Goal: Task Accomplishment & Management: Use online tool/utility

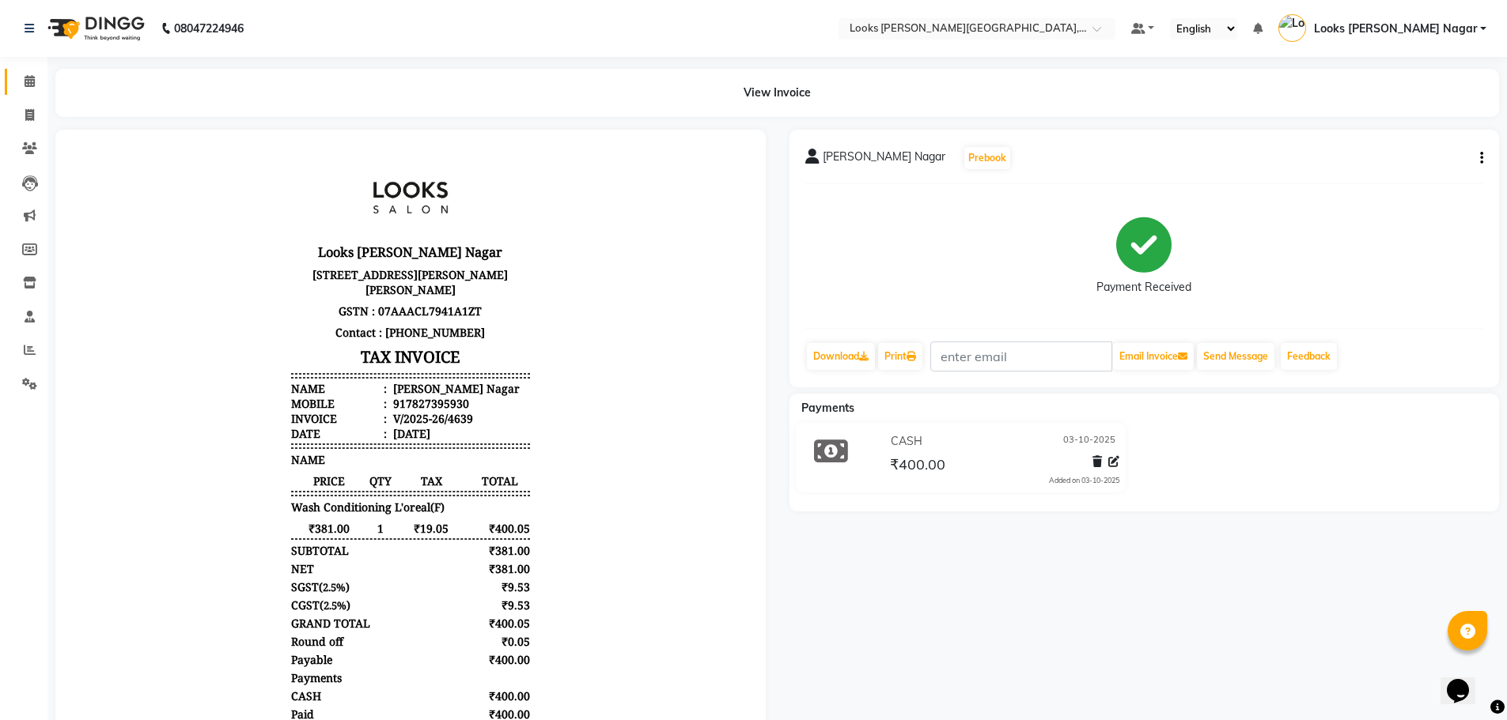
click at [29, 72] on link "Calendar" at bounding box center [24, 82] width 38 height 26
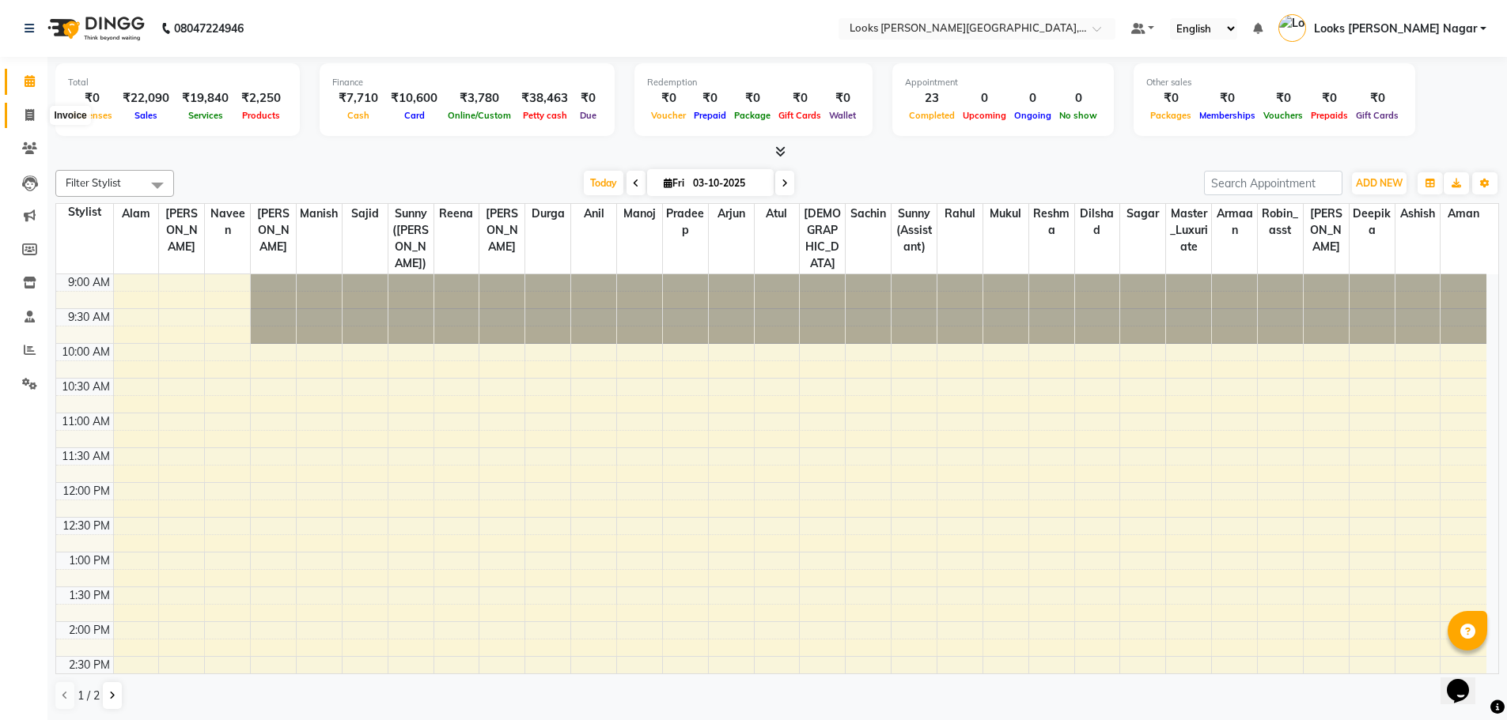
click at [30, 110] on icon at bounding box center [29, 115] width 9 height 12
select select "service"
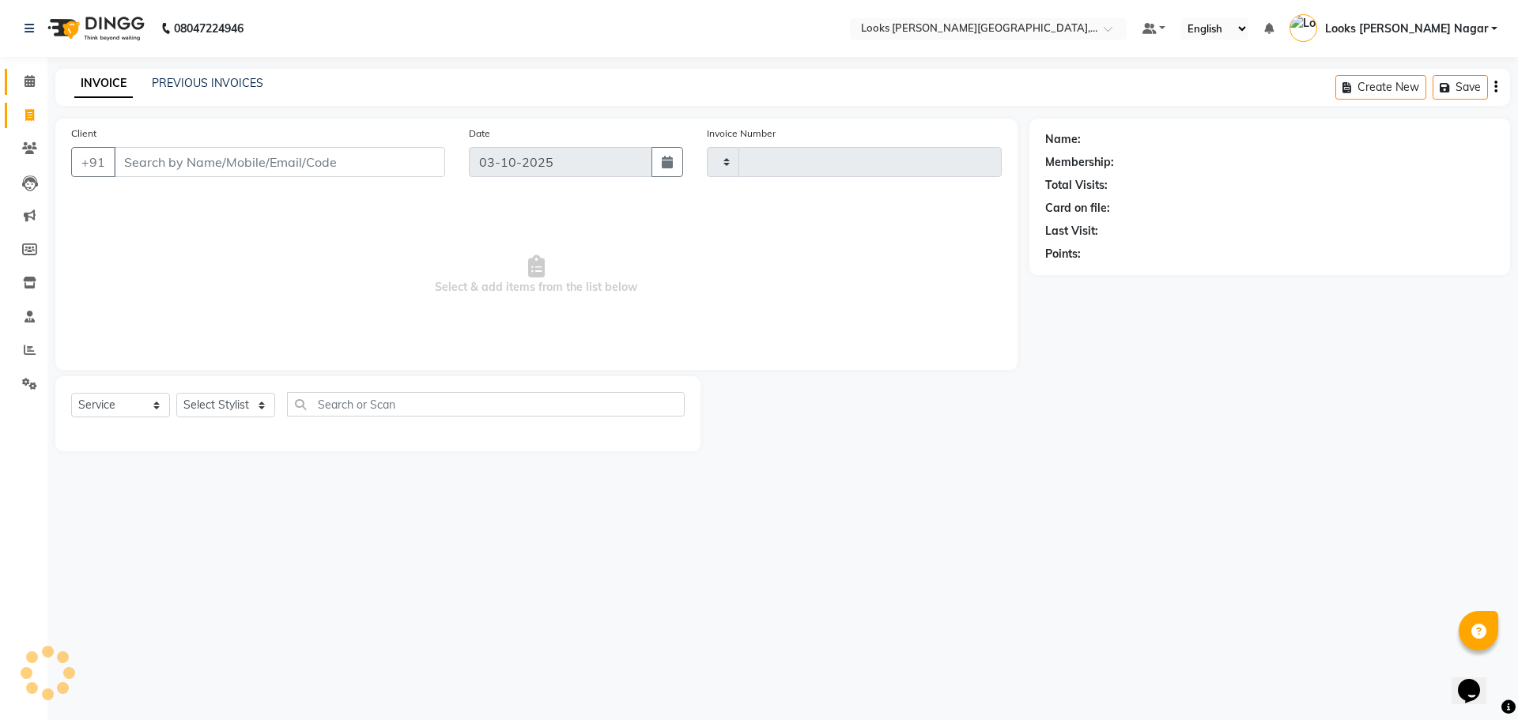
type input "4640"
select select "4327"
click at [29, 86] on icon at bounding box center [30, 81] width 10 height 12
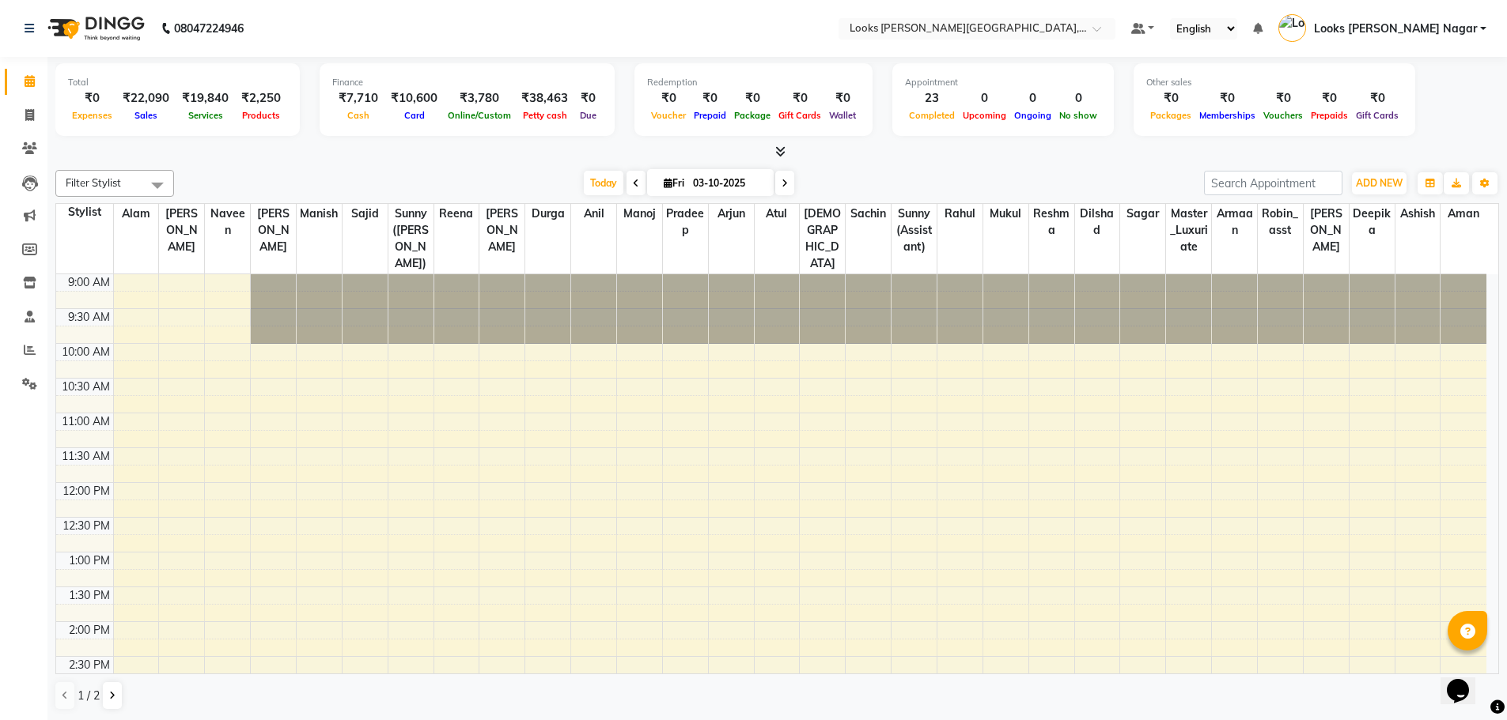
click at [781, 149] on icon at bounding box center [780, 152] width 10 height 12
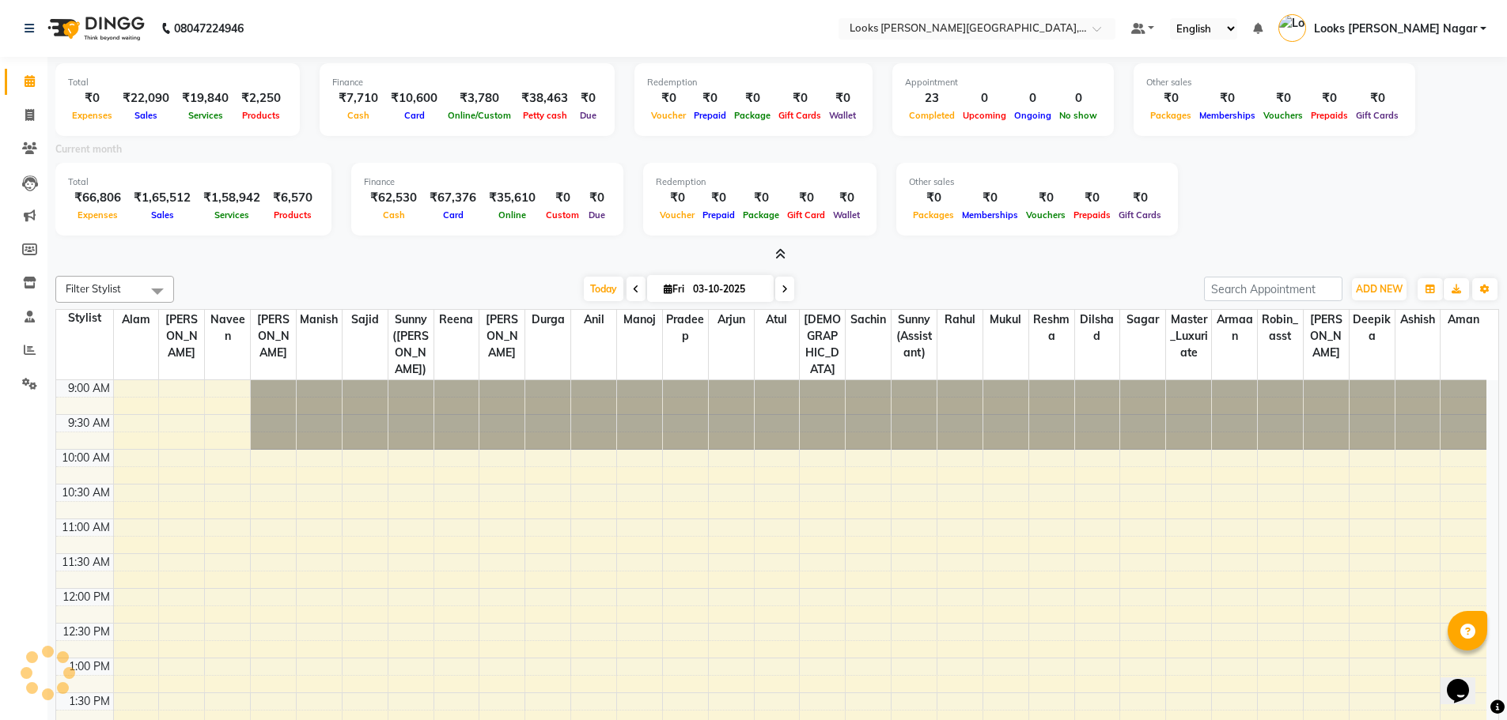
click at [785, 253] on icon at bounding box center [780, 254] width 10 height 12
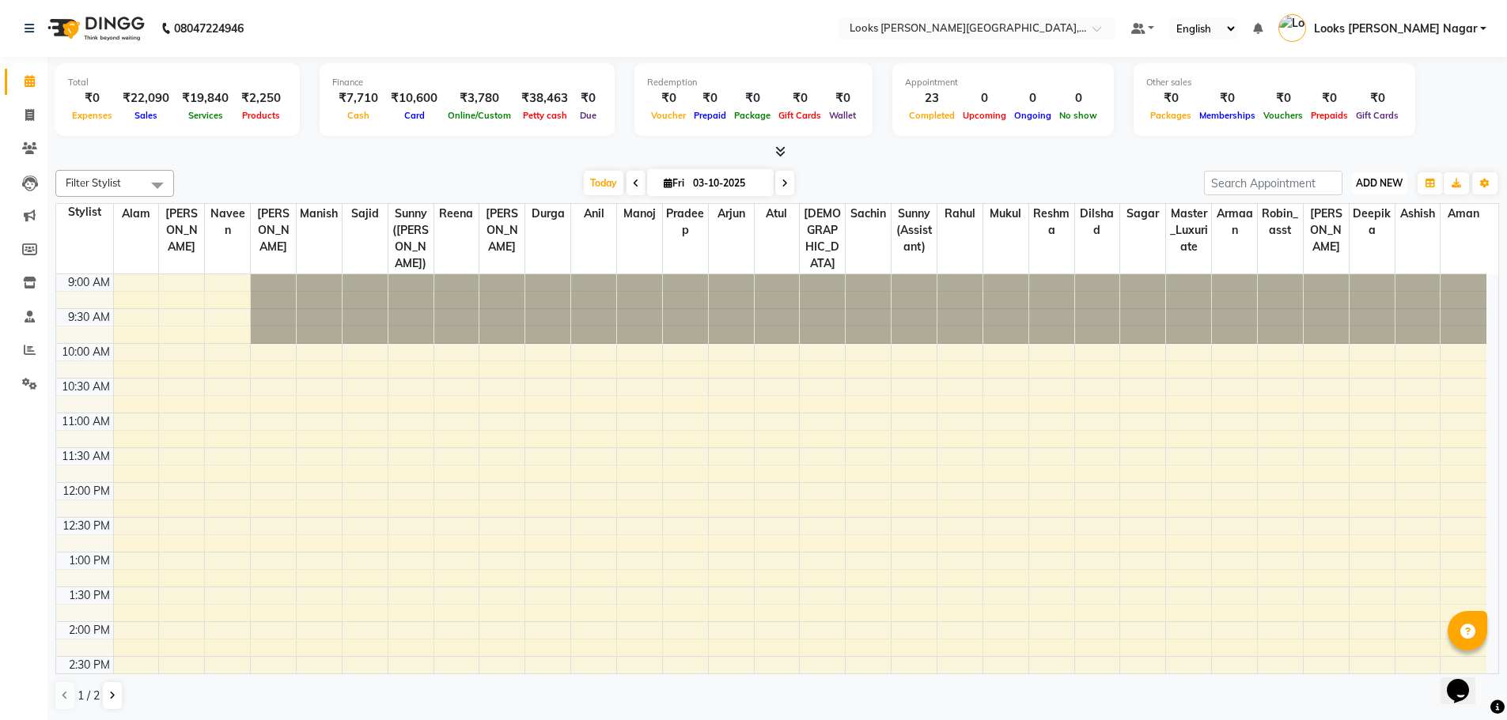
click at [1384, 183] on span "ADD NEW" at bounding box center [1378, 183] width 47 height 12
click at [1328, 259] on link "Add Expense" at bounding box center [1342, 254] width 125 height 21
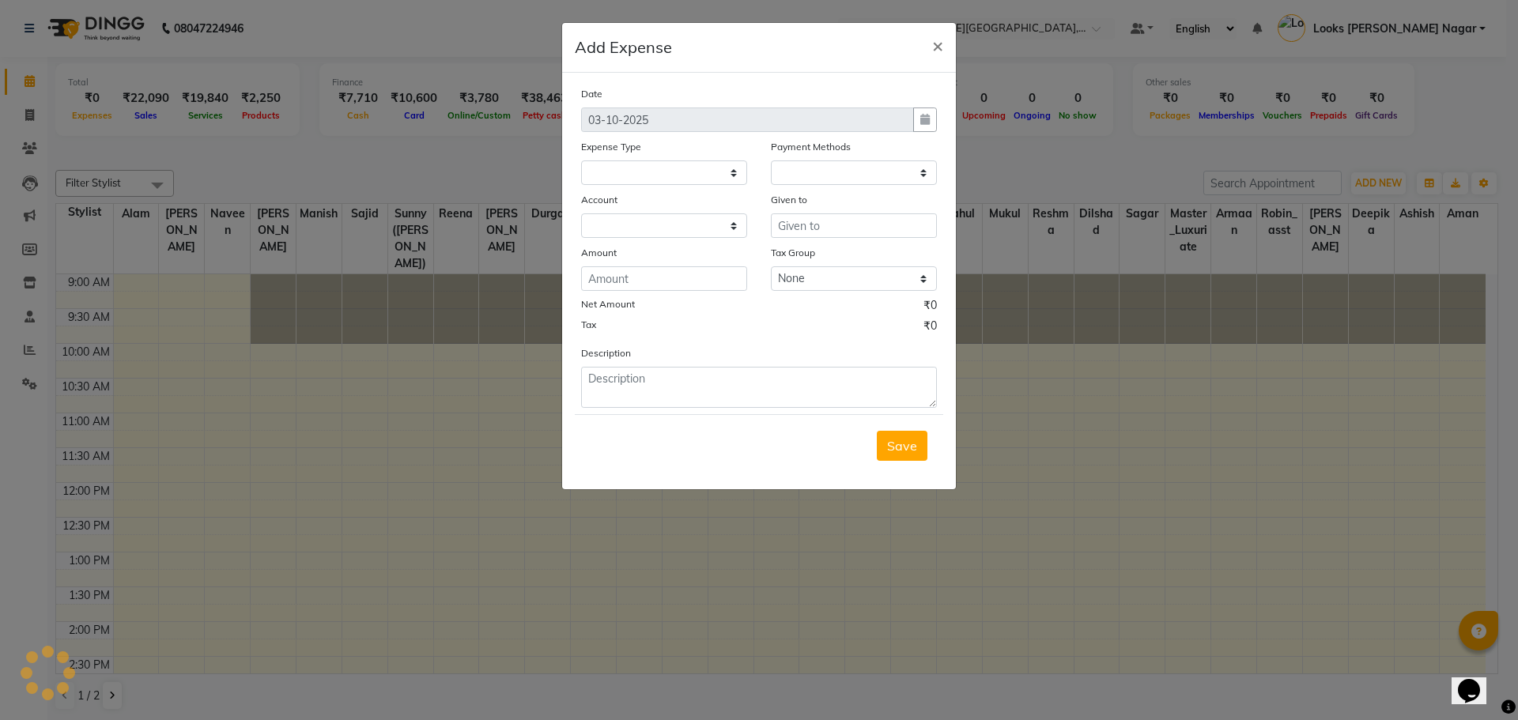
select select
select select "1"
select select "3132"
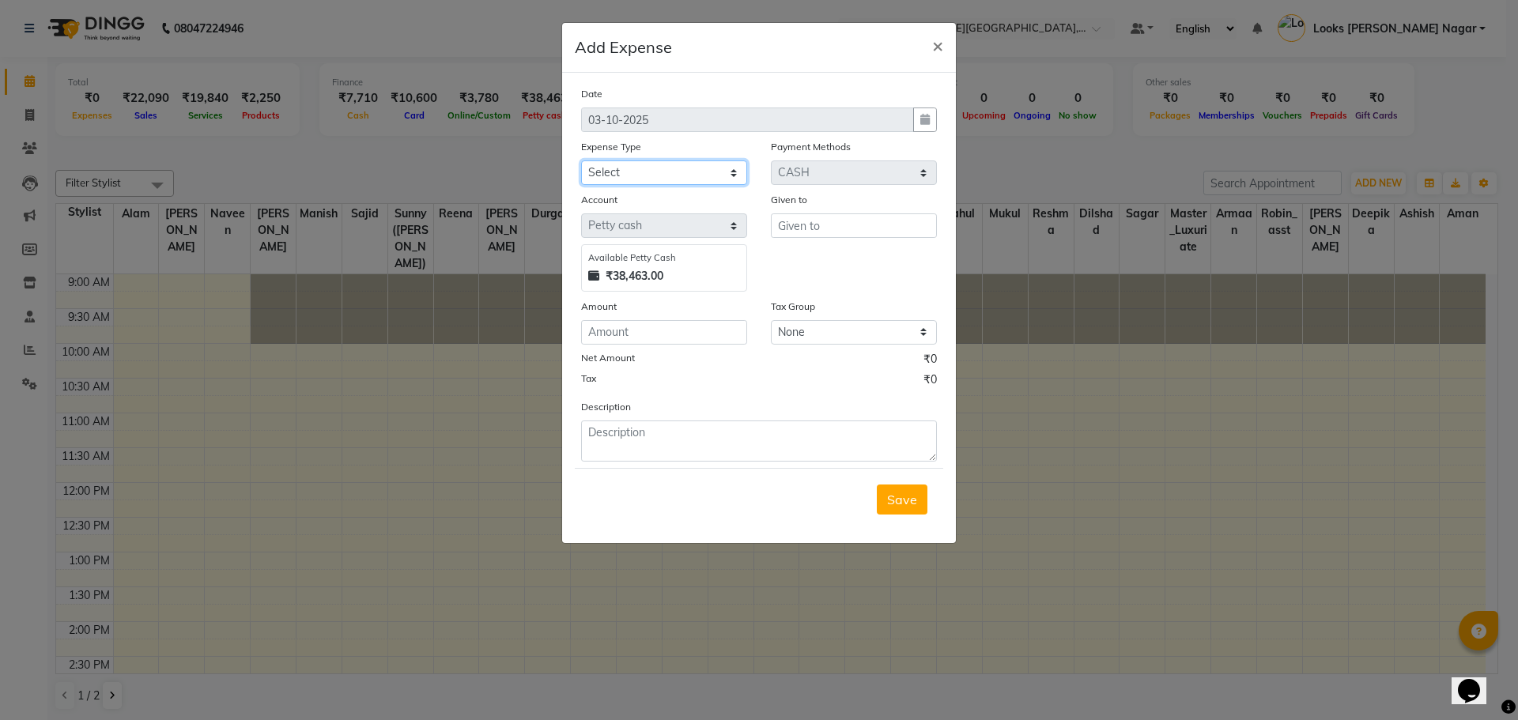
click at [598, 170] on select "Select Accommodation Aesthetics Bank Deposit BLINKIT Cash Handover Client Refun…" at bounding box center [664, 173] width 166 height 25
select select "25010"
click at [581, 161] on select "Select Accommodation Aesthetics Bank Deposit BLINKIT Cash Handover Client Refun…" at bounding box center [664, 173] width 166 height 25
type input "staff"
type input "1340"
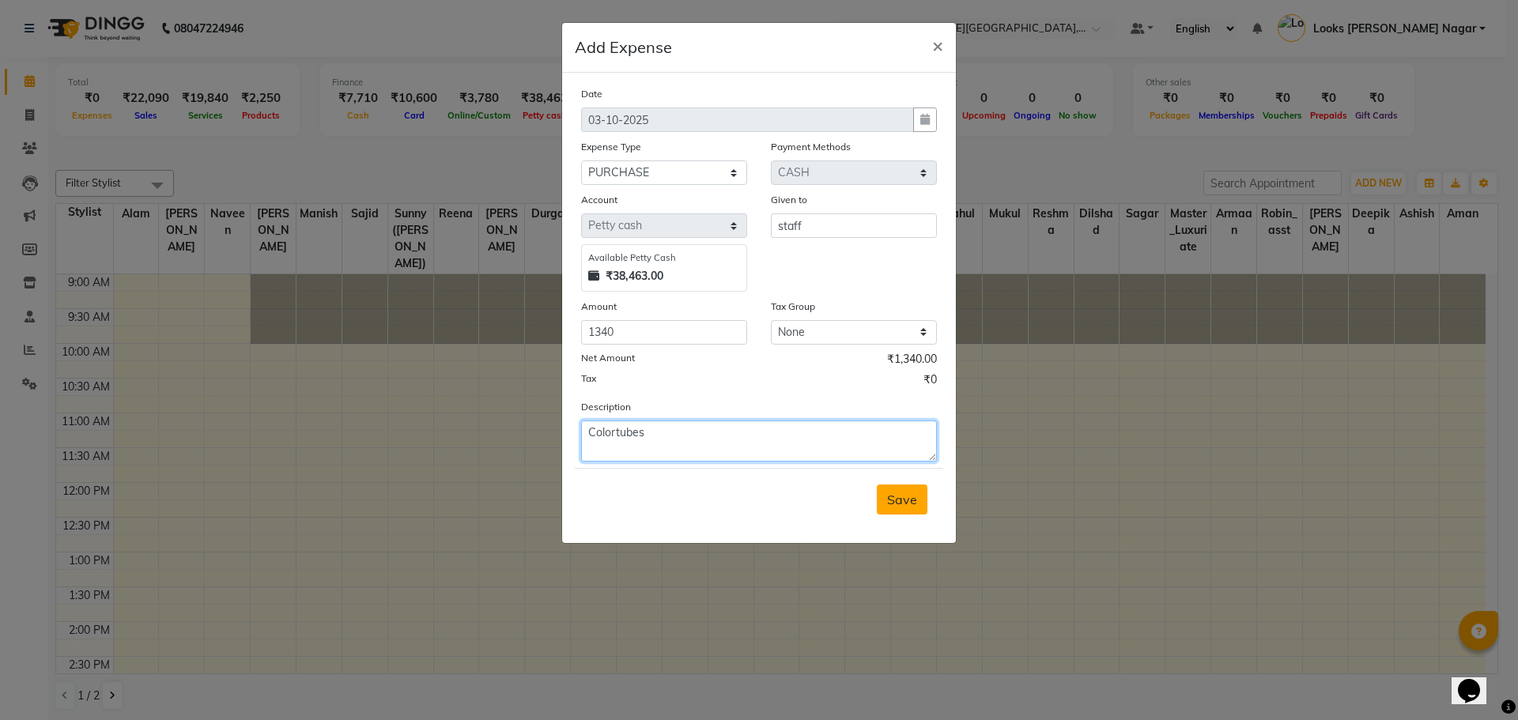
type textarea "Colortubes"
click at [895, 509] on button "Save" at bounding box center [902, 500] width 51 height 30
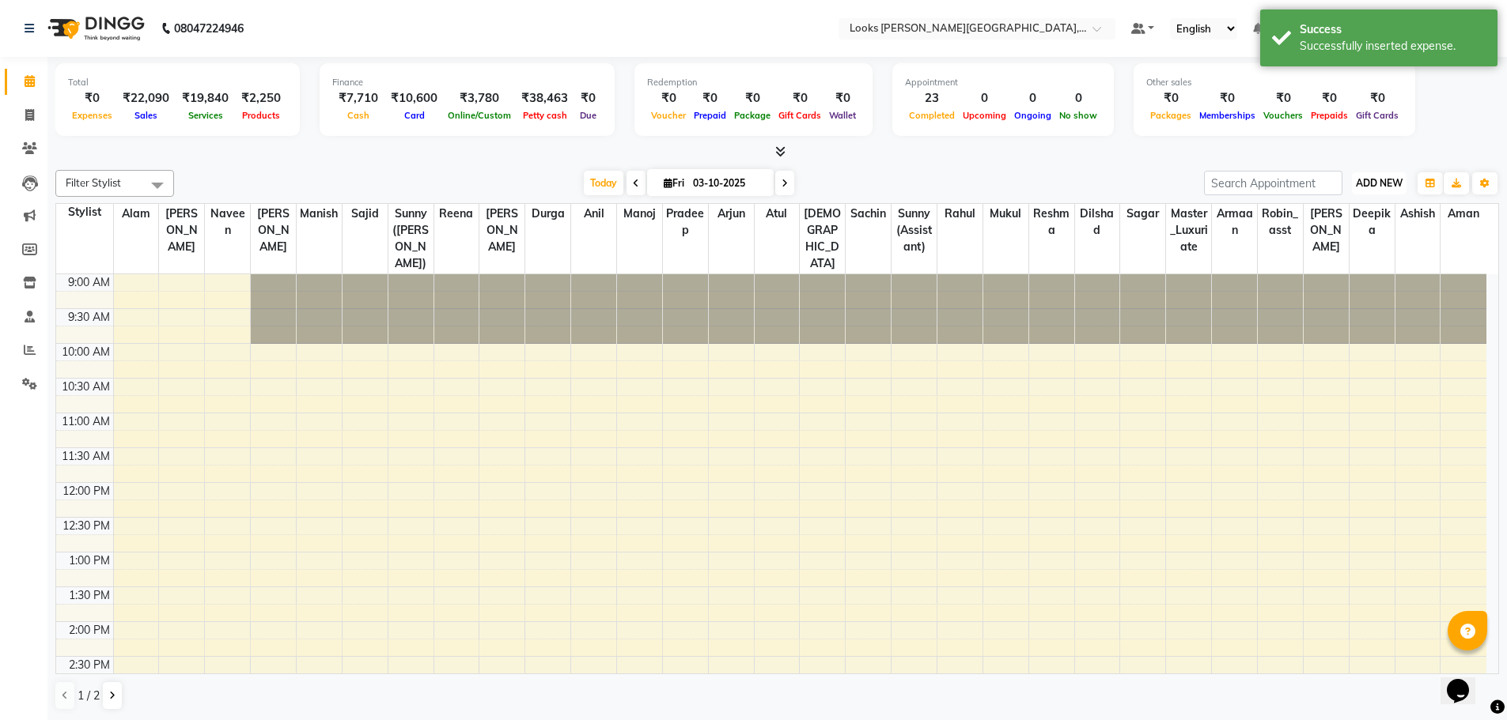
click at [1386, 178] on span "ADD NEW" at bounding box center [1378, 183] width 47 height 12
click at [1346, 252] on link "Add Expense" at bounding box center [1342, 254] width 125 height 21
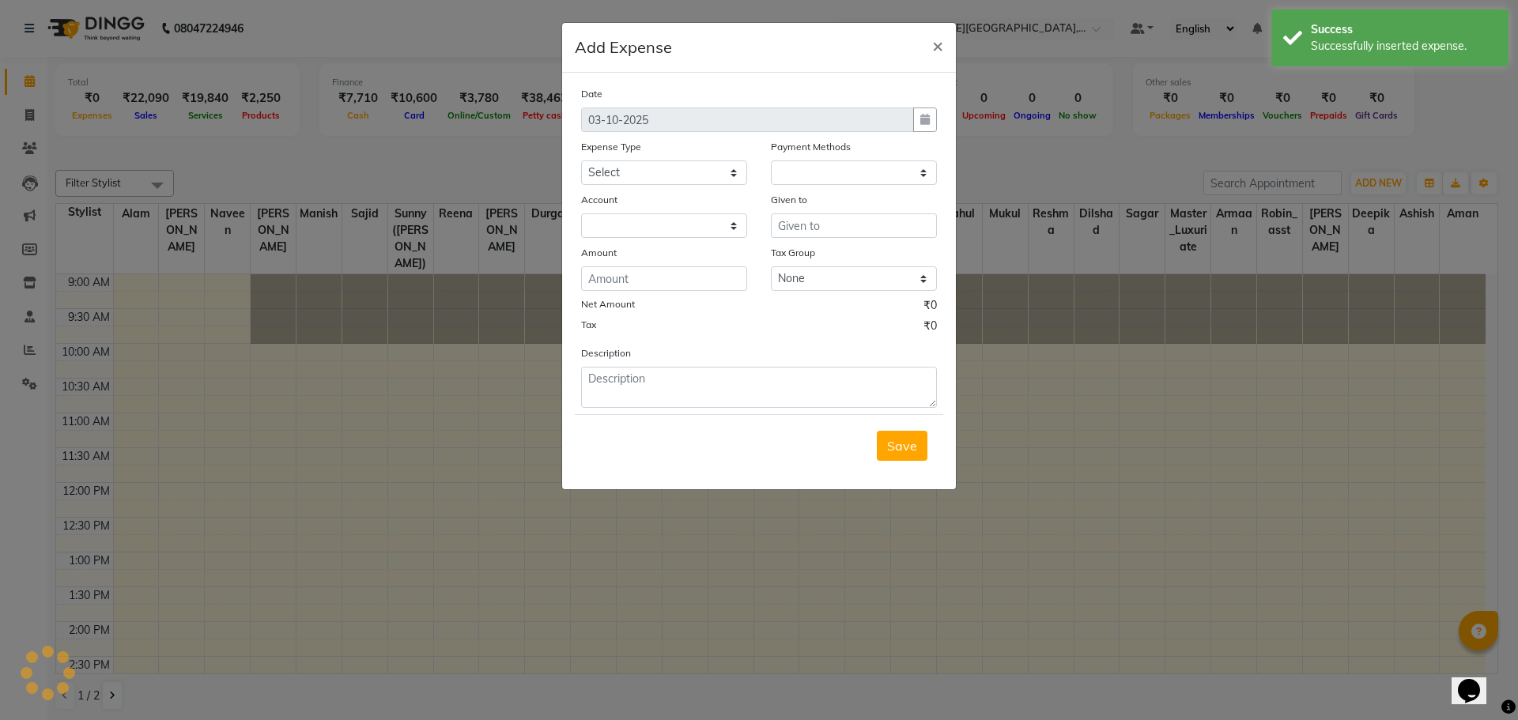
select select "1"
select select "3132"
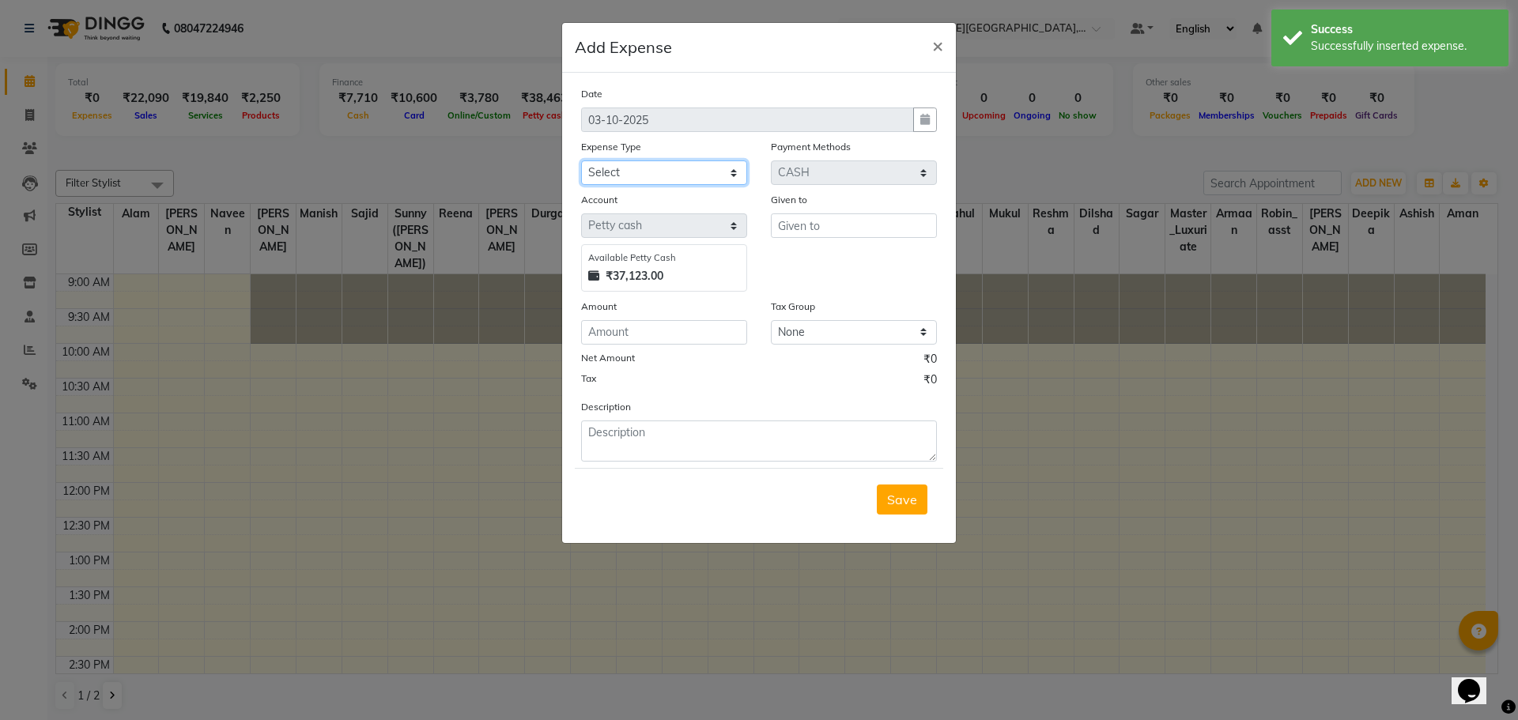
click at [679, 174] on select "Select Accommodation Aesthetics Bank Deposit BLINKIT Cash Handover Client Refun…" at bounding box center [664, 173] width 166 height 25
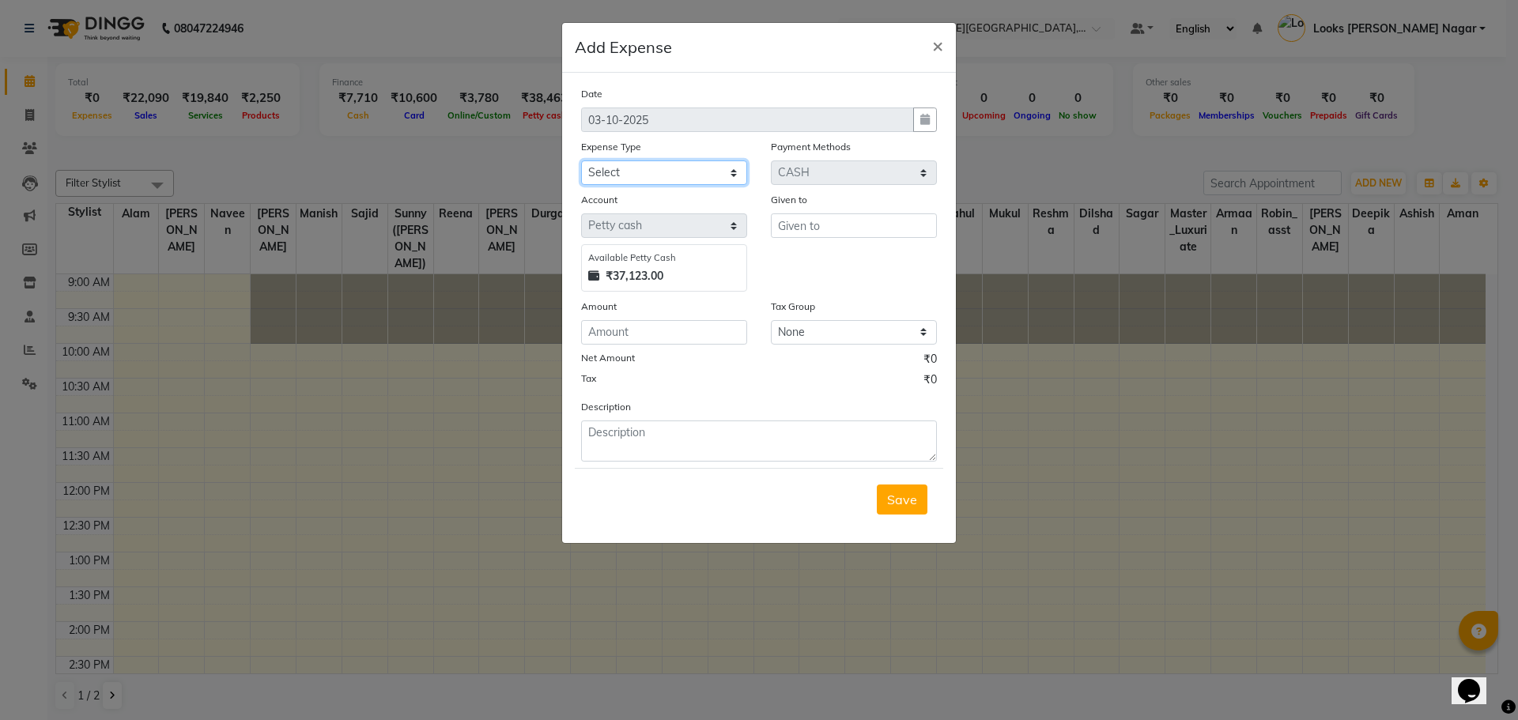
select select "5139"
click at [581, 161] on select "Select Accommodation Aesthetics Bank Deposit BLINKIT Cash Handover Client Refun…" at bounding box center [664, 173] width 166 height 25
type input "Staff"
type input "200"
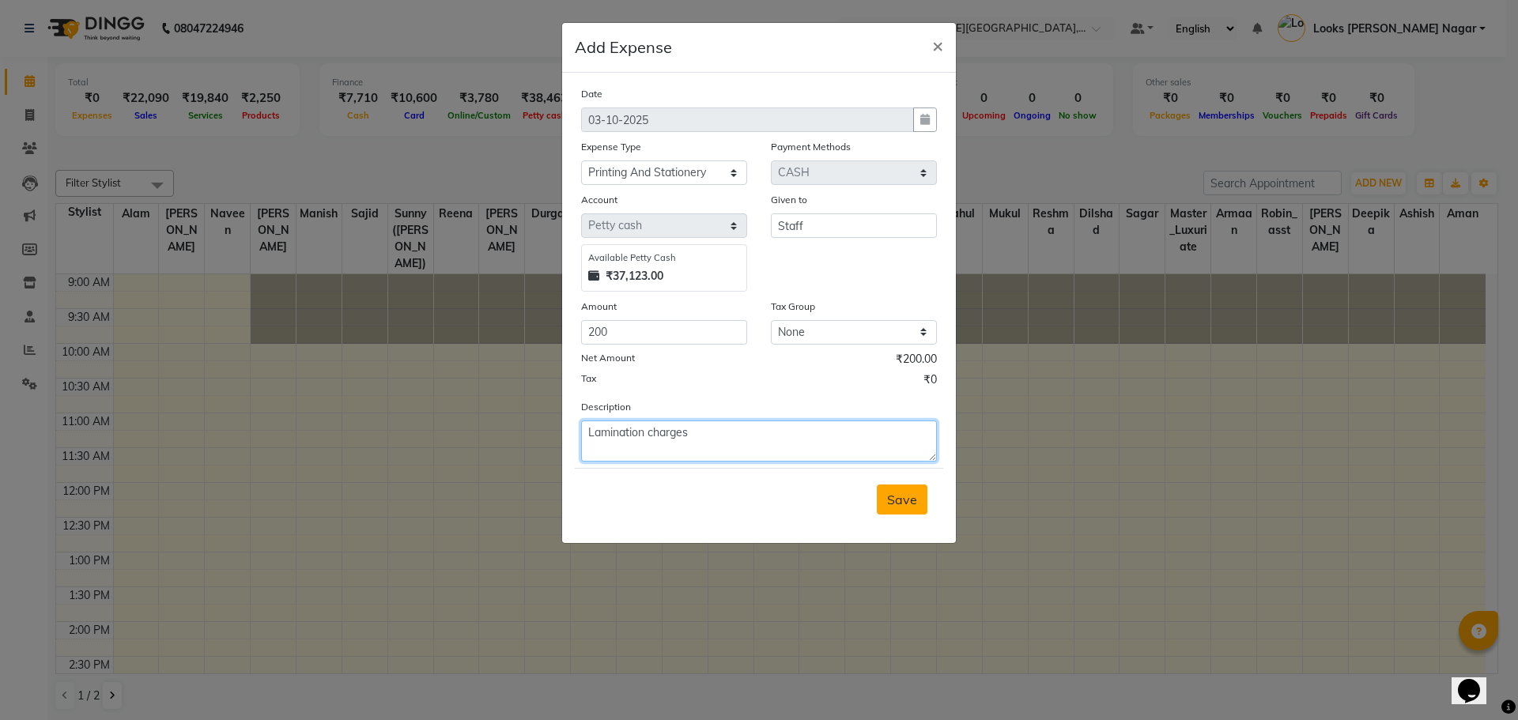
type textarea "Lamination charges"
click at [882, 495] on button "Save" at bounding box center [902, 500] width 51 height 30
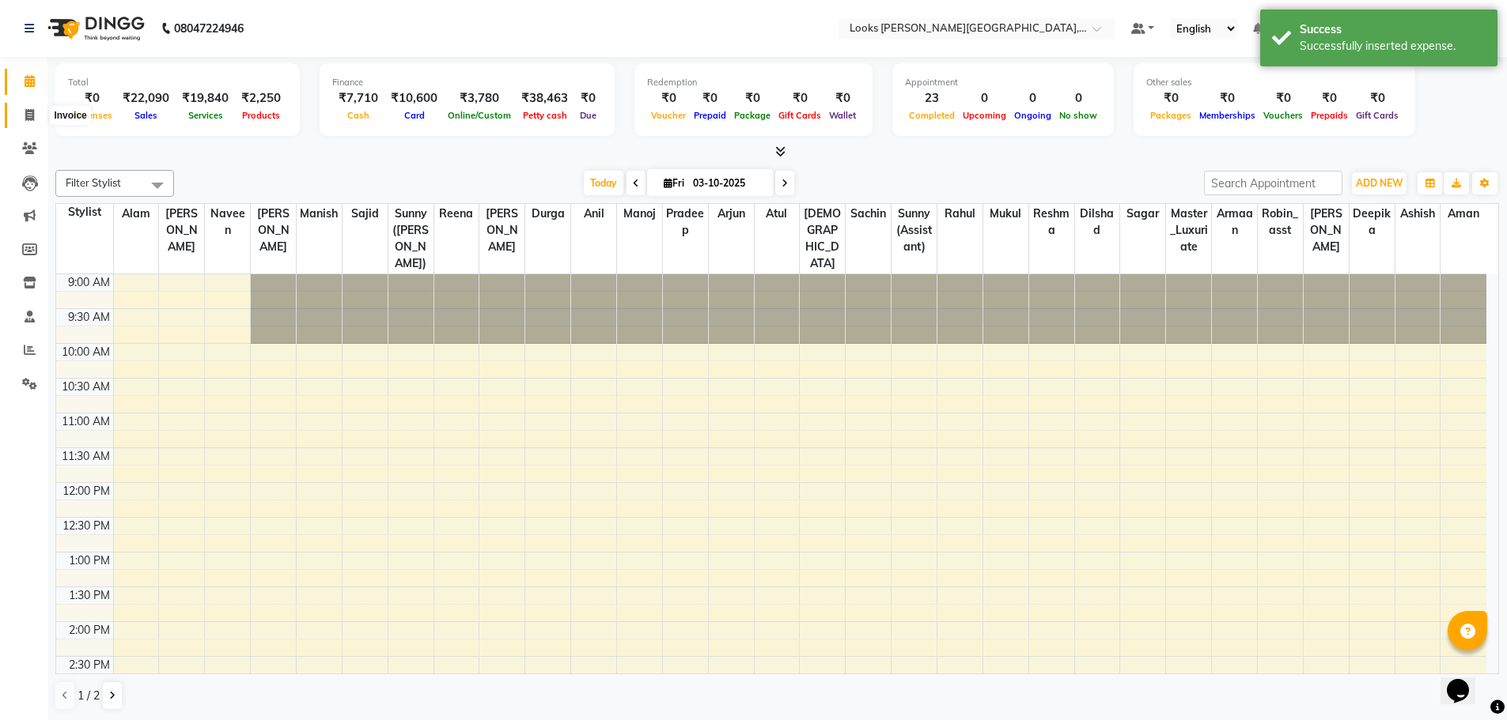
click at [30, 121] on span at bounding box center [30, 116] width 28 height 18
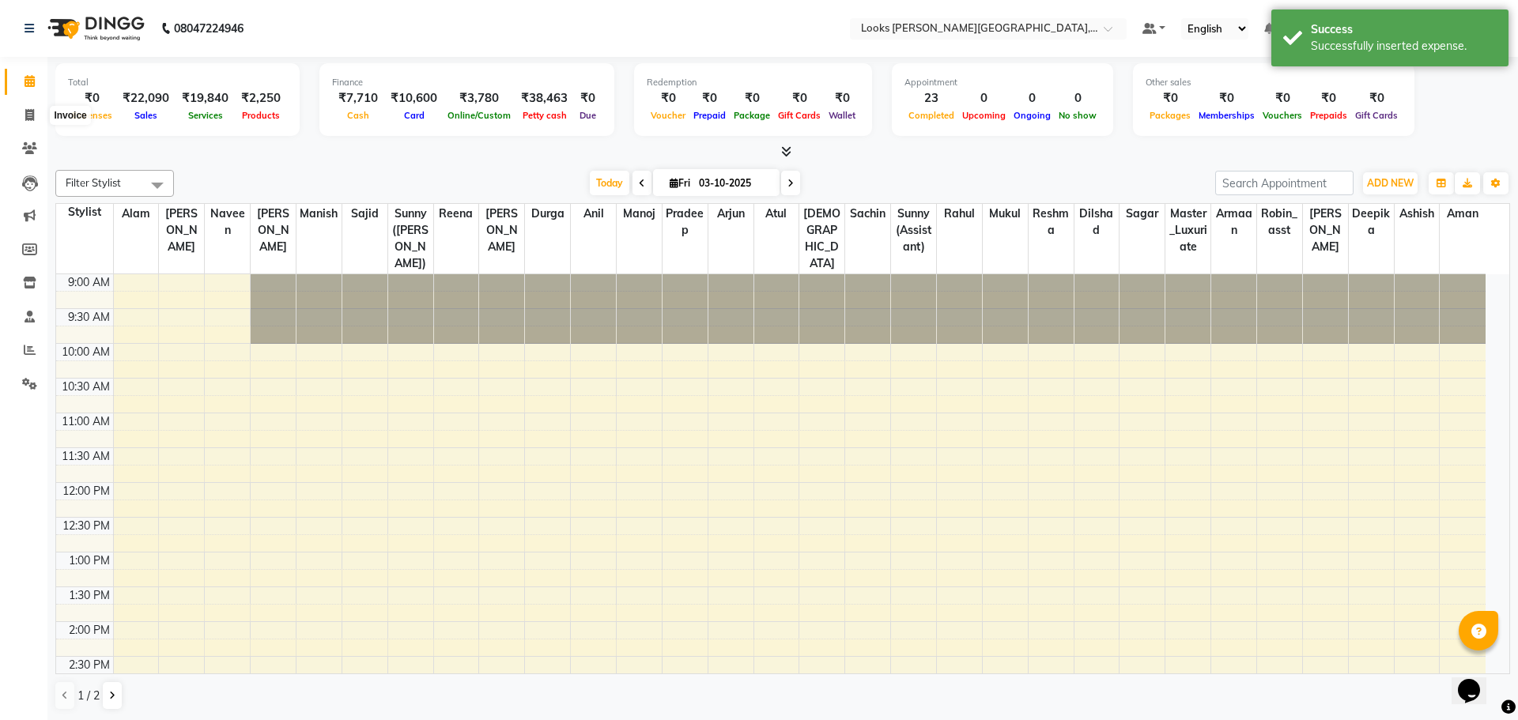
select select "service"
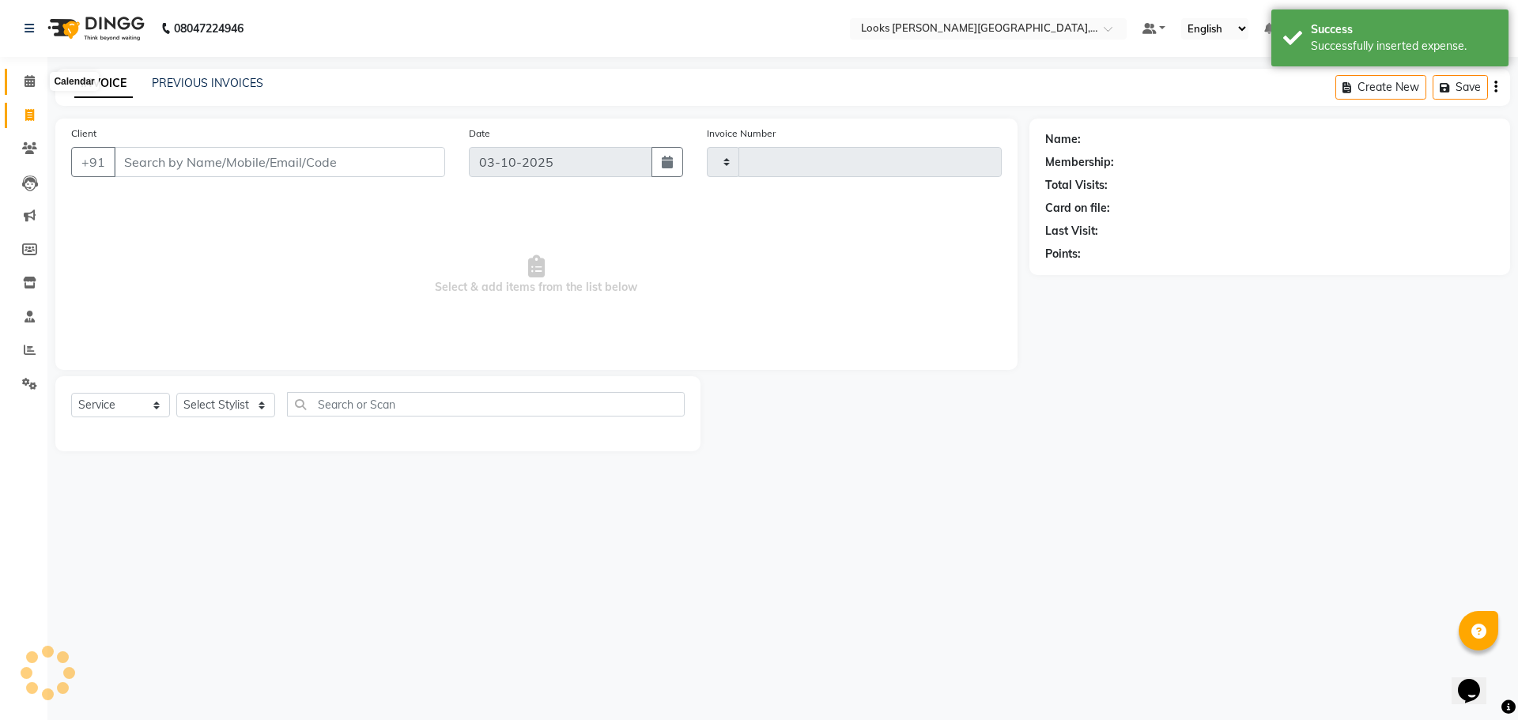
click at [40, 79] on span at bounding box center [30, 82] width 28 height 18
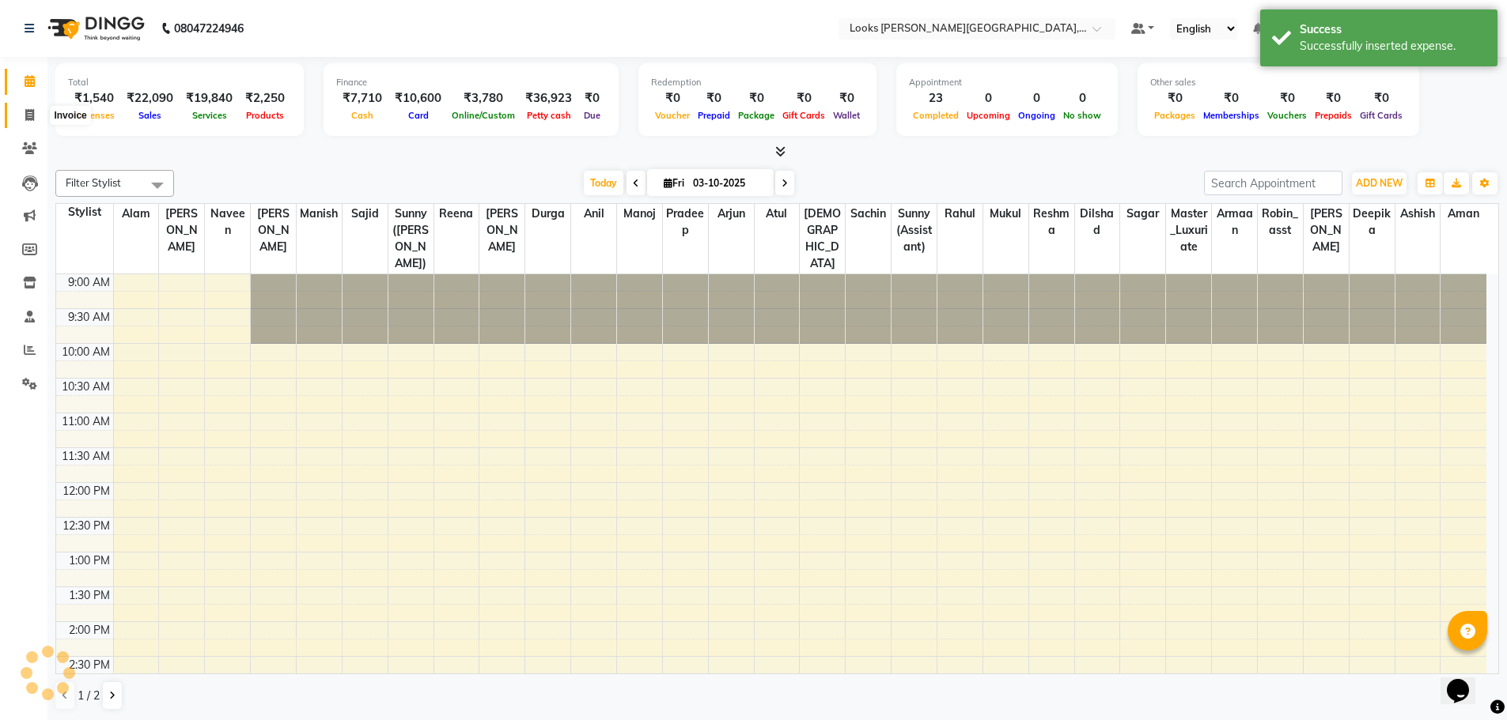
scroll to position [458, 0]
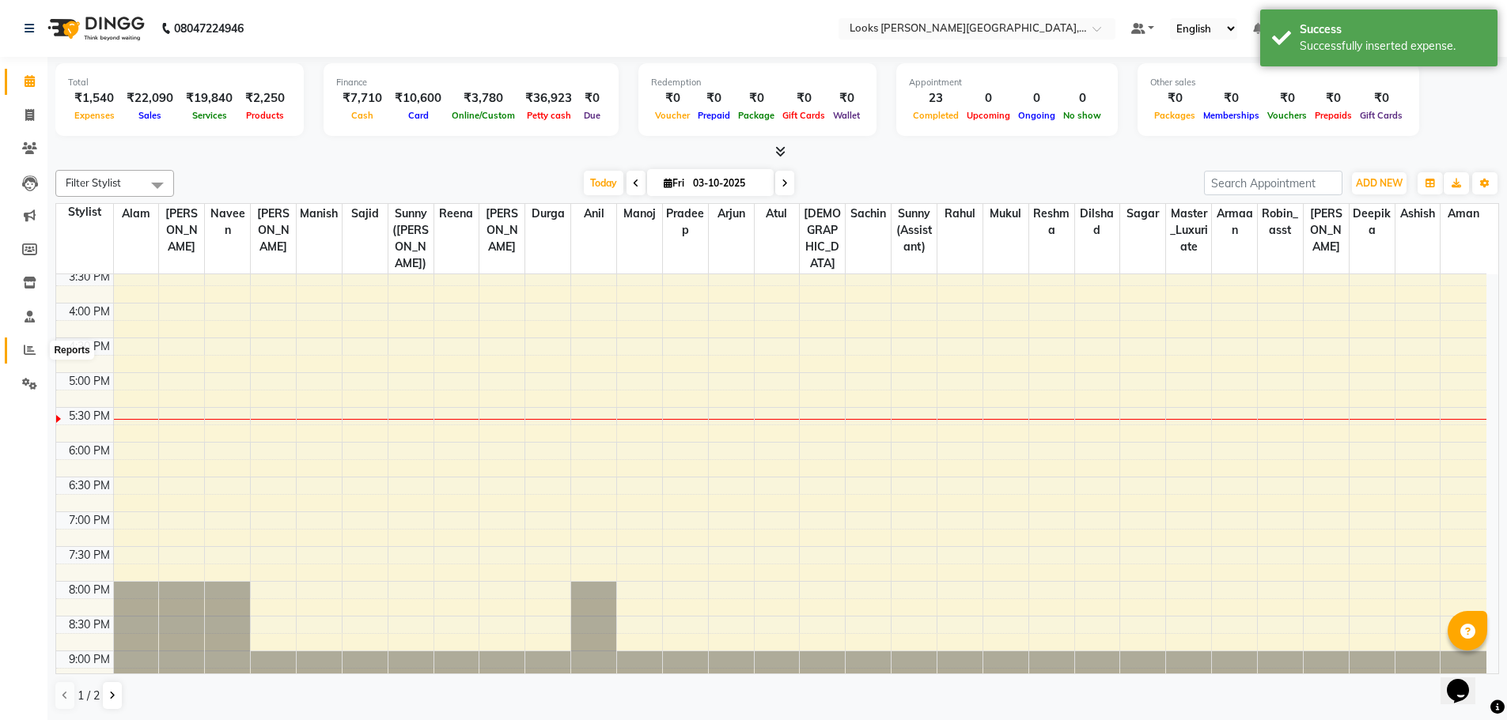
click at [24, 355] on icon at bounding box center [30, 350] width 12 height 12
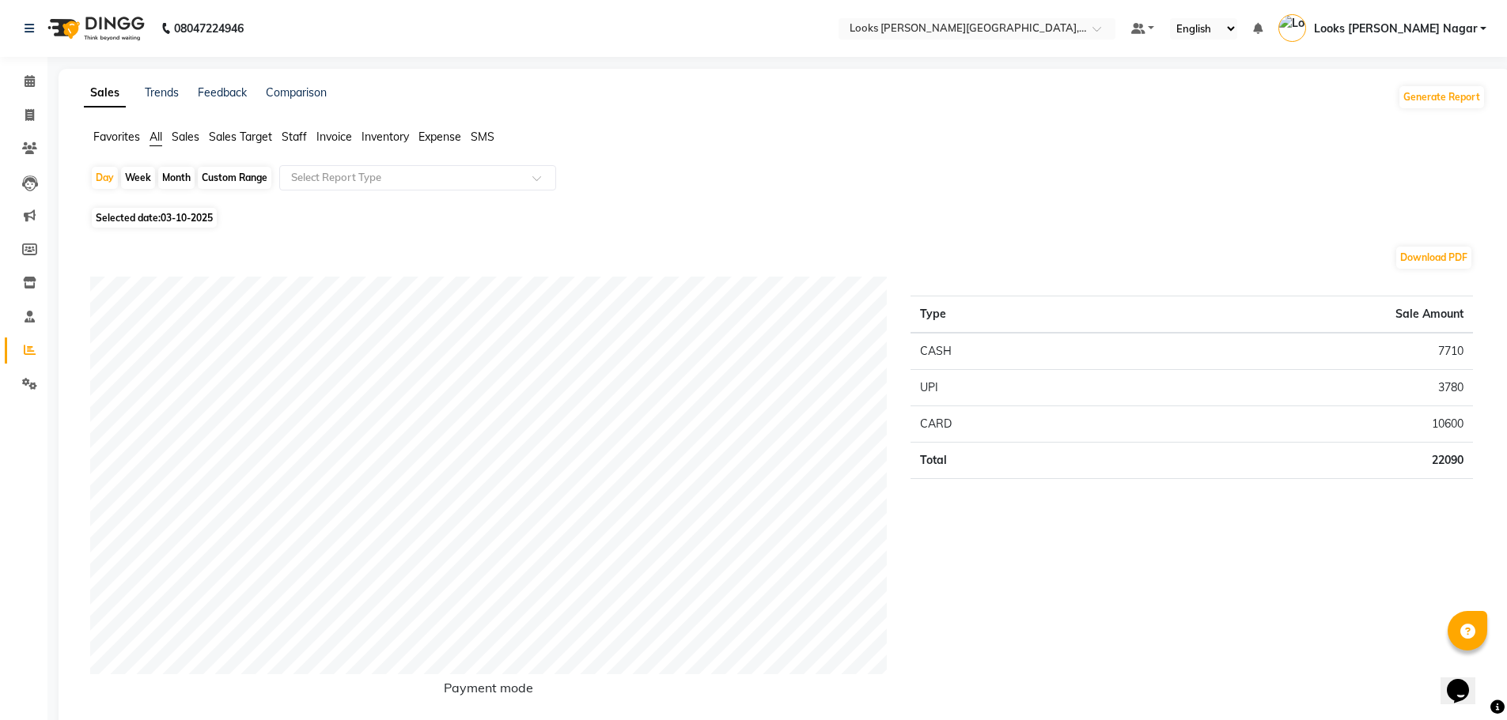
click at [242, 172] on div "Custom Range" at bounding box center [235, 178] width 74 height 22
select select "10"
select select "2025"
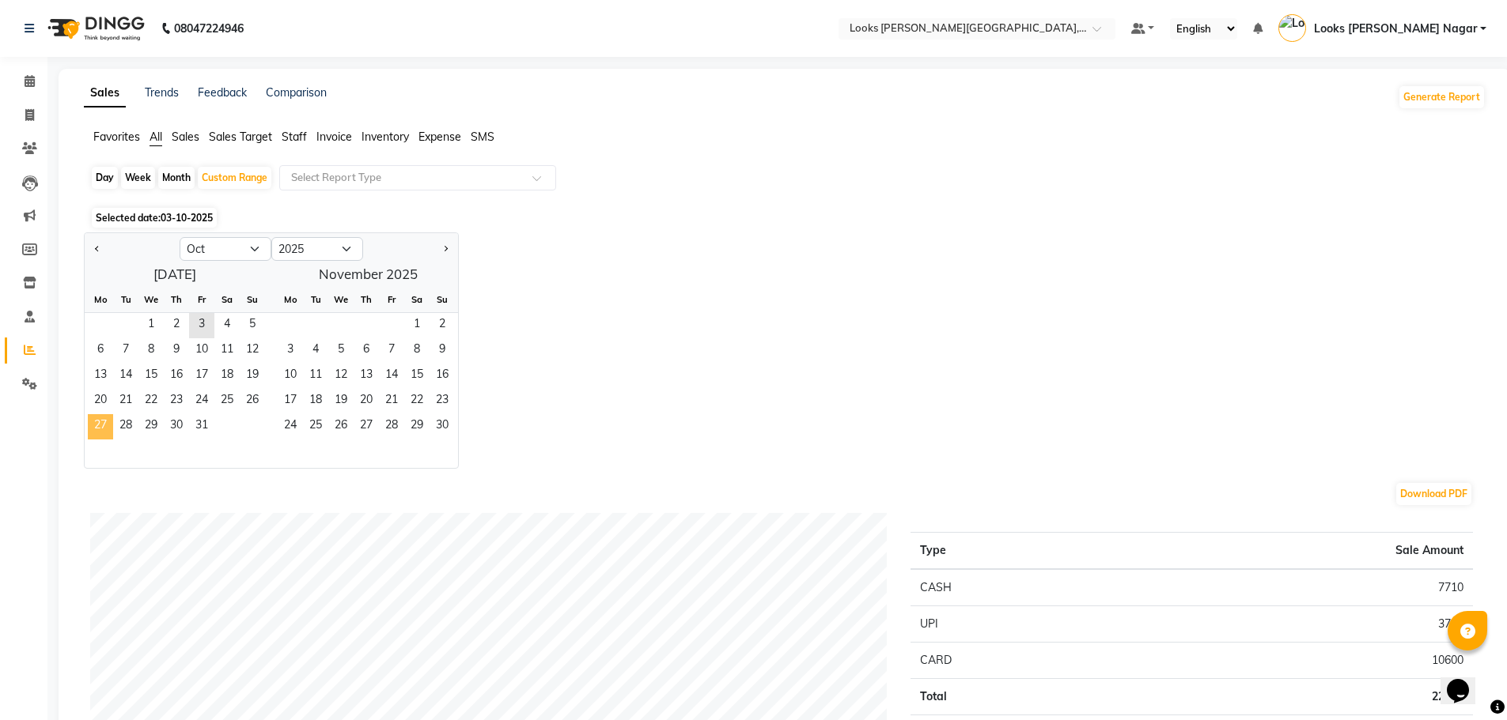
click at [96, 417] on span "27" at bounding box center [100, 426] width 25 height 25
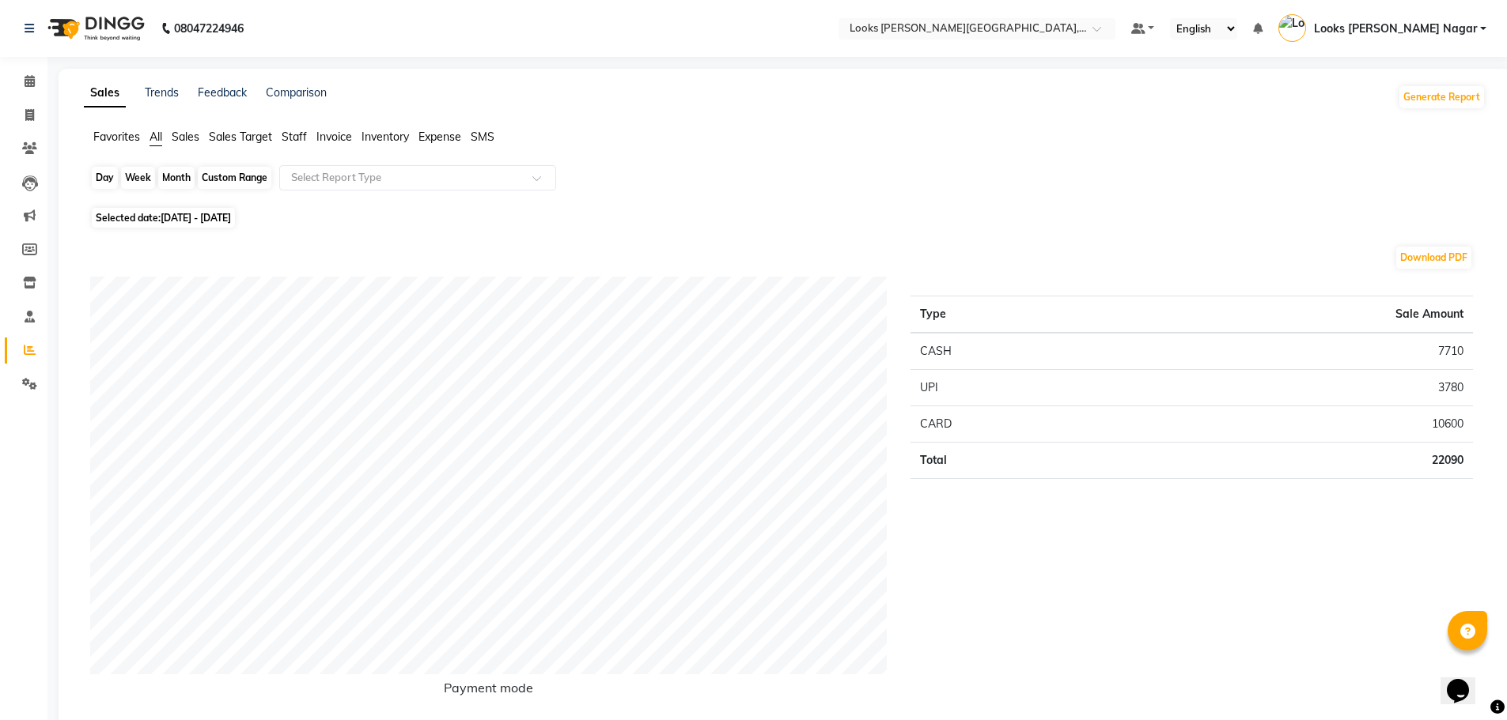
click at [221, 183] on div "Custom Range" at bounding box center [235, 178] width 74 height 22
select select "10"
select select "2025"
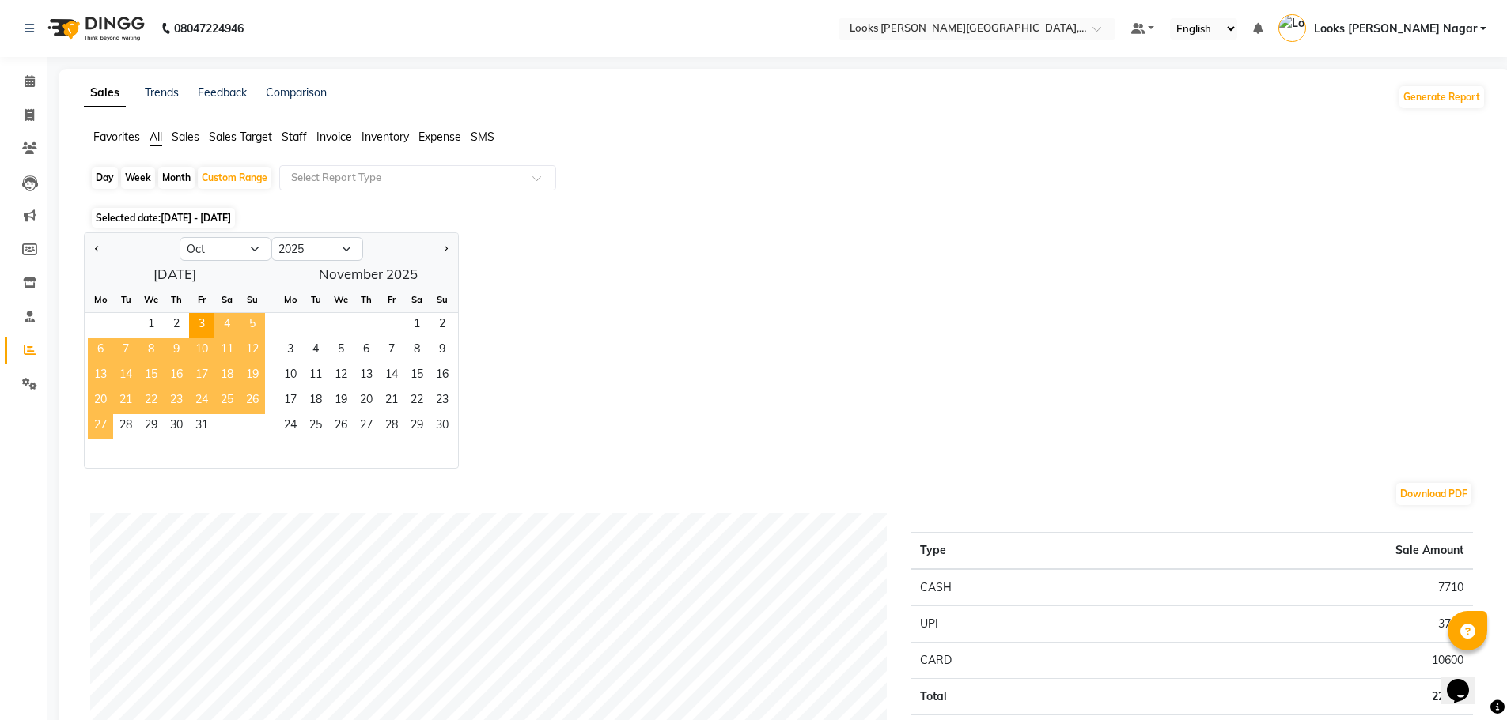
click at [103, 429] on span "27" at bounding box center [100, 426] width 25 height 25
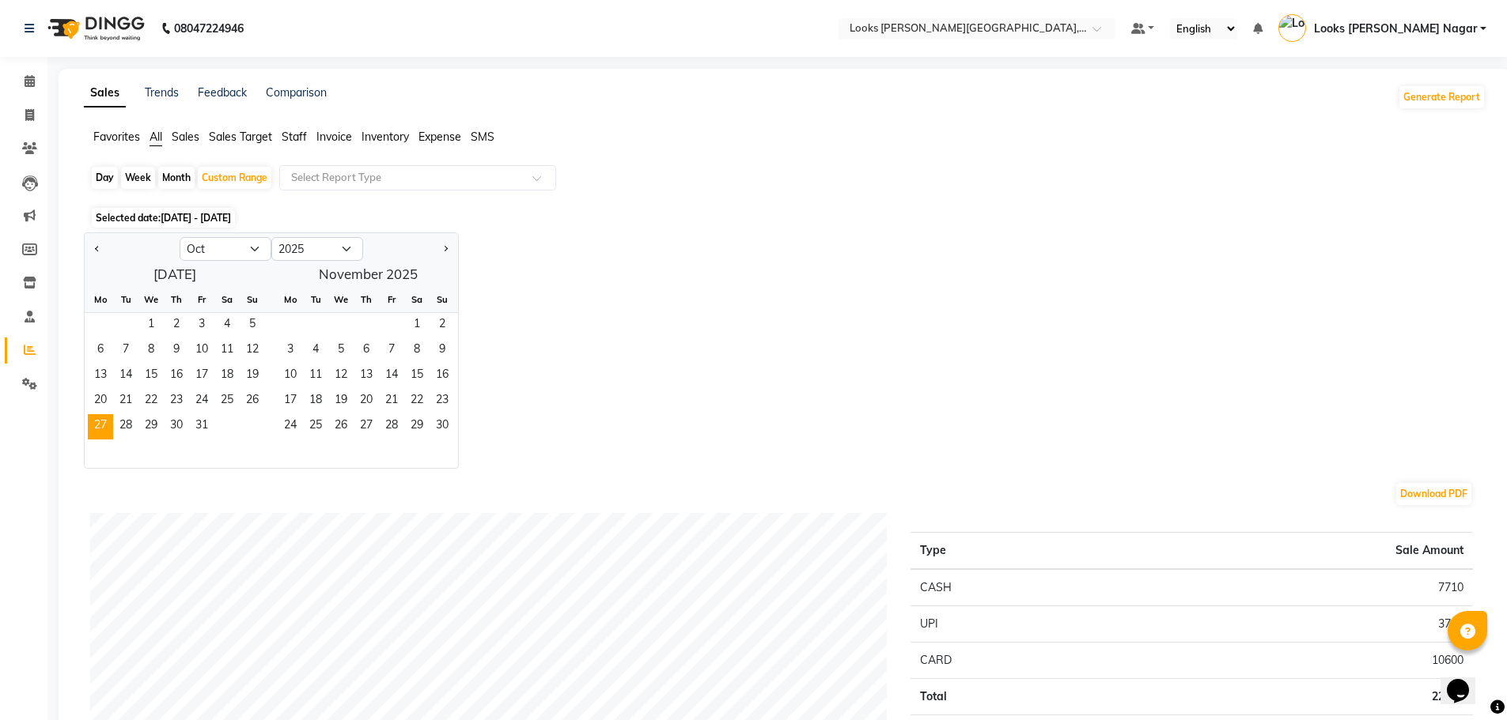
click at [116, 171] on div "Day" at bounding box center [105, 178] width 26 height 22
select select "10"
select select "2025"
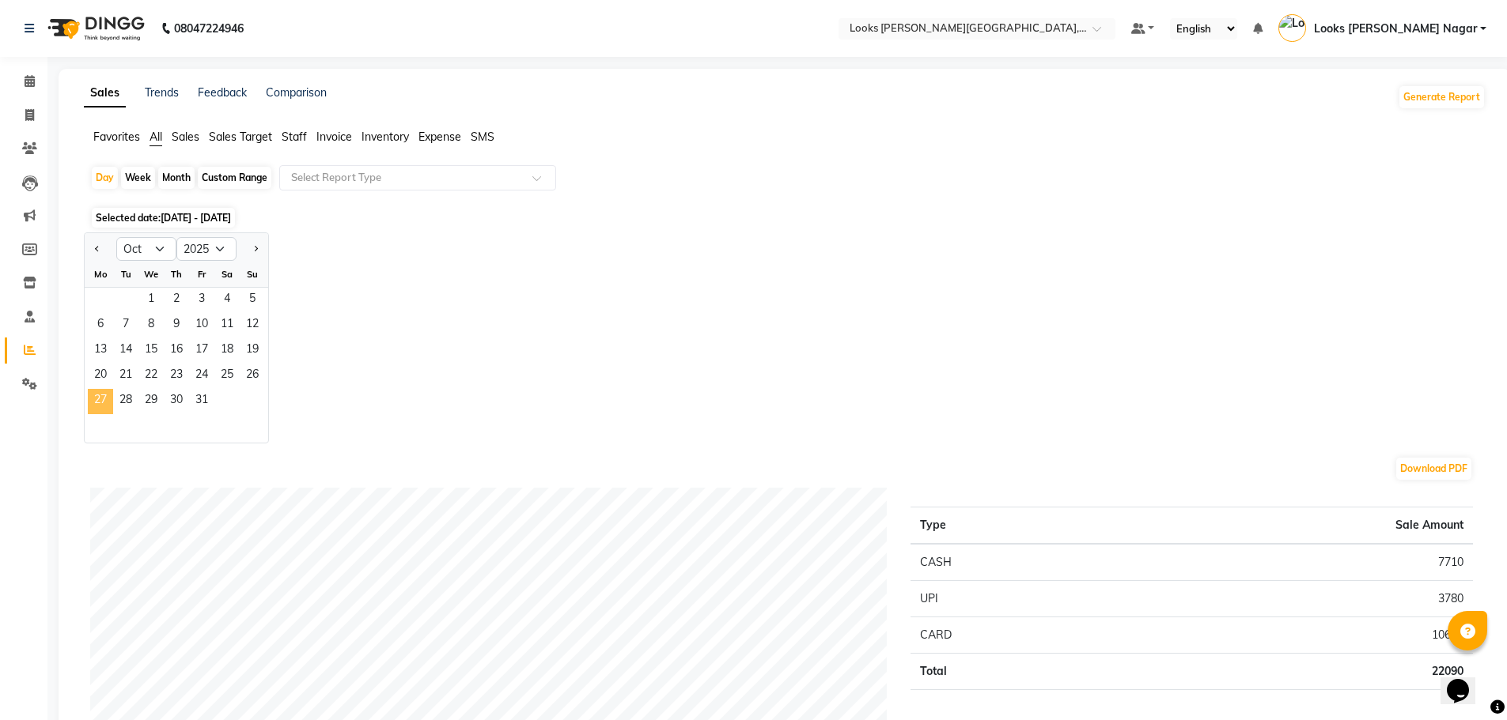
click at [106, 404] on span "27" at bounding box center [100, 401] width 25 height 25
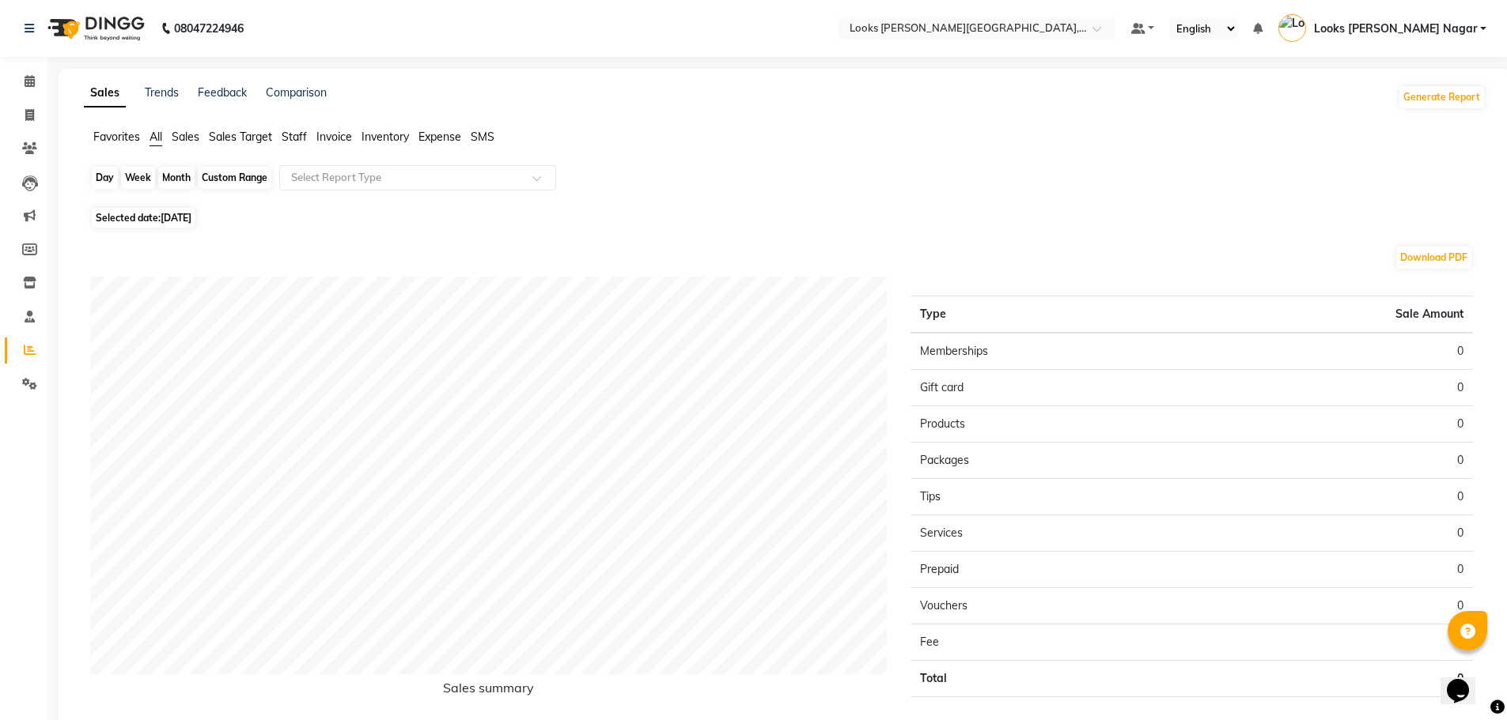
click at [104, 175] on div "Day" at bounding box center [105, 178] width 26 height 22
select select "10"
select select "2025"
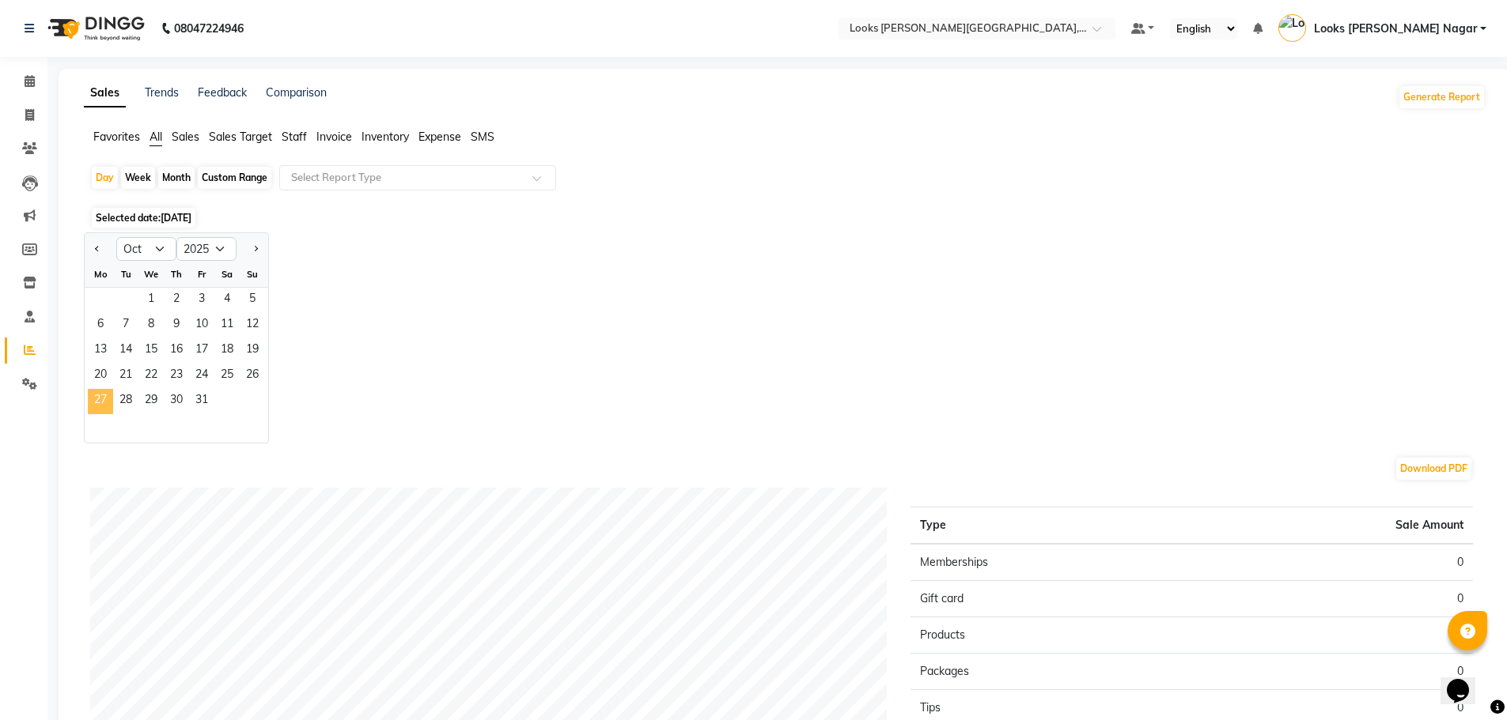
click at [101, 406] on span "27" at bounding box center [100, 401] width 25 height 25
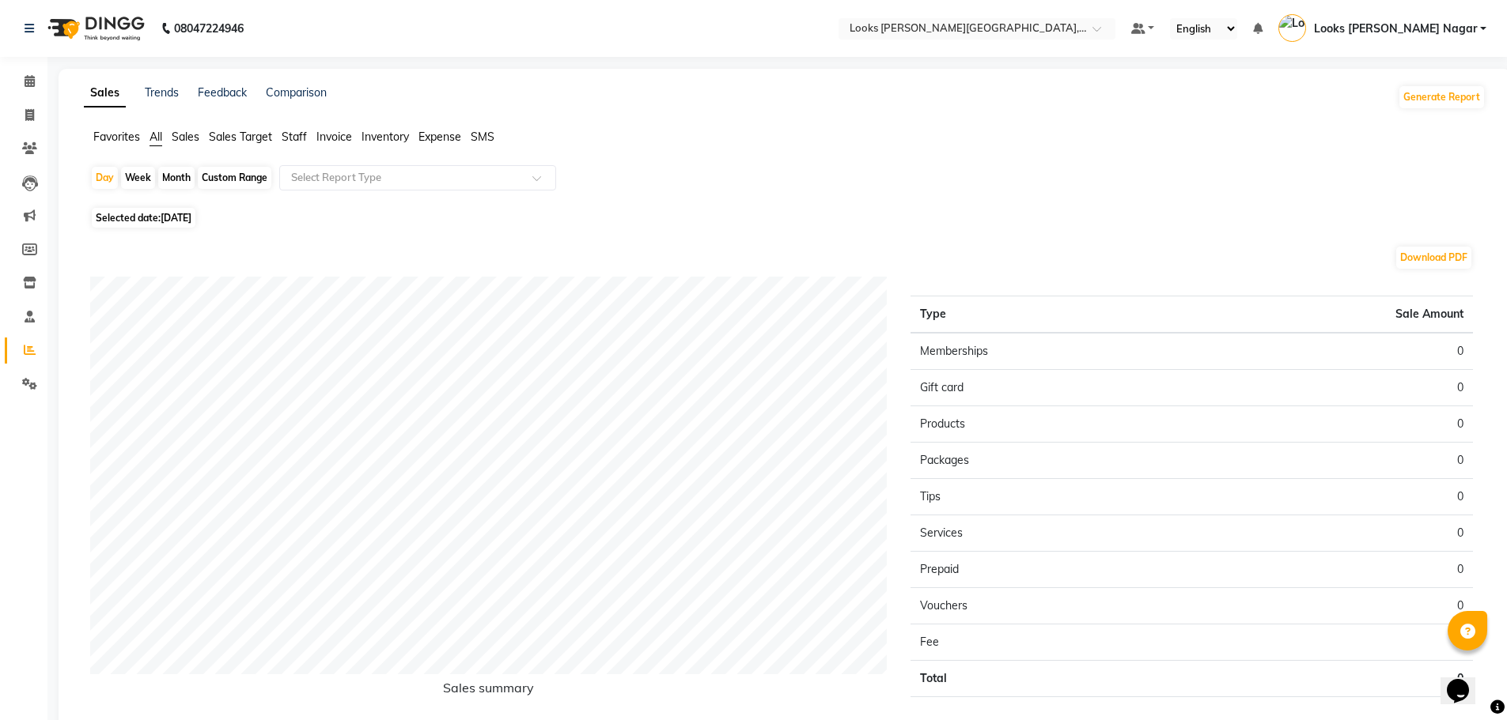
click at [293, 137] on span "Staff" at bounding box center [294, 137] width 25 height 14
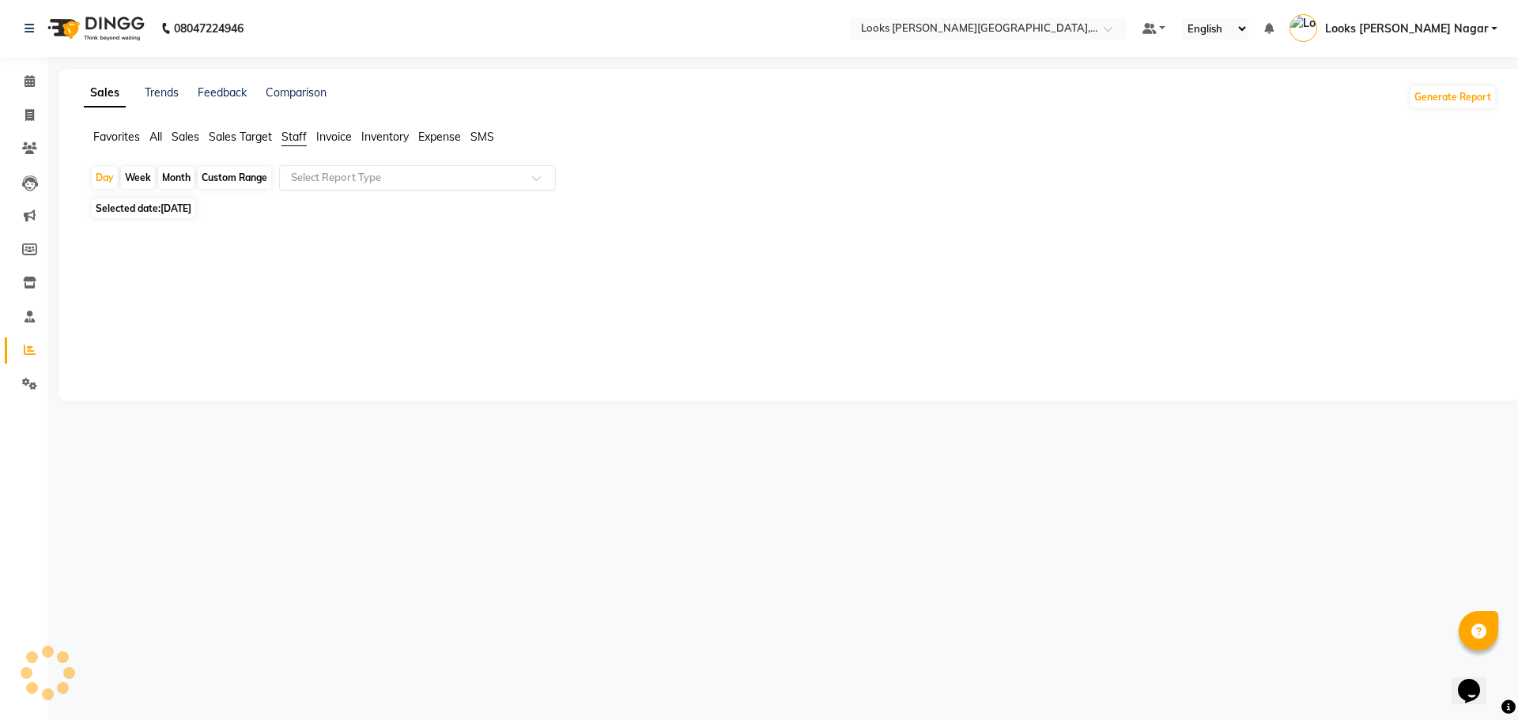
click at [352, 179] on input "text" at bounding box center [402, 178] width 228 height 16
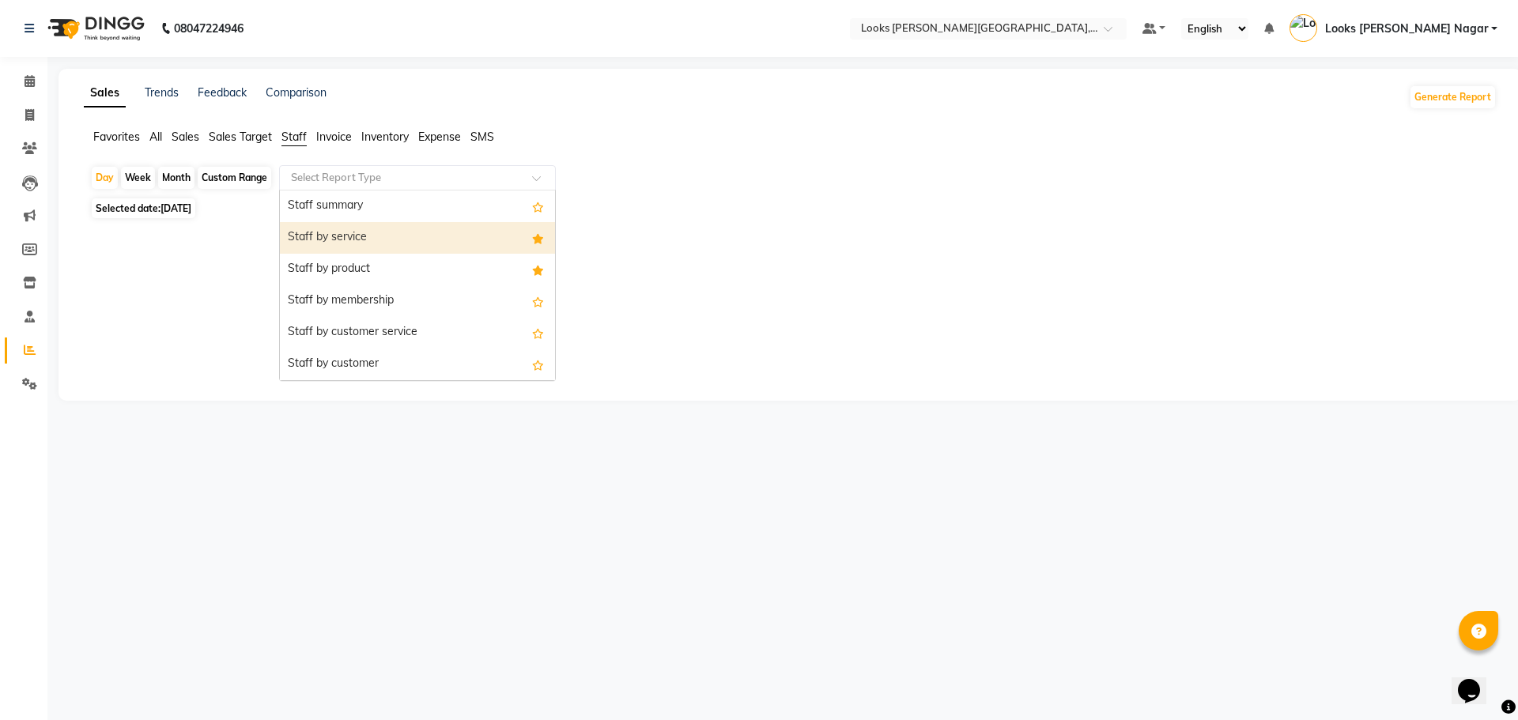
click at [376, 237] on div "Staff by service" at bounding box center [417, 238] width 275 height 32
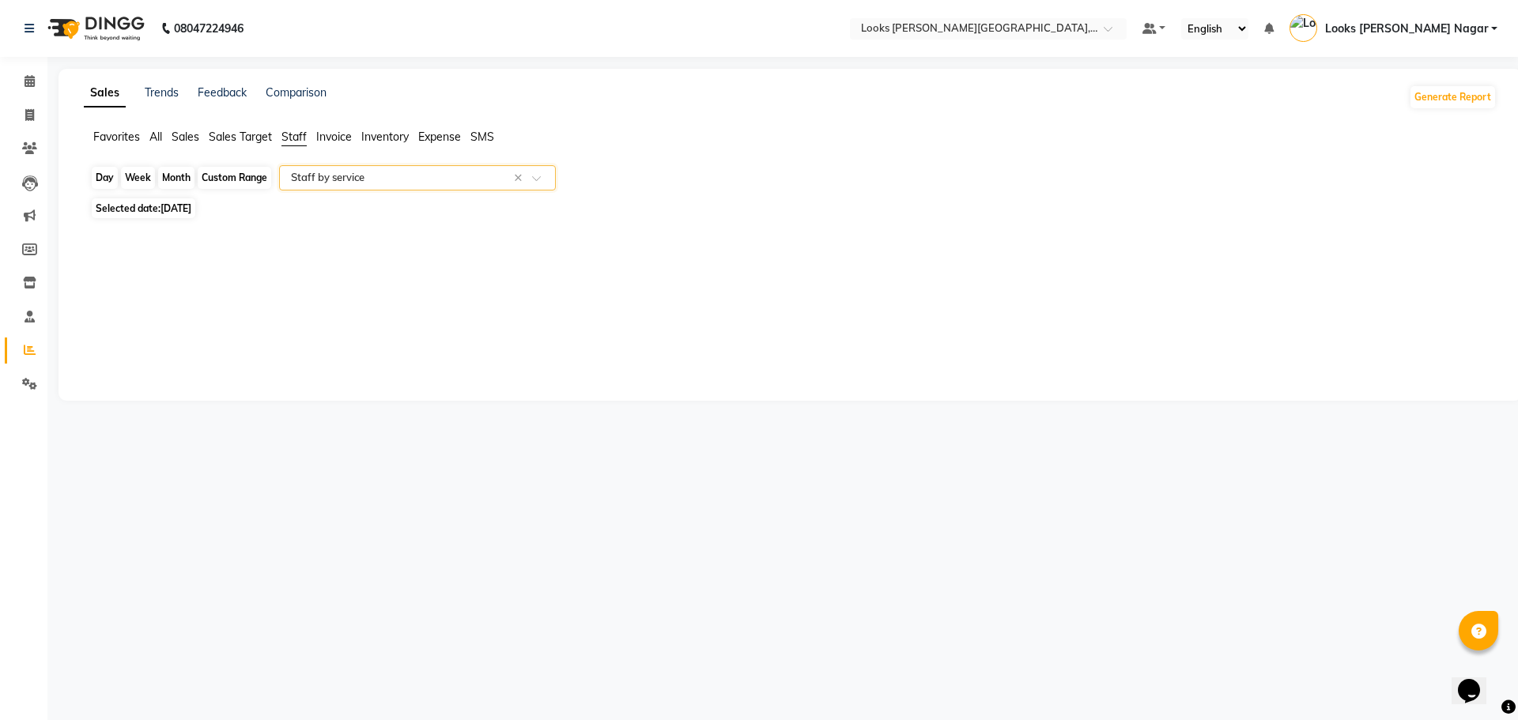
click at [101, 172] on div "Day" at bounding box center [105, 178] width 26 height 22
select select "10"
select select "2025"
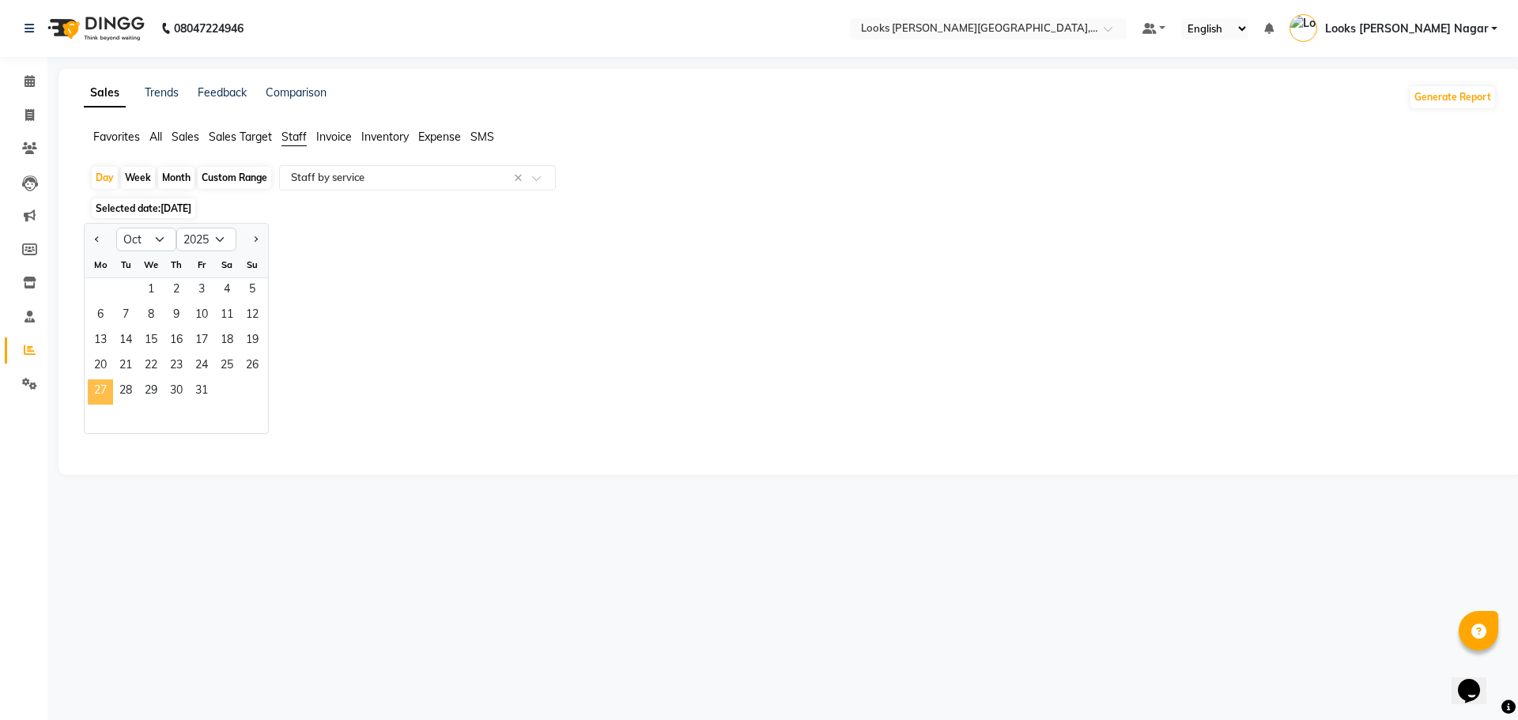
click at [98, 384] on span "27" at bounding box center [100, 392] width 25 height 25
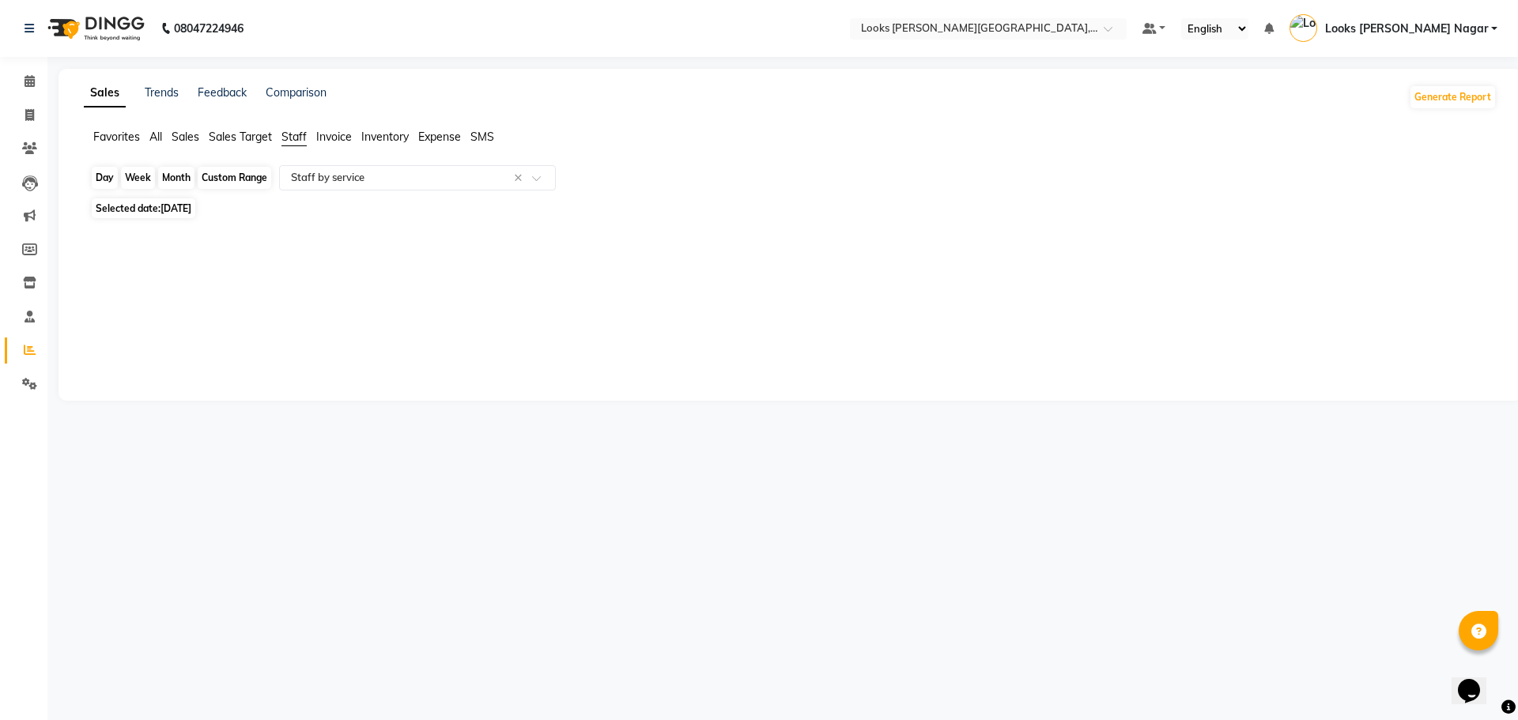
click at [97, 185] on div "Day" at bounding box center [105, 178] width 26 height 22
select select "10"
select select "2025"
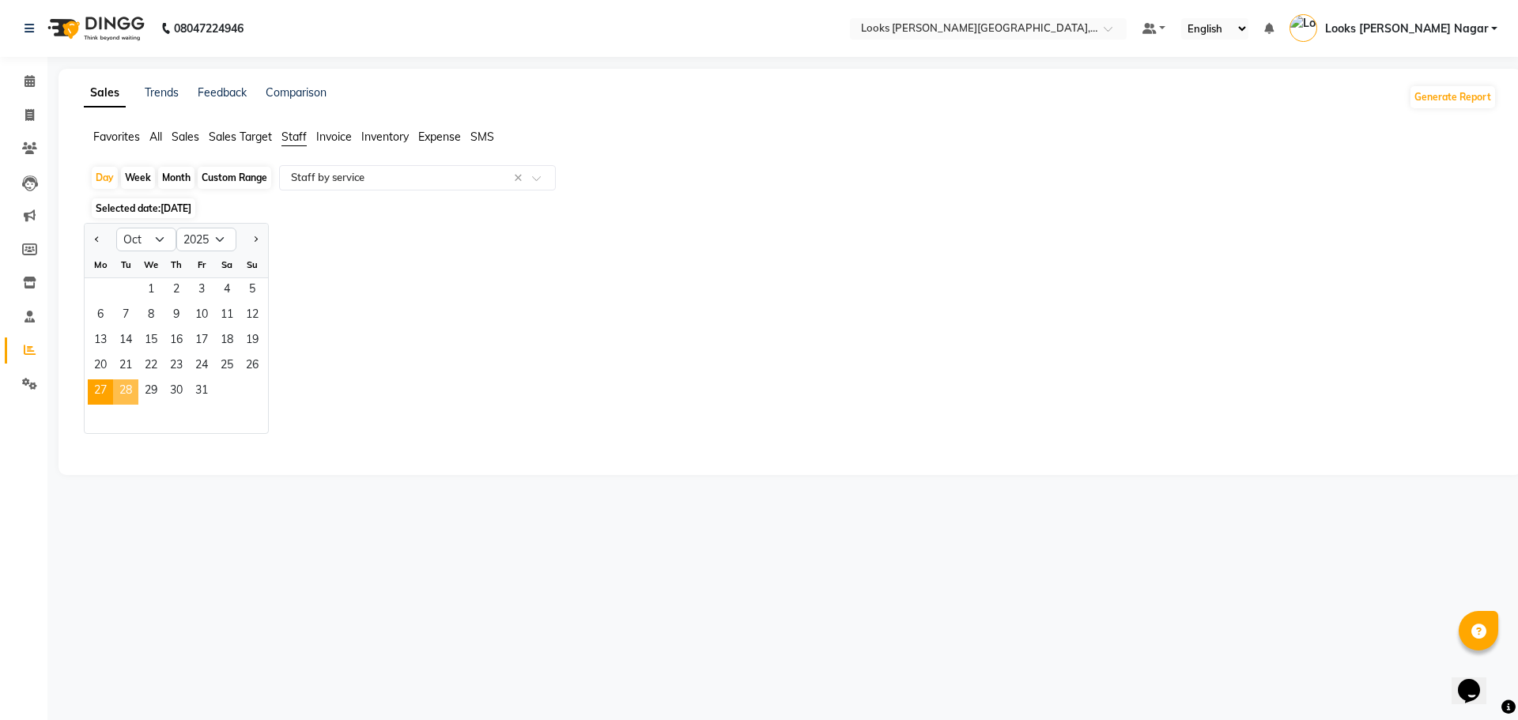
click at [130, 386] on span "28" at bounding box center [125, 392] width 25 height 25
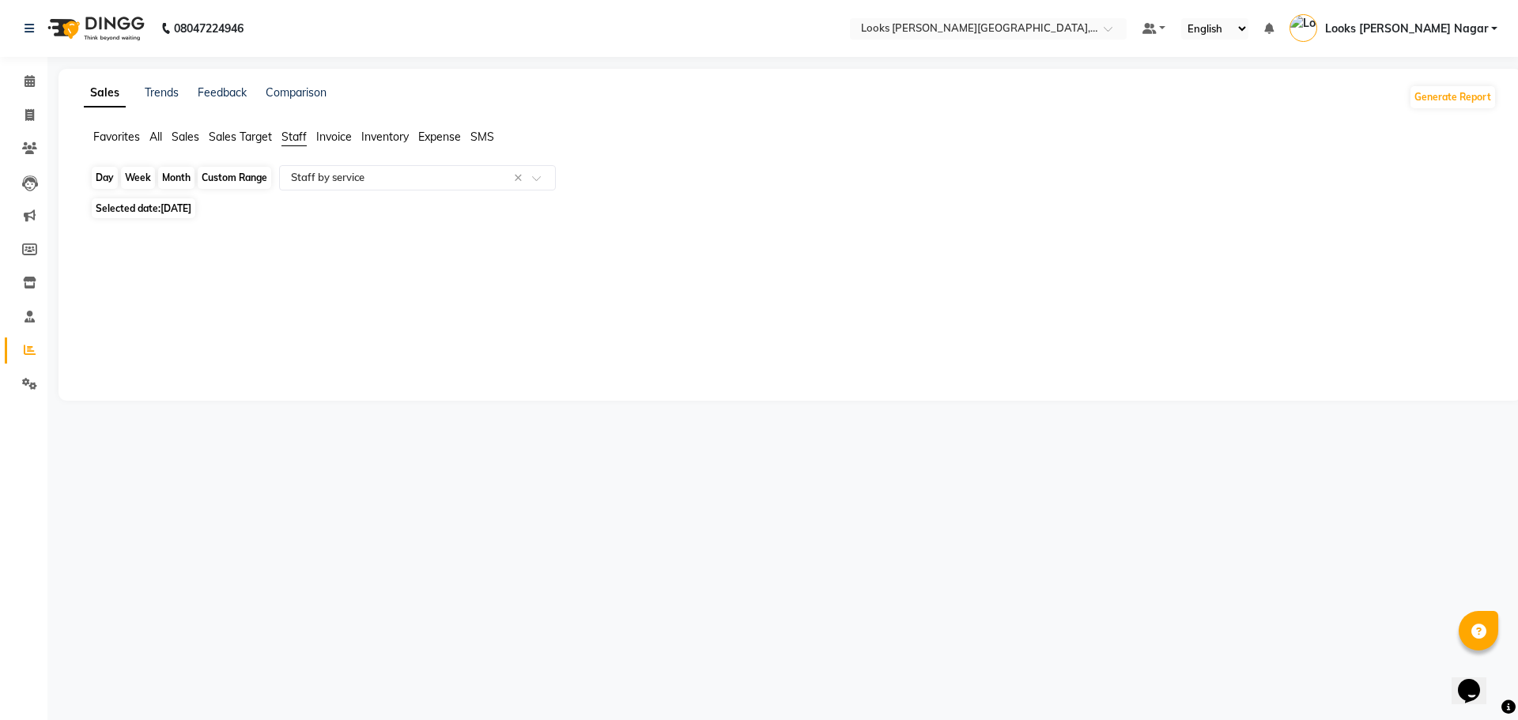
click at [110, 176] on div "Day" at bounding box center [105, 178] width 26 height 22
select select "10"
select select "2025"
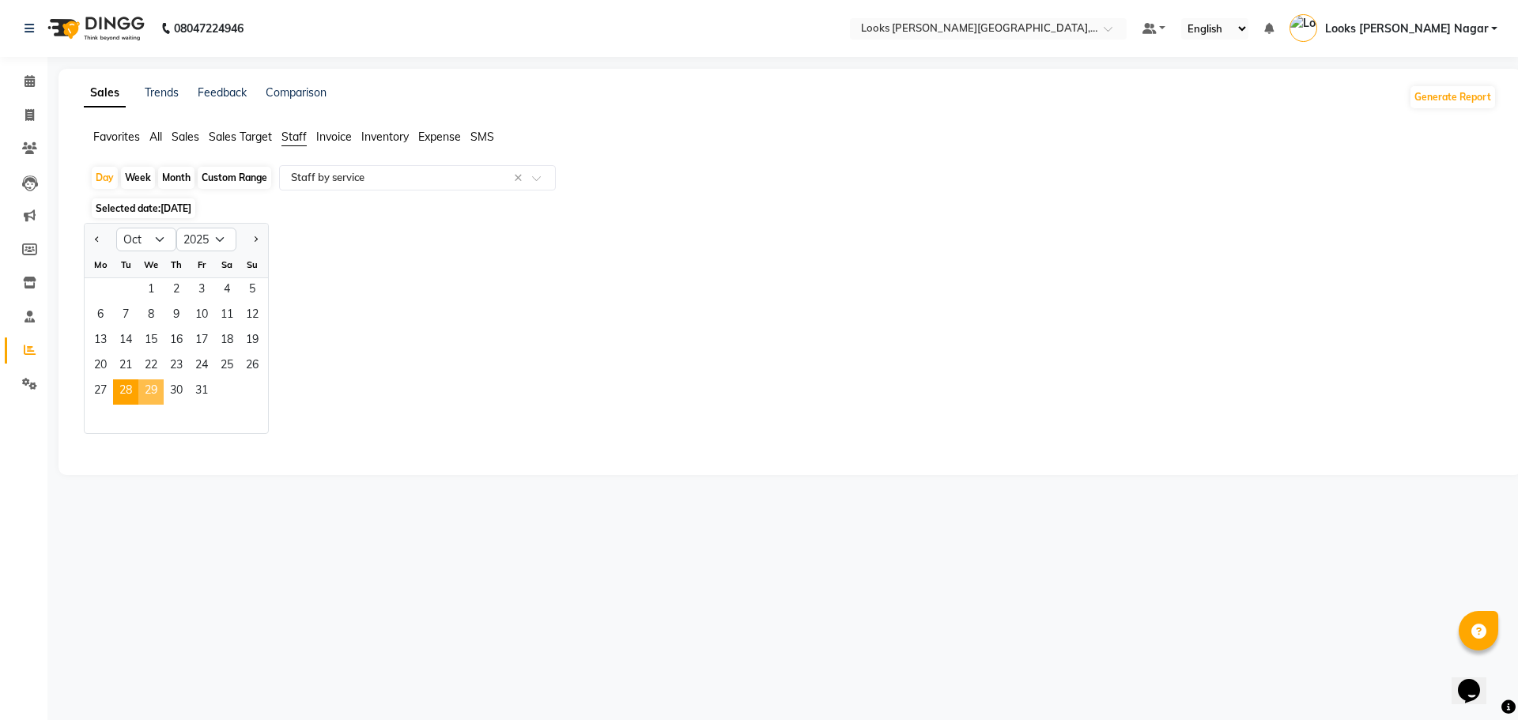
click at [159, 399] on span "29" at bounding box center [150, 392] width 25 height 25
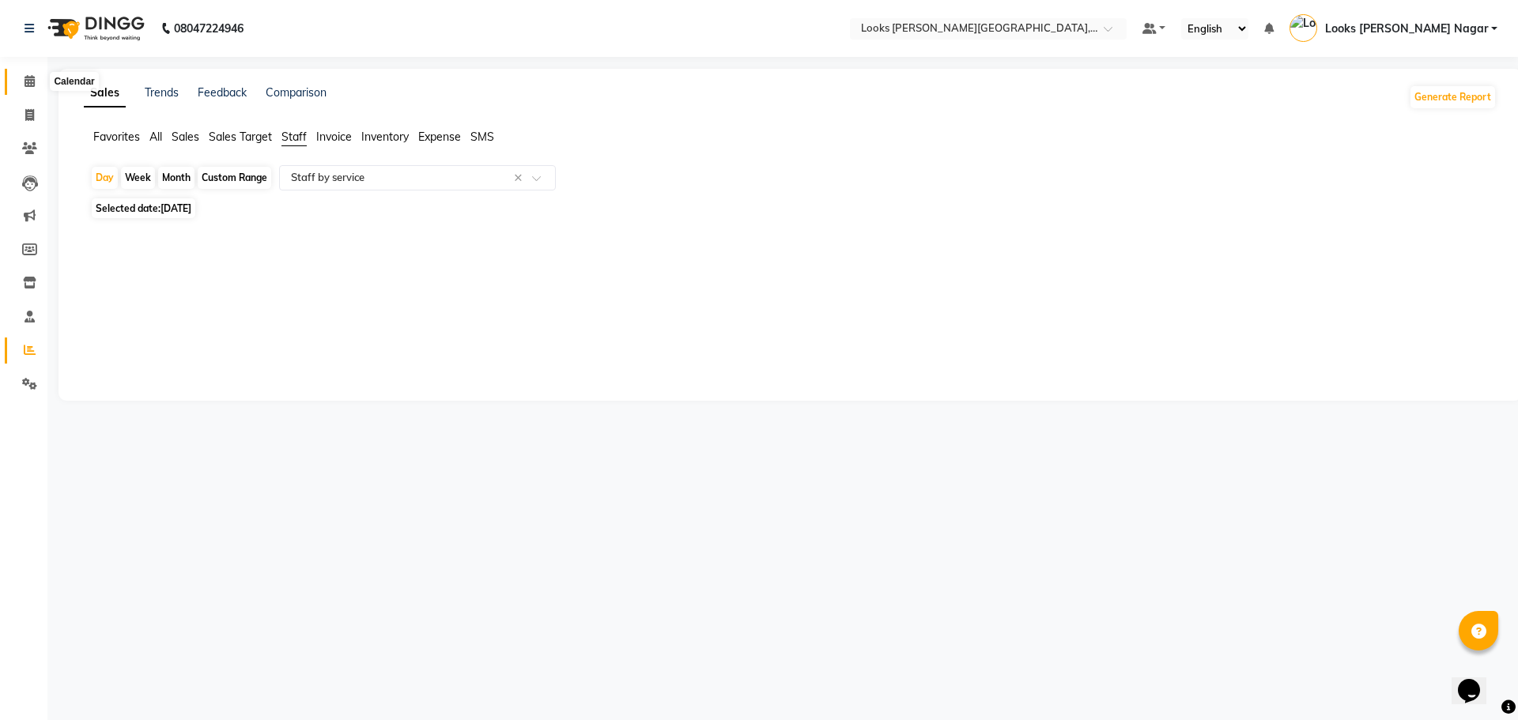
click at [25, 83] on icon at bounding box center [30, 81] width 10 height 12
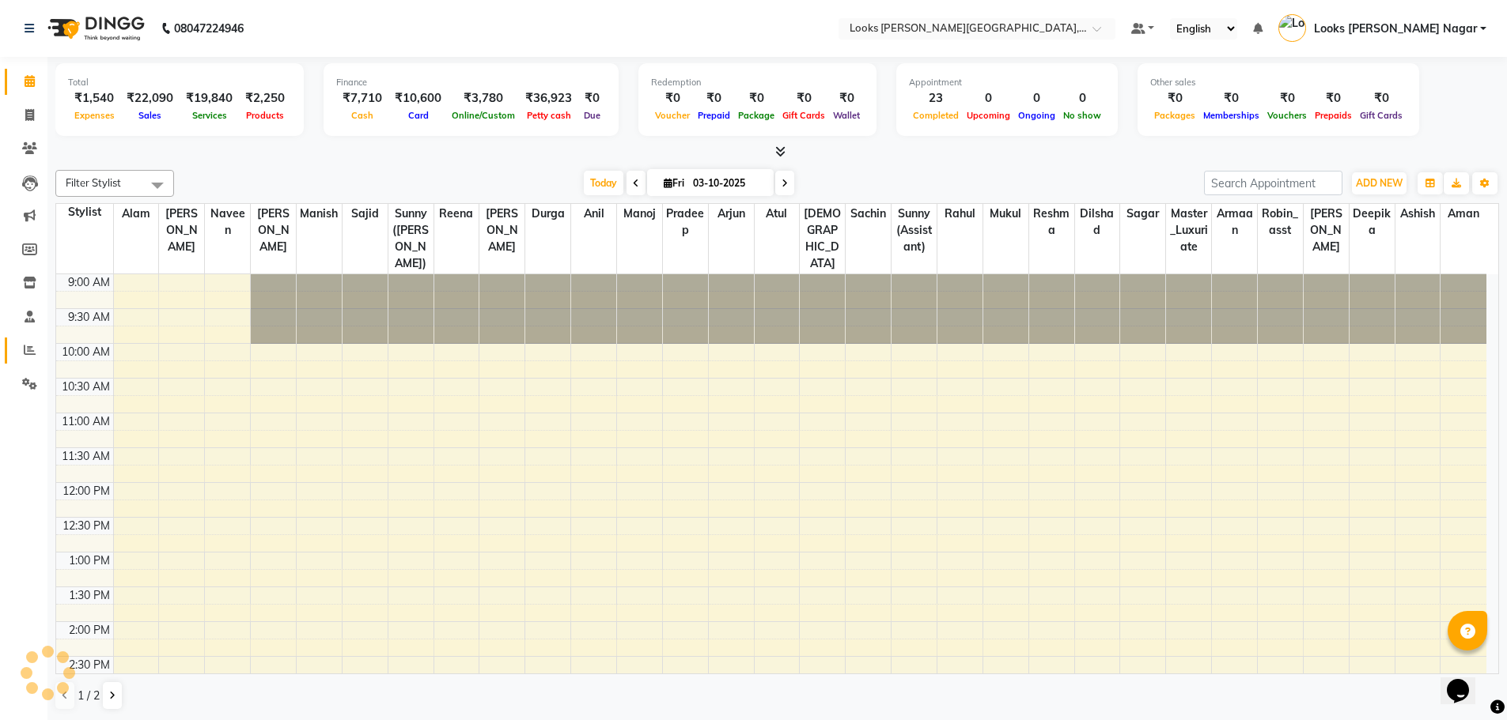
click at [36, 338] on link "Reports" at bounding box center [24, 351] width 38 height 26
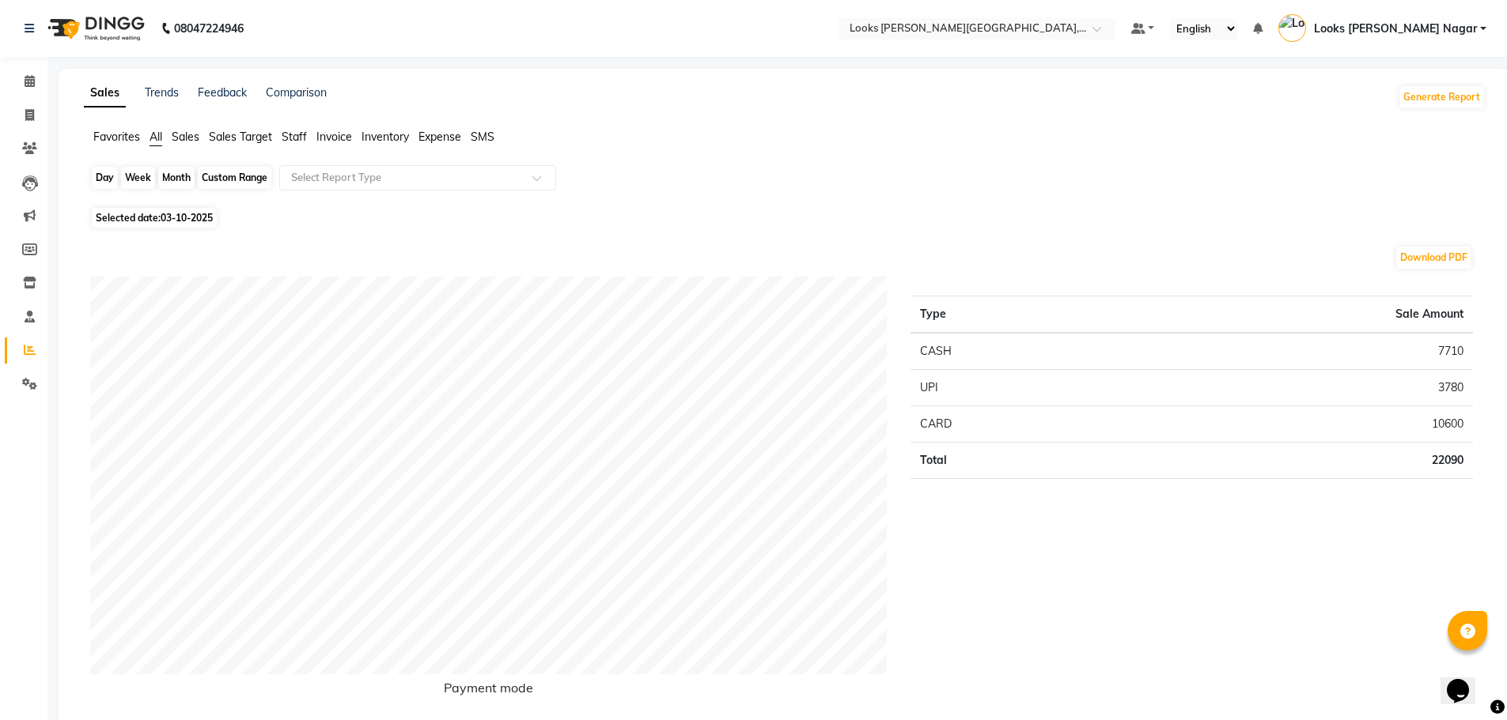
click at [104, 179] on div "Day" at bounding box center [105, 178] width 26 height 22
select select "10"
select select "2025"
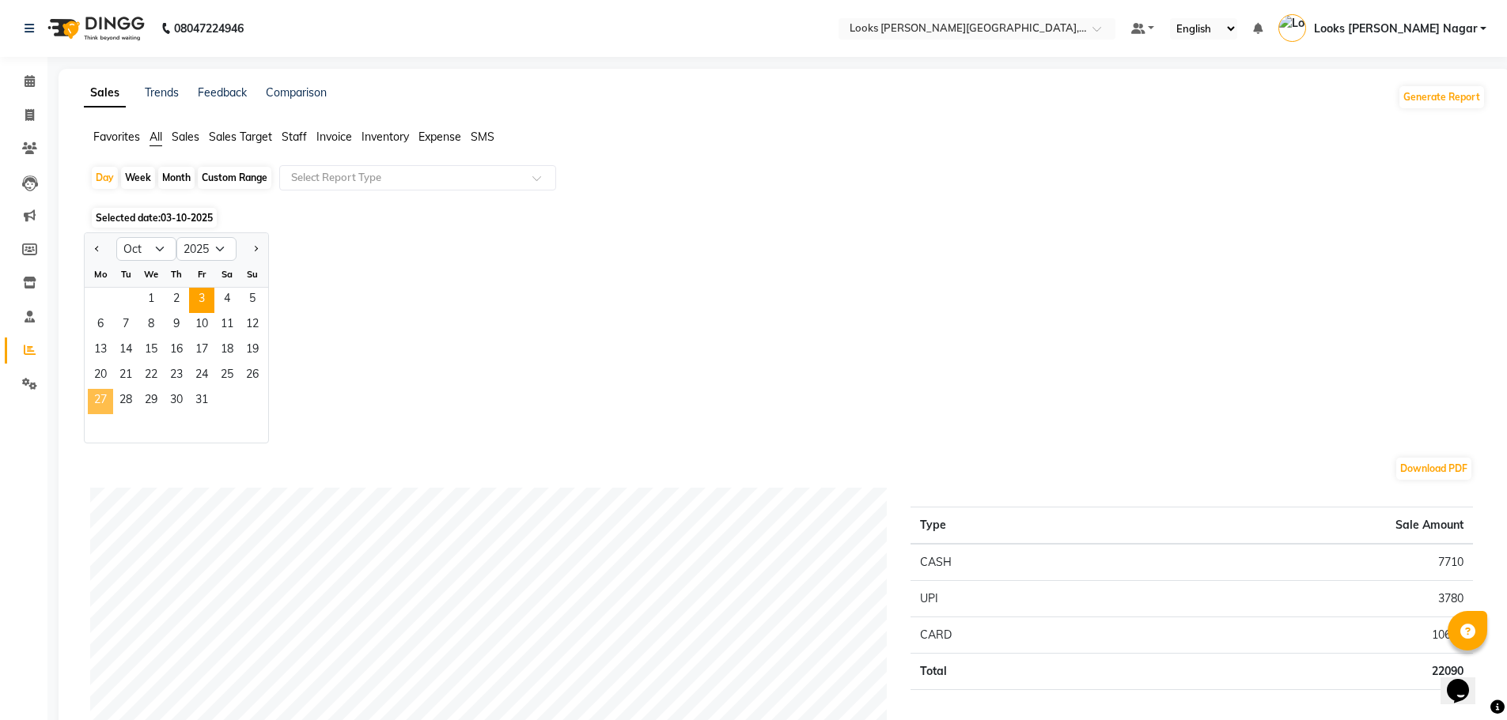
click at [105, 407] on span "27" at bounding box center [100, 401] width 25 height 25
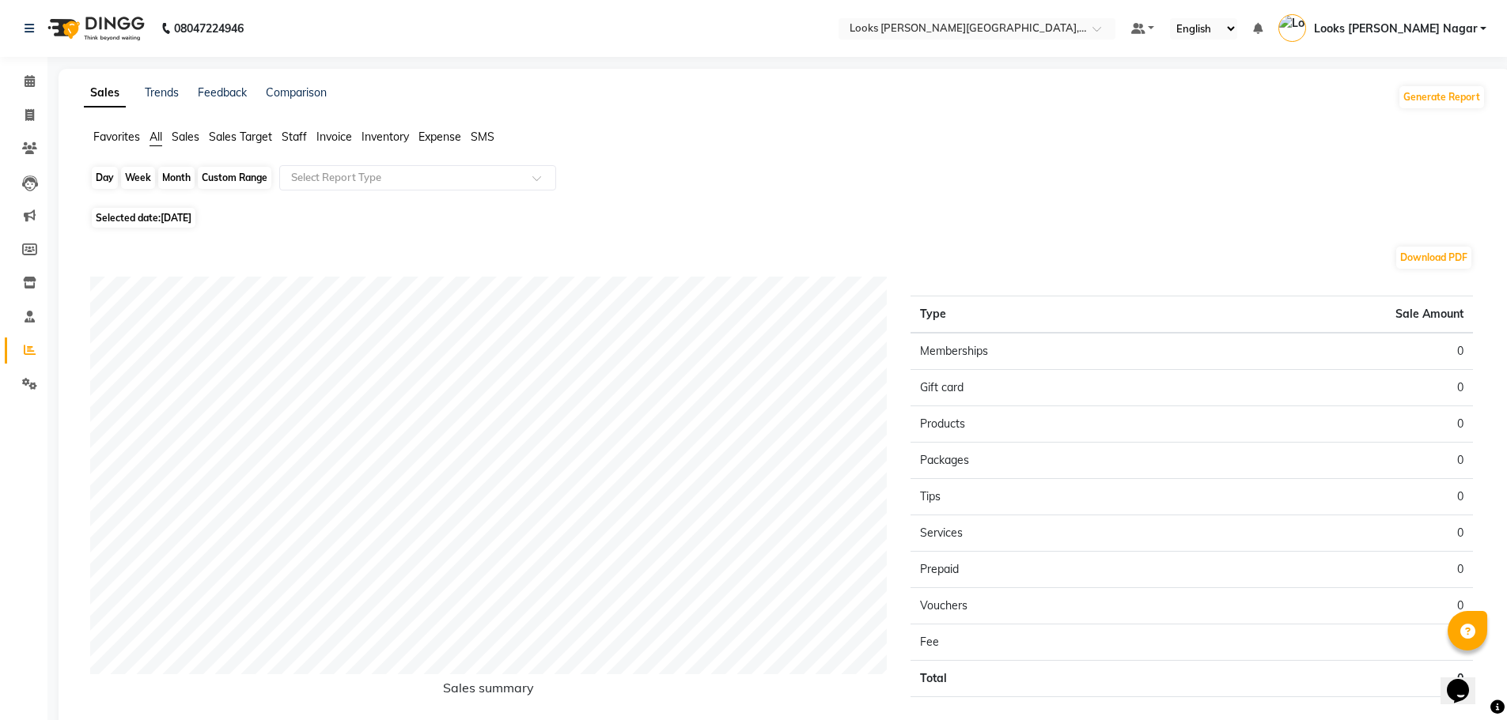
click at [112, 176] on div "Day" at bounding box center [105, 178] width 26 height 22
select select "10"
select select "2025"
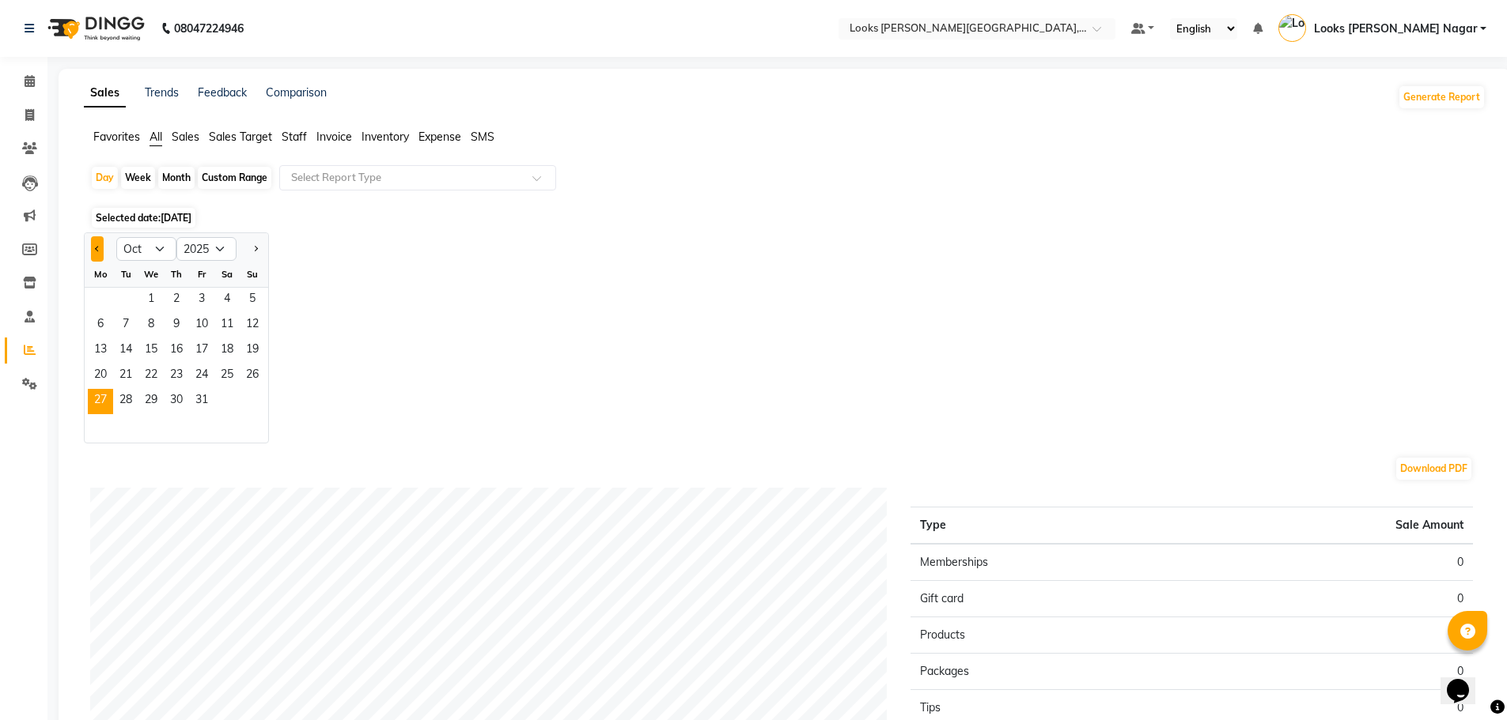
click at [97, 247] on span "Previous month" at bounding box center [98, 248] width 6 height 6
select select "9"
click at [227, 378] on span "27" at bounding box center [226, 376] width 25 height 25
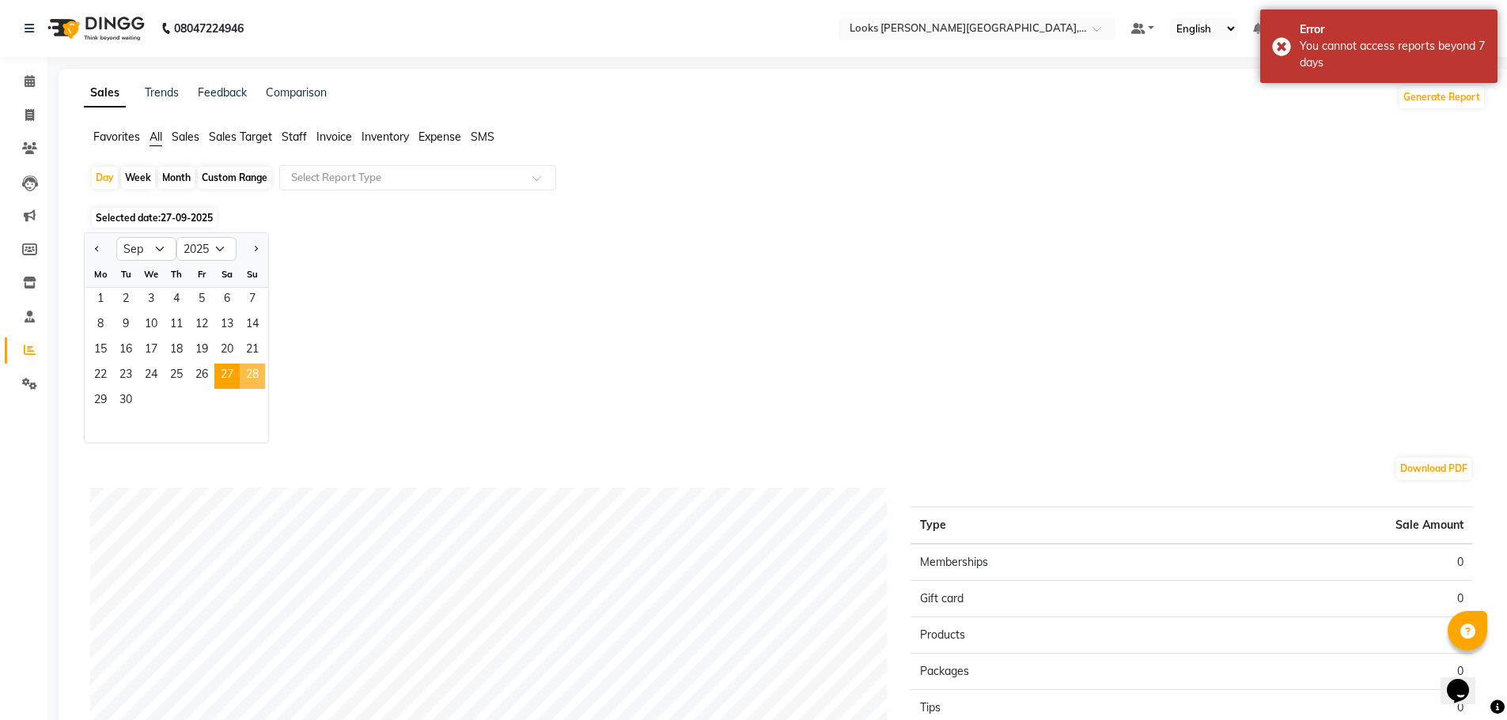
click at [255, 373] on span "28" at bounding box center [252, 376] width 25 height 25
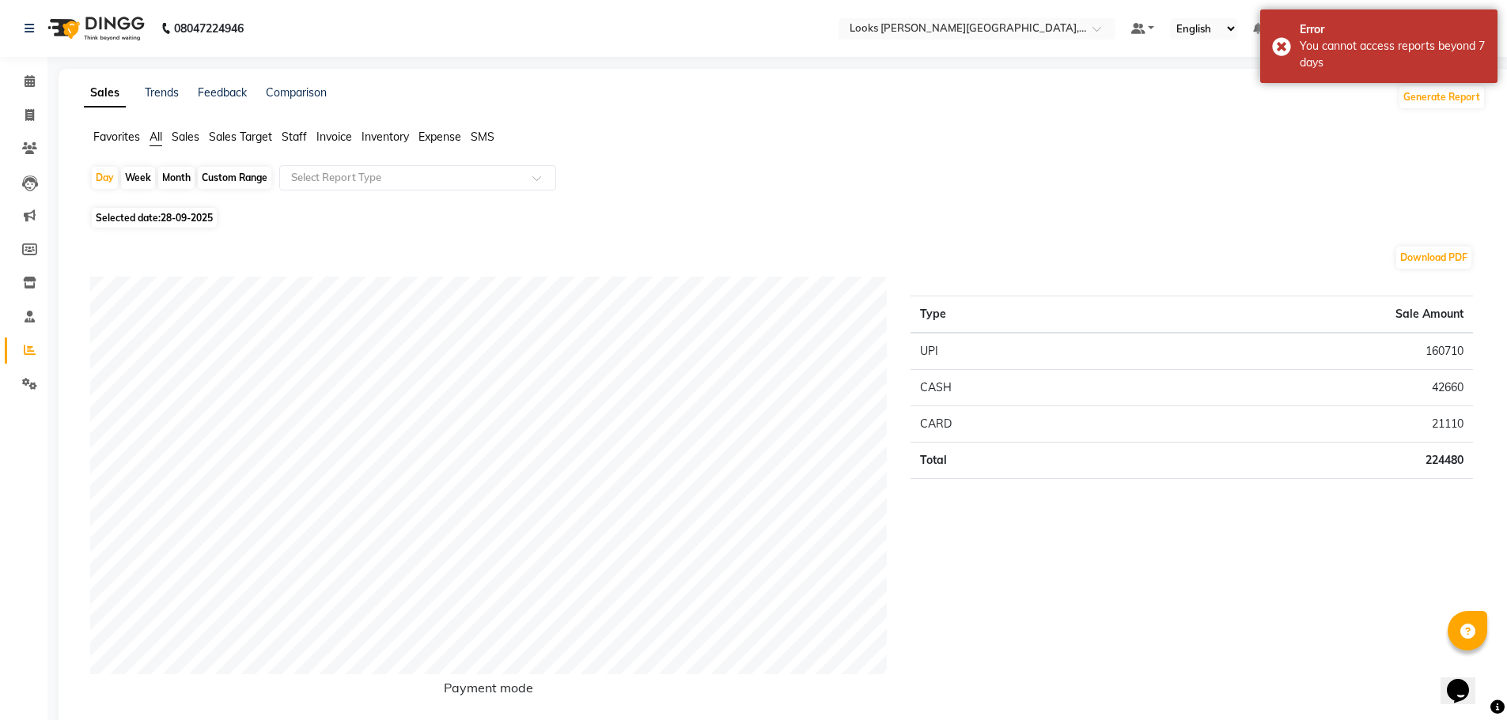
drag, startPoint x: 229, startPoint y: 176, endPoint x: 267, endPoint y: 220, distance: 58.3
click at [229, 176] on div "Custom Range" at bounding box center [235, 178] width 74 height 22
select select "9"
select select "2025"
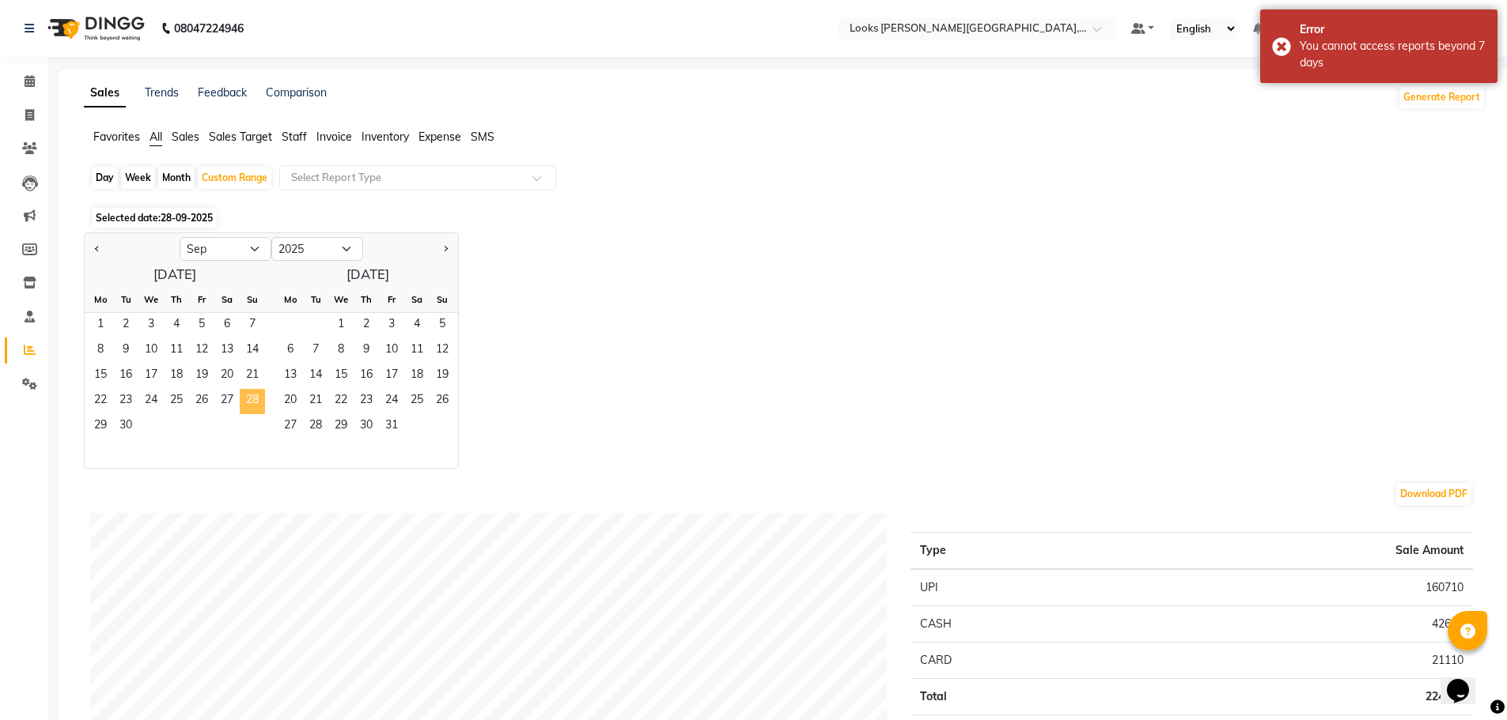
click at [255, 401] on span "28" at bounding box center [252, 401] width 25 height 25
click at [132, 430] on span "30" at bounding box center [125, 426] width 25 height 25
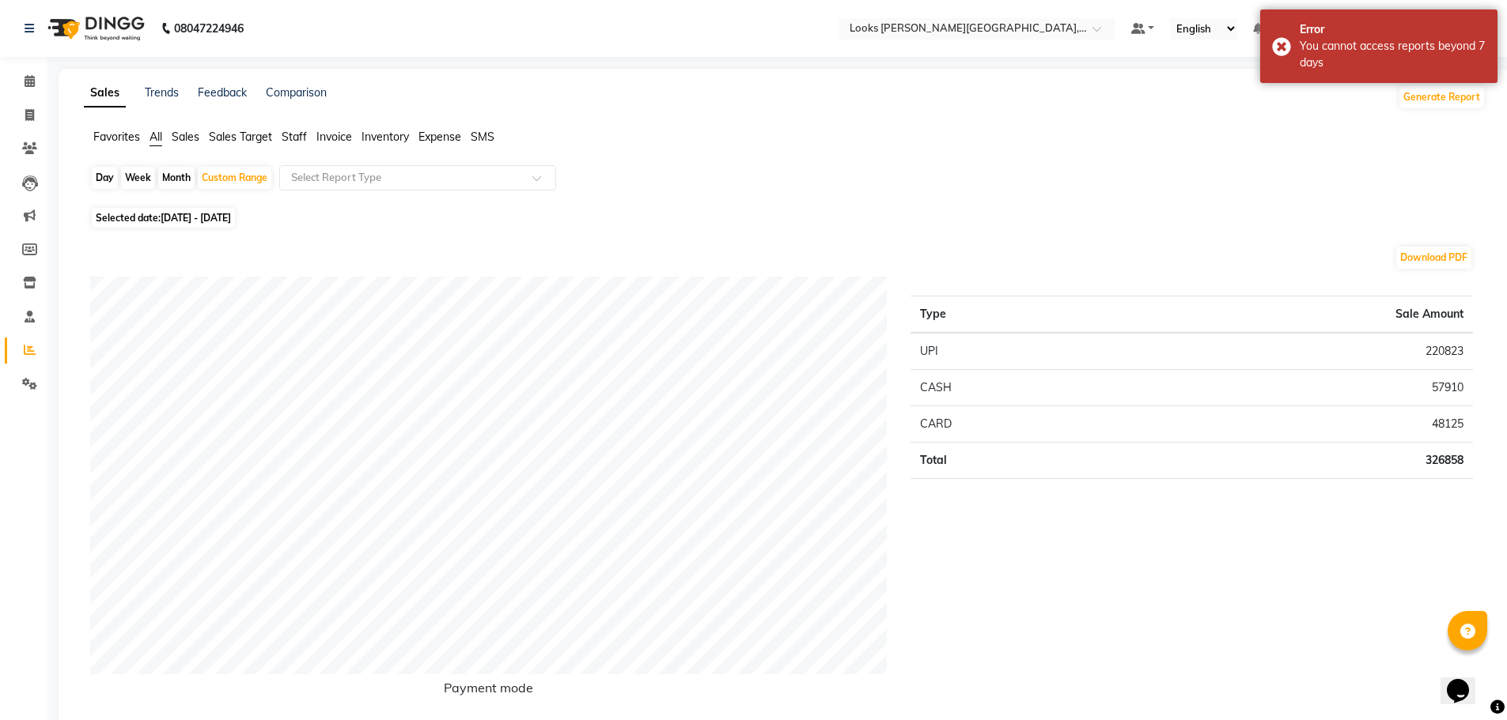
click at [291, 134] on span "Staff" at bounding box center [294, 137] width 25 height 14
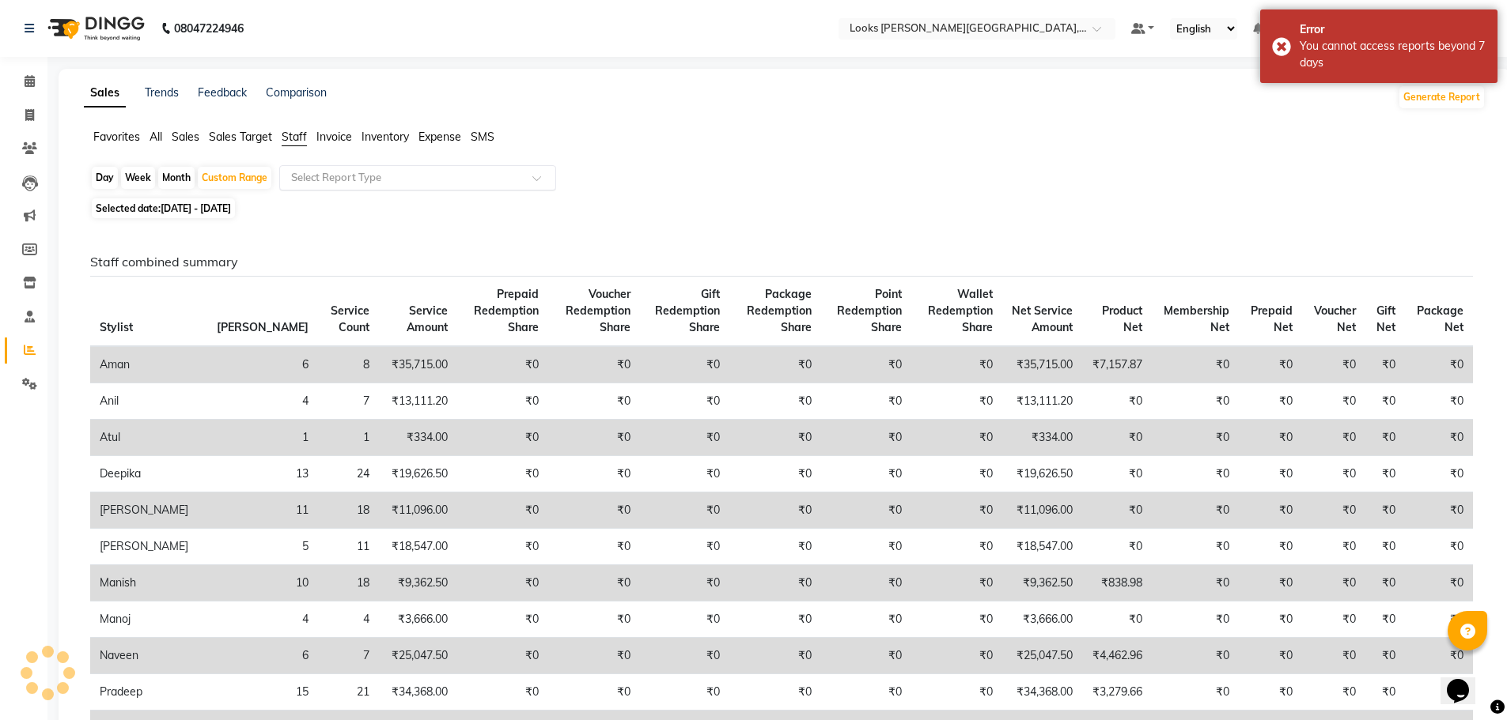
click at [331, 172] on input "text" at bounding box center [402, 178] width 228 height 16
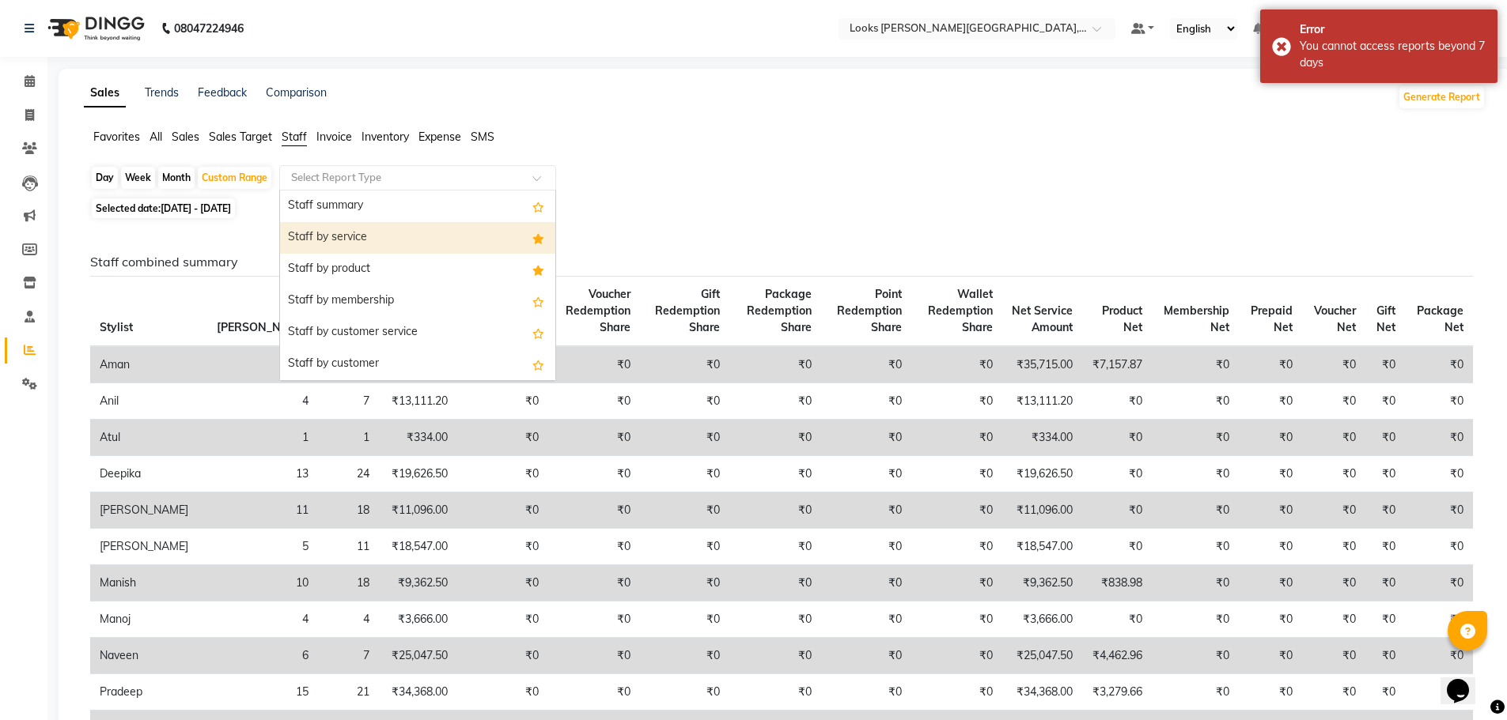
click at [372, 228] on div "Staff by service" at bounding box center [417, 238] width 275 height 32
select select "full_report"
select select "csv"
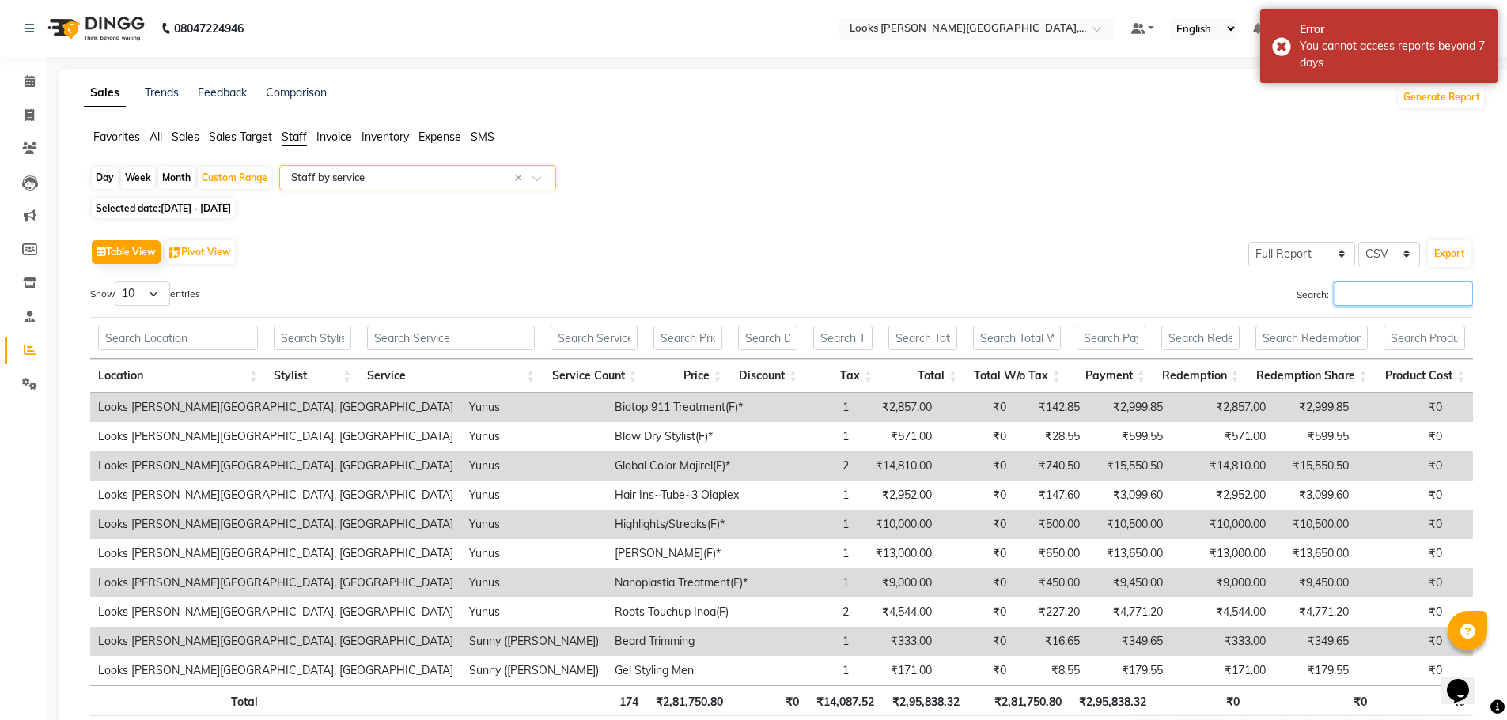
click at [1376, 292] on input "Search:" at bounding box center [1403, 294] width 138 height 25
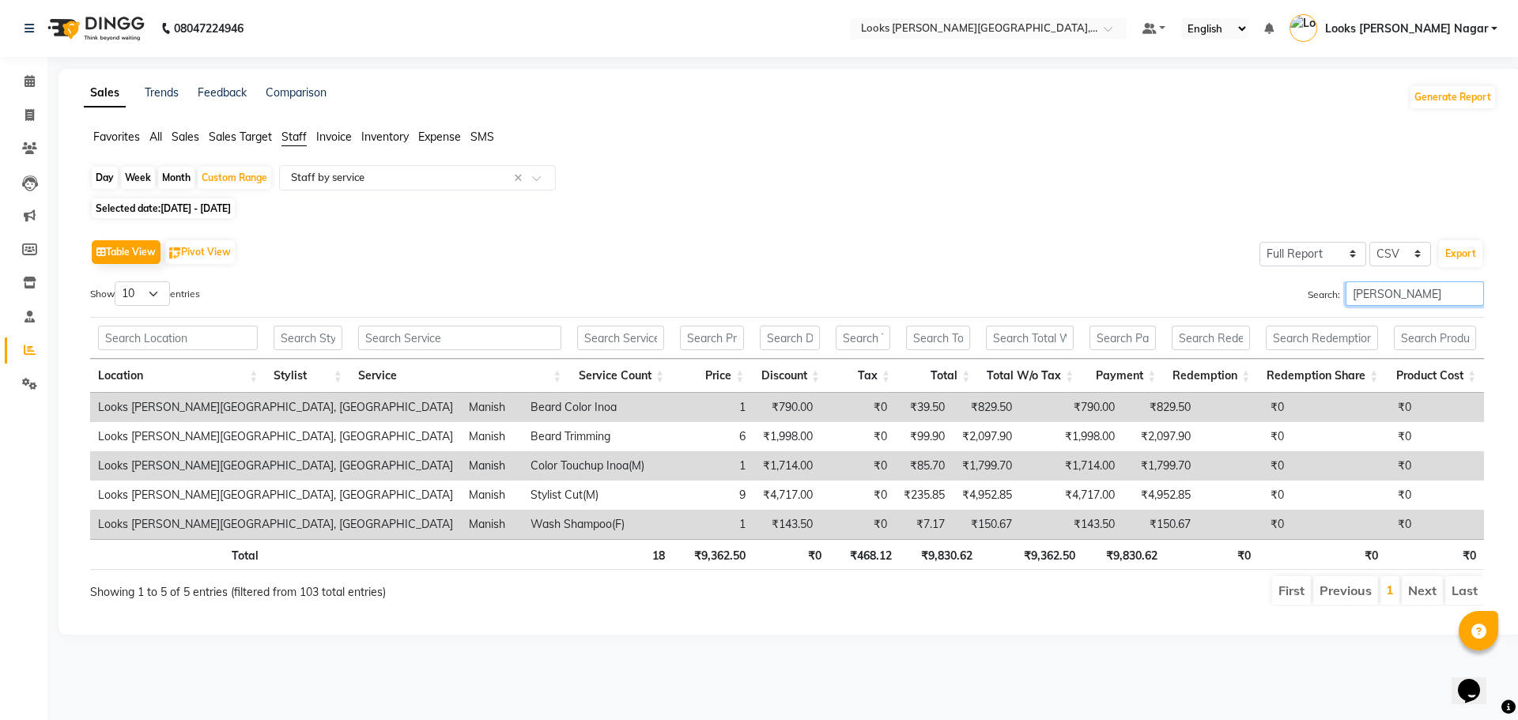
type input "[PERSON_NAME]"
click at [28, 83] on icon at bounding box center [30, 81] width 10 height 12
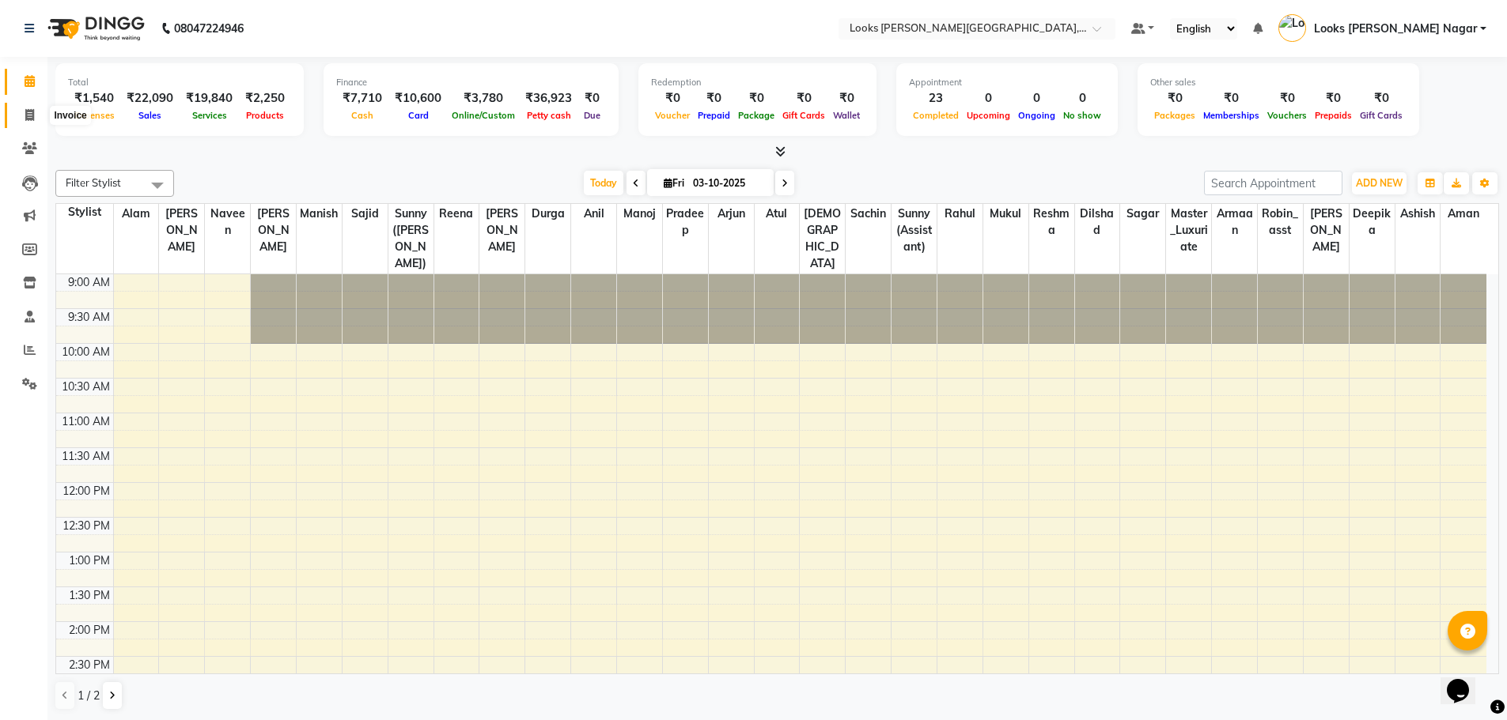
click at [33, 116] on icon at bounding box center [29, 115] width 9 height 12
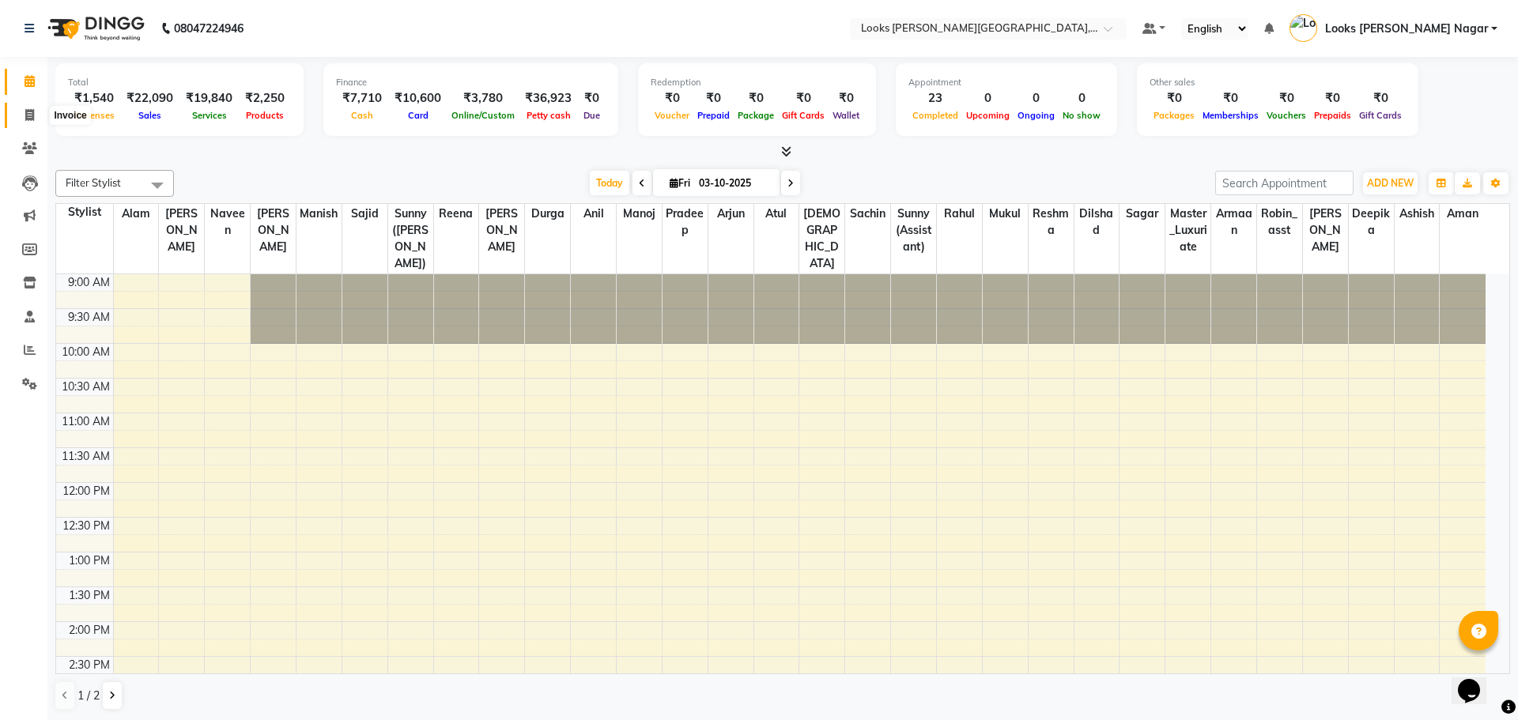
select select "4327"
select select "service"
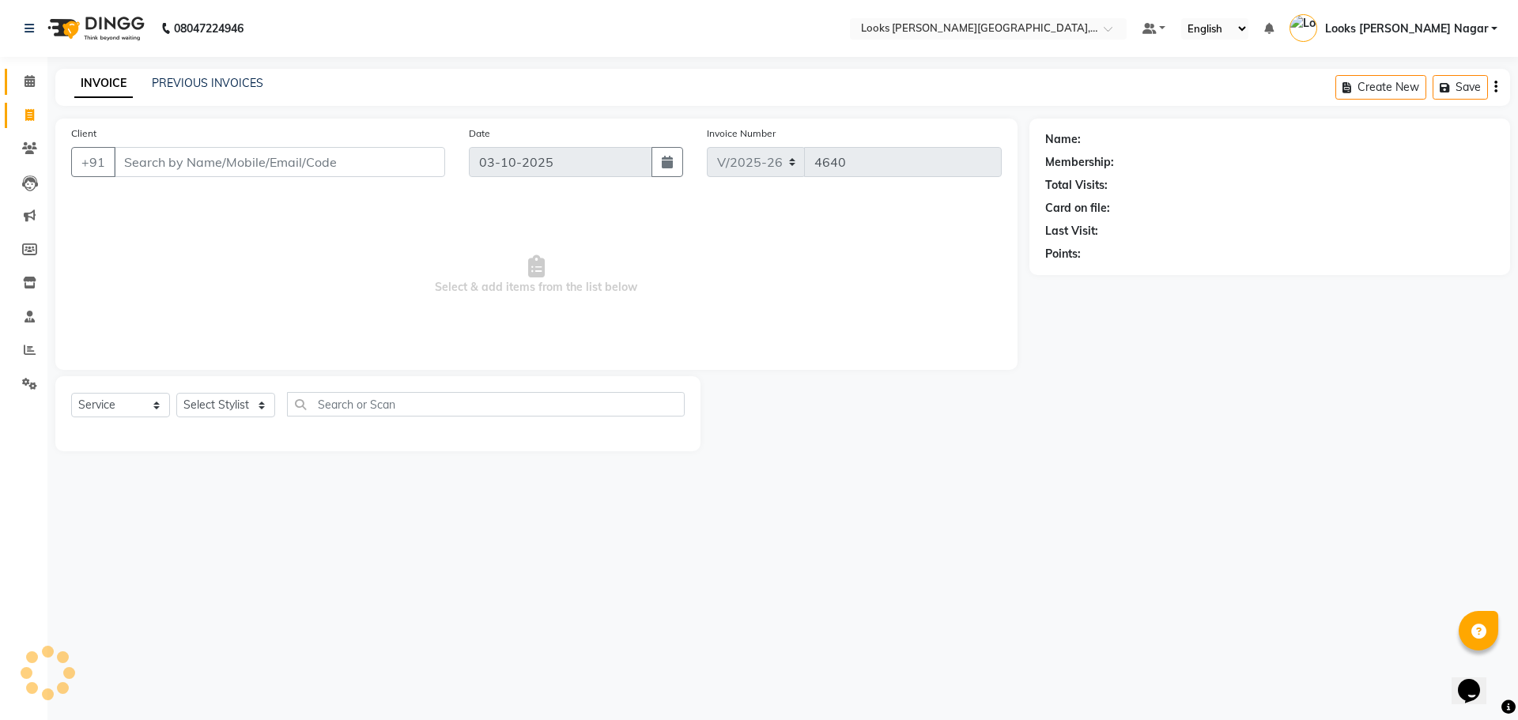
click at [284, 164] on input "Client" at bounding box center [279, 162] width 331 height 30
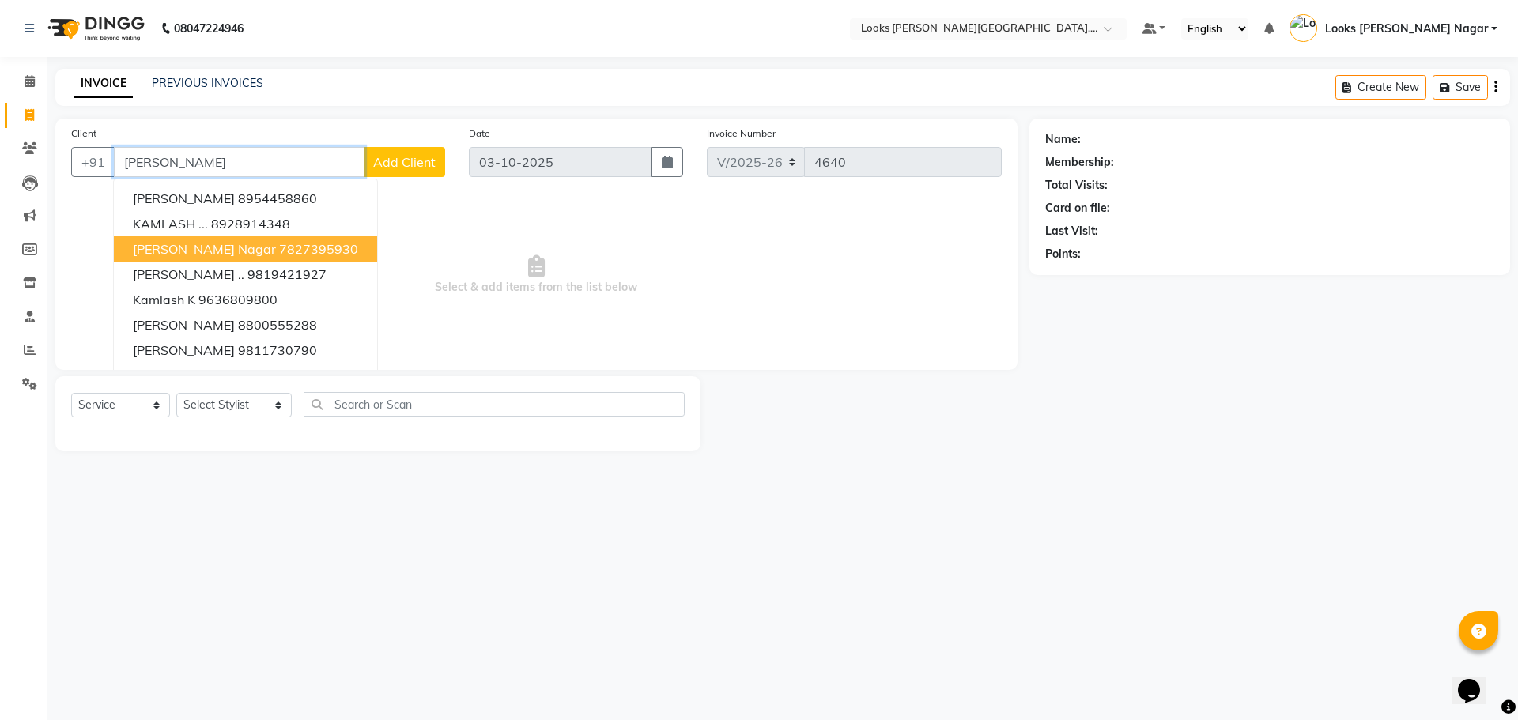
click at [229, 251] on span "[PERSON_NAME] Nagar" at bounding box center [204, 249] width 143 height 16
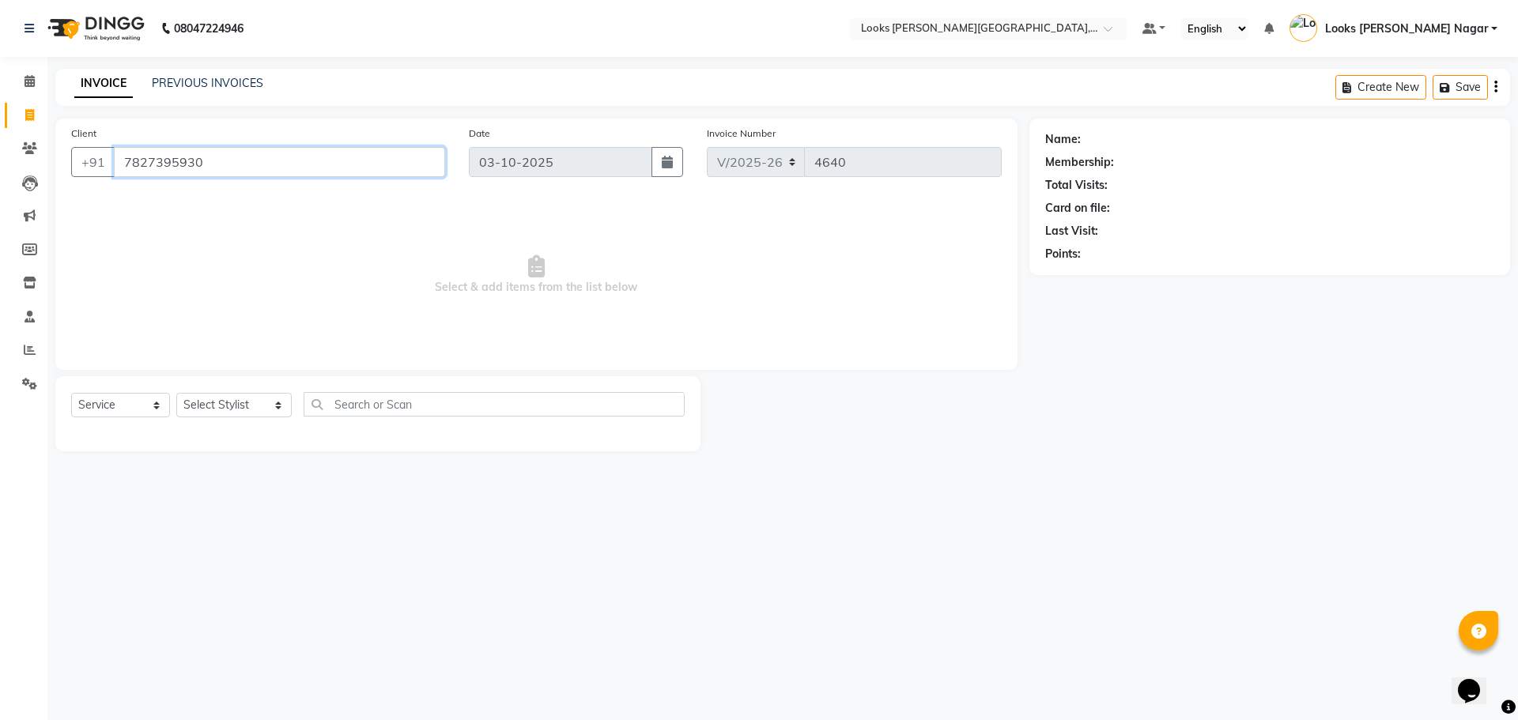
type input "7827395930"
select select "1: Object"
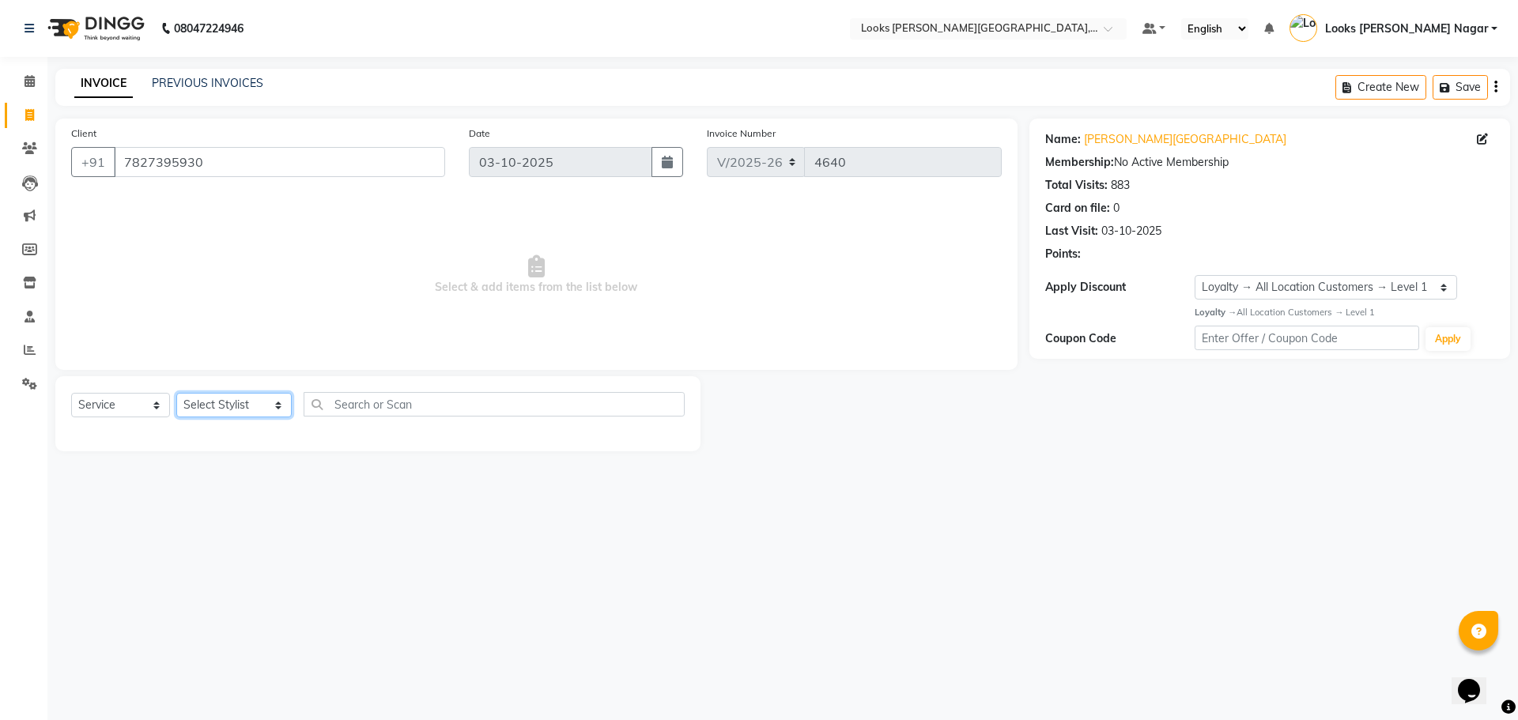
click at [235, 405] on select "Select Stylist Alam Aman [PERSON_NAME] Armaan Ashish Atul Deepika [PERSON_NAME]…" at bounding box center [233, 405] width 115 height 25
select select "29920"
click at [176, 393] on select "Select Stylist Alam Aman [PERSON_NAME] Armaan Ashish Atul Deepika [PERSON_NAME]…" at bounding box center [233, 405] width 115 height 25
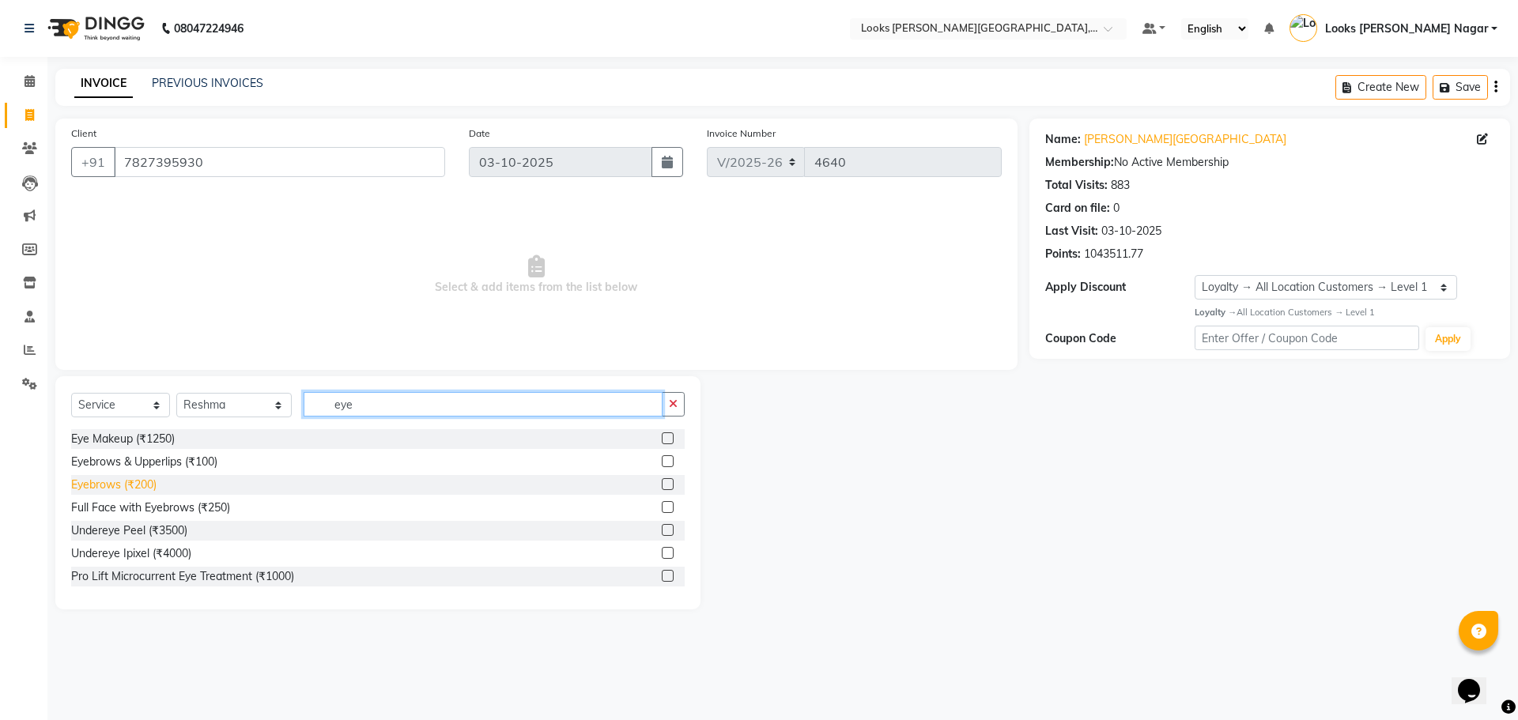
type input "eye"
click at [134, 482] on div "Eyebrows (₹200)" at bounding box center [113, 485] width 85 height 17
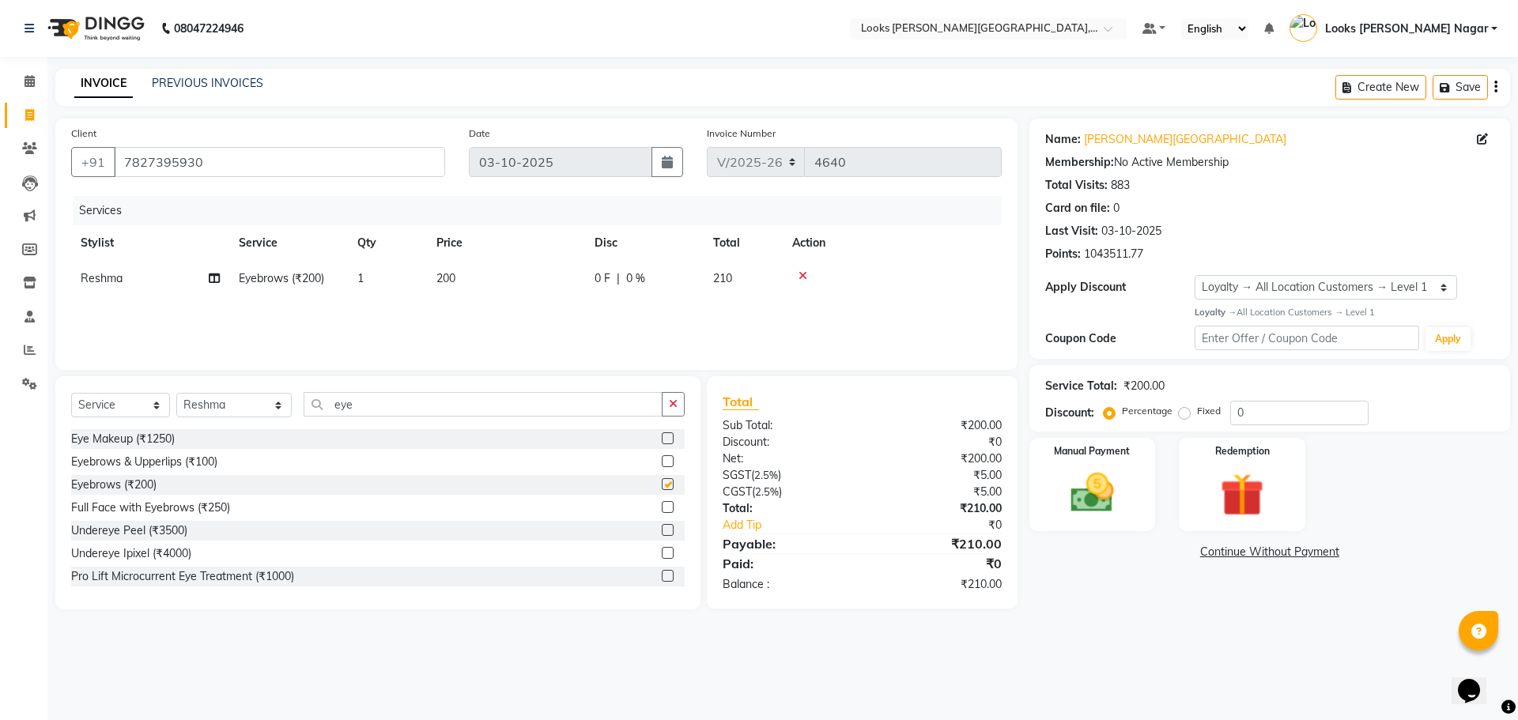
checkbox input "false"
click at [526, 287] on td "200" at bounding box center [506, 279] width 158 height 36
select select "29920"
drag, startPoint x: 587, startPoint y: 279, endPoint x: 452, endPoint y: 308, distance: 138.4
click at [452, 308] on tr "Alam Aman [PERSON_NAME] Armaan Ashish Atul Deepika Deepu Dilshad Durga [PERSON_…" at bounding box center [536, 291] width 931 height 60
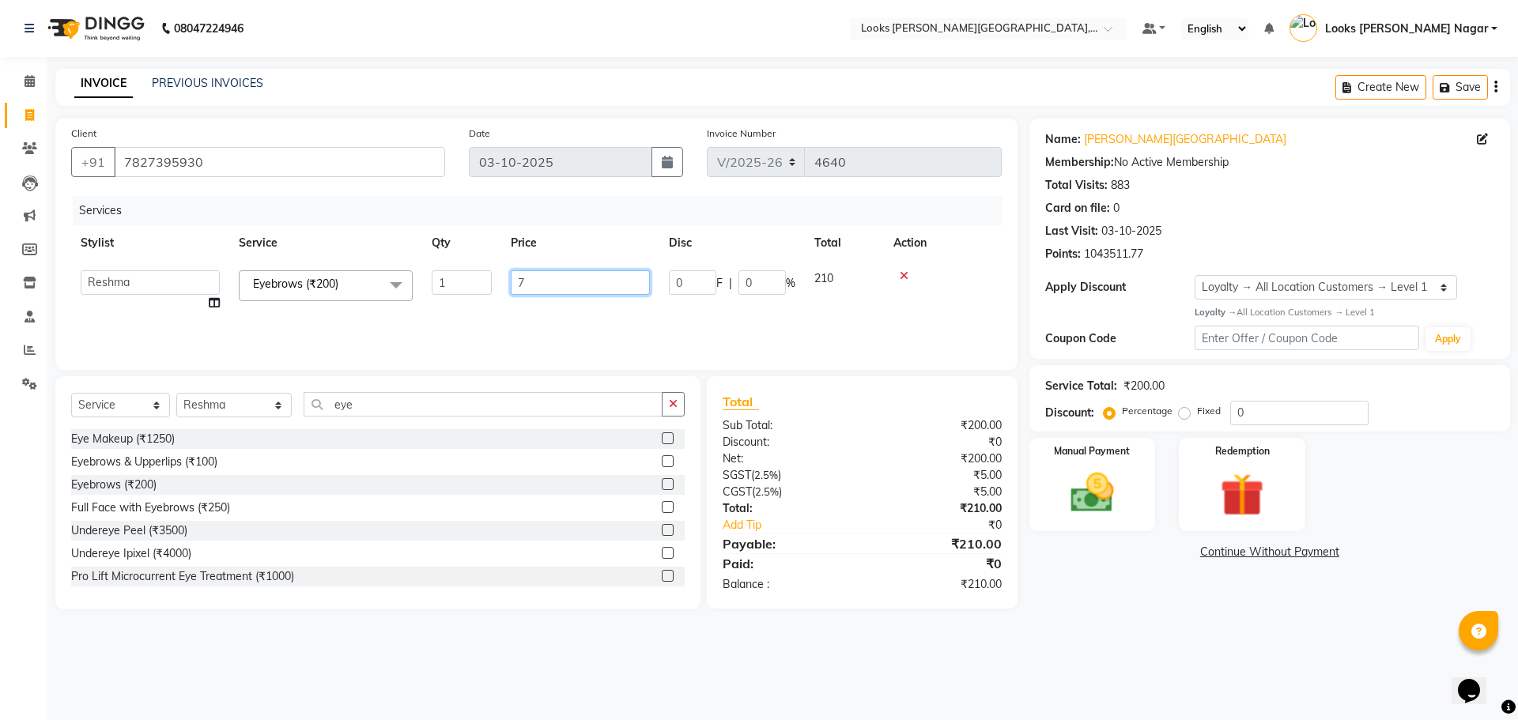
type input "76"
click at [1231, 618] on main "INVOICE PREVIOUS INVOICES Create New Save Client [PHONE_NUMBER] Date [DATE] Inv…" at bounding box center [782, 351] width 1471 height 565
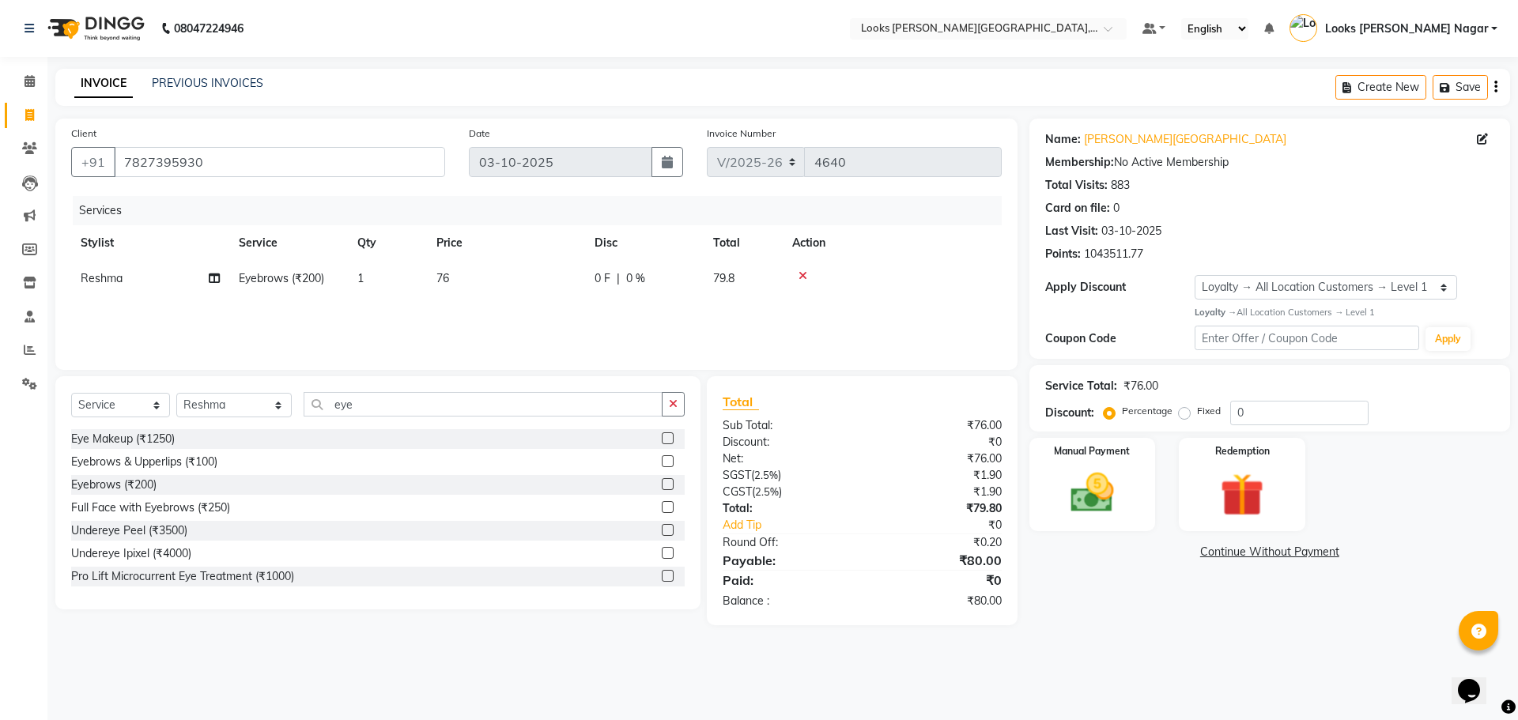
click at [977, 494] on div "₹1.90" at bounding box center [937, 492] width 151 height 17
drag, startPoint x: 1061, startPoint y: 519, endPoint x: 1130, endPoint y: 529, distance: 69.6
click at [1062, 519] on img at bounding box center [1093, 493] width 74 height 52
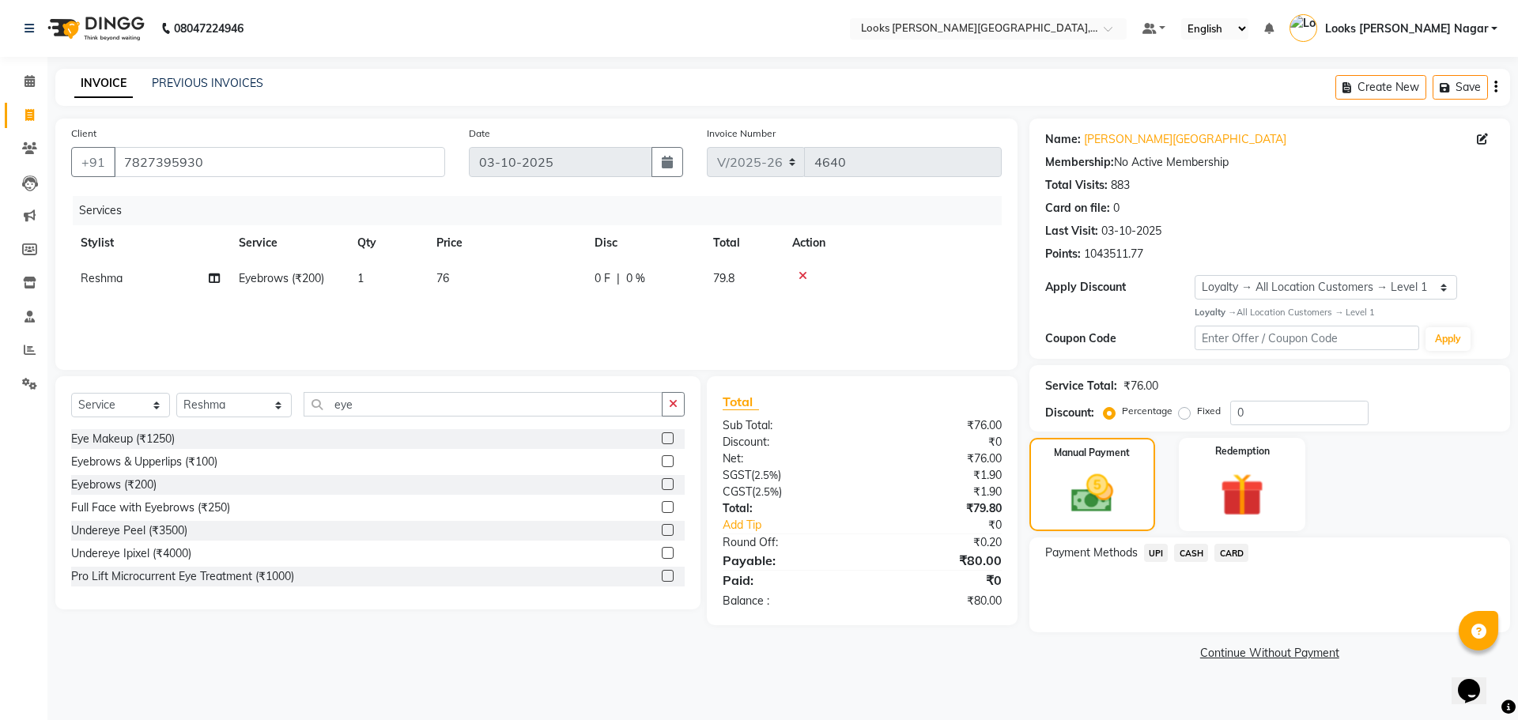
click at [1158, 560] on span "UPI" at bounding box center [1156, 553] width 25 height 18
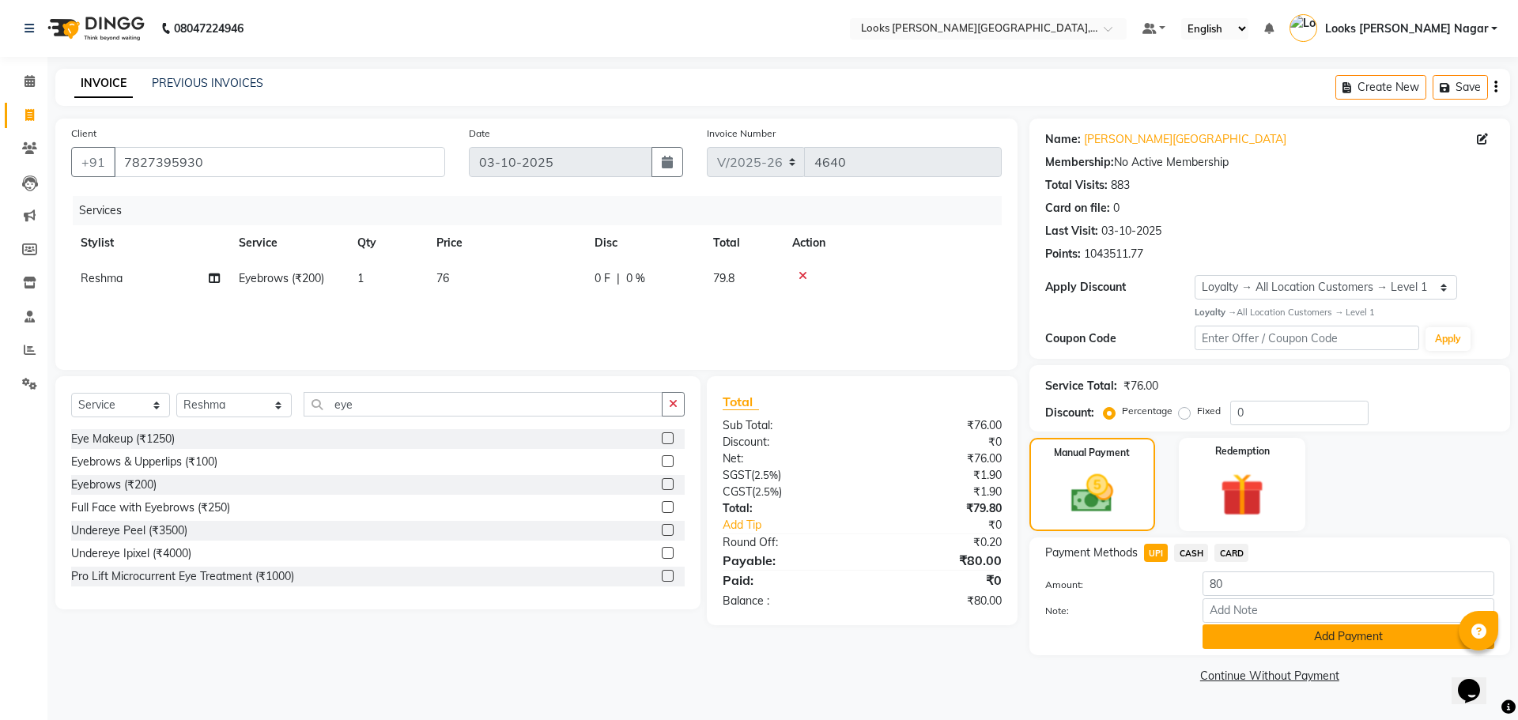
click at [1215, 635] on button "Add Payment" at bounding box center [1349, 637] width 292 height 25
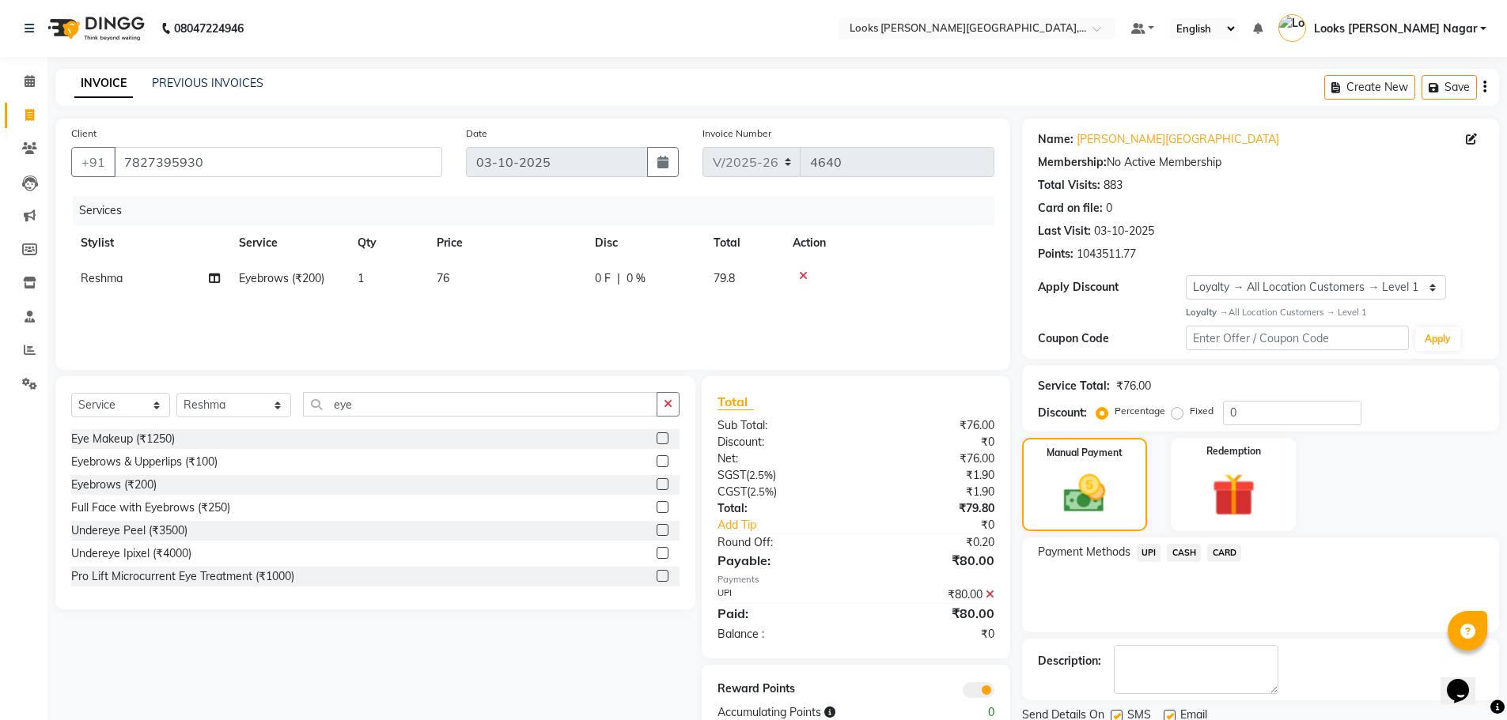
scroll to position [58, 0]
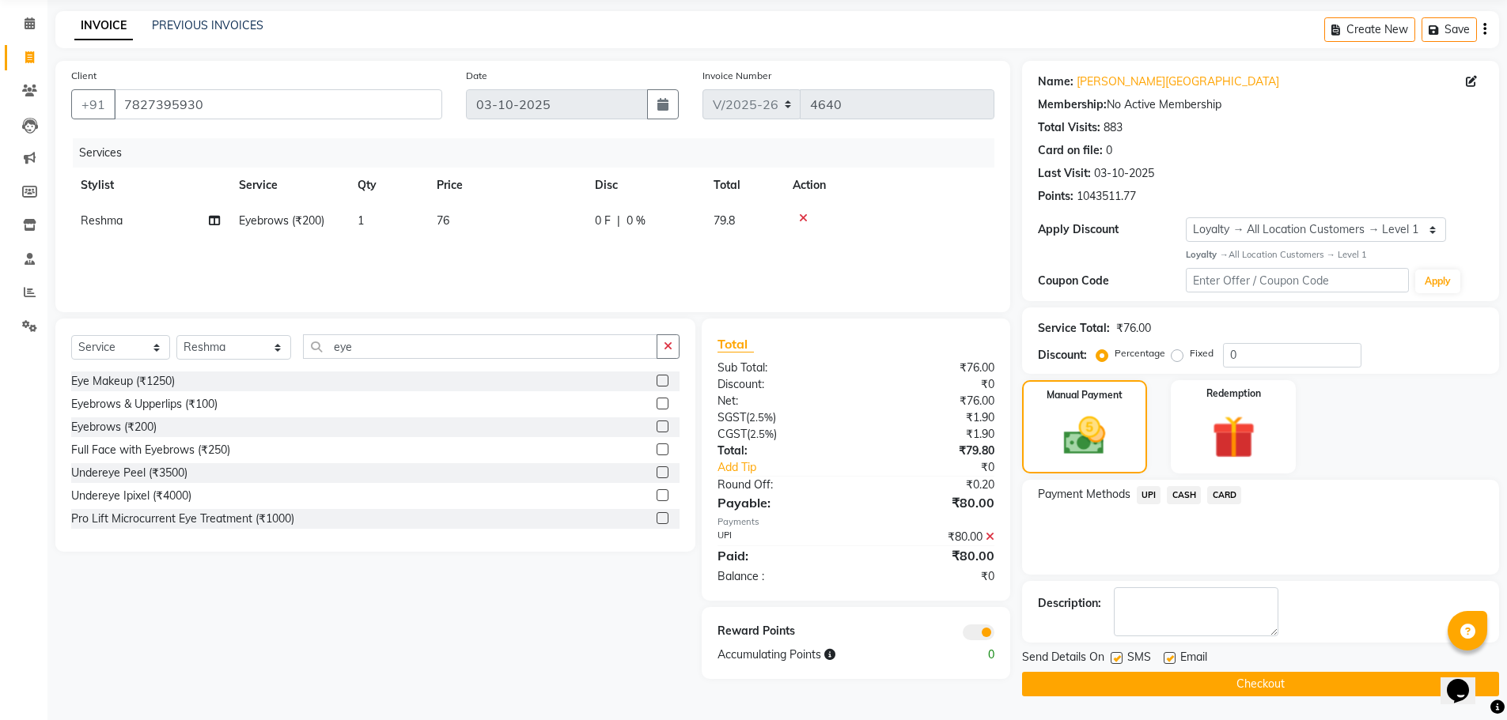
drag, startPoint x: 1114, startPoint y: 657, endPoint x: 1116, endPoint y: 675, distance: 17.5
click at [1113, 658] on label at bounding box center [1116, 658] width 12 height 12
click at [1113, 658] on input "checkbox" at bounding box center [1115, 659] width 10 height 10
checkbox input "false"
click at [1116, 677] on button "Checkout" at bounding box center [1260, 684] width 477 height 25
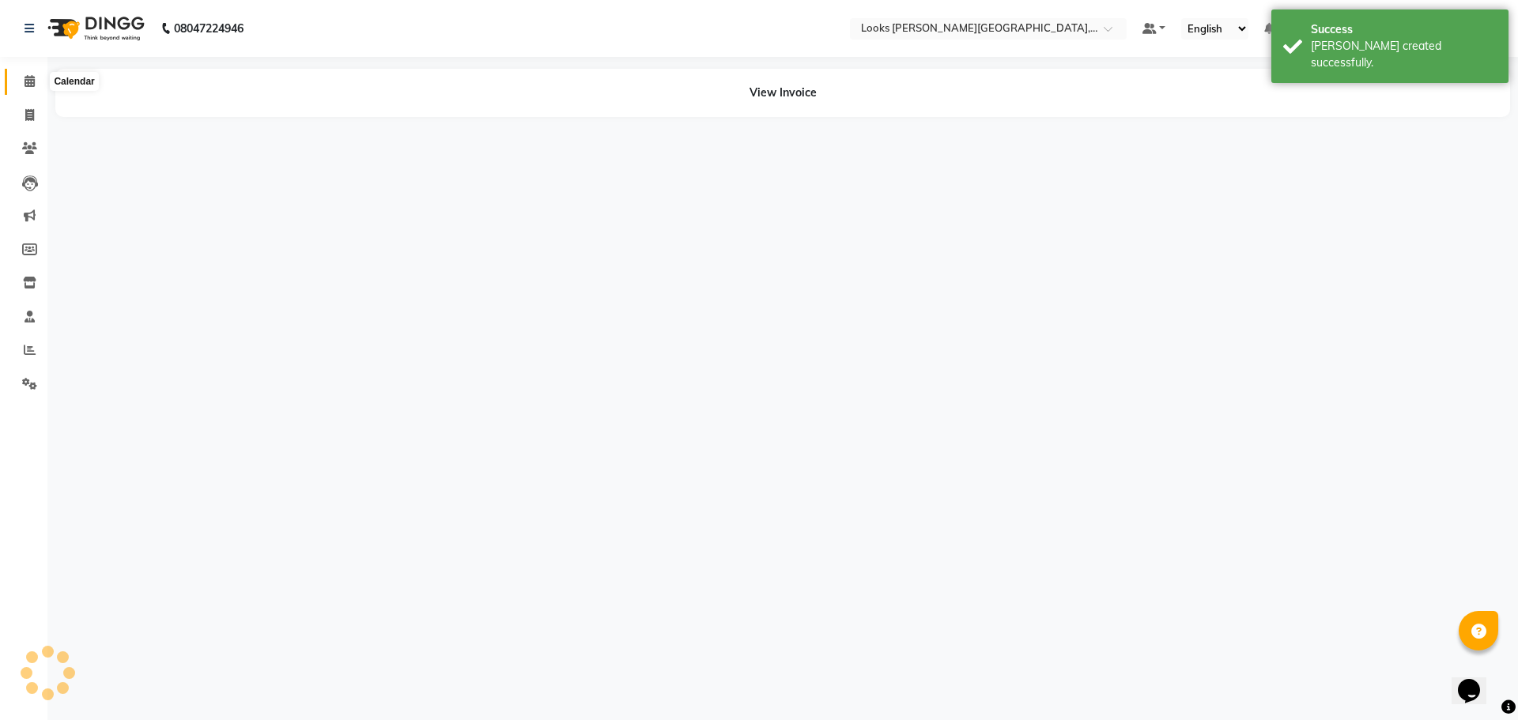
click at [33, 82] on icon at bounding box center [30, 81] width 10 height 12
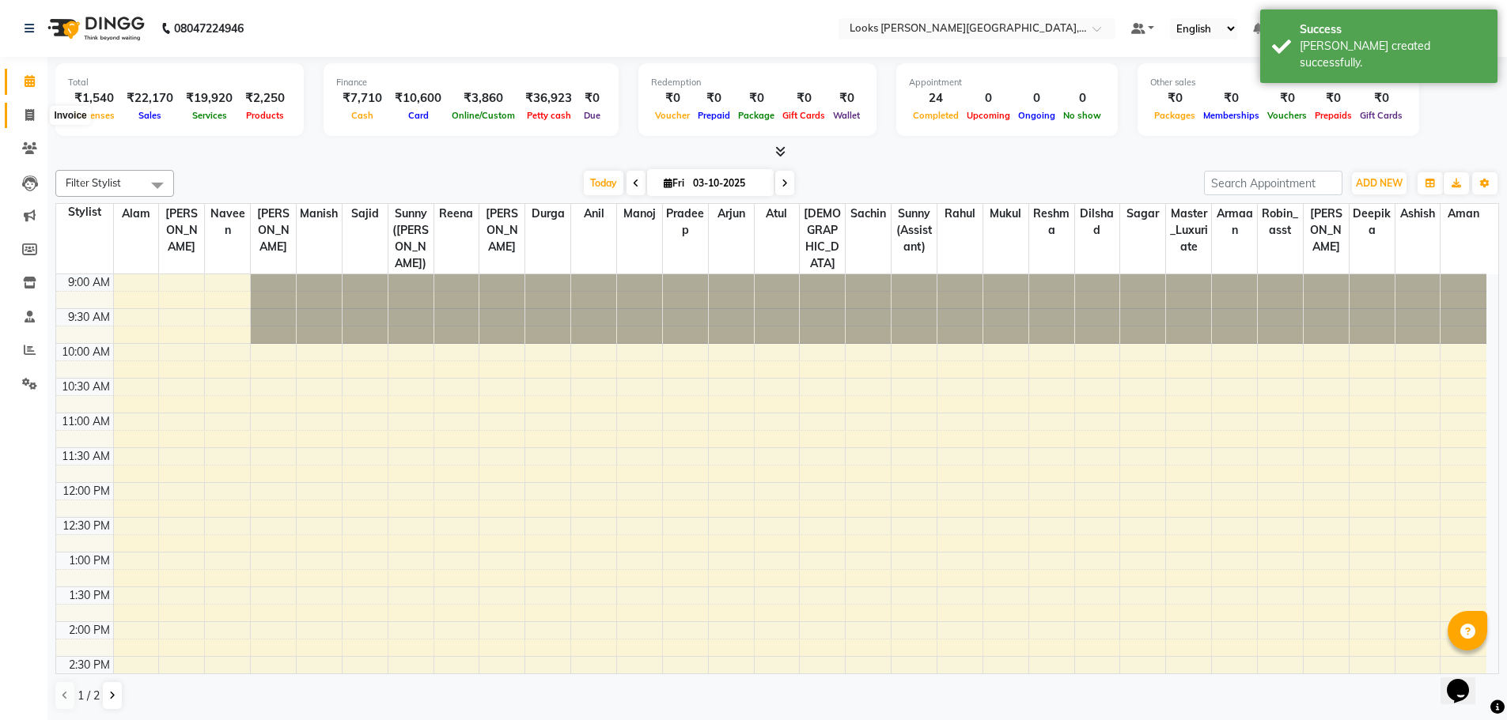
click at [28, 115] on icon at bounding box center [29, 115] width 9 height 12
select select "service"
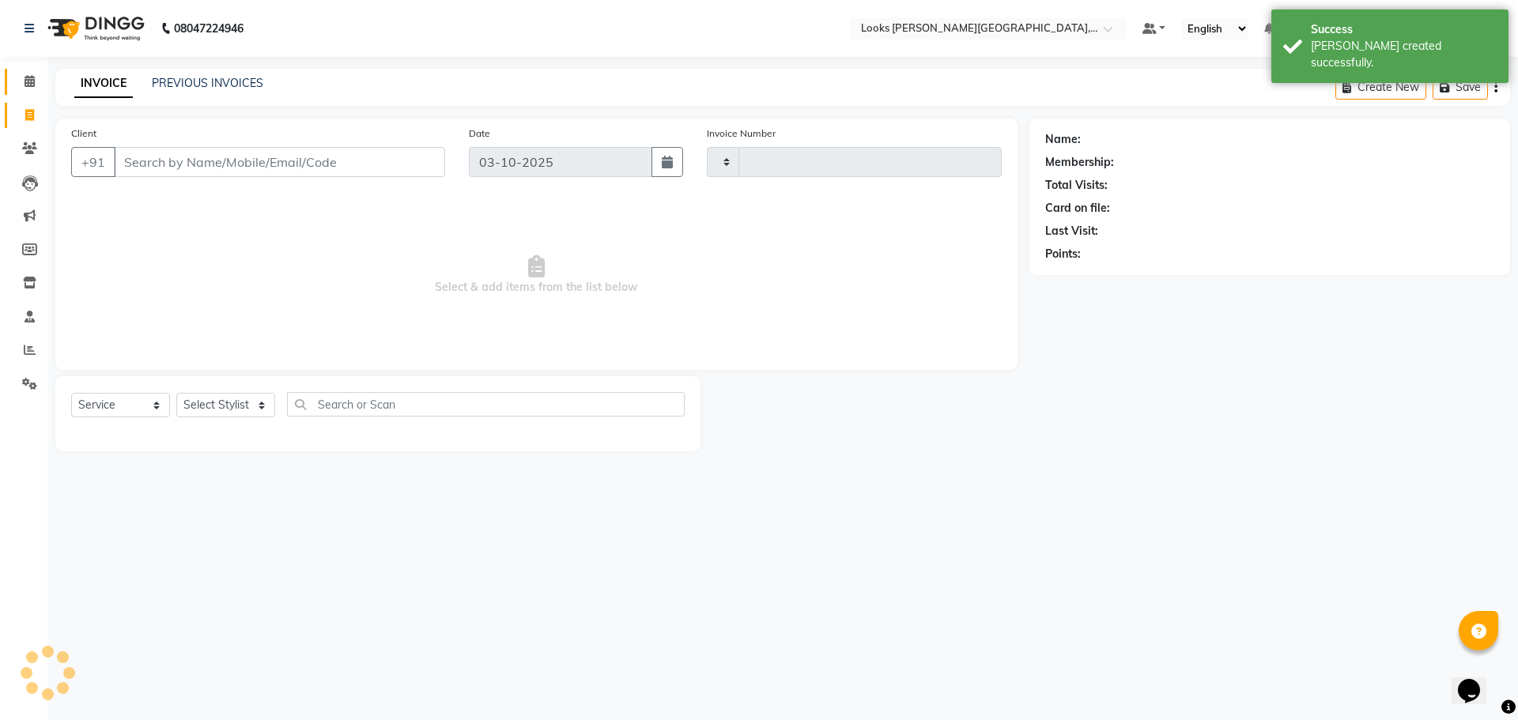
type input "4641"
select select "4327"
click at [26, 88] on span at bounding box center [30, 82] width 28 height 18
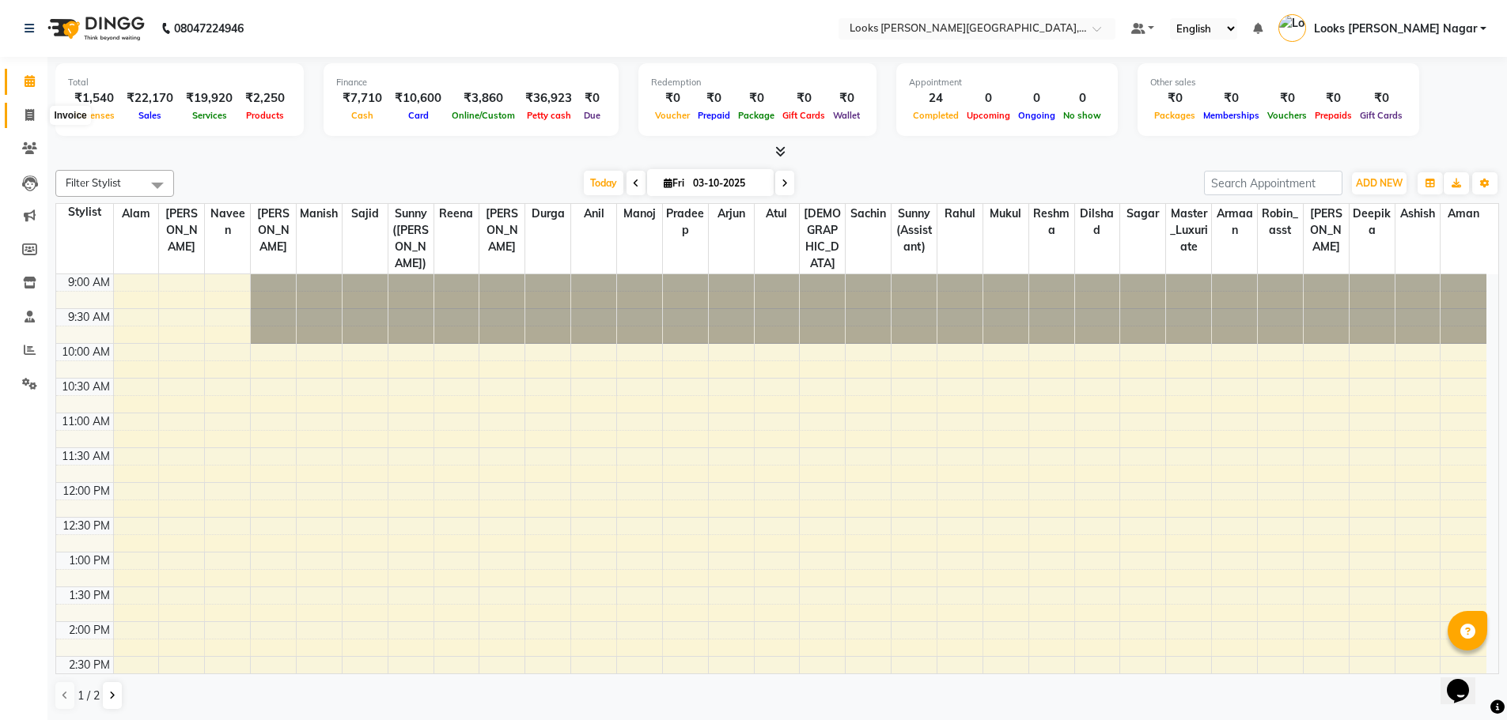
click at [34, 113] on icon at bounding box center [29, 115] width 9 height 12
select select "service"
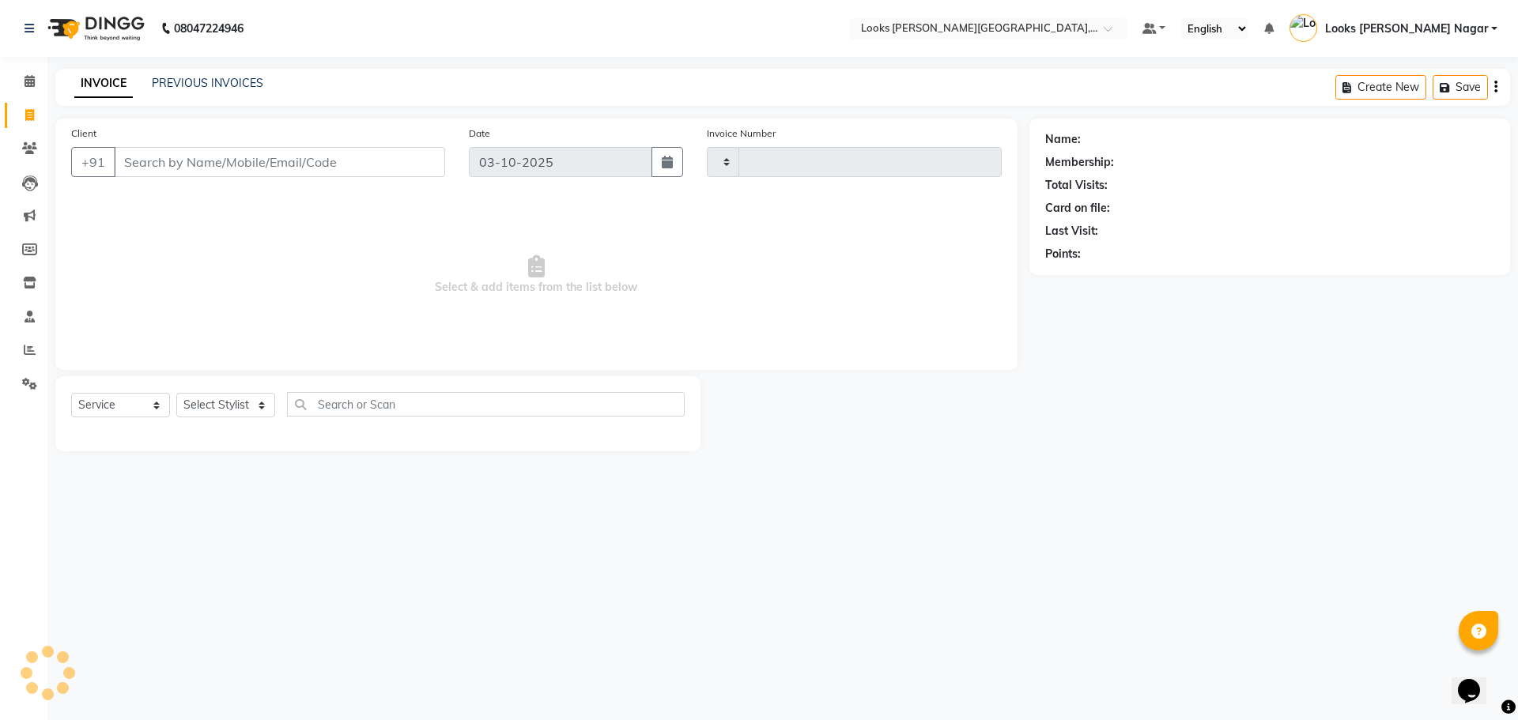
type input "4641"
select select "4327"
click at [221, 93] on div "INVOICE PREVIOUS INVOICES Create New Save" at bounding box center [782, 87] width 1455 height 37
click at [225, 86] on link "PREVIOUS INVOICES" at bounding box center [208, 83] width 112 height 14
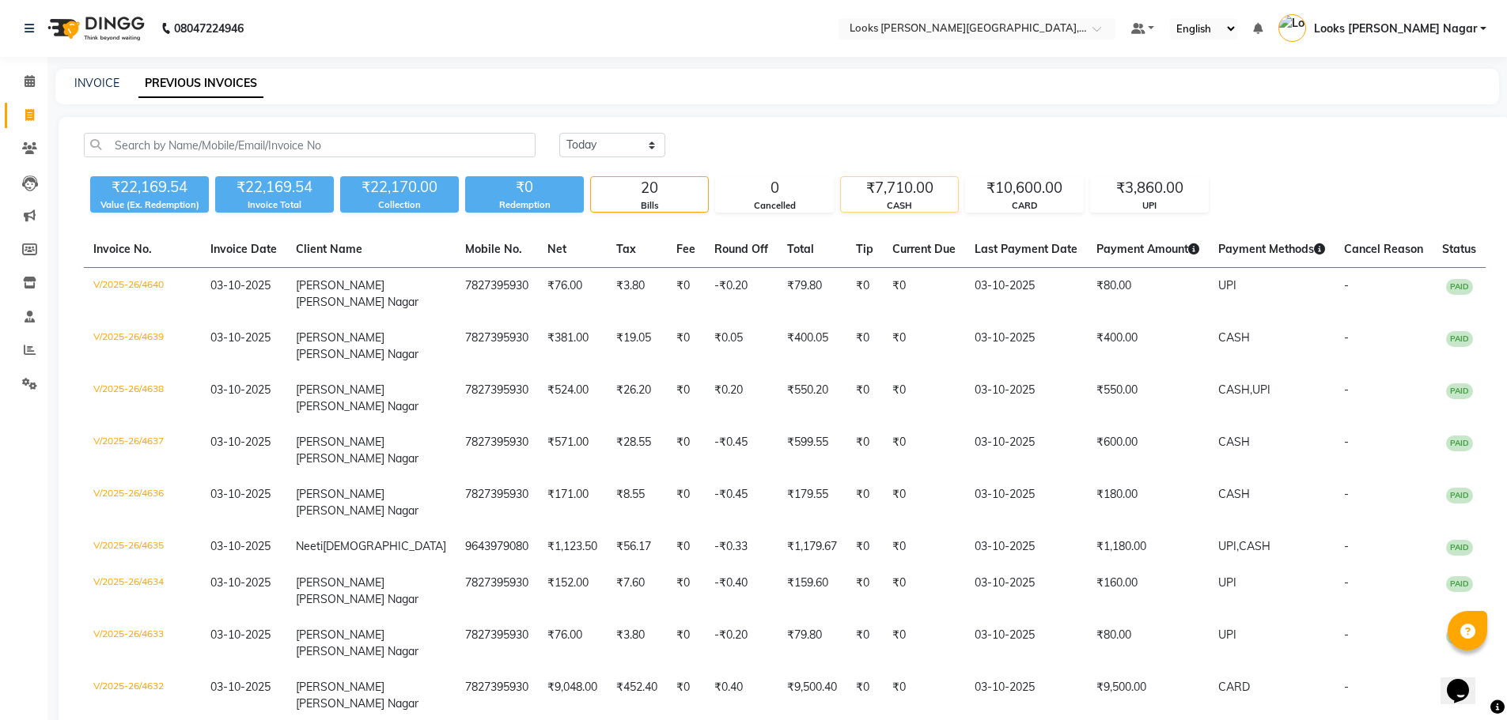
click at [931, 187] on div "₹7,710.00" at bounding box center [899, 188] width 117 height 22
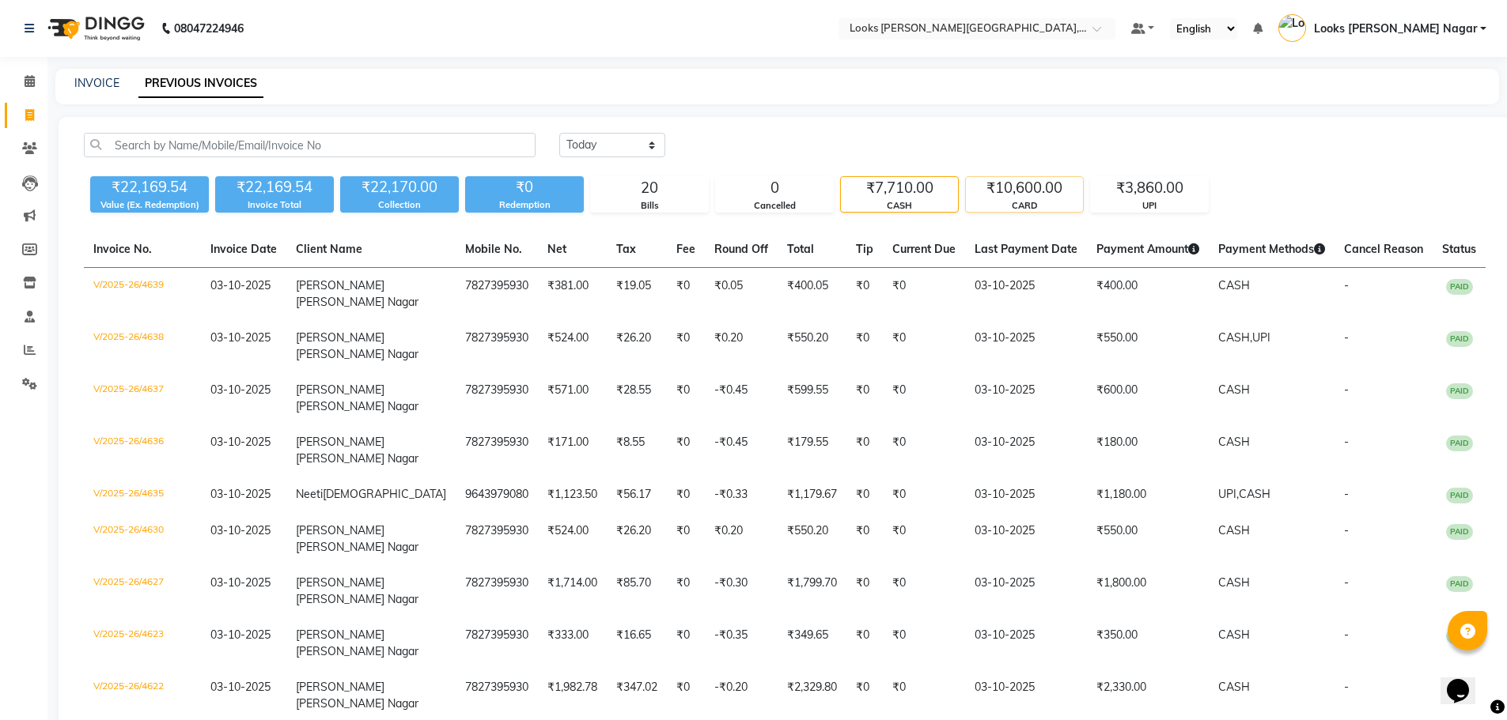
click at [1000, 192] on div "₹10,600.00" at bounding box center [1024, 188] width 117 height 22
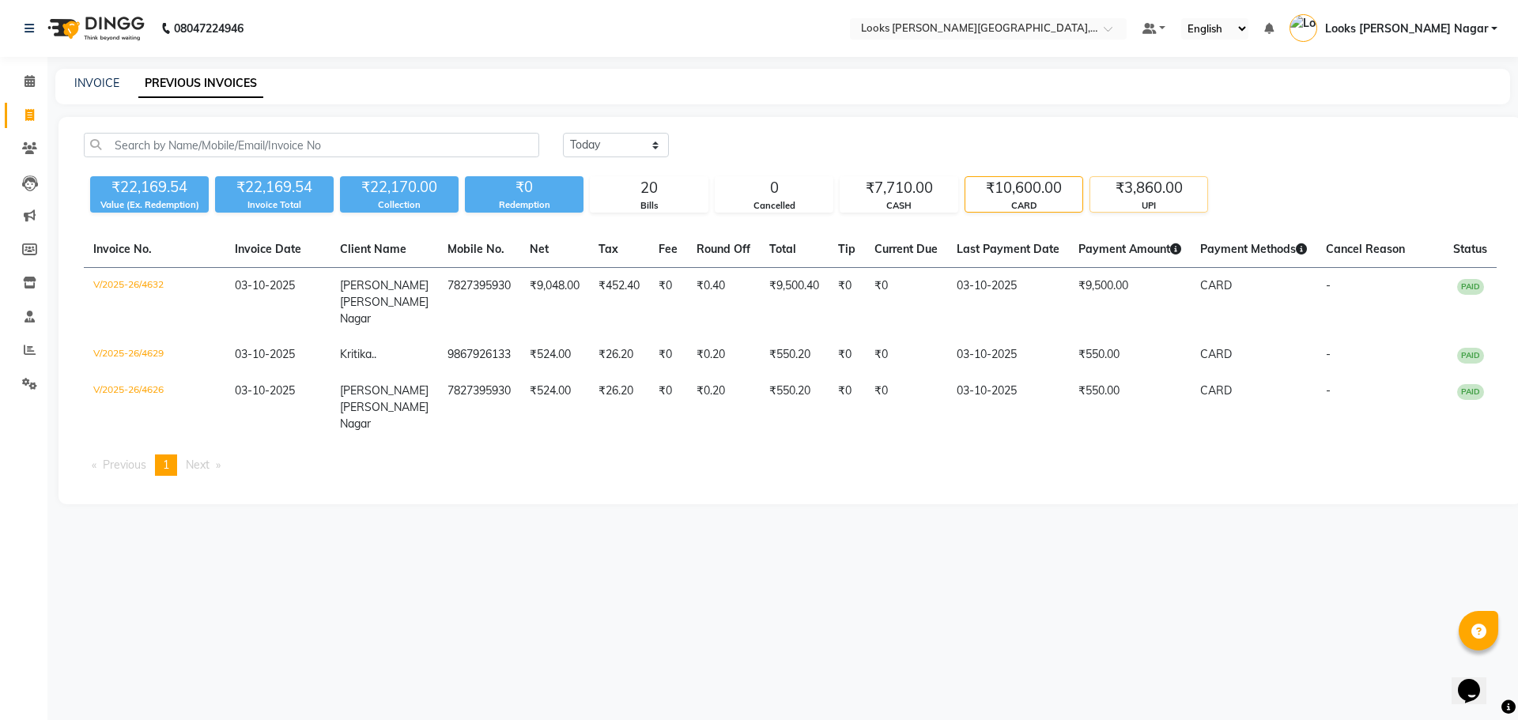
click at [1181, 191] on div "₹3,860.00" at bounding box center [1149, 188] width 117 height 22
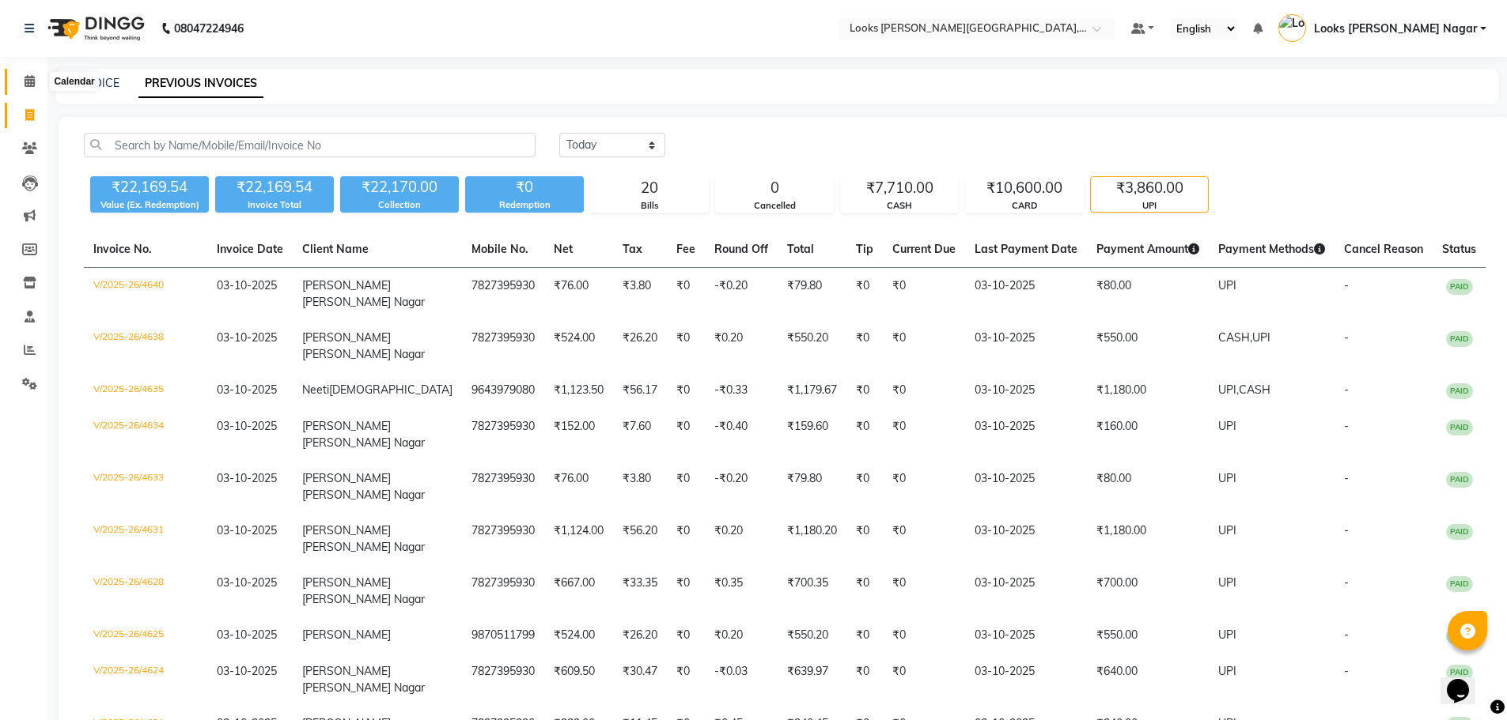
click at [32, 87] on span at bounding box center [30, 82] width 28 height 18
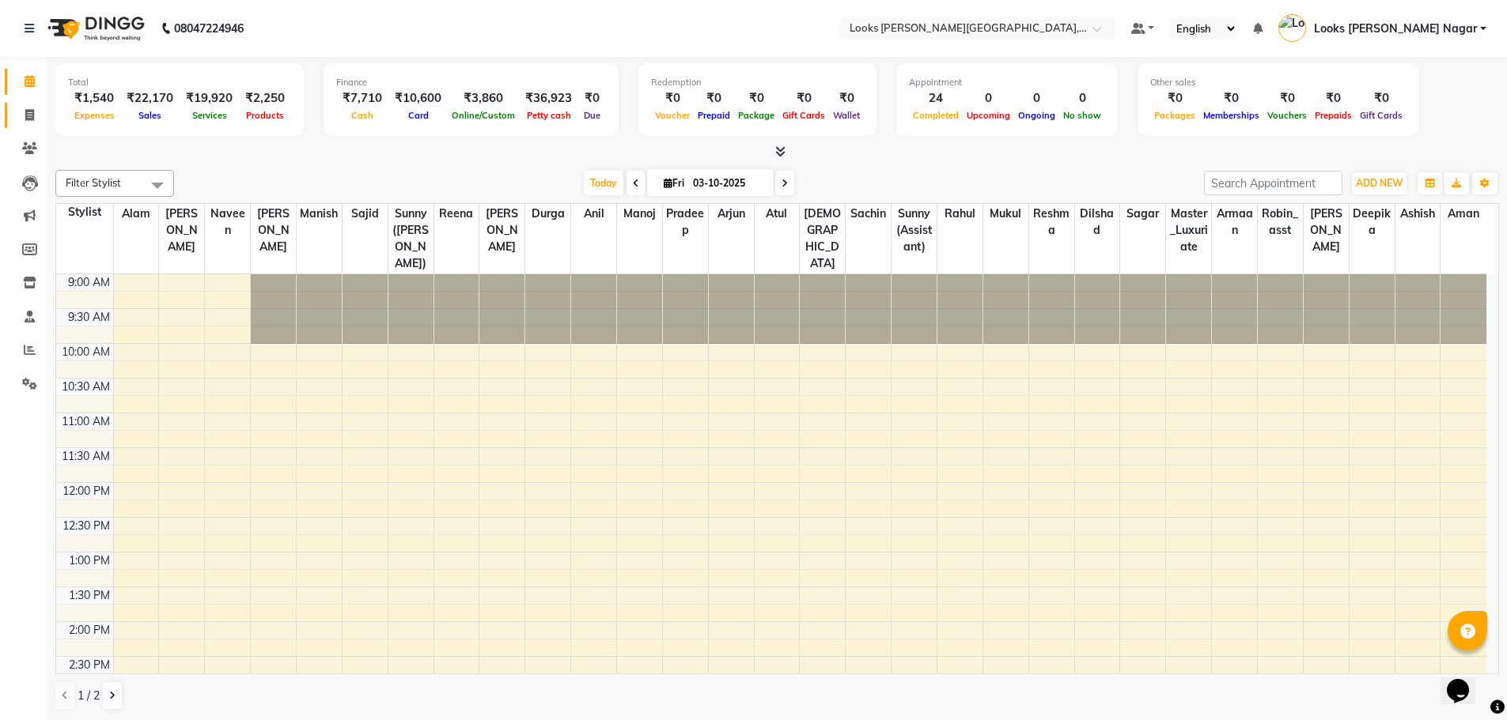
click at [33, 117] on icon at bounding box center [29, 115] width 9 height 12
select select "service"
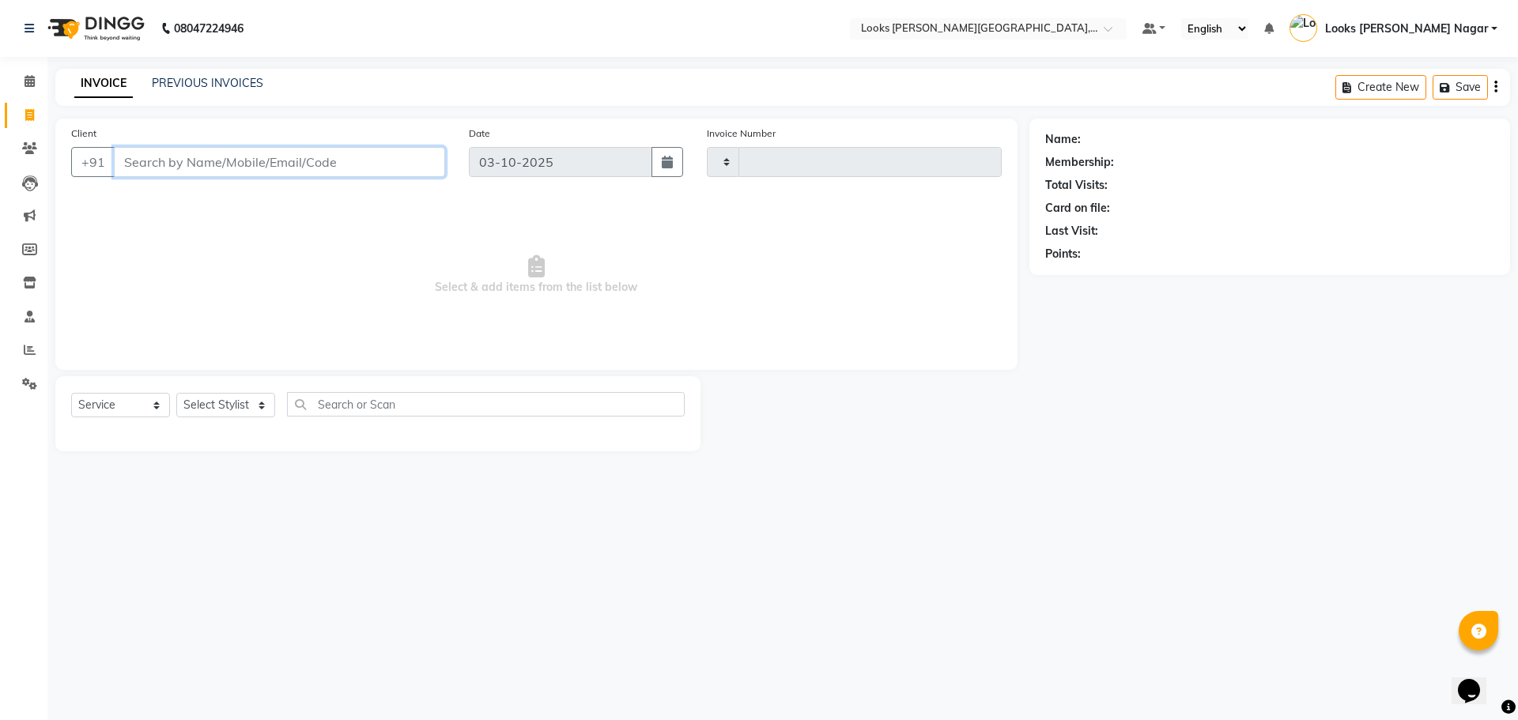
click at [278, 171] on input "Client" at bounding box center [279, 162] width 331 height 30
select select "4327"
type input "4641"
click at [34, 77] on icon at bounding box center [30, 81] width 10 height 12
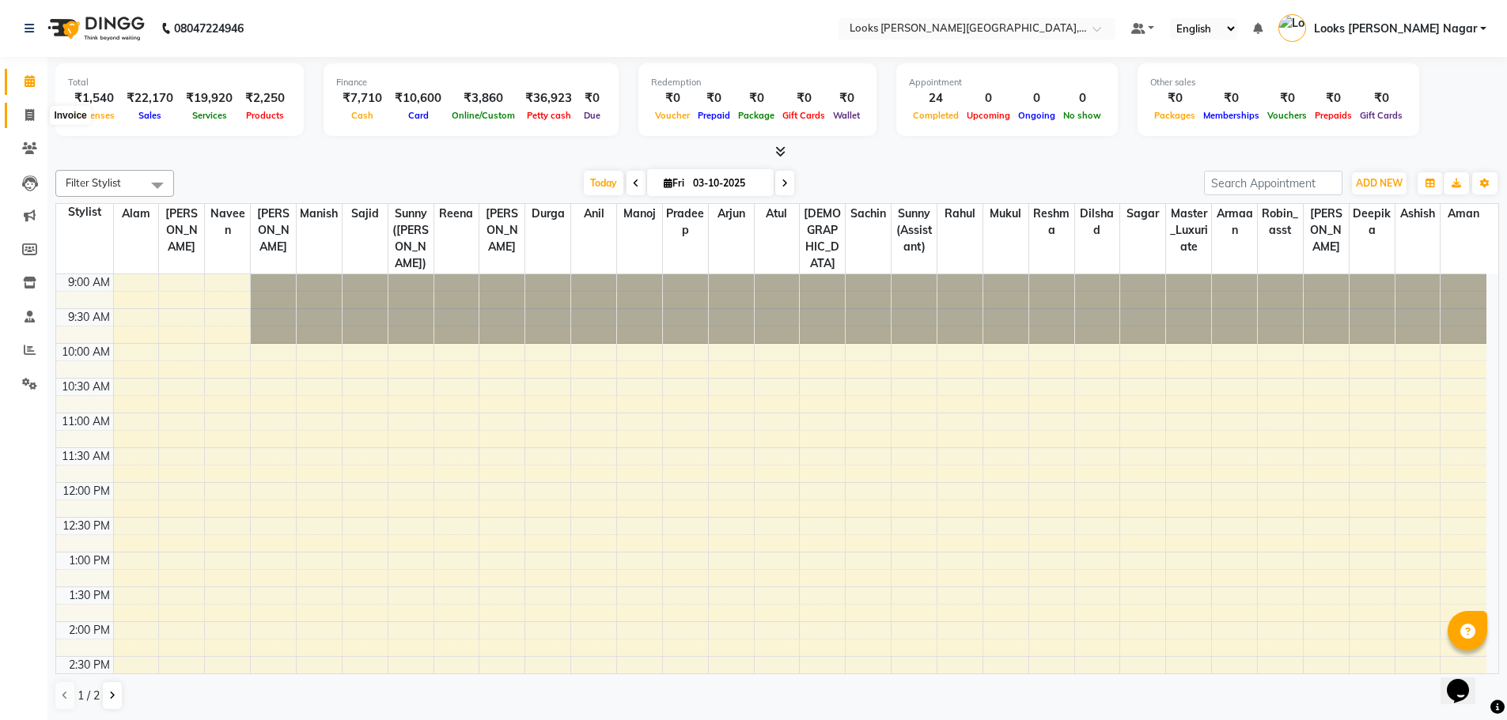
drag, startPoint x: 34, startPoint y: 120, endPoint x: 33, endPoint y: 104, distance: 15.8
click at [34, 120] on icon at bounding box center [29, 115] width 9 height 12
select select "service"
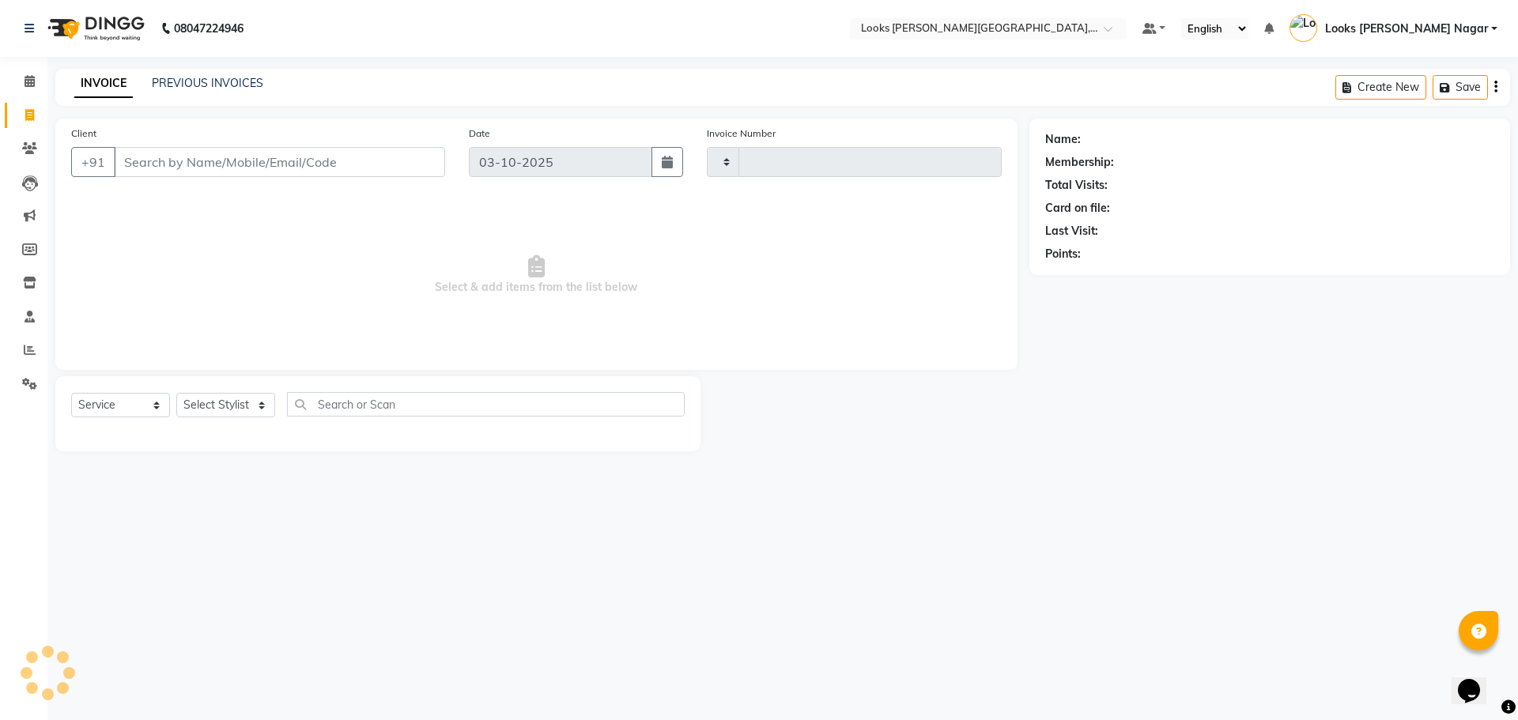
type input "4641"
select select "4327"
click at [32, 84] on icon at bounding box center [30, 81] width 10 height 12
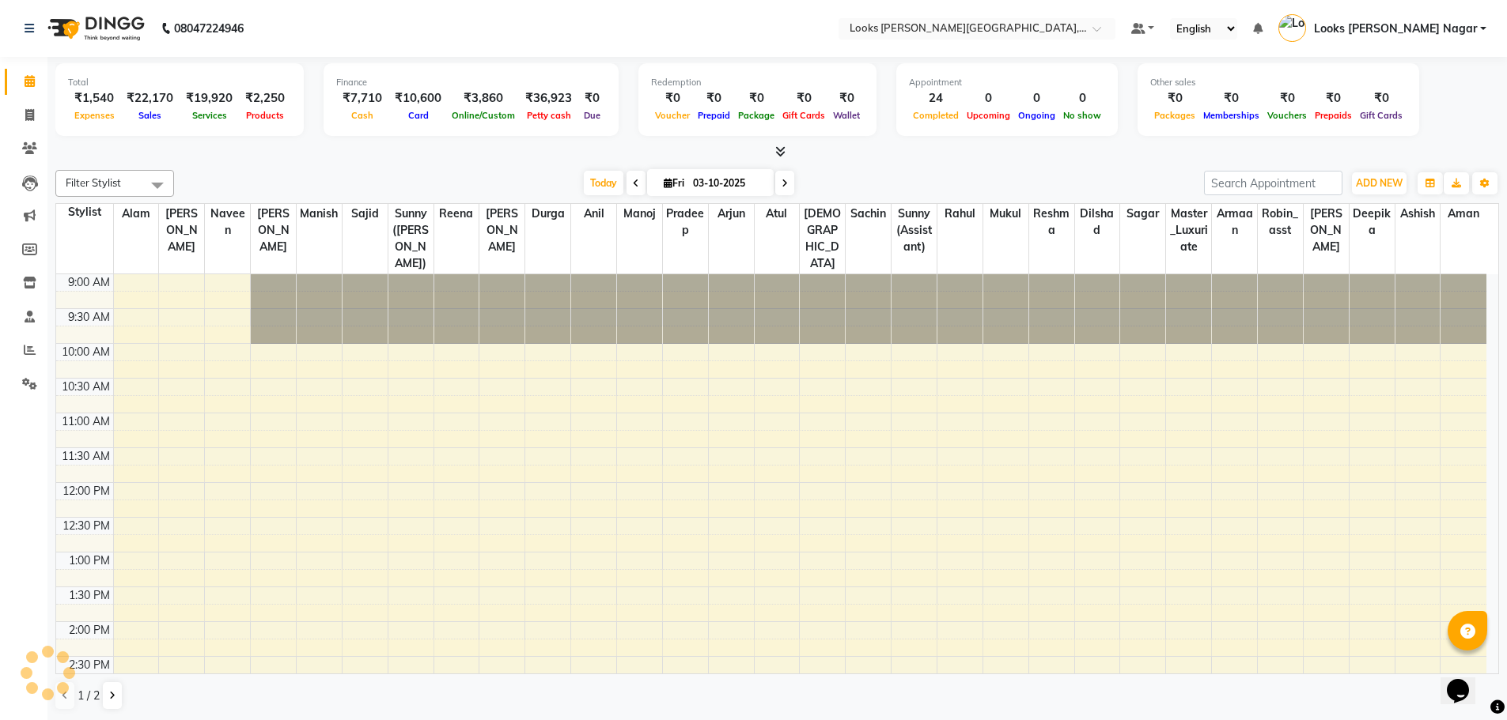
scroll to position [458, 0]
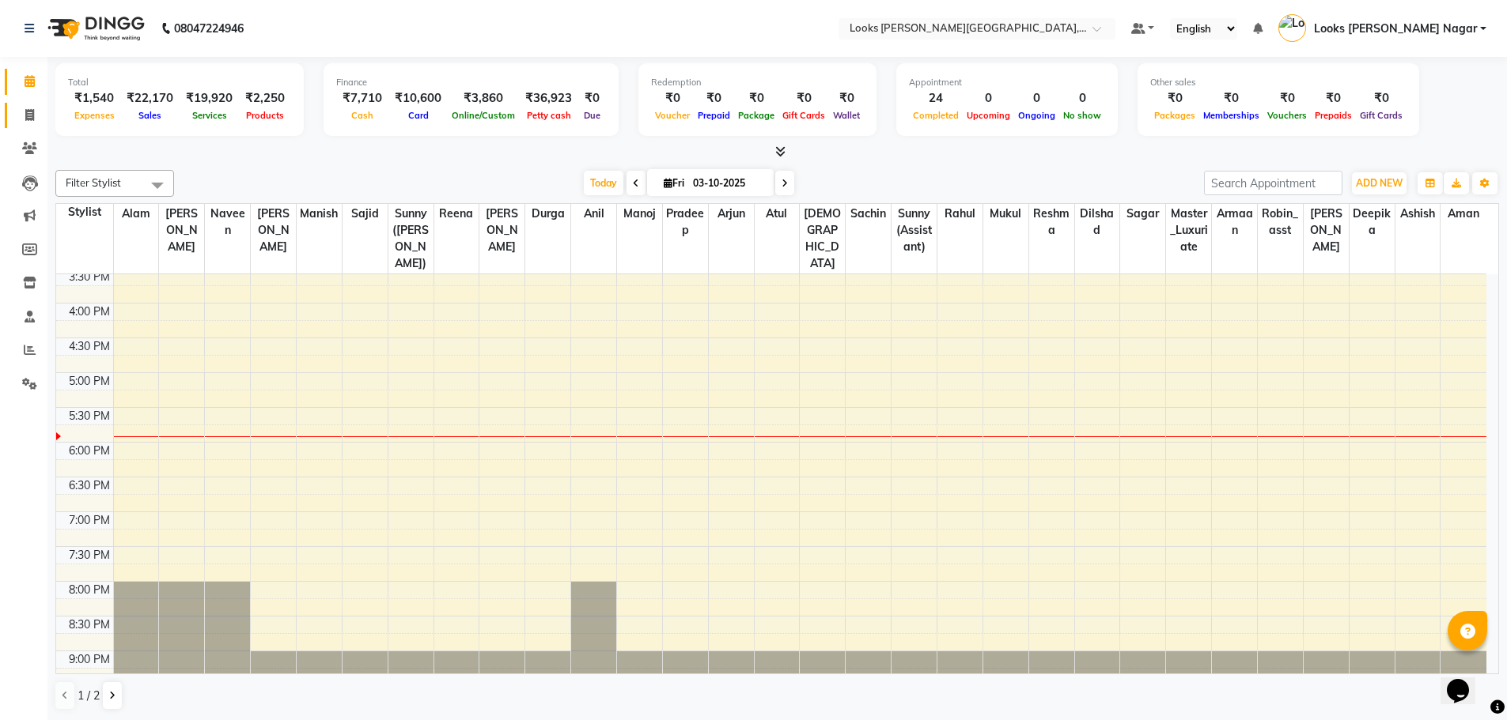
click at [25, 105] on link "Invoice" at bounding box center [24, 116] width 38 height 26
select select "service"
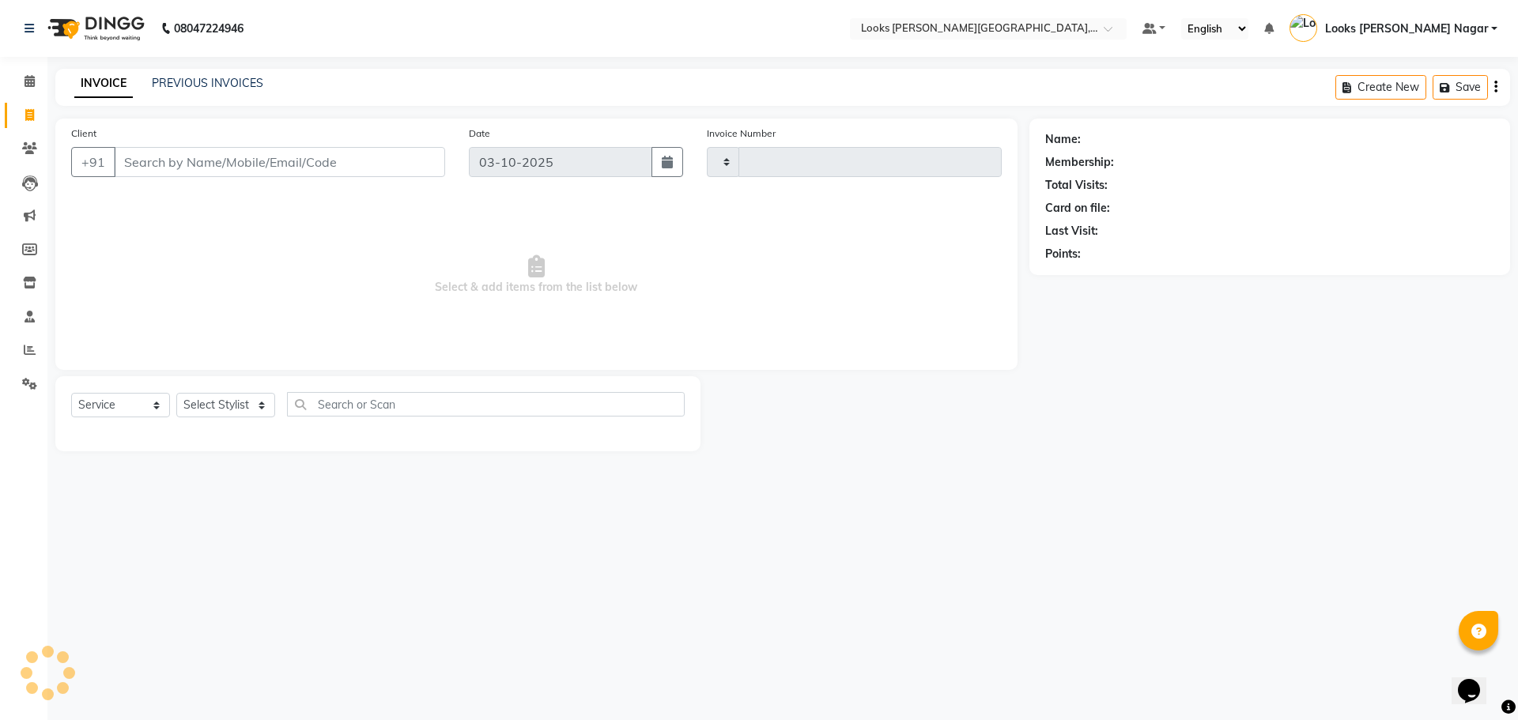
type input "4641"
select select "4327"
click at [261, 164] on input "Client" at bounding box center [279, 162] width 331 height 30
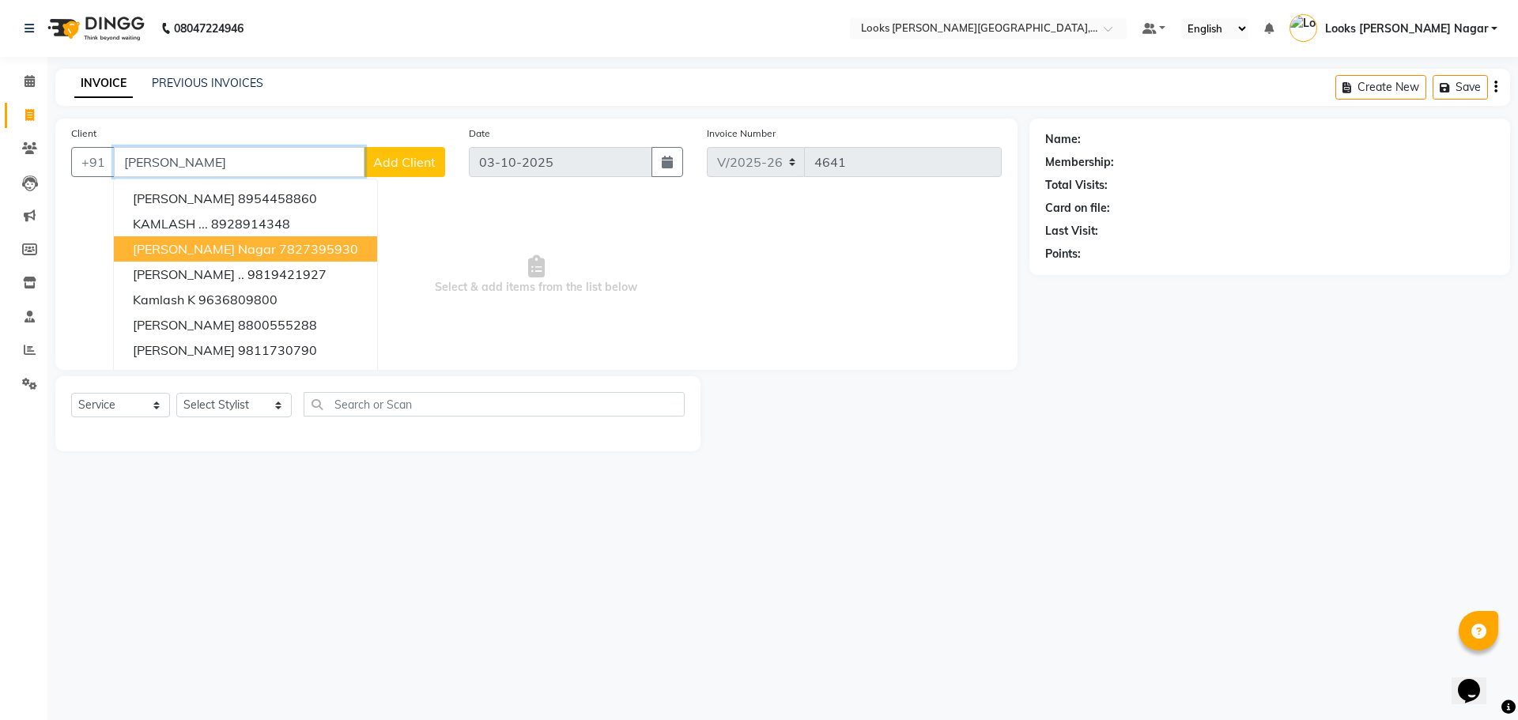
click at [211, 246] on span "[PERSON_NAME] Nagar" at bounding box center [204, 249] width 143 height 16
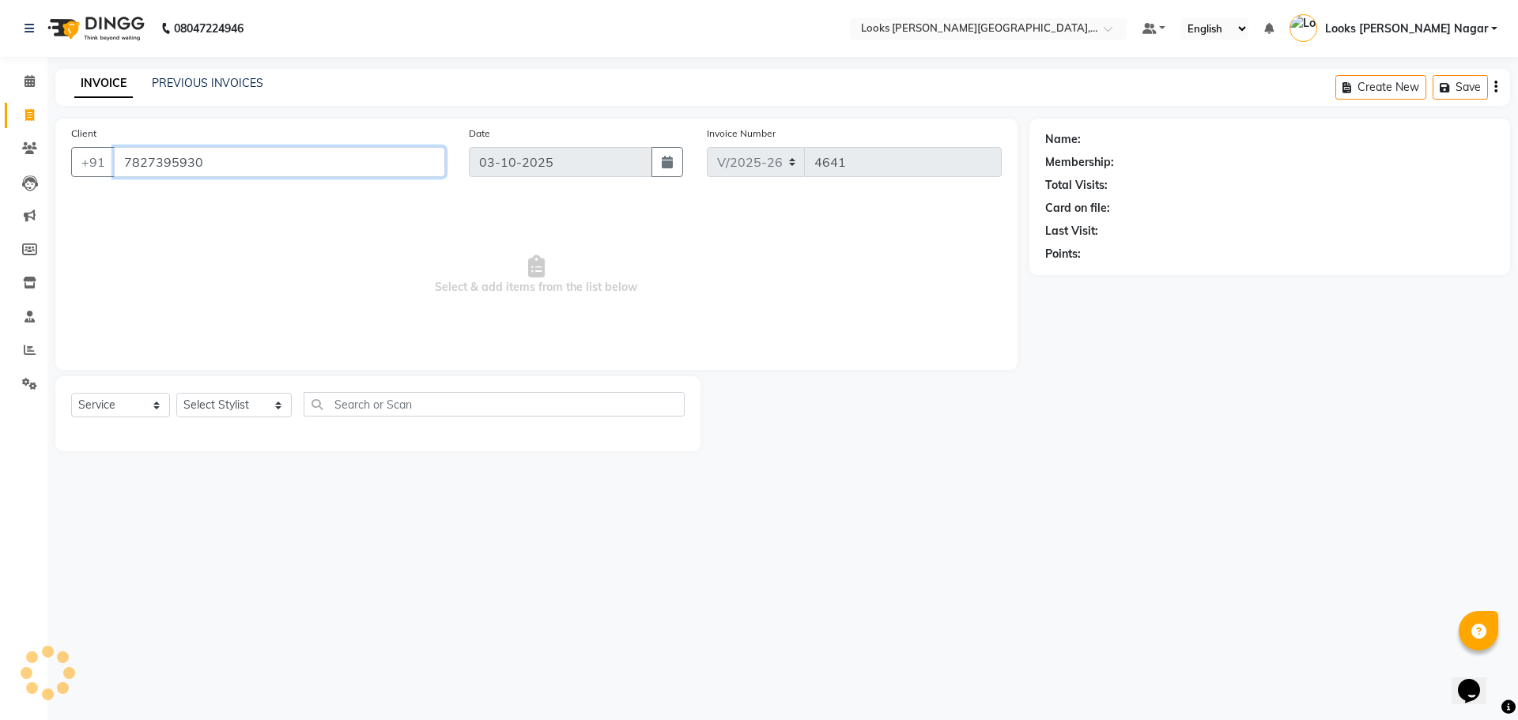
type input "7827395930"
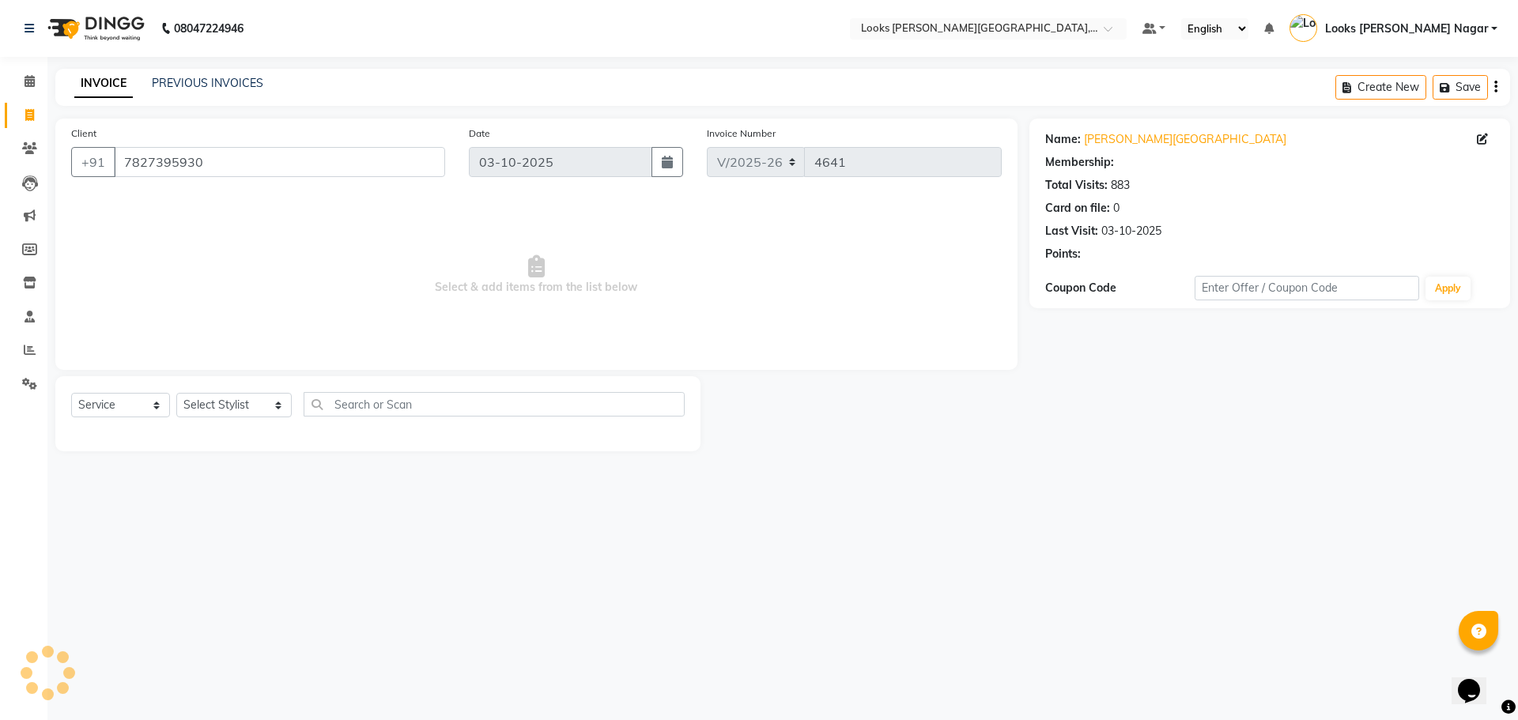
click at [225, 391] on div "Select Service Product Membership Package Voucher Prepaid Gift Card Select Styl…" at bounding box center [377, 413] width 645 height 75
select select "1: Object"
click at [221, 423] on div "Select Service Product Membership Package Voucher Prepaid Gift Card Select Styl…" at bounding box center [378, 410] width 614 height 37
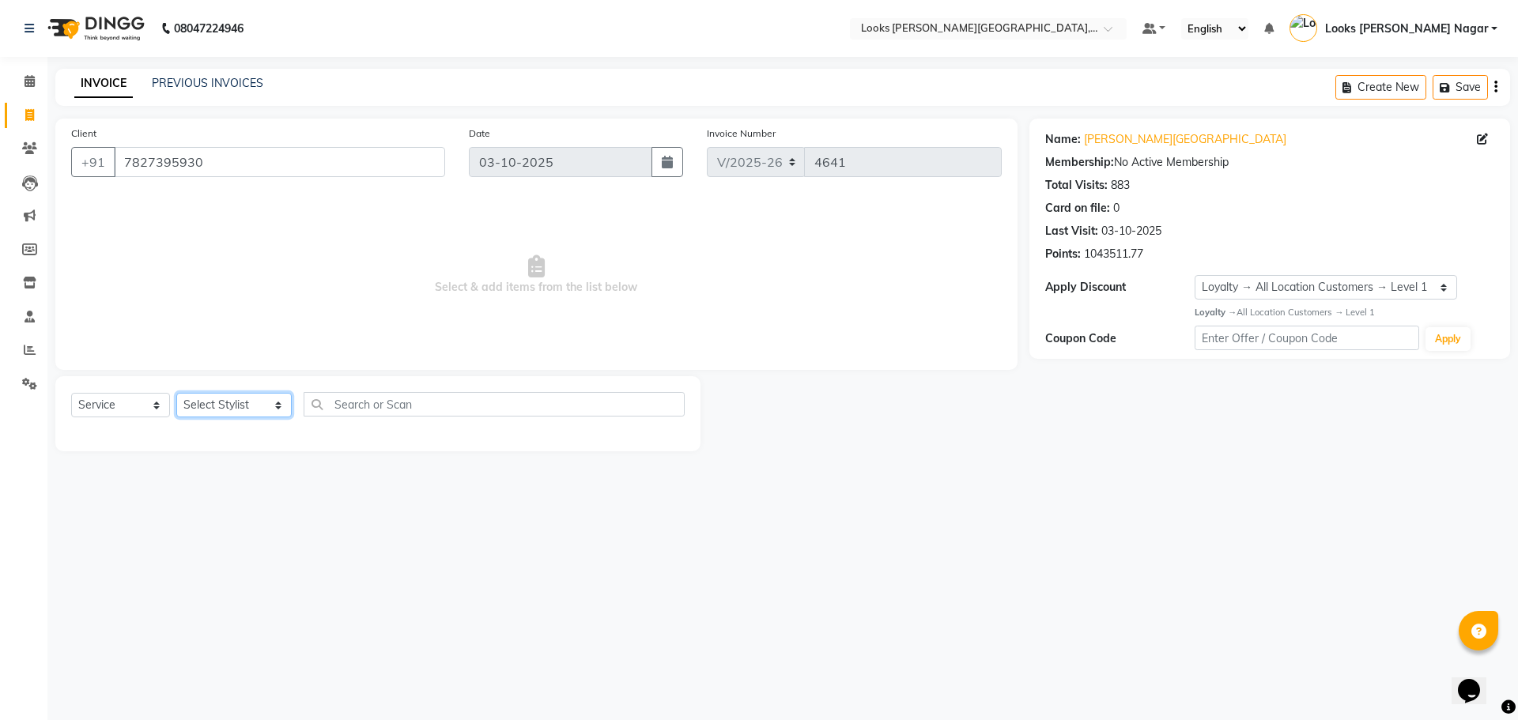
click at [217, 413] on select "Select Stylist Alam Aman [PERSON_NAME] Armaan Ashish Atul Deepika [PERSON_NAME]…" at bounding box center [233, 405] width 115 height 25
select select "23522"
click at [176, 393] on select "Select Stylist Alam Aman [PERSON_NAME] Armaan Ashish Atul Deepika [PERSON_NAME]…" at bounding box center [233, 405] width 115 height 25
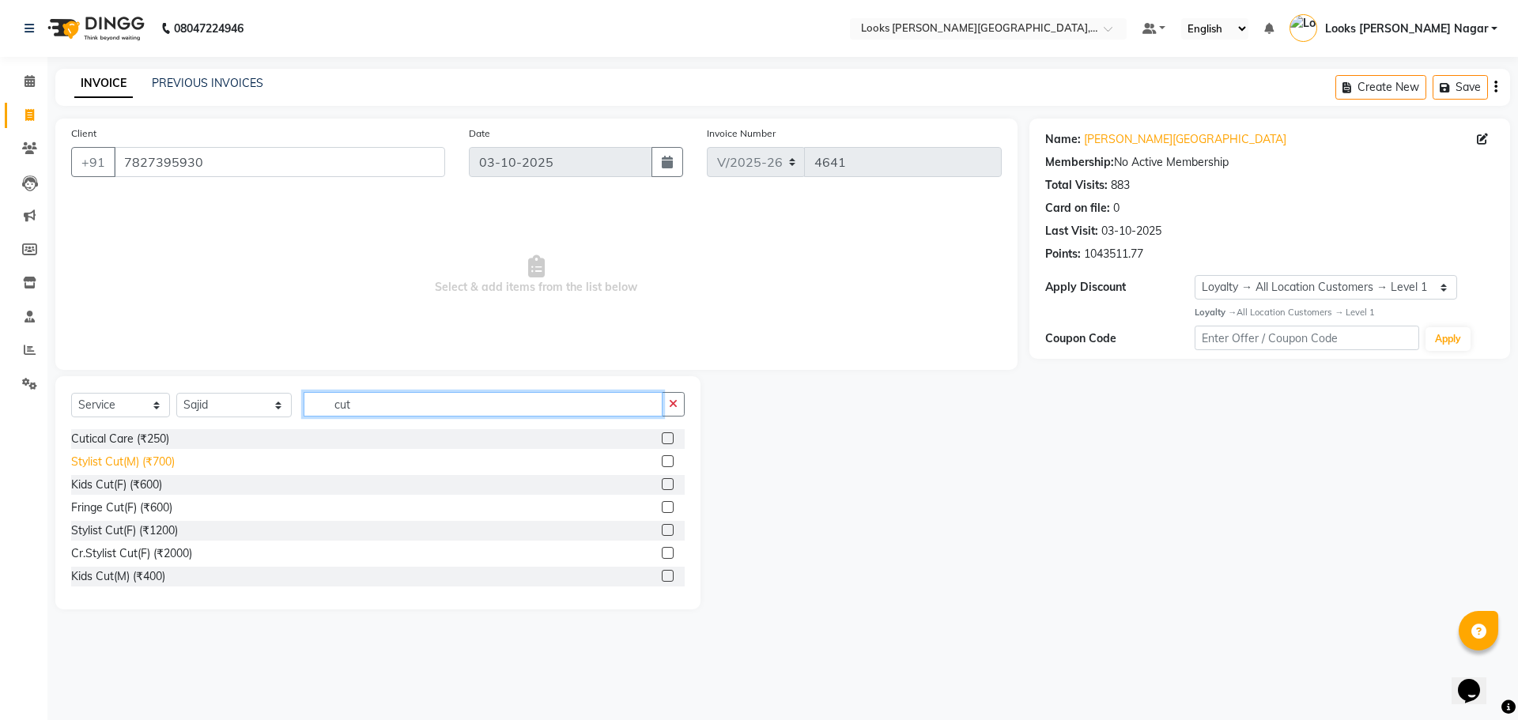
type input "cut"
click at [165, 462] on div "Stylist Cut(M) (₹700)" at bounding box center [123, 462] width 104 height 17
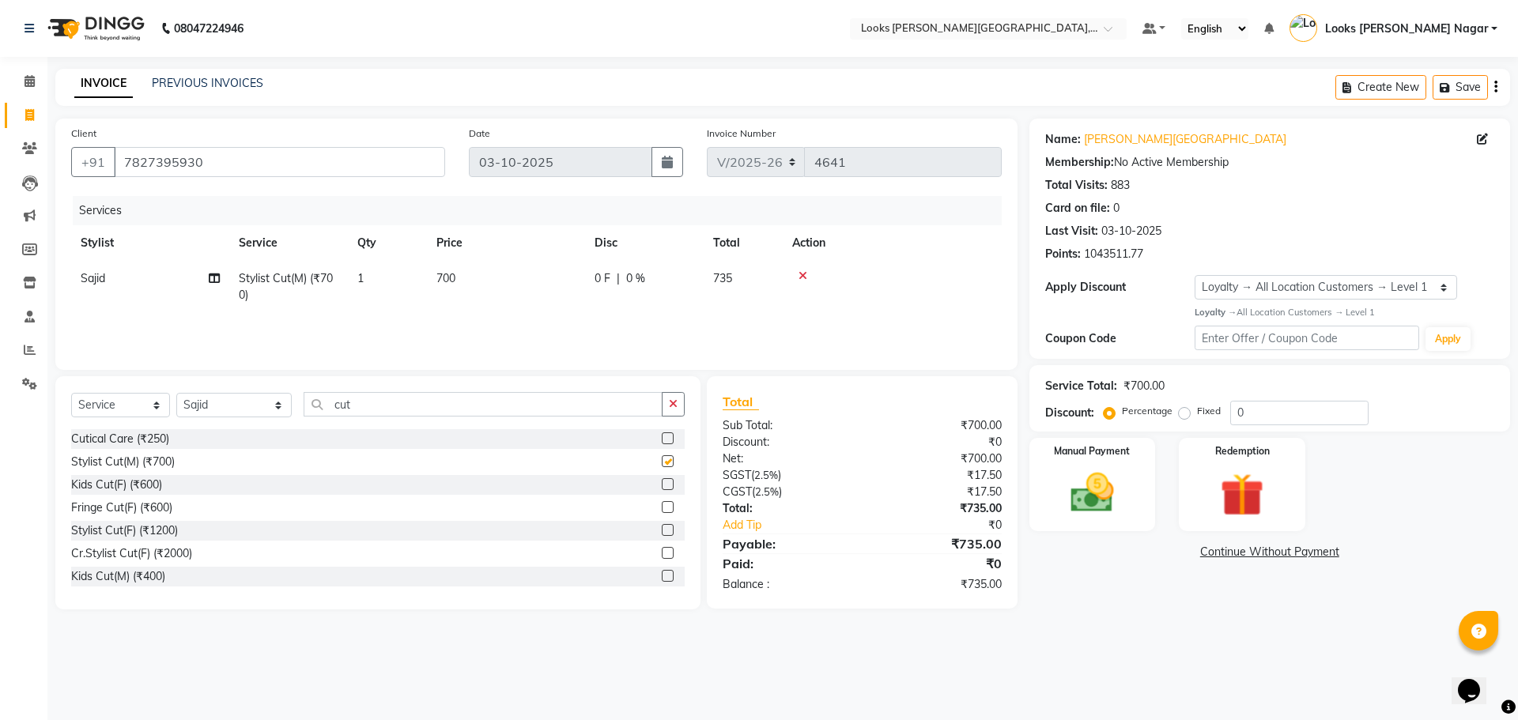
checkbox input "false"
click at [483, 283] on td "700" at bounding box center [506, 287] width 158 height 52
select select "23522"
click at [595, 283] on input "700" at bounding box center [580, 282] width 139 height 25
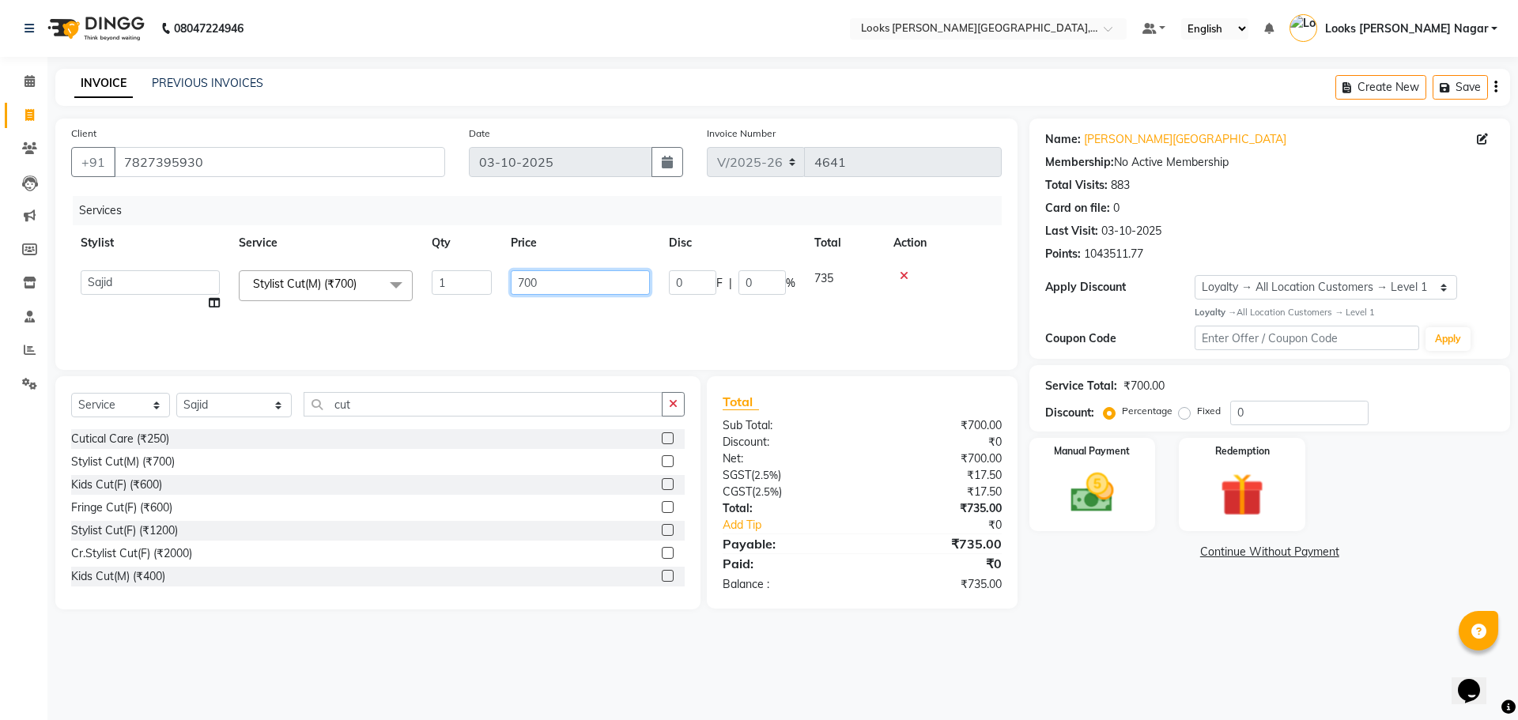
click at [595, 283] on input "700" at bounding box center [580, 282] width 139 height 25
type input "500"
click at [1070, 622] on main "INVOICE PREVIOUS INVOICES Create New Save Client [PHONE_NUMBER] Date [DATE] Inv…" at bounding box center [782, 351] width 1471 height 565
click at [544, 302] on td "500" at bounding box center [506, 287] width 158 height 52
select select "23522"
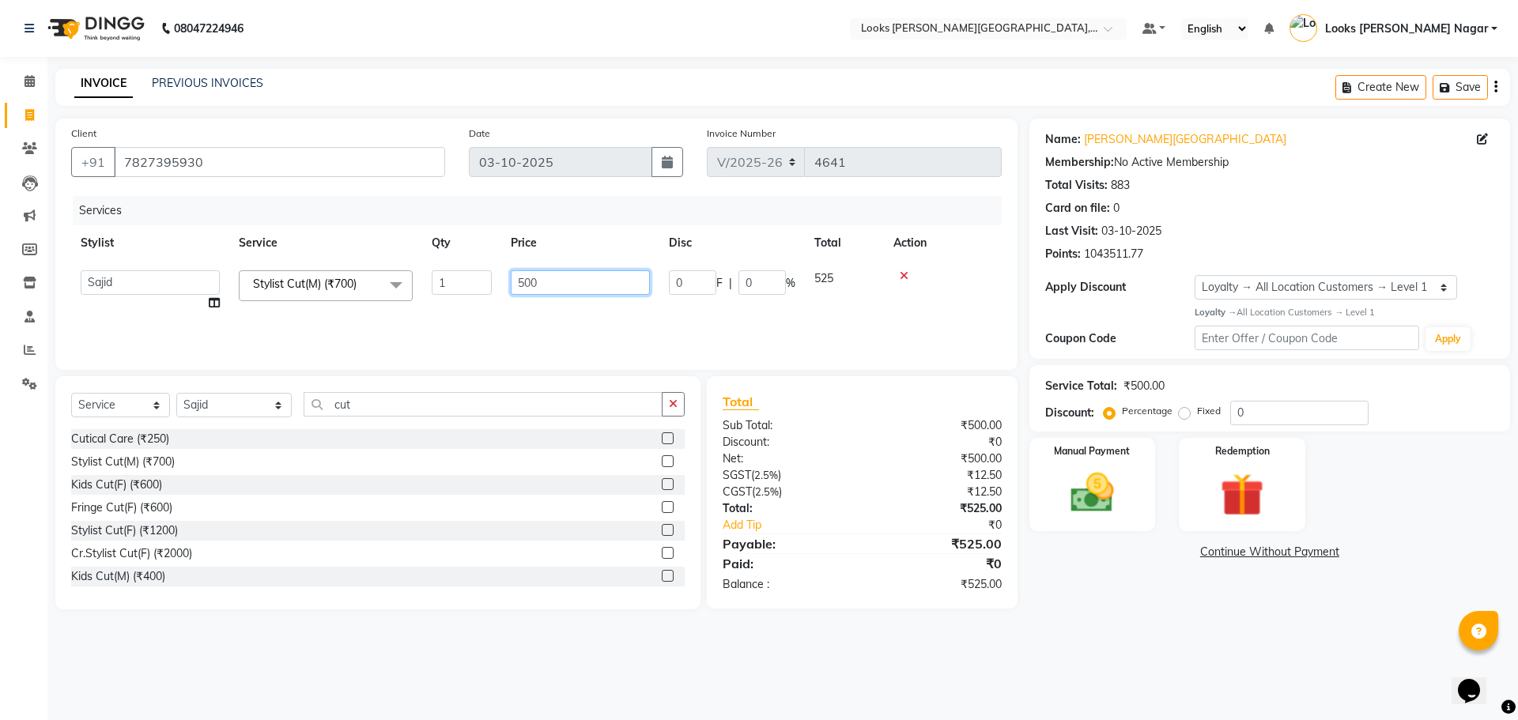
drag, startPoint x: 546, startPoint y: 277, endPoint x: 247, endPoint y: 273, distance: 299.0
click at [275, 273] on tr "Alam Aman [PERSON_NAME] Armaan Ashish Atul Deepika Deepu Dilshad Durga [PERSON_…" at bounding box center [536, 291] width 931 height 60
type input "480"
click at [1112, 611] on main "INVOICE PREVIOUS INVOICES Create New Save Client [PHONE_NUMBER] Date [DATE] Inv…" at bounding box center [782, 351] width 1471 height 565
click at [486, 300] on td "480" at bounding box center [506, 287] width 158 height 52
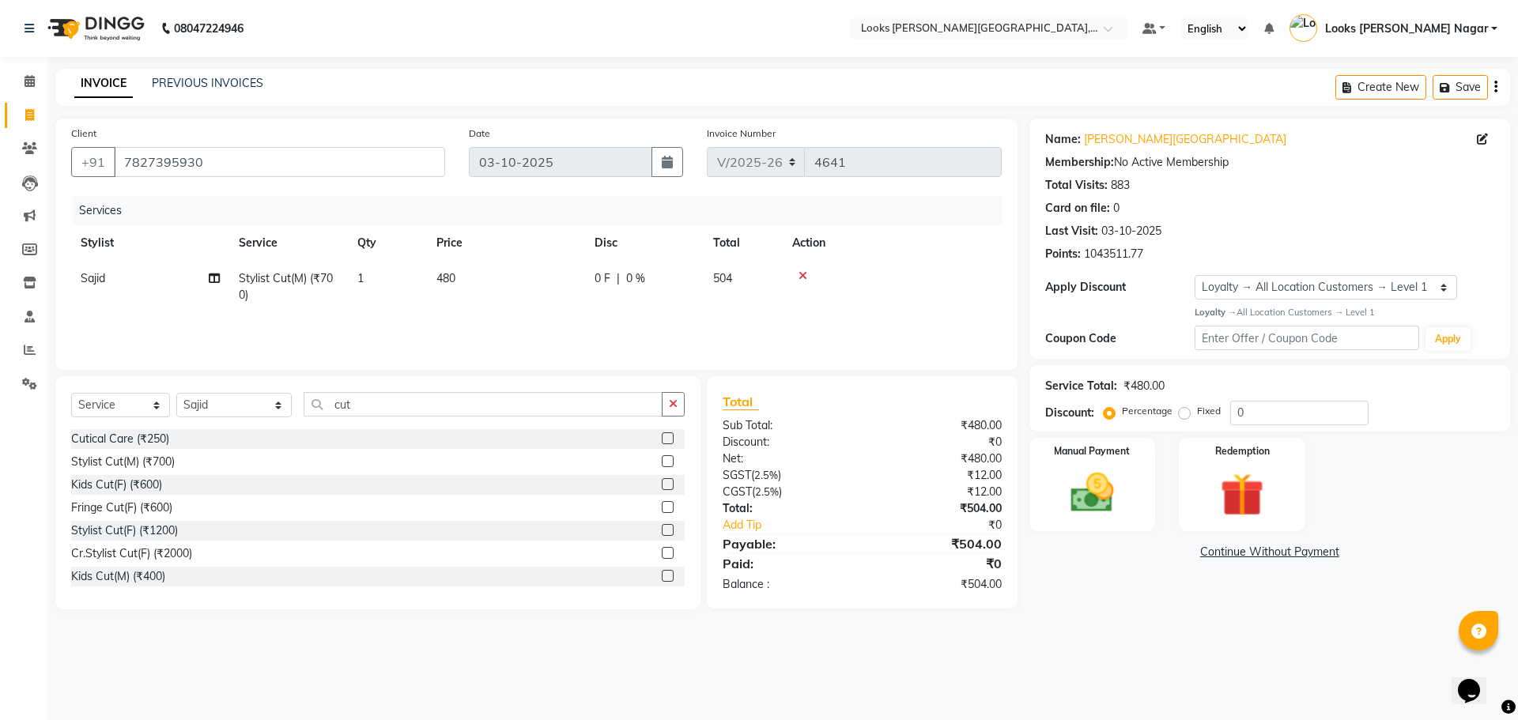
select select "23522"
drag, startPoint x: 531, startPoint y: 300, endPoint x: 285, endPoint y: 297, distance: 245.2
click at [286, 296] on tr "Alam Aman [PERSON_NAME] Armaan Ashish Atul Deepika Deepu Dilshad Durga [PERSON_…" at bounding box center [536, 291] width 931 height 60
type input "476"
click at [951, 589] on div "Total Sub Total: ₹480.00 Discount: ₹0 Net: ₹480.00 SGST ( 2.5% ) ₹12.00 CGST ( …" at bounding box center [862, 492] width 279 height 201
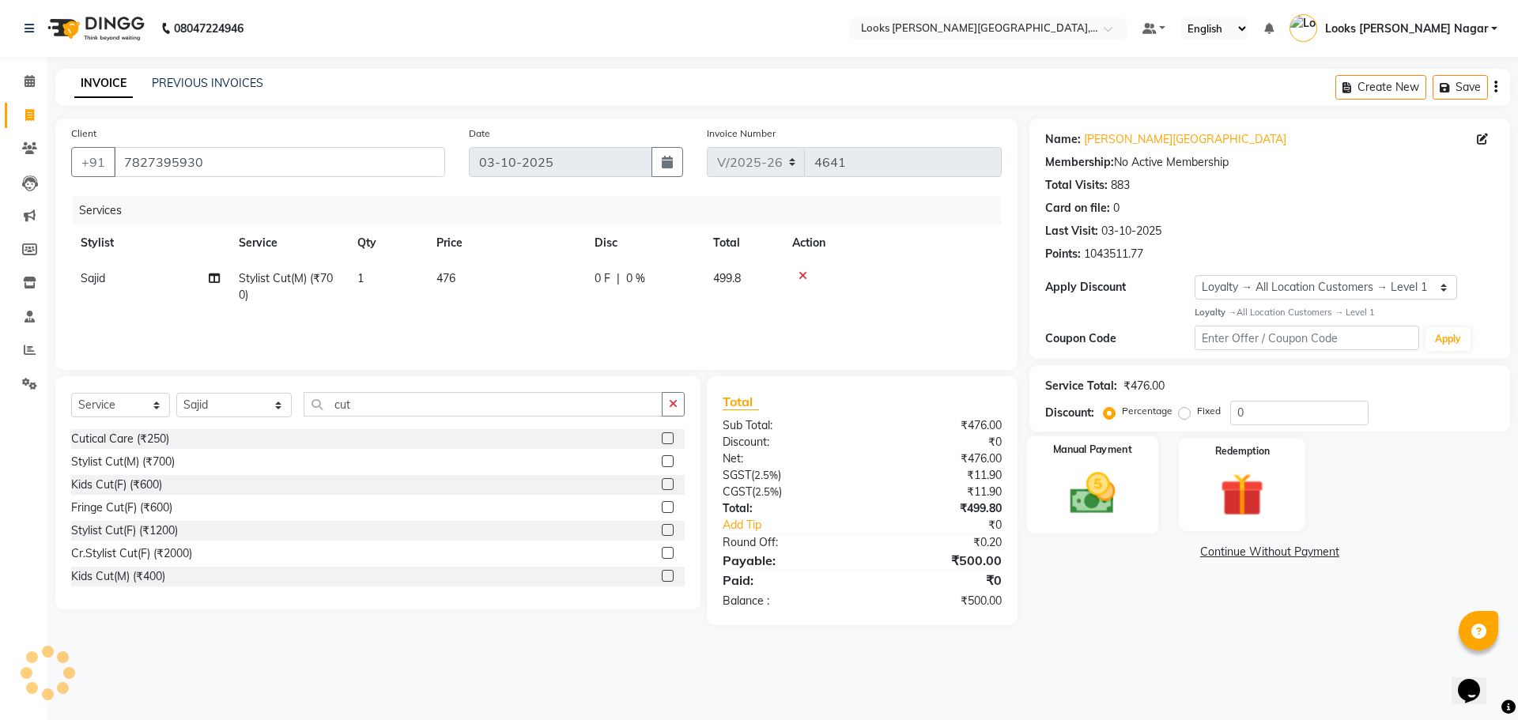
click at [1070, 524] on div "Manual Payment" at bounding box center [1091, 484] width 131 height 97
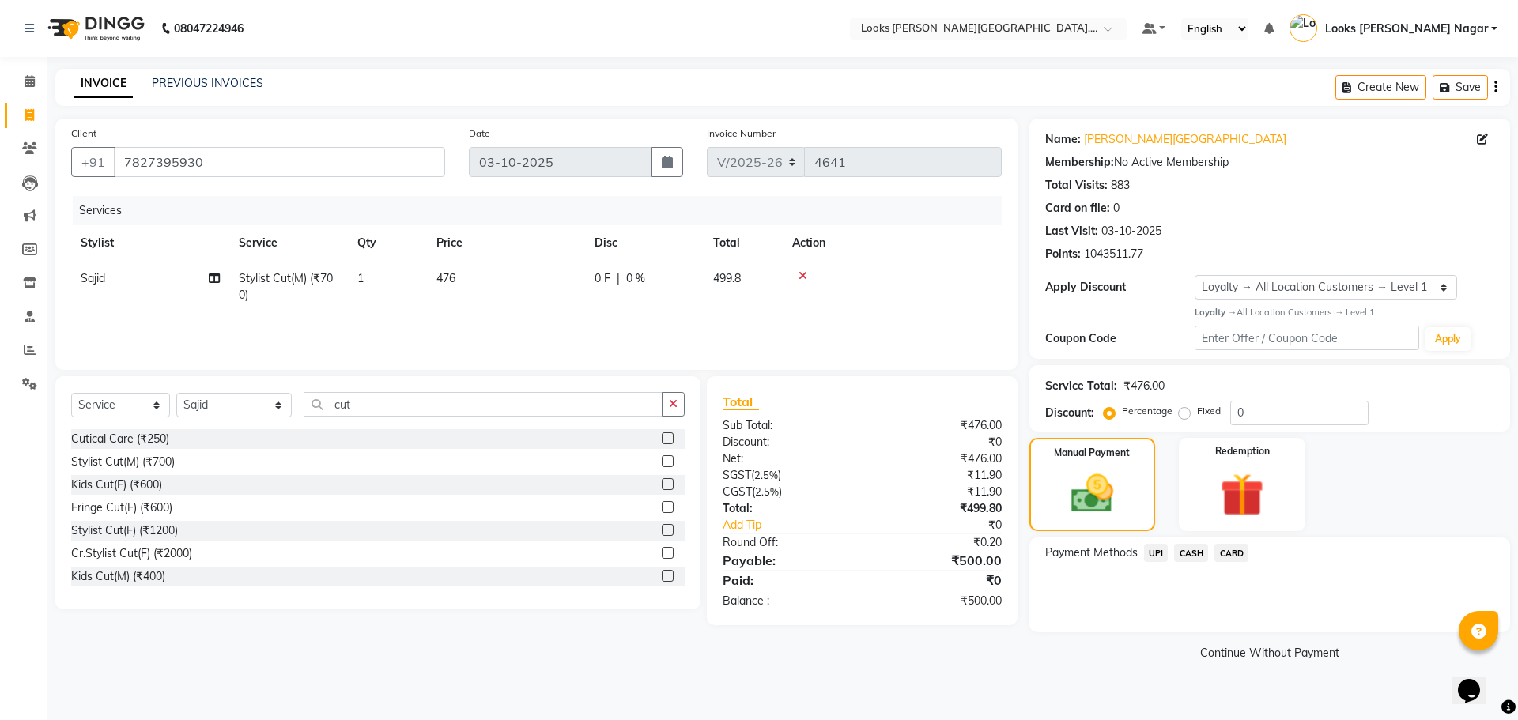
drag, startPoint x: 1182, startPoint y: 553, endPoint x: 1195, endPoint y: 565, distance: 17.9
click at [1184, 553] on span "CASH" at bounding box center [1191, 553] width 34 height 18
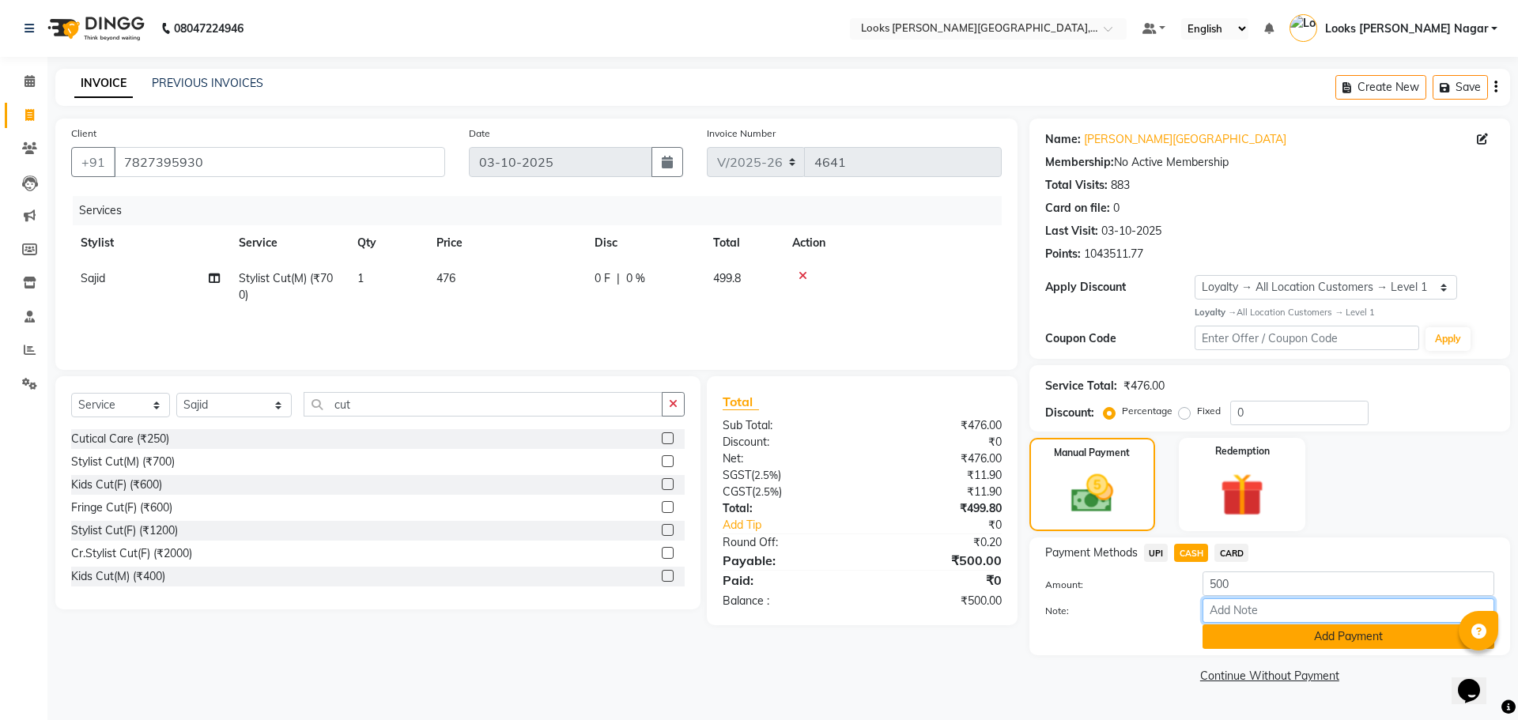
drag, startPoint x: 1233, startPoint y: 617, endPoint x: 1233, endPoint y: 639, distance: 22.1
click at [1233, 617] on input "Note:" at bounding box center [1349, 611] width 292 height 25
click at [1233, 640] on button "Add Payment" at bounding box center [1349, 637] width 292 height 25
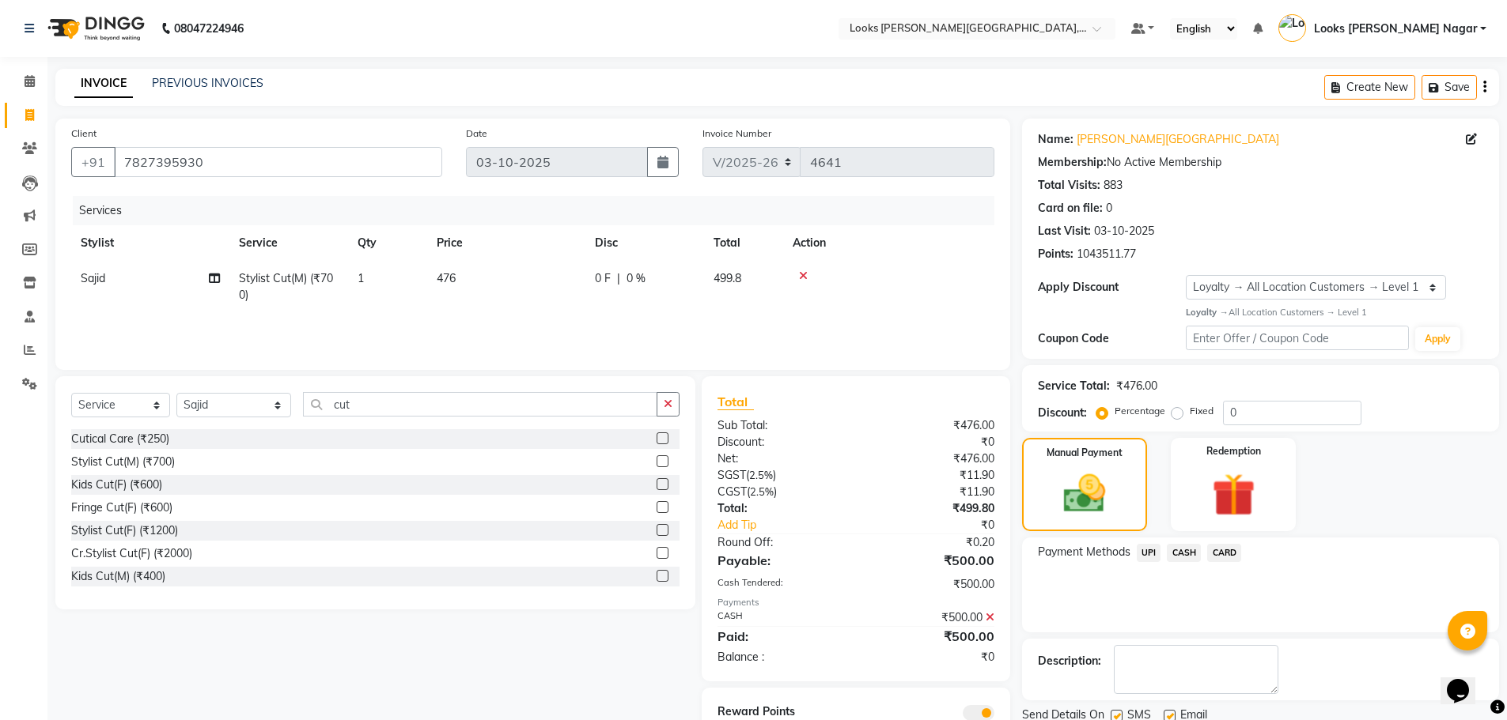
scroll to position [63, 0]
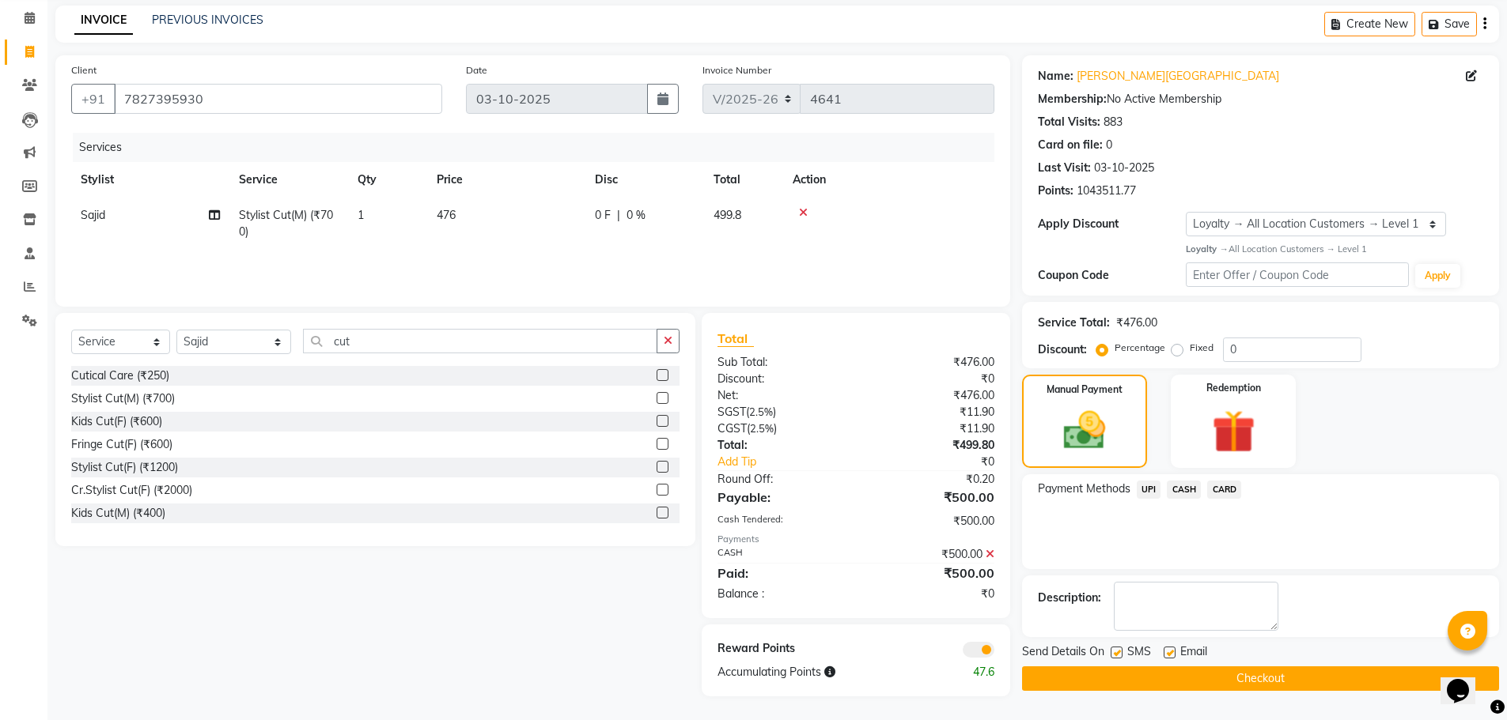
click at [1125, 652] on div "SMS" at bounding box center [1136, 654] width 53 height 20
click at [1115, 652] on label at bounding box center [1116, 653] width 12 height 12
click at [1115, 652] on input "checkbox" at bounding box center [1115, 653] width 10 height 10
checkbox input "false"
click at [1110, 682] on button "Checkout" at bounding box center [1260, 679] width 477 height 25
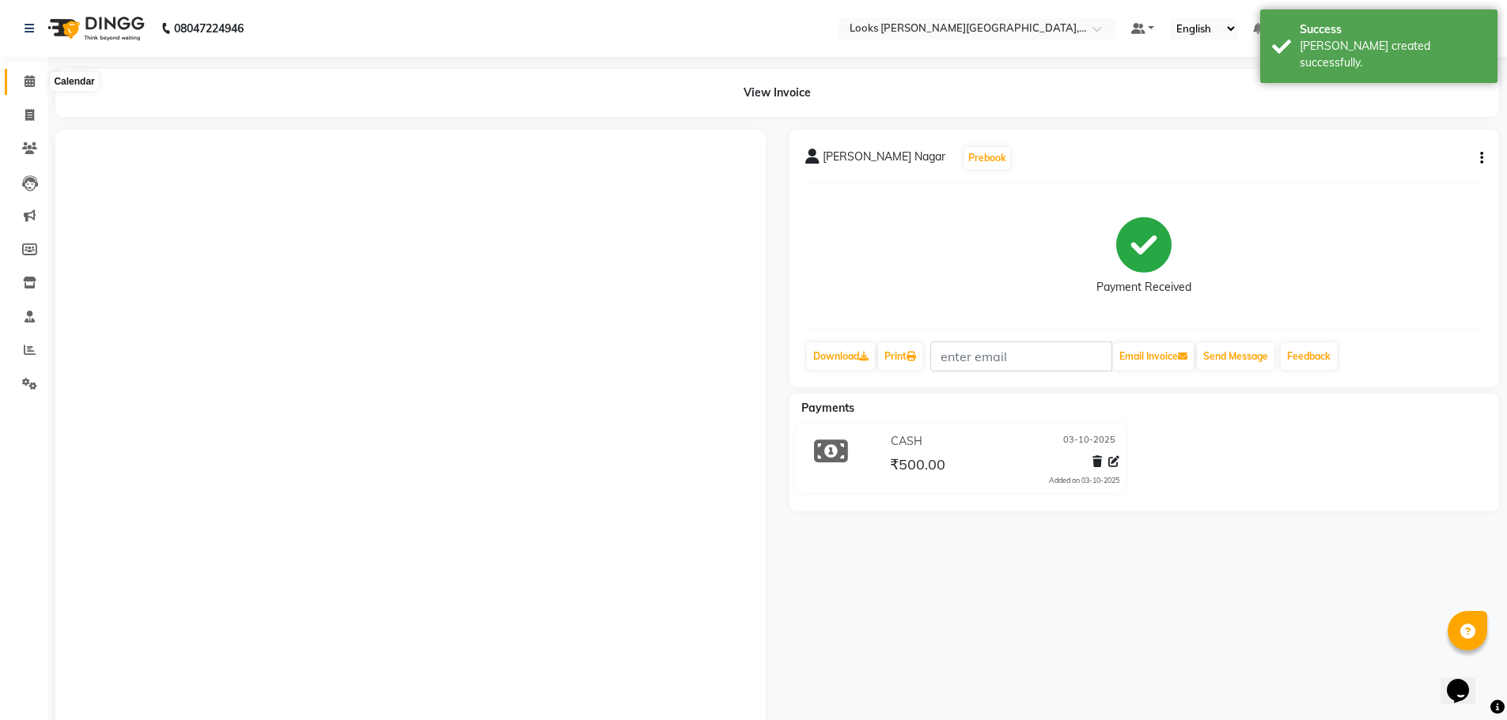
click at [28, 81] on icon at bounding box center [30, 81] width 10 height 12
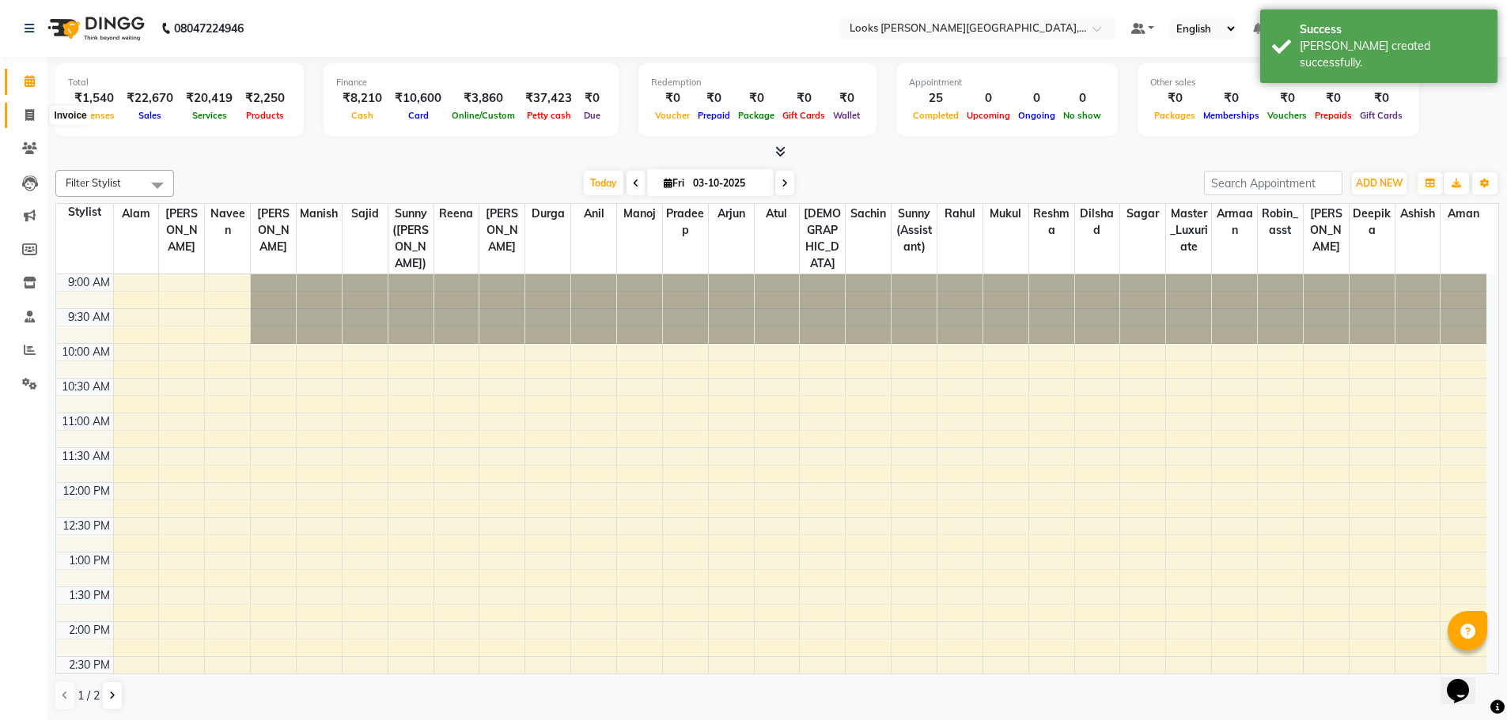
click at [27, 123] on span at bounding box center [30, 116] width 28 height 18
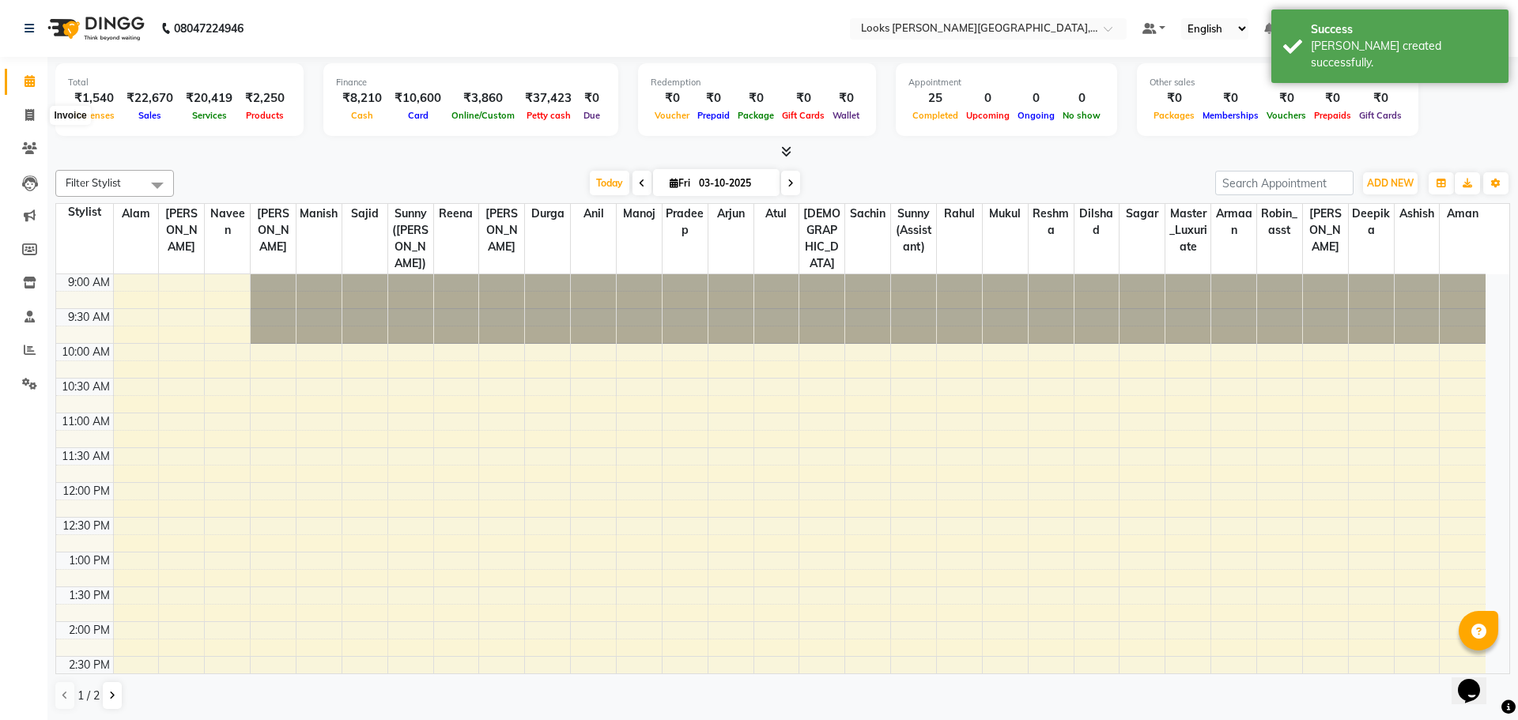
select select "4327"
select select "service"
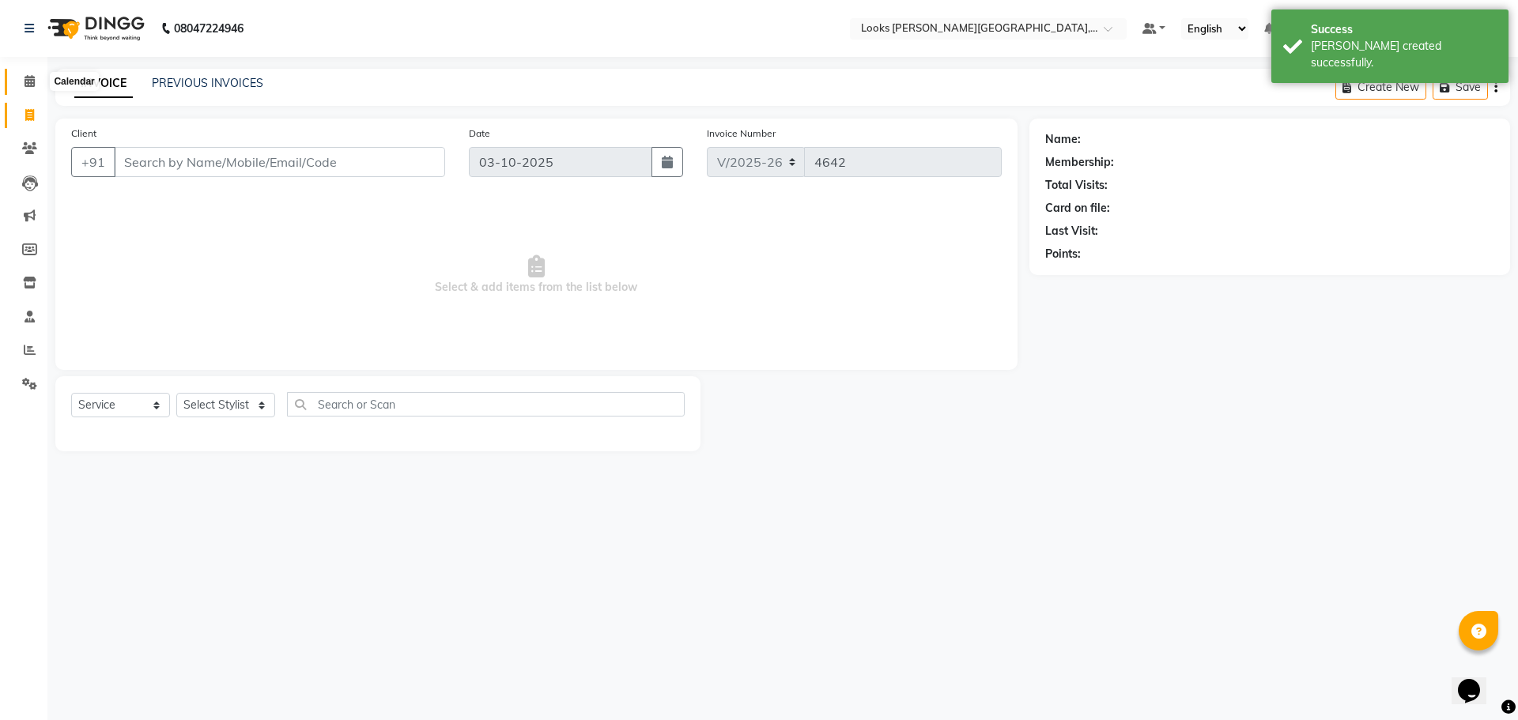
click at [26, 80] on icon at bounding box center [30, 81] width 10 height 12
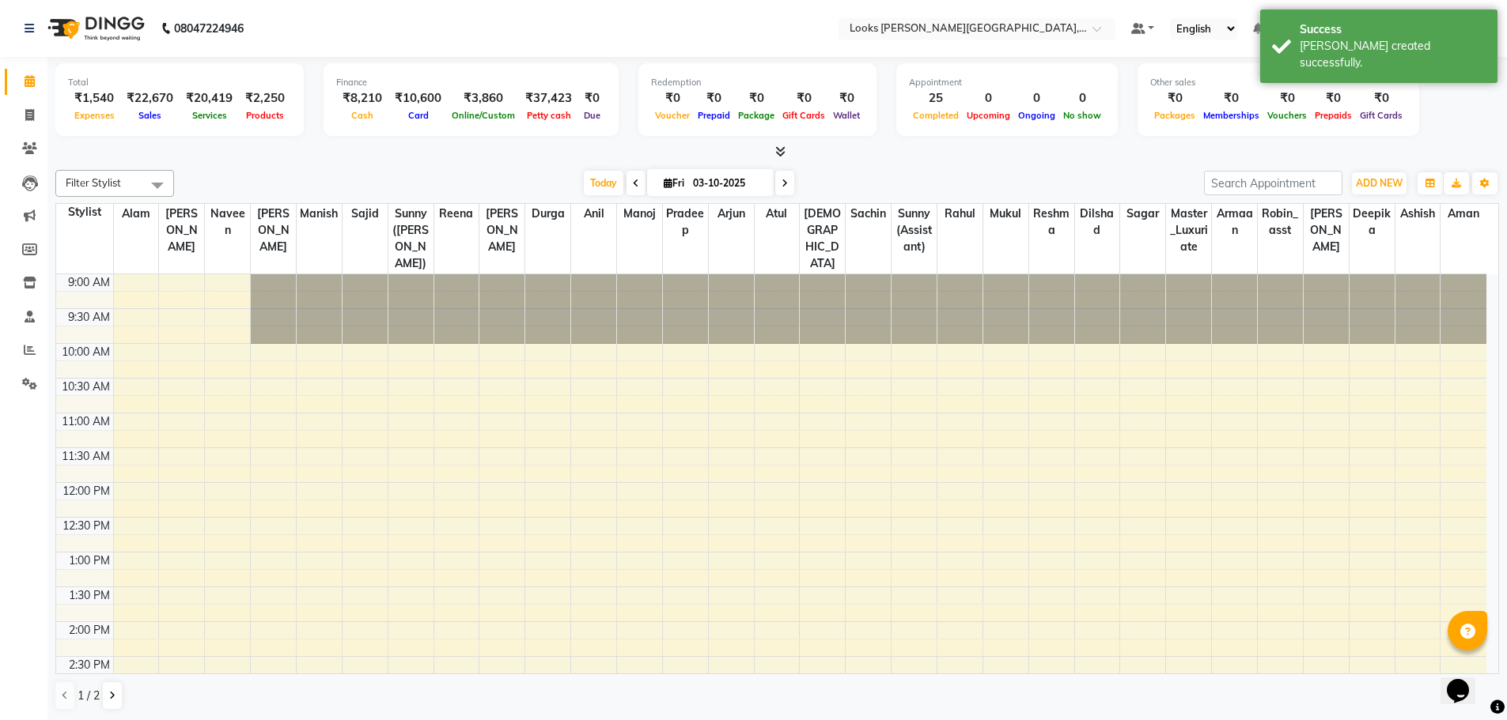
click at [1409, 185] on div "ADD NEW Toggle Dropdown Add Appointment Add Invoice Add Expense Add Attendance …" at bounding box center [1351, 183] width 295 height 25
click at [1402, 184] on button "ADD NEW Toggle Dropdown" at bounding box center [1379, 183] width 55 height 22
click at [1329, 261] on link "Add Expense" at bounding box center [1342, 254] width 125 height 21
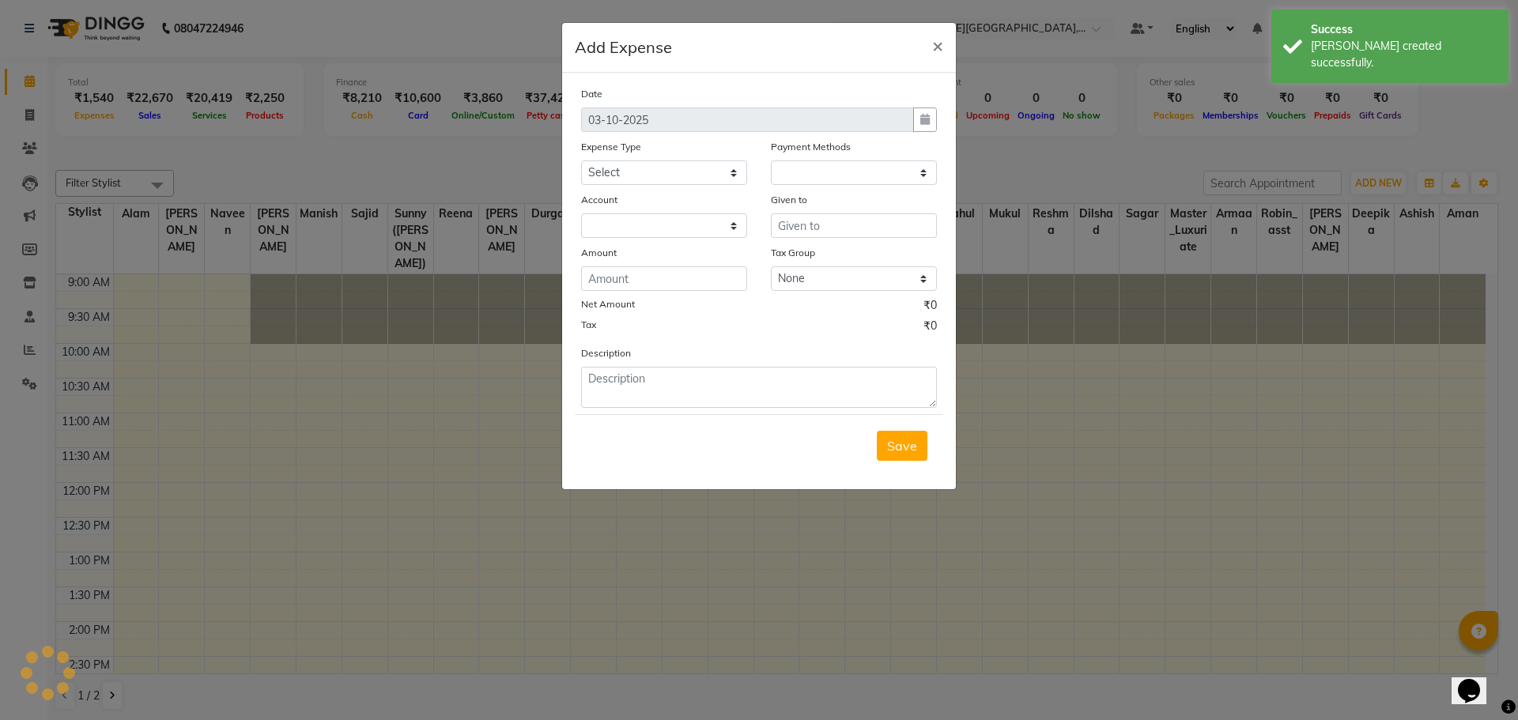
select select "1"
select select "3132"
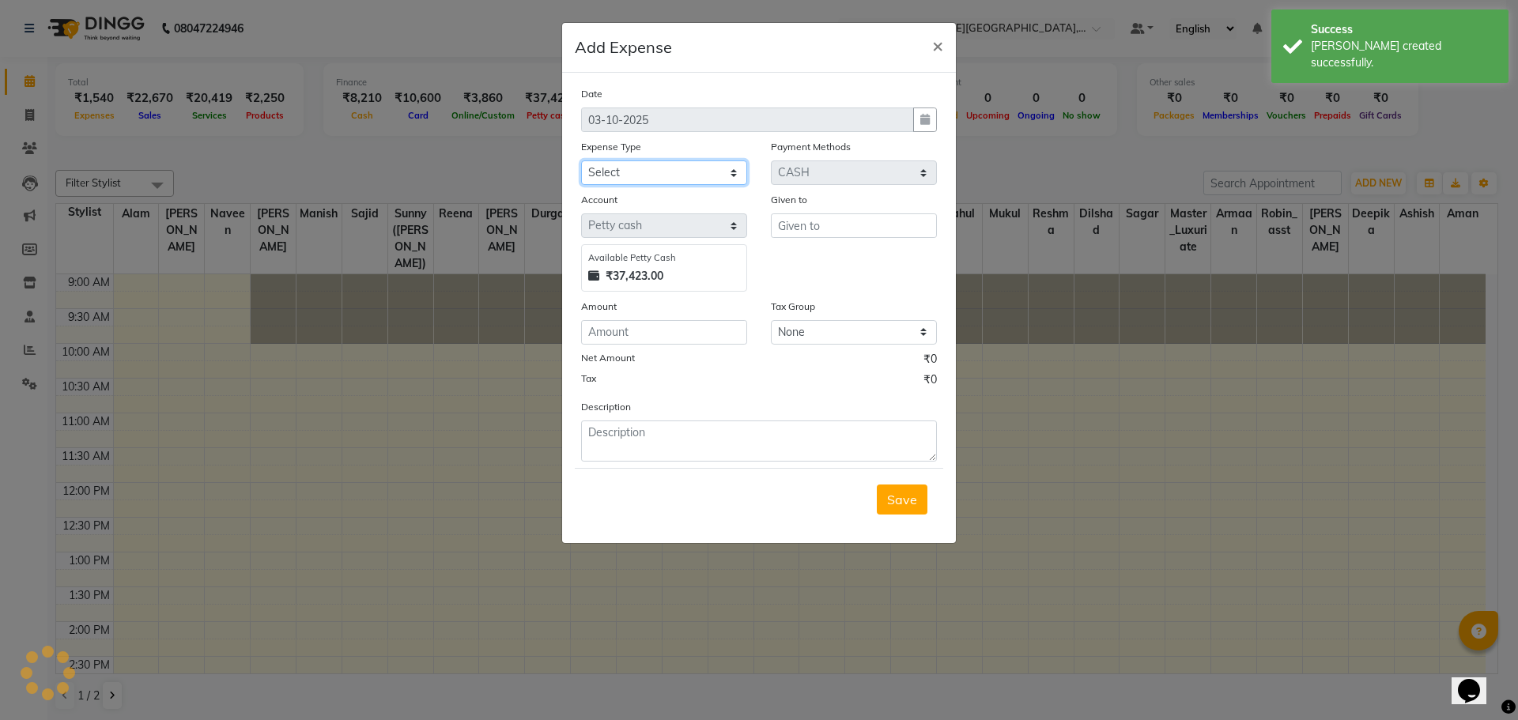
click at [618, 176] on select "Select Accommodation Aesthetics Bank Deposit BLINKIT Cash Handover Client Refun…" at bounding box center [664, 173] width 166 height 25
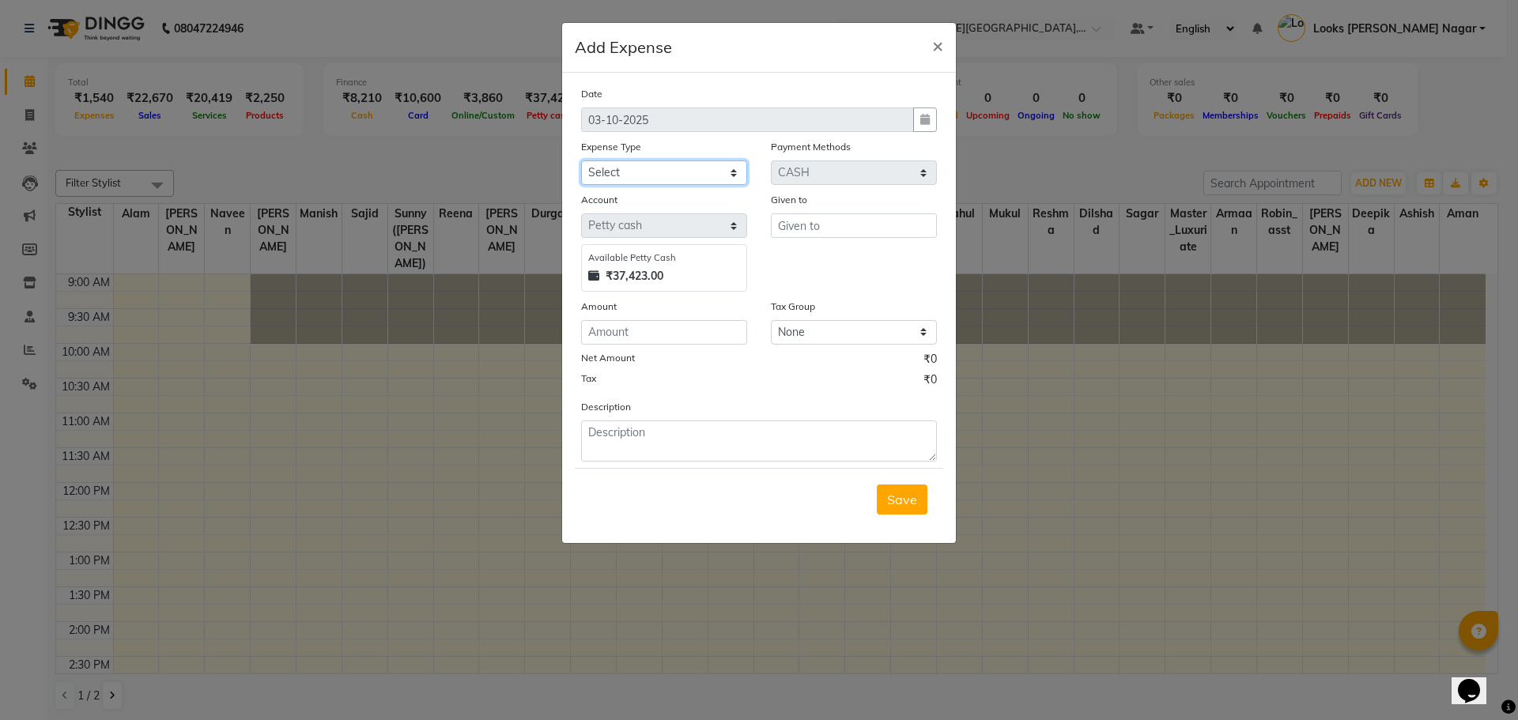
select select "22741"
click at [581, 161] on select "Select Accommodation Aesthetics Bank Deposit BLINKIT Cash Handover Client Refun…" at bounding box center [664, 173] width 166 height 25
type input "staff"
type input "390"
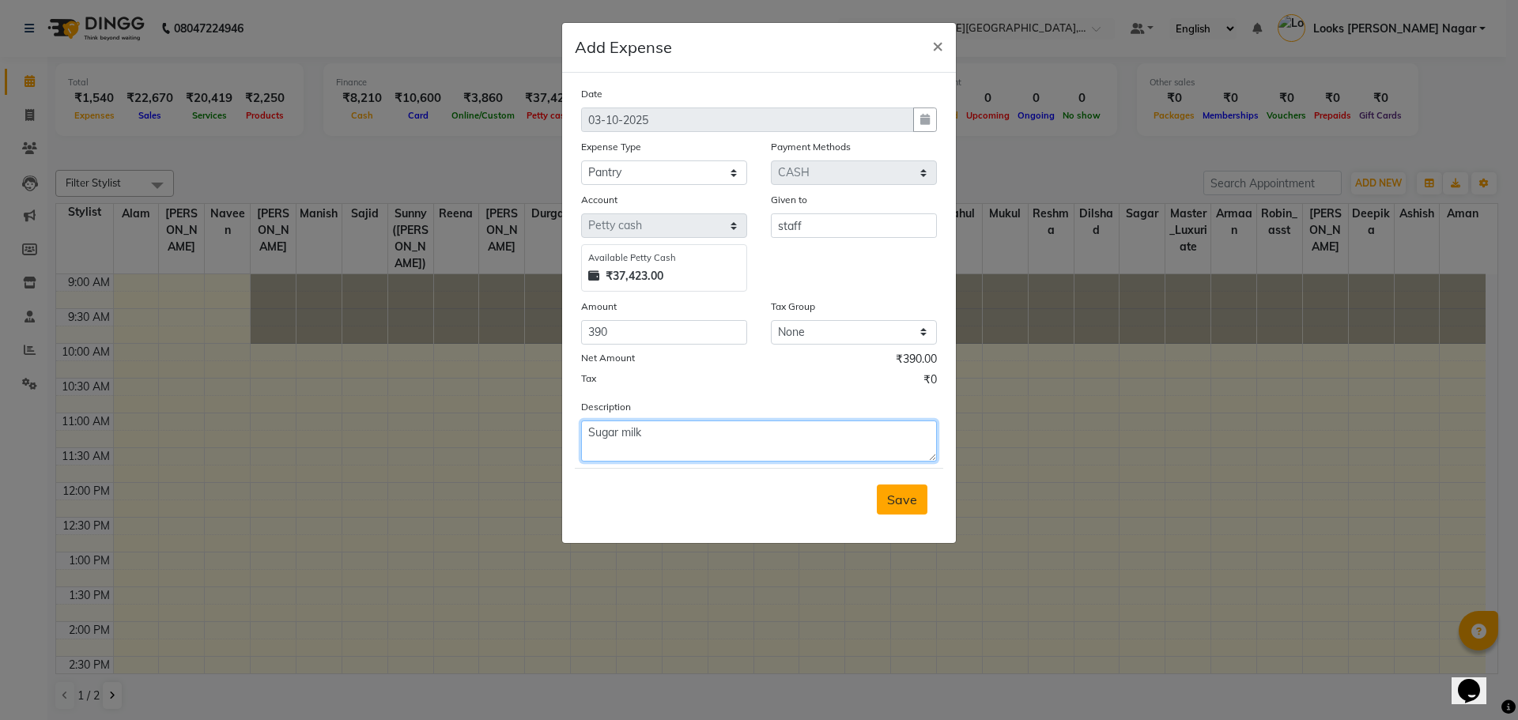
type textarea "Sugar milk"
click at [895, 501] on span "Save" at bounding box center [902, 500] width 30 height 16
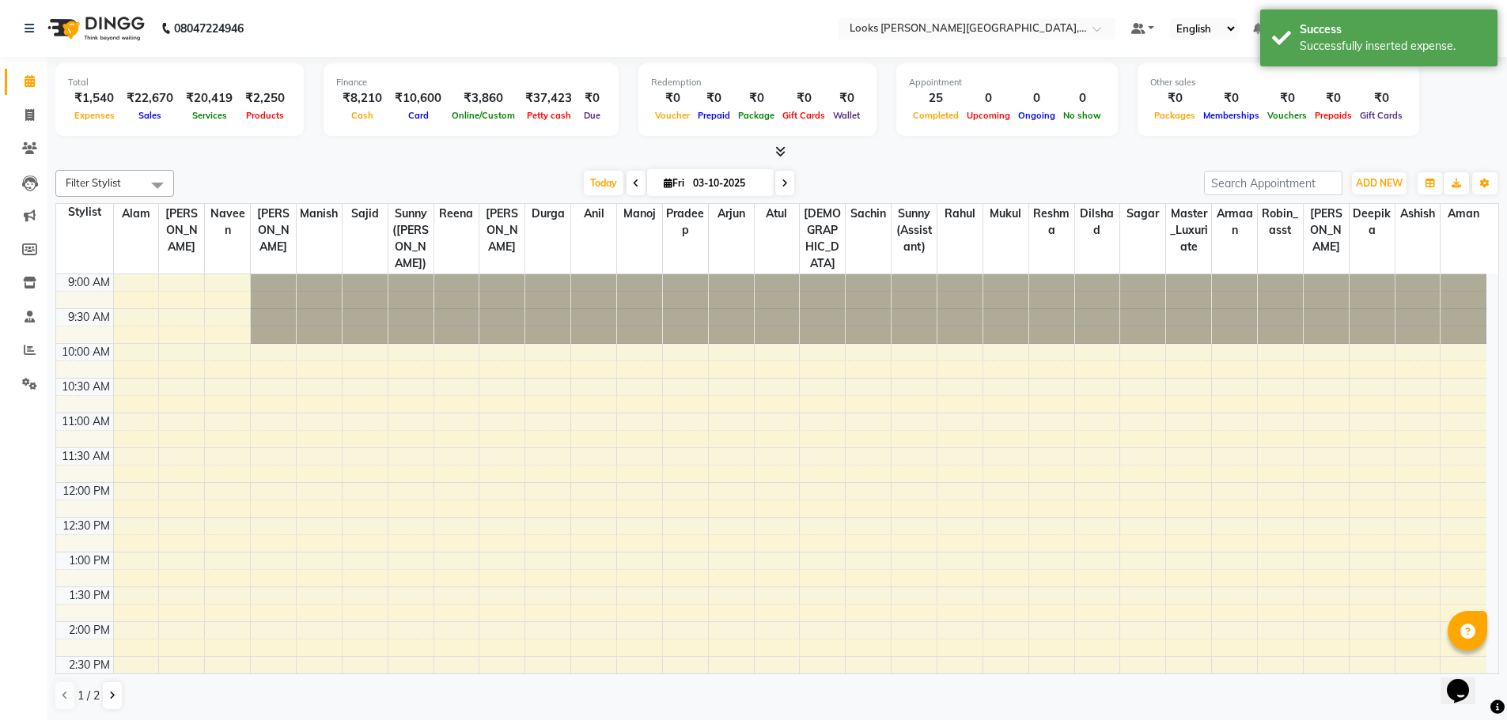
click at [34, 100] on li "Invoice" at bounding box center [23, 116] width 47 height 34
click at [34, 112] on icon at bounding box center [29, 115] width 9 height 12
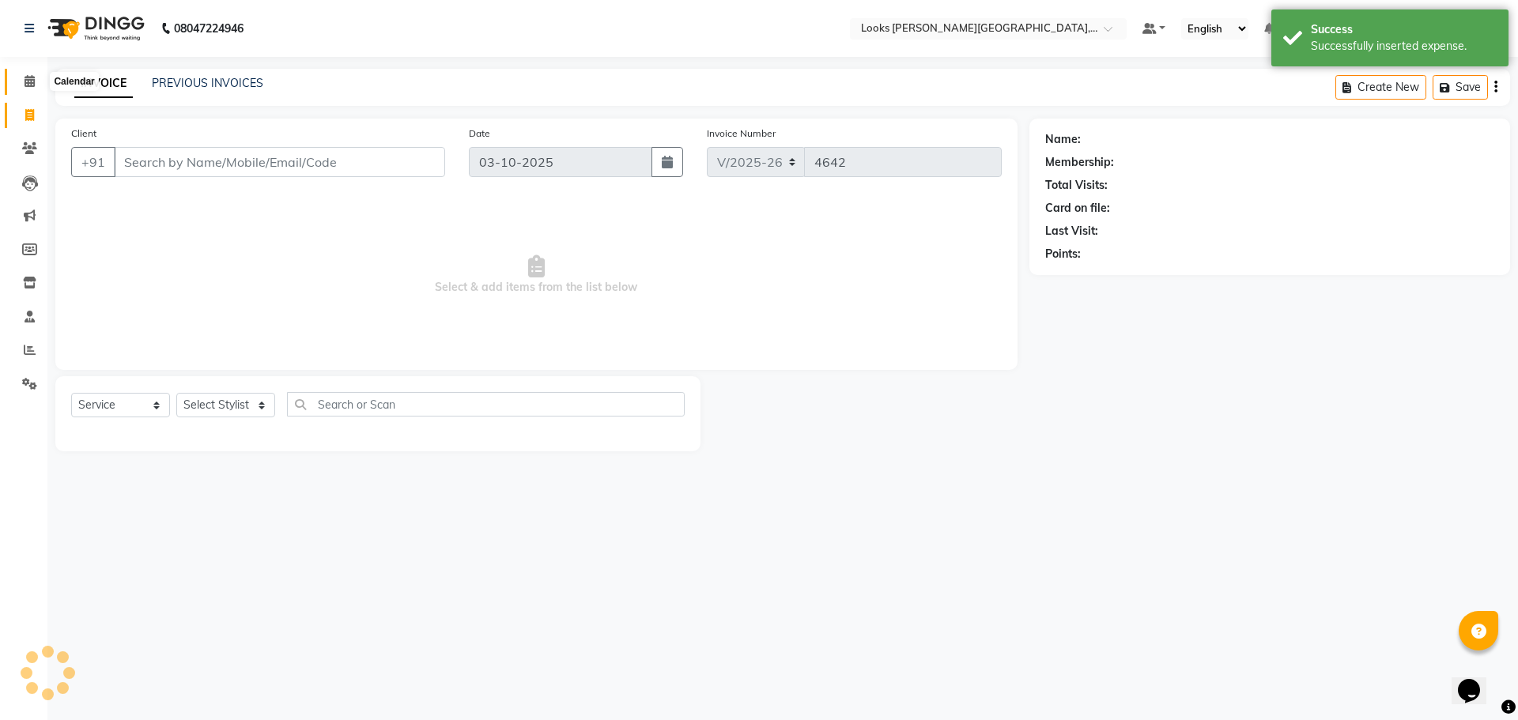
click at [28, 86] on icon at bounding box center [30, 81] width 10 height 12
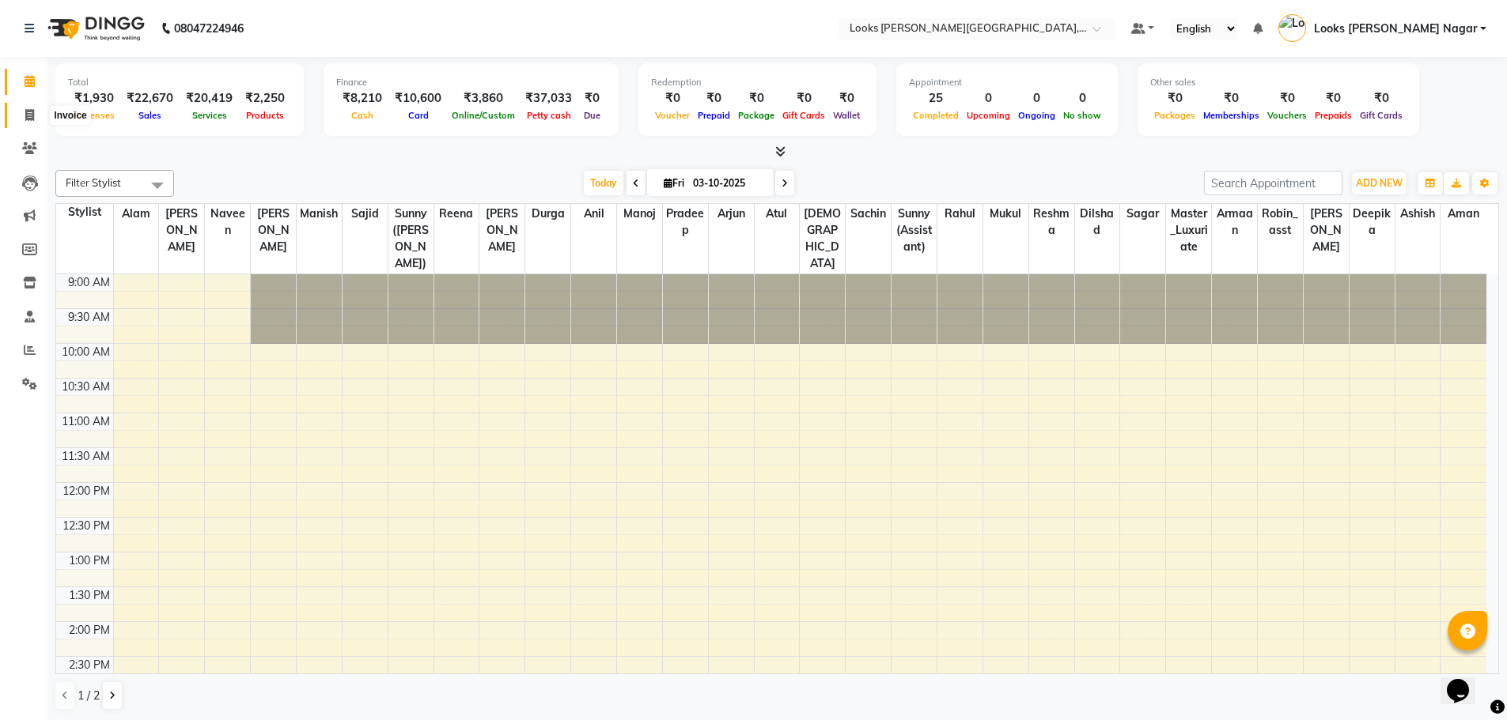
drag, startPoint x: 33, startPoint y: 117, endPoint x: 66, endPoint y: 108, distance: 34.3
click at [33, 117] on icon at bounding box center [29, 115] width 9 height 12
select select "service"
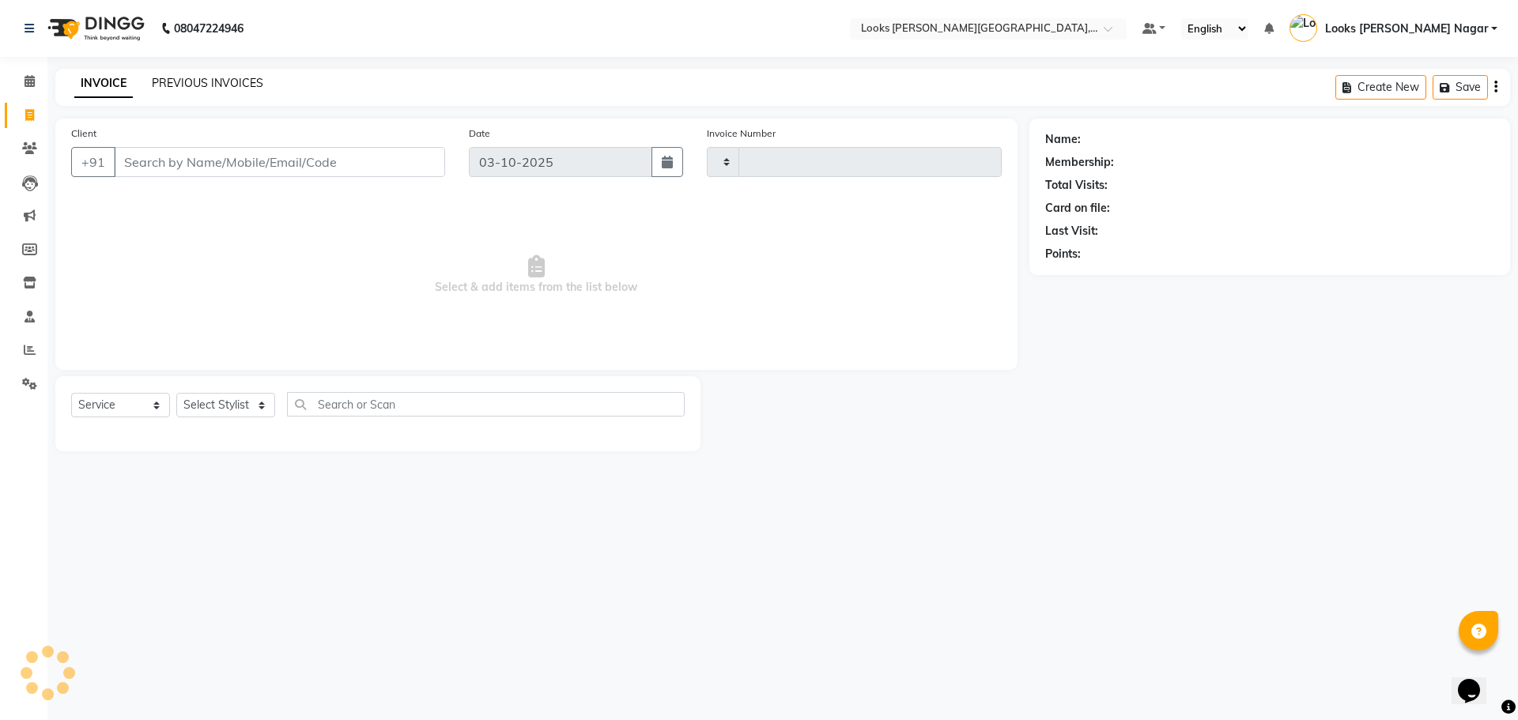
type input "4642"
select select "4327"
click at [231, 76] on link "PREVIOUS INVOICES" at bounding box center [208, 83] width 112 height 14
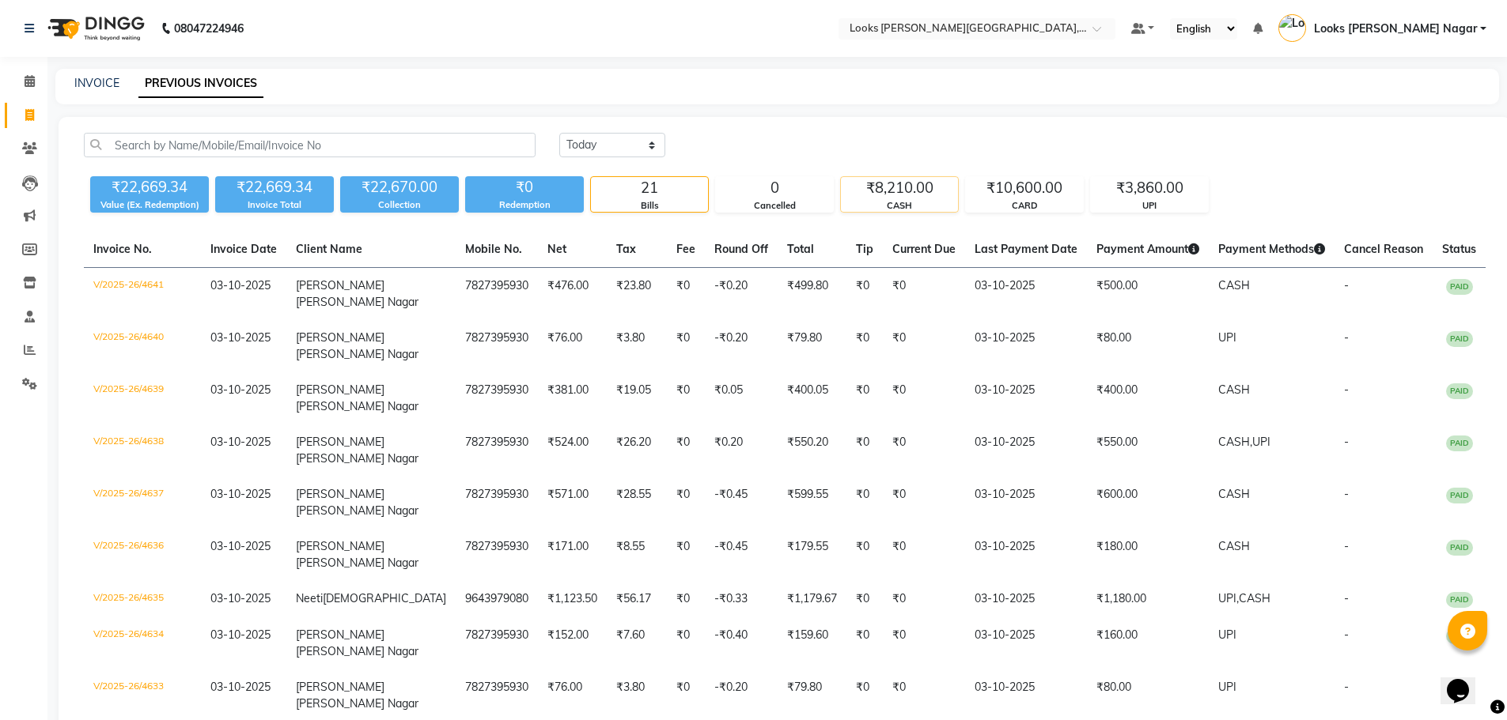
click at [932, 197] on div "₹8,210.00" at bounding box center [899, 188] width 117 height 22
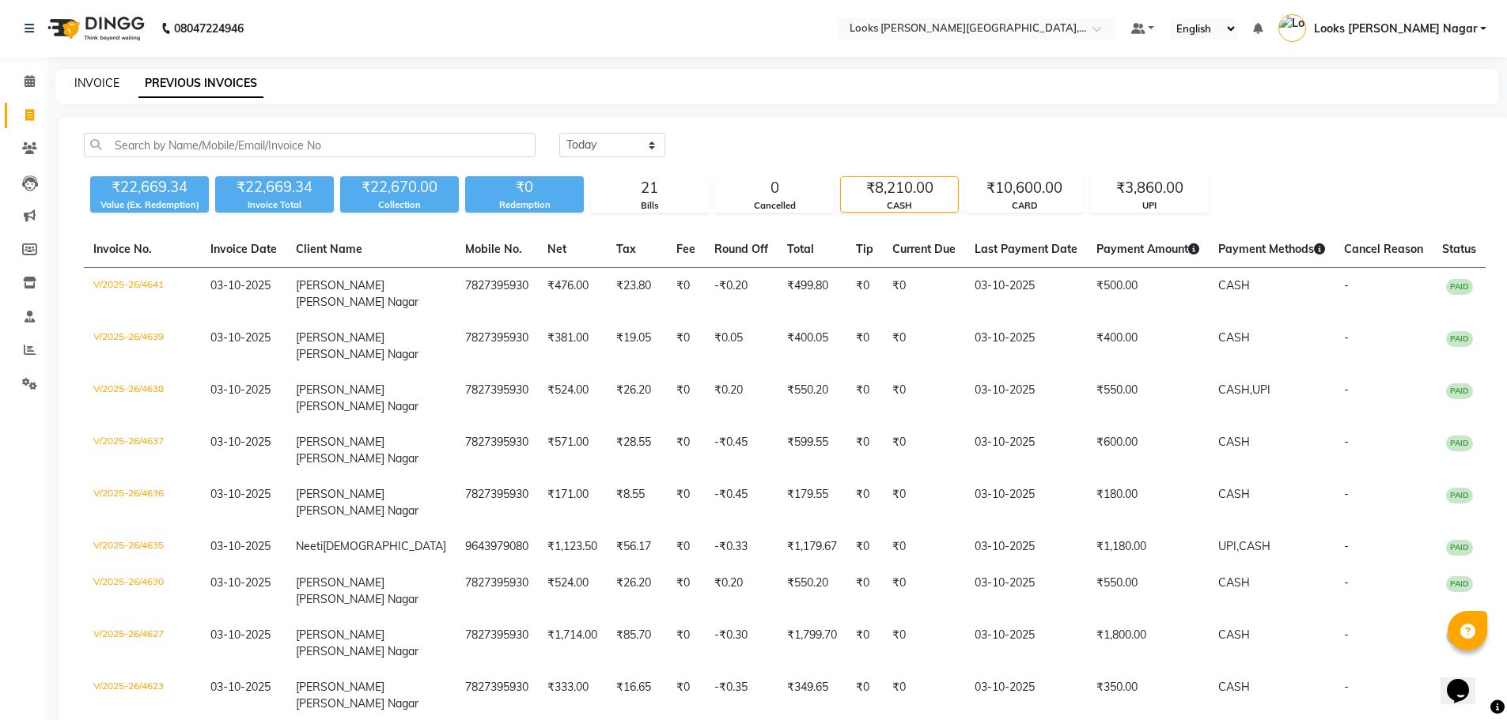
click at [93, 86] on link "INVOICE" at bounding box center [96, 83] width 45 height 14
select select "service"
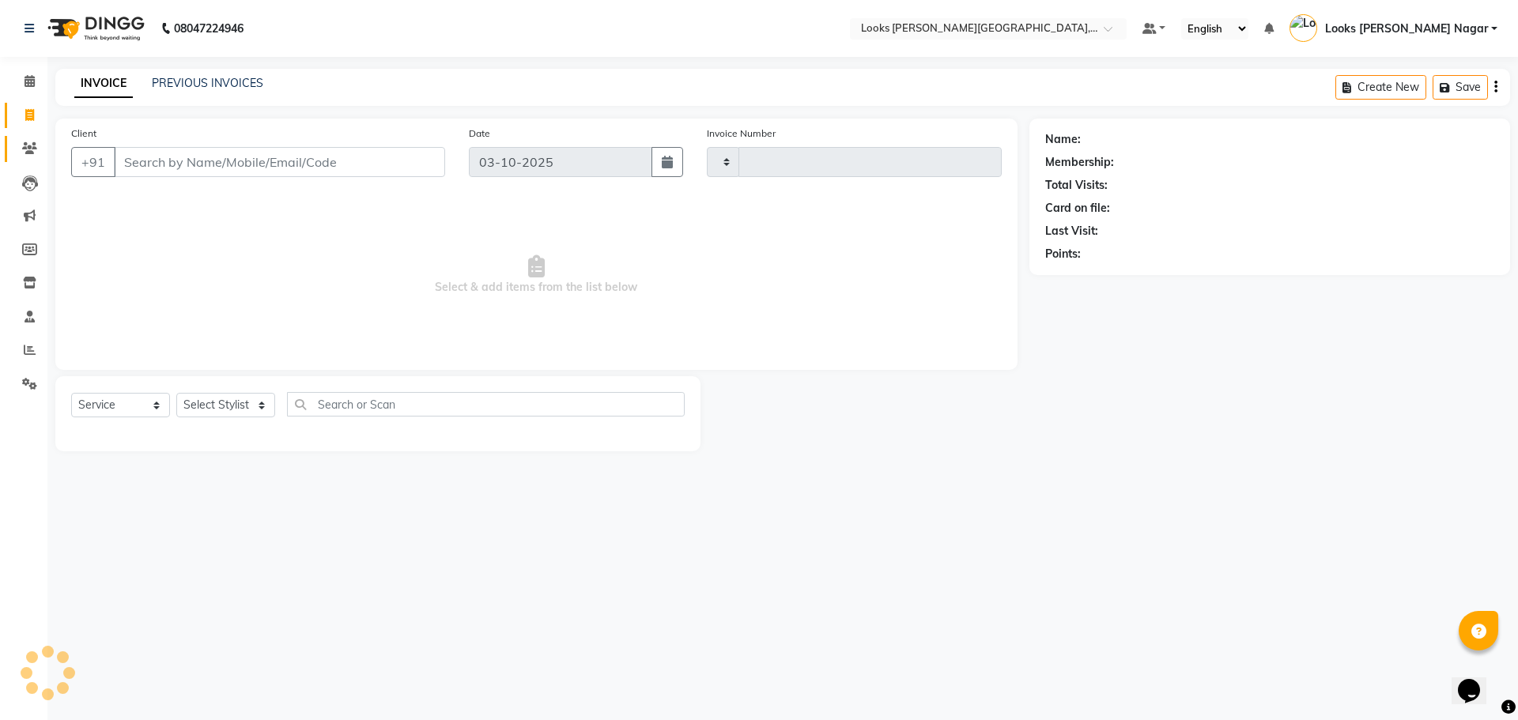
type input "4642"
select select "4327"
click at [32, 80] on icon at bounding box center [30, 81] width 10 height 12
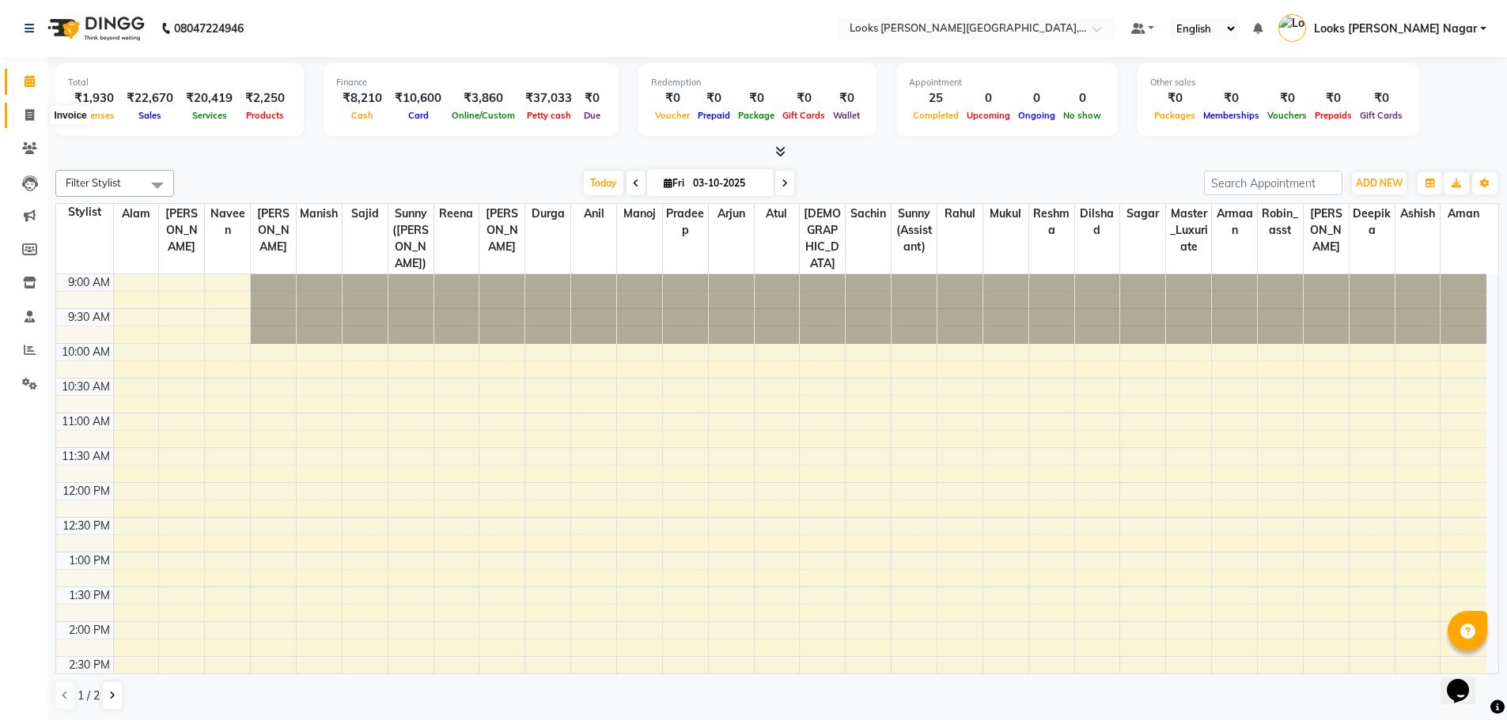
click at [21, 108] on span at bounding box center [30, 116] width 28 height 18
select select "service"
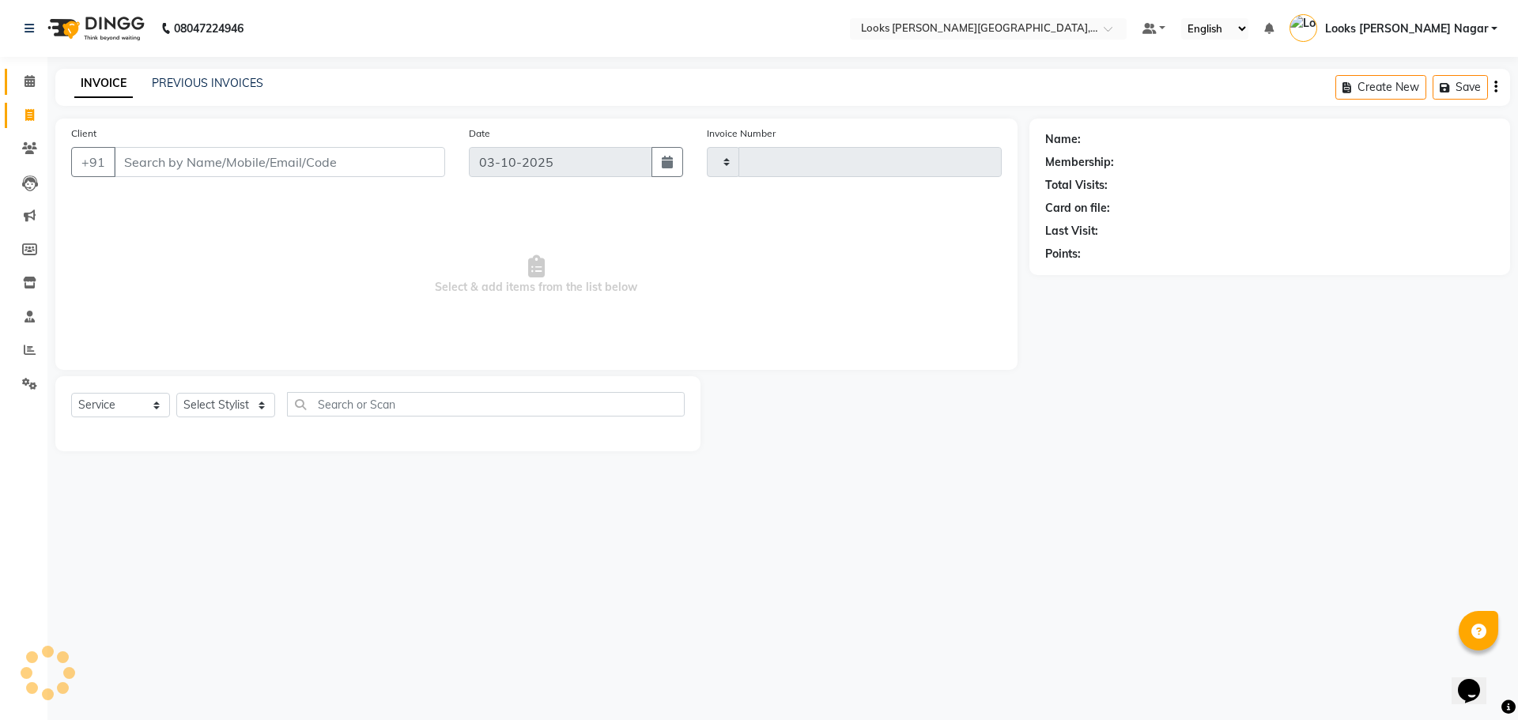
type input "4642"
select select "4327"
click at [28, 83] on icon at bounding box center [30, 81] width 10 height 12
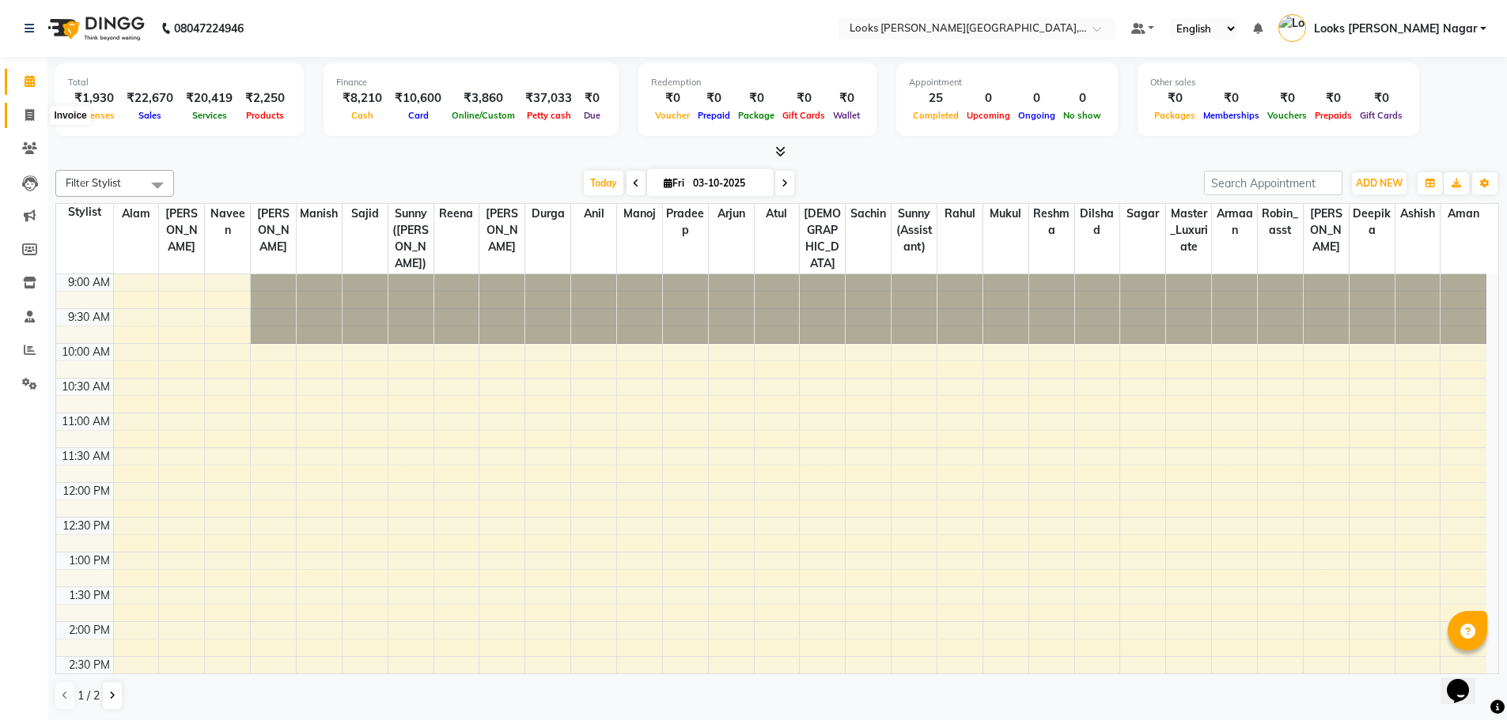
click at [27, 118] on icon at bounding box center [29, 115] width 9 height 12
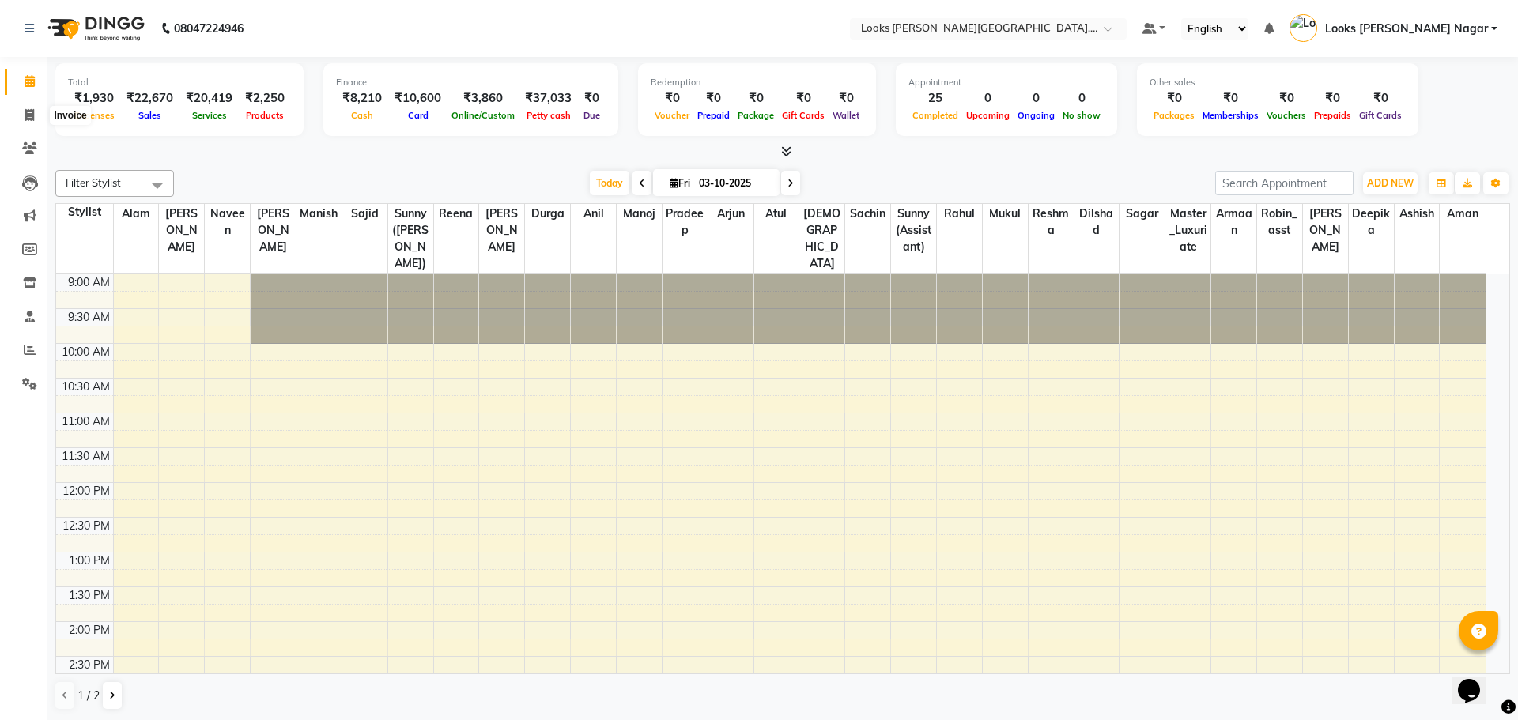
select select "4327"
select select "service"
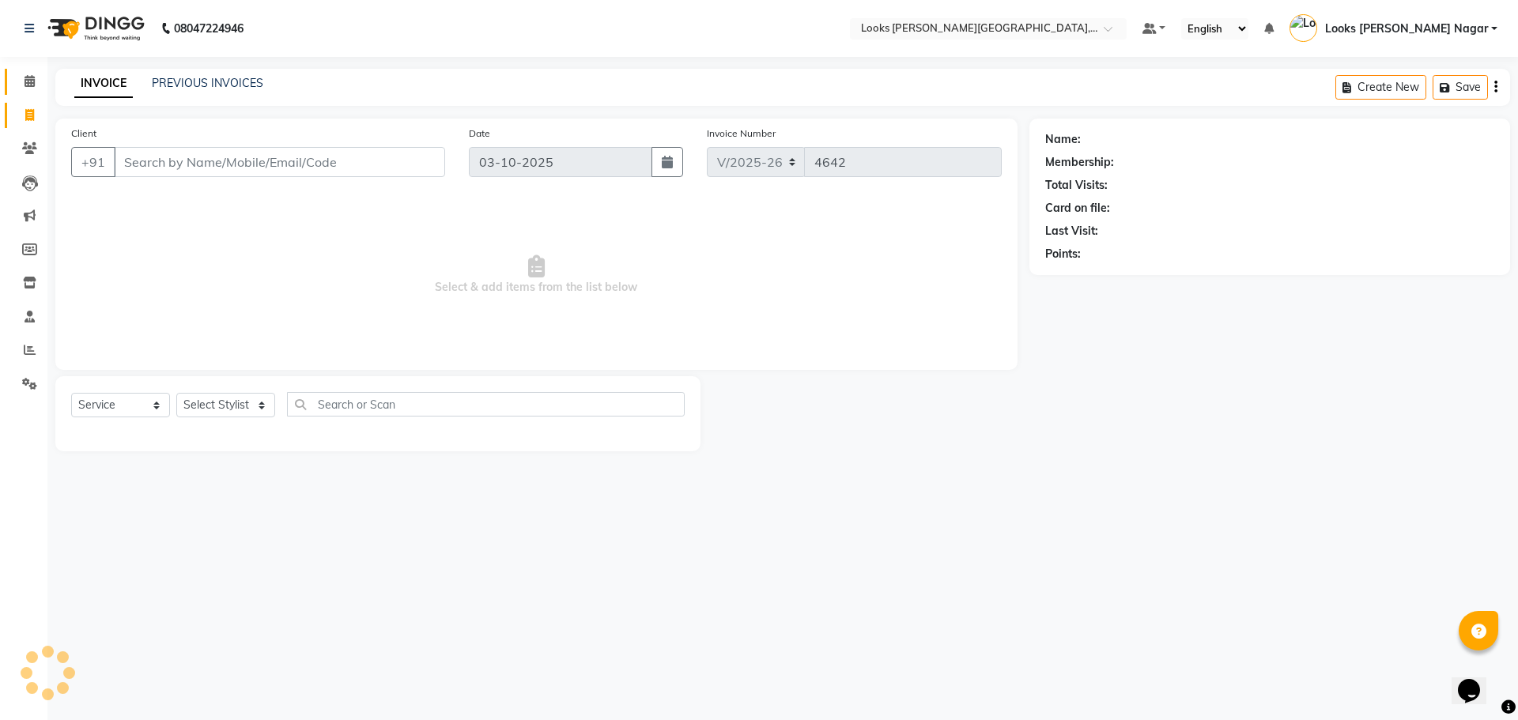
click at [34, 93] on link "Calendar" at bounding box center [24, 82] width 38 height 26
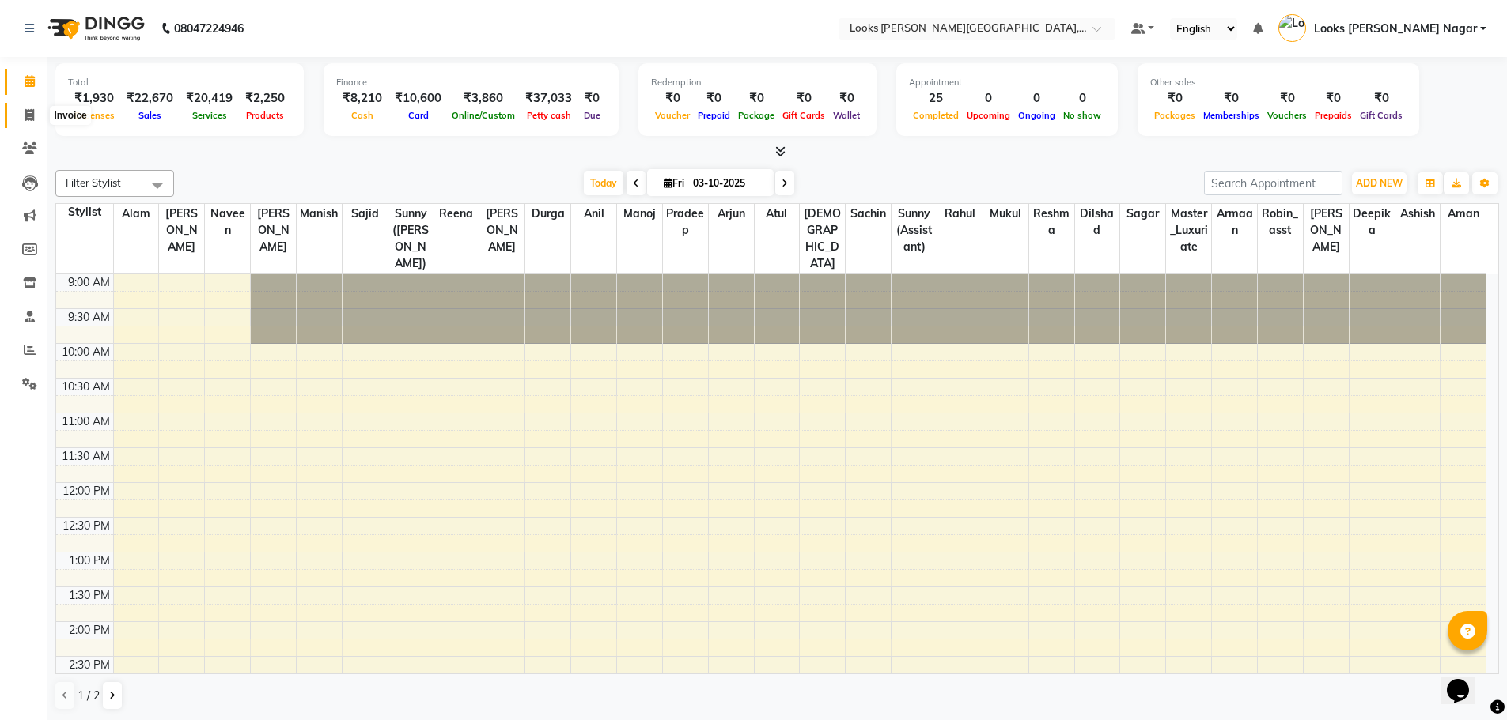
drag, startPoint x: 36, startPoint y: 111, endPoint x: 46, endPoint y: 119, distance: 13.5
click at [36, 112] on span at bounding box center [30, 116] width 28 height 18
select select "service"
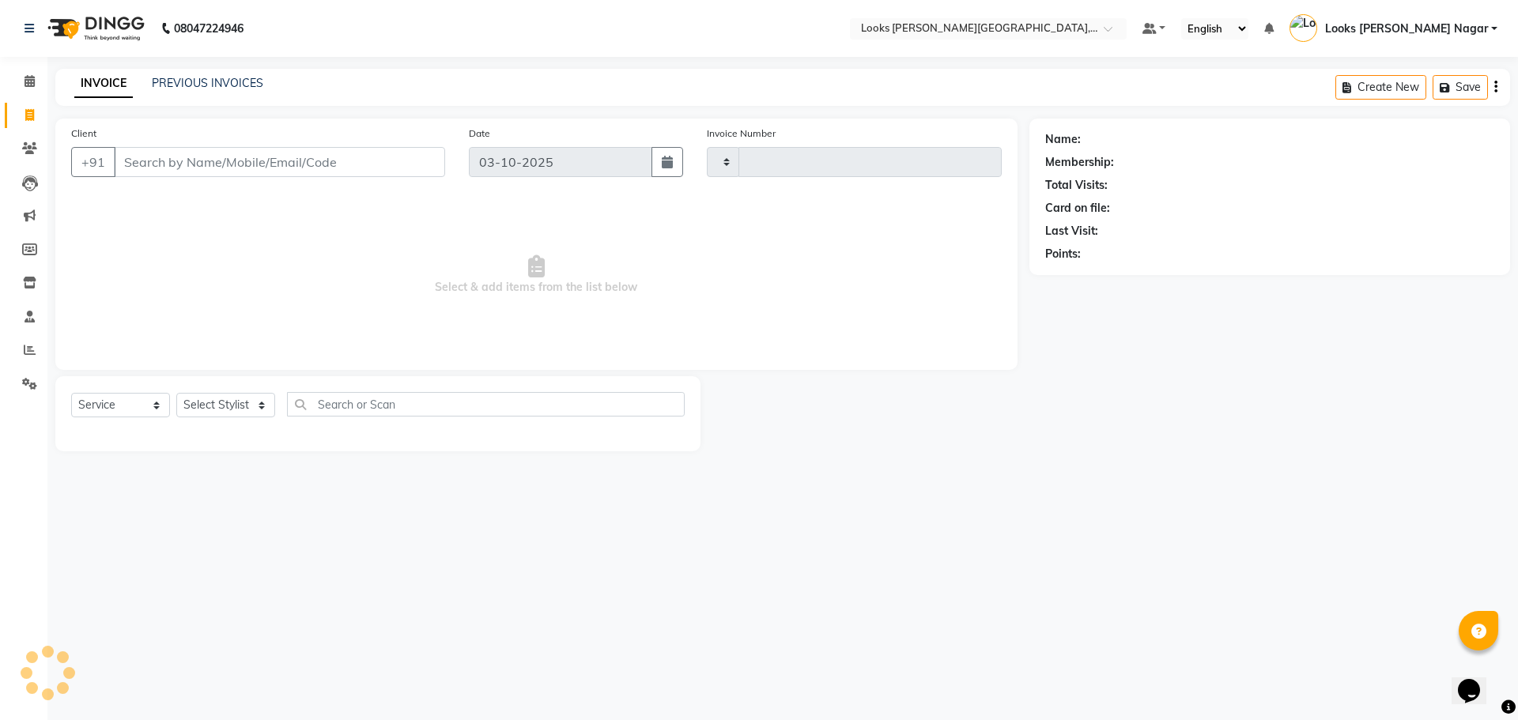
type input "4642"
select select "4327"
click at [238, 168] on input "Client" at bounding box center [279, 162] width 331 height 30
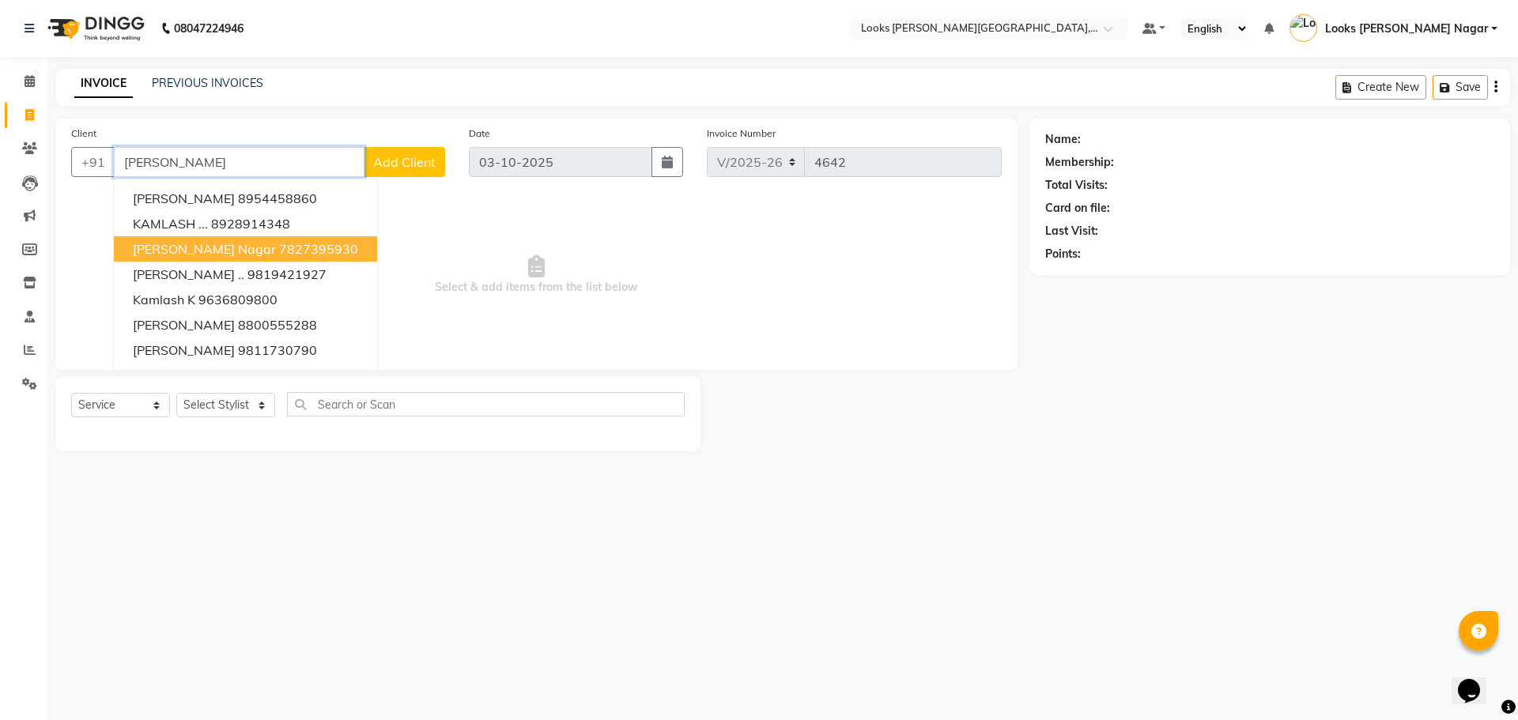
click at [165, 243] on span "[PERSON_NAME] Nagar" at bounding box center [204, 249] width 143 height 16
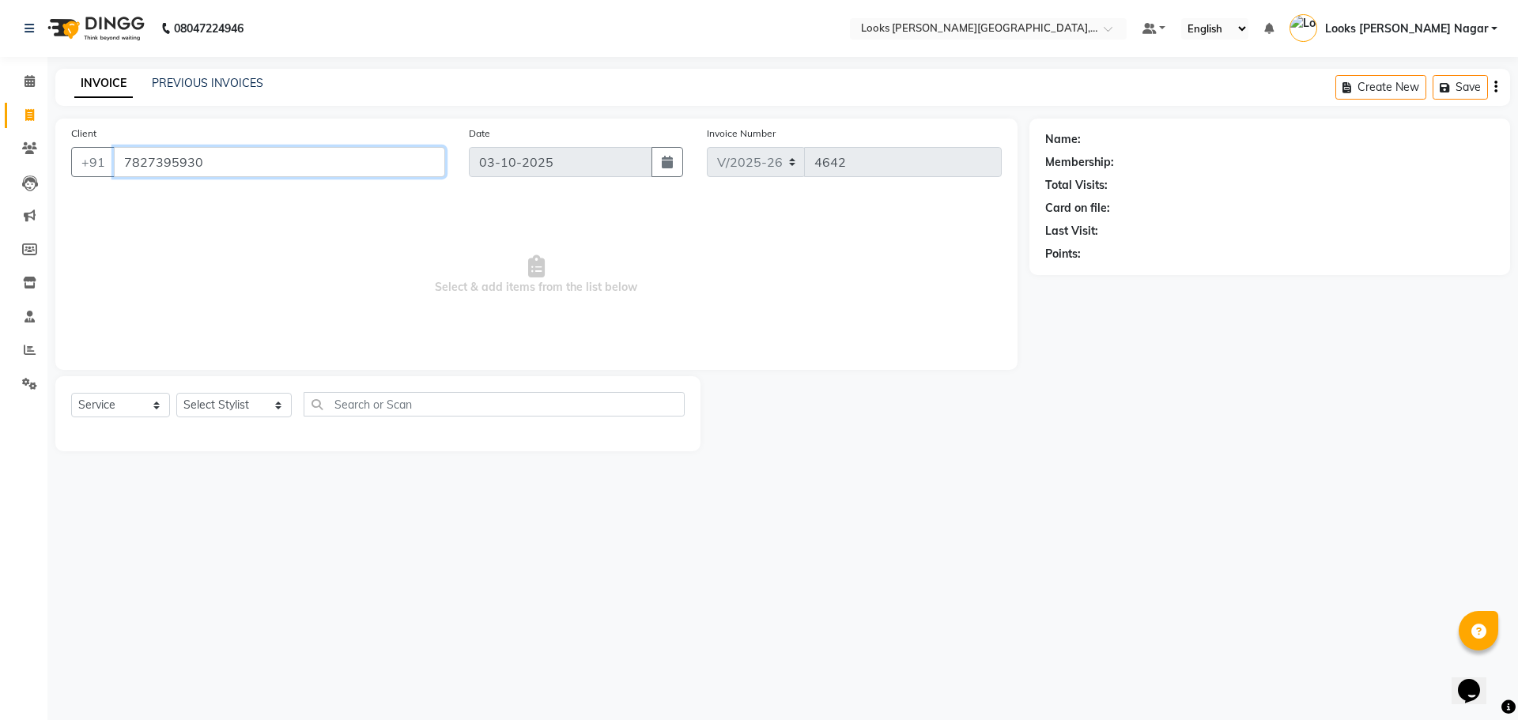
type input "7827395930"
click at [200, 410] on select "Select Stylist Alam Aman [PERSON_NAME] Armaan Ashish Atul Deepika [PERSON_NAME]…" at bounding box center [233, 405] width 115 height 25
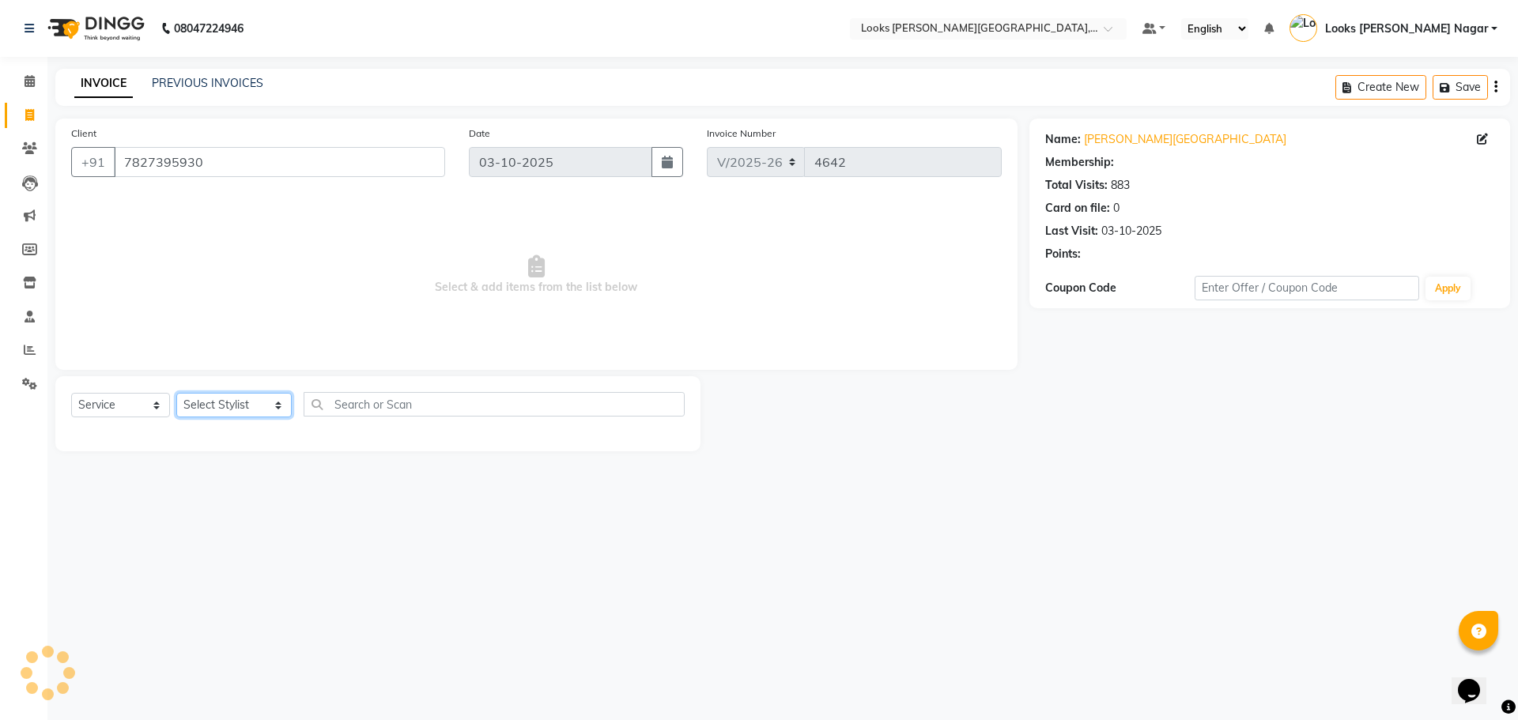
select select "1: Object"
select select "23519"
click at [176, 393] on select "Select Stylist Alam Aman [PERSON_NAME] Armaan Ashish Atul Deepika [PERSON_NAME]…" at bounding box center [233, 405] width 115 height 25
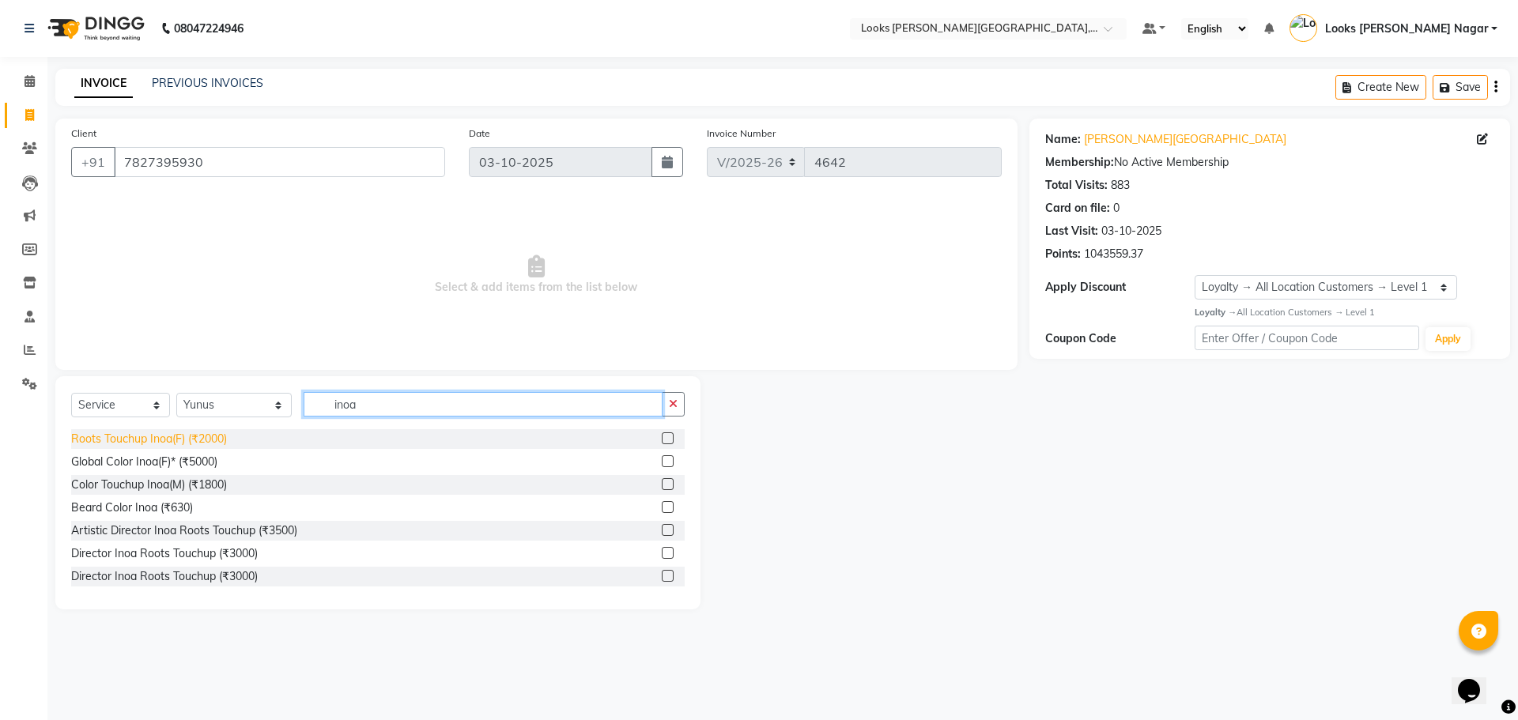
type input "inoa"
click at [154, 444] on div "Roots Touchup Inoa(F) (₹2000)" at bounding box center [149, 439] width 156 height 17
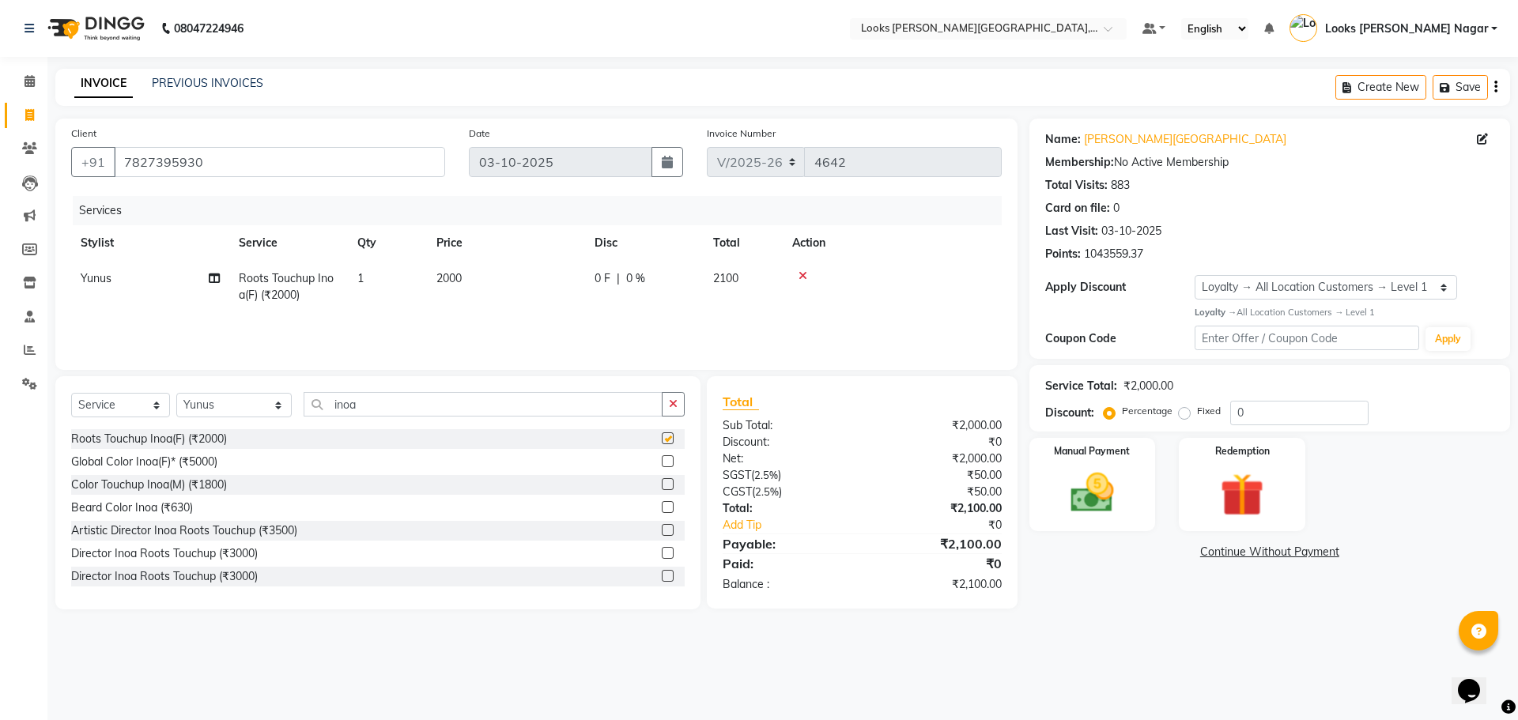
checkbox input "false"
click at [234, 406] on select "Select Stylist Alam Aman [PERSON_NAME] Armaan Ashish Atul Deepika [PERSON_NAME]…" at bounding box center [233, 405] width 115 height 25
select select "23529"
click at [176, 393] on select "Select Stylist Alam Aman [PERSON_NAME] Armaan Ashish Atul Deepika [PERSON_NAME]…" at bounding box center [233, 405] width 115 height 25
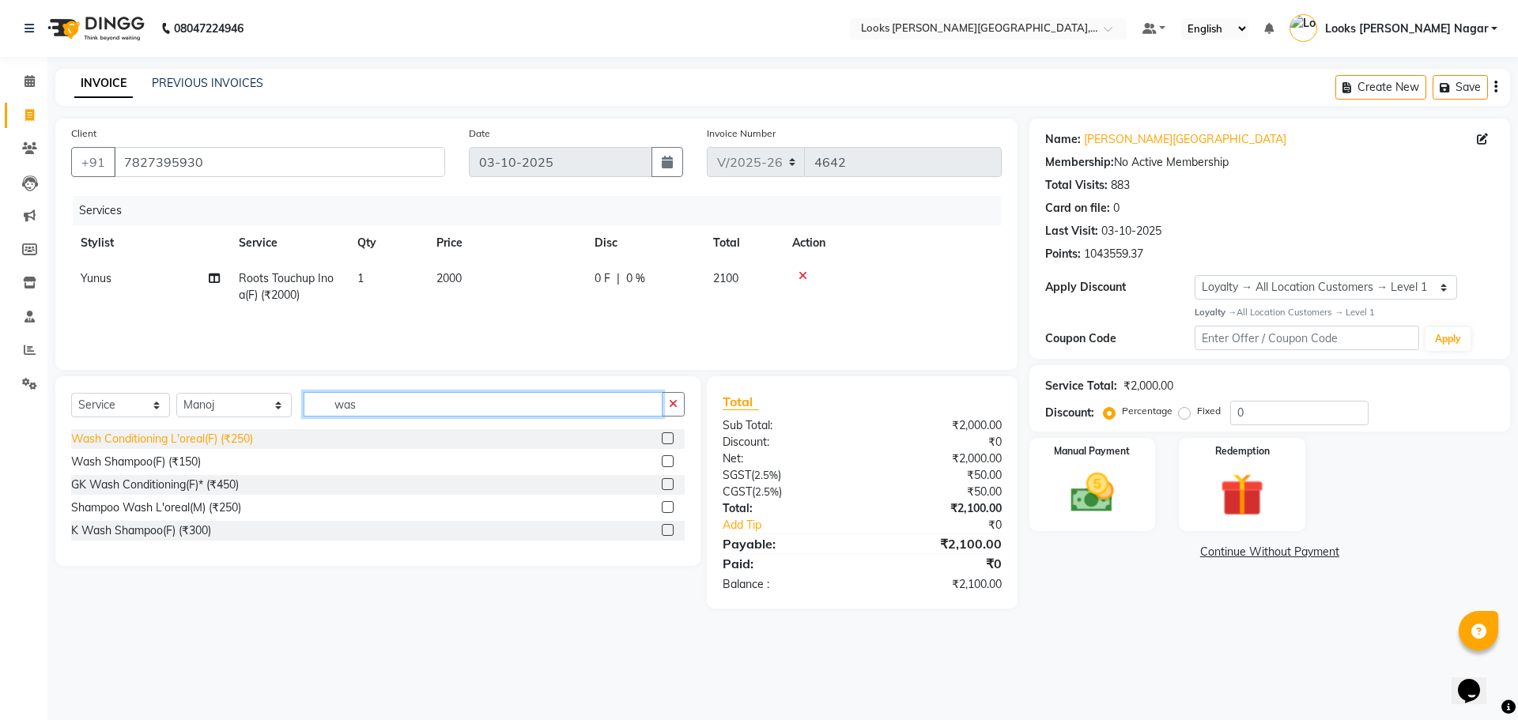
type input "was"
click at [205, 445] on div "Wash Conditioning L'oreal(F) (₹250)" at bounding box center [162, 439] width 182 height 17
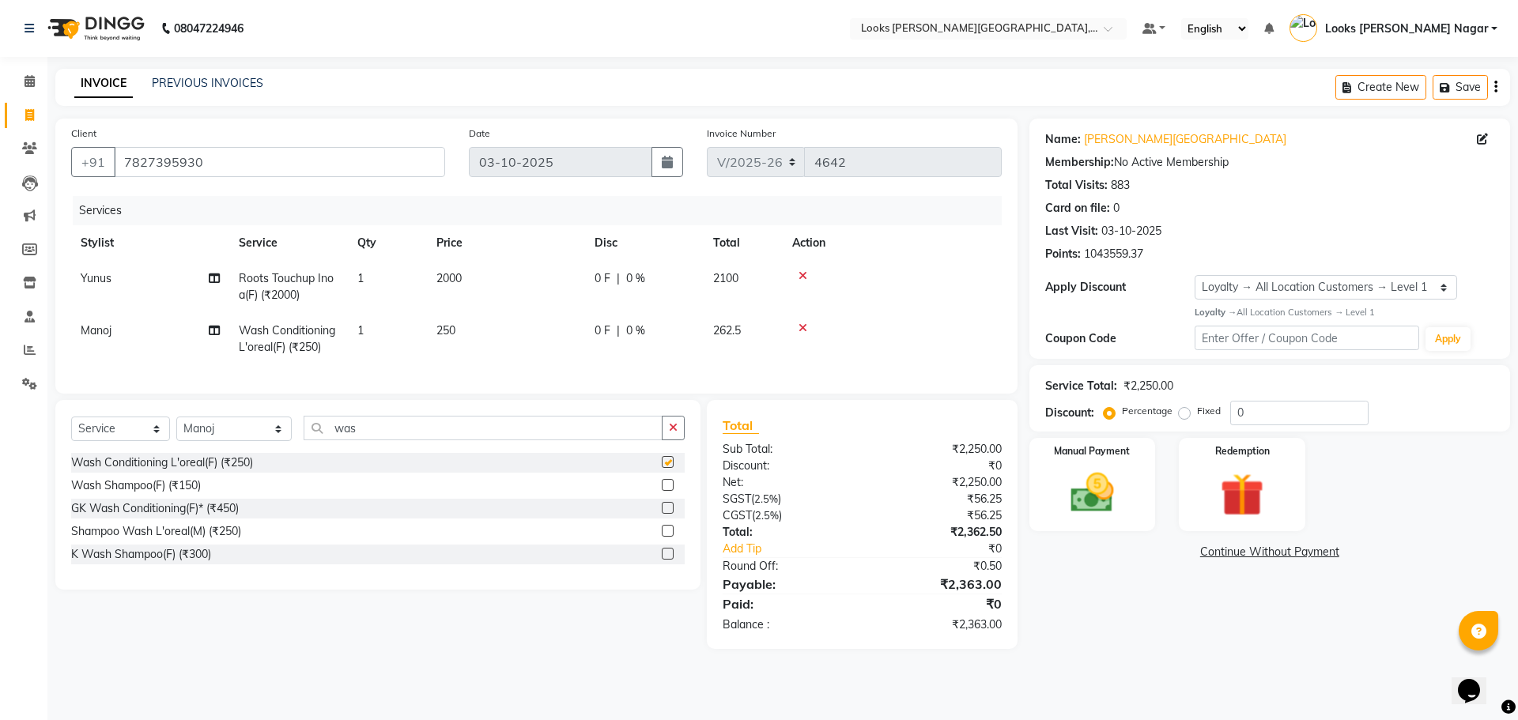
checkbox input "false"
click at [528, 331] on td "250" at bounding box center [506, 339] width 158 height 52
select select "23529"
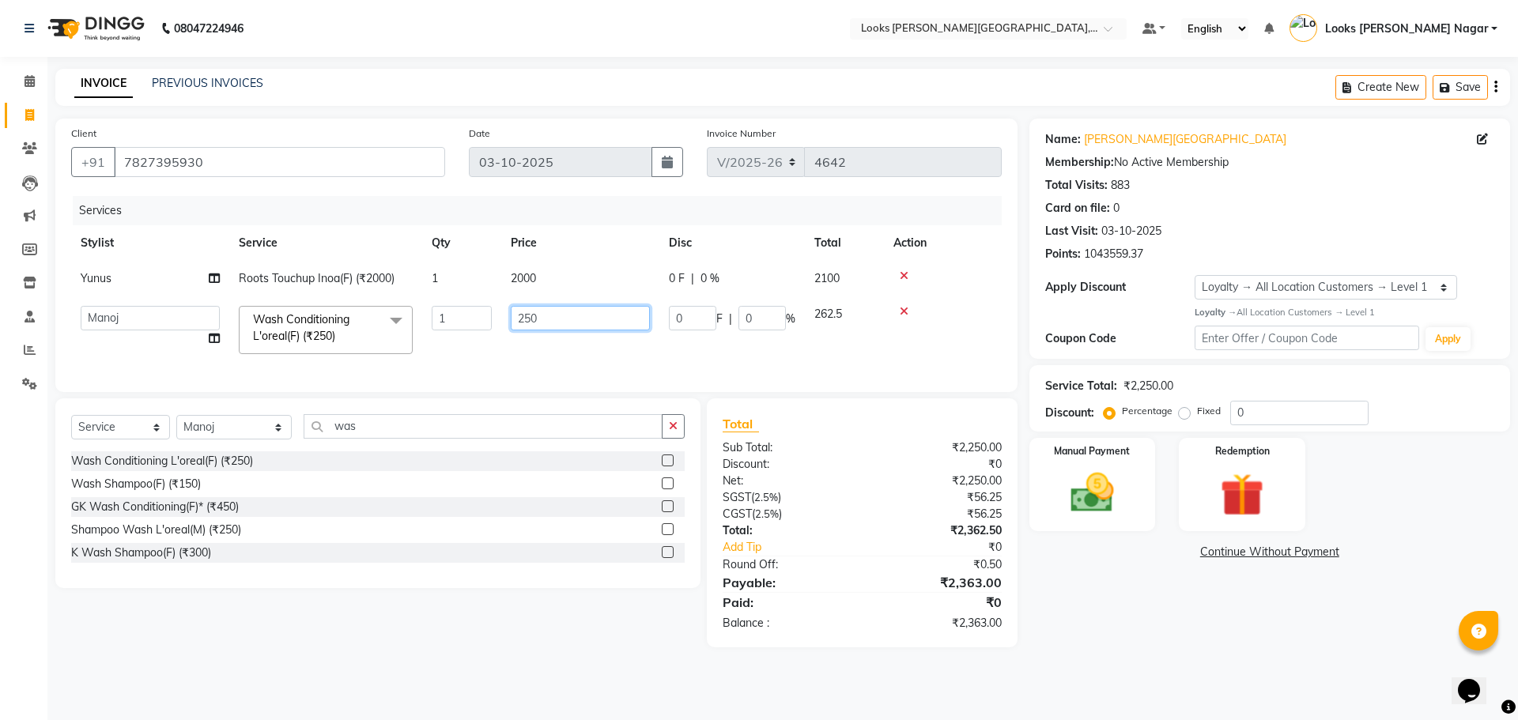
drag, startPoint x: 528, startPoint y: 331, endPoint x: 251, endPoint y: 319, distance: 277.8
click at [329, 323] on tr "Alam Aman [PERSON_NAME] Armaan Ashish Atul Deepika Deepu Dilshad Durga [PERSON_…" at bounding box center [536, 330] width 931 height 67
type input "380"
click at [529, 282] on td "2000" at bounding box center [580, 279] width 158 height 36
select select "23519"
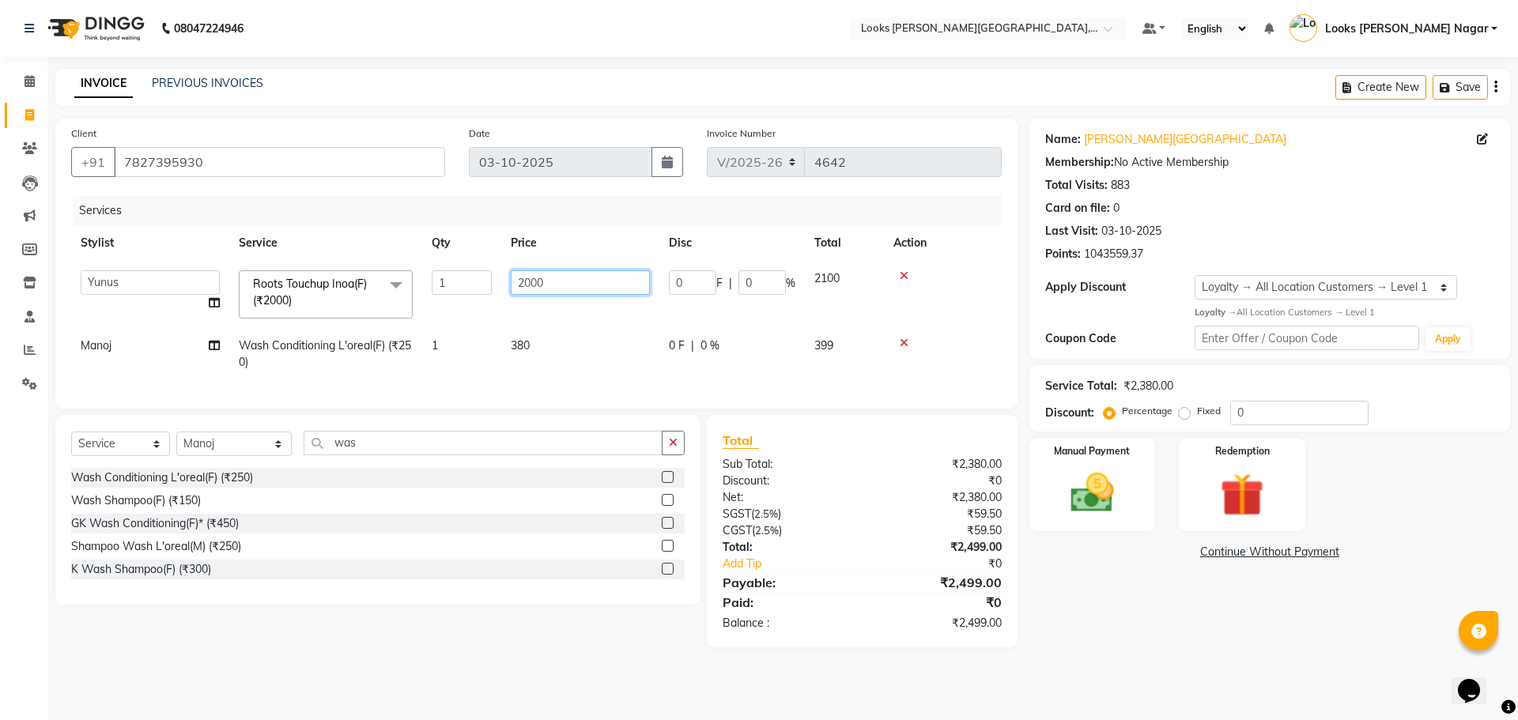
drag, startPoint x: 599, startPoint y: 283, endPoint x: 348, endPoint y: 320, distance: 253.4
click at [348, 320] on tr "Alam Aman [PERSON_NAME] Armaan Ashish Atul Deepika Deepu Dilshad Durga [PERSON_…" at bounding box center [536, 294] width 931 height 67
type input "3428"
click at [1189, 625] on div "Name: [PERSON_NAME] Nagar Membership: No Active Membership Total Visits: 883 Ca…" at bounding box center [1276, 383] width 493 height 529
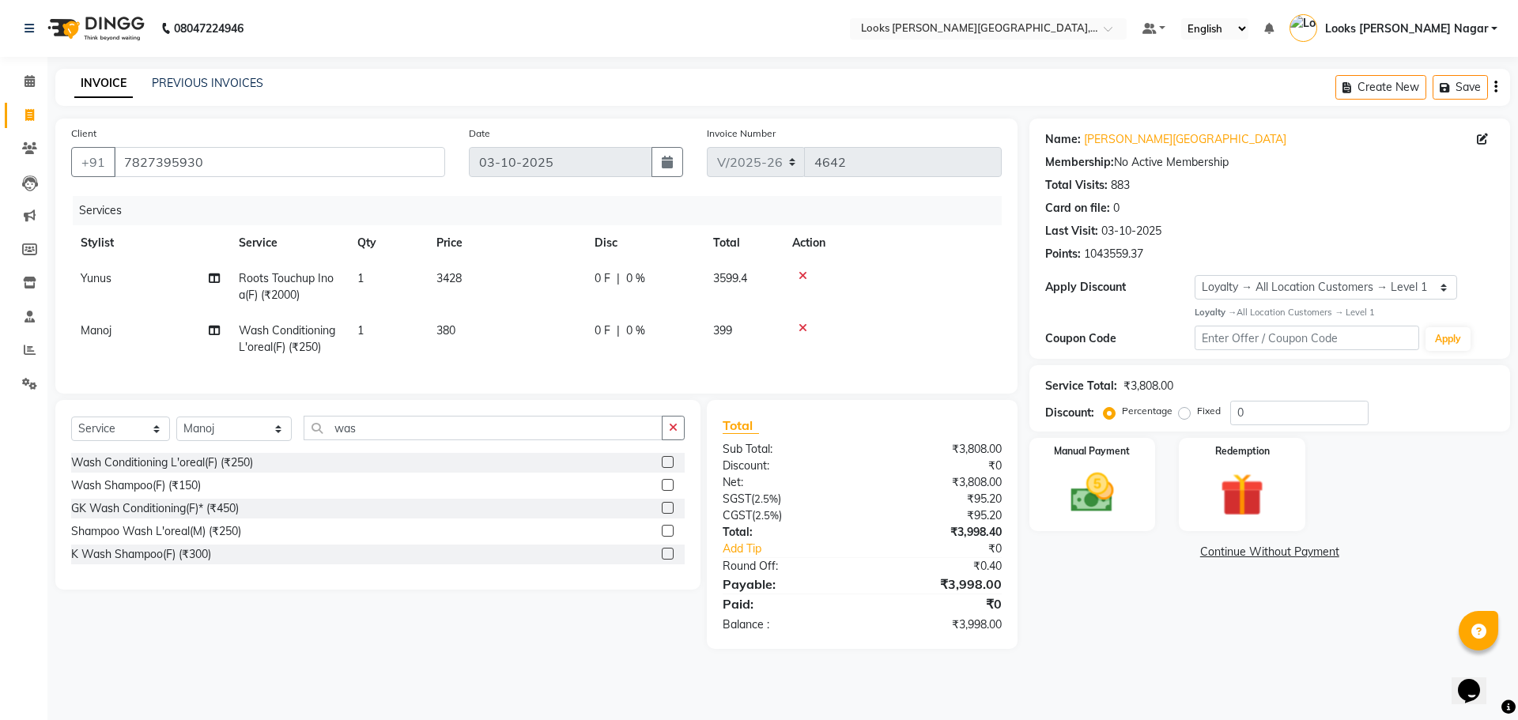
click at [497, 287] on td "3428" at bounding box center [506, 287] width 158 height 52
select select "23519"
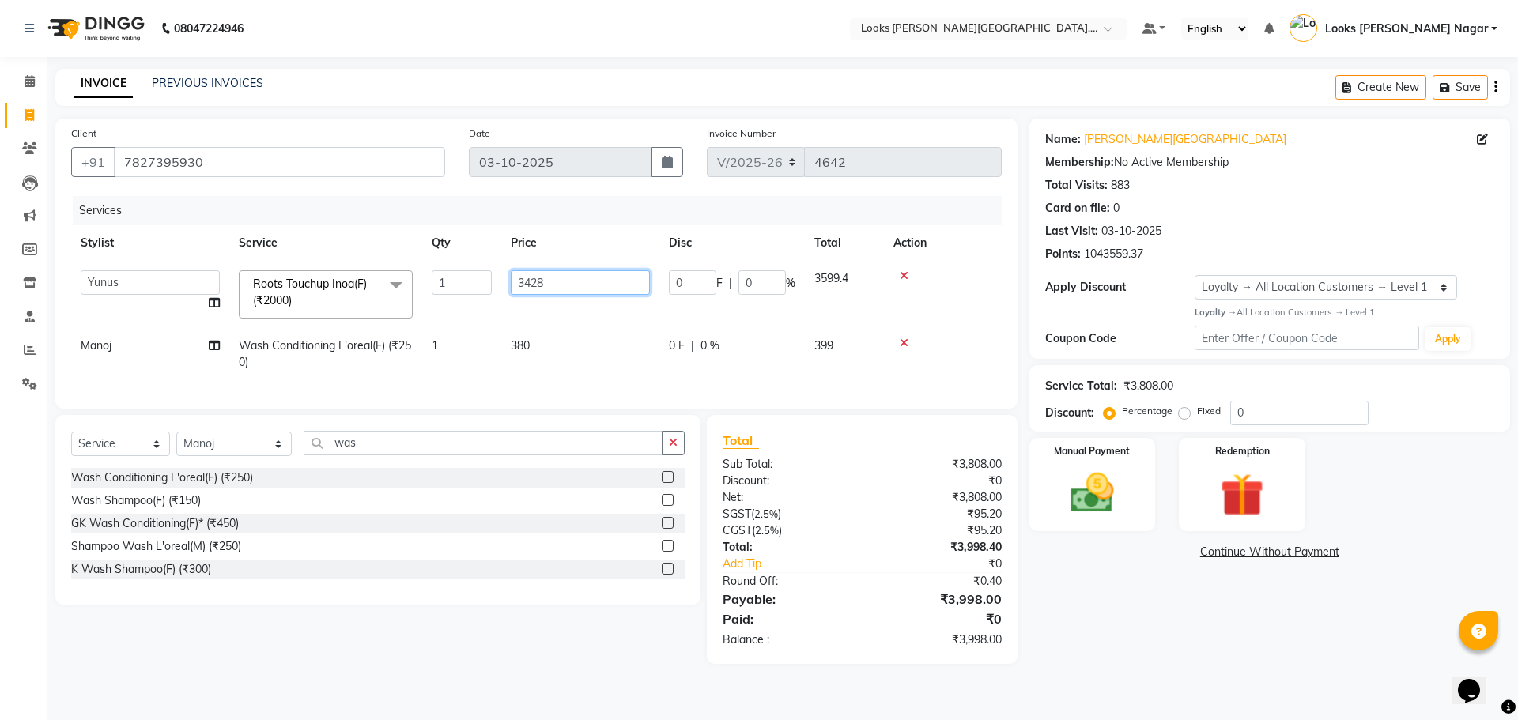
click at [599, 272] on input "3428" at bounding box center [580, 282] width 139 height 25
click at [599, 271] on input "3428" at bounding box center [580, 282] width 139 height 25
type input "3430"
click at [1235, 683] on main "INVOICE PREVIOUS INVOICES Create New Save Client [PHONE_NUMBER] Date [DATE] Inv…" at bounding box center [782, 378] width 1471 height 619
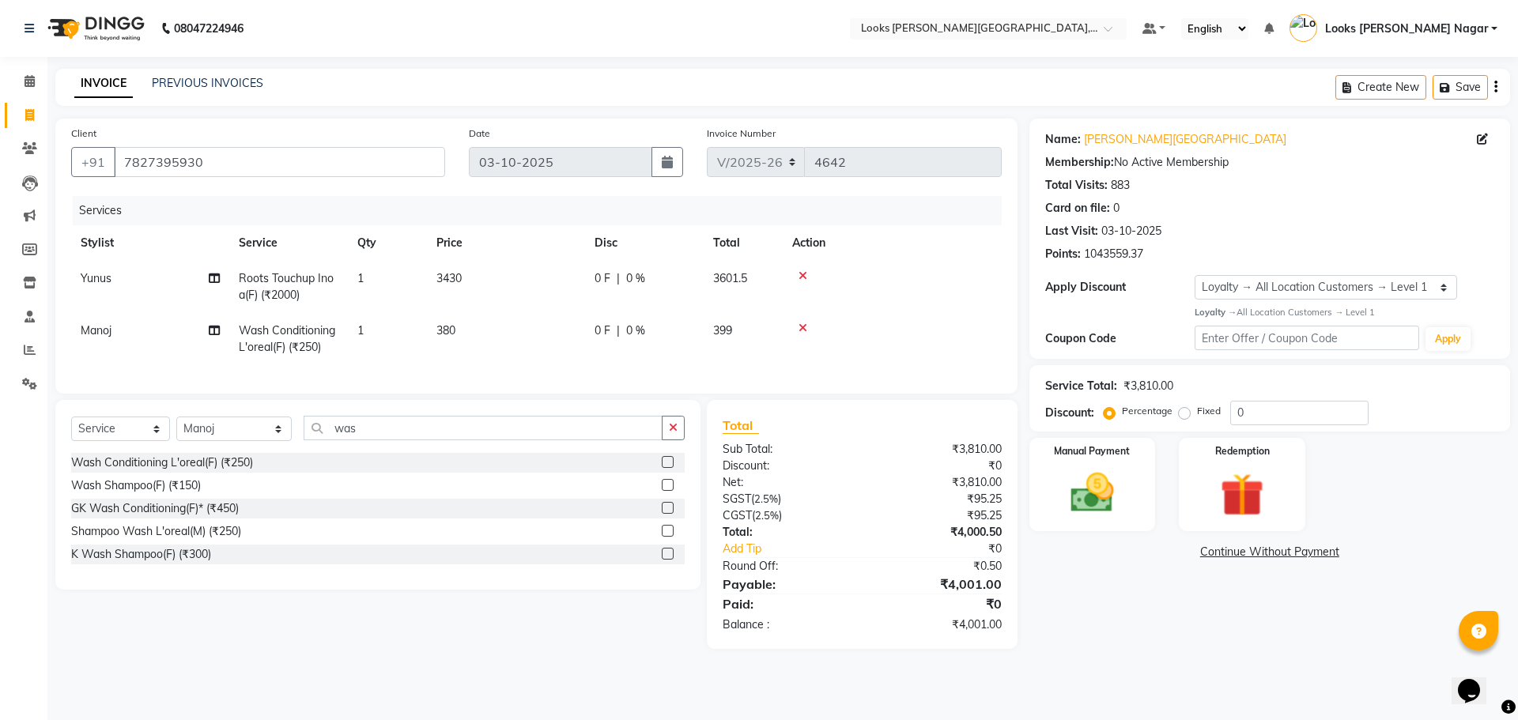
click at [577, 267] on td "3430" at bounding box center [506, 287] width 158 height 52
select select "23519"
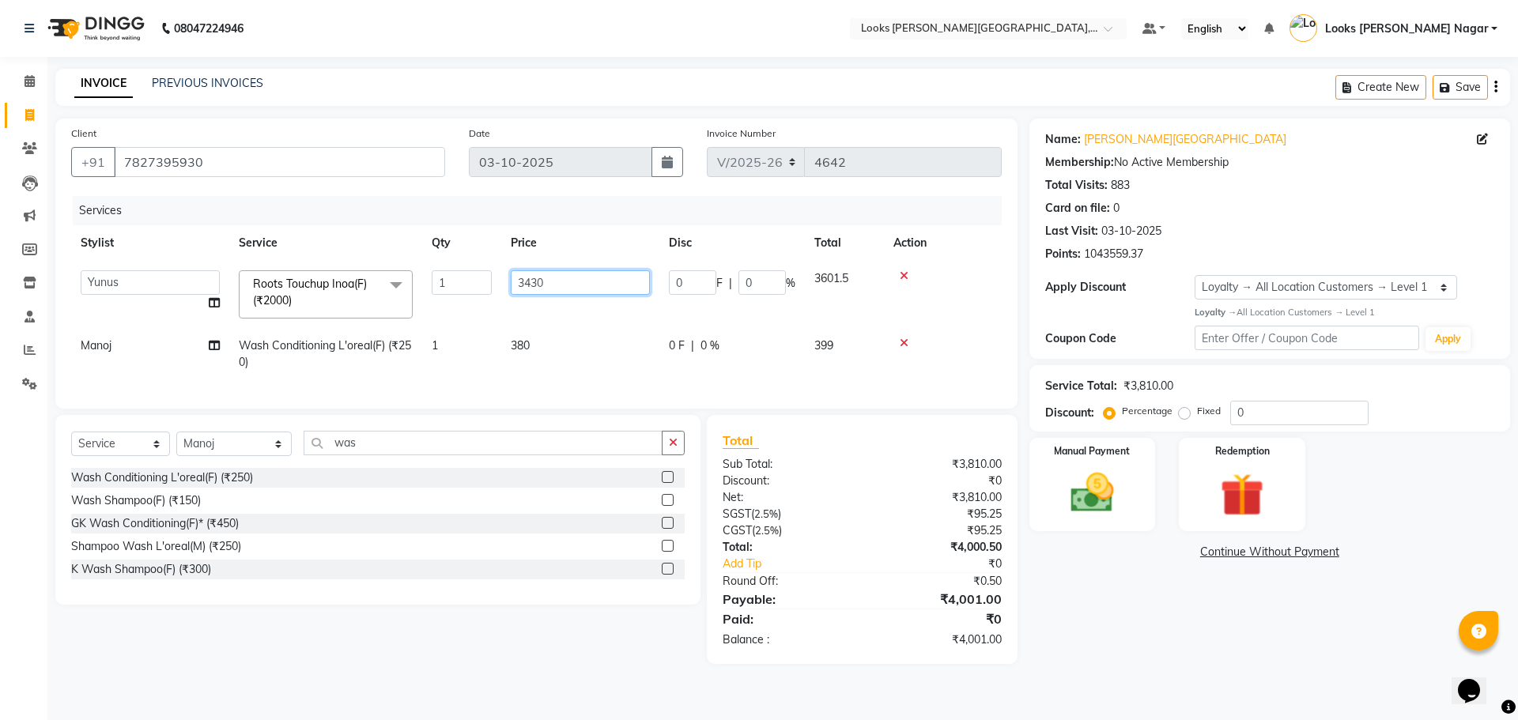
click at [574, 279] on input "3430" at bounding box center [580, 282] width 139 height 25
type input "3429"
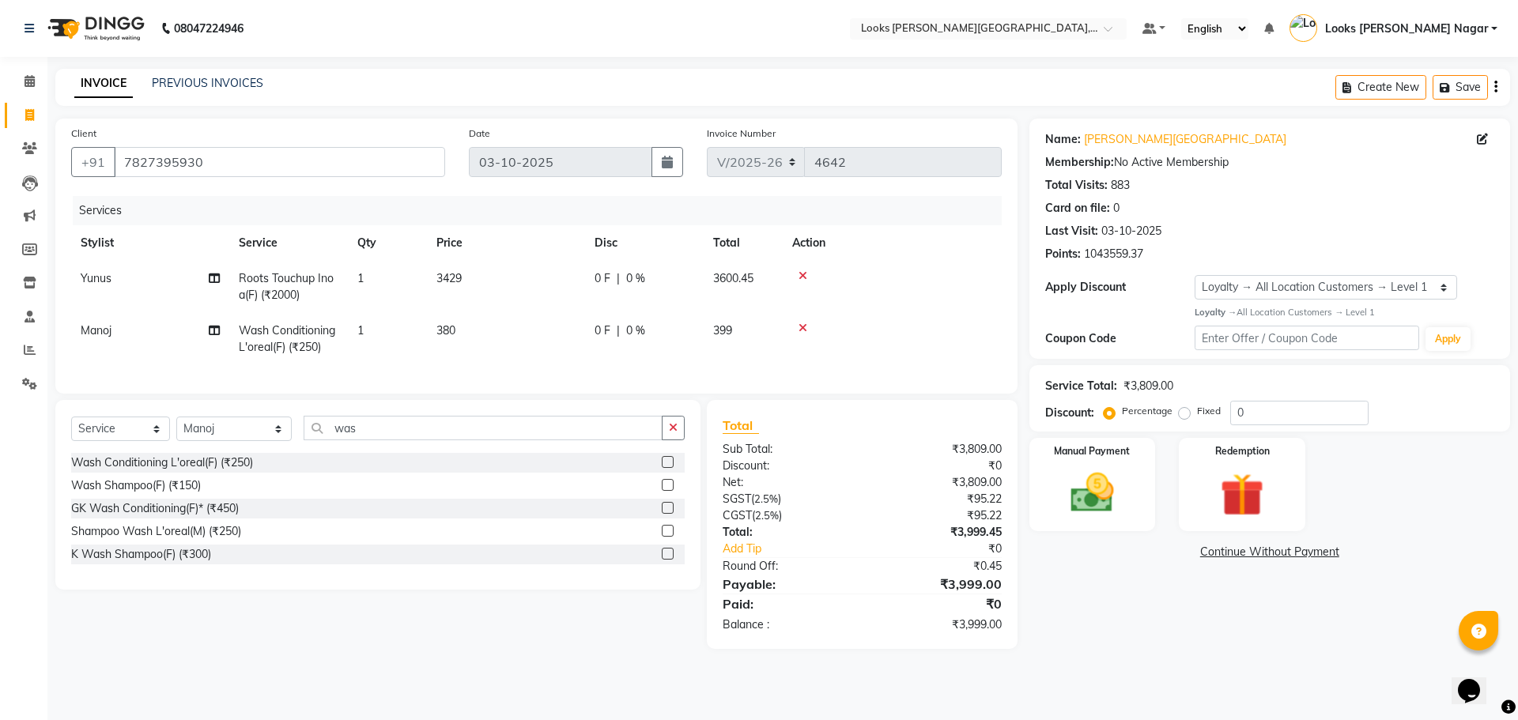
click at [1246, 646] on div "Name: [PERSON_NAME] Nagar Membership: No Active Membership Total Visits: 883 Ca…" at bounding box center [1276, 384] width 493 height 531
click at [563, 271] on td "3429" at bounding box center [506, 287] width 158 height 52
select select "23519"
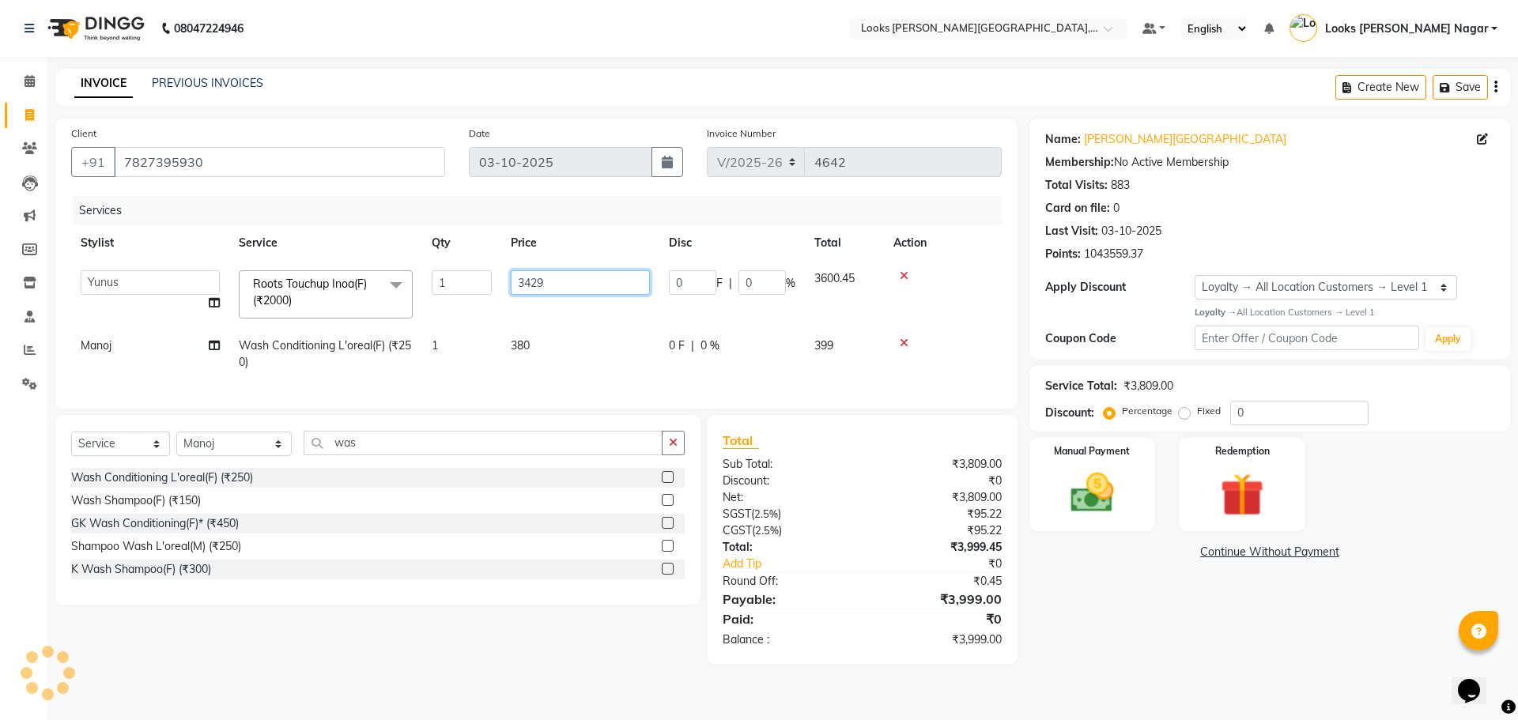
click at [565, 293] on input "3429" at bounding box center [580, 282] width 139 height 25
type input "3429.5"
click at [1173, 579] on div "Name: [PERSON_NAME] Nagar Membership: No Active Membership Total Visits: 883 Ca…" at bounding box center [1276, 392] width 493 height 546
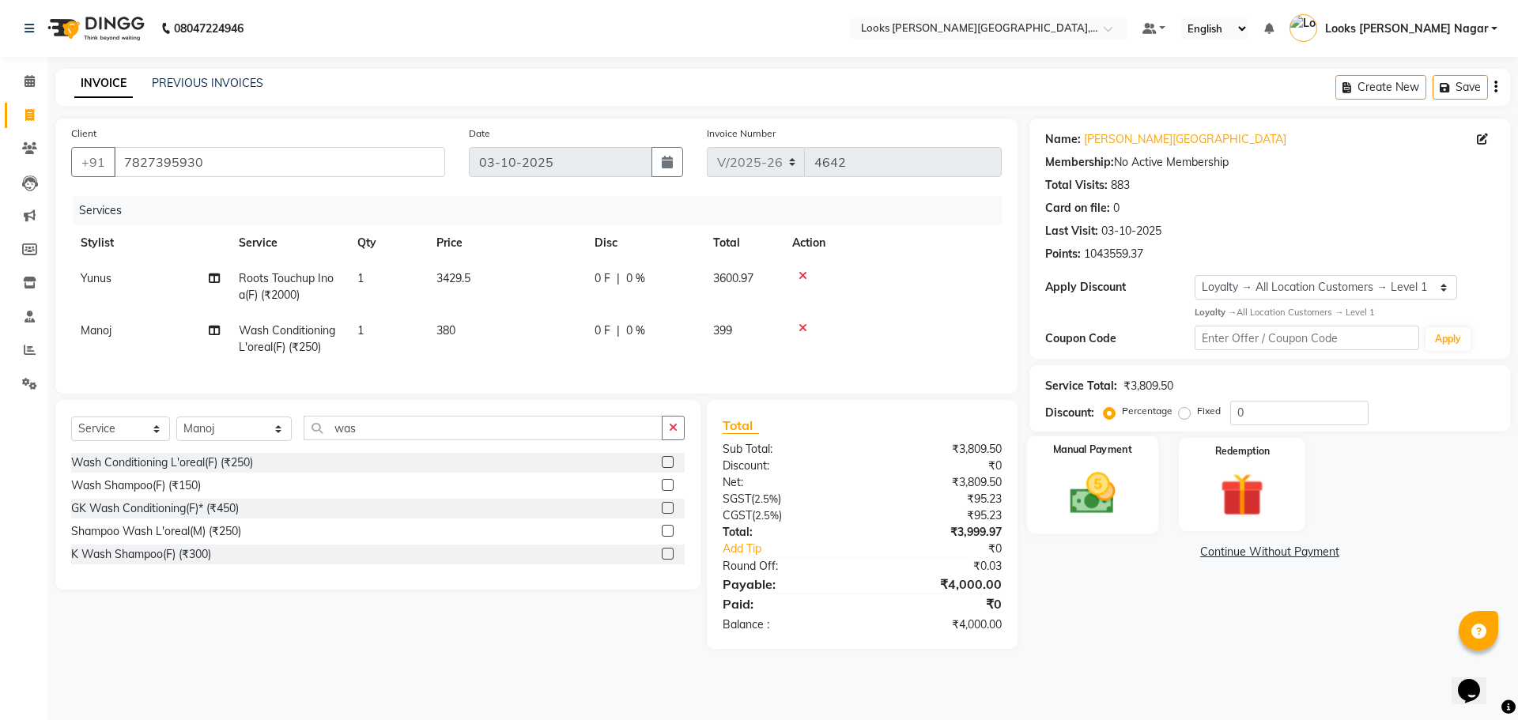
click at [1119, 473] on img at bounding box center [1093, 493] width 74 height 52
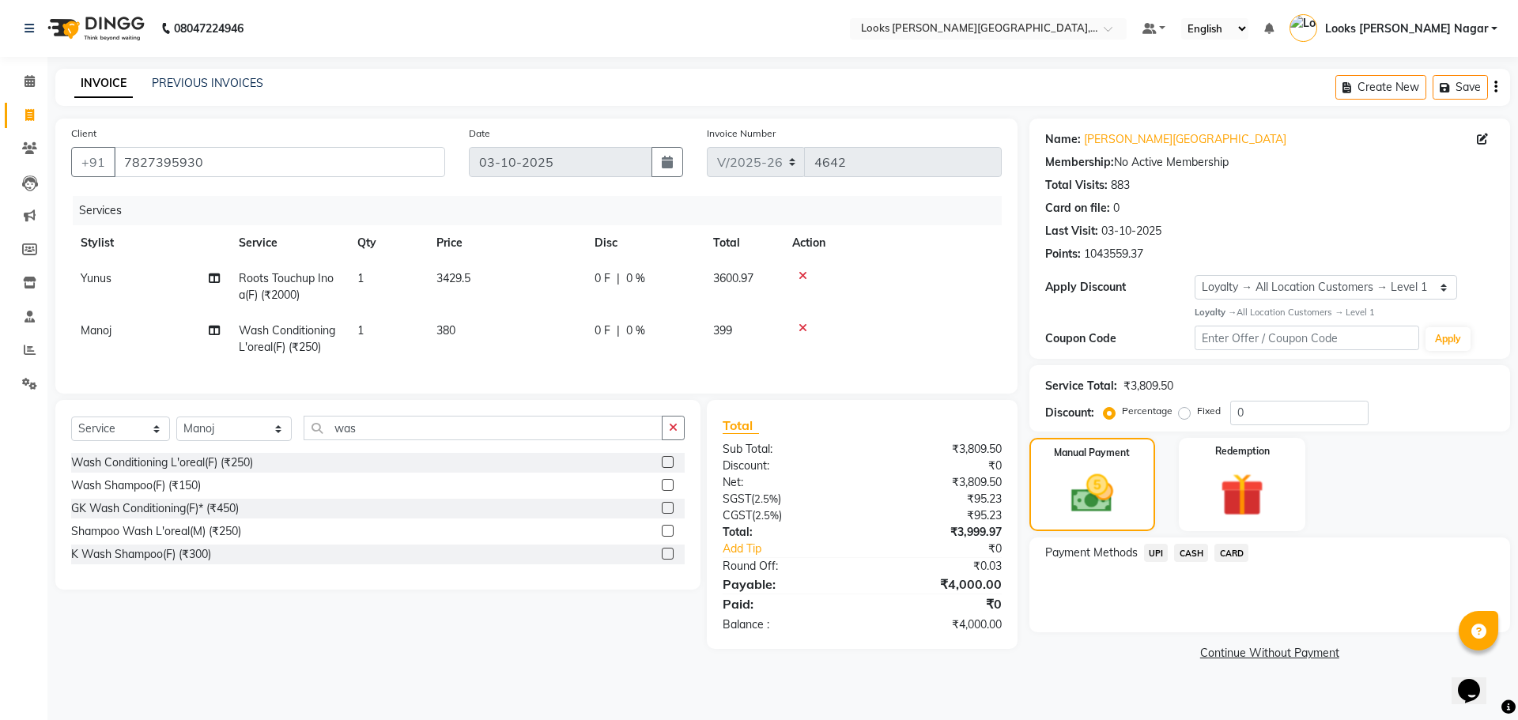
click at [1223, 560] on span "CARD" at bounding box center [1232, 553] width 34 height 18
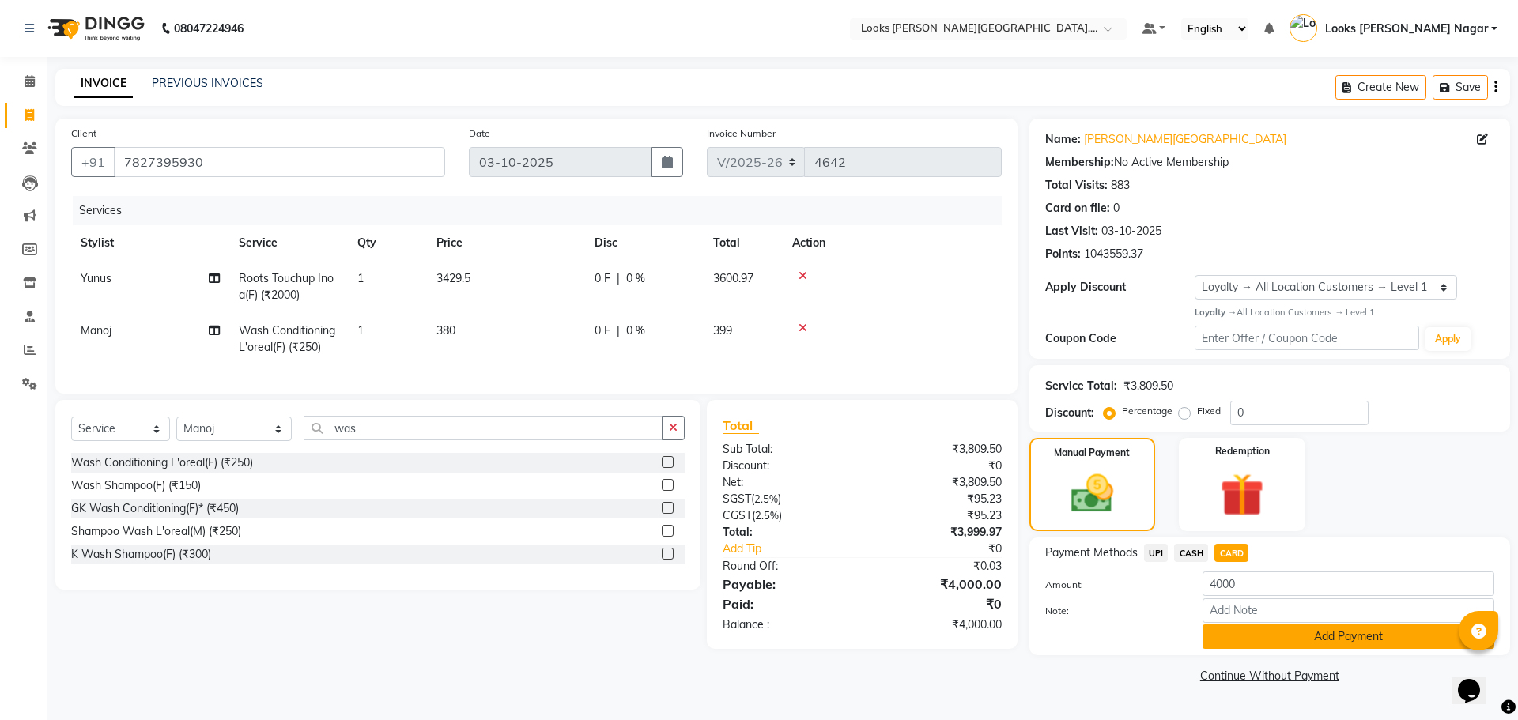
click at [1236, 635] on button "Add Payment" at bounding box center [1349, 637] width 292 height 25
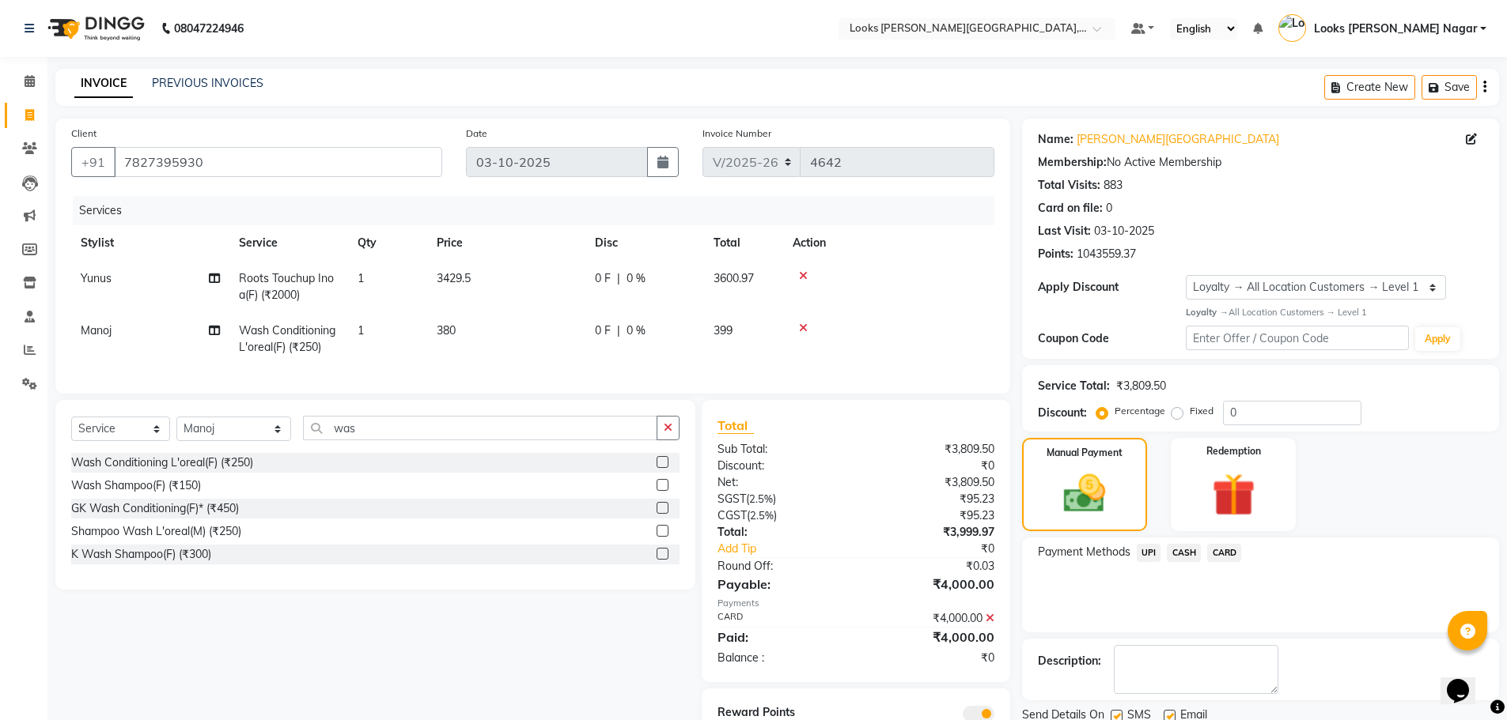
scroll to position [76, 0]
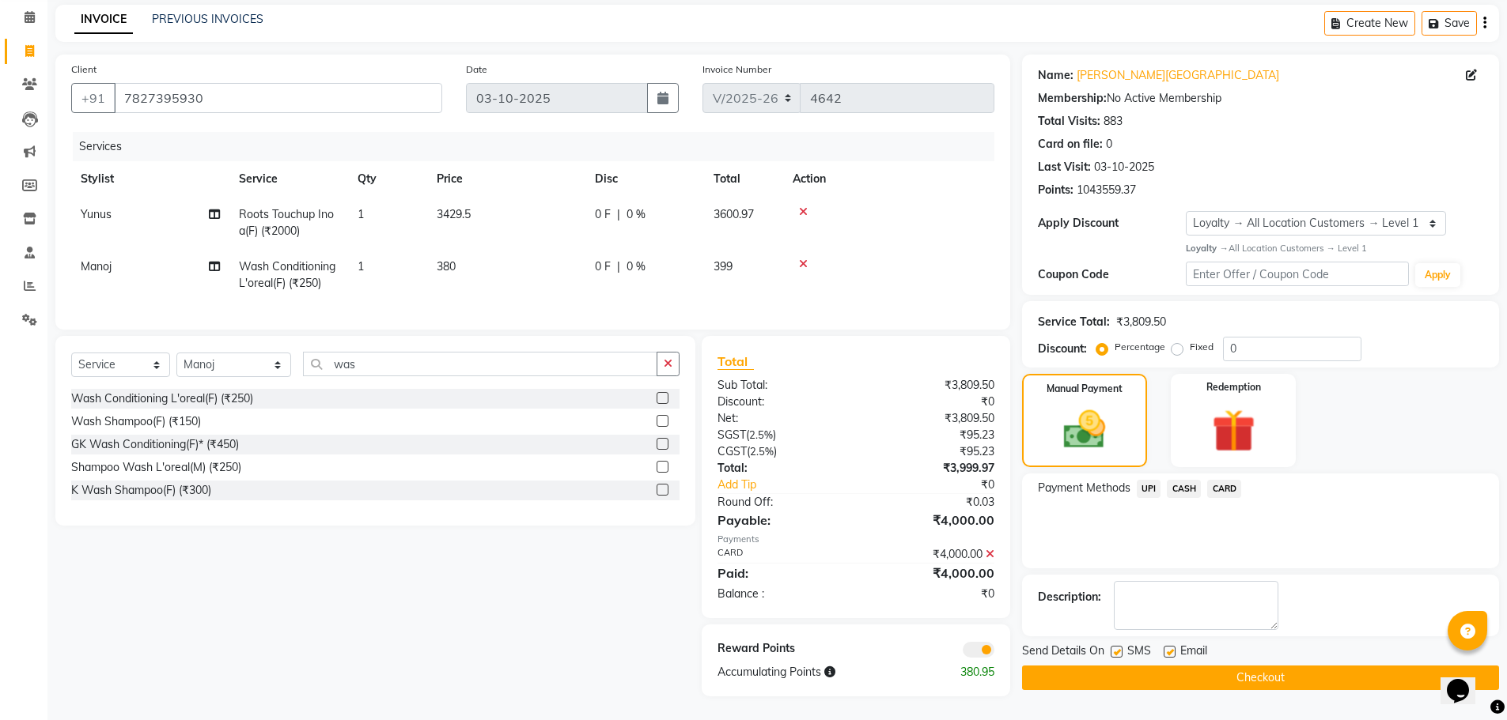
click at [1113, 646] on label at bounding box center [1116, 652] width 12 height 12
click at [1113, 648] on input "checkbox" at bounding box center [1115, 653] width 10 height 10
checkbox input "false"
click at [1111, 666] on button "Checkout" at bounding box center [1260, 678] width 477 height 25
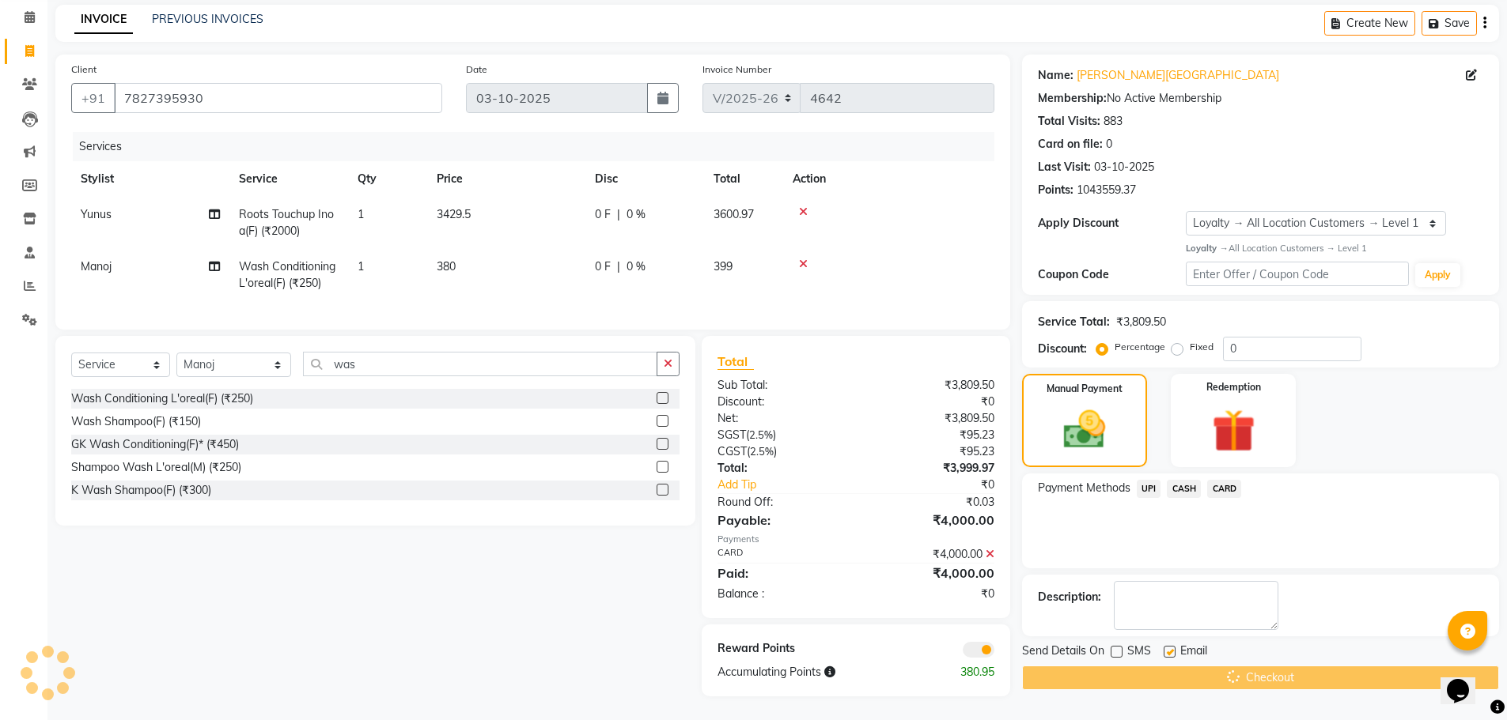
scroll to position [0, 0]
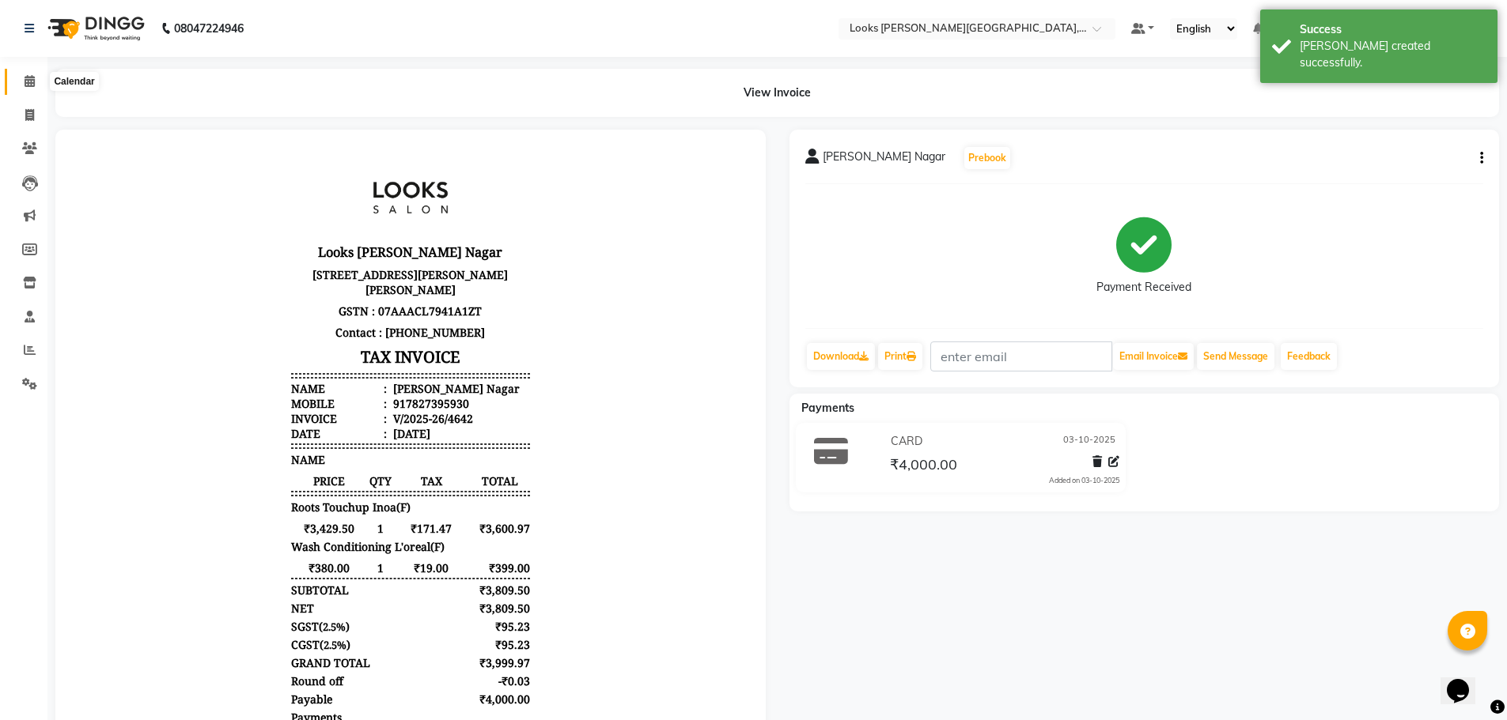
click at [42, 82] on span at bounding box center [30, 82] width 28 height 18
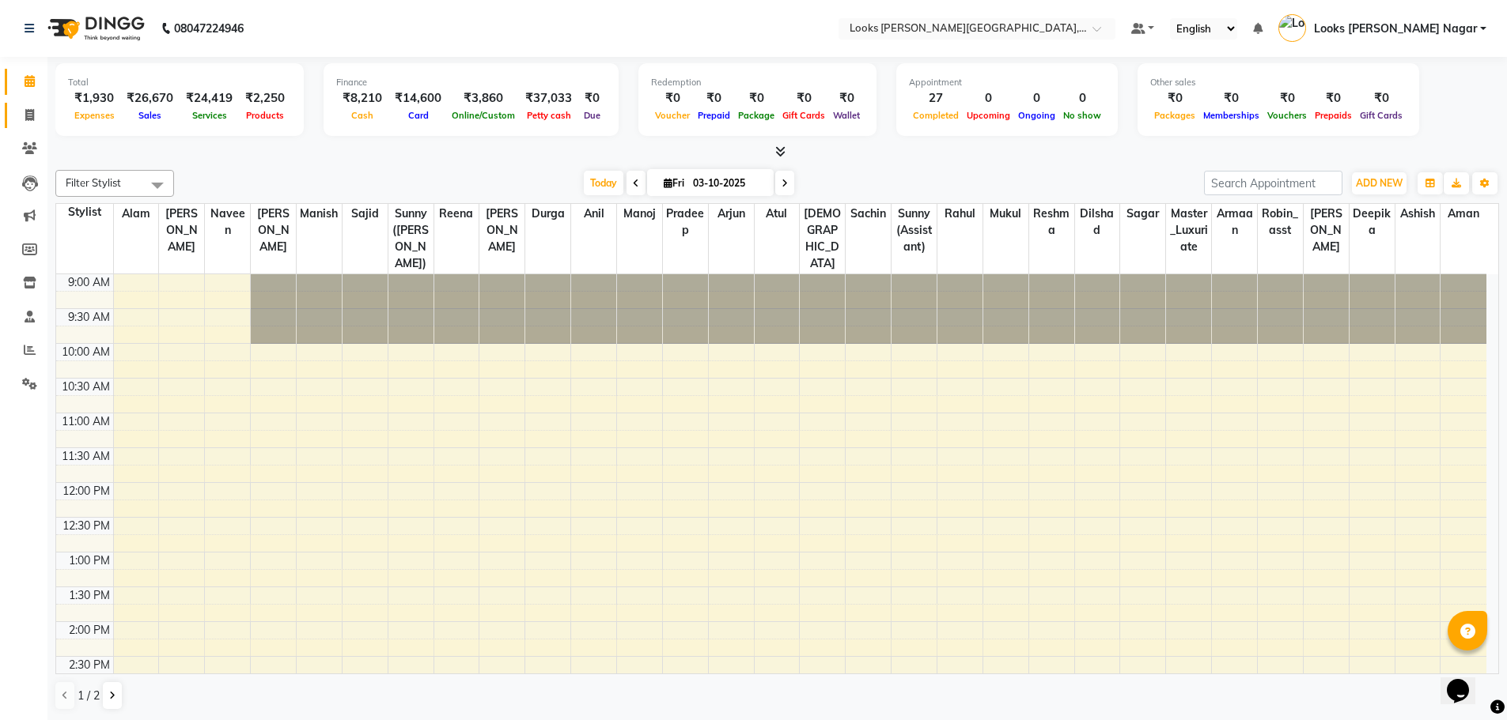
click at [23, 115] on span at bounding box center [30, 116] width 28 height 18
select select "service"
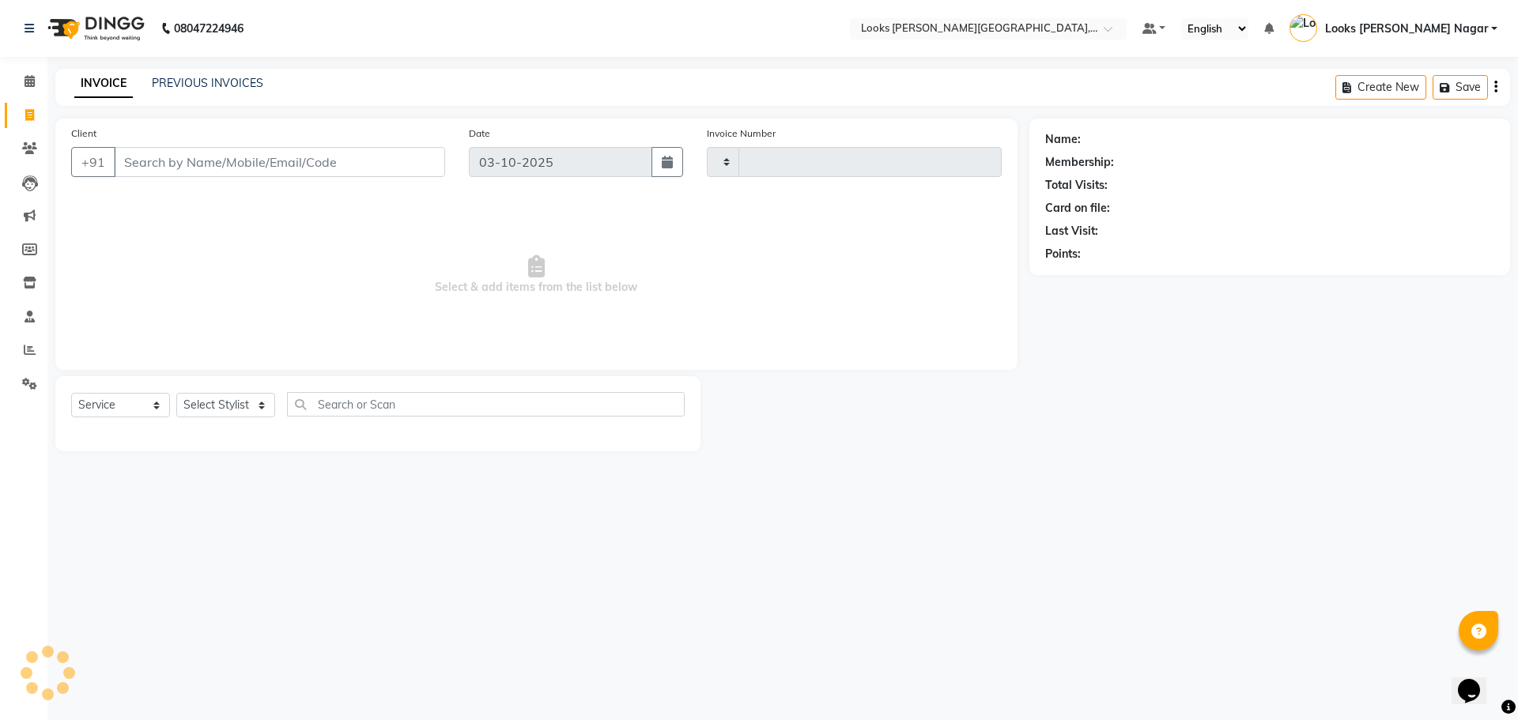
type input "4643"
select select "4327"
click at [363, 157] on input "Client" at bounding box center [279, 162] width 331 height 30
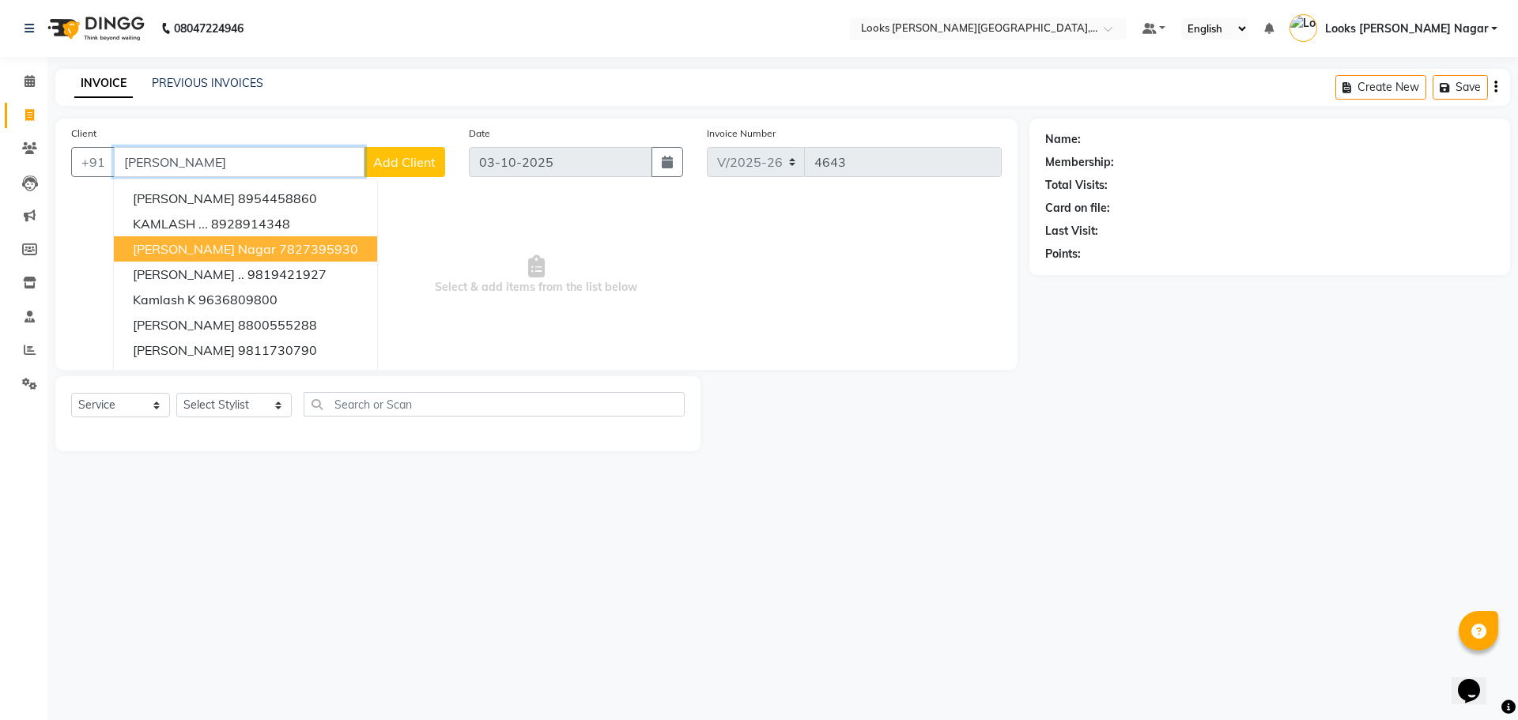
click at [205, 257] on button "[PERSON_NAME][GEOGRAPHIC_DATA]" at bounding box center [245, 248] width 263 height 25
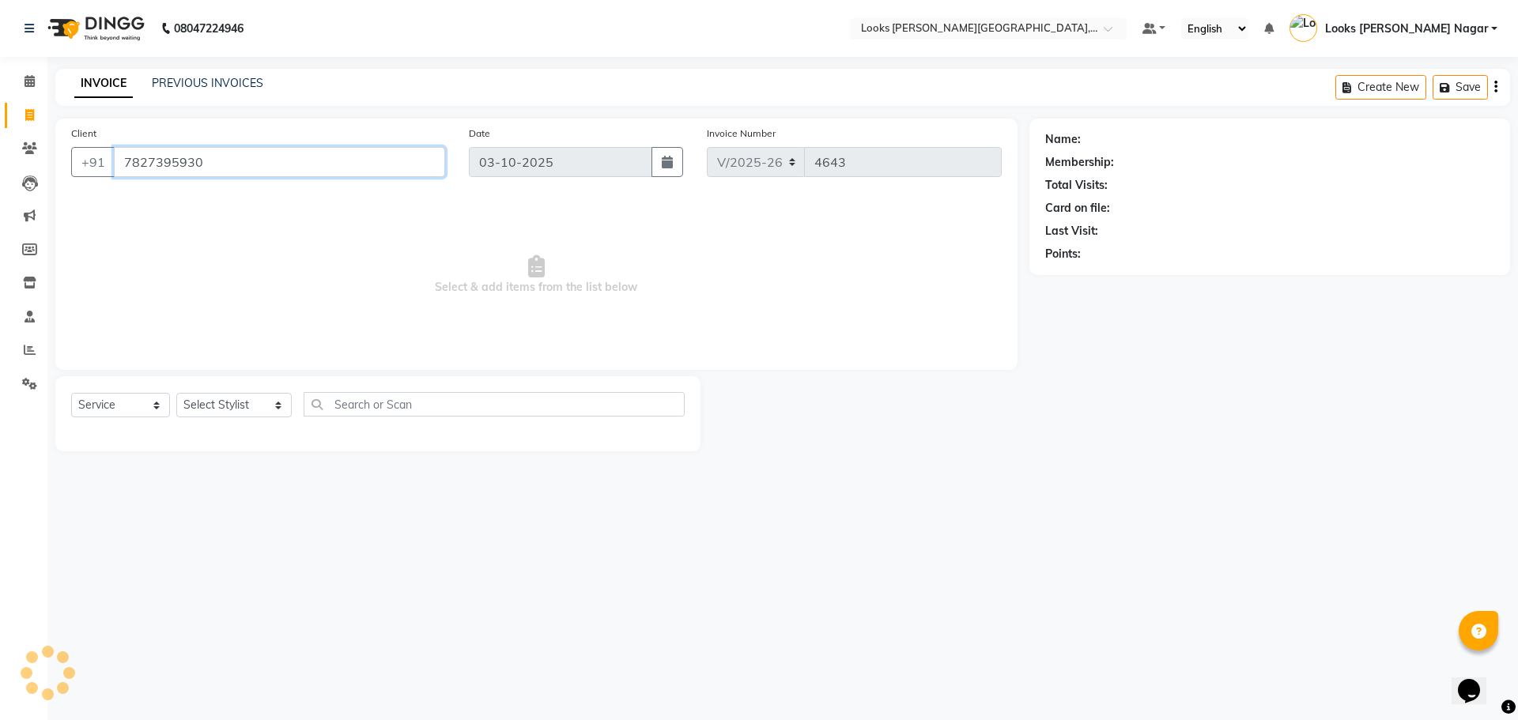
type input "7827395930"
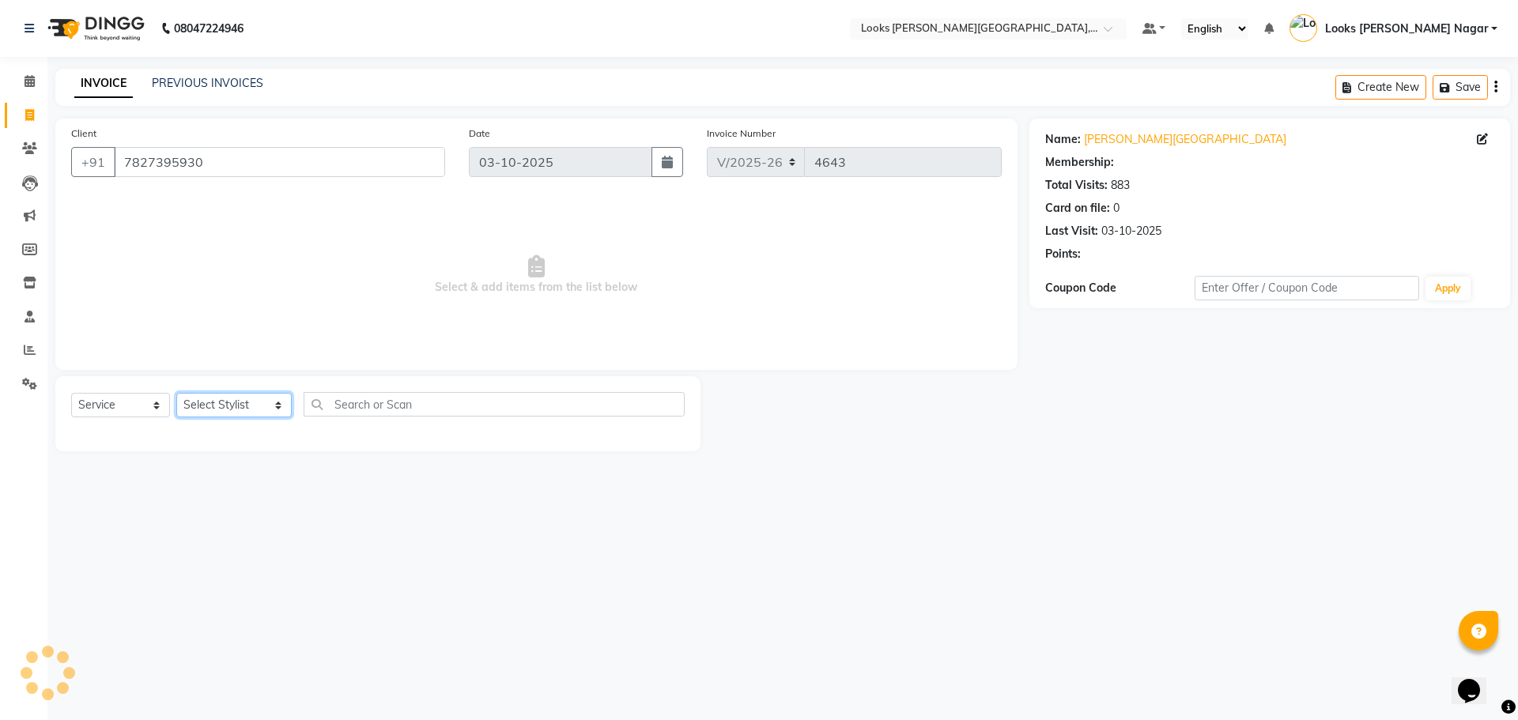
select select "1: Object"
click at [221, 407] on select "Select Stylist Alam Aman [PERSON_NAME] Armaan Ashish Atul Deepika [PERSON_NAME]…" at bounding box center [233, 405] width 115 height 25
select select "23519"
click at [176, 393] on select "Select Stylist Alam Aman [PERSON_NAME] Armaan Ashish Atul Deepika [PERSON_NAME]…" at bounding box center [233, 405] width 115 height 25
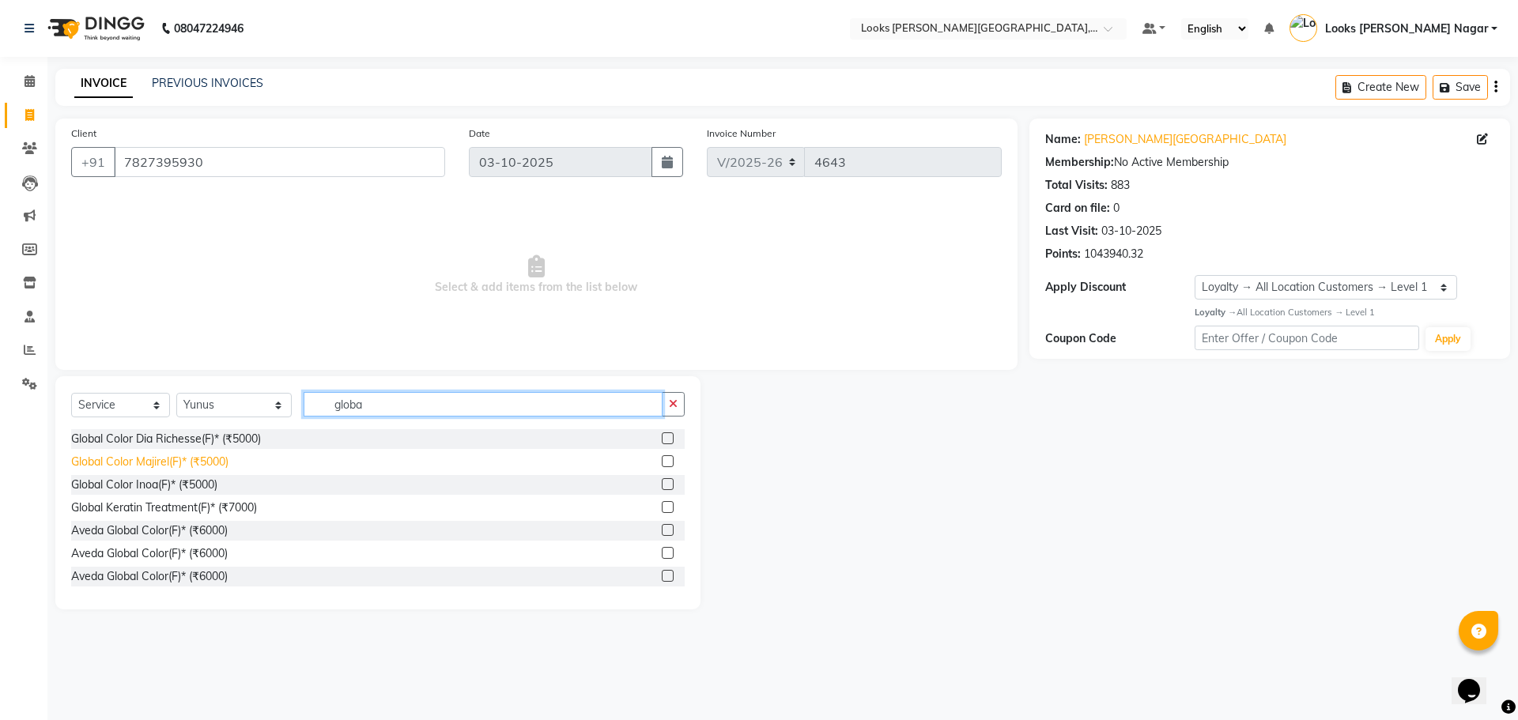
type input "globa"
click at [217, 461] on div "Global Color Majirel(F)* (₹5000)" at bounding box center [149, 462] width 157 height 17
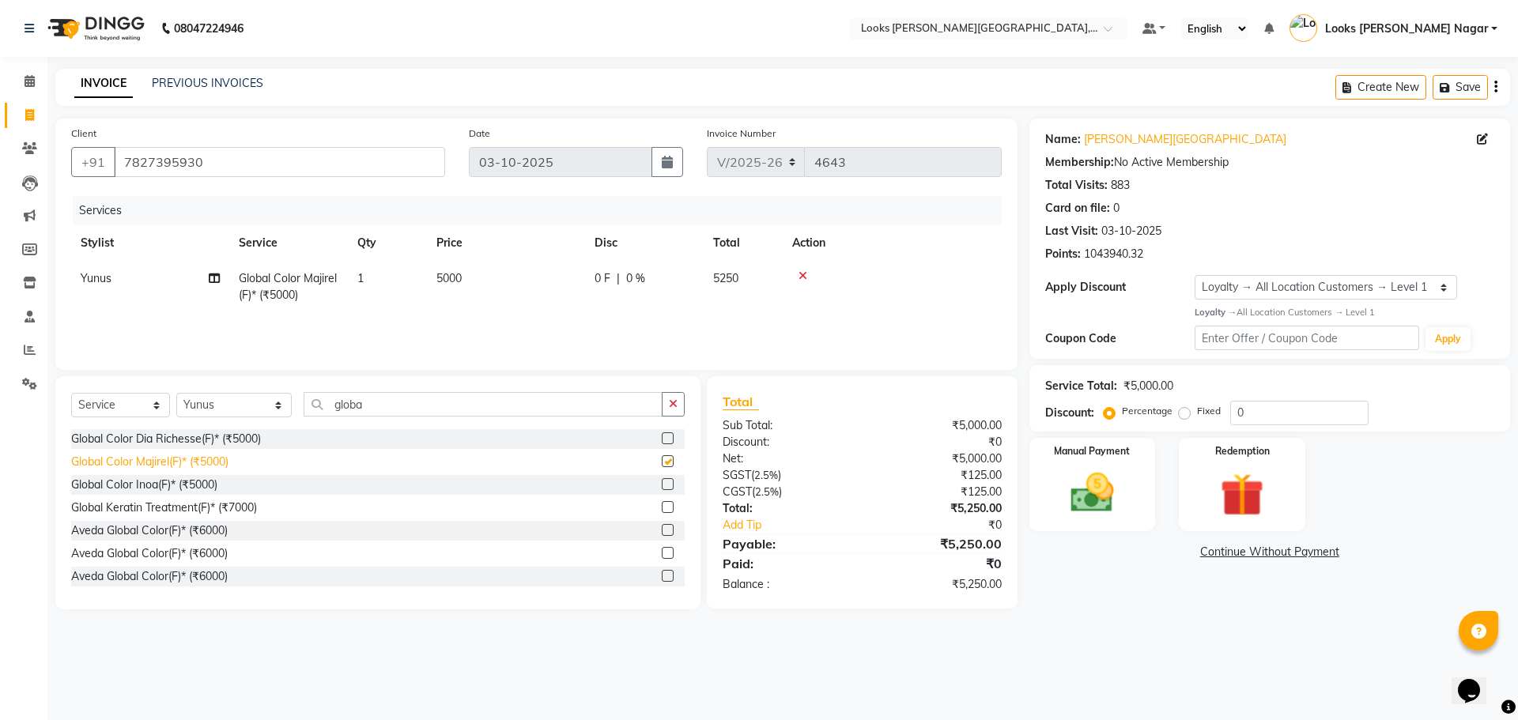
checkbox input "false"
click at [521, 288] on td "5000" at bounding box center [506, 287] width 158 height 52
select select "23519"
click at [539, 274] on input "5000" at bounding box center [580, 282] width 139 height 25
click at [540, 274] on input "5000" at bounding box center [580, 282] width 139 height 25
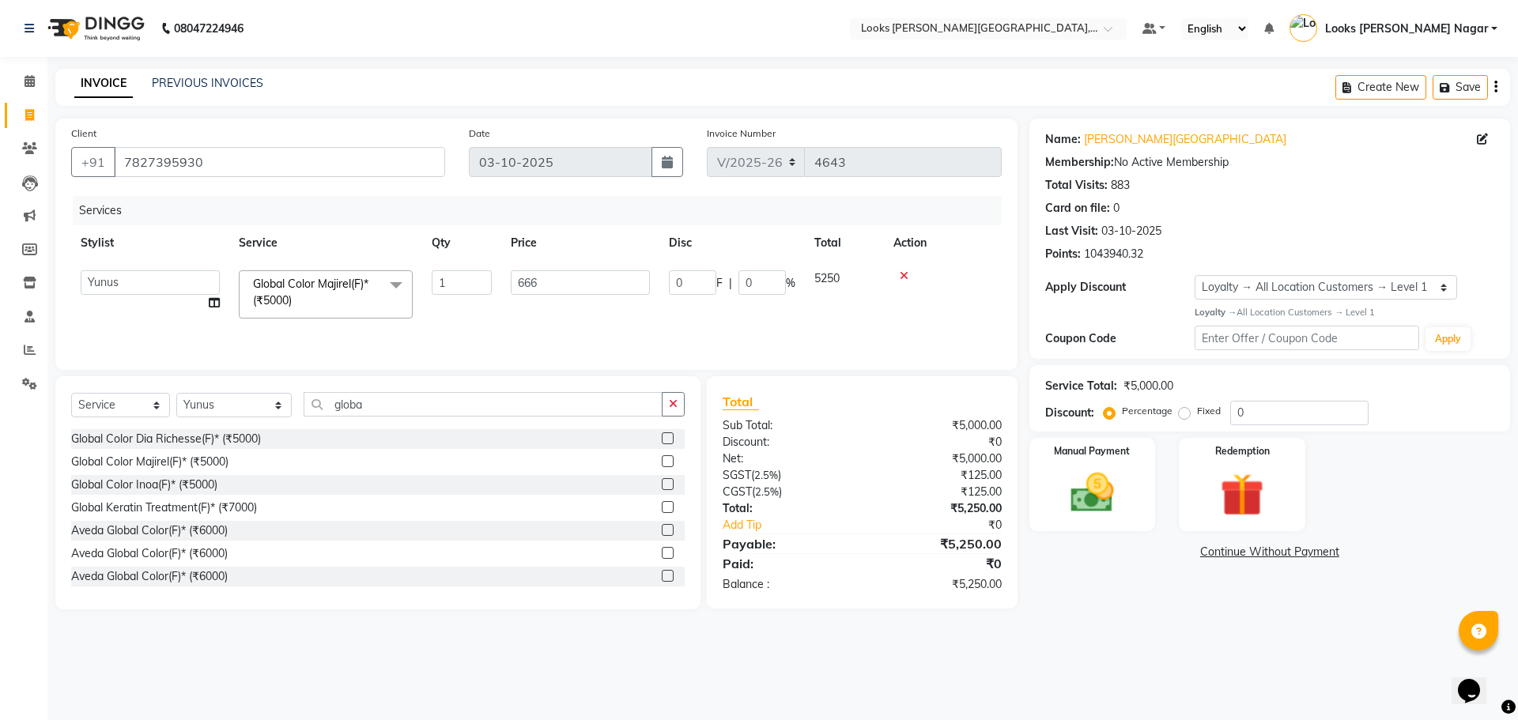
type input "6666"
drag, startPoint x: 1068, startPoint y: 592, endPoint x: 1080, endPoint y: 602, distance: 16.3
click at [1073, 595] on div "Name: [PERSON_NAME] Nagar Membership: No Active Membership Total Visits: 883 Ca…" at bounding box center [1276, 364] width 493 height 491
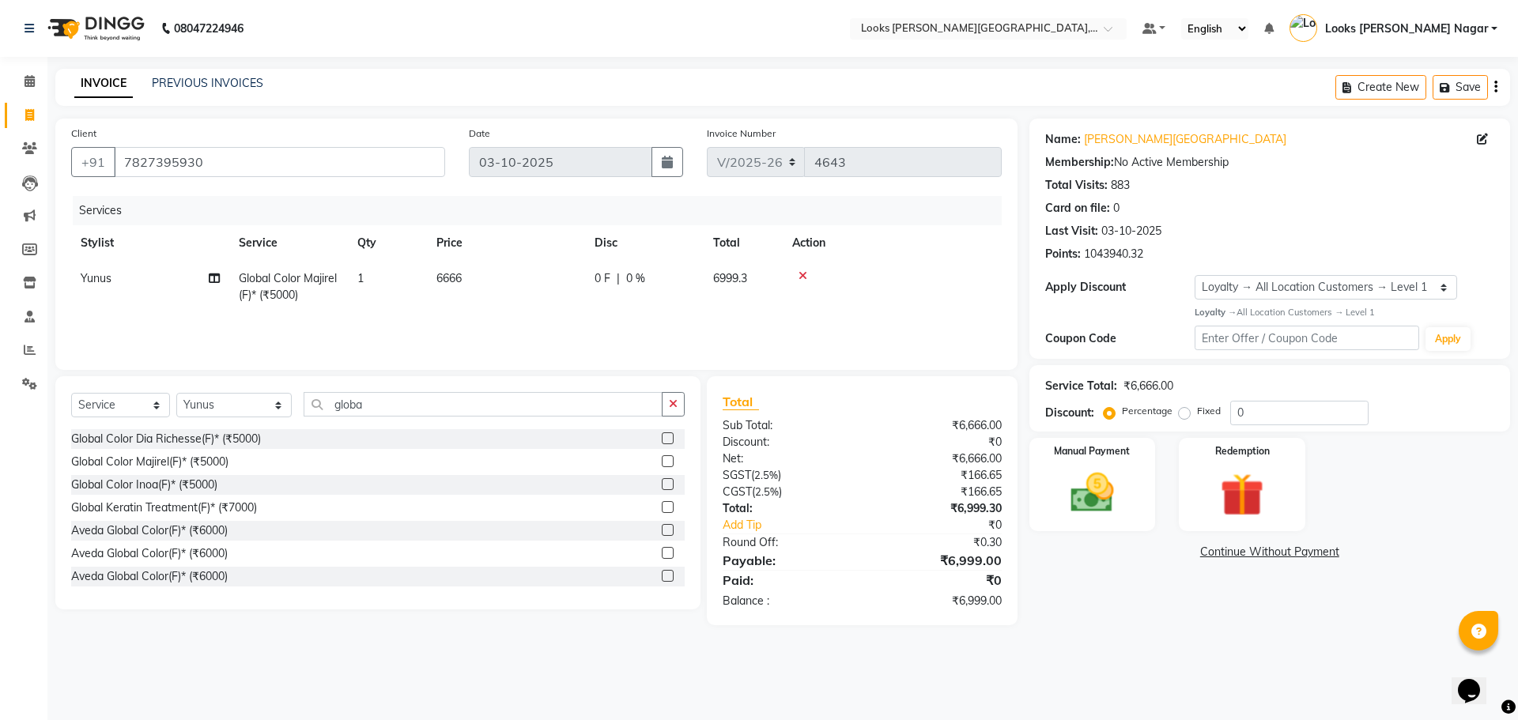
click at [588, 282] on td "0 F | 0 %" at bounding box center [644, 287] width 119 height 52
select select "23519"
click at [587, 282] on input "6666" at bounding box center [580, 282] width 139 height 25
type input "6666.5"
click at [1256, 630] on main "INVOICE PREVIOUS INVOICES Create New Save Client [PHONE_NUMBER] Date [DATE] Inv…" at bounding box center [782, 359] width 1471 height 580
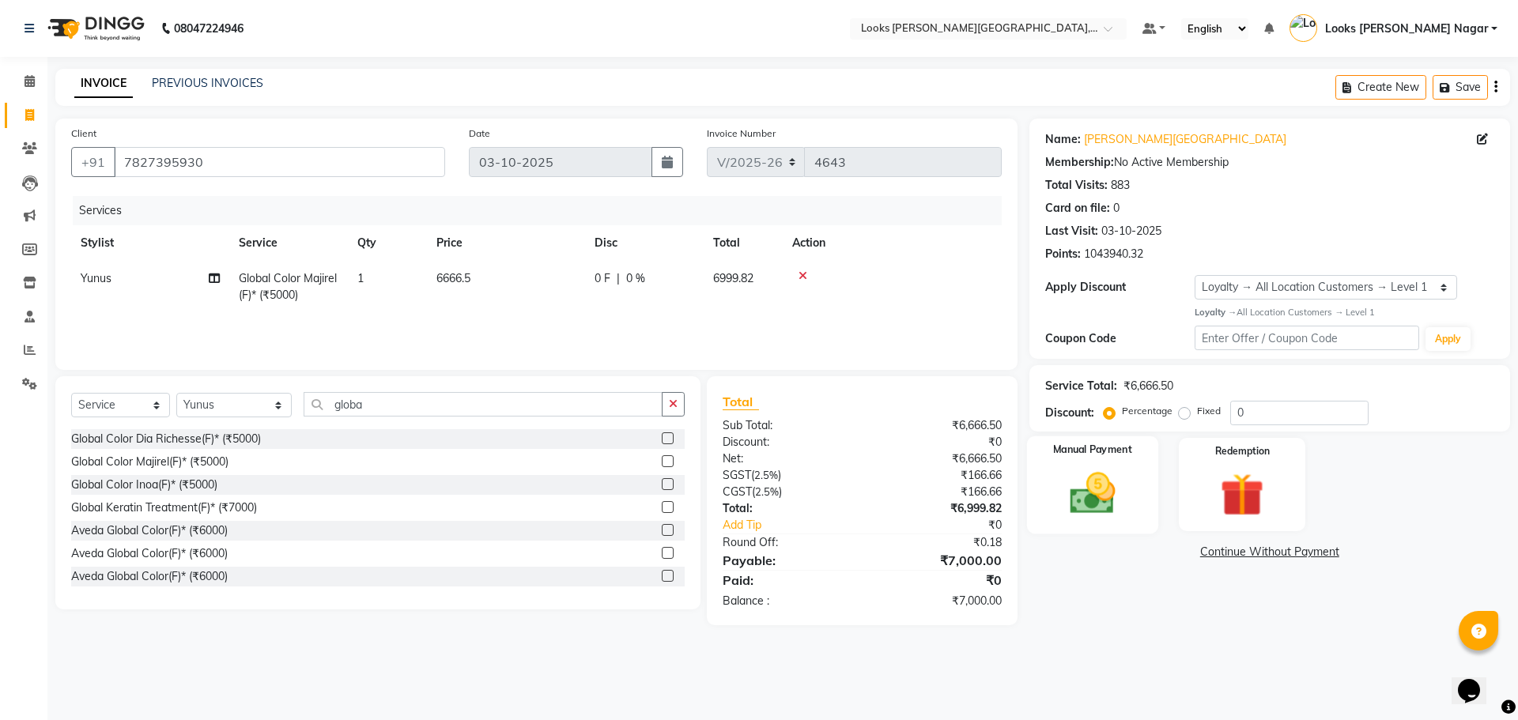
click at [1069, 463] on div "Manual Payment" at bounding box center [1091, 484] width 131 height 97
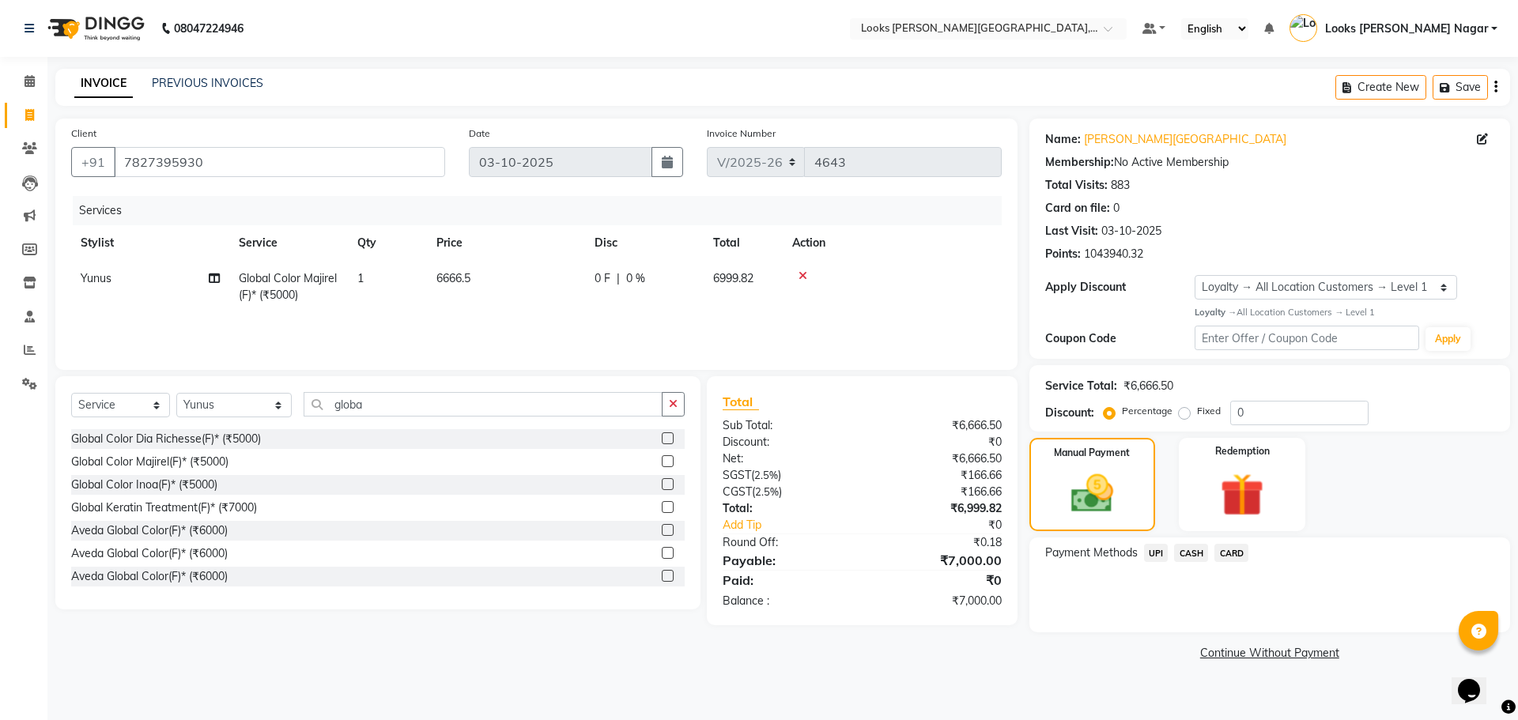
click at [1236, 554] on span "CARD" at bounding box center [1232, 553] width 34 height 18
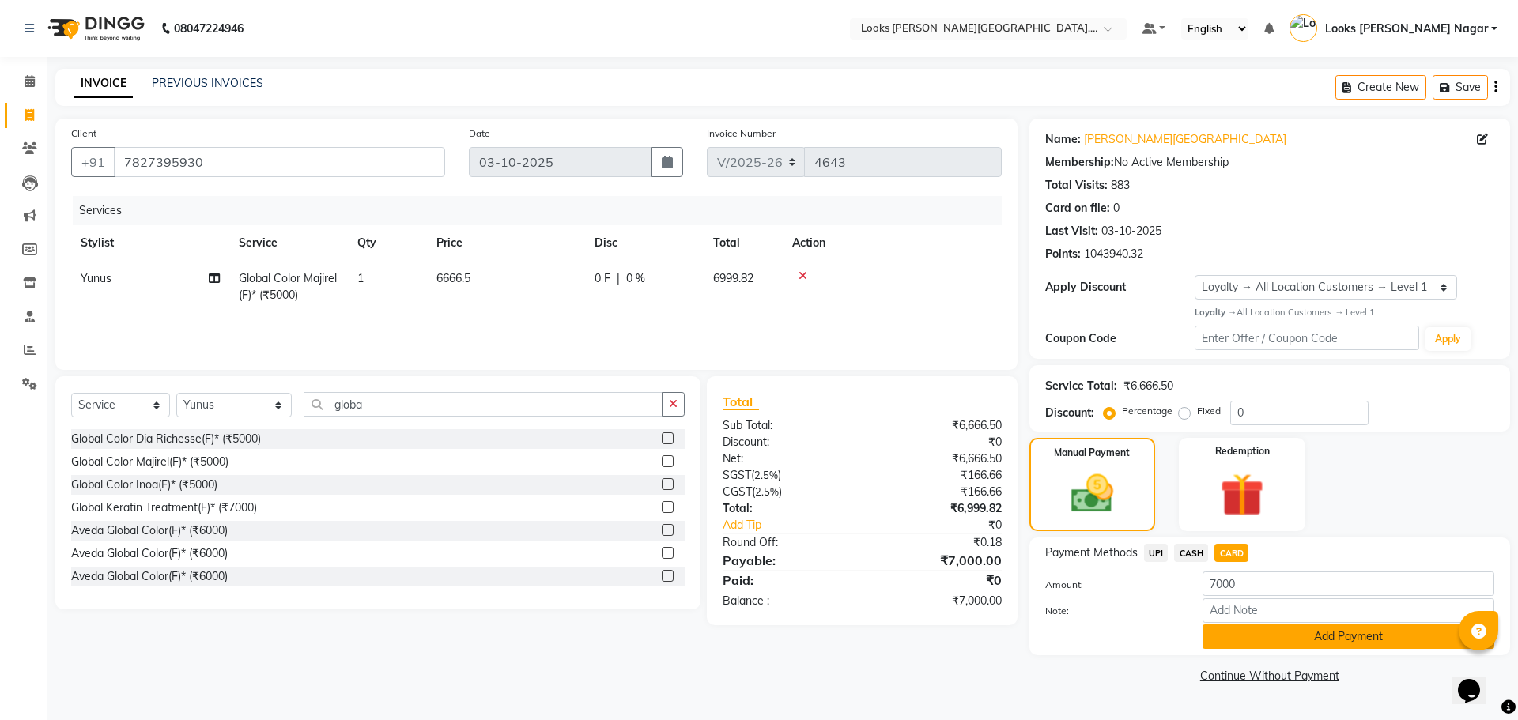
click at [1257, 639] on button "Add Payment" at bounding box center [1349, 637] width 292 height 25
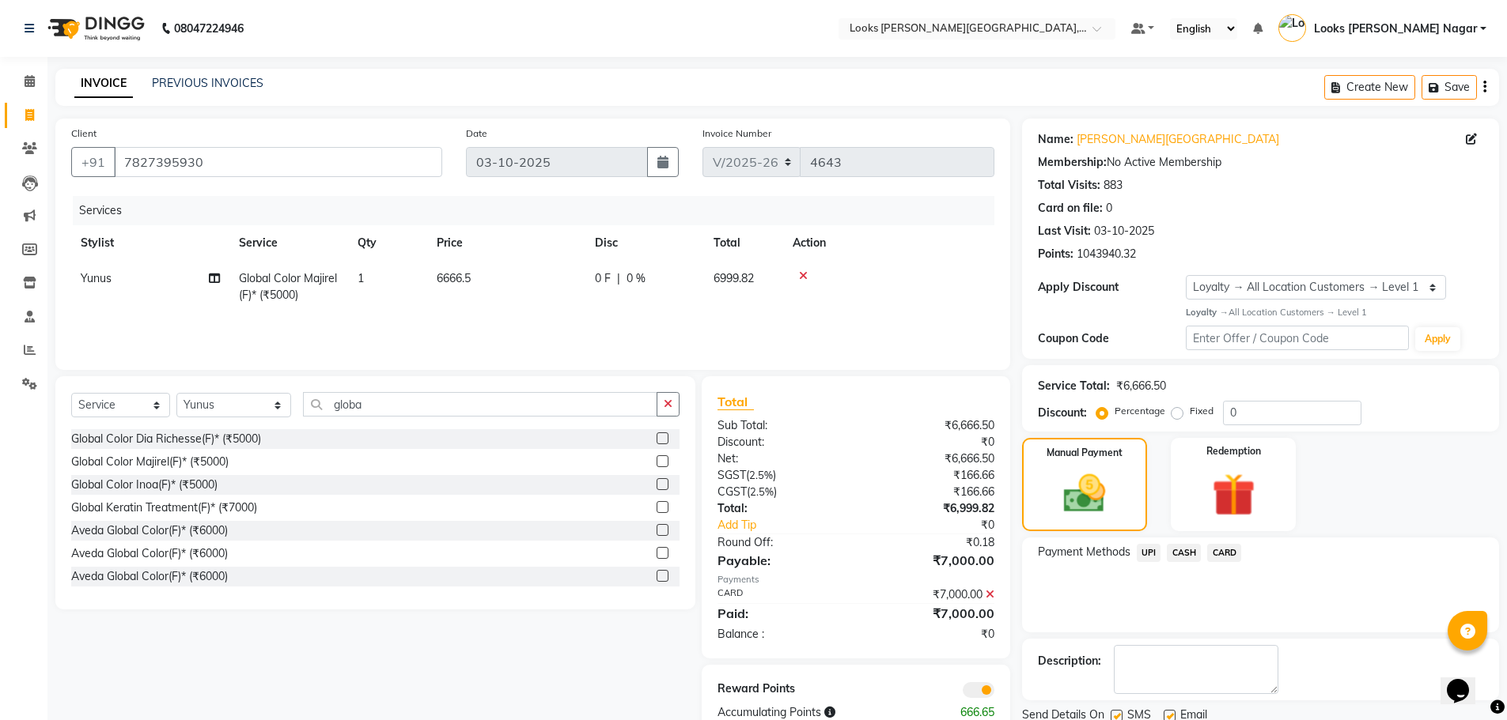
scroll to position [58, 0]
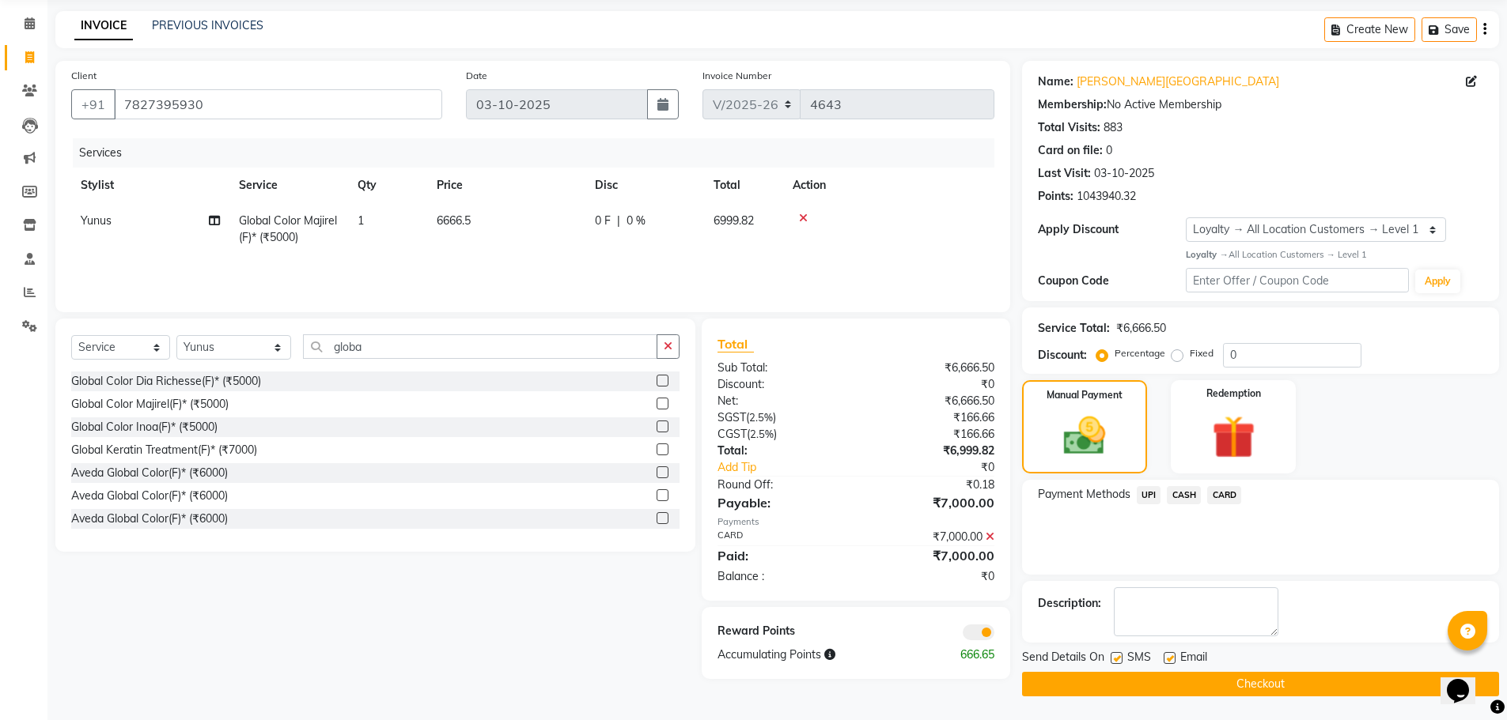
click at [1110, 661] on label at bounding box center [1116, 658] width 12 height 12
click at [1110, 661] on input "checkbox" at bounding box center [1115, 659] width 10 height 10
checkbox input "false"
click at [1117, 680] on button "Checkout" at bounding box center [1260, 684] width 477 height 25
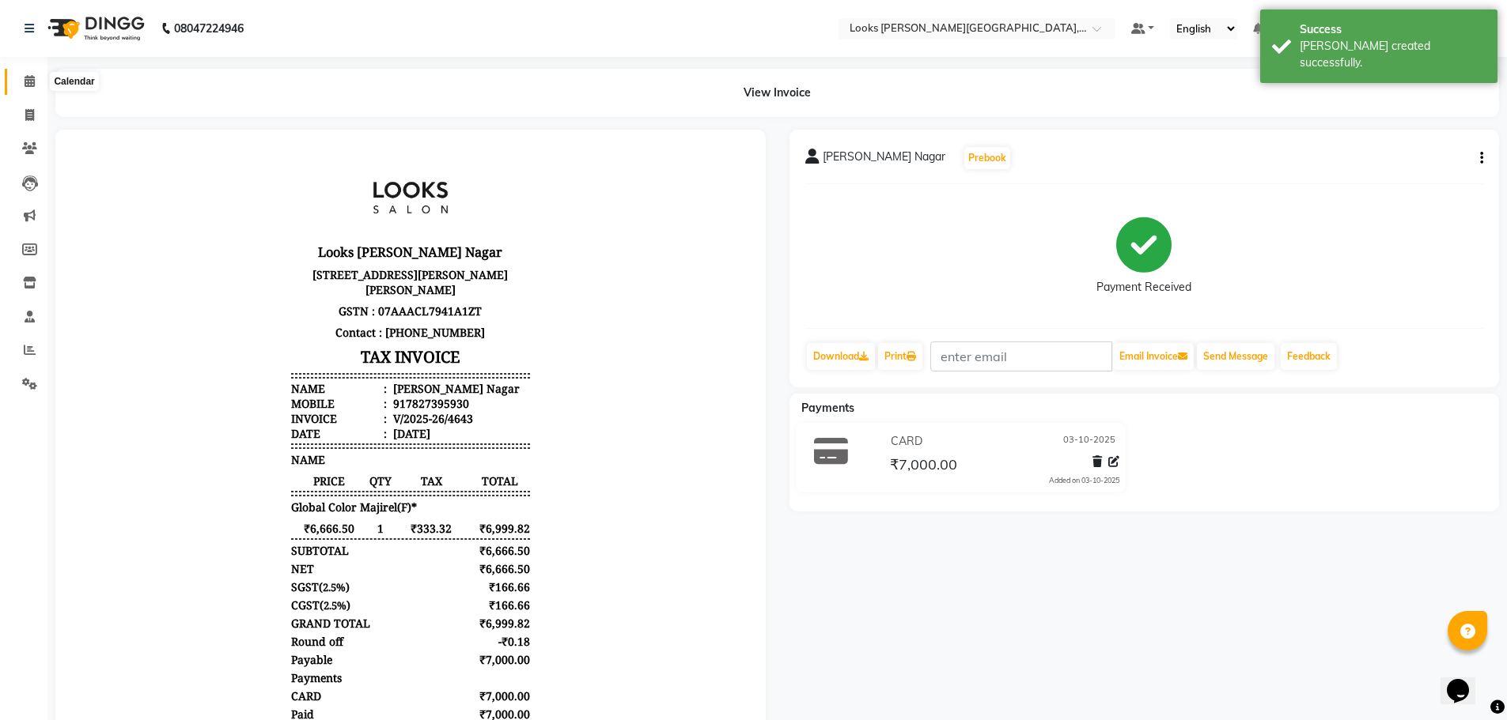
click at [36, 75] on span at bounding box center [30, 82] width 28 height 18
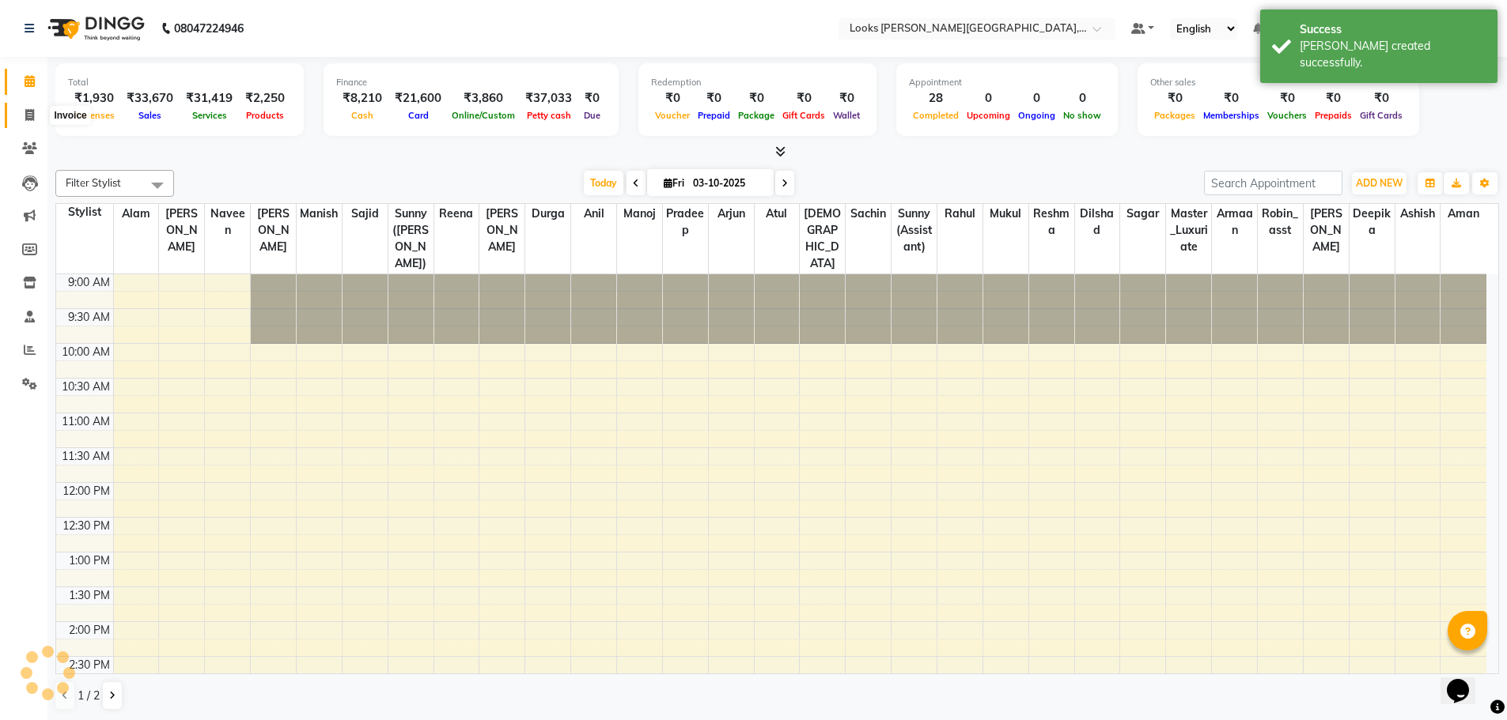
click at [28, 116] on icon at bounding box center [29, 115] width 9 height 12
select select "service"
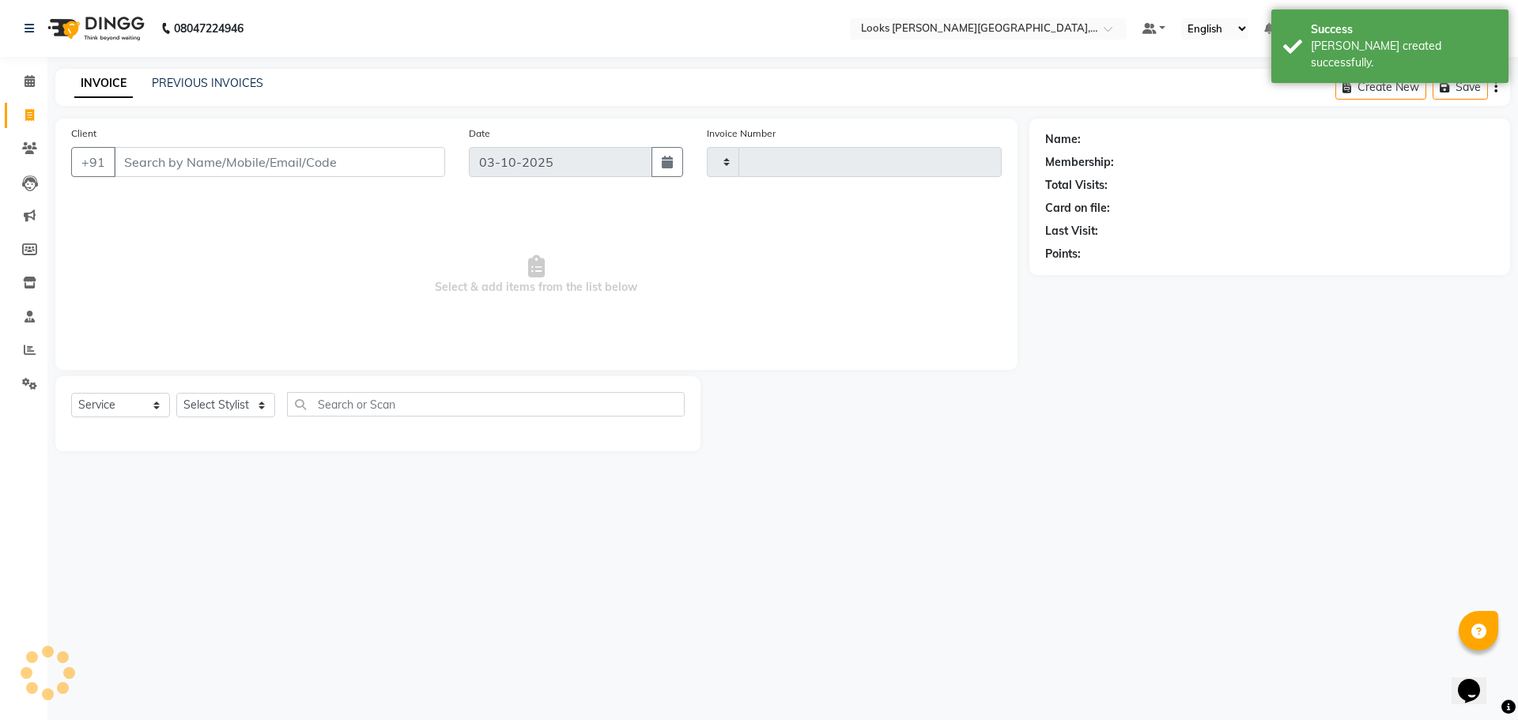
type input "4644"
select select "4327"
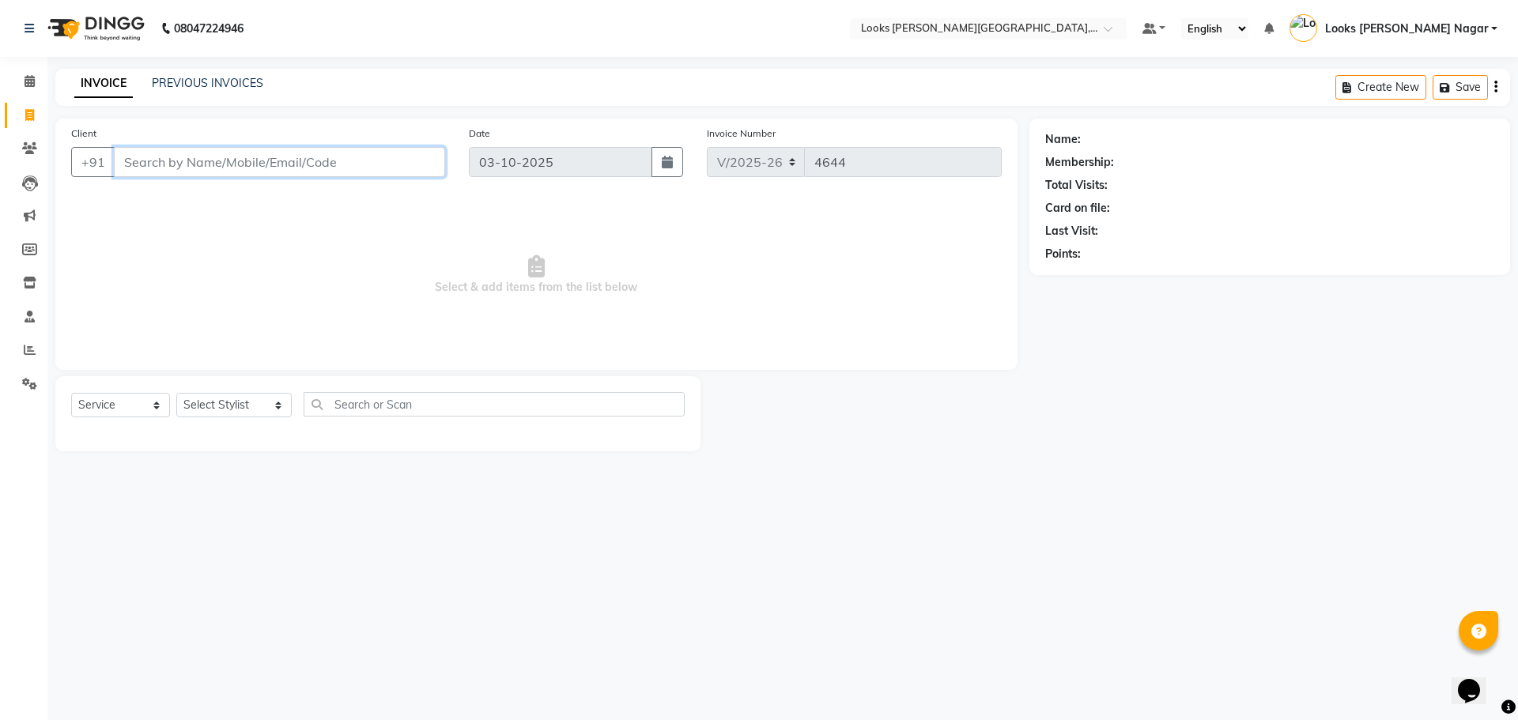
click at [191, 165] on input "Client" at bounding box center [279, 162] width 331 height 30
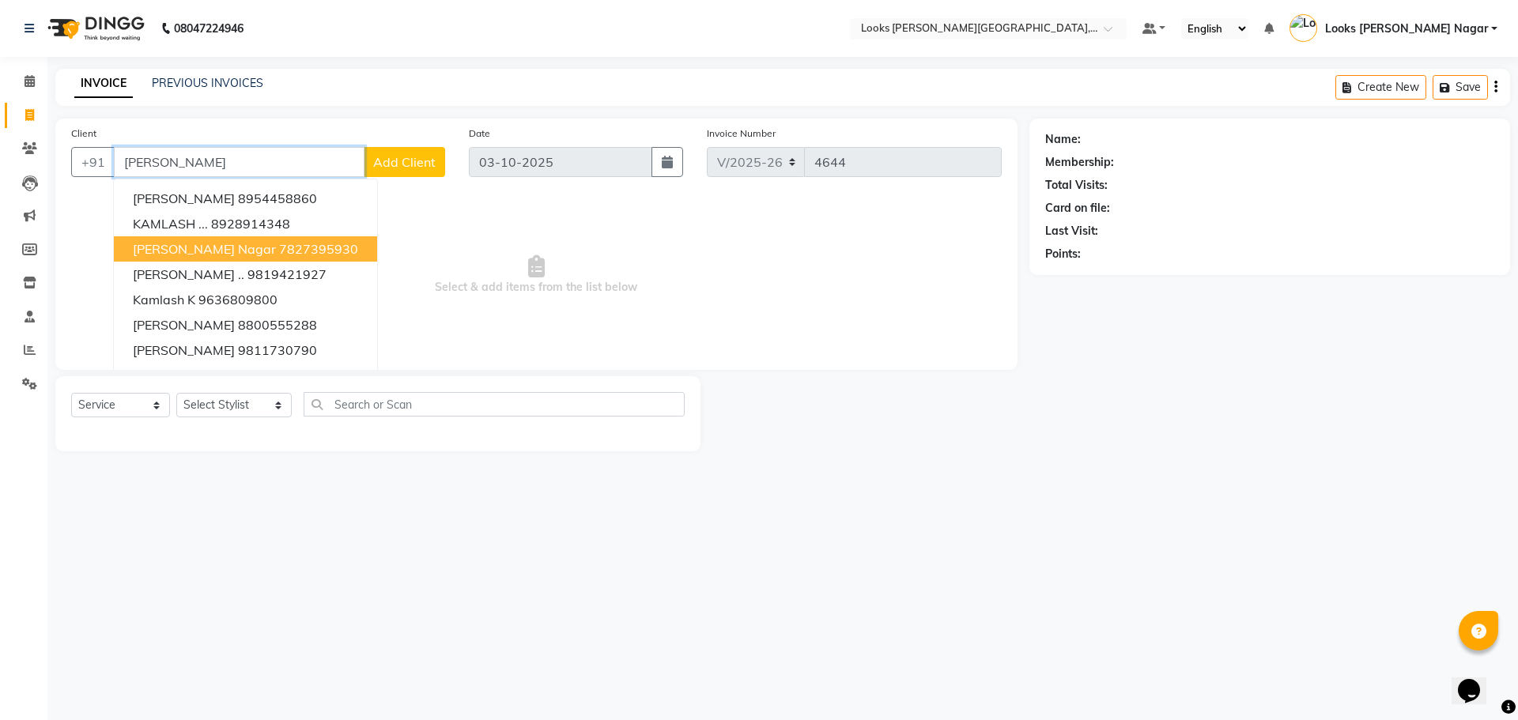
click at [232, 238] on button "[PERSON_NAME][GEOGRAPHIC_DATA]" at bounding box center [245, 248] width 263 height 25
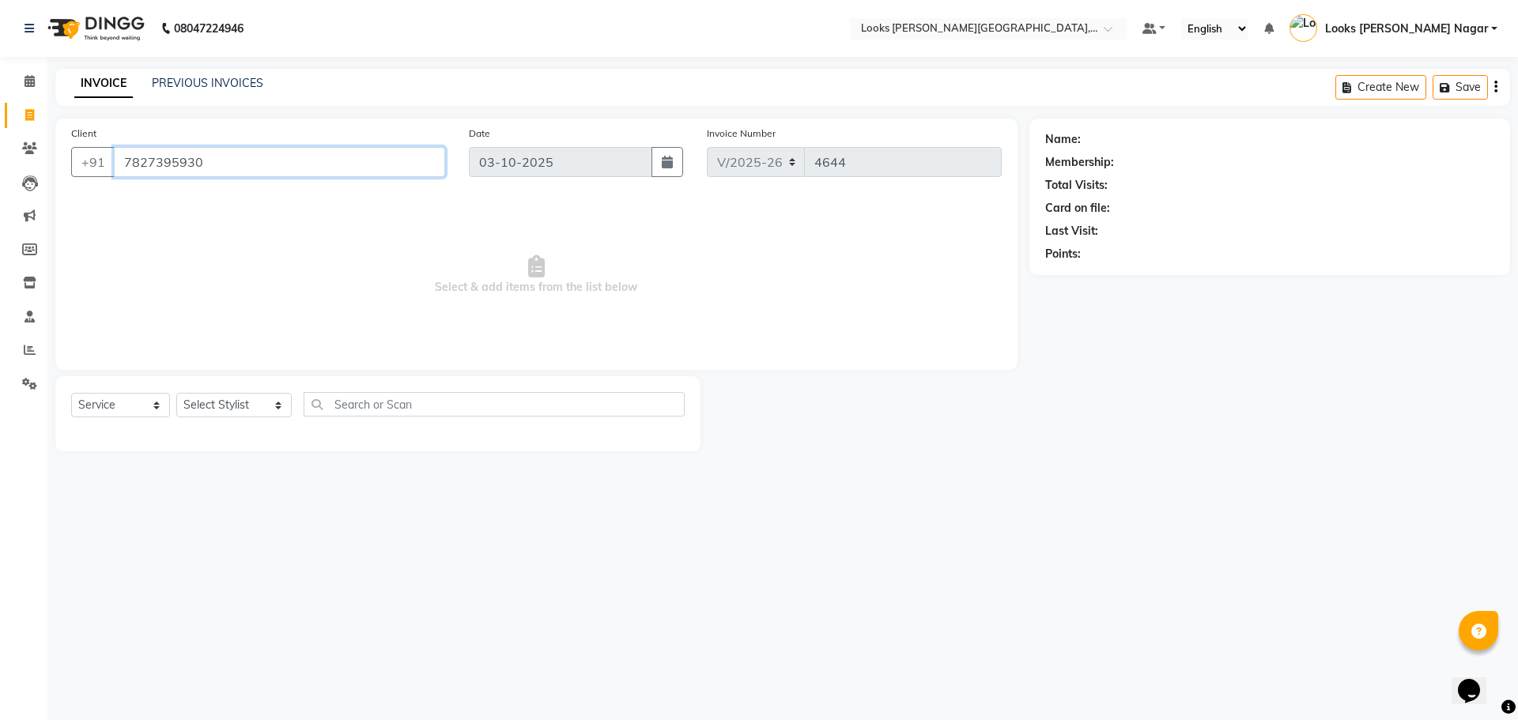
type input "7827395930"
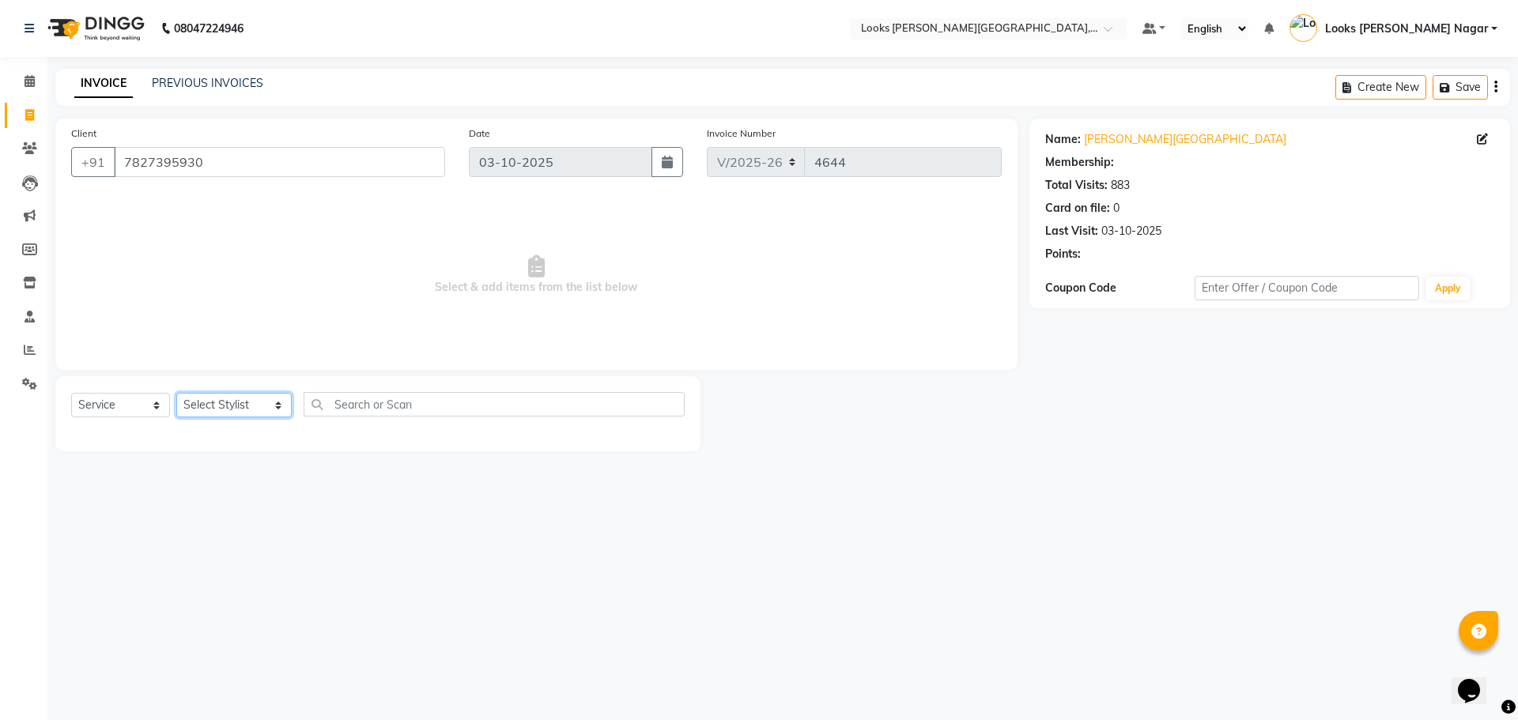
select select "1: Object"
click at [213, 407] on select "Select Stylist Alam Aman [PERSON_NAME] Armaan Ashish Atul Deepika [PERSON_NAME]…" at bounding box center [233, 405] width 115 height 25
select select "69141"
click at [176, 393] on select "Select Stylist Alam Aman [PERSON_NAME] Armaan Ashish Atul Deepika [PERSON_NAME]…" at bounding box center [233, 405] width 115 height 25
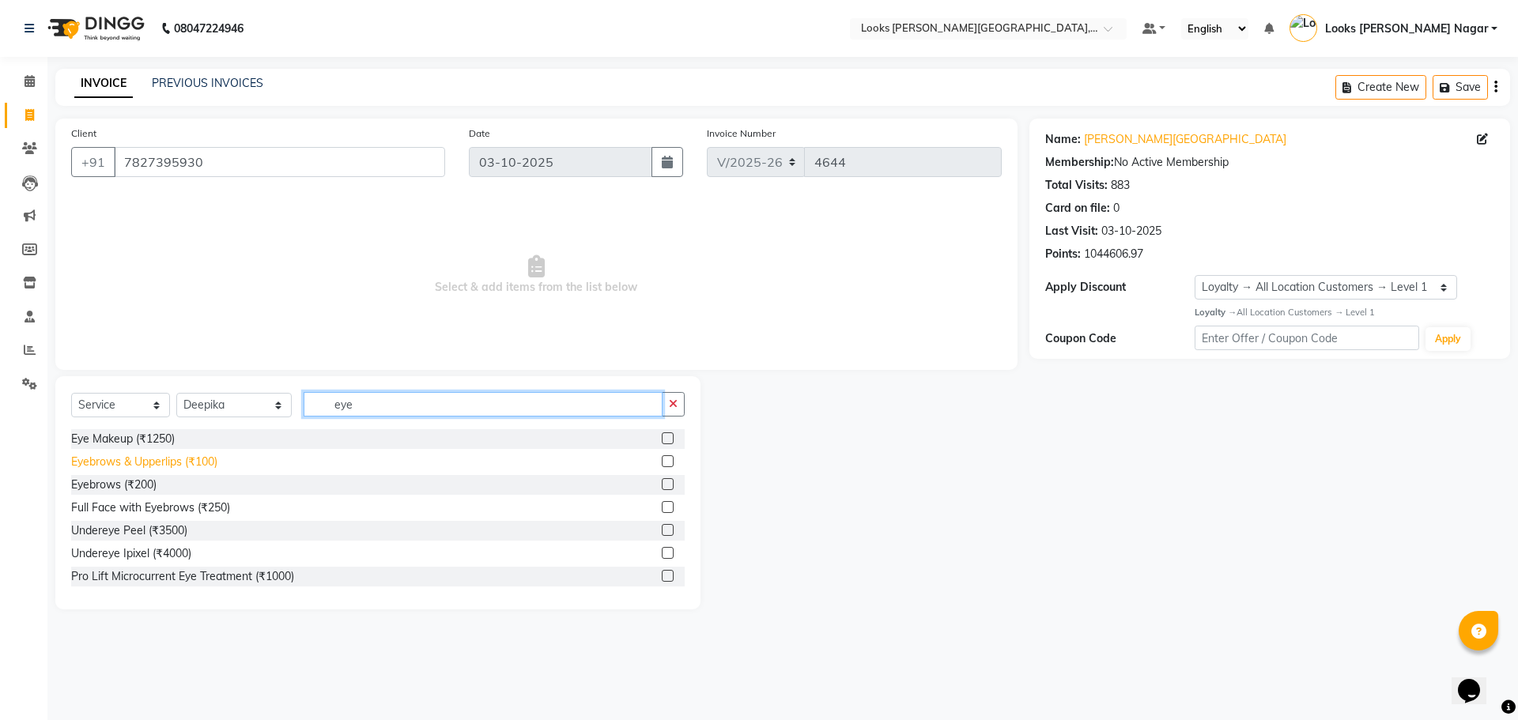
type input "eye"
click at [180, 461] on div "Eyebrows & Upperlips (₹100)" at bounding box center [144, 462] width 146 height 17
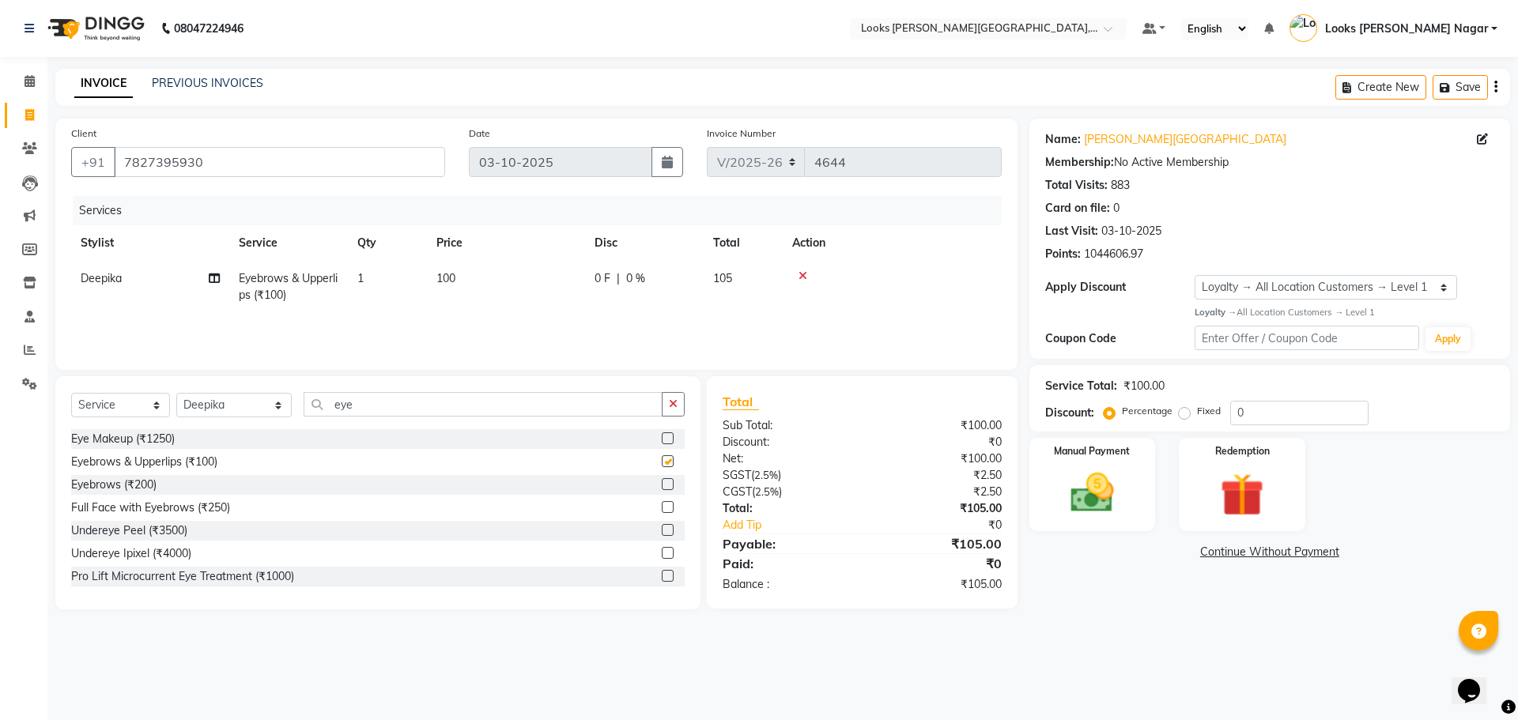
checkbox input "false"
click at [365, 412] on input "eye" at bounding box center [483, 404] width 359 height 25
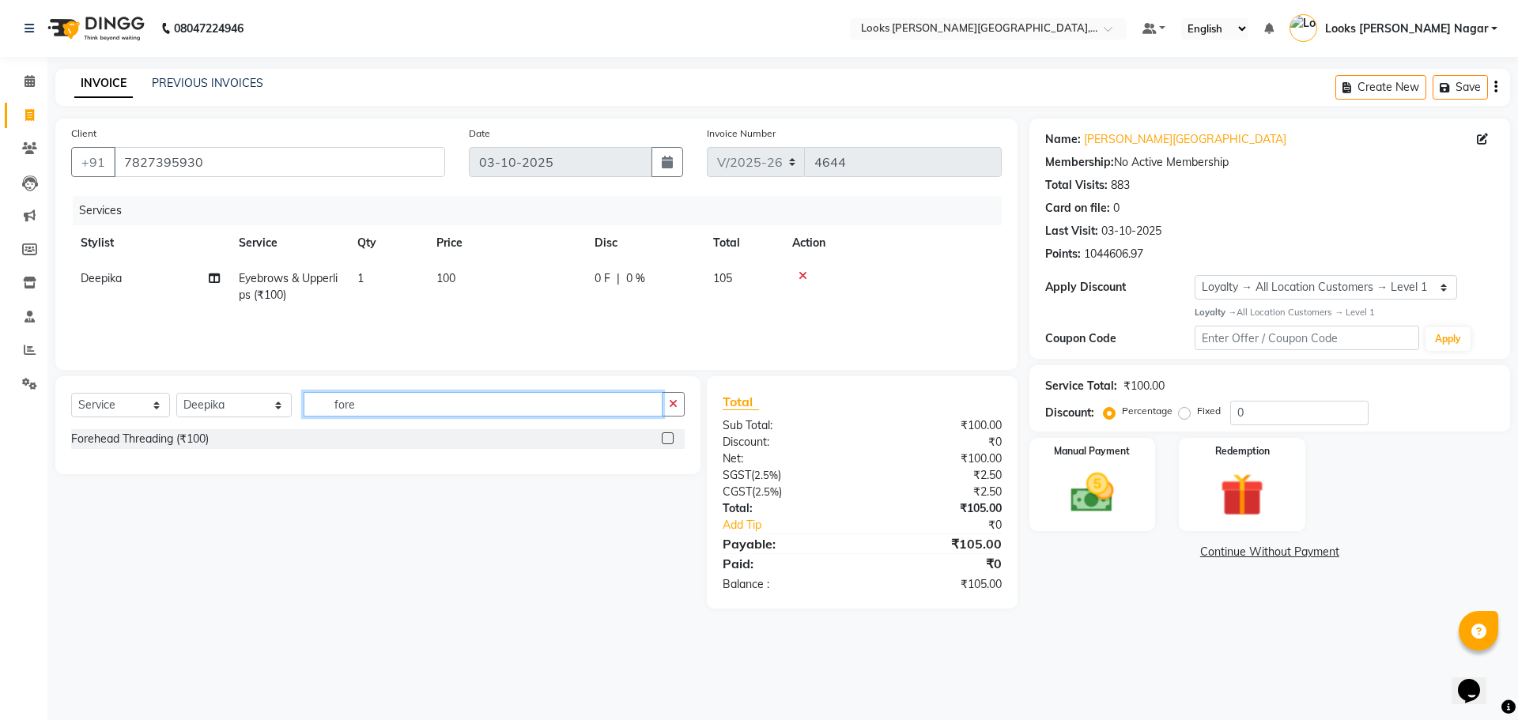
type input "fore"
click at [155, 451] on div "Forehead Threading (₹100)" at bounding box center [378, 440] width 614 height 23
click at [158, 440] on div "Forehead Threading (₹100)" at bounding box center [140, 439] width 138 height 17
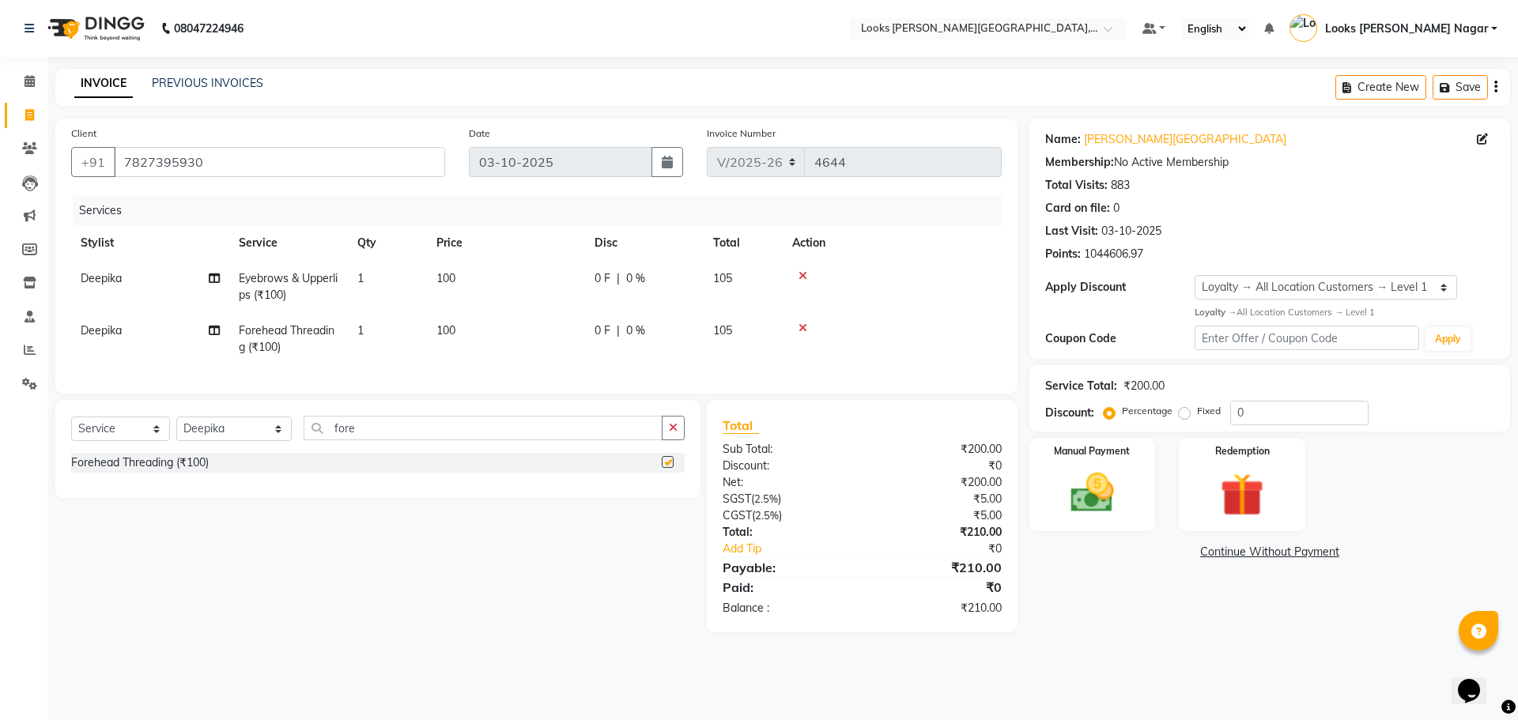
checkbox input "false"
drag, startPoint x: 388, startPoint y: 440, endPoint x: 40, endPoint y: 471, distance: 349.4
click at [47, 474] on div "Select Service Product Membership Package Voucher Prepaid Gift Card Select Styl…" at bounding box center [371, 516] width 657 height 233
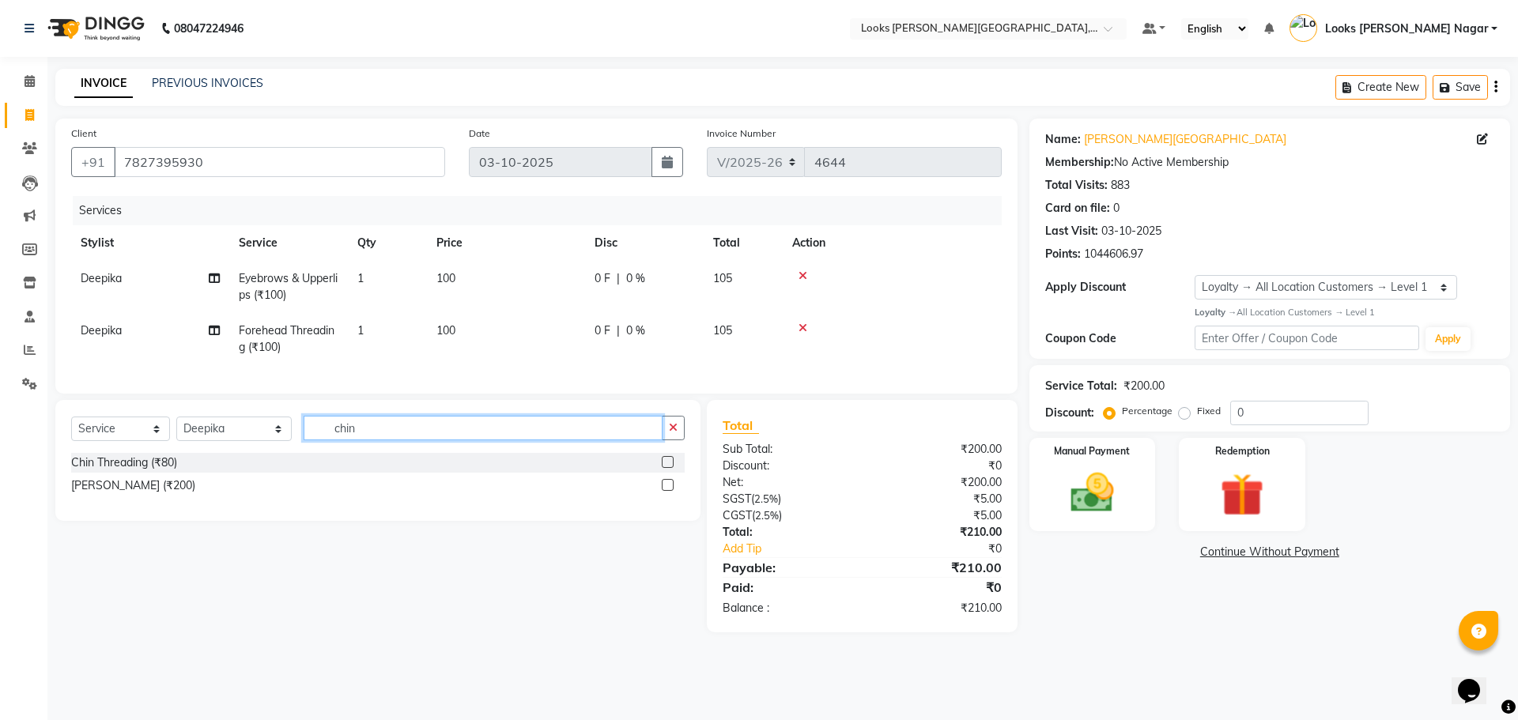
type input "chin"
drag, startPoint x: 525, startPoint y: 297, endPoint x: 537, endPoint y: 297, distance: 11.9
click at [526, 297] on td "100" at bounding box center [506, 287] width 158 height 52
select select "69141"
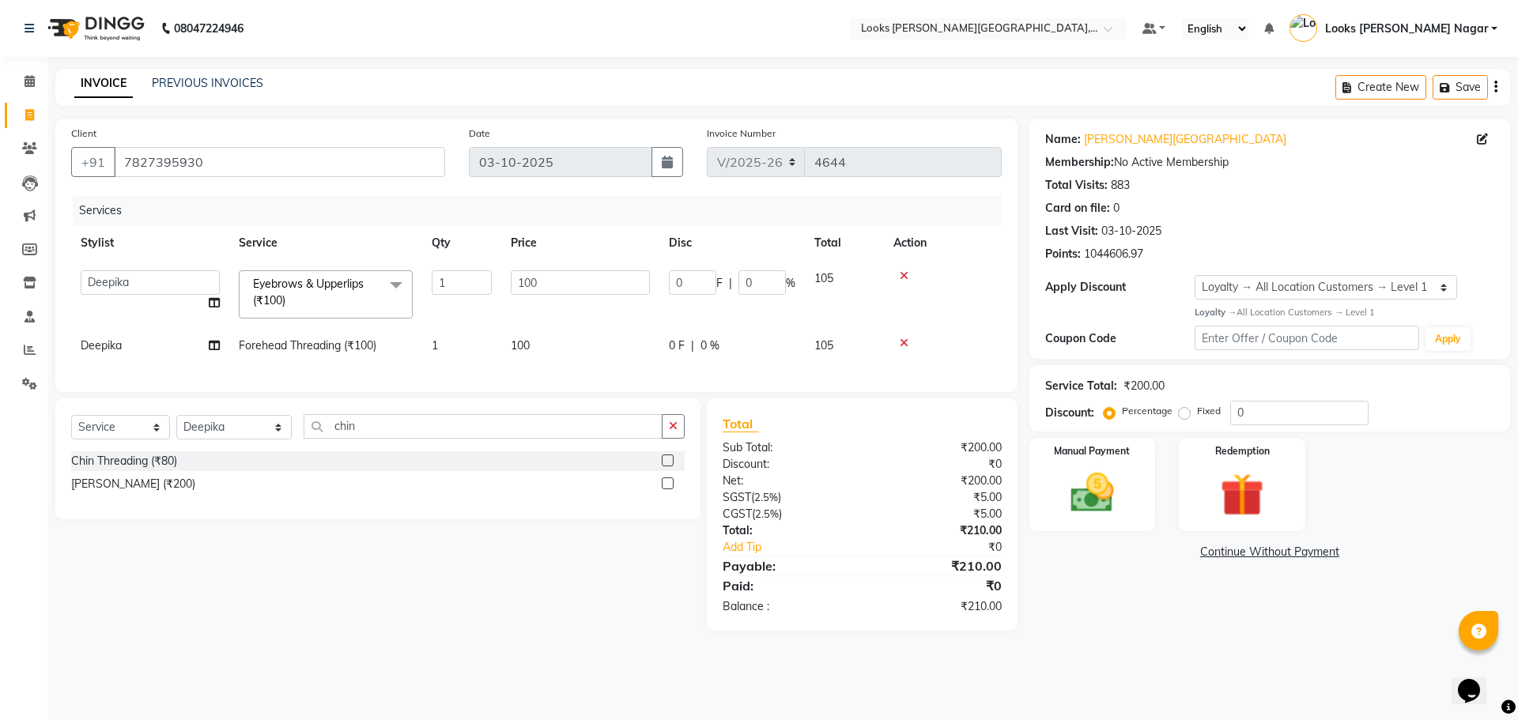
click at [262, 363] on tbody "Alam Aman [PERSON_NAME] Armaan Ashish Atul Deepika Deepu Dilshad Durga [PERSON_…" at bounding box center [536, 312] width 931 height 103
type input "152"
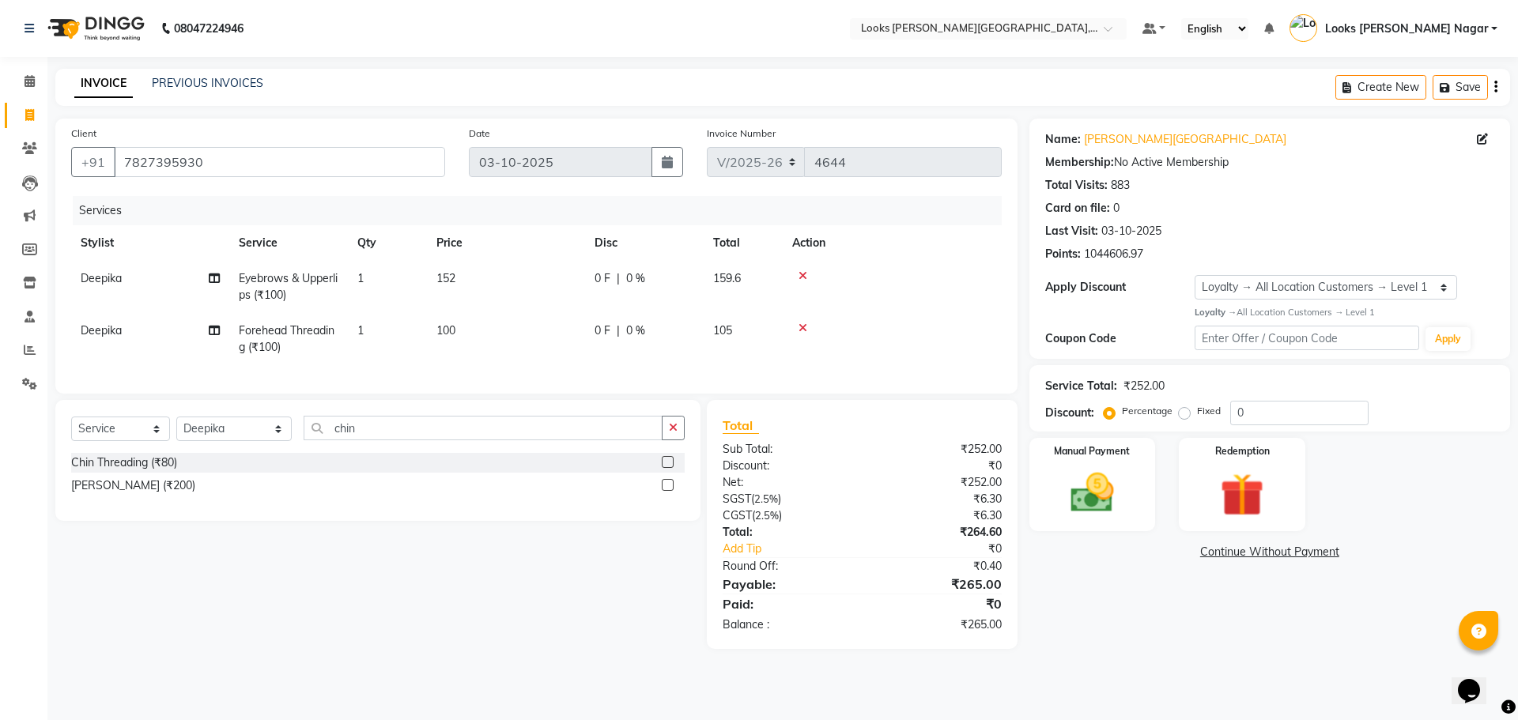
click at [569, 350] on td "100" at bounding box center [506, 339] width 158 height 52
select select "69141"
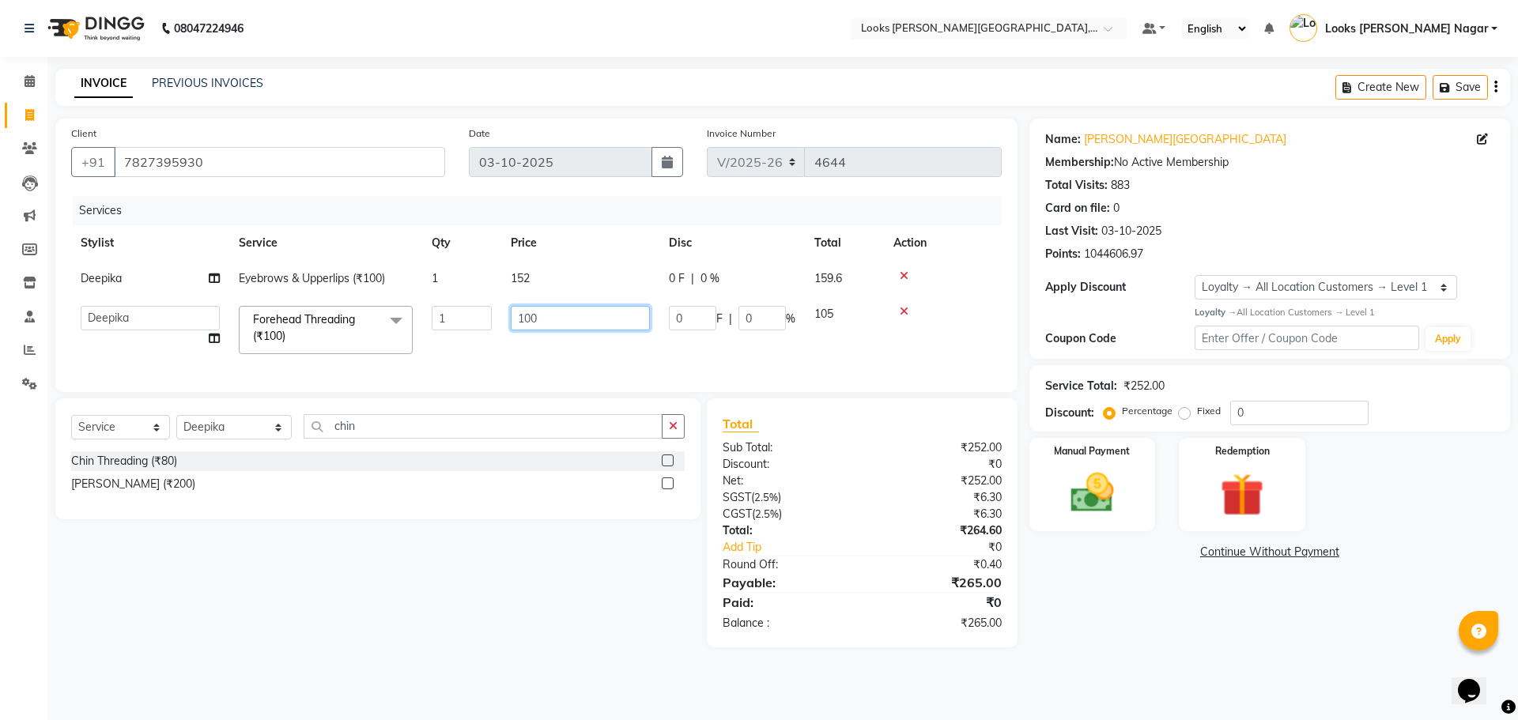
drag, startPoint x: 565, startPoint y: 326, endPoint x: 188, endPoint y: 388, distance: 382.4
click at [193, 376] on div "Services Stylist Service Qty Price Disc Total Action Deepika Eyebrows & Upperli…" at bounding box center [536, 286] width 931 height 180
type input "76"
click at [1182, 640] on div "Name: [PERSON_NAME] Nagar Membership: No Active Membership Total Visits: 883 Ca…" at bounding box center [1276, 383] width 493 height 529
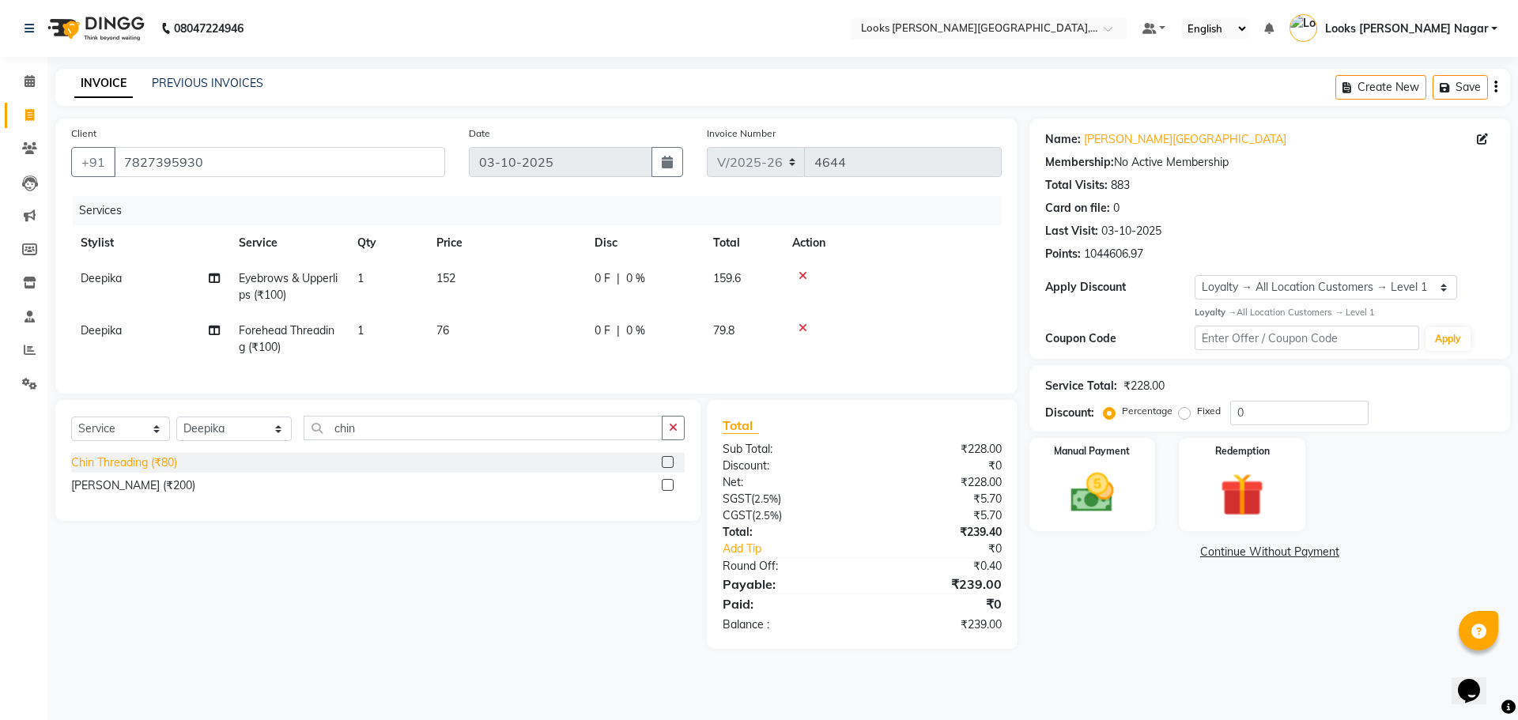
click at [138, 471] on div "Chin Threading (₹80)" at bounding box center [124, 463] width 106 height 17
checkbox input "false"
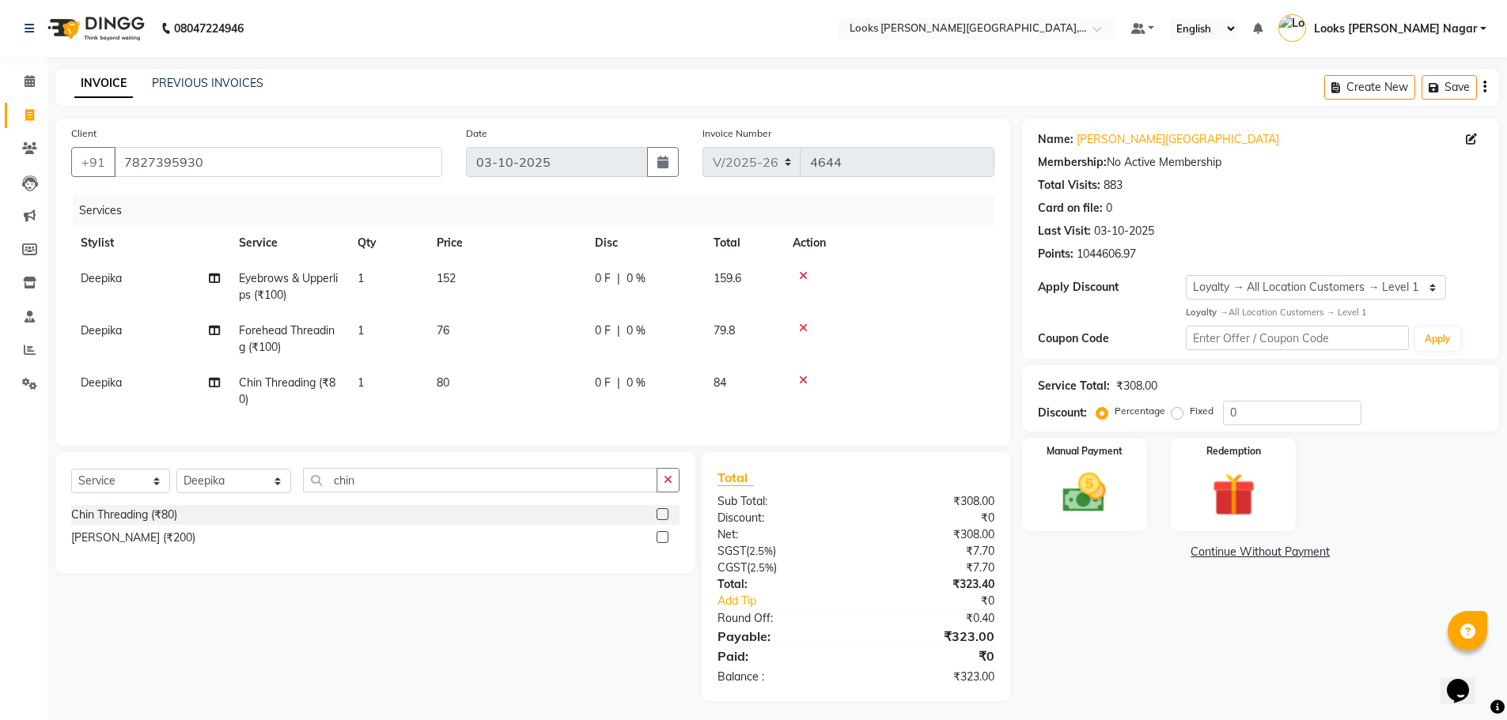
click at [585, 368] on td "0 F | 0 %" at bounding box center [644, 391] width 119 height 52
select select "69141"
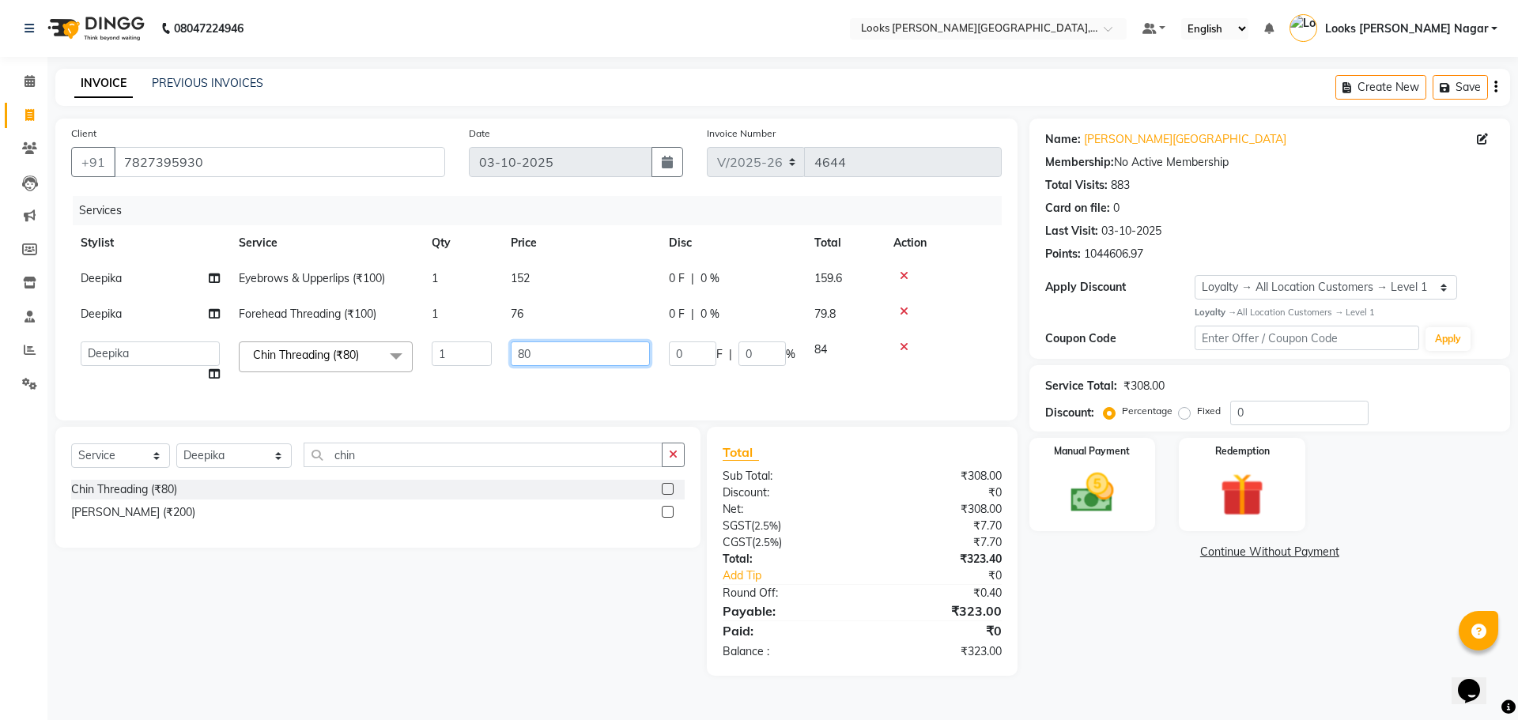
drag, startPoint x: 583, startPoint y: 360, endPoint x: 454, endPoint y: 363, distance: 128.9
click at [535, 355] on input "80" at bounding box center [580, 354] width 139 height 25
drag, startPoint x: 473, startPoint y: 360, endPoint x: 283, endPoint y: 411, distance: 196.6
click at [342, 387] on tr "Alam Aman [PERSON_NAME] Armaan Ashish Atul Deepika Deepu Dilshad Durga [PERSON_…" at bounding box center [536, 362] width 931 height 60
type input "76"
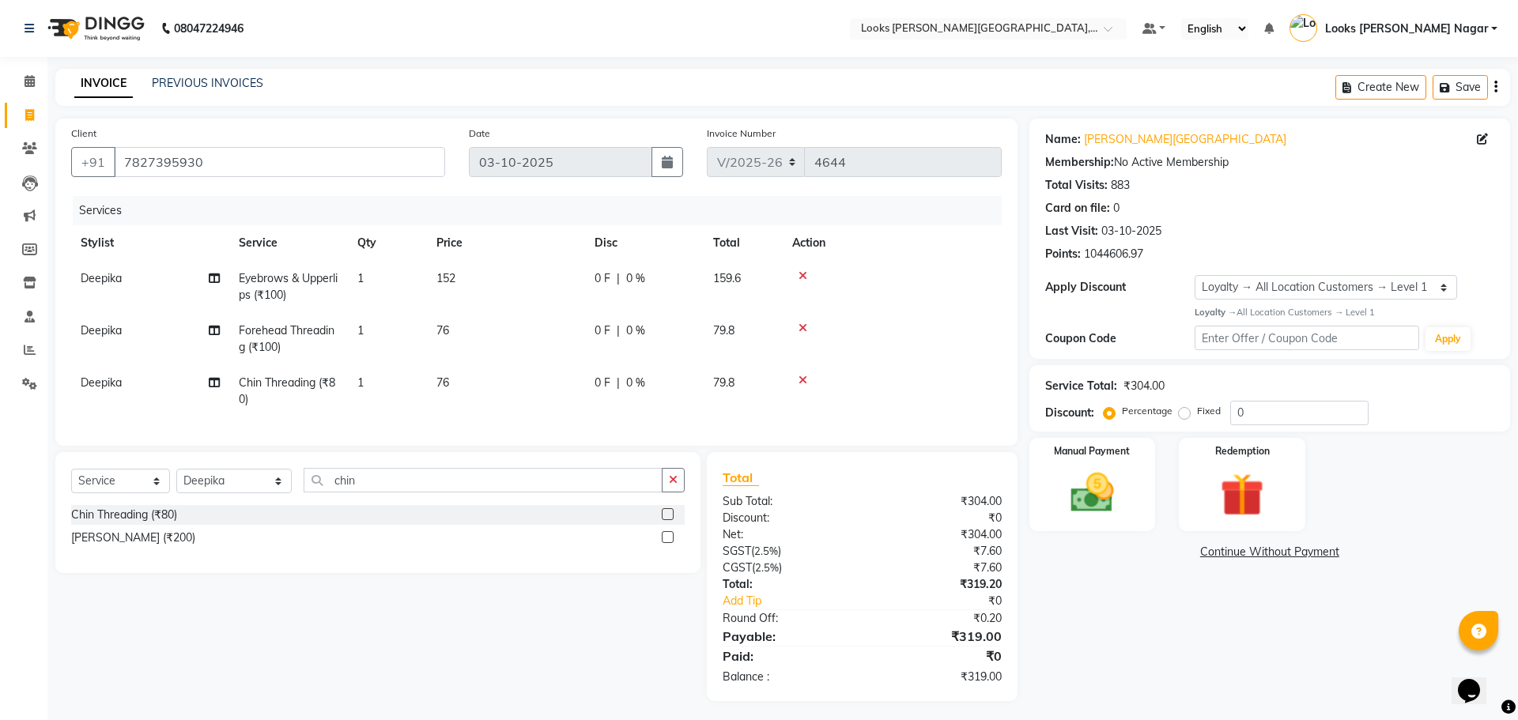
click at [1117, 615] on div "Name: [PERSON_NAME] Nagar Membership: No Active Membership Total Visits: 883 Ca…" at bounding box center [1276, 410] width 493 height 583
click at [527, 391] on td "76" at bounding box center [506, 391] width 158 height 52
select select "69141"
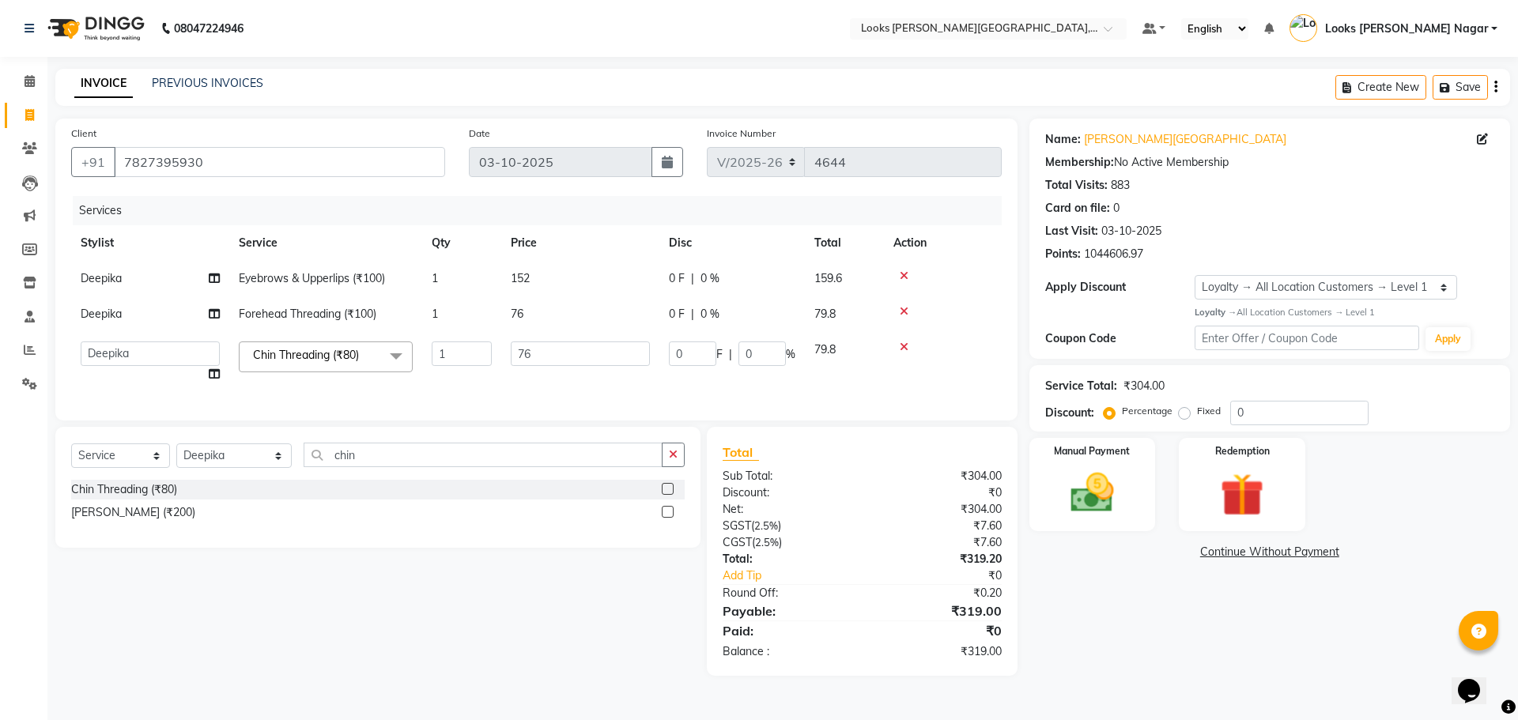
click at [540, 378] on td "76" at bounding box center [580, 362] width 158 height 60
click at [558, 357] on input "76" at bounding box center [580, 354] width 139 height 25
type input "77"
click at [1229, 591] on div "Name: [PERSON_NAME] Nagar Membership: No Active Membership Total Visits: 883 Ca…" at bounding box center [1276, 398] width 493 height 558
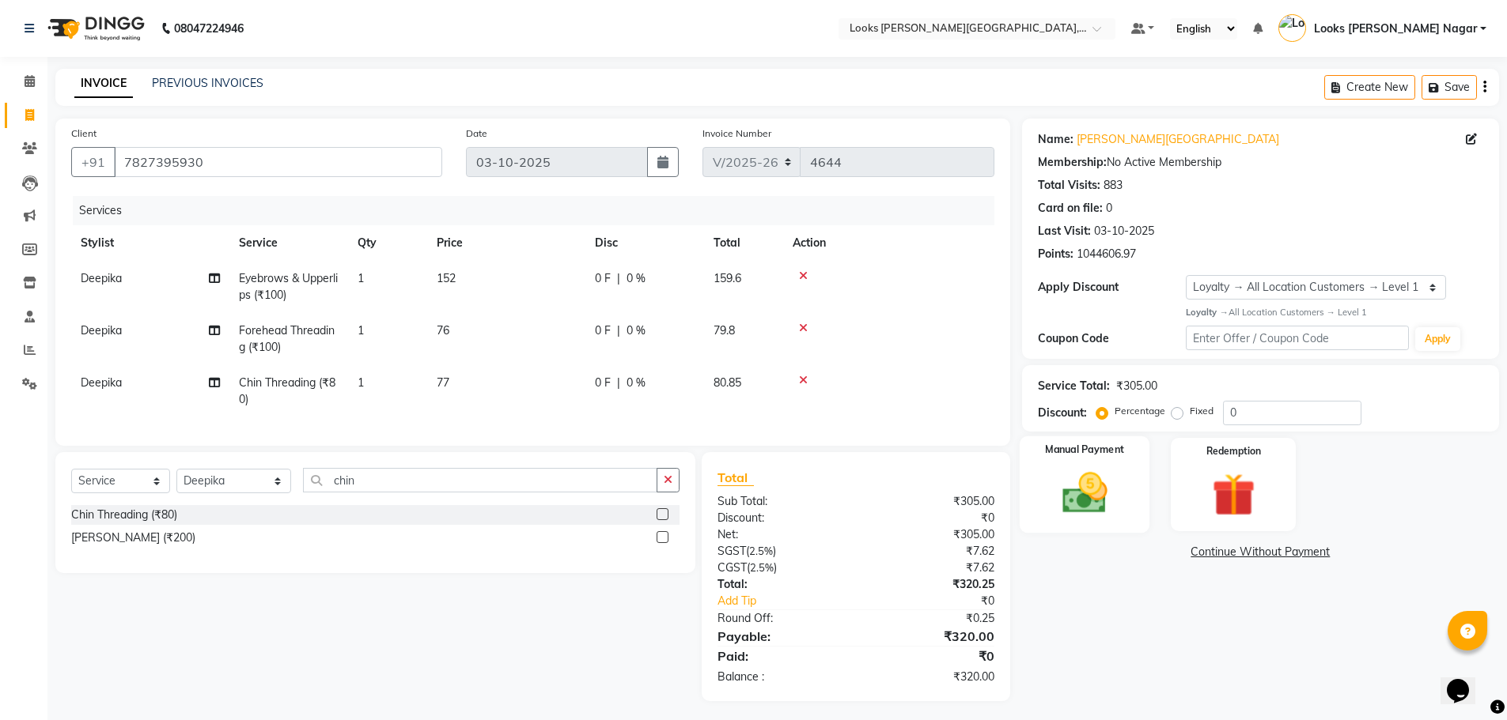
click at [1056, 472] on img at bounding box center [1084, 492] width 73 height 51
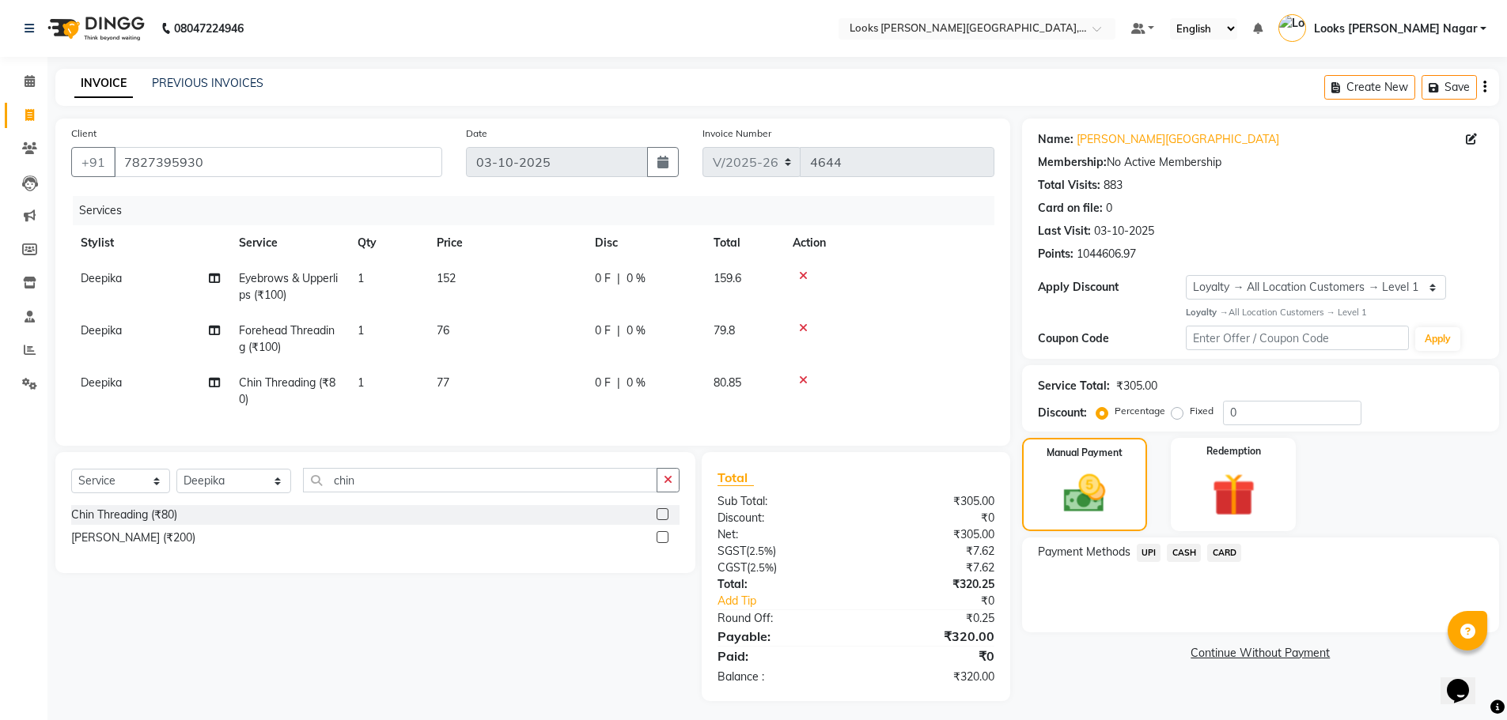
click at [1151, 554] on span "UPI" at bounding box center [1148, 553] width 25 height 18
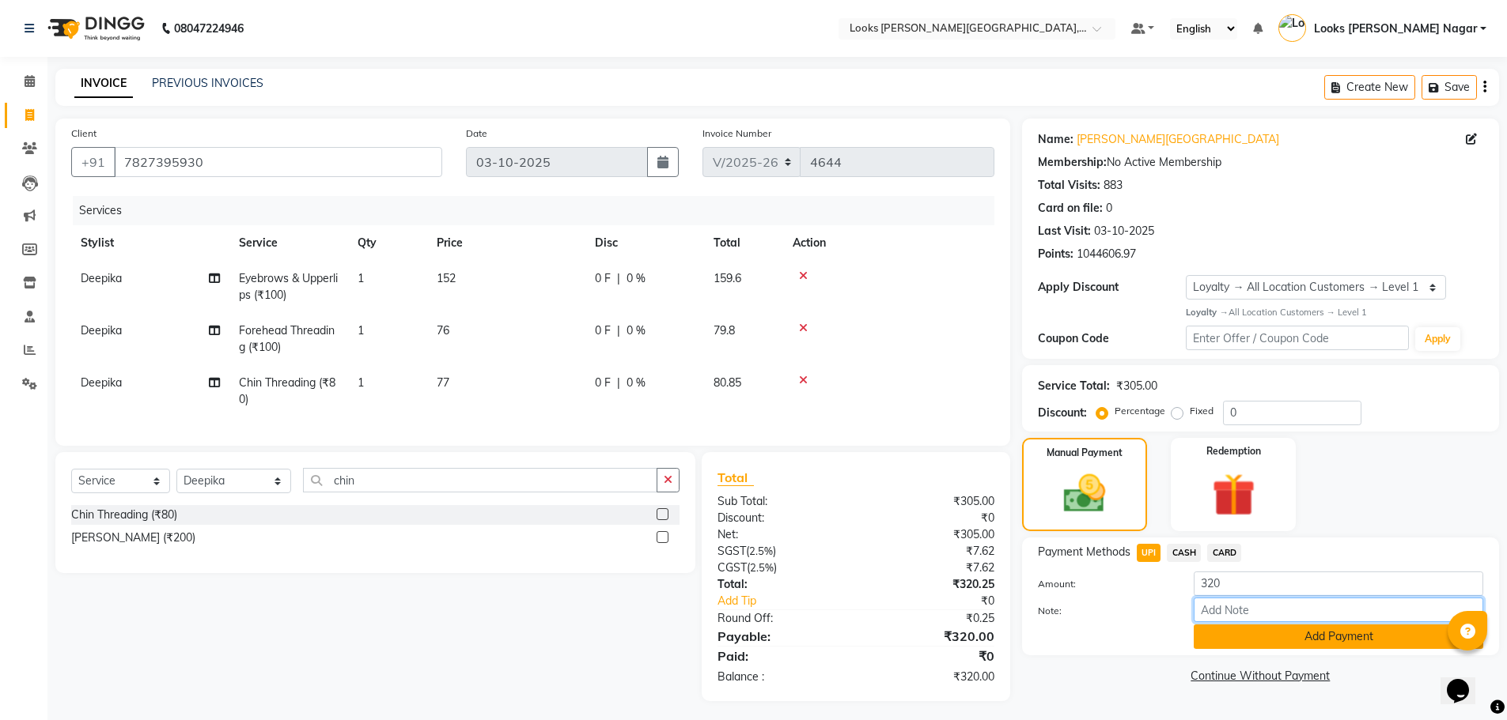
drag, startPoint x: 1166, startPoint y: 567, endPoint x: 1227, endPoint y: 644, distance: 97.5
click at [1219, 619] on input "Note:" at bounding box center [1337, 610] width 289 height 25
click at [1227, 644] on button "Add Payment" at bounding box center [1337, 637] width 289 height 25
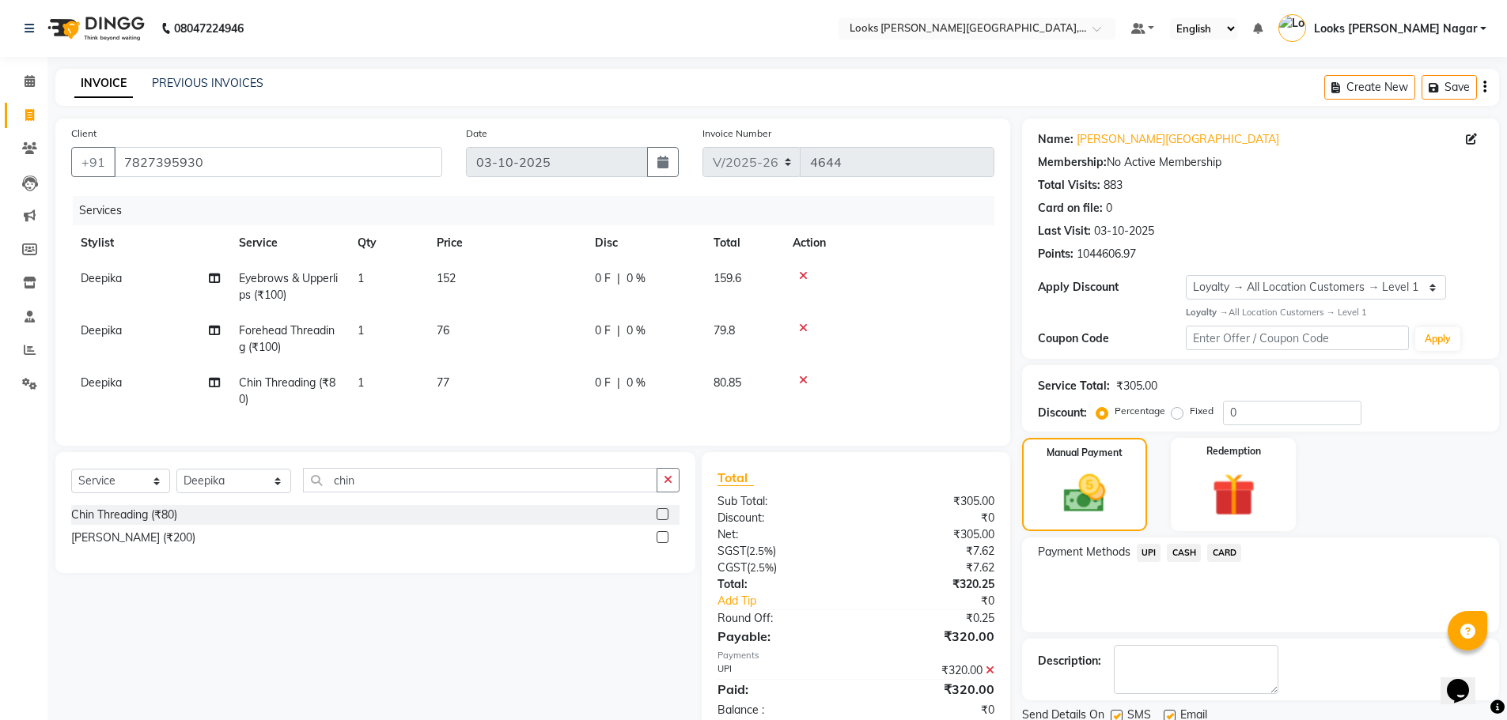
scroll to position [128, 0]
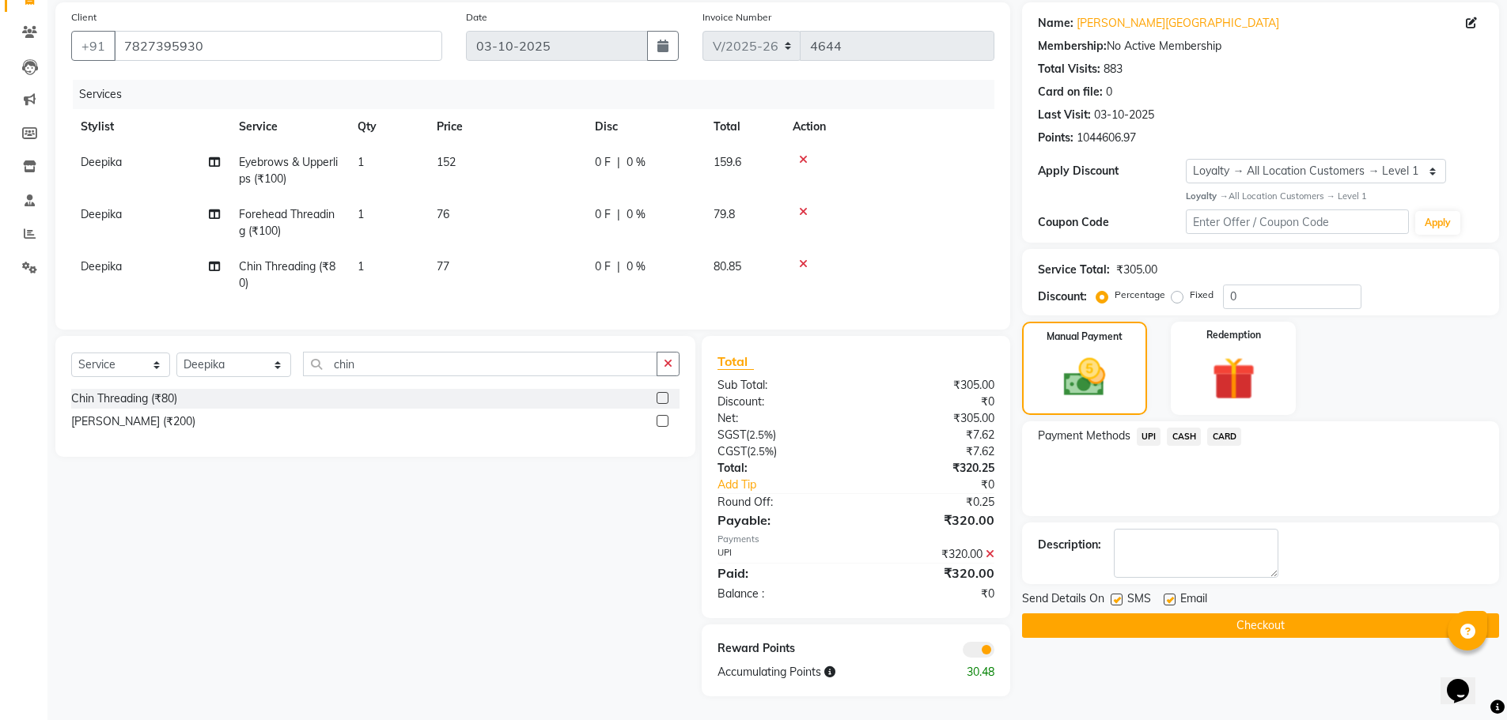
drag, startPoint x: 1117, startPoint y: 586, endPoint x: 1118, endPoint y: 612, distance: 26.1
click at [1117, 594] on label at bounding box center [1116, 600] width 12 height 12
click at [1117, 595] on input "checkbox" at bounding box center [1115, 600] width 10 height 10
checkbox input "false"
click at [1118, 614] on button "Checkout" at bounding box center [1260, 626] width 477 height 25
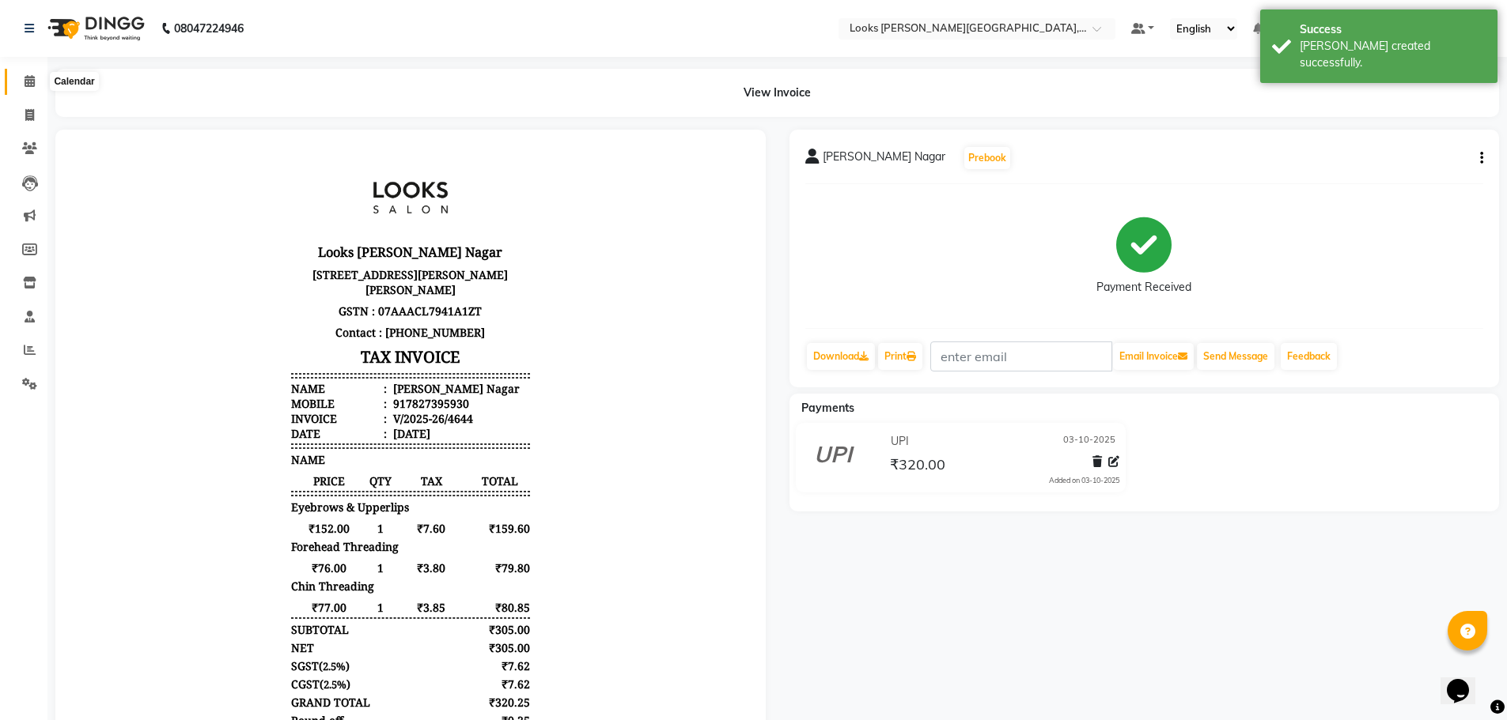
click at [25, 85] on icon at bounding box center [30, 81] width 10 height 12
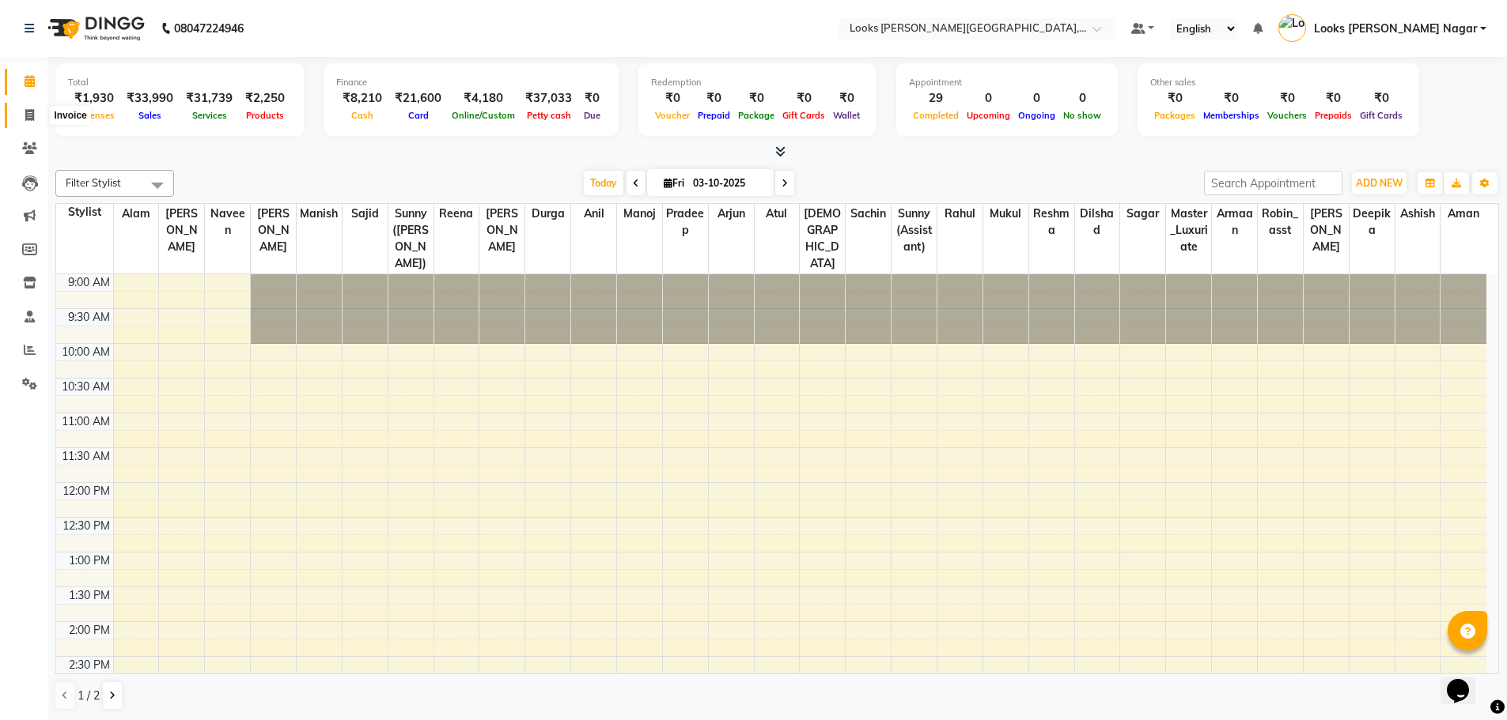
click at [30, 110] on icon at bounding box center [29, 115] width 9 height 12
select select "service"
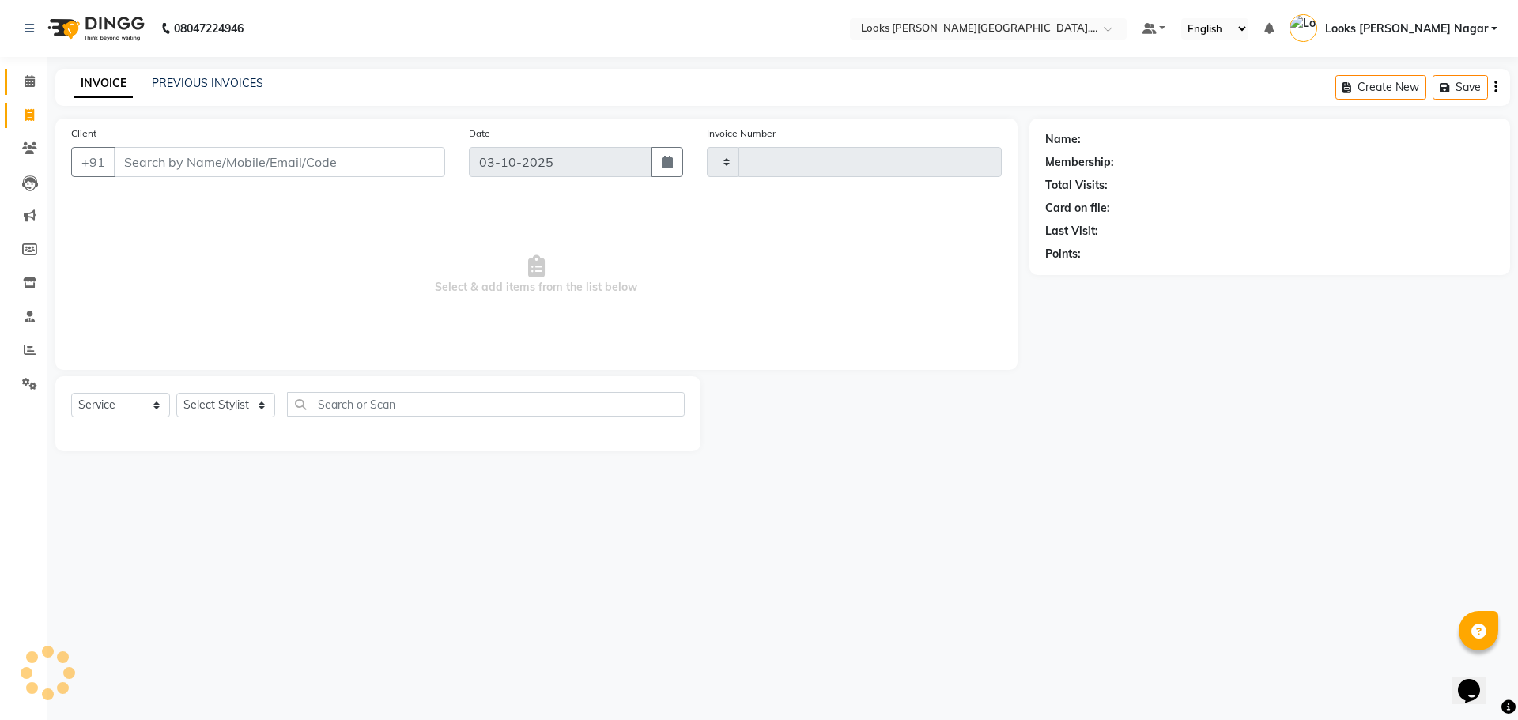
type input "4645"
click at [42, 69] on link "Calendar" at bounding box center [24, 82] width 38 height 26
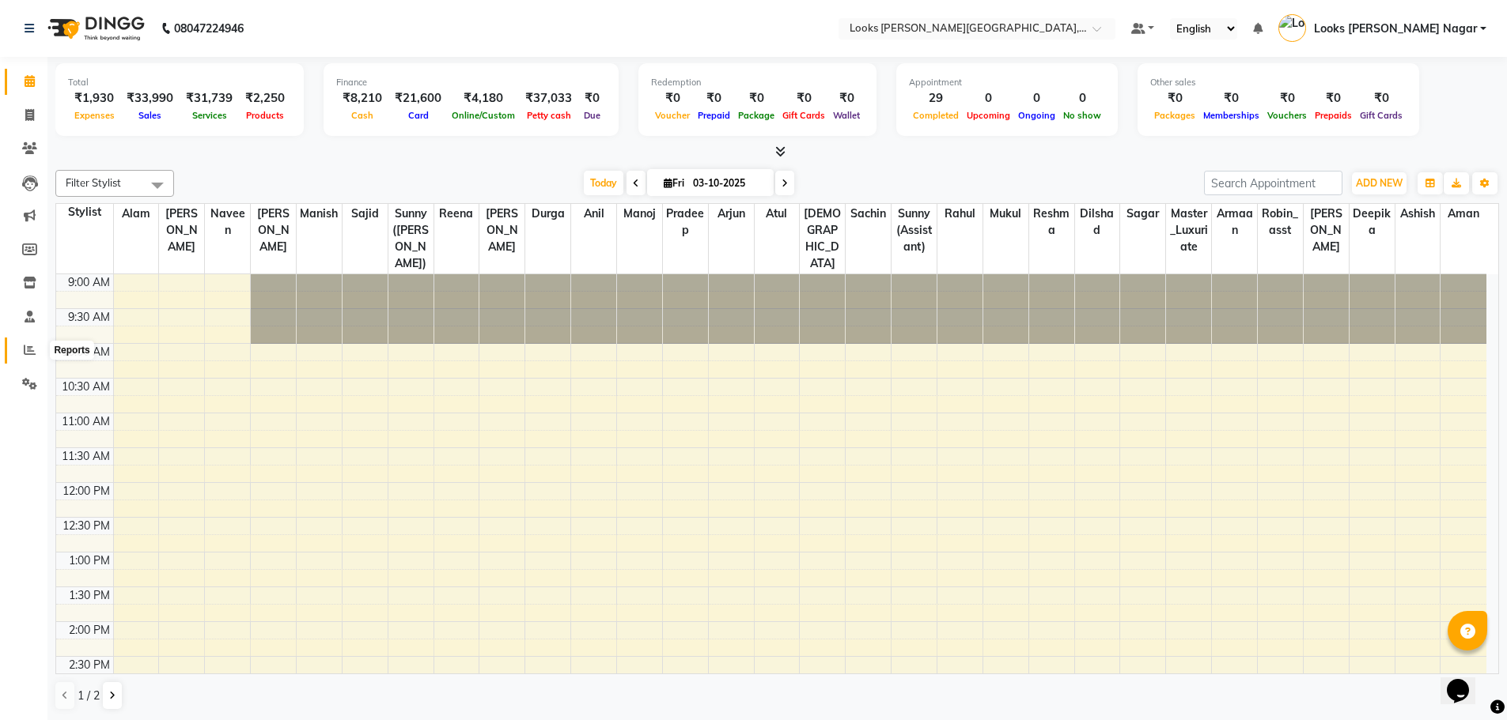
click at [33, 356] on span at bounding box center [30, 351] width 28 height 18
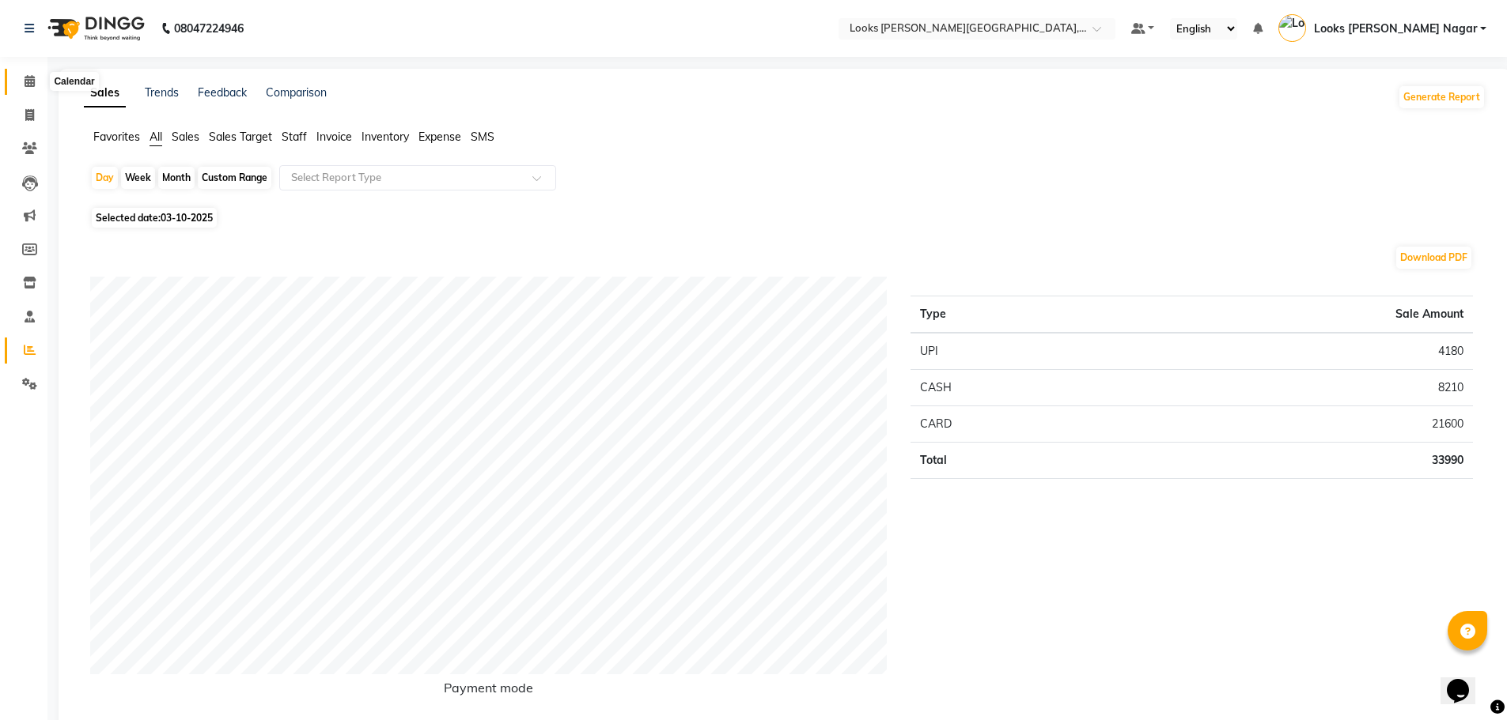
click at [25, 78] on icon at bounding box center [30, 81] width 10 height 12
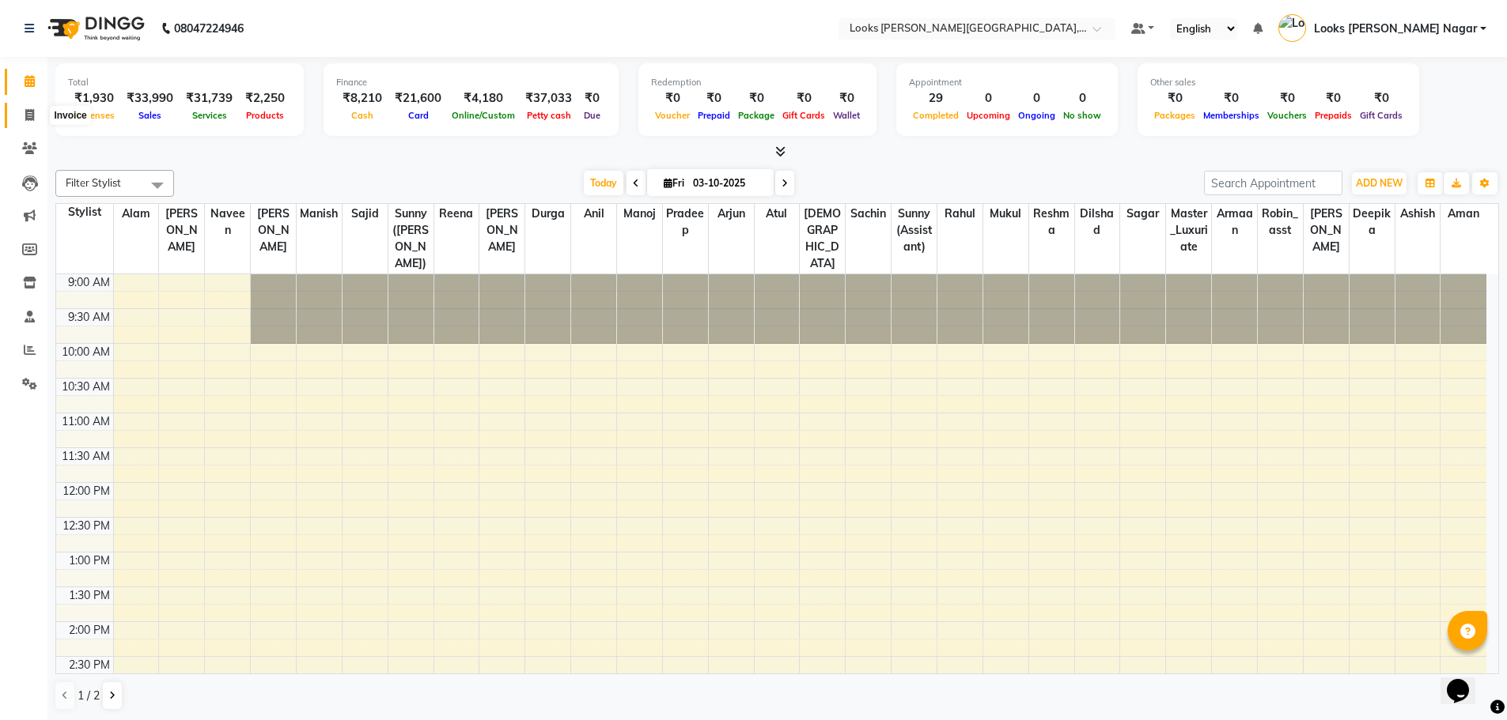
click at [32, 112] on icon at bounding box center [29, 115] width 9 height 12
select select "service"
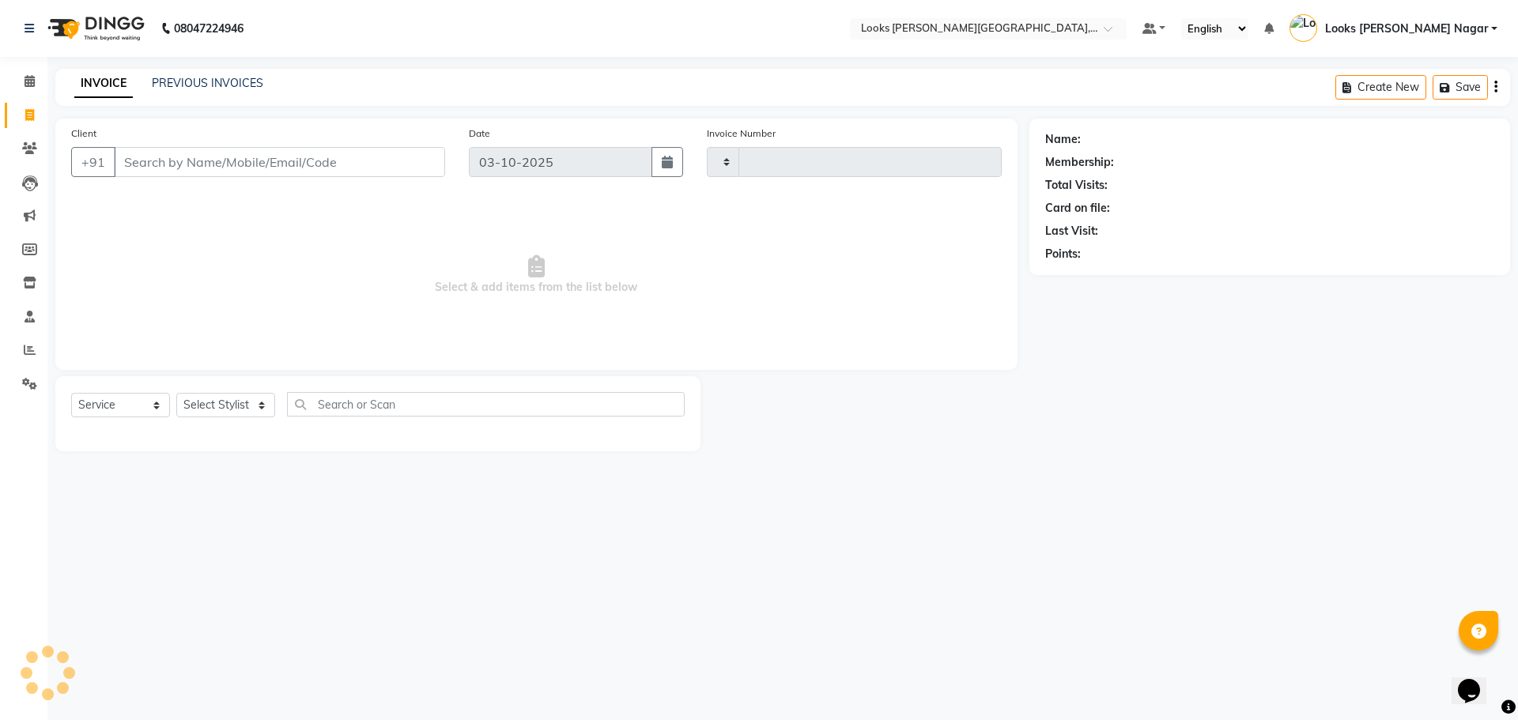
type input "4645"
select select "4327"
click at [298, 179] on div "Client +91" at bounding box center [258, 157] width 398 height 65
click at [297, 172] on input "Client" at bounding box center [279, 162] width 331 height 30
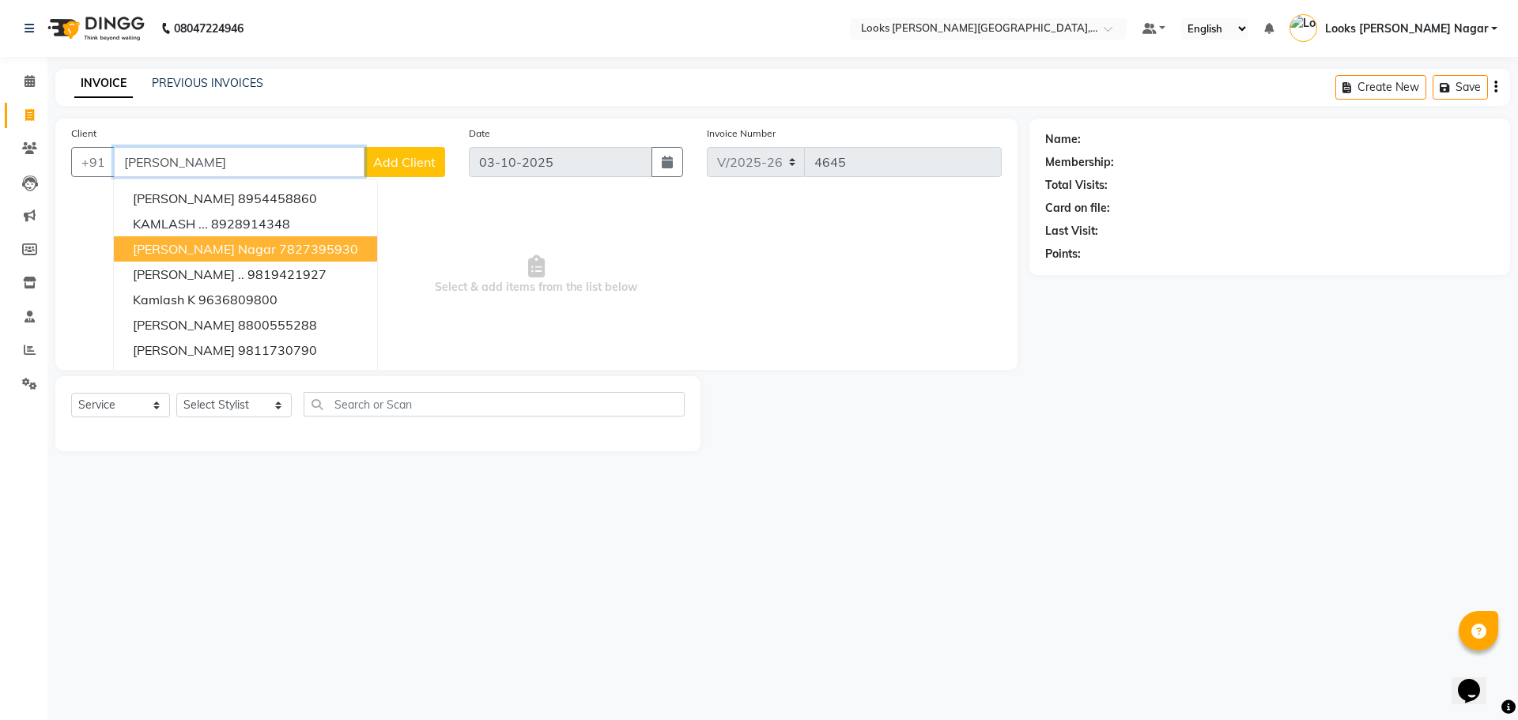
click at [222, 250] on span "[PERSON_NAME] Nagar" at bounding box center [204, 249] width 143 height 16
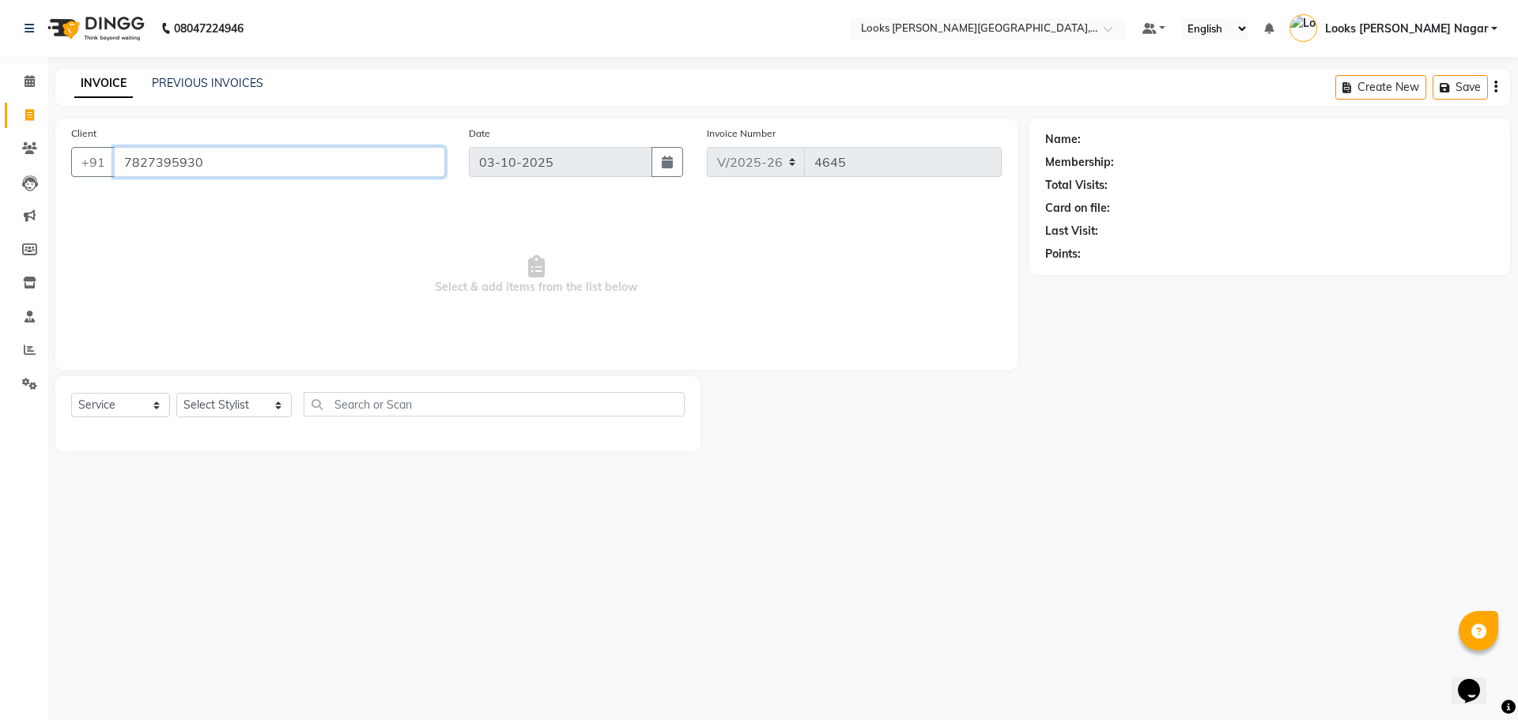
type input "7827395930"
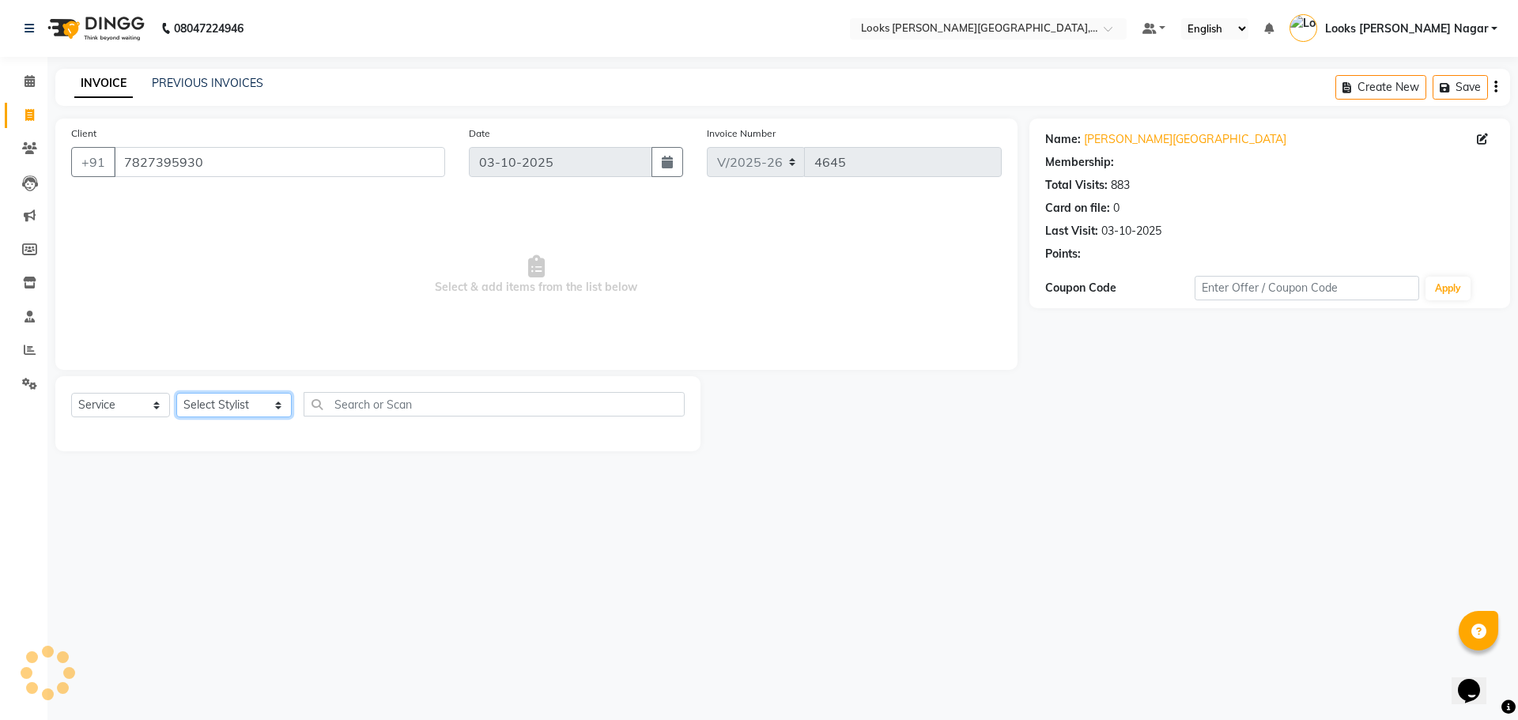
click at [214, 405] on select "Select Stylist Alam Aman [PERSON_NAME] Armaan Ashish Atul Deepika [PERSON_NAME]…" at bounding box center [233, 405] width 115 height 25
select select "1: Object"
select select "23522"
click at [176, 393] on select "Select Stylist Alam Aman [PERSON_NAME] Armaan Ashish Atul Deepika [PERSON_NAME]…" at bounding box center [233, 405] width 115 height 25
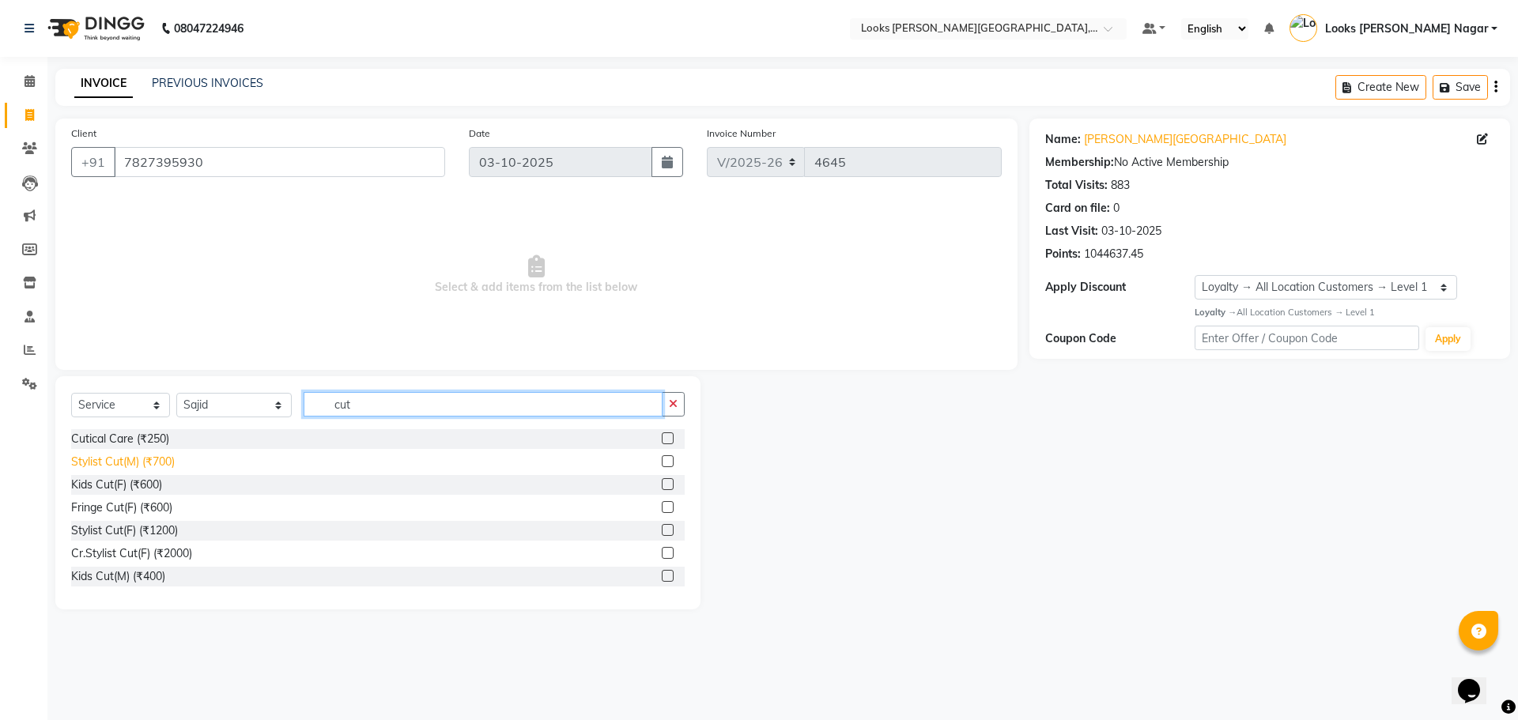
type input "cut"
click at [156, 466] on div "Stylist Cut(M) (₹700)" at bounding box center [123, 462] width 104 height 17
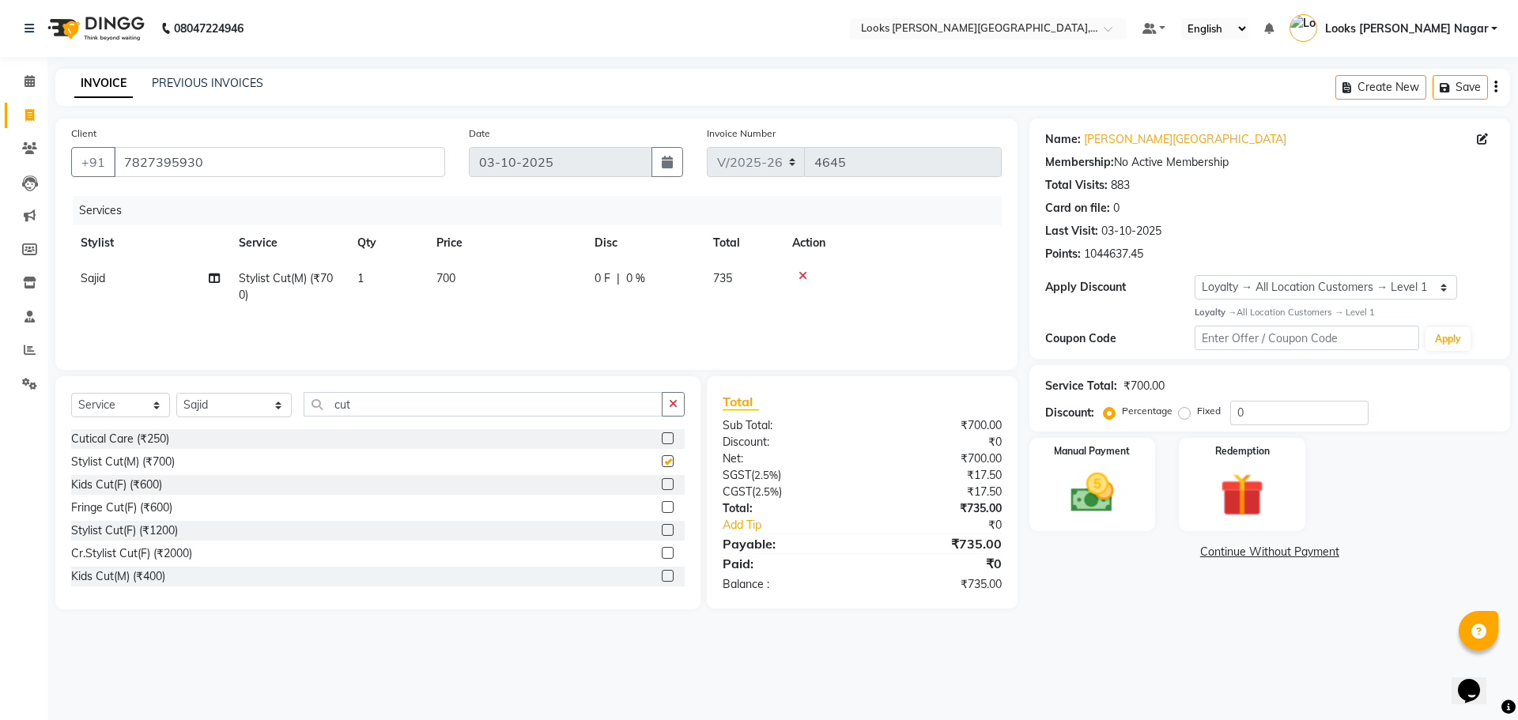
checkbox input "false"
click at [412, 408] on input "cut" at bounding box center [483, 404] width 359 height 25
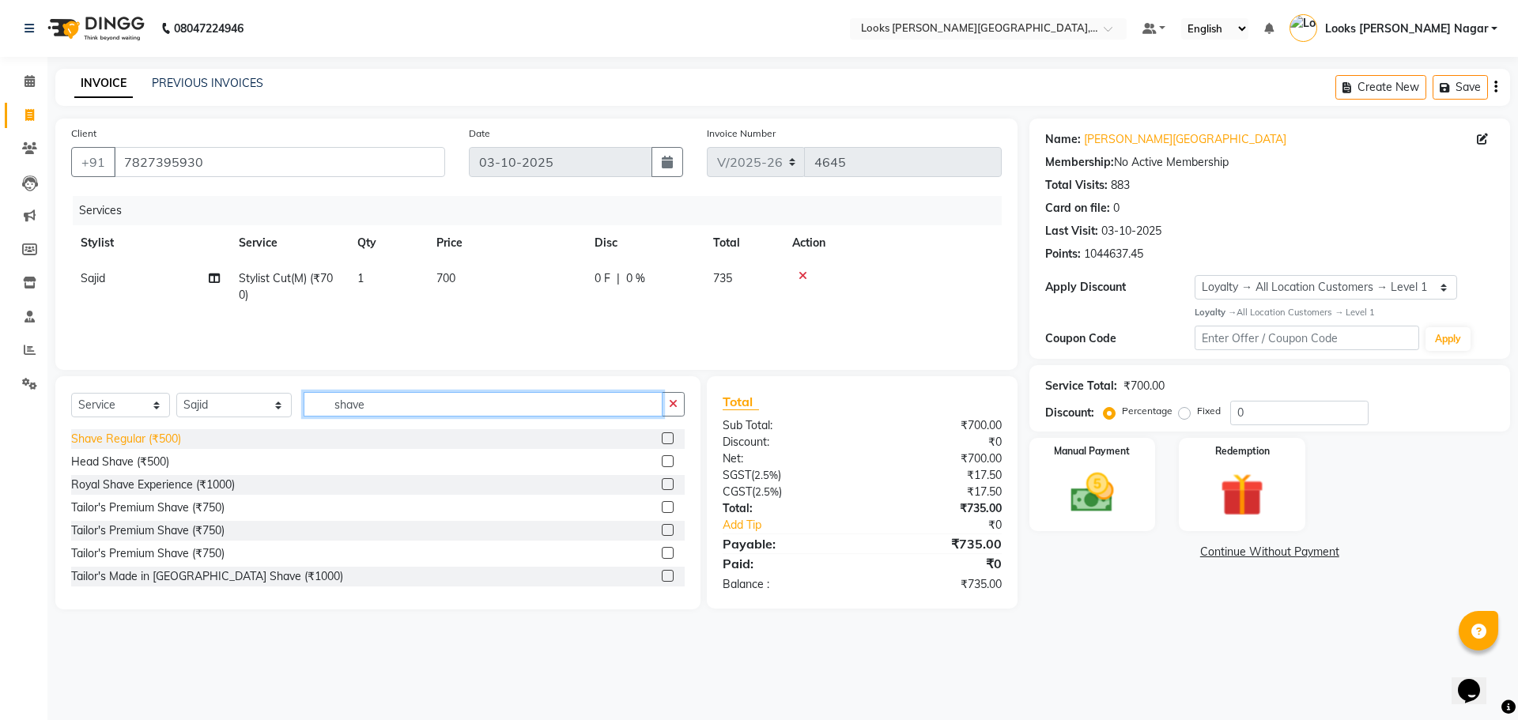
type input "shave"
click at [161, 441] on div "Shave Regular (₹500)" at bounding box center [126, 439] width 110 height 17
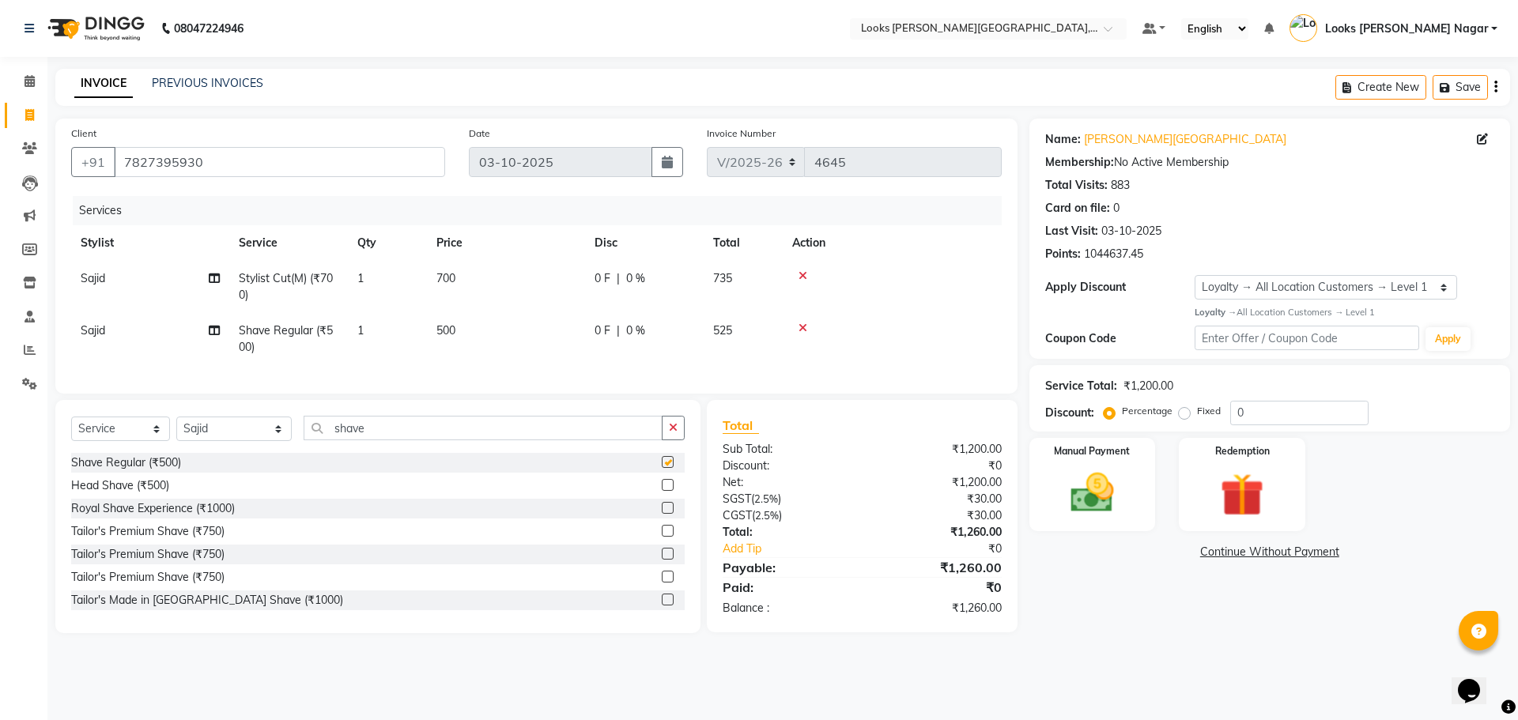
checkbox input "false"
click at [558, 276] on td "700" at bounding box center [506, 287] width 158 height 52
select select "23522"
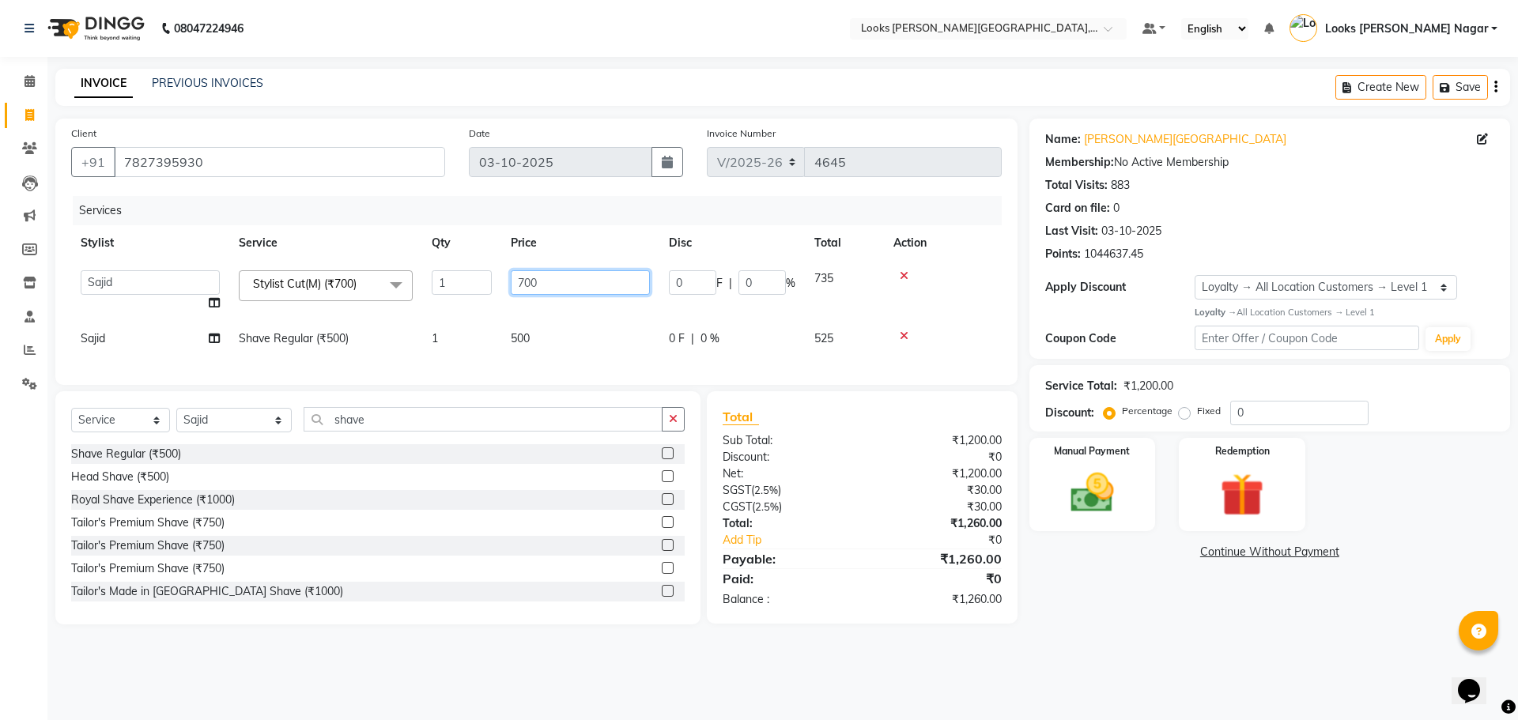
click at [554, 280] on input "700" at bounding box center [580, 282] width 139 height 25
type input "524"
click at [565, 338] on td "500" at bounding box center [580, 339] width 158 height 36
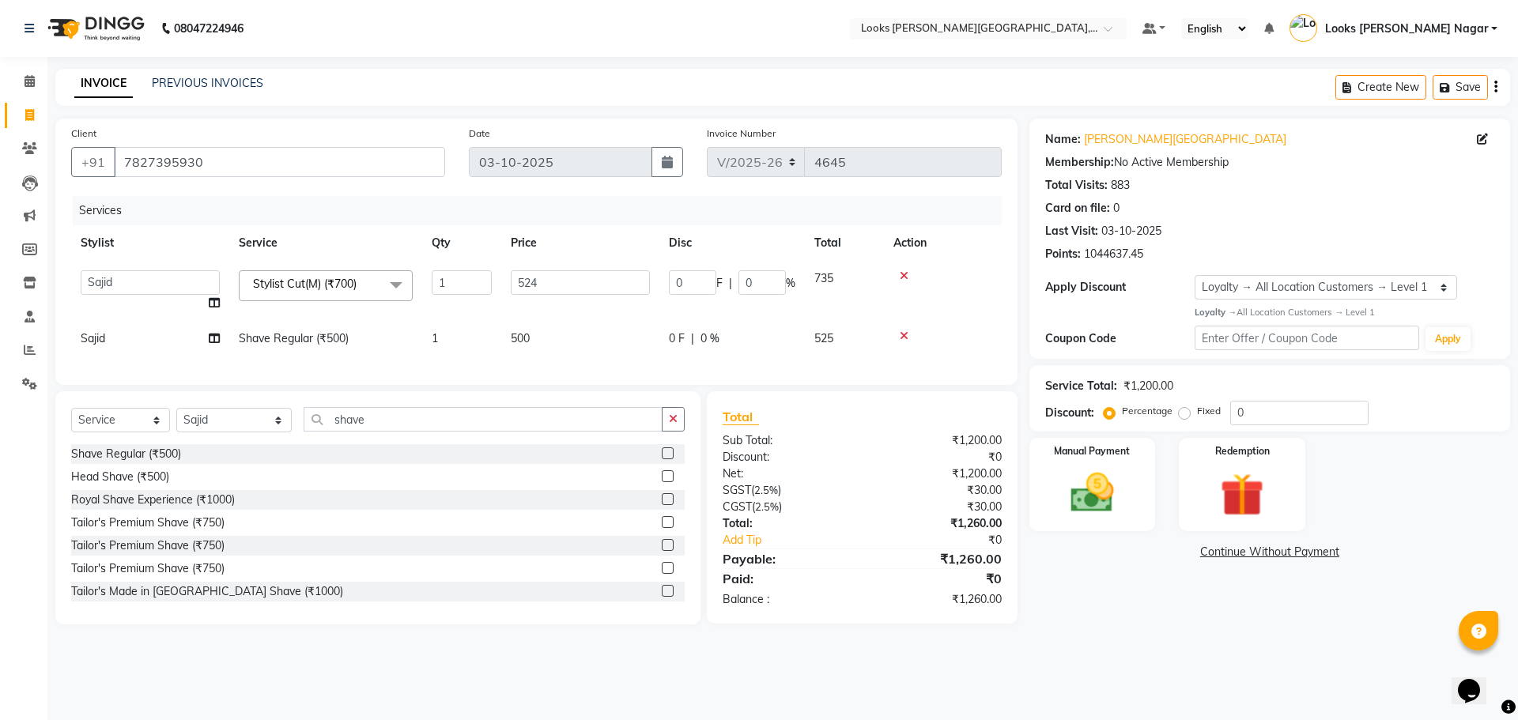
select select "23522"
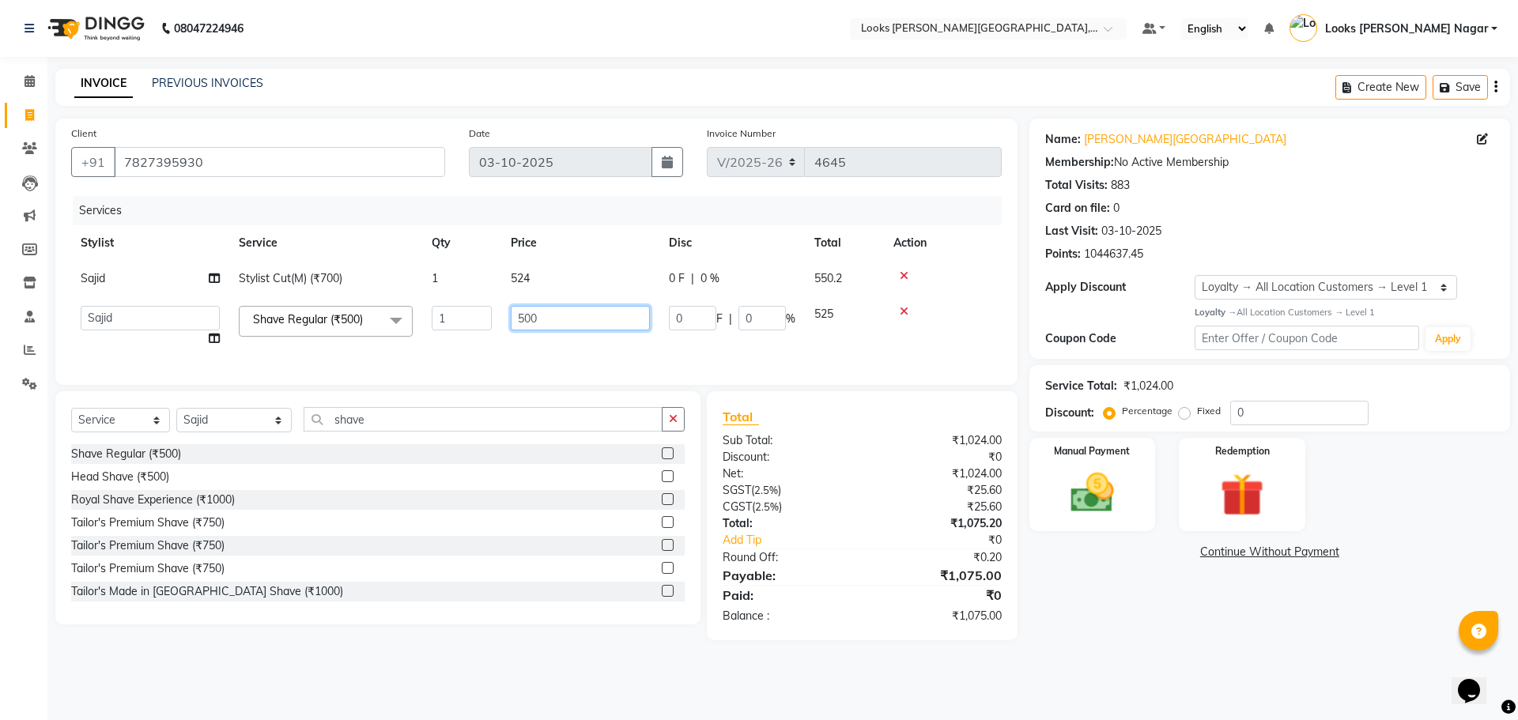
click at [554, 326] on input "500" at bounding box center [580, 318] width 139 height 25
click at [554, 321] on input "500" at bounding box center [580, 318] width 139 height 25
type input "333"
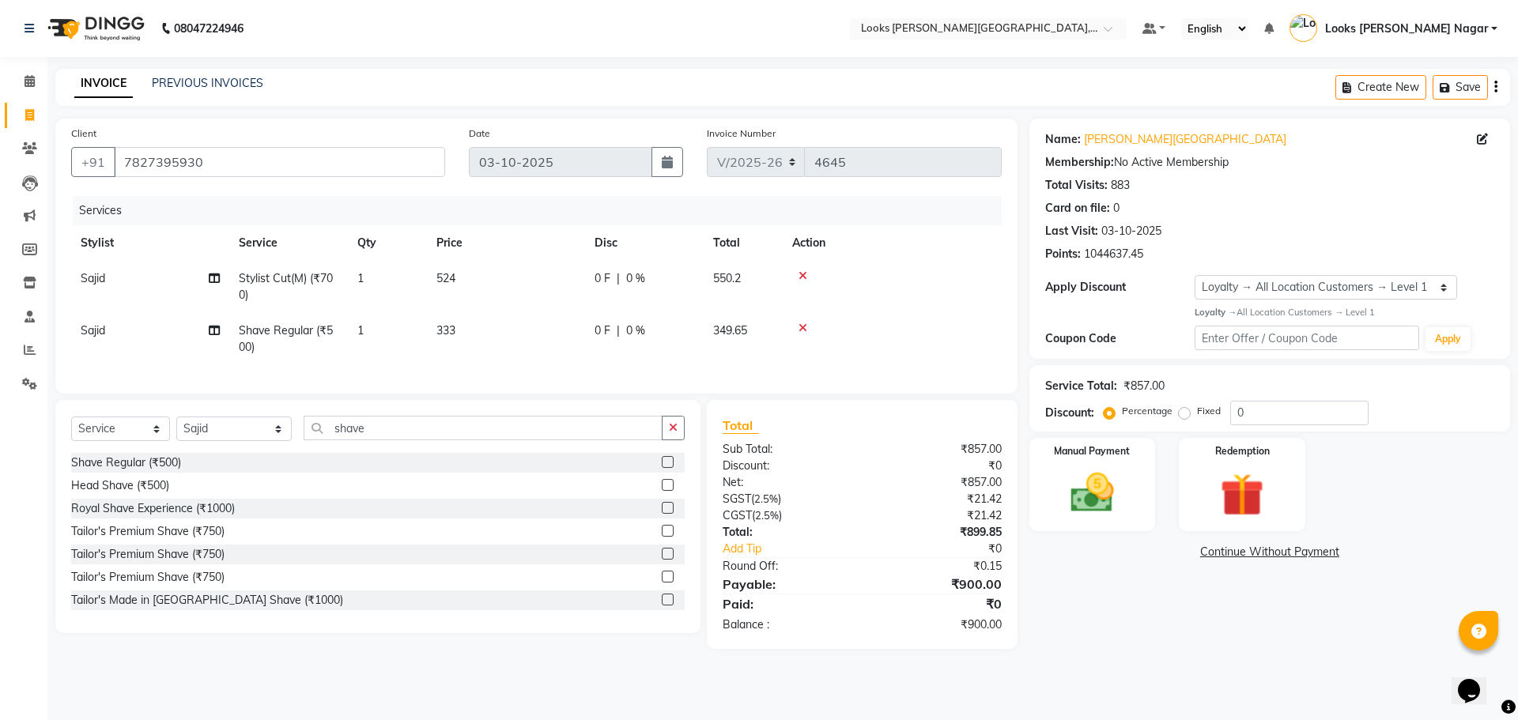
click at [1082, 607] on div "Name: [PERSON_NAME] Nagar Membership: No Active Membership Total Visits: 883 Ca…" at bounding box center [1276, 384] width 493 height 531
click at [1073, 499] on img at bounding box center [1093, 493] width 74 height 52
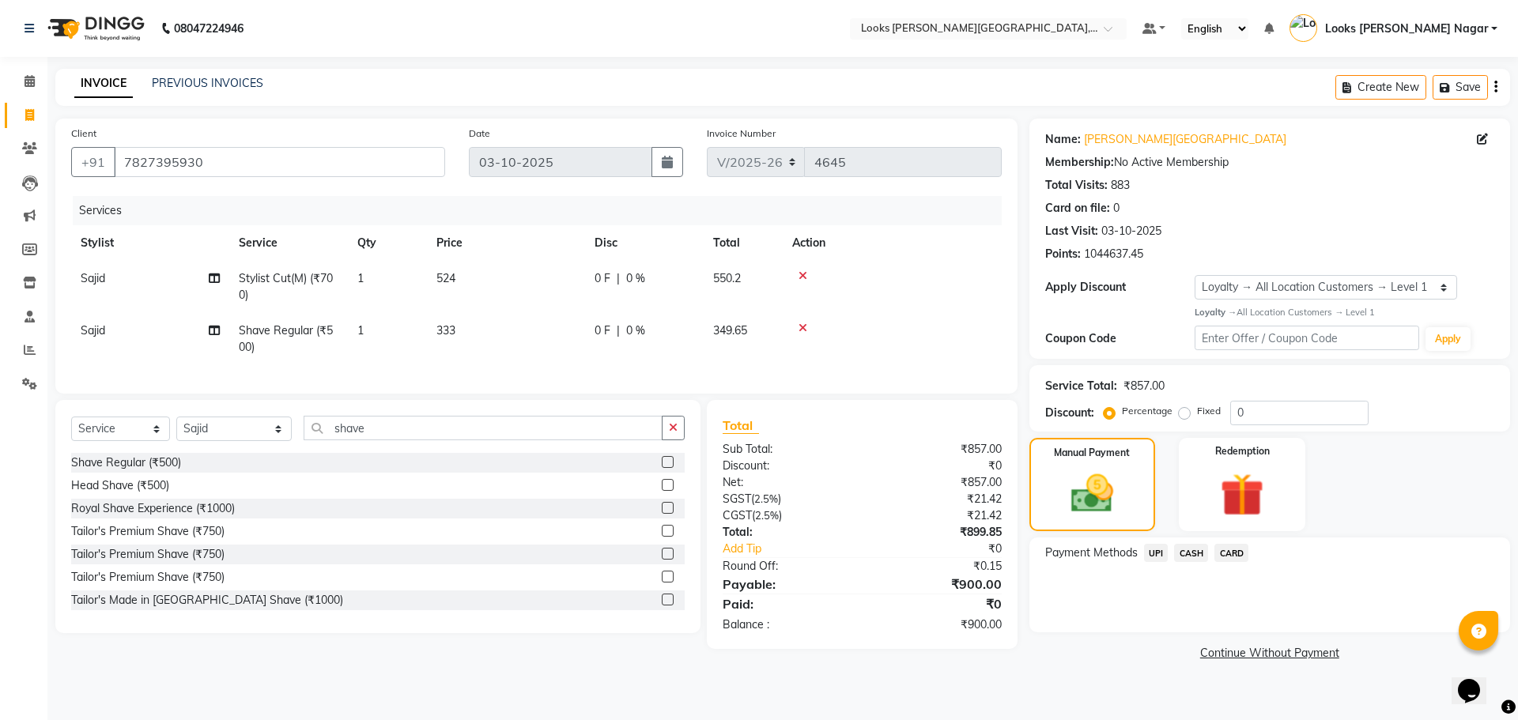
click at [496, 337] on td "333" at bounding box center [506, 339] width 158 height 52
select select "23522"
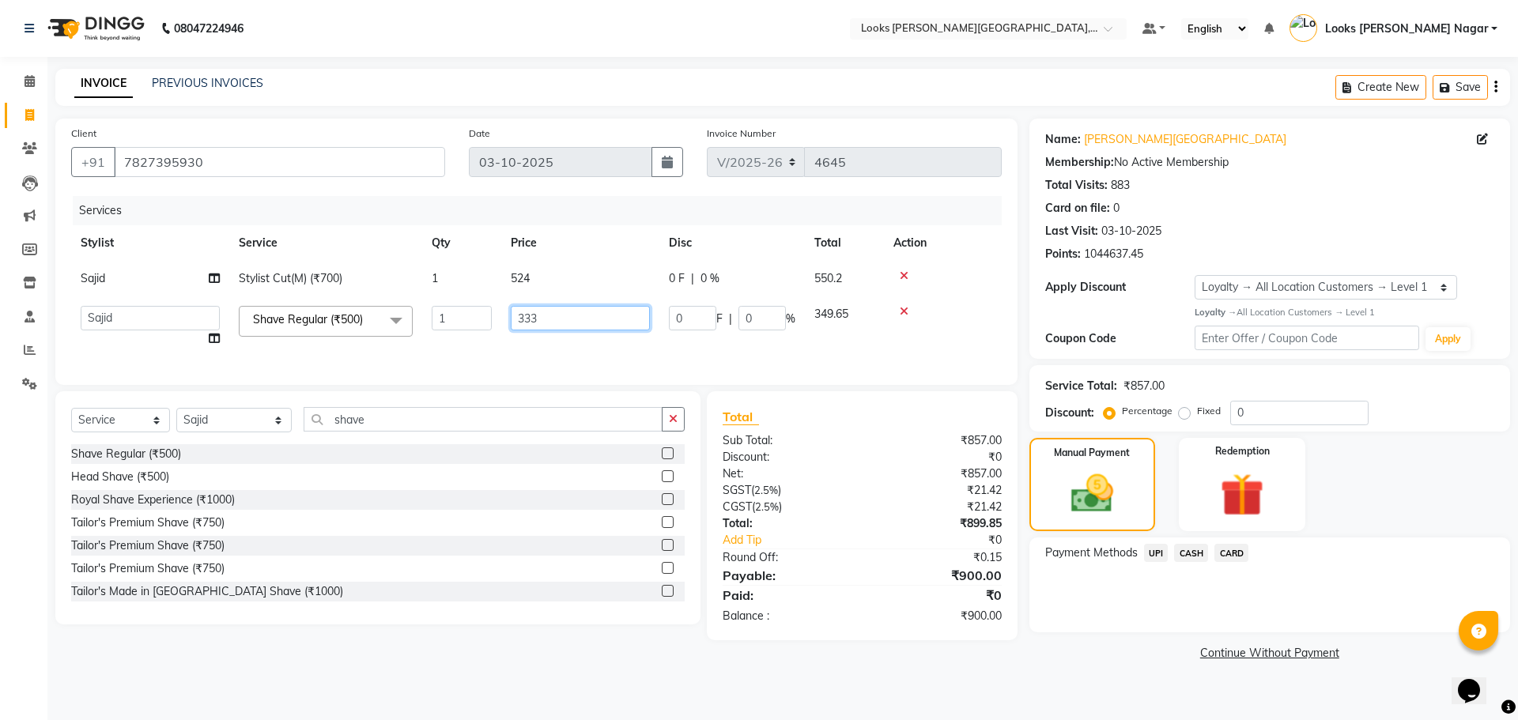
drag, startPoint x: 551, startPoint y: 310, endPoint x: 448, endPoint y: 352, distance: 111.8
click at [456, 349] on tr "Alam Aman [PERSON_NAME] Armaan Ashish Atul Deepika Deepu Dilshad Durga [PERSON_…" at bounding box center [536, 327] width 931 height 60
type input "285"
click at [1137, 638] on div "Name: [PERSON_NAME] Nagar Membership: No Active Membership Total Visits: 883 Ca…" at bounding box center [1276, 392] width 493 height 546
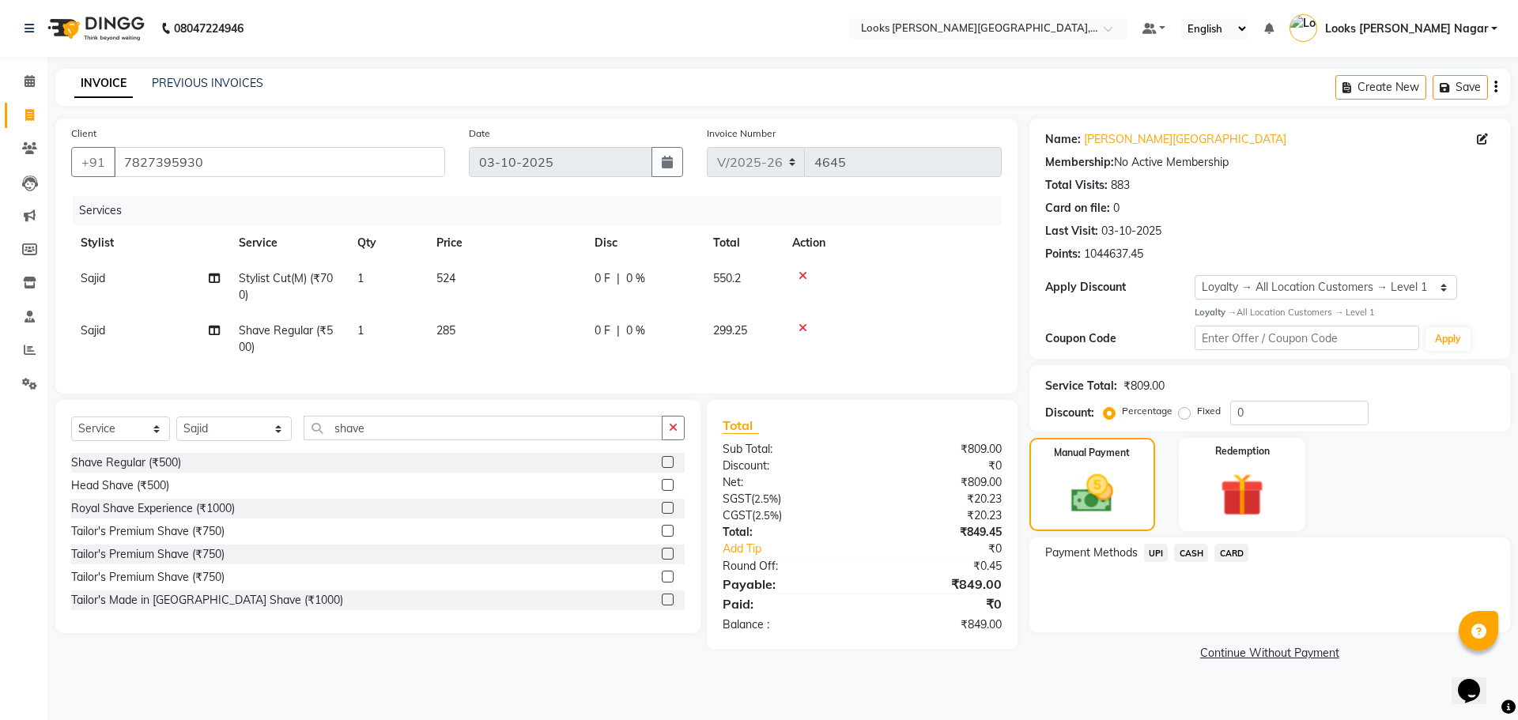
click at [523, 340] on td "285" at bounding box center [506, 339] width 158 height 52
select select "23522"
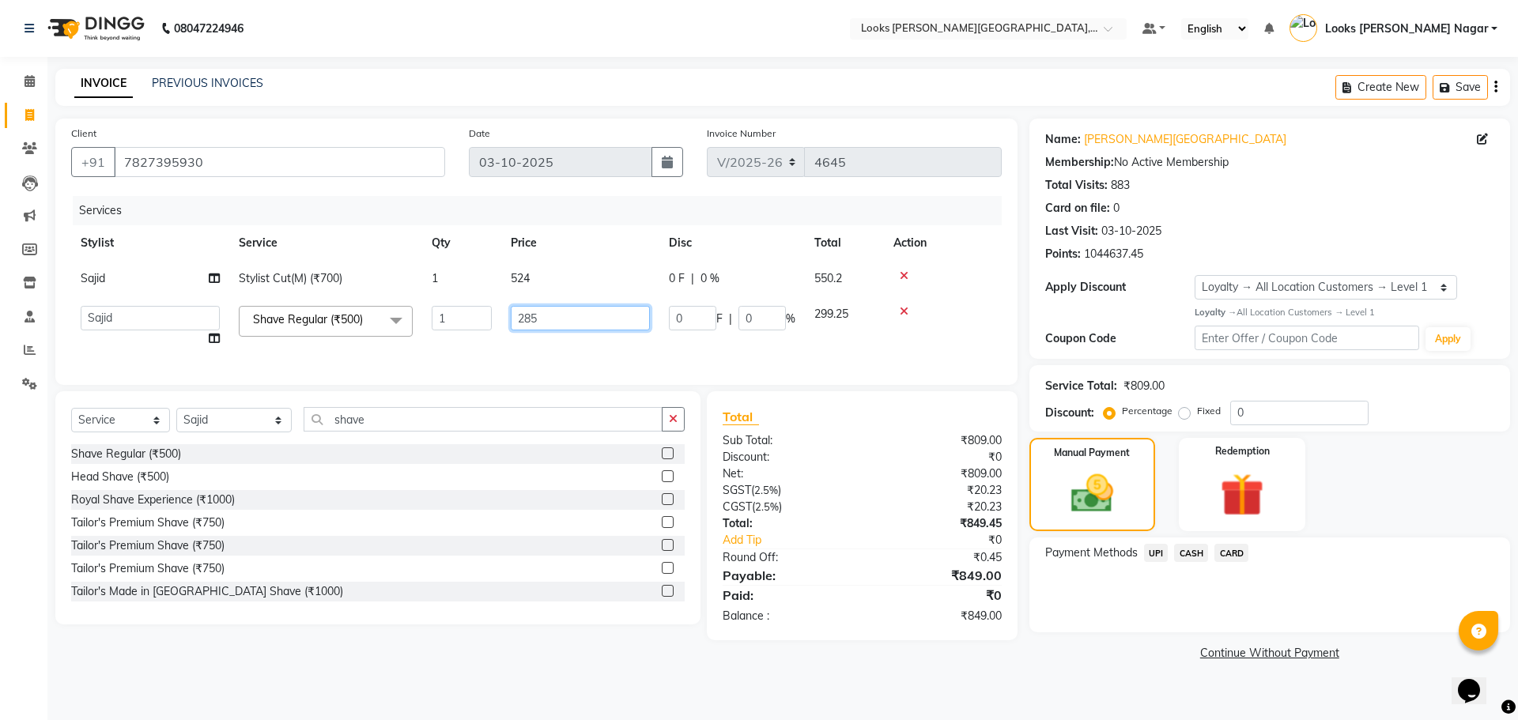
click at [556, 326] on input "285" at bounding box center [580, 318] width 139 height 25
type input "286"
click at [1220, 656] on link "Continue Without Payment" at bounding box center [1270, 653] width 474 height 17
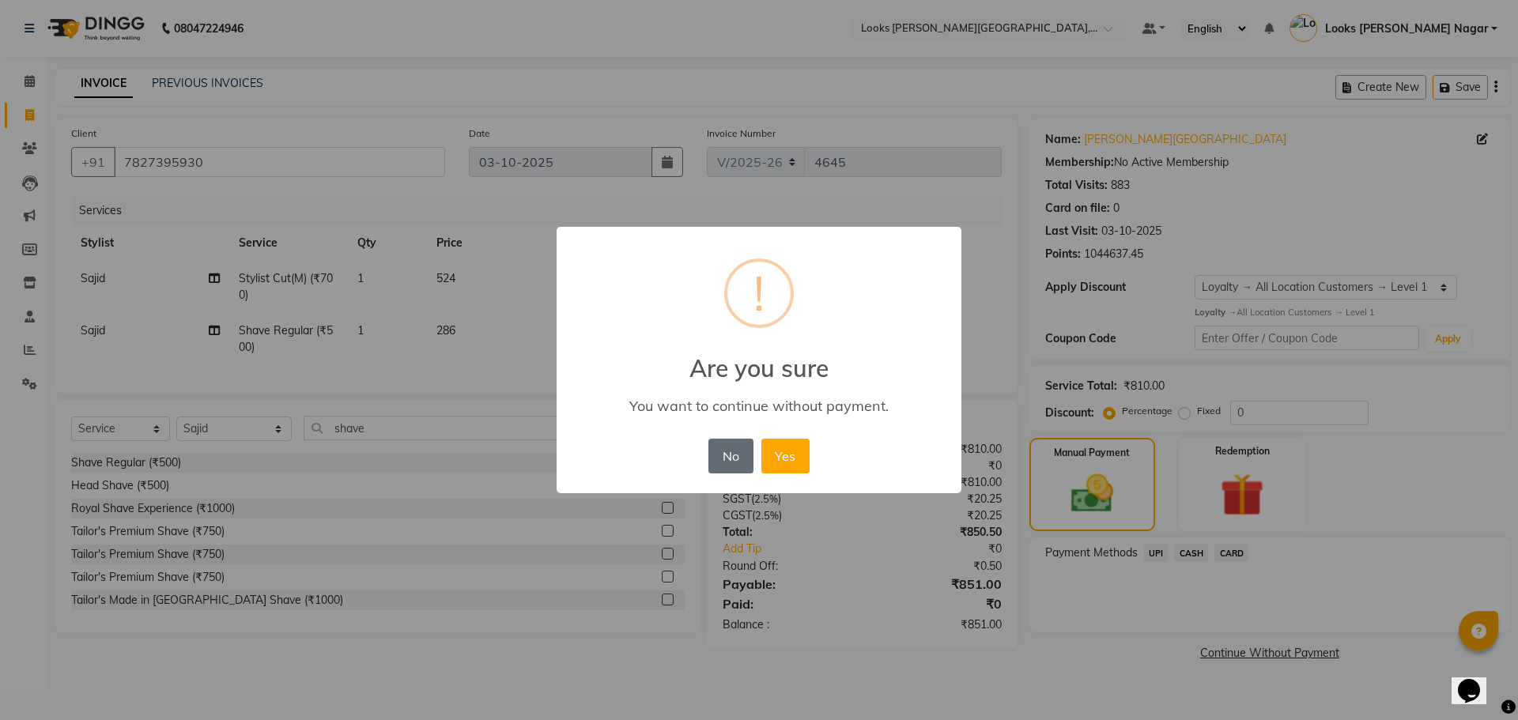
click at [730, 466] on button "No" at bounding box center [731, 456] width 44 height 35
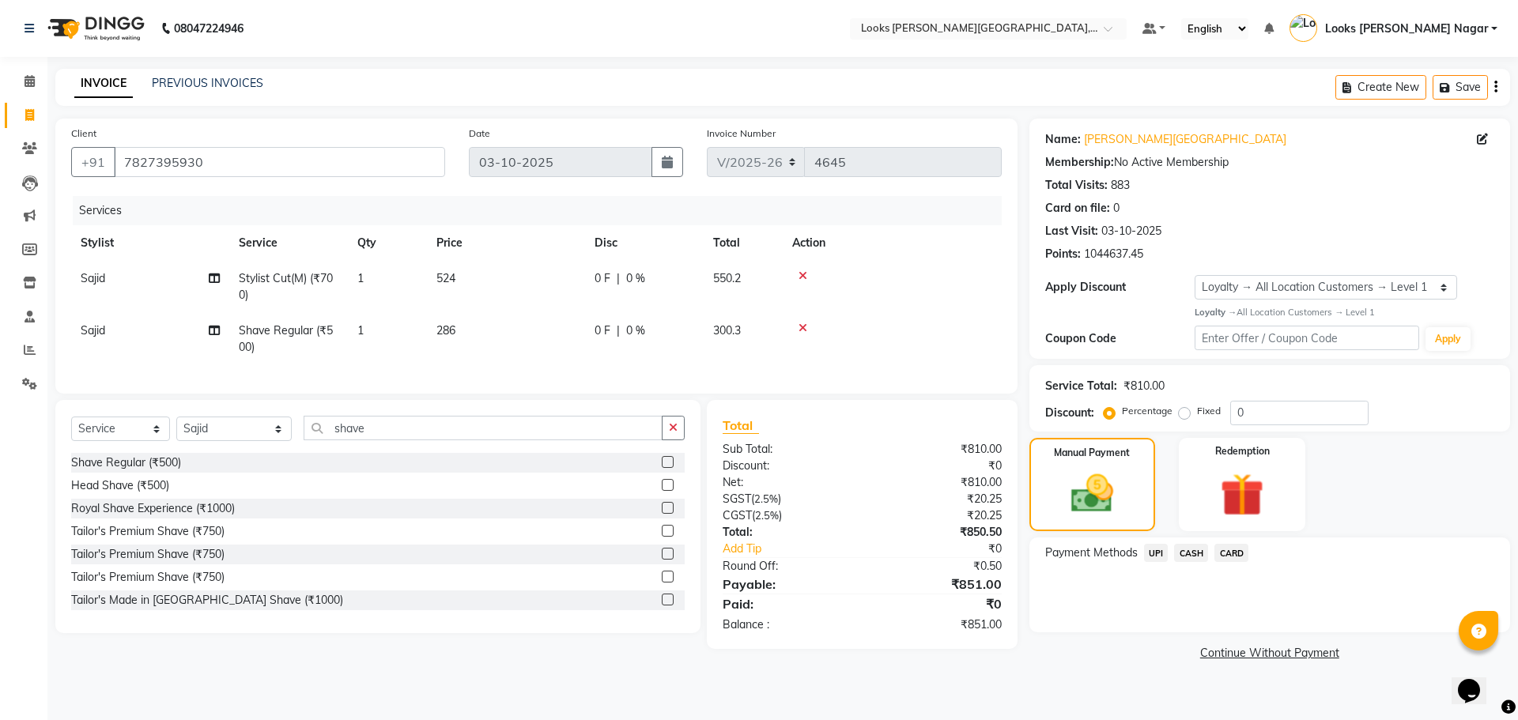
click at [518, 316] on td "286" at bounding box center [506, 339] width 158 height 52
select select "23522"
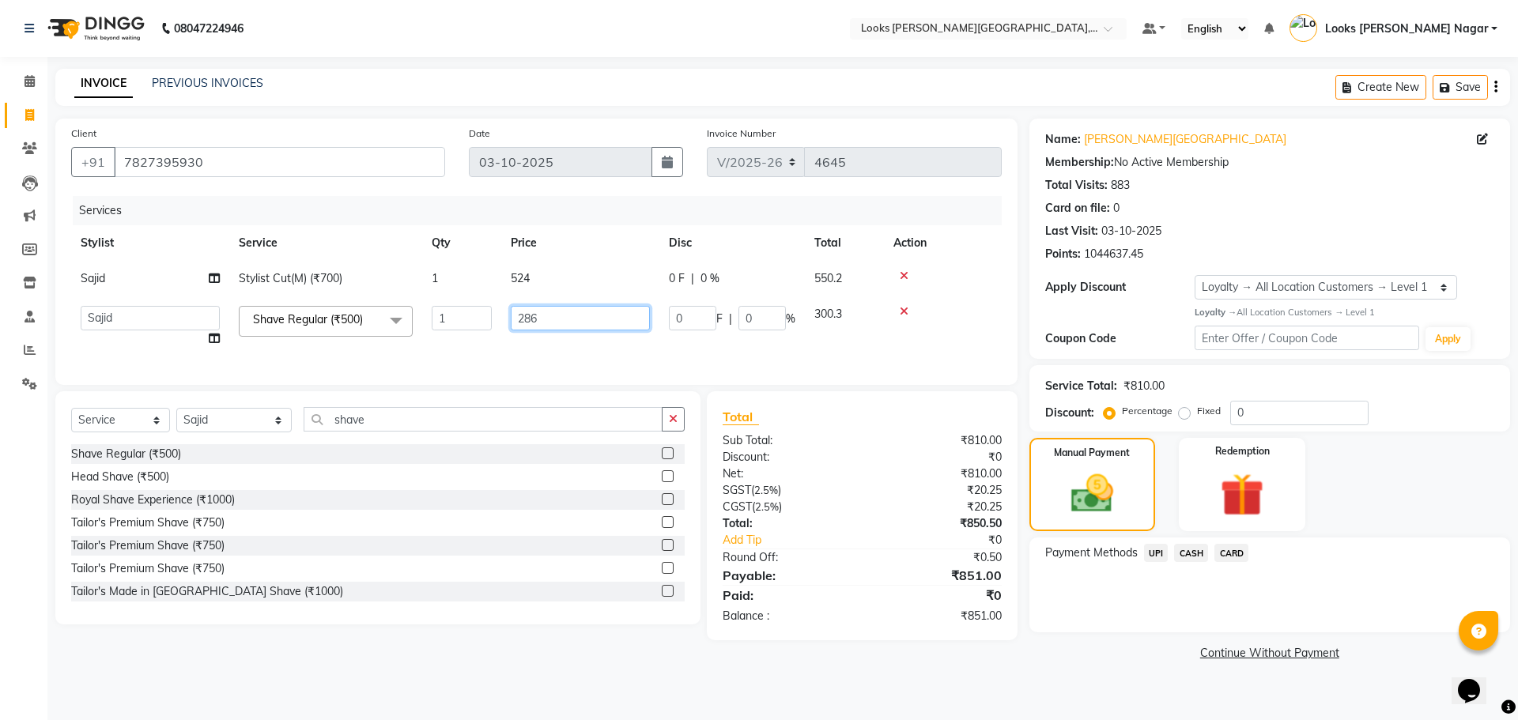
drag, startPoint x: 521, startPoint y: 325, endPoint x: 545, endPoint y: 323, distance: 23.8
click at [530, 322] on input "286" at bounding box center [580, 318] width 139 height 25
click at [545, 323] on input "286" at bounding box center [580, 318] width 139 height 25
type input "285.5"
click at [1164, 675] on main "INVOICE PREVIOUS INVOICES Create New Save Client [PHONE_NUMBER] Date [DATE] Inv…" at bounding box center [782, 379] width 1471 height 620
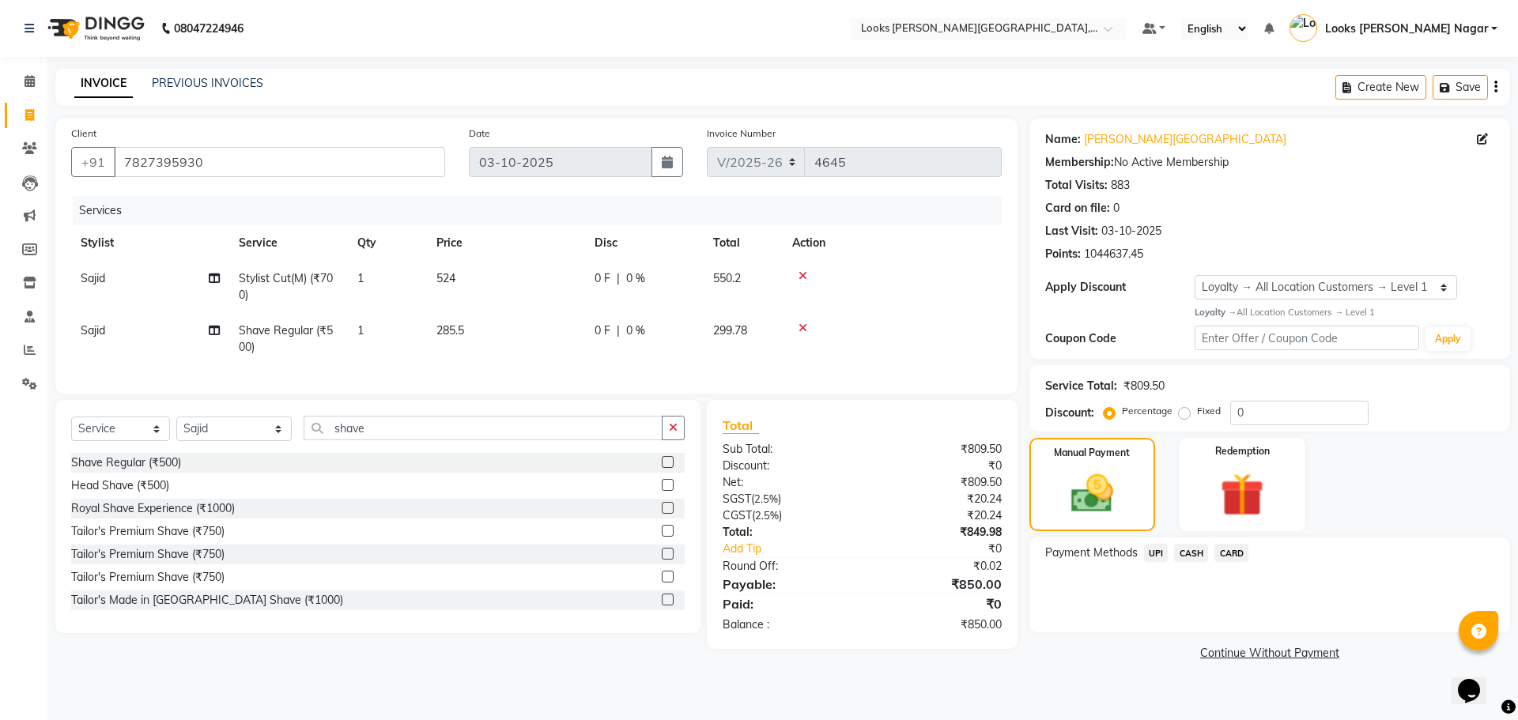
click at [1194, 550] on span "CASH" at bounding box center [1191, 553] width 34 height 18
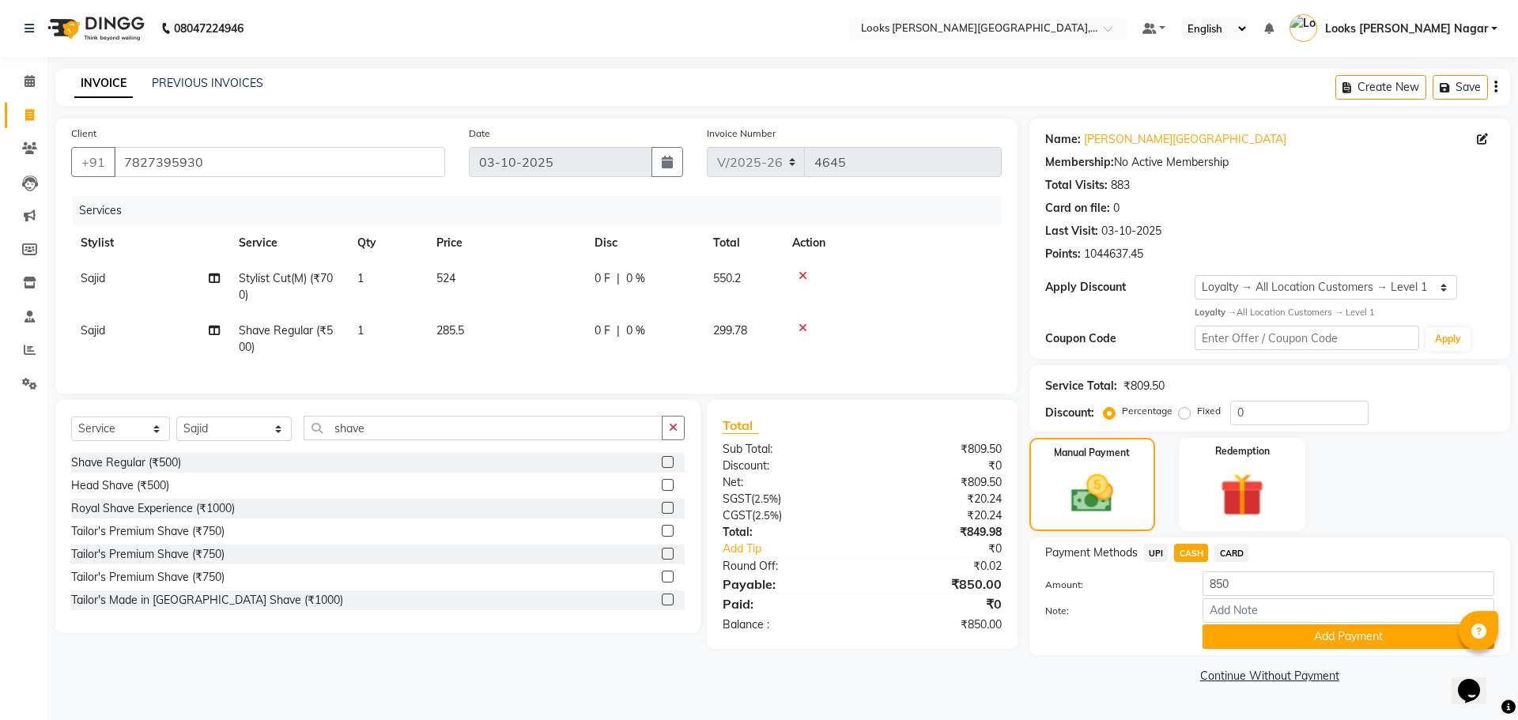
click at [1226, 638] on button "Add Payment" at bounding box center [1349, 637] width 292 height 25
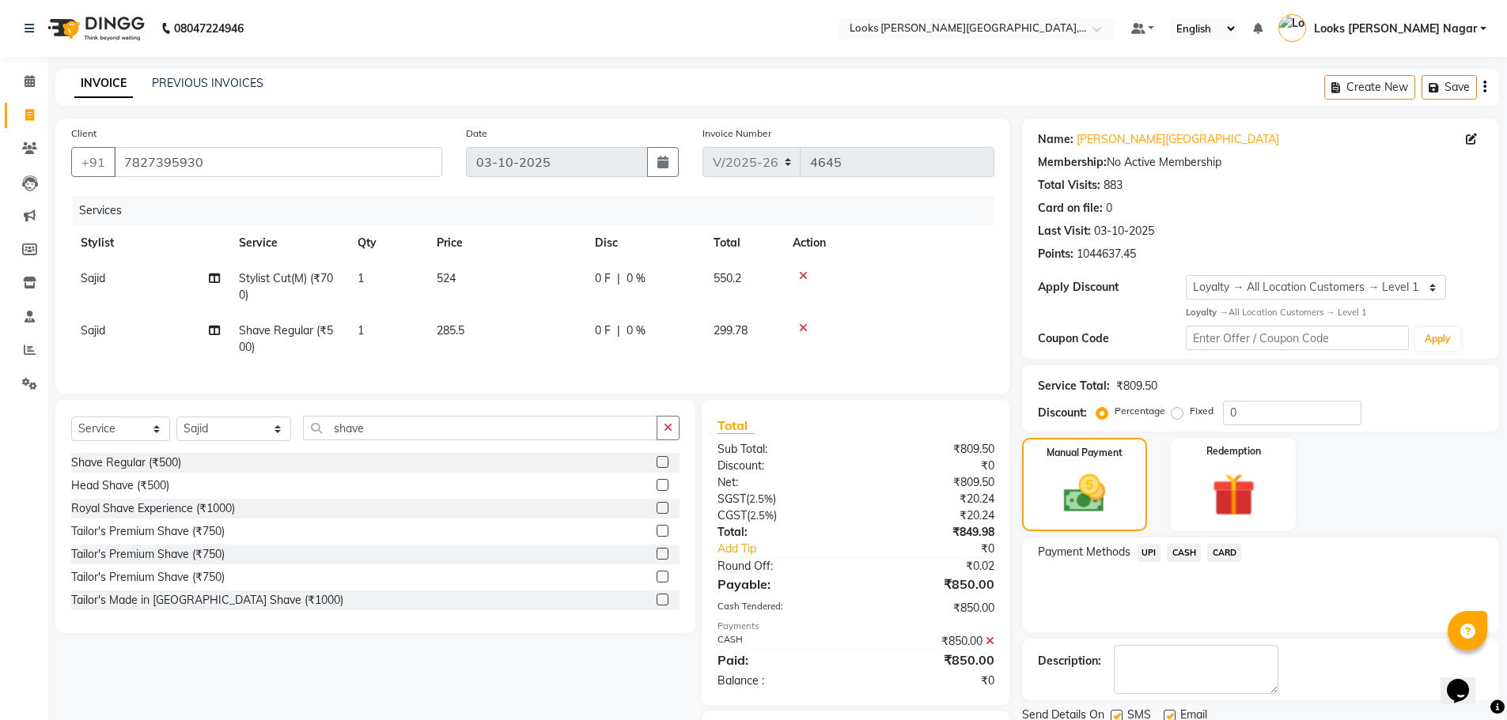
scroll to position [99, 0]
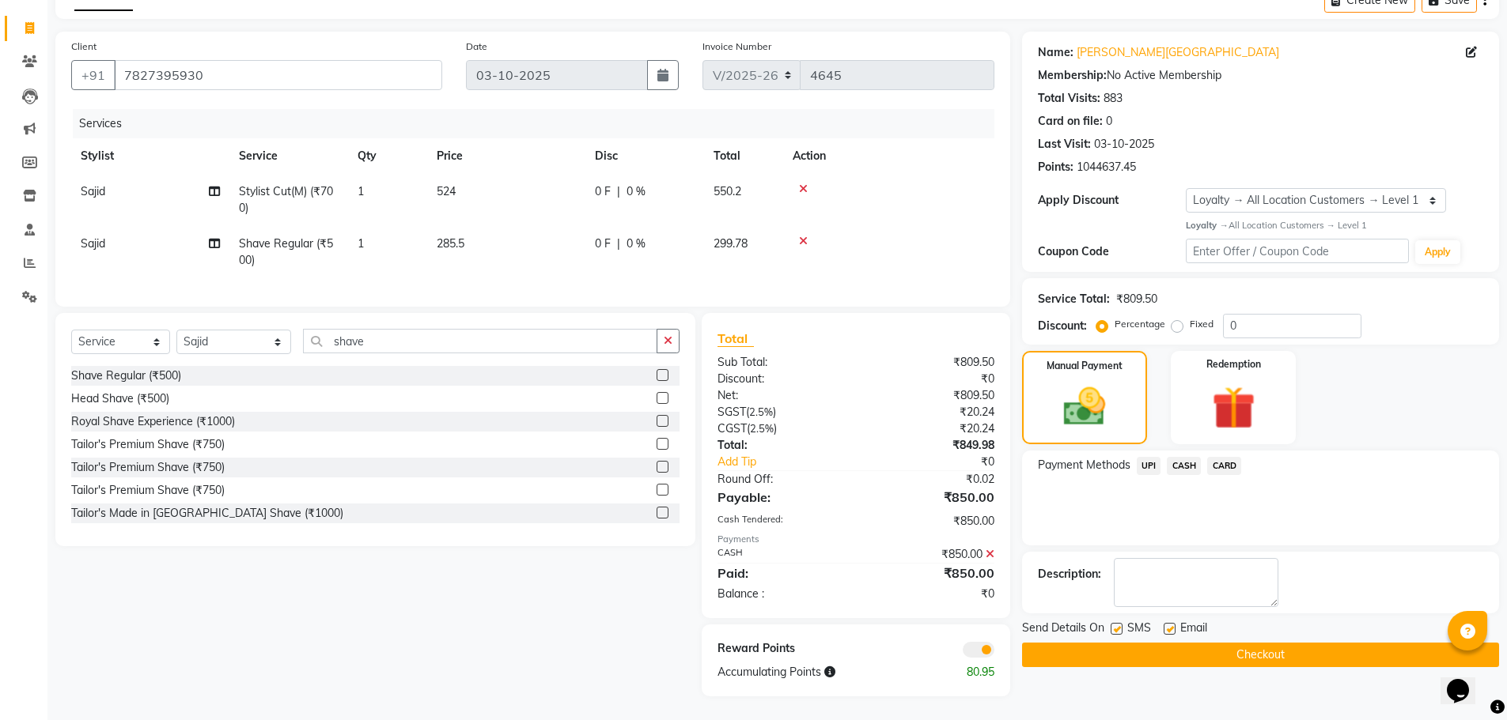
click at [1119, 623] on label at bounding box center [1116, 629] width 12 height 12
click at [1119, 625] on input "checkbox" at bounding box center [1115, 630] width 10 height 10
checkbox input "false"
click at [1111, 652] on button "Checkout" at bounding box center [1260, 655] width 477 height 25
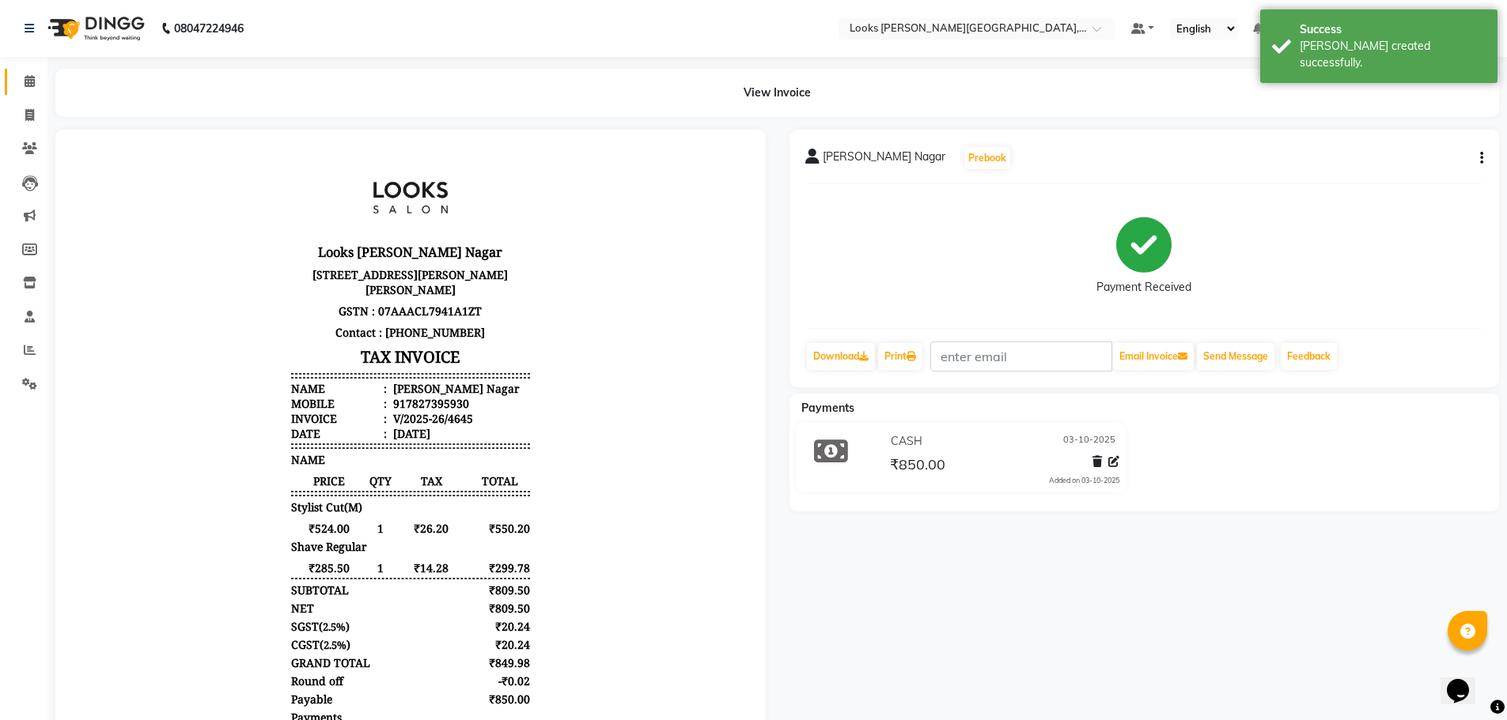
click at [36, 82] on span at bounding box center [30, 82] width 28 height 18
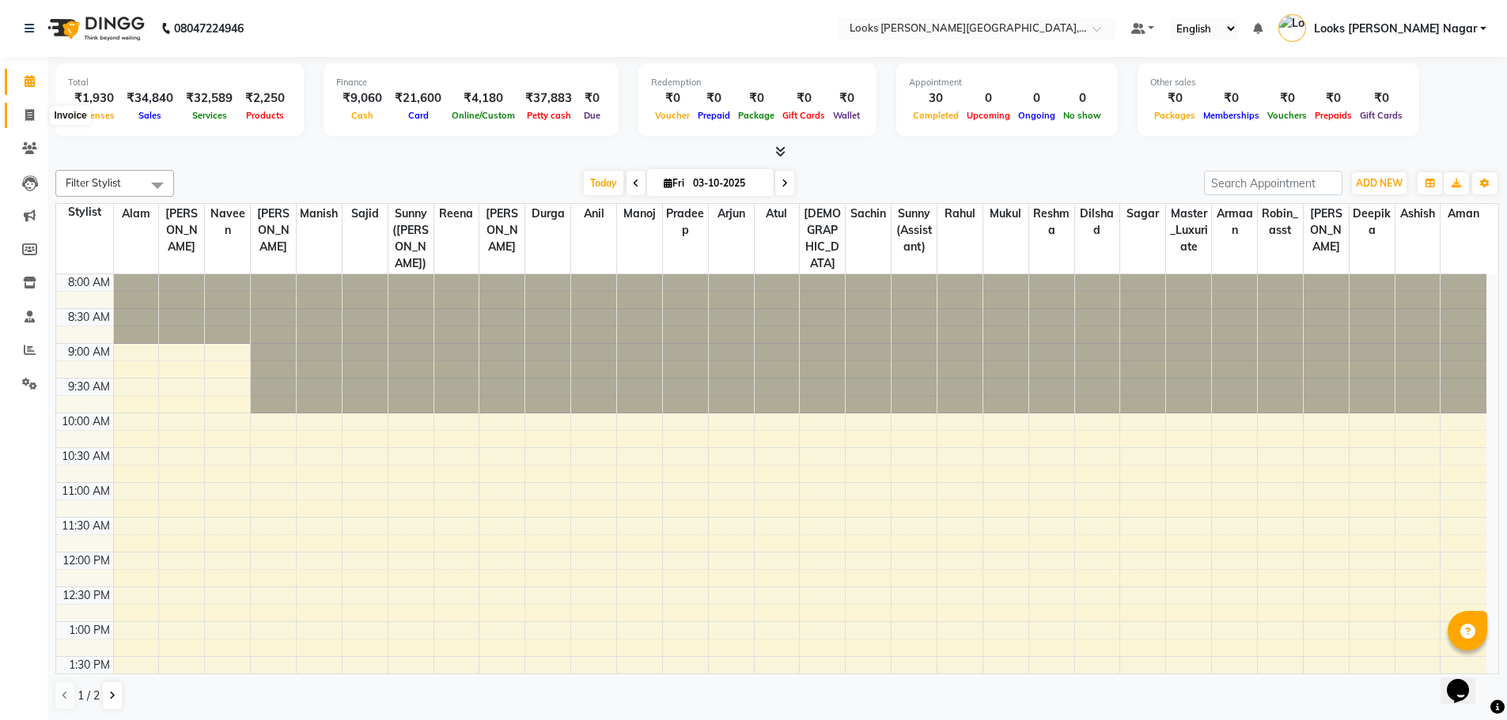
click at [29, 116] on icon at bounding box center [29, 115] width 9 height 12
select select "service"
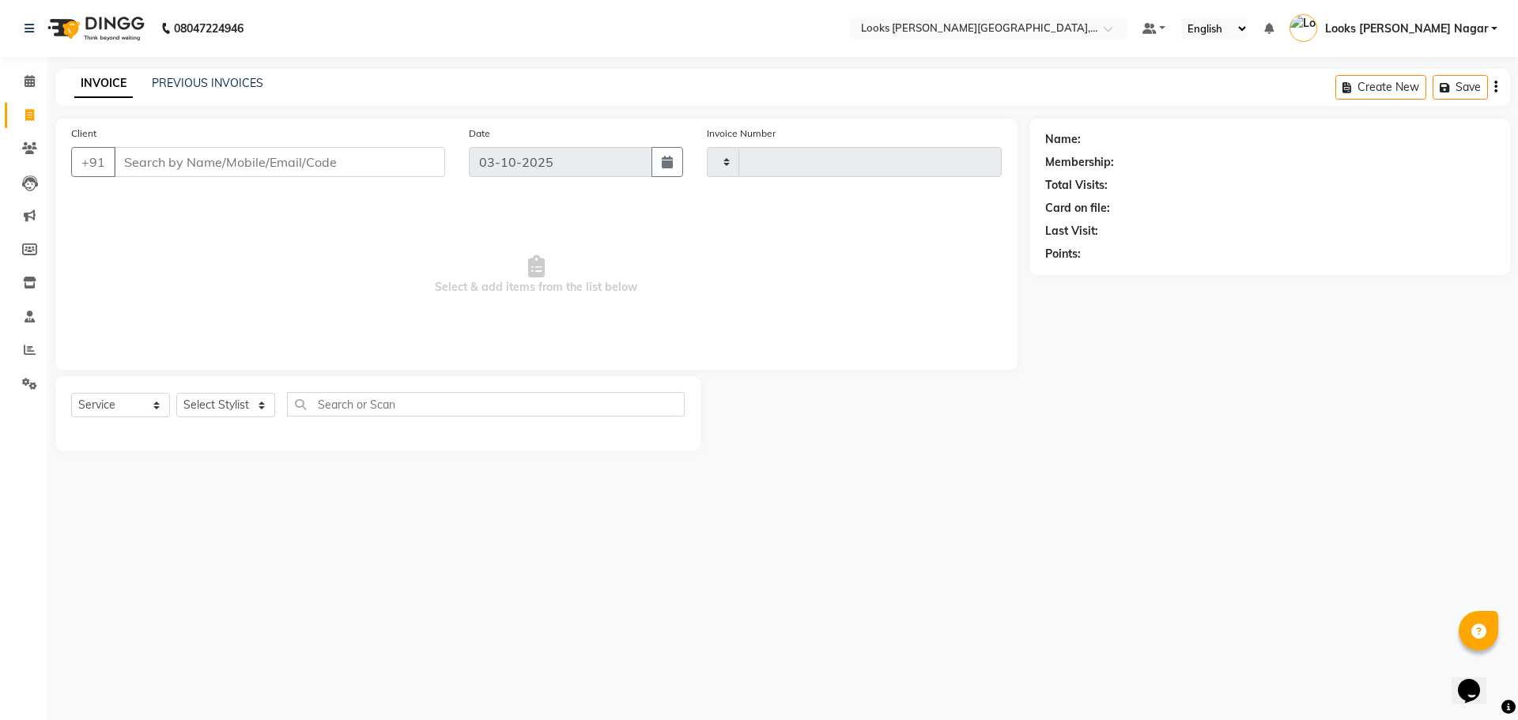
type input "4646"
select select "4327"
click at [203, 92] on div "INVOICE PREVIOUS INVOICES" at bounding box center [168, 84] width 227 height 18
click at [206, 87] on link "PREVIOUS INVOICES" at bounding box center [208, 83] width 112 height 14
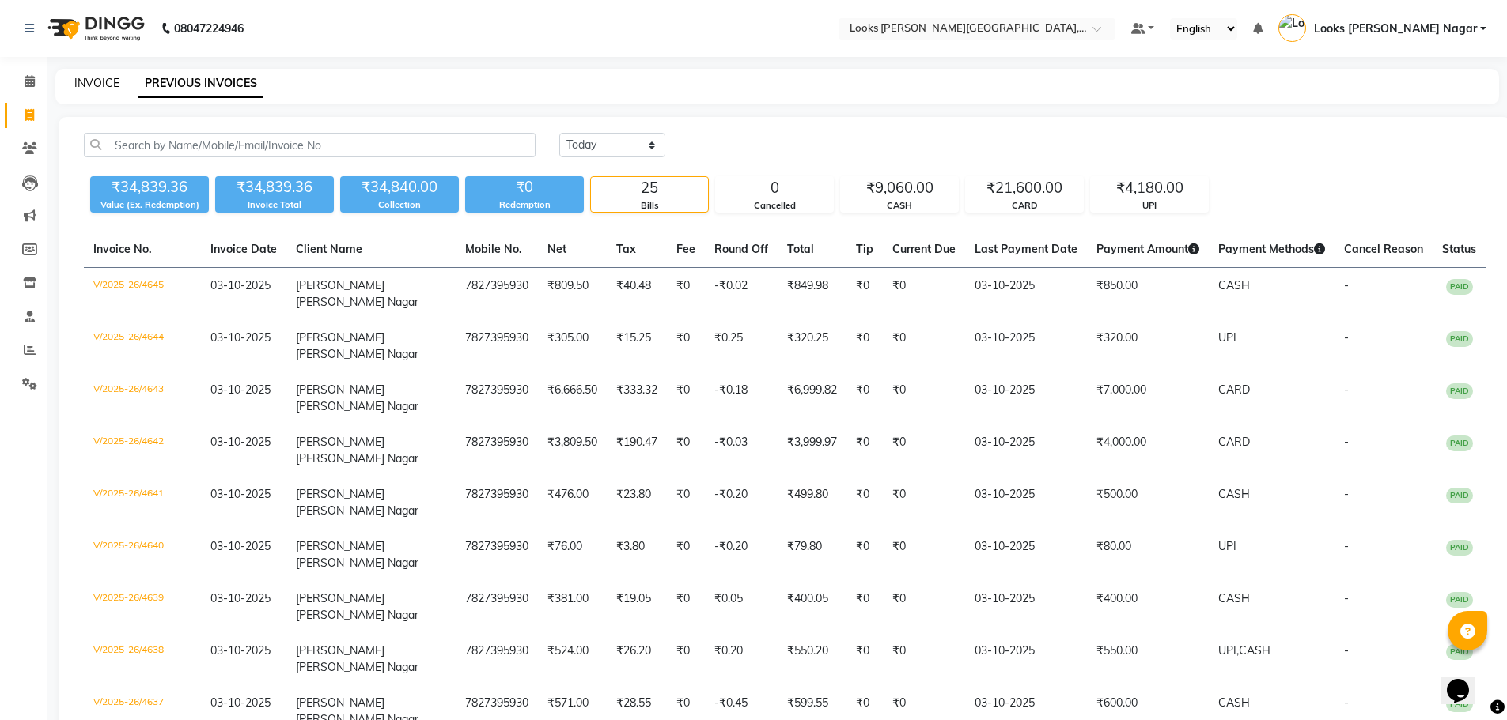
click at [105, 88] on link "INVOICE" at bounding box center [96, 83] width 45 height 14
select select "service"
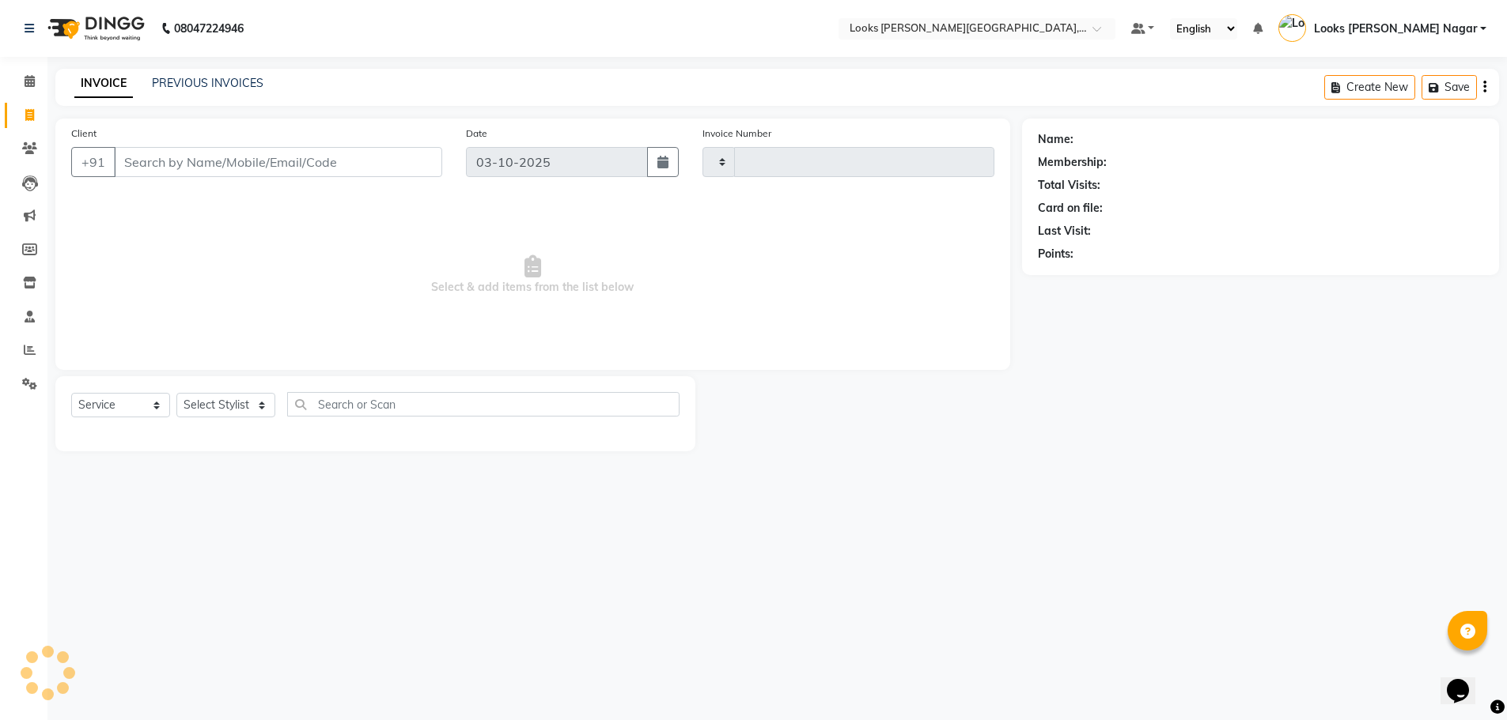
type input "4646"
select select "4327"
click at [195, 168] on input "Client" at bounding box center [279, 162] width 331 height 30
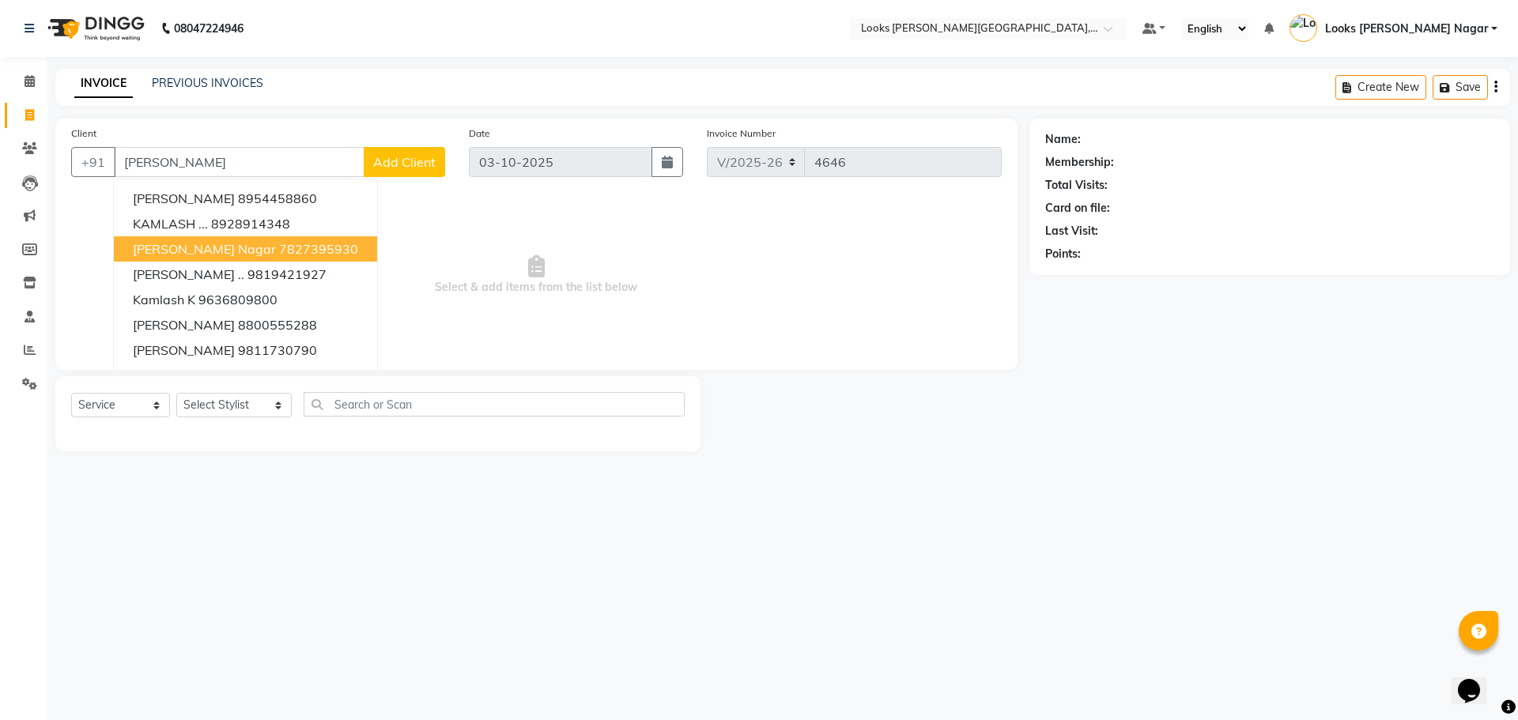
click at [259, 237] on button "[PERSON_NAME][GEOGRAPHIC_DATA]" at bounding box center [245, 248] width 263 height 25
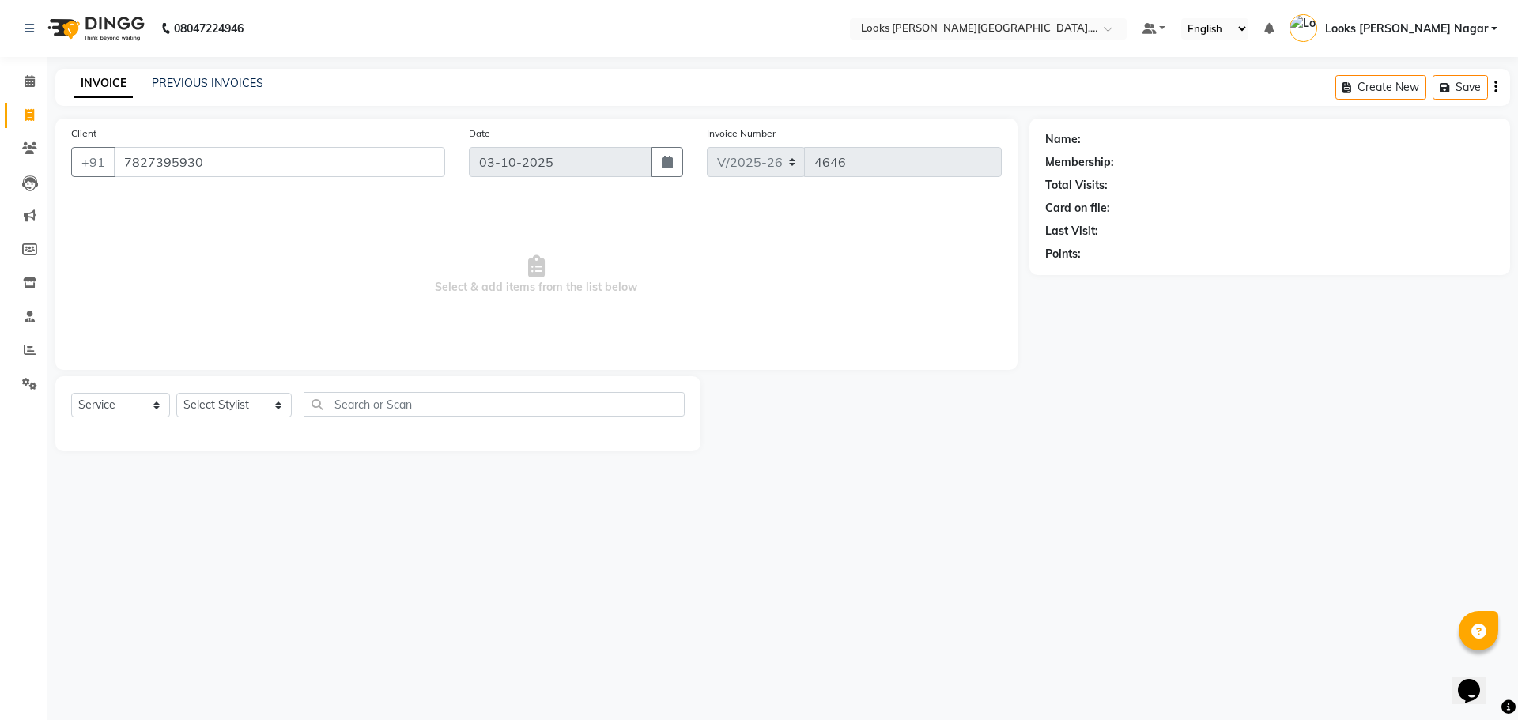
type input "7827395930"
click at [238, 398] on select "Select Stylist Alam Aman [PERSON_NAME] Armaan Ashish Atul Deepika [PERSON_NAME]…" at bounding box center [233, 405] width 115 height 25
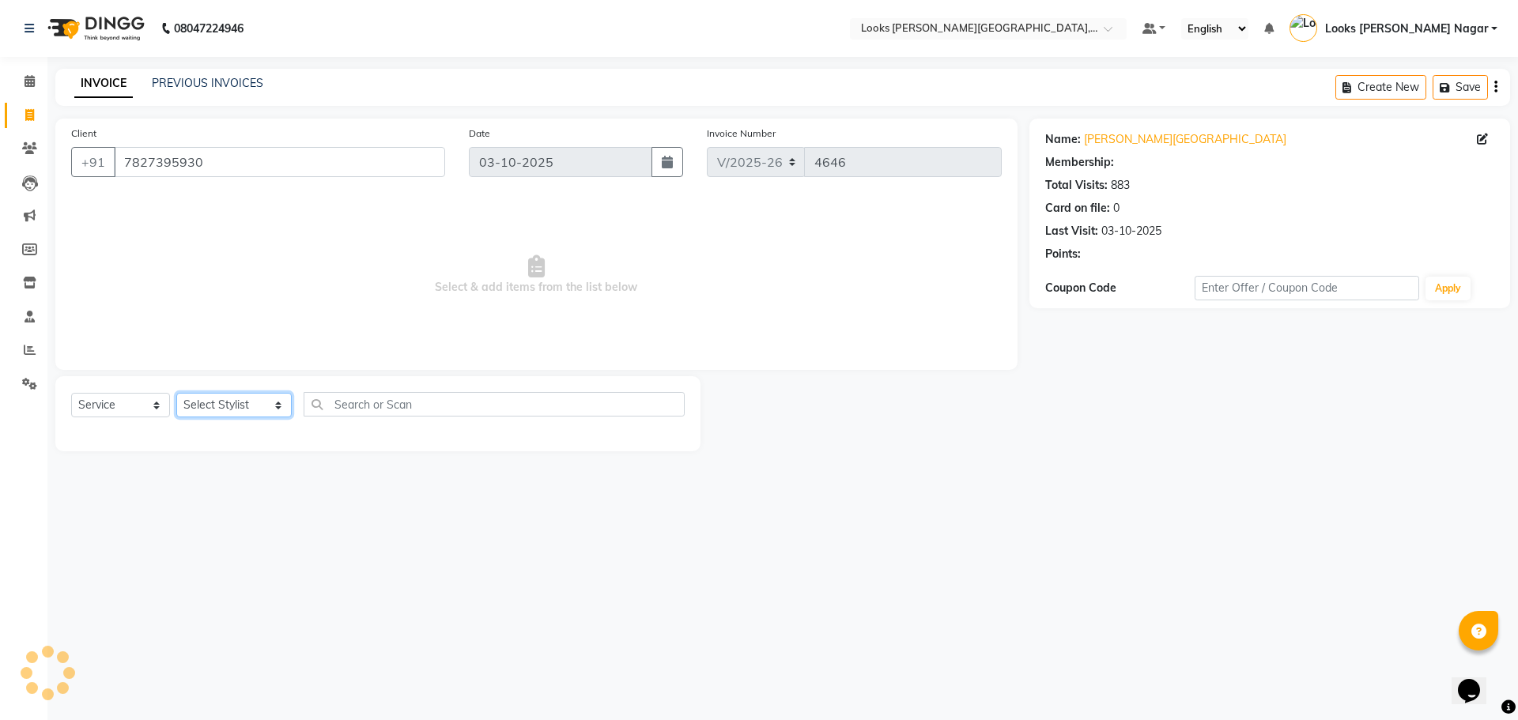
select select "1: Object"
select select "23521"
click at [176, 393] on select "Select Stylist Alam Aman [PERSON_NAME] Armaan Ashish Atul Deepika [PERSON_NAME]…" at bounding box center [233, 405] width 115 height 25
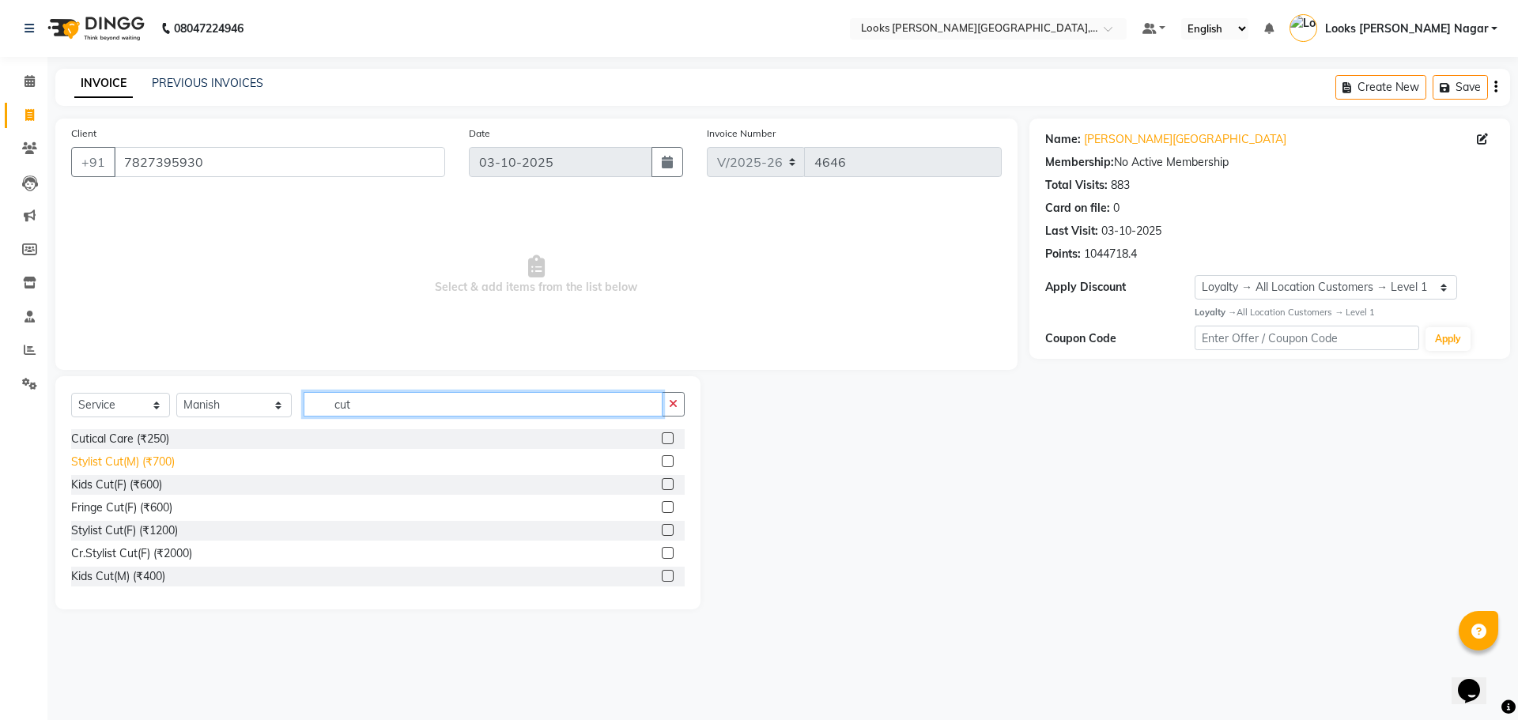
type input "cut"
click at [135, 456] on div "Stylist Cut(M) (₹700)" at bounding box center [123, 462] width 104 height 17
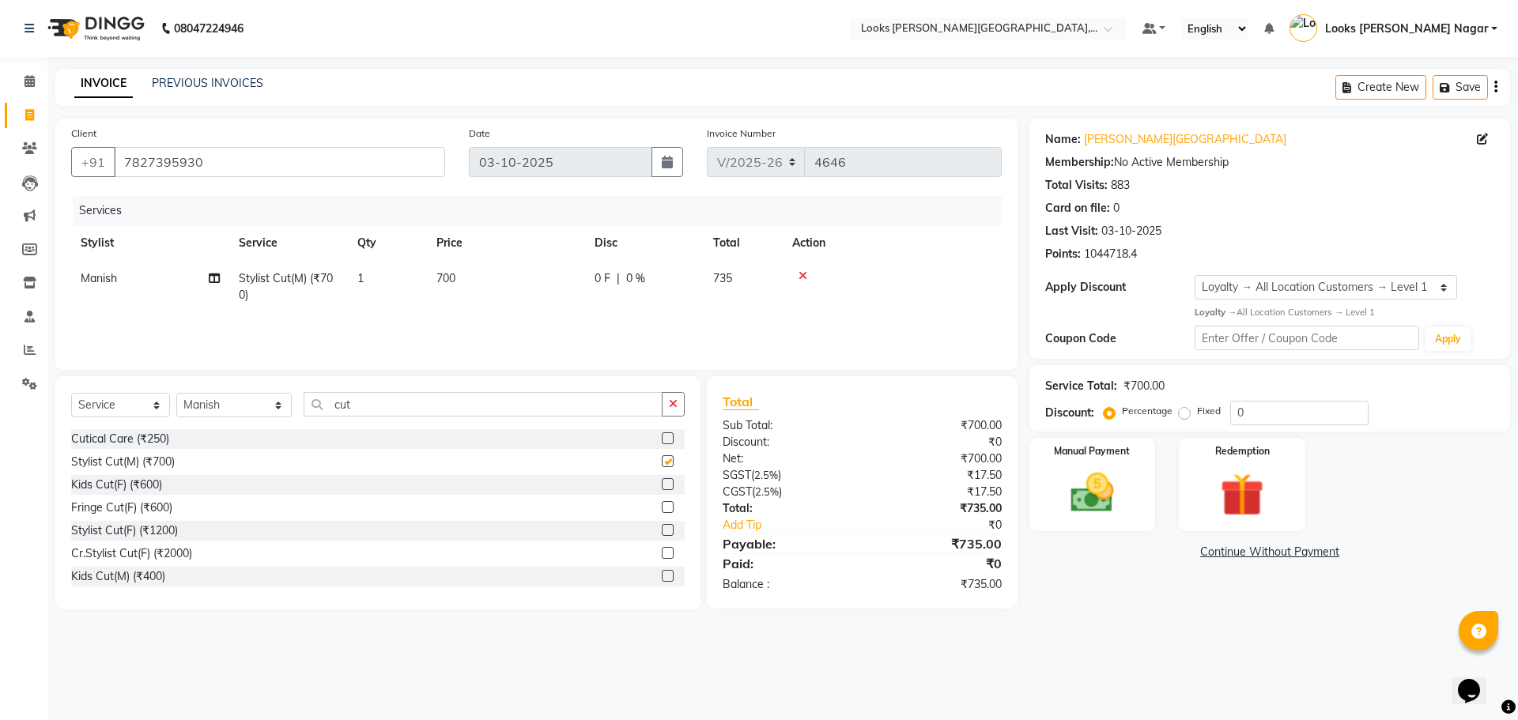
checkbox input "false"
click at [524, 246] on th "Price" at bounding box center [506, 243] width 158 height 36
click at [556, 285] on td "700" at bounding box center [506, 287] width 158 height 52
select select "23521"
click at [559, 282] on input "700" at bounding box center [580, 282] width 139 height 25
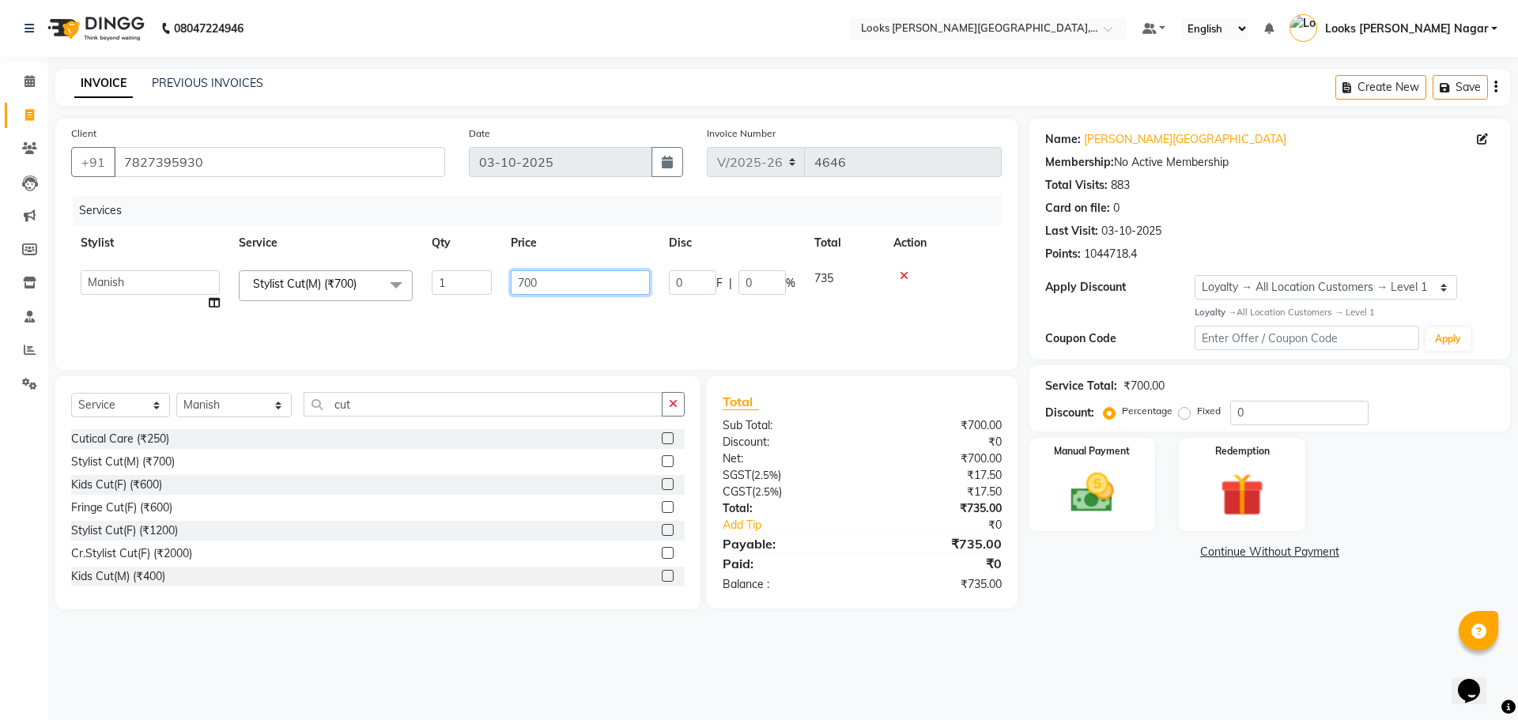
click at [559, 282] on input "700" at bounding box center [580, 282] width 139 height 25
type input "524"
click at [1170, 614] on main "INVOICE PREVIOUS INVOICES Create New Save Client [PHONE_NUMBER] Date [DATE] Inv…" at bounding box center [782, 351] width 1471 height 565
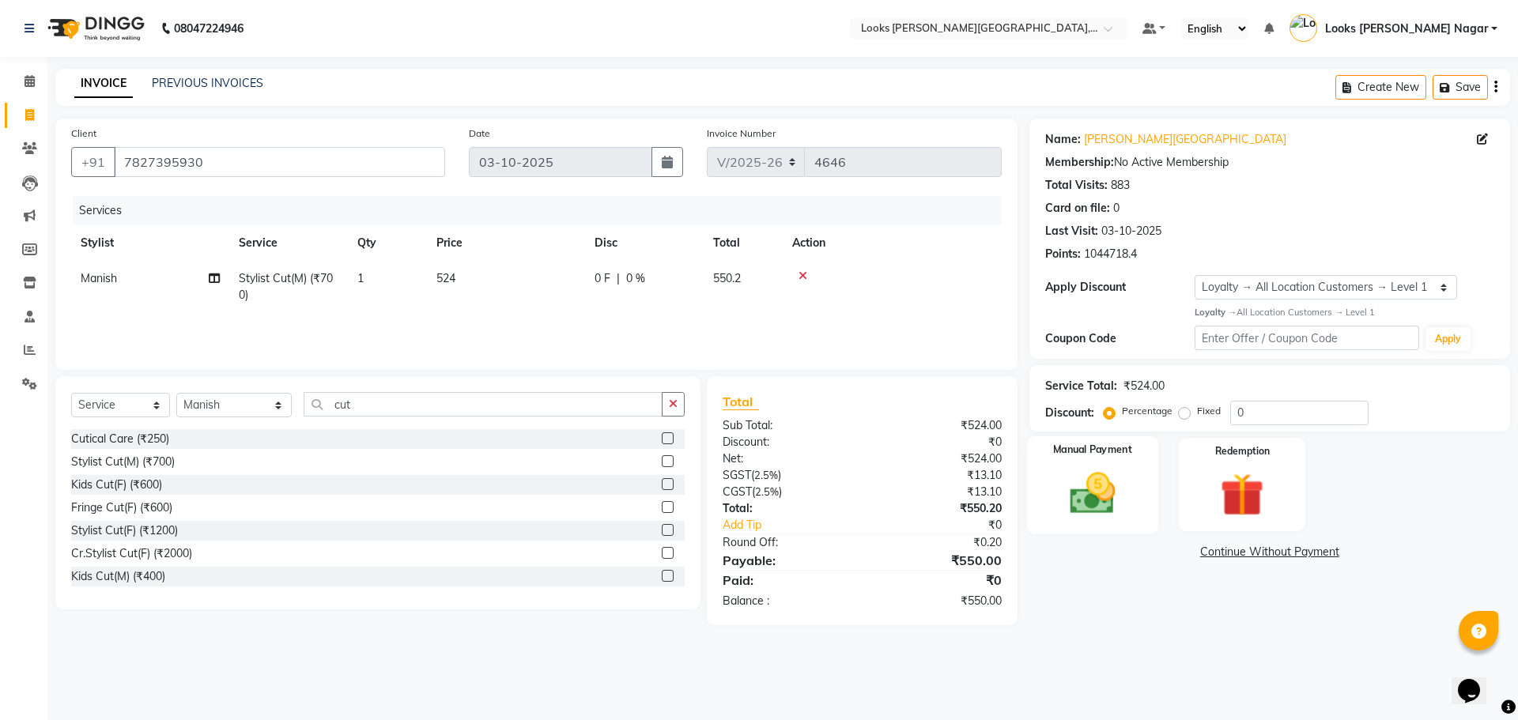
click at [1087, 502] on img at bounding box center [1093, 493] width 74 height 52
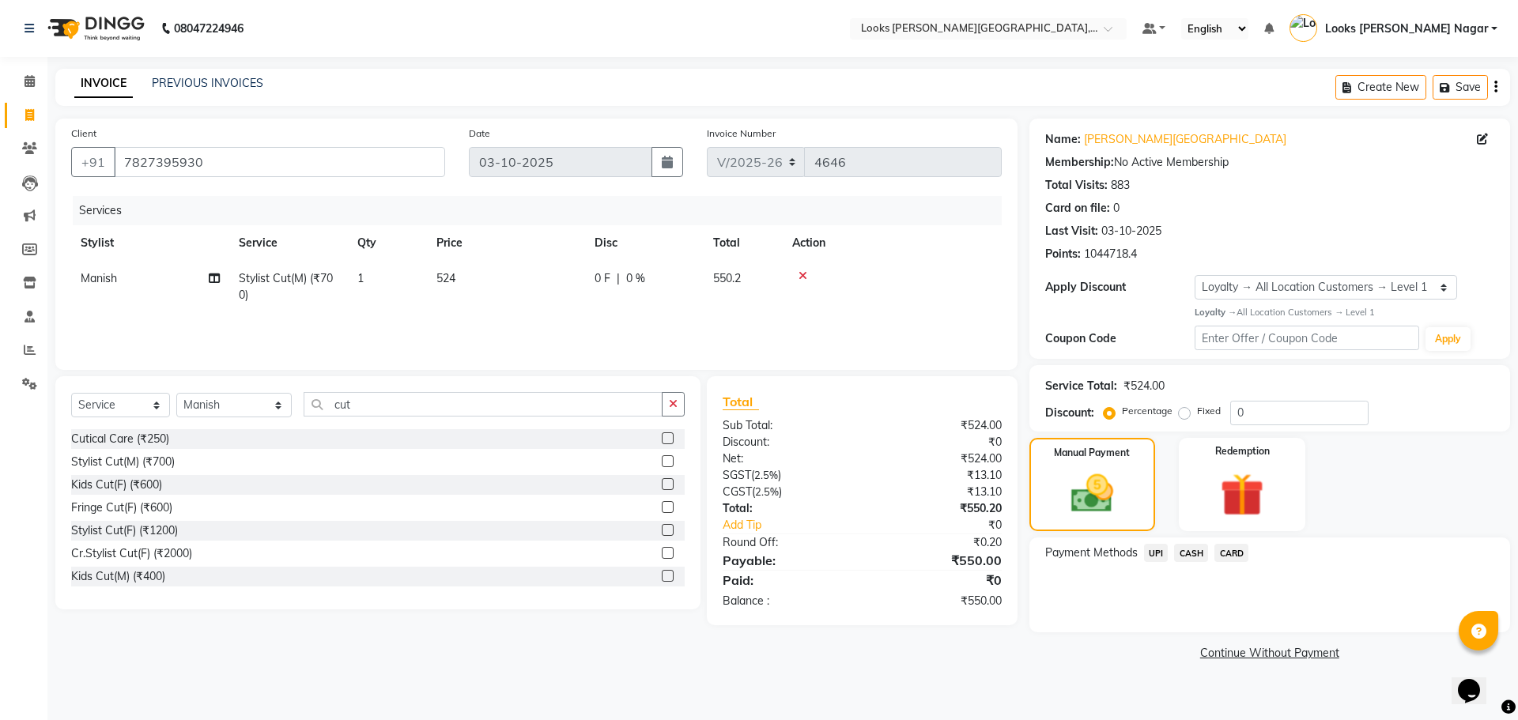
click at [1147, 550] on span "UPI" at bounding box center [1156, 553] width 25 height 18
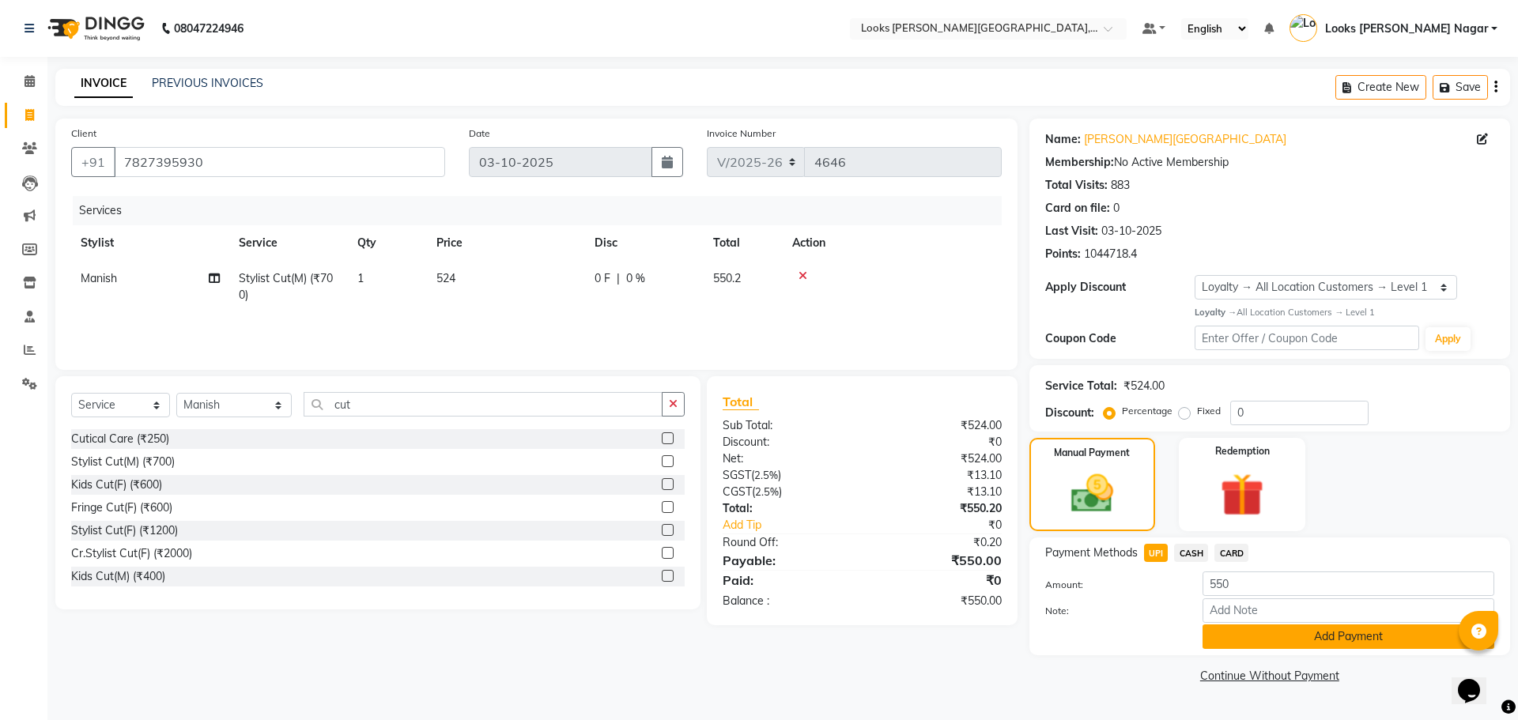
click at [1262, 634] on button "Add Payment" at bounding box center [1349, 637] width 292 height 25
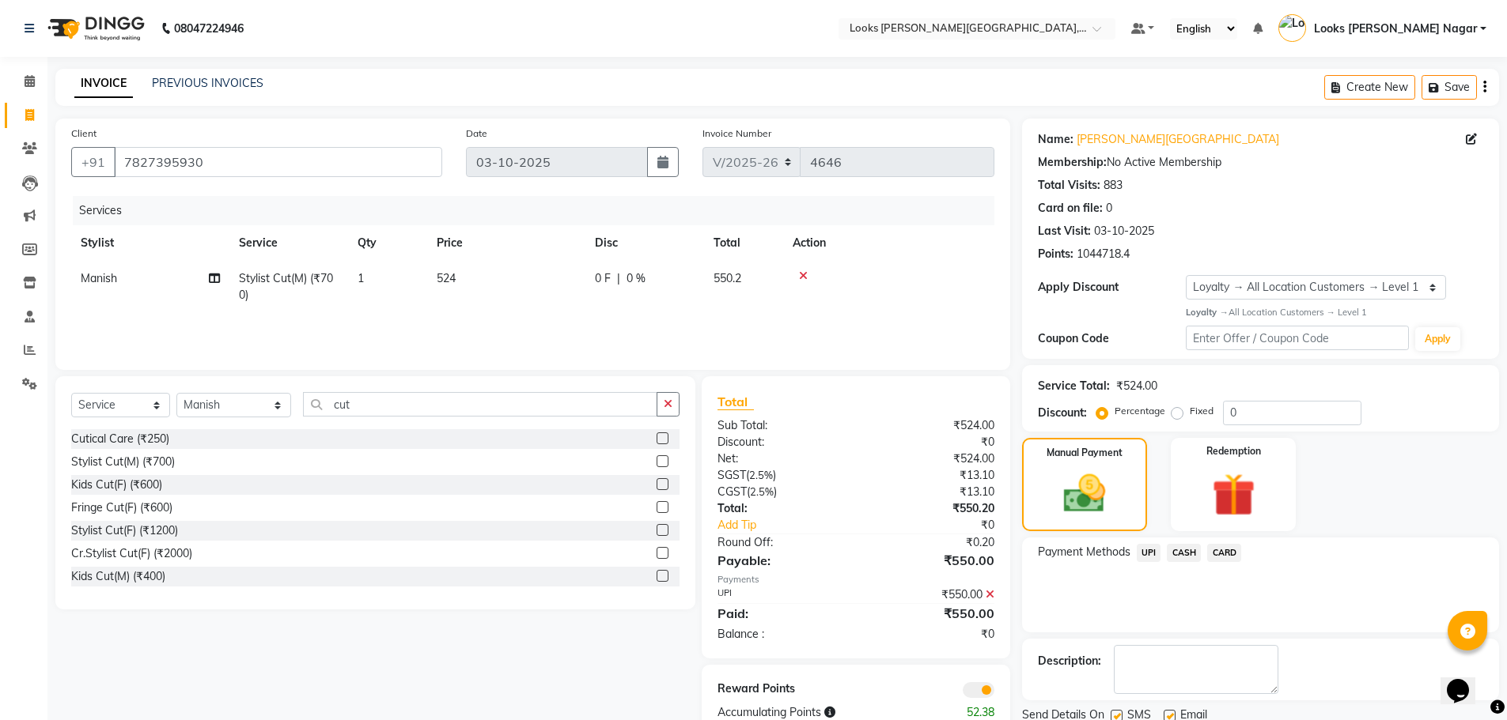
scroll to position [58, 0]
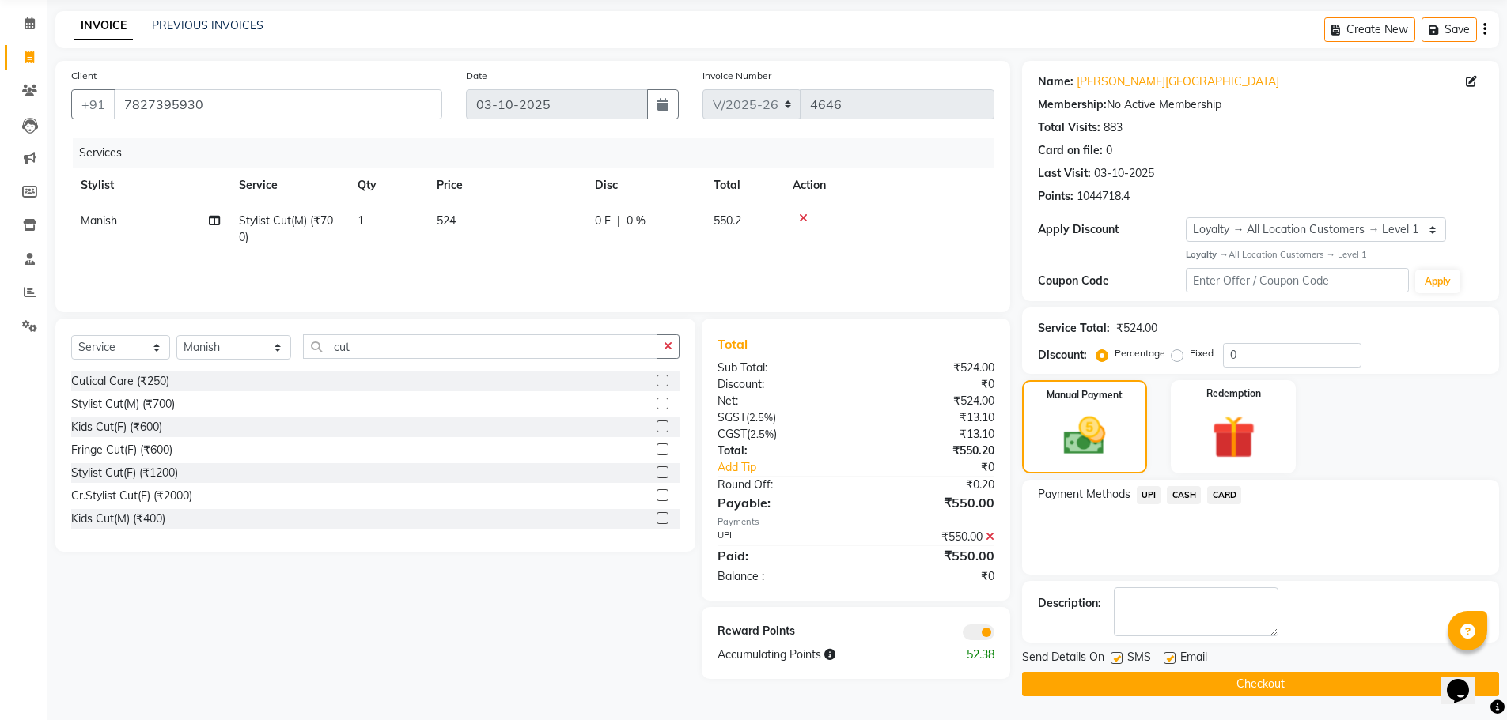
click at [1112, 657] on label at bounding box center [1116, 658] width 12 height 12
click at [1112, 657] on input "checkbox" at bounding box center [1115, 659] width 10 height 10
checkbox input "false"
click at [1112, 688] on button "Checkout" at bounding box center [1260, 684] width 477 height 25
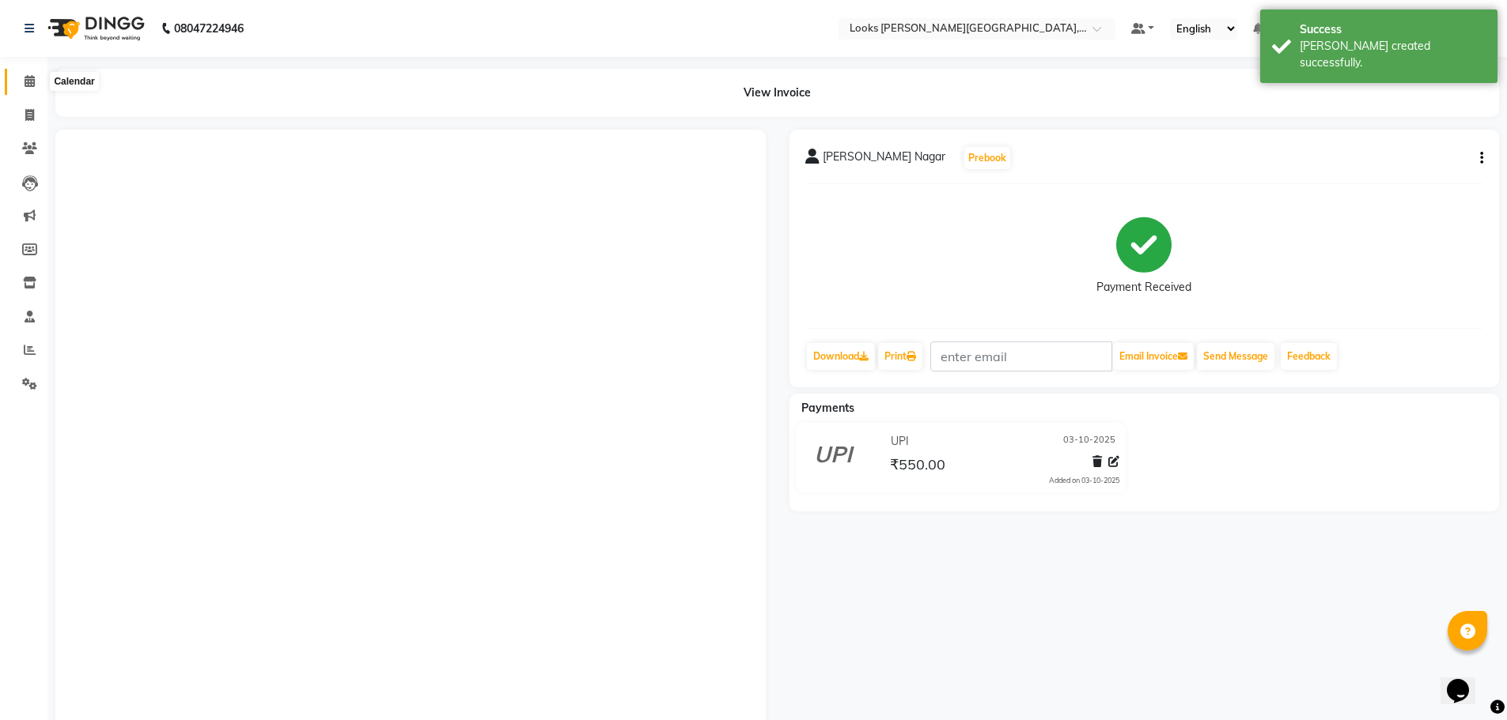
click at [27, 90] on span at bounding box center [30, 82] width 28 height 18
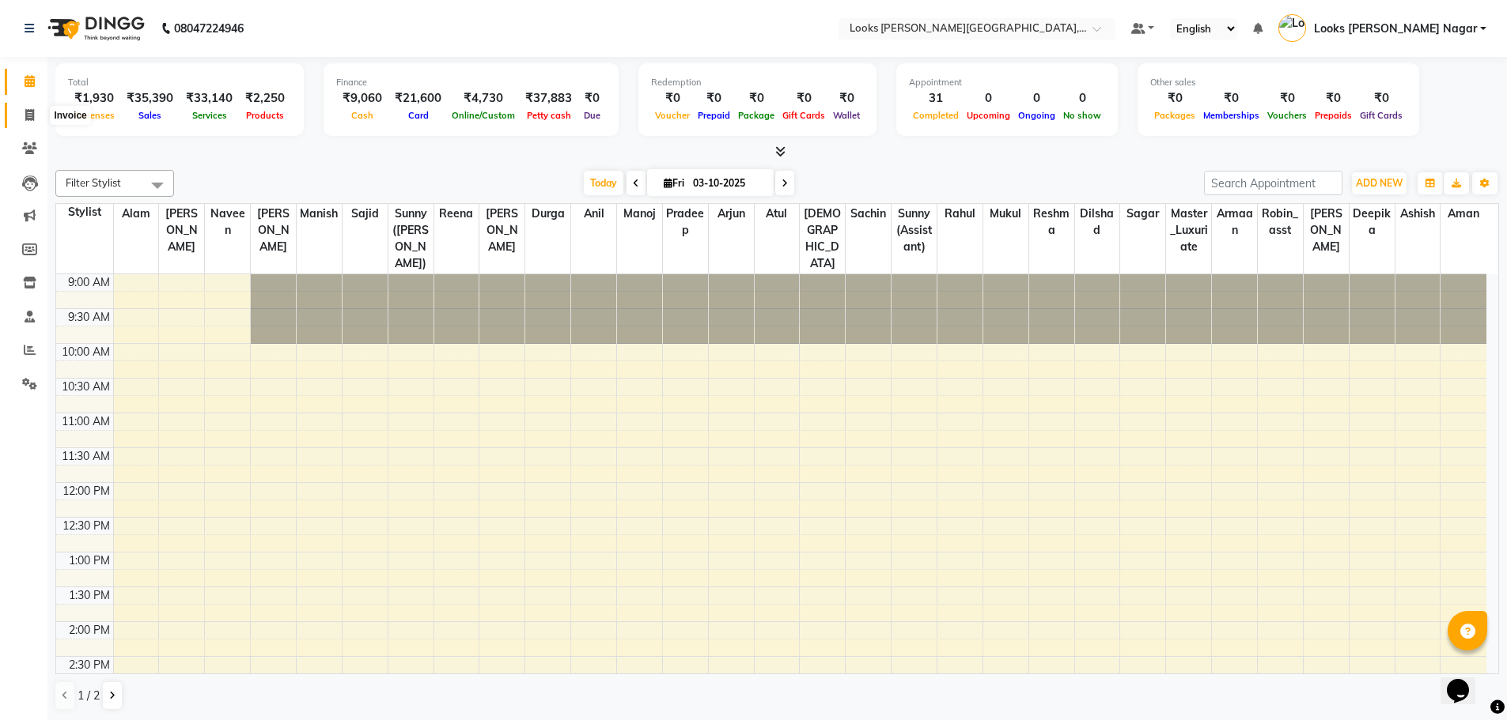
click at [33, 113] on icon at bounding box center [29, 115] width 9 height 12
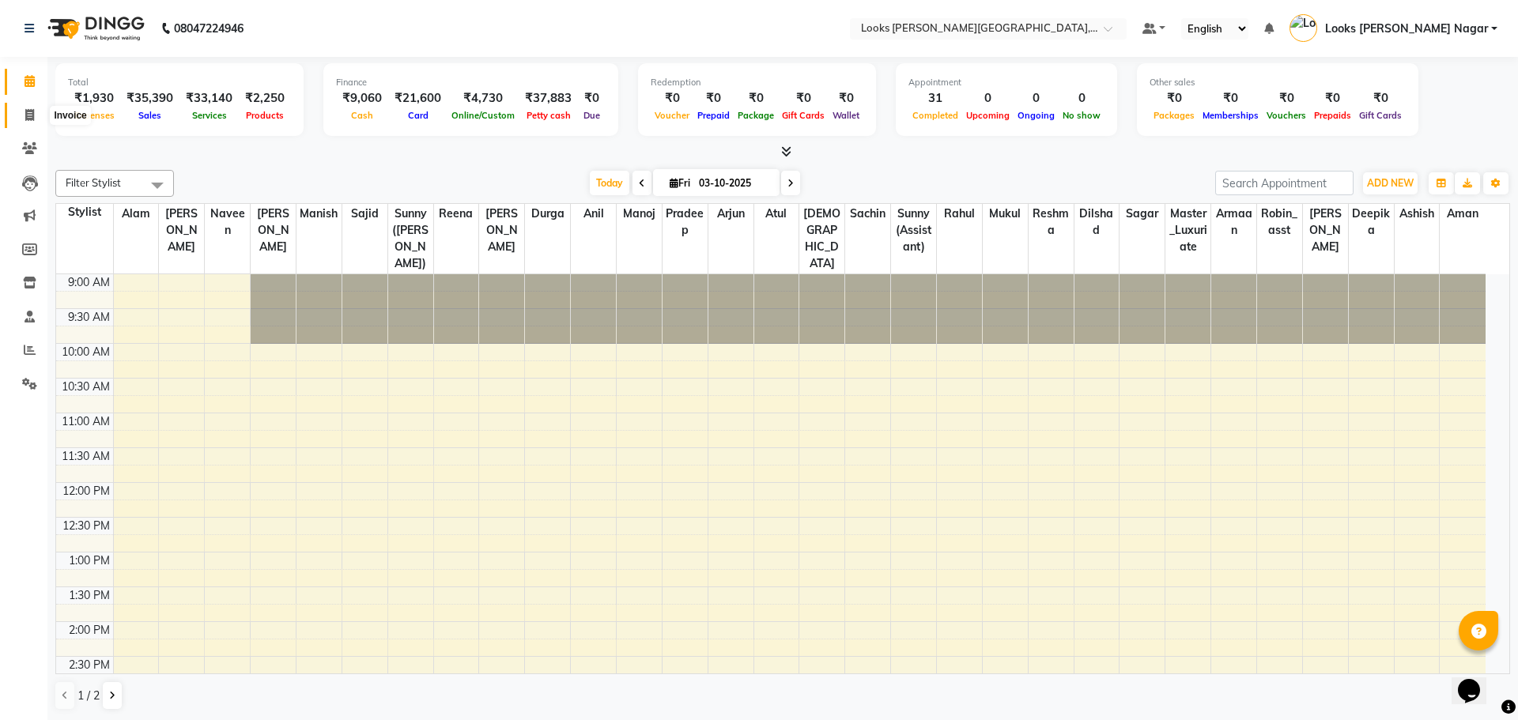
select select "4327"
select select "service"
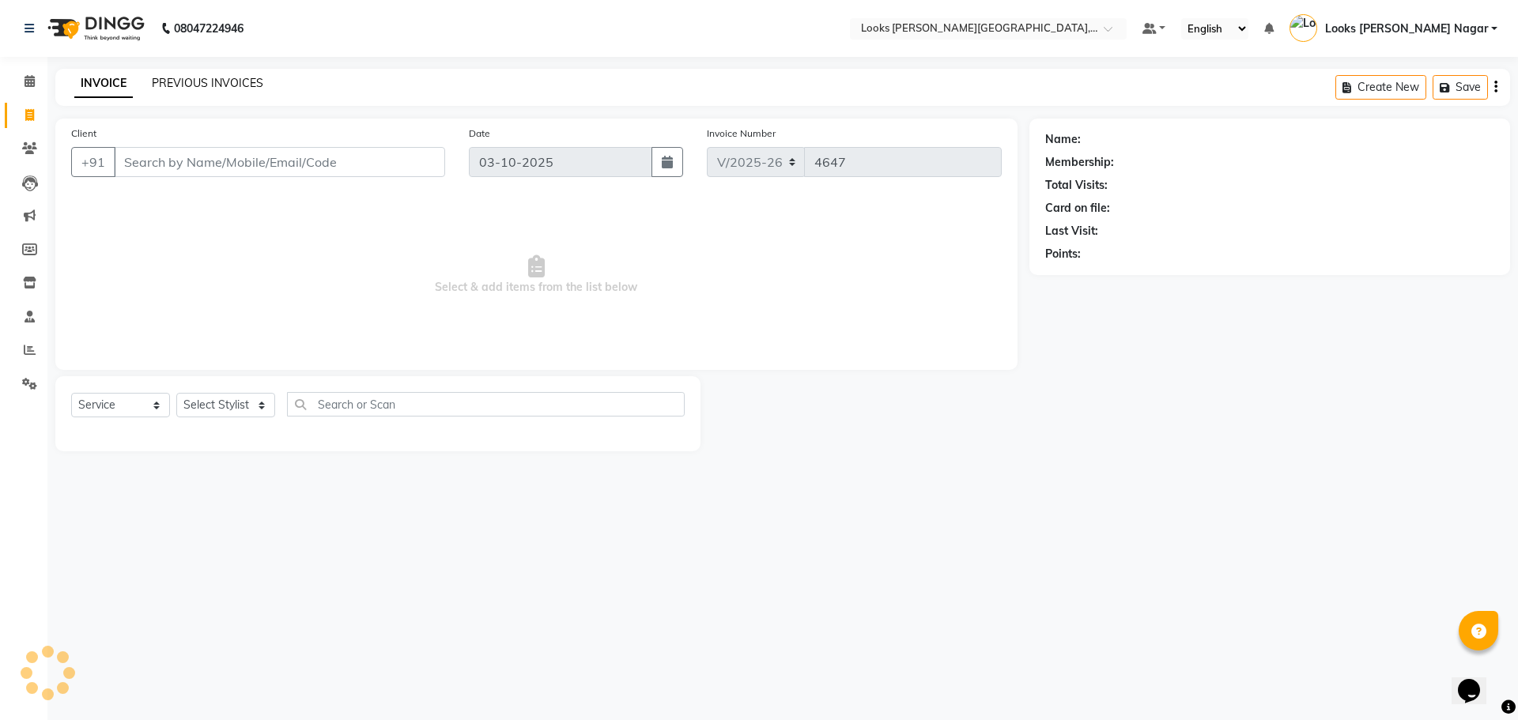
click at [244, 89] on link "PREVIOUS INVOICES" at bounding box center [208, 83] width 112 height 14
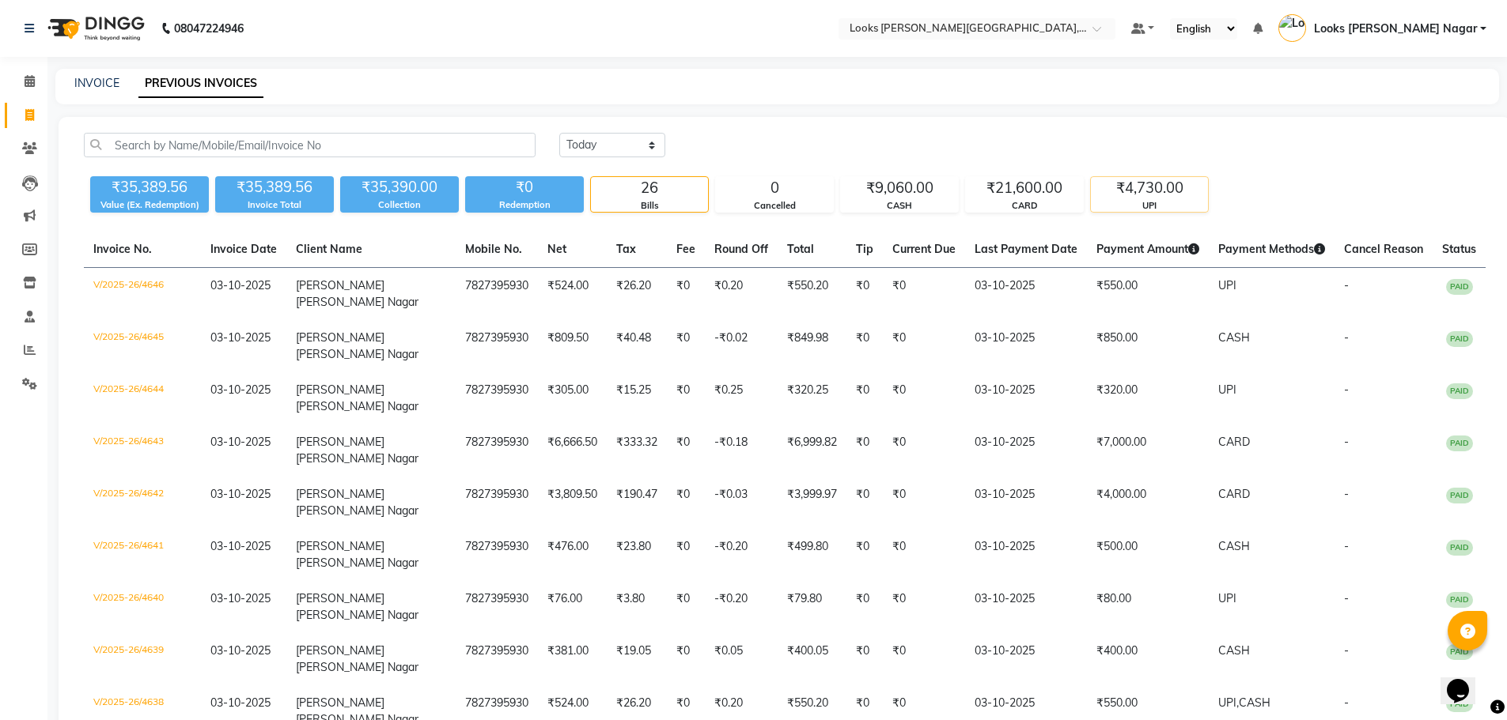
click at [1125, 206] on div "UPI" at bounding box center [1149, 205] width 117 height 13
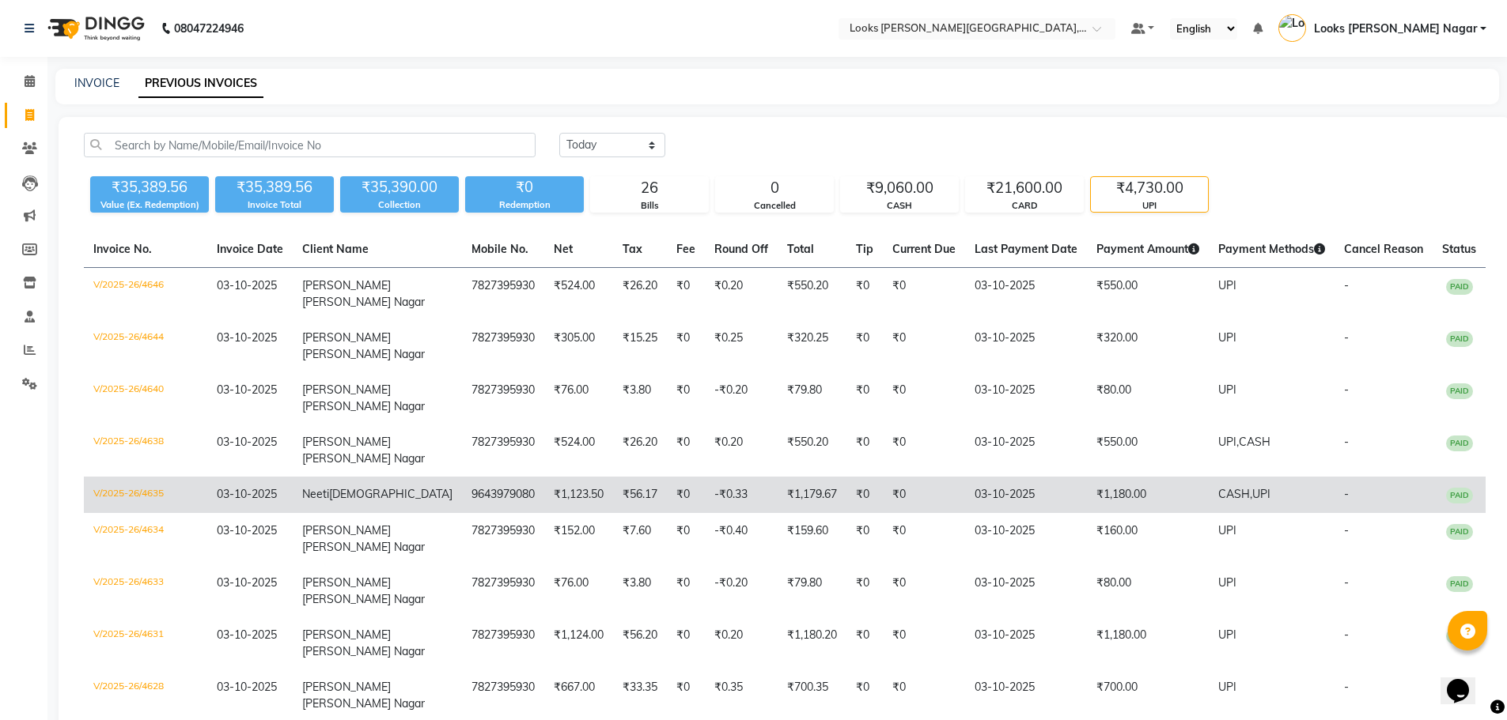
click at [1115, 513] on td "₹1,180.00" at bounding box center [1148, 495] width 122 height 36
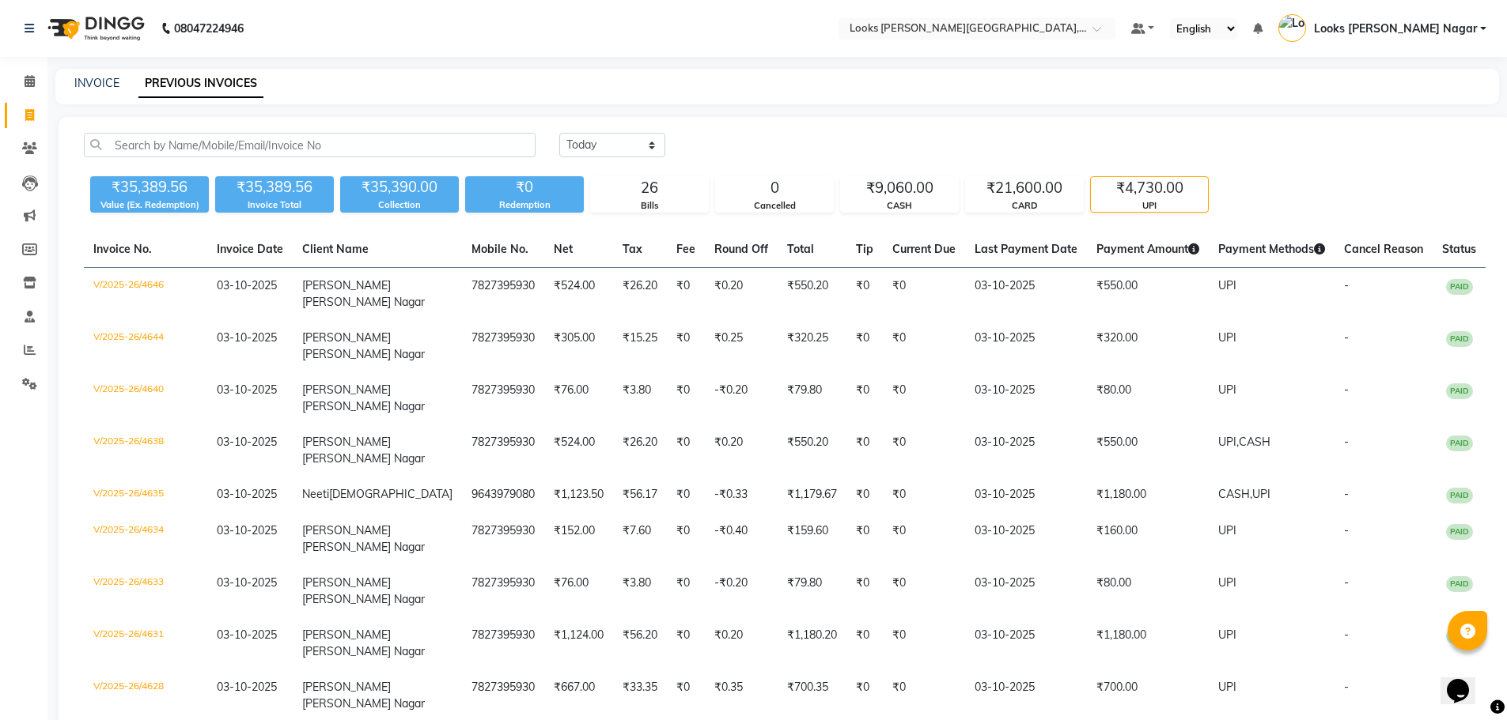
click at [85, 74] on div "INVOICE PREVIOUS INVOICES" at bounding box center [776, 87] width 1443 height 36
click at [96, 83] on link "INVOICE" at bounding box center [96, 83] width 45 height 14
select select "4327"
select select "service"
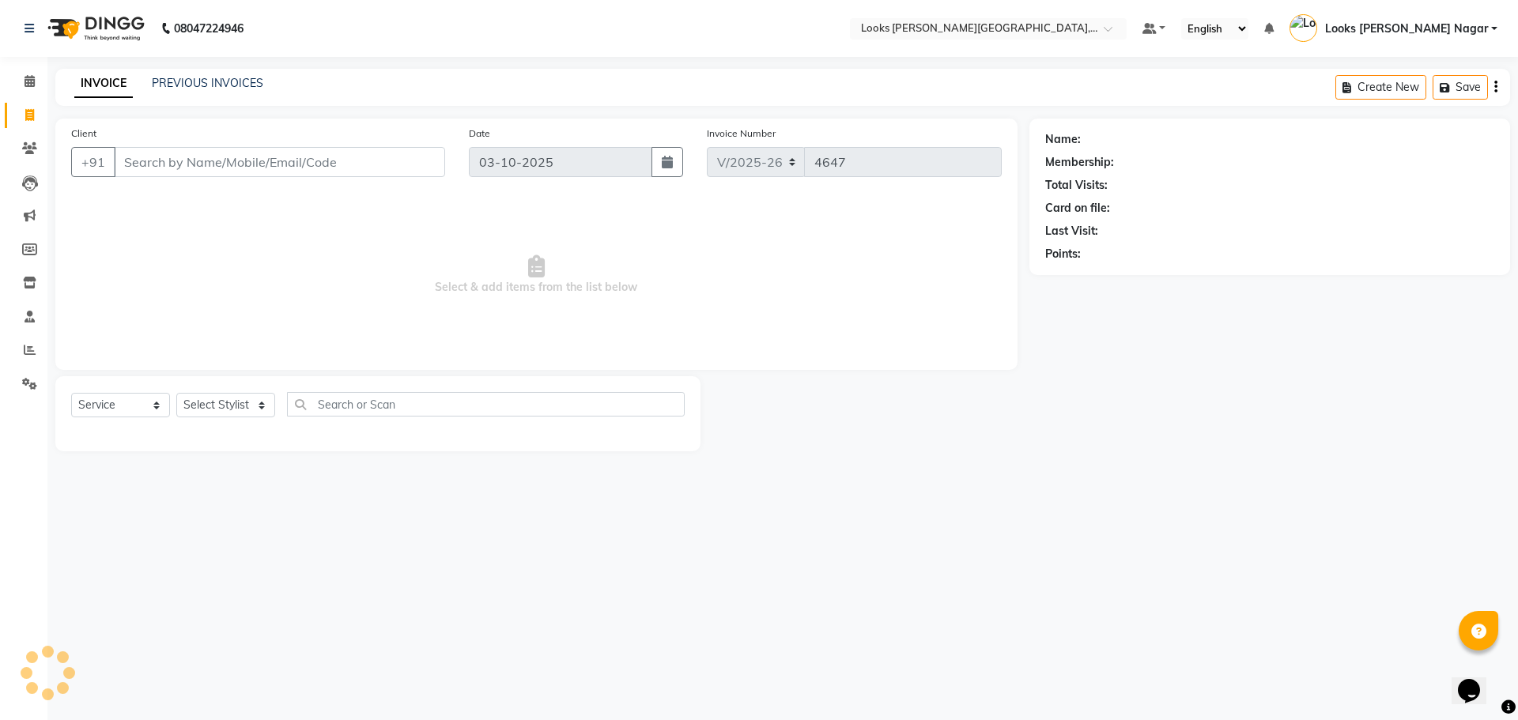
click at [270, 149] on input "Client" at bounding box center [279, 162] width 331 height 30
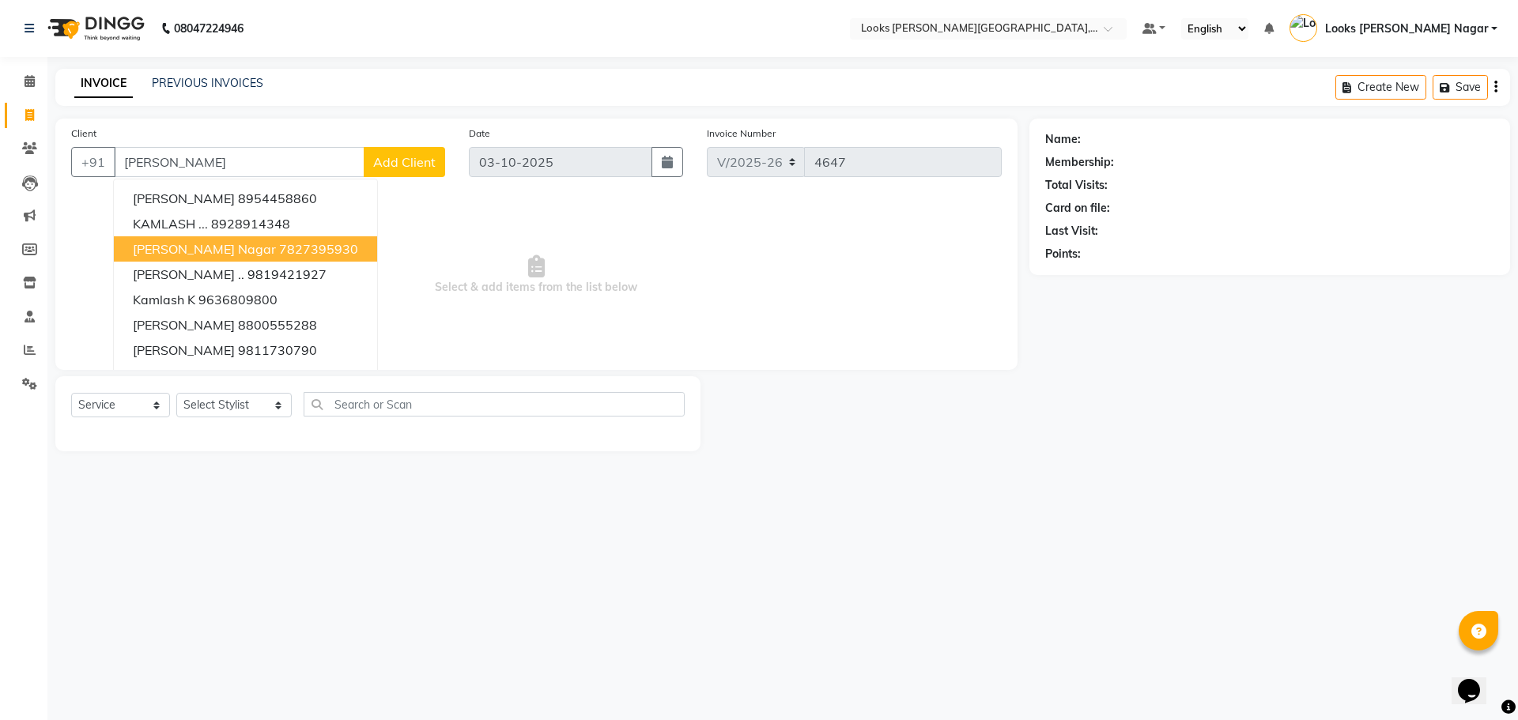
click at [215, 246] on span "[PERSON_NAME] Nagar" at bounding box center [204, 249] width 143 height 16
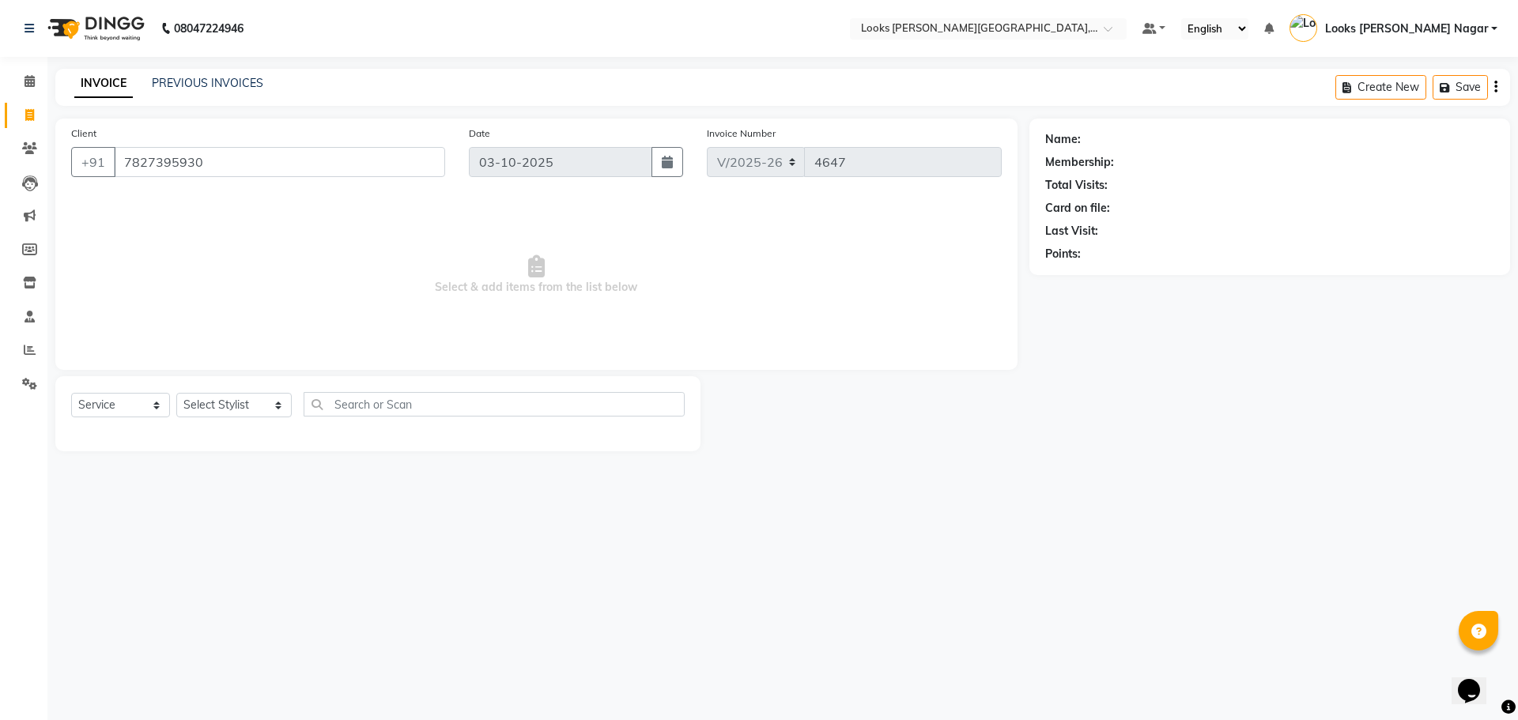
type input "7827395930"
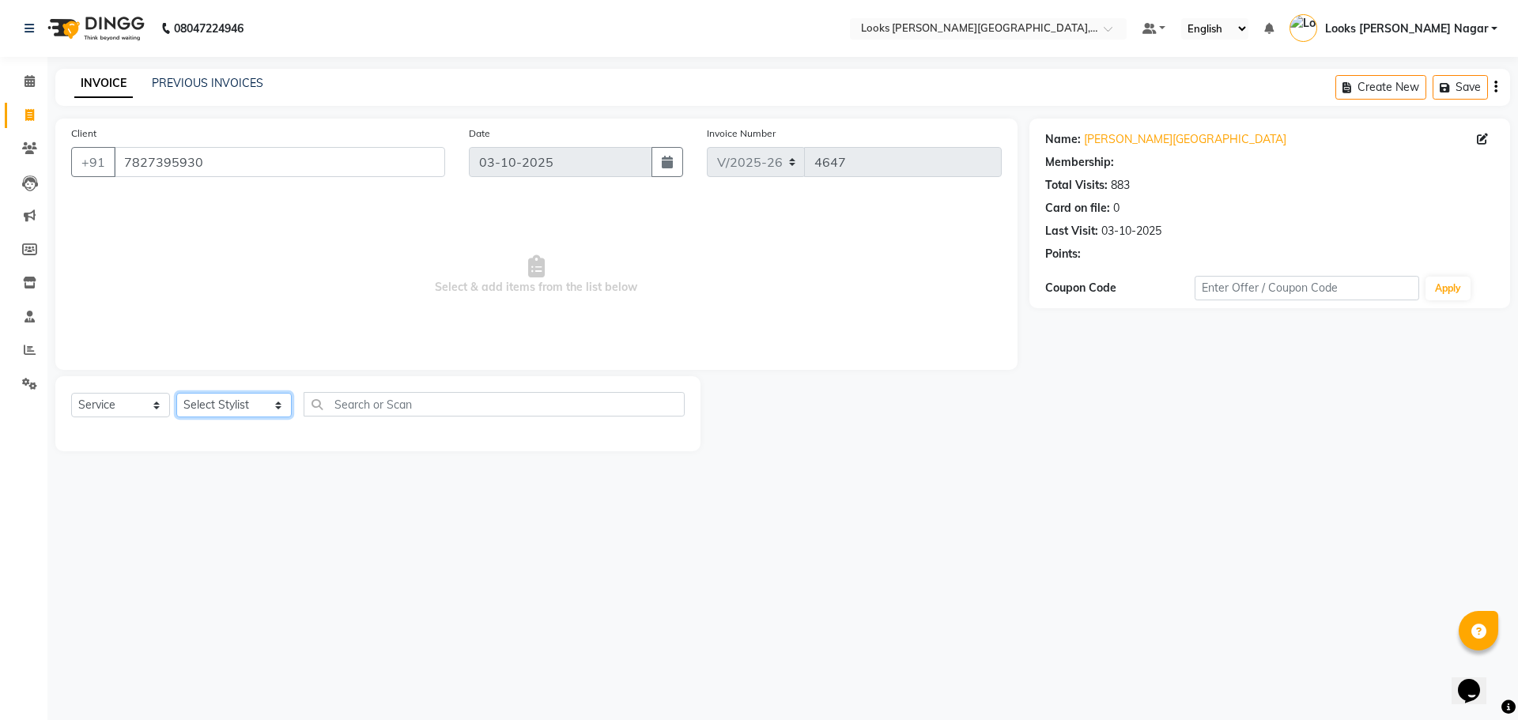
click at [236, 406] on select "Select Stylist Alam Aman [PERSON_NAME] Armaan Ashish Atul Deepika [PERSON_NAME]…" at bounding box center [233, 405] width 115 height 25
select select "1: Object"
select select "29920"
click at [176, 393] on select "Select Stylist Alam Aman [PERSON_NAME] Armaan Ashish Atul Deepika [PERSON_NAME]…" at bounding box center [233, 405] width 115 height 25
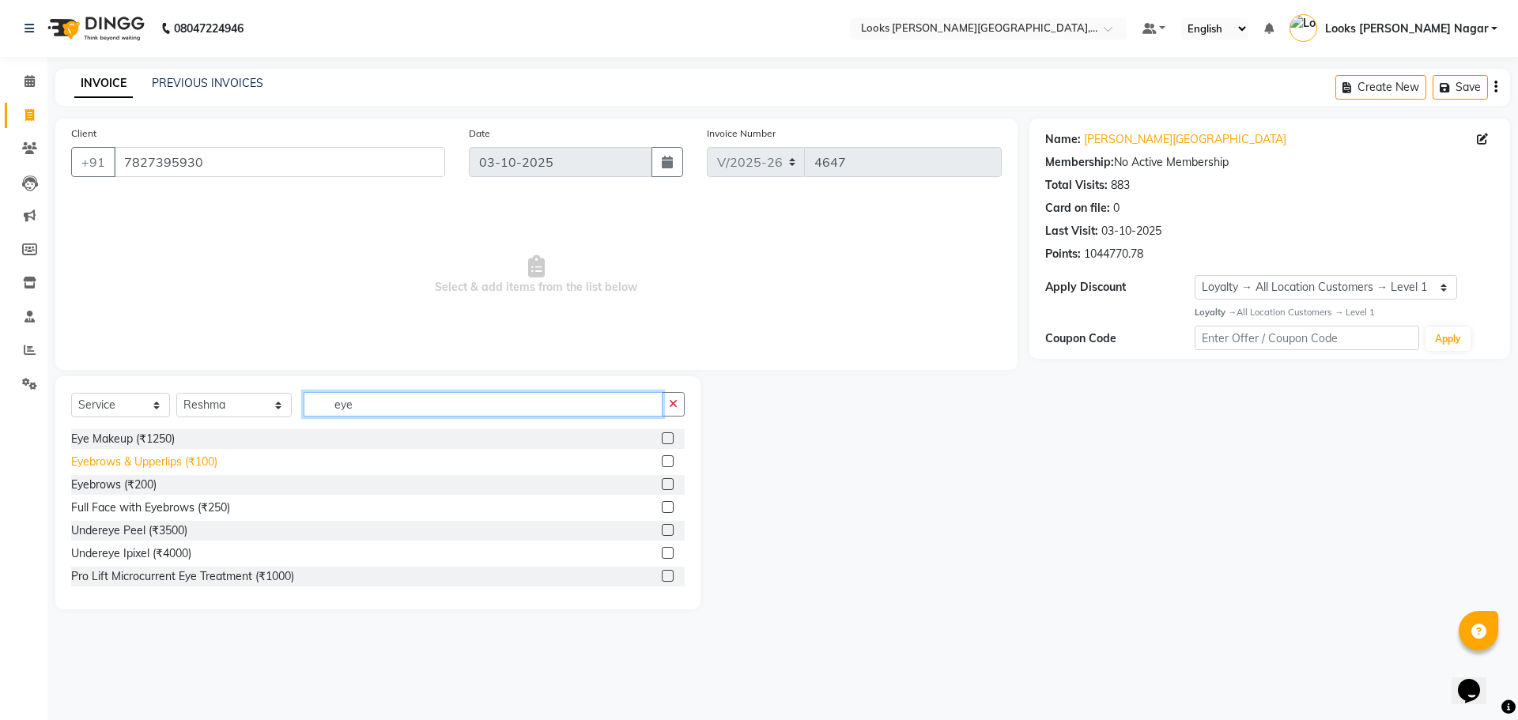
type input "eye"
click at [189, 457] on div "Eyebrows & Upperlips (₹100)" at bounding box center [144, 462] width 146 height 17
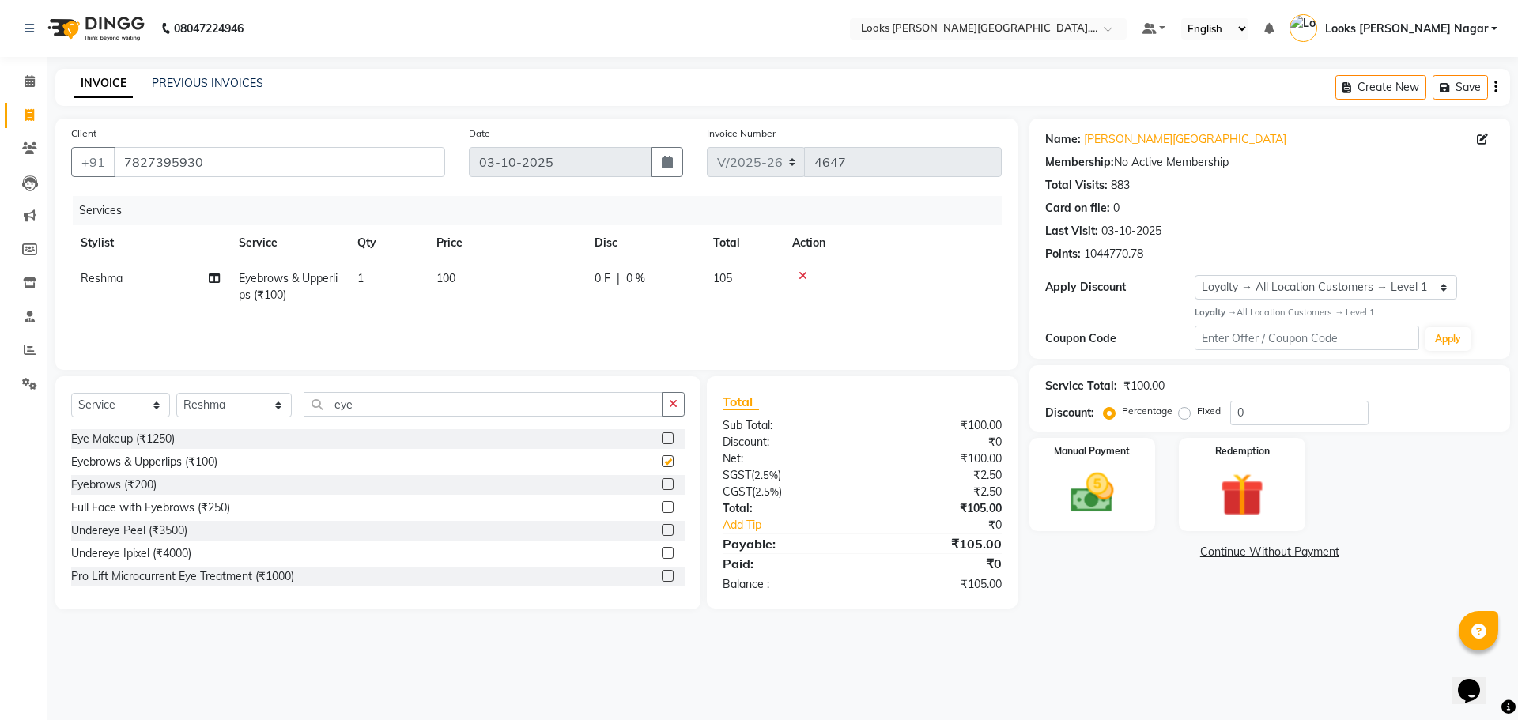
checkbox input "false"
click at [215, 401] on select "Select Stylist Alam Aman [PERSON_NAME] Armaan Ashish Atul Deepika [PERSON_NAME]…" at bounding box center [233, 405] width 115 height 25
select select "69141"
click at [176, 393] on select "Select Stylist Alam Aman [PERSON_NAME] Armaan Ashish Atul Deepika [PERSON_NAME]…" at bounding box center [233, 405] width 115 height 25
drag, startPoint x: 121, startPoint y: 490, endPoint x: 426, endPoint y: 350, distance: 335.8
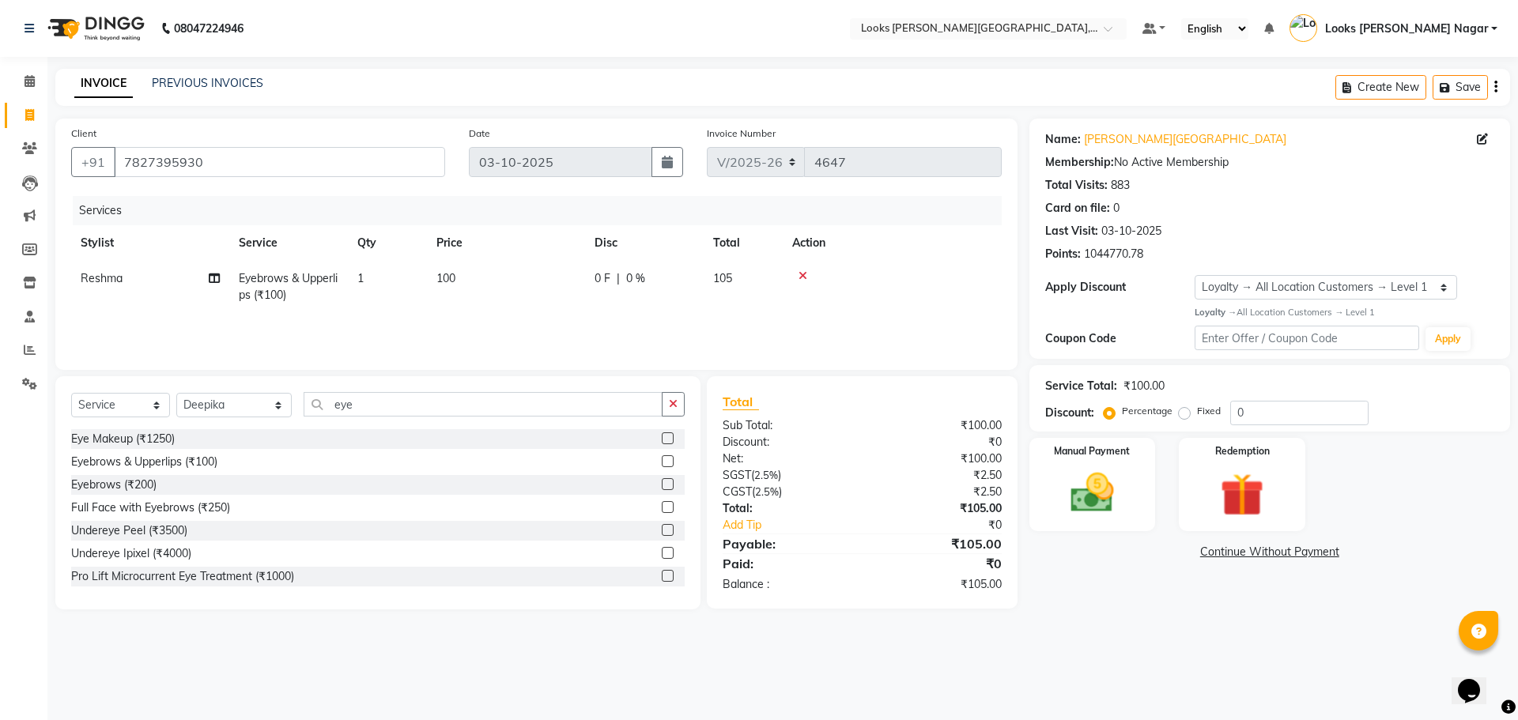
click at [123, 490] on div "Eyebrows (₹200)" at bounding box center [113, 485] width 85 height 17
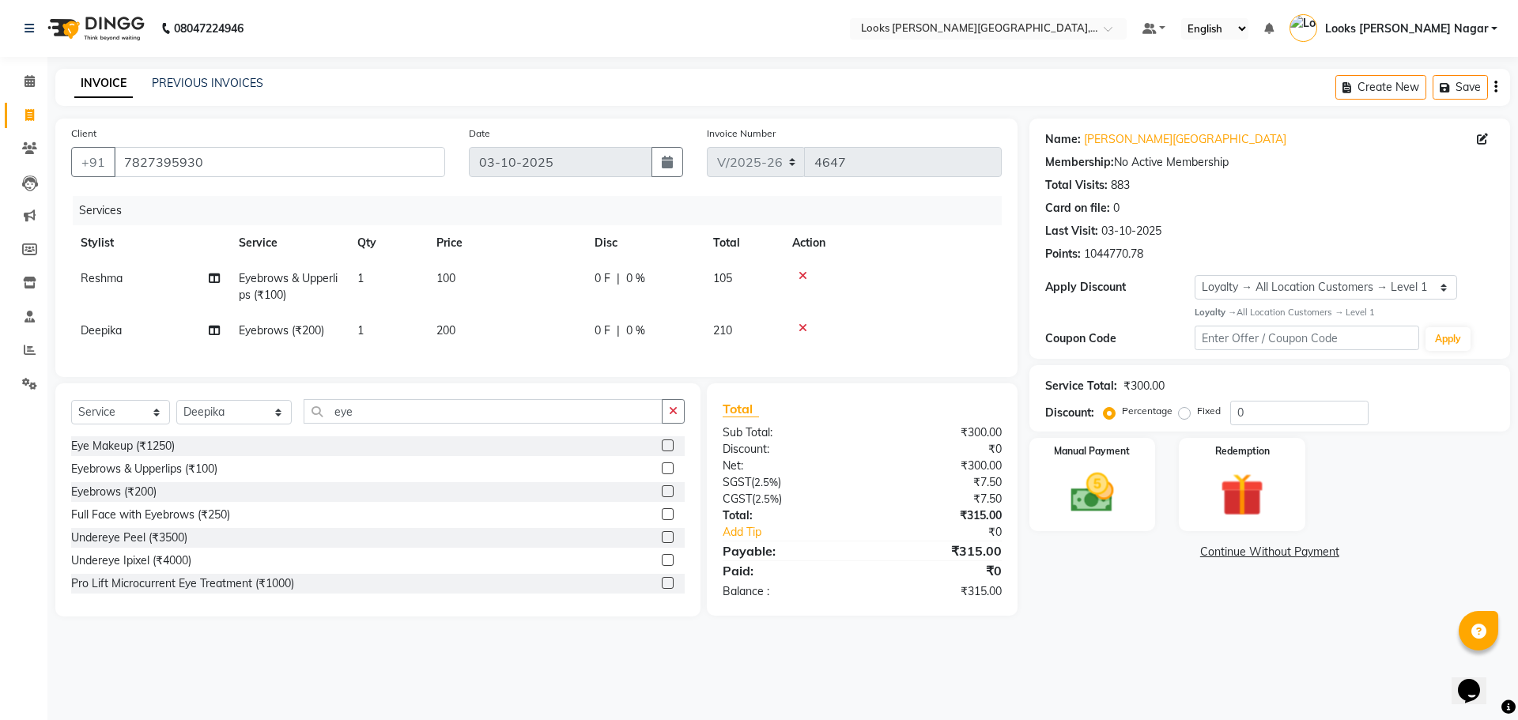
click at [535, 293] on td "100" at bounding box center [506, 287] width 158 height 52
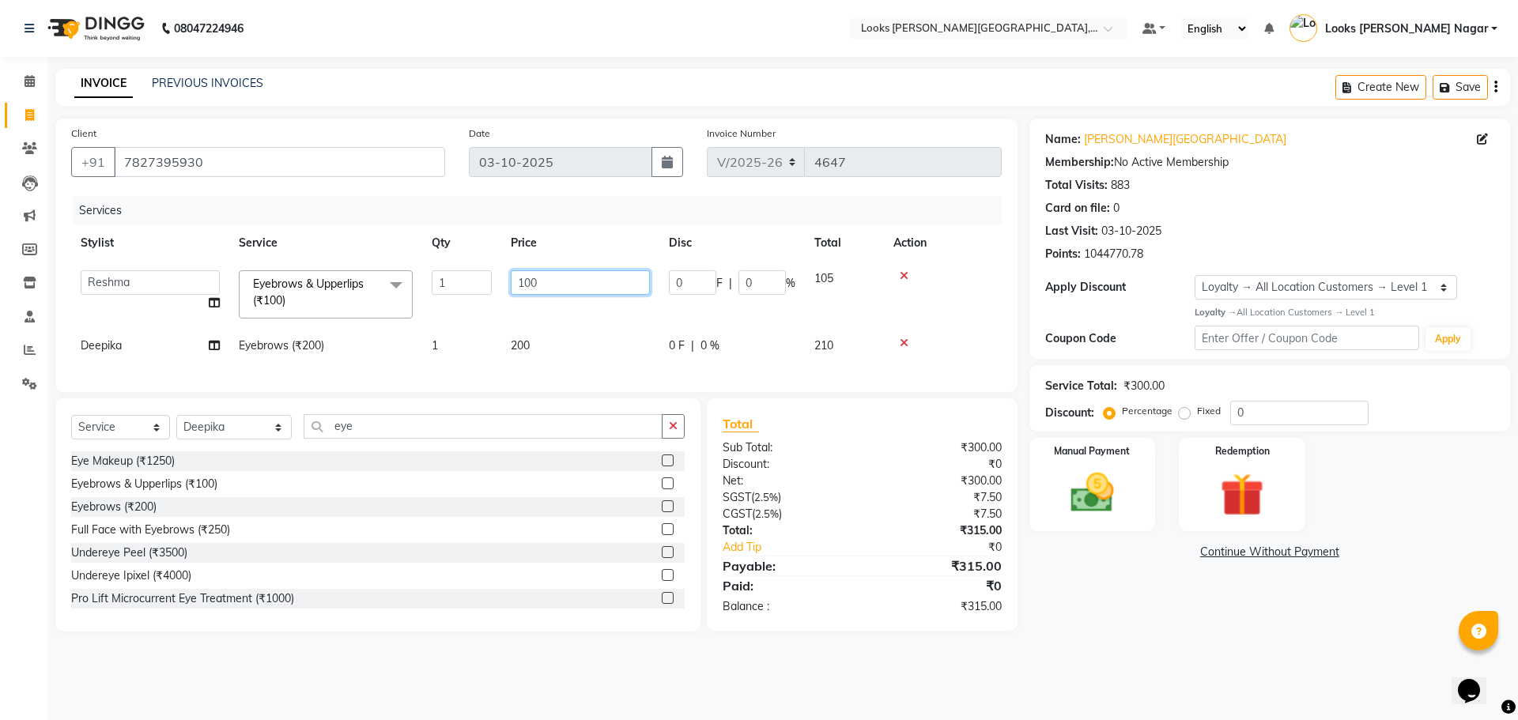
drag, startPoint x: 635, startPoint y: 280, endPoint x: 229, endPoint y: 340, distance: 410.1
click at [295, 326] on tr "Alam Aman [PERSON_NAME] Armaan Ashish Atul Deepika Deepu Dilshad Durga [PERSON_…" at bounding box center [536, 294] width 931 height 67
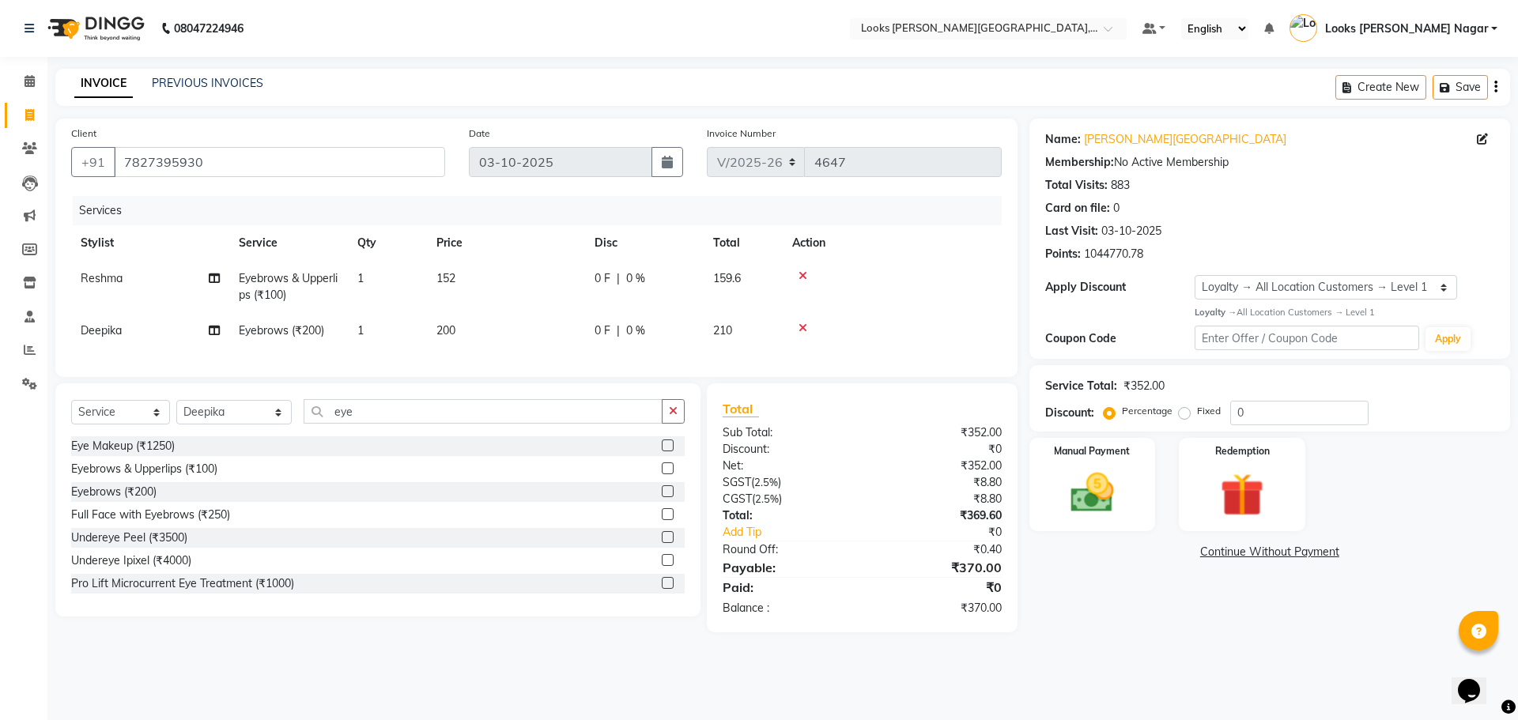
click at [591, 352] on div "Services Stylist Service Qty Price Disc Total Action Reshma Eyebrows & Upperlip…" at bounding box center [536, 278] width 931 height 165
click at [580, 331] on td "200" at bounding box center [506, 331] width 158 height 36
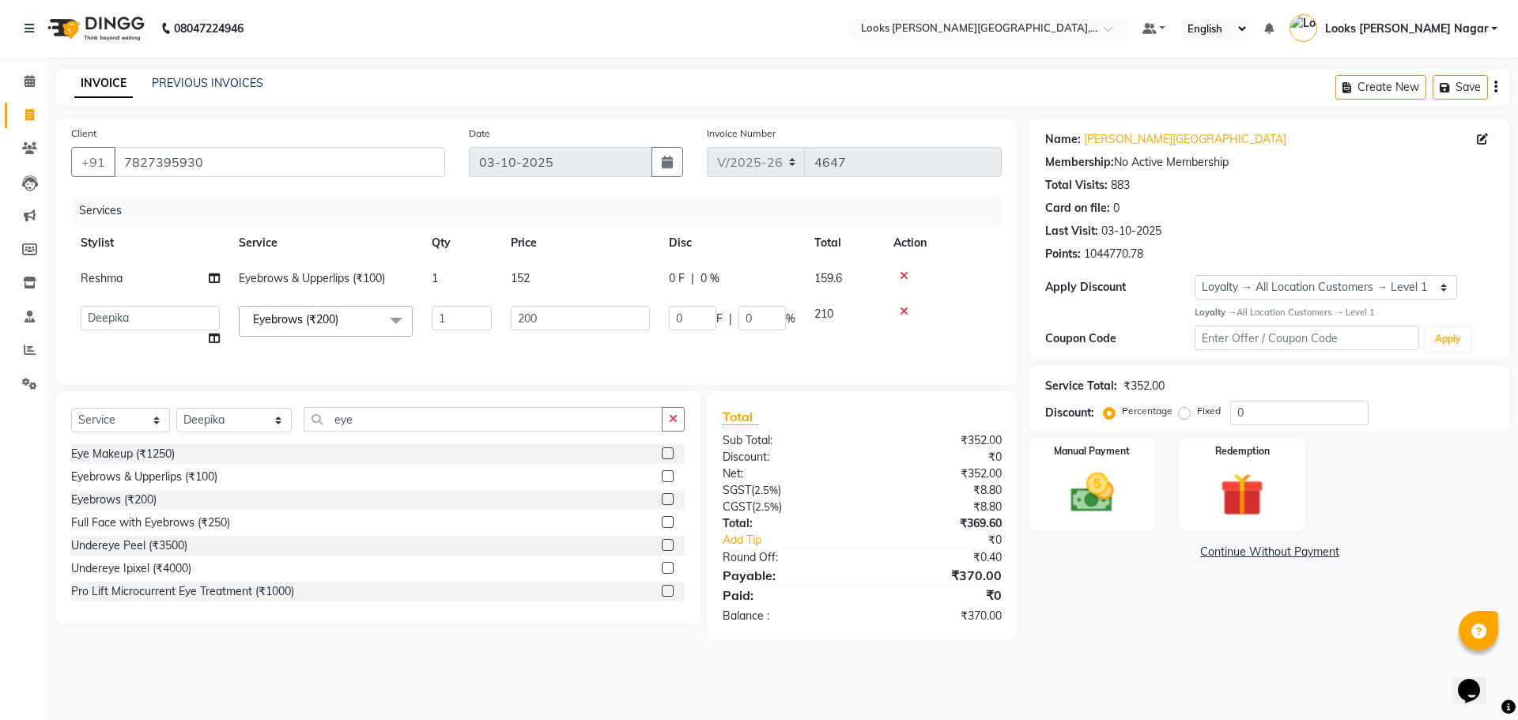
click at [580, 331] on td "200" at bounding box center [580, 327] width 158 height 60
click at [579, 319] on input "200" at bounding box center [580, 318] width 139 height 25
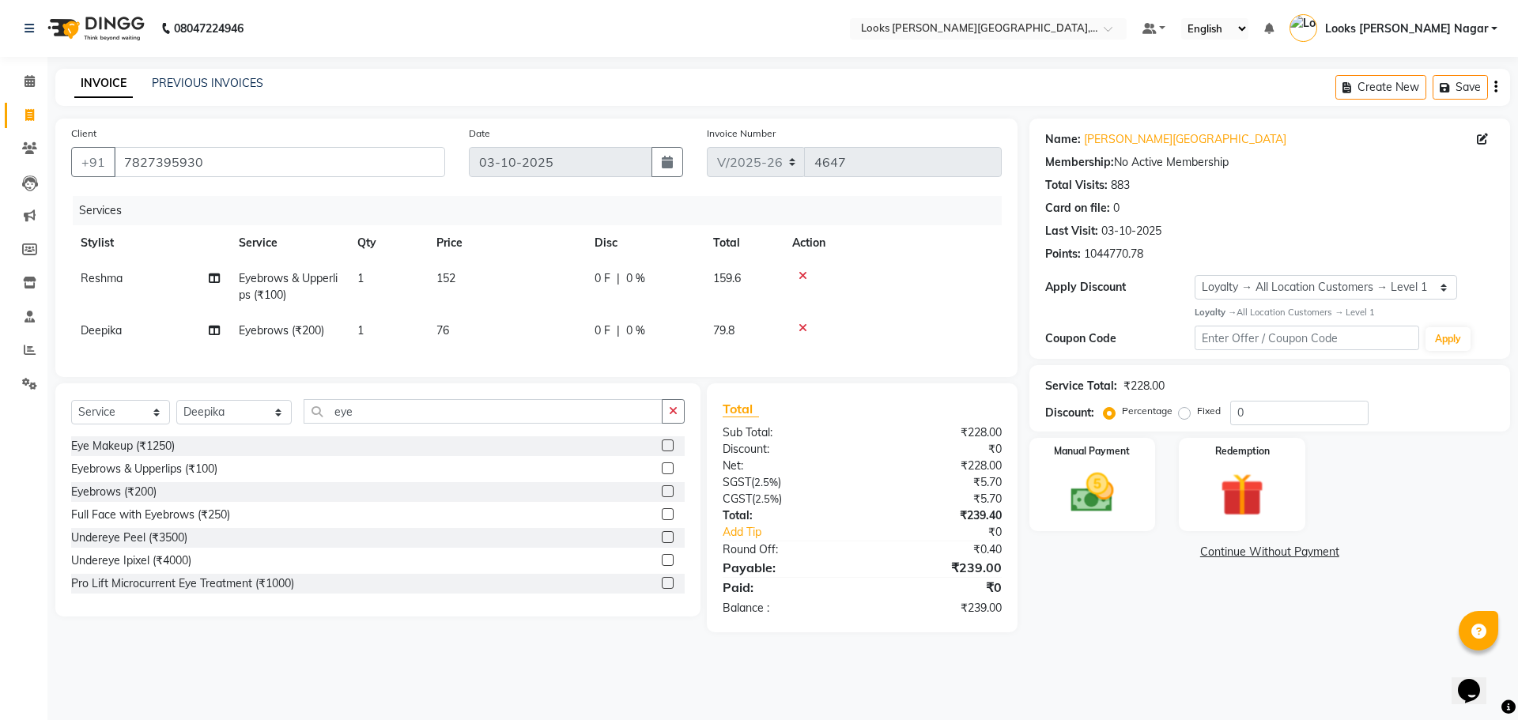
click at [1306, 708] on div "08047224946 Select Location × Looks [PERSON_NAME][GEOGRAPHIC_DATA], [GEOGRAPHIC…" at bounding box center [759, 360] width 1518 height 720
drag, startPoint x: 481, startPoint y: 354, endPoint x: 509, endPoint y: 327, distance: 38.6
click at [486, 348] on div "Services Stylist Service Qty Price Disc Total Action Reshma Eyebrows & Upperlip…" at bounding box center [536, 278] width 931 height 165
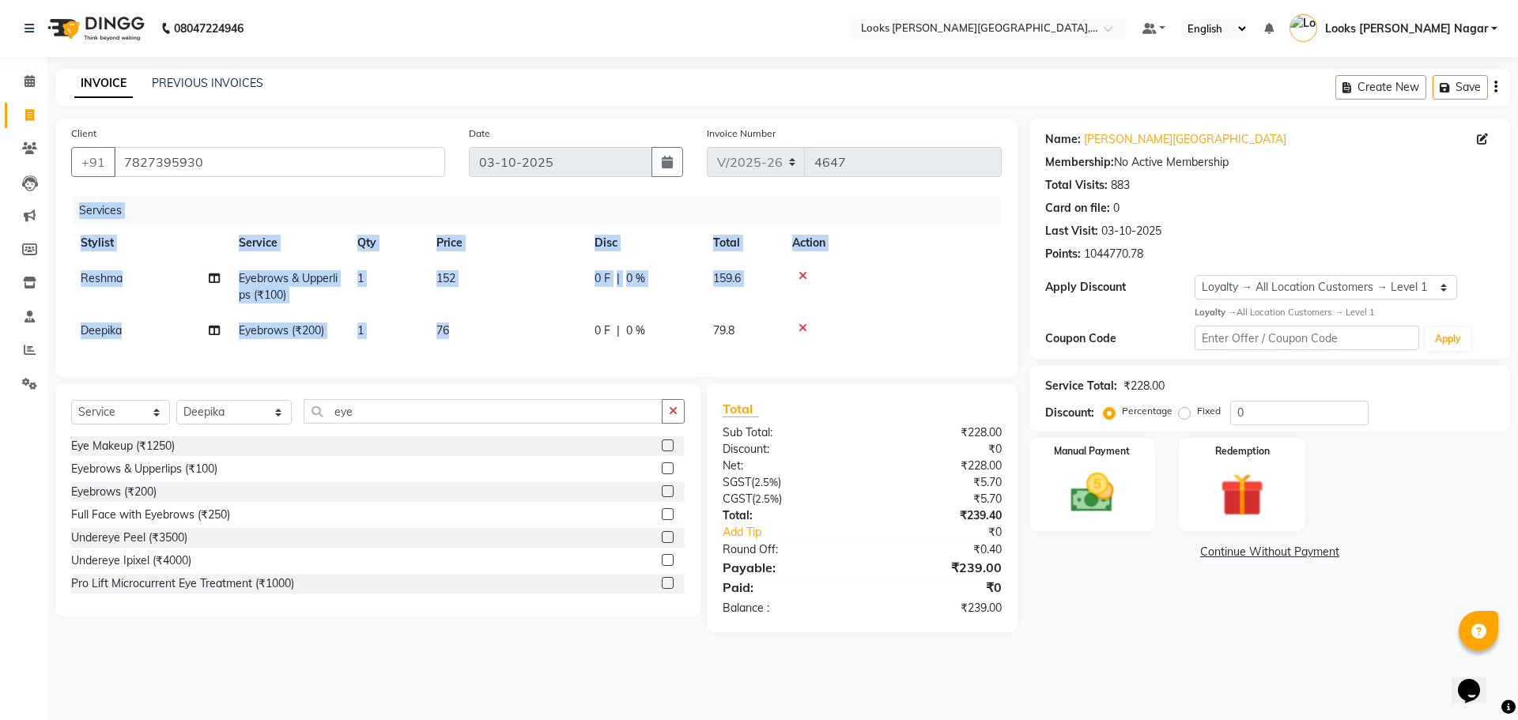
click at [525, 319] on td "76" at bounding box center [506, 331] width 158 height 36
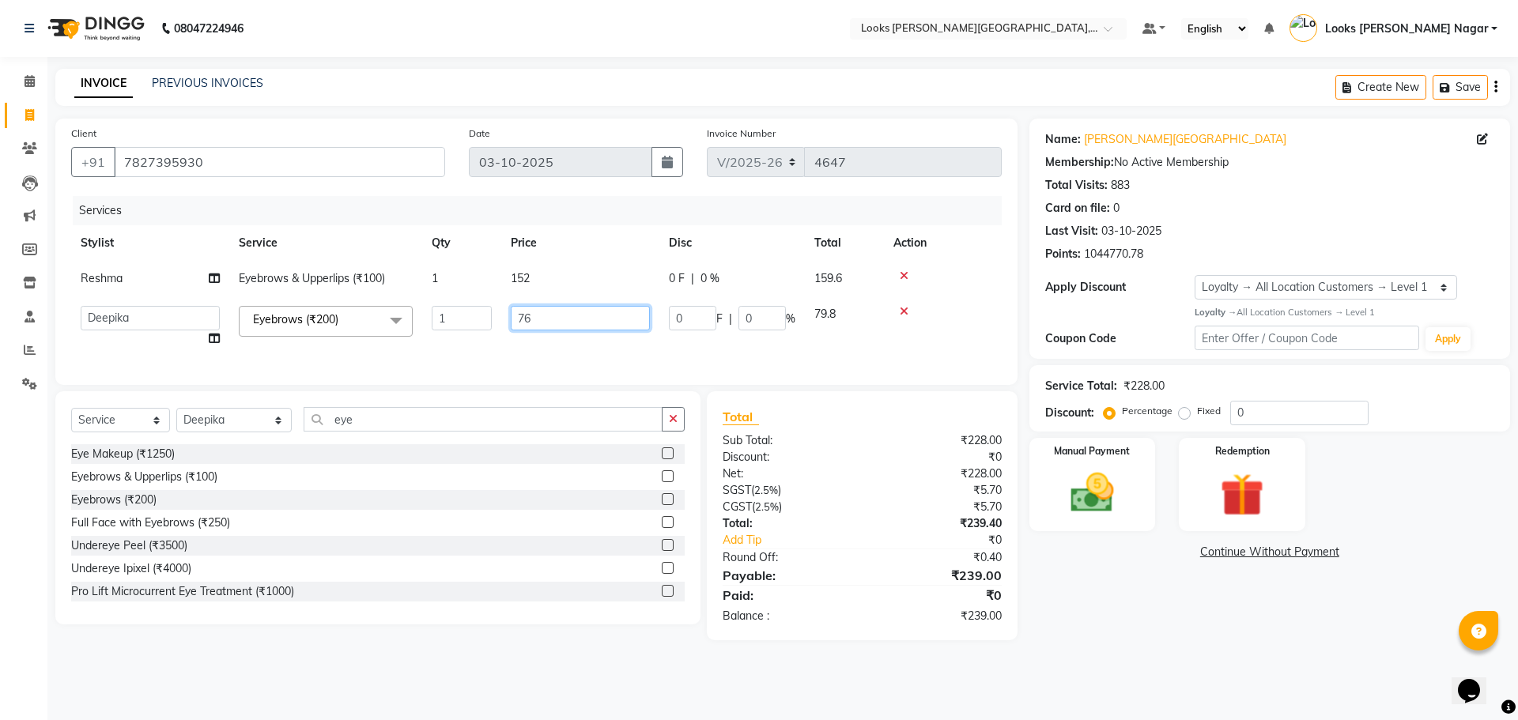
click at [527, 322] on input "76" at bounding box center [580, 318] width 139 height 25
click at [552, 324] on input "76" at bounding box center [580, 318] width 139 height 25
click at [1102, 595] on div "Name: [PERSON_NAME] Nagar Membership: No Active Membership Total Visits: 883 Ca…" at bounding box center [1276, 380] width 493 height 522
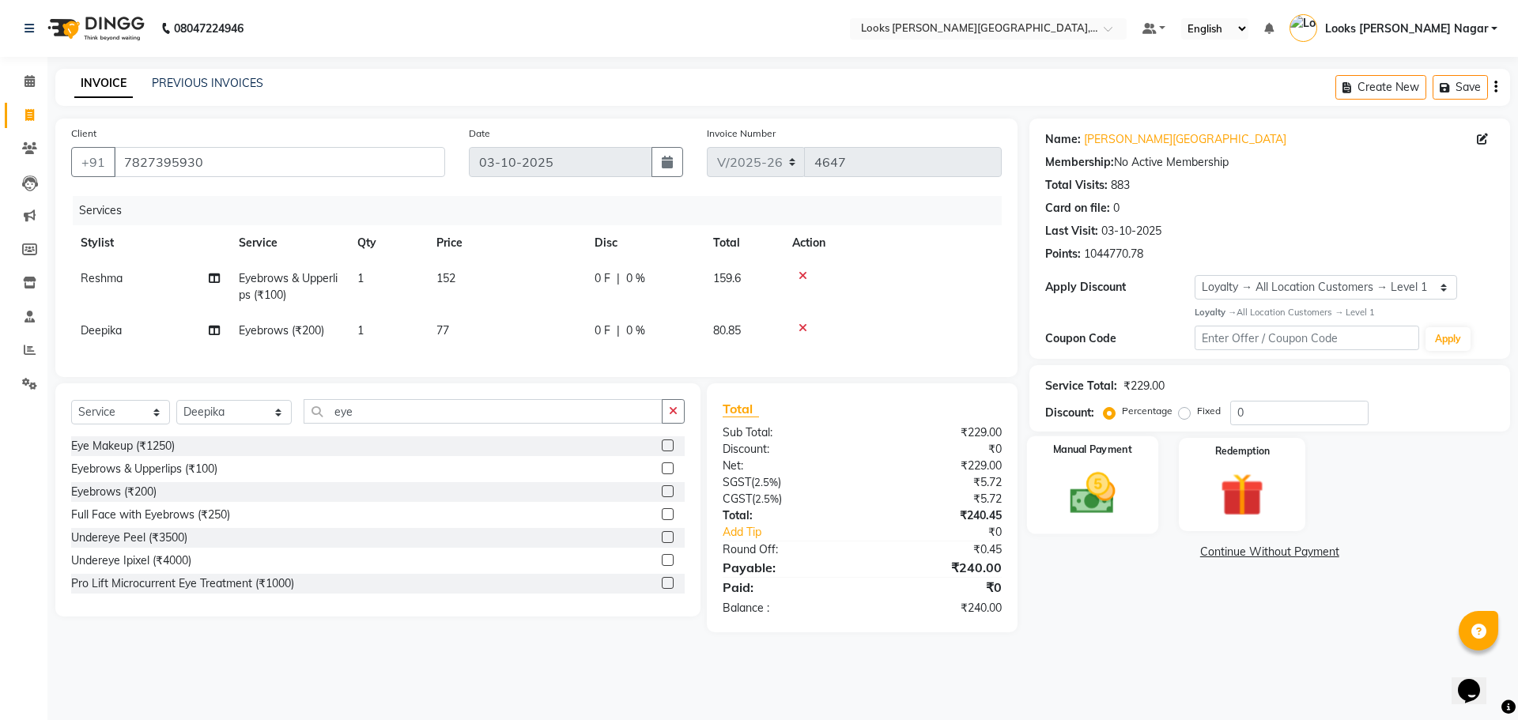
click at [1079, 471] on img at bounding box center [1093, 493] width 74 height 52
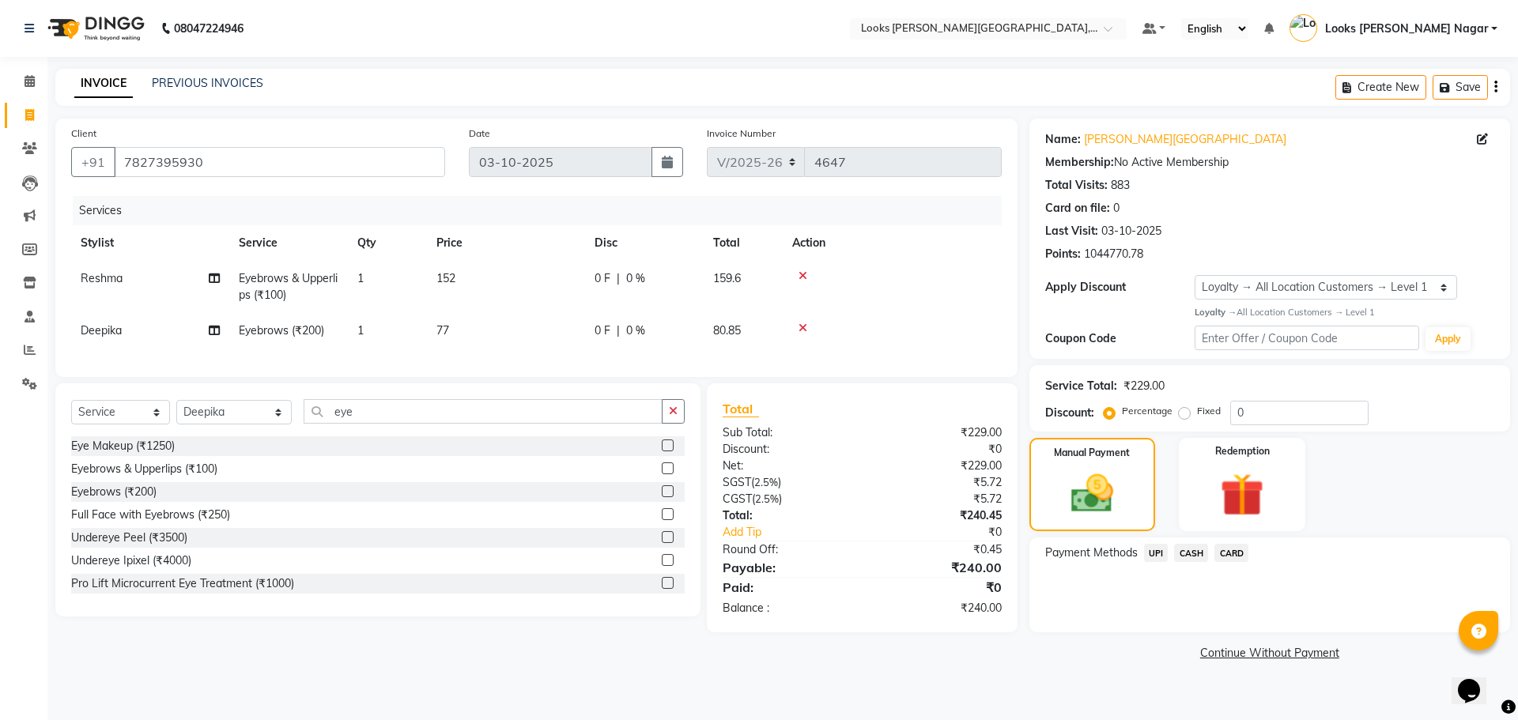
click at [1166, 553] on span "UPI" at bounding box center [1156, 553] width 25 height 18
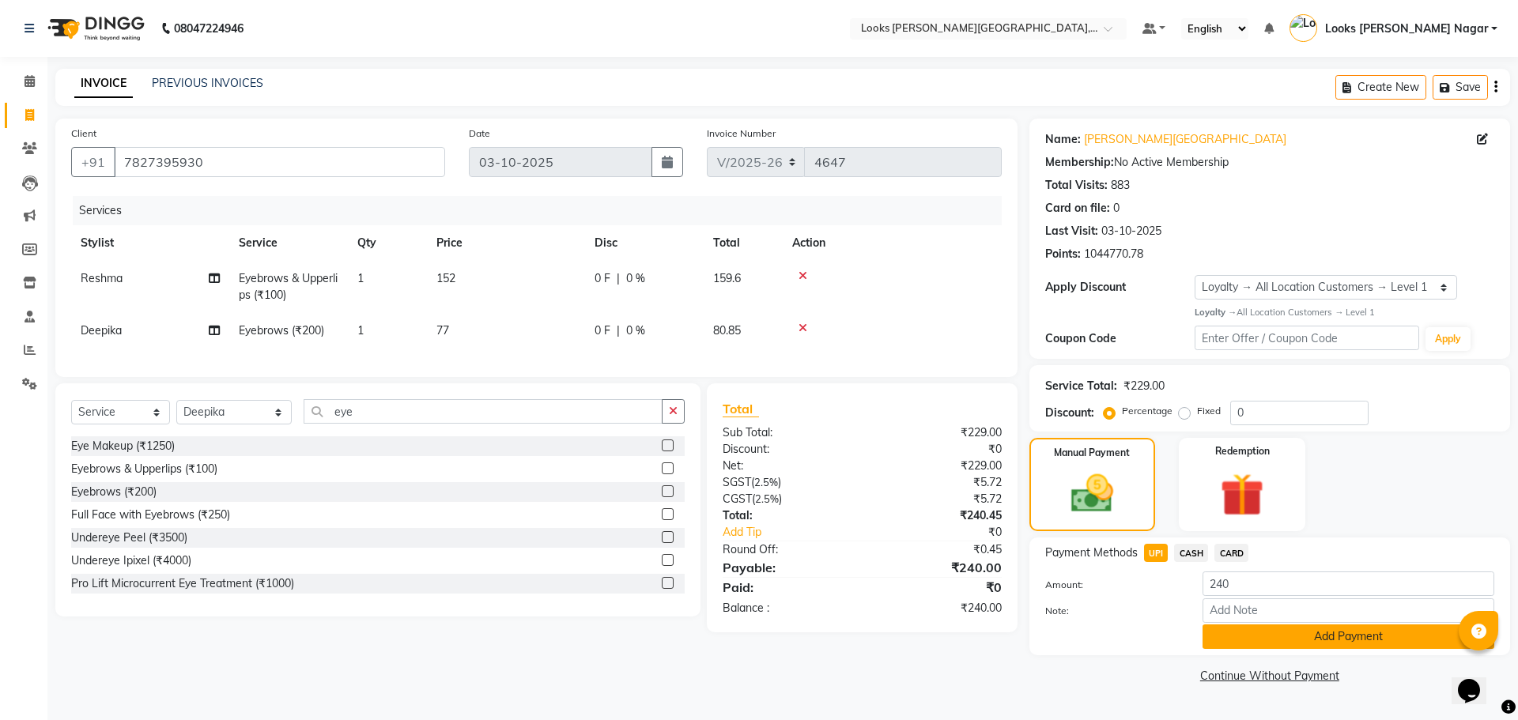
click at [1222, 630] on button "Add Payment" at bounding box center [1349, 637] width 292 height 25
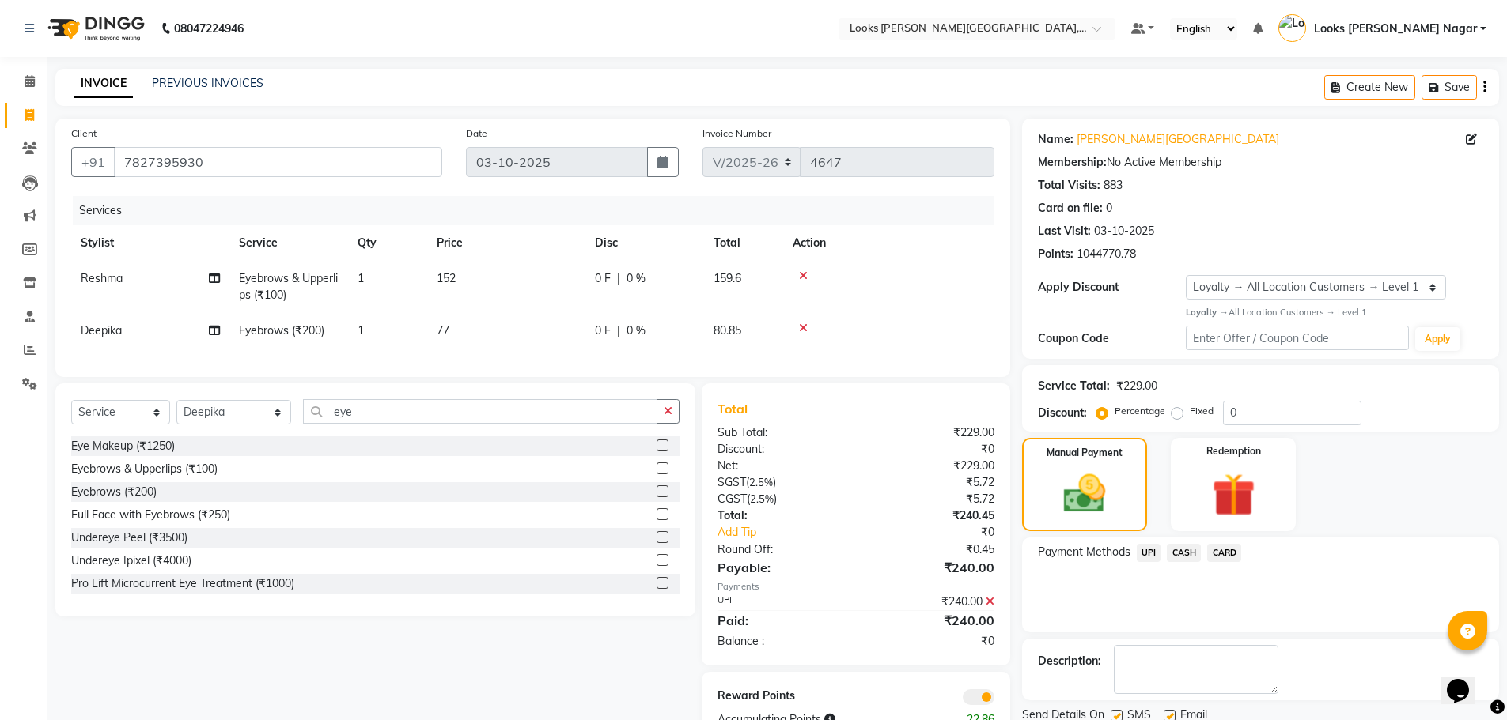
scroll to position [59, 0]
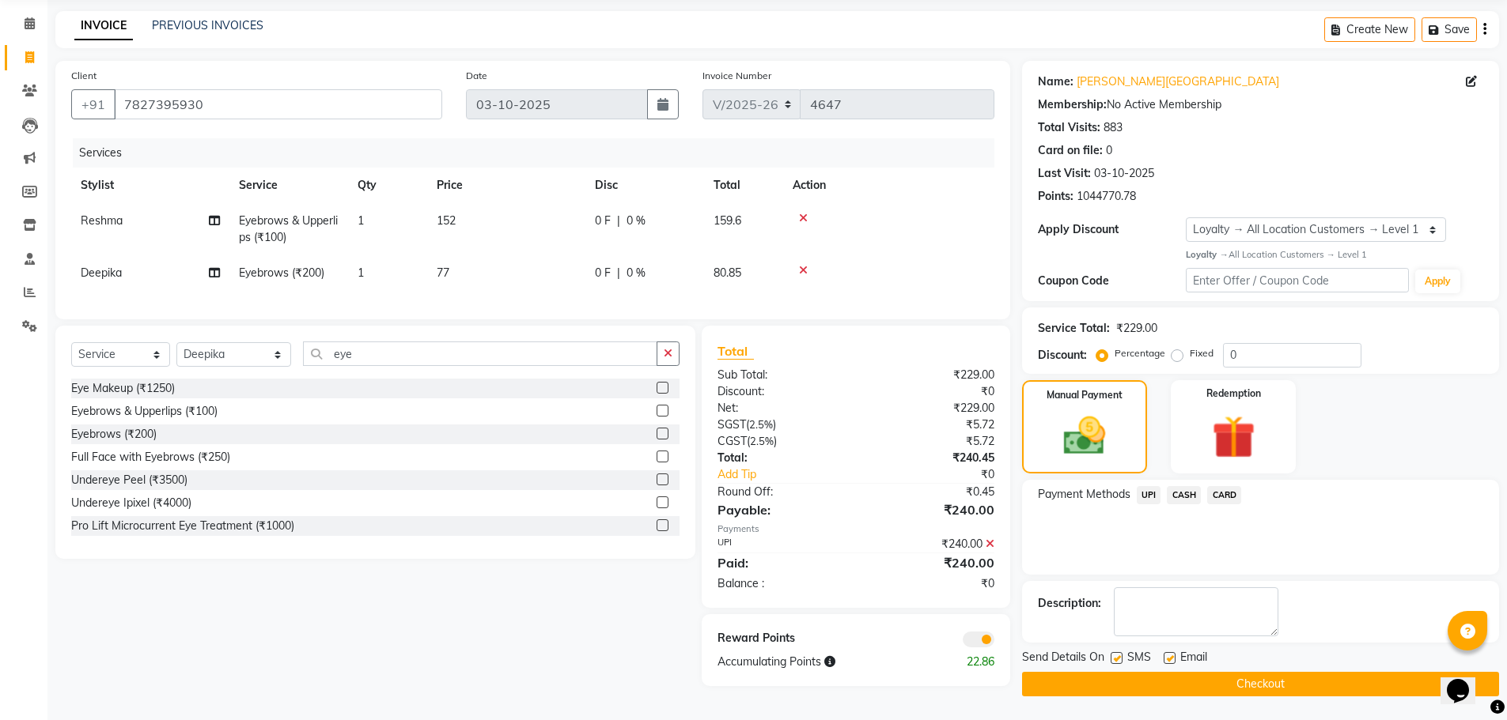
click at [1115, 658] on label at bounding box center [1116, 658] width 12 height 12
click at [1115, 658] on input "checkbox" at bounding box center [1115, 659] width 10 height 10
click at [1115, 682] on button "Checkout" at bounding box center [1260, 684] width 477 height 25
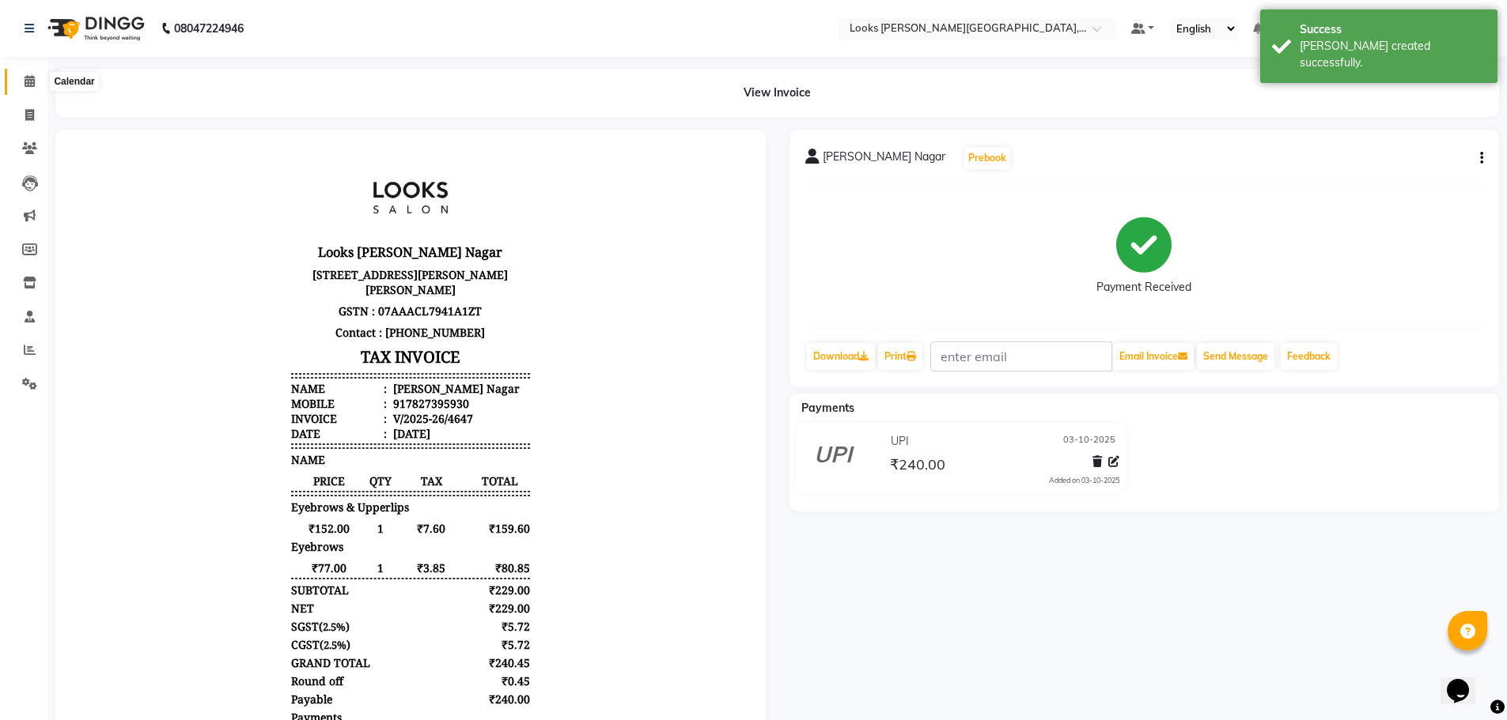
click at [25, 84] on icon at bounding box center [30, 81] width 10 height 12
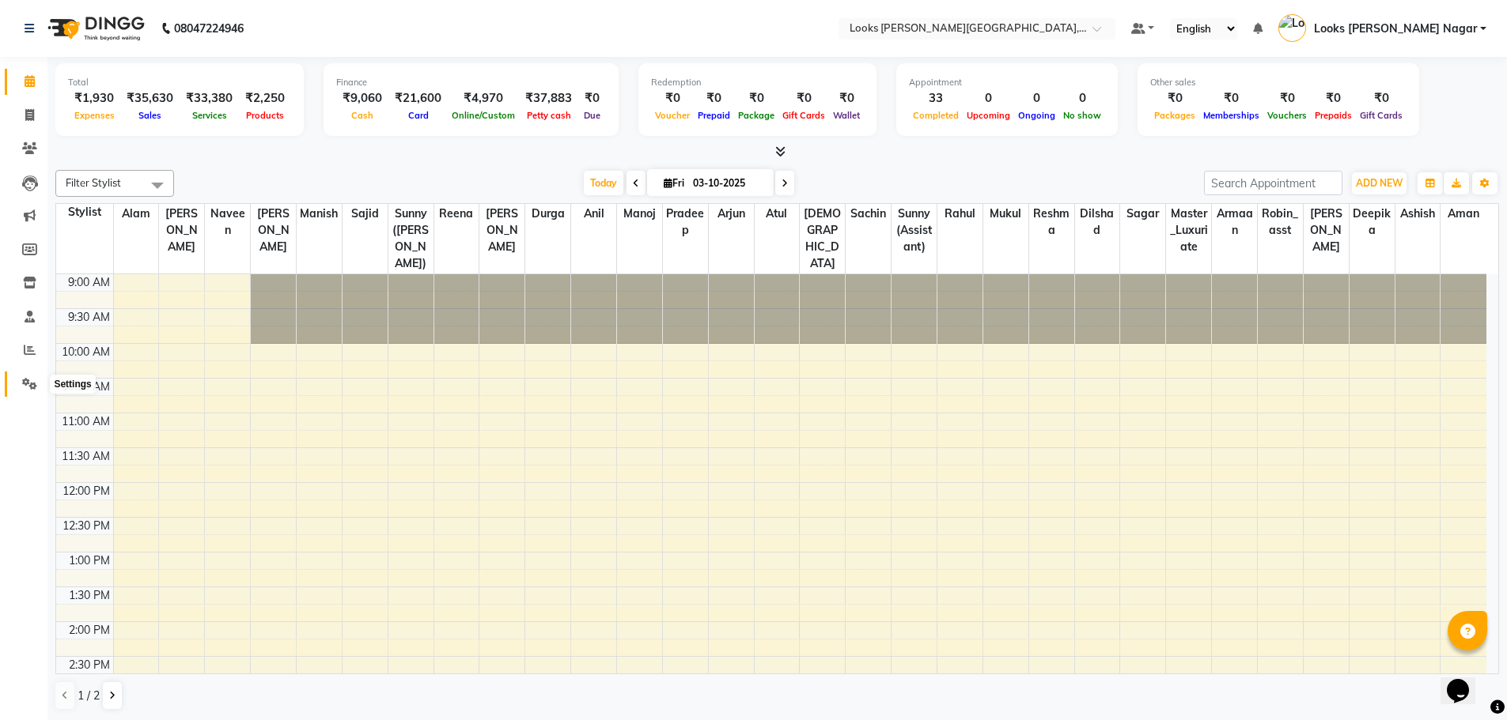
drag, startPoint x: 21, startPoint y: 388, endPoint x: 180, endPoint y: 323, distance: 171.7
click at [21, 388] on span at bounding box center [30, 385] width 28 height 18
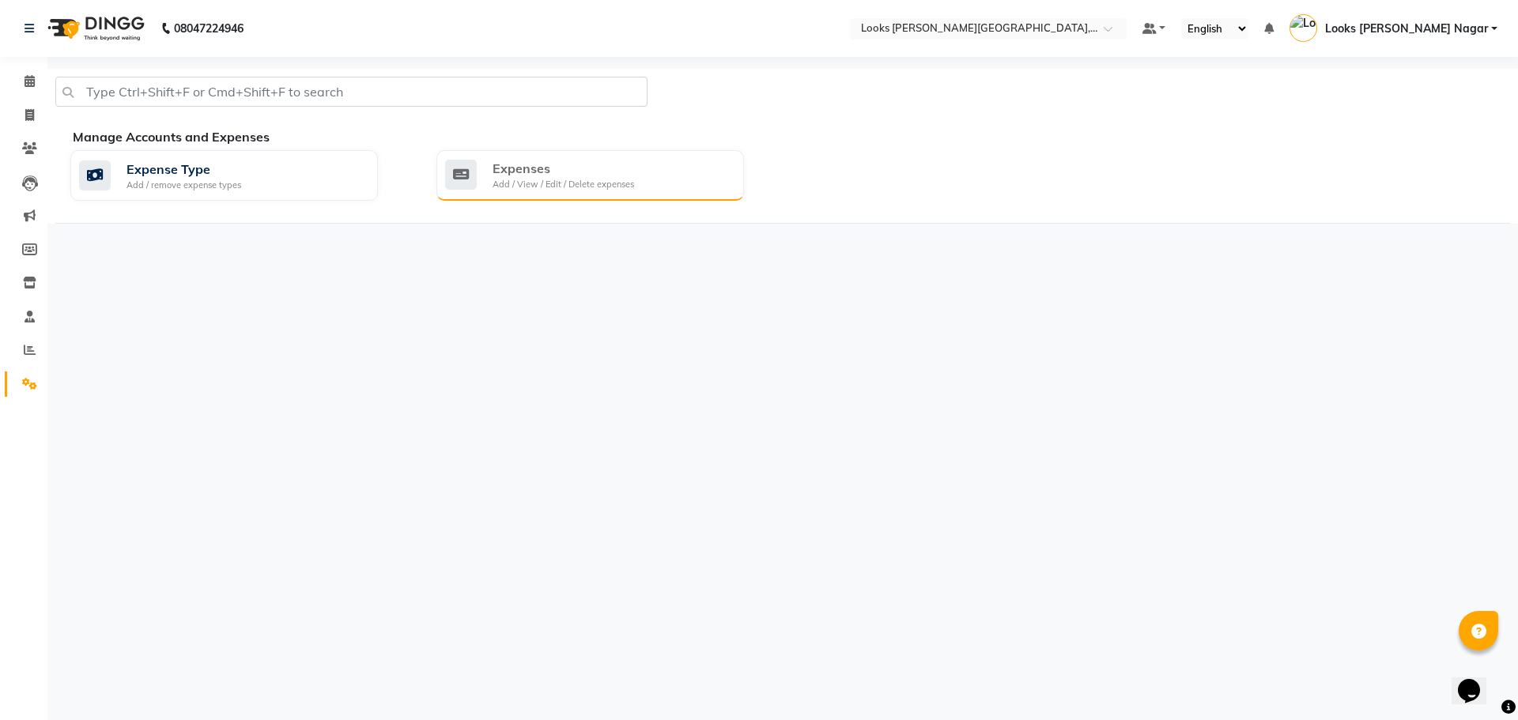
click at [489, 179] on div "Expenses Add / View / Edit / Delete expenses" at bounding box center [588, 175] width 286 height 32
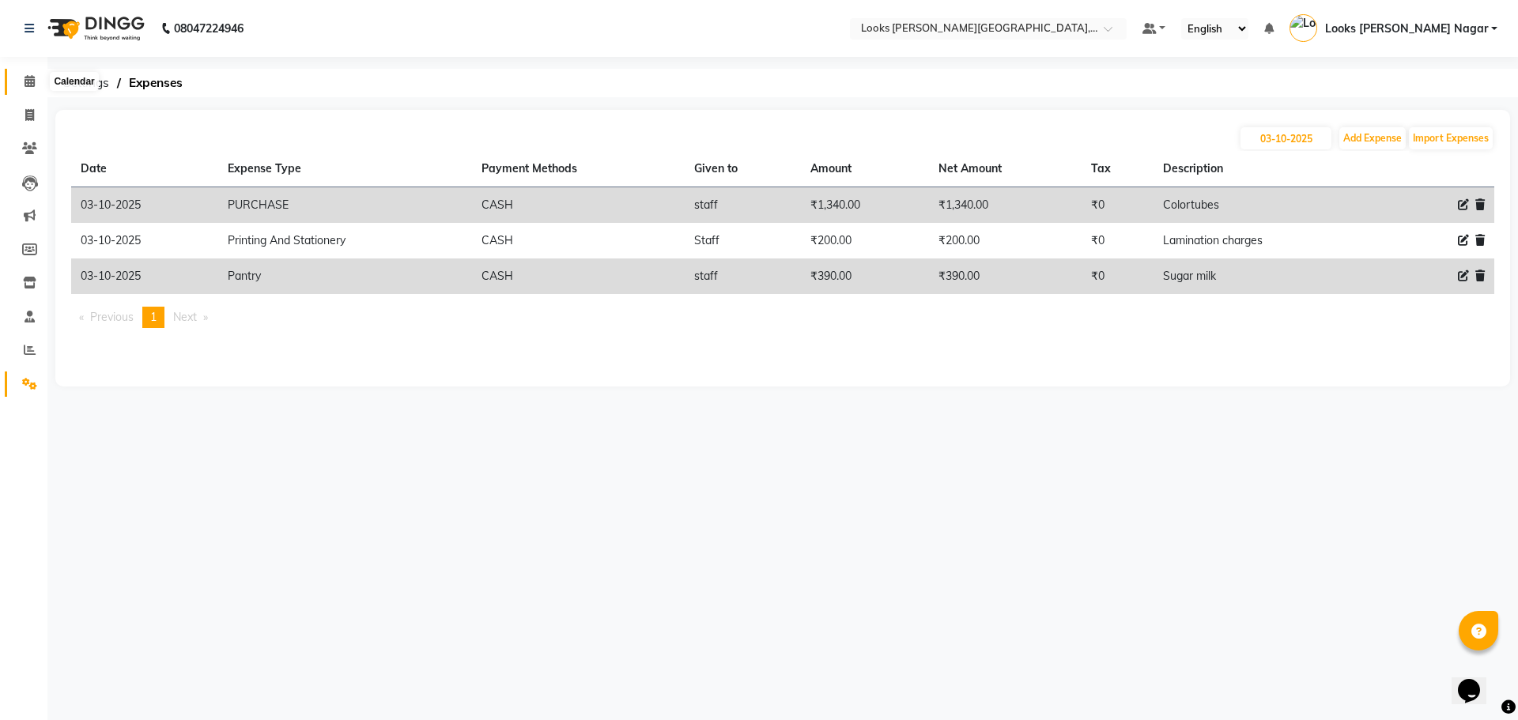
click at [34, 74] on span at bounding box center [30, 82] width 28 height 18
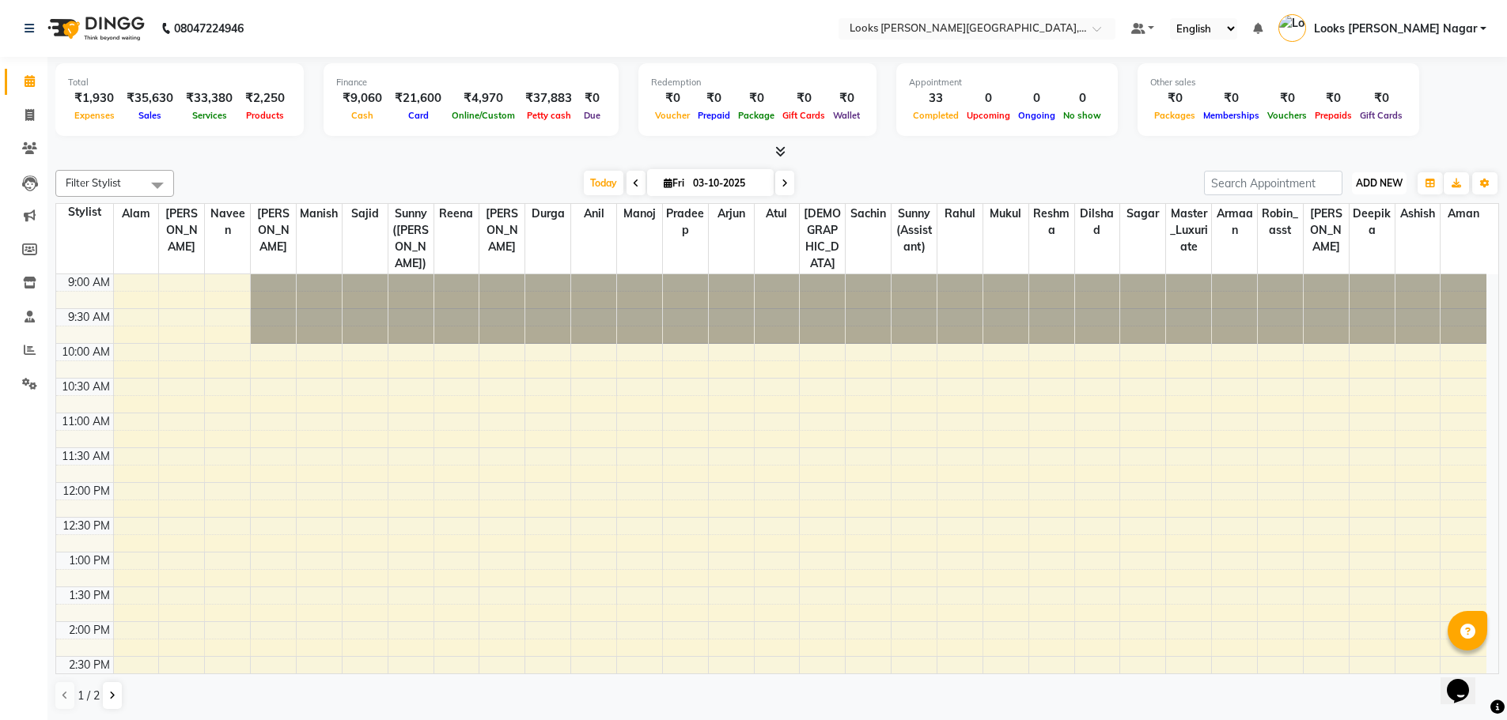
click at [1371, 177] on span "ADD NEW" at bounding box center [1378, 183] width 47 height 12
click at [1337, 263] on link "Add Expense" at bounding box center [1342, 254] width 125 height 21
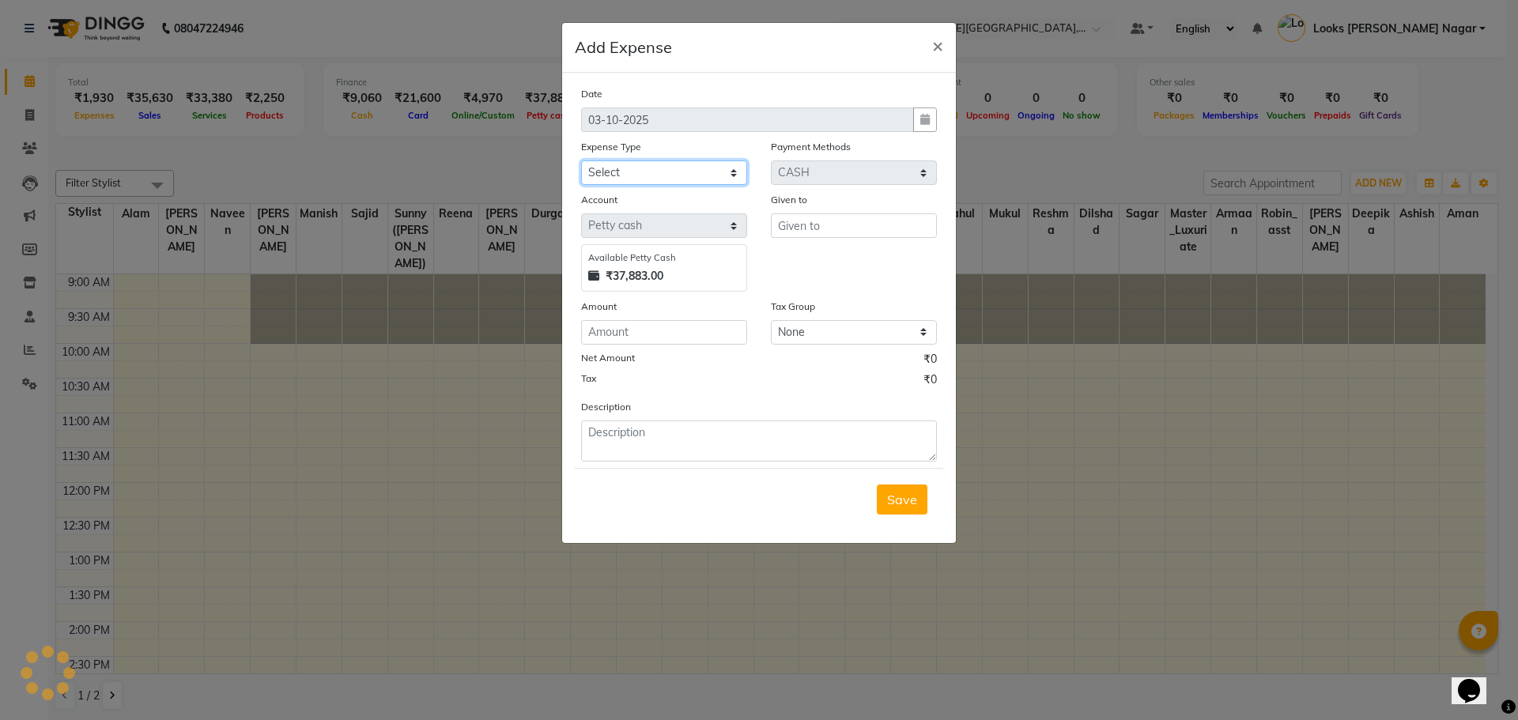
click at [716, 167] on select "Select Accommodation Aesthetics Bank Deposit BLINKIT Cash Handover Client Refun…" at bounding box center [664, 173] width 166 height 25
click at [581, 161] on select "Select Accommodation Aesthetics Bank Deposit BLINKIT Cash Handover Client Refun…" at bounding box center [664, 173] width 166 height 25
click at [893, 489] on button "Save" at bounding box center [902, 500] width 51 height 30
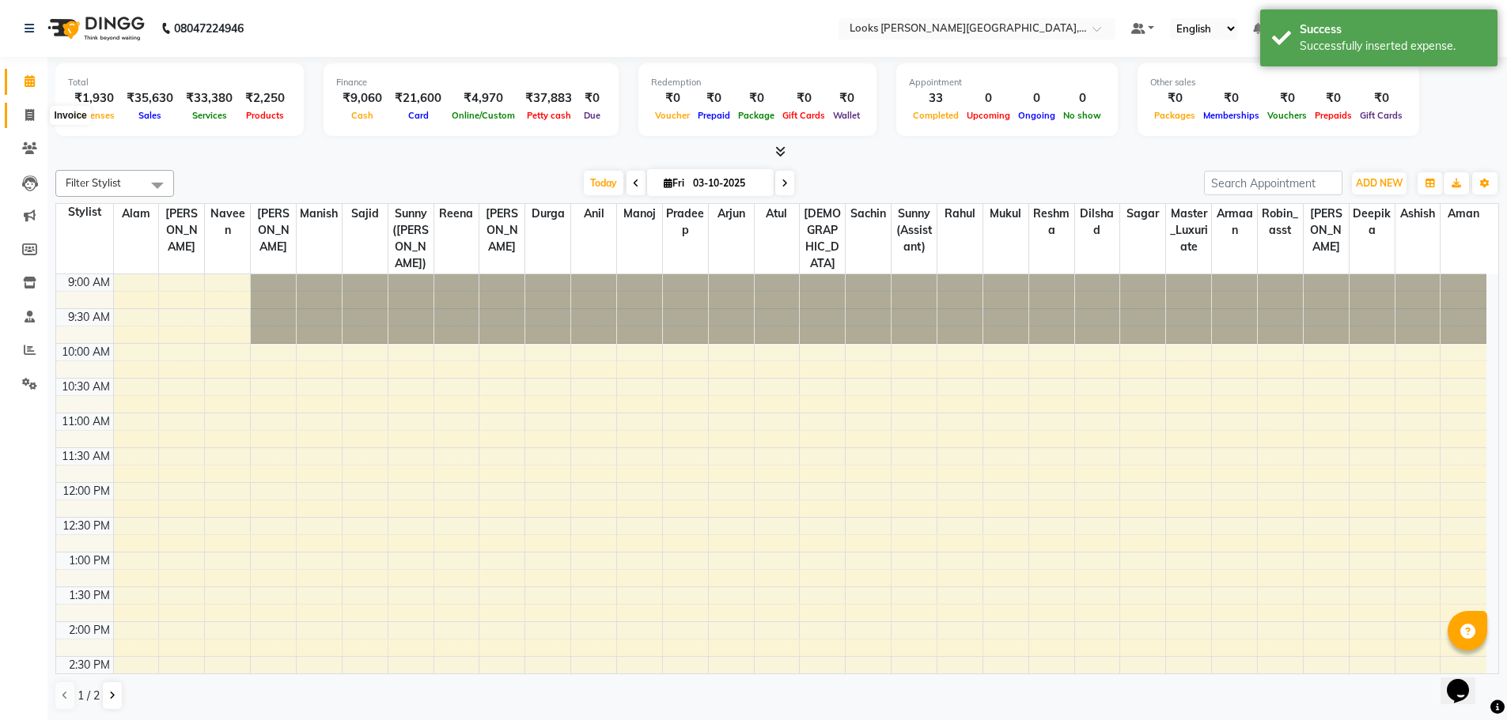
drag, startPoint x: 25, startPoint y: 116, endPoint x: 25, endPoint y: 93, distance: 23.7
click at [25, 116] on icon at bounding box center [29, 115] width 9 height 12
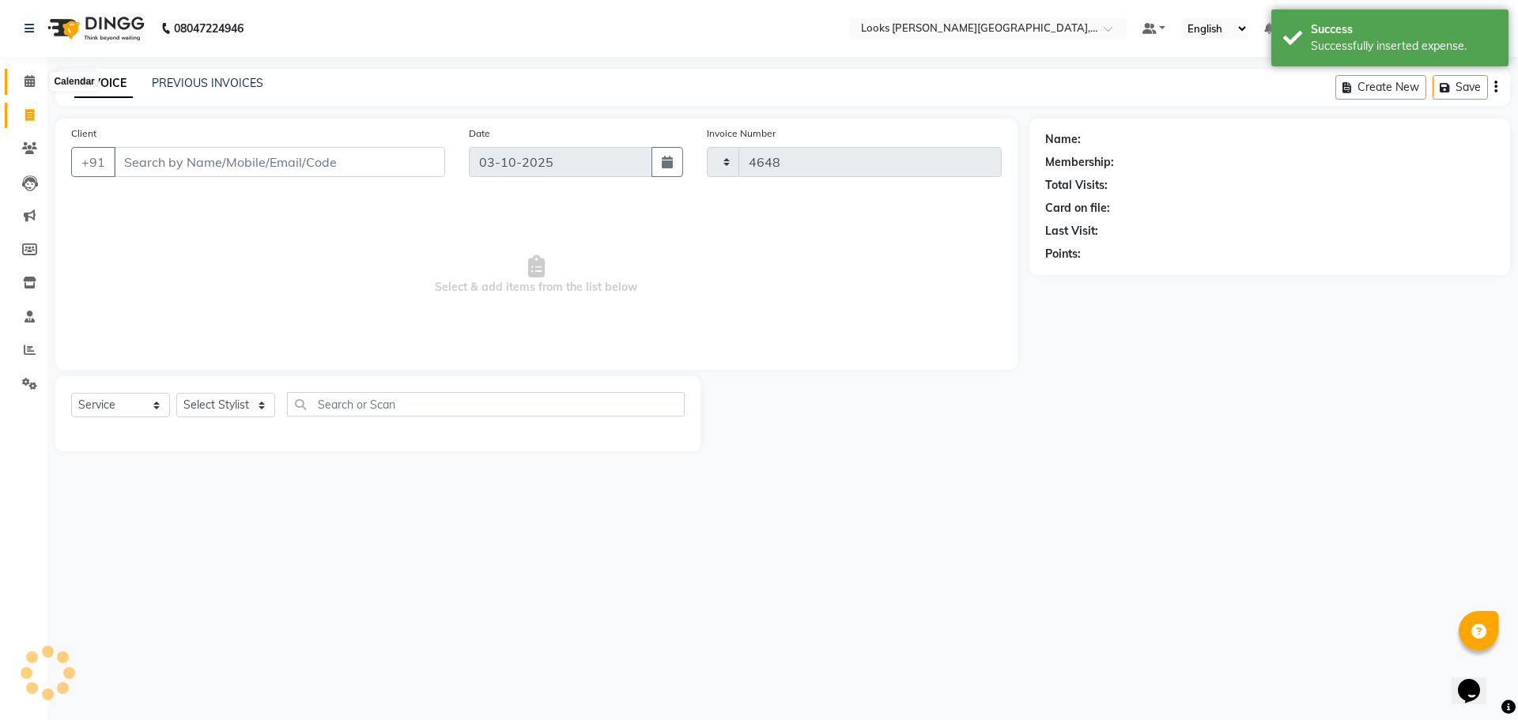
click at [25, 81] on icon at bounding box center [30, 81] width 10 height 12
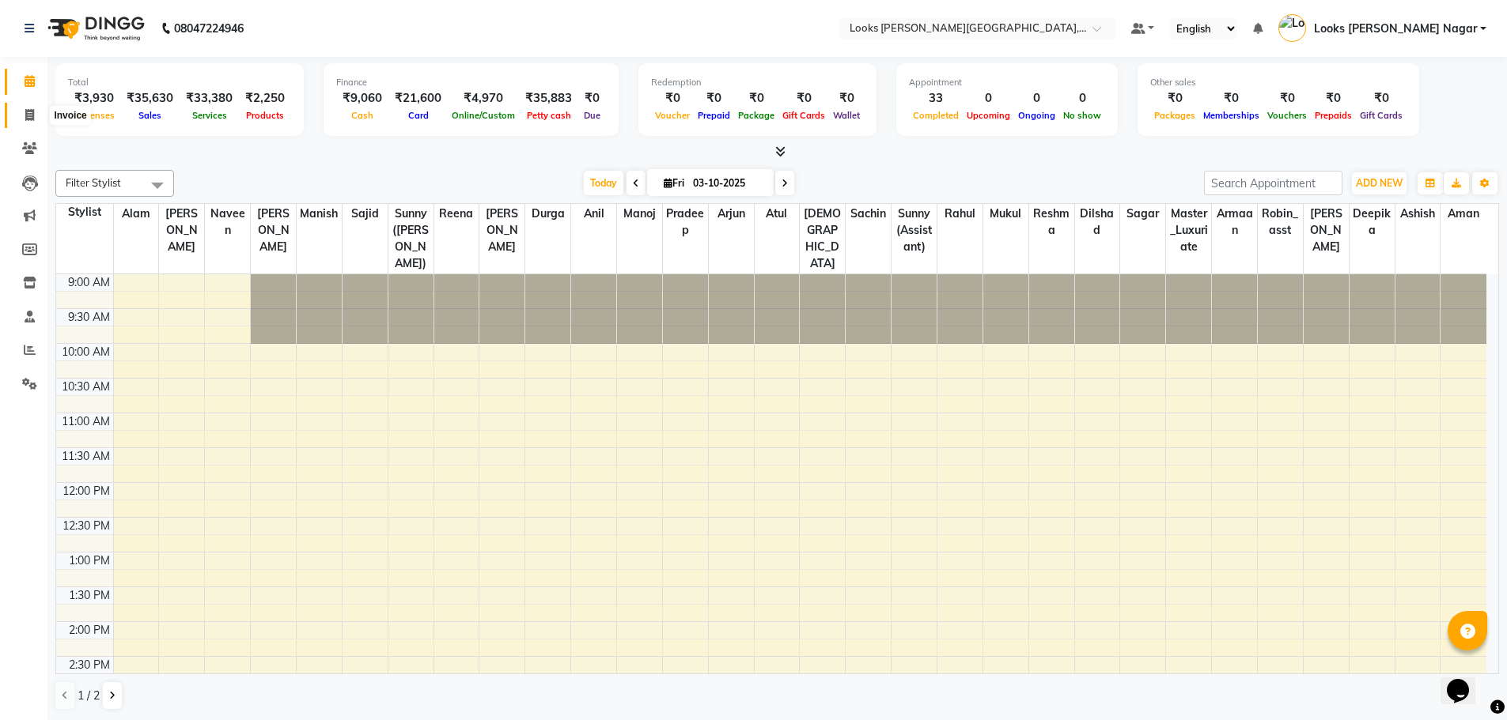
drag, startPoint x: 31, startPoint y: 115, endPoint x: 32, endPoint y: 91, distance: 23.7
click at [31, 115] on icon at bounding box center [29, 115] width 9 height 12
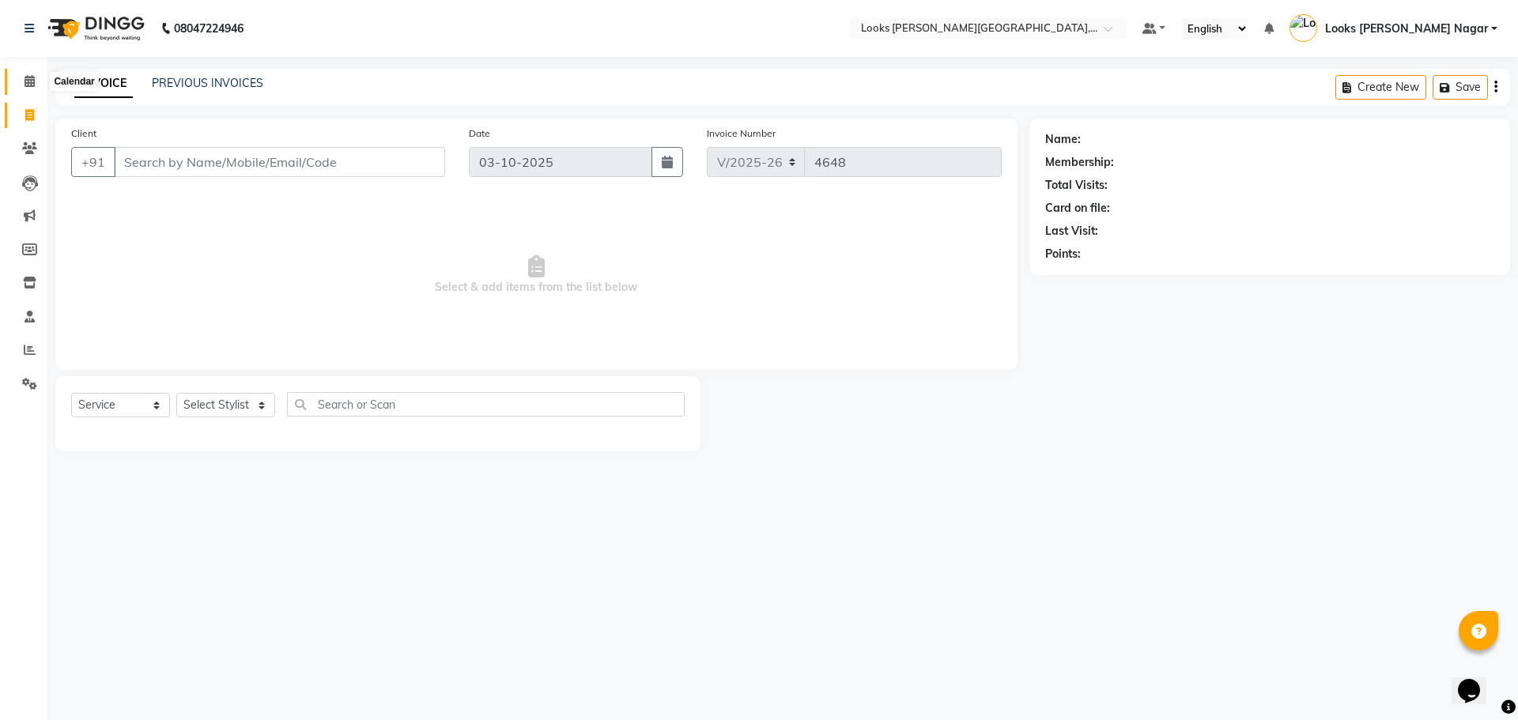
click at [32, 90] on span at bounding box center [30, 82] width 28 height 18
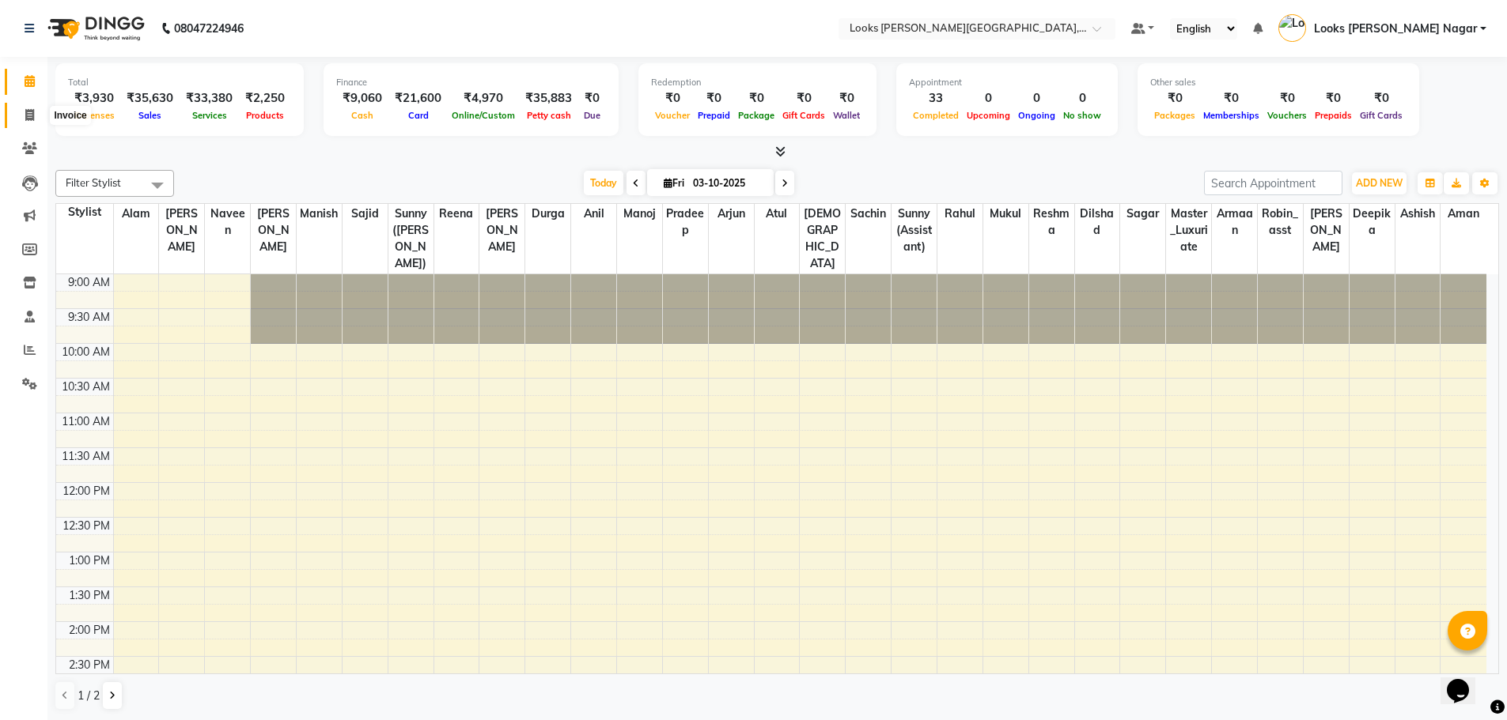
click at [34, 113] on span at bounding box center [30, 116] width 28 height 18
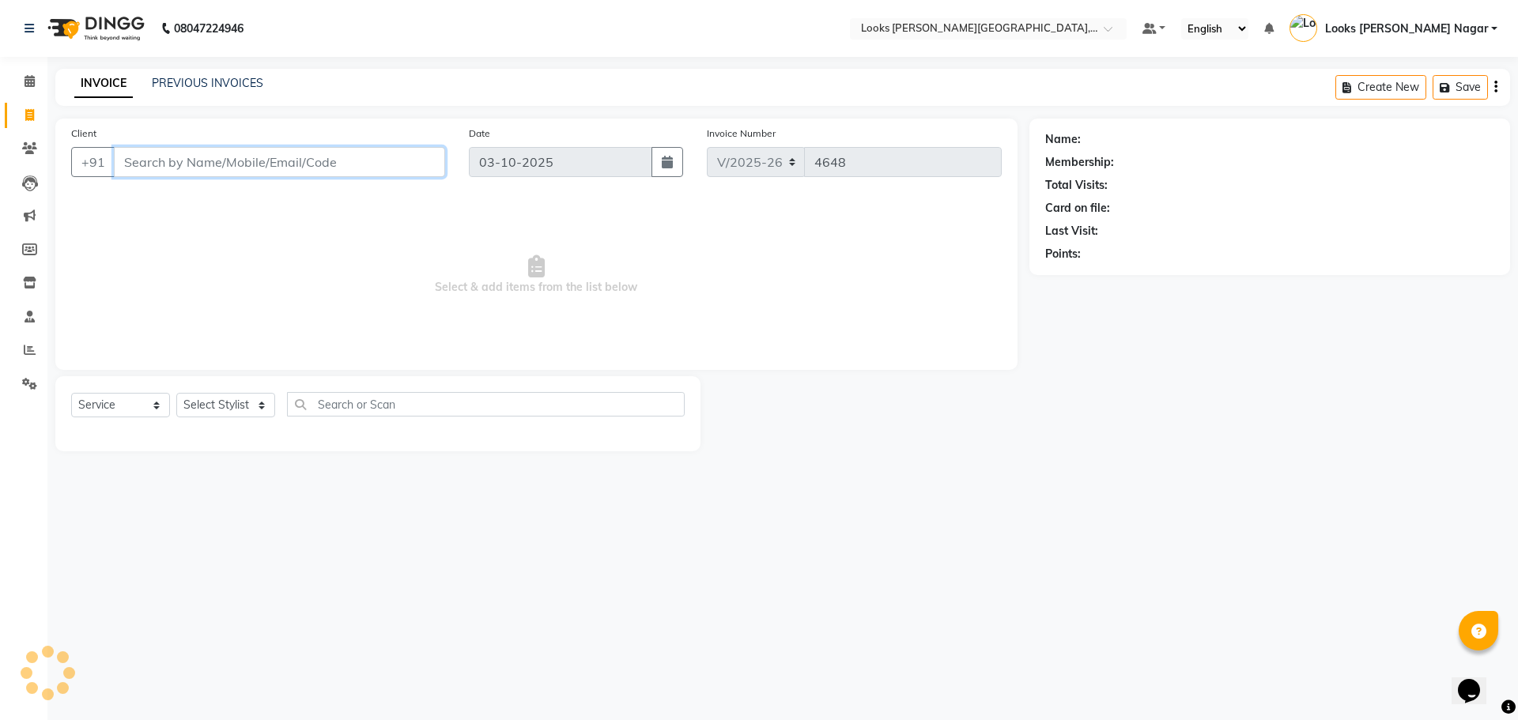
click at [361, 175] on input "Client" at bounding box center [279, 162] width 331 height 30
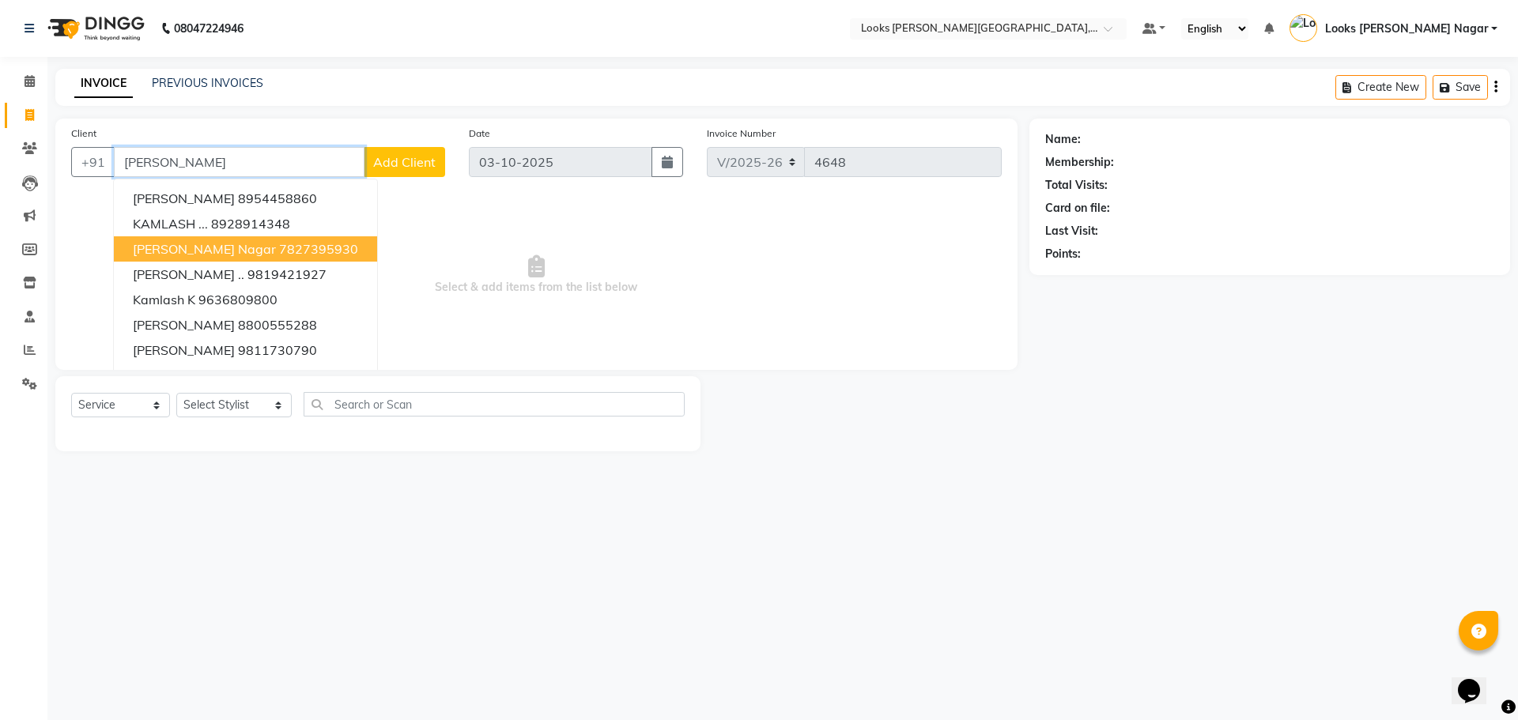
click at [202, 249] on span "[PERSON_NAME] Nagar" at bounding box center [204, 249] width 143 height 16
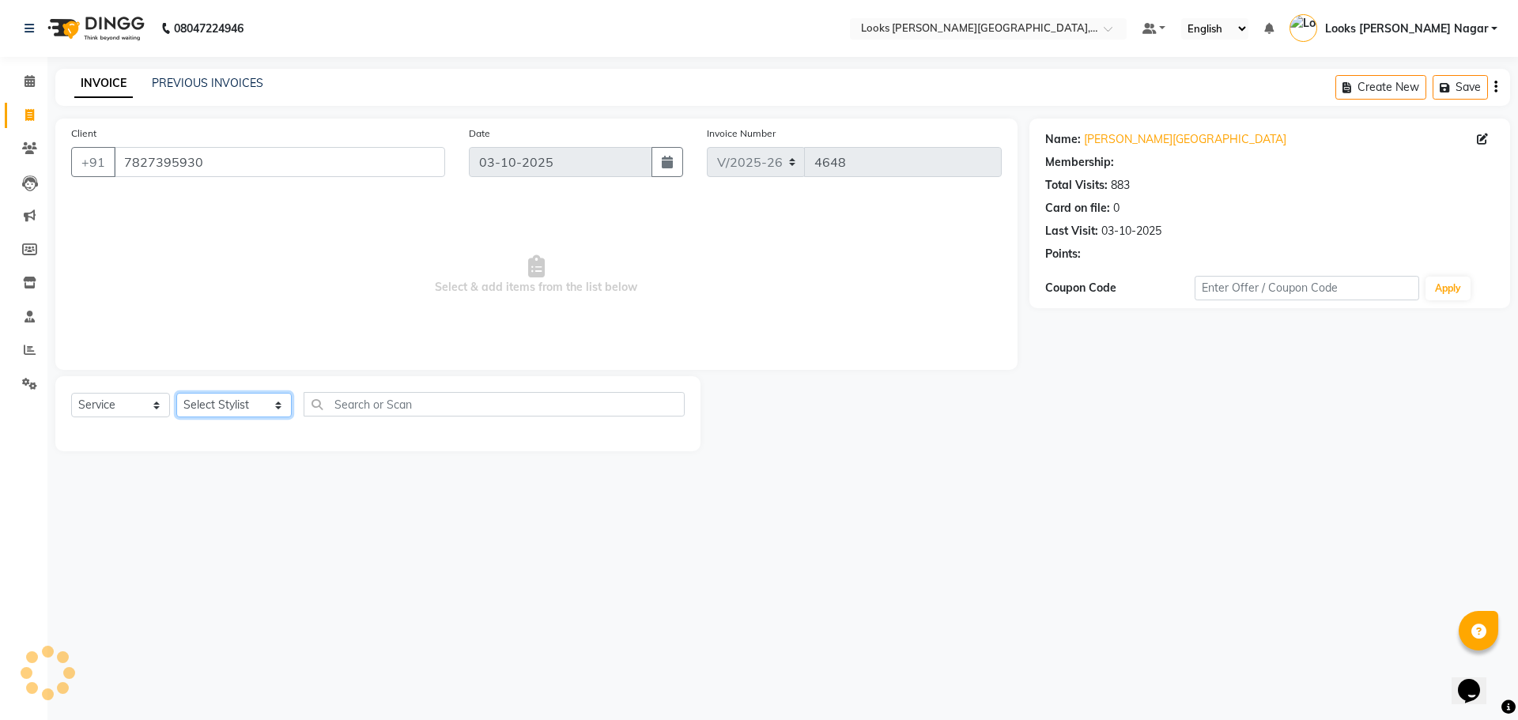
click at [235, 408] on select "Select Stylist Alam Aman [PERSON_NAME] Armaan Ashish Atul Deepika [PERSON_NAME]…" at bounding box center [233, 405] width 115 height 25
click at [176, 393] on select "Select Stylist Alam Aman [PERSON_NAME] Armaan Ashish Atul Deepika [PERSON_NAME]…" at bounding box center [233, 405] width 115 height 25
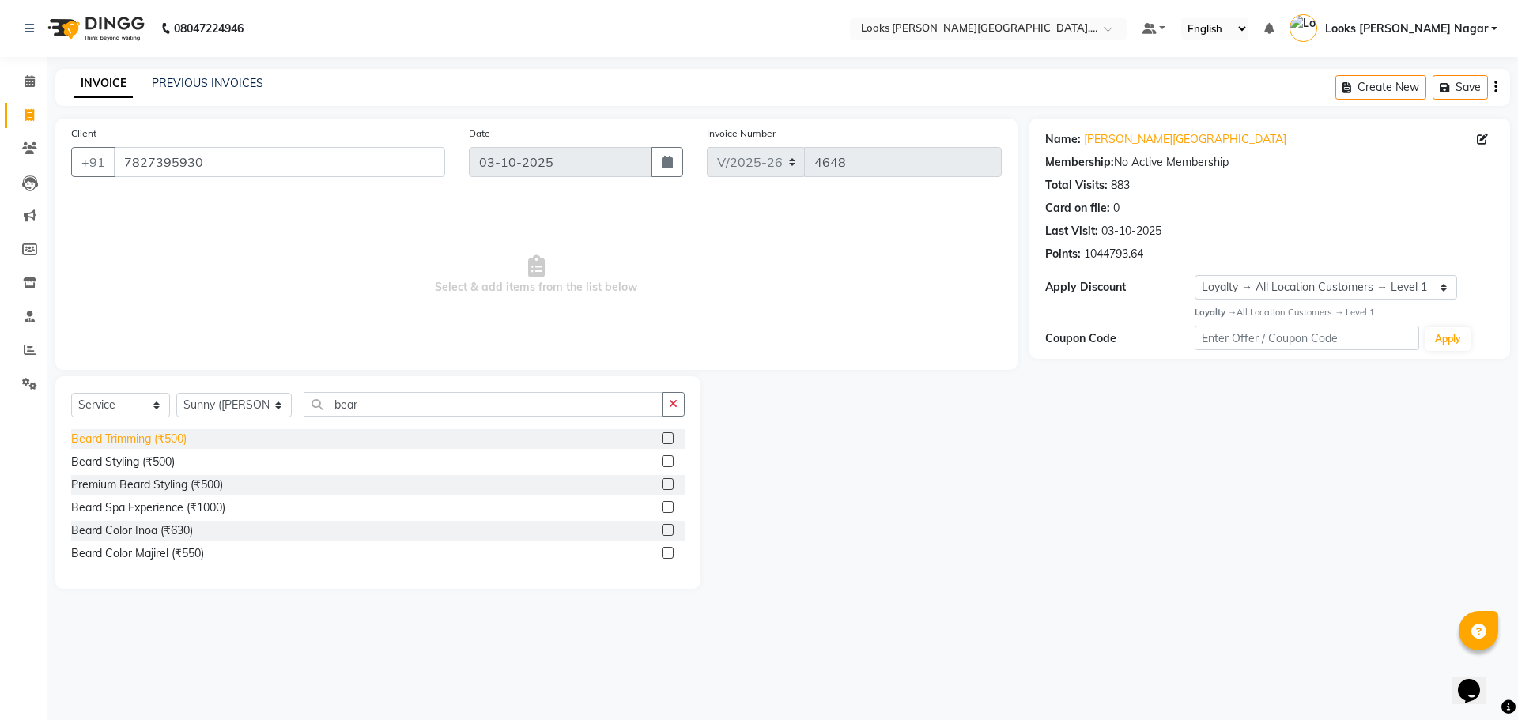
click at [183, 440] on div "Beard Trimming (₹500)" at bounding box center [128, 439] width 115 height 17
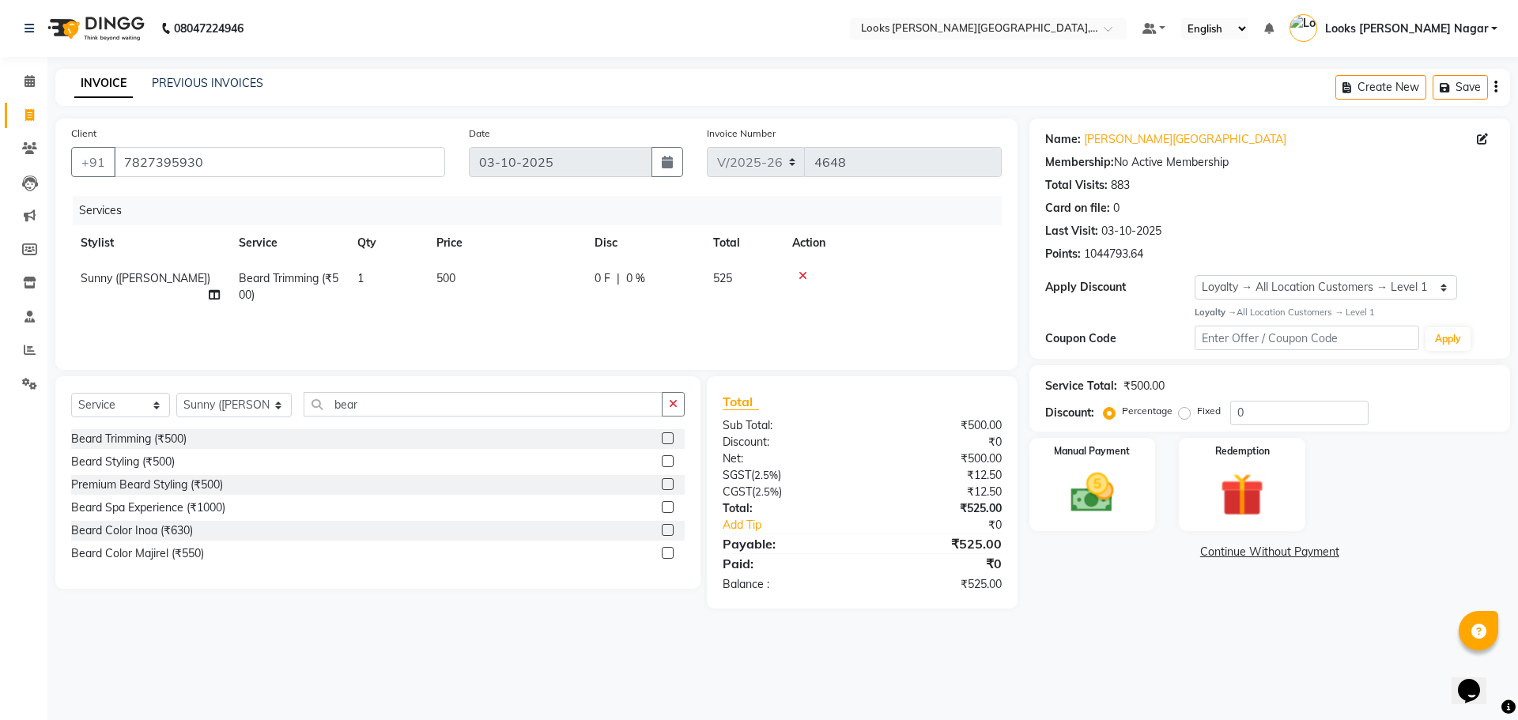
click at [463, 293] on td "500" at bounding box center [506, 287] width 158 height 52
drag, startPoint x: 504, startPoint y: 282, endPoint x: 543, endPoint y: 284, distance: 38.8
click at [504, 283] on td "500" at bounding box center [580, 291] width 158 height 60
click at [543, 284] on input "500" at bounding box center [580, 282] width 139 height 25
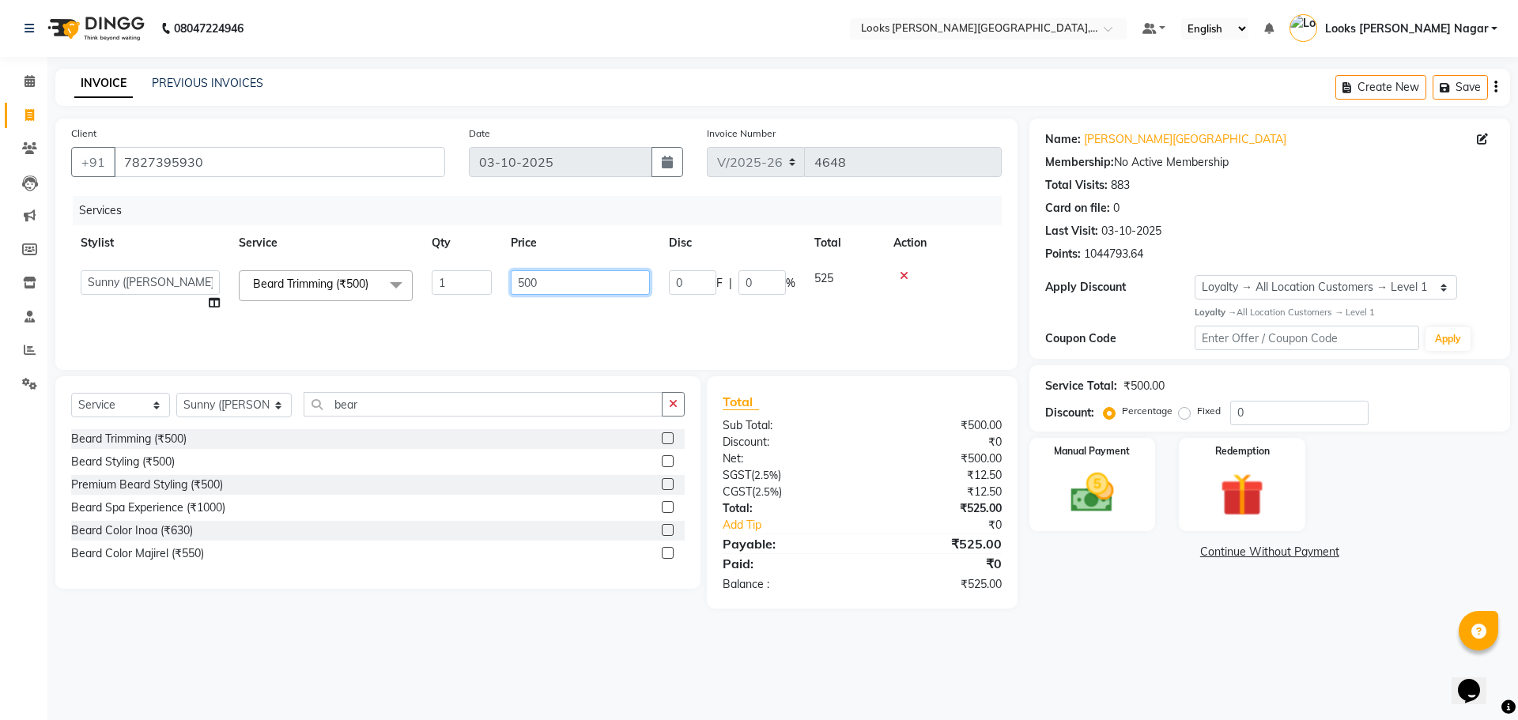
click at [543, 284] on input "500" at bounding box center [580, 282] width 139 height 25
click at [1032, 604] on div "Name: [PERSON_NAME] Nagar Membership: No Active Membership Total Visits: 883 Ca…" at bounding box center [1276, 364] width 493 height 490
click at [478, 282] on td "380" at bounding box center [506, 287] width 158 height 52
drag, startPoint x: 577, startPoint y: 279, endPoint x: 308, endPoint y: 324, distance: 272.6
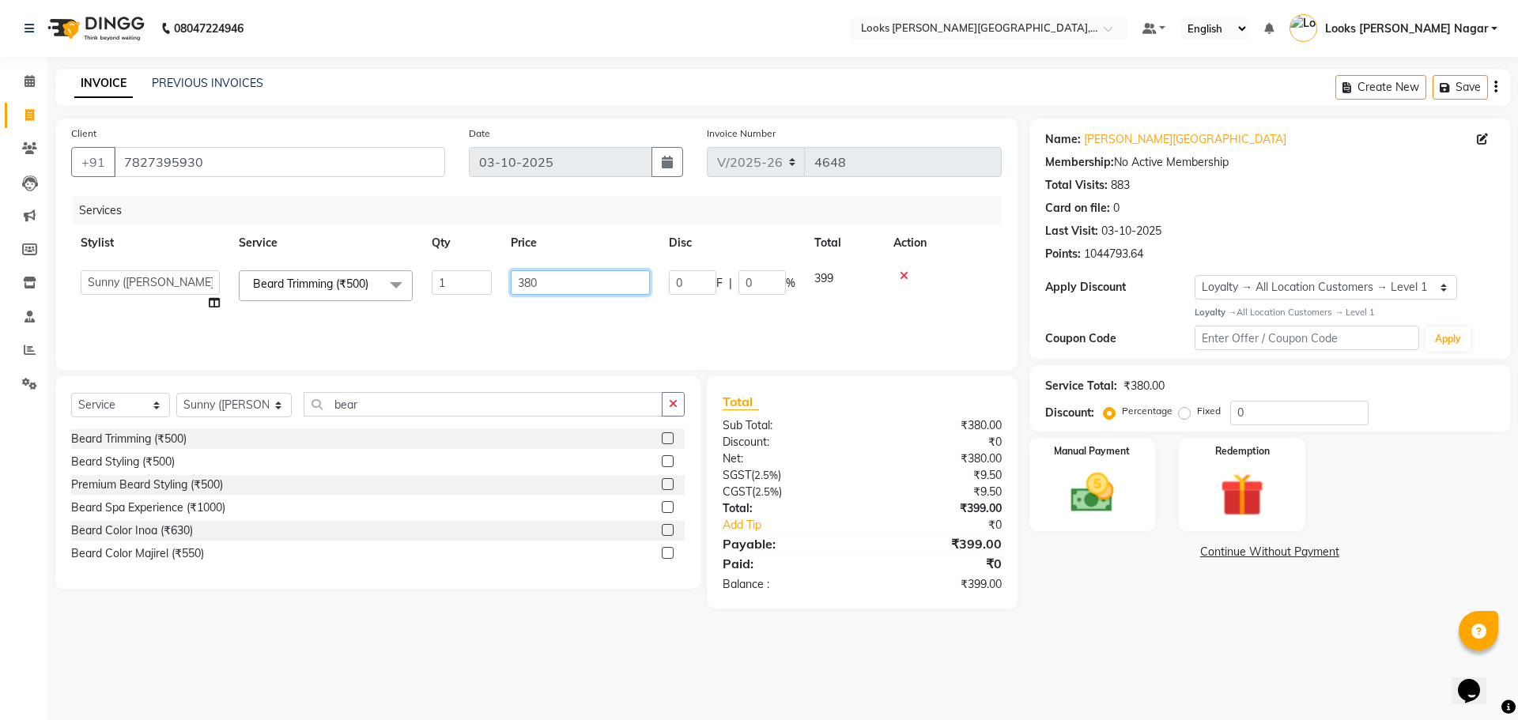
click at [309, 324] on div "Services Stylist Service Qty Price Disc Total Action Alam Aman [PERSON_NAME] Ar…" at bounding box center [536, 275] width 931 height 158
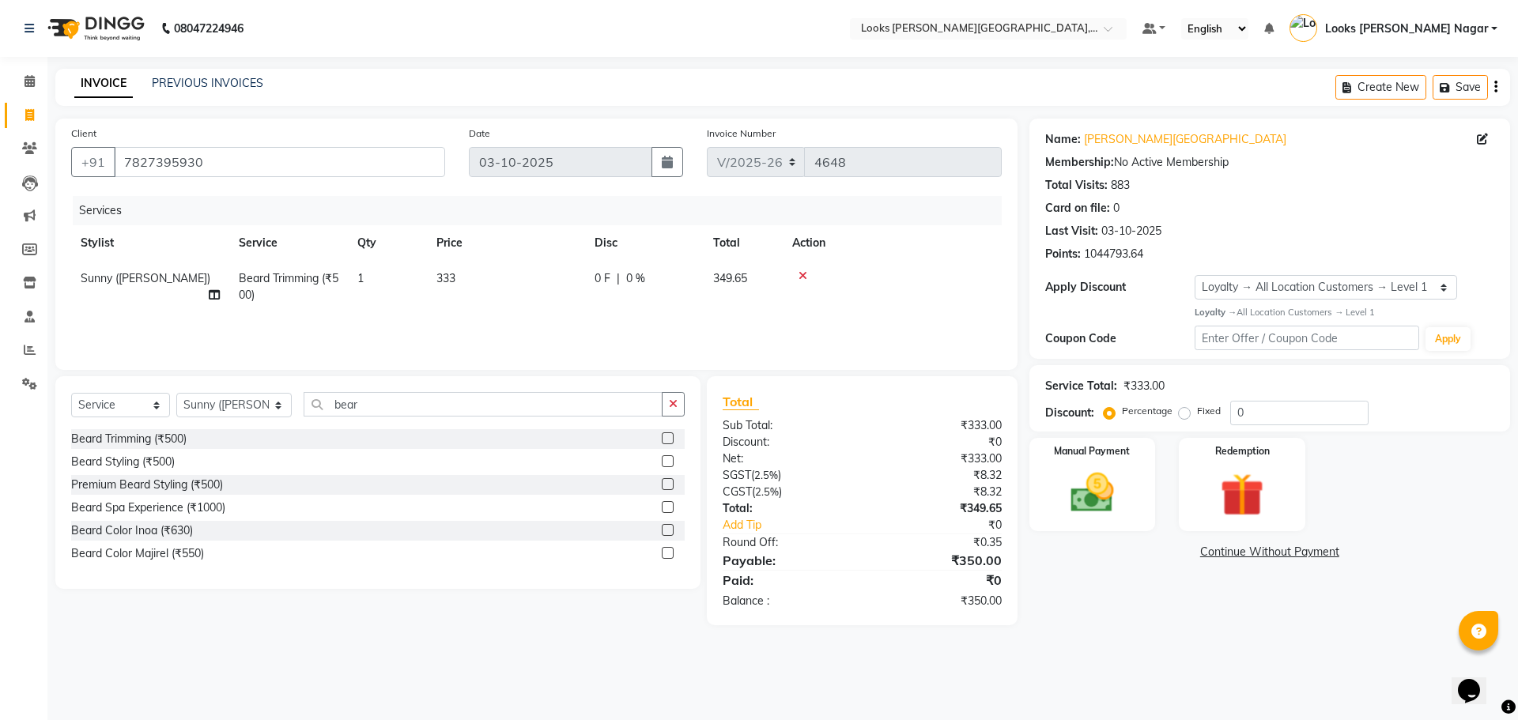
click at [1011, 624] on main "INVOICE PREVIOUS INVOICES Create New Save Client [PHONE_NUMBER] Date [DATE] Inv…" at bounding box center [782, 359] width 1471 height 580
click at [1079, 477] on img at bounding box center [1093, 493] width 74 height 52
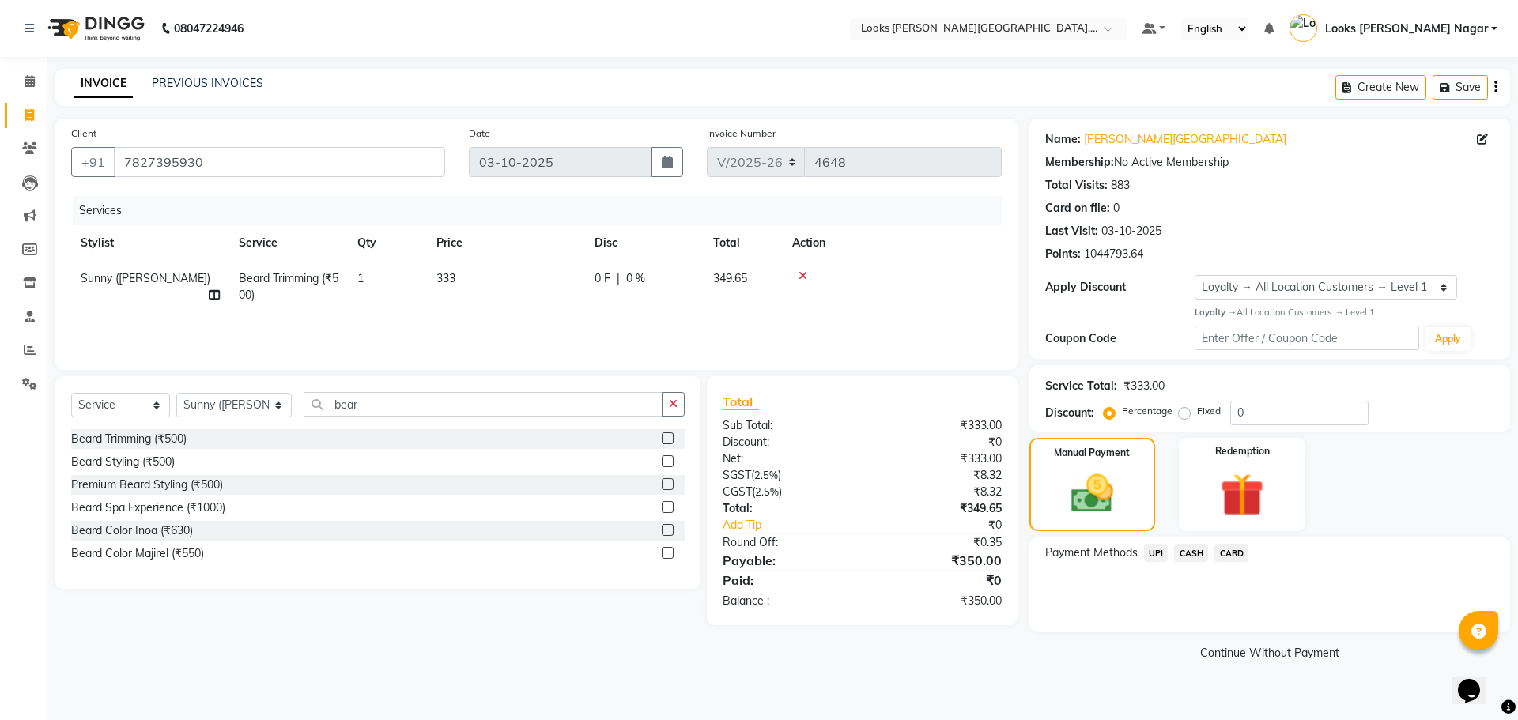
click at [1155, 550] on span "UPI" at bounding box center [1156, 553] width 25 height 18
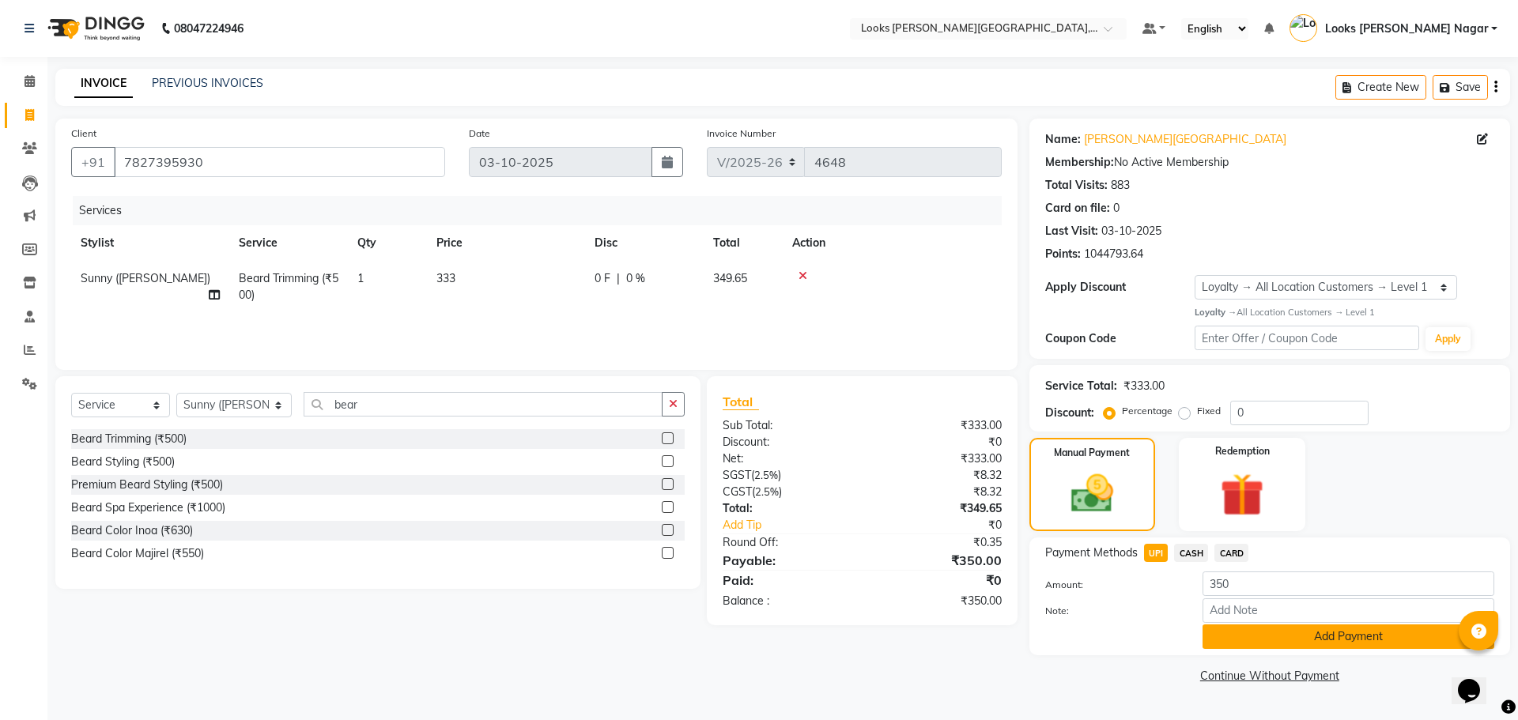
click at [1239, 641] on button "Add Payment" at bounding box center [1349, 637] width 292 height 25
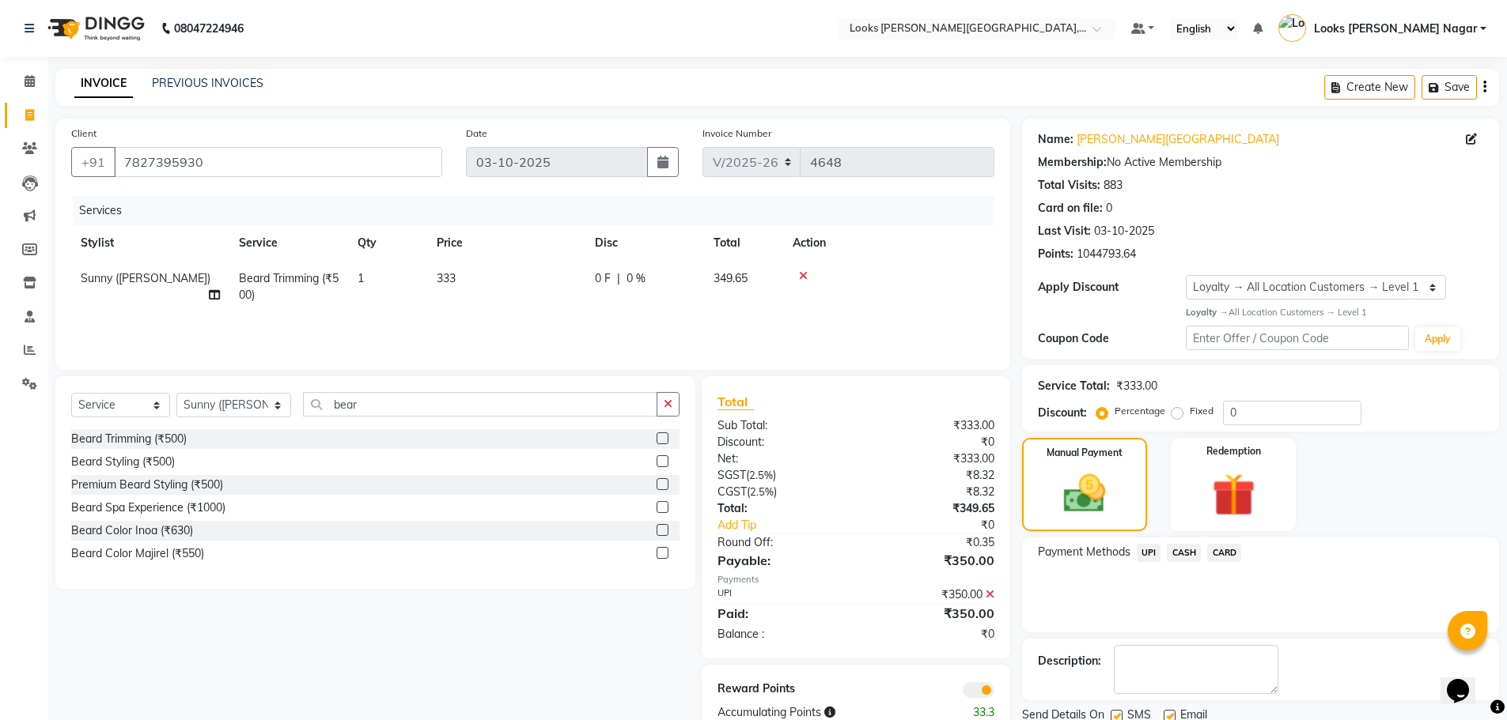
scroll to position [58, 0]
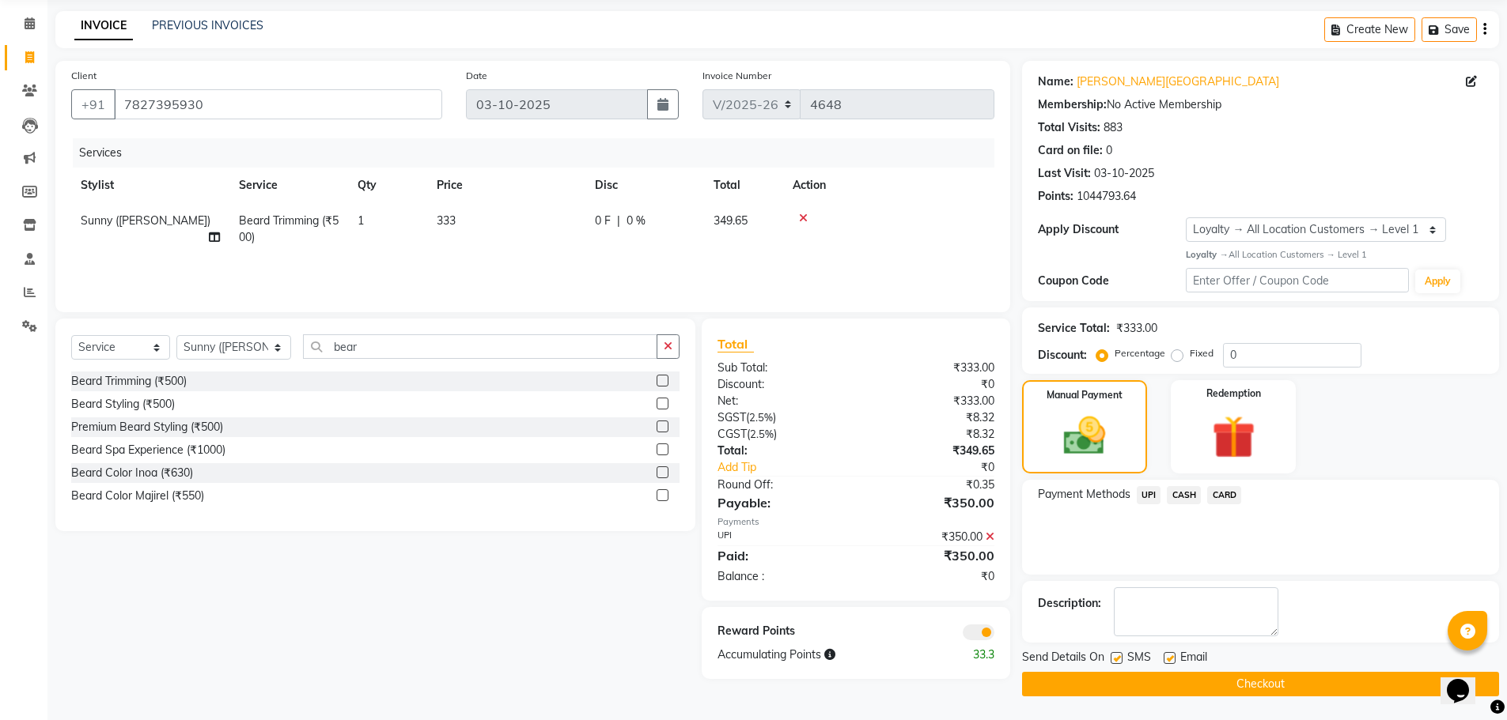
click at [1120, 656] on label at bounding box center [1116, 658] width 12 height 12
click at [1120, 656] on input "checkbox" at bounding box center [1115, 659] width 10 height 10
click at [1122, 678] on button "Checkout" at bounding box center [1260, 684] width 477 height 25
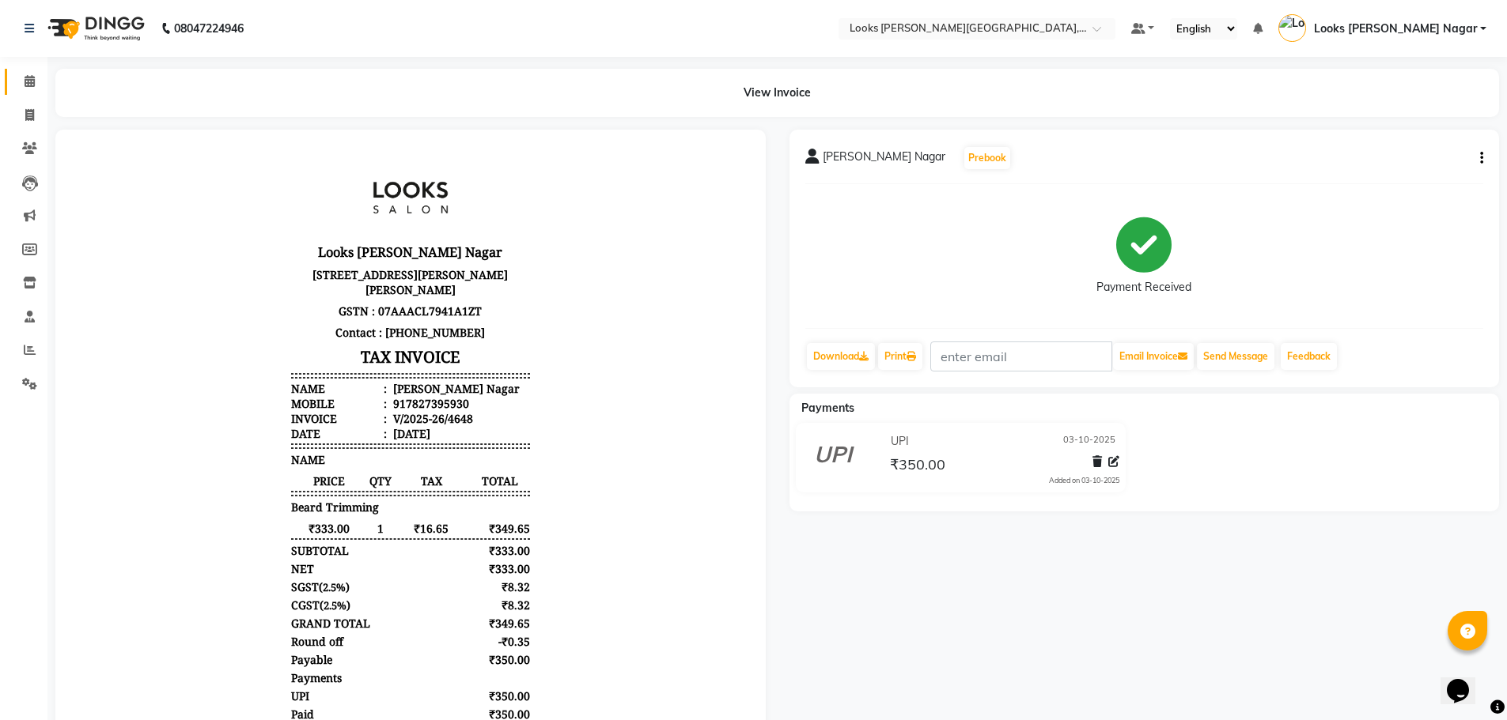
click at [34, 70] on link "Calendar" at bounding box center [24, 82] width 38 height 26
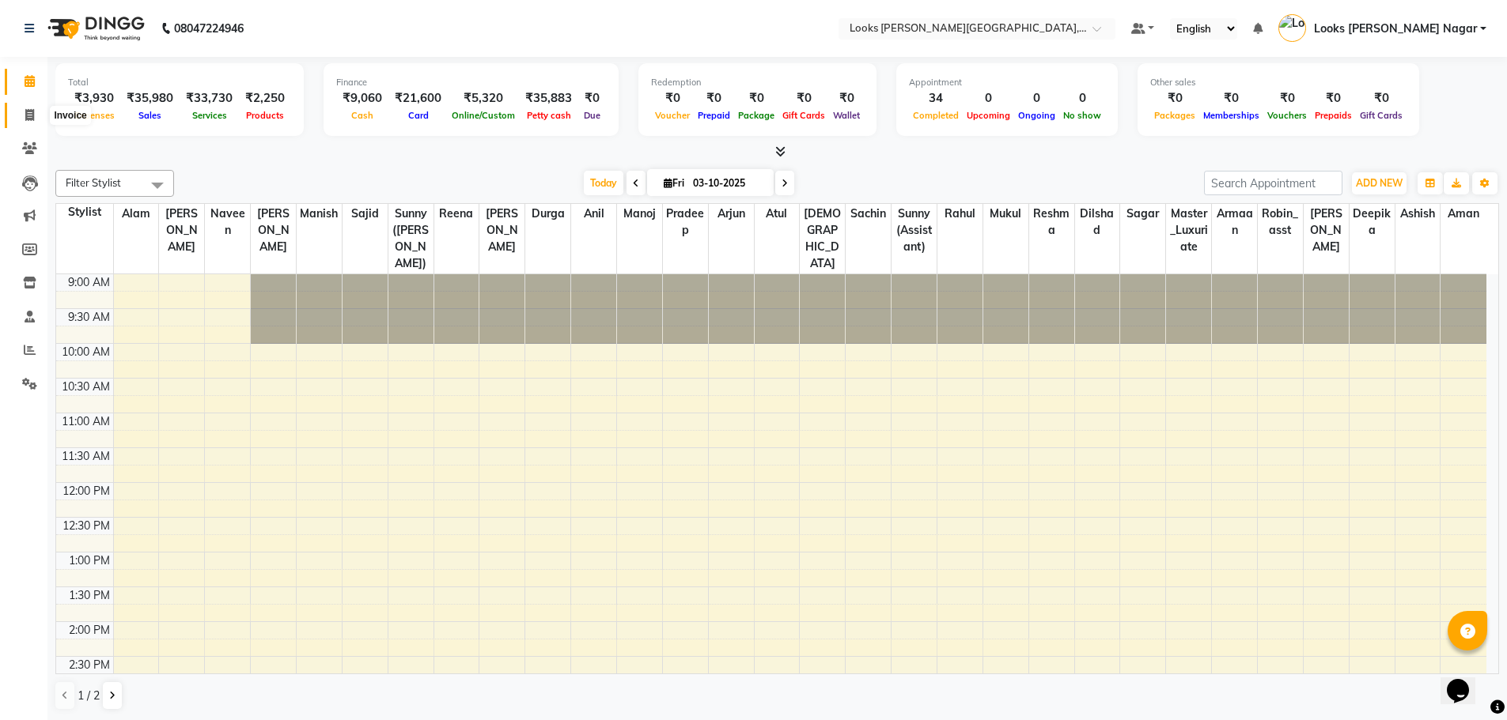
click at [28, 115] on icon at bounding box center [29, 115] width 9 height 12
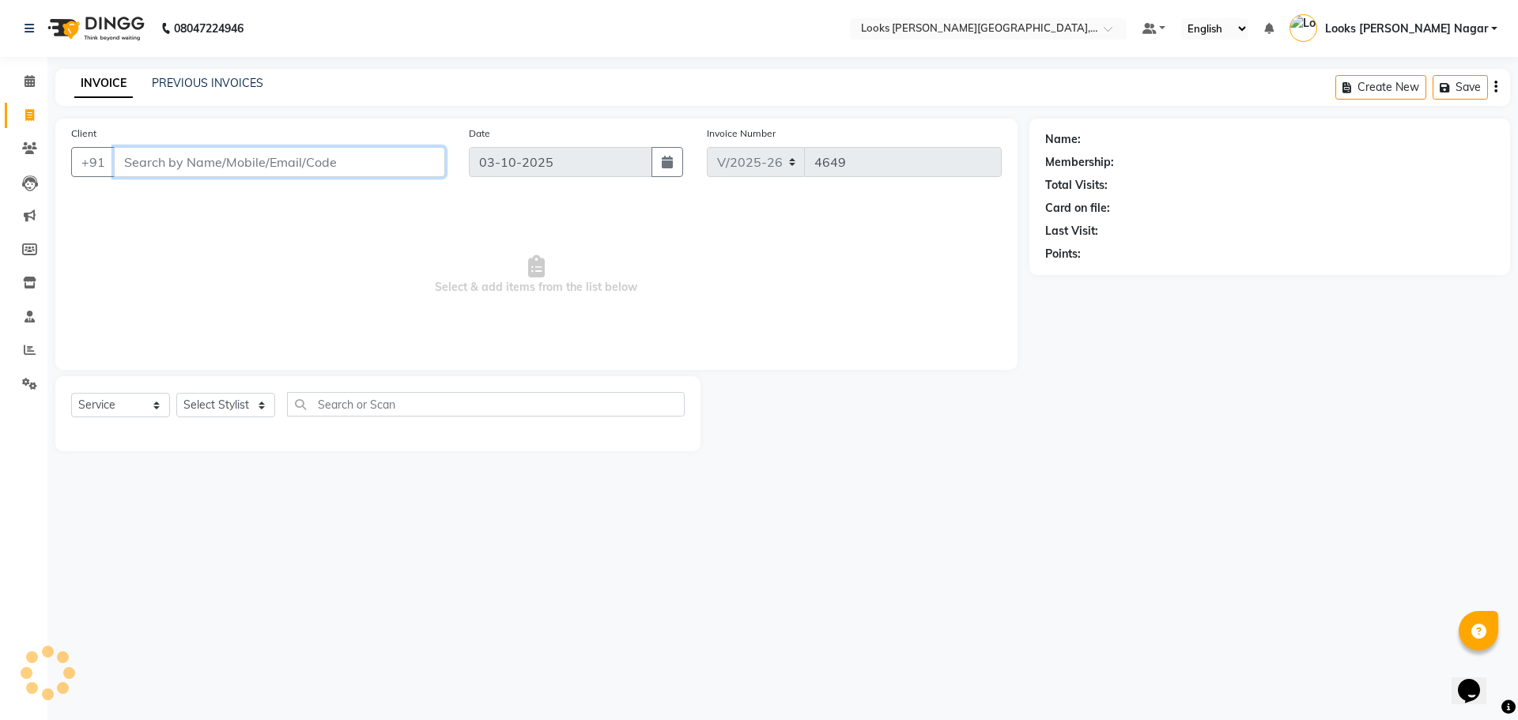
click at [297, 166] on input "Client" at bounding box center [279, 162] width 331 height 30
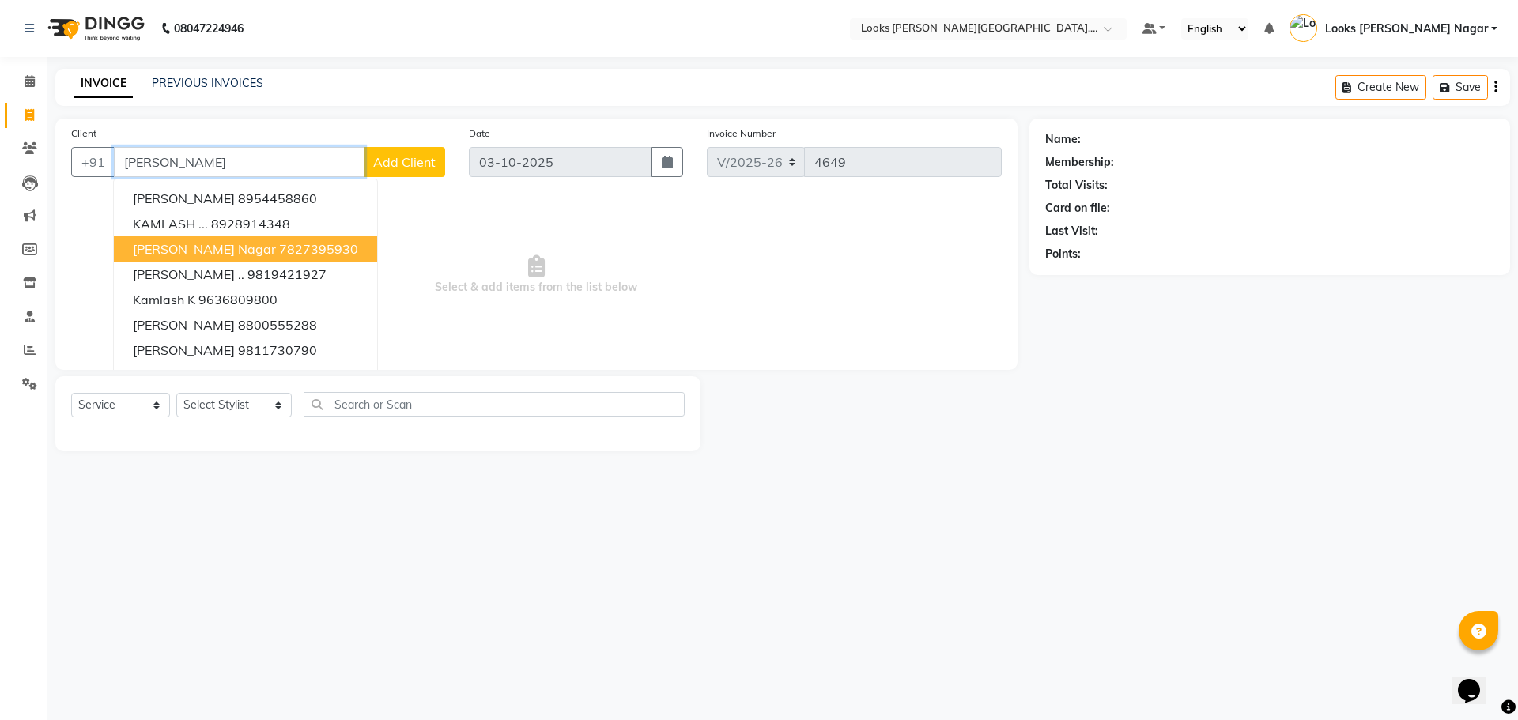
click at [222, 236] on button "[PERSON_NAME][GEOGRAPHIC_DATA]" at bounding box center [245, 248] width 263 height 25
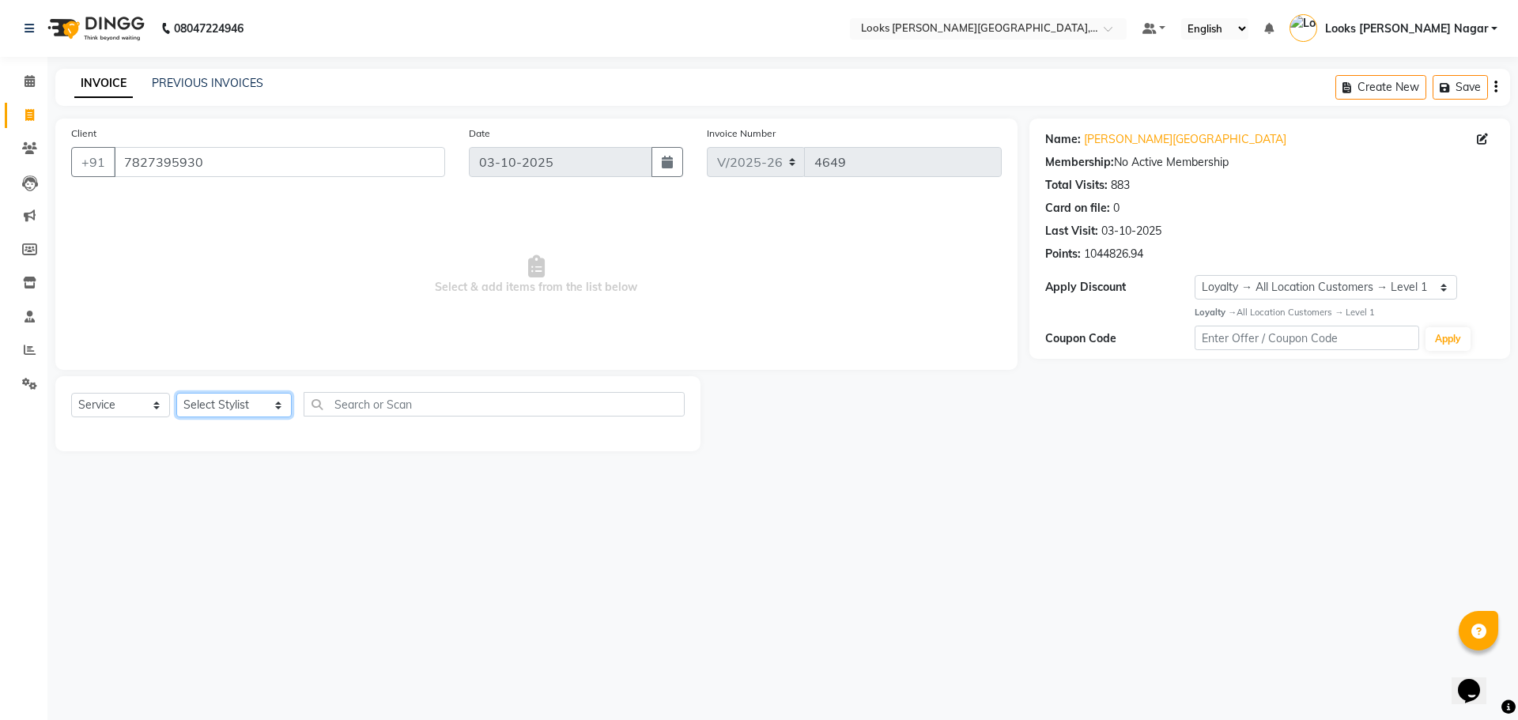
click at [249, 405] on select "Select Stylist Alam Aman [PERSON_NAME] Armaan Ashish Atul Deepika [PERSON_NAME]…" at bounding box center [233, 405] width 115 height 25
click at [176, 393] on select "Select Stylist Alam Aman [PERSON_NAME] Armaan Ashish Atul Deepika [PERSON_NAME]…" at bounding box center [233, 405] width 115 height 25
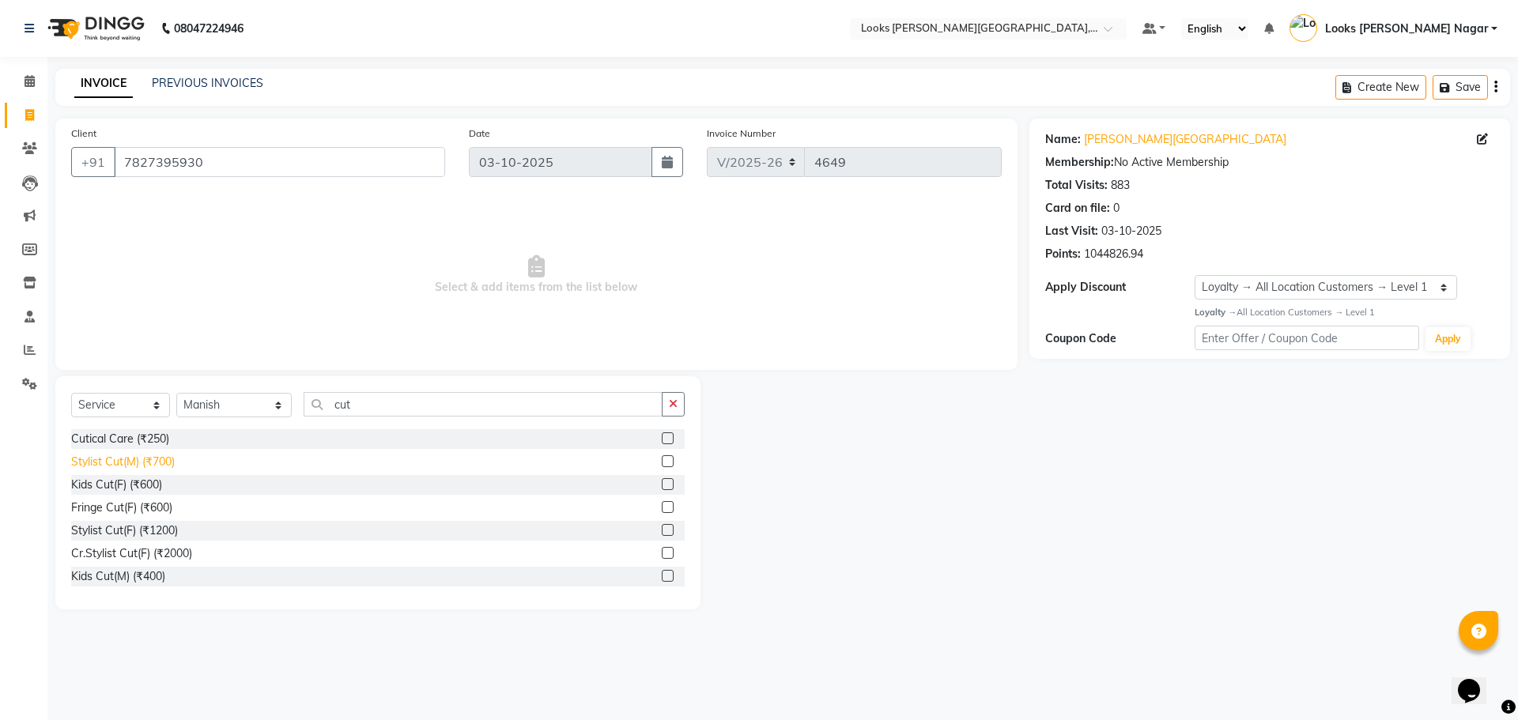
click at [114, 454] on div "Stylist Cut(M) (₹700)" at bounding box center [123, 462] width 104 height 17
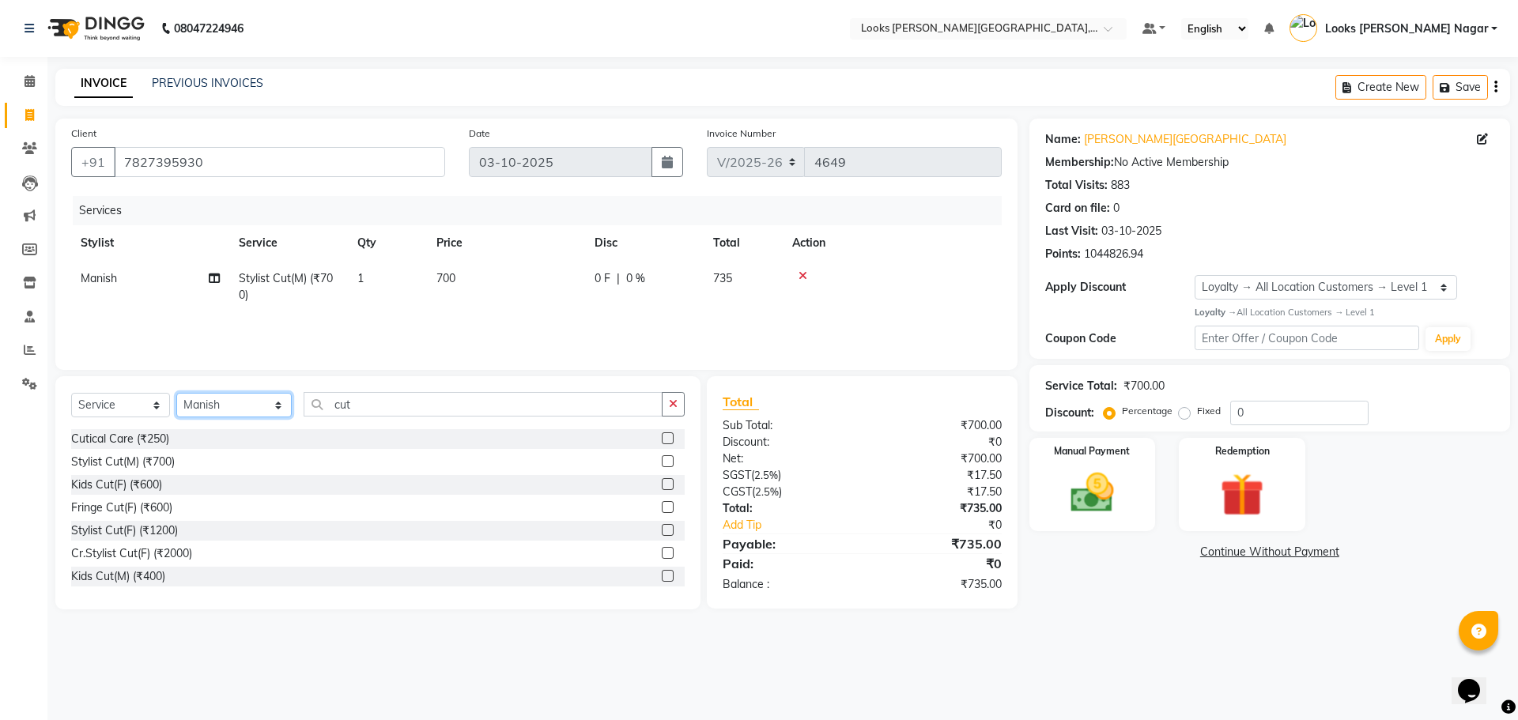
click at [233, 401] on select "Select Stylist Alam Aman [PERSON_NAME] Armaan Ashish Atul Deepika [PERSON_NAME]…" at bounding box center [233, 405] width 115 height 25
click at [176, 393] on select "Select Stylist Alam Aman [PERSON_NAME] Armaan Ashish Atul Deepika [PERSON_NAME]…" at bounding box center [233, 405] width 115 height 25
click at [169, 527] on div "Head Massage(M) (₹800)" at bounding box center [135, 531] width 128 height 17
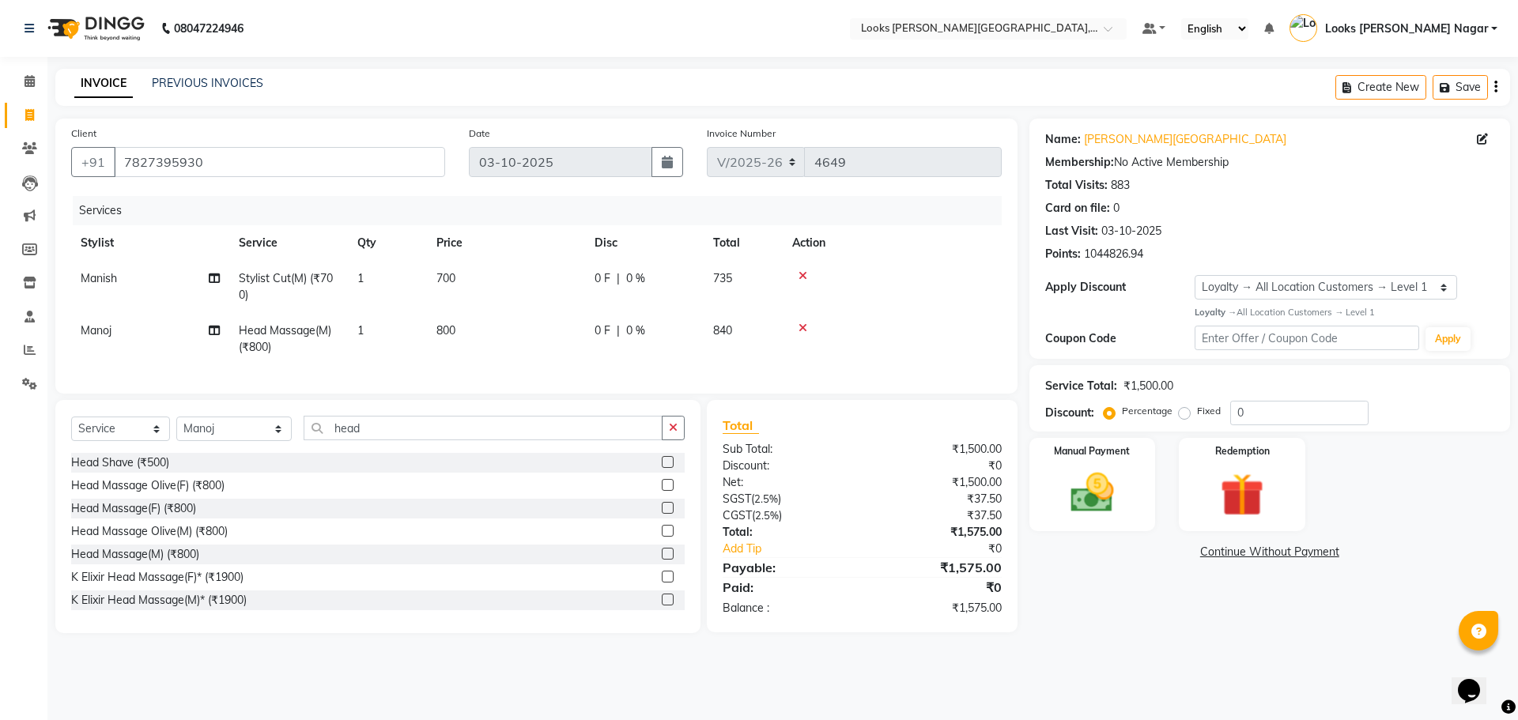
click at [520, 294] on td "700" at bounding box center [506, 287] width 158 height 52
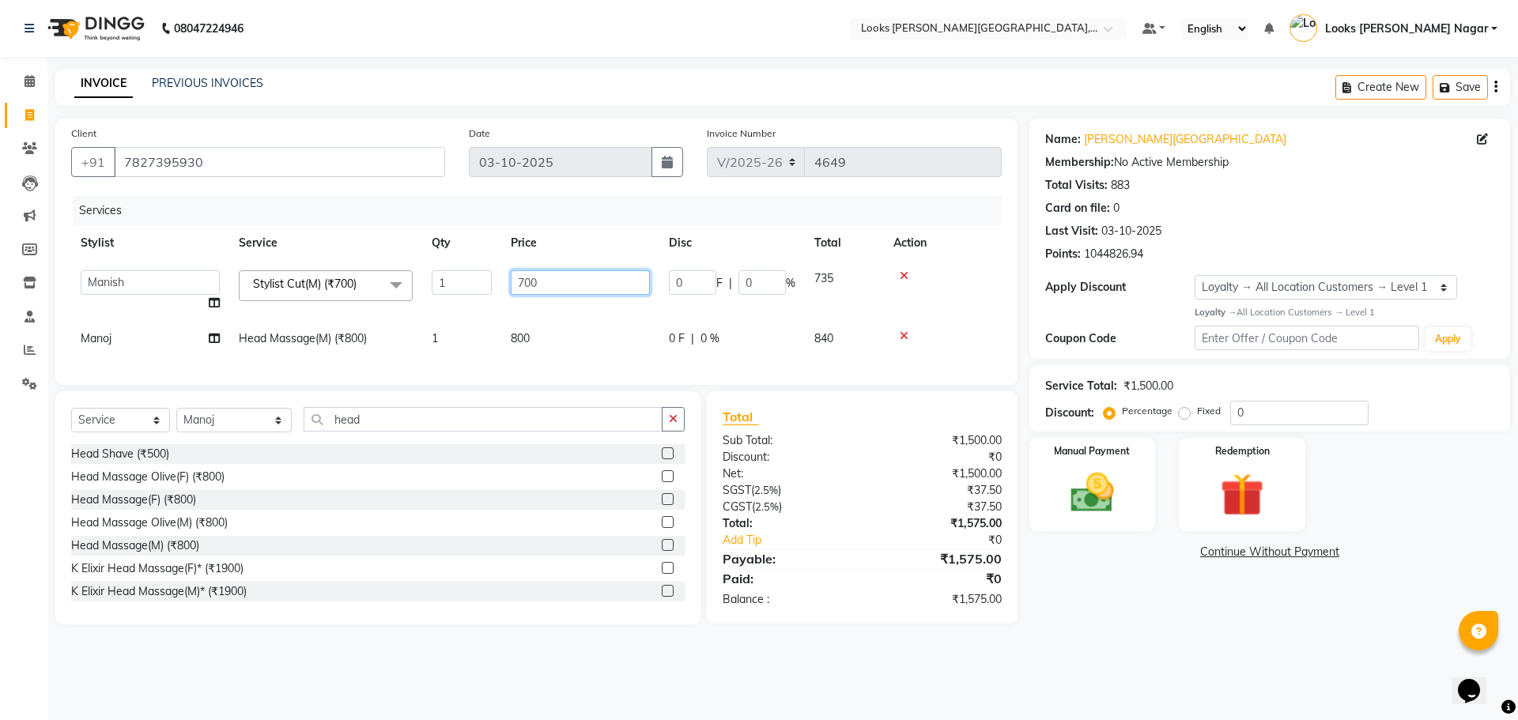
drag, startPoint x: 531, startPoint y: 275, endPoint x: 451, endPoint y: 278, distance: 80.7
click at [451, 278] on tr "Alam Aman [PERSON_NAME] Armaan Ashish Atul Deepika Deepu Dilshad Durga [PERSON_…" at bounding box center [536, 291] width 931 height 60
click at [611, 284] on input "700" at bounding box center [580, 282] width 139 height 25
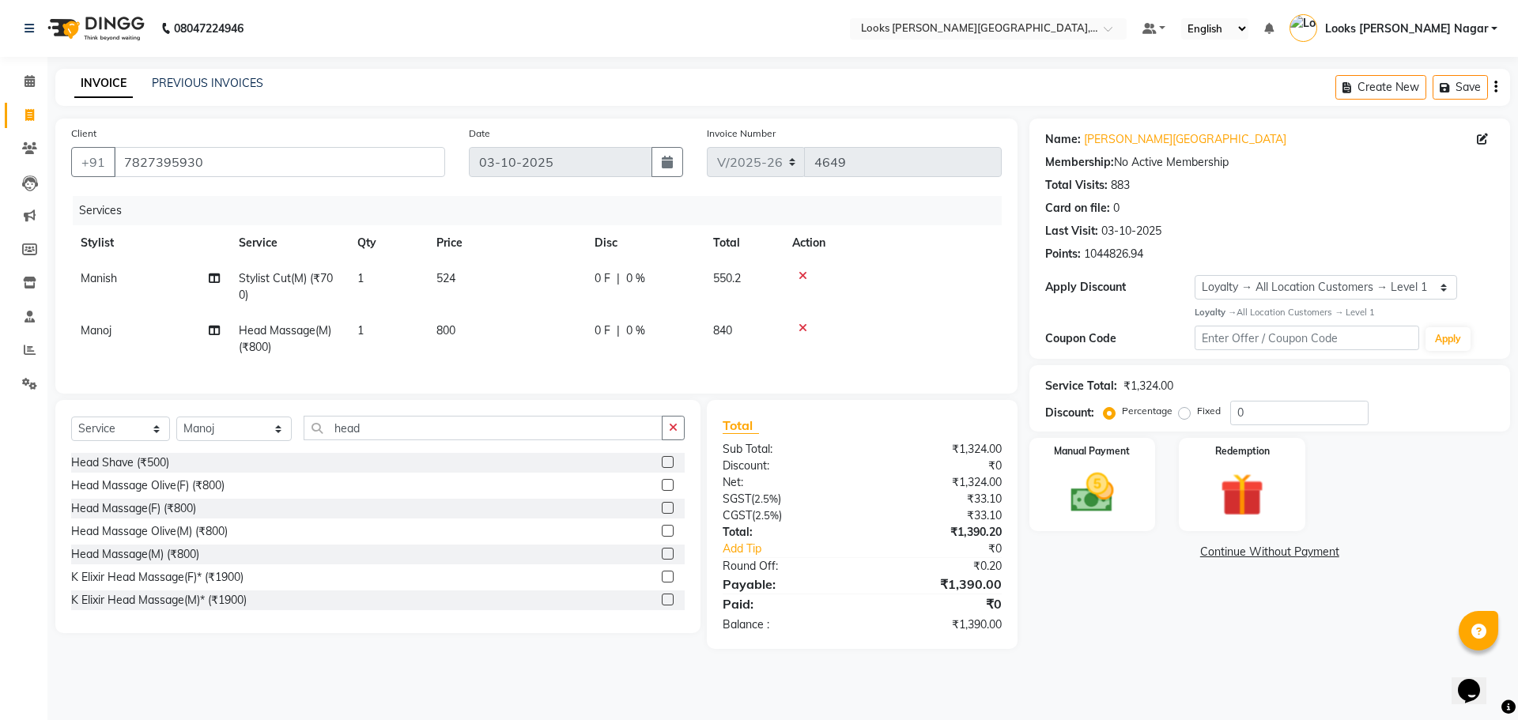
click at [577, 324] on td "800" at bounding box center [506, 339] width 158 height 52
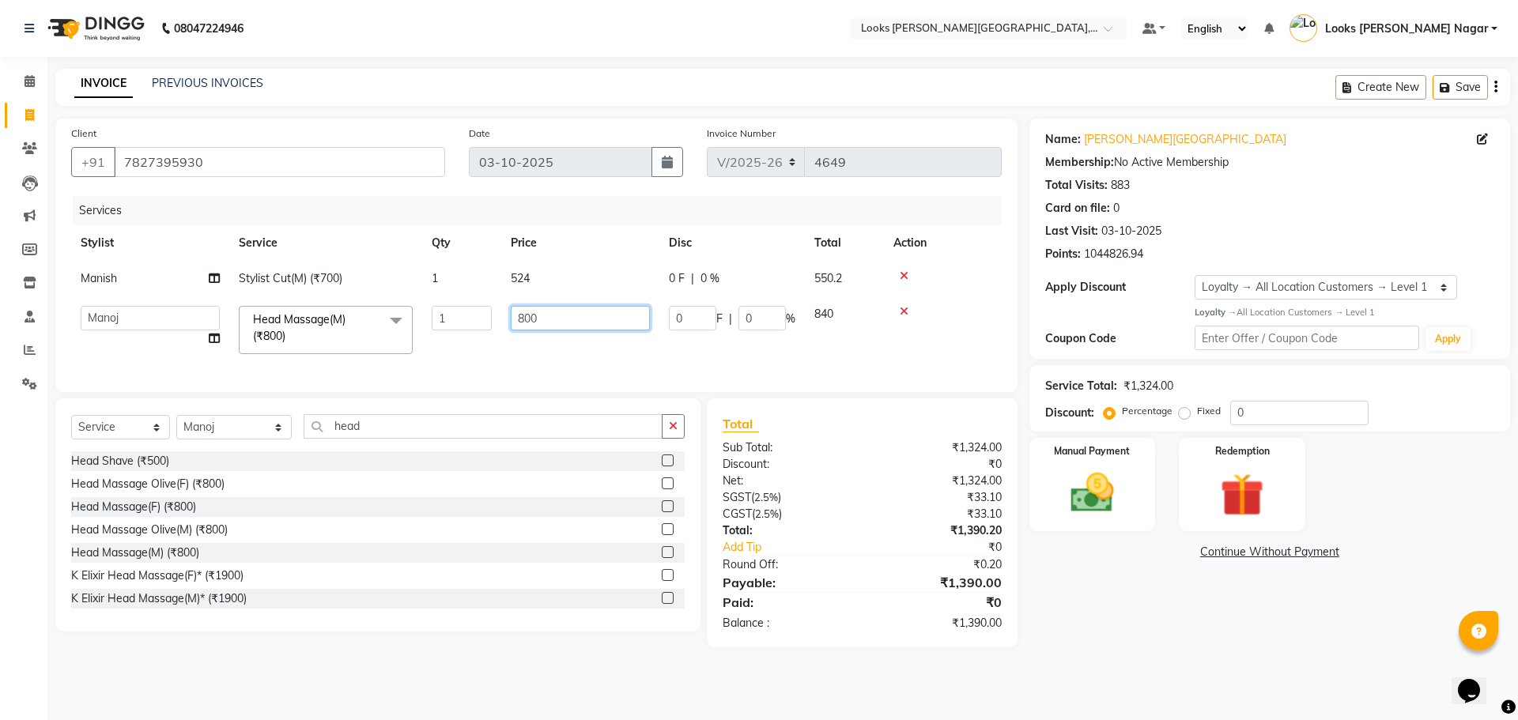
drag, startPoint x: 573, startPoint y: 319, endPoint x: 357, endPoint y: 325, distance: 216.0
click at [357, 325] on tr "Alam Aman [PERSON_NAME] Armaan Ashish Atul Deepika Deepu Dilshad Durga [PERSON_…" at bounding box center [536, 330] width 931 height 67
click at [1194, 589] on div "Name: [PERSON_NAME] Nagar Membership: No Active Membership Total Visits: 883 Ca…" at bounding box center [1276, 383] width 493 height 529
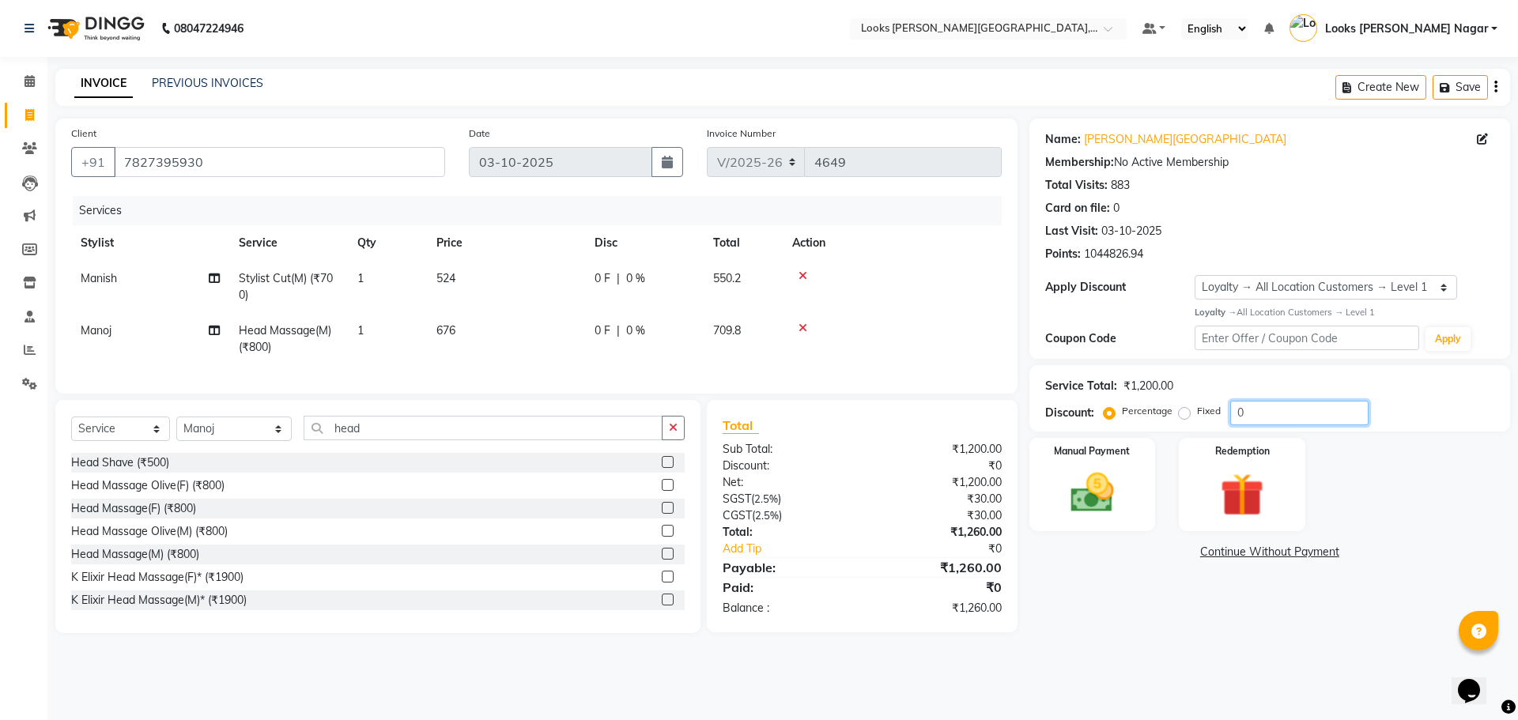
click at [1273, 418] on input "0" at bounding box center [1300, 413] width 138 height 25
drag, startPoint x: 1313, startPoint y: 409, endPoint x: 862, endPoint y: 483, distance: 456.9
click at [898, 482] on div "Client [PHONE_NUMBER] Date [DATE] Invoice Number V/2025 V/[PHONE_NUMBER] Servic…" at bounding box center [782, 376] width 1479 height 515
click at [1083, 633] on div "Name: [PERSON_NAME] Nagar Membership: No Active Membership Total Visits: 883 Ca…" at bounding box center [1276, 376] width 493 height 515
drag, startPoint x: 1282, startPoint y: 415, endPoint x: 990, endPoint y: 417, distance: 291.8
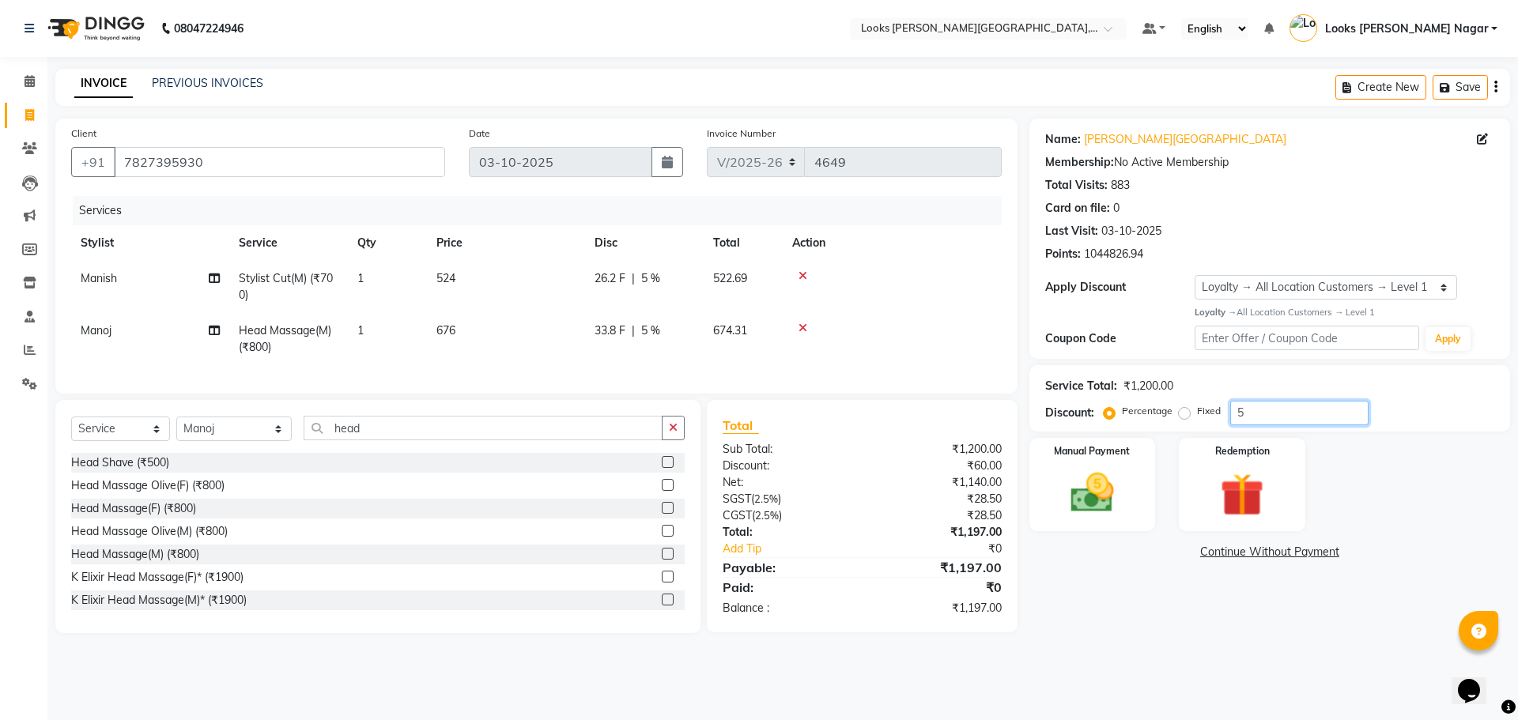
click at [990, 417] on div "Client [PHONE_NUMBER] Date [DATE] Invoice Number V/2025 V/[PHONE_NUMBER] Servic…" at bounding box center [782, 376] width 1479 height 515
click at [1075, 623] on div "Name: [PERSON_NAME] Nagar Membership: No Active Membership Total Visits: 883 Ca…" at bounding box center [1276, 376] width 493 height 515
click at [522, 325] on td "676" at bounding box center [506, 339] width 158 height 52
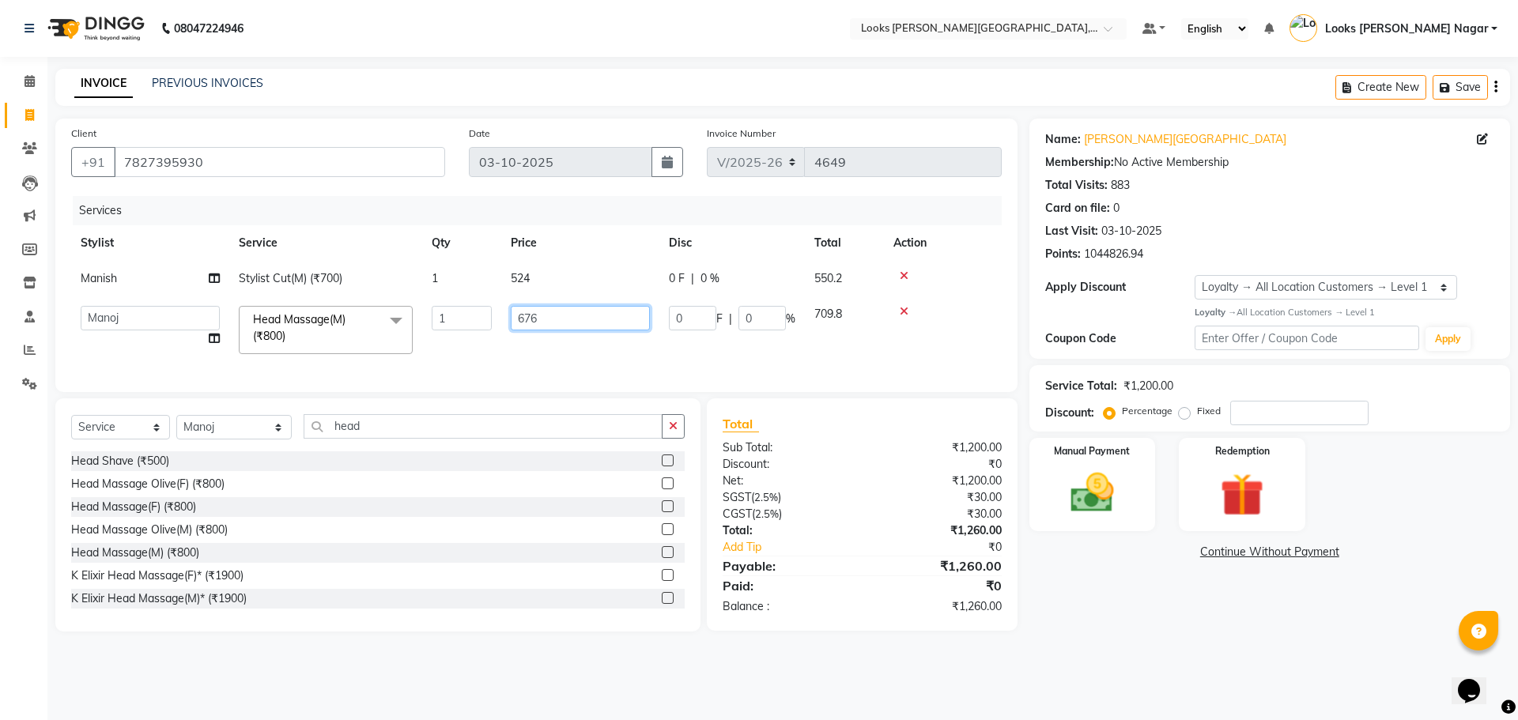
drag, startPoint x: 543, startPoint y: 319, endPoint x: 371, endPoint y: 331, distance: 172.1
click at [463, 319] on tr "Alam Aman [PERSON_NAME] Armaan Ashish Atul Deepika Deepu Dilshad Durga [PERSON_…" at bounding box center [536, 330] width 931 height 67
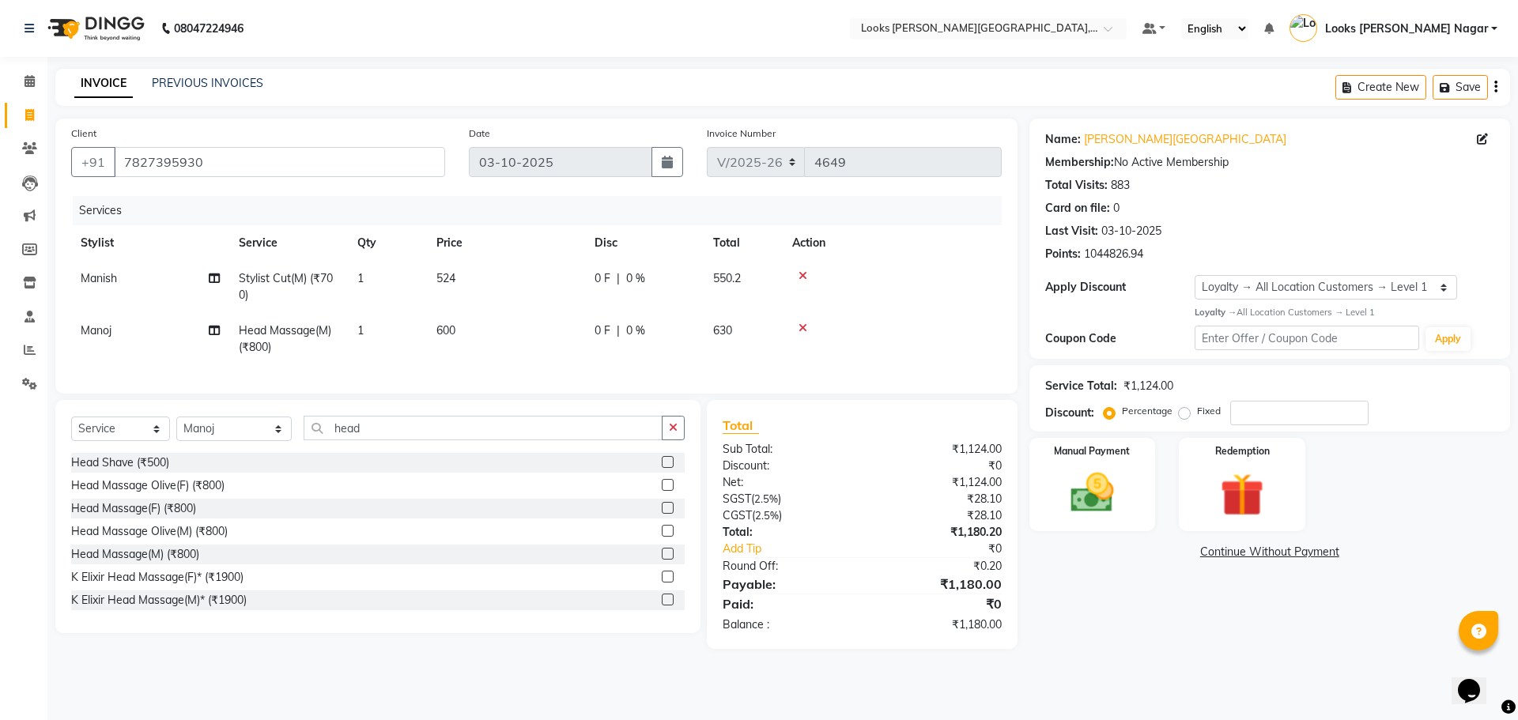
click at [1153, 562] on div "Name: [PERSON_NAME] Nagar Membership: No Active Membership Total Visits: 883 Ca…" at bounding box center [1276, 384] width 493 height 531
click at [561, 313] on tbody "Manish Stylist Cut(M) (₹700) 1 524 0 F | 0 % 550.2 Manoj Head Massage(M) (₹800)…" at bounding box center [536, 313] width 931 height 104
click at [579, 320] on td "600" at bounding box center [506, 339] width 158 height 52
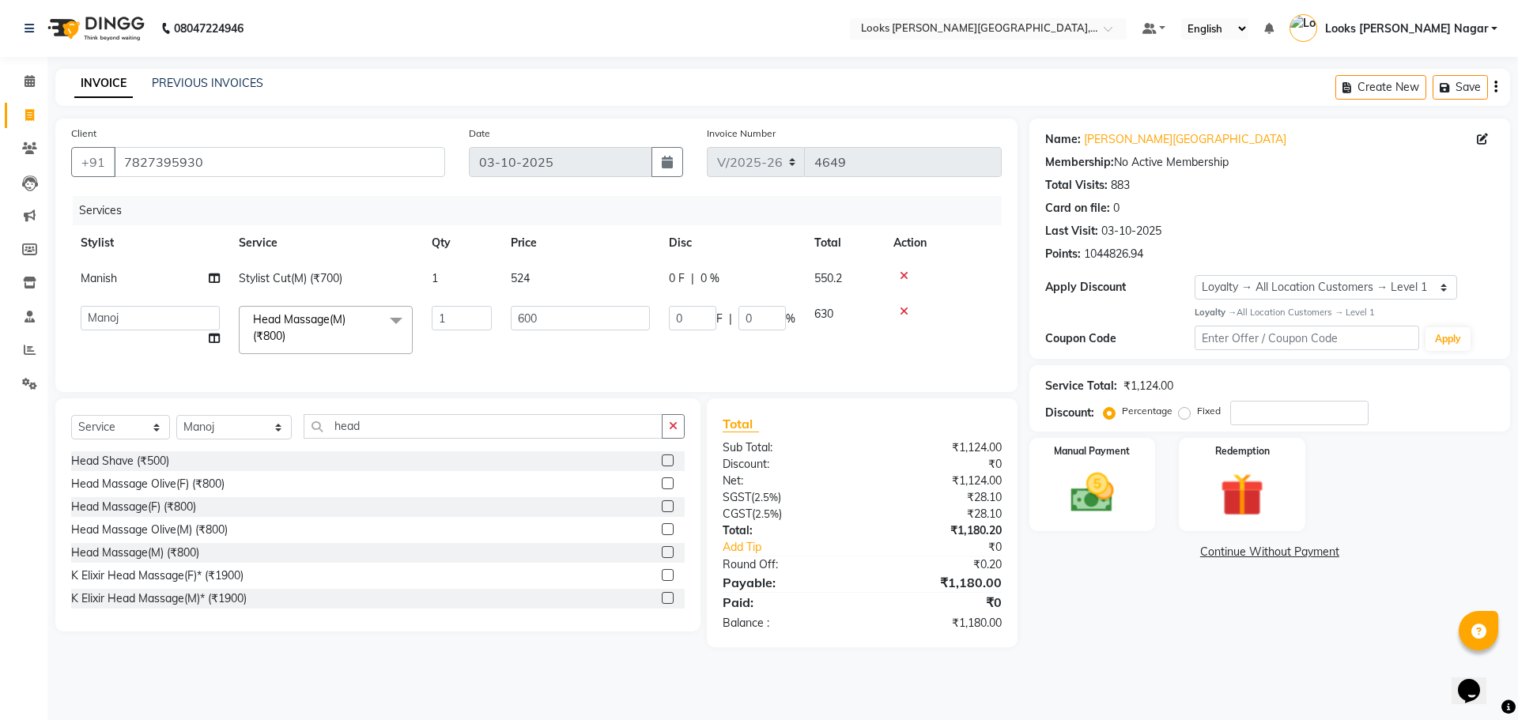
click at [579, 320] on input "600" at bounding box center [580, 318] width 139 height 25
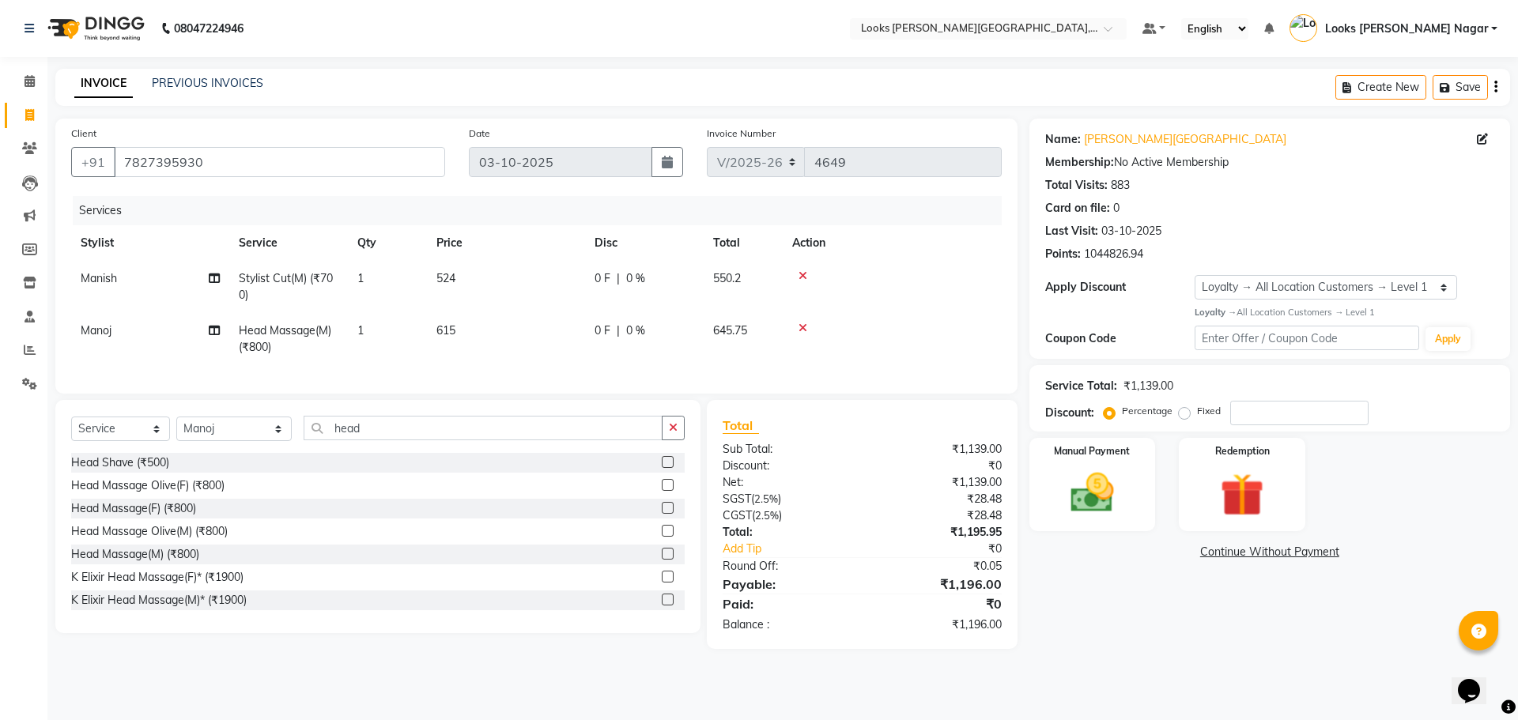
drag, startPoint x: 940, startPoint y: 523, endPoint x: 1039, endPoint y: 569, distance: 110.0
click at [589, 335] on td "0 F | 0 %" at bounding box center [644, 339] width 119 height 52
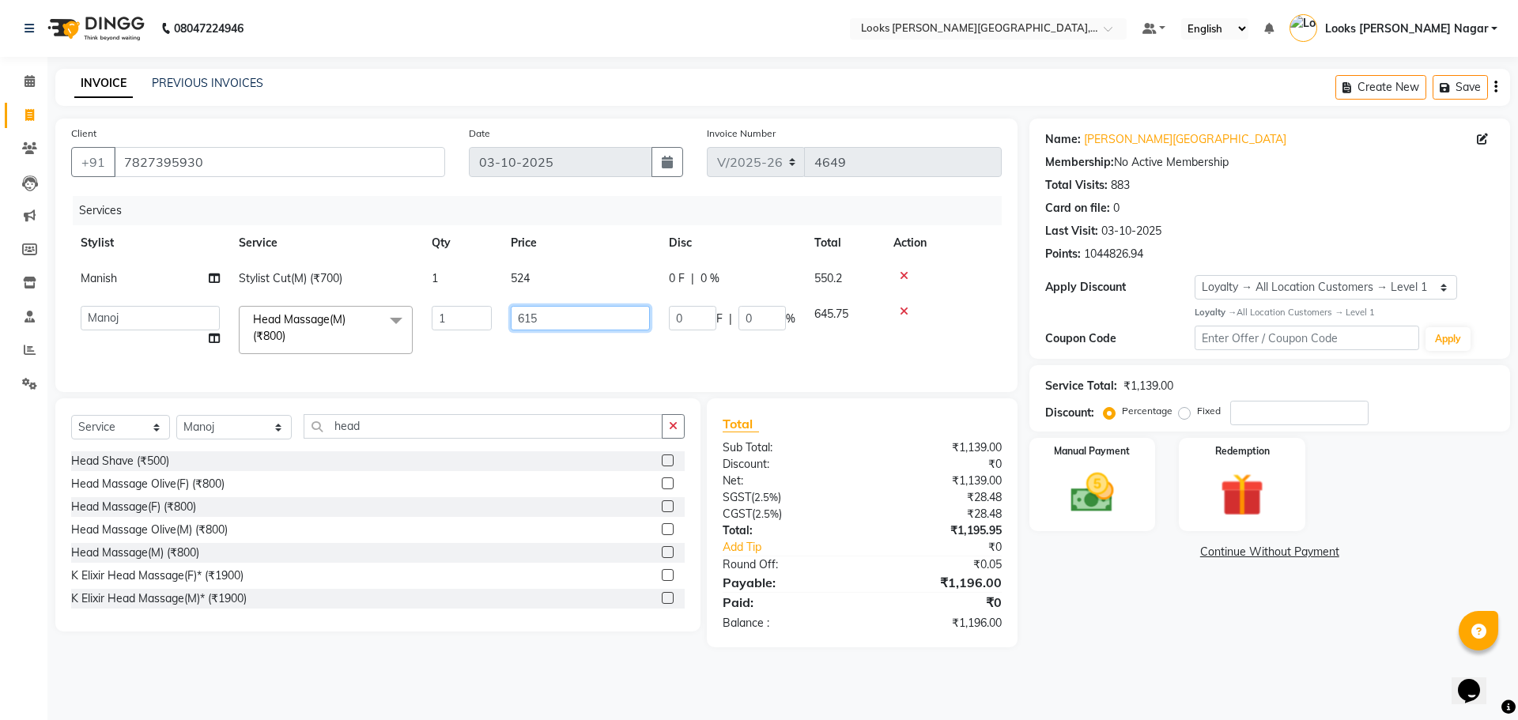
click at [597, 312] on input "615" at bounding box center [580, 318] width 139 height 25
click at [1134, 691] on div "08047224946 Select Location × Looks [PERSON_NAME][GEOGRAPHIC_DATA], [GEOGRAPHIC…" at bounding box center [759, 360] width 1518 height 720
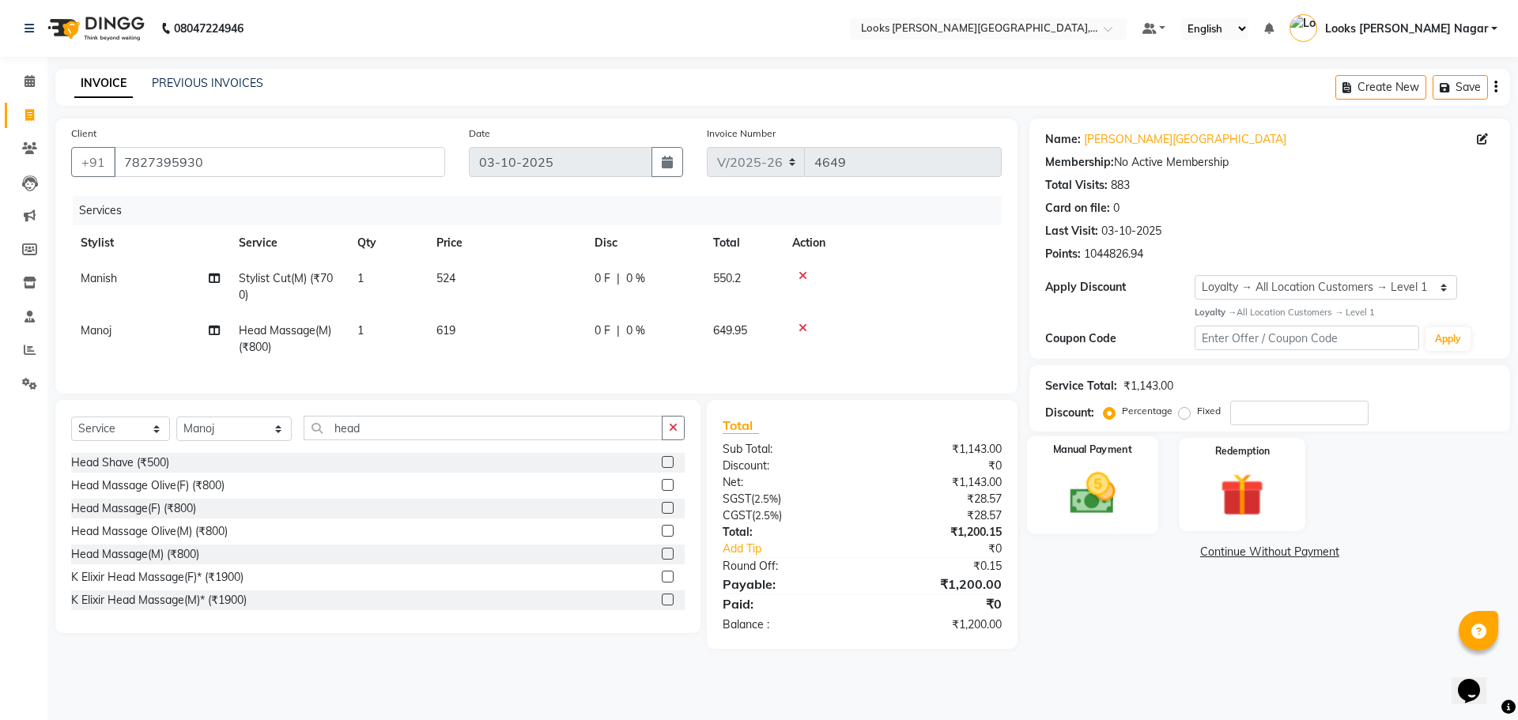
click at [1103, 457] on label "Manual Payment" at bounding box center [1092, 450] width 79 height 15
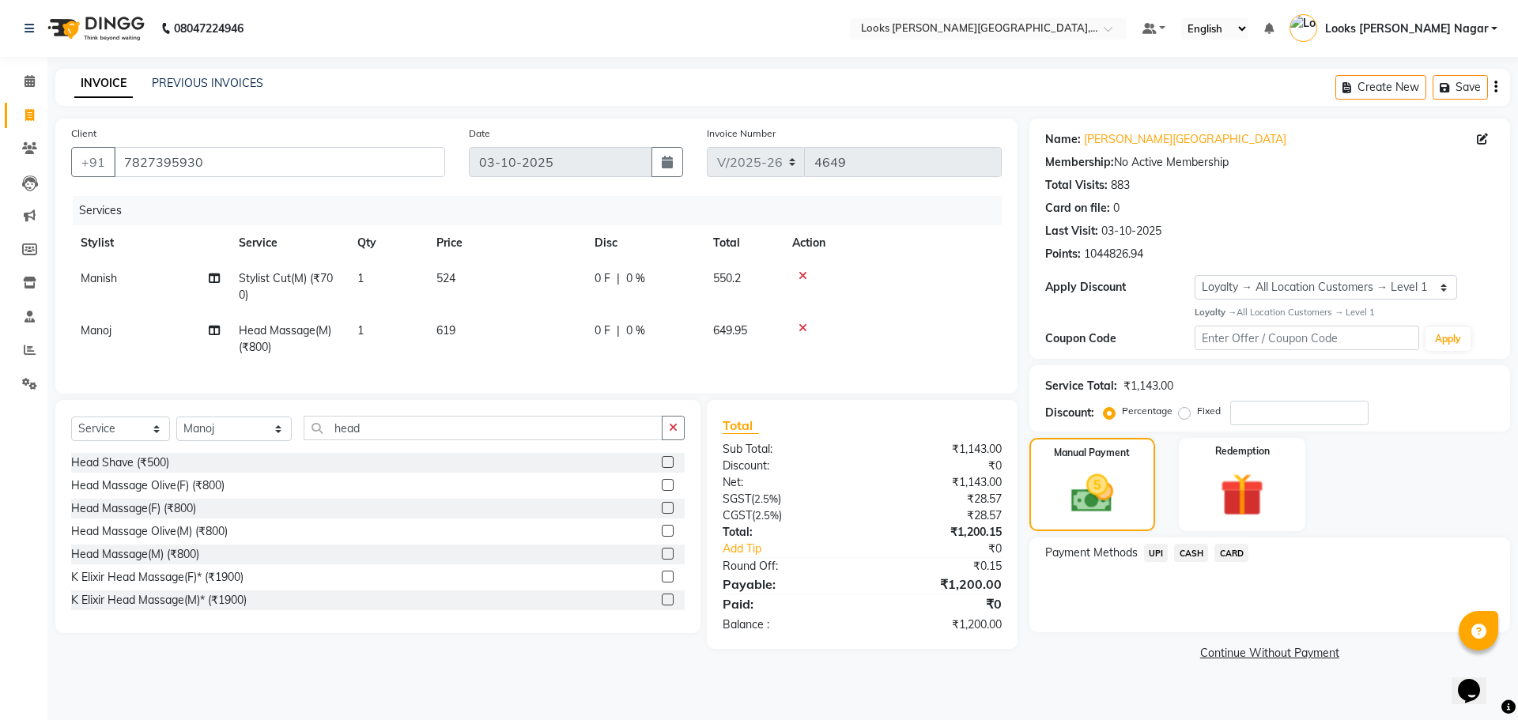
click at [1188, 554] on span "CASH" at bounding box center [1191, 553] width 34 height 18
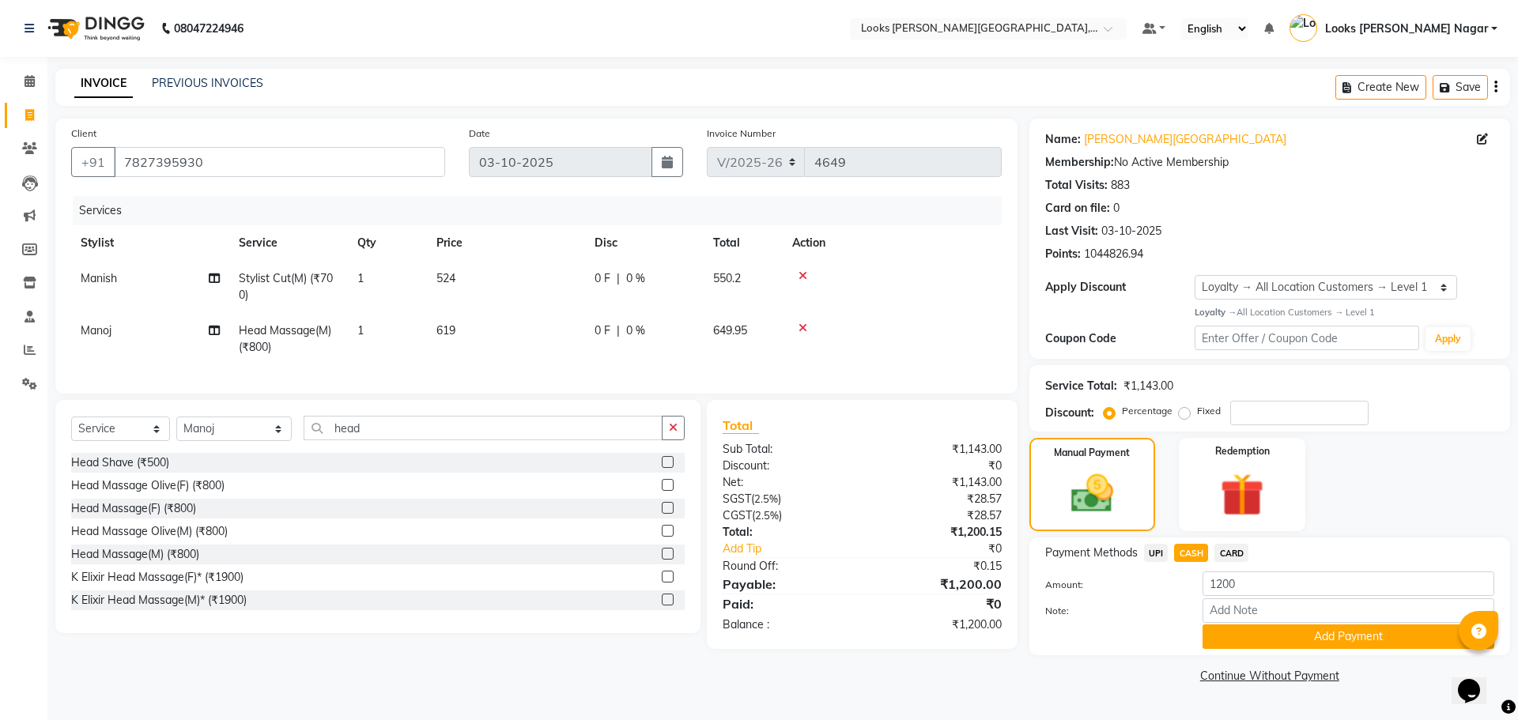
click at [1272, 636] on button "Add Payment" at bounding box center [1349, 637] width 292 height 25
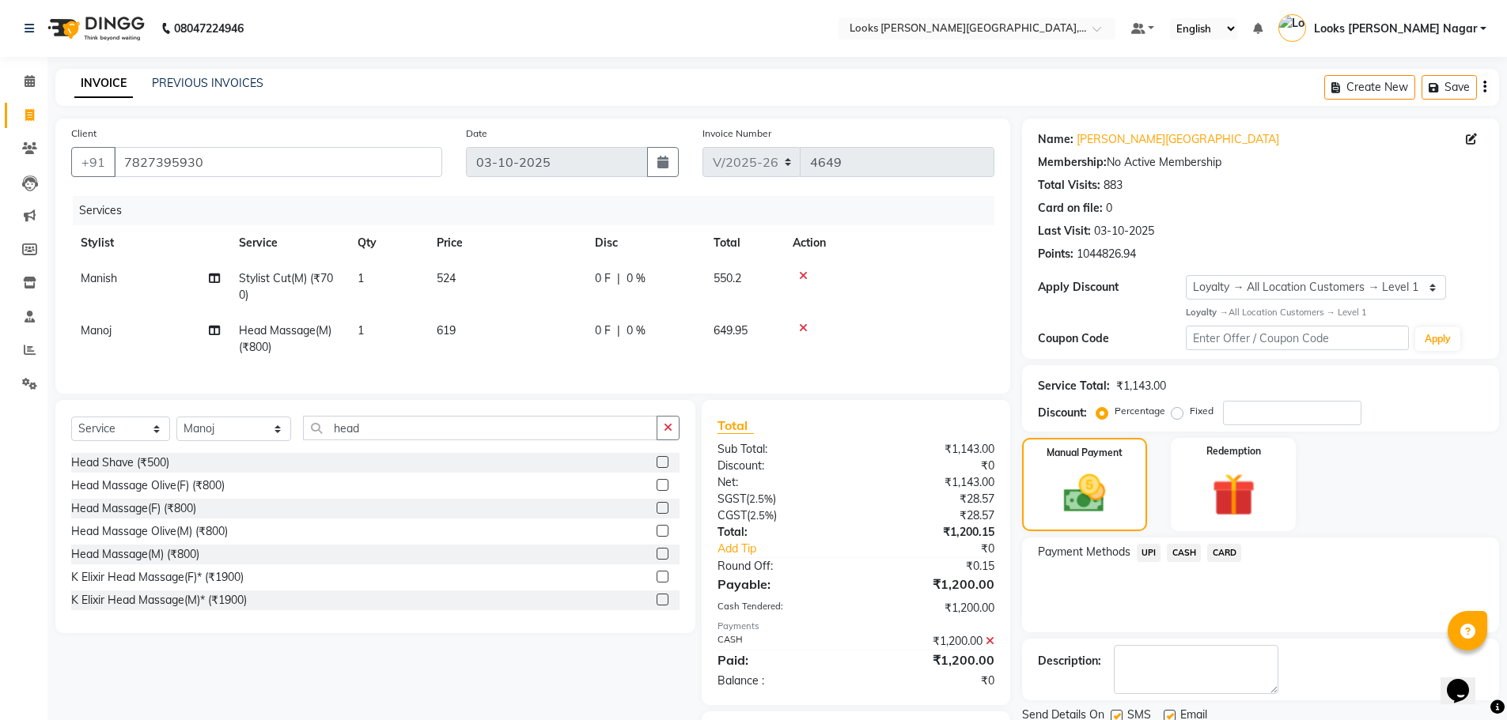
scroll to position [99, 0]
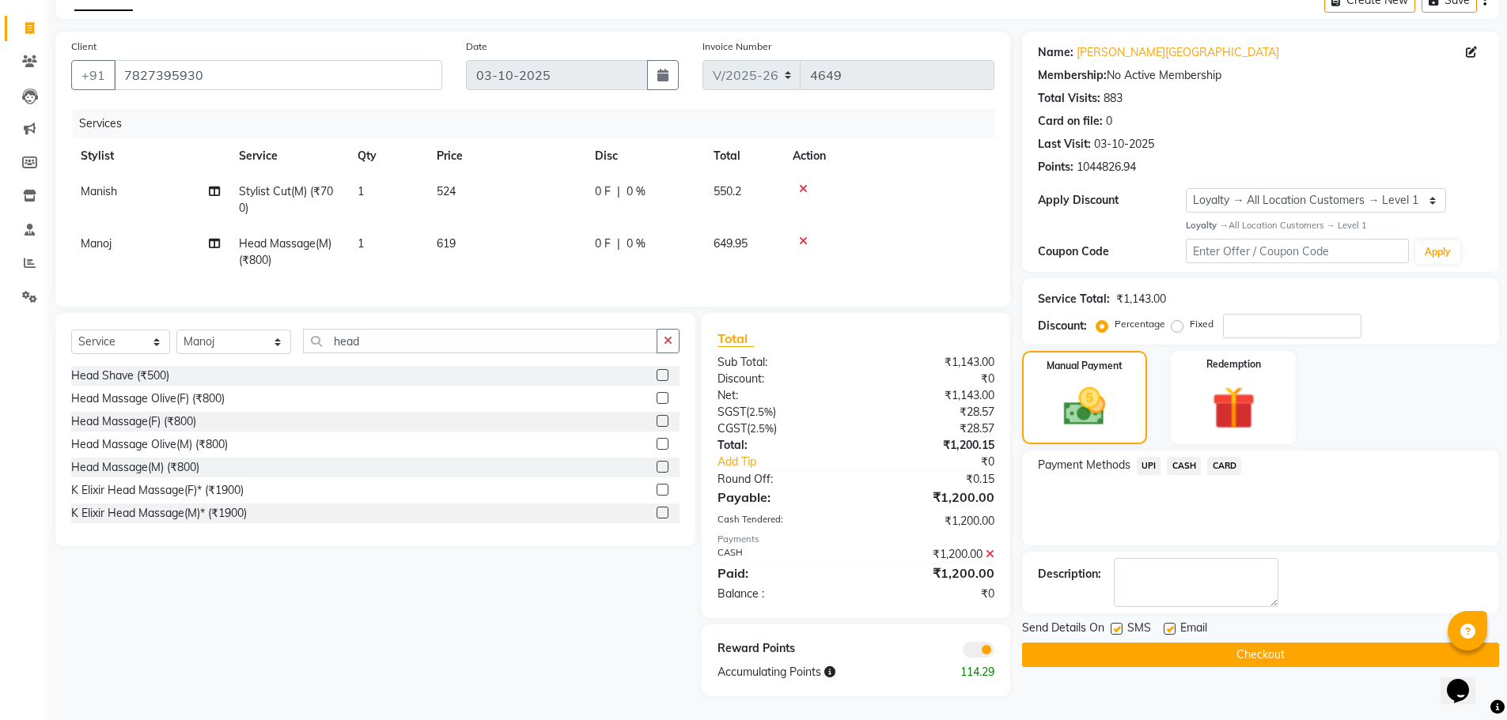
click at [1116, 623] on label at bounding box center [1116, 629] width 12 height 12
click at [1116, 625] on input "checkbox" at bounding box center [1115, 630] width 10 height 10
click at [1116, 643] on button "Checkout" at bounding box center [1260, 655] width 477 height 25
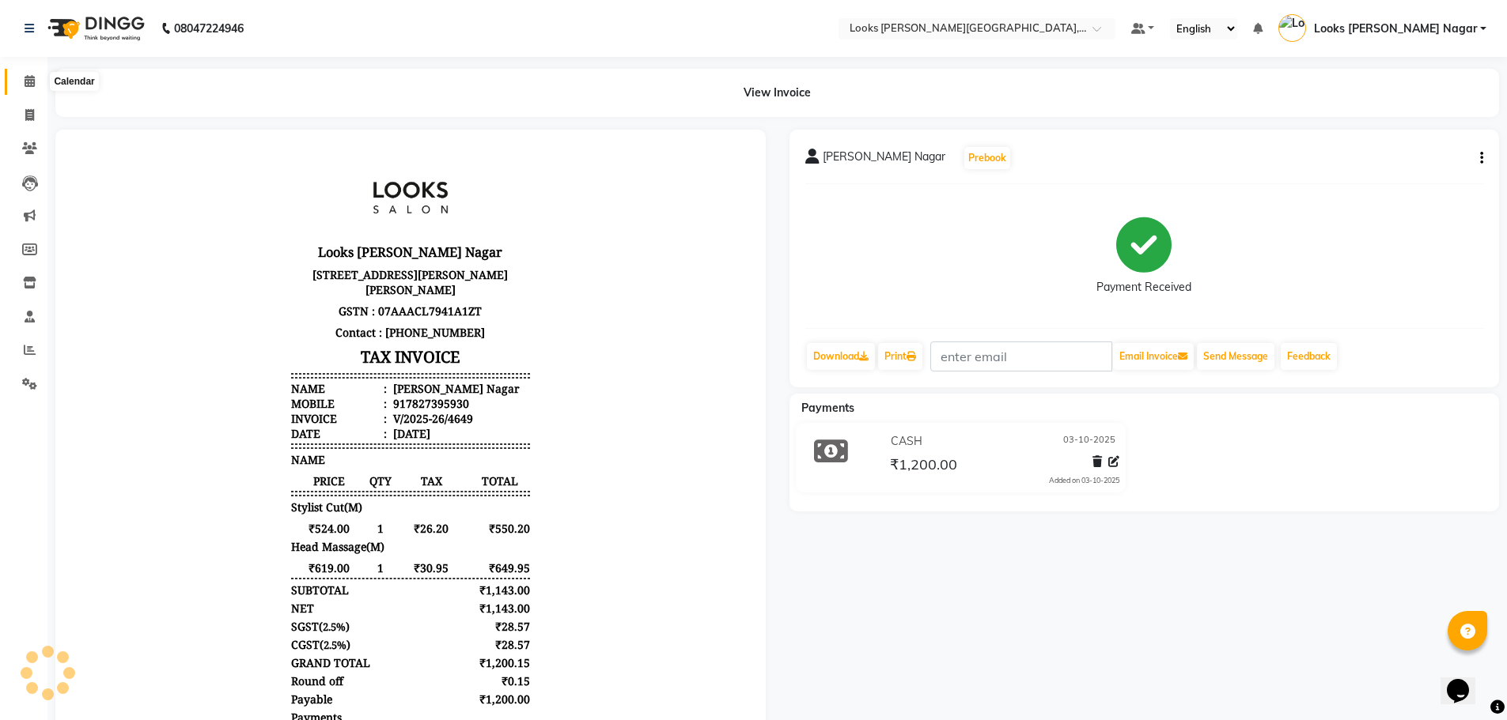
click at [32, 73] on span at bounding box center [30, 82] width 28 height 18
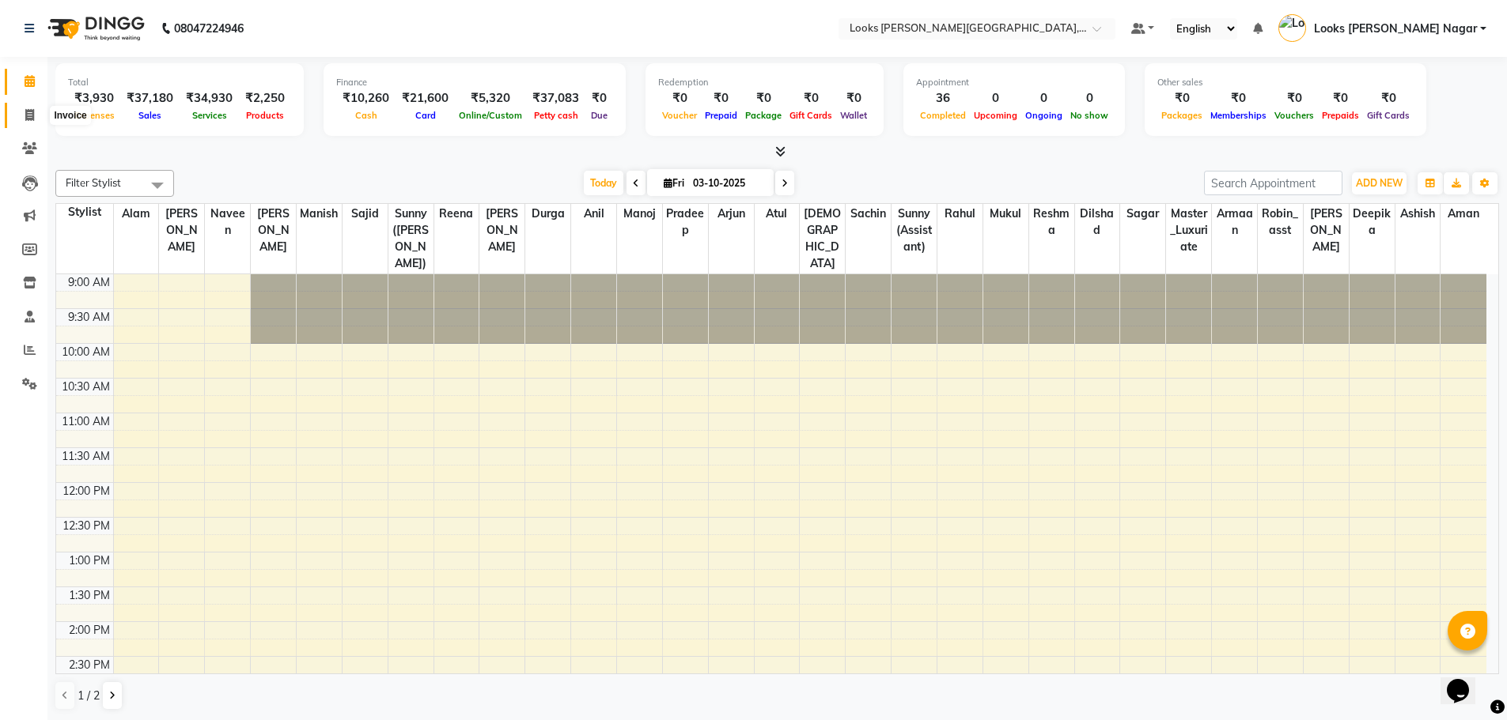
click at [34, 111] on icon at bounding box center [29, 115] width 9 height 12
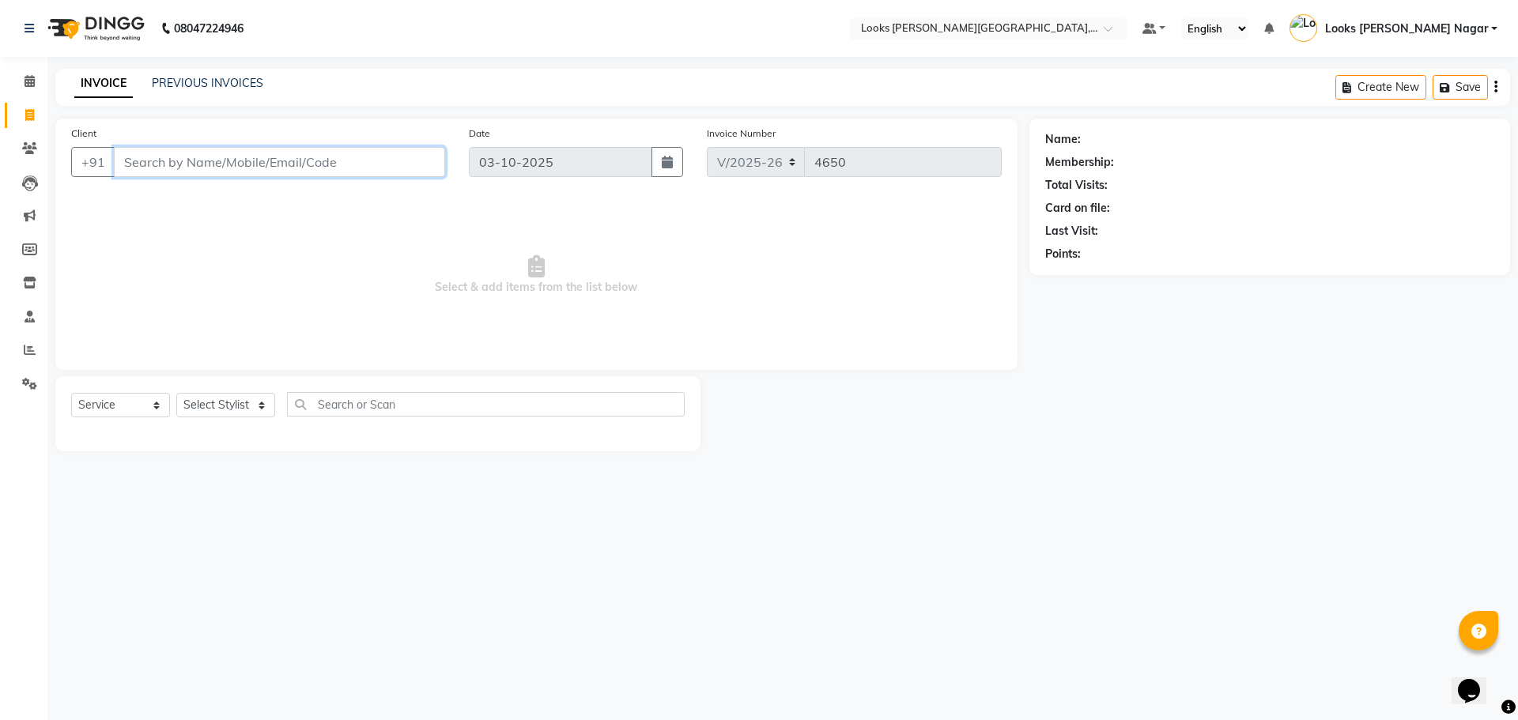
click at [295, 153] on input "Client" at bounding box center [279, 162] width 331 height 30
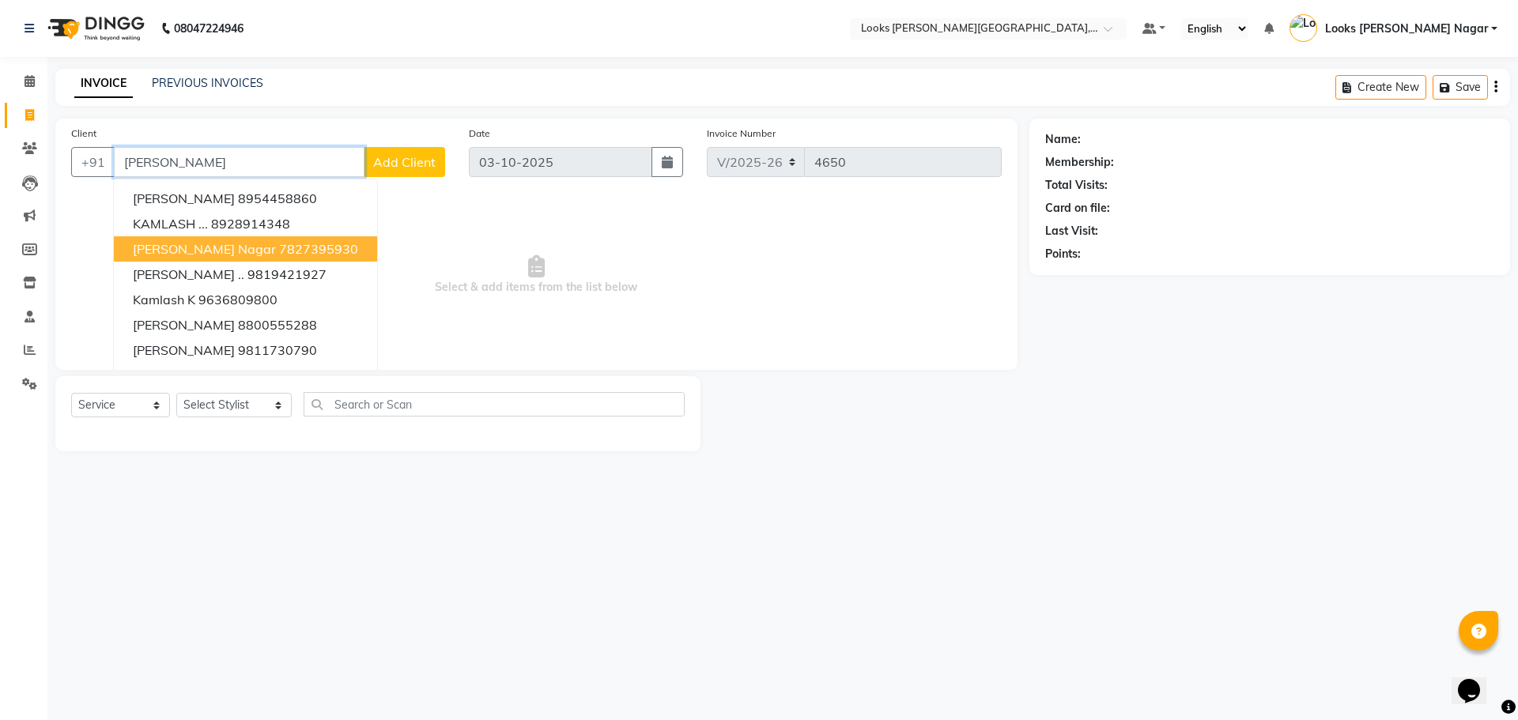
click at [279, 250] on ngb-highlight "7827395930" at bounding box center [318, 249] width 79 height 16
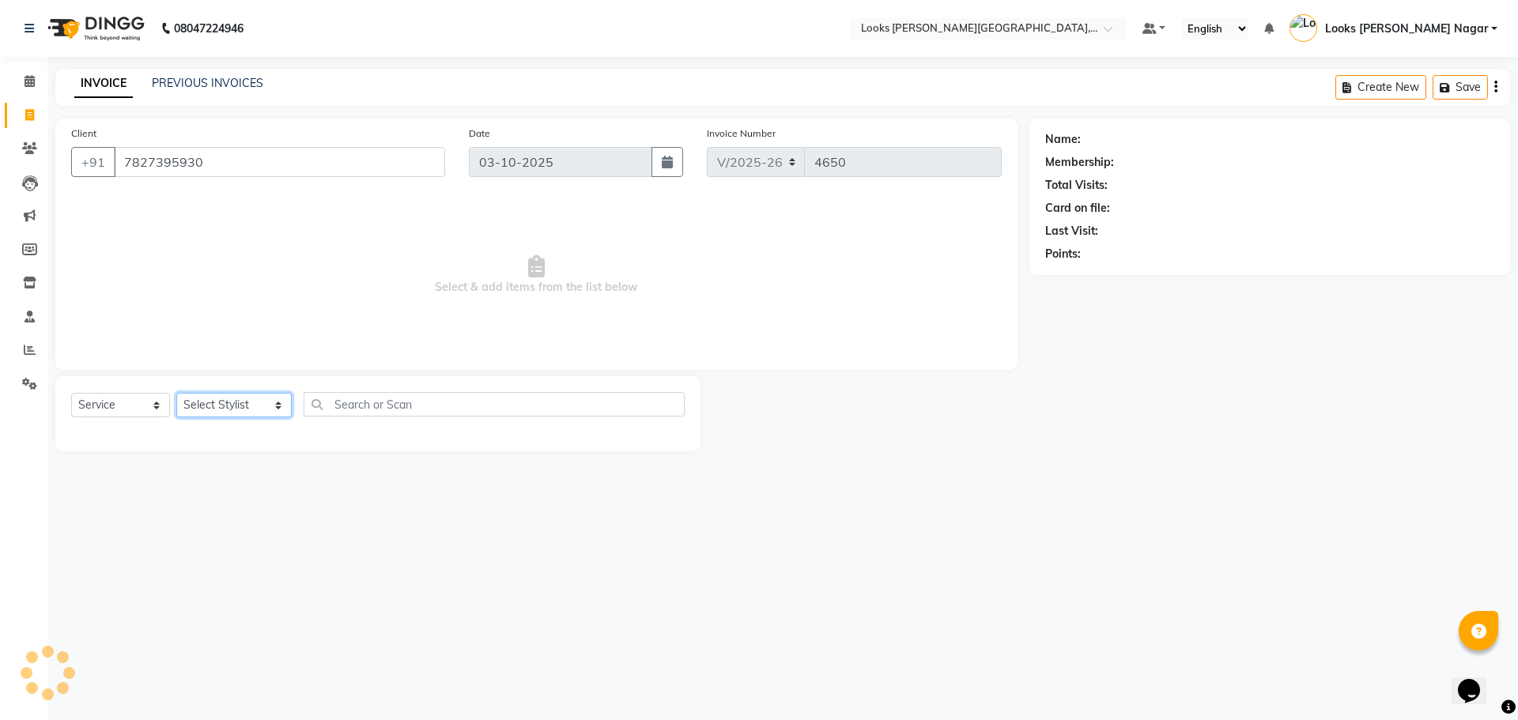
click at [213, 411] on select "Select Stylist Alam Aman [PERSON_NAME] Armaan Ashish Atul Deepika [PERSON_NAME]…" at bounding box center [233, 405] width 115 height 25
click at [176, 393] on select "Select Stylist Alam Aman [PERSON_NAME] Armaan Ashish Atul Deepika [PERSON_NAME]…" at bounding box center [233, 405] width 115 height 25
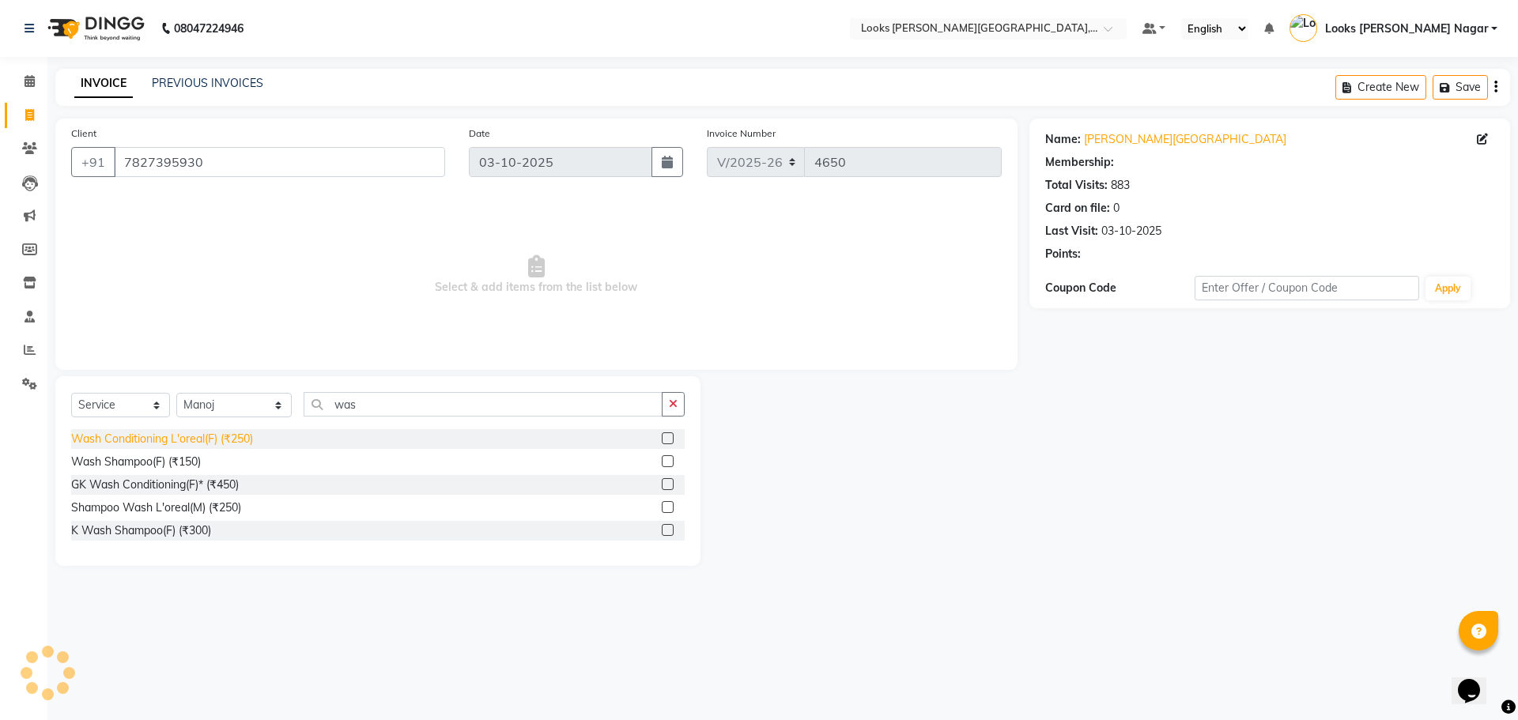
click at [207, 438] on div "Wash Conditioning L'oreal(F) (₹250)" at bounding box center [162, 439] width 182 height 17
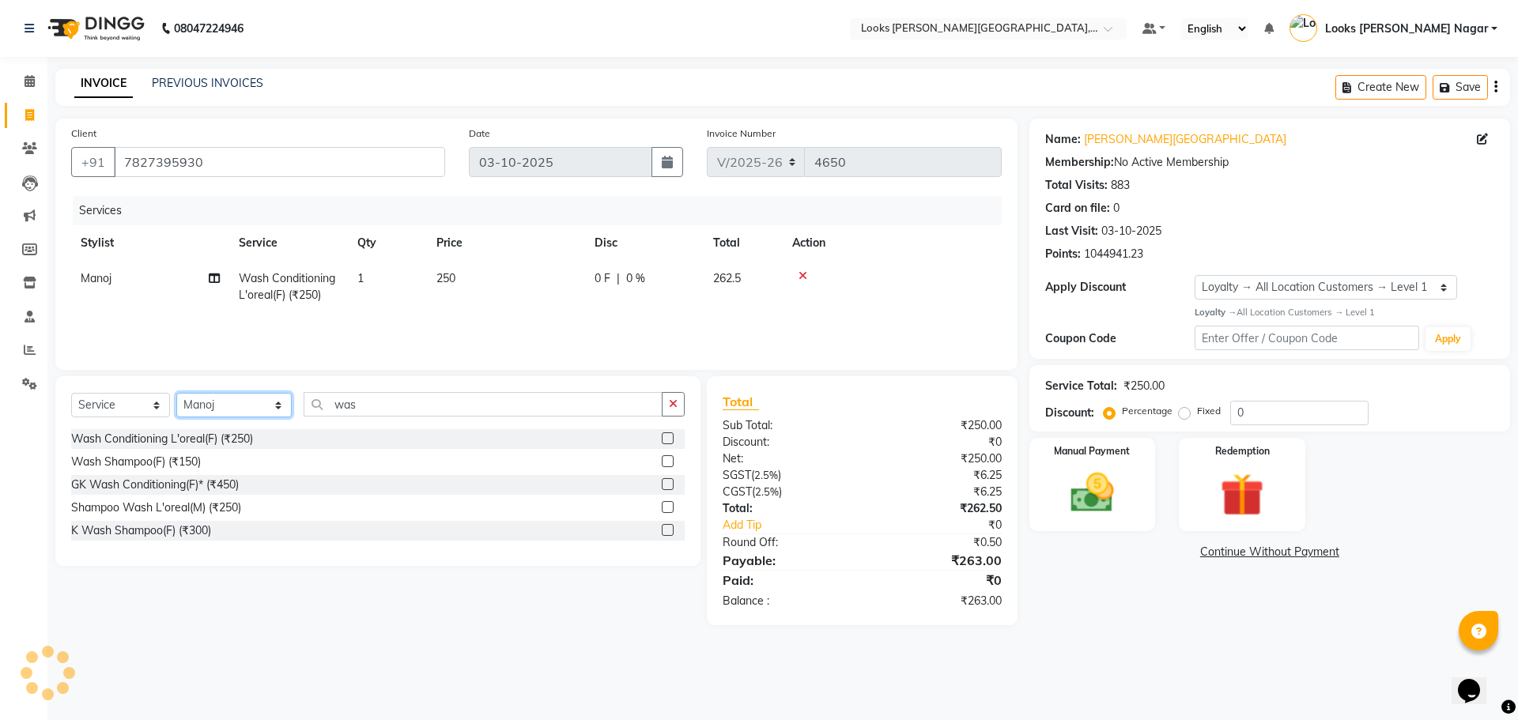
click at [222, 415] on select "Select Stylist Alam Aman [PERSON_NAME] Armaan Ashish Atul Deepika [PERSON_NAME]…" at bounding box center [233, 405] width 115 height 25
click at [176, 393] on select "Select Stylist Alam Aman [PERSON_NAME] Armaan Ashish Atul Deepika [PERSON_NAME]…" at bounding box center [233, 405] width 115 height 25
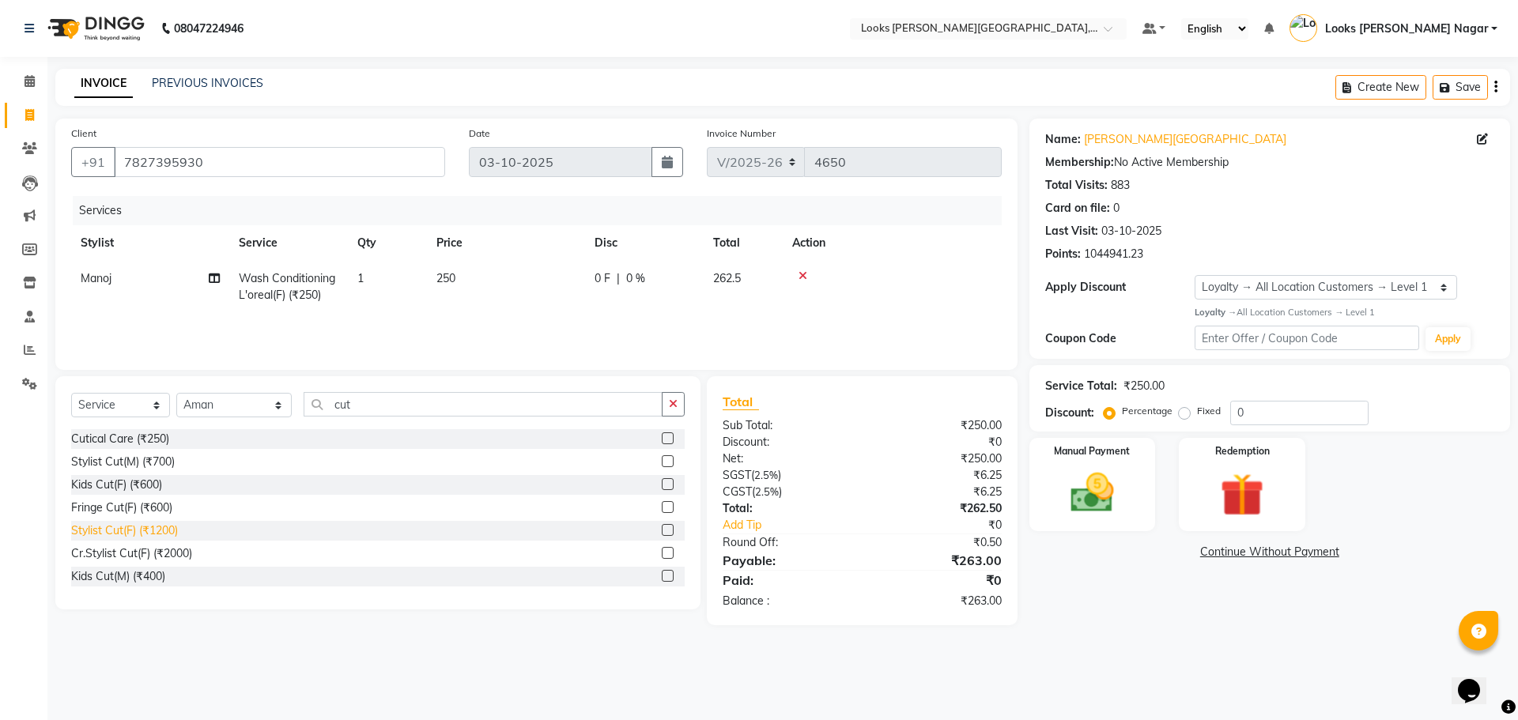
click at [138, 526] on div "Stylist Cut(F) (₹1200)" at bounding box center [124, 531] width 107 height 17
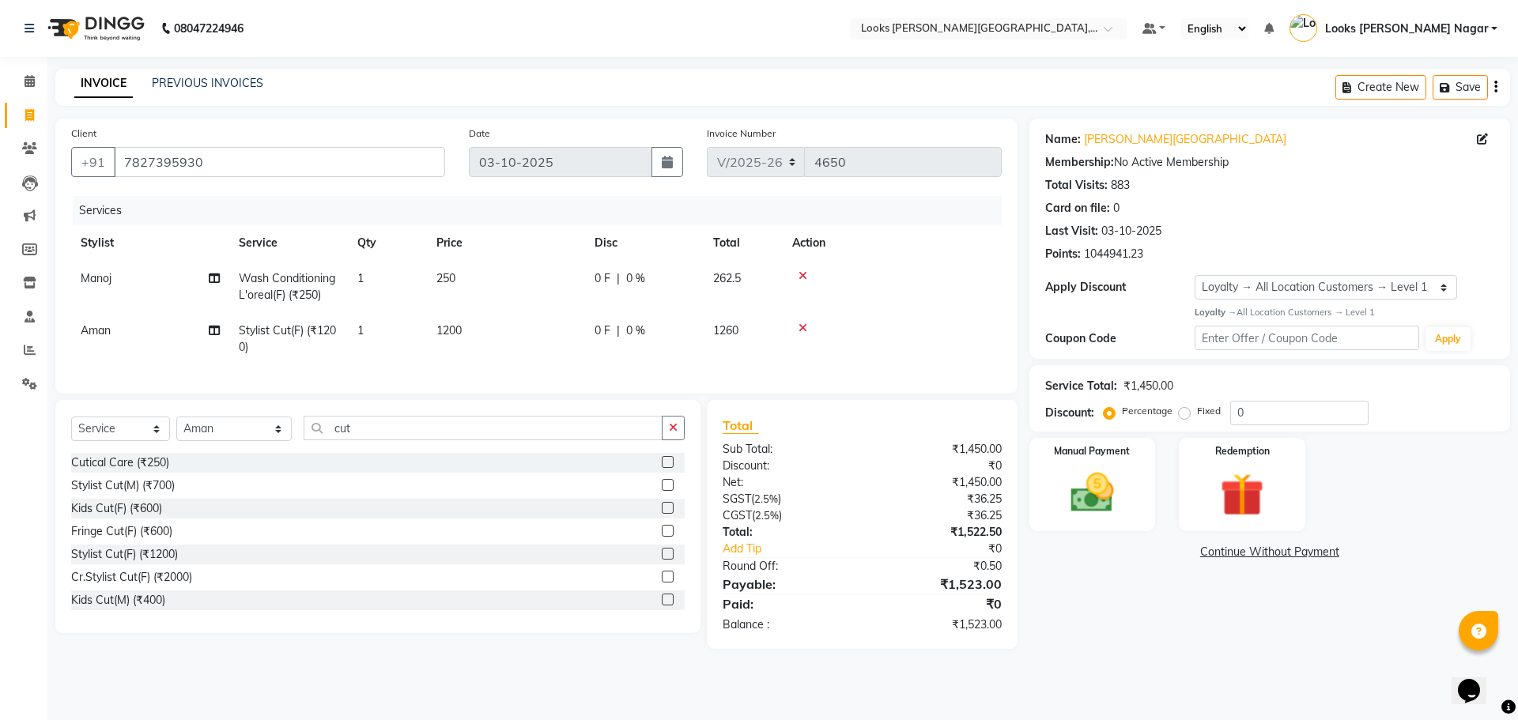
click at [528, 278] on td "250" at bounding box center [506, 287] width 158 height 52
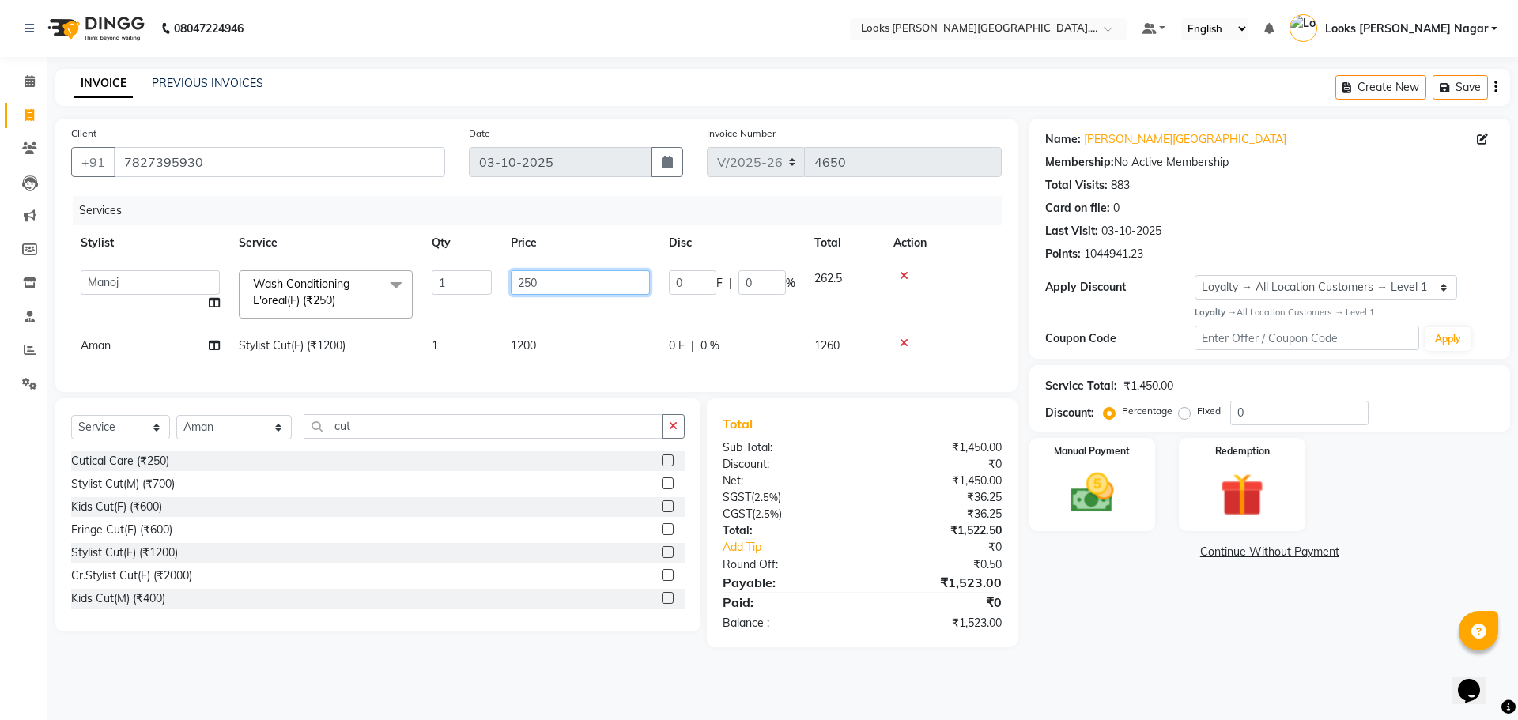
drag, startPoint x: 528, startPoint y: 278, endPoint x: 358, endPoint y: 274, distance: 170.1
click at [360, 274] on tr "Alam Aman [PERSON_NAME] Armaan Ashish Atul Deepika Deepu Dilshad Durga [PERSON_…" at bounding box center [536, 294] width 931 height 67
click at [538, 355] on td "1200" at bounding box center [580, 346] width 158 height 36
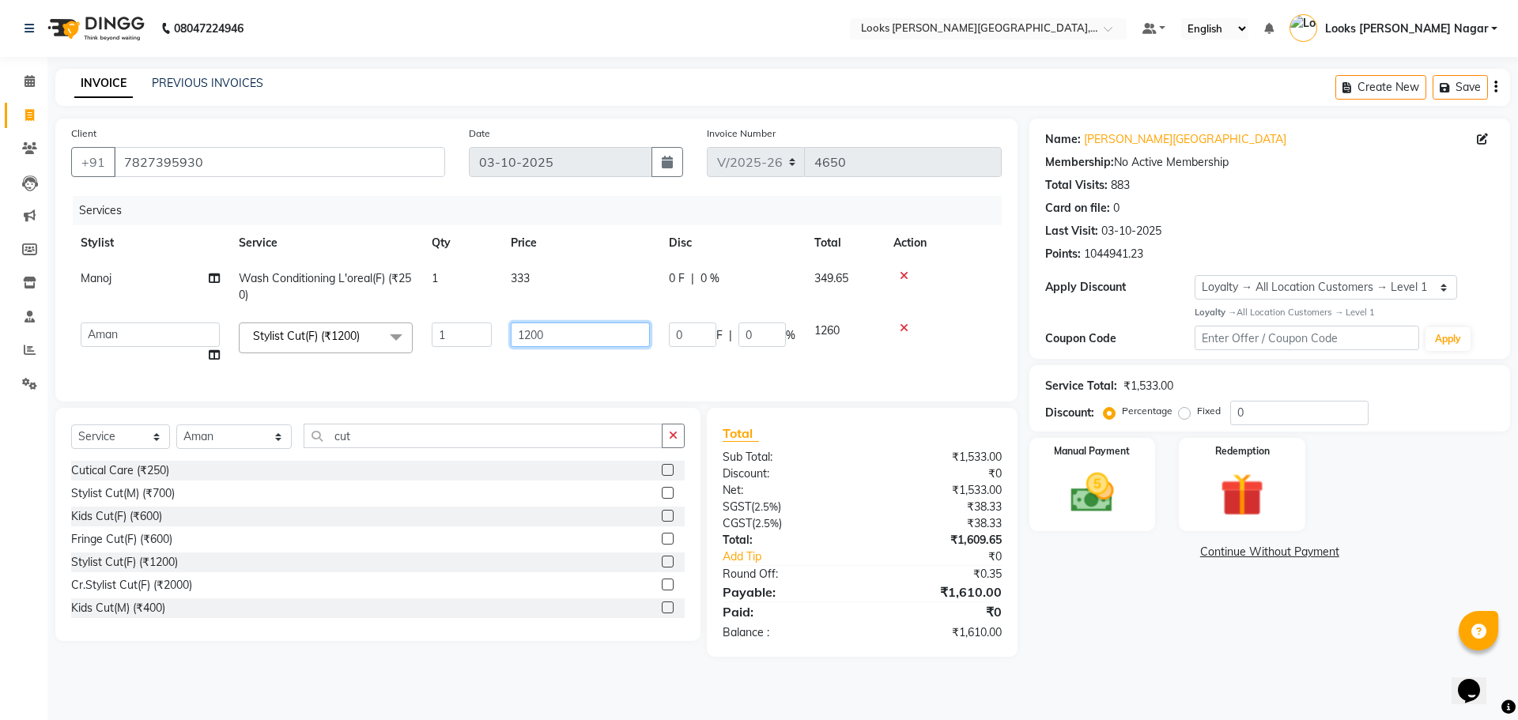
drag, startPoint x: 570, startPoint y: 329, endPoint x: 382, endPoint y: 333, distance: 188.3
click at [382, 333] on tr "Alam Aman [PERSON_NAME] Armaan Ashish Atul Deepika Deepu Dilshad Durga [PERSON_…" at bounding box center [536, 343] width 931 height 60
drag, startPoint x: 1017, startPoint y: 703, endPoint x: 1087, endPoint y: 690, distance: 70.7
click at [1019, 702] on div "08047224946 Select Location × Looks [PERSON_NAME][GEOGRAPHIC_DATA], [GEOGRAPHIC…" at bounding box center [759, 360] width 1518 height 720
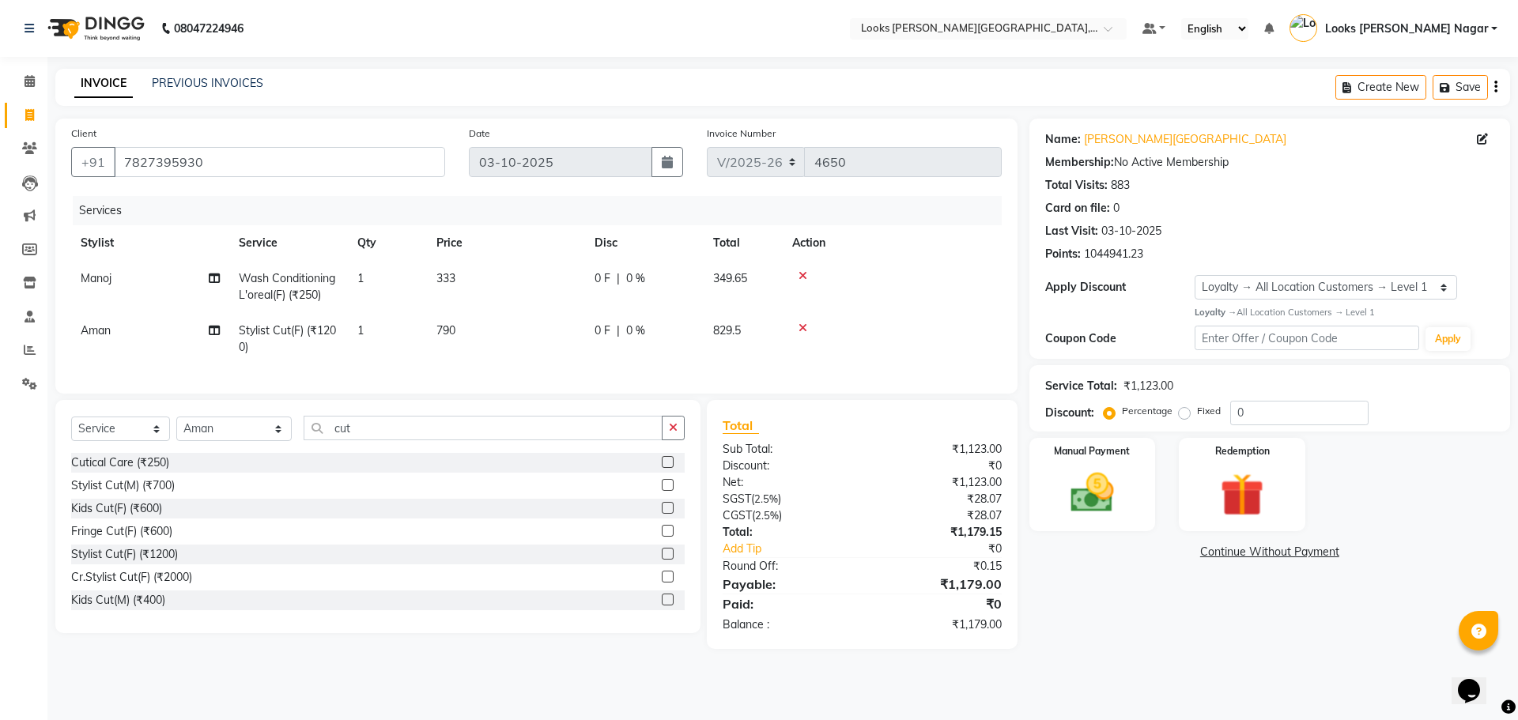
click at [557, 278] on td "333" at bounding box center [506, 287] width 158 height 52
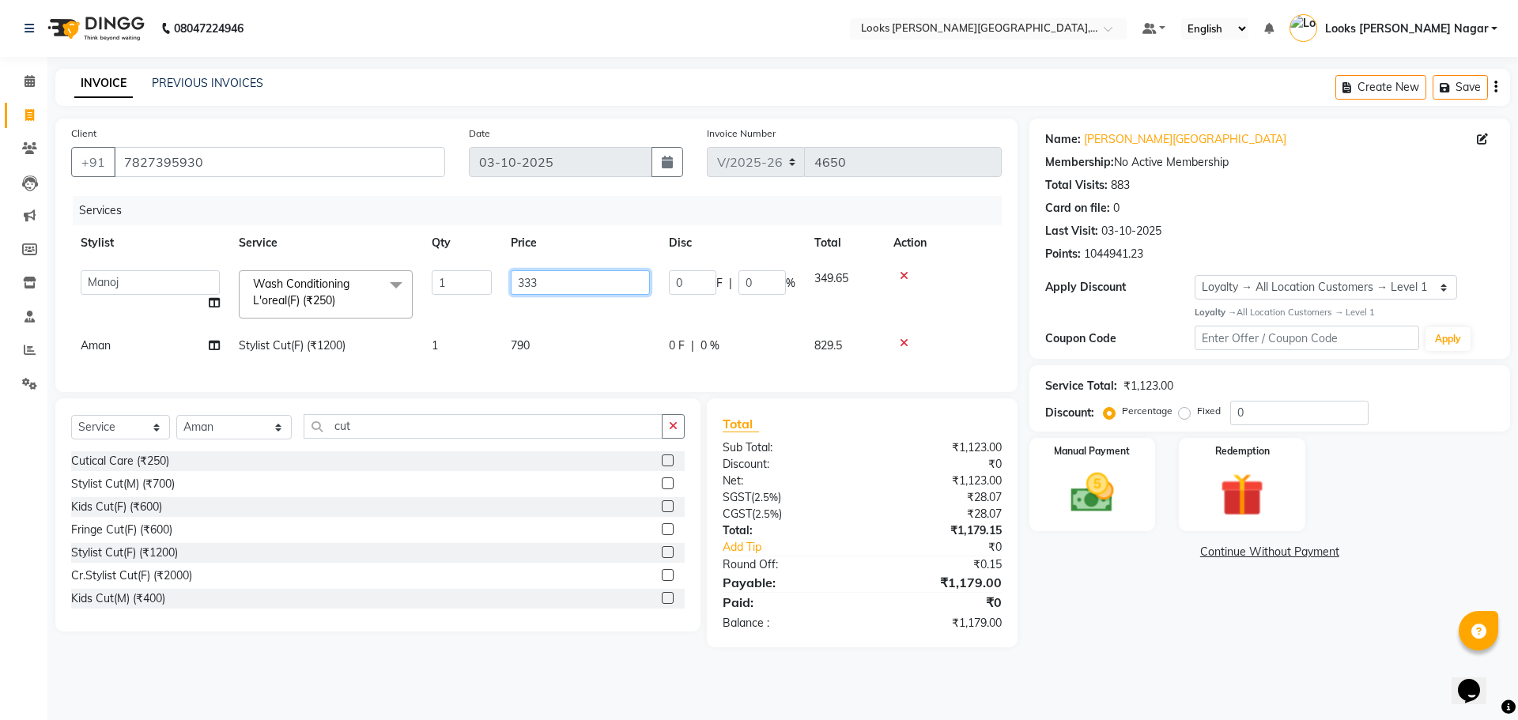
click at [572, 283] on input "333" at bounding box center [580, 282] width 139 height 25
click at [1169, 702] on div "08047224946 Select Location × Looks [PERSON_NAME][GEOGRAPHIC_DATA], [GEOGRAPHIC…" at bounding box center [759, 360] width 1518 height 720
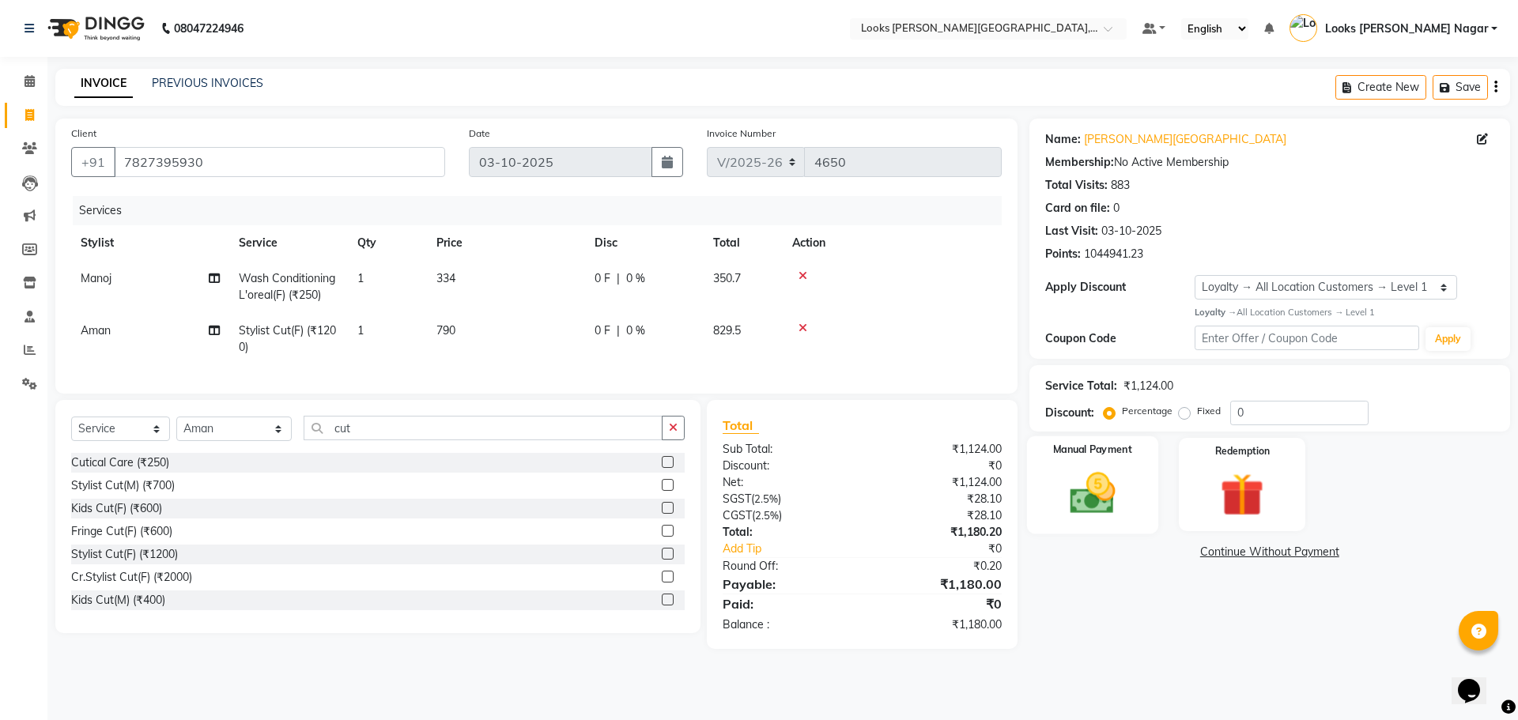
click at [1055, 441] on div "Manual Payment" at bounding box center [1091, 484] width 131 height 97
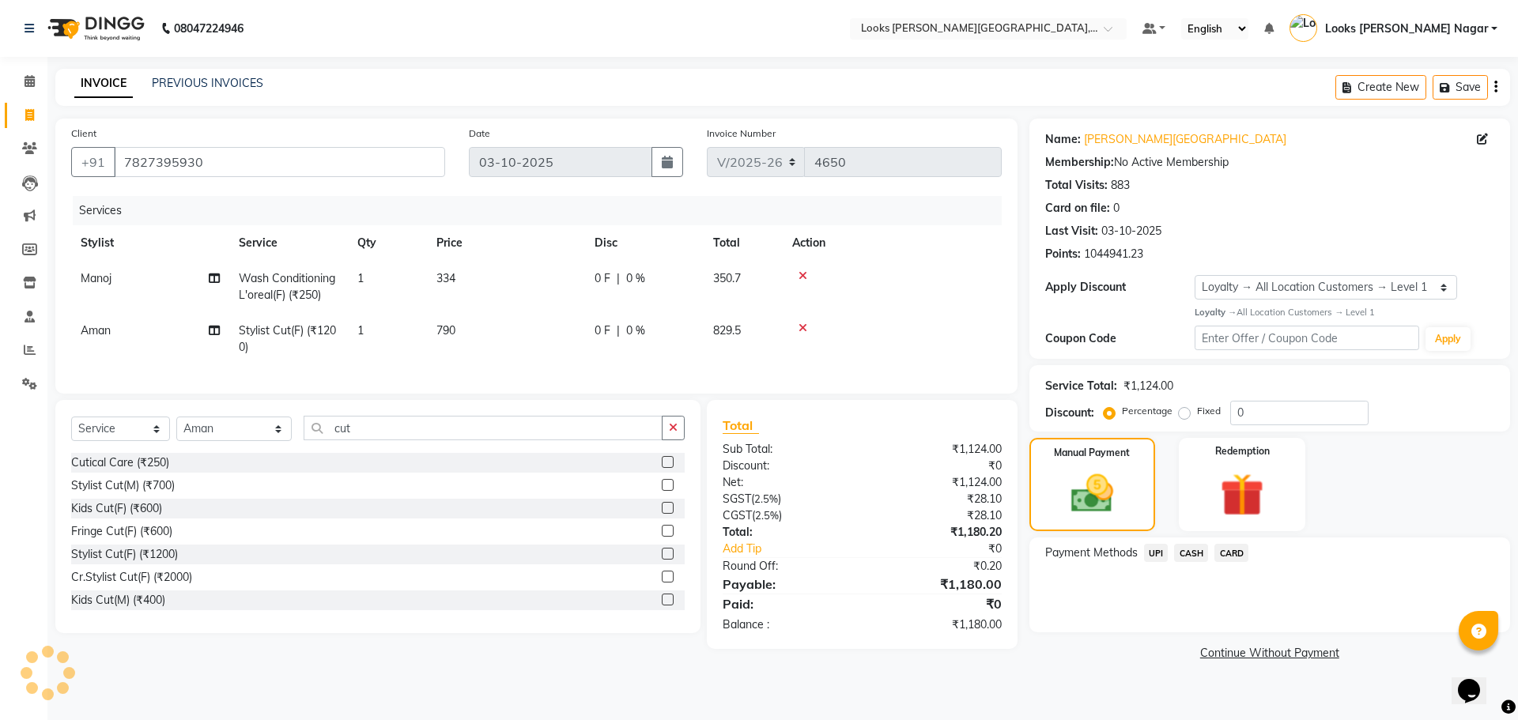
click at [1161, 560] on span "UPI" at bounding box center [1156, 553] width 25 height 18
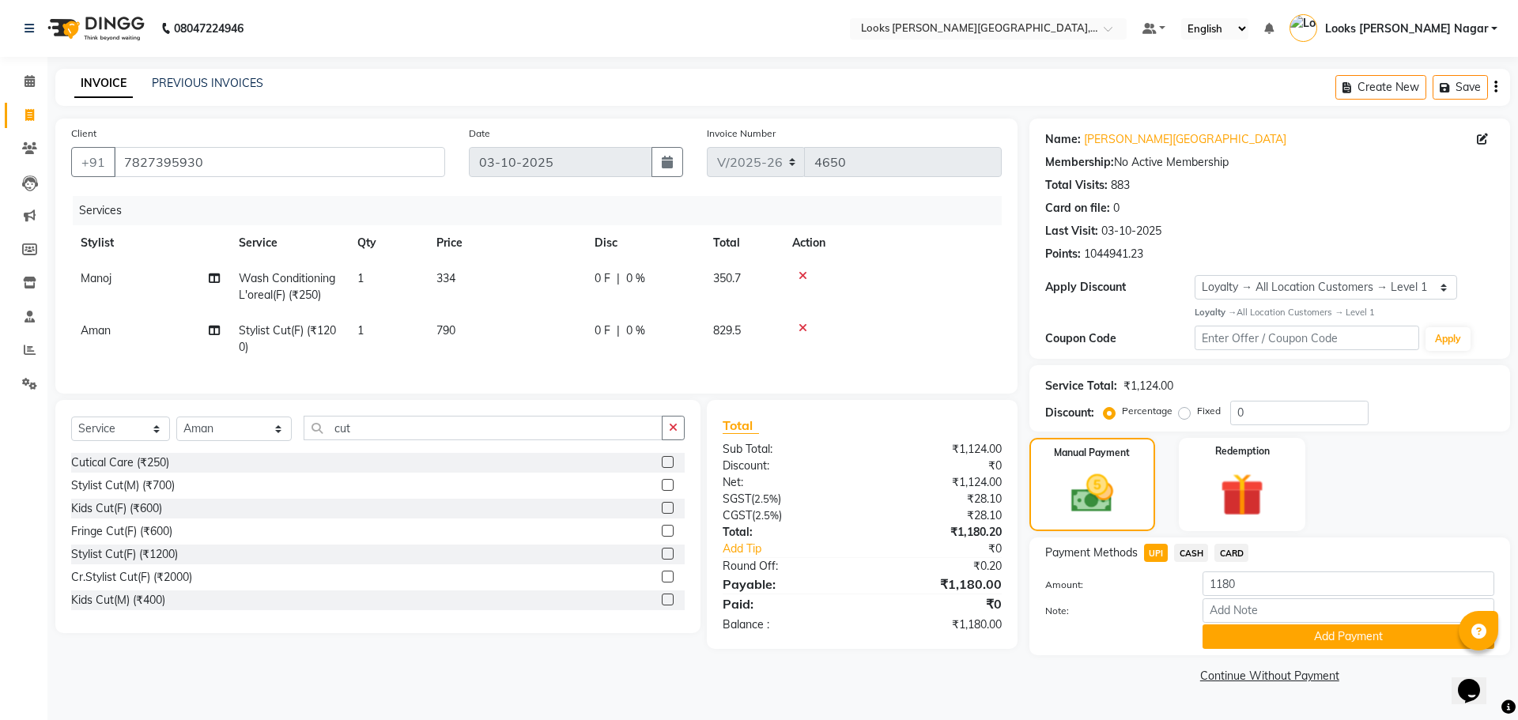
click at [1231, 652] on div "Payment Methods UPI CASH CARD Amount: 1180 Note: Add Payment" at bounding box center [1270, 597] width 481 height 118
click at [1229, 643] on button "Add Payment" at bounding box center [1349, 637] width 292 height 25
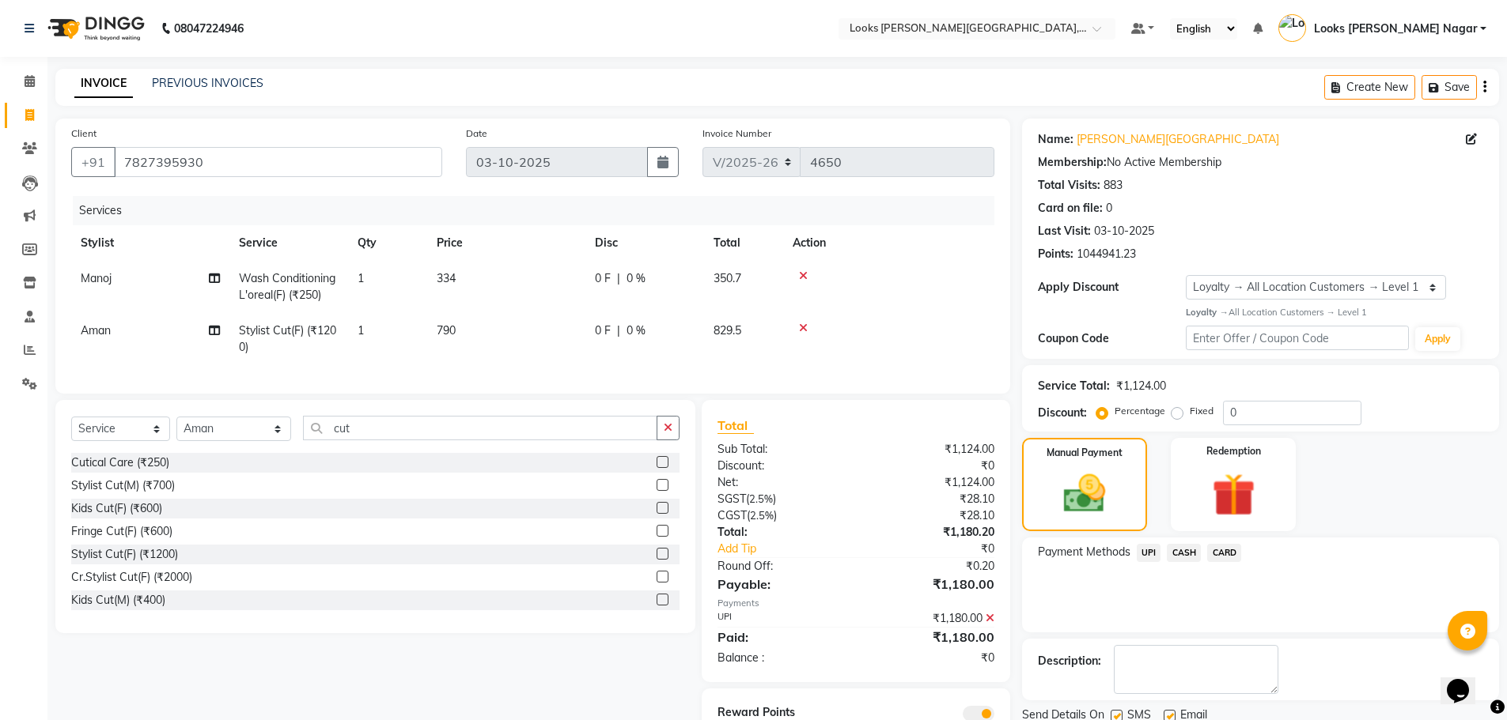
scroll to position [76, 0]
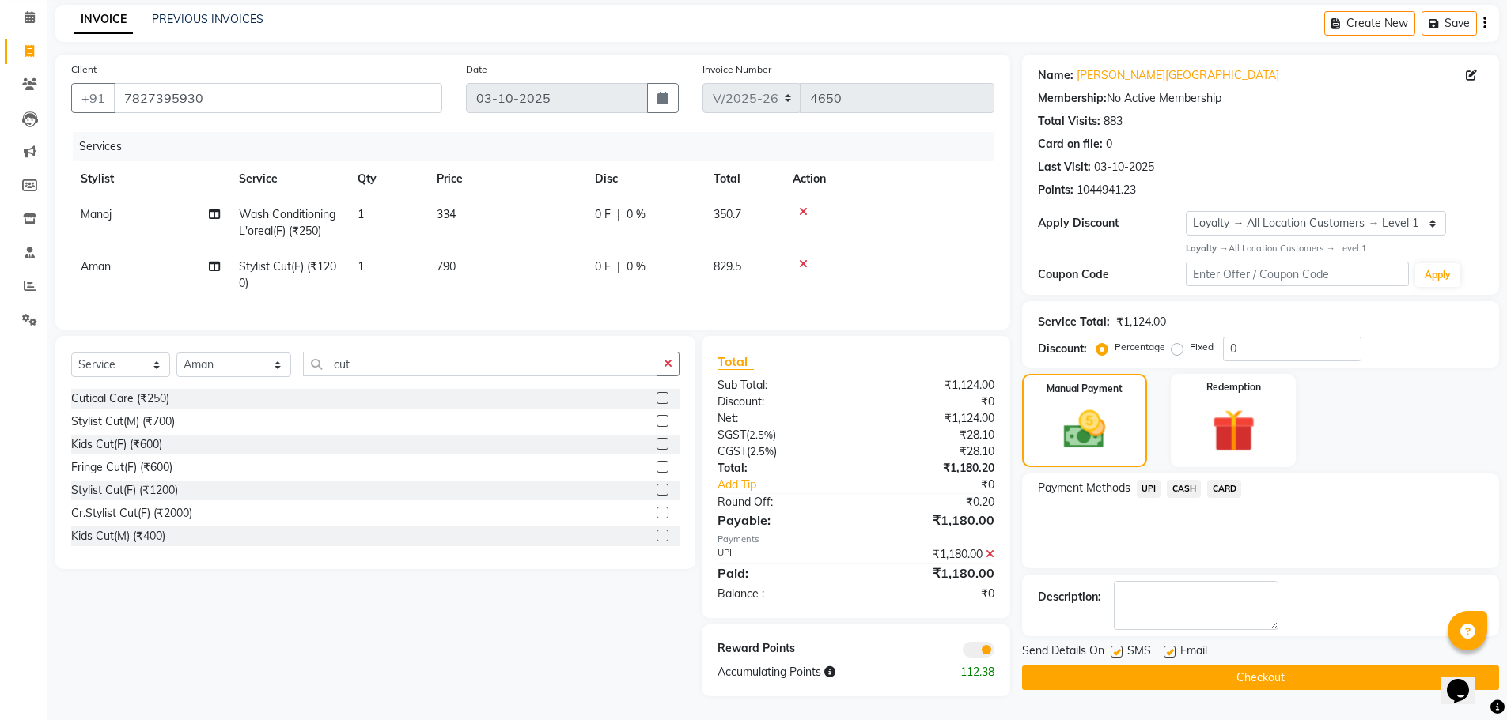
click at [1113, 646] on label at bounding box center [1116, 652] width 12 height 12
click at [1113, 648] on input "checkbox" at bounding box center [1115, 653] width 10 height 10
click at [1125, 666] on button "Checkout" at bounding box center [1260, 678] width 477 height 25
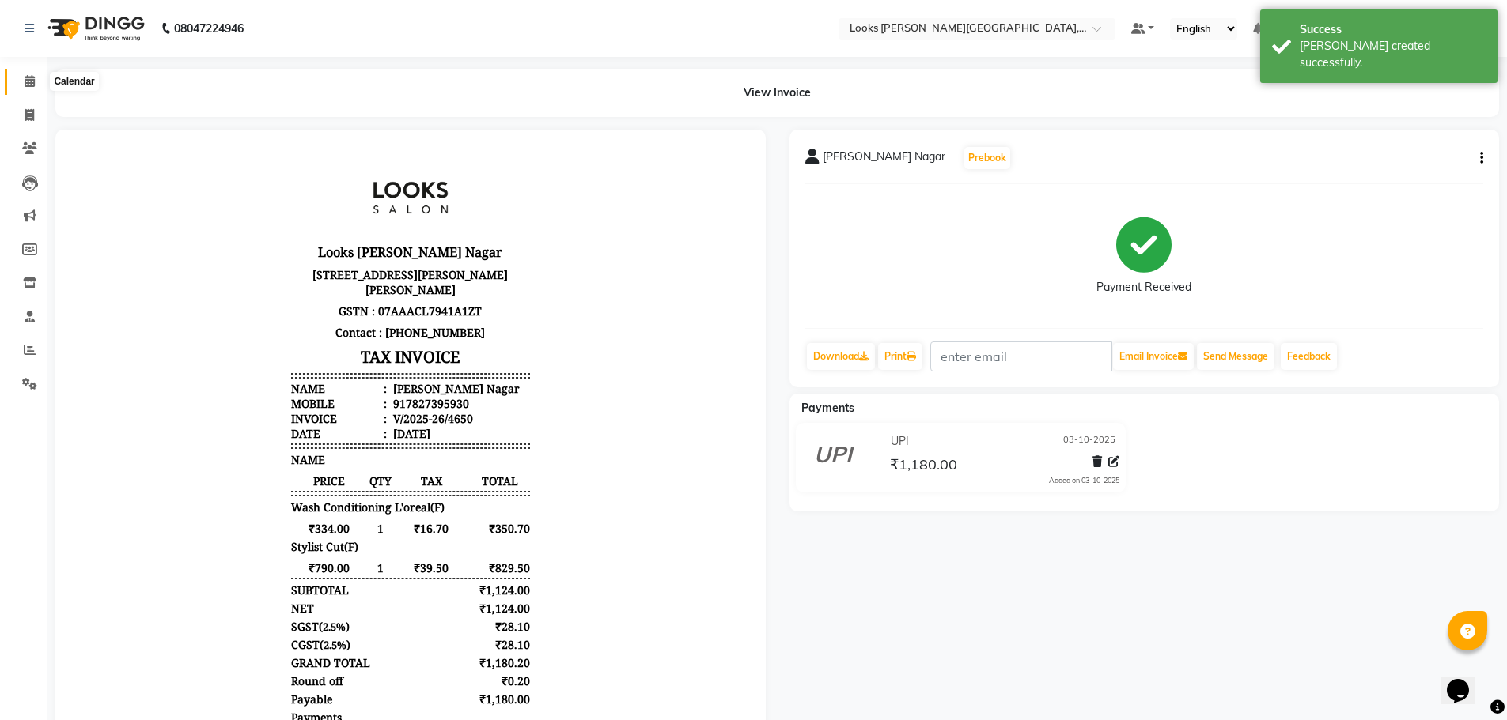
click at [30, 78] on icon at bounding box center [30, 81] width 10 height 12
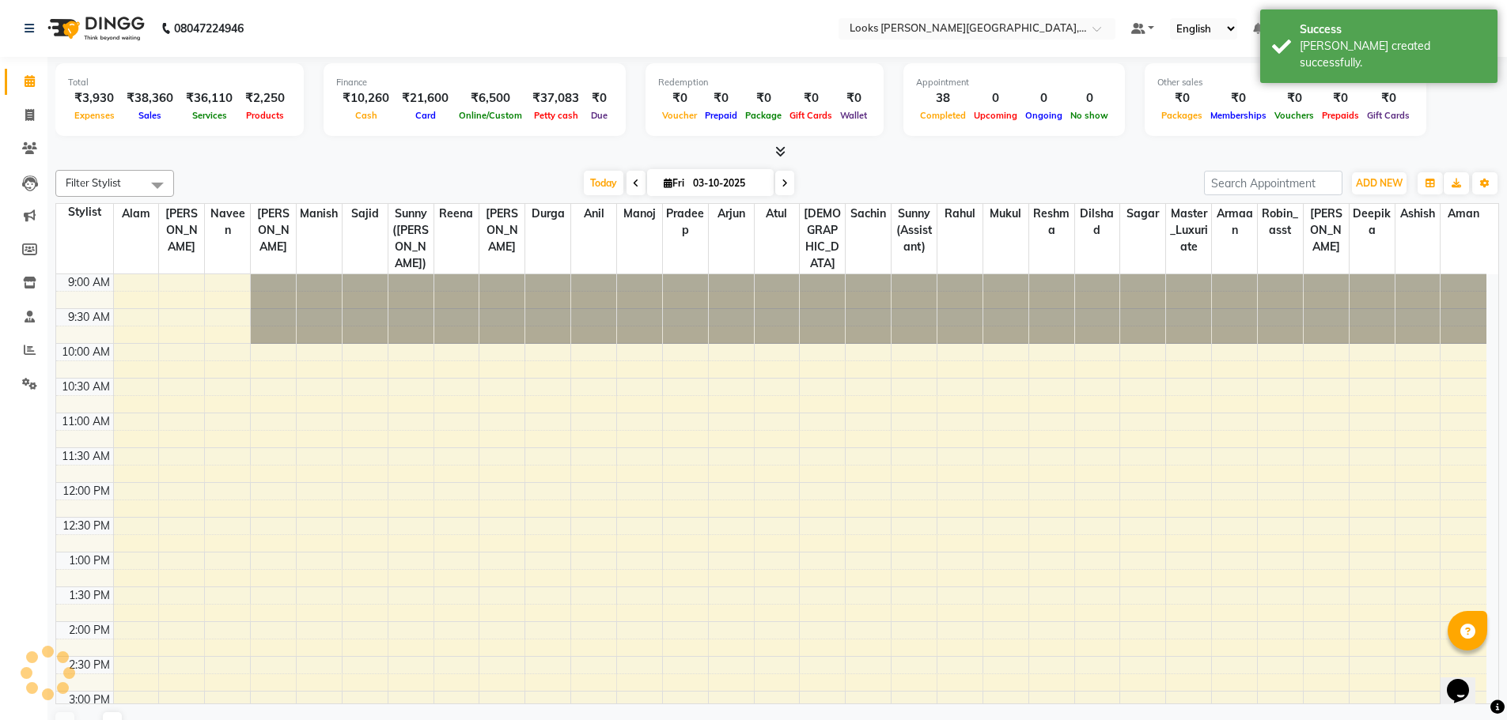
scroll to position [488, 0]
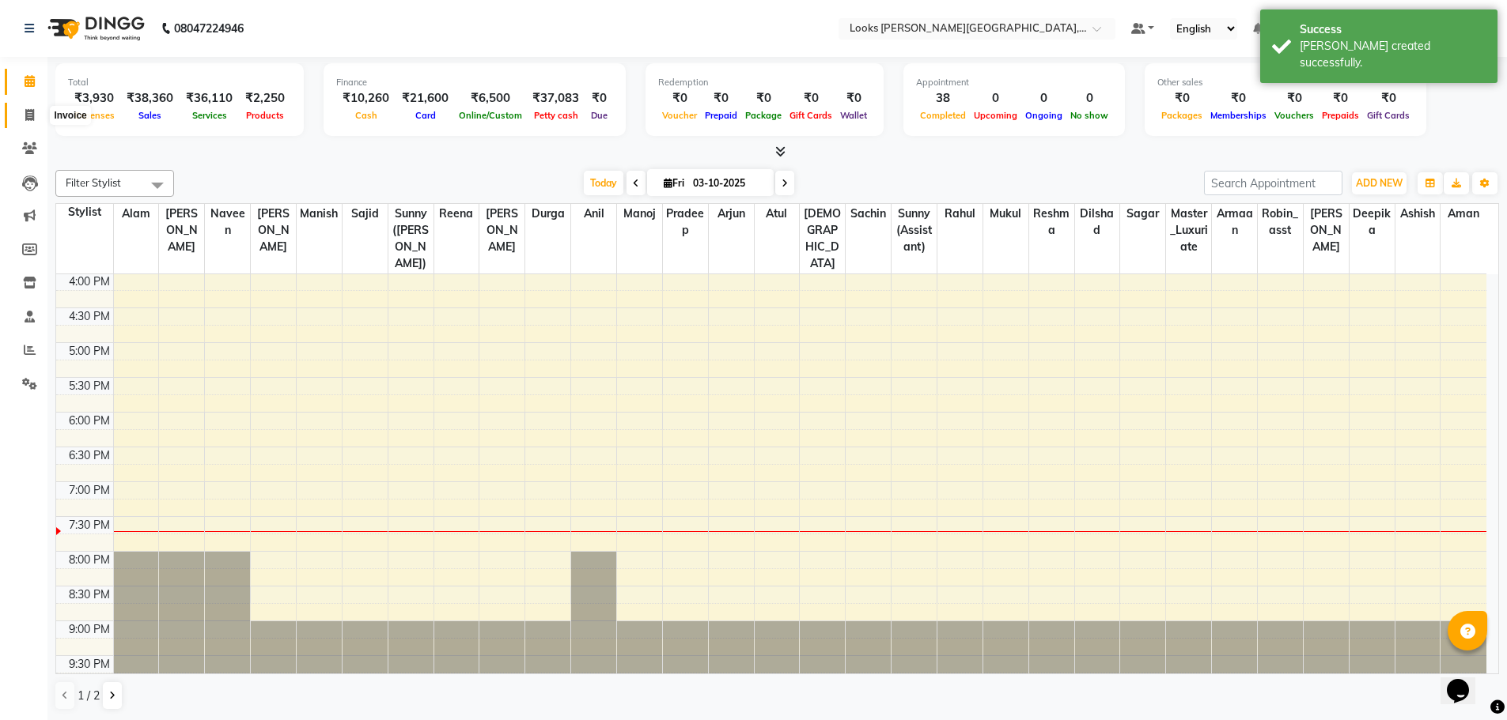
click at [36, 112] on span at bounding box center [30, 116] width 28 height 18
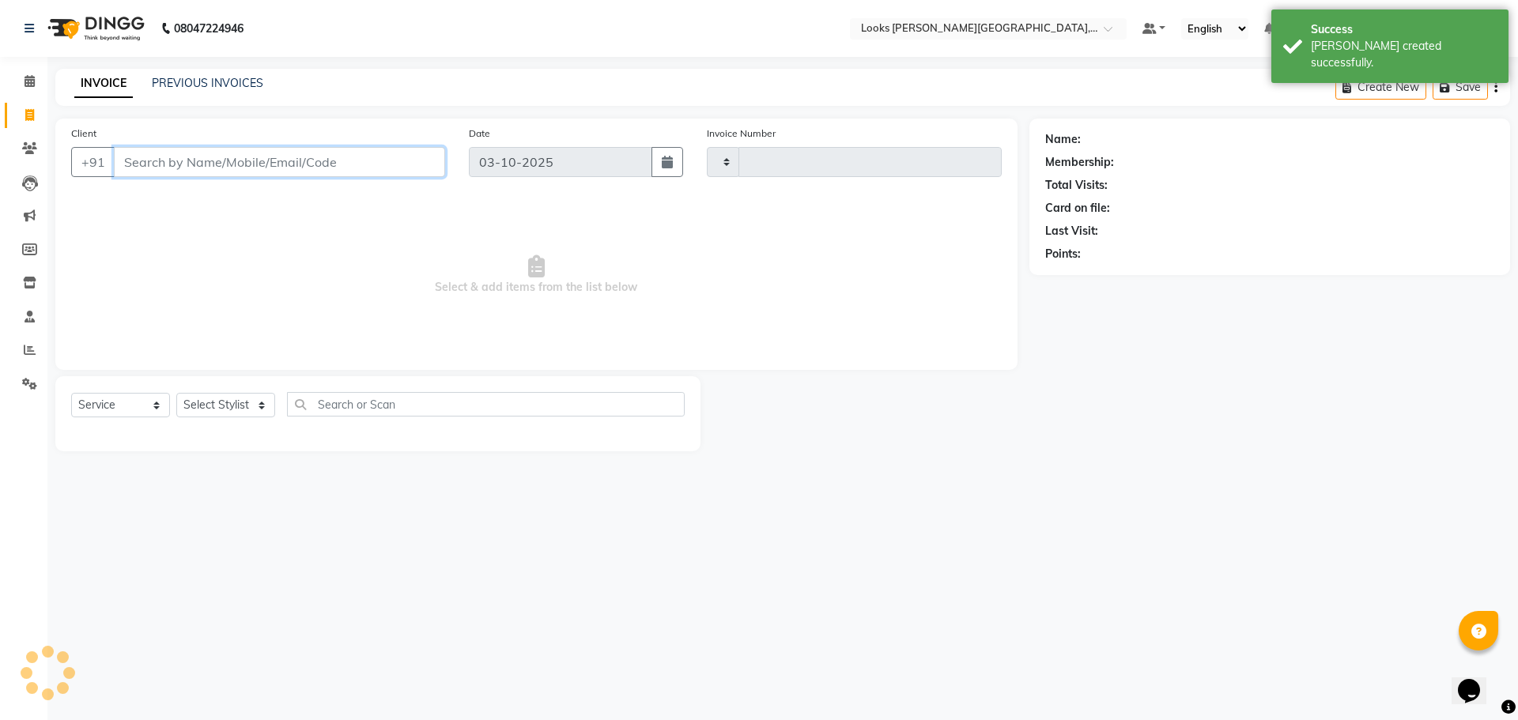
click at [355, 153] on input "Client" at bounding box center [279, 162] width 331 height 30
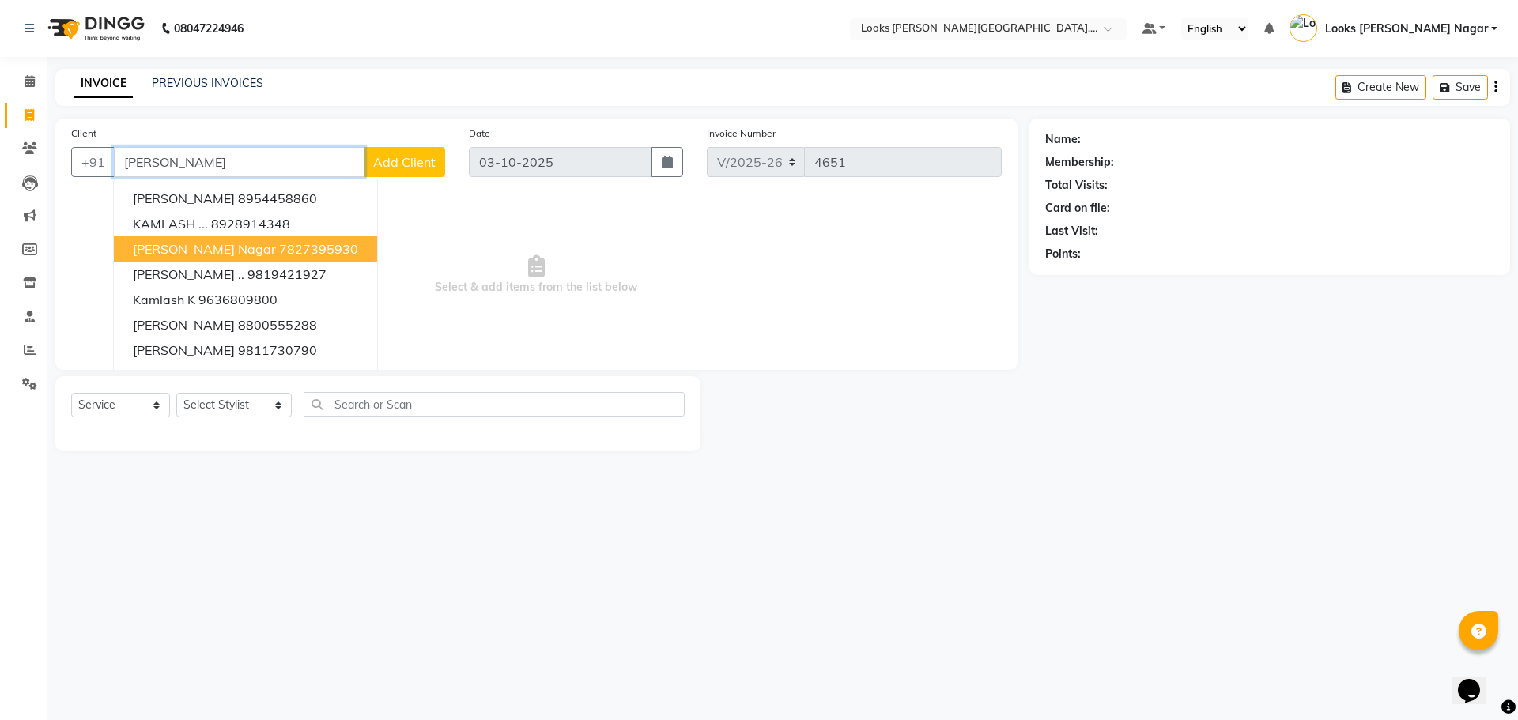
click at [222, 249] on span "[PERSON_NAME] Nagar" at bounding box center [204, 249] width 143 height 16
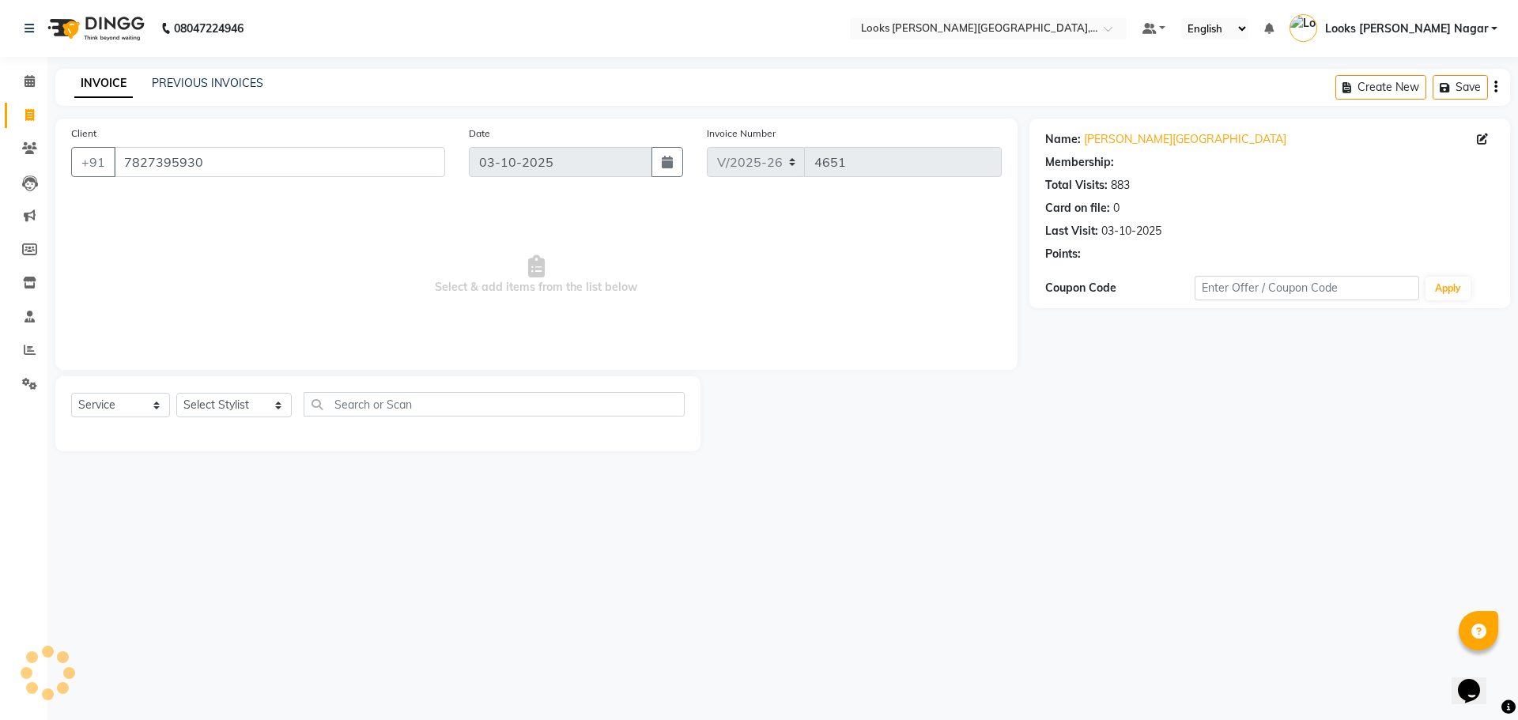
click at [217, 391] on div "Select Service Product Membership Package Voucher Prepaid Gift Card Select Styl…" at bounding box center [377, 413] width 645 height 75
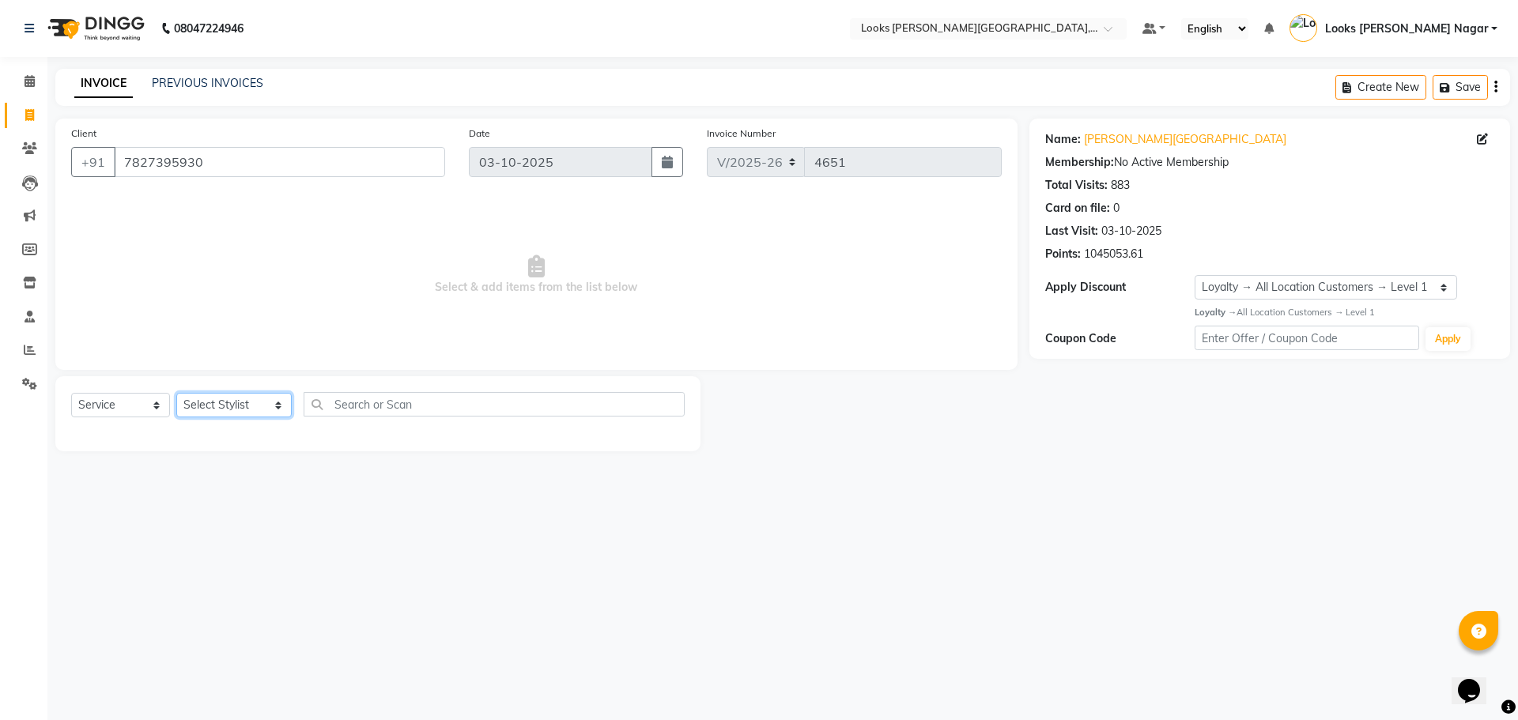
click at [225, 393] on select "Select Stylist Alam Aman [PERSON_NAME] Armaan Ashish Atul Deepika [PERSON_NAME]…" at bounding box center [233, 405] width 115 height 25
click at [176, 393] on select "Select Stylist Alam Aman [PERSON_NAME] Armaan Ashish Atul Deepika [PERSON_NAME]…" at bounding box center [233, 405] width 115 height 25
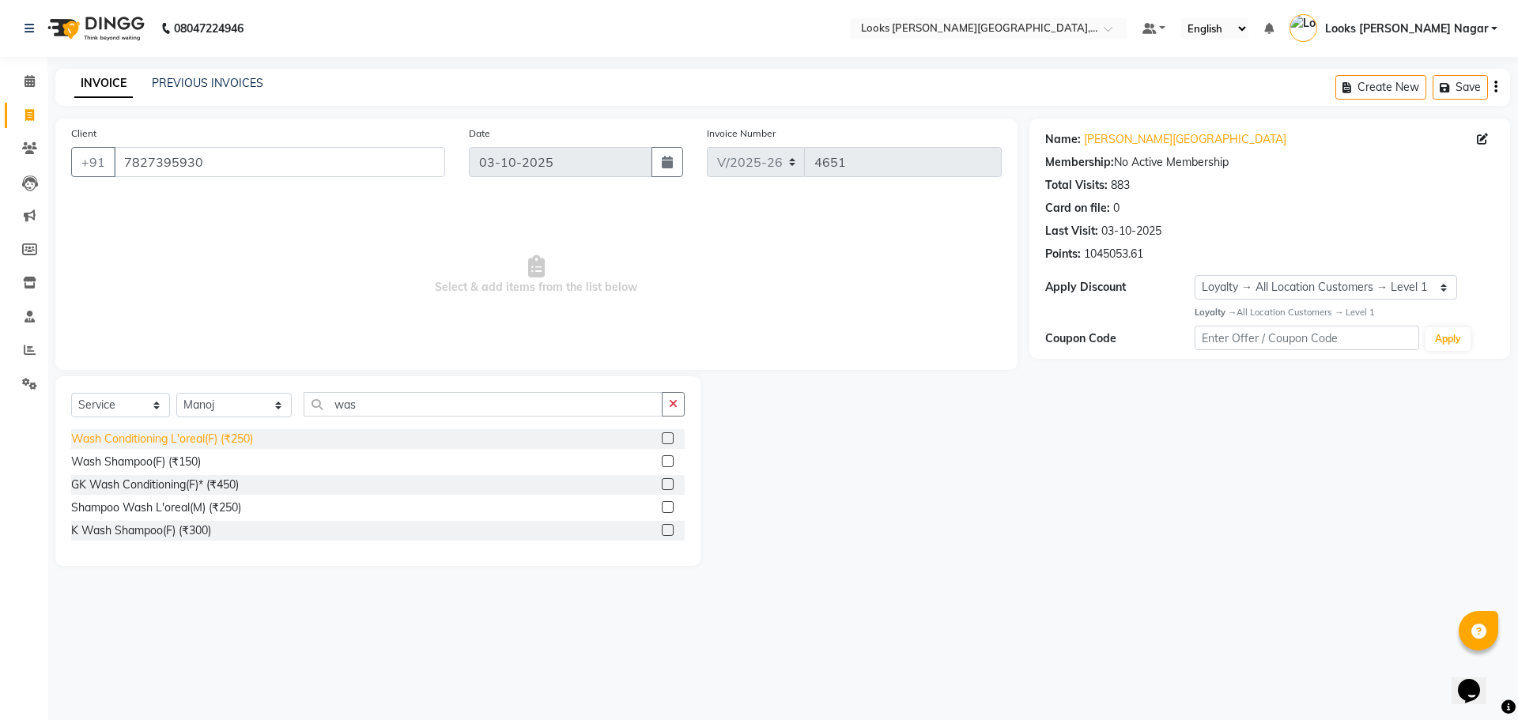
click at [211, 440] on div "Wash Conditioning L'oreal(F) (₹250)" at bounding box center [162, 439] width 182 height 17
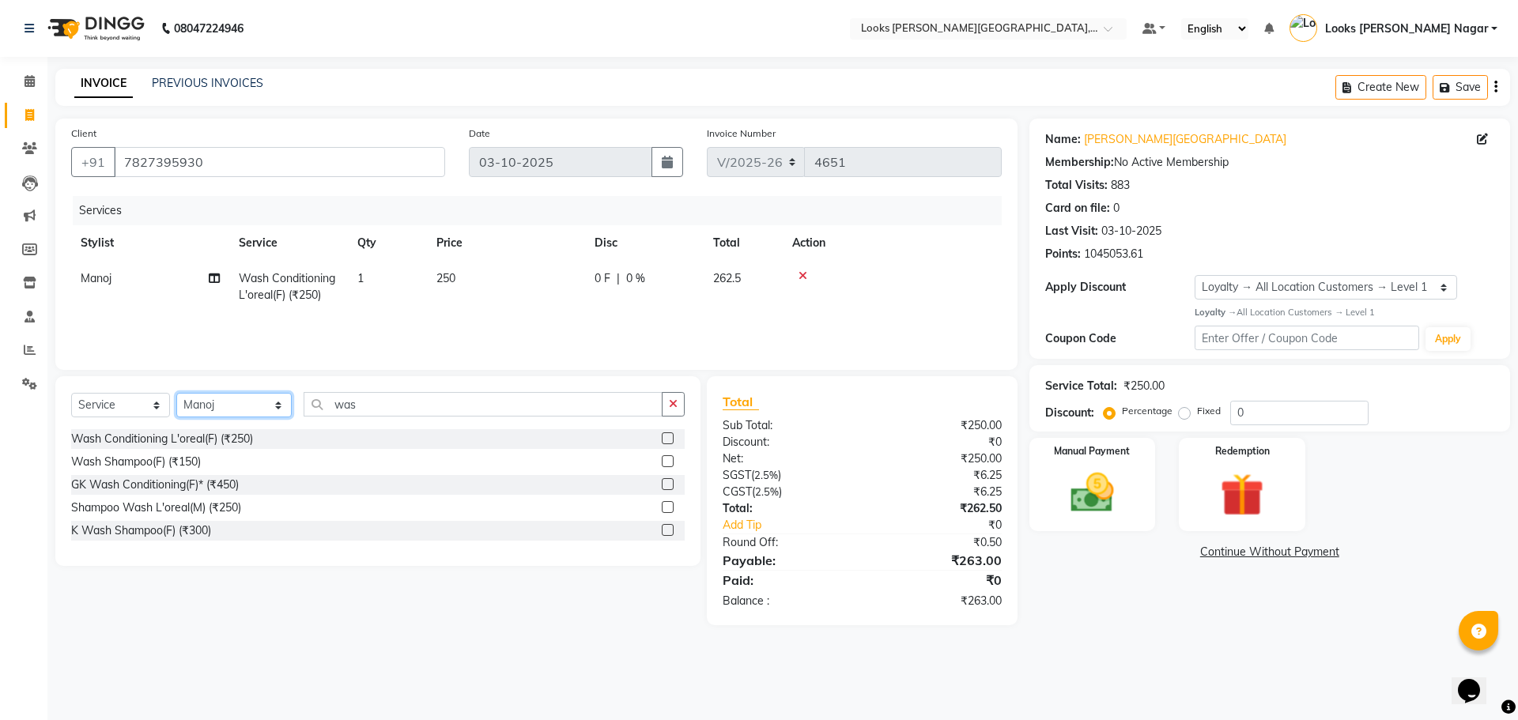
click at [225, 415] on select "Select Stylist Alam Aman [PERSON_NAME] Armaan Ashish Atul Deepika [PERSON_NAME]…" at bounding box center [233, 405] width 115 height 25
click at [176, 393] on select "Select Stylist Alam Aman [PERSON_NAME] Armaan Ashish Atul Deepika [PERSON_NAME]…" at bounding box center [233, 405] width 115 height 25
click at [136, 580] on div "Party Makeup (₹4000)" at bounding box center [127, 577] width 113 height 17
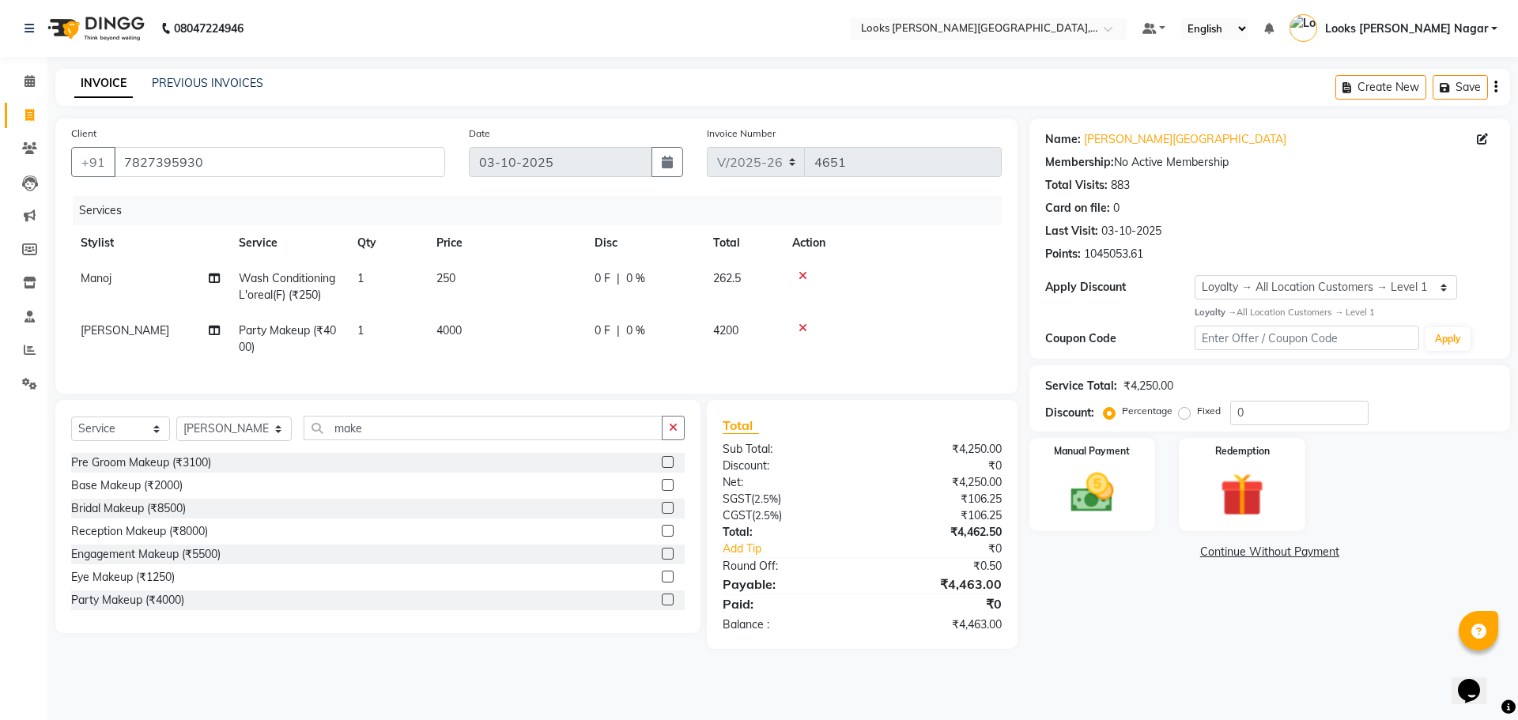
click at [523, 338] on td "4000" at bounding box center [506, 339] width 158 height 52
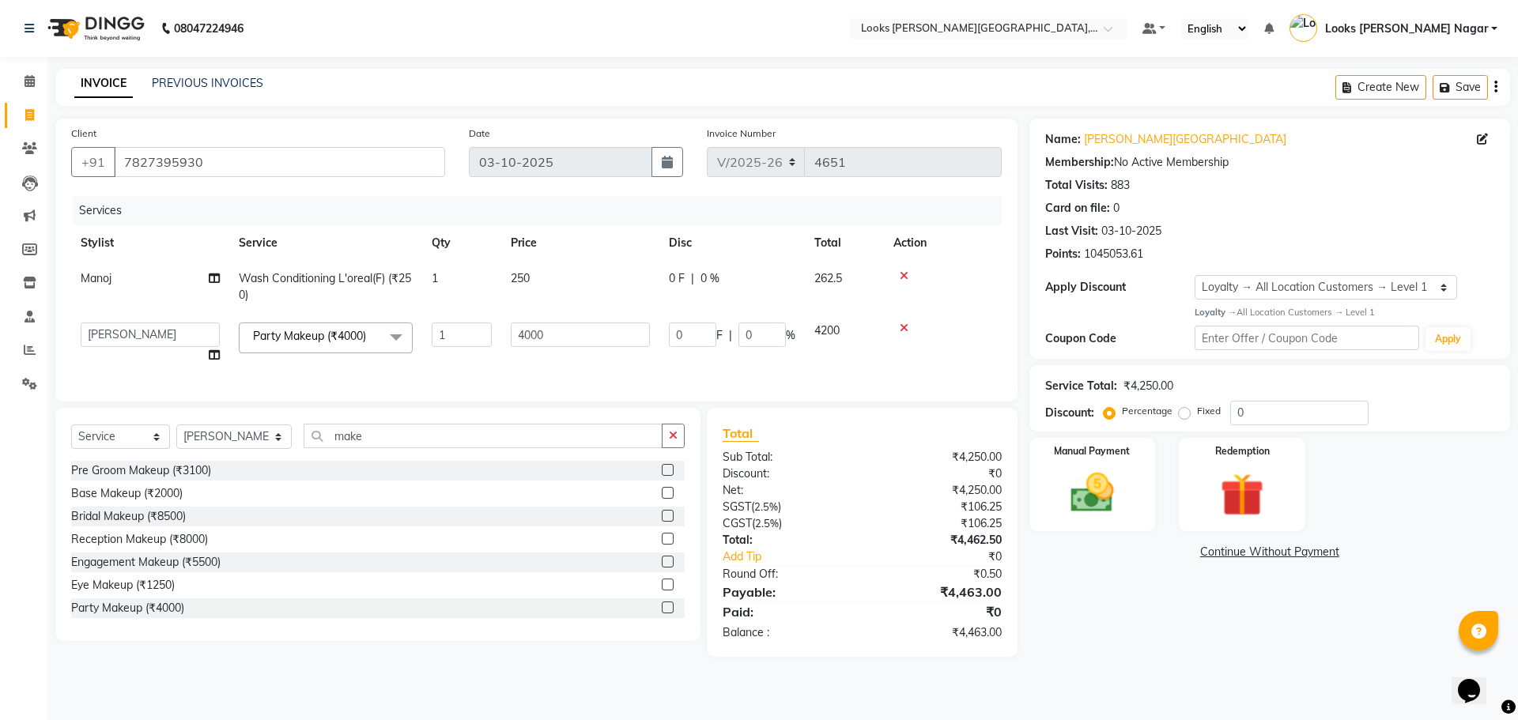
click at [531, 319] on td "4000" at bounding box center [580, 343] width 158 height 60
click at [562, 338] on input "4000" at bounding box center [580, 335] width 139 height 25
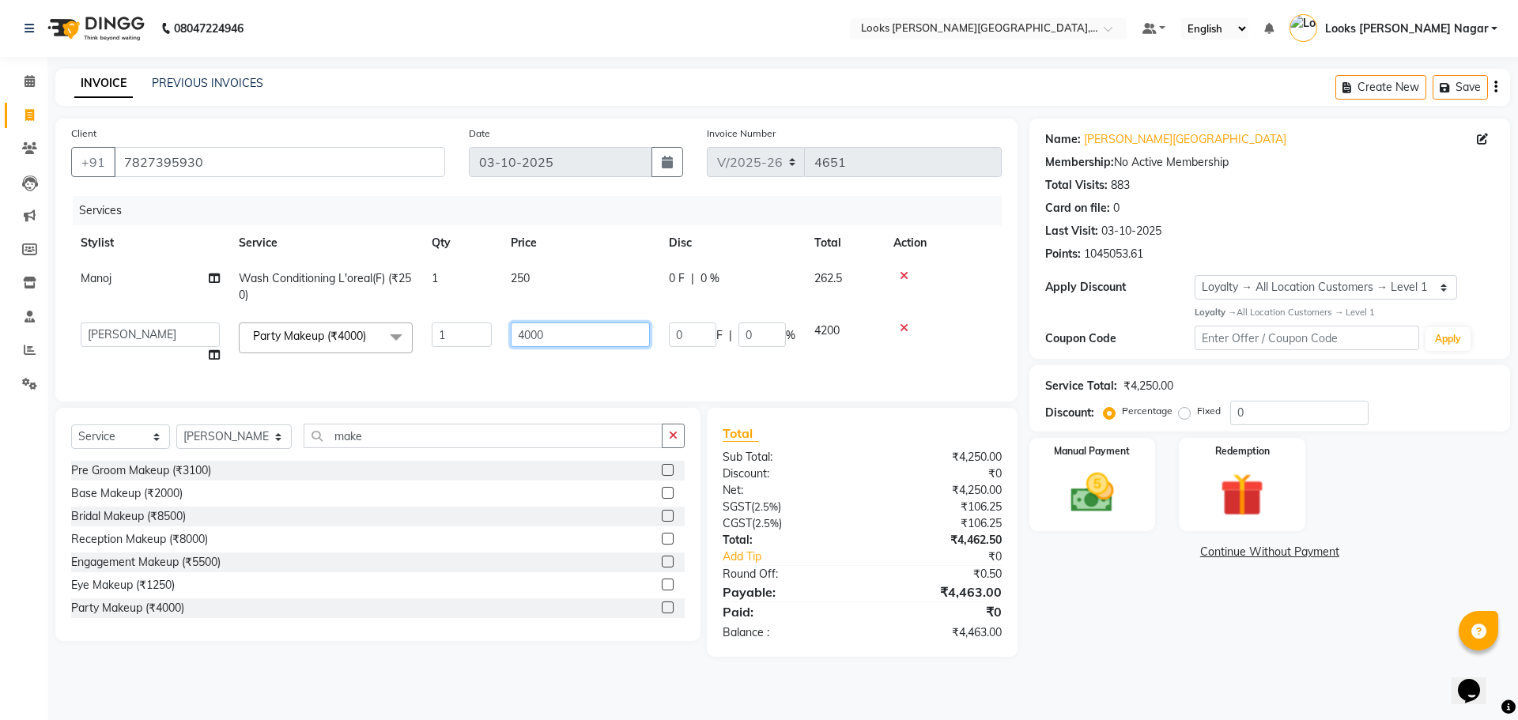
click at [562, 338] on input "4000" at bounding box center [580, 335] width 139 height 25
click at [580, 278] on td "250" at bounding box center [580, 287] width 158 height 52
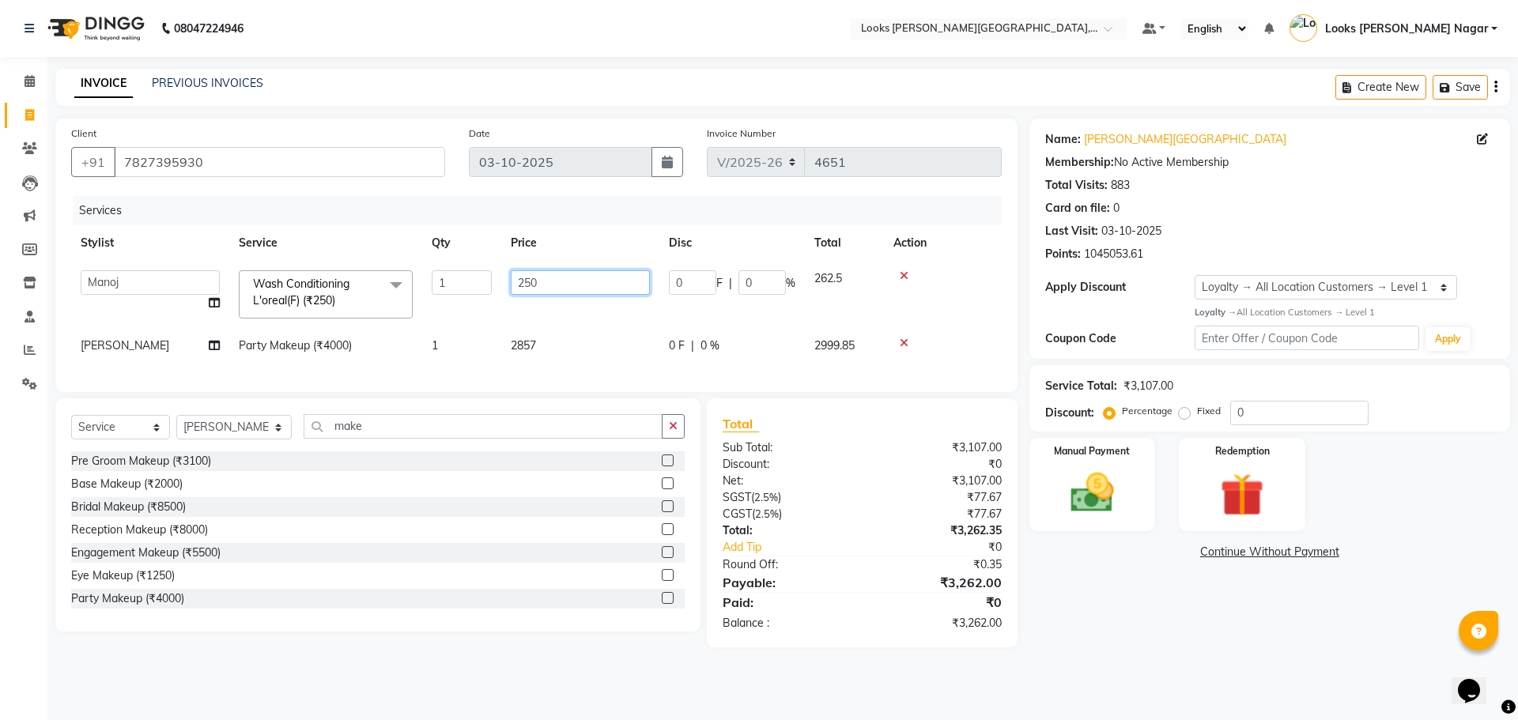
click at [580, 278] on input "250" at bounding box center [580, 282] width 139 height 25
click at [566, 280] on input "333" at bounding box center [580, 282] width 139 height 25
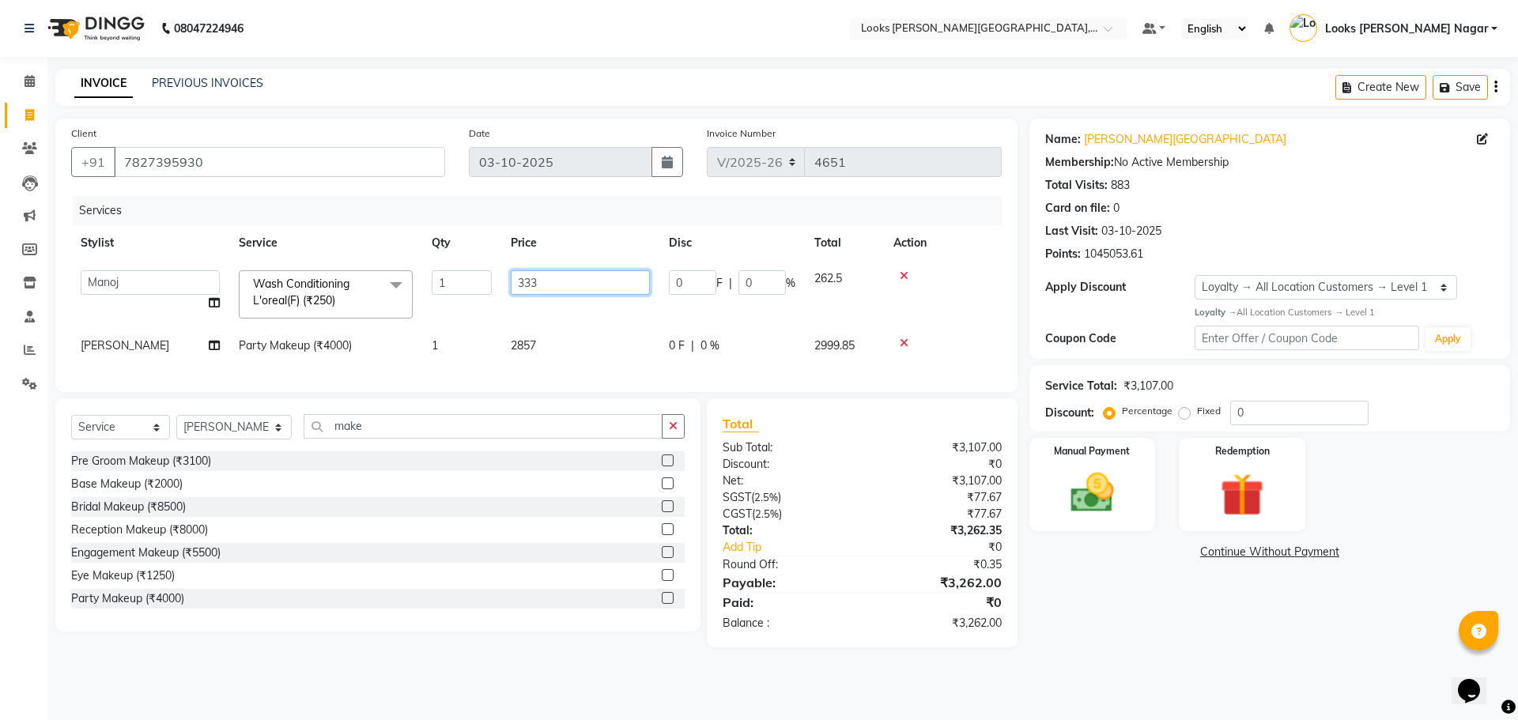
click at [566, 280] on input "333" at bounding box center [580, 282] width 139 height 25
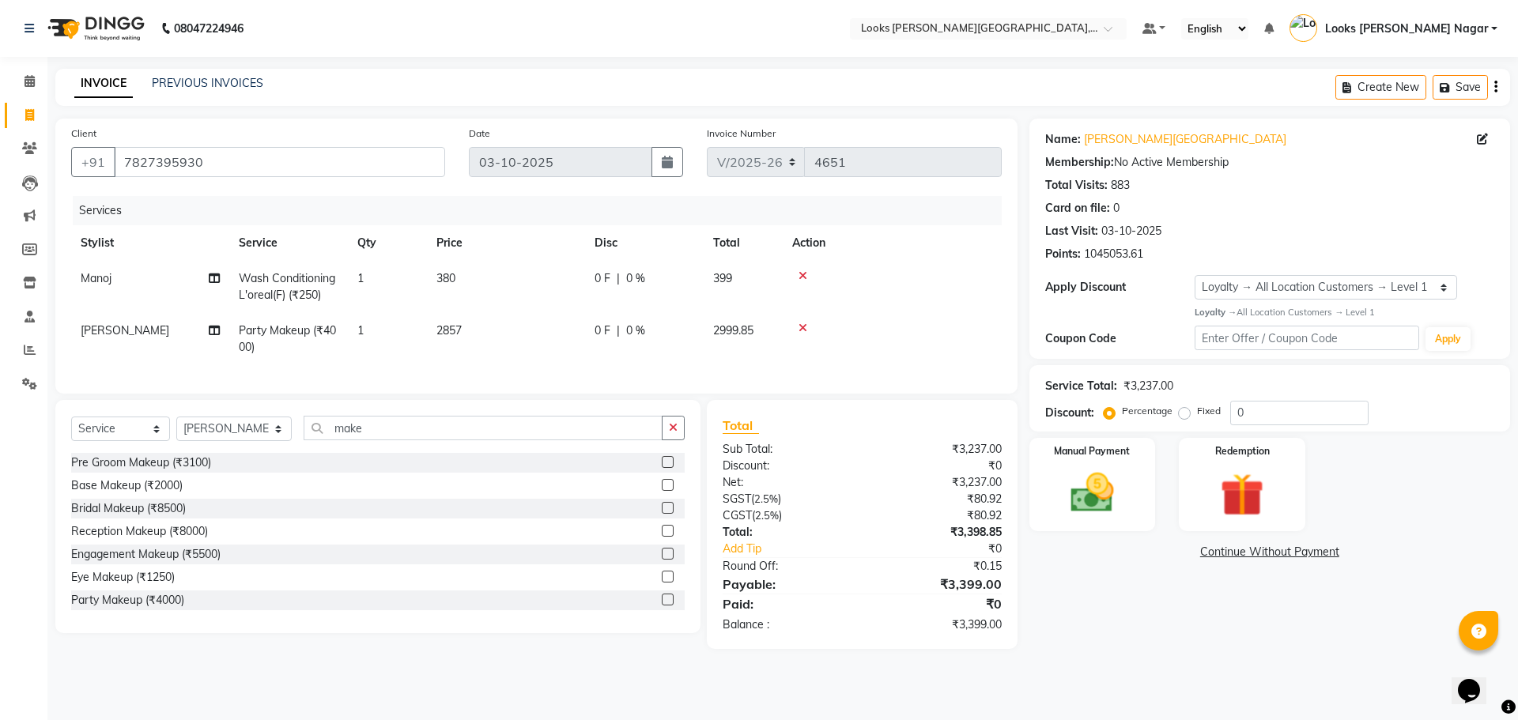
click at [1185, 703] on div "08047224946 Select Location × Looks [PERSON_NAME][GEOGRAPHIC_DATA], [GEOGRAPHIC…" at bounding box center [759, 360] width 1518 height 720
click at [572, 337] on td "2857" at bounding box center [506, 339] width 158 height 52
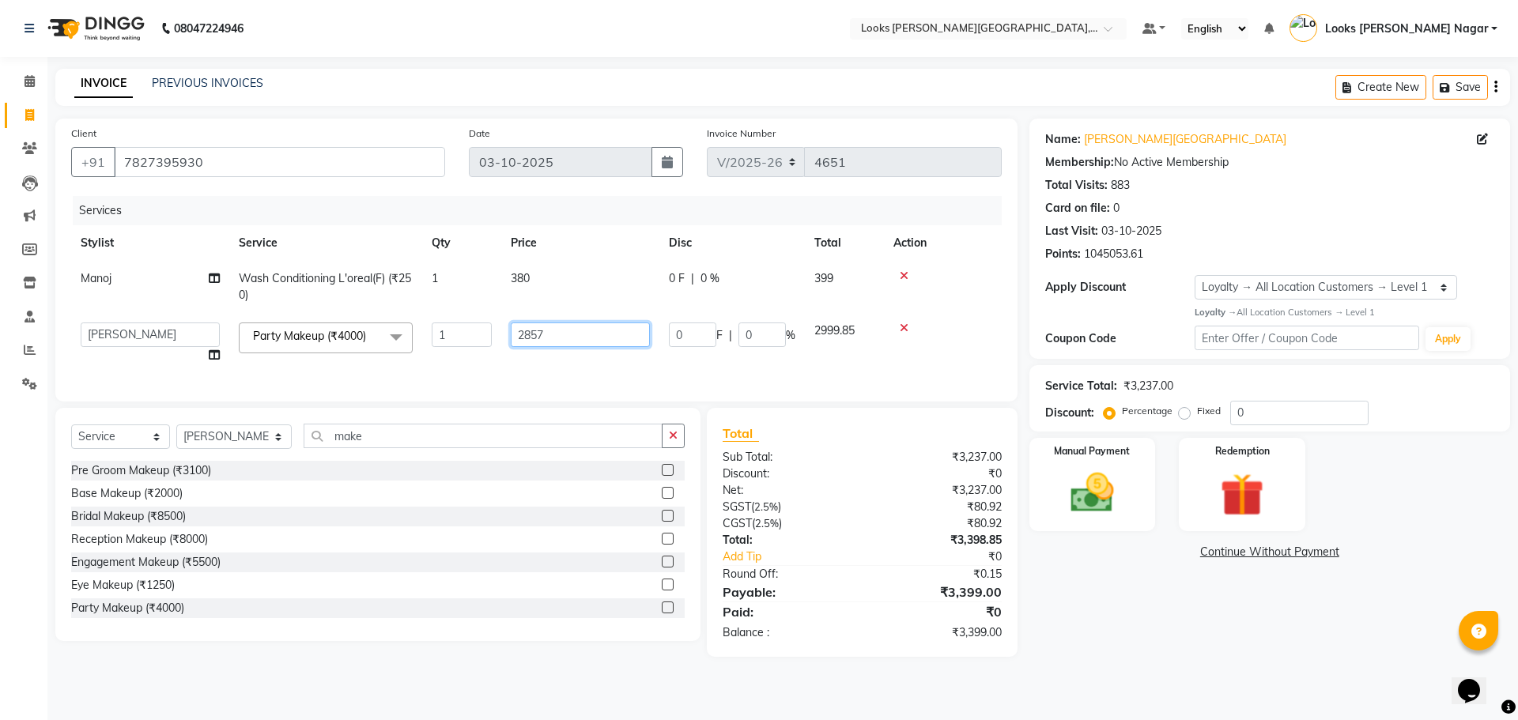
click at [573, 331] on input "2857" at bounding box center [580, 335] width 139 height 25
click at [1052, 611] on div "Name: [PERSON_NAME] Nagar Membership: No Active Membership Total Visits: 883 Ca…" at bounding box center [1276, 388] width 493 height 539
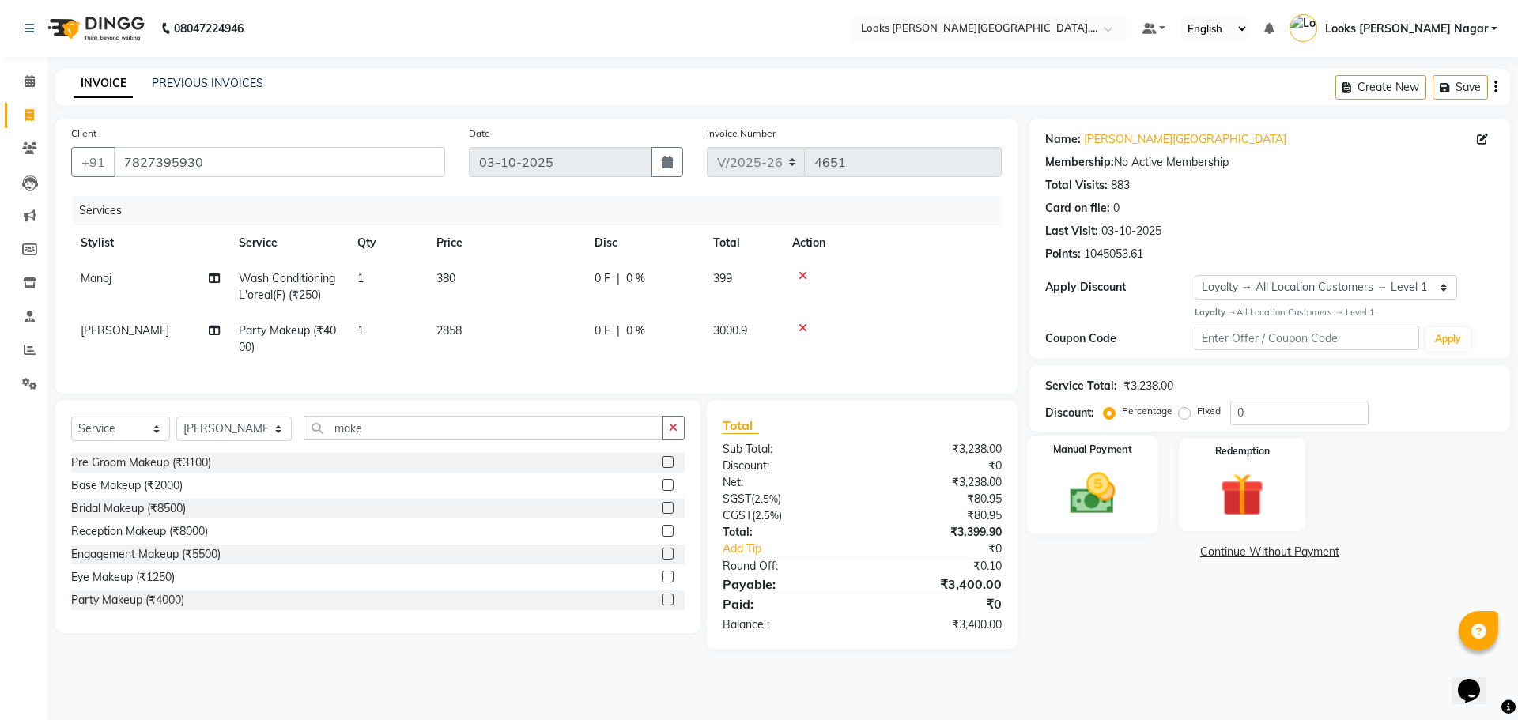
click at [1066, 474] on img at bounding box center [1093, 493] width 74 height 52
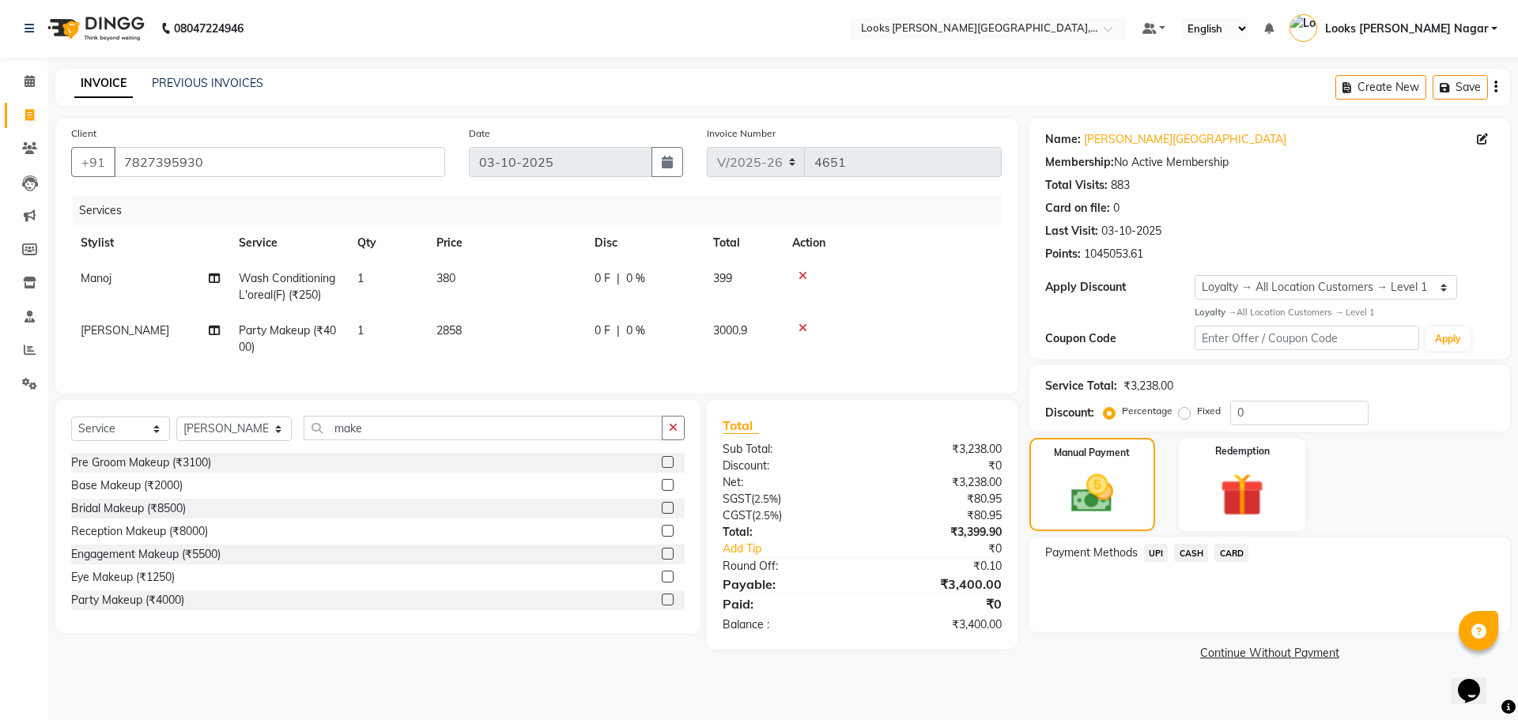
click at [1162, 549] on span "UPI" at bounding box center [1156, 553] width 25 height 18
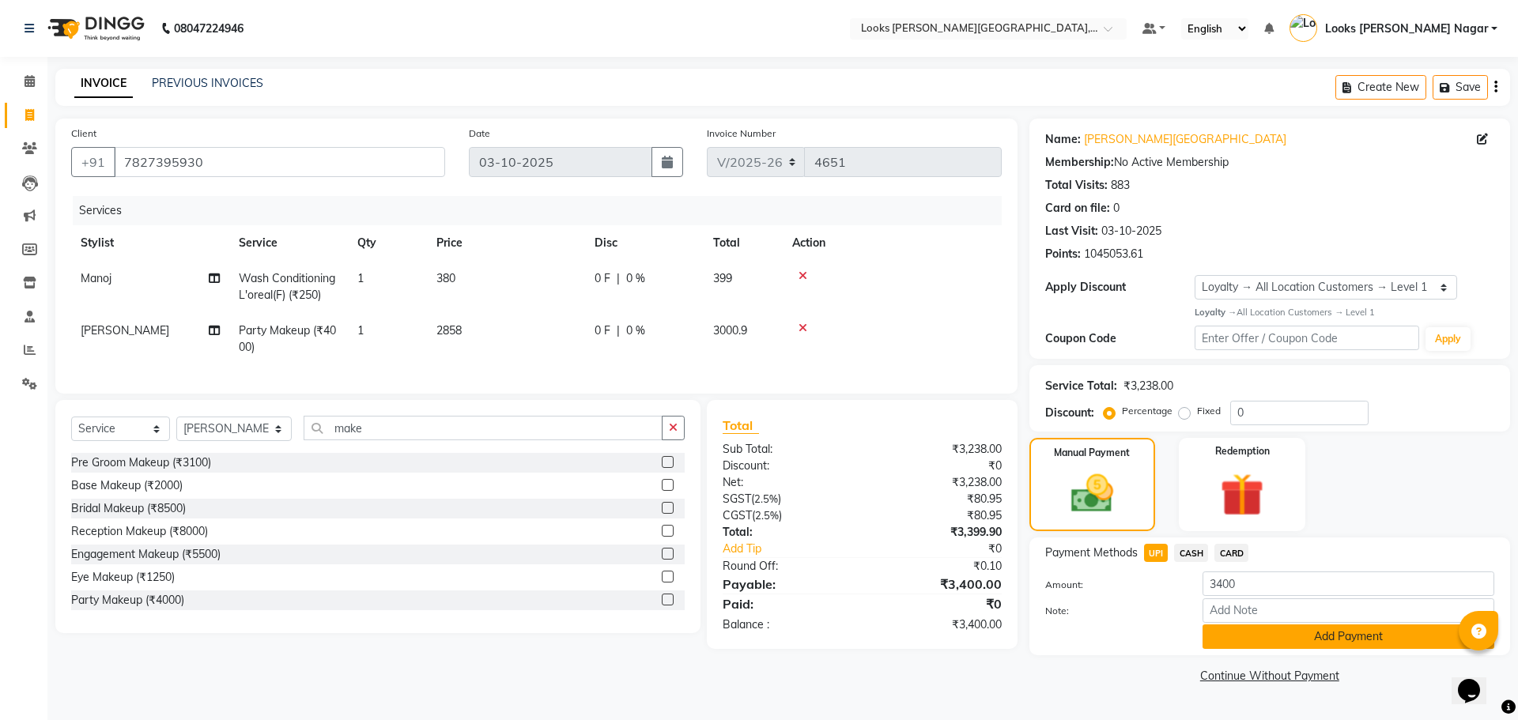
click at [1219, 628] on button "Add Payment" at bounding box center [1349, 637] width 292 height 25
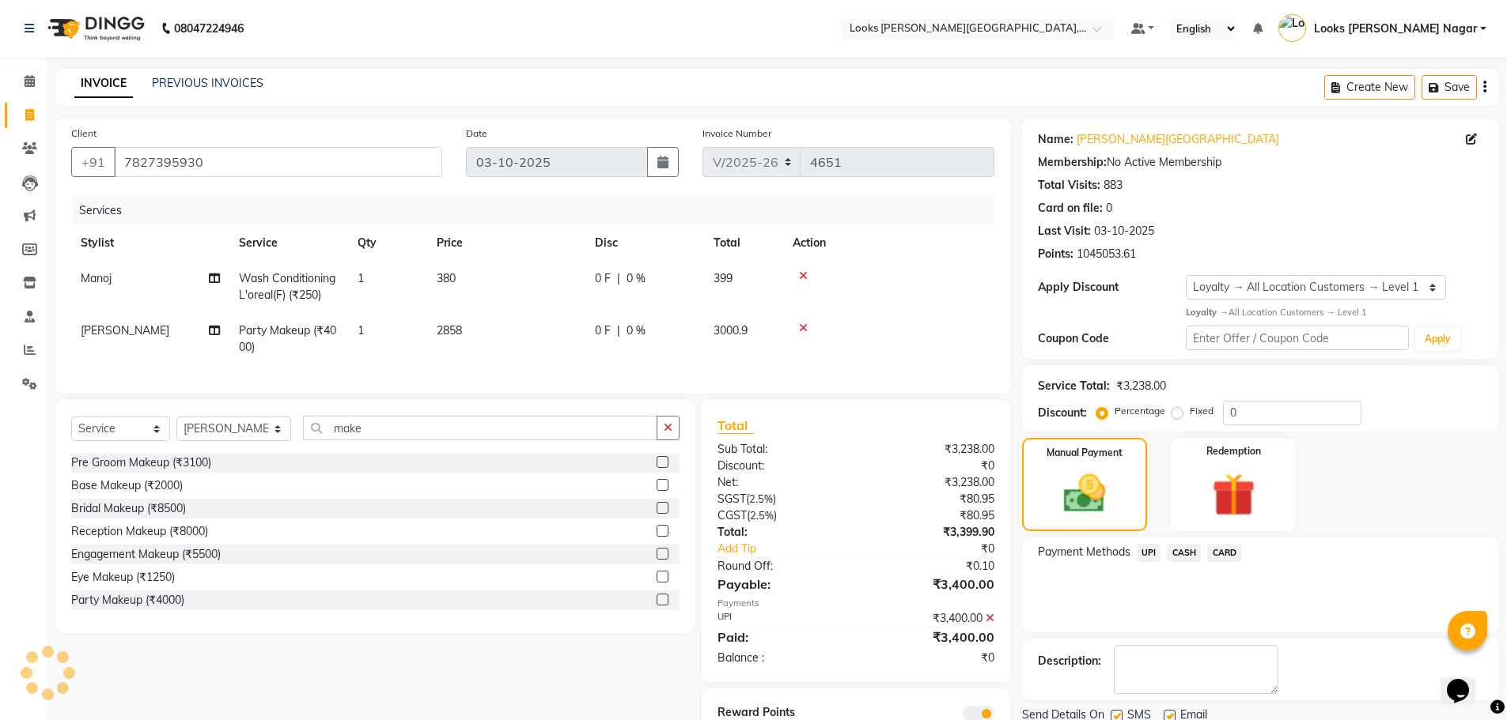
scroll to position [76, 0]
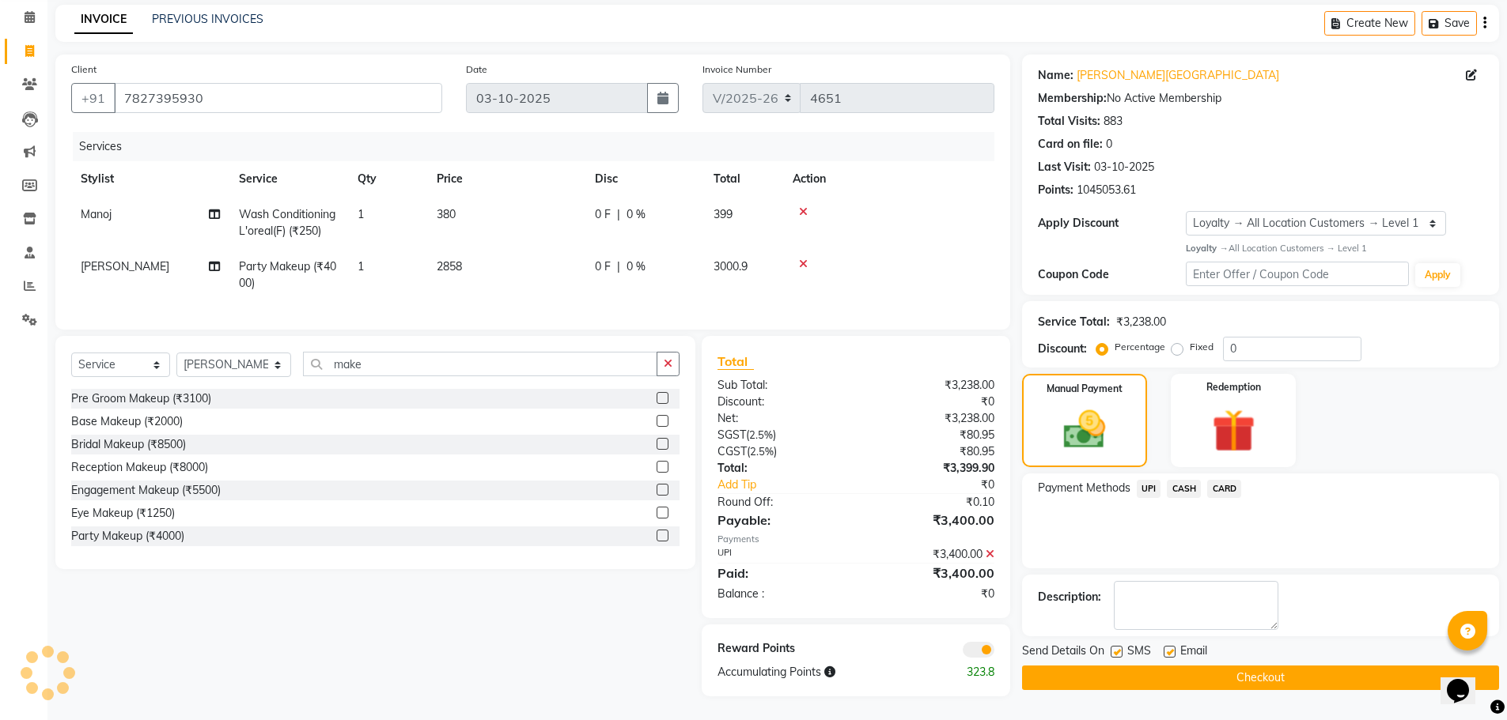
click at [1117, 646] on label at bounding box center [1116, 652] width 12 height 12
click at [1117, 648] on input "checkbox" at bounding box center [1115, 653] width 10 height 10
click at [1113, 677] on button "Checkout" at bounding box center [1260, 678] width 477 height 25
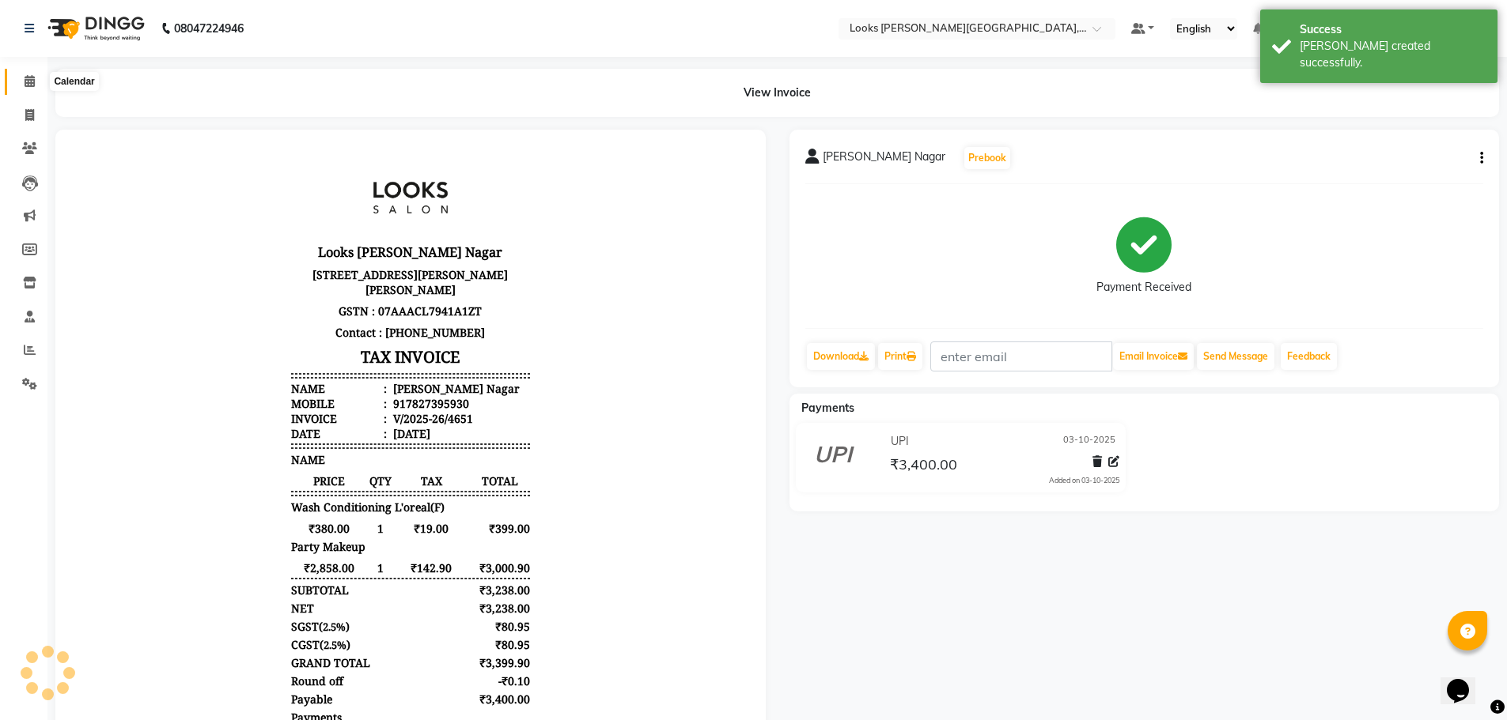
click at [31, 78] on icon at bounding box center [30, 81] width 10 height 12
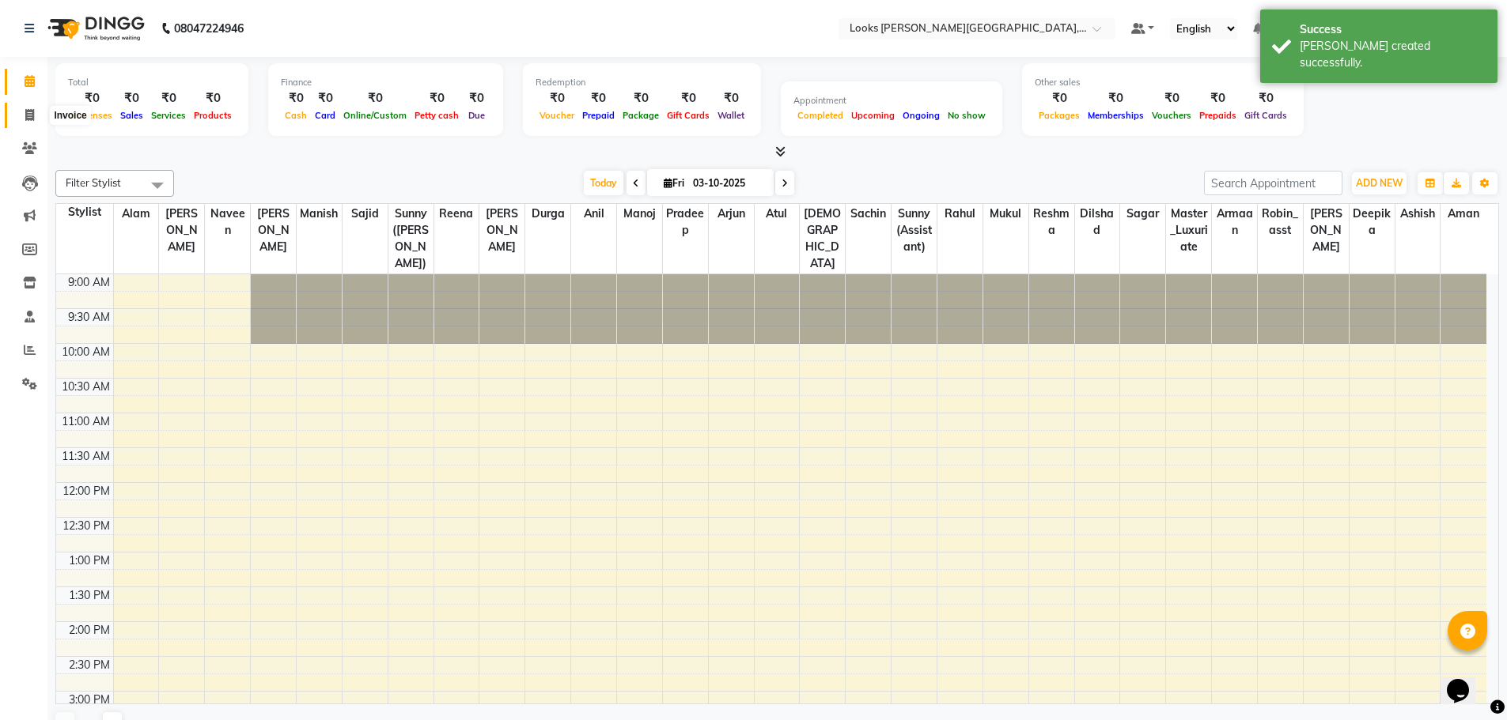
click at [28, 117] on icon at bounding box center [29, 115] width 9 height 12
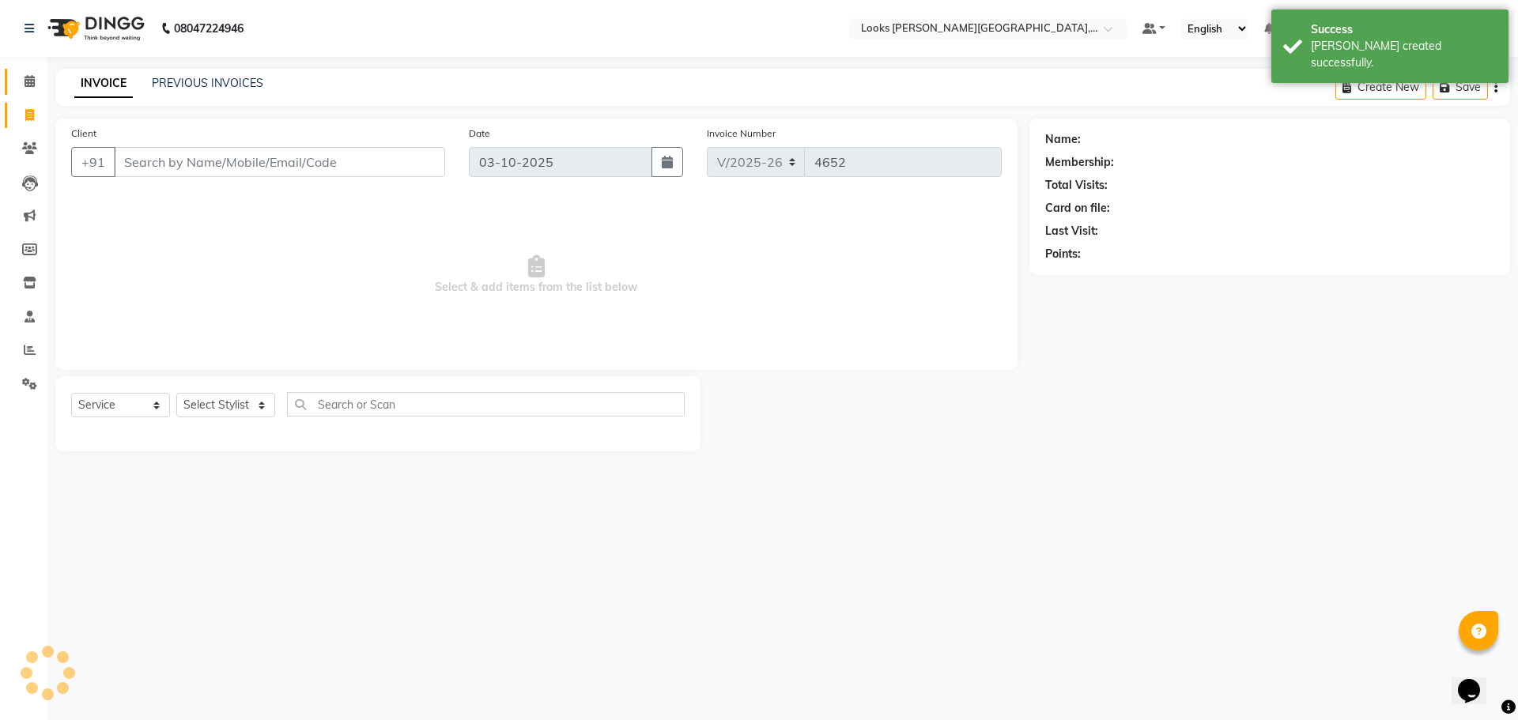
click at [36, 87] on span at bounding box center [30, 82] width 28 height 18
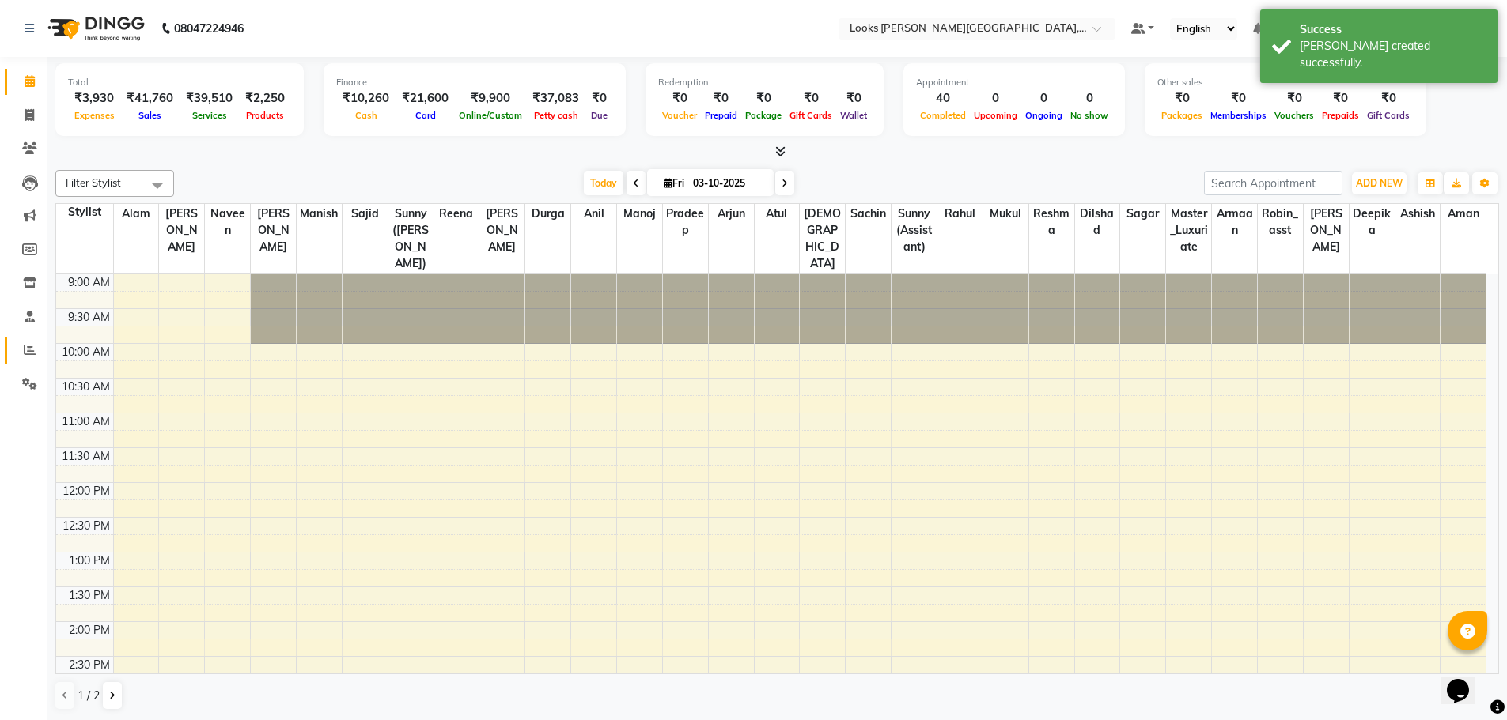
click at [28, 338] on link "Reports" at bounding box center [24, 351] width 38 height 26
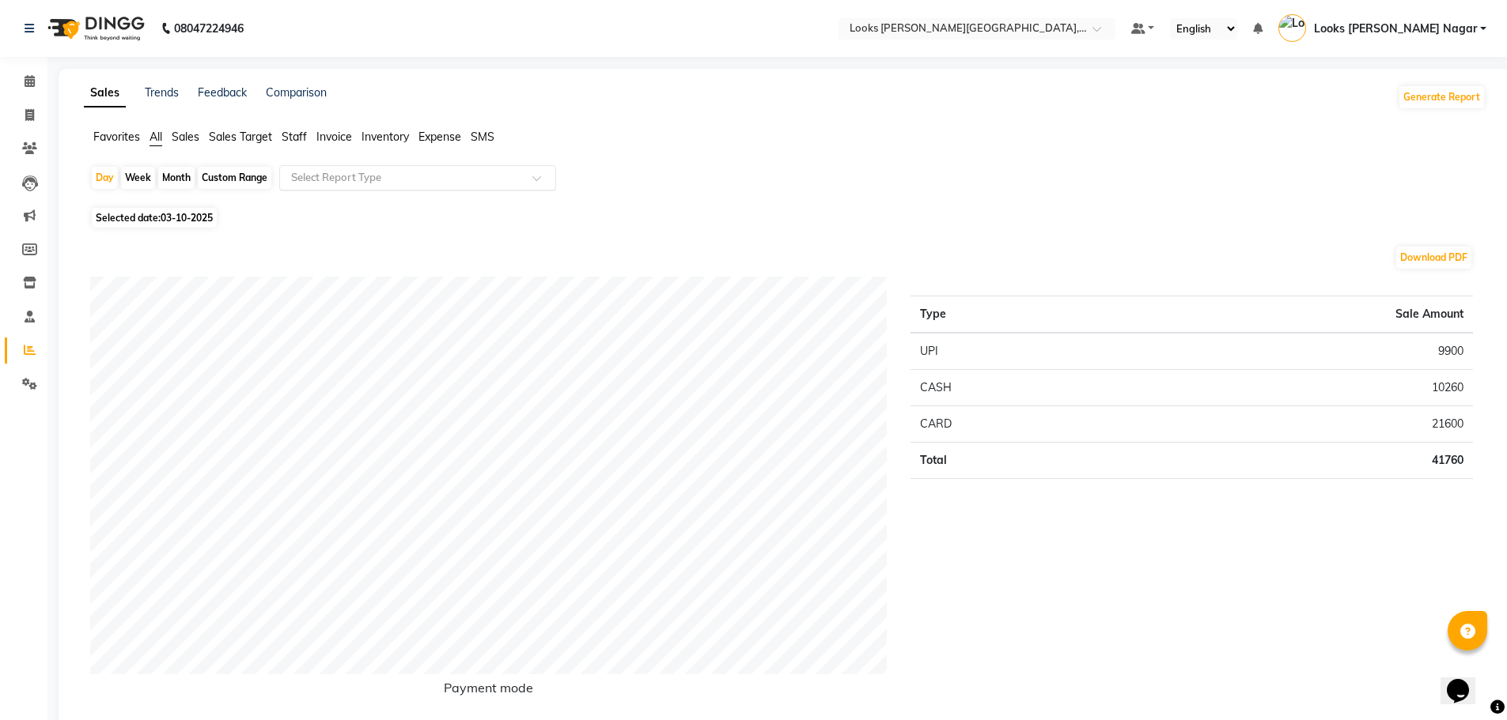
click at [314, 173] on input "text" at bounding box center [402, 178] width 228 height 16
click at [301, 142] on span "Staff" at bounding box center [294, 137] width 25 height 14
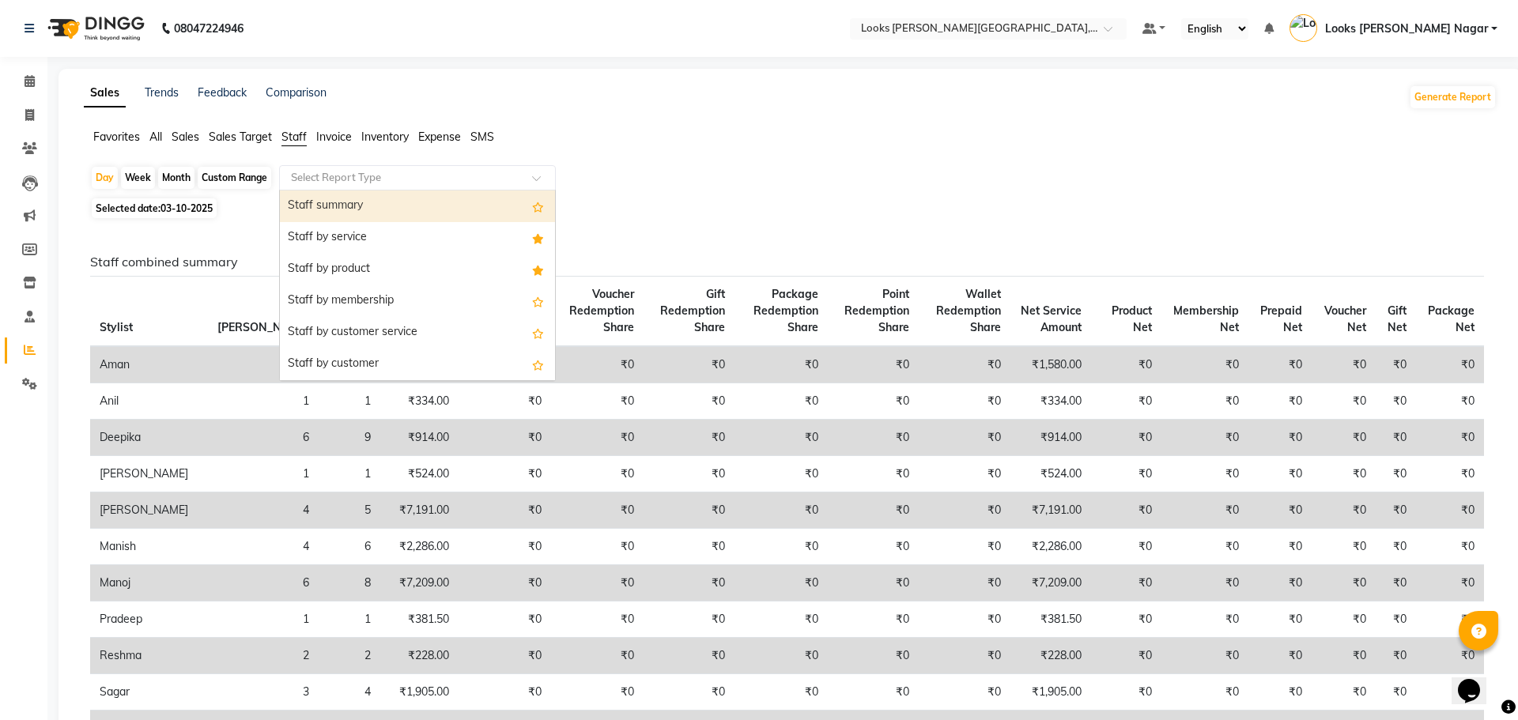
click at [346, 185] on input "text" at bounding box center [402, 178] width 228 height 16
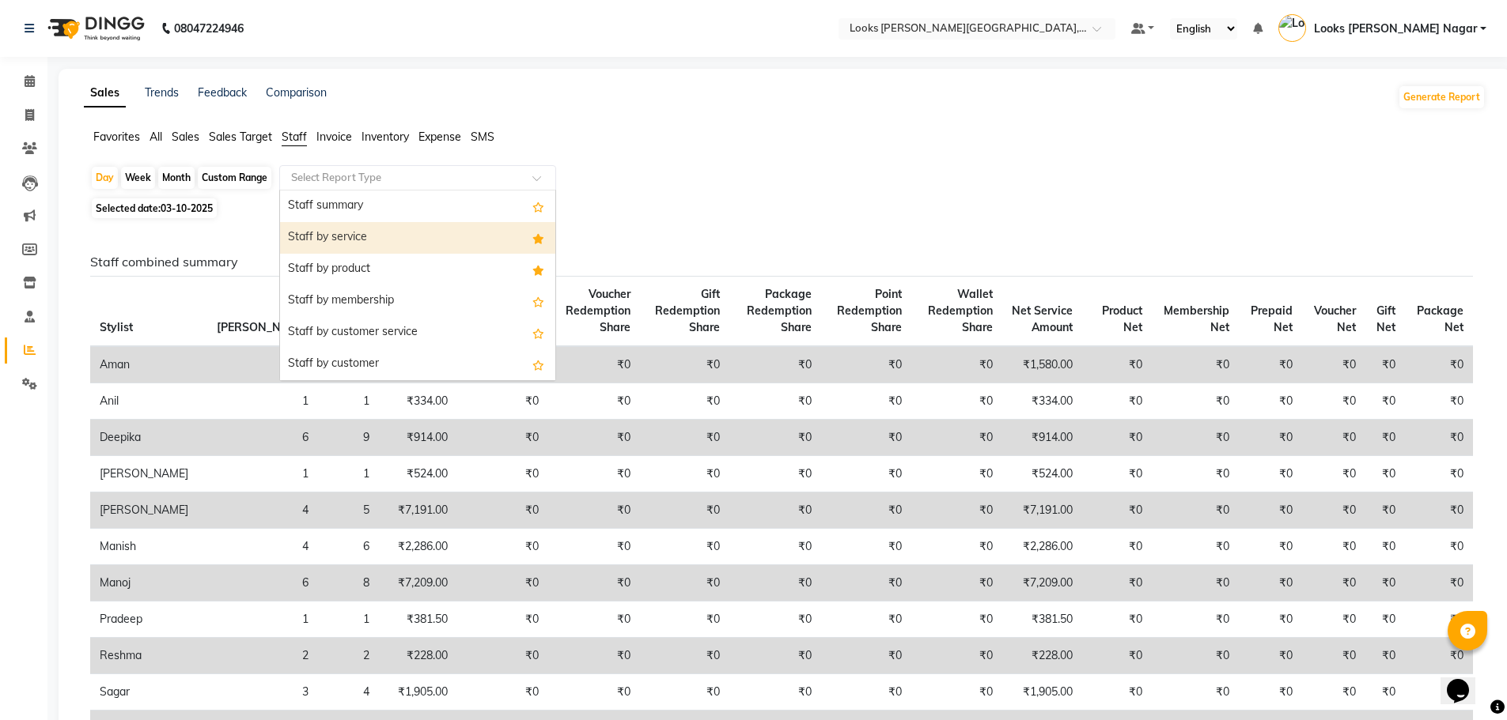
click at [391, 245] on div "Staff by service" at bounding box center [417, 238] width 275 height 32
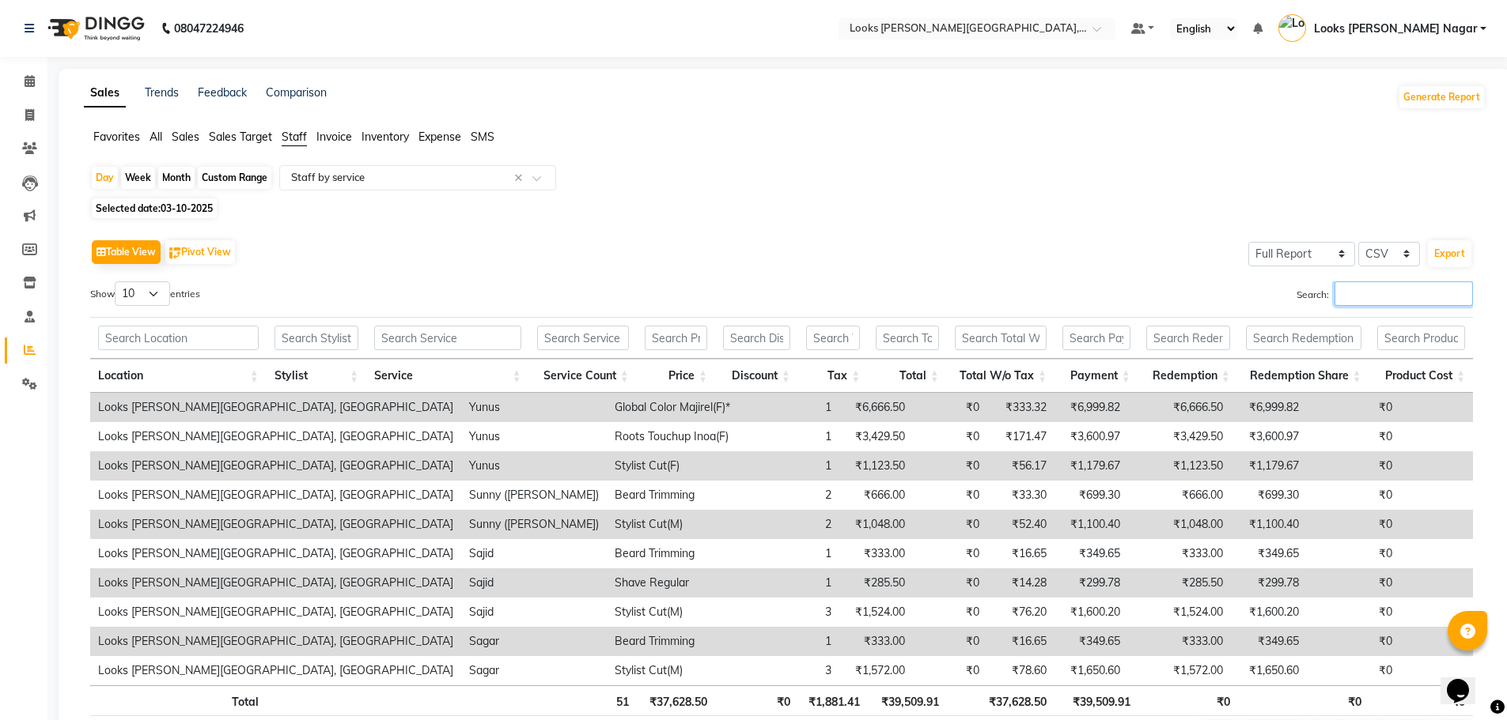
click at [1423, 292] on input "Search:" at bounding box center [1403, 294] width 138 height 25
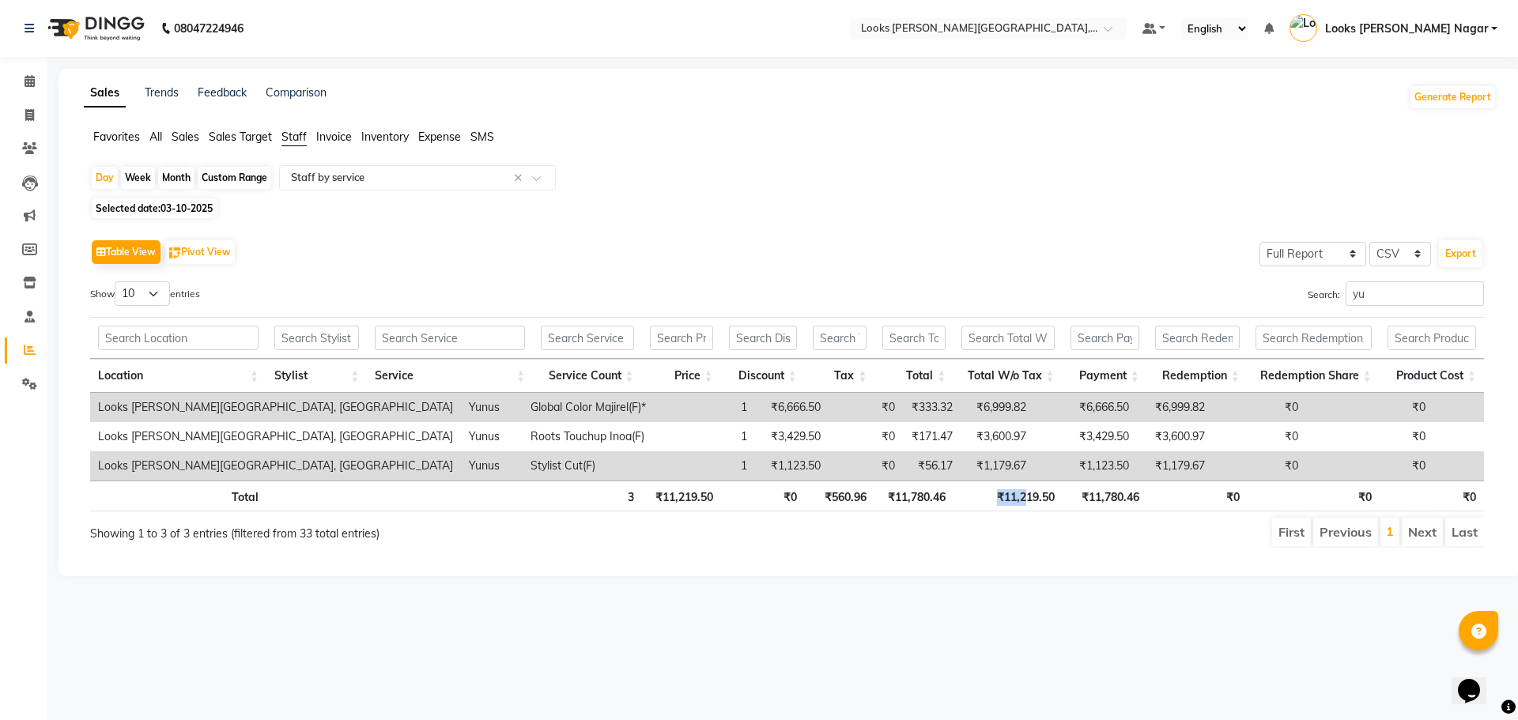
drag, startPoint x: 992, startPoint y: 497, endPoint x: 1026, endPoint y: 504, distance: 34.6
click at [1026, 504] on th "₹11,219.50" at bounding box center [1008, 496] width 108 height 31
click at [31, 78] on icon at bounding box center [30, 81] width 10 height 12
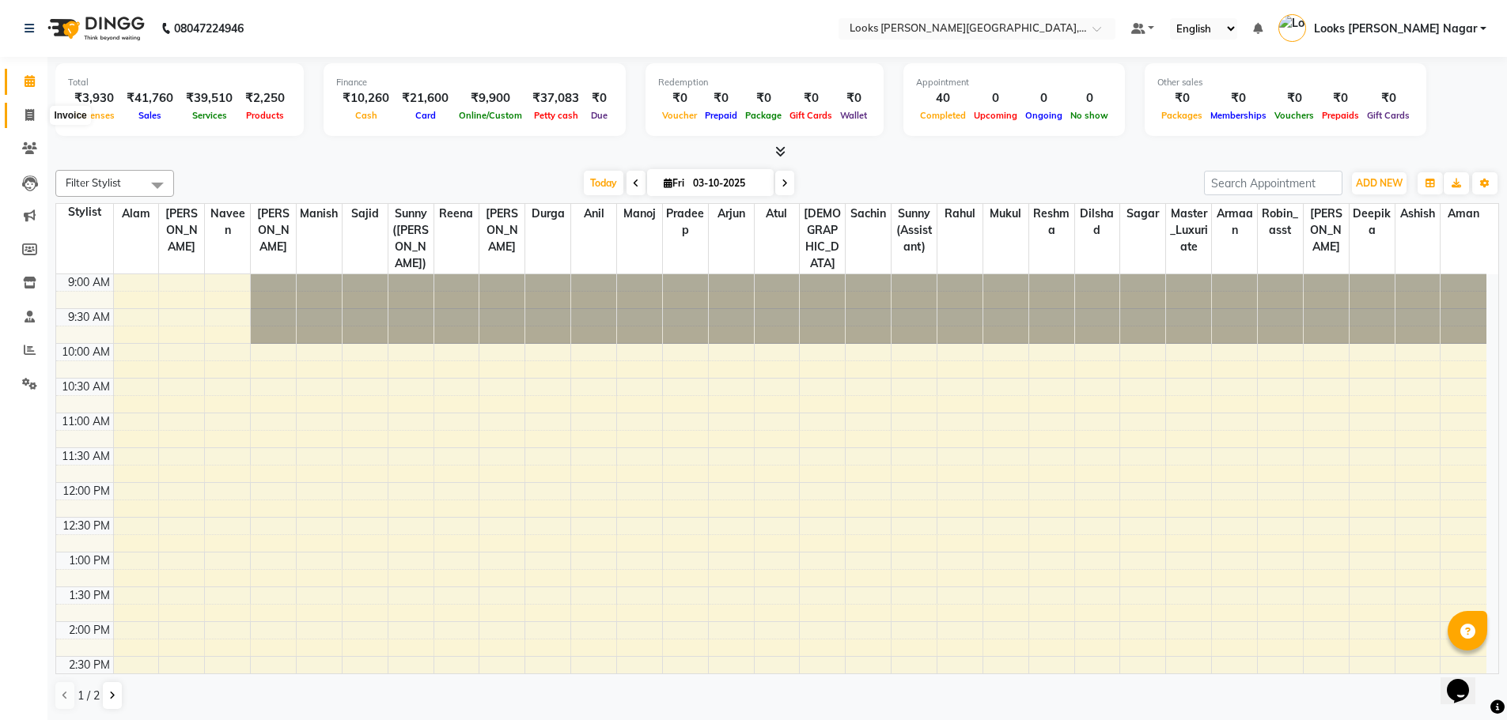
click at [36, 107] on span at bounding box center [30, 116] width 28 height 18
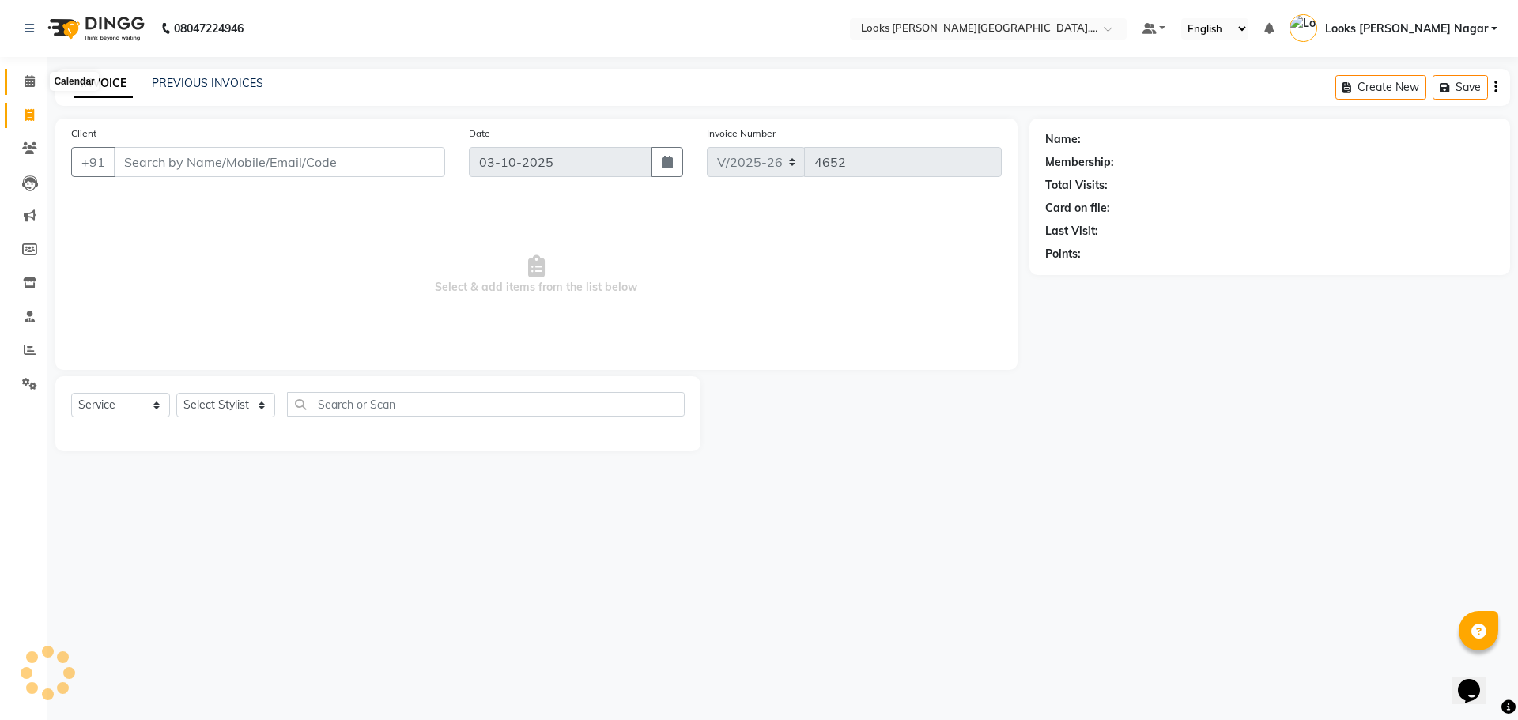
click at [37, 81] on span at bounding box center [30, 82] width 28 height 18
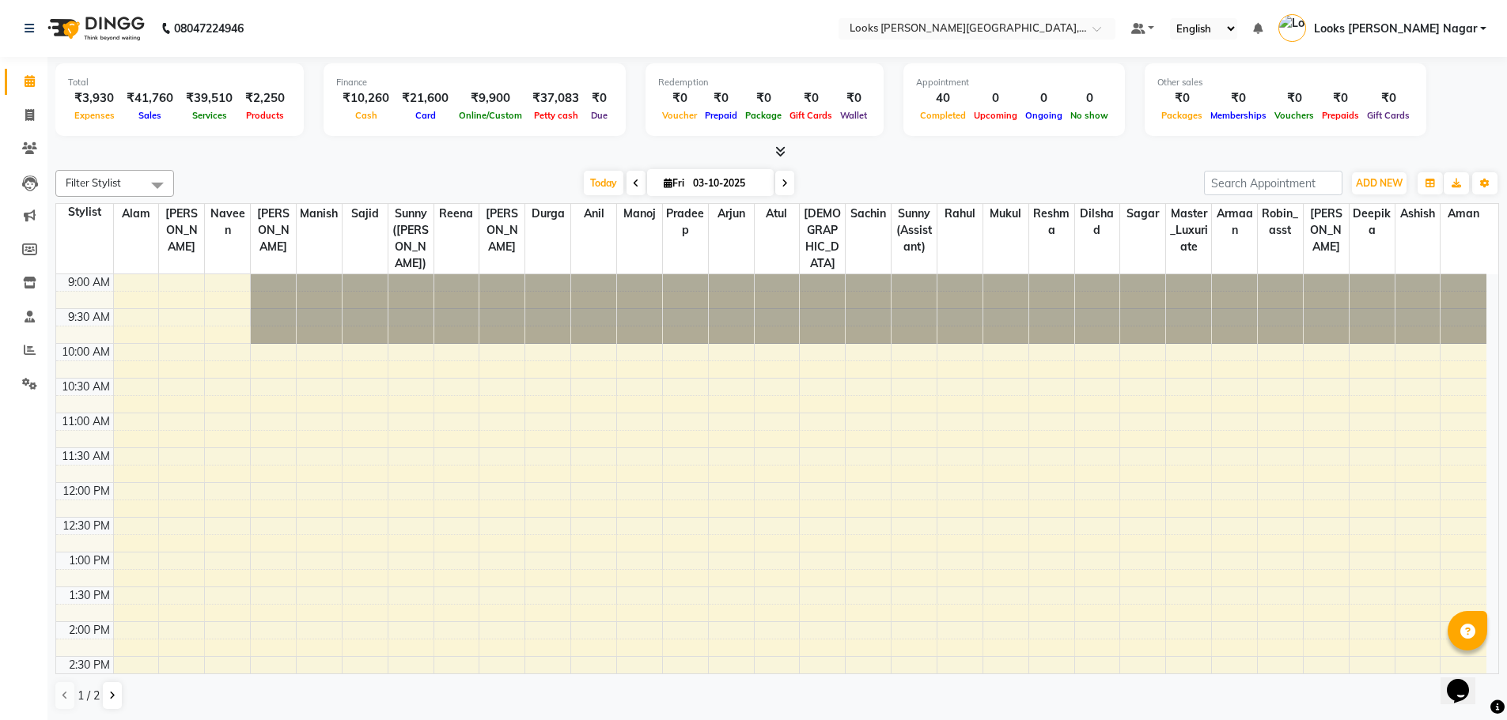
scroll to position [458, 0]
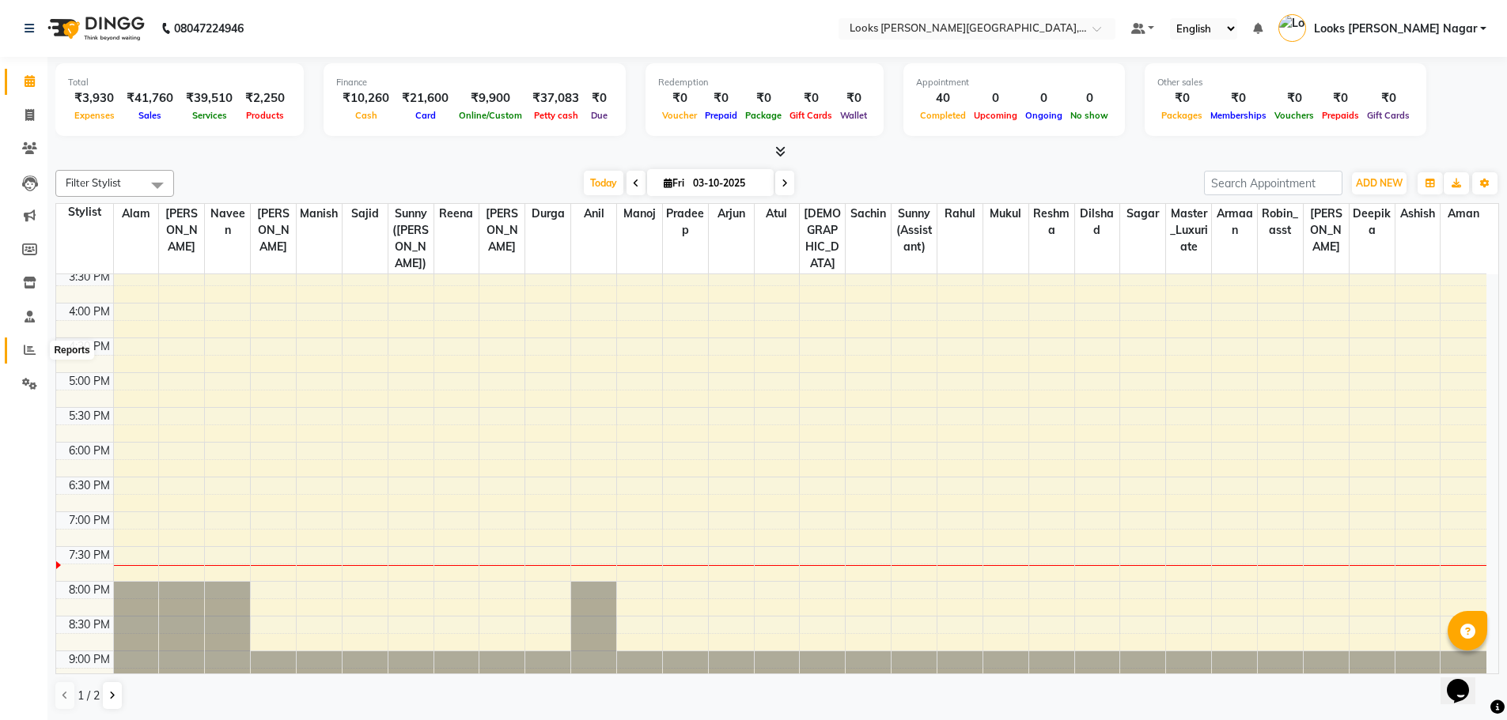
click at [27, 357] on span at bounding box center [30, 351] width 28 height 18
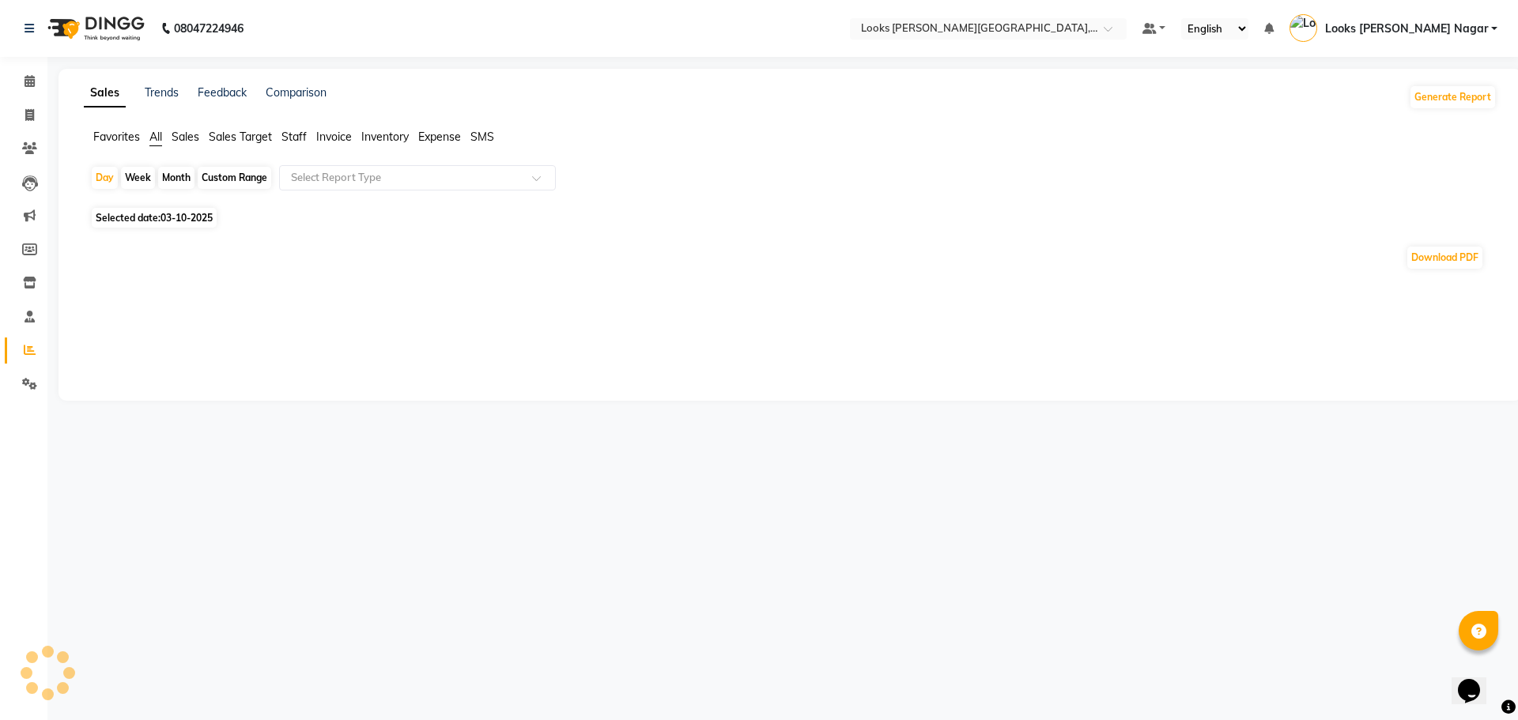
click at [291, 136] on span "Staff" at bounding box center [294, 137] width 25 height 14
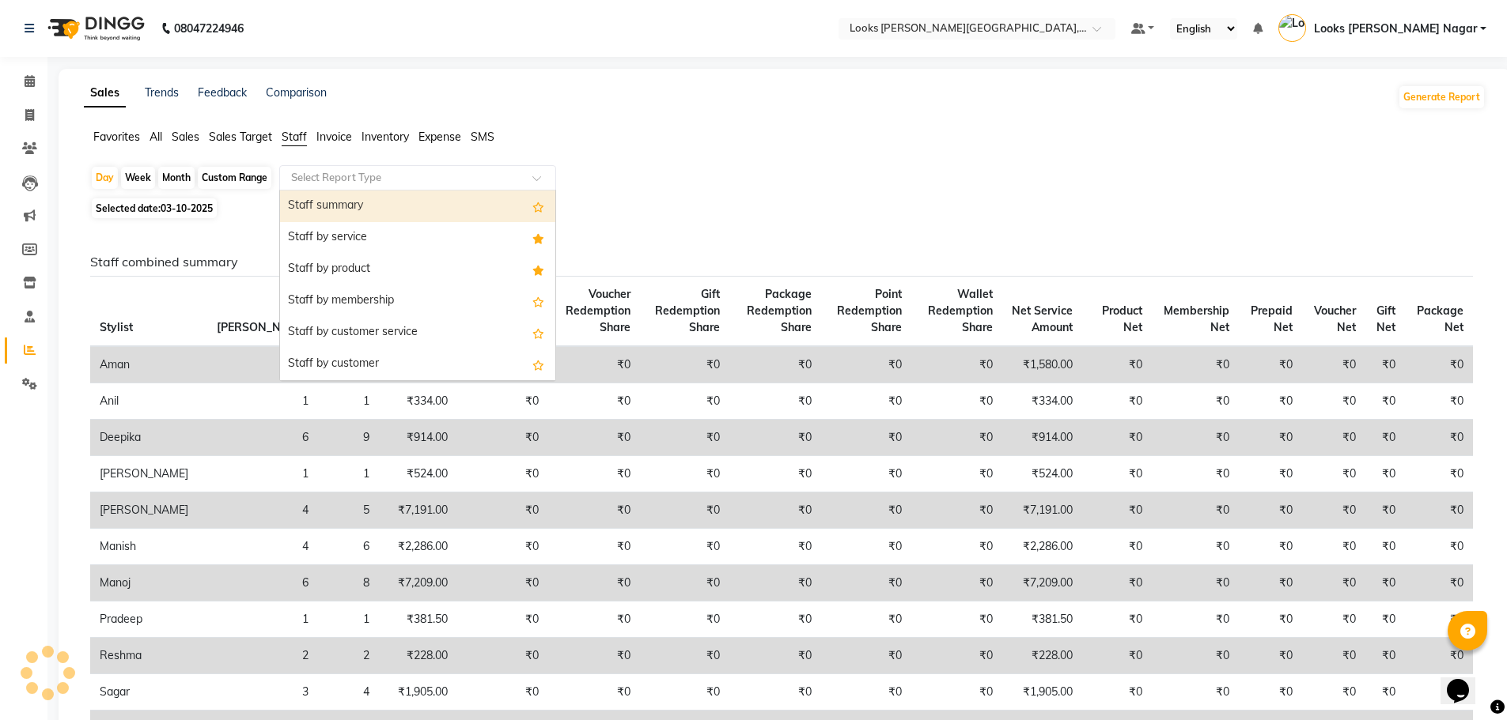
click at [335, 171] on input "text" at bounding box center [402, 178] width 228 height 16
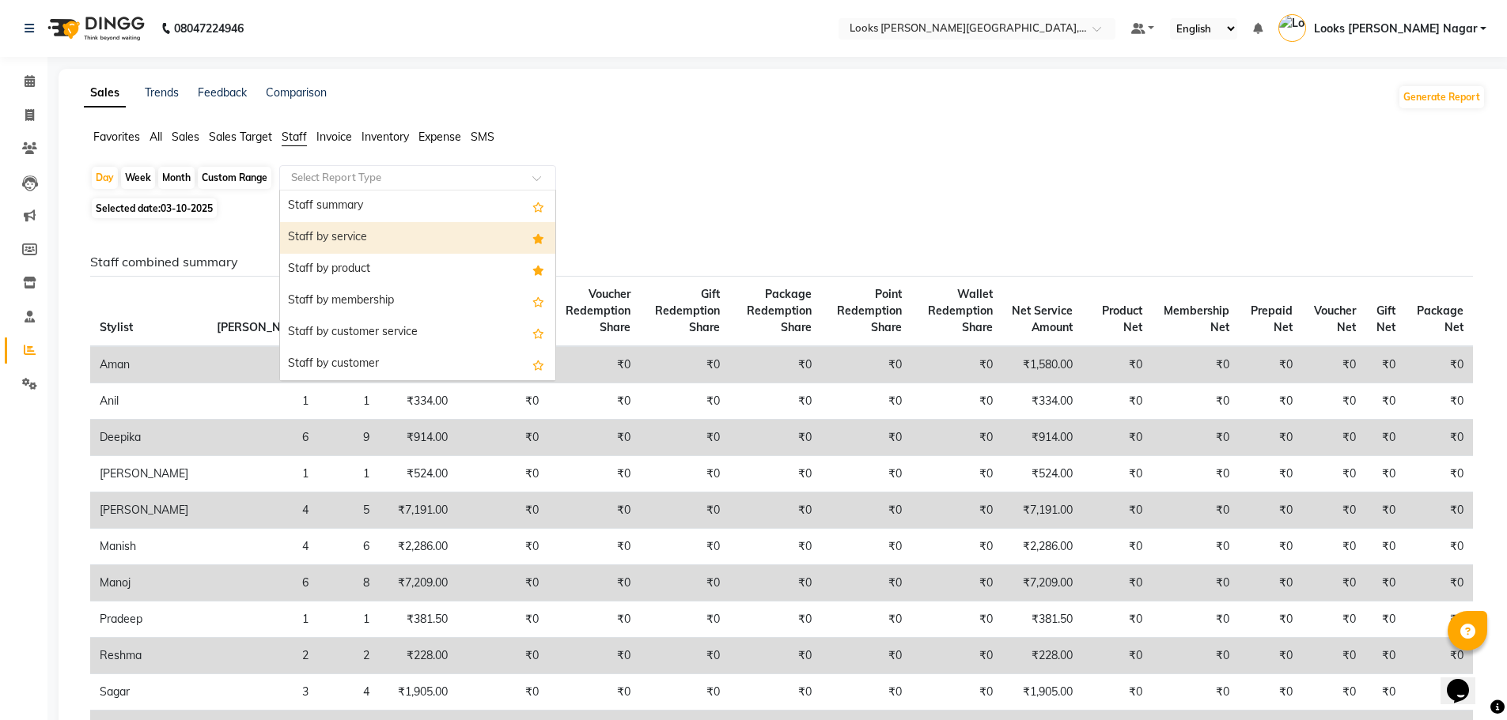
click at [370, 227] on div "Staff by service" at bounding box center [417, 238] width 275 height 32
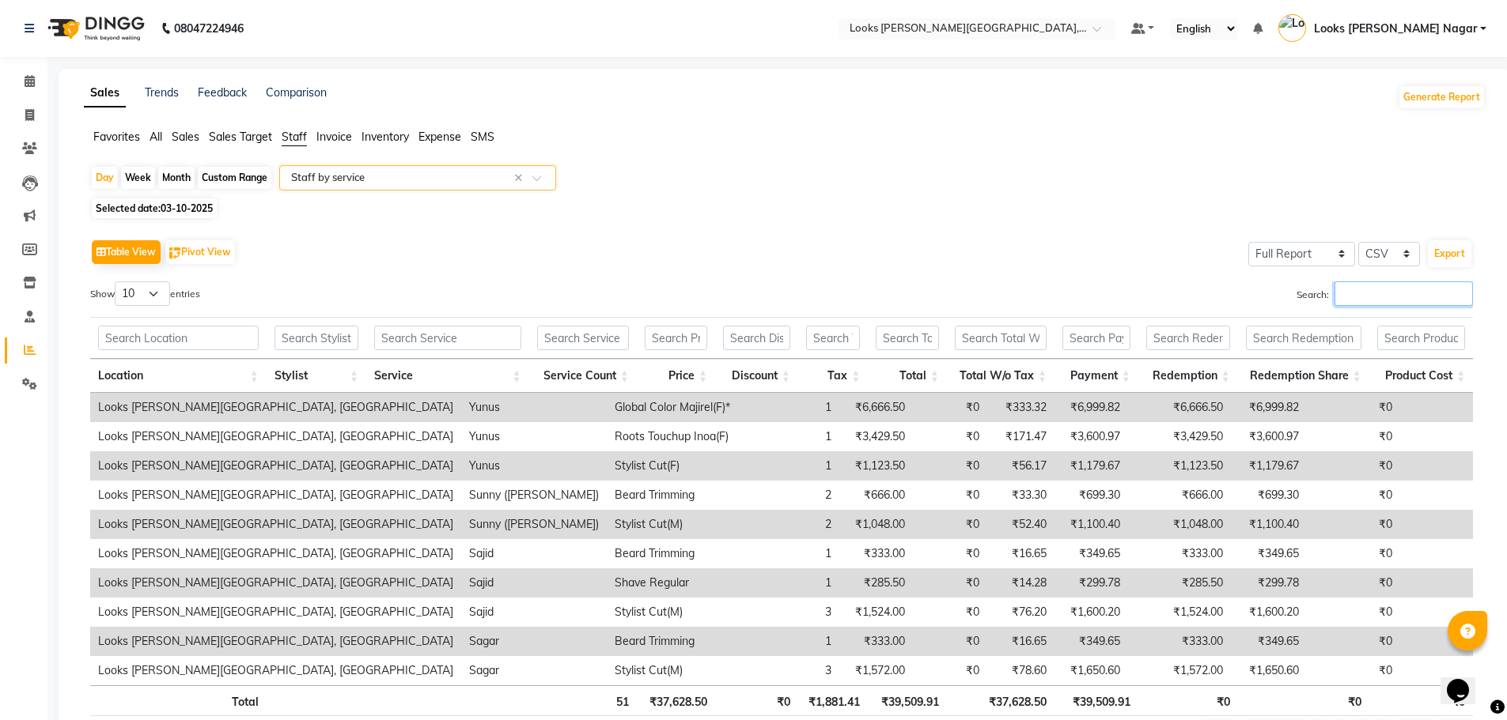
click at [1392, 290] on input "Search:" at bounding box center [1403, 294] width 138 height 25
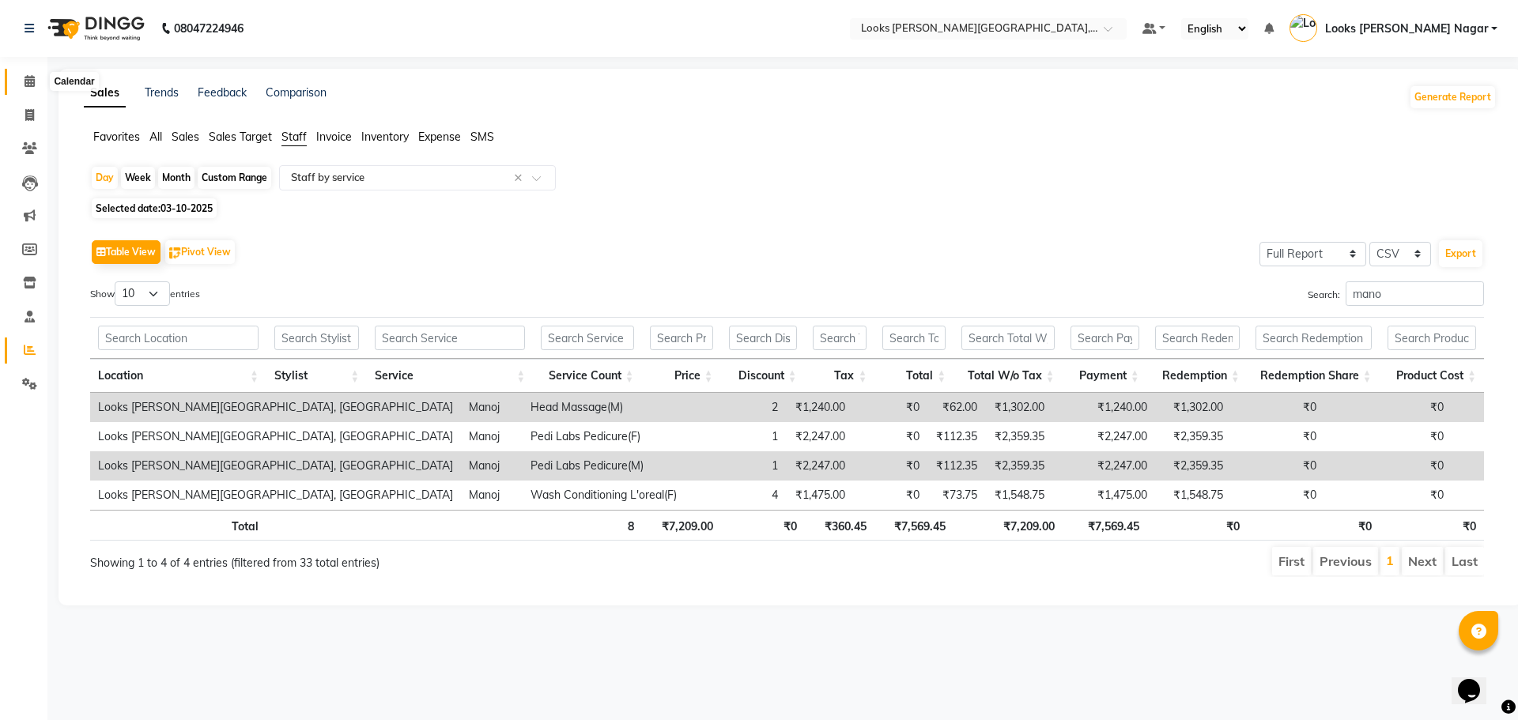
click at [30, 78] on icon at bounding box center [30, 81] width 10 height 12
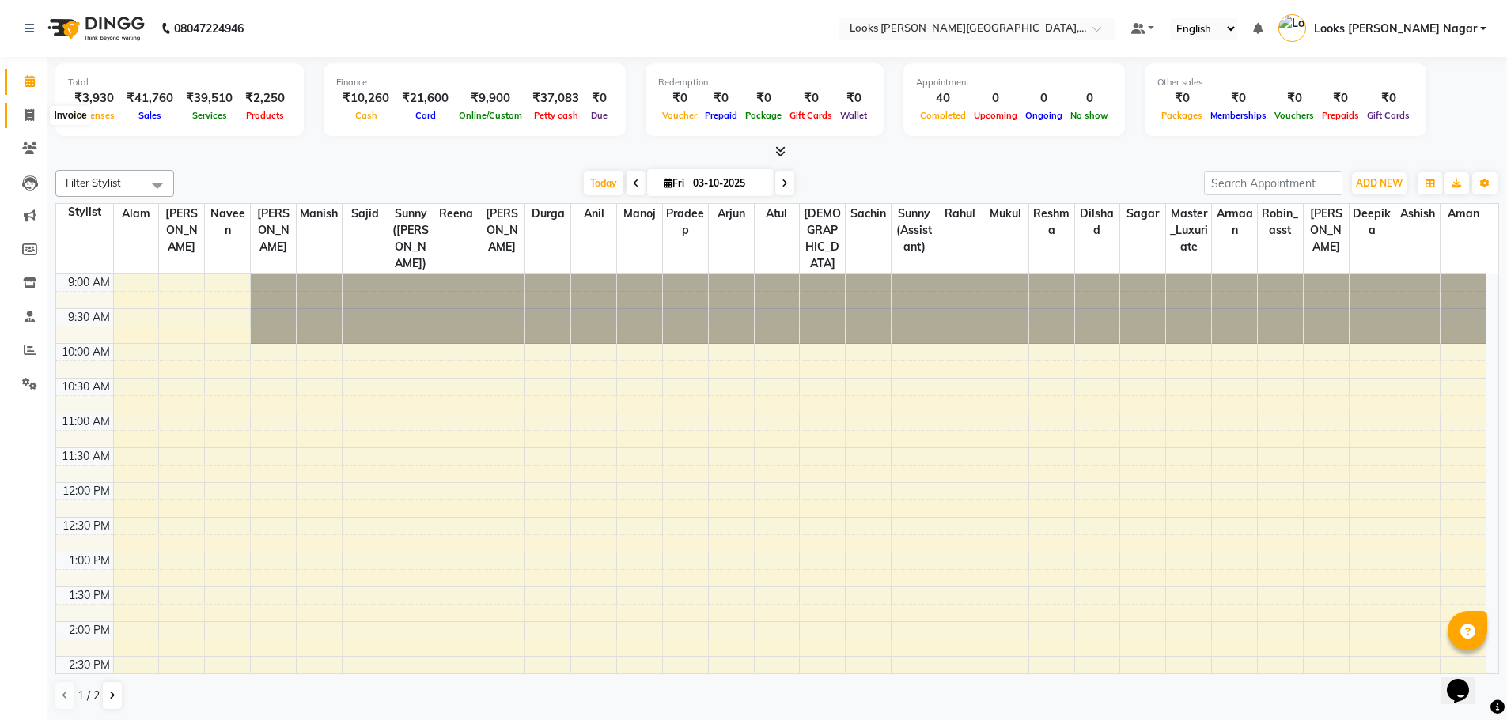
drag, startPoint x: 28, startPoint y: 115, endPoint x: 31, endPoint y: 97, distance: 18.5
click at [28, 115] on icon at bounding box center [29, 115] width 9 height 12
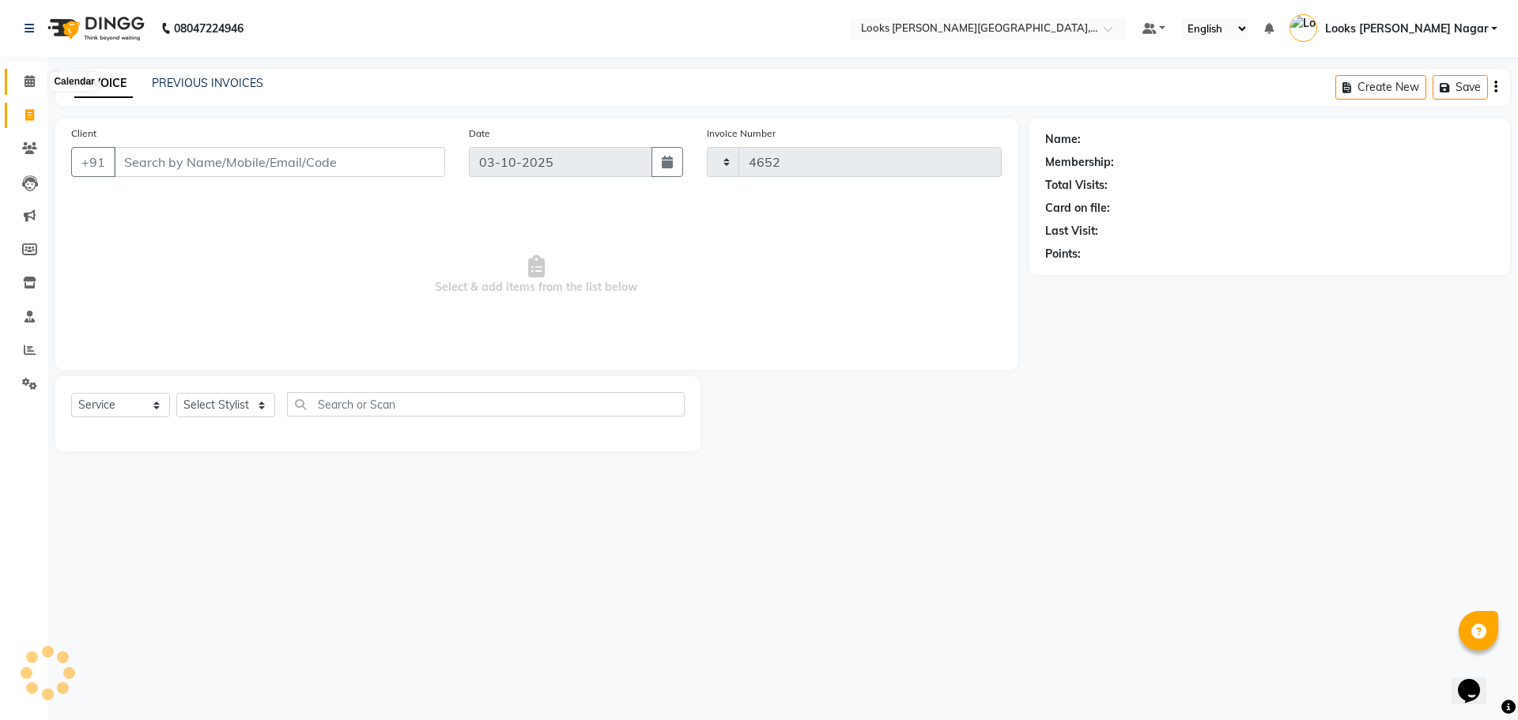
click at [34, 81] on icon at bounding box center [30, 81] width 10 height 12
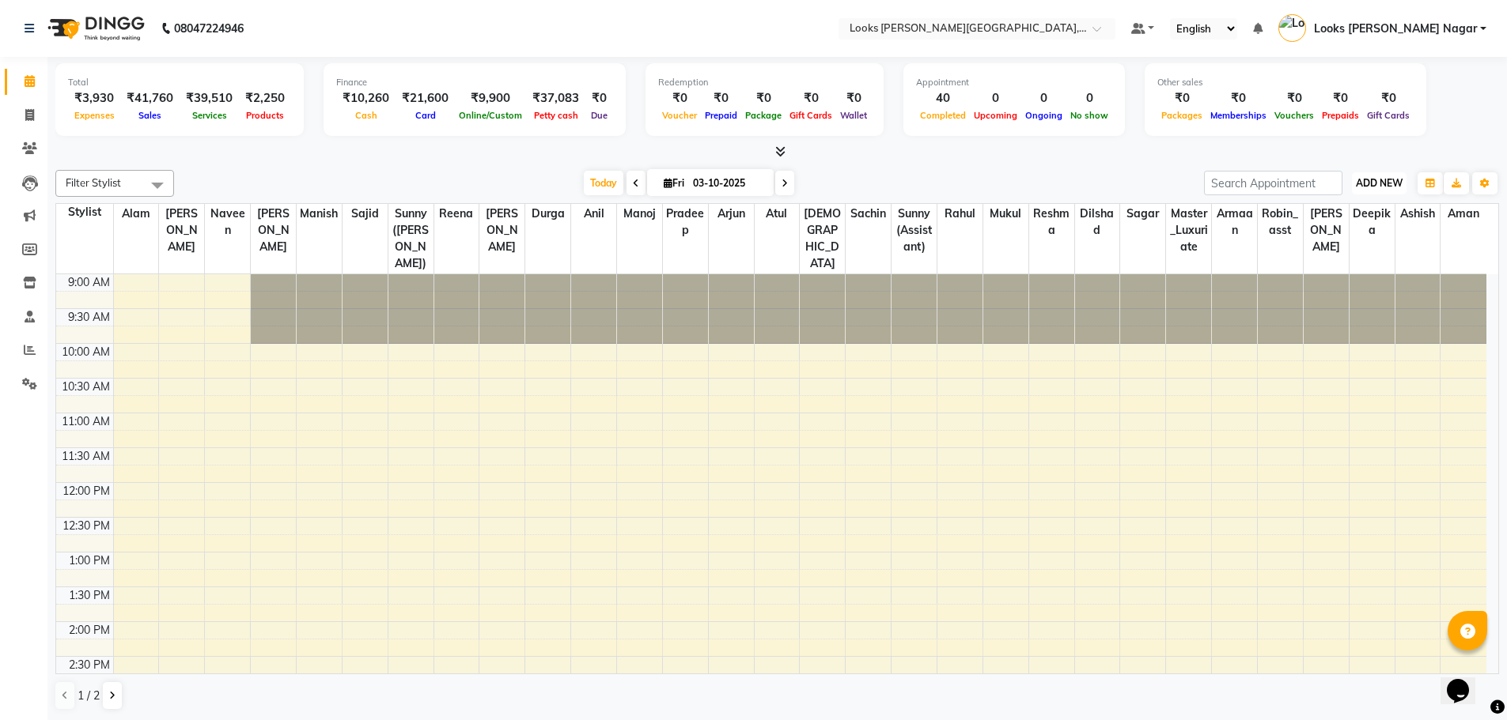
click at [1389, 182] on span "ADD NEW" at bounding box center [1378, 183] width 47 height 12
click at [1342, 251] on link "Add Expense" at bounding box center [1342, 254] width 125 height 21
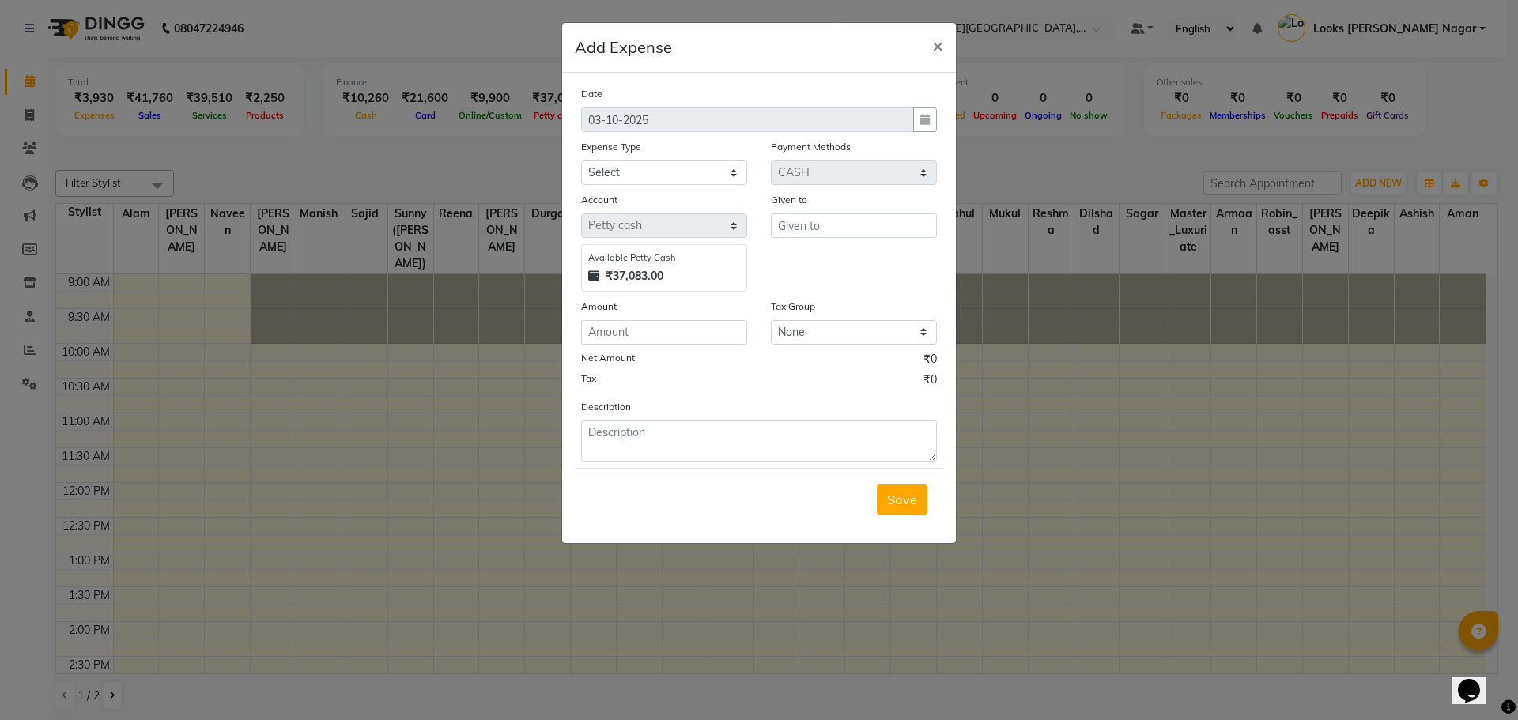
click at [639, 161] on div "Expense Type Select Accommodation Aesthetics Bank Deposit BLINKIT Cash Handover…" at bounding box center [664, 161] width 190 height 47
click at [641, 166] on select "Select Accommodation Aesthetics Bank Deposit BLINKIT Cash Handover Client Refun…" at bounding box center [664, 173] width 166 height 25
click at [581, 161] on select "Select Accommodation Aesthetics Bank Deposit BLINKIT Cash Handover Client Refun…" at bounding box center [664, 173] width 166 height 25
click at [919, 499] on button "Save" at bounding box center [902, 500] width 51 height 30
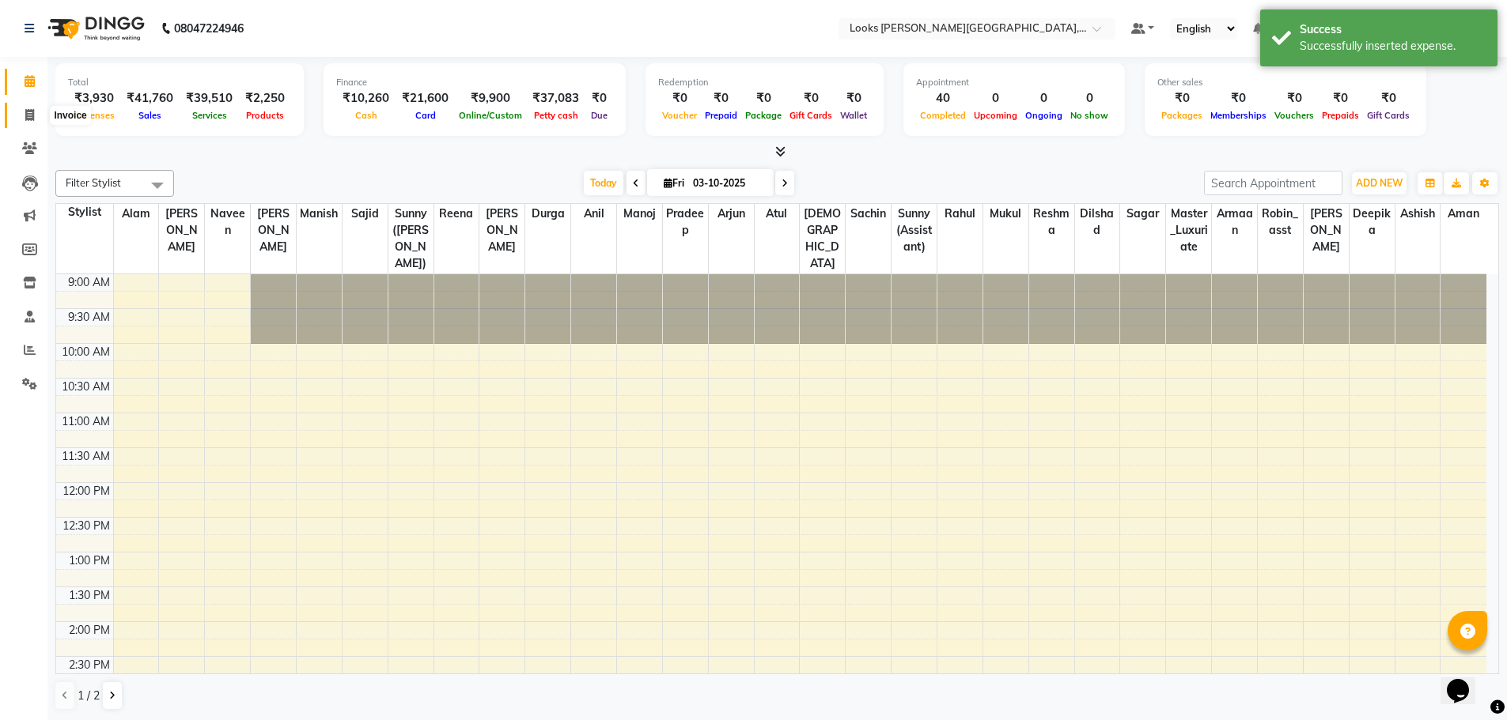
click at [32, 109] on icon at bounding box center [29, 115] width 9 height 12
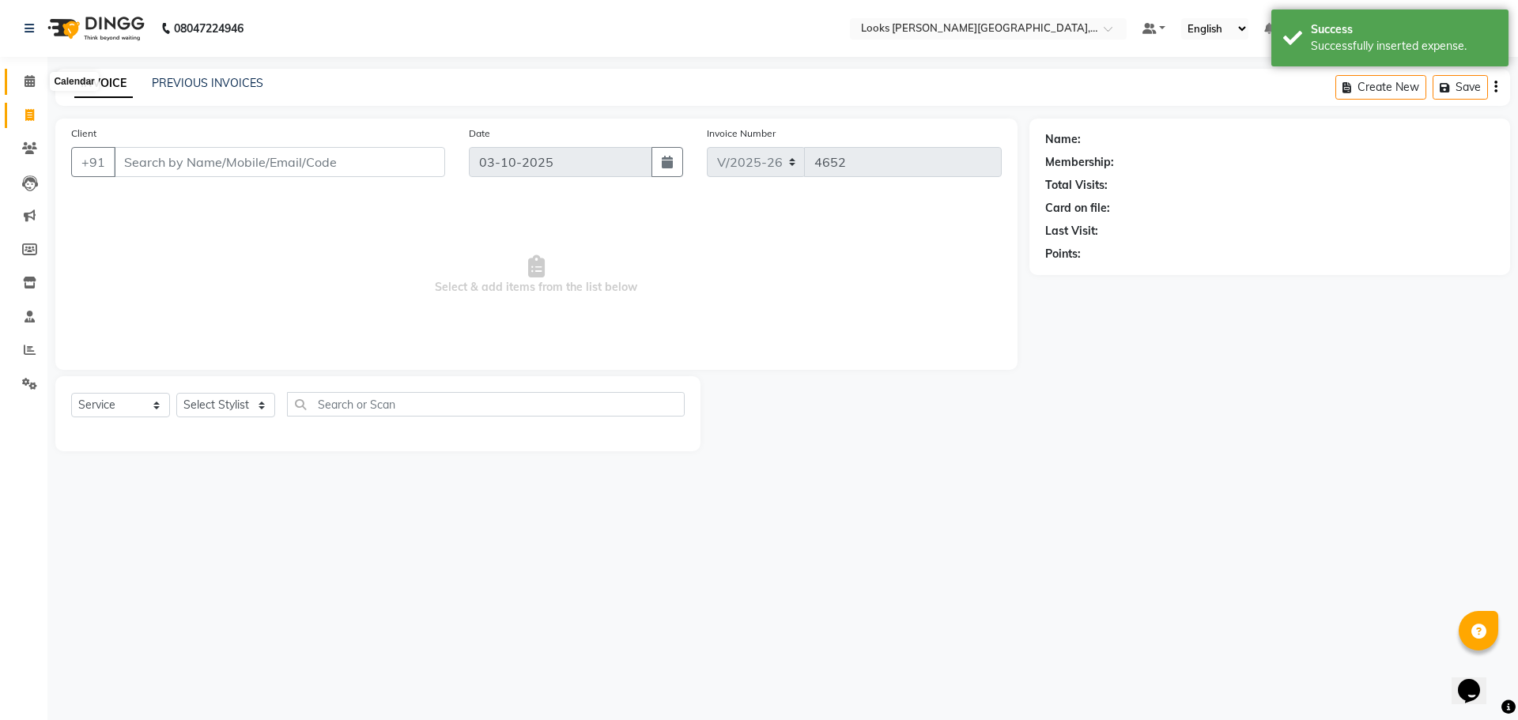
click at [32, 81] on icon at bounding box center [30, 81] width 10 height 12
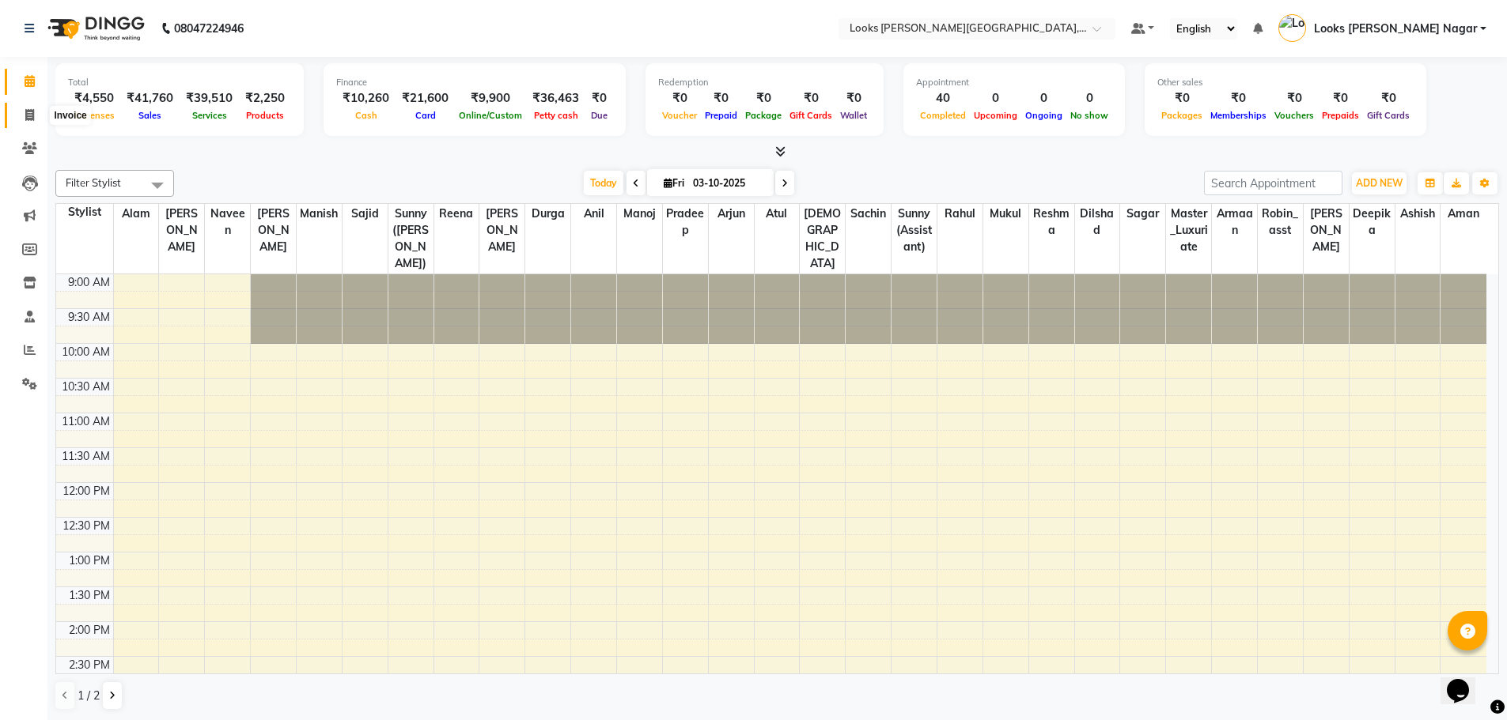
drag, startPoint x: 24, startPoint y: 114, endPoint x: 28, endPoint y: 102, distance: 12.5
click at [24, 114] on span at bounding box center [30, 116] width 28 height 18
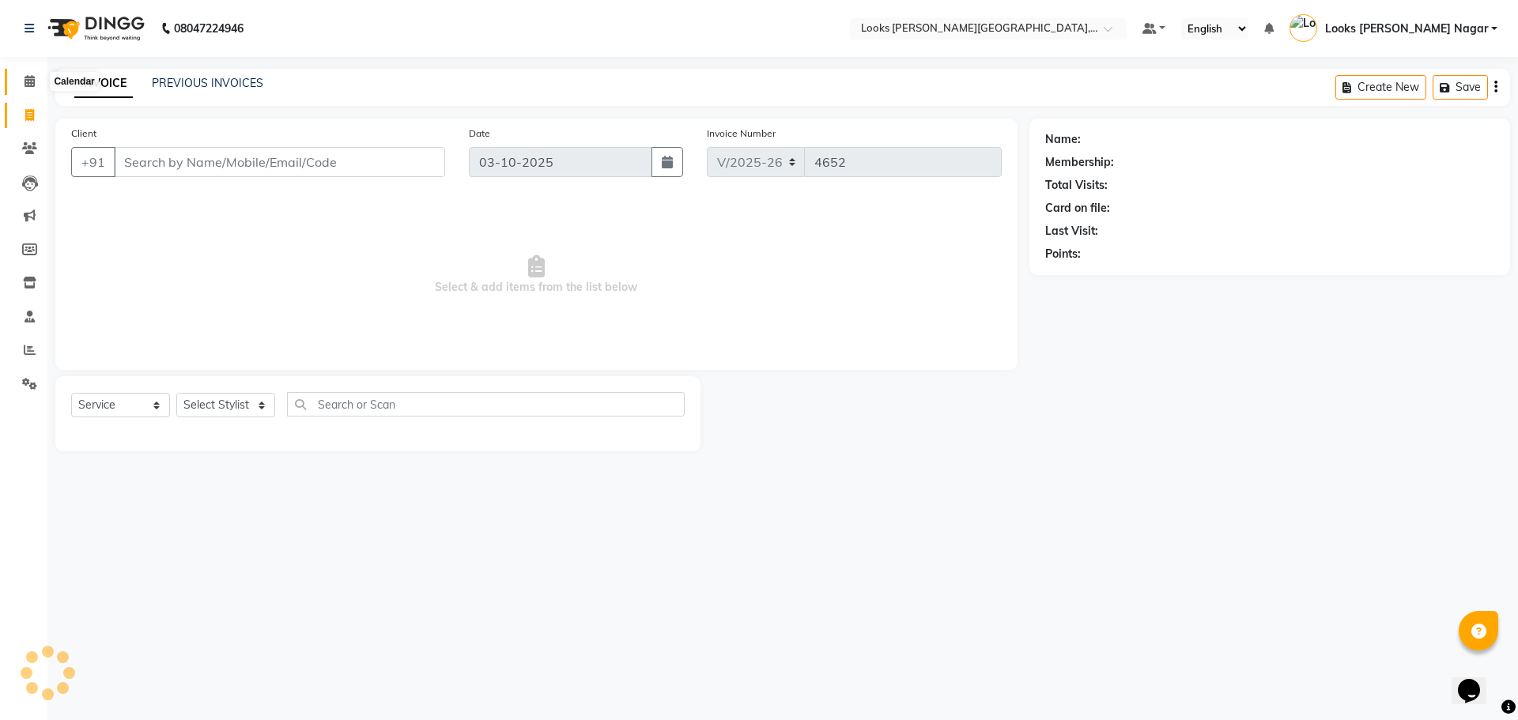
click at [29, 89] on span at bounding box center [30, 82] width 28 height 18
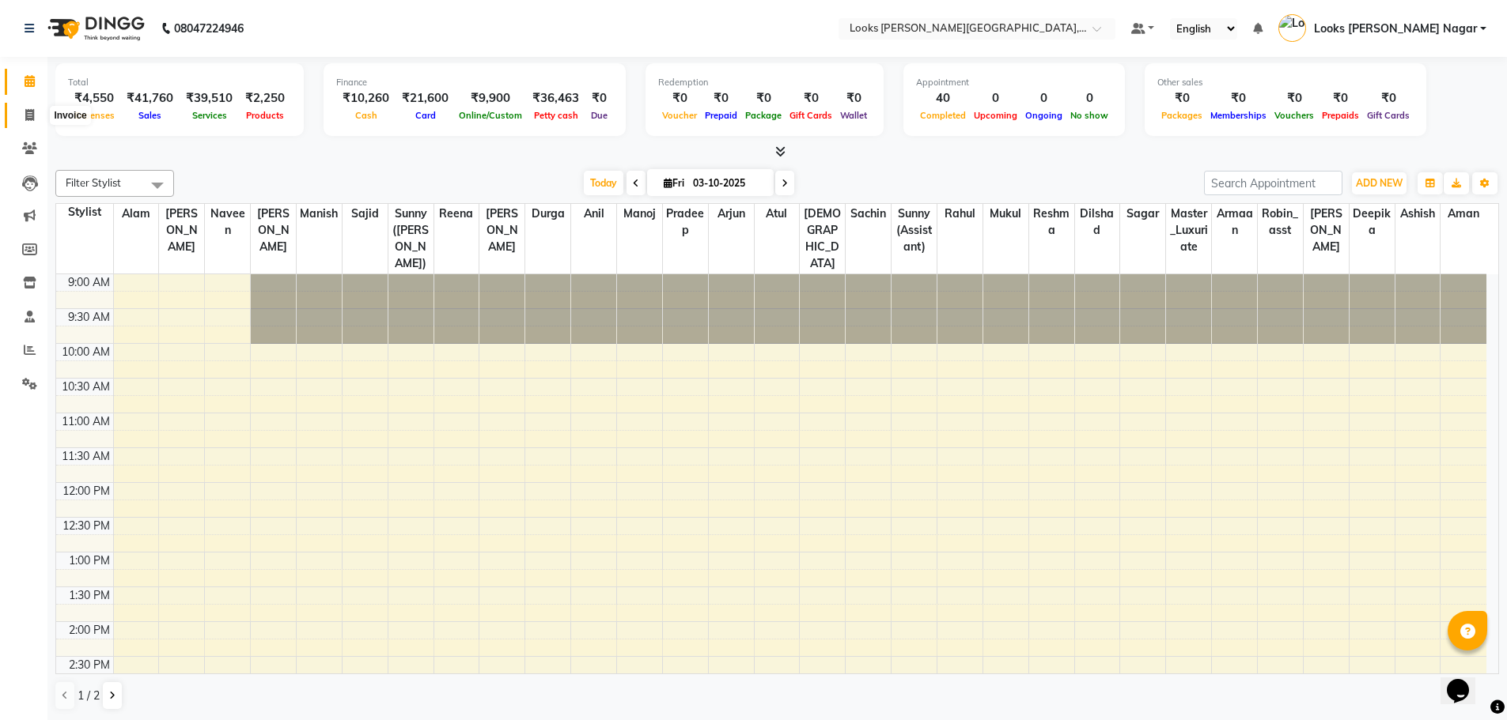
click at [33, 115] on icon at bounding box center [29, 115] width 9 height 12
select select "service"
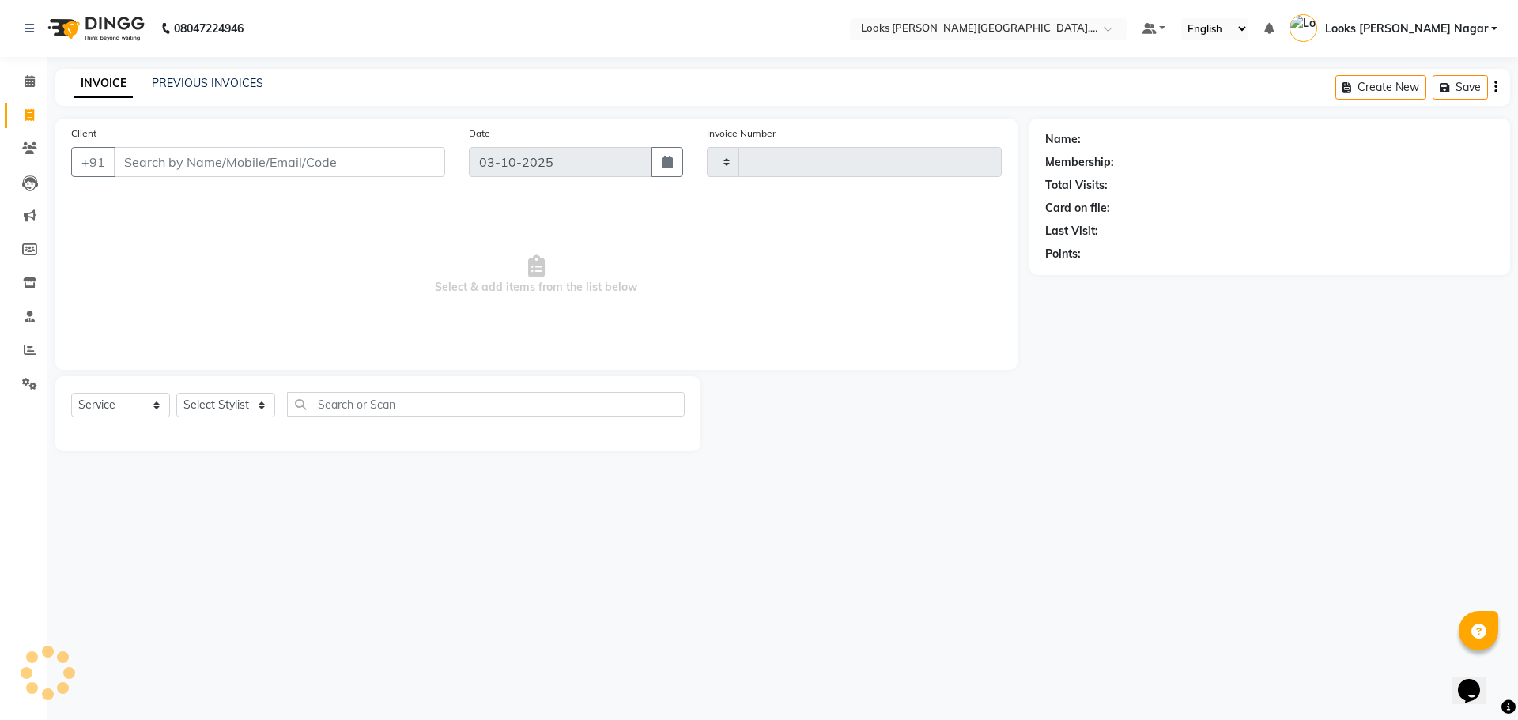
type input "4652"
select select "4327"
click at [168, 158] on input "Client" at bounding box center [279, 162] width 331 height 30
type input "9"
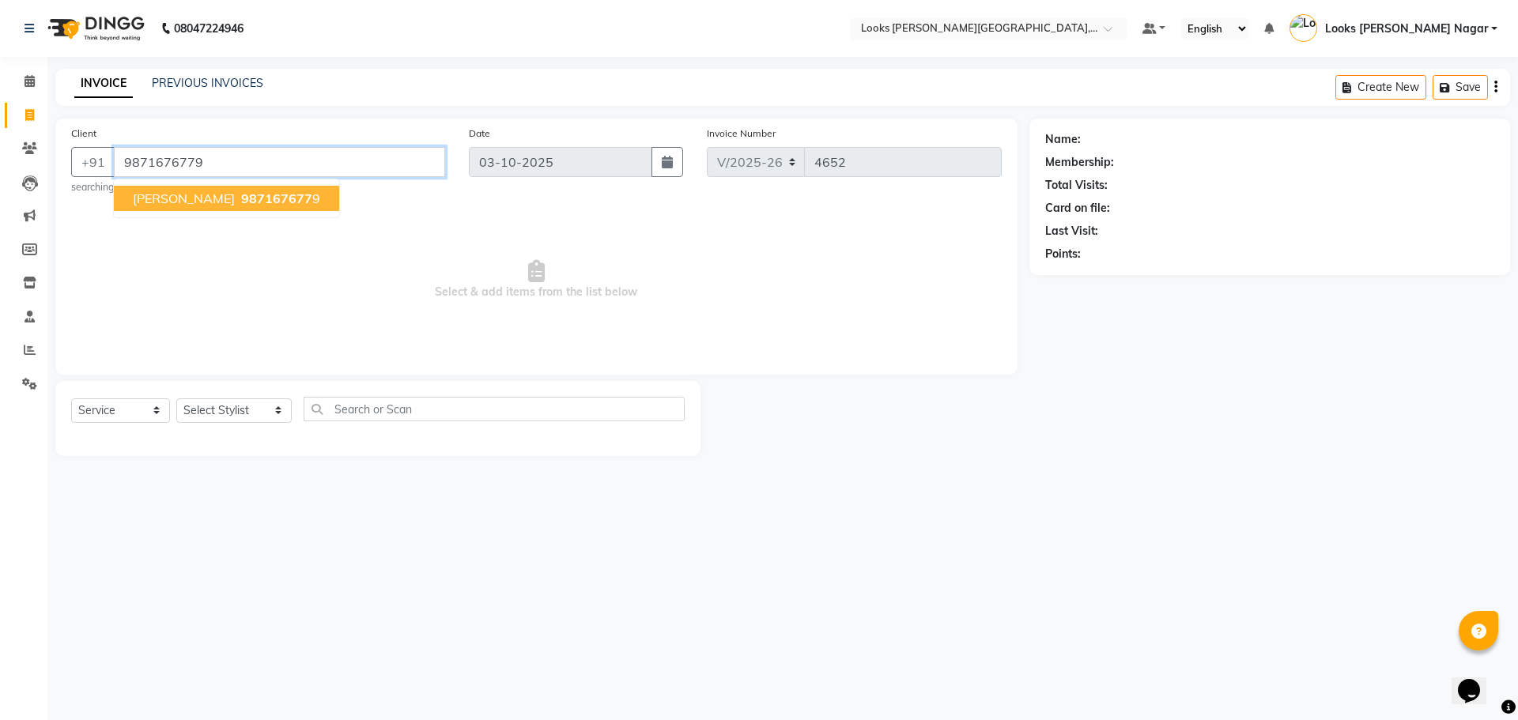
type input "9871676779"
select select "1: Object"
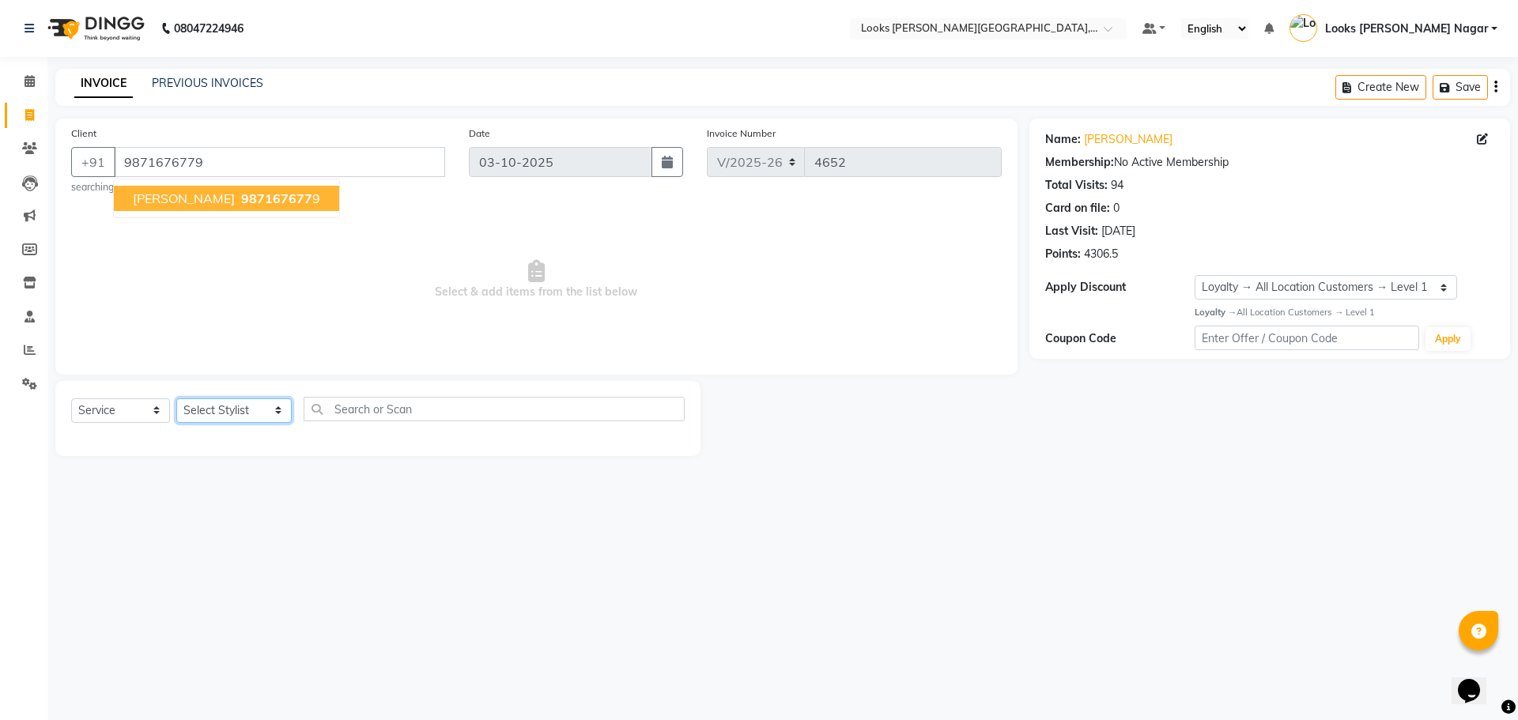
click at [201, 409] on select "Select Stylist Alam Aman [PERSON_NAME] Armaan Ashish Atul Deepika [PERSON_NAME]…" at bounding box center [233, 411] width 115 height 25
select select "23521"
click at [176, 399] on select "Select Stylist Alam Aman [PERSON_NAME] Armaan Ashish Atul Deepika [PERSON_NAME]…" at bounding box center [233, 411] width 115 height 25
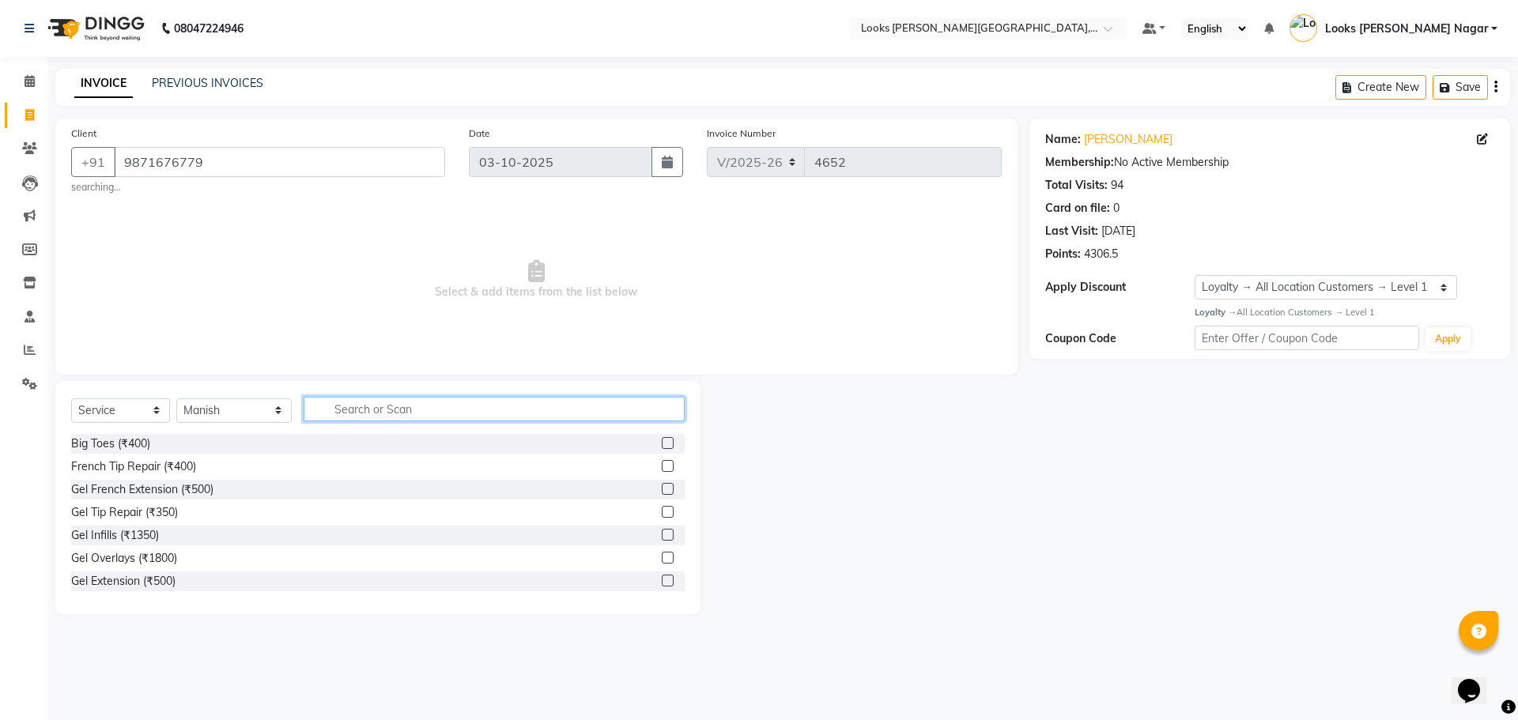
click at [361, 403] on input "text" at bounding box center [494, 409] width 381 height 25
type input "cut"
click at [168, 461] on div "Stylist Cut(M) (₹700)" at bounding box center [123, 467] width 104 height 17
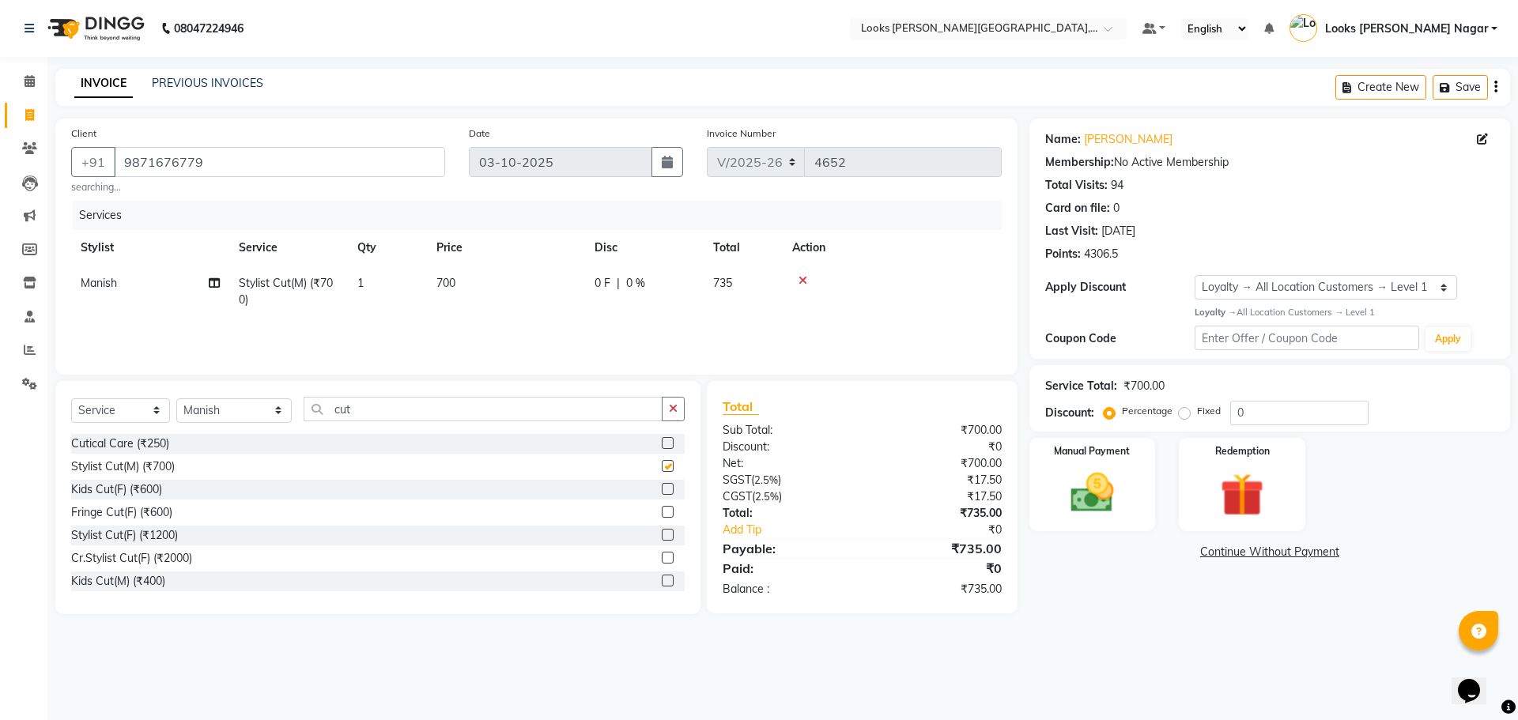
checkbox input "false"
click at [260, 414] on select "Select Stylist Alam Aman [PERSON_NAME] Armaan Ashish Atul Deepika [PERSON_NAME]…" at bounding box center [233, 411] width 115 height 25
select select "23522"
click at [176, 399] on select "Select Stylist Alam Aman [PERSON_NAME] Armaan Ashish Atul Deepika [PERSON_NAME]…" at bounding box center [233, 411] width 115 height 25
click at [362, 410] on input "cut" at bounding box center [483, 409] width 359 height 25
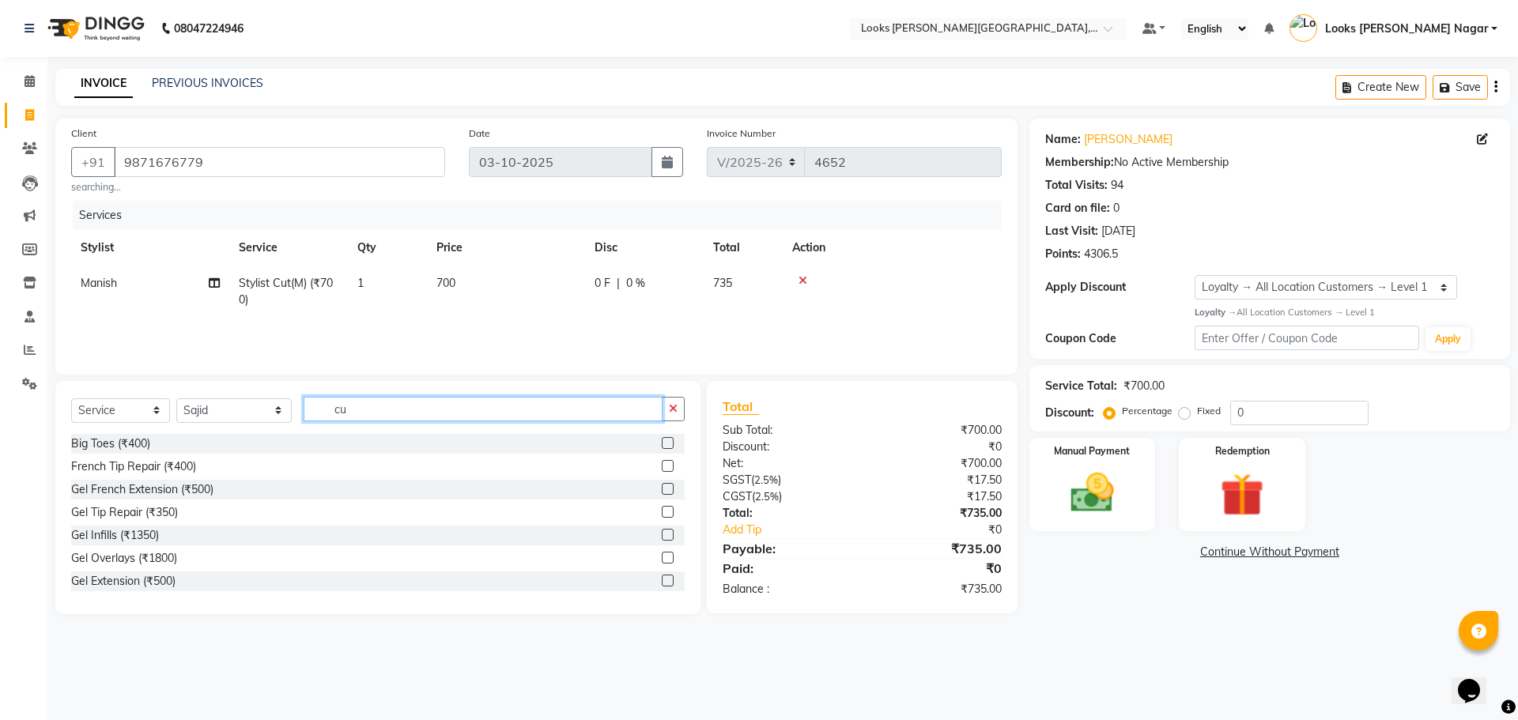
type input "c"
type input "shave"
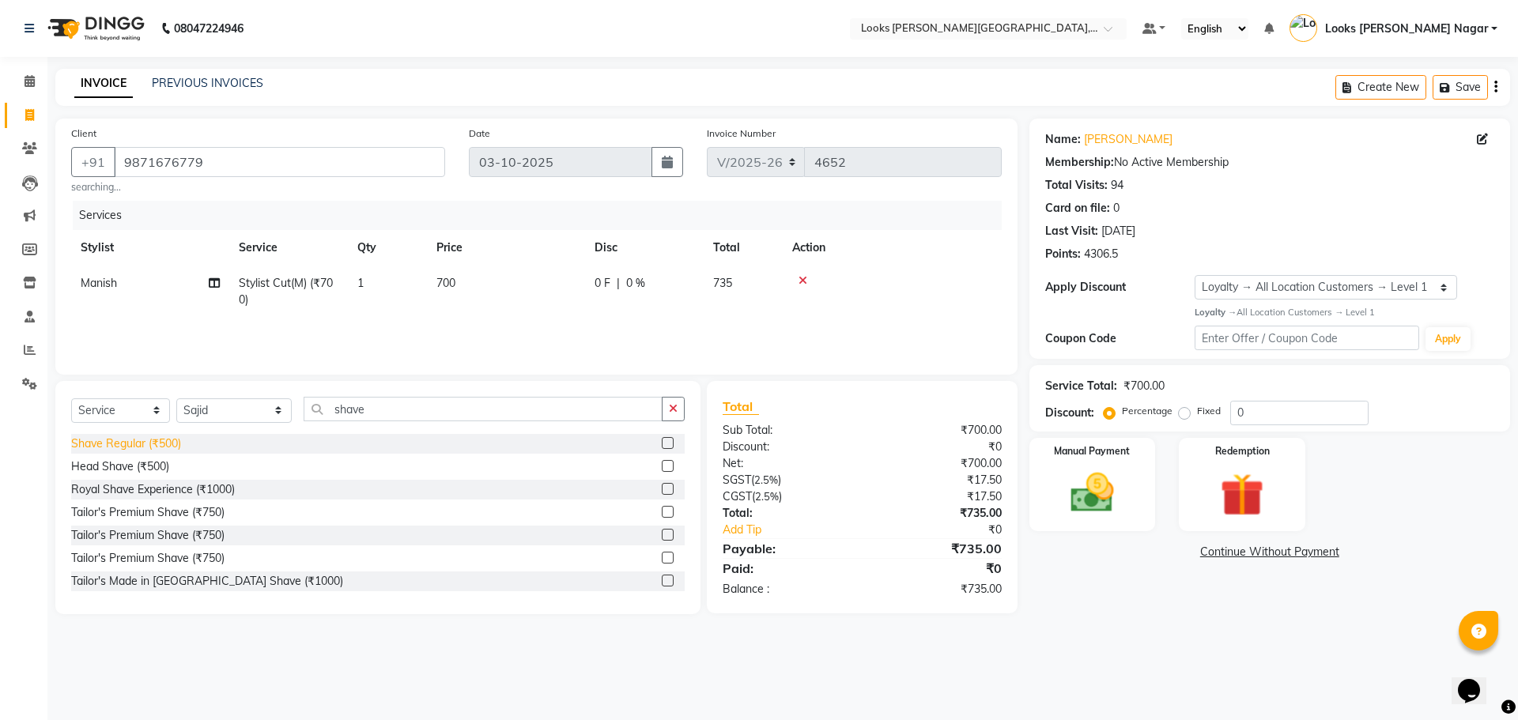
click at [156, 448] on div "Shave Regular (₹500)" at bounding box center [126, 444] width 110 height 17
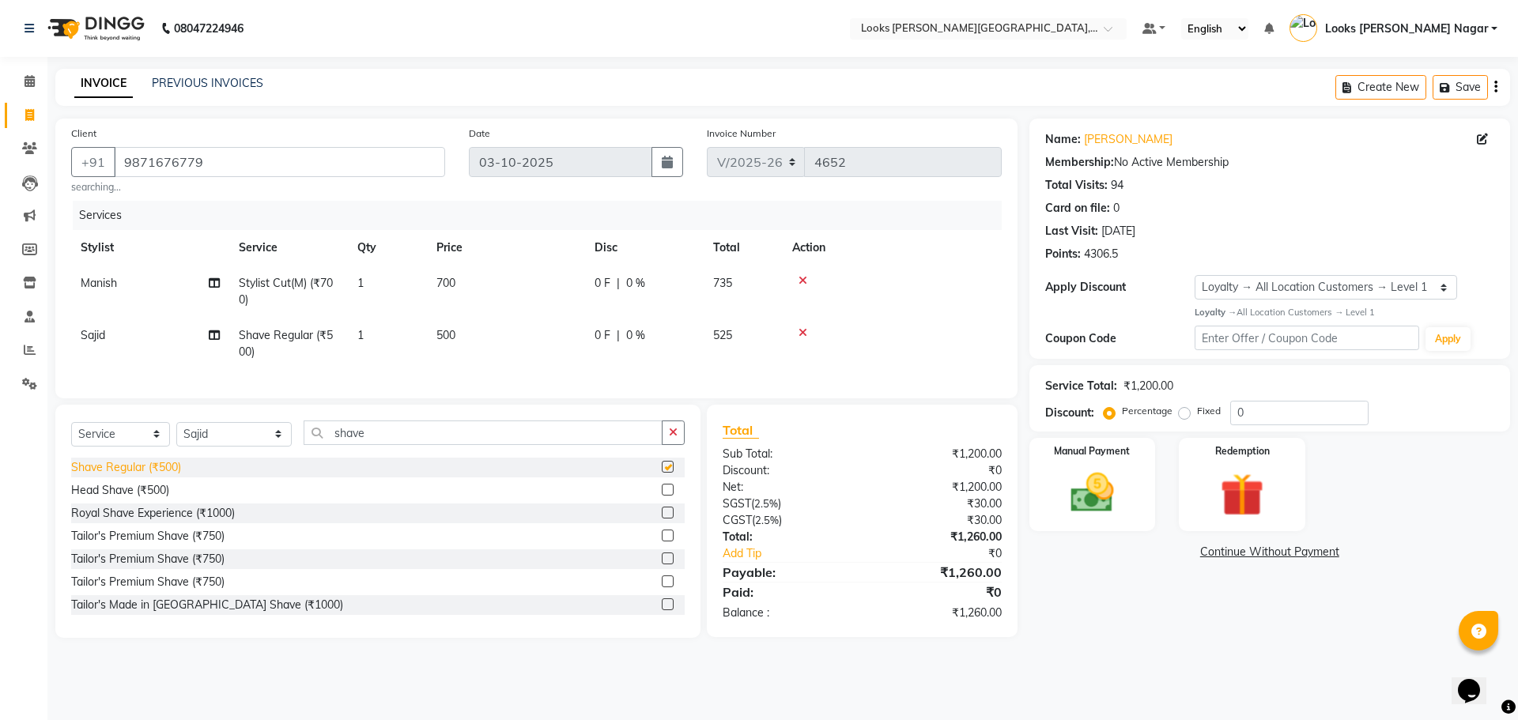
checkbox input "false"
click at [508, 337] on td "500" at bounding box center [506, 344] width 158 height 52
select select "23522"
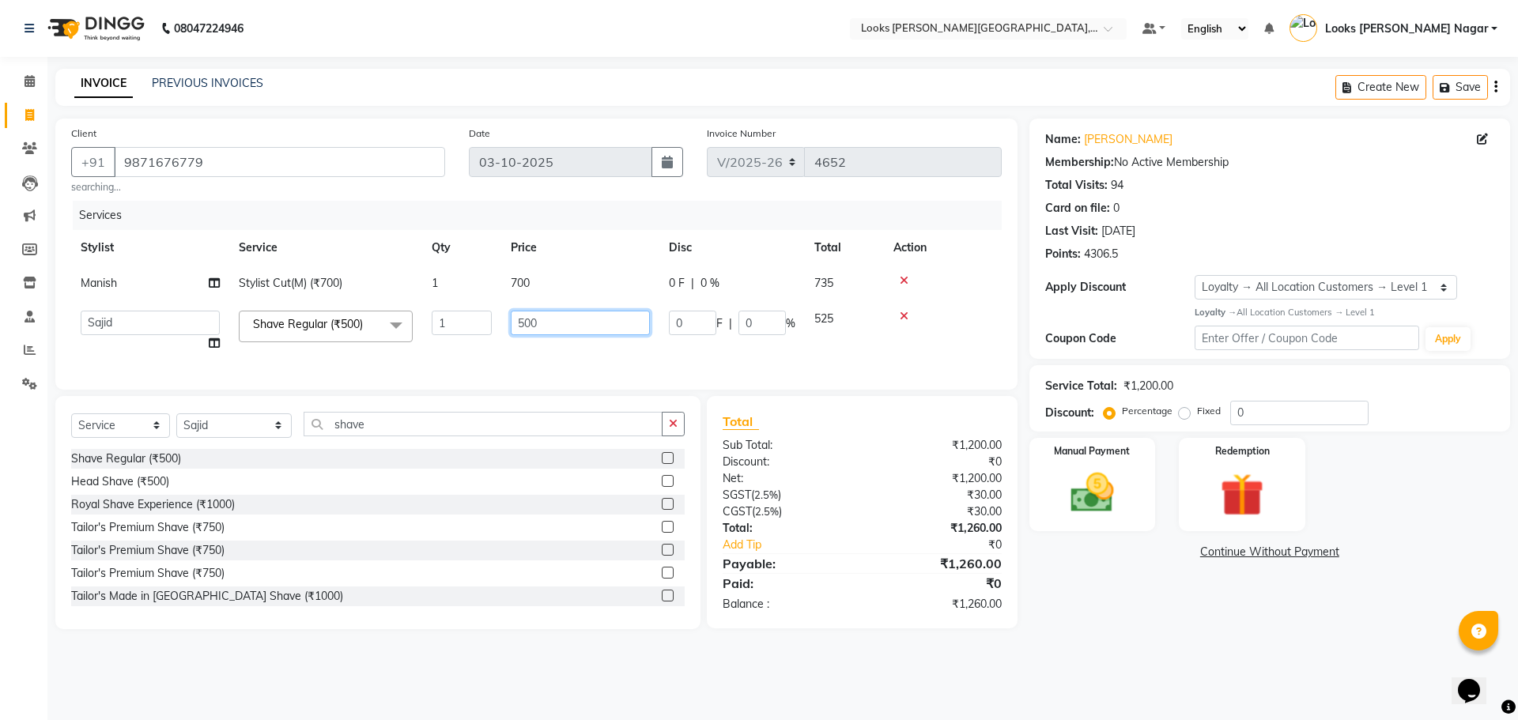
drag, startPoint x: 611, startPoint y: 321, endPoint x: 287, endPoint y: 335, distance: 323.8
click at [287, 335] on tr "Alam Aman Anil Arjun Armaan Ashish Atul Deepika Deepu Dilshad Durga Faizan Jenn…" at bounding box center [536, 331] width 931 height 60
type input "3"
type input "285.5"
click at [534, 282] on td "700" at bounding box center [580, 284] width 158 height 36
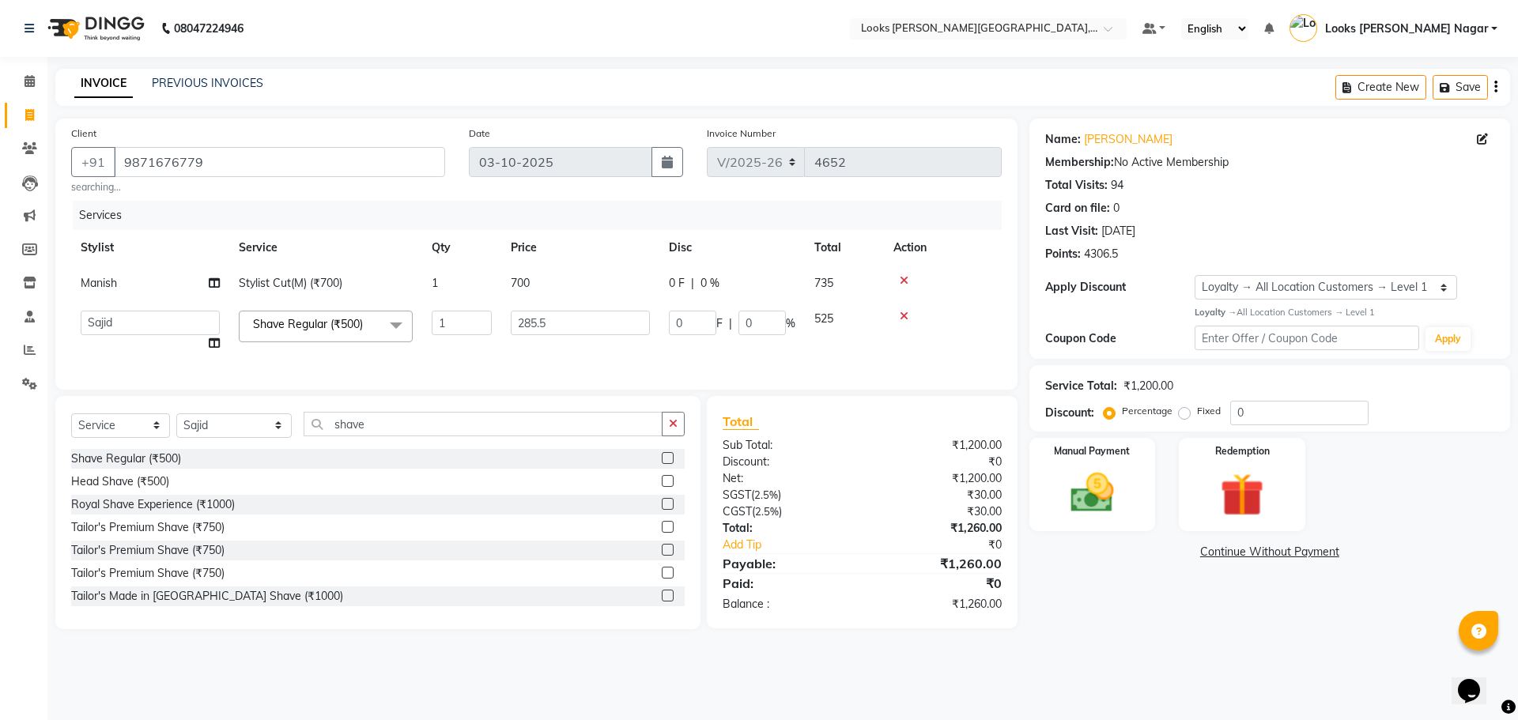
select select "23521"
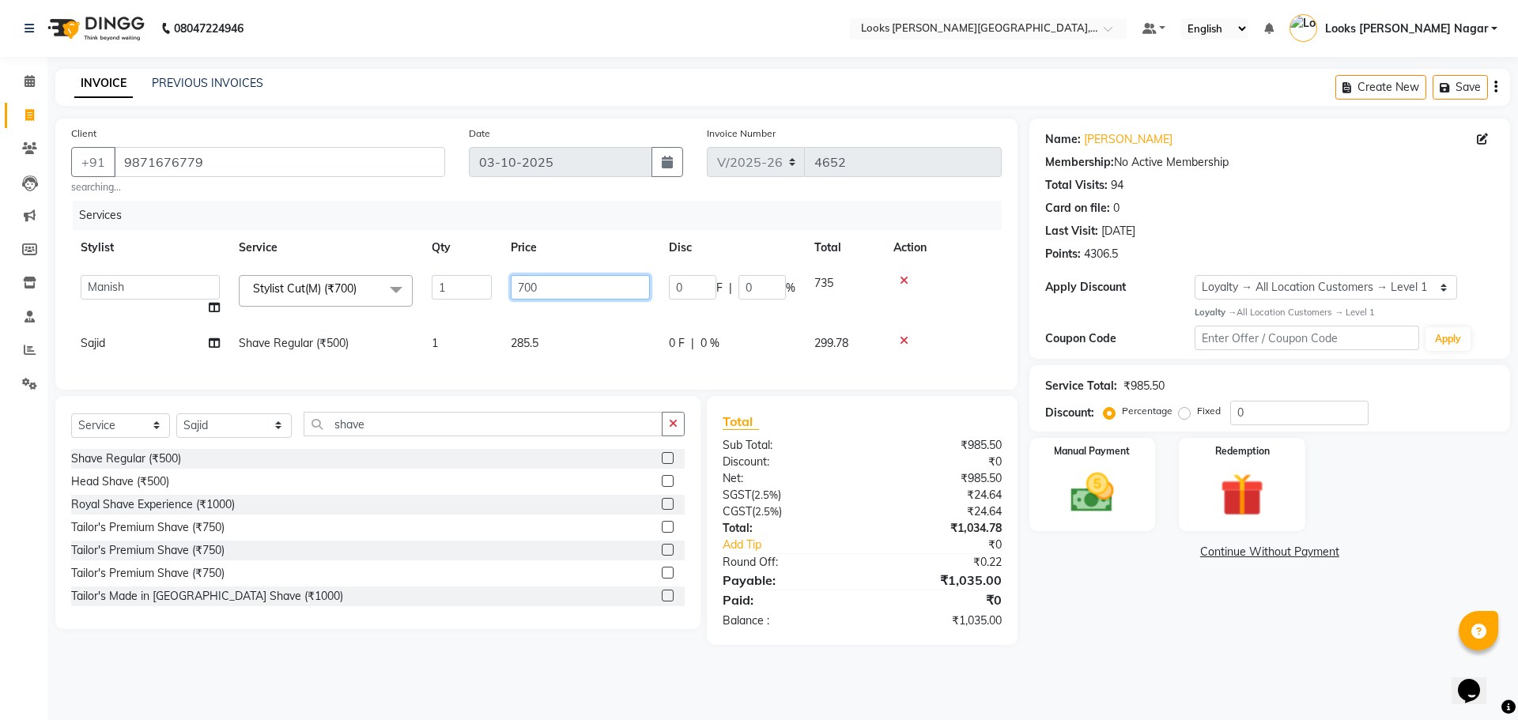
drag, startPoint x: 594, startPoint y: 290, endPoint x: 321, endPoint y: 335, distance: 276.4
click at [365, 342] on tbody "Alam Aman [PERSON_NAME] Armaan Ashish Atul Deepika Deepu Dilshad Durga [PERSON_…" at bounding box center [536, 314] width 931 height 96
type input "4"
type input "524"
click at [266, 437] on select "Select Stylist Alam Aman [PERSON_NAME] Armaan Ashish Atul Deepika [PERSON_NAME]…" at bounding box center [233, 426] width 115 height 25
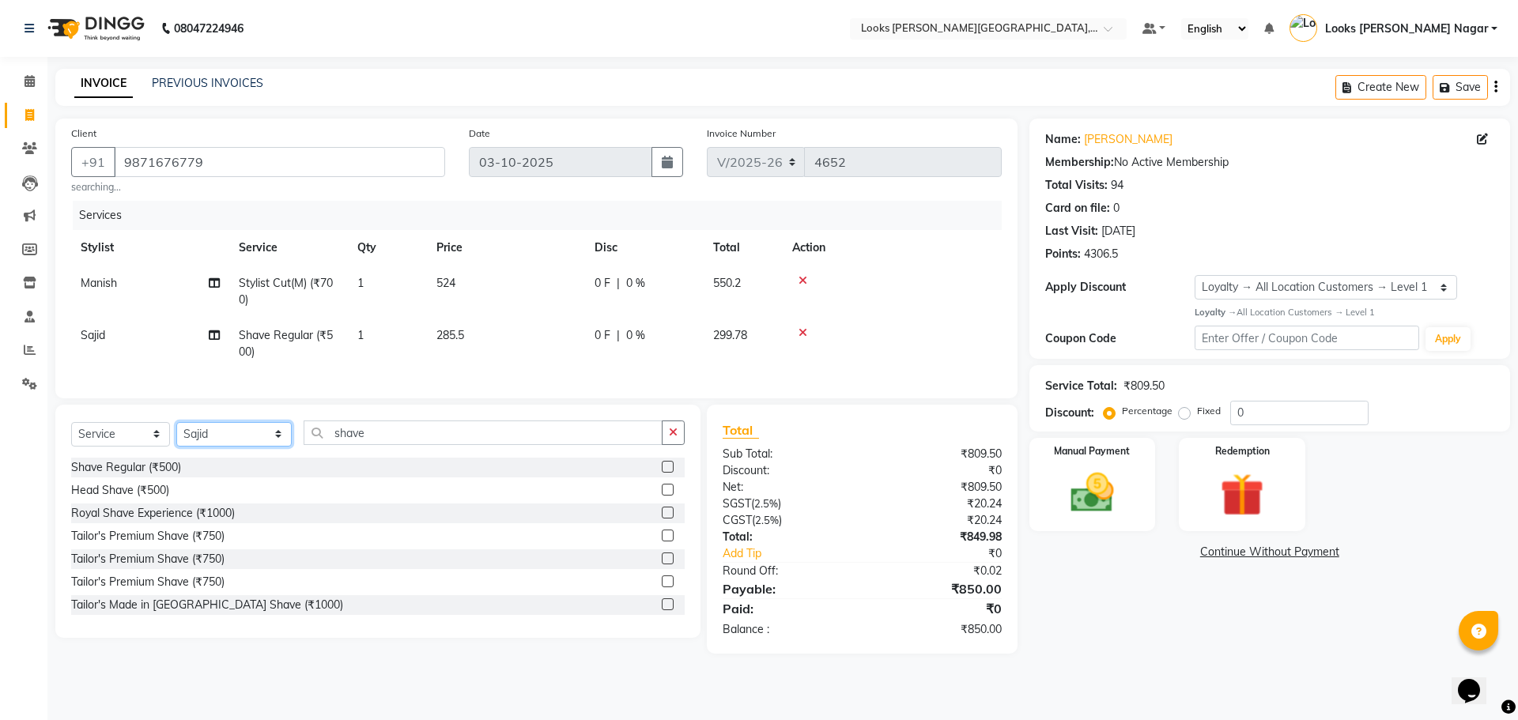
select select "23528"
click at [176, 433] on select "Select Stylist Alam Aman [PERSON_NAME] Armaan Ashish Atul Deepika [PERSON_NAME]…" at bounding box center [233, 434] width 115 height 25
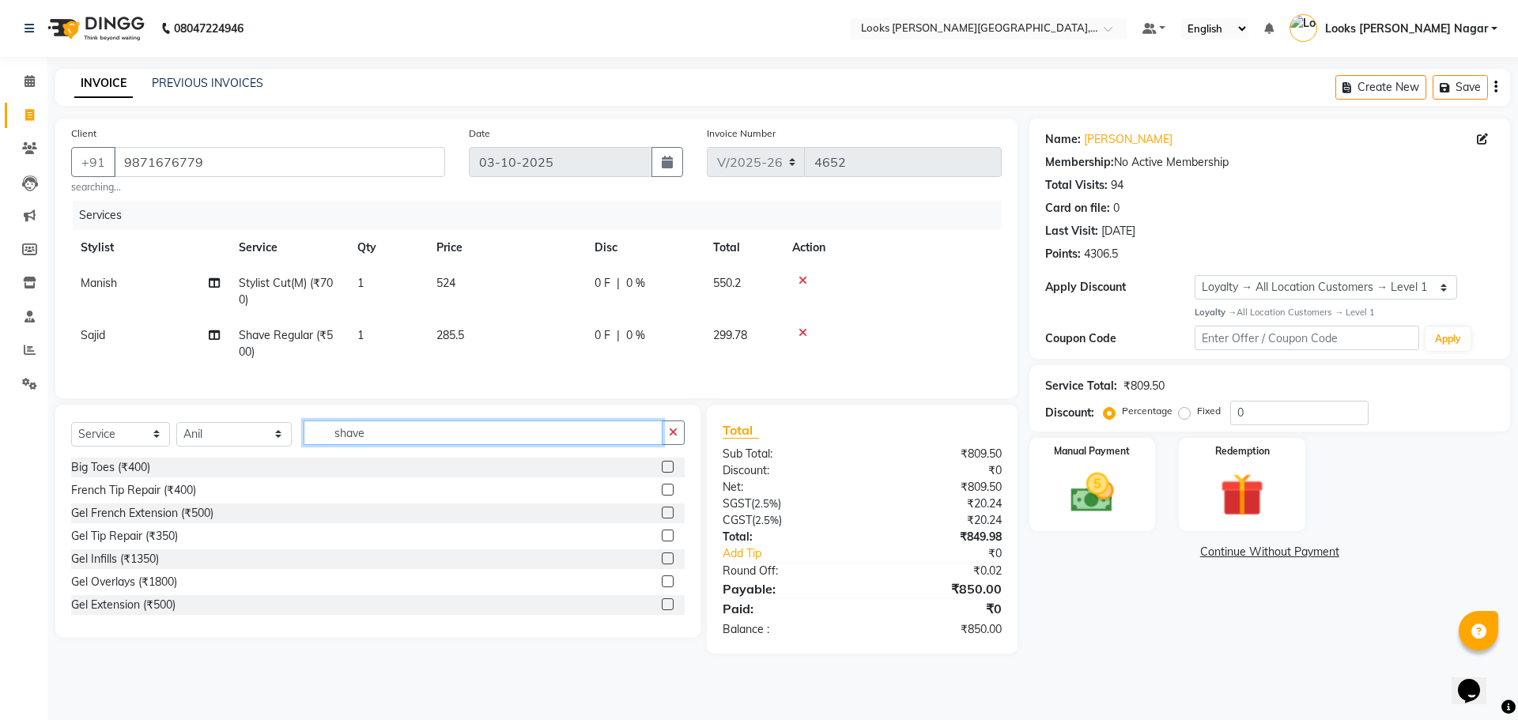
click at [404, 439] on input "shave" at bounding box center [483, 433] width 359 height 25
type input "s"
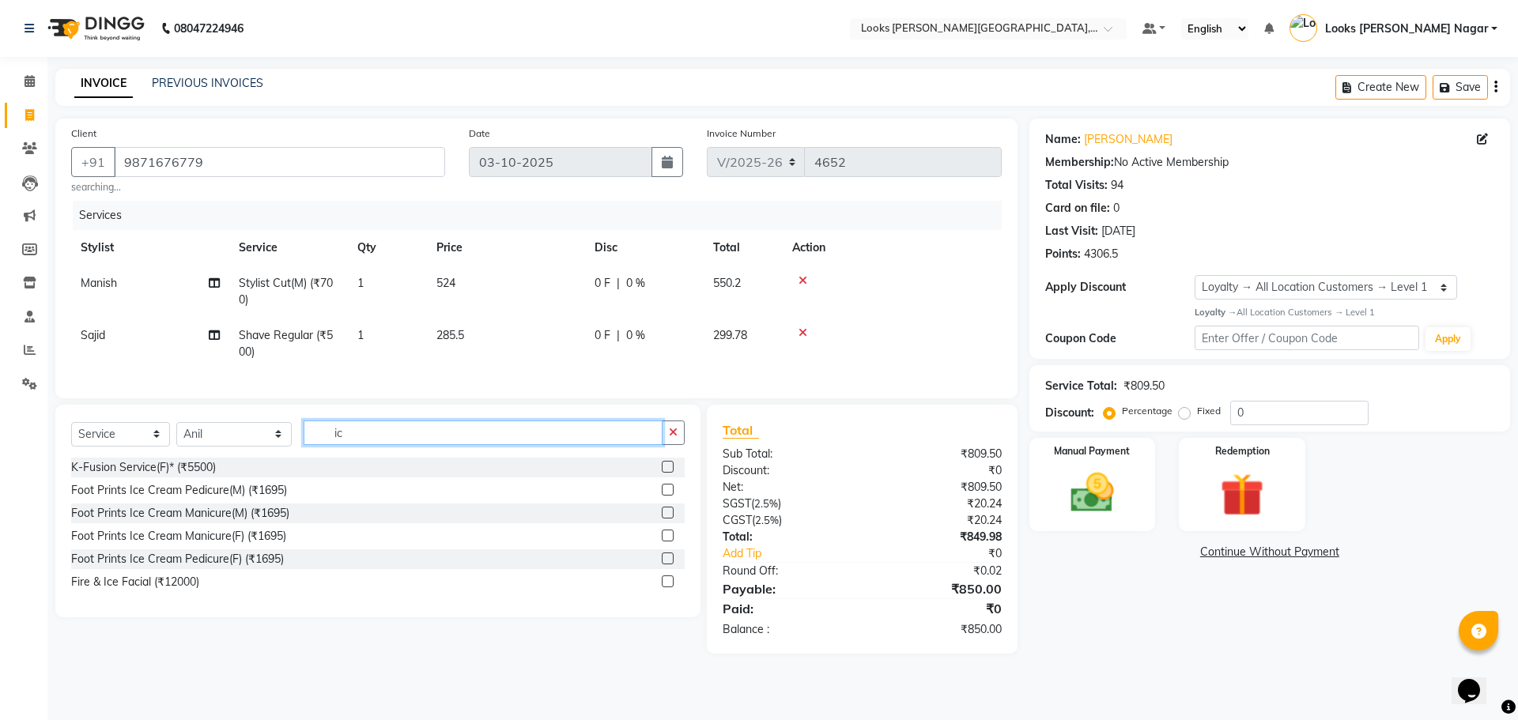
type input "i"
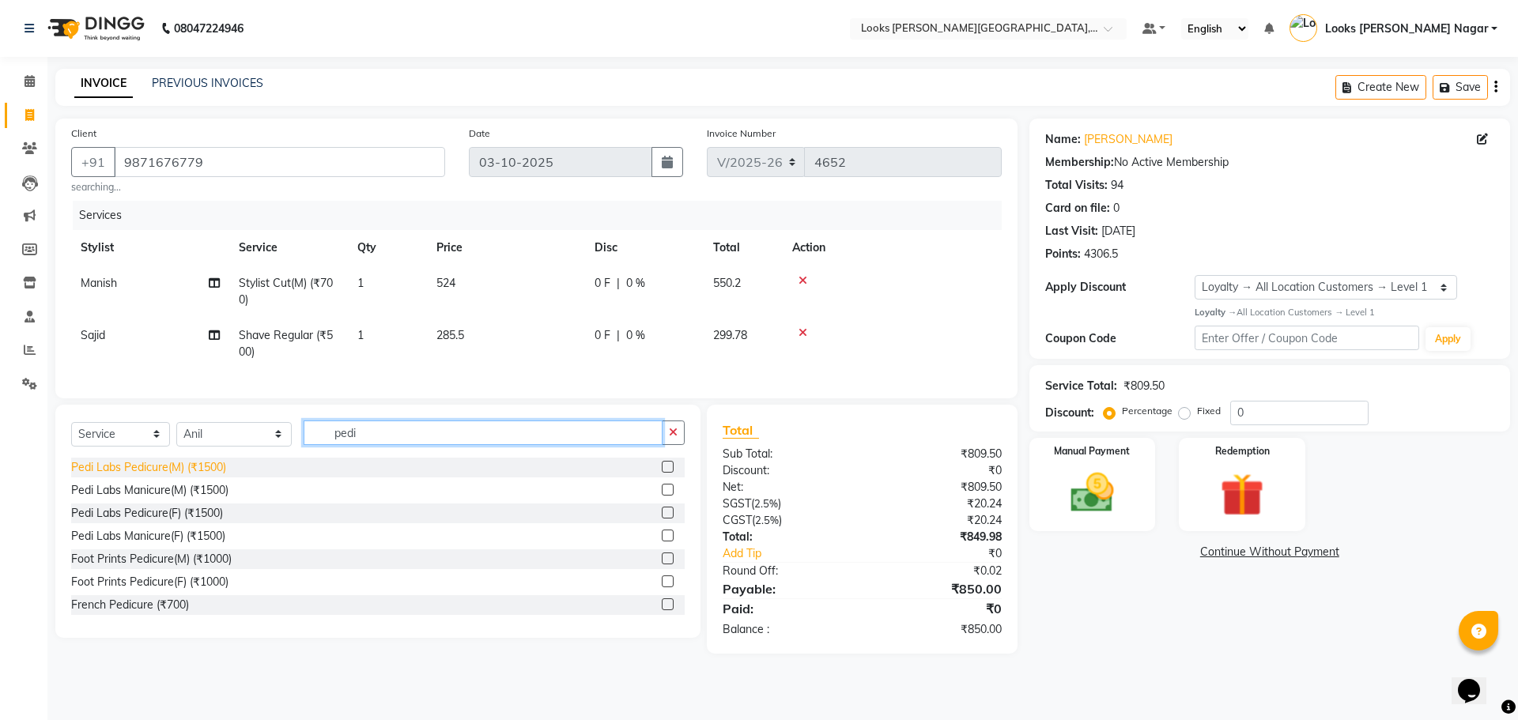
type input "pedi"
click at [188, 476] on div "Pedi Labs Pedicure(M) (₹1500)" at bounding box center [148, 467] width 155 height 17
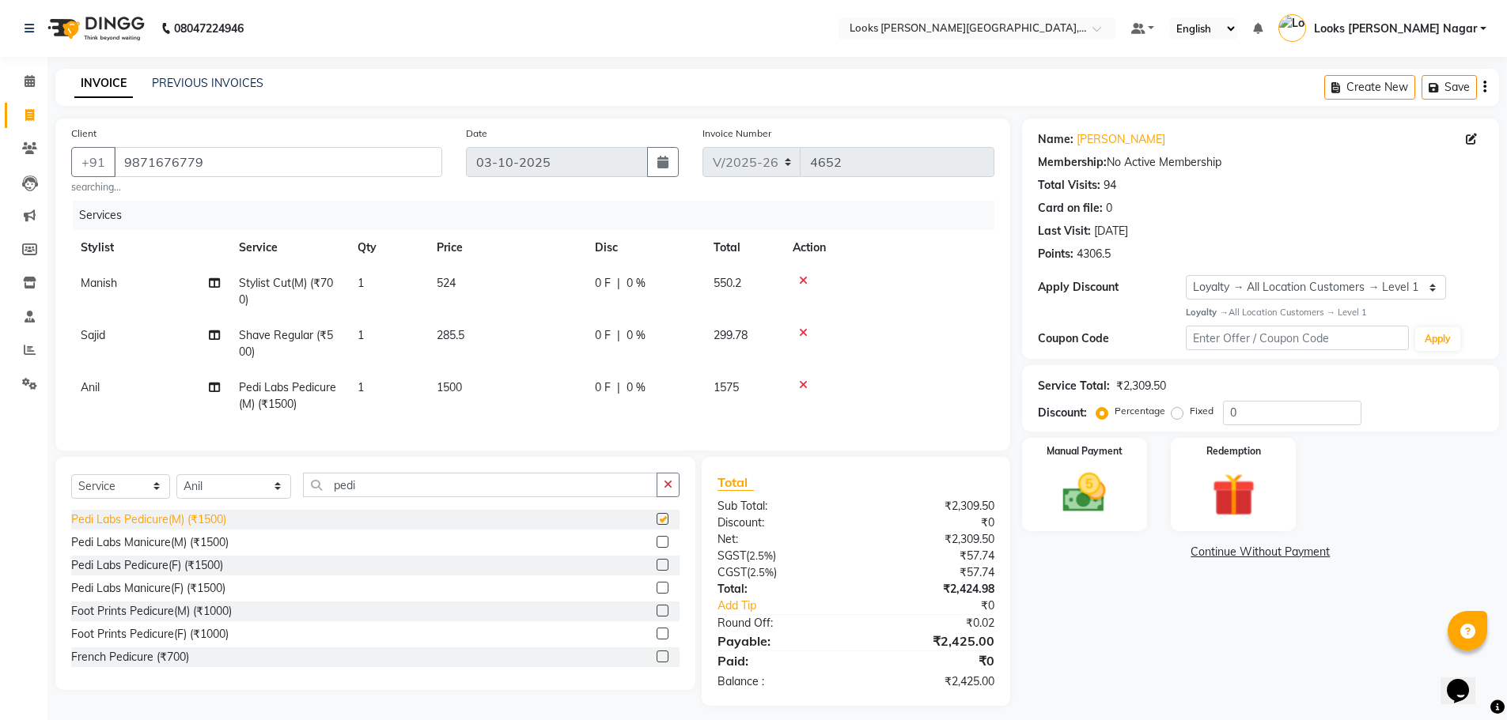
checkbox input "false"
click at [527, 399] on td "1500" at bounding box center [506, 396] width 158 height 52
select select "23528"
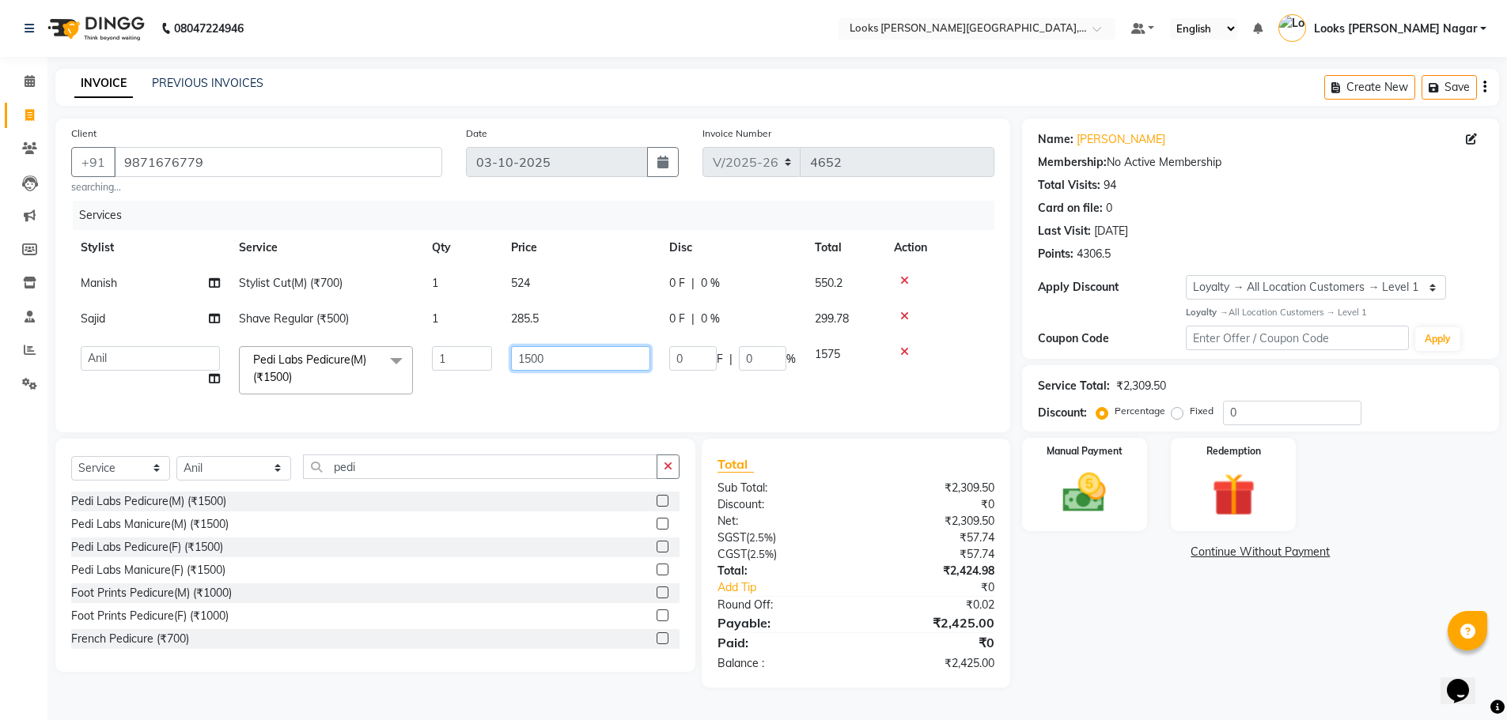
drag, startPoint x: 584, startPoint y: 354, endPoint x: 370, endPoint y: 392, distance: 217.8
click at [370, 392] on tr "Alam Aman Anil Arjun Armaan Ashish Atul Deepika Deepu Dilshad Durga Faizan Jenn…" at bounding box center [532, 370] width 923 height 67
type input "2247.5"
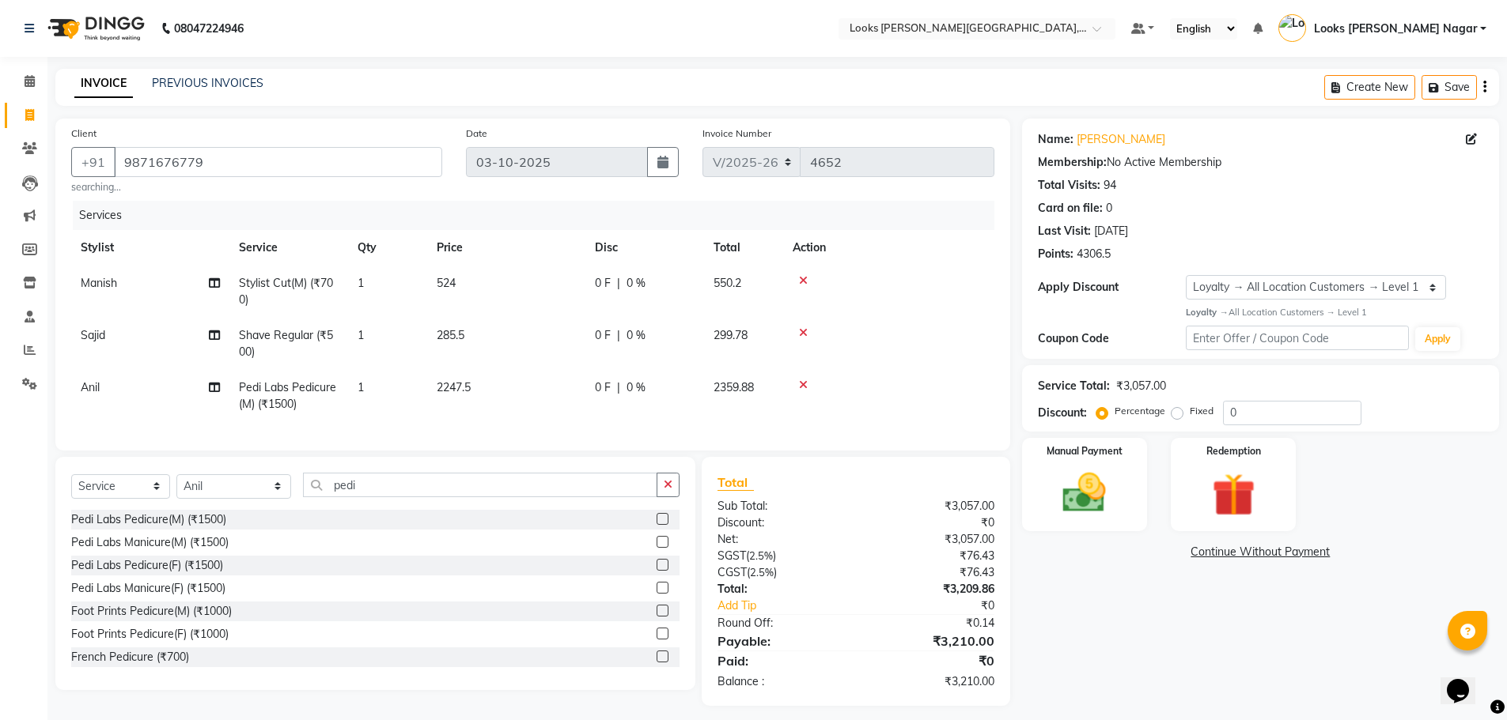
click at [1144, 662] on div "Name: Rajesh Mahajan Membership: No Active Membership Total Visits: 94 Card on …" at bounding box center [1266, 413] width 489 height 588
click at [1128, 520] on div "Manual Payment" at bounding box center [1084, 484] width 130 height 97
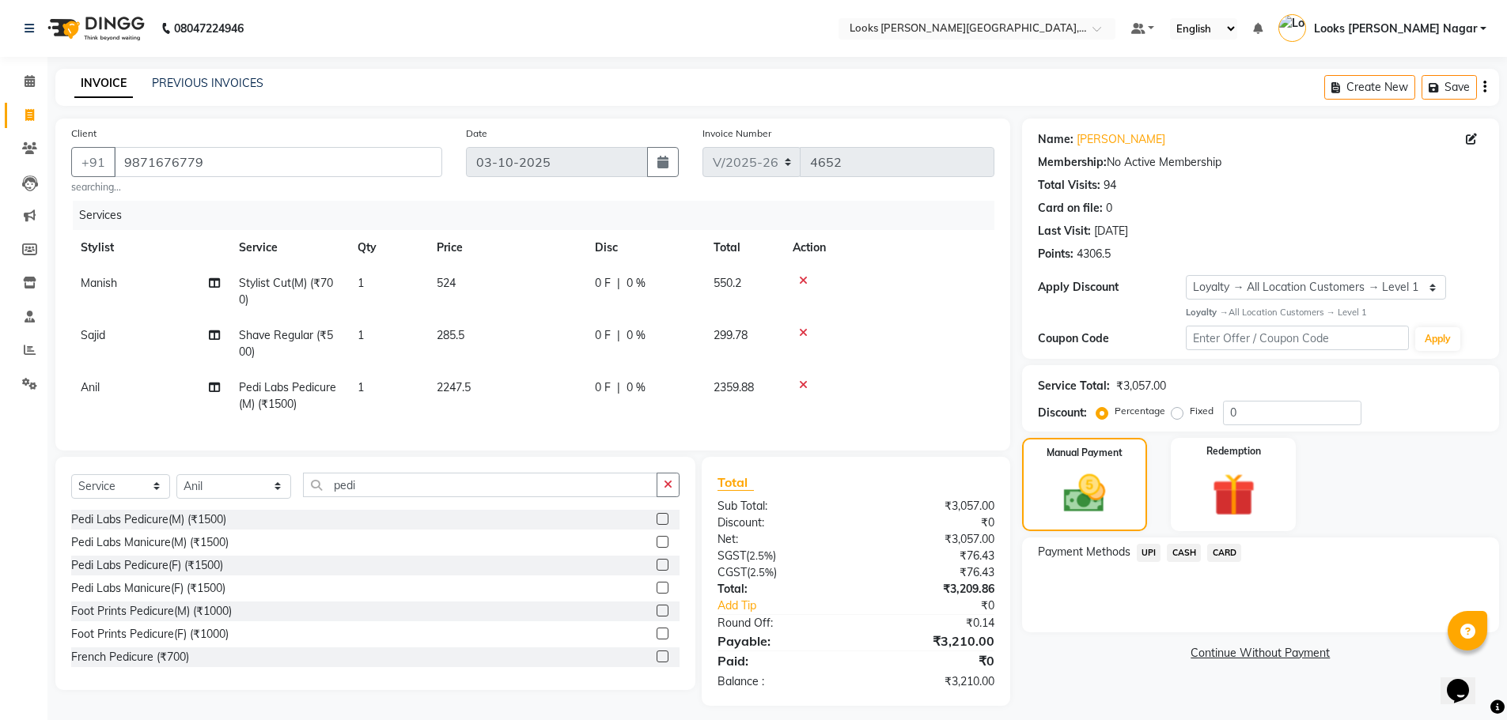
click at [1223, 550] on span "CARD" at bounding box center [1224, 553] width 34 height 18
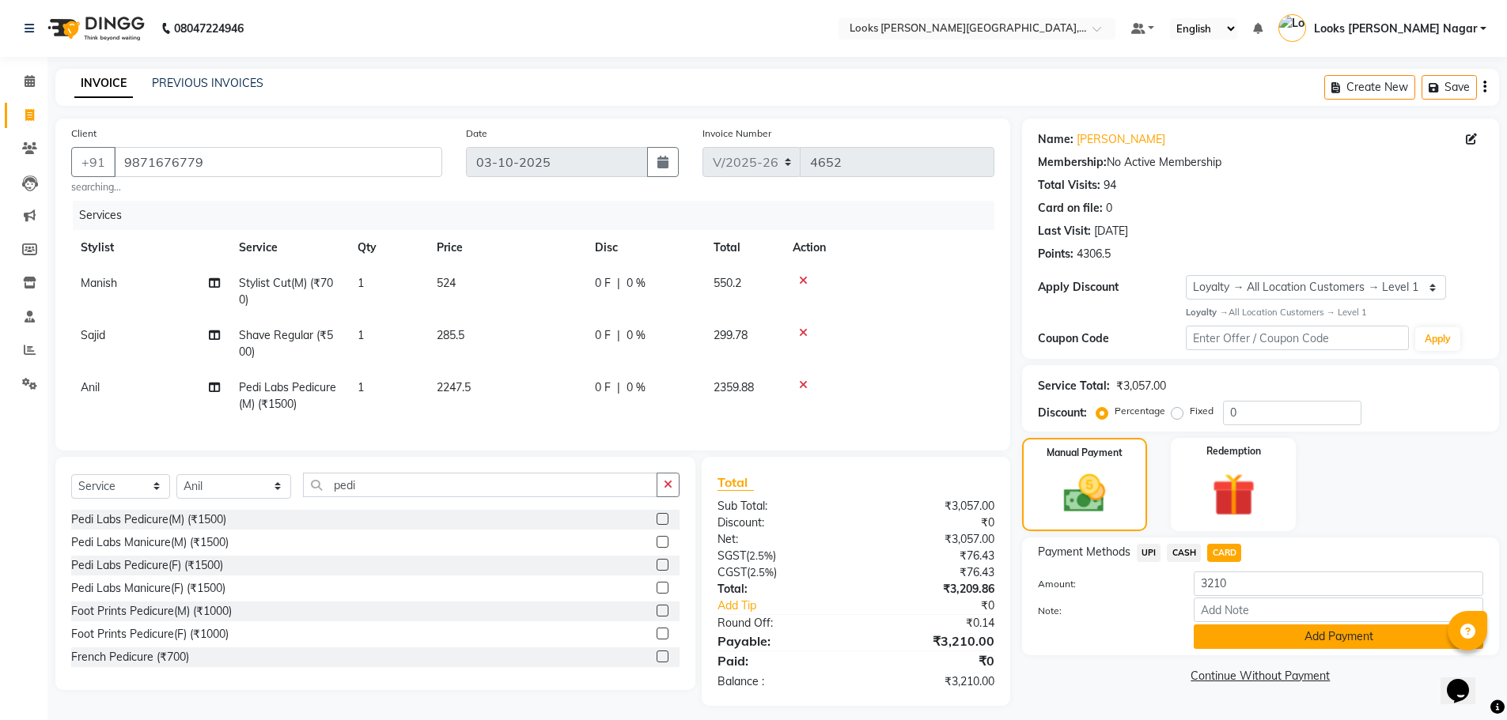
click at [1216, 642] on button "Add Payment" at bounding box center [1337, 637] width 289 height 25
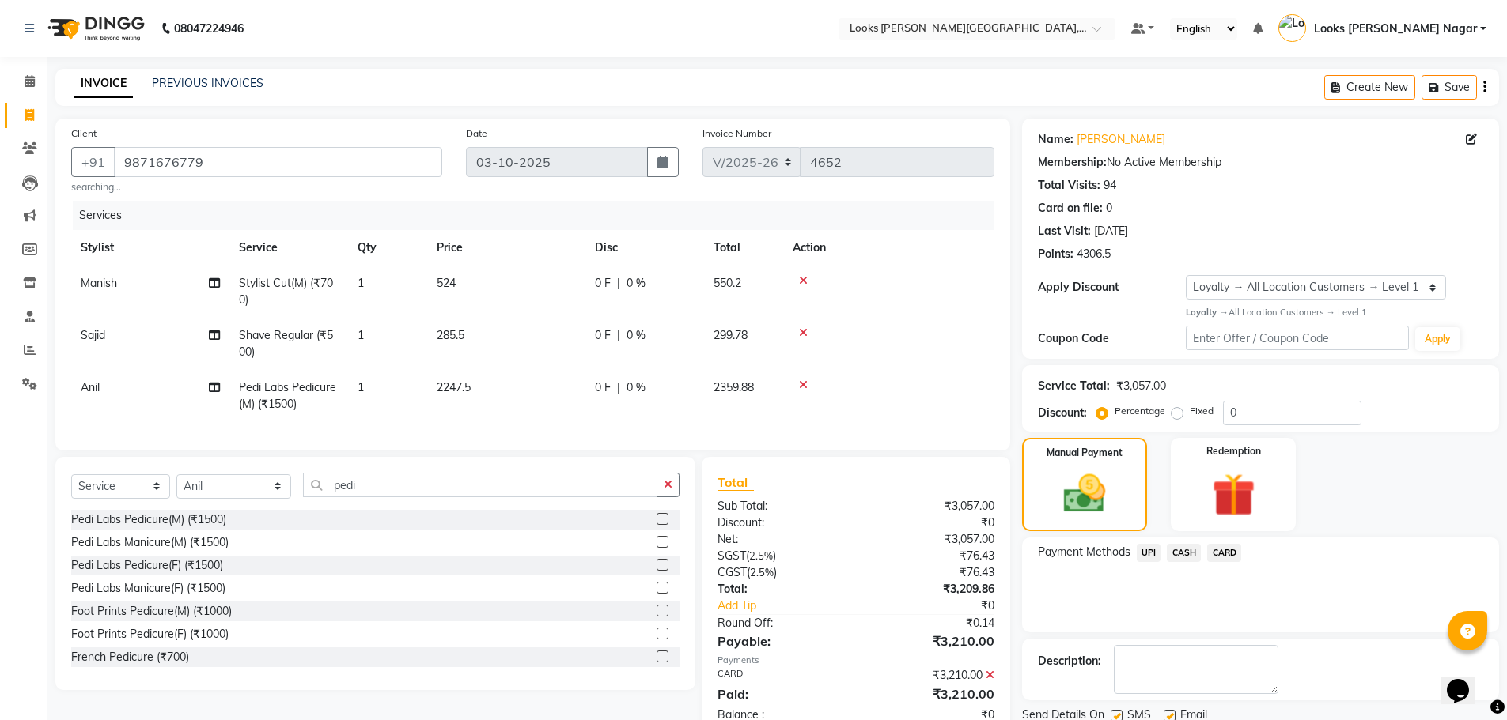
scroll to position [133, 0]
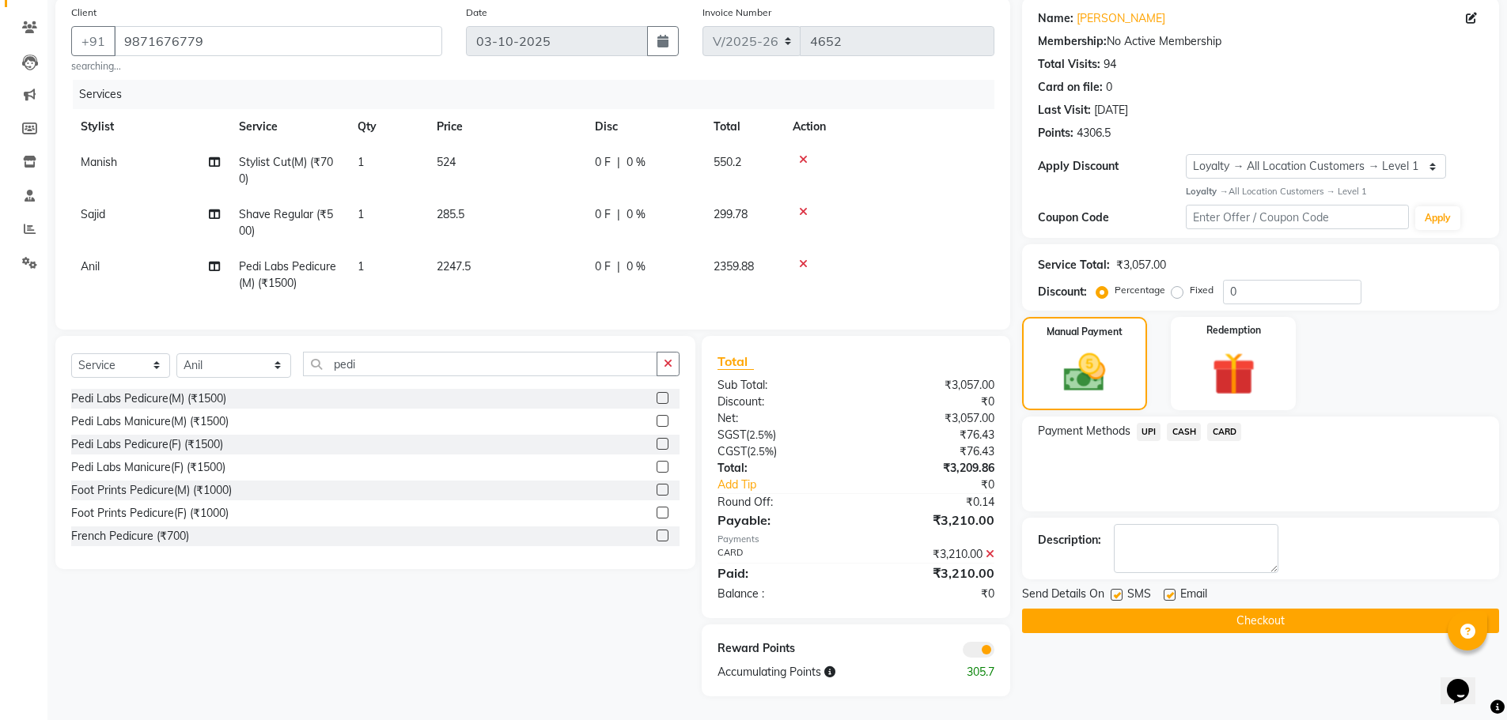
click at [1226, 609] on button "Checkout" at bounding box center [1260, 621] width 477 height 25
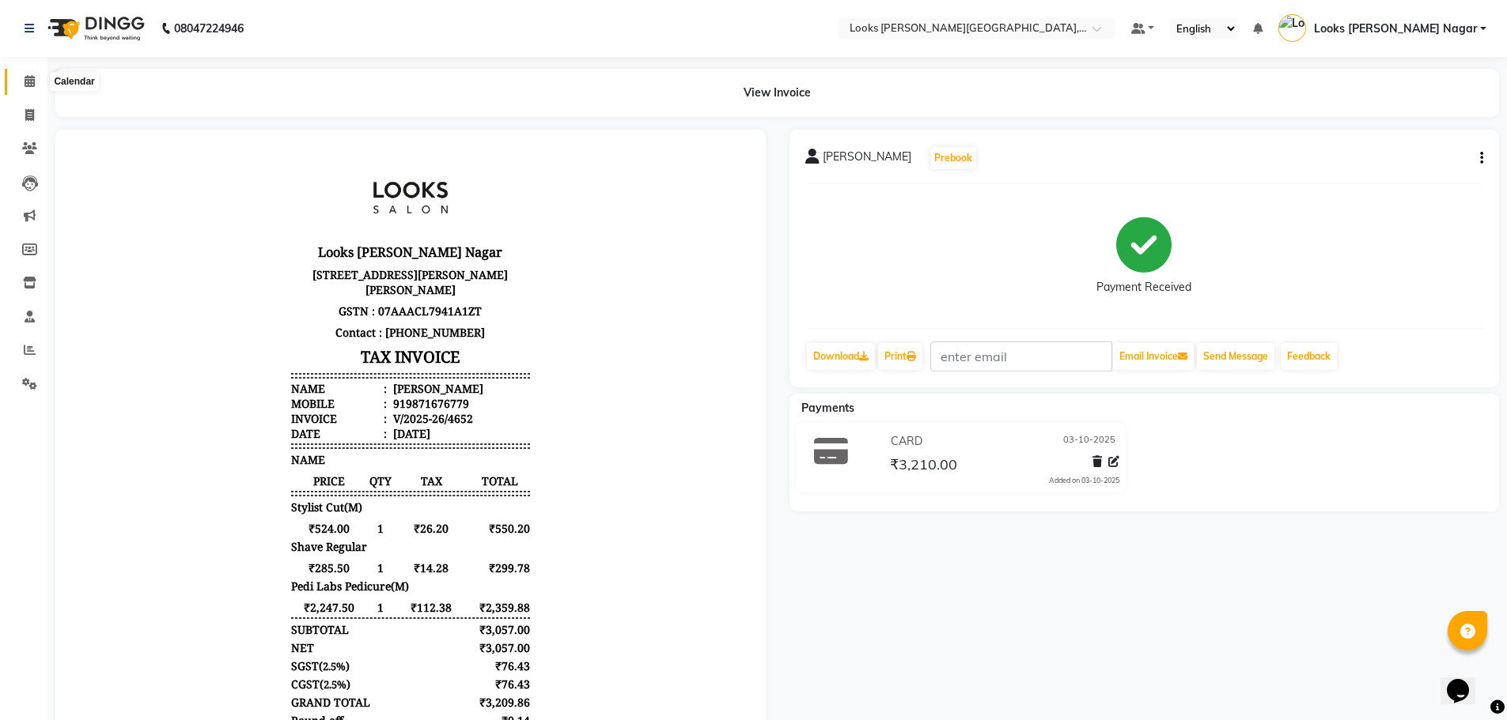
click at [28, 76] on icon at bounding box center [30, 81] width 10 height 12
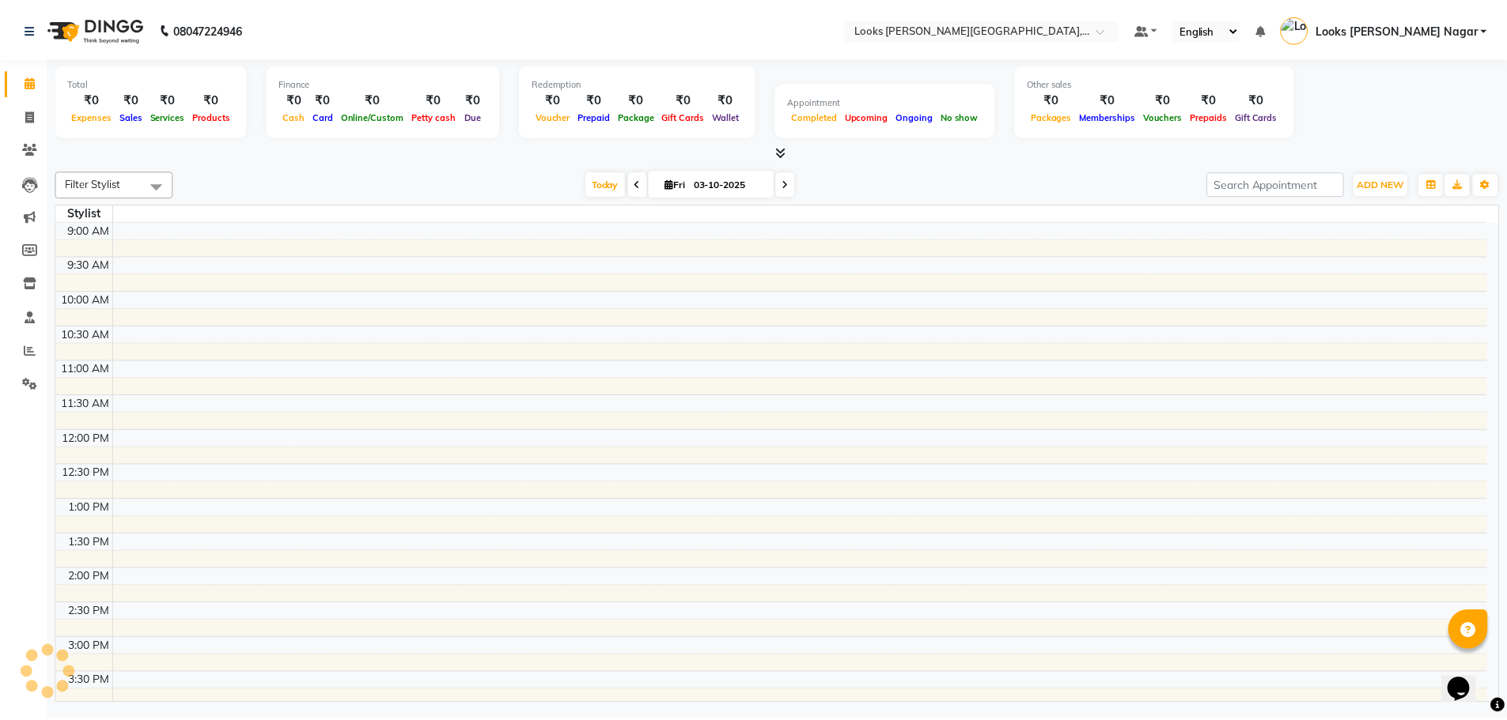
scroll to position [458, 0]
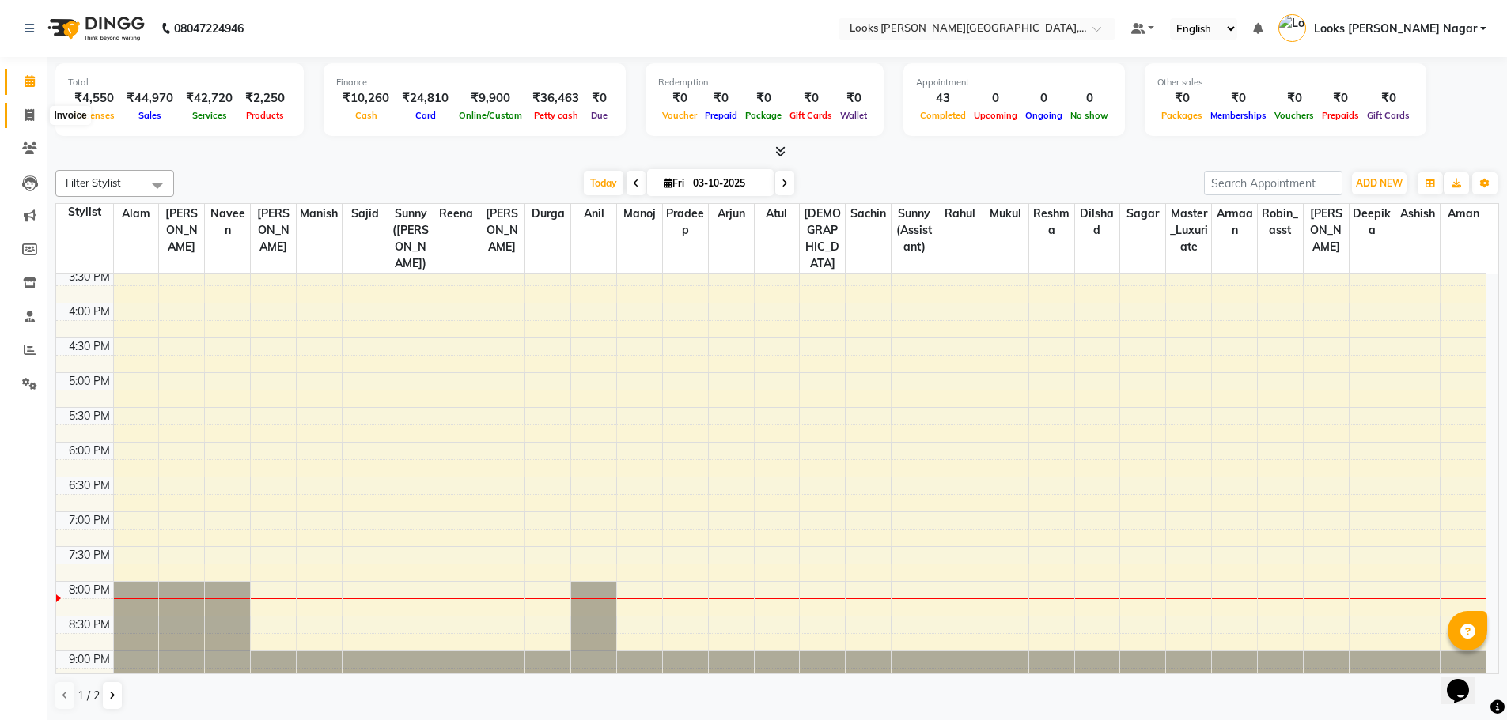
click at [28, 119] on icon at bounding box center [29, 115] width 9 height 12
select select "service"
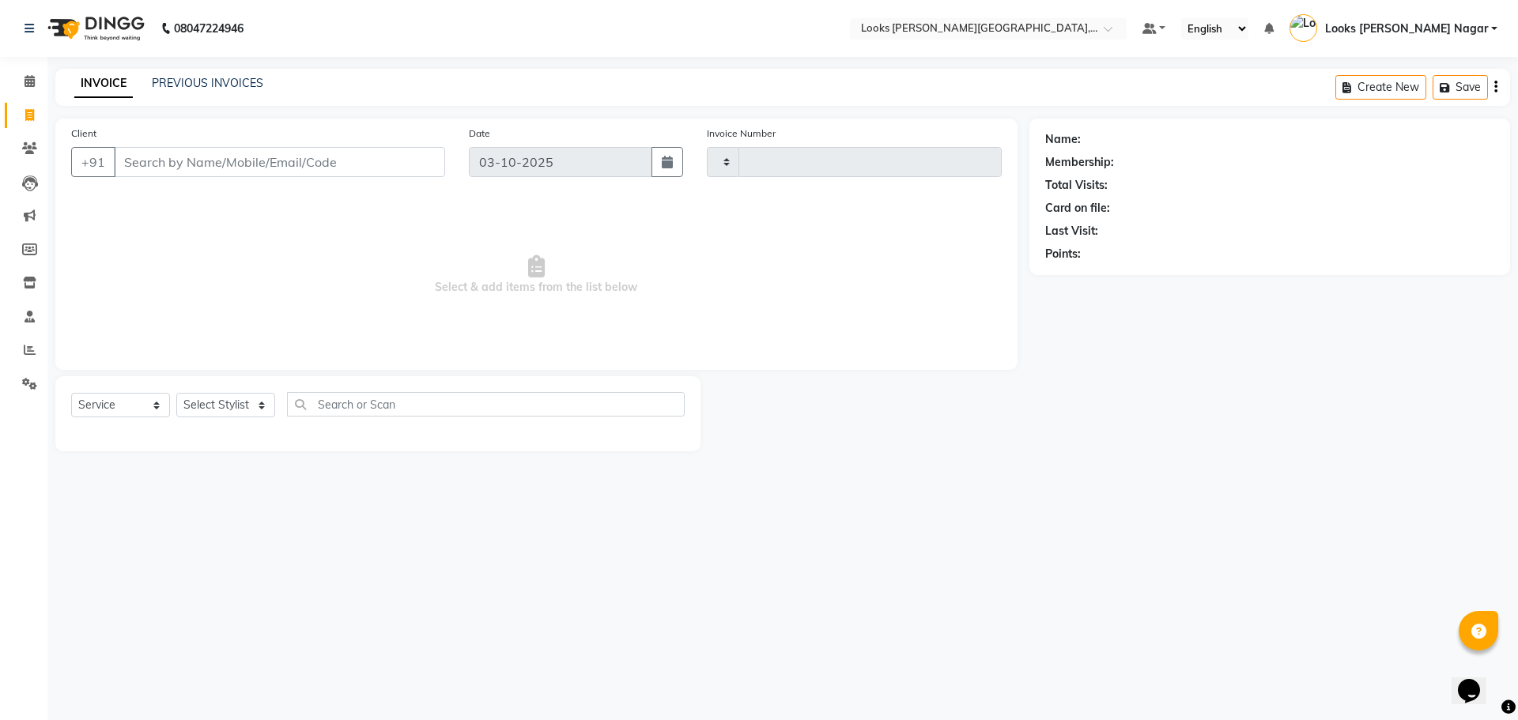
type input "4653"
select select "4327"
click at [37, 80] on span at bounding box center [30, 82] width 28 height 18
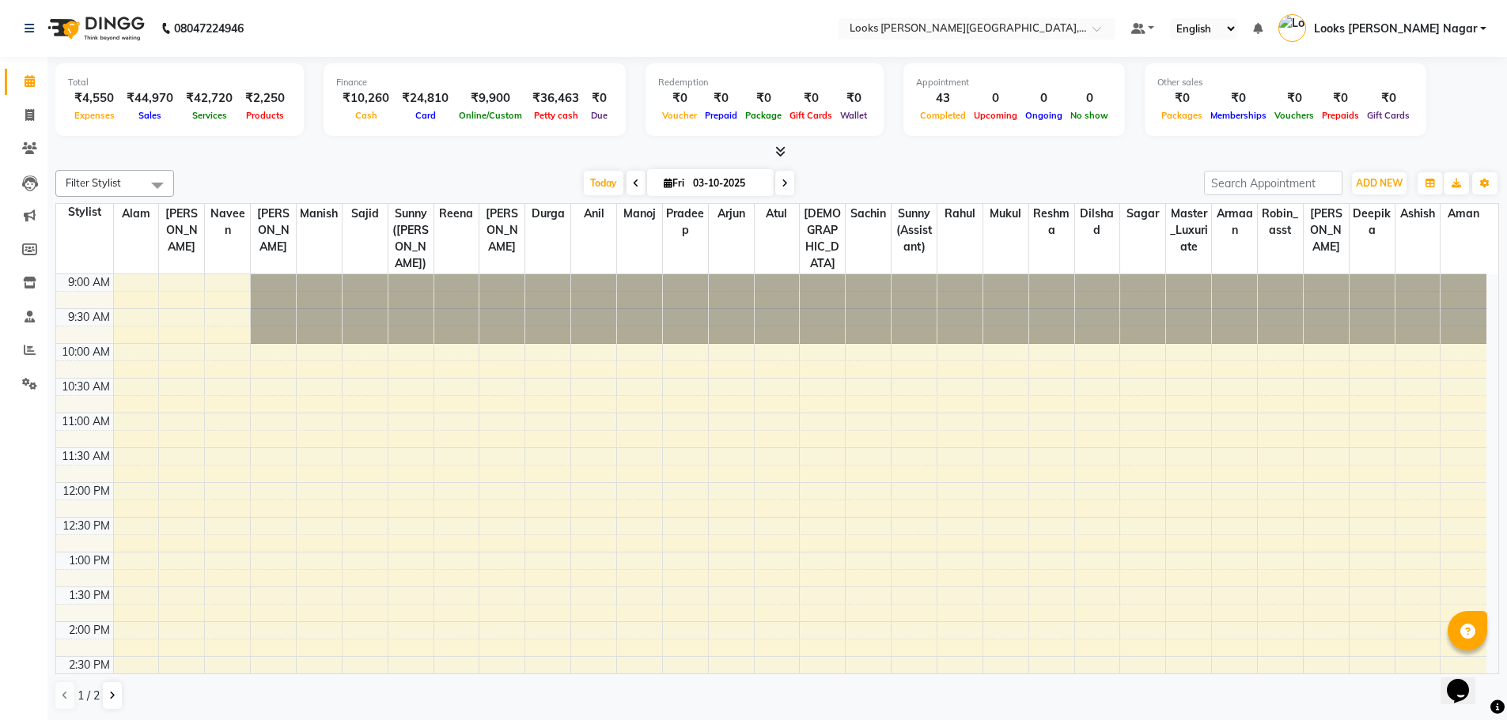
click at [781, 148] on icon at bounding box center [780, 152] width 10 height 12
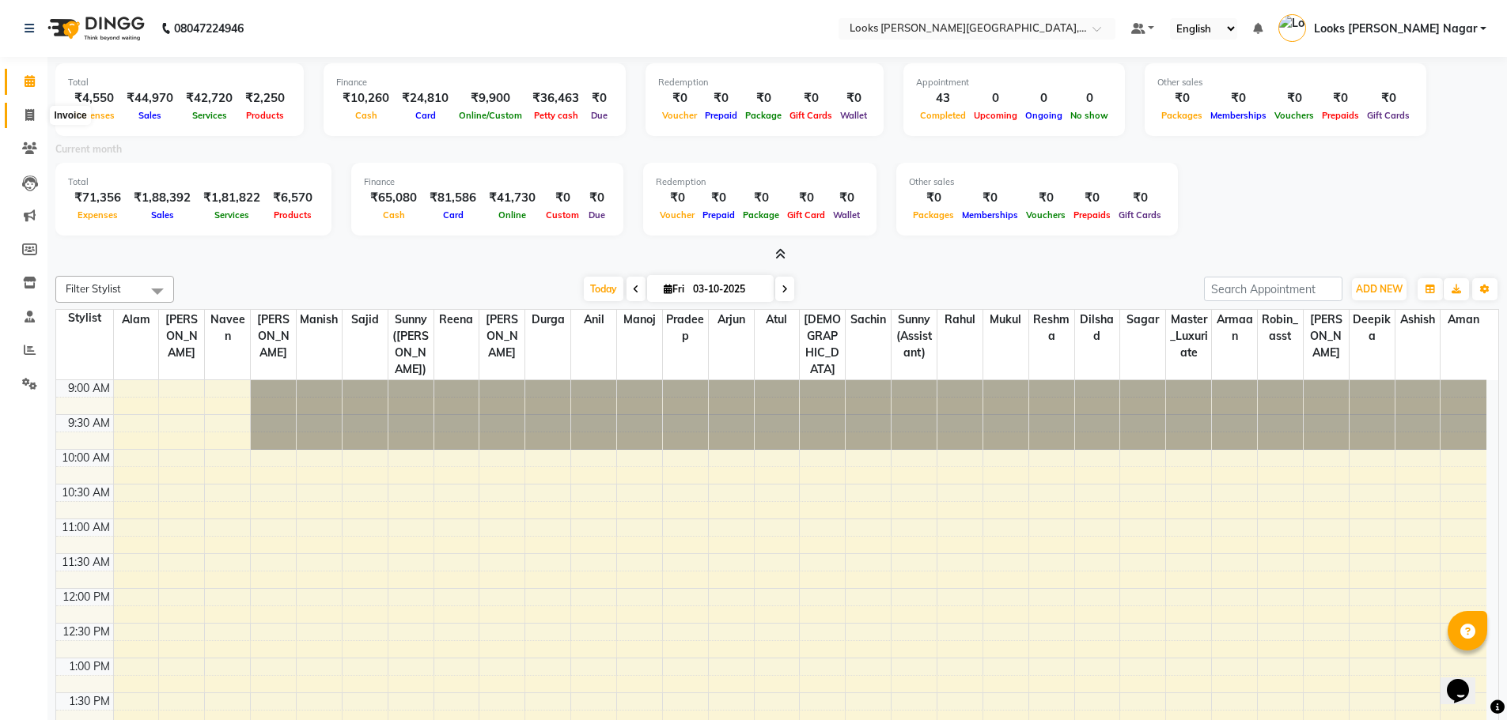
click at [32, 113] on icon at bounding box center [29, 115] width 9 height 12
select select "service"
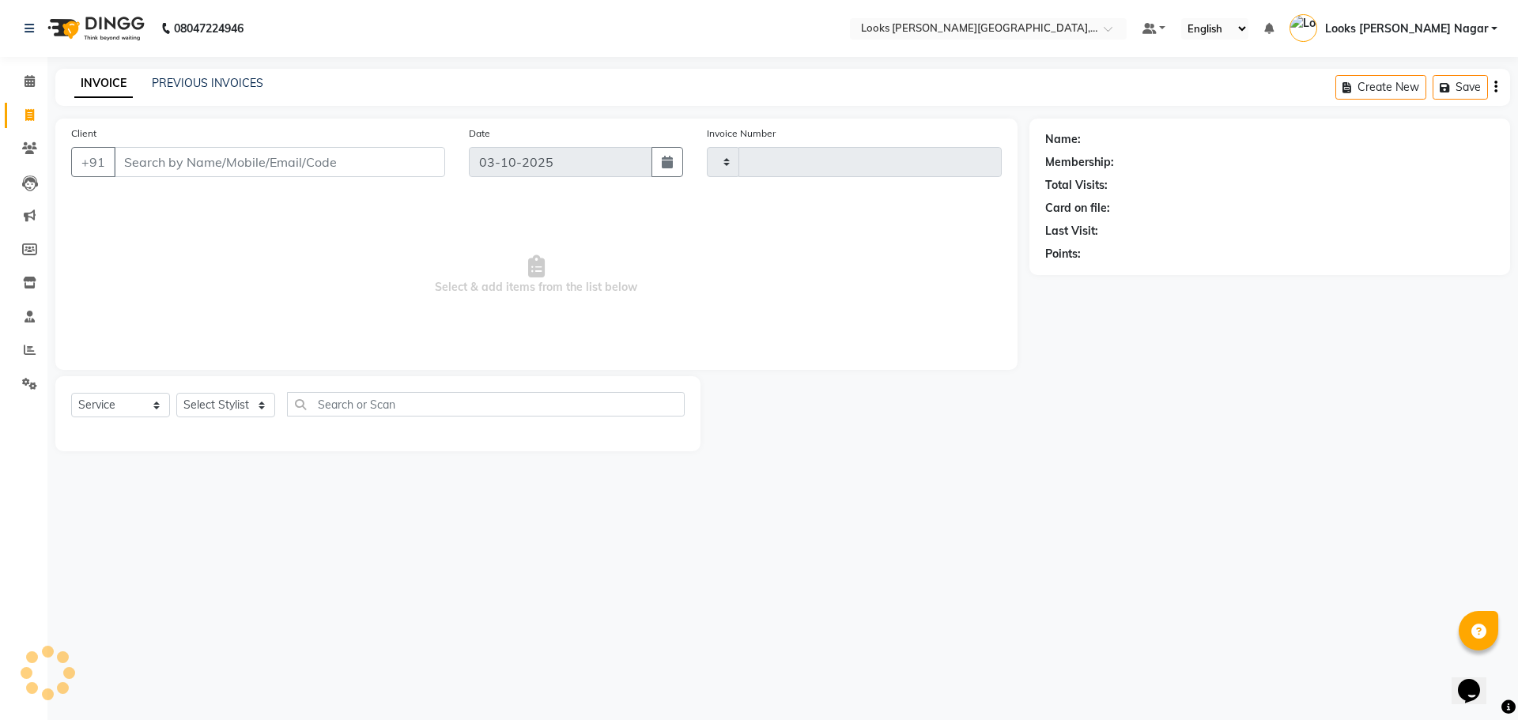
type input "4653"
select select "4327"
click at [164, 78] on link "PREVIOUS INVOICES" at bounding box center [208, 83] width 112 height 14
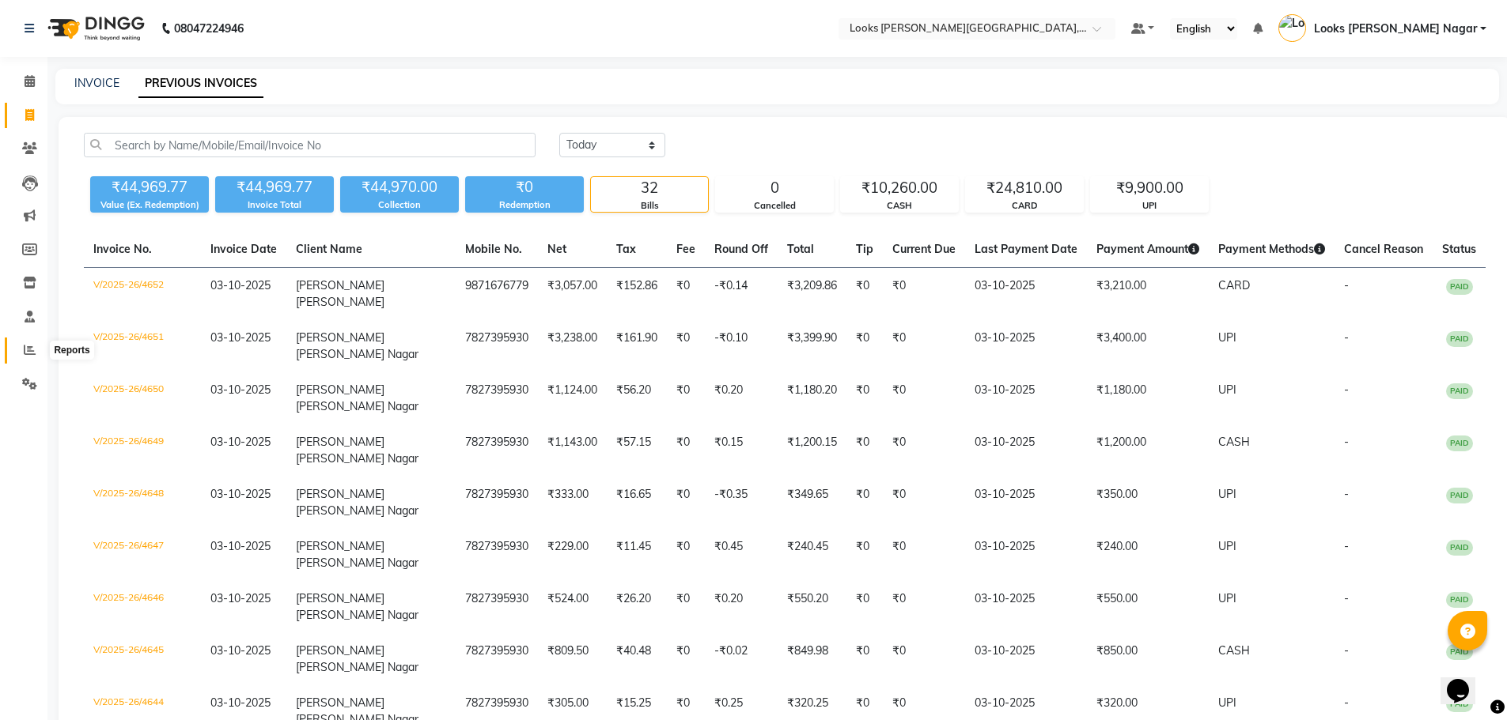
click at [30, 350] on icon at bounding box center [30, 350] width 12 height 12
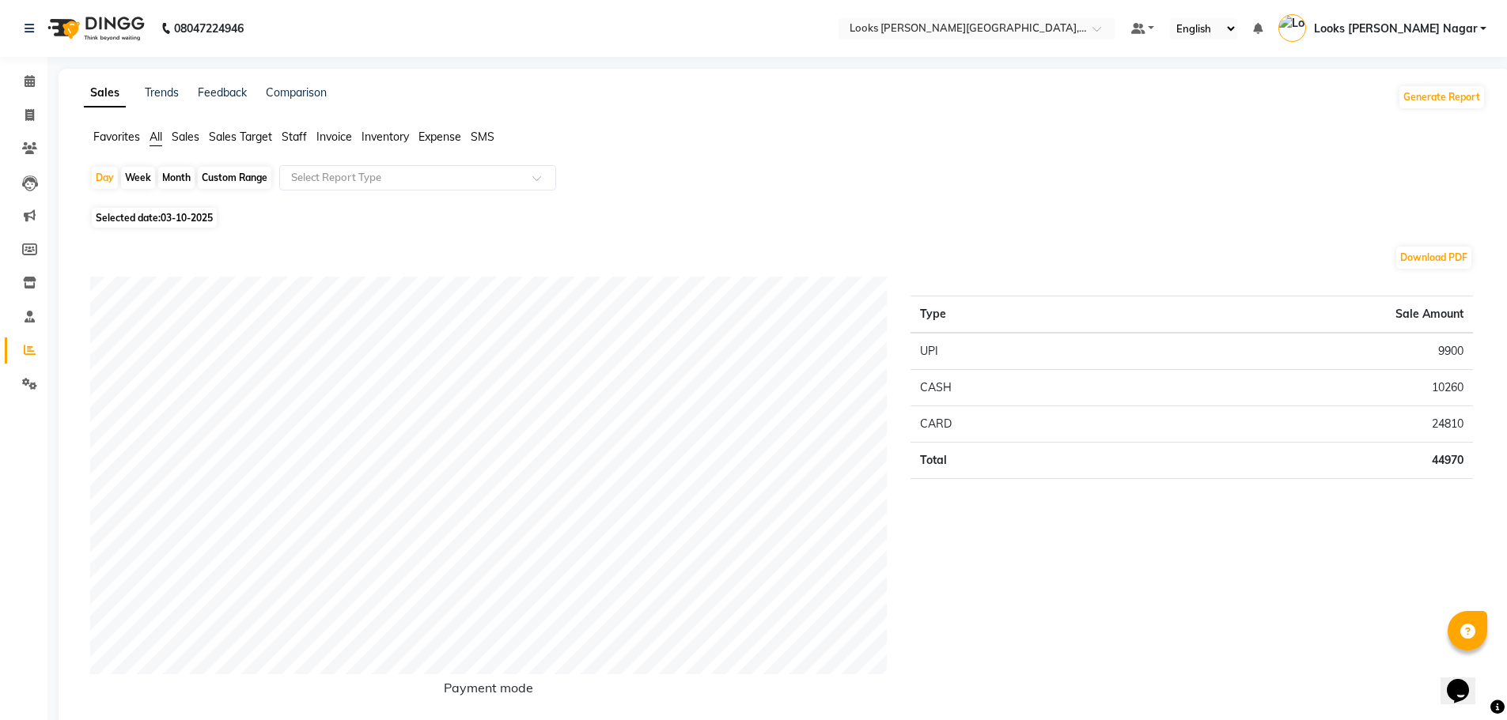
click at [297, 137] on span "Staff" at bounding box center [294, 137] width 25 height 14
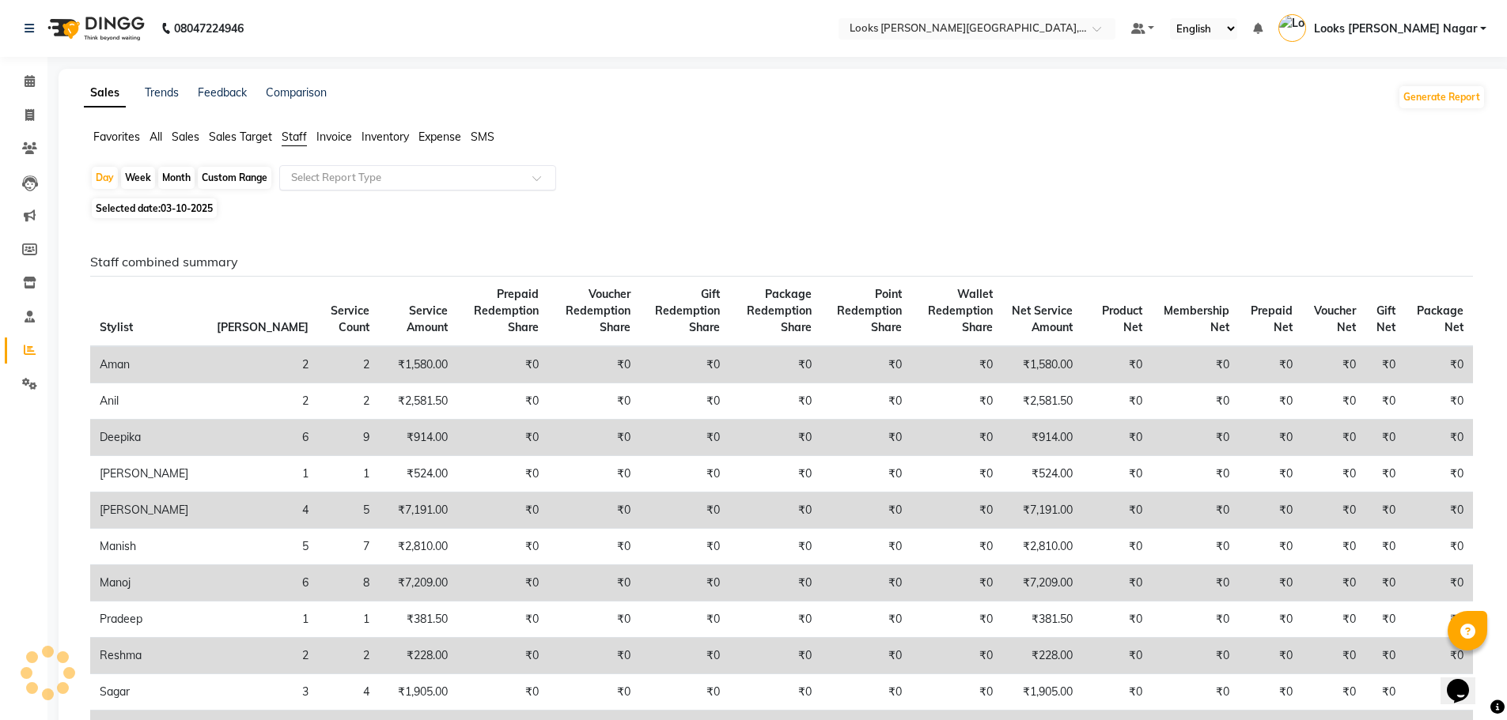
click at [325, 178] on input "text" at bounding box center [402, 178] width 228 height 16
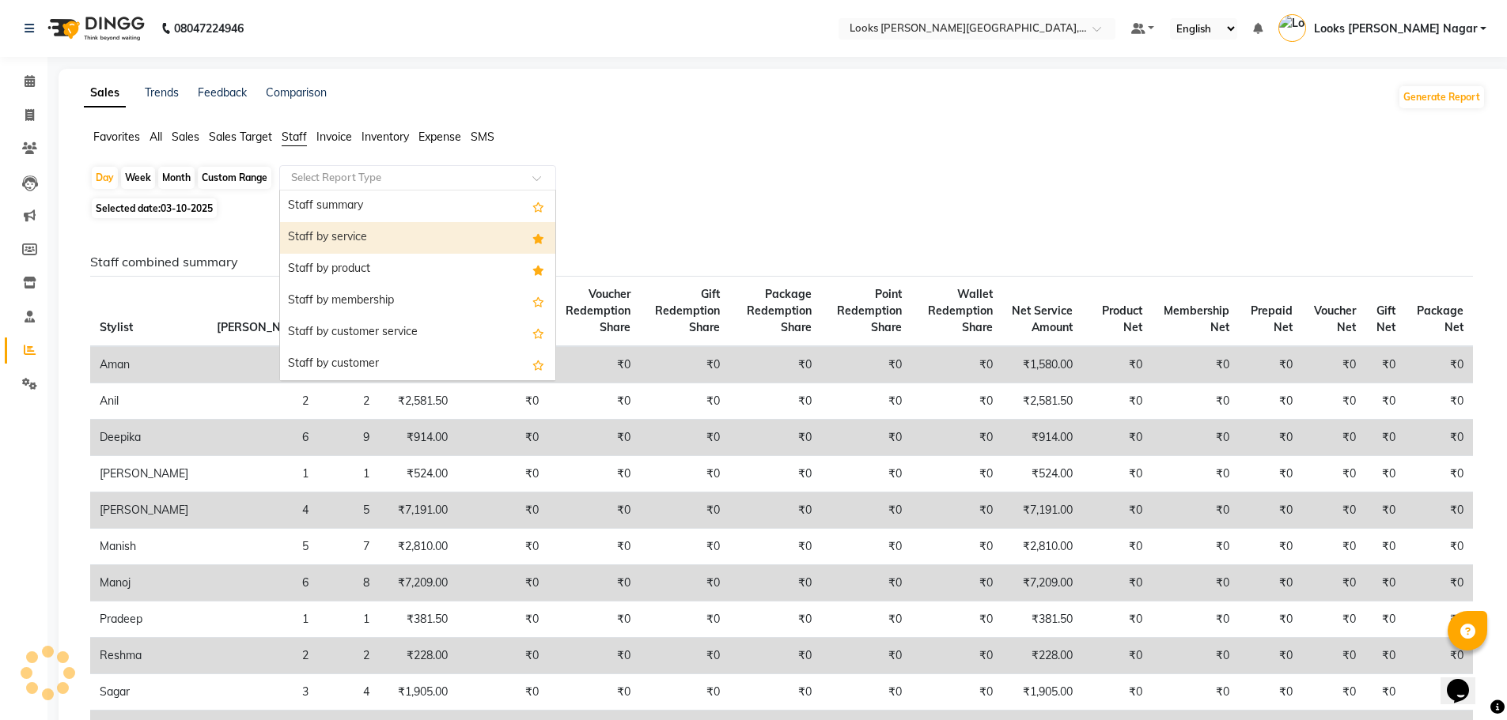
click at [337, 233] on div "Staff by service" at bounding box center [417, 238] width 275 height 32
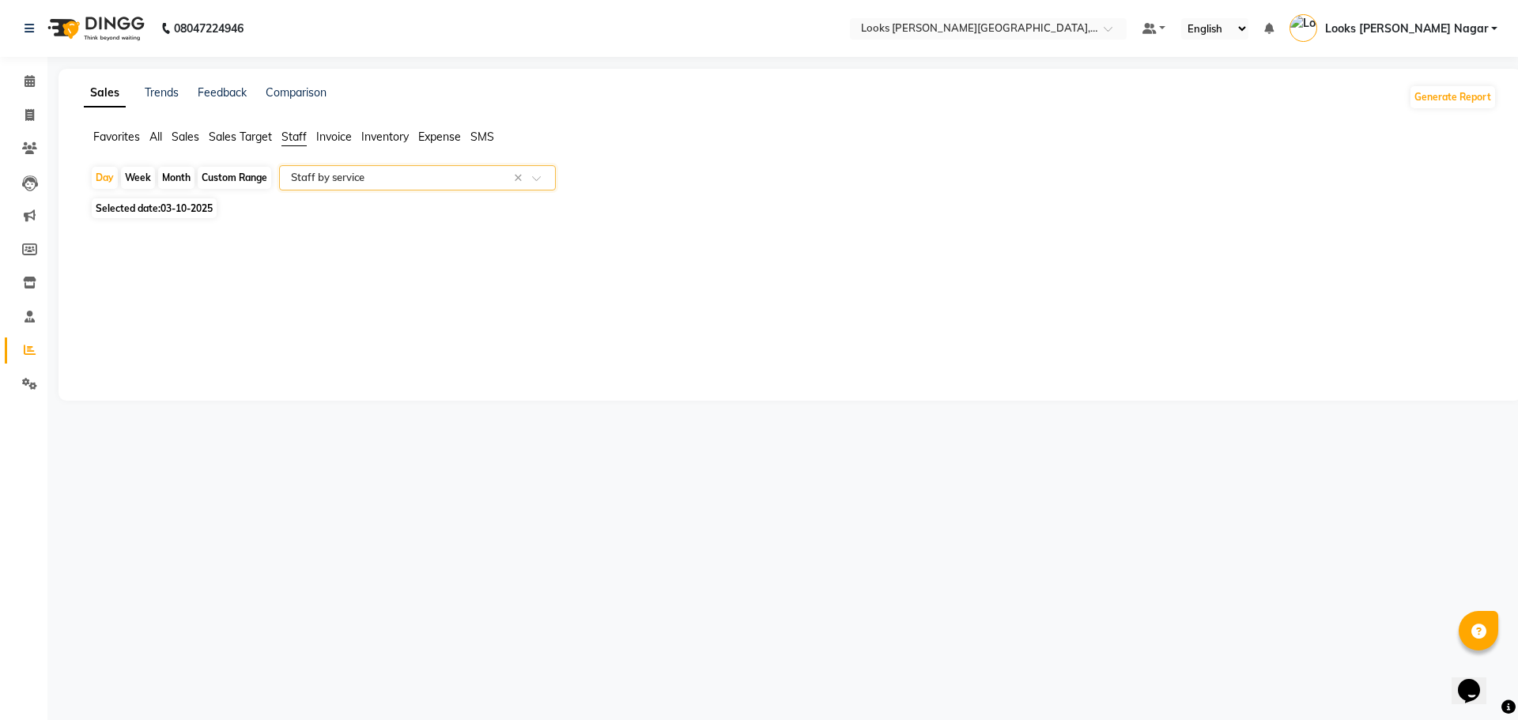
select select "full_report"
select select "csv"
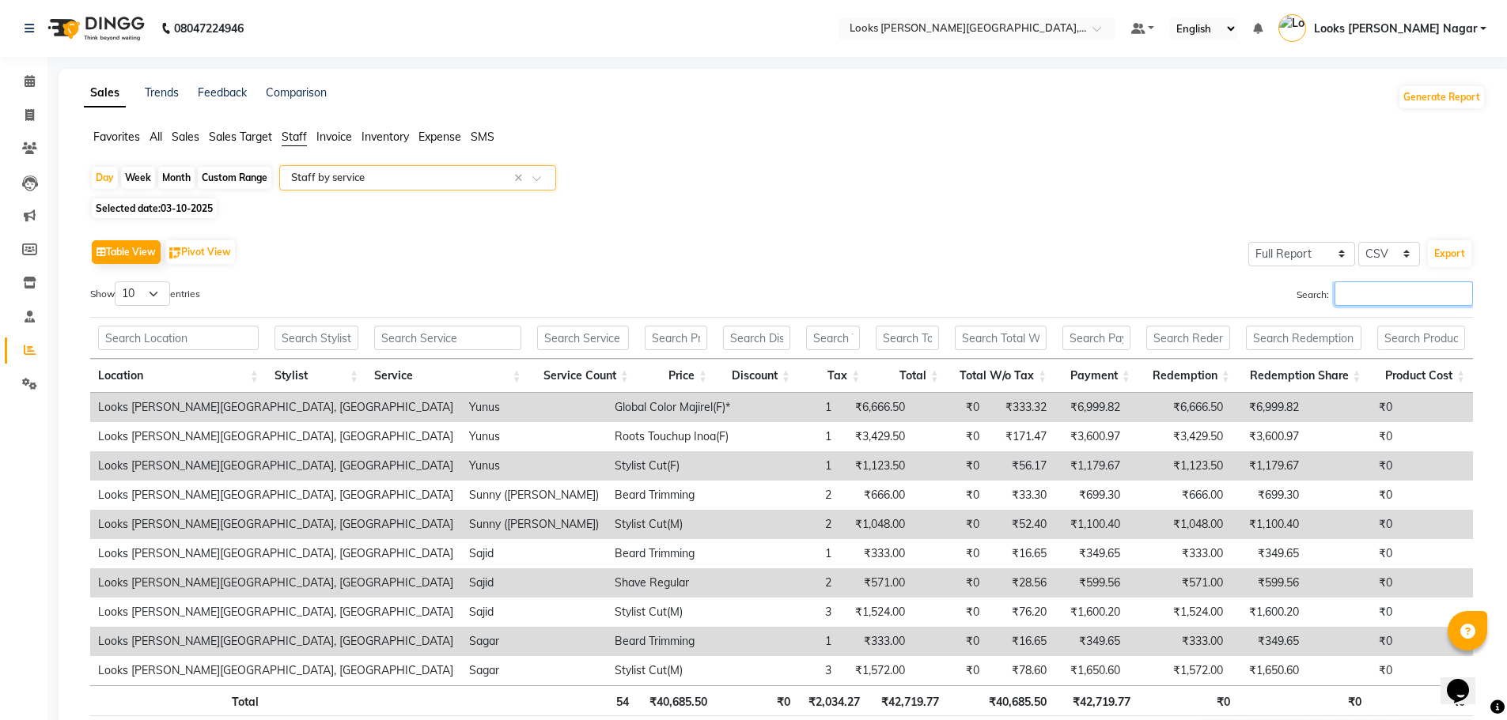
click at [1435, 300] on input "Search:" at bounding box center [1403, 294] width 138 height 25
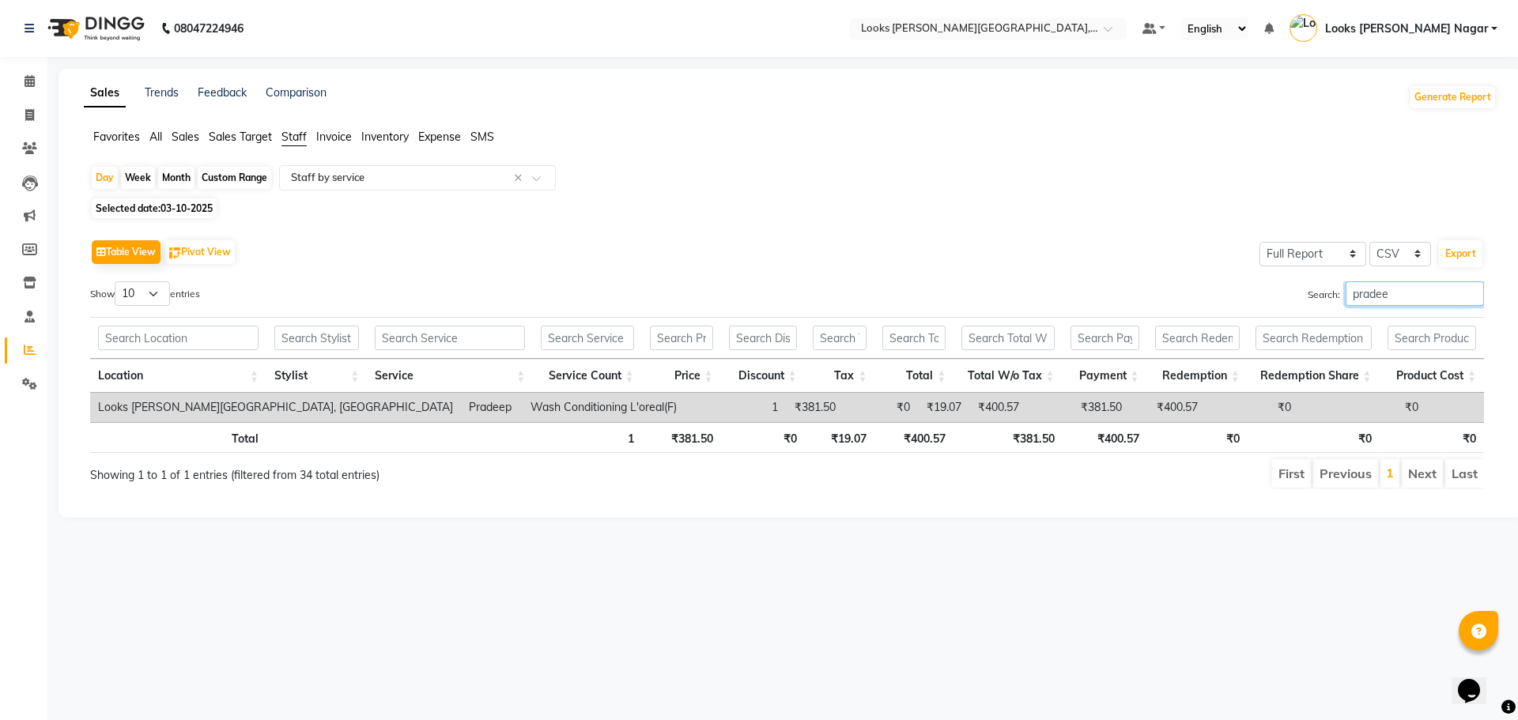
type input "pradeep"
click at [1473, 298] on input "pradeep" at bounding box center [1415, 294] width 138 height 25
click at [1473, 291] on input "pradeep" at bounding box center [1415, 294] width 138 height 25
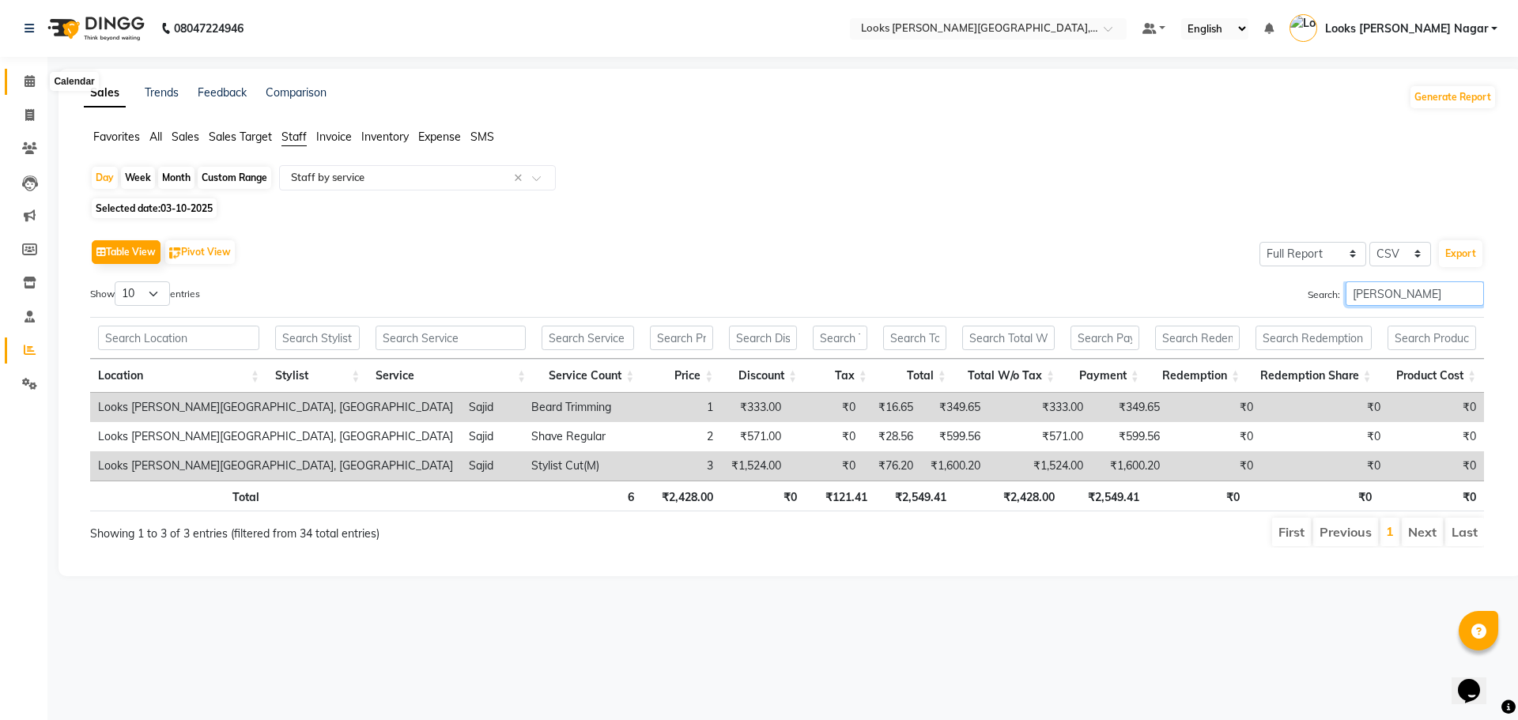
type input "sajid"
click at [26, 84] on icon at bounding box center [30, 81] width 10 height 12
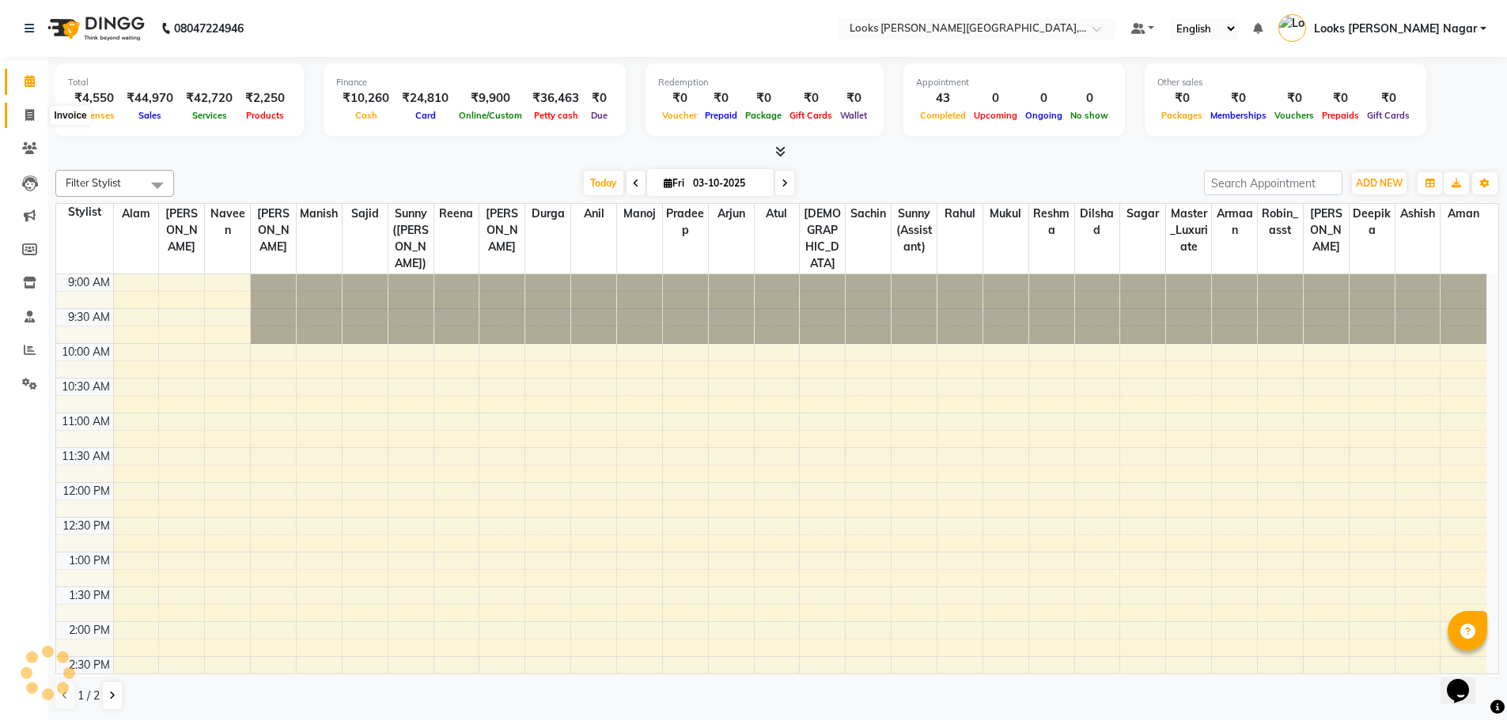
click at [31, 119] on icon at bounding box center [29, 115] width 9 height 12
select select "service"
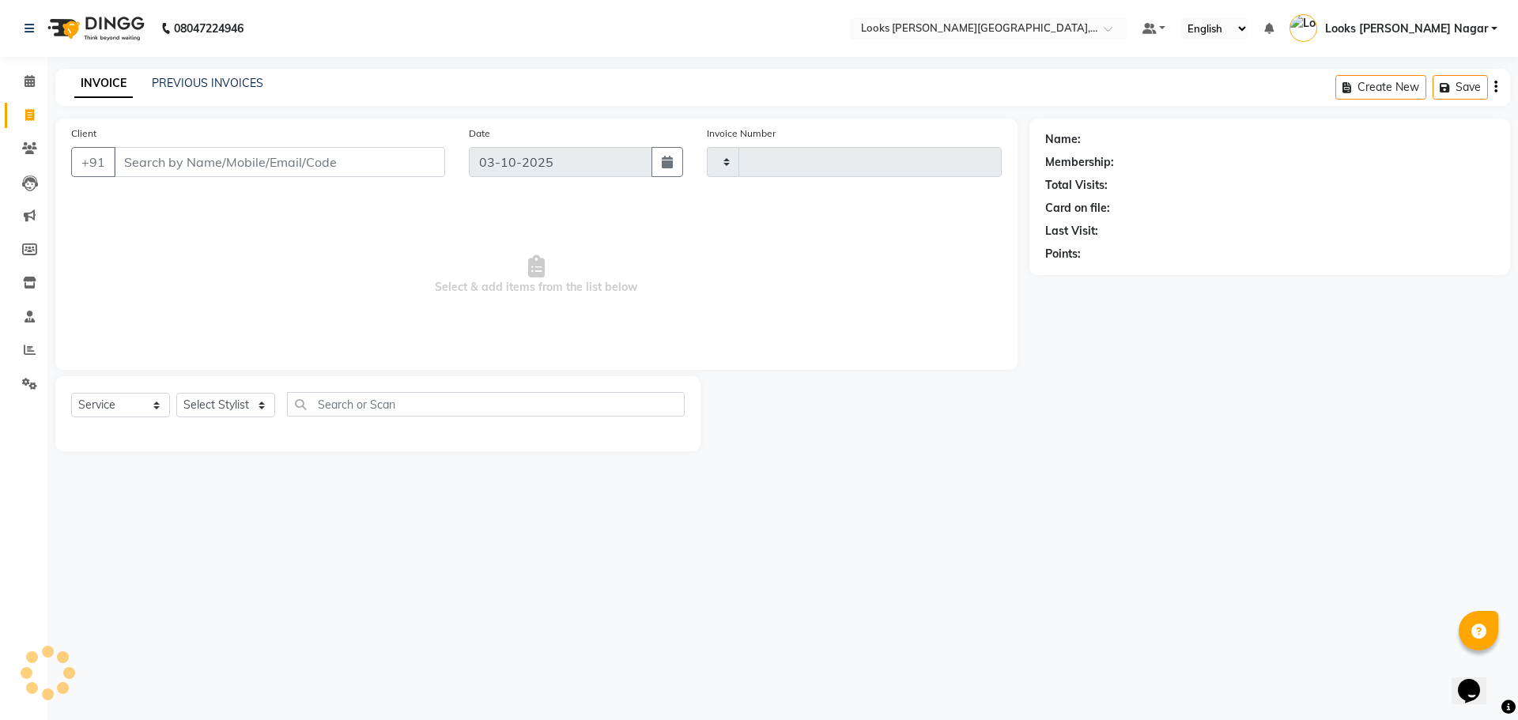
type input "4653"
select select "4327"
click at [278, 166] on input "Client" at bounding box center [279, 162] width 331 height 30
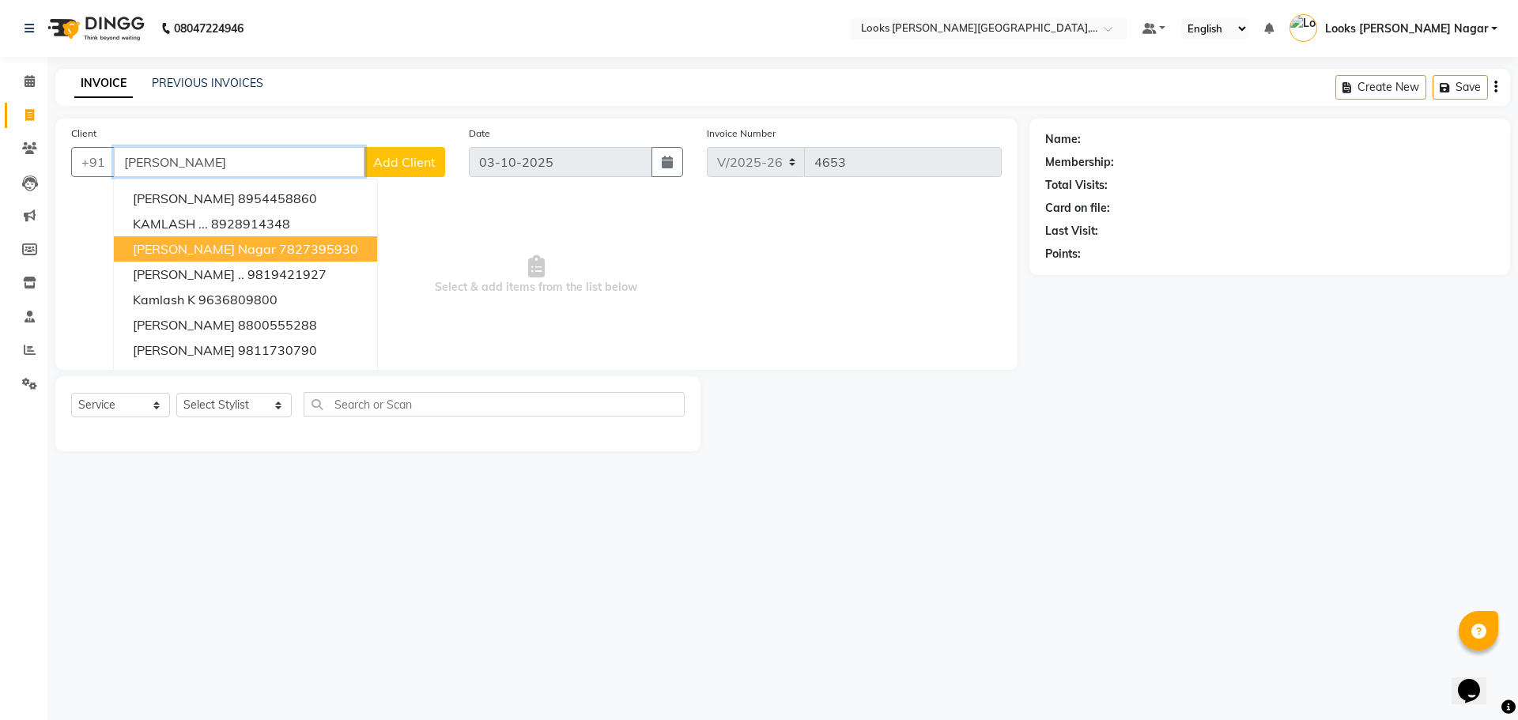
click at [210, 255] on span "[PERSON_NAME] Nagar" at bounding box center [204, 249] width 143 height 16
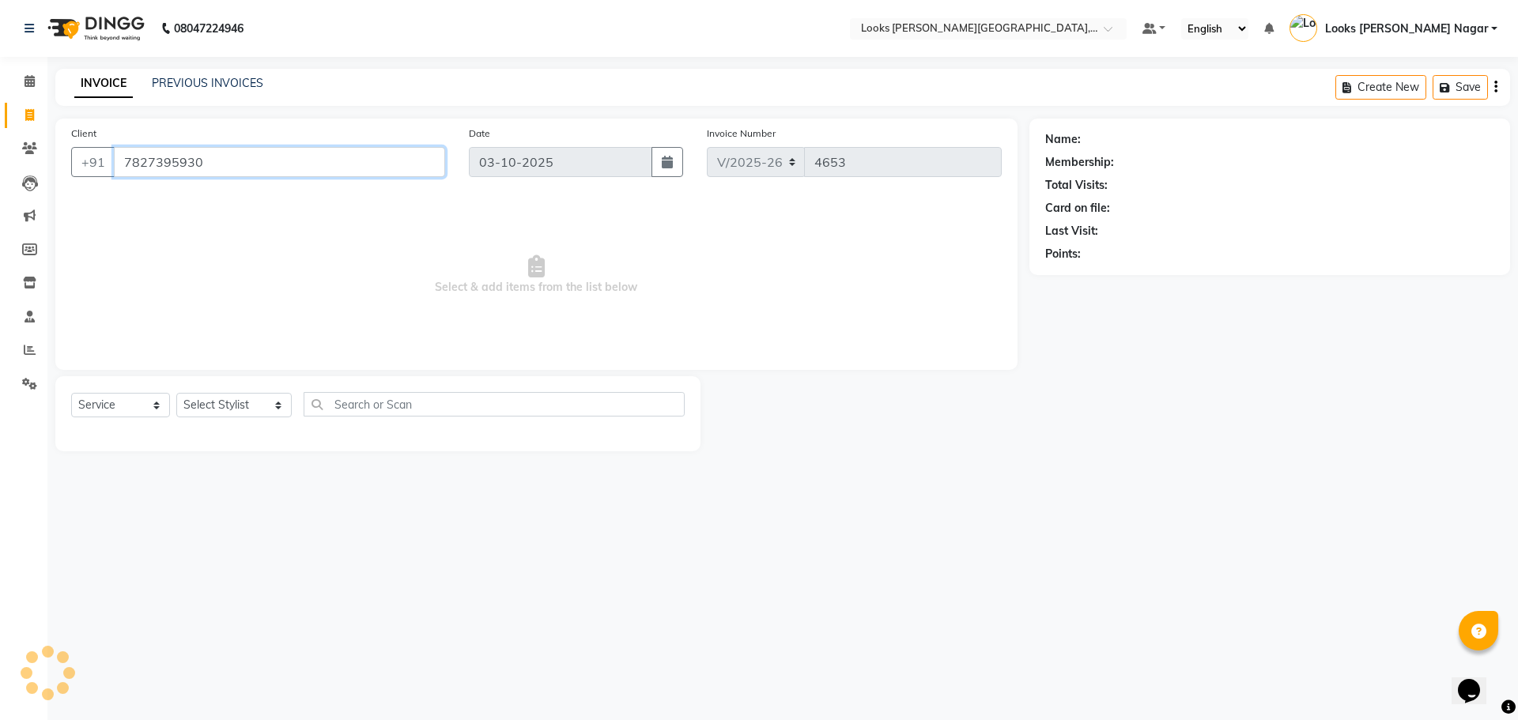
type input "7827395930"
click at [244, 406] on select "Select Stylist Alam Aman [PERSON_NAME] Armaan Ashish Atul Deepika [PERSON_NAME]…" at bounding box center [233, 405] width 115 height 25
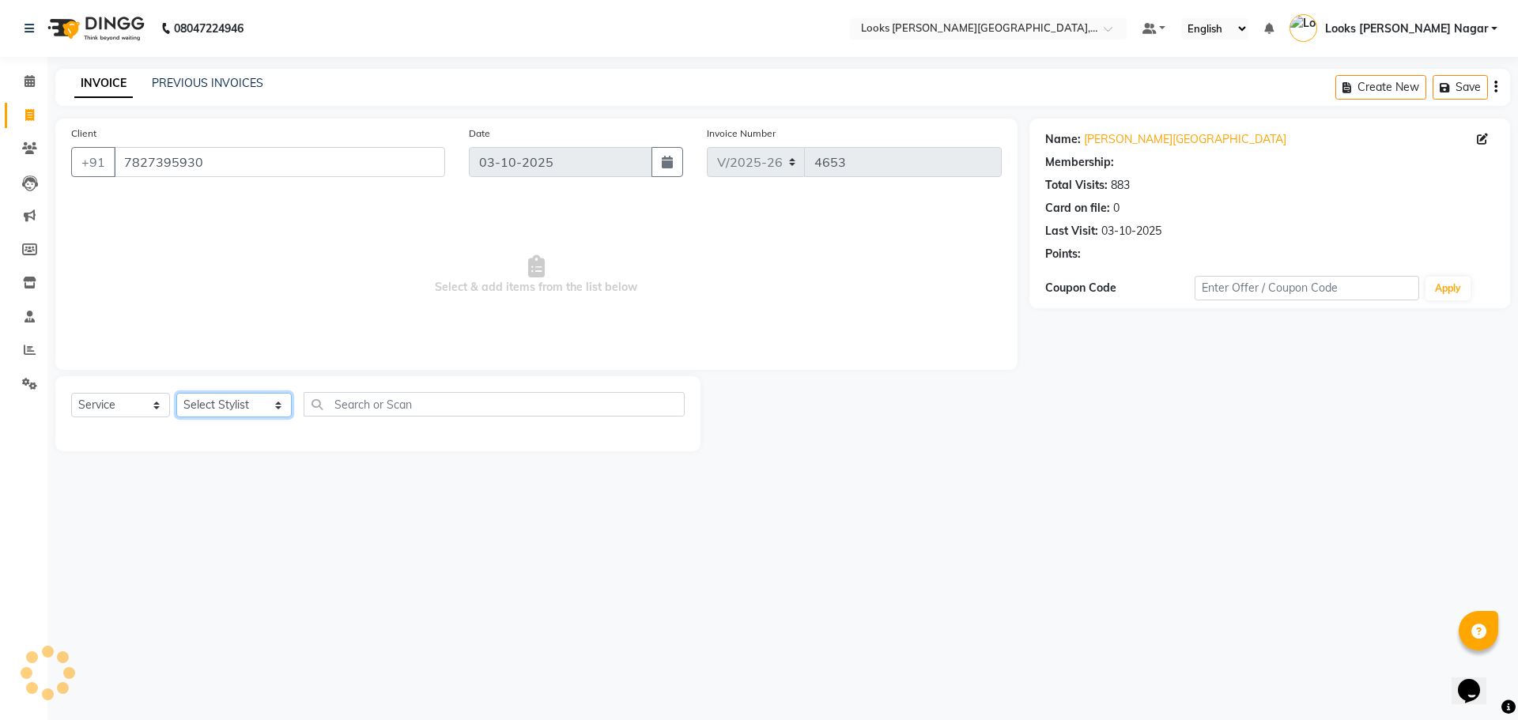
select select "1: Object"
select select "23525"
click at [176, 393] on select "Select Stylist Alam Aman [PERSON_NAME] Armaan Ashish Atul Deepika [PERSON_NAME]…" at bounding box center [233, 405] width 115 height 25
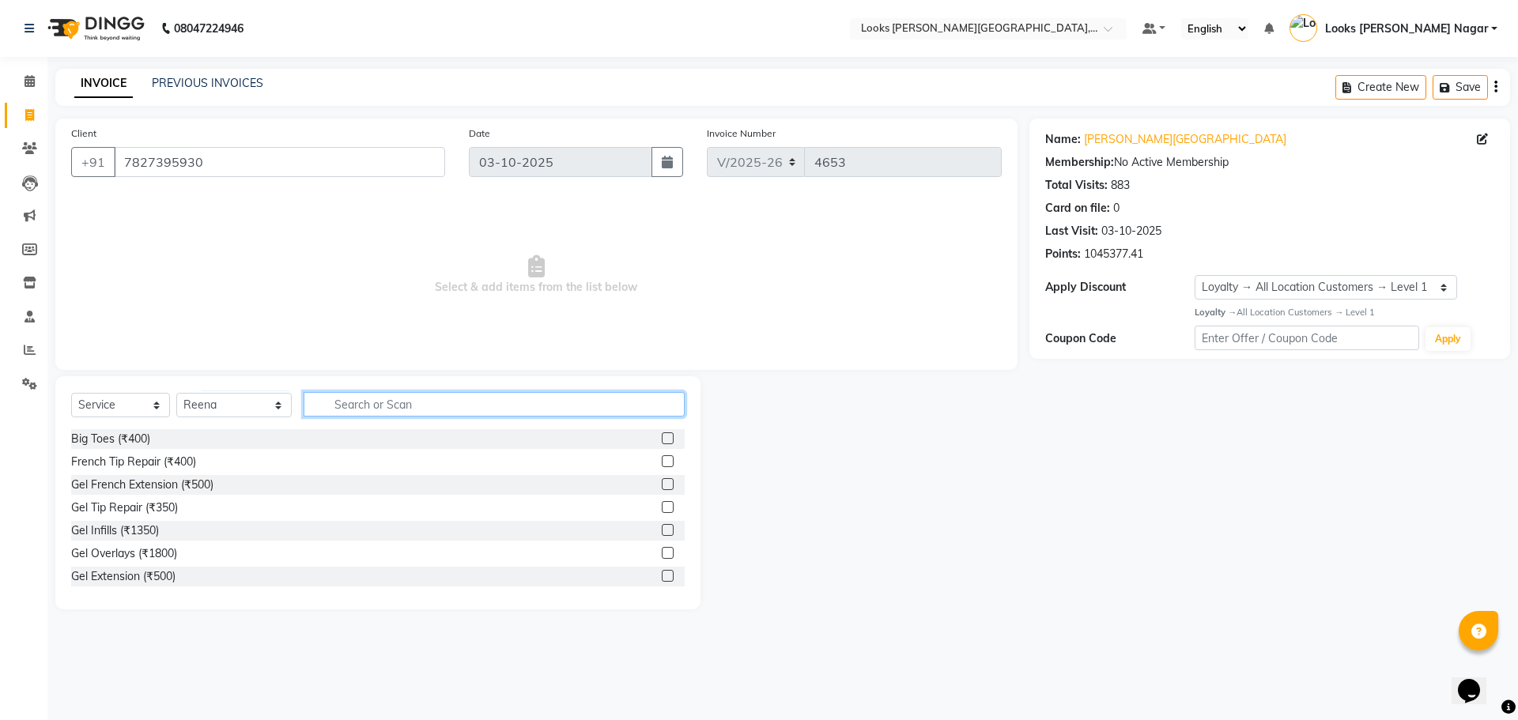
click at [367, 395] on input "text" at bounding box center [494, 404] width 381 height 25
type input "eye"
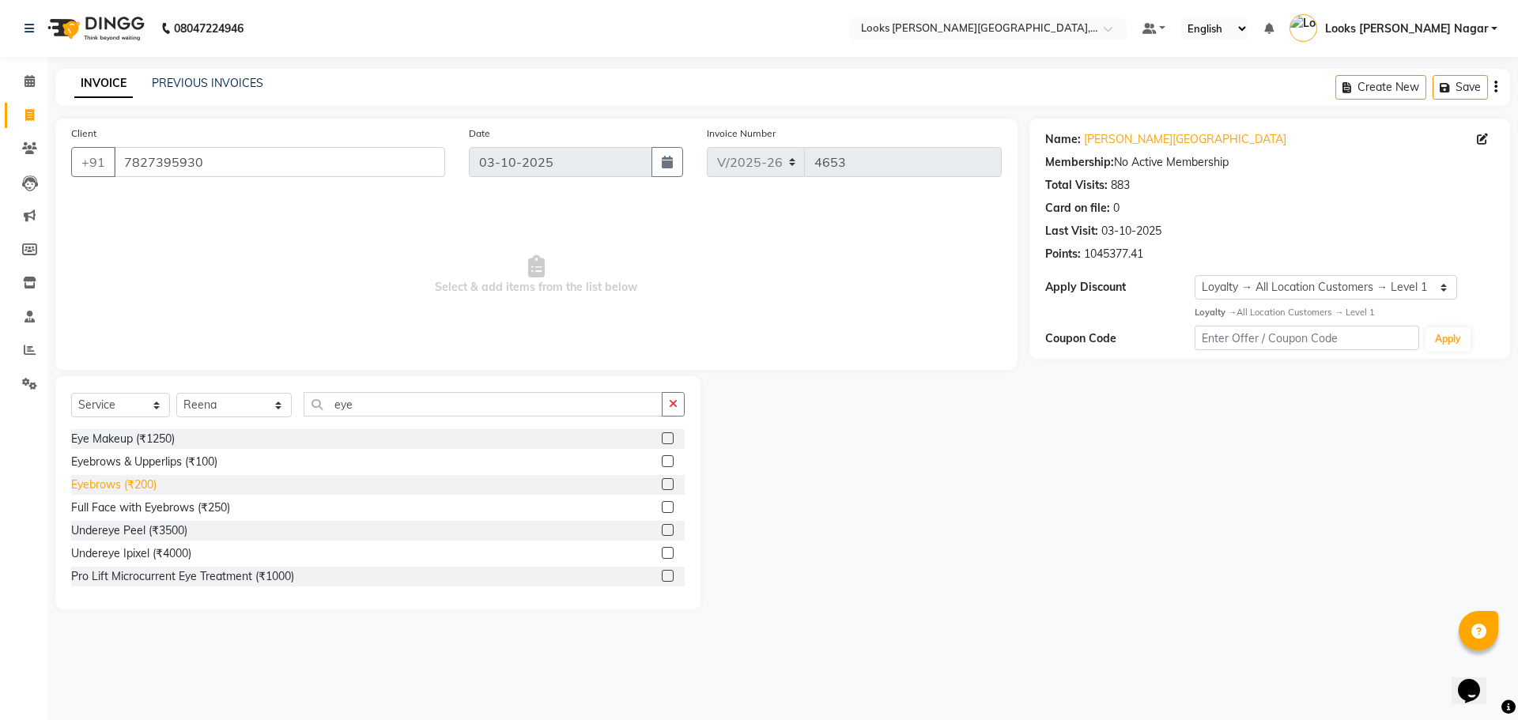
click at [113, 487] on div "Eyebrows (₹200)" at bounding box center [113, 485] width 85 height 17
checkbox input "false"
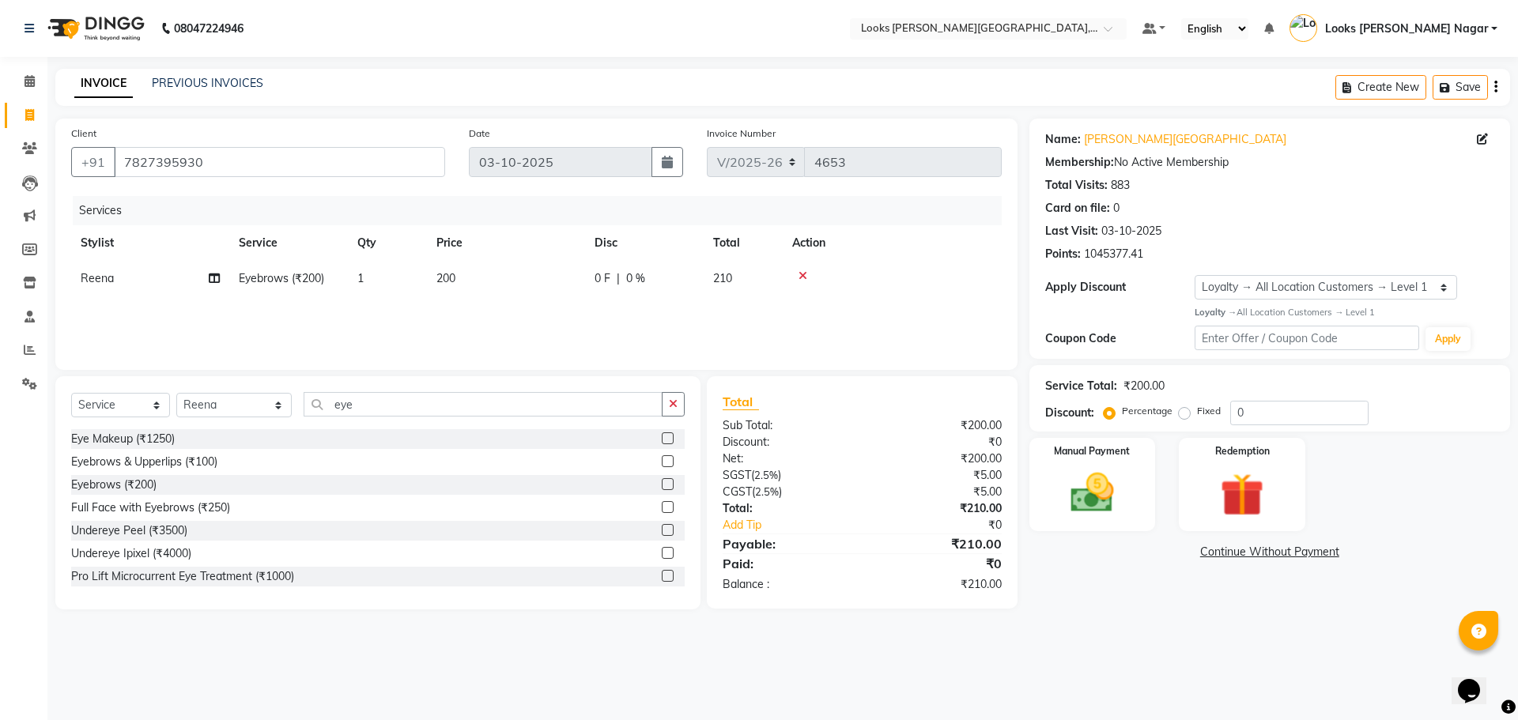
click at [487, 283] on td "200" at bounding box center [506, 279] width 158 height 36
select select "23525"
drag, startPoint x: 551, startPoint y: 278, endPoint x: 227, endPoint y: 281, distance: 324.3
click at [277, 278] on tr "Alam Aman [PERSON_NAME] Armaan Ashish Atul Deepika Deepu Dilshad Durga [PERSON_…" at bounding box center [536, 291] width 931 height 60
type input "78"
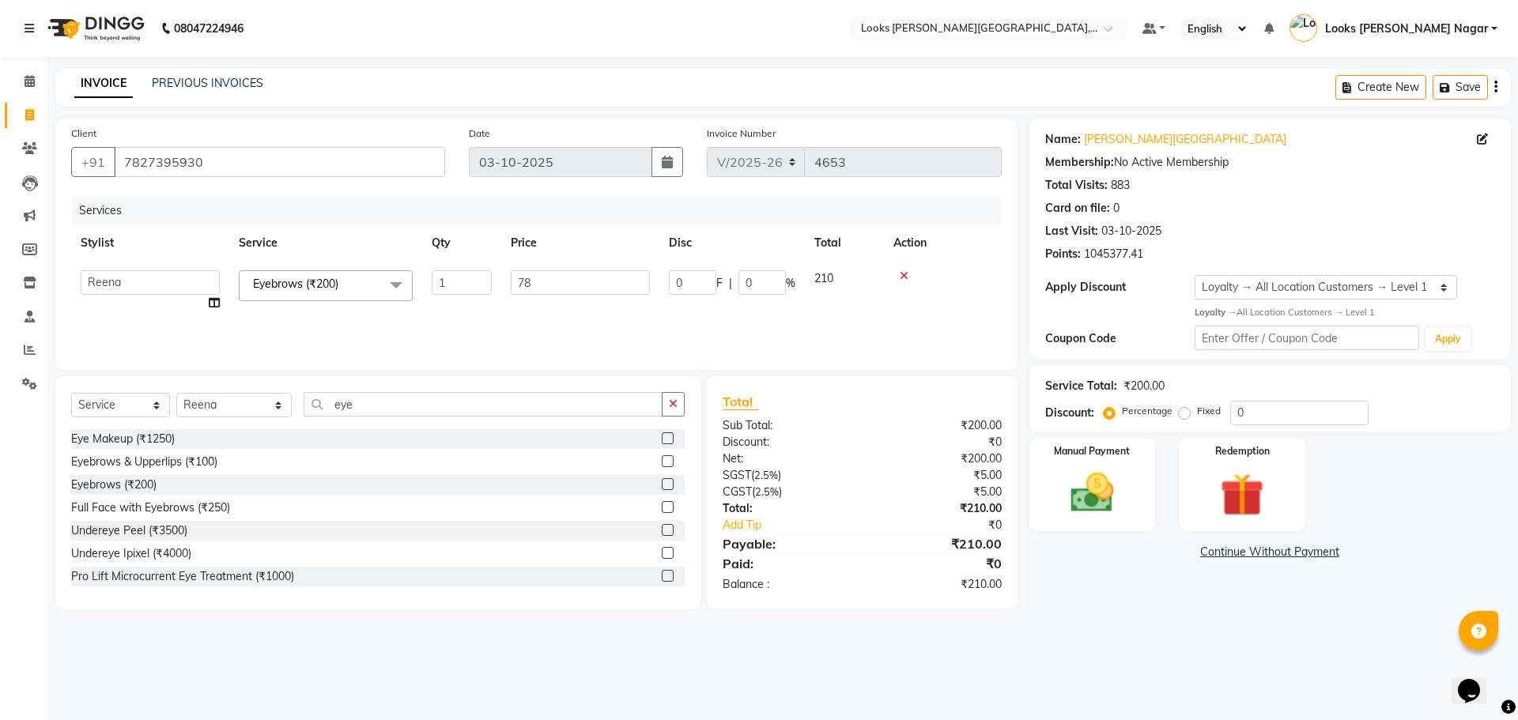
click at [1080, 607] on div "Name: Kamla Kamla Nagar Membership: No Active Membership Total Visits: 883 Card…" at bounding box center [1276, 364] width 493 height 491
click at [480, 282] on td "78" at bounding box center [506, 279] width 158 height 36
select select "23525"
click at [562, 291] on input "78" at bounding box center [580, 282] width 139 height 25
type input "76"
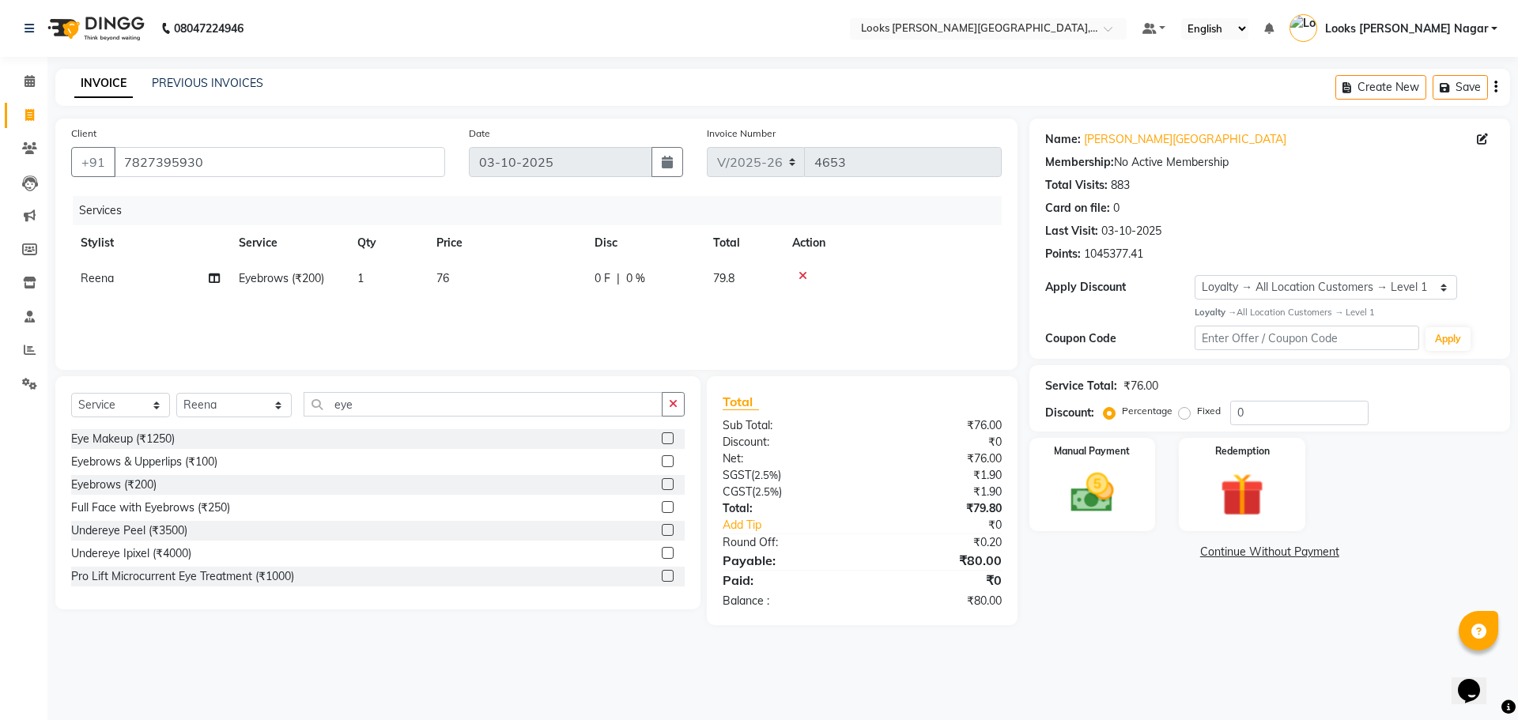
click at [1111, 599] on div "Name: Kamla Kamla Nagar Membership: No Active Membership Total Visits: 883 Card…" at bounding box center [1276, 372] width 493 height 507
click at [1076, 471] on img at bounding box center [1093, 493] width 74 height 52
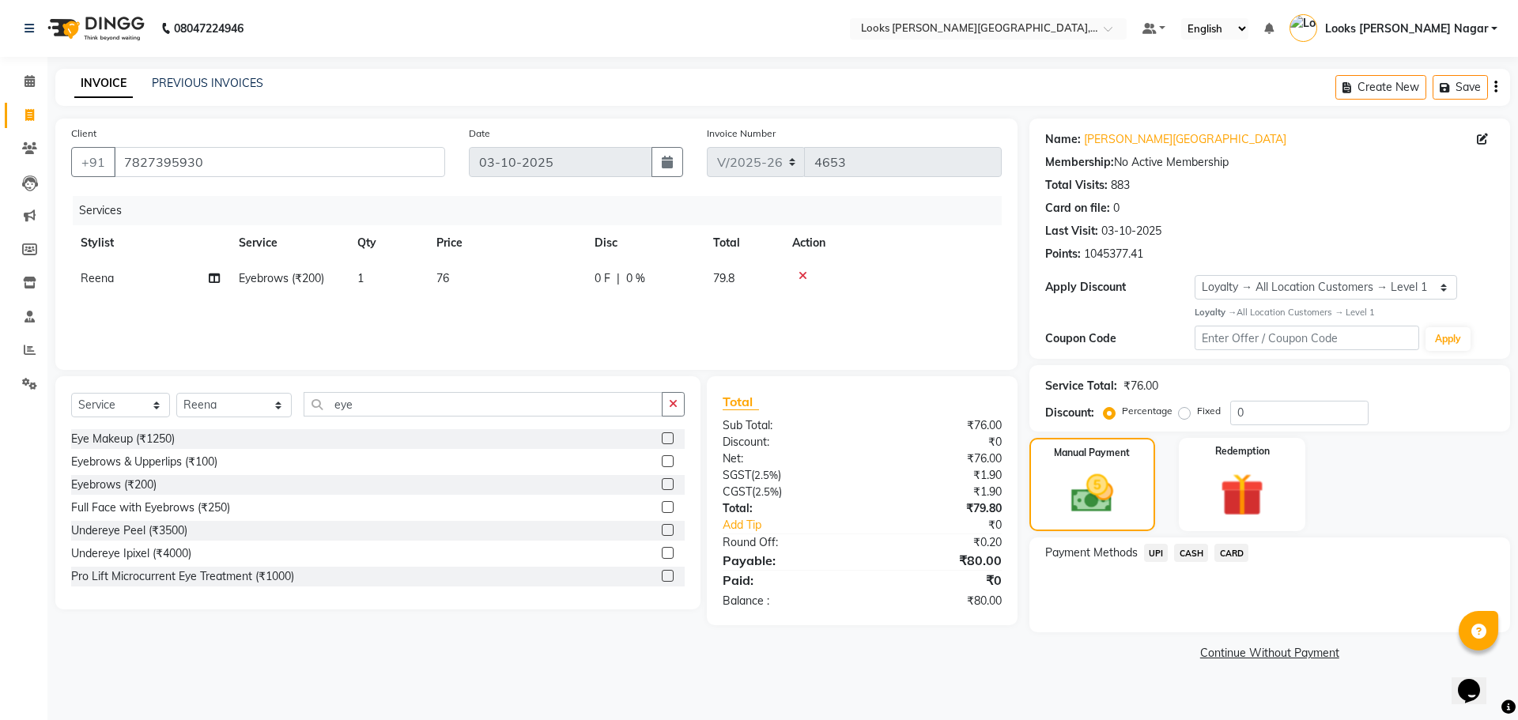
click at [1151, 557] on span "UPI" at bounding box center [1156, 553] width 25 height 18
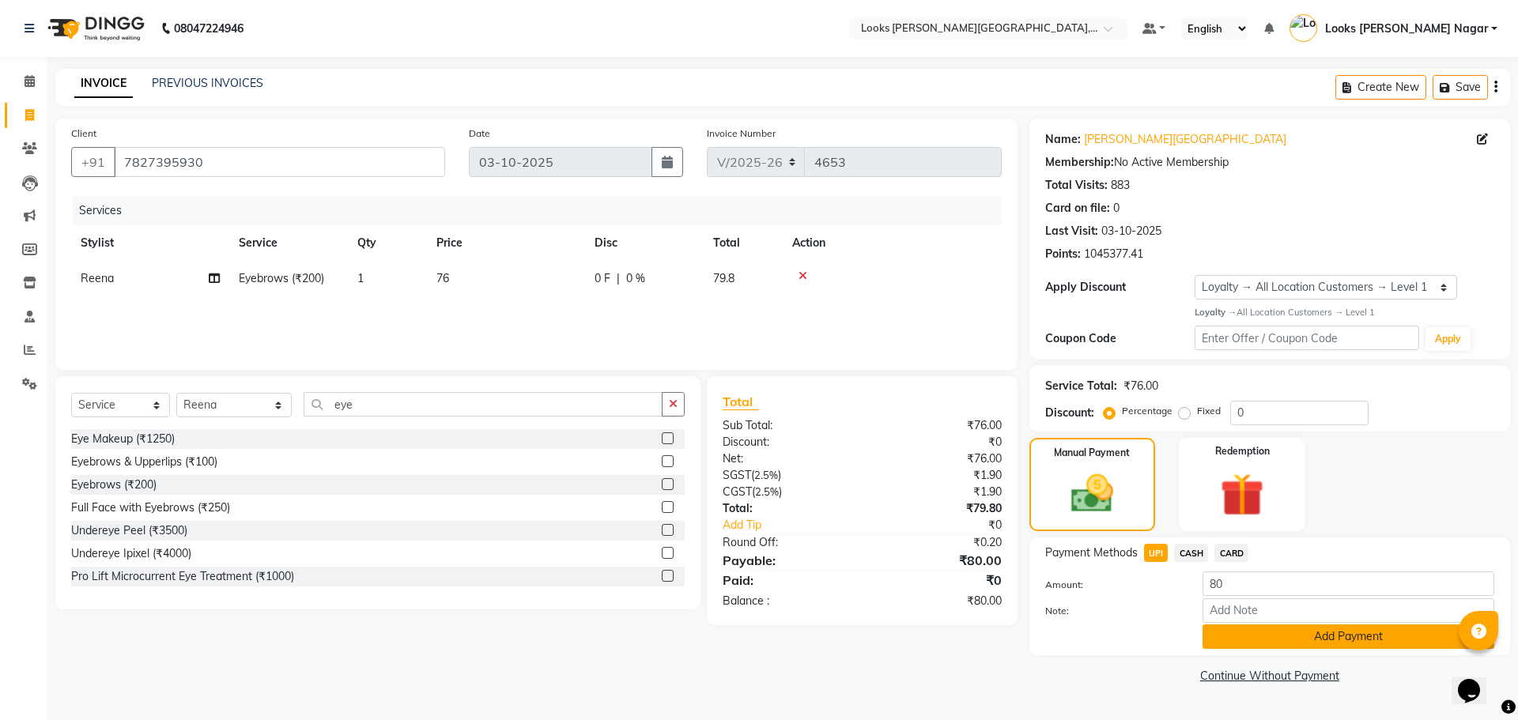
click at [1228, 645] on button "Add Payment" at bounding box center [1349, 637] width 292 height 25
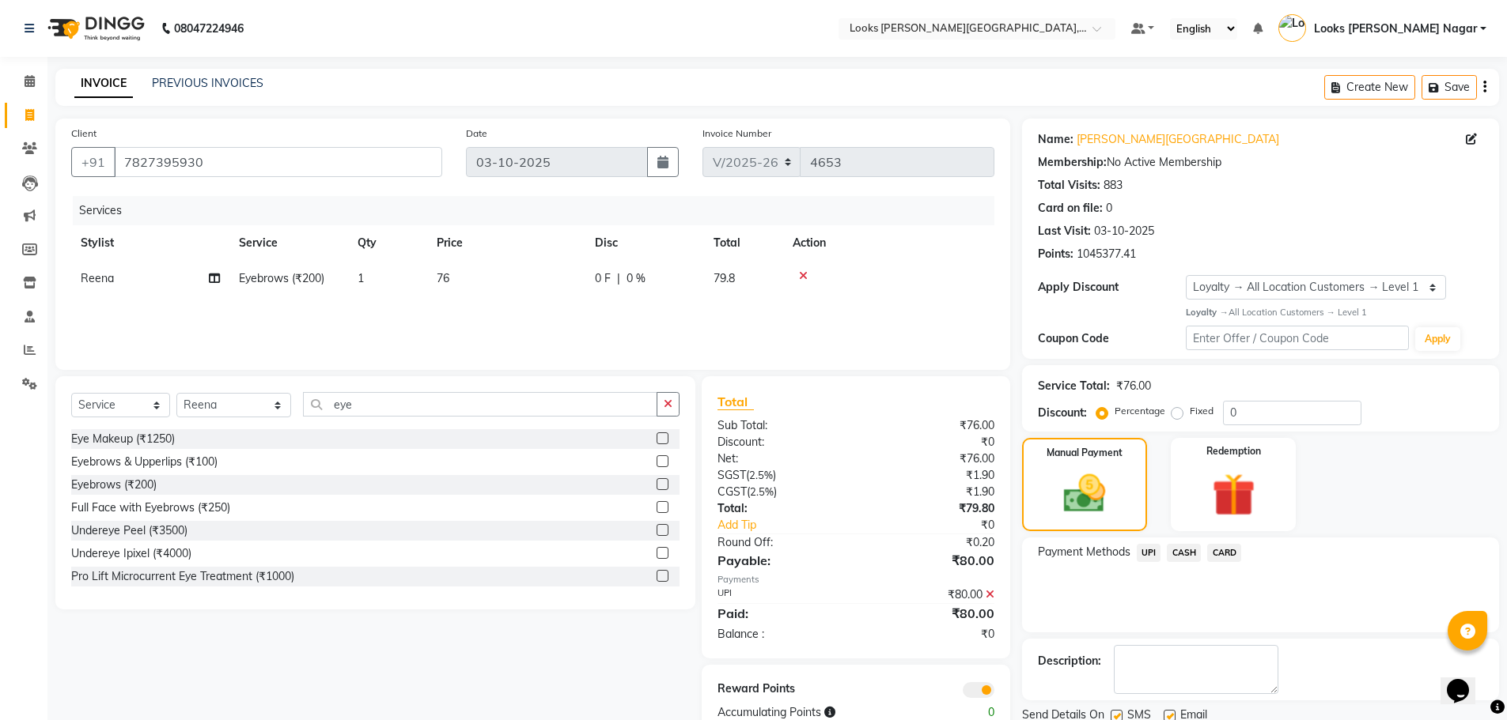
scroll to position [58, 0]
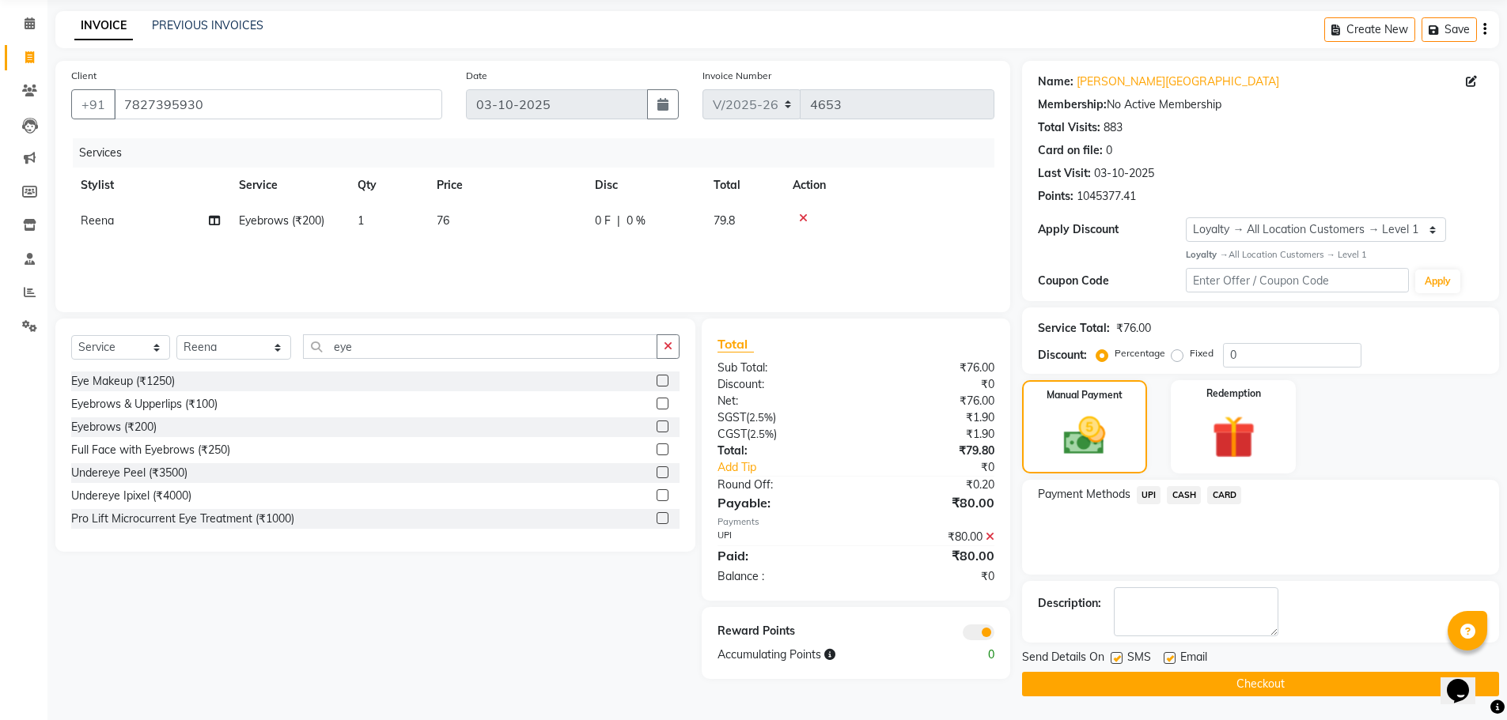
click at [1220, 682] on button "Checkout" at bounding box center [1260, 684] width 477 height 25
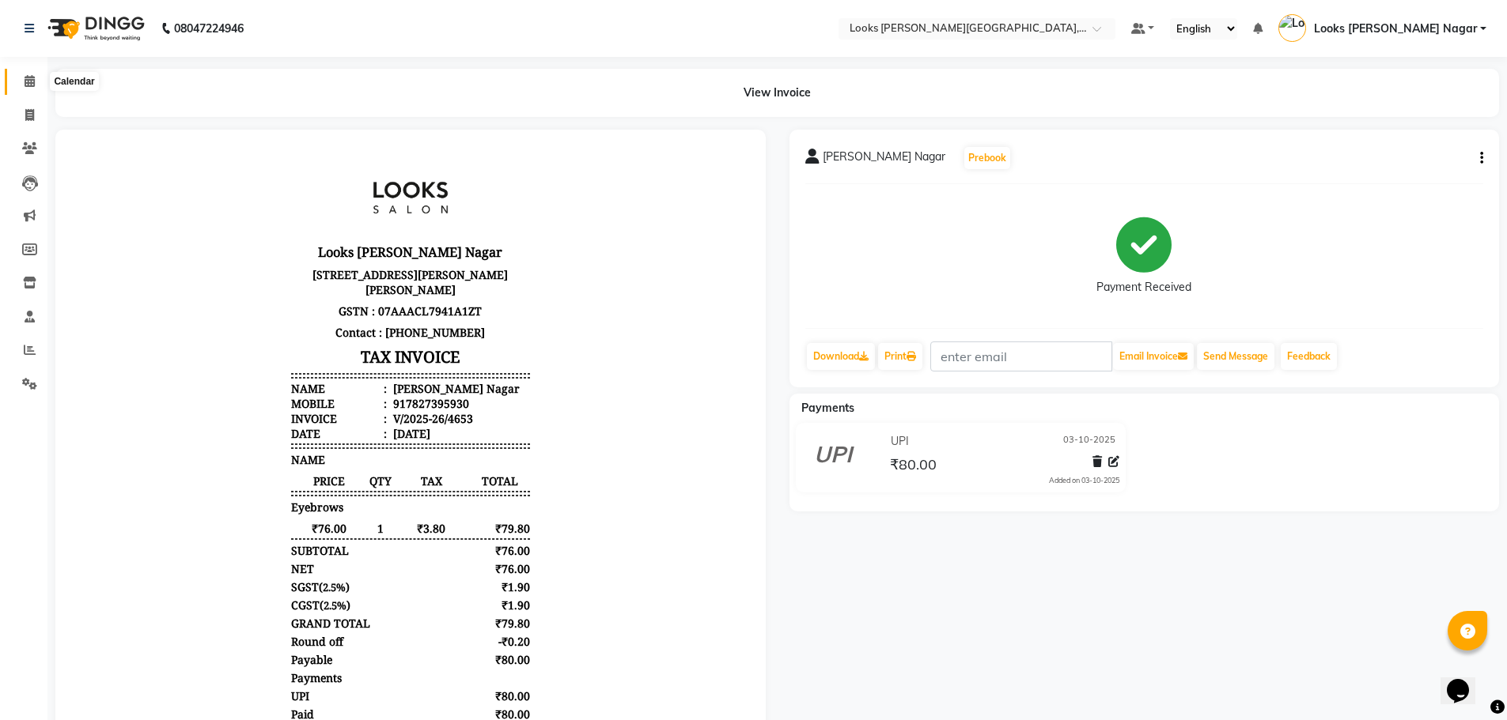
click at [31, 81] on icon at bounding box center [30, 81] width 10 height 12
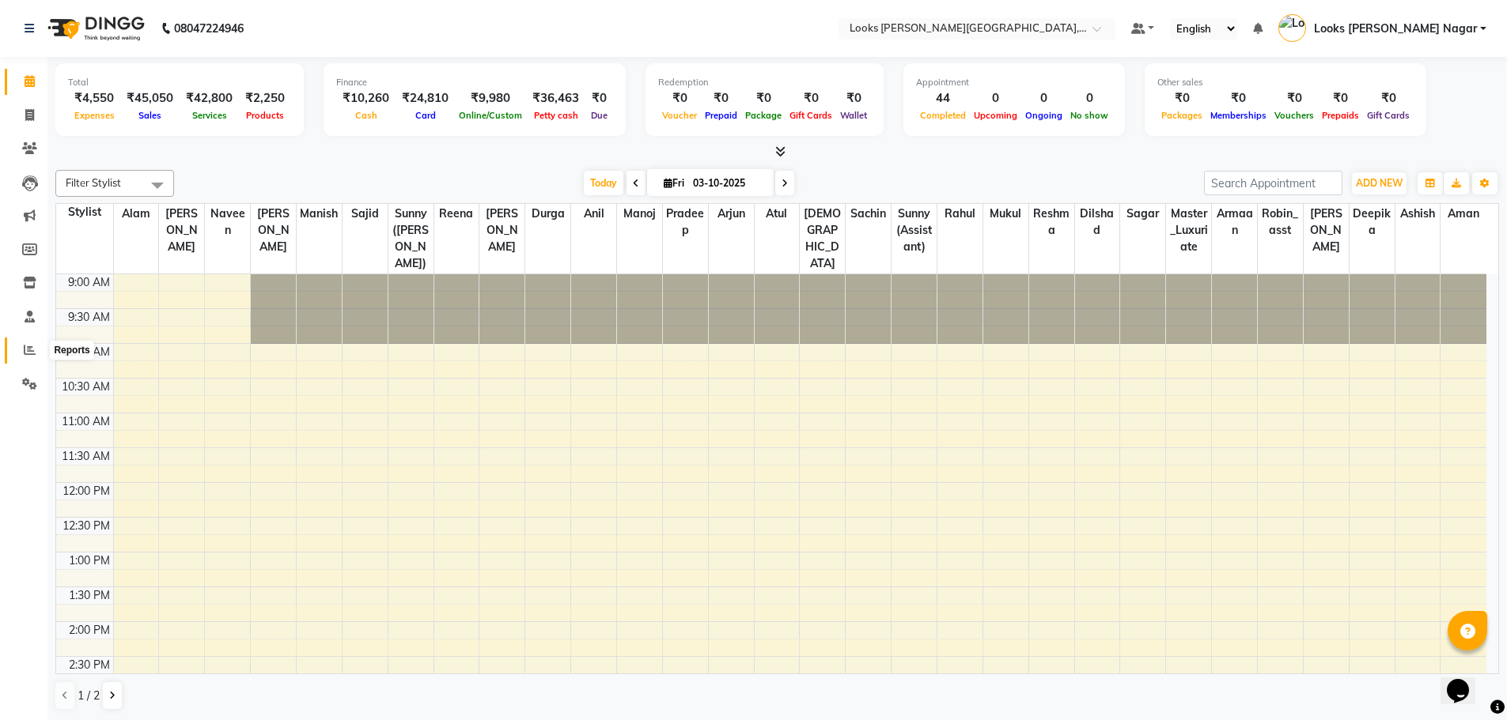
click at [30, 354] on icon at bounding box center [30, 350] width 12 height 12
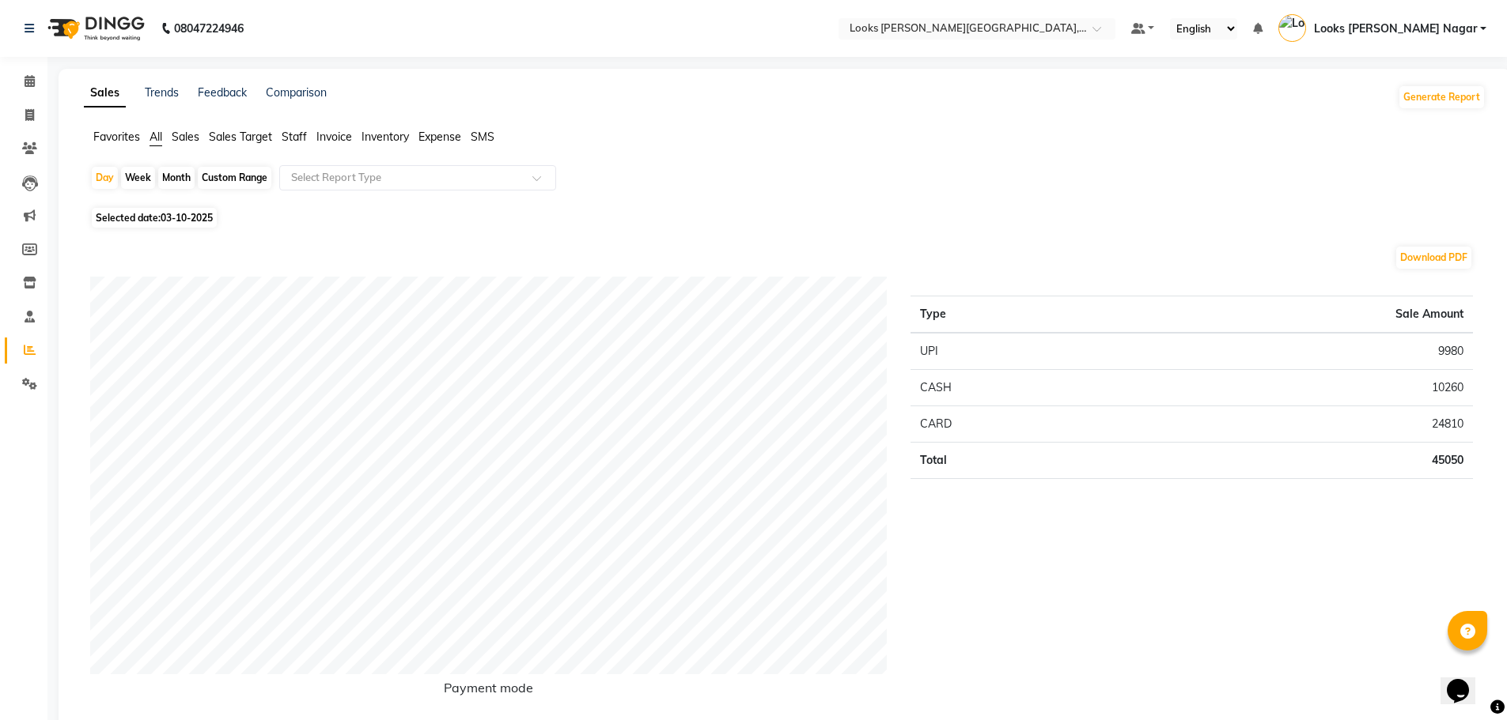
click at [297, 135] on span "Staff" at bounding box center [294, 137] width 25 height 14
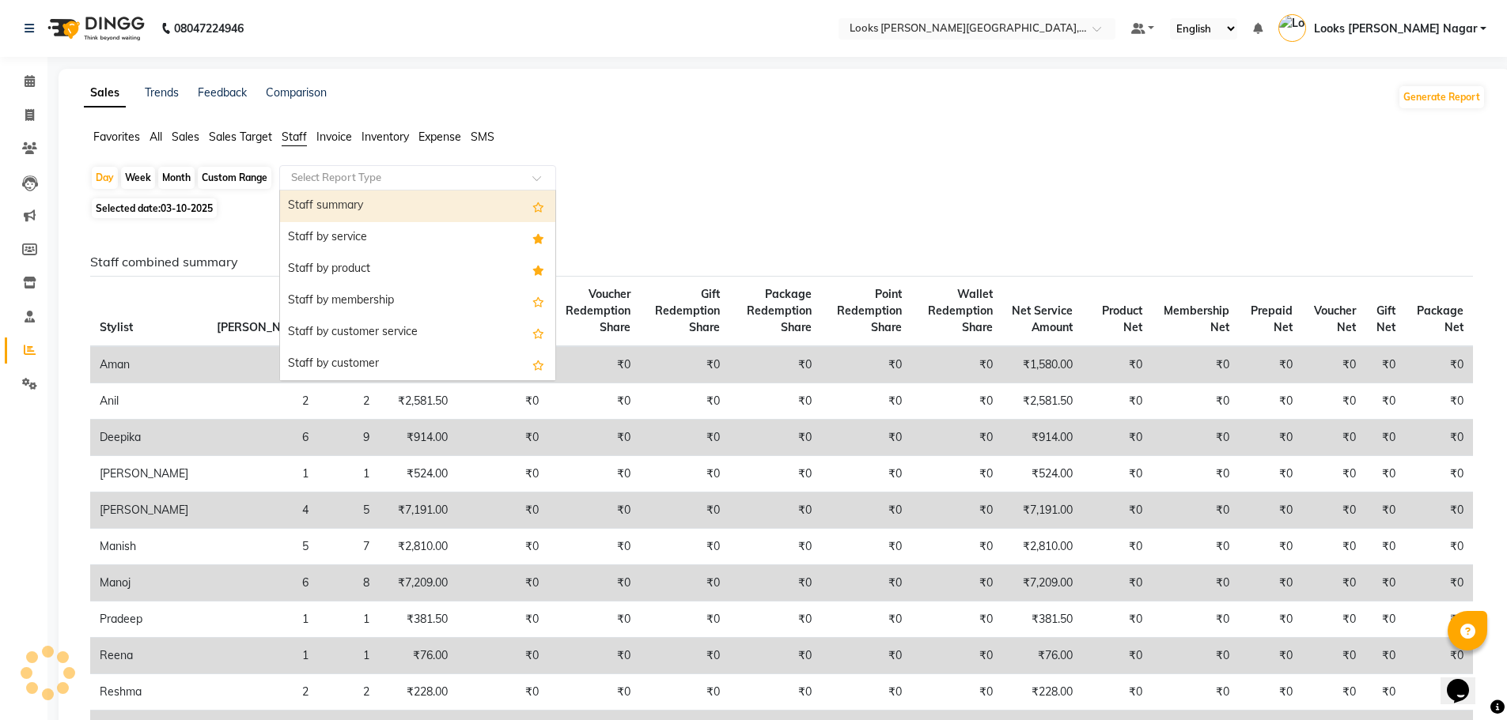
click at [319, 171] on input "text" at bounding box center [402, 178] width 228 height 16
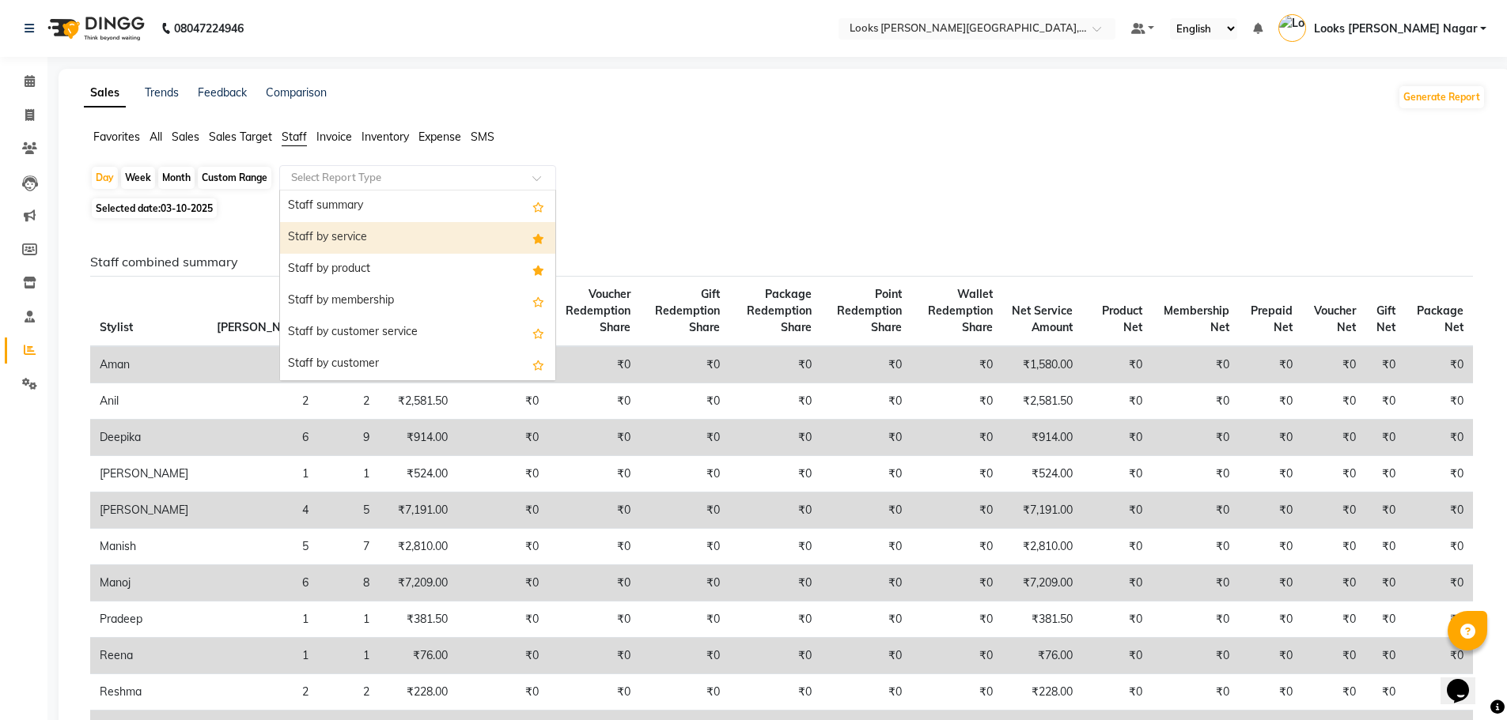
click at [370, 240] on div "Staff by service" at bounding box center [417, 238] width 275 height 32
select select "full_report"
select select "csv"
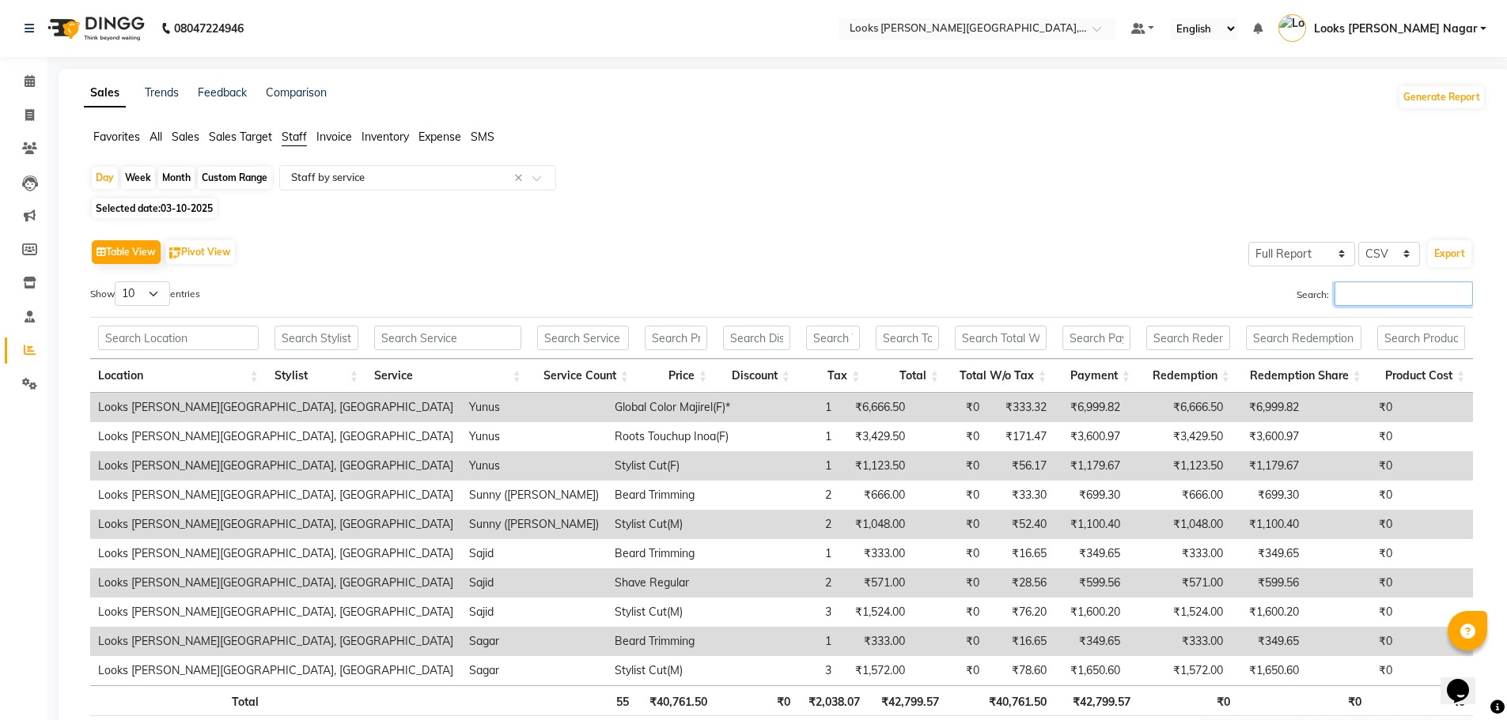
click at [1369, 294] on input "Search:" at bounding box center [1403, 294] width 138 height 25
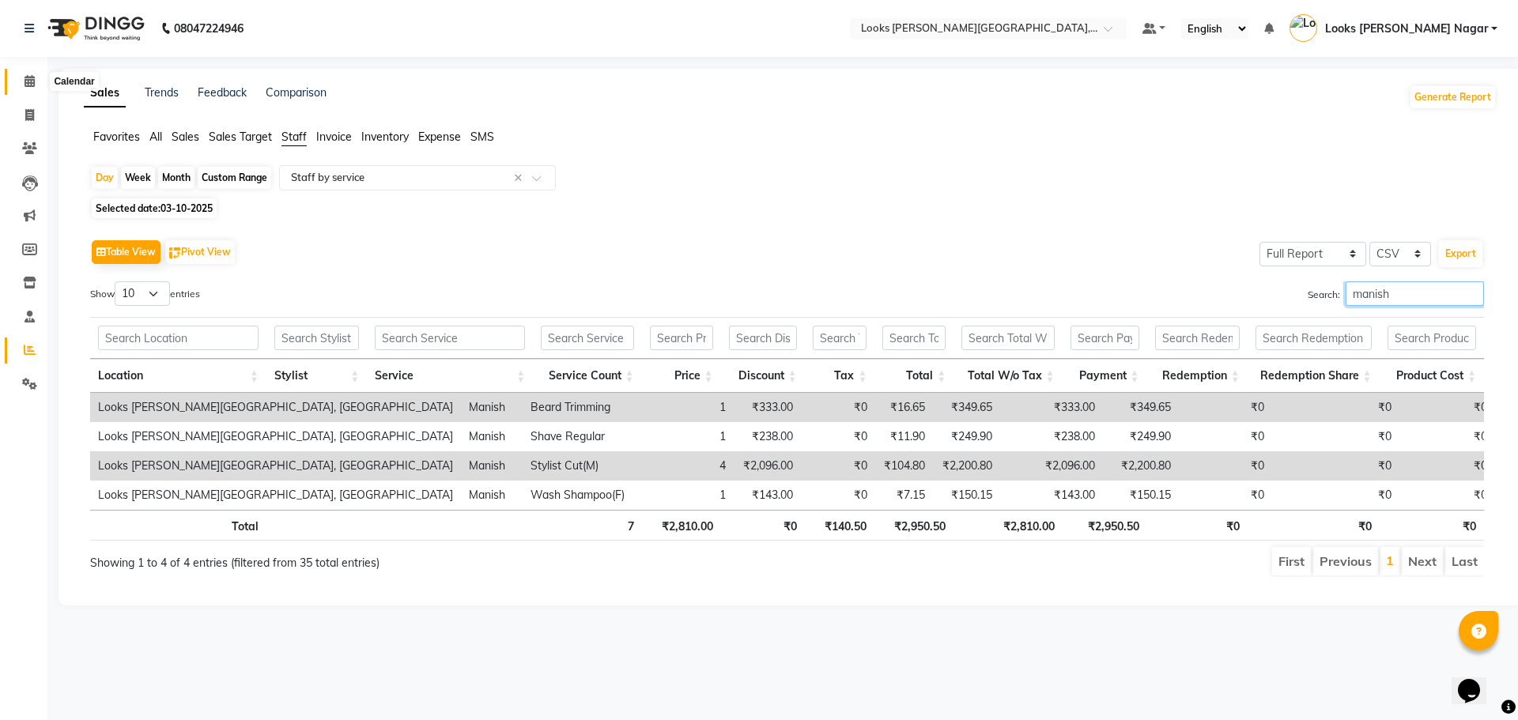
type input "manish"
click at [25, 81] on icon at bounding box center [30, 81] width 10 height 12
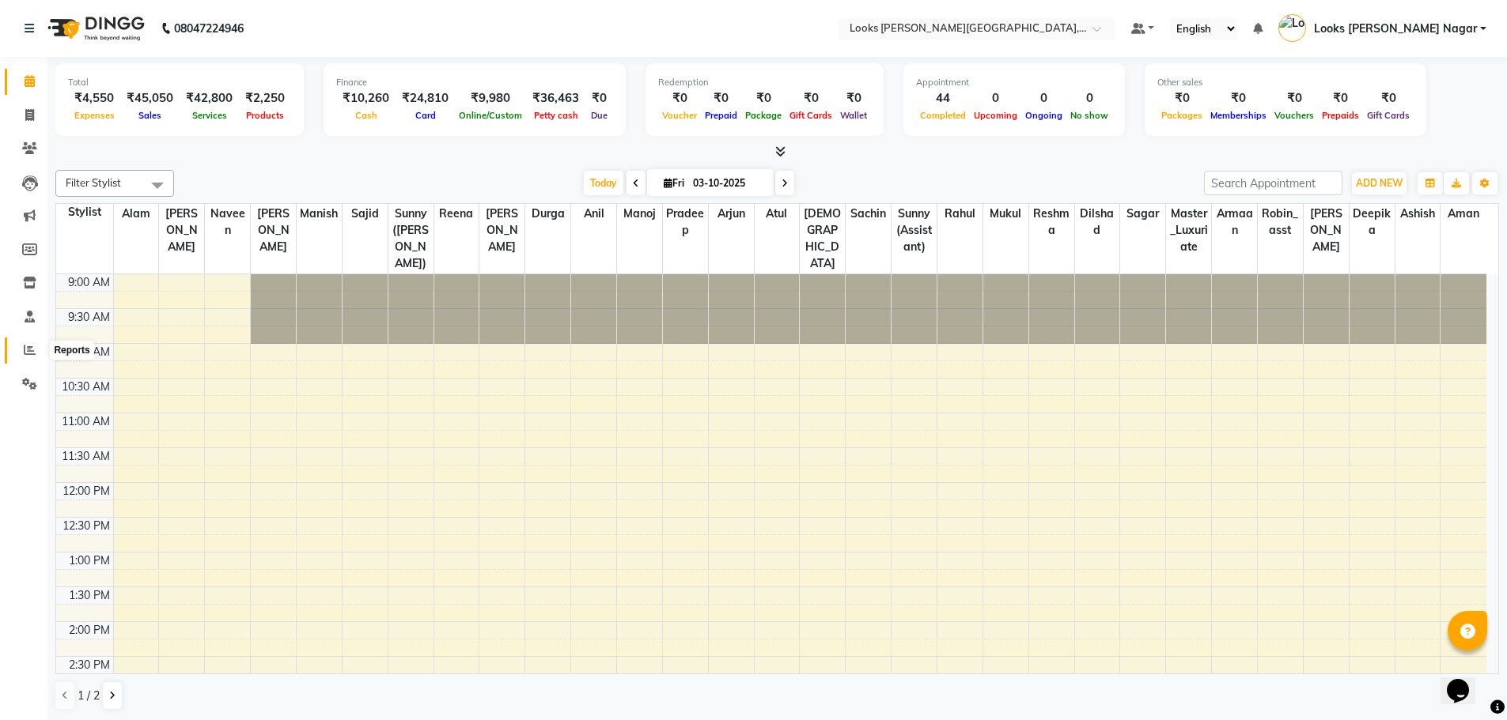
click at [29, 348] on icon at bounding box center [30, 350] width 12 height 12
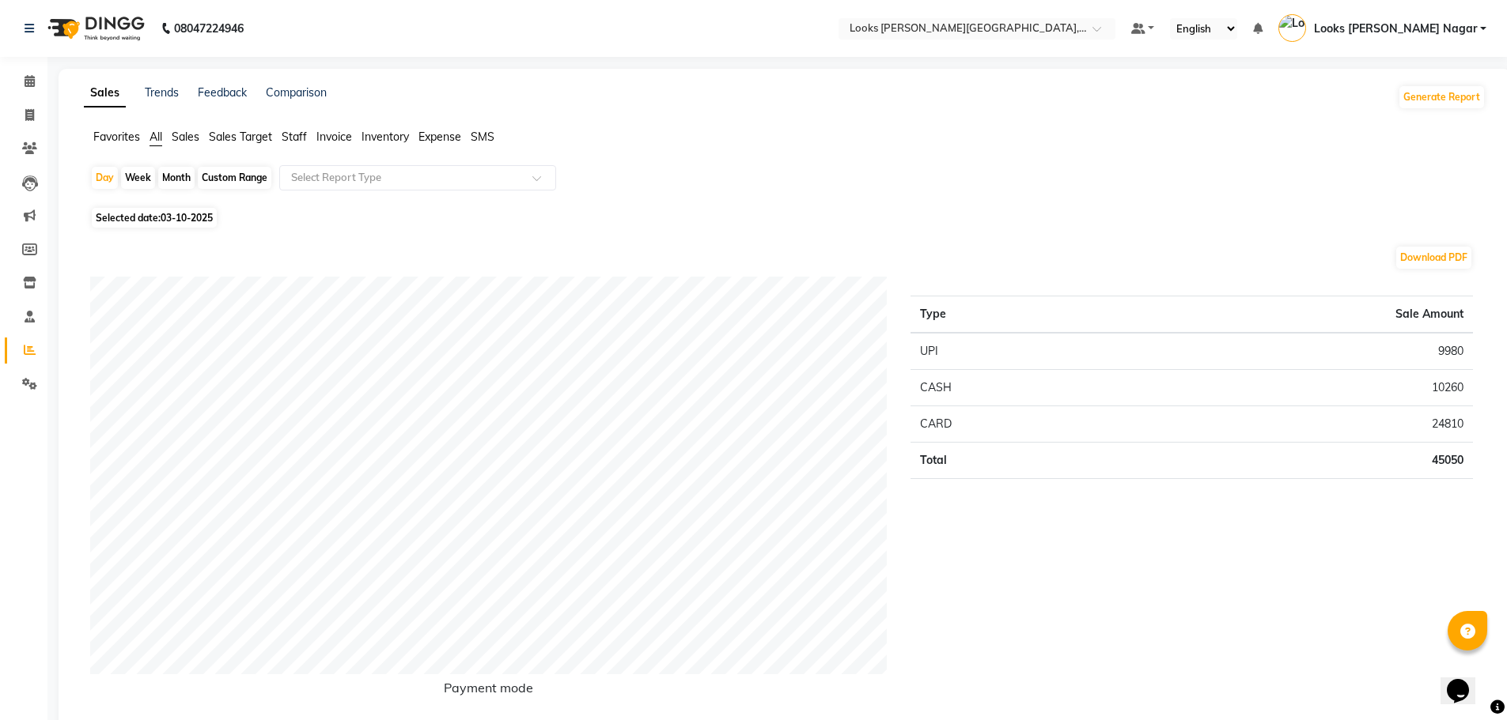
click at [291, 134] on span "Staff" at bounding box center [294, 137] width 25 height 14
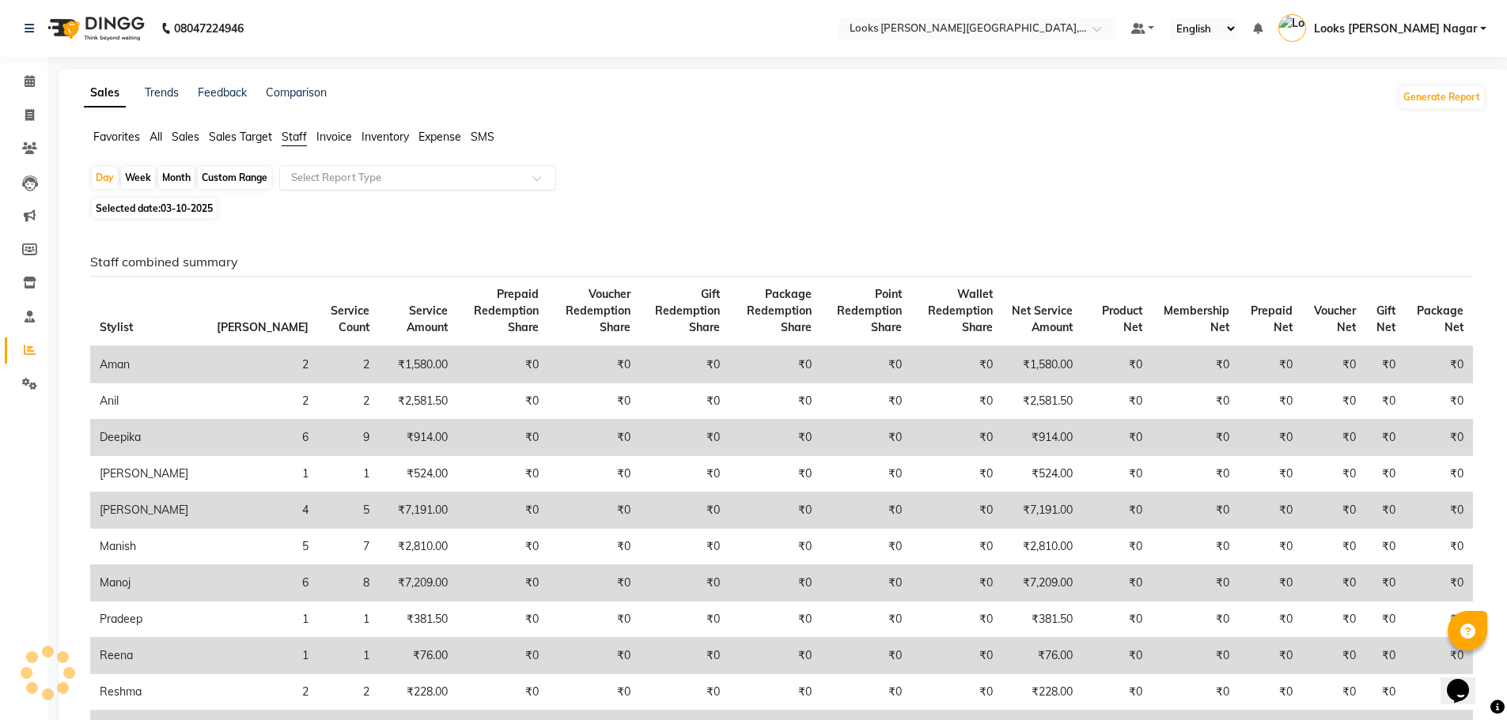
click at [325, 179] on input "text" at bounding box center [402, 178] width 228 height 16
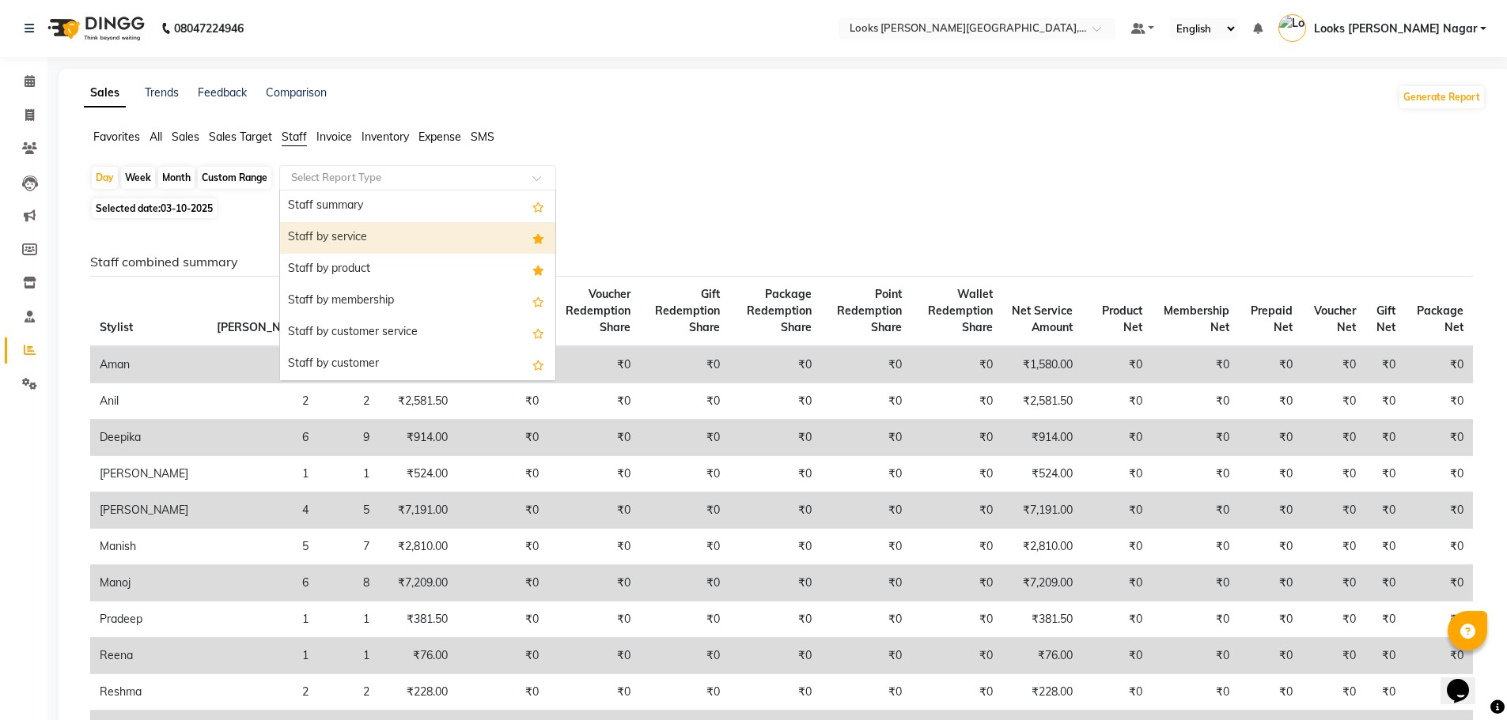
click at [341, 248] on div "Staff by service" at bounding box center [417, 238] width 275 height 32
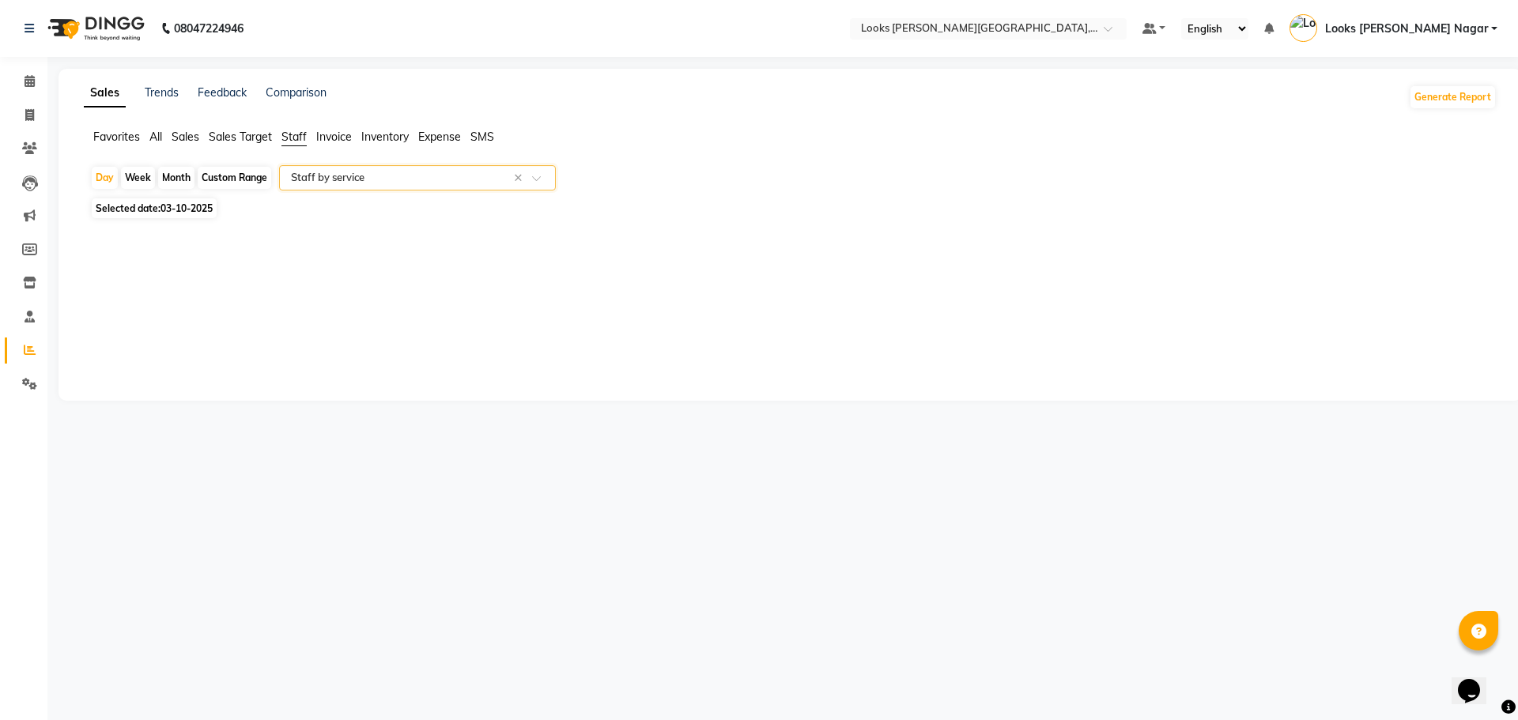
select select "full_report"
select select "csv"
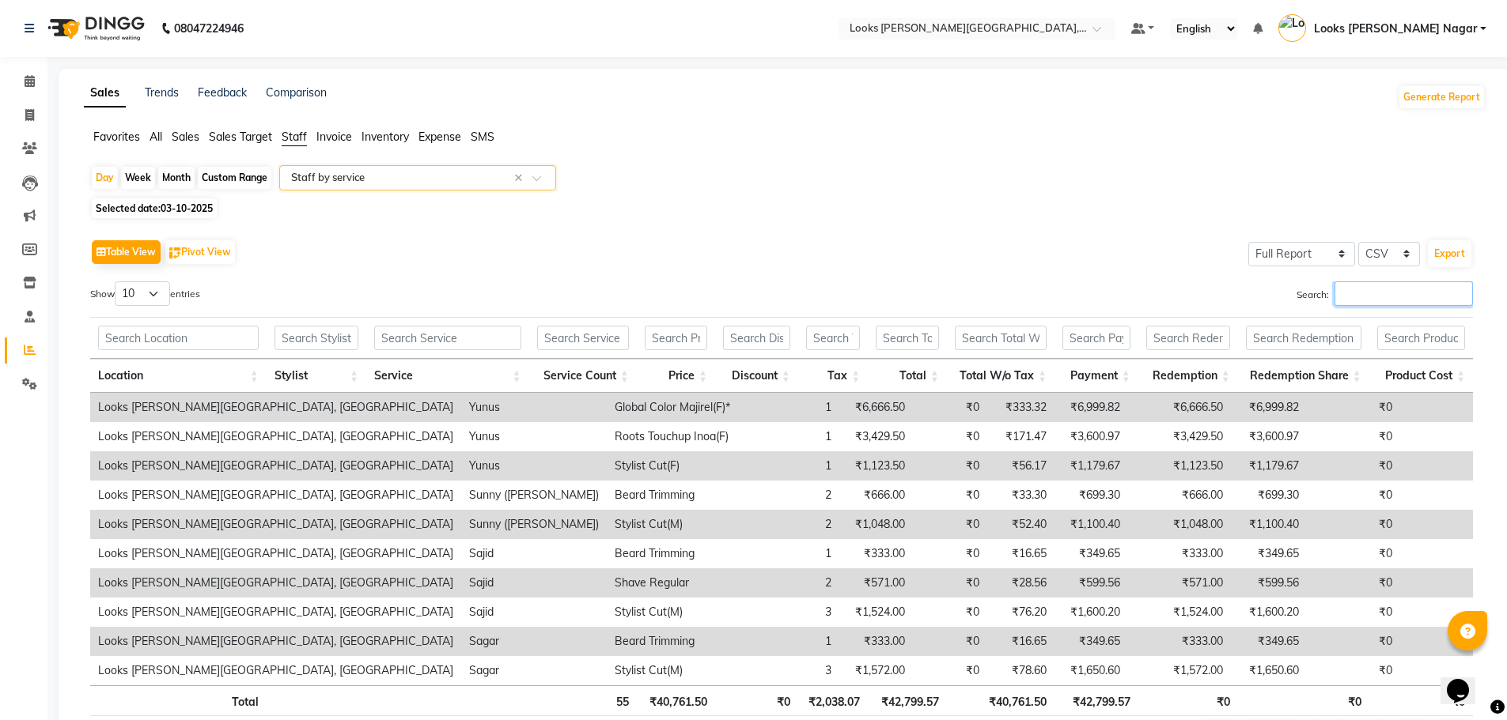
click at [1389, 299] on input "Search:" at bounding box center [1403, 294] width 138 height 25
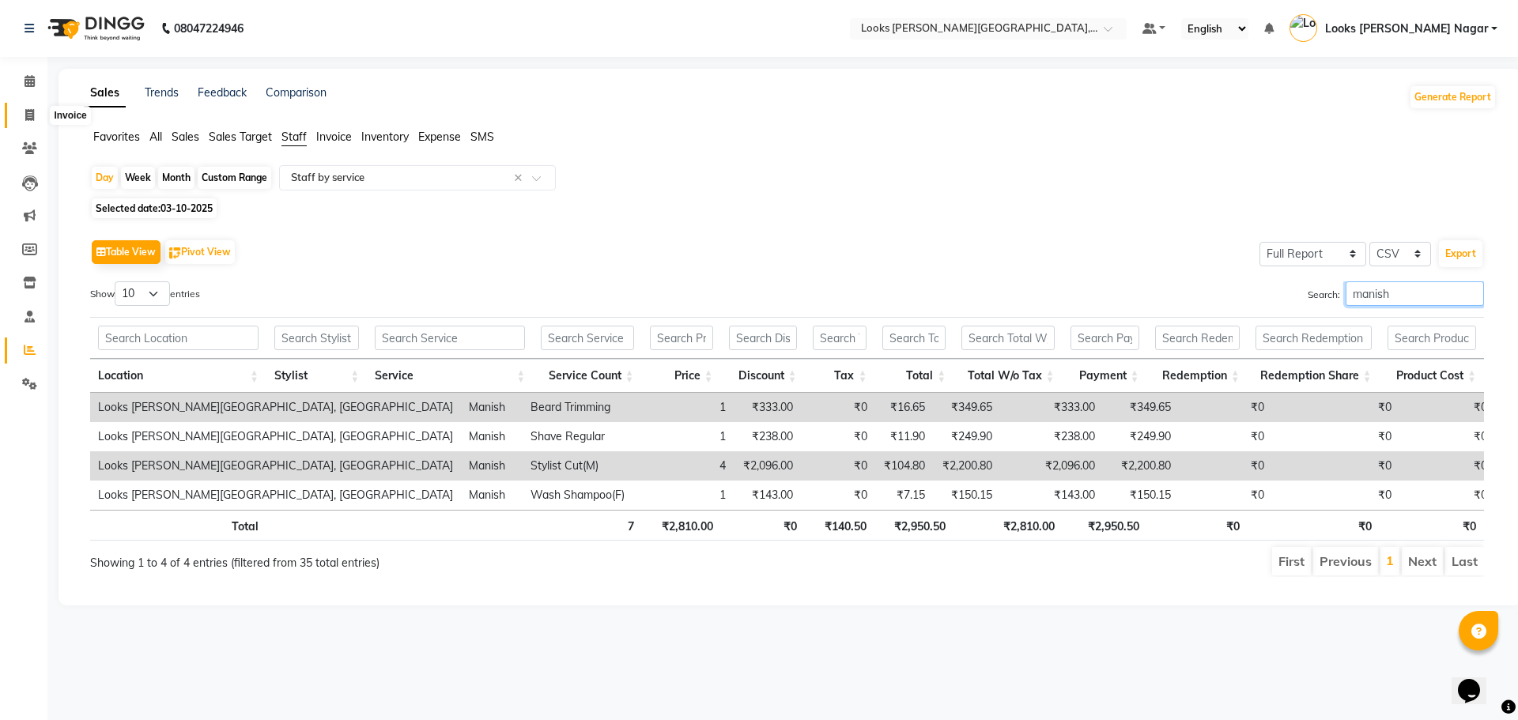
type input "manish"
click at [29, 119] on icon at bounding box center [29, 115] width 9 height 12
select select "service"
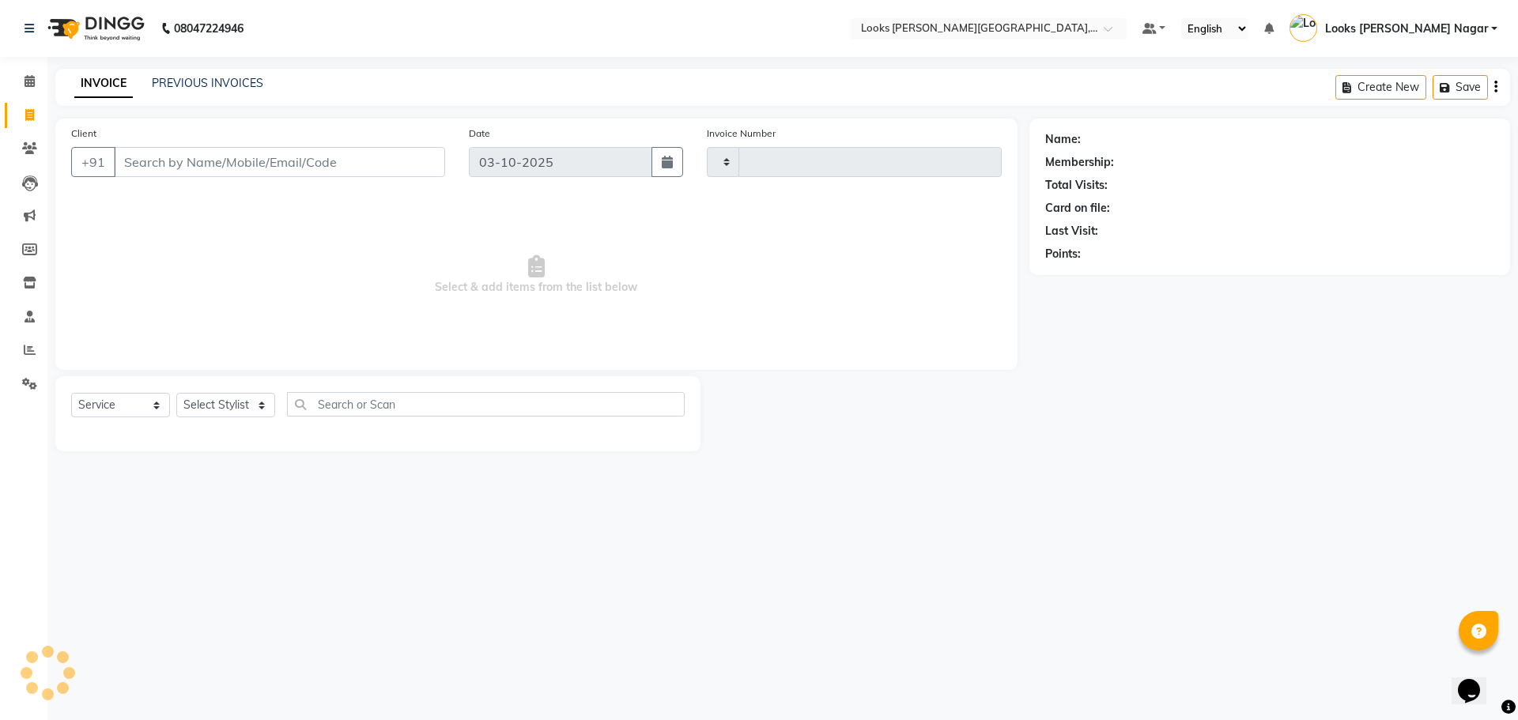
type input "4654"
select select "4327"
click at [172, 162] on input "Client" at bounding box center [279, 162] width 331 height 30
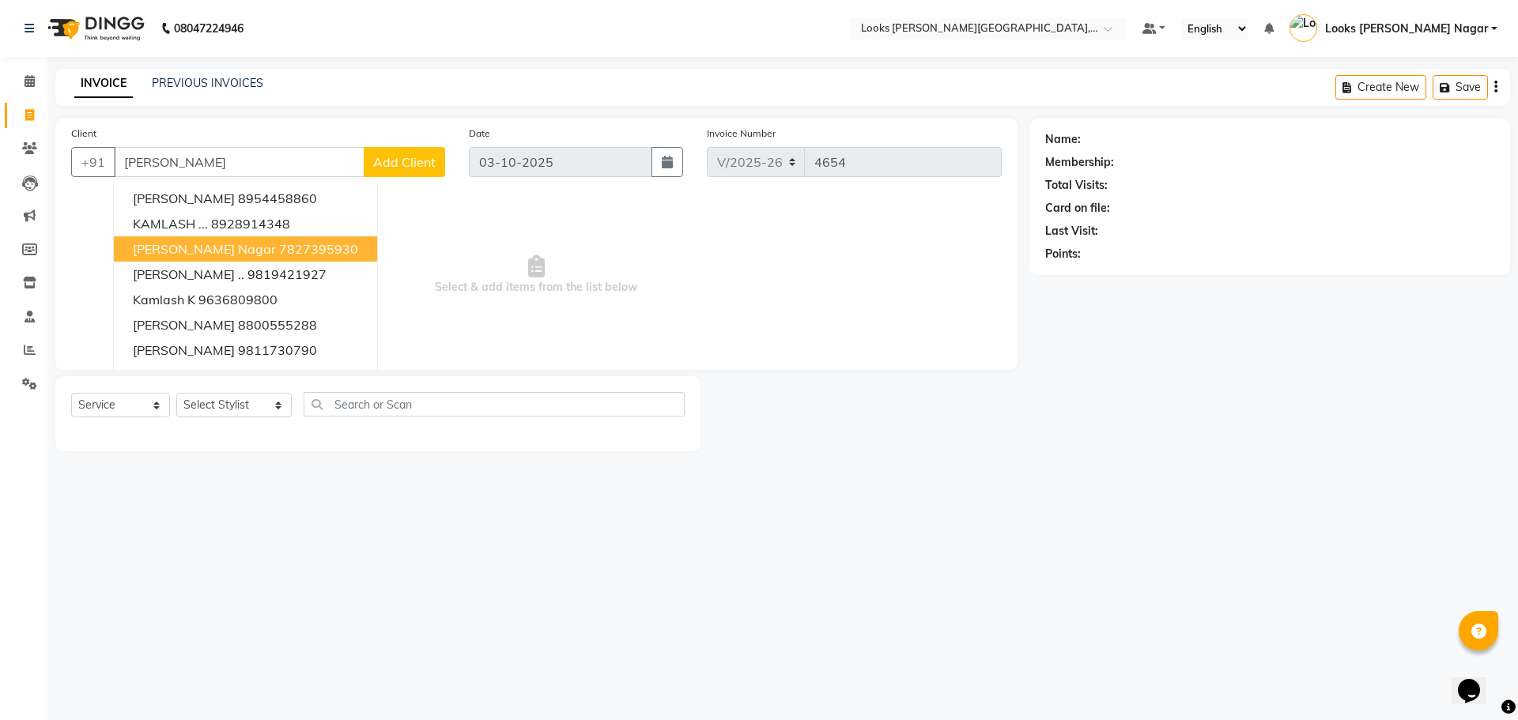
click at [240, 248] on span "[PERSON_NAME] Nagar" at bounding box center [204, 249] width 143 height 16
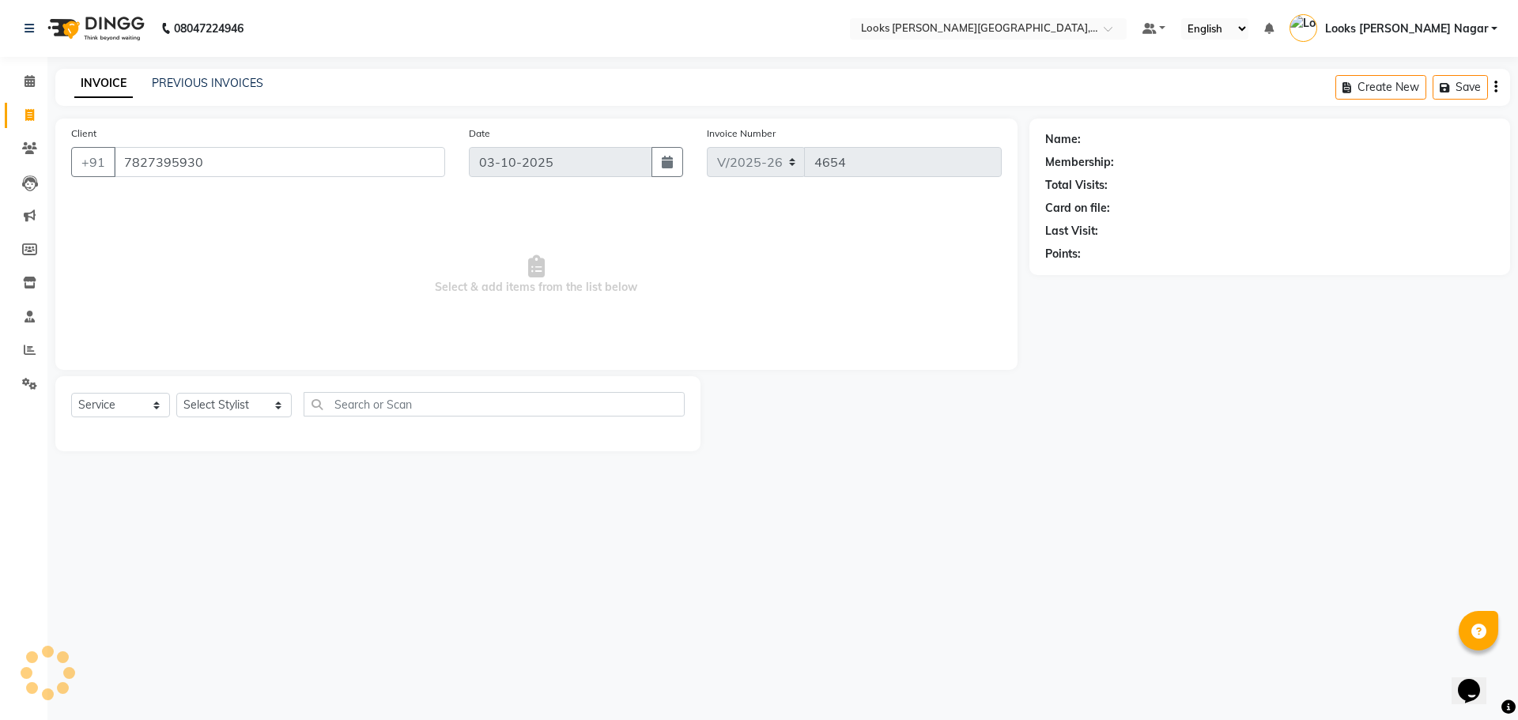
type input "7827395930"
select select "1: Object"
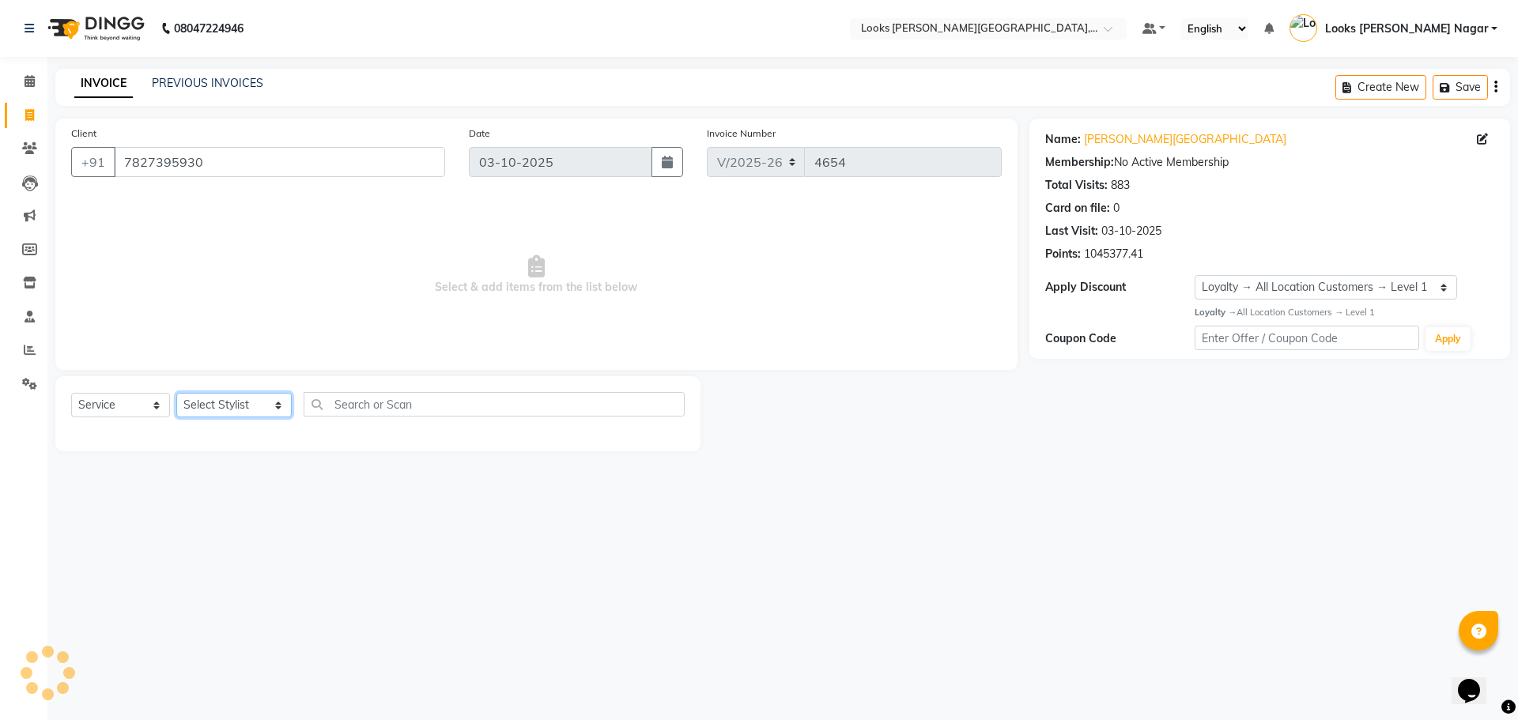
click at [247, 397] on select "Select Stylist Alam Aman [PERSON_NAME] Armaan Ashish Atul Deepika [PERSON_NAME]…" at bounding box center [233, 405] width 115 height 25
select select "23518"
click at [176, 393] on select "Select Stylist Alam Aman [PERSON_NAME] Armaan Ashish Atul Deepika [PERSON_NAME]…" at bounding box center [233, 405] width 115 height 25
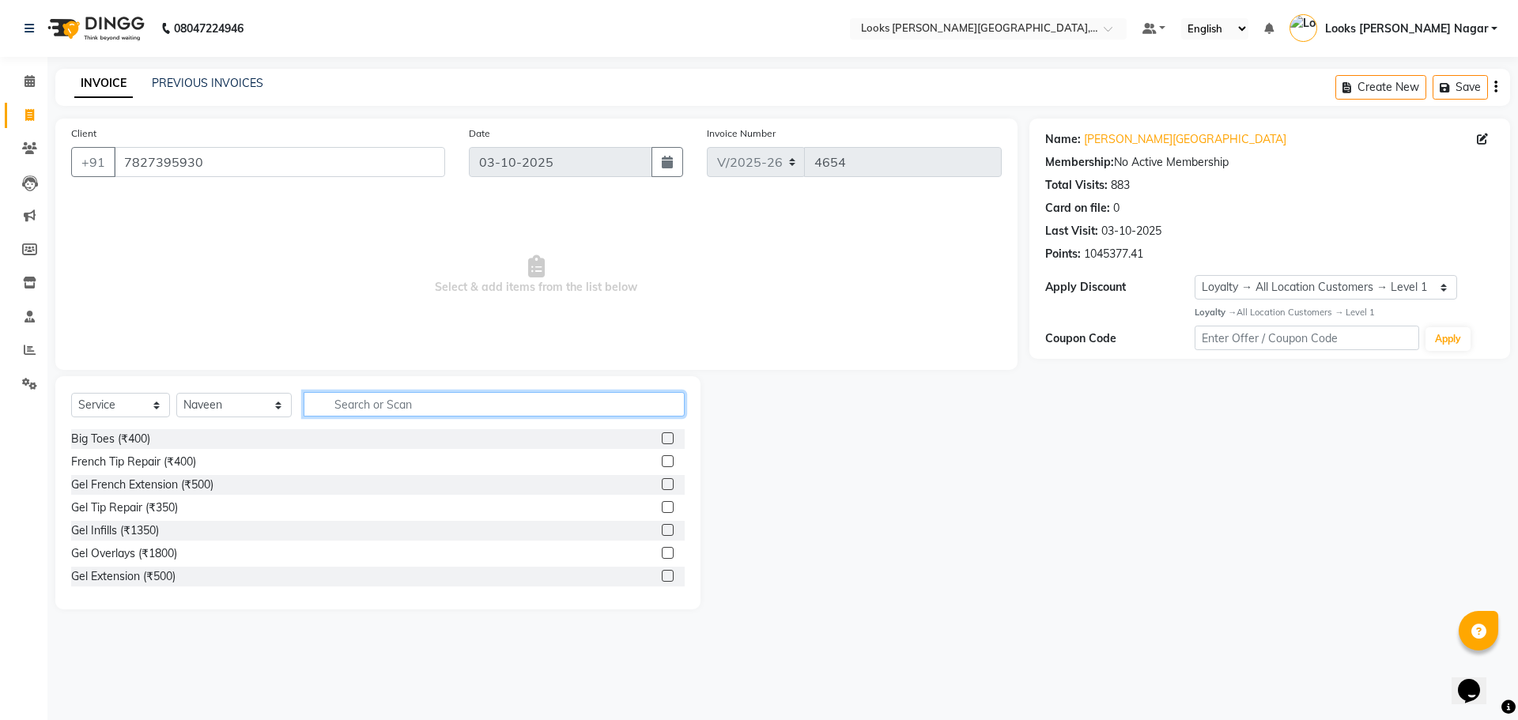
click at [322, 408] on input "text" at bounding box center [494, 404] width 381 height 25
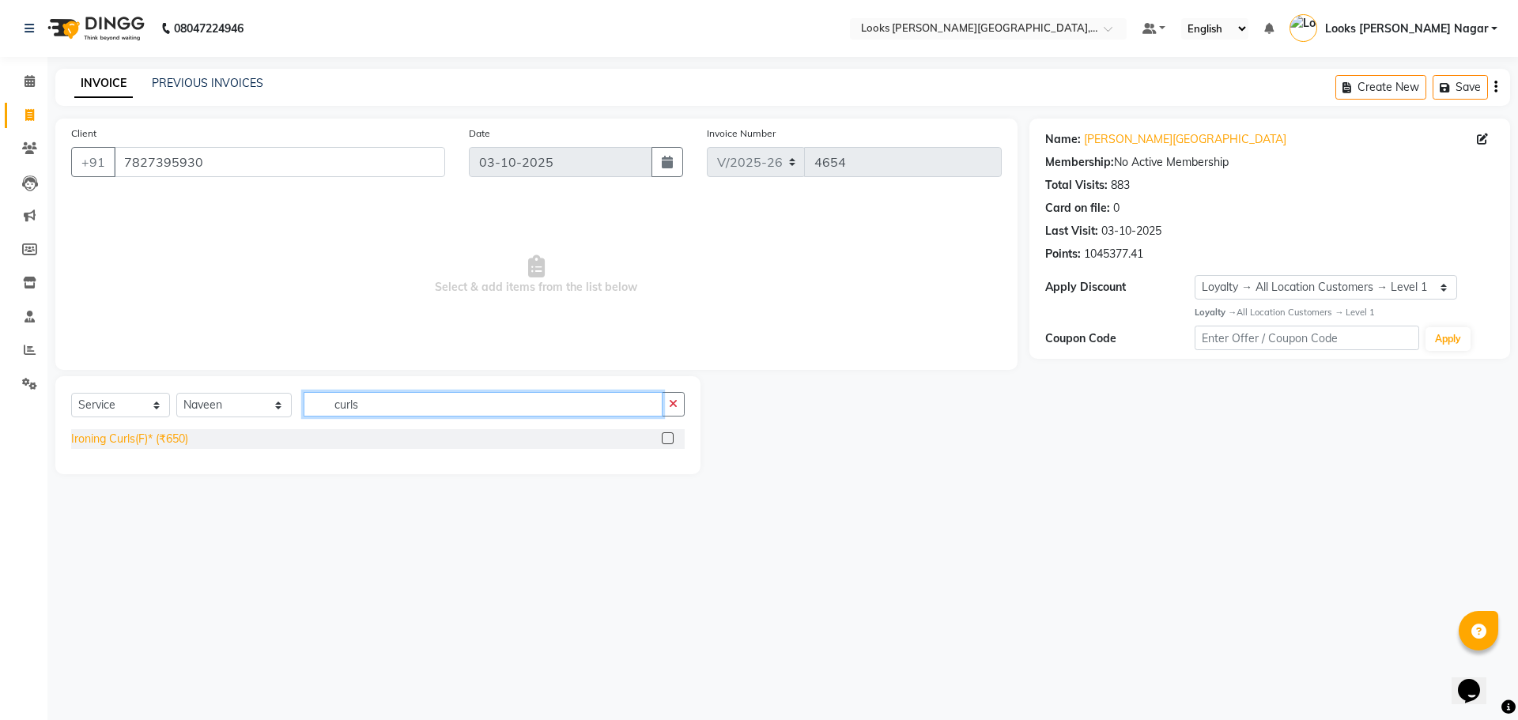
type input "curls"
click at [155, 438] on div "Ironing Curls(F)* (₹650)" at bounding box center [129, 439] width 117 height 17
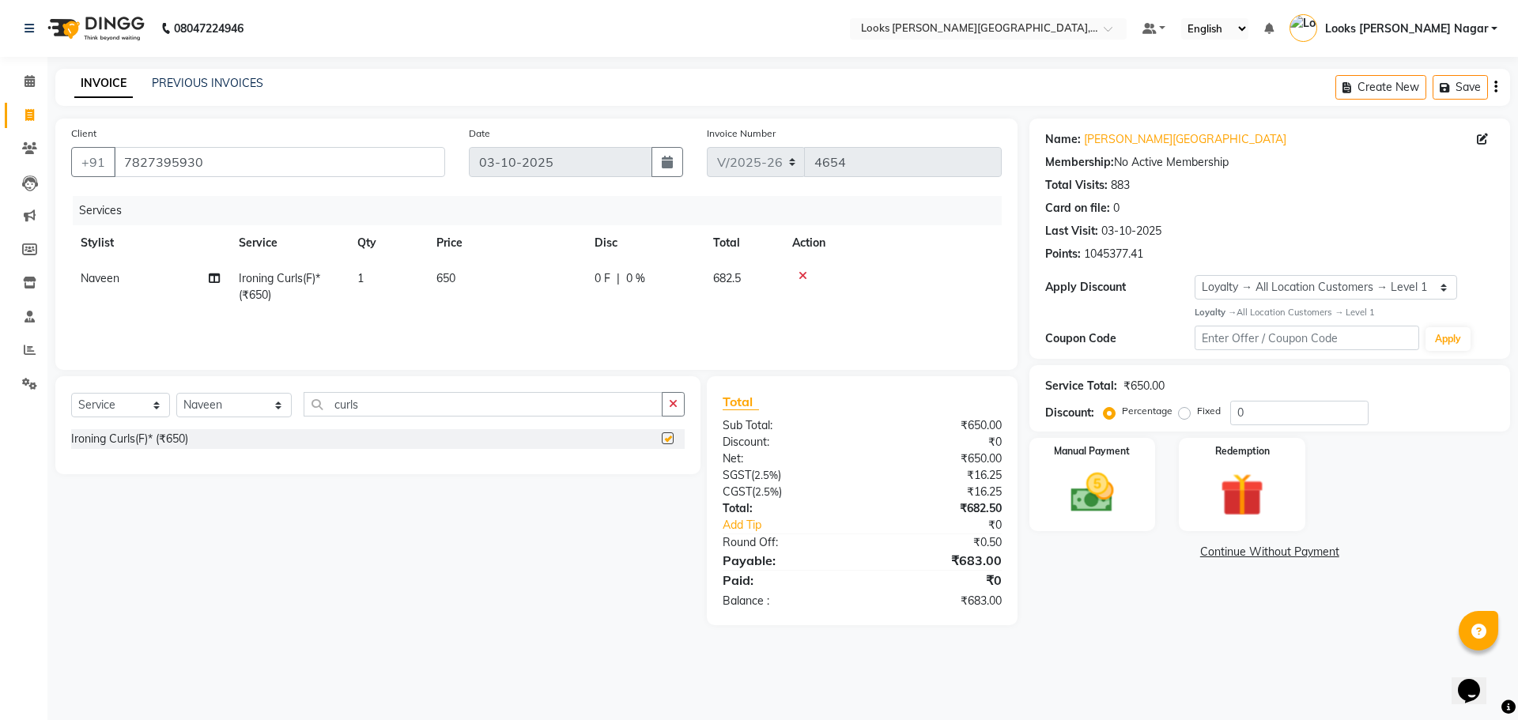
checkbox input "false"
click at [509, 289] on td "650" at bounding box center [506, 287] width 158 height 52
select select "23518"
drag, startPoint x: 591, startPoint y: 278, endPoint x: 349, endPoint y: 298, distance: 242.9
click at [349, 298] on tr "Alam Aman Anil Arjun Armaan Ashish Atul Deepika Deepu Dilshad Durga Faizan Jenn…" at bounding box center [536, 291] width 931 height 60
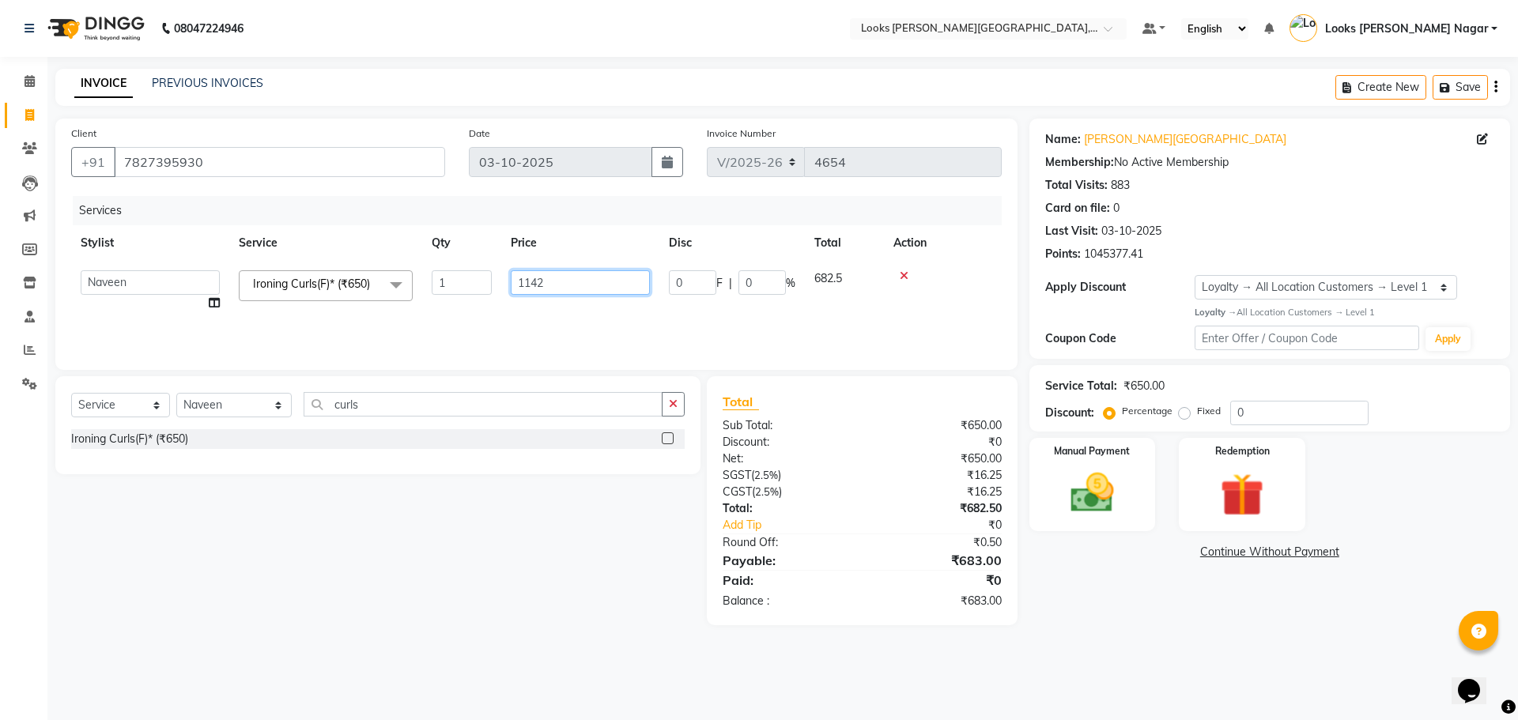
type input "1142.5"
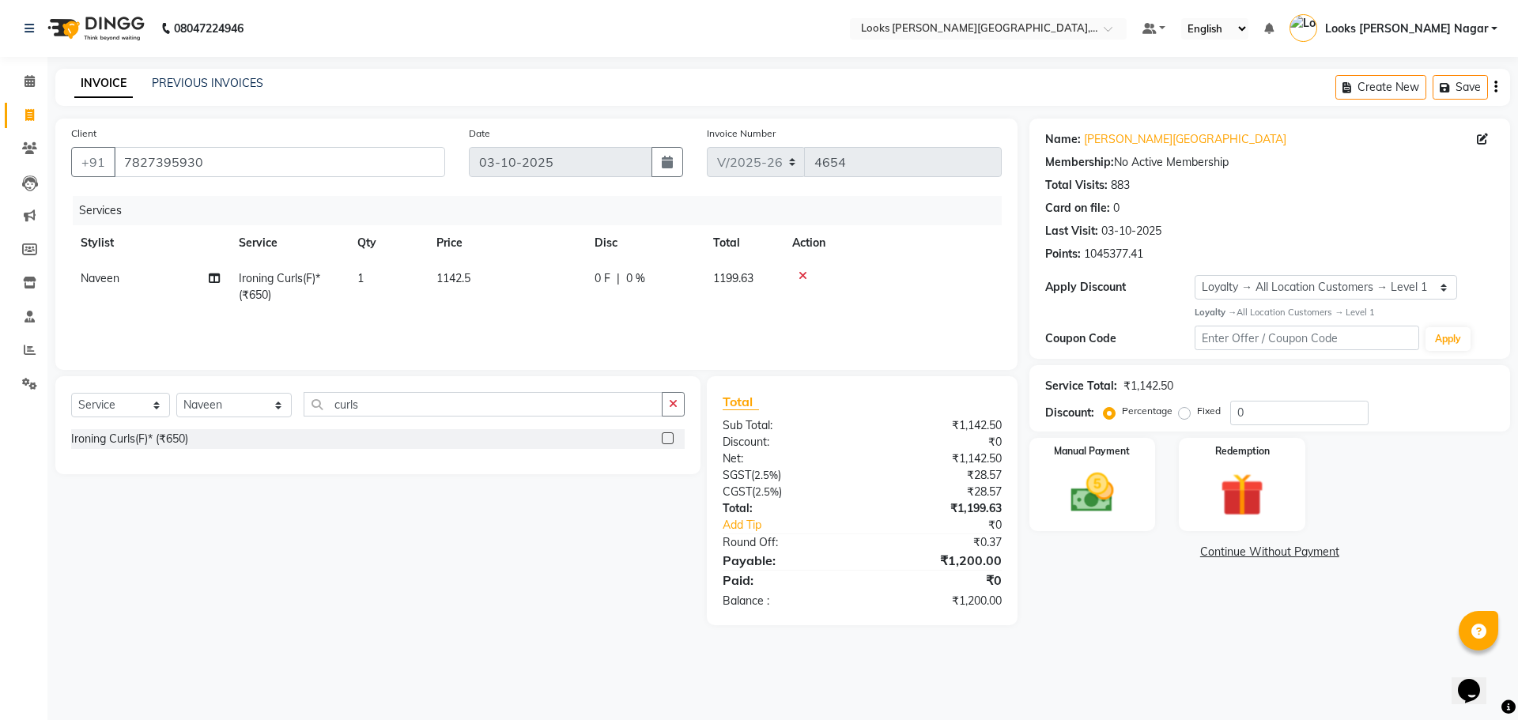
click at [1125, 627] on main "INVOICE PREVIOUS INVOICES Create New Save Client +91 7827395930 Date 03-10-2025…" at bounding box center [782, 359] width 1471 height 580
click at [1088, 475] on img at bounding box center [1093, 493] width 74 height 52
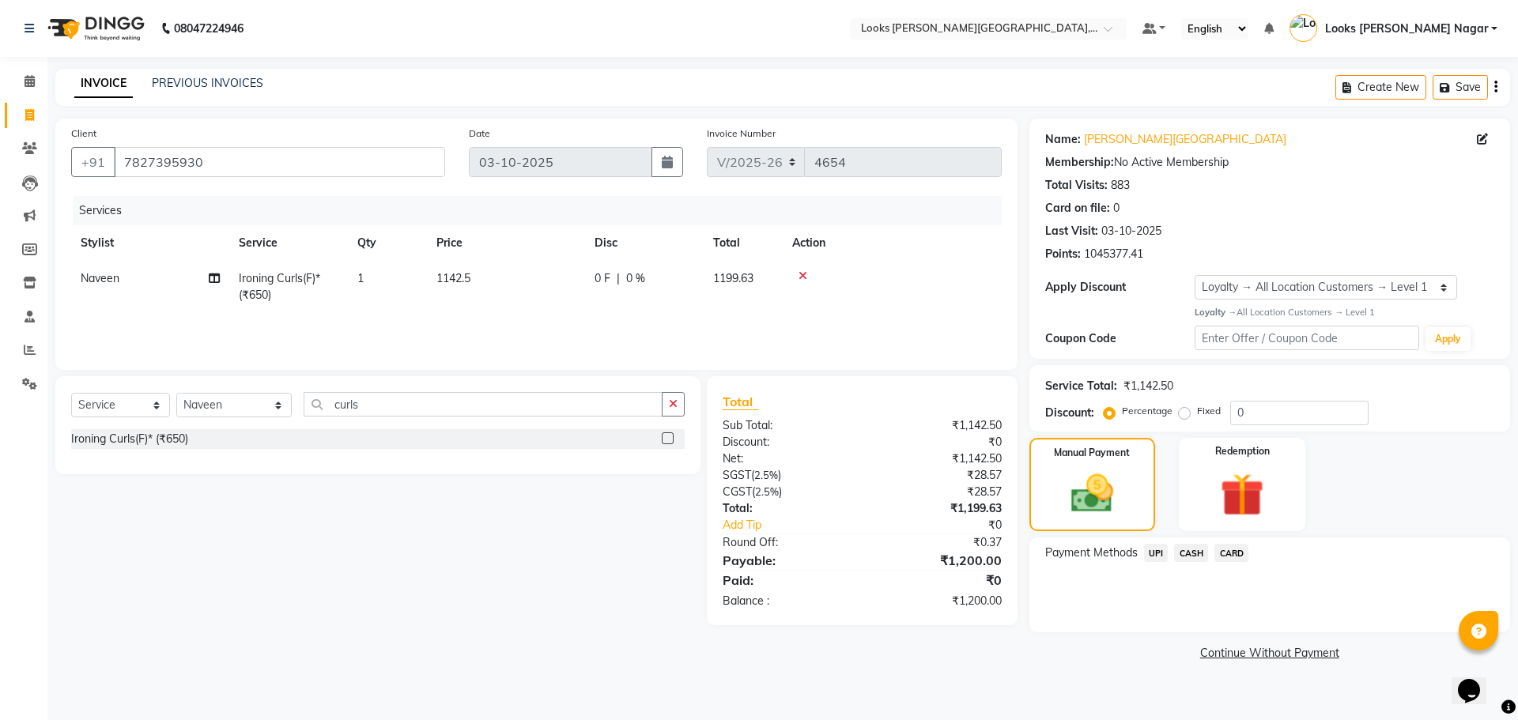
click at [1181, 551] on span "CASH" at bounding box center [1191, 553] width 34 height 18
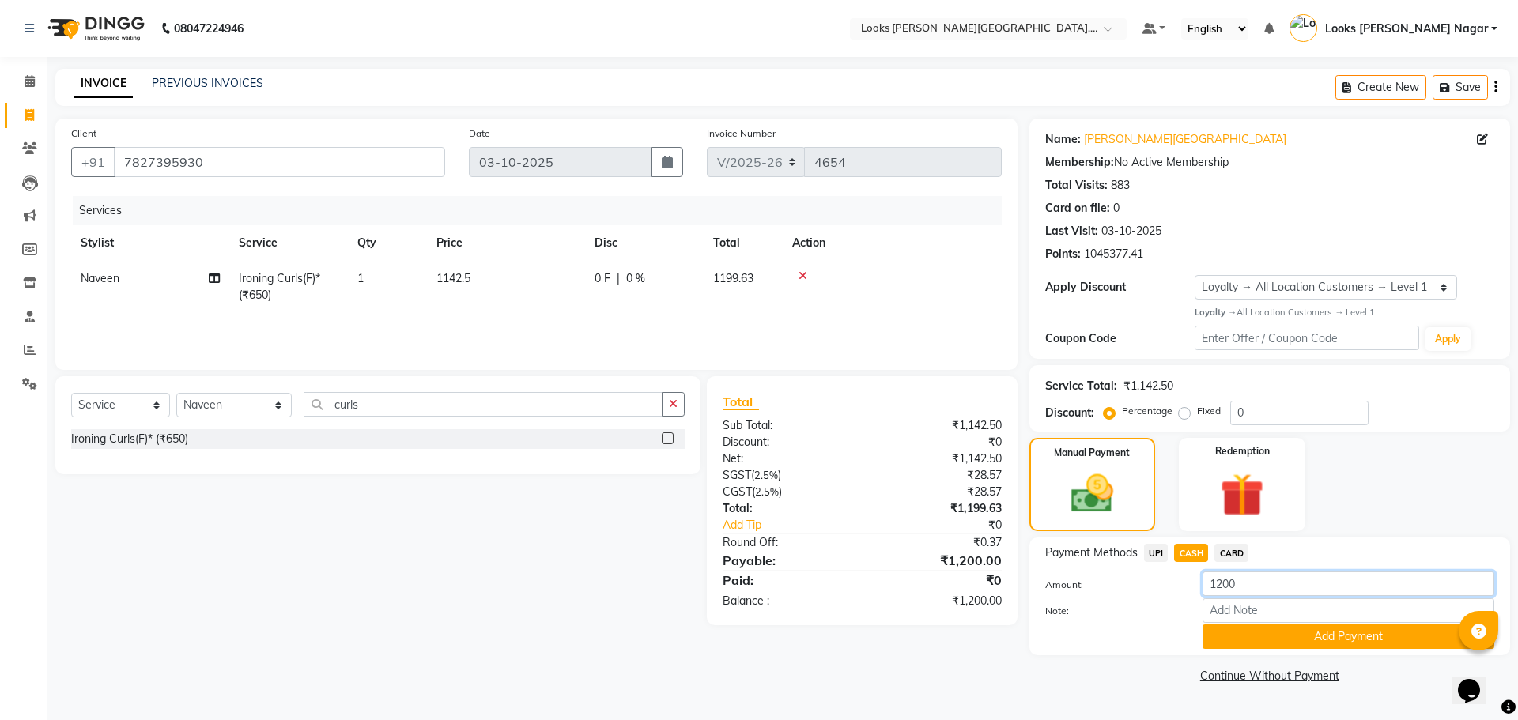
drag, startPoint x: 1159, startPoint y: 586, endPoint x: 1113, endPoint y: 592, distance: 45.5
click at [1125, 590] on div "Amount: 1200" at bounding box center [1270, 585] width 473 height 27
type input "400"
click at [1251, 637] on button "Add Payment" at bounding box center [1349, 637] width 292 height 25
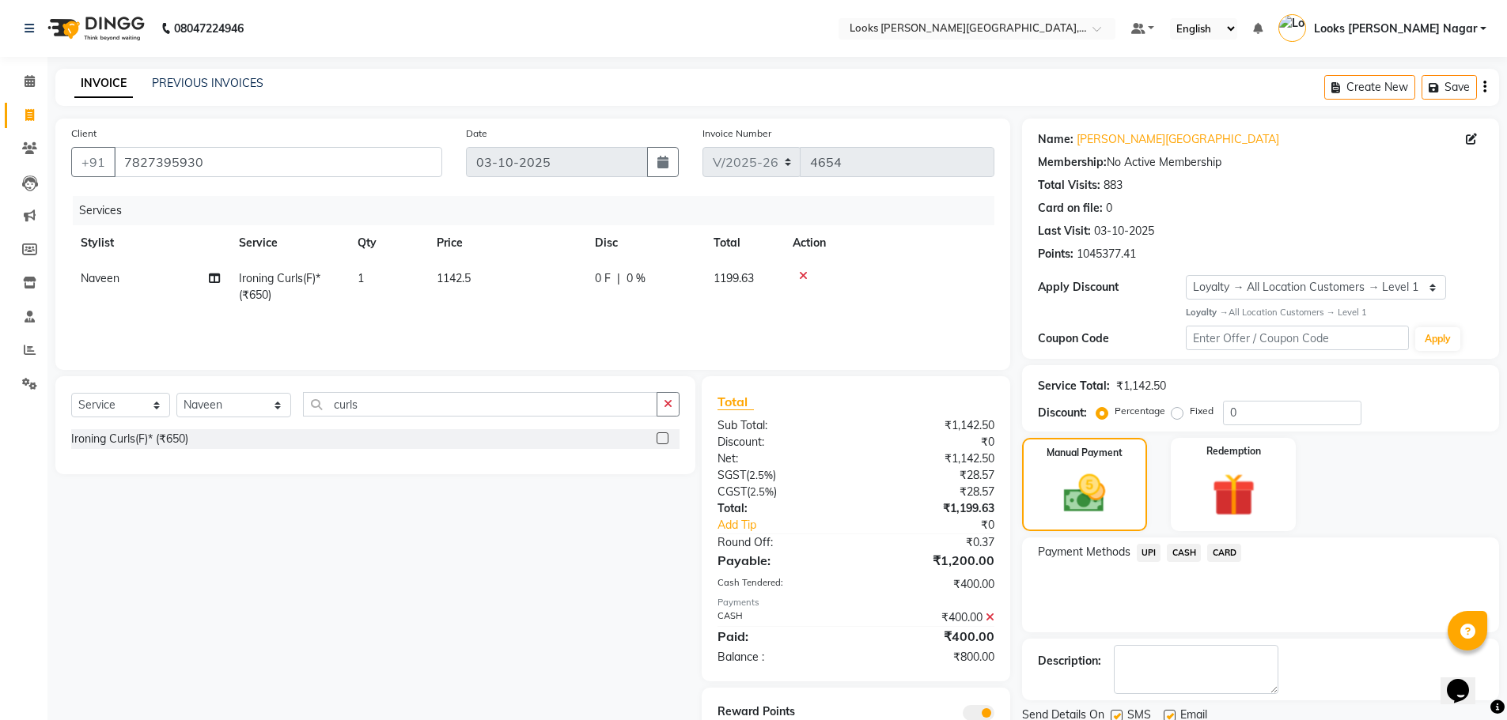
click at [1150, 557] on span "UPI" at bounding box center [1148, 553] width 25 height 18
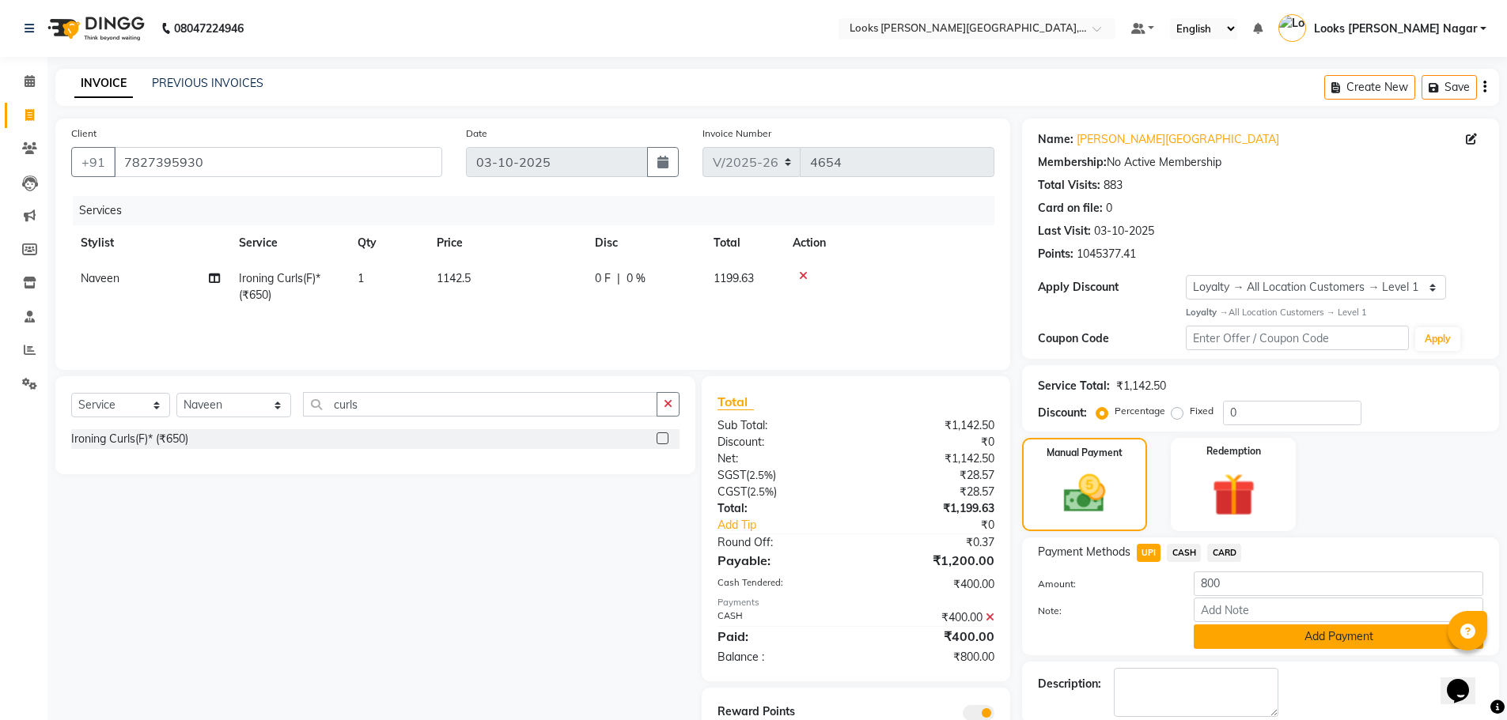
click at [1227, 640] on button "Add Payment" at bounding box center [1337, 637] width 289 height 25
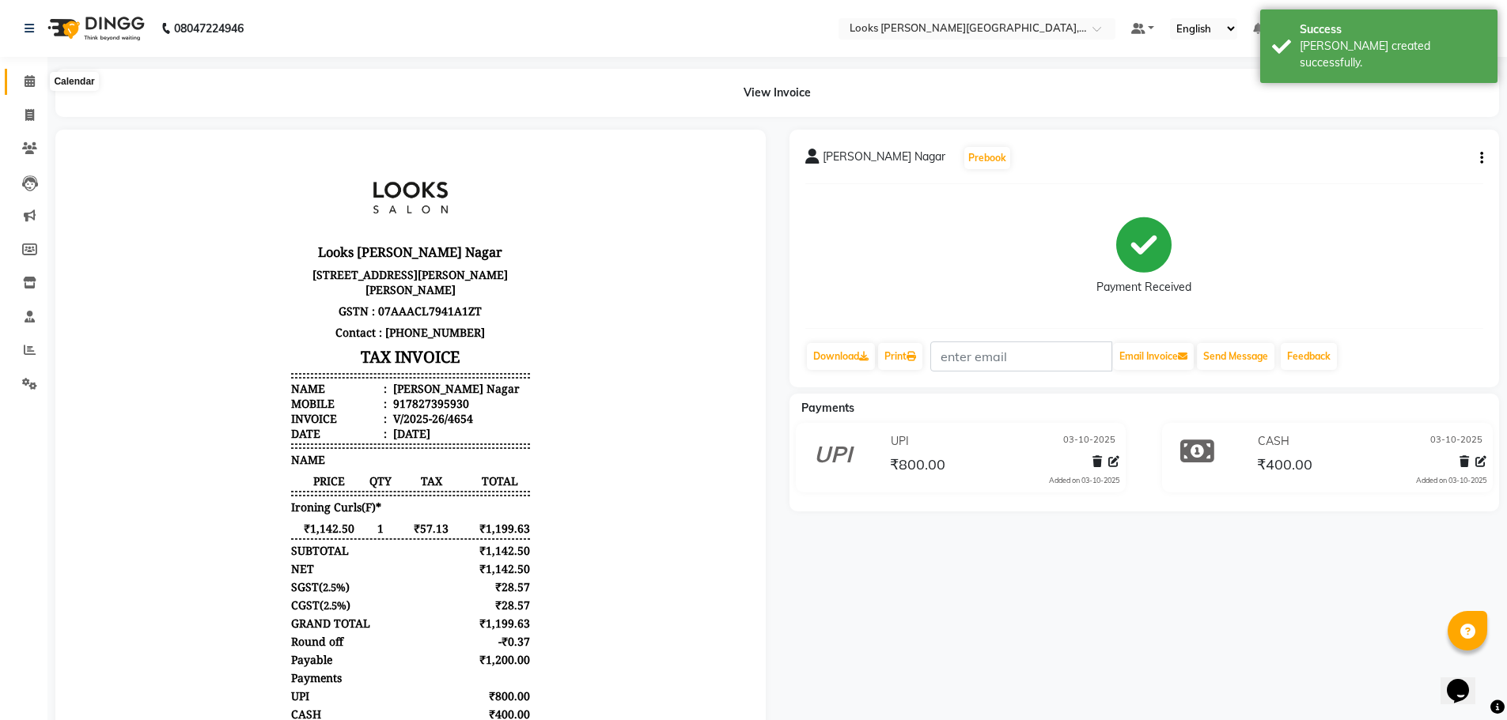
click at [25, 79] on icon at bounding box center [30, 81] width 10 height 12
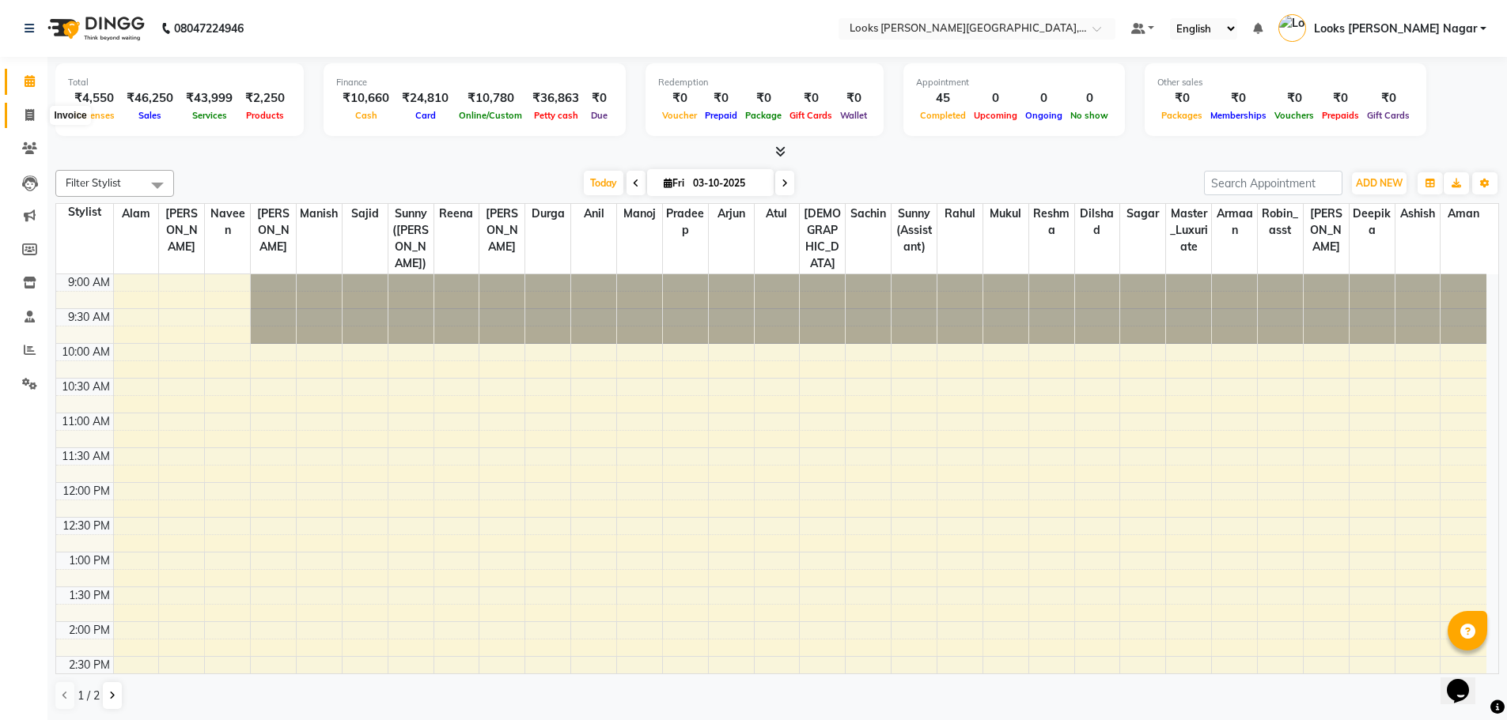
click at [31, 118] on icon at bounding box center [29, 115] width 9 height 12
select select "service"
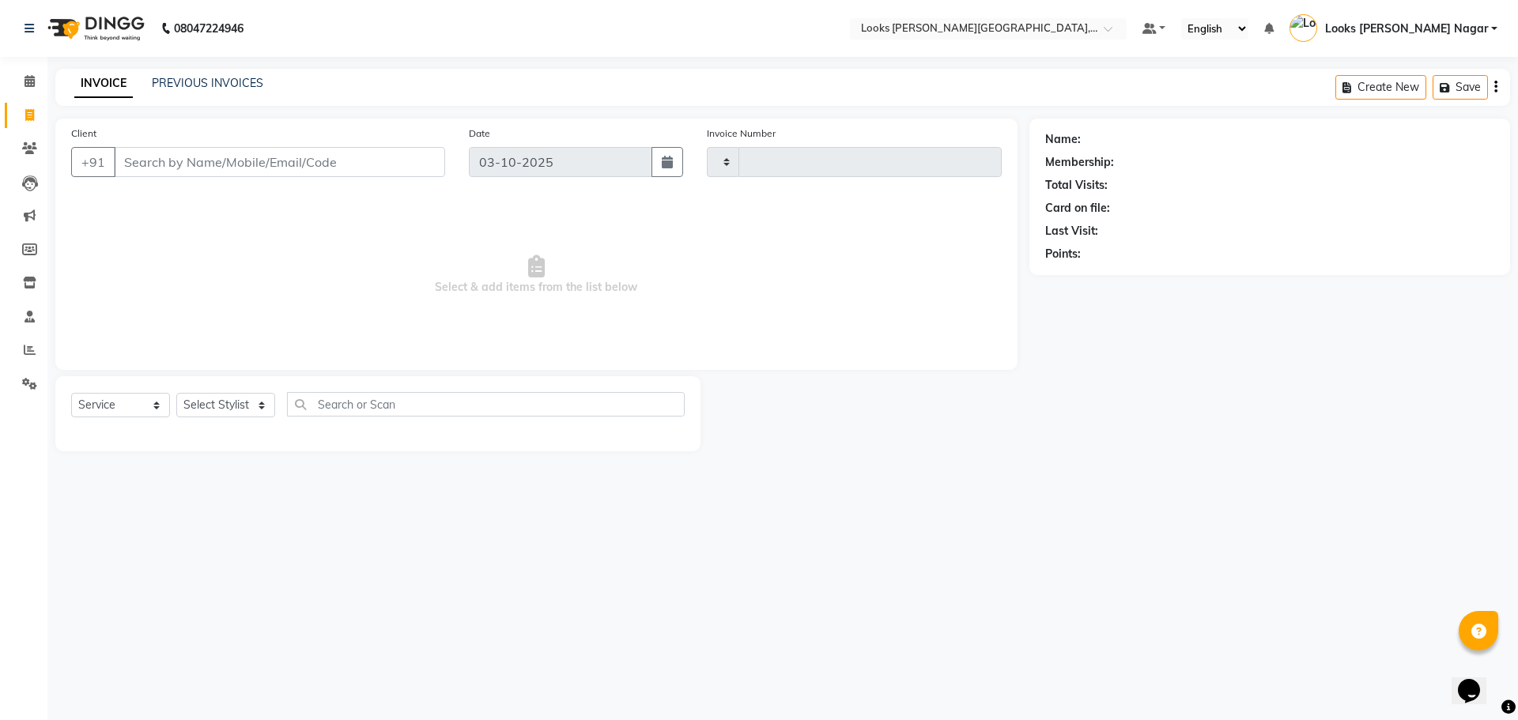
type input "4655"
select select "4327"
click at [184, 81] on link "PREVIOUS INVOICES" at bounding box center [208, 83] width 112 height 14
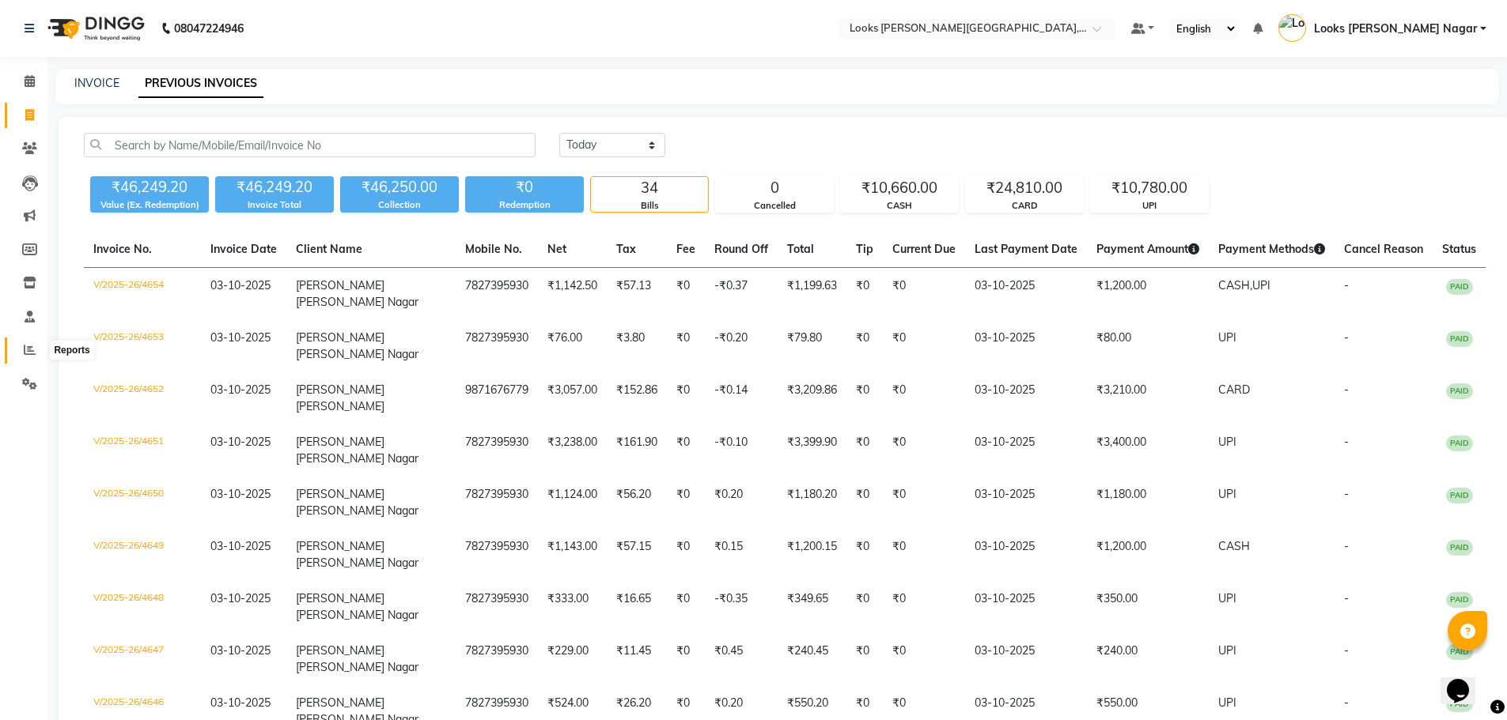
click at [39, 351] on span at bounding box center [30, 351] width 28 height 18
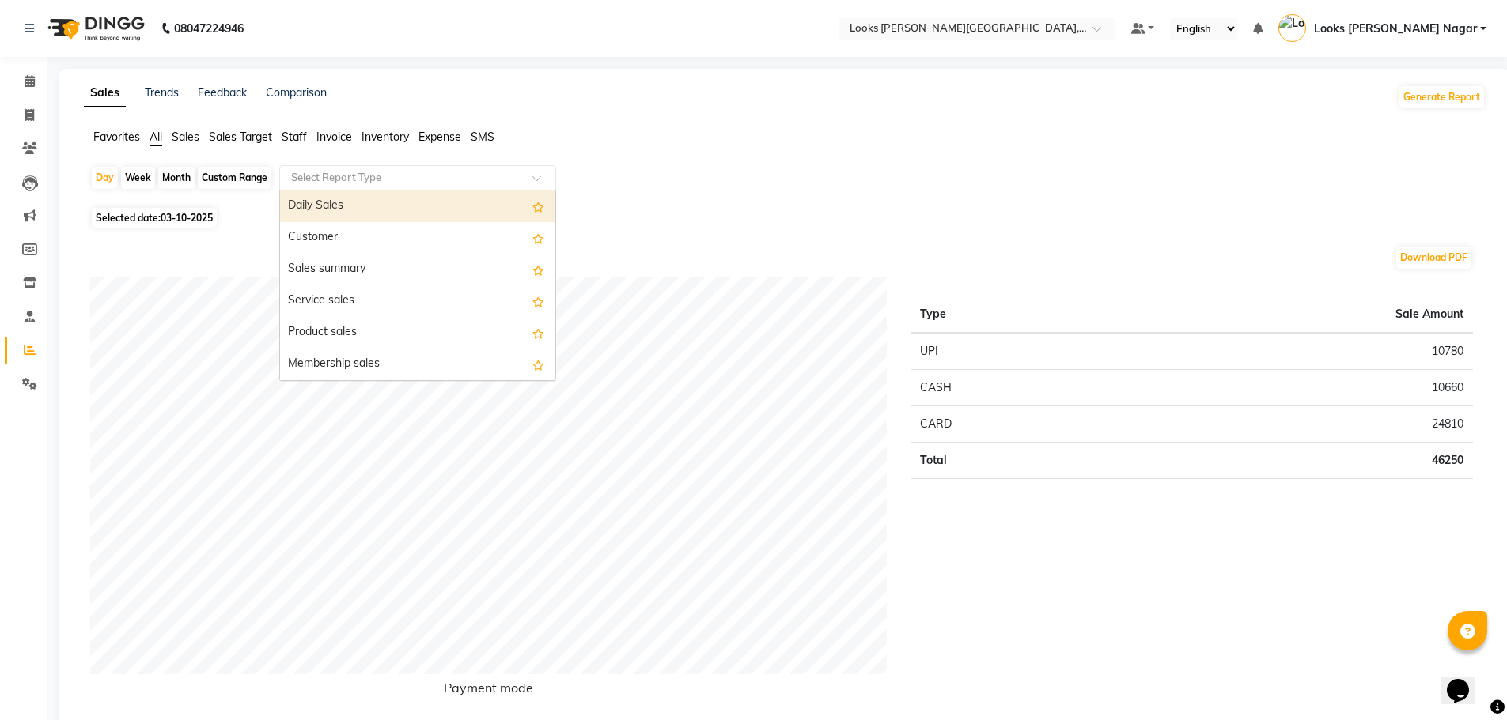
click at [383, 180] on input "text" at bounding box center [402, 178] width 228 height 16
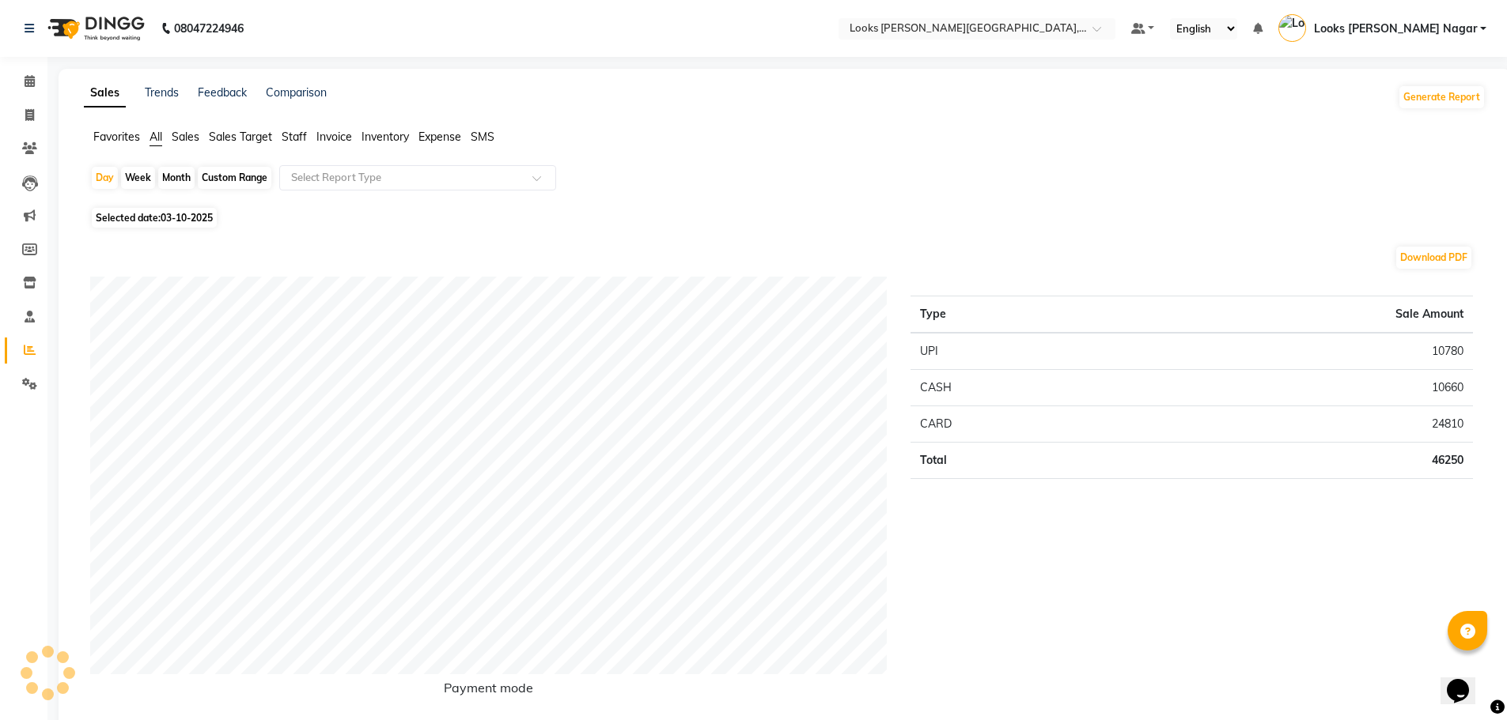
click at [290, 140] on span "Staff" at bounding box center [294, 137] width 25 height 14
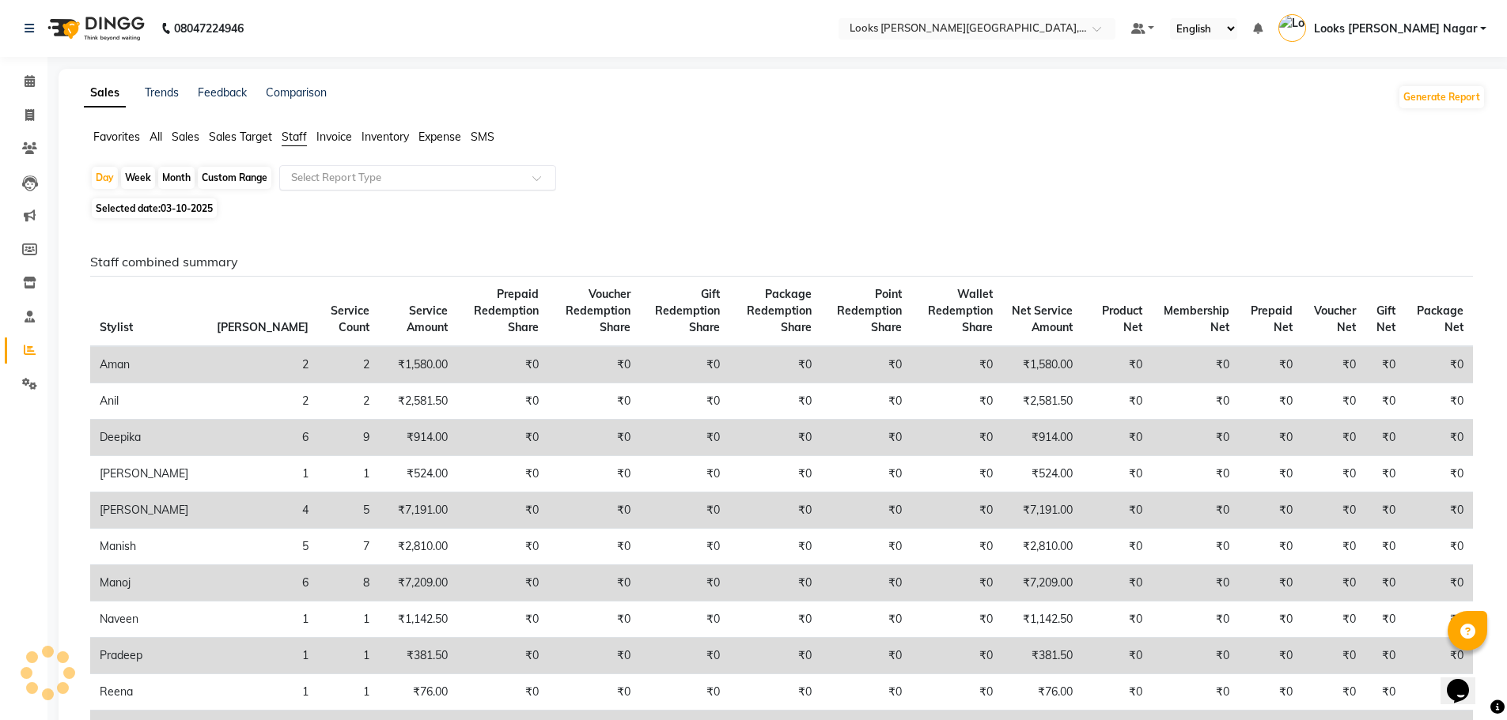
click at [317, 178] on input "text" at bounding box center [402, 178] width 228 height 16
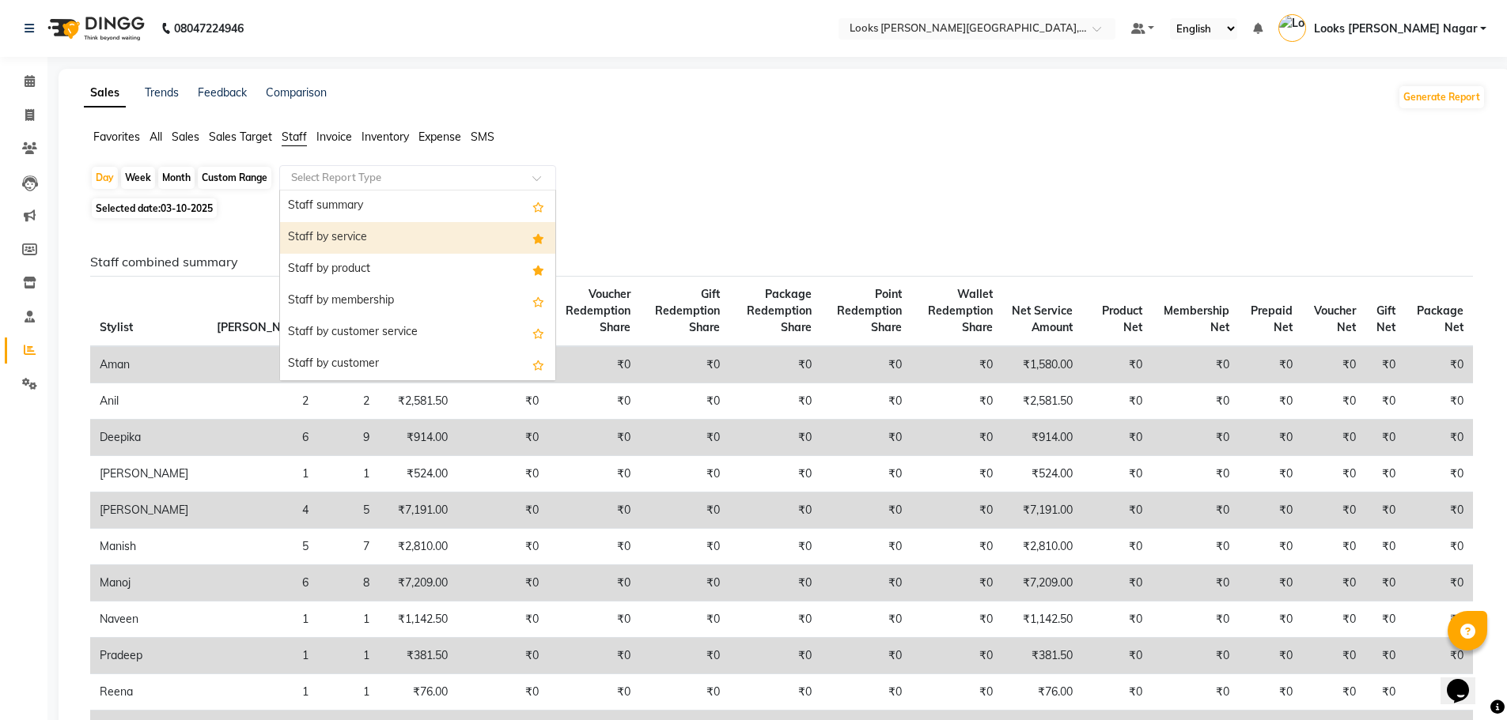
click at [336, 239] on div "Staff by service" at bounding box center [417, 238] width 275 height 32
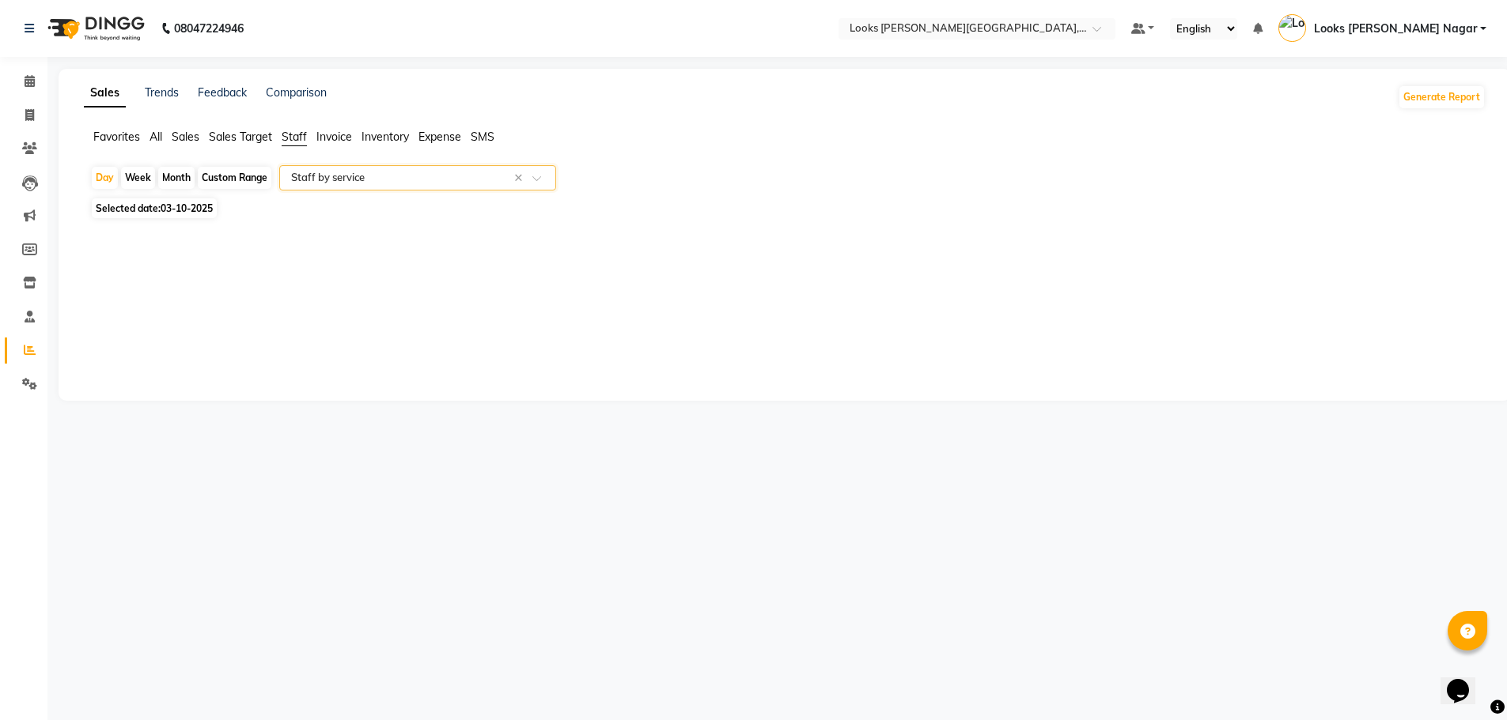
select select "full_report"
select select "csv"
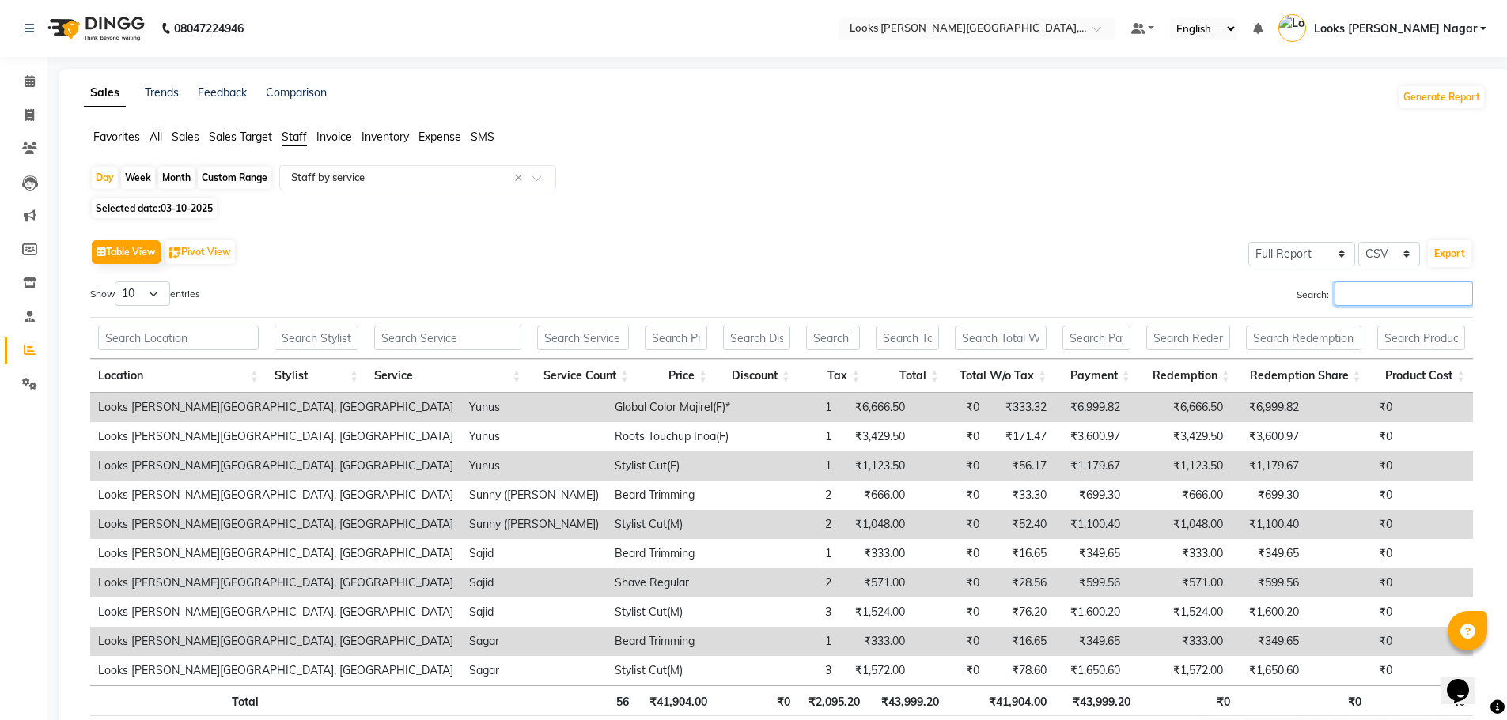
click at [1410, 300] on input "Search:" at bounding box center [1403, 294] width 138 height 25
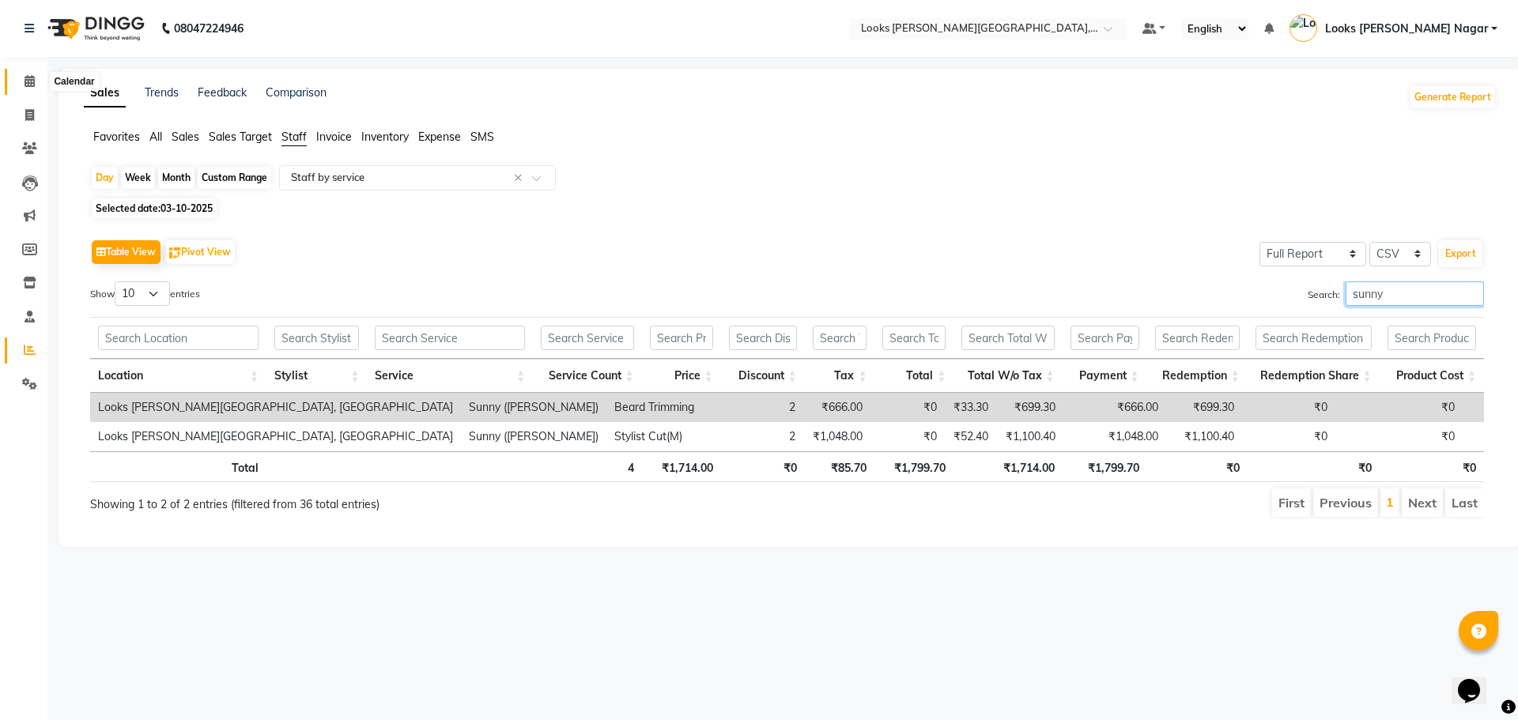
type input "sunny"
click at [26, 84] on icon at bounding box center [30, 81] width 10 height 12
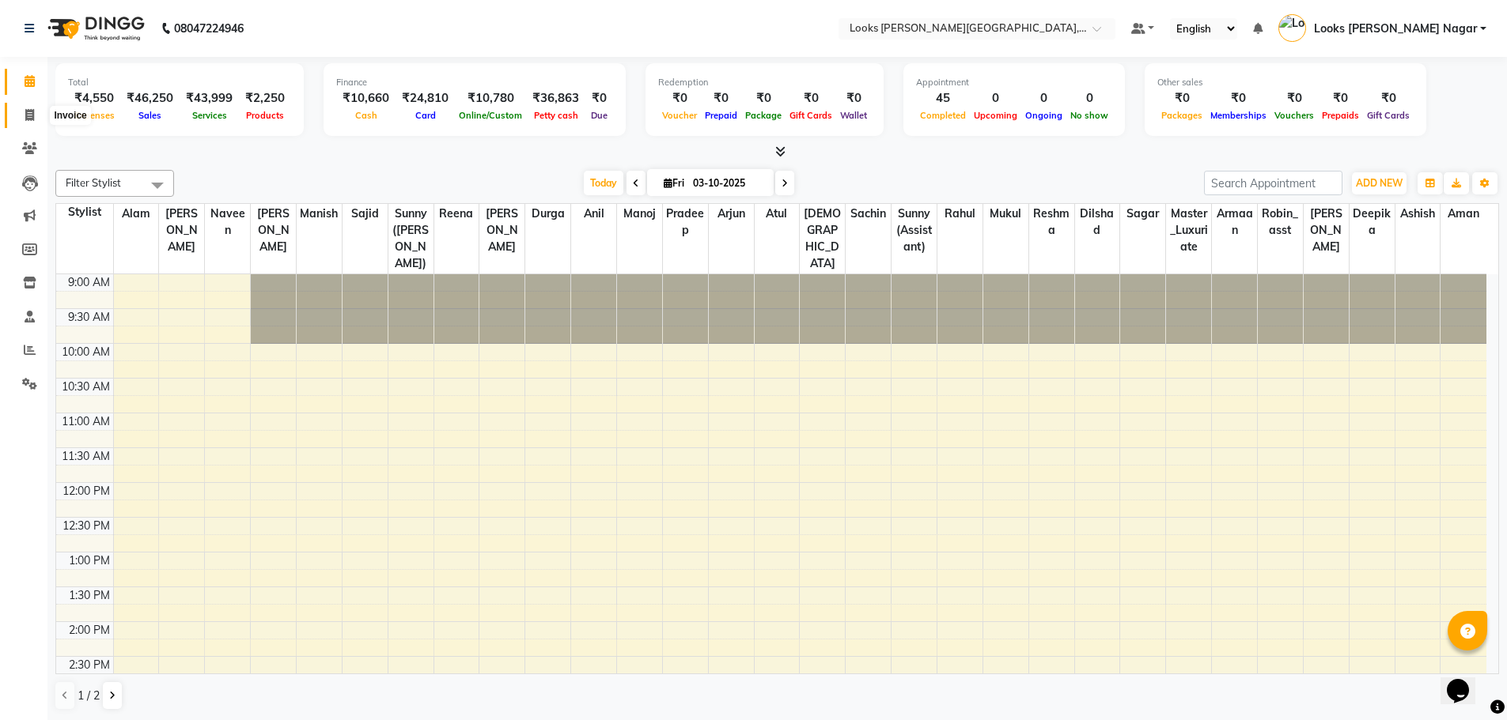
click at [22, 112] on span at bounding box center [30, 116] width 28 height 18
select select "service"
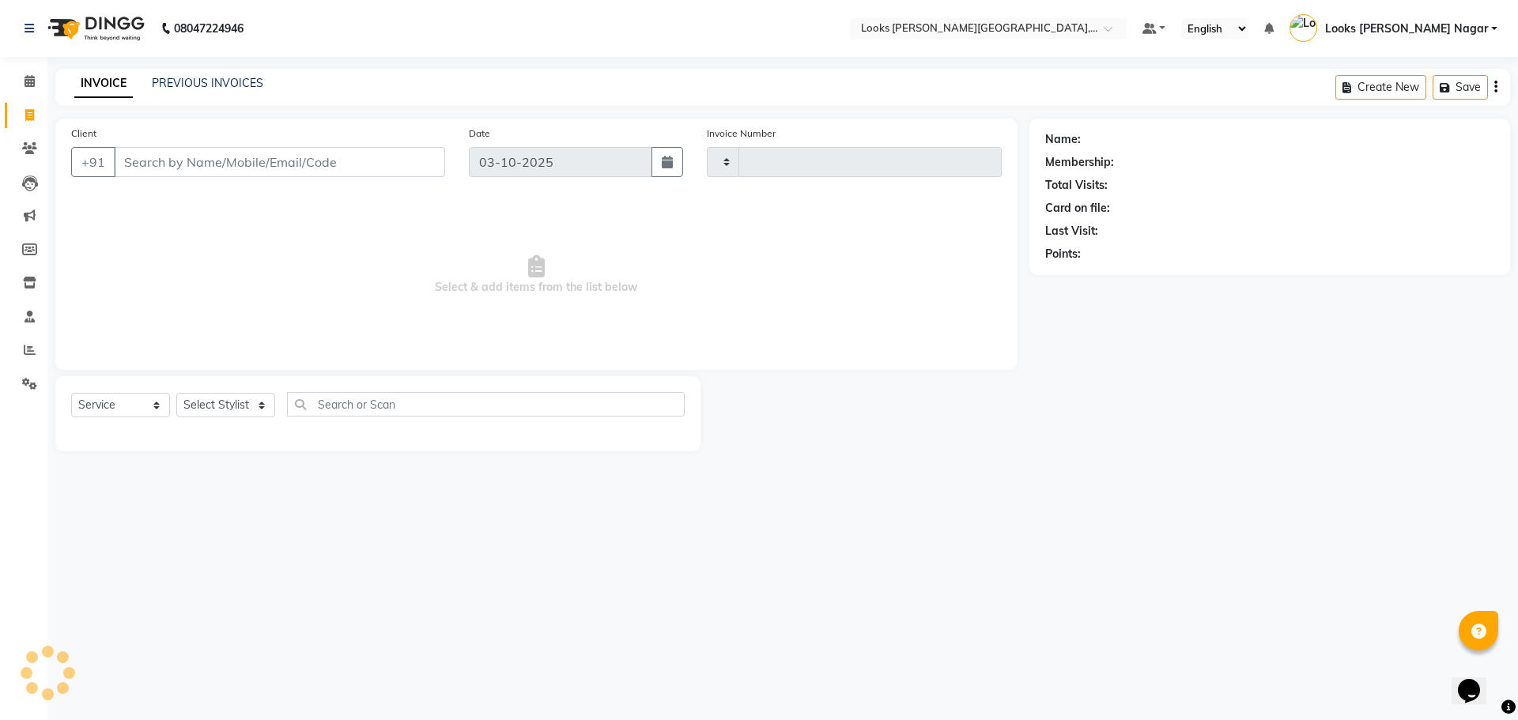
type input "4655"
select select "4327"
click at [183, 81] on link "PREVIOUS INVOICES" at bounding box center [208, 83] width 112 height 14
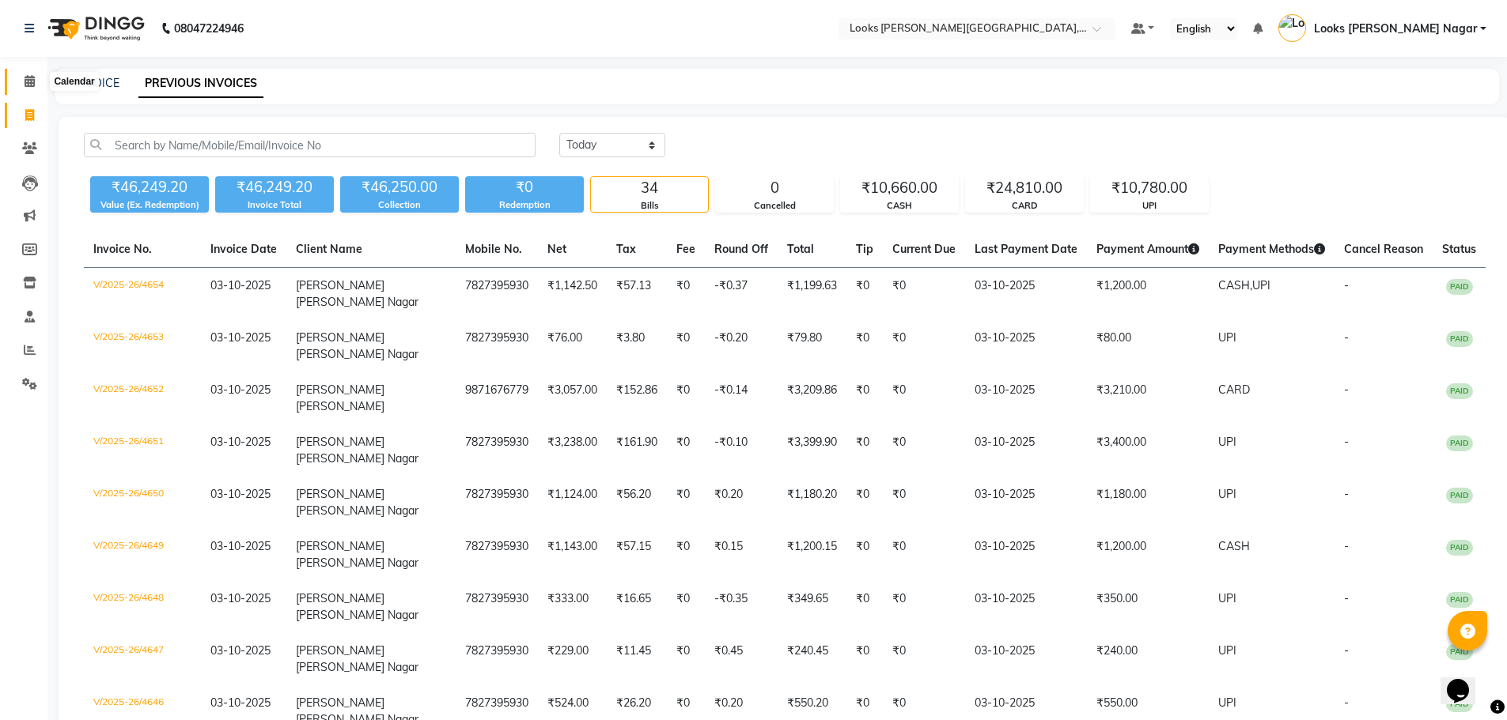
click at [33, 82] on icon at bounding box center [30, 81] width 10 height 12
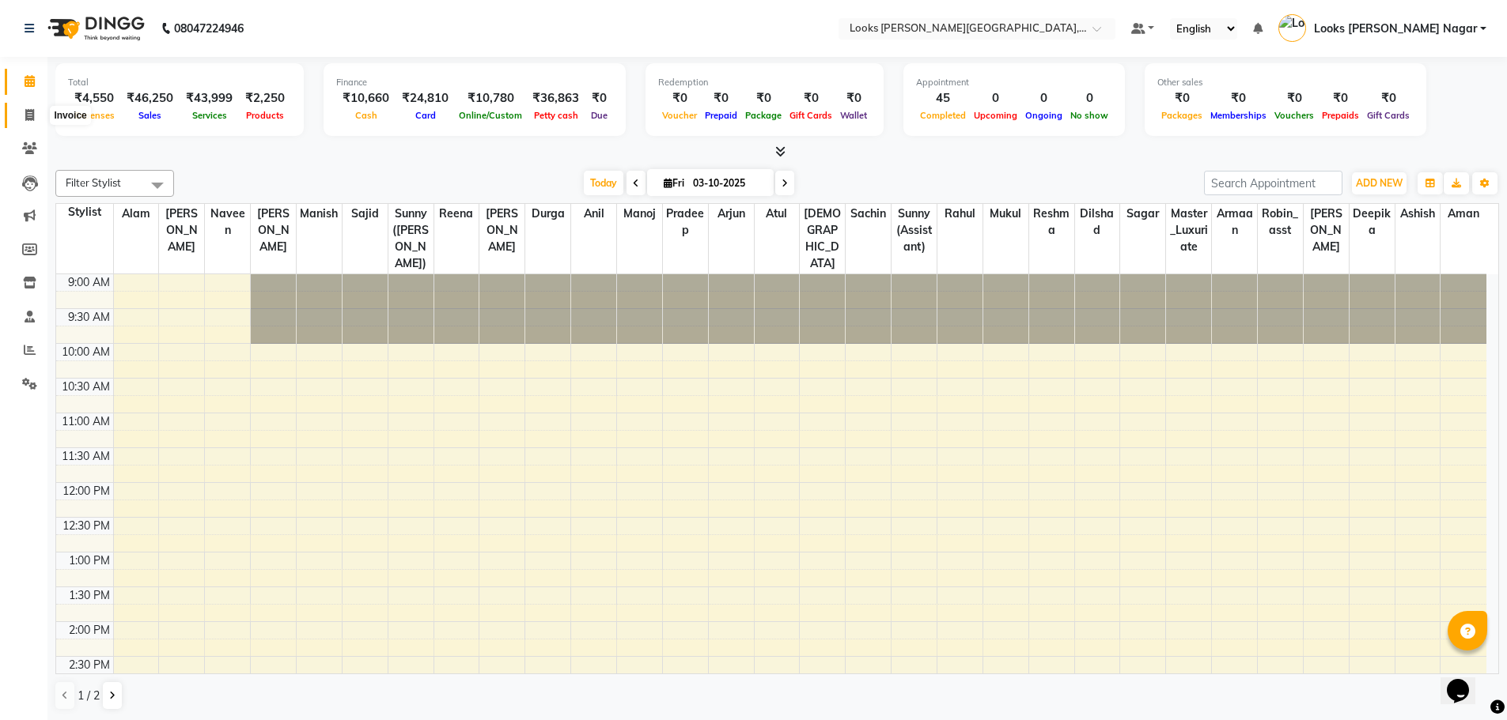
click at [32, 115] on icon at bounding box center [29, 115] width 9 height 12
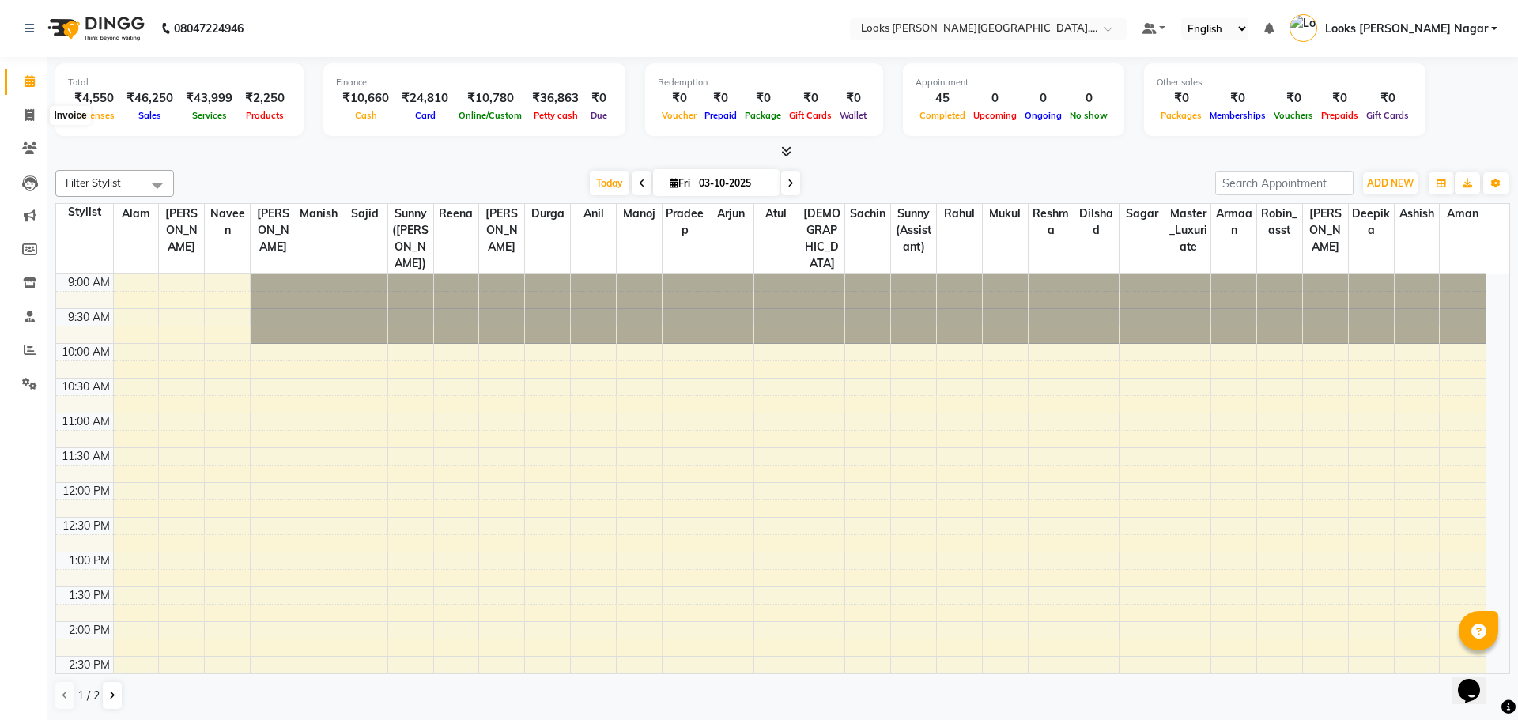
select select "4327"
select select "service"
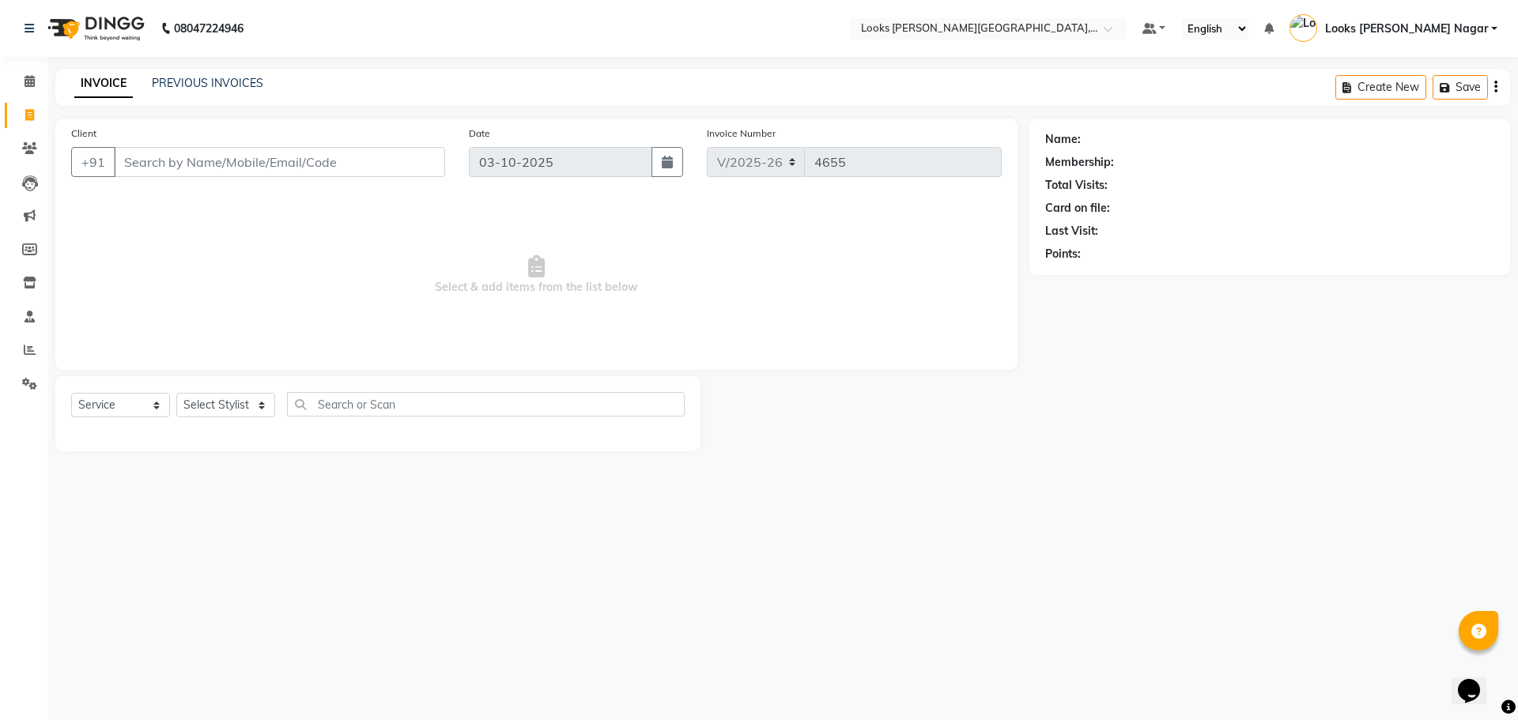
click at [187, 143] on div "Client +91" at bounding box center [258, 157] width 398 height 65
click at [191, 156] on input "Client" at bounding box center [279, 162] width 331 height 30
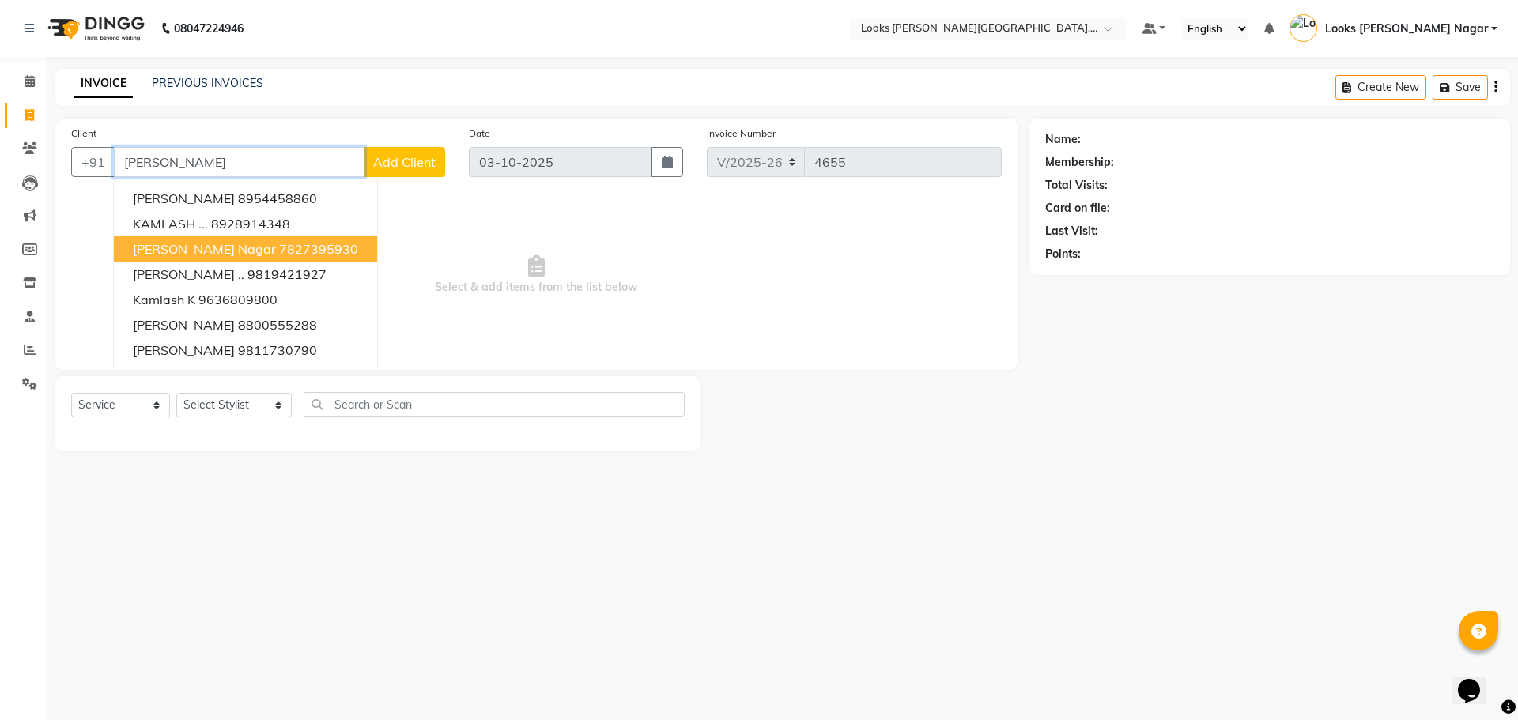
click at [279, 248] on ngb-highlight "7827395930" at bounding box center [318, 249] width 79 height 16
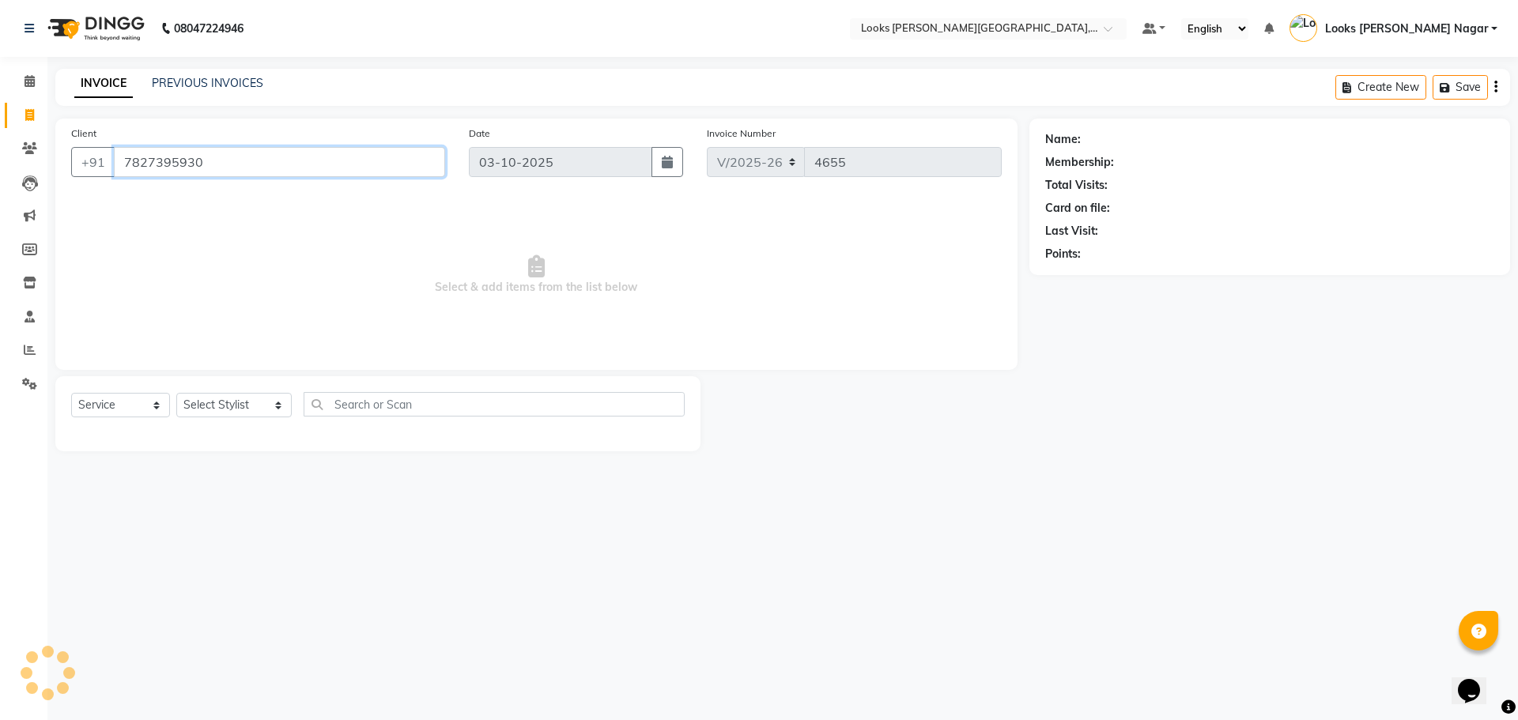
type input "7827395930"
select select "1: Object"
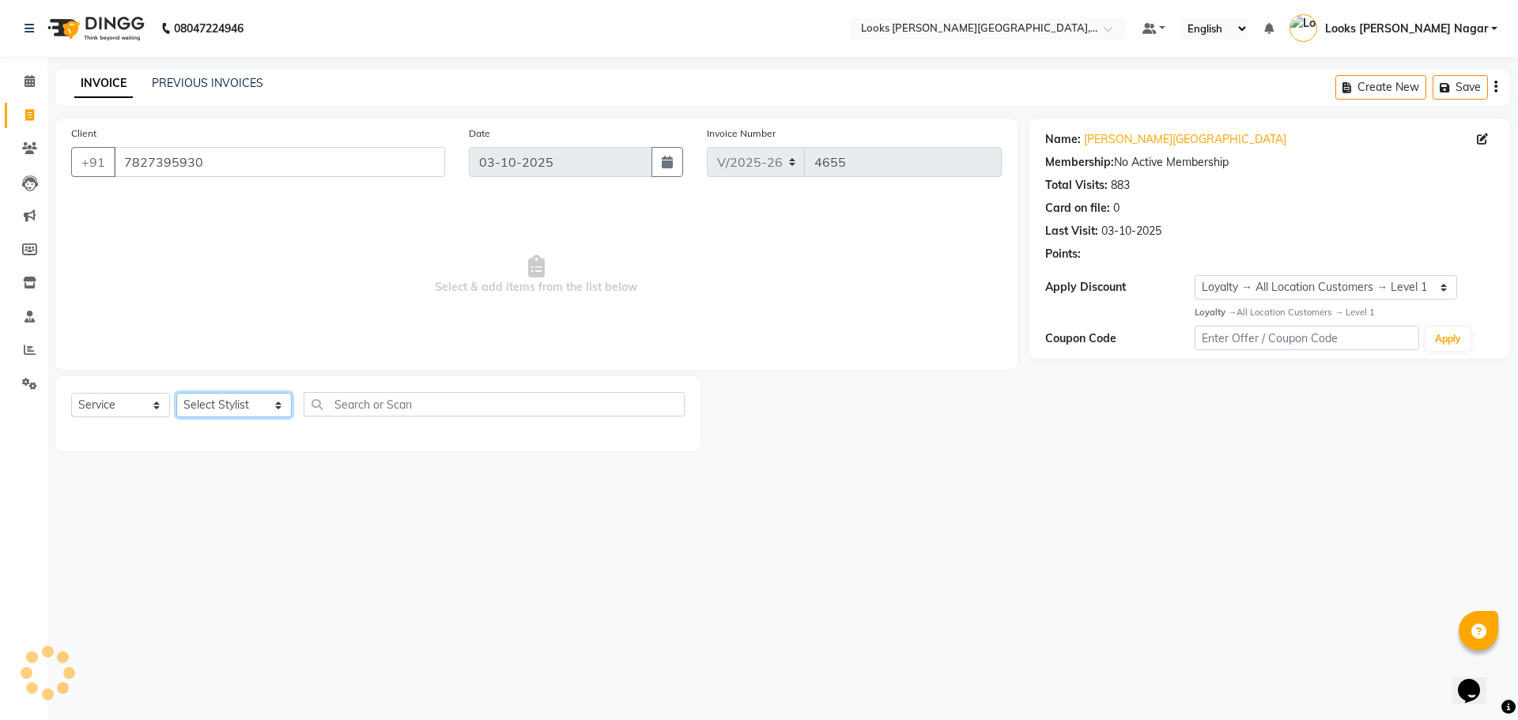
click at [239, 416] on select "Select Stylist Alam Aman [PERSON_NAME] Armaan Ashish Atul Deepika [PERSON_NAME]…" at bounding box center [233, 405] width 115 height 25
select select "23518"
click at [176, 393] on select "Select Stylist Alam Aman [PERSON_NAME] Armaan Ashish Atul Deepika [PERSON_NAME]…" at bounding box center [233, 405] width 115 height 25
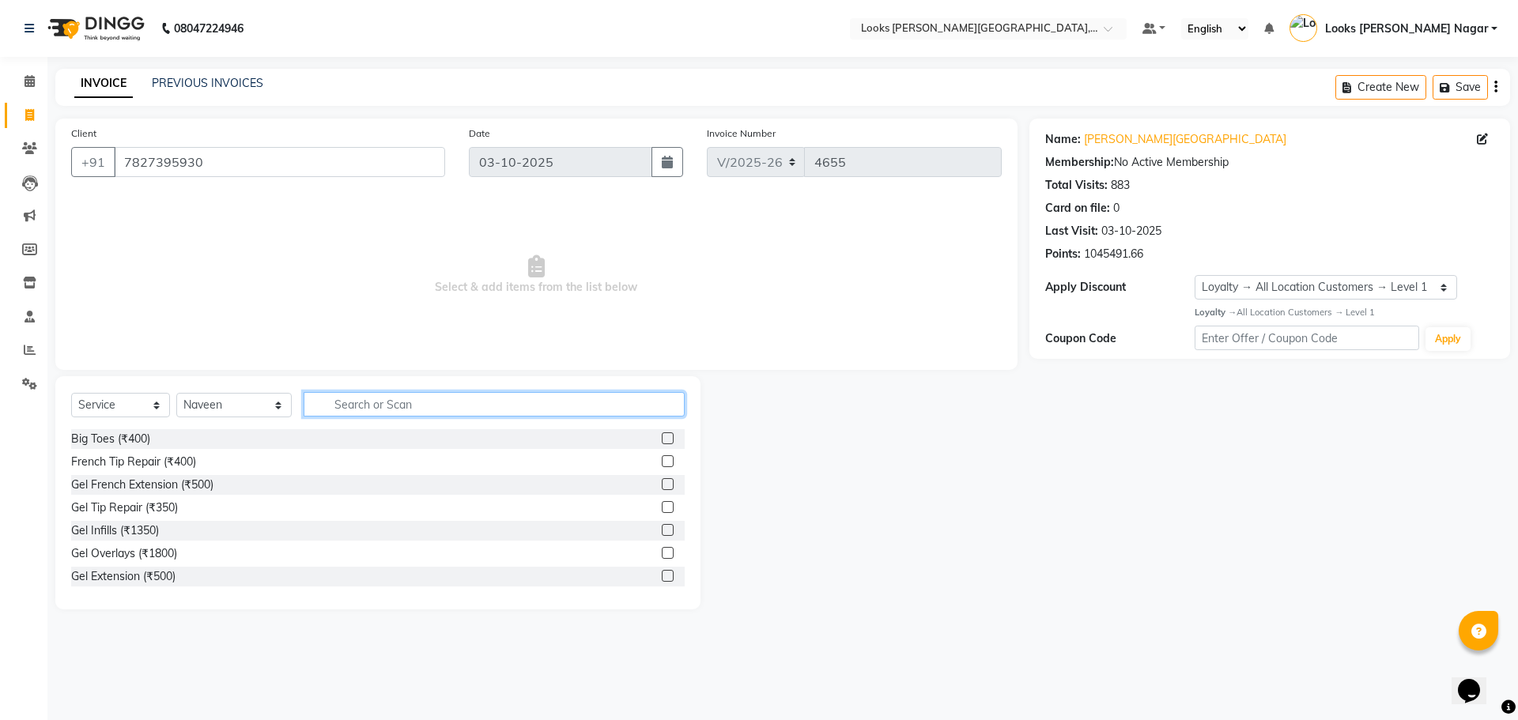
click at [380, 406] on input "text" at bounding box center [494, 404] width 381 height 25
type input "global"
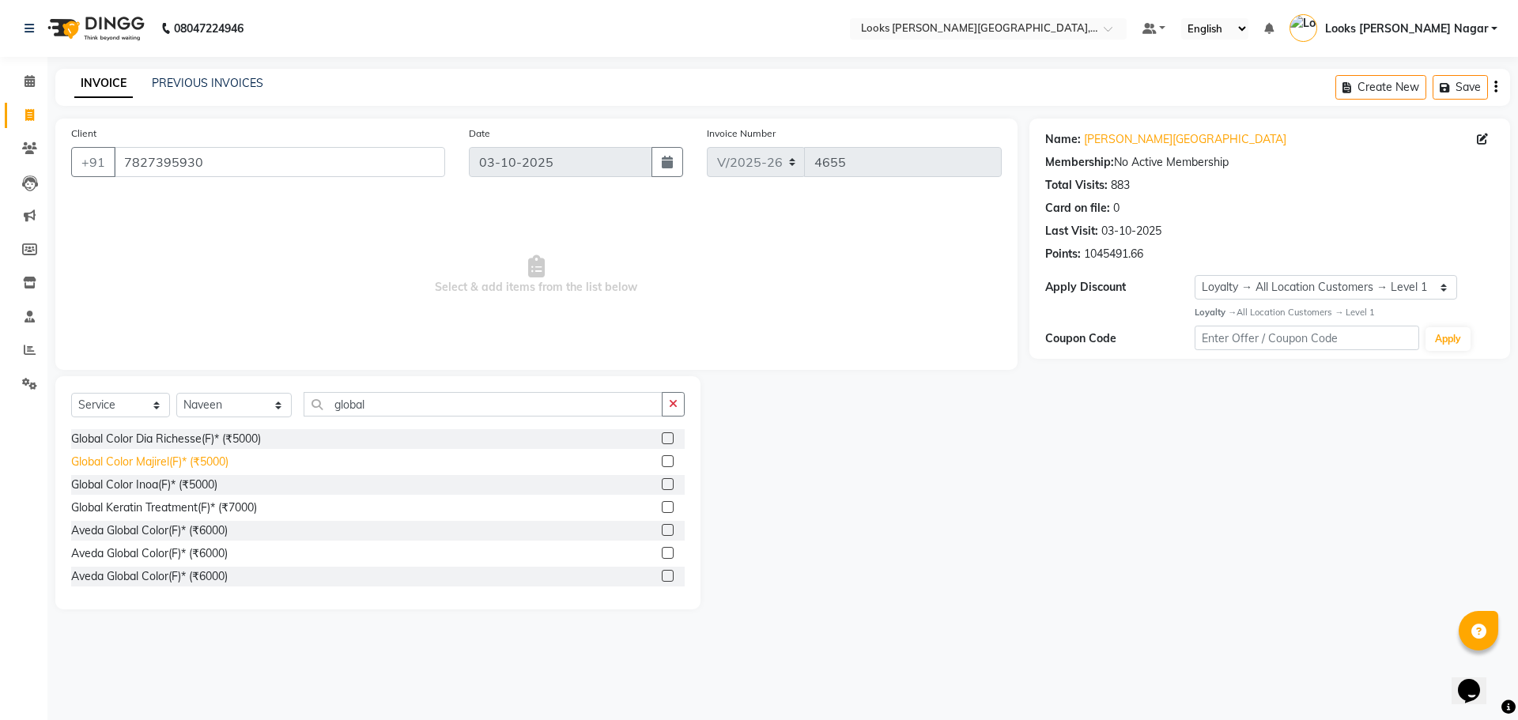
click at [195, 460] on div "Global Color Majirel(F)* (₹5000)" at bounding box center [149, 462] width 157 height 17
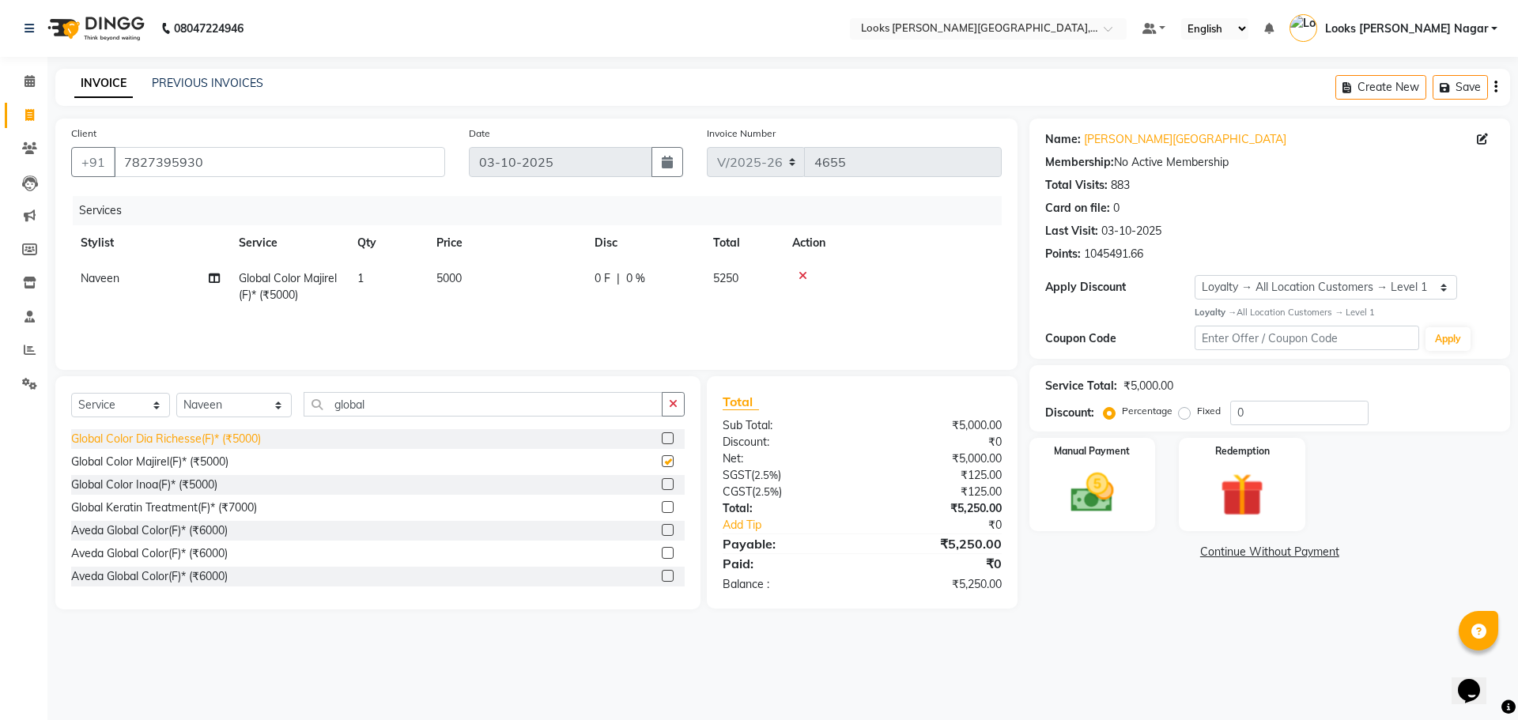
checkbox input "false"
click at [463, 270] on td "5000" at bounding box center [506, 287] width 158 height 52
select select "23518"
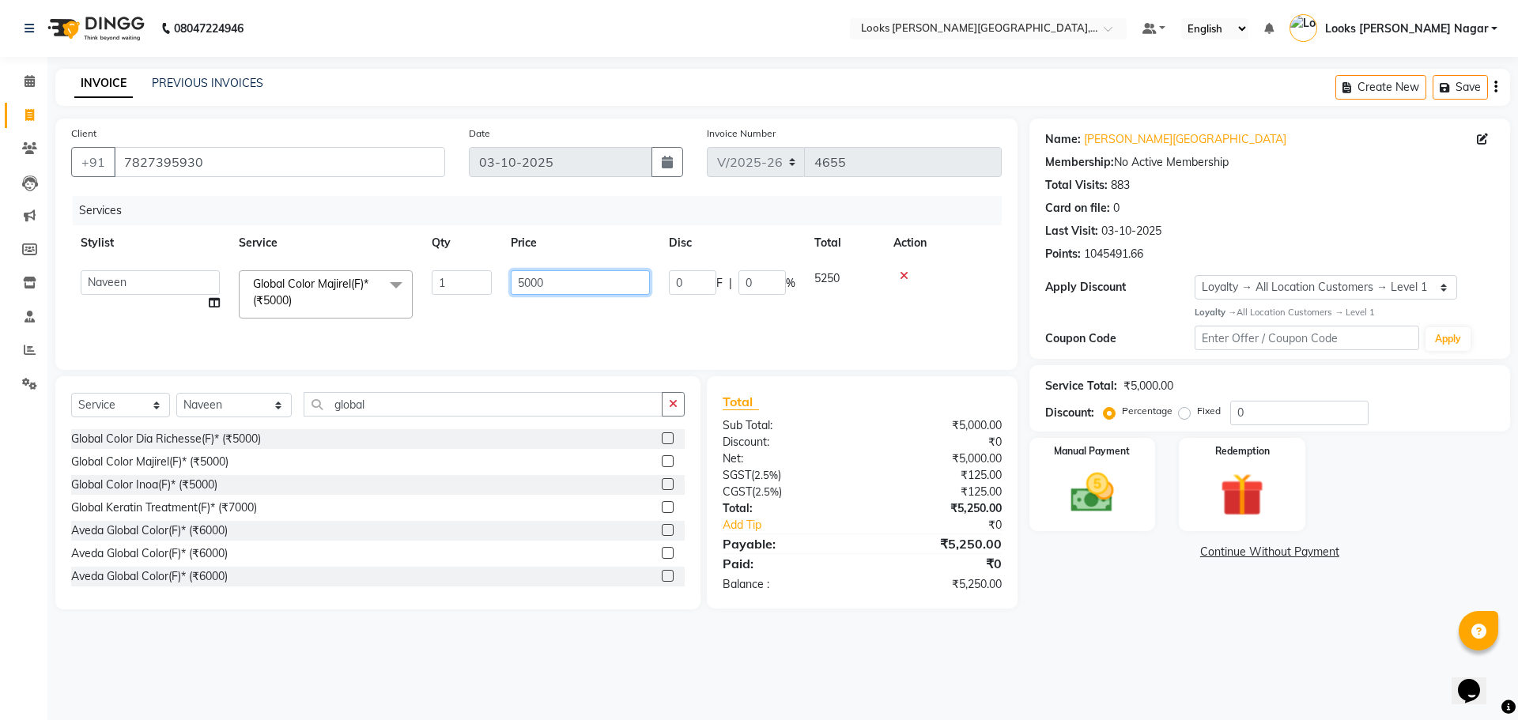
drag, startPoint x: 550, startPoint y: 281, endPoint x: 411, endPoint y: 273, distance: 138.6
click at [429, 281] on tr "Alam Aman Anil Arjun Armaan Ashish Atul Deepika Deepu Dilshad Durga Faizan Jenn…" at bounding box center [536, 294] width 931 height 67
type input "8080"
click at [1108, 575] on div "Name: Kamla Kamla Nagar Membership: No Active Membership Total Visits: 883 Card…" at bounding box center [1276, 364] width 493 height 491
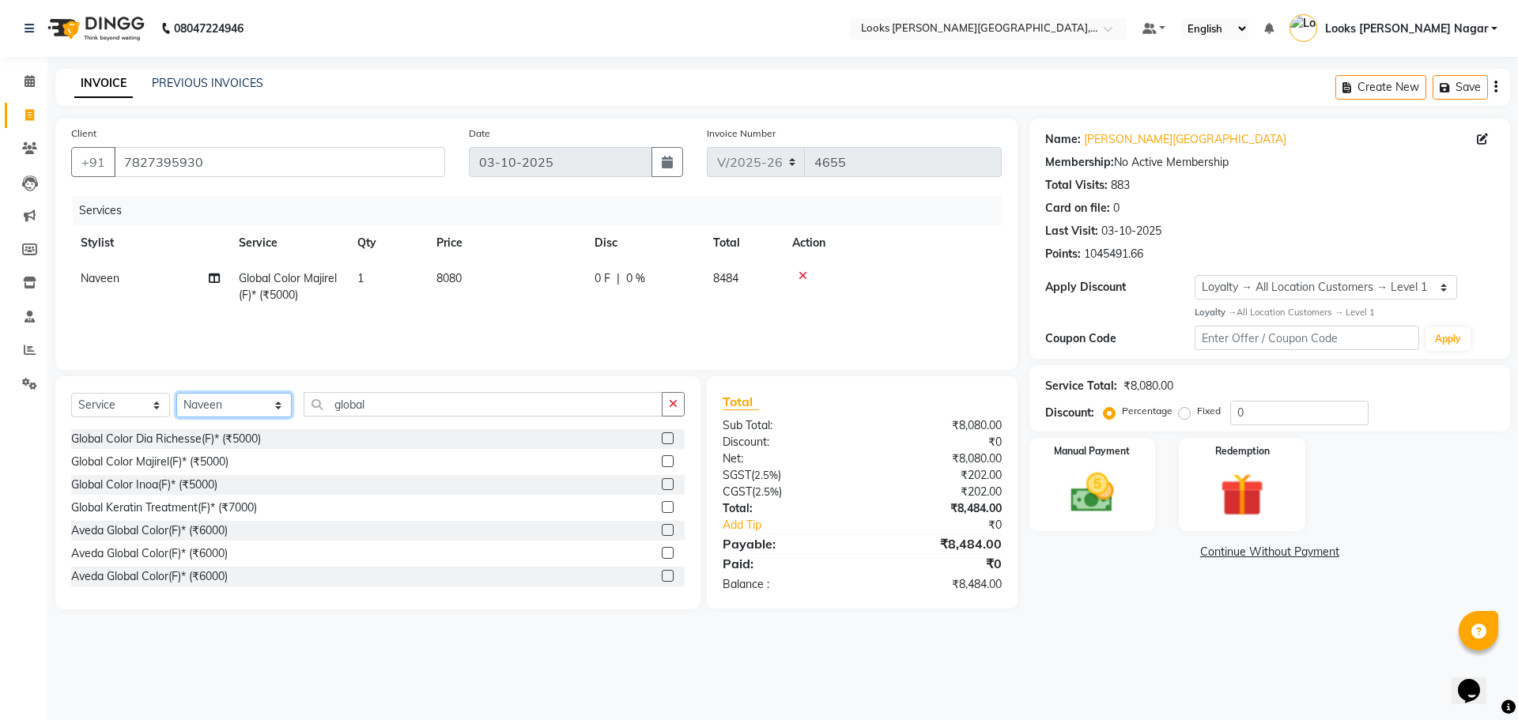
click at [205, 402] on select "Select Stylist Alam Aman [PERSON_NAME] Armaan Ashish Atul Deepika [PERSON_NAME]…" at bounding box center [233, 405] width 115 height 25
select select "23528"
click at [176, 393] on select "Select Stylist Alam Aman [PERSON_NAME] Armaan Ashish Atul Deepika [PERSON_NAME]…" at bounding box center [233, 405] width 115 height 25
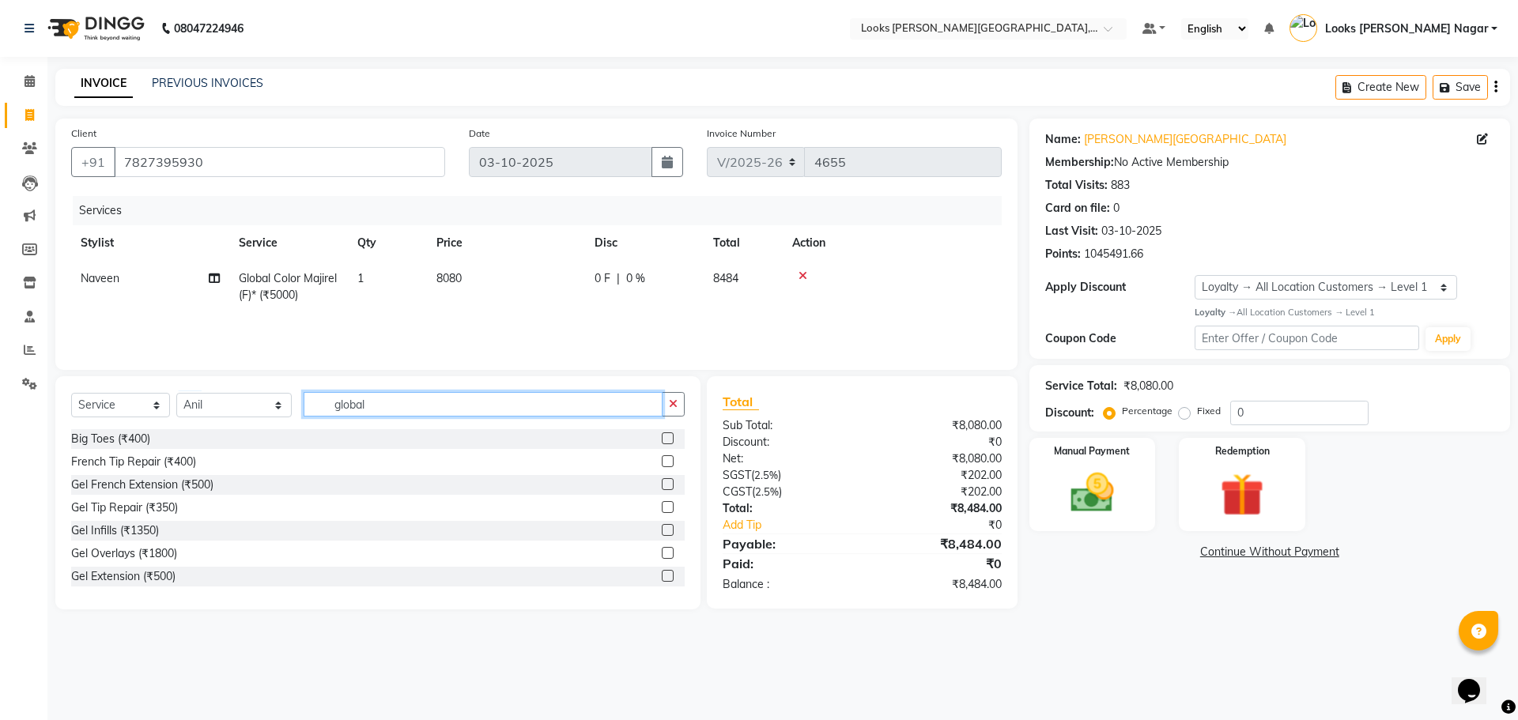
drag, startPoint x: 371, startPoint y: 410, endPoint x: 223, endPoint y: 442, distance: 151.2
click at [224, 442] on div "Select Service Product Membership Package Voucher Prepaid Gift Card Select Styl…" at bounding box center [377, 492] width 645 height 233
type input "hair spa"
drag, startPoint x: 432, startPoint y: 398, endPoint x: 263, endPoint y: 398, distance: 168.4
click at [263, 398] on div "Select Service Product Membership Package Voucher Prepaid Gift Card Select Styl…" at bounding box center [378, 410] width 614 height 37
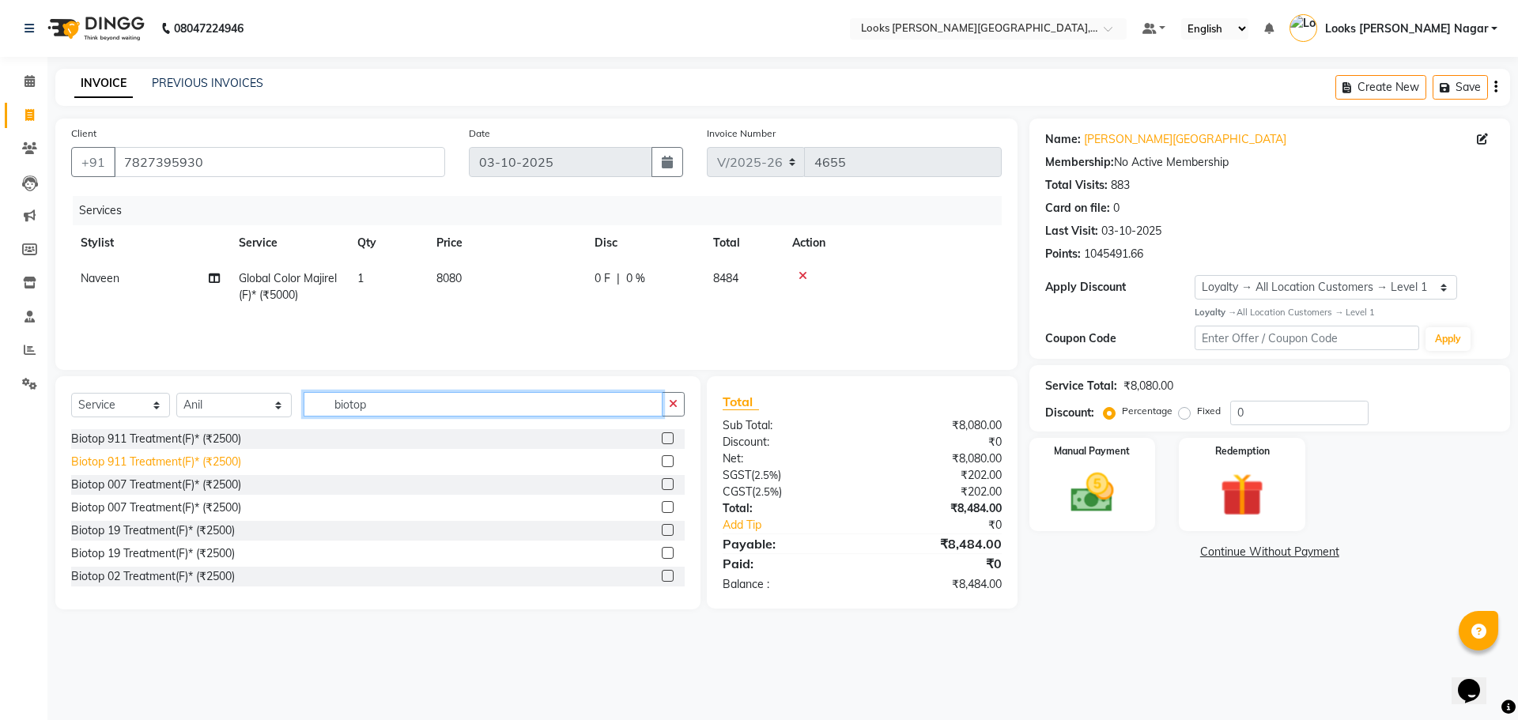
type input "biotop"
click at [207, 456] on div "Biotop 911 Treatment(F)* (₹2500)" at bounding box center [156, 462] width 170 height 17
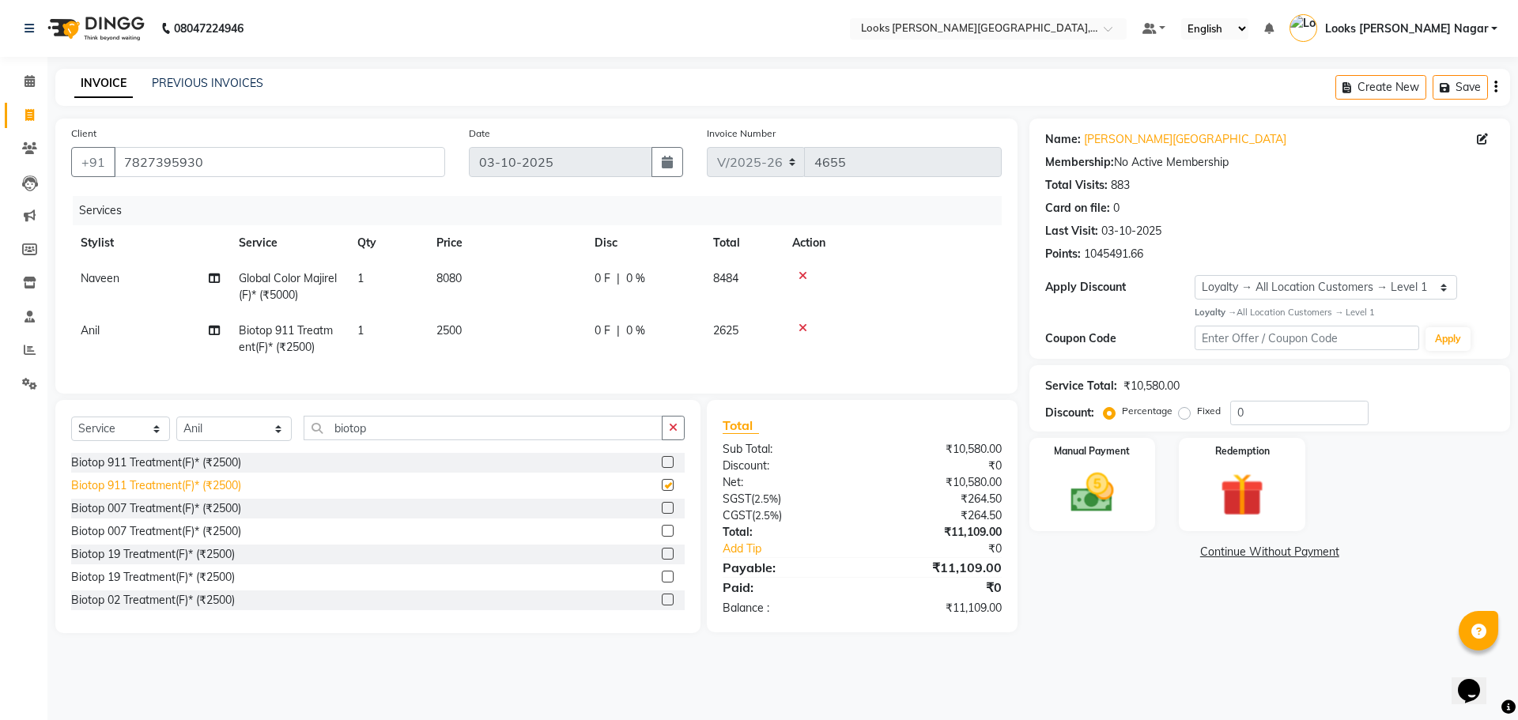
checkbox input "false"
click at [478, 332] on td "2500" at bounding box center [506, 339] width 158 height 52
select select "23528"
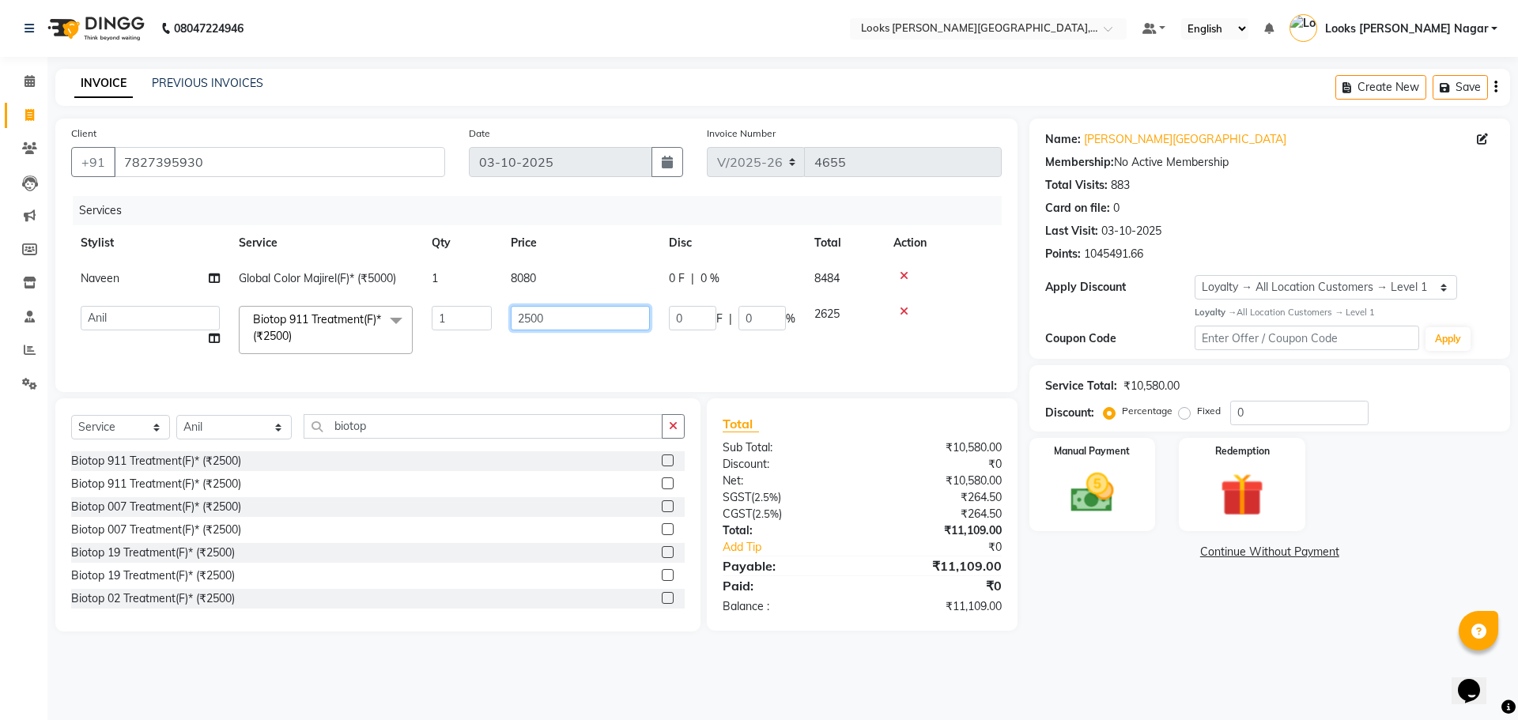
drag, startPoint x: 569, startPoint y: 318, endPoint x: 403, endPoint y: 349, distance: 169.7
click at [463, 336] on tr "Alam Aman Anil Arjun Armaan Ashish Atul Deepika Deepu Dilshad Durga Faizan Jenn…" at bounding box center [536, 330] width 931 height 67
type input "2809.5"
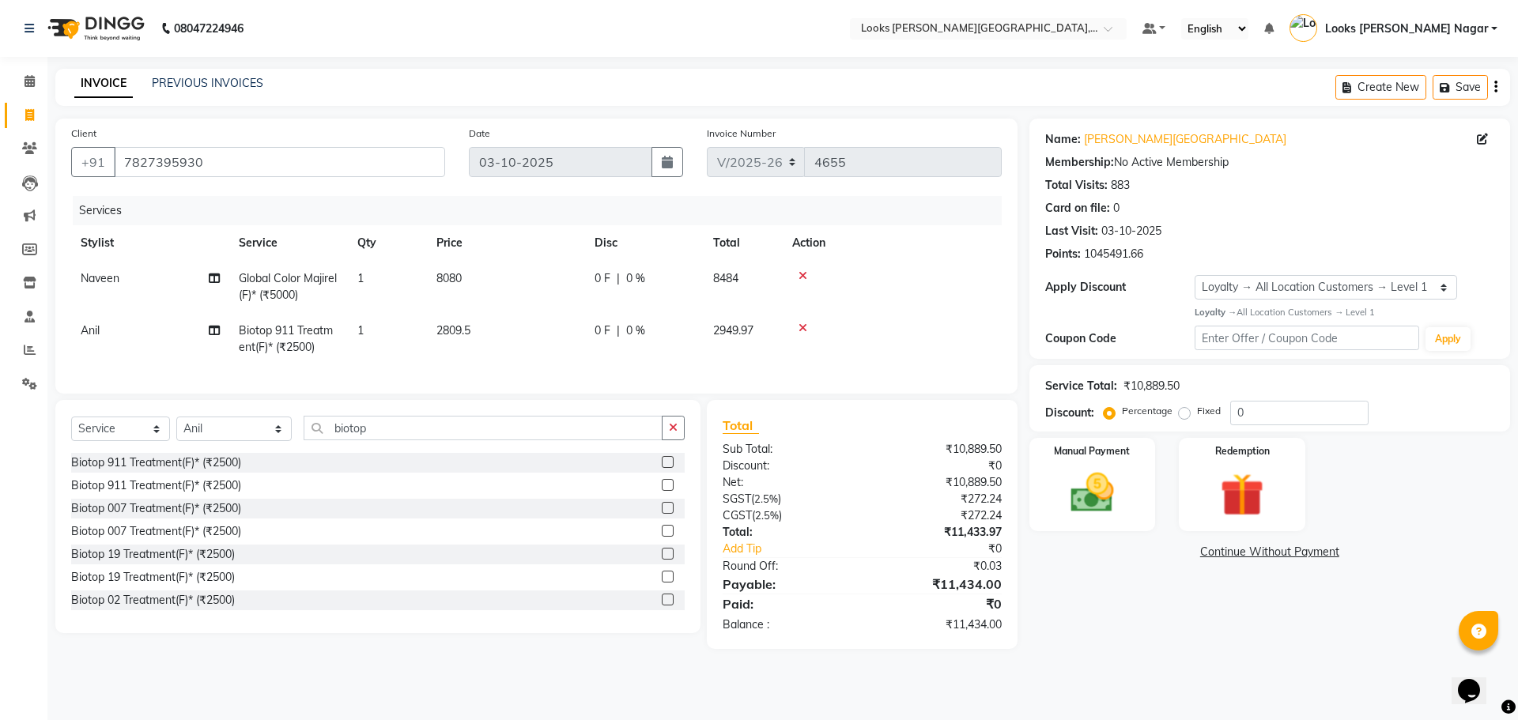
click at [1057, 649] on main "INVOICE PREVIOUS INVOICES Create New Save Client +91 7827395930 Date 03-10-2025…" at bounding box center [782, 371] width 1471 height 604
click at [503, 285] on td "8080" at bounding box center [506, 287] width 158 height 52
select select "23518"
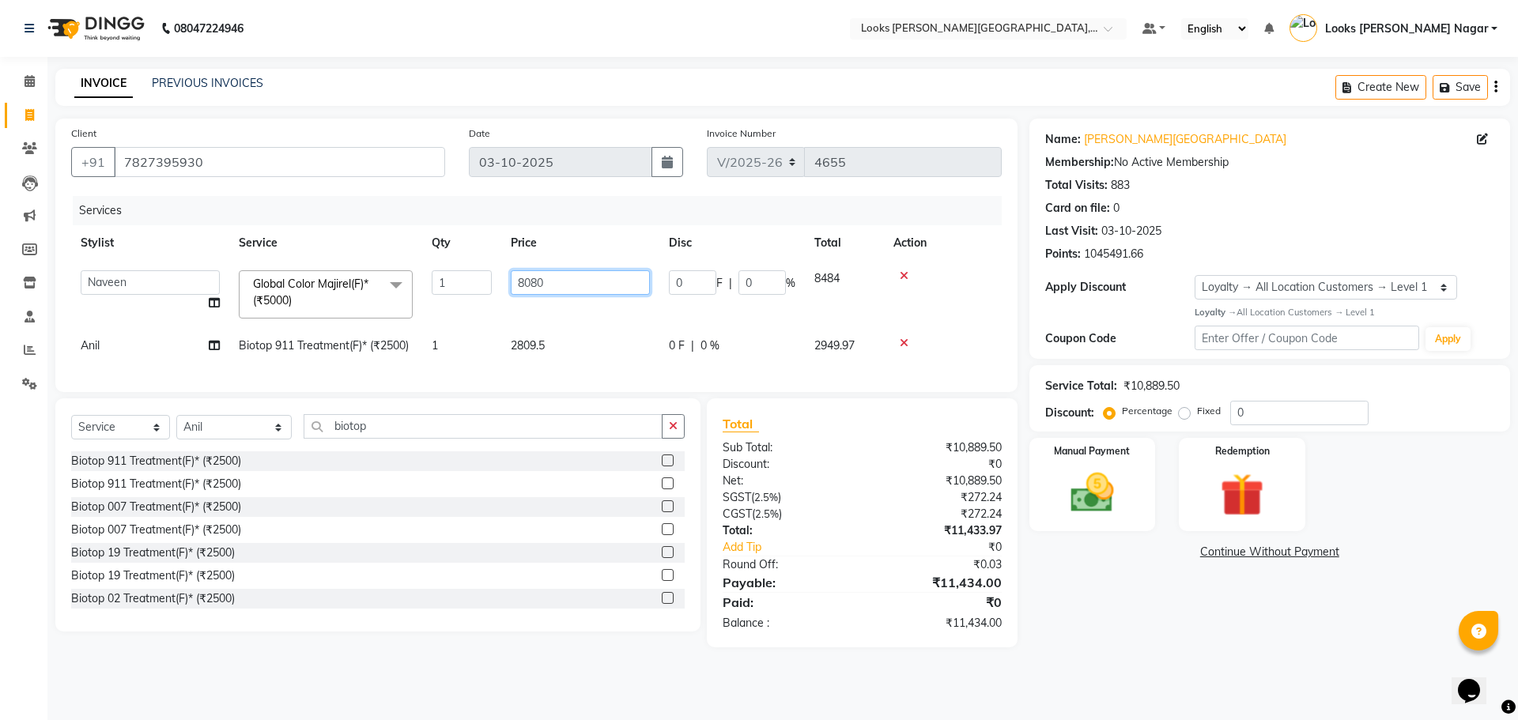
drag, startPoint x: 557, startPoint y: 277, endPoint x: 499, endPoint y: 285, distance: 58.3
click at [499, 285] on tr "Alam Aman Anil Arjun Armaan Ashish Atul Deepika Deepu Dilshad Durga Faizan Jenn…" at bounding box center [536, 294] width 931 height 67
type input "7500"
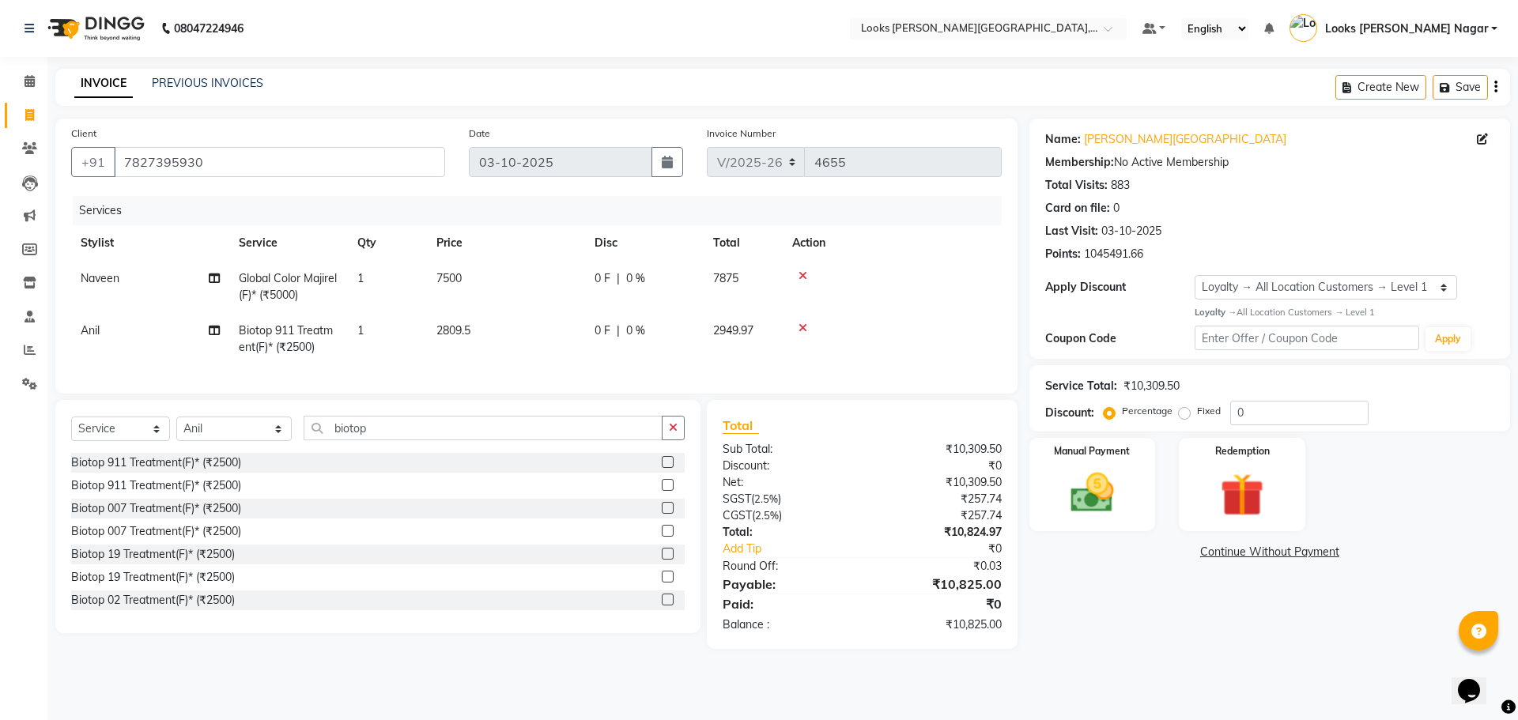
click at [1098, 618] on div "Name: Kamla Kamla Nagar Membership: No Active Membership Total Visits: 883 Card…" at bounding box center [1276, 384] width 493 height 531
click at [493, 289] on td "7500" at bounding box center [506, 287] width 158 height 52
select select "23518"
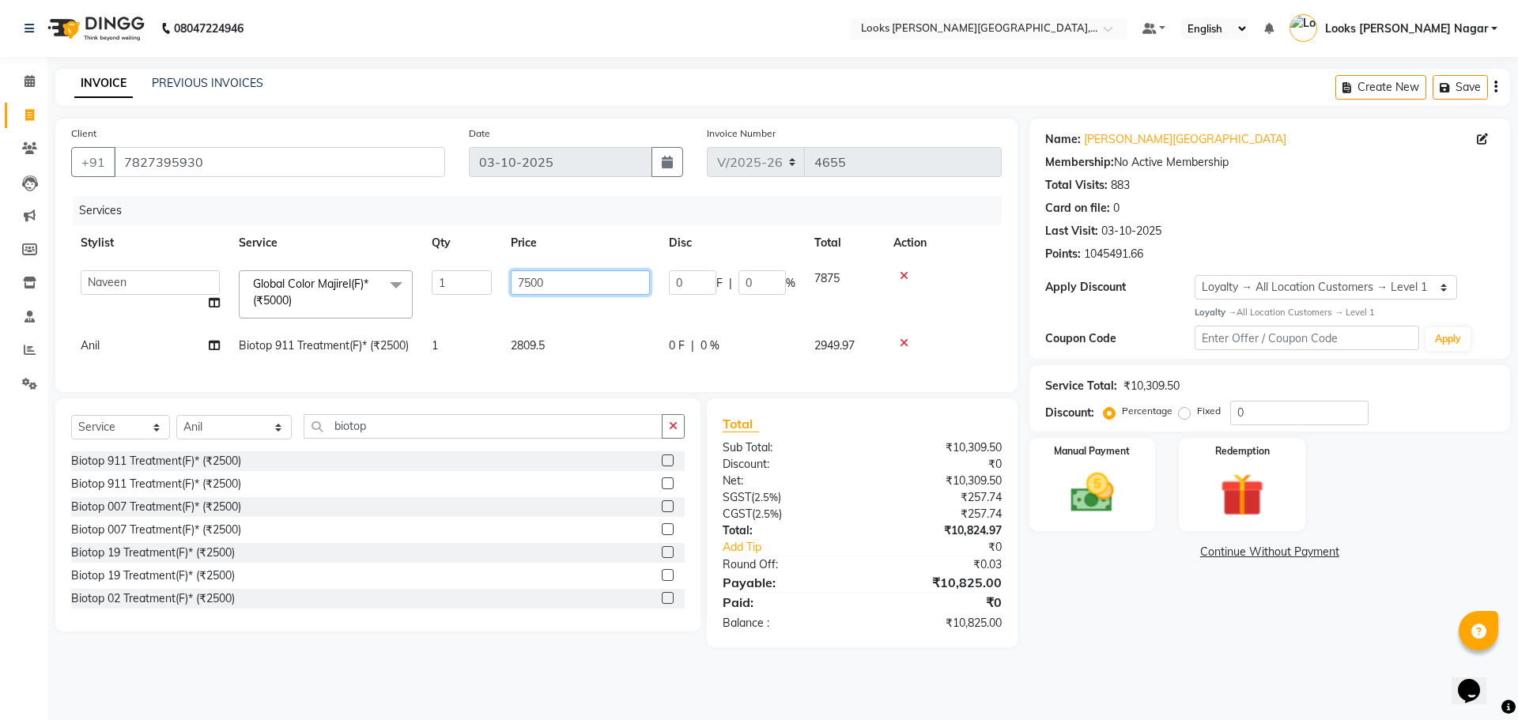
click at [579, 287] on input "7500" at bounding box center [580, 282] width 139 height 25
type input "7700"
click at [1106, 577] on div "Name: Kamla Kamla Nagar Membership: No Active Membership Total Visits: 883 Card…" at bounding box center [1276, 383] width 493 height 529
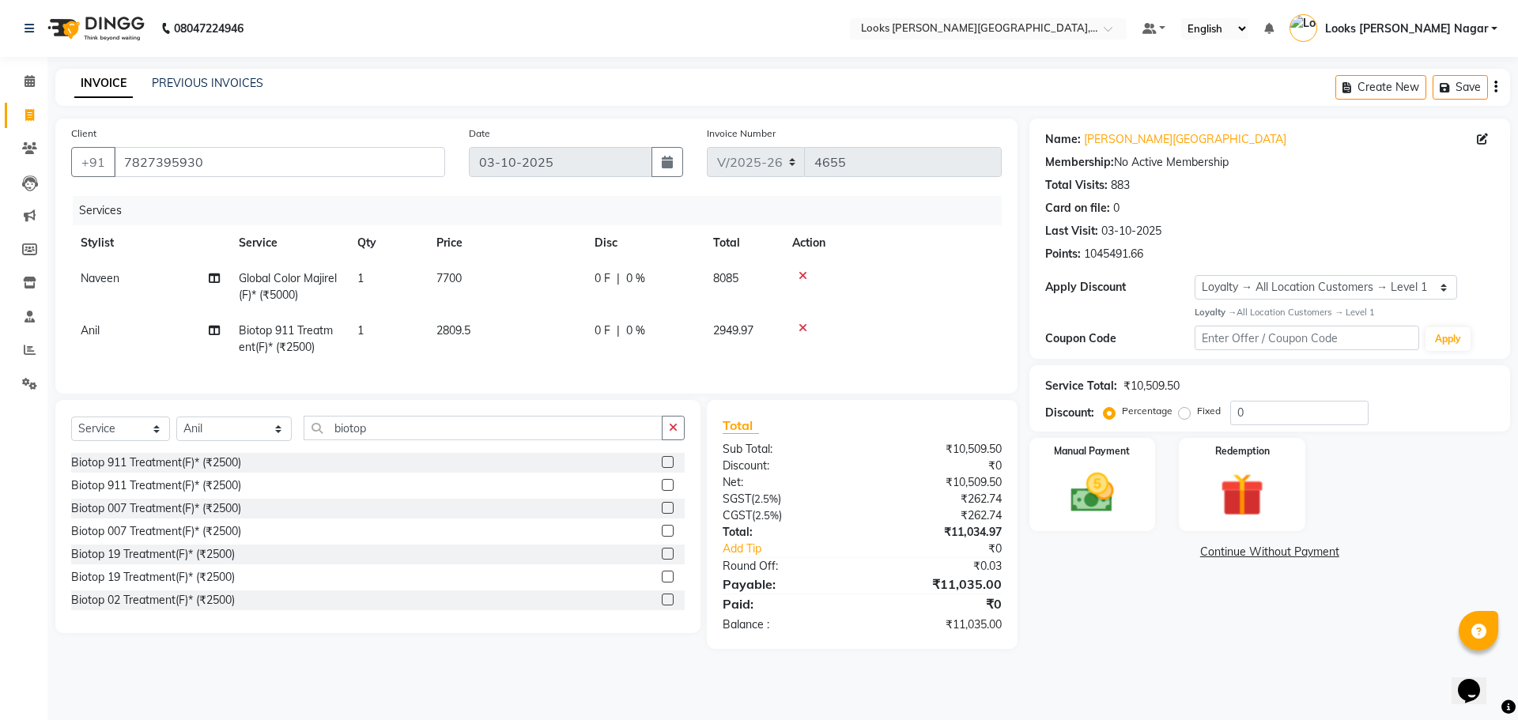
click at [505, 267] on td "7700" at bounding box center [506, 287] width 158 height 52
select select "23518"
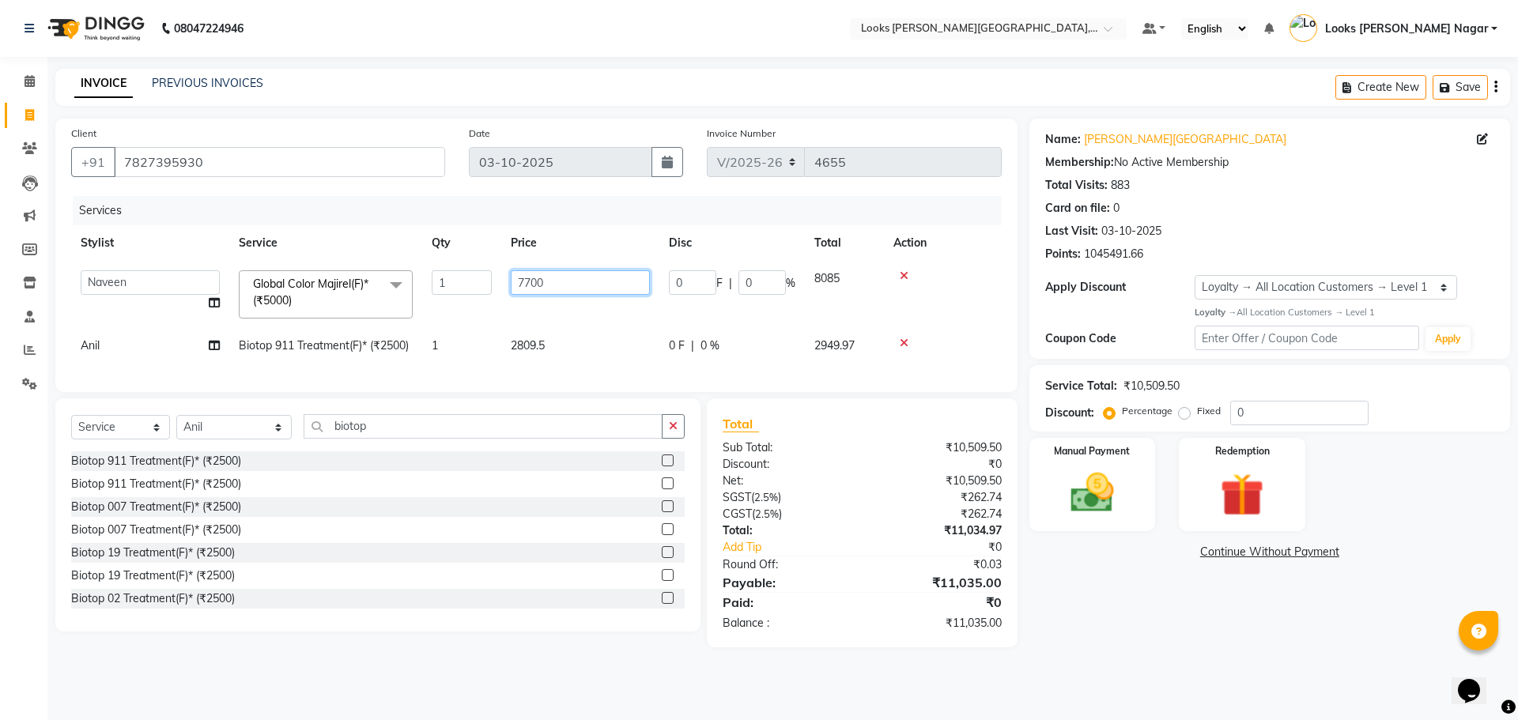
click at [610, 285] on input "7700" at bounding box center [580, 282] width 139 height 25
type input "7695"
click at [1070, 587] on div "Name: Kamla Kamla Nagar Membership: No Active Membership Total Visits: 883 Card…" at bounding box center [1276, 383] width 493 height 529
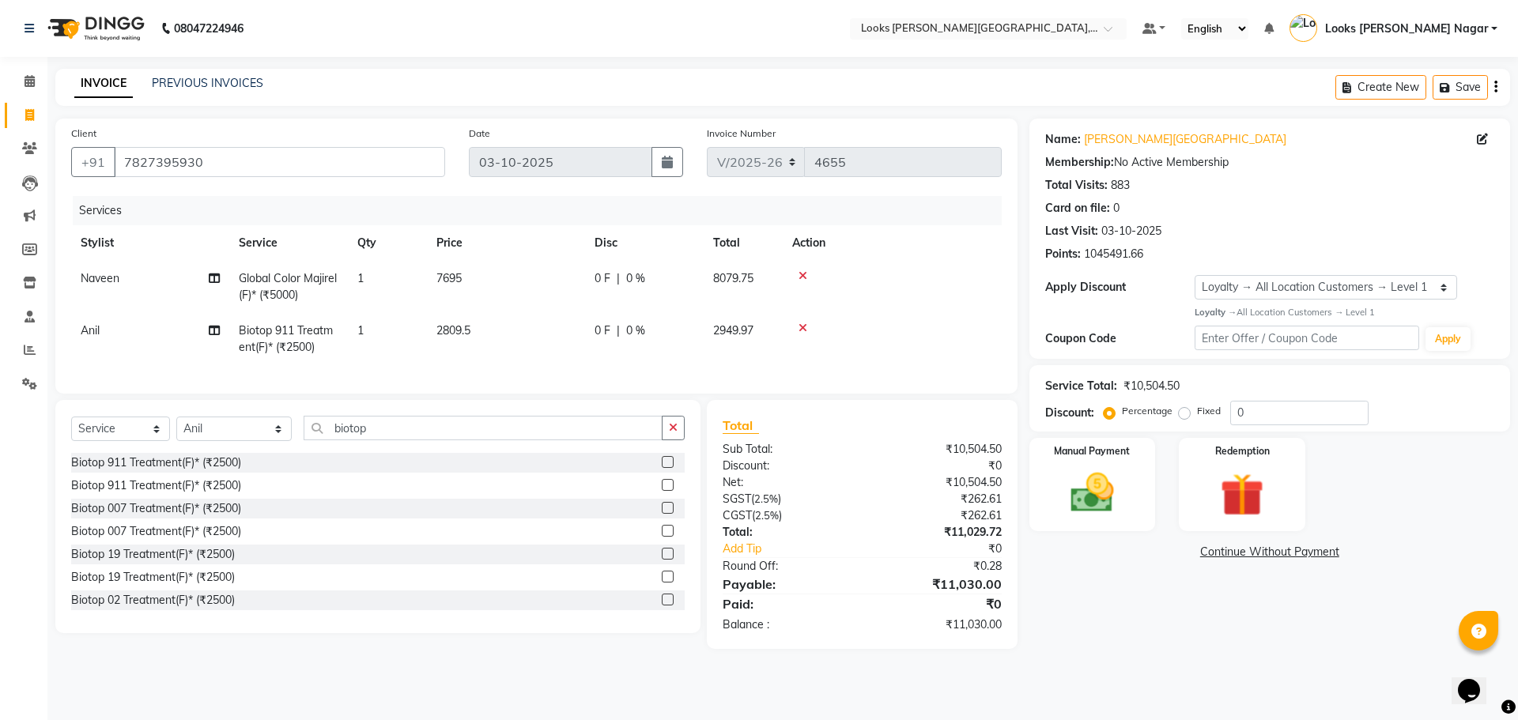
click at [469, 272] on td "7695" at bounding box center [506, 287] width 158 height 52
select select "23518"
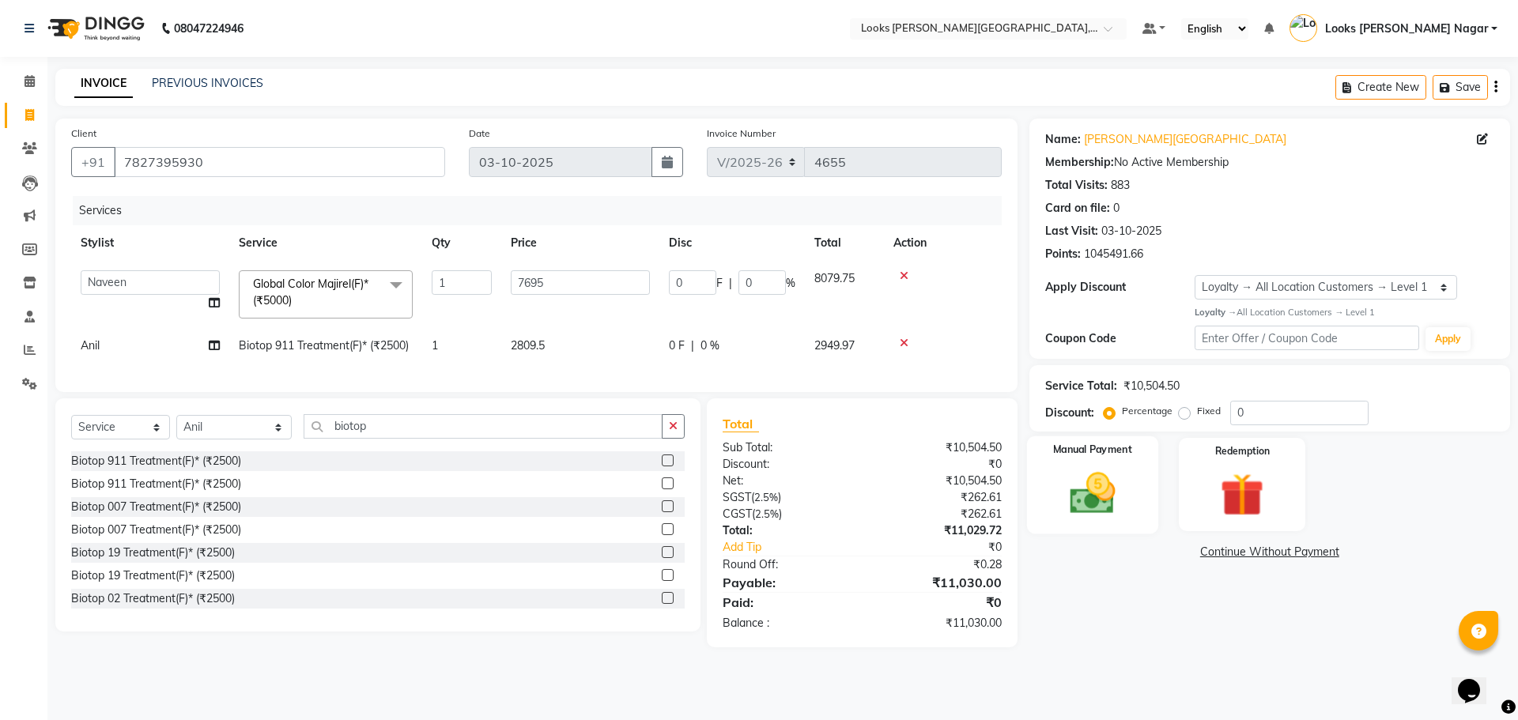
click at [1105, 505] on img at bounding box center [1093, 493] width 74 height 52
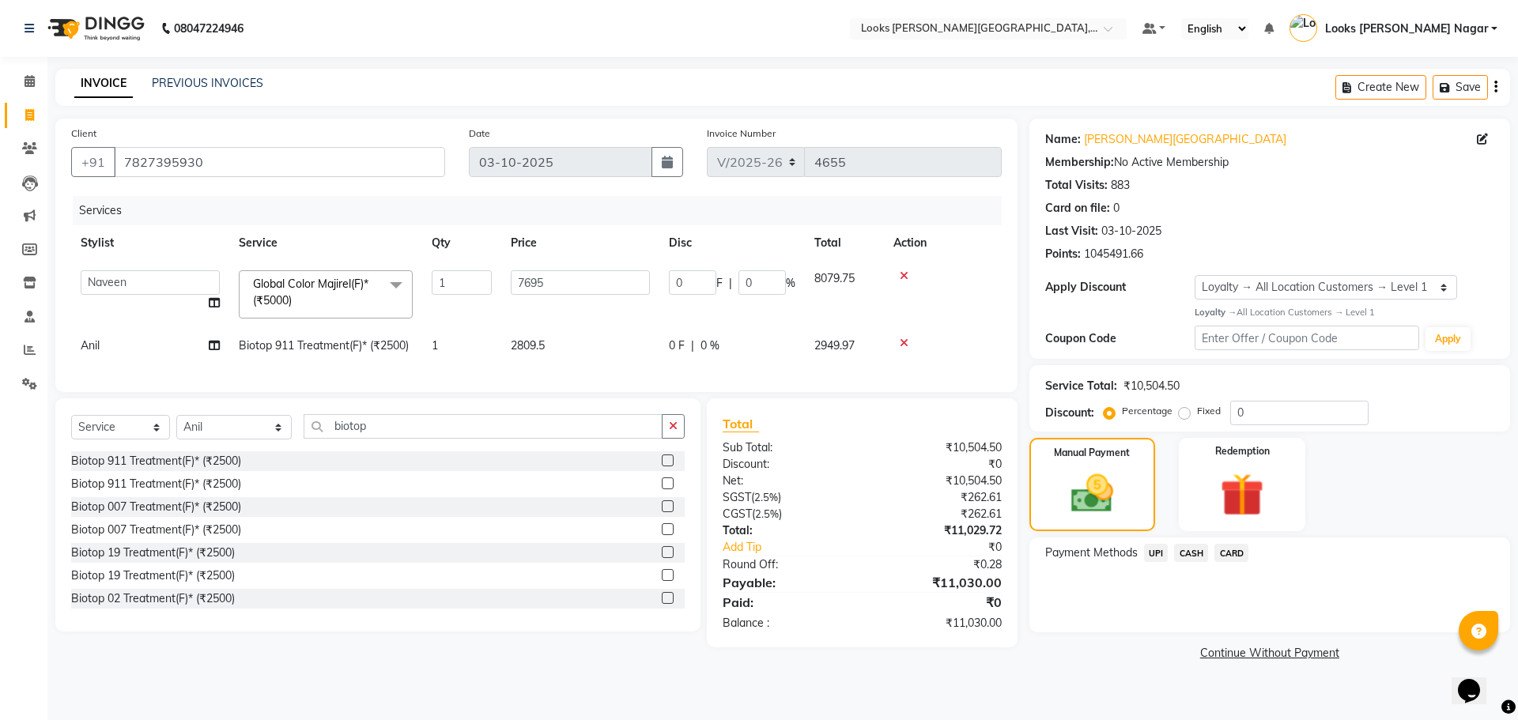
click at [1224, 556] on span "CARD" at bounding box center [1232, 553] width 34 height 18
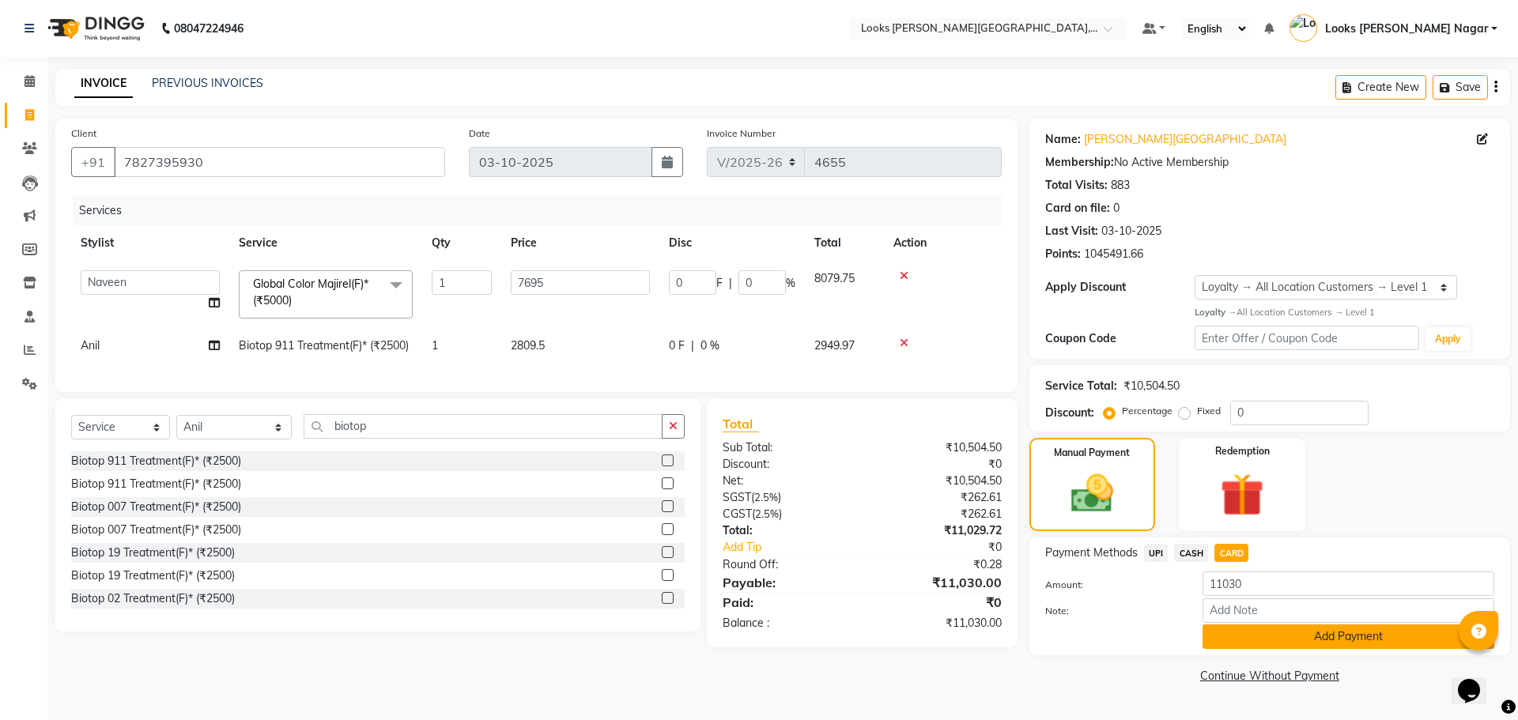
click at [1235, 636] on button "Add Payment" at bounding box center [1349, 637] width 292 height 25
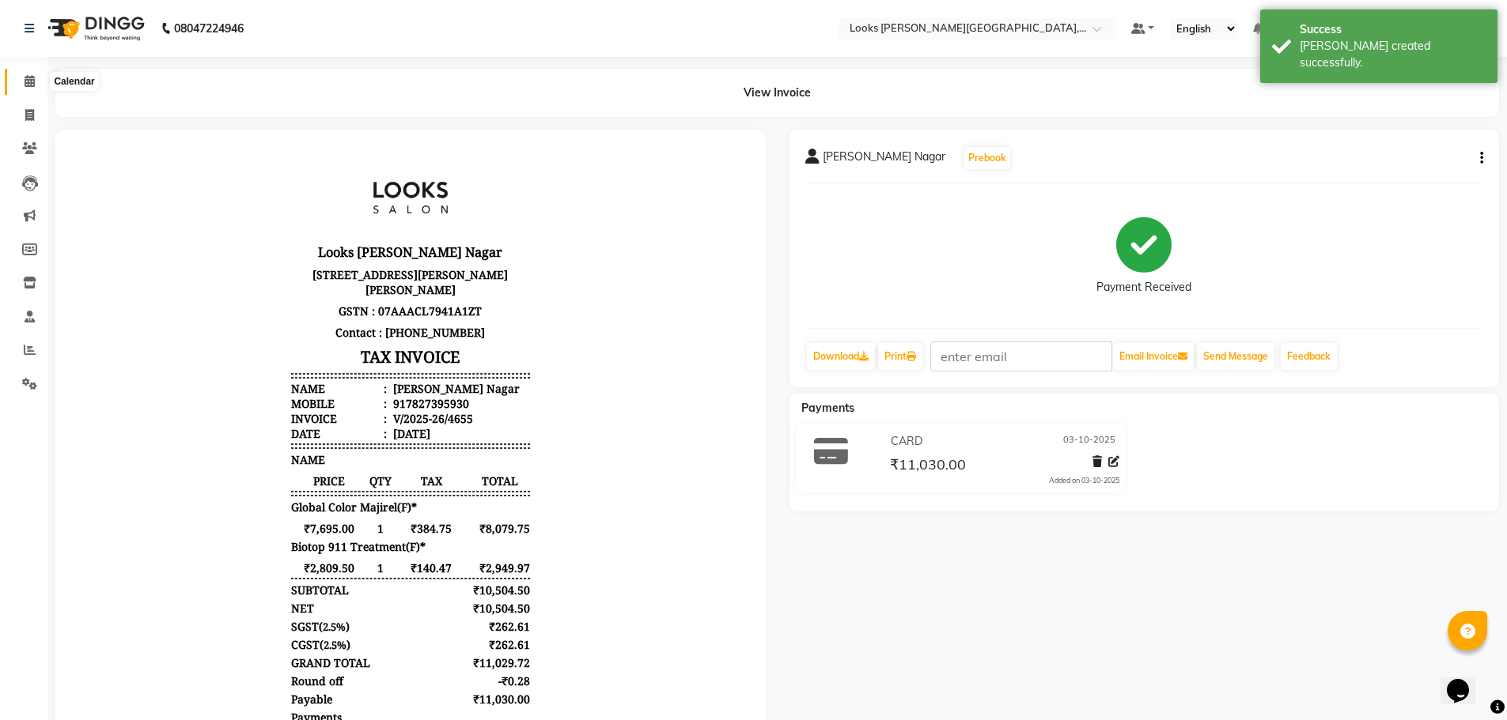
click at [30, 74] on span at bounding box center [30, 82] width 28 height 18
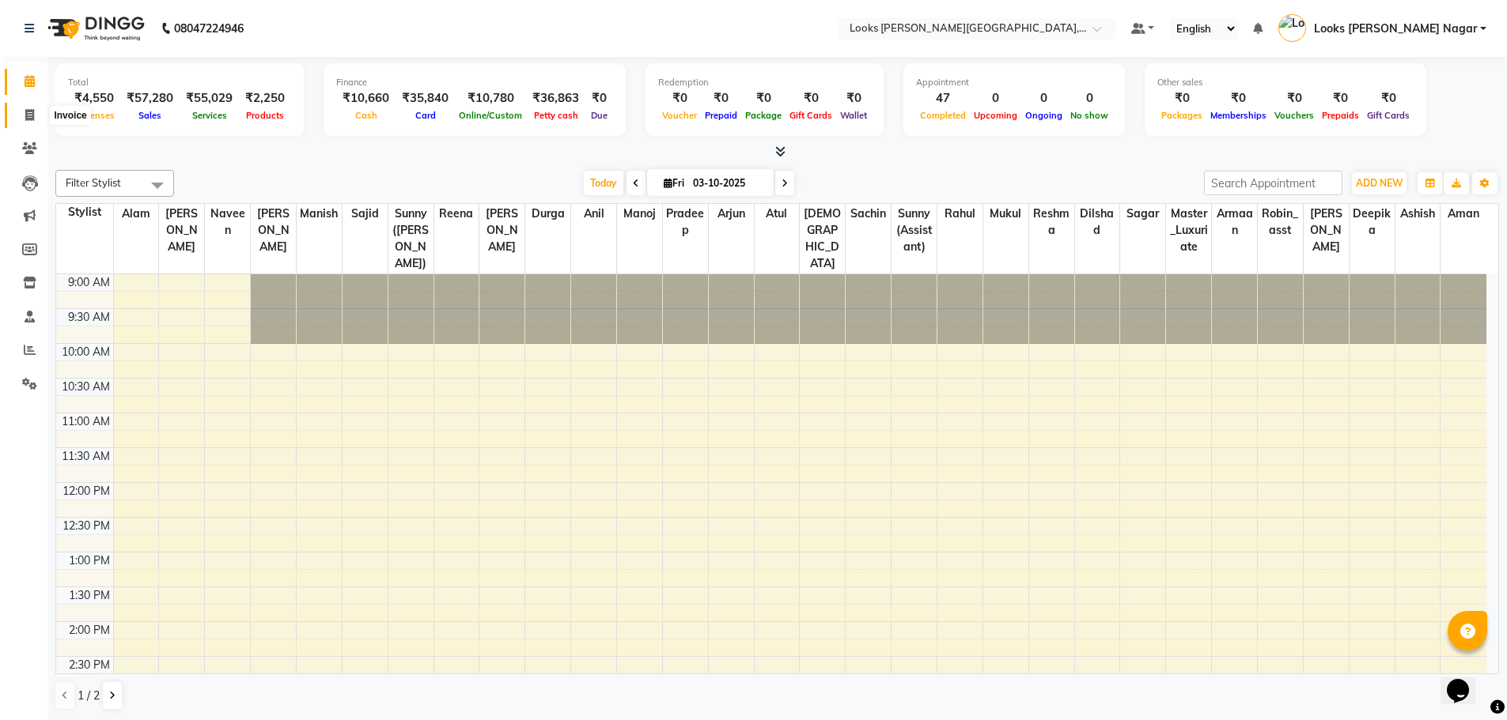
click at [29, 117] on icon at bounding box center [29, 115] width 9 height 12
select select "service"
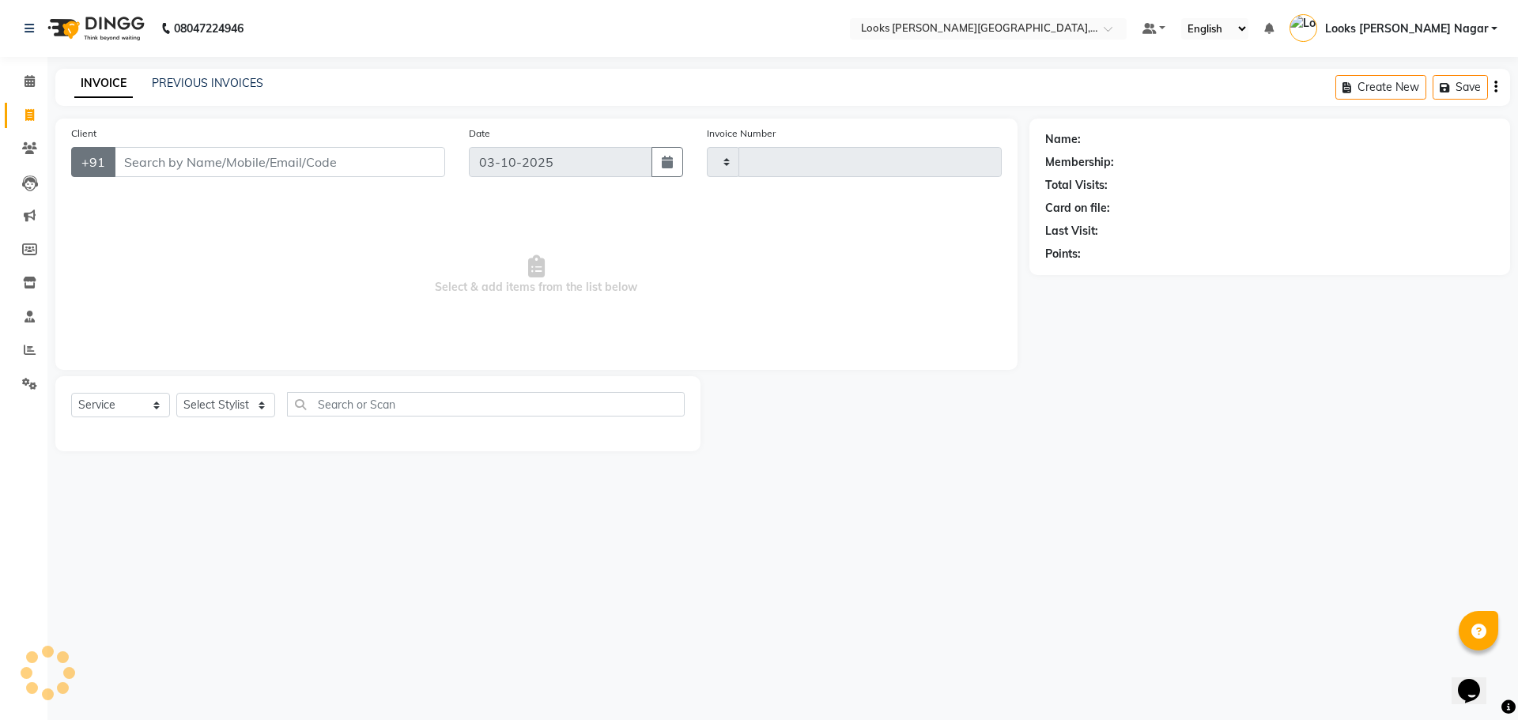
type input "4656"
select select "4327"
click at [188, 172] on input "Client" at bounding box center [279, 162] width 331 height 30
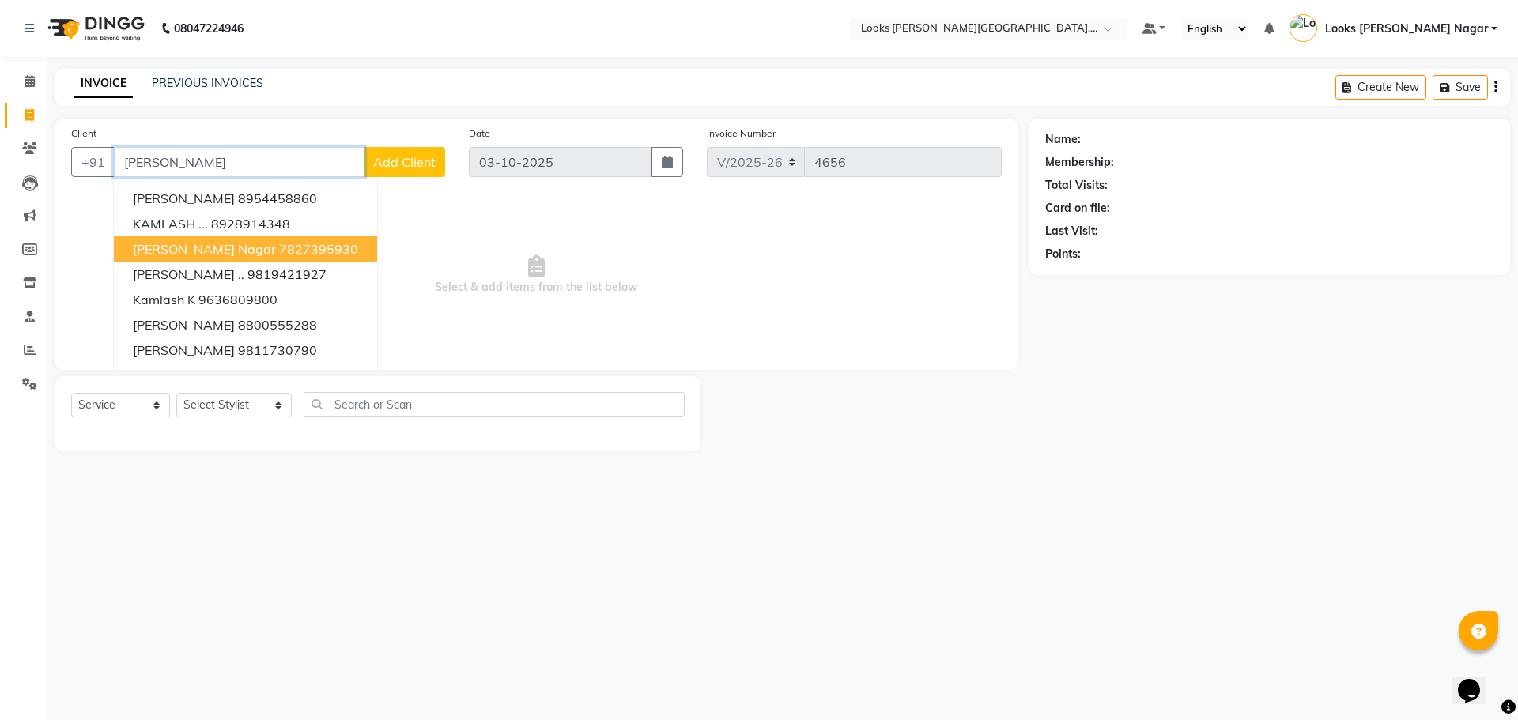
click at [219, 249] on span "[PERSON_NAME] Nagar" at bounding box center [204, 249] width 143 height 16
type input "7827395930"
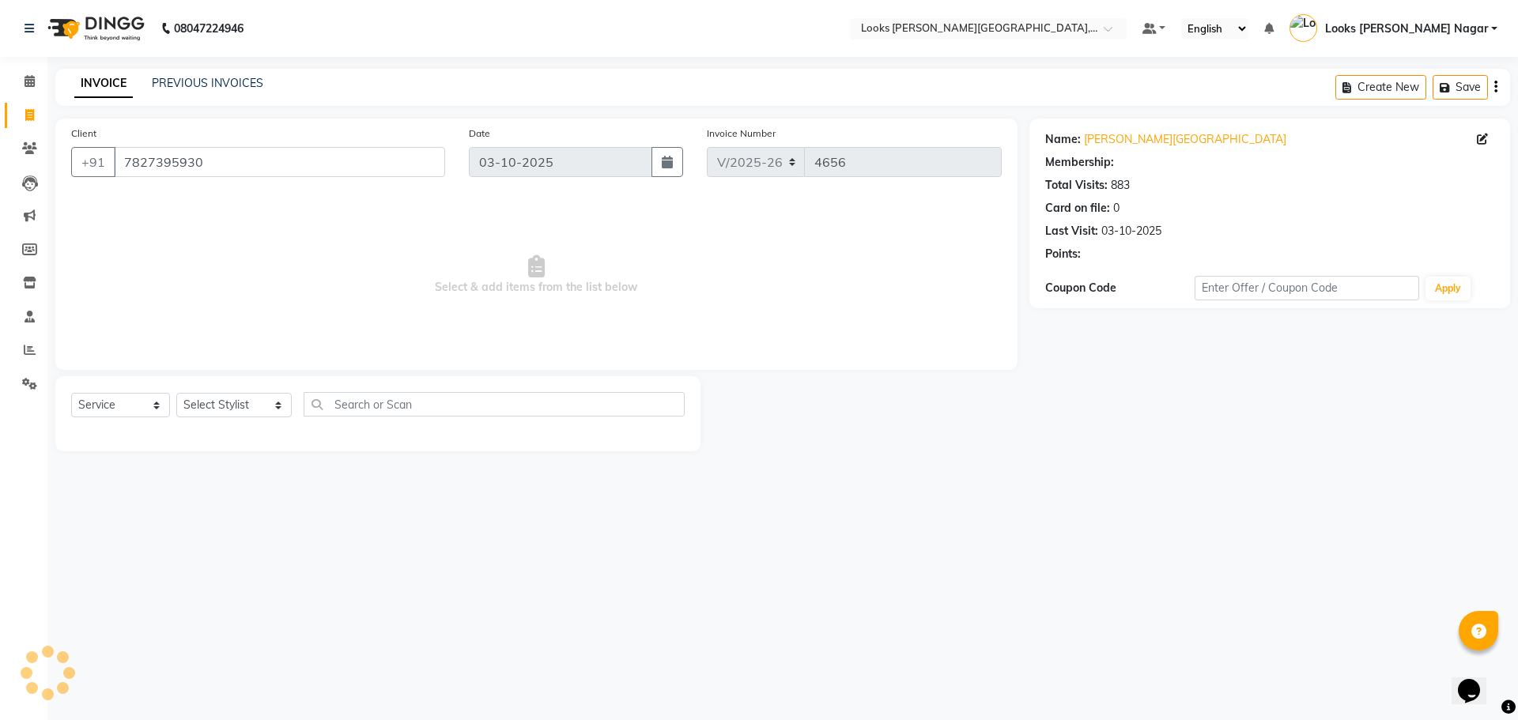
select select "1: Object"
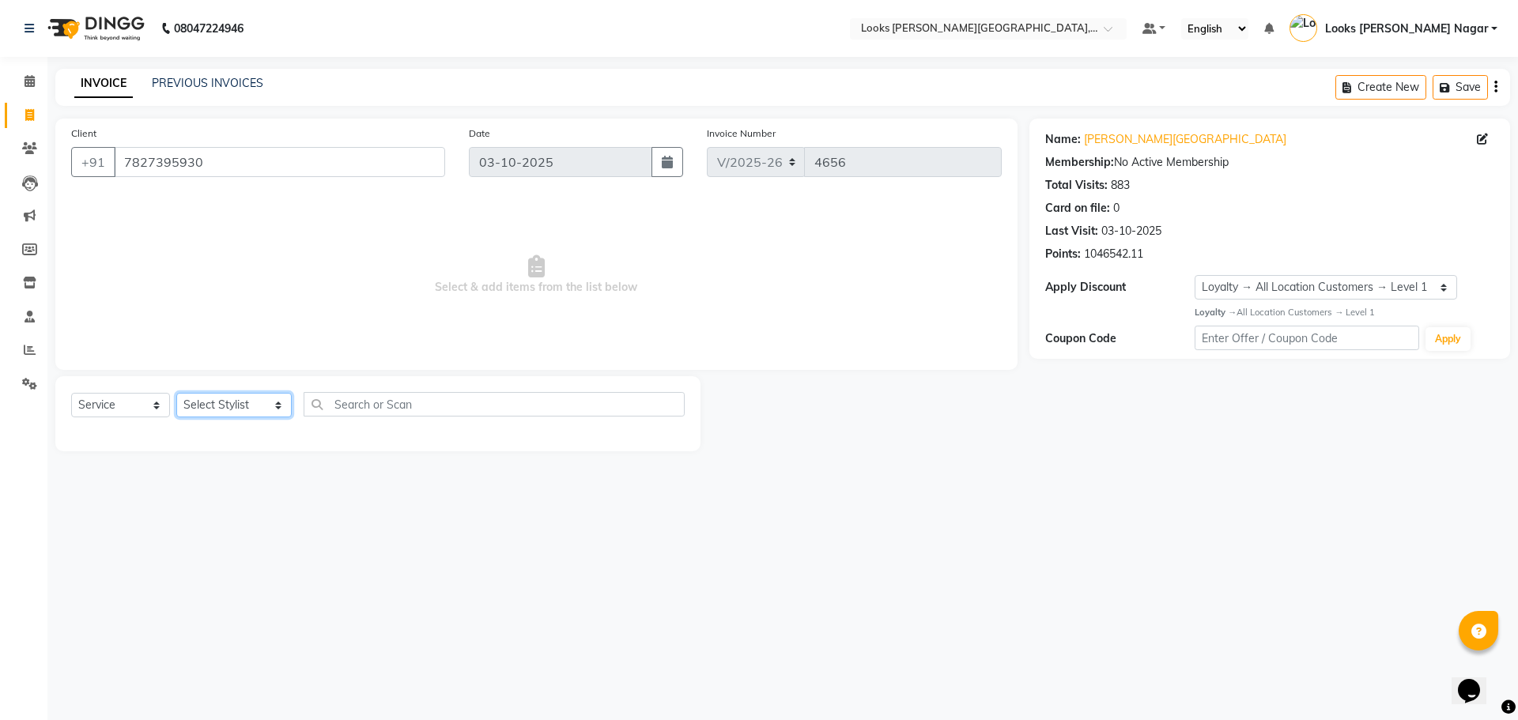
click at [214, 404] on select "Select Stylist Alam Aman [PERSON_NAME] Armaan Ashish Atul Deepika [PERSON_NAME]…" at bounding box center [233, 405] width 115 height 25
select select "23525"
click at [176, 393] on select "Select Stylist Alam Aman [PERSON_NAME] Armaan Ashish Atul Deepika [PERSON_NAME]…" at bounding box center [233, 405] width 115 height 25
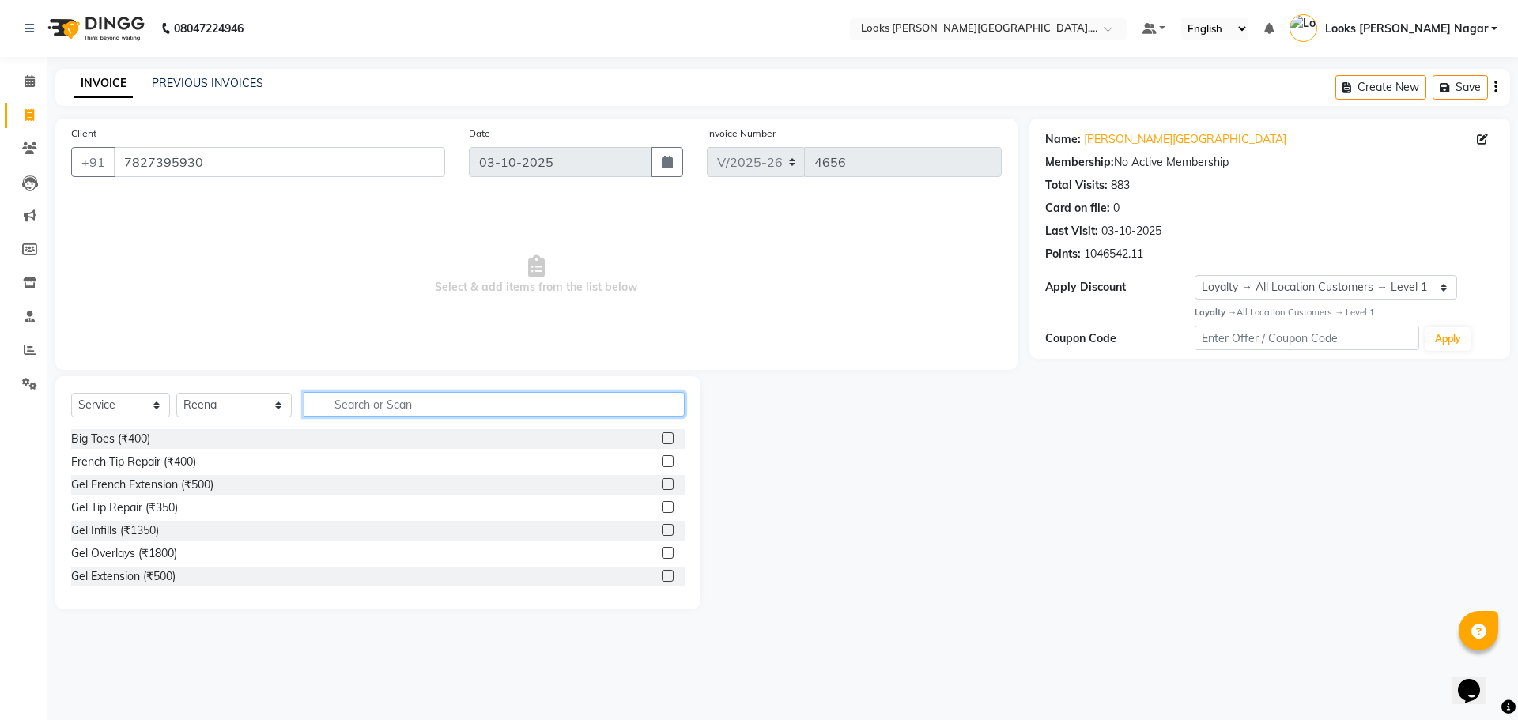
click at [331, 395] on input "text" at bounding box center [494, 404] width 381 height 25
type input "eye"
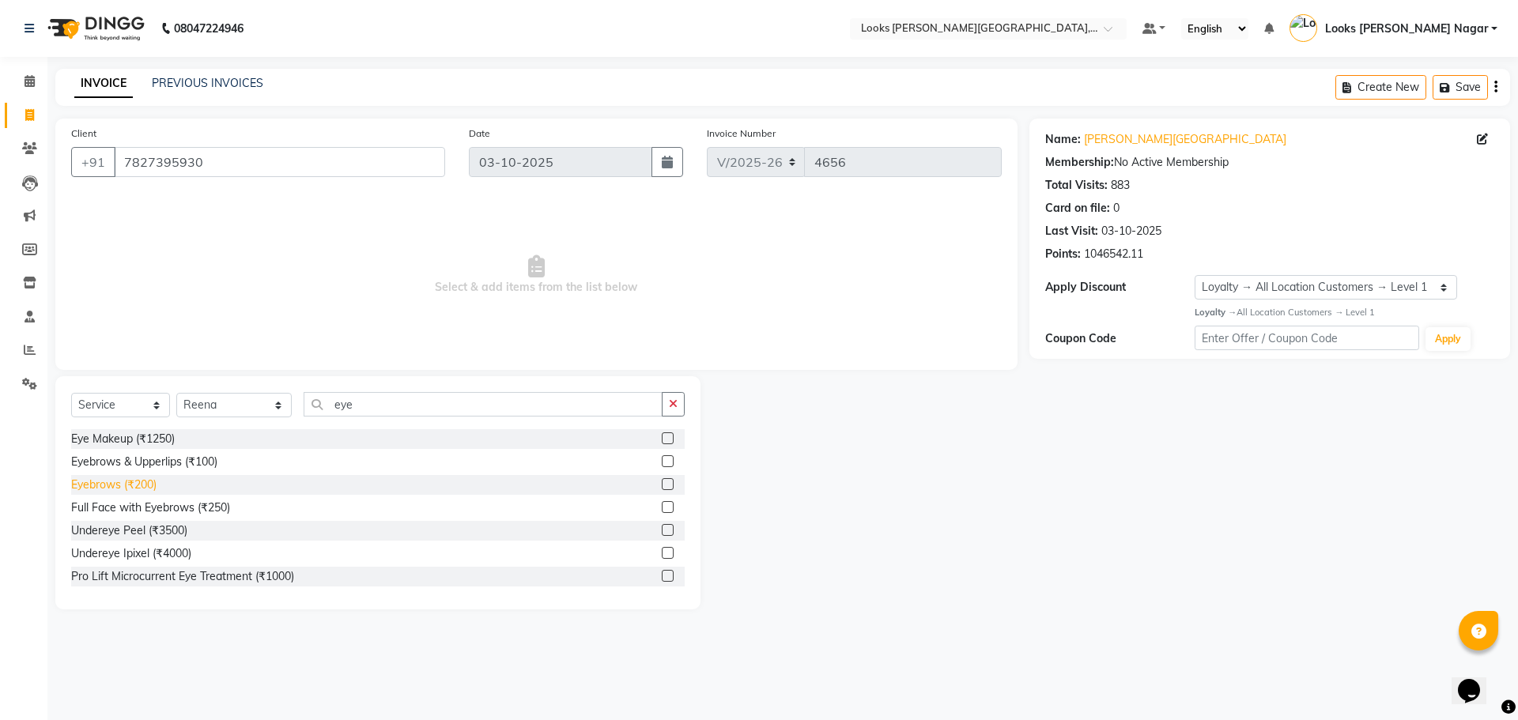
click at [133, 483] on div "Eyebrows (₹200)" at bounding box center [113, 485] width 85 height 17
checkbox input "false"
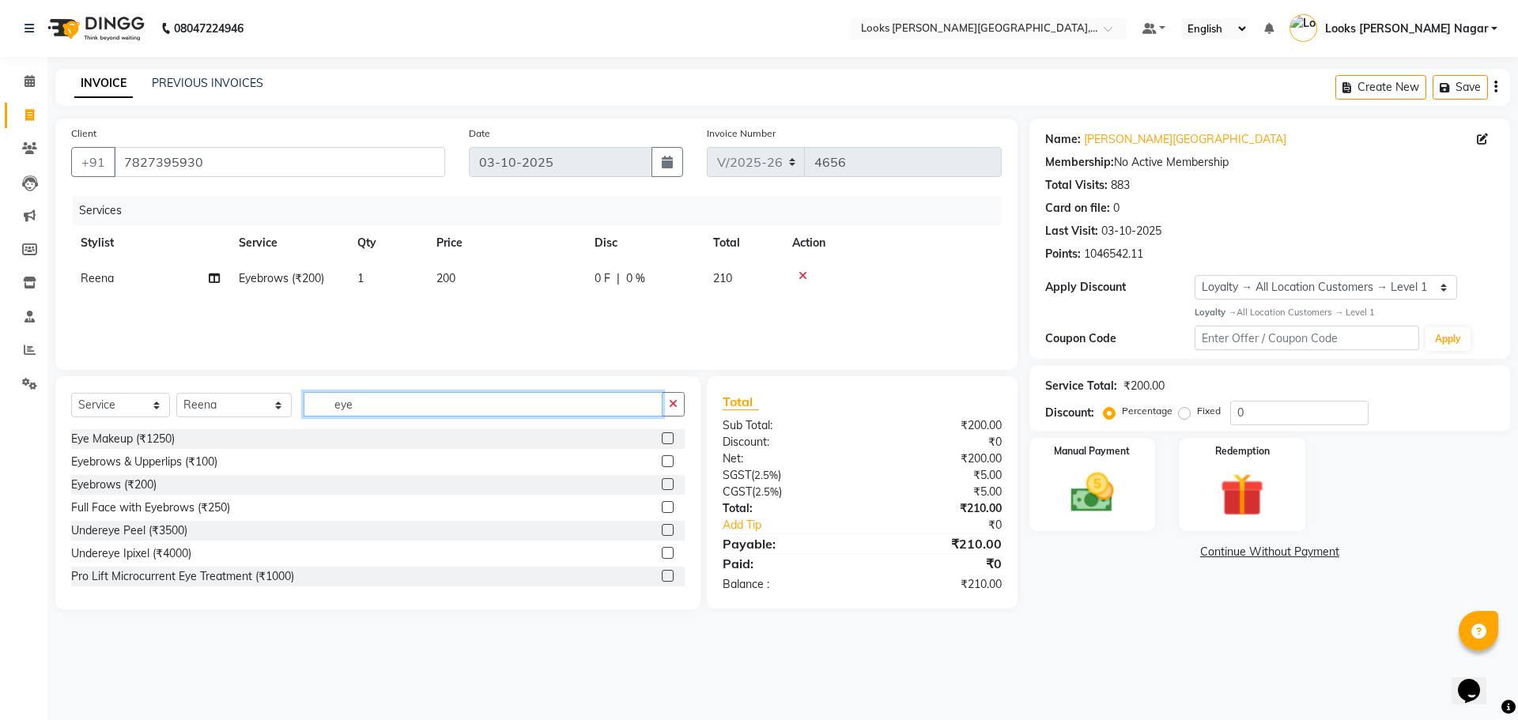
drag, startPoint x: 392, startPoint y: 408, endPoint x: 274, endPoint y: 410, distance: 117.9
click at [275, 410] on div "Select Service Product Membership Package Voucher Prepaid Gift Card Select Styl…" at bounding box center [378, 410] width 614 height 37
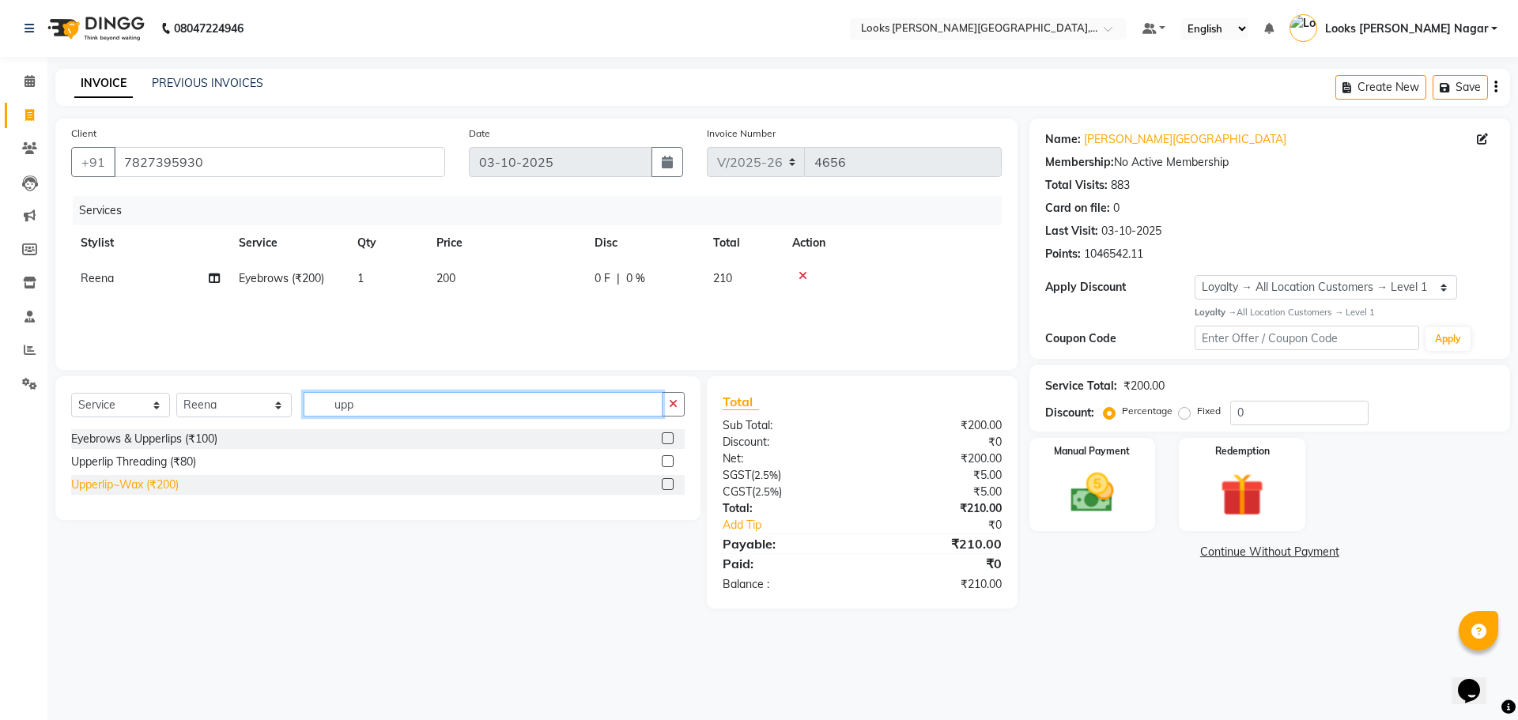
type input "upp"
click at [176, 487] on div "Upperlip~Wax (₹200)" at bounding box center [125, 485] width 108 height 17
checkbox input "false"
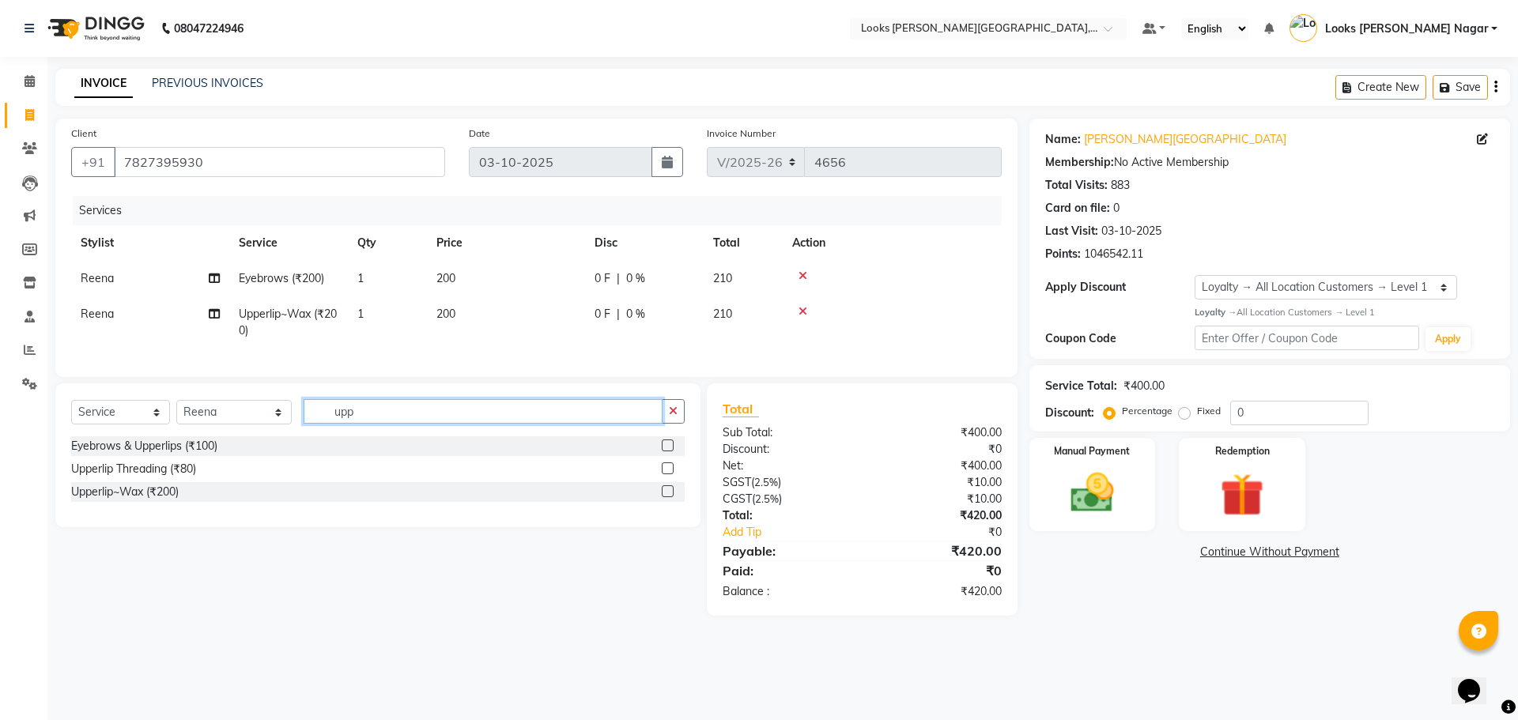
drag, startPoint x: 385, startPoint y: 423, endPoint x: 234, endPoint y: 420, distance: 151.1
click at [234, 420] on div "Select Service Product Membership Package Voucher Prepaid Gift Card Select Styl…" at bounding box center [378, 417] width 614 height 37
type input "chin"
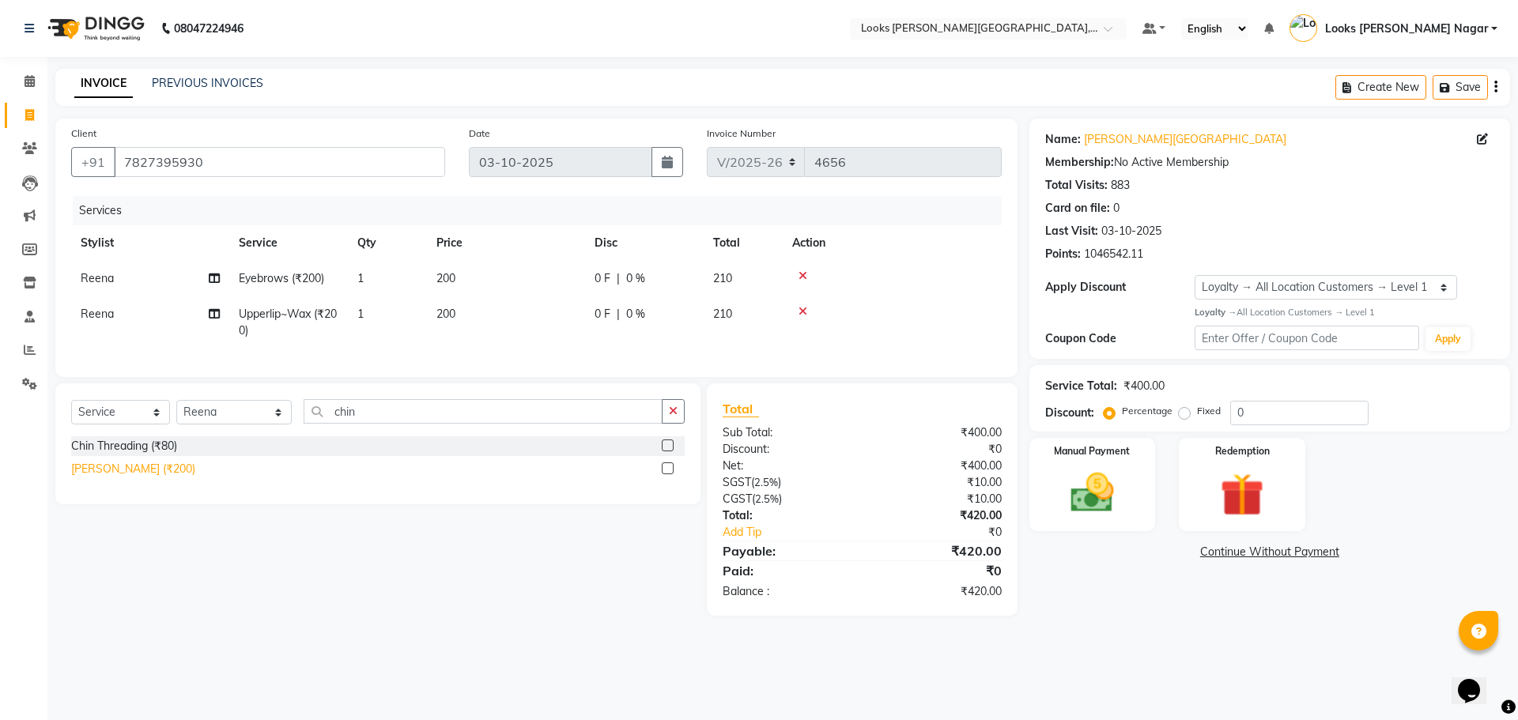
click at [126, 475] on div "[PERSON_NAME] (₹200)" at bounding box center [133, 469] width 124 height 17
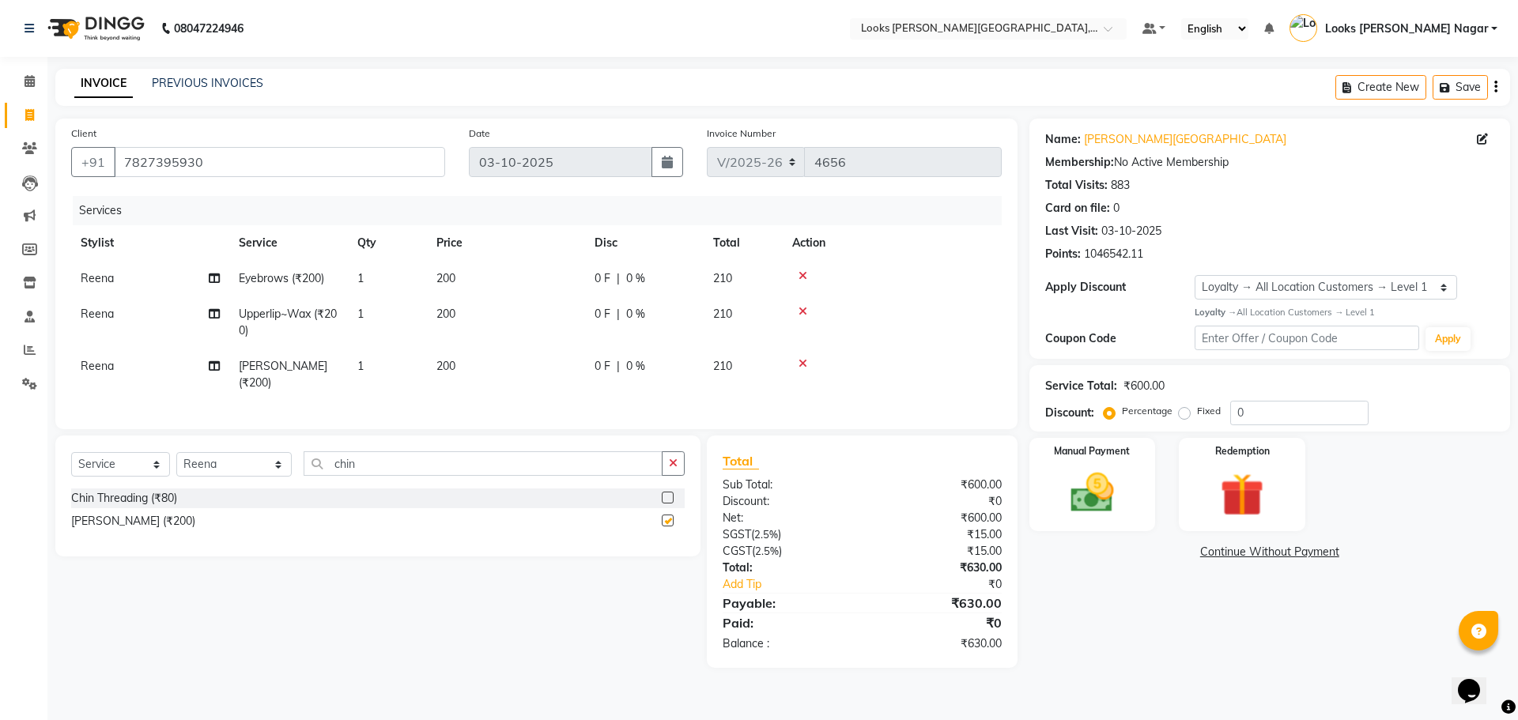
checkbox input "false"
click at [468, 371] on td "200" at bounding box center [506, 375] width 158 height 52
select select "23525"
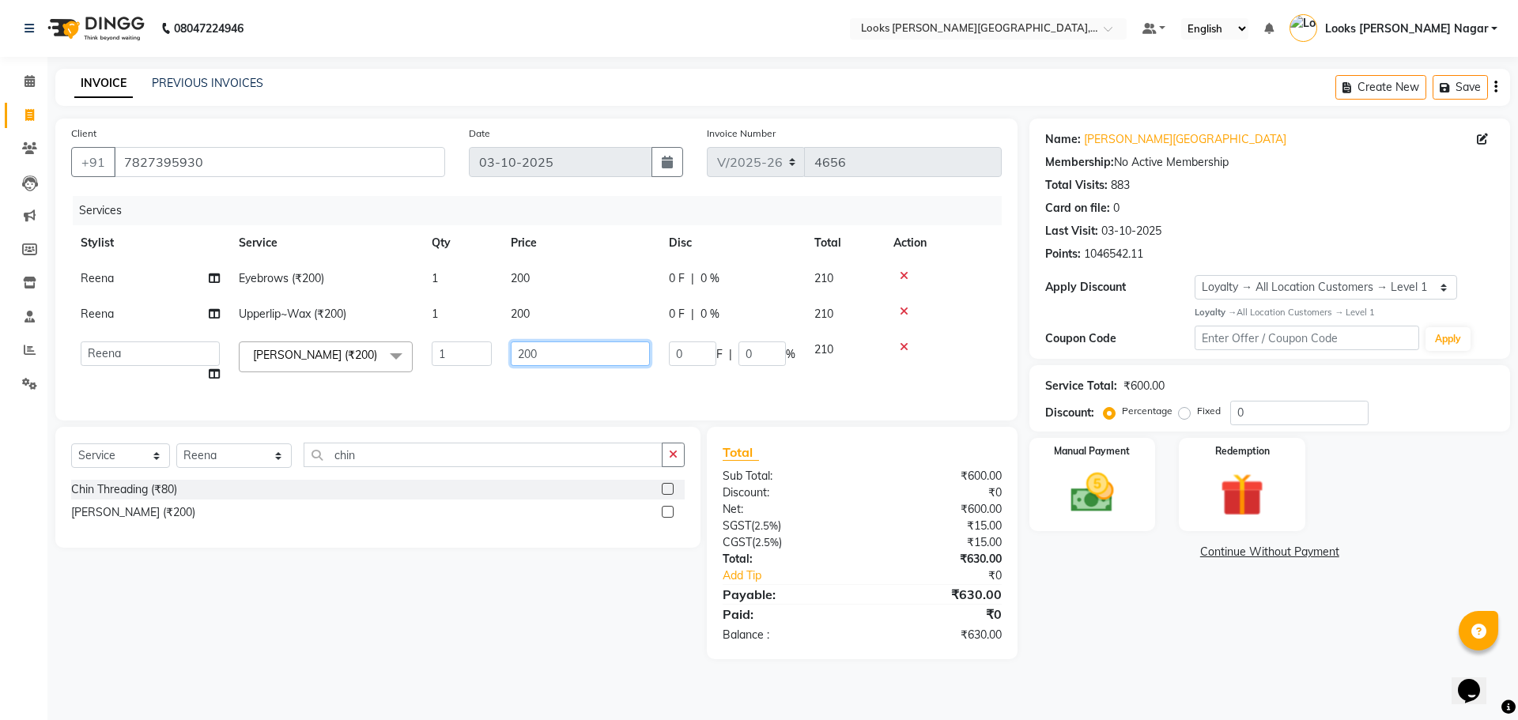
drag, startPoint x: 597, startPoint y: 355, endPoint x: 361, endPoint y: 354, distance: 236.5
click at [376, 361] on tr "Alam Aman Anil Arjun Armaan Ashish Atul Deepika Deepu Dilshad Durga Faizan Jenn…" at bounding box center [536, 362] width 931 height 60
click at [564, 360] on input "200" at bounding box center [580, 354] width 139 height 25
type input "281"
click at [551, 318] on td "200" at bounding box center [580, 315] width 158 height 36
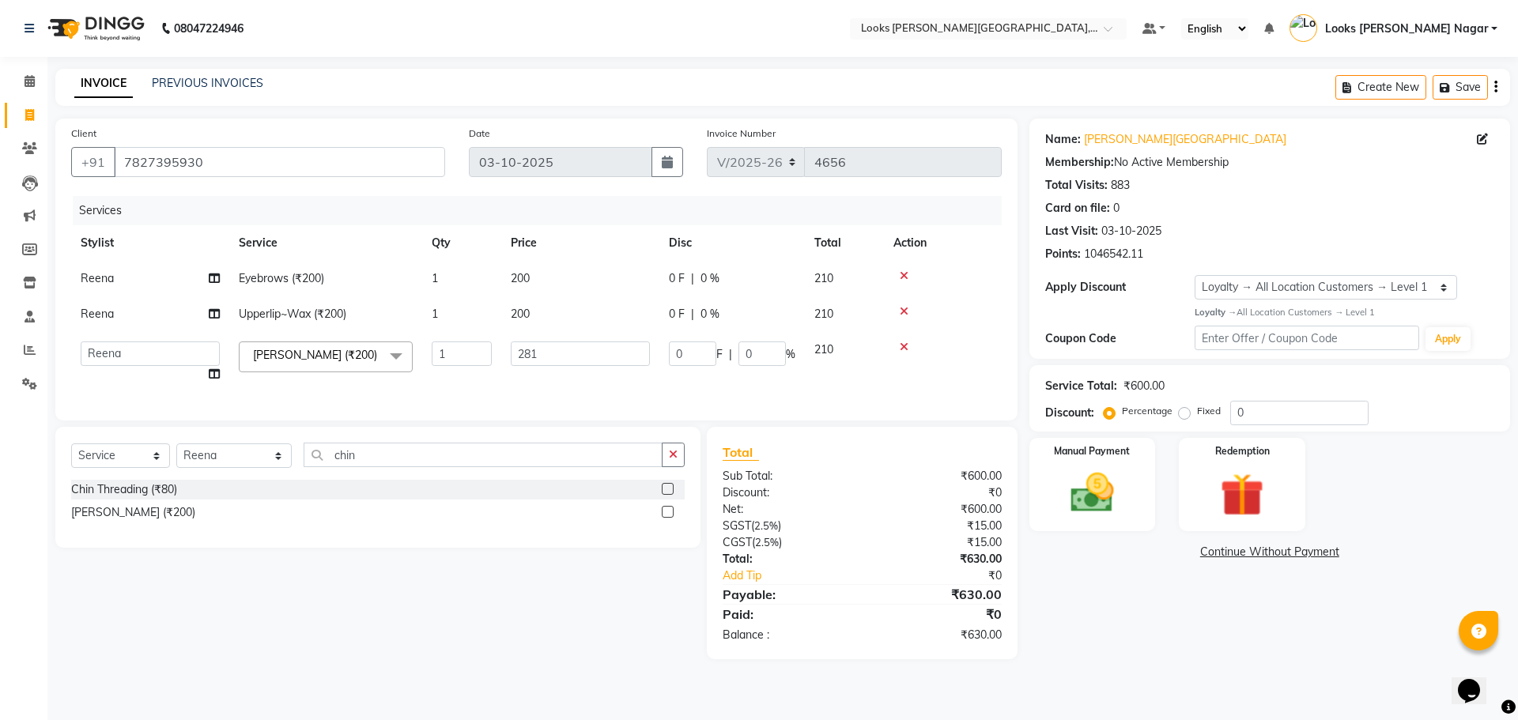
select select "23525"
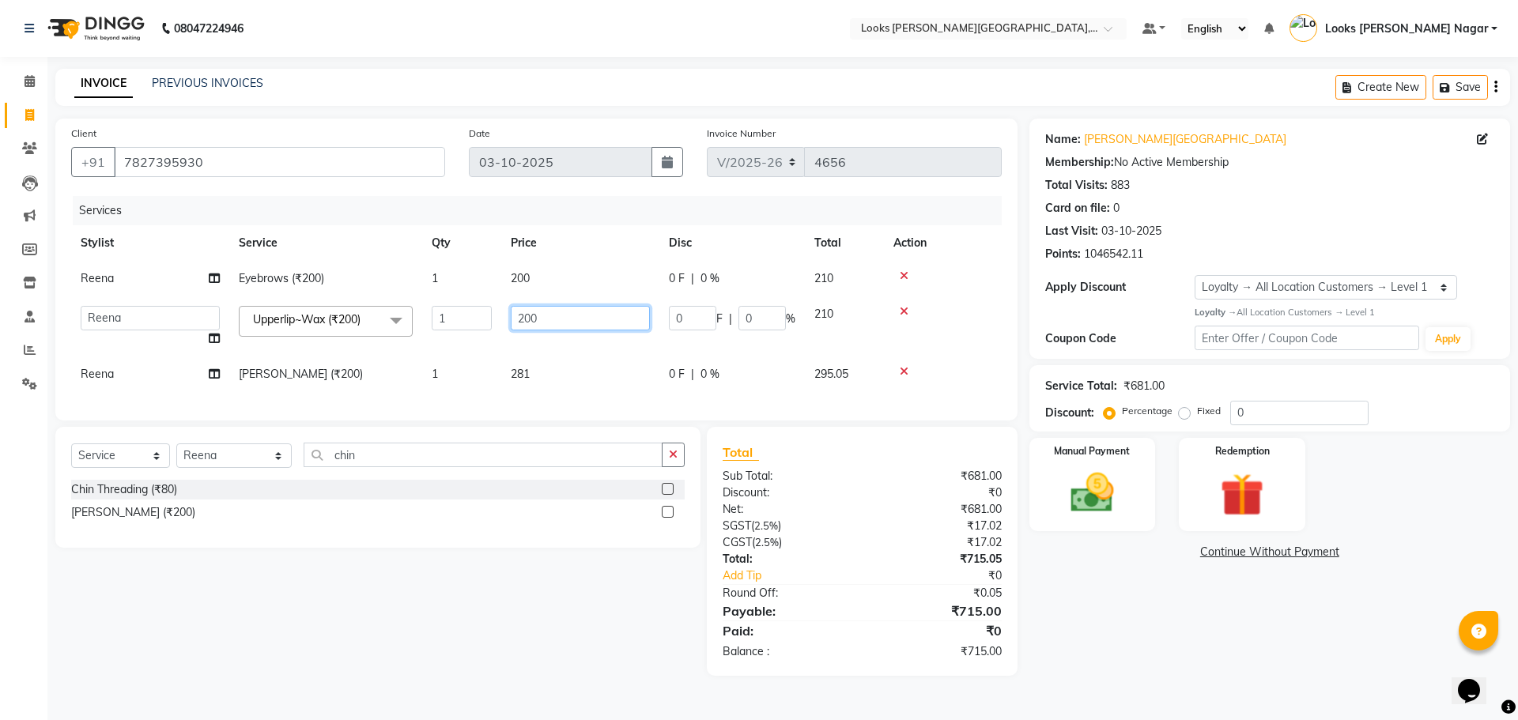
click at [552, 316] on input "200" at bounding box center [580, 318] width 139 height 25
type input "281"
click at [549, 280] on td "200" at bounding box center [580, 279] width 158 height 36
select select "23525"
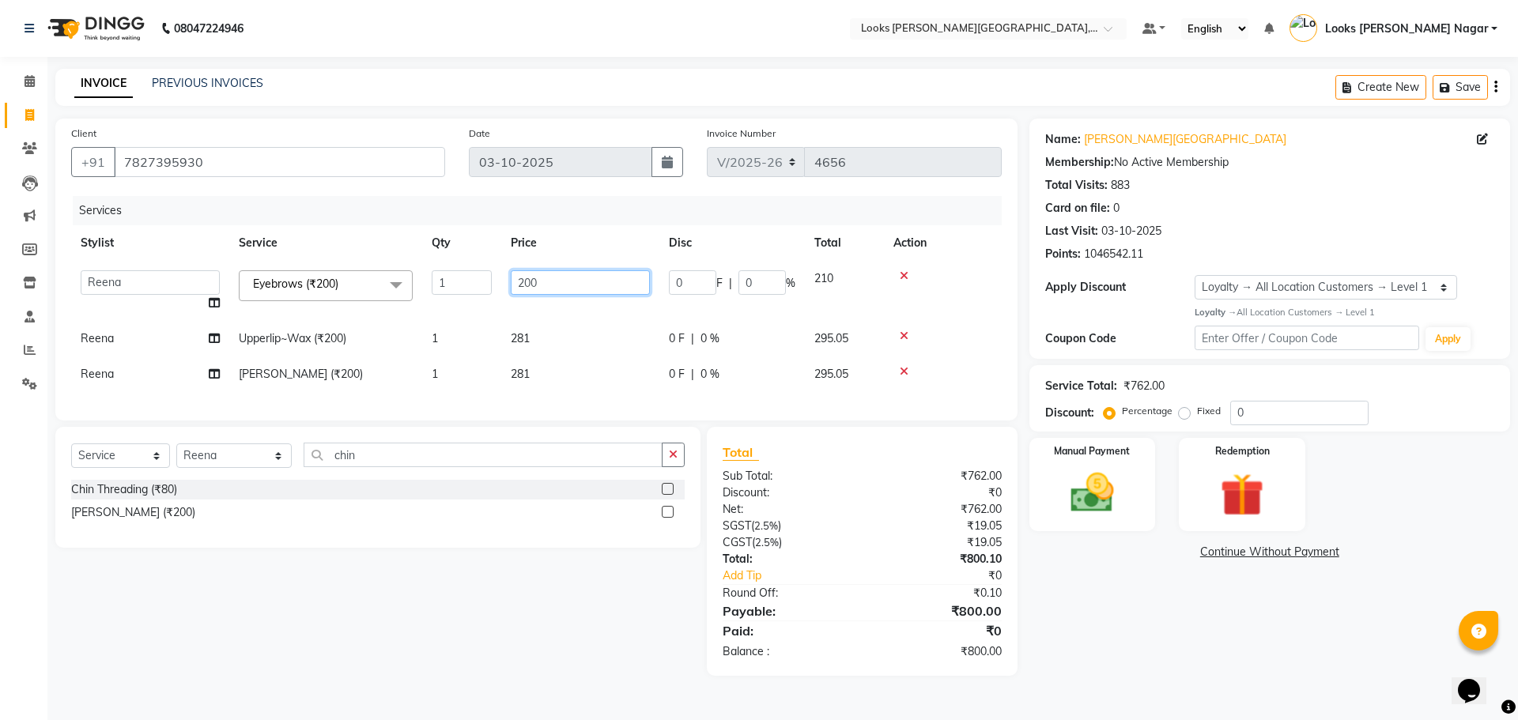
drag, startPoint x: 597, startPoint y: 280, endPoint x: 404, endPoint y: 291, distance: 193.3
click at [404, 291] on tr "Alam Aman [PERSON_NAME] Armaan Ashish Atul Deepika Deepu Dilshad Durga [PERSON_…" at bounding box center [536, 291] width 931 height 60
type input "171"
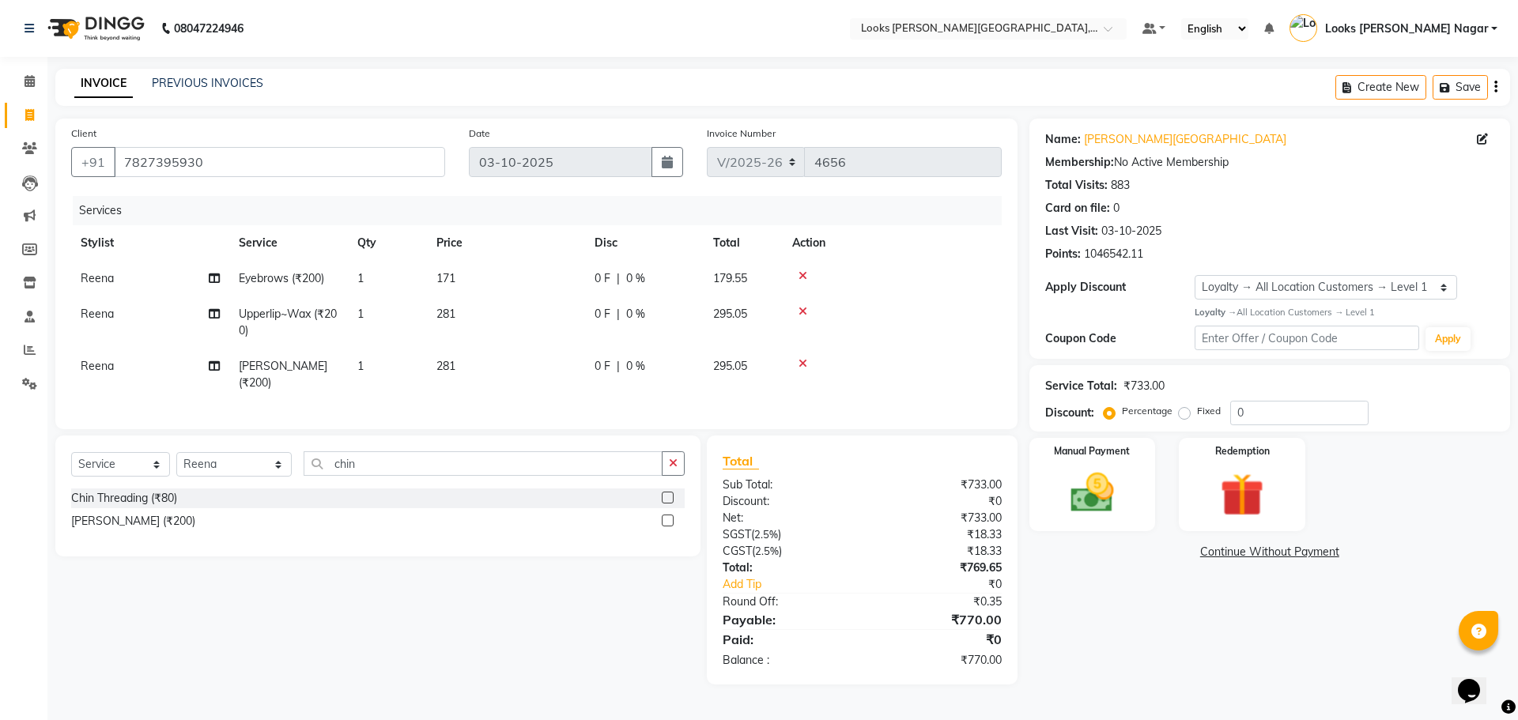
click at [1161, 580] on div "Name: Kamla Kamla Nagar Membership: No Active Membership Total Visits: 883 Card…" at bounding box center [1276, 402] width 493 height 566
click at [1125, 512] on img at bounding box center [1093, 493] width 74 height 52
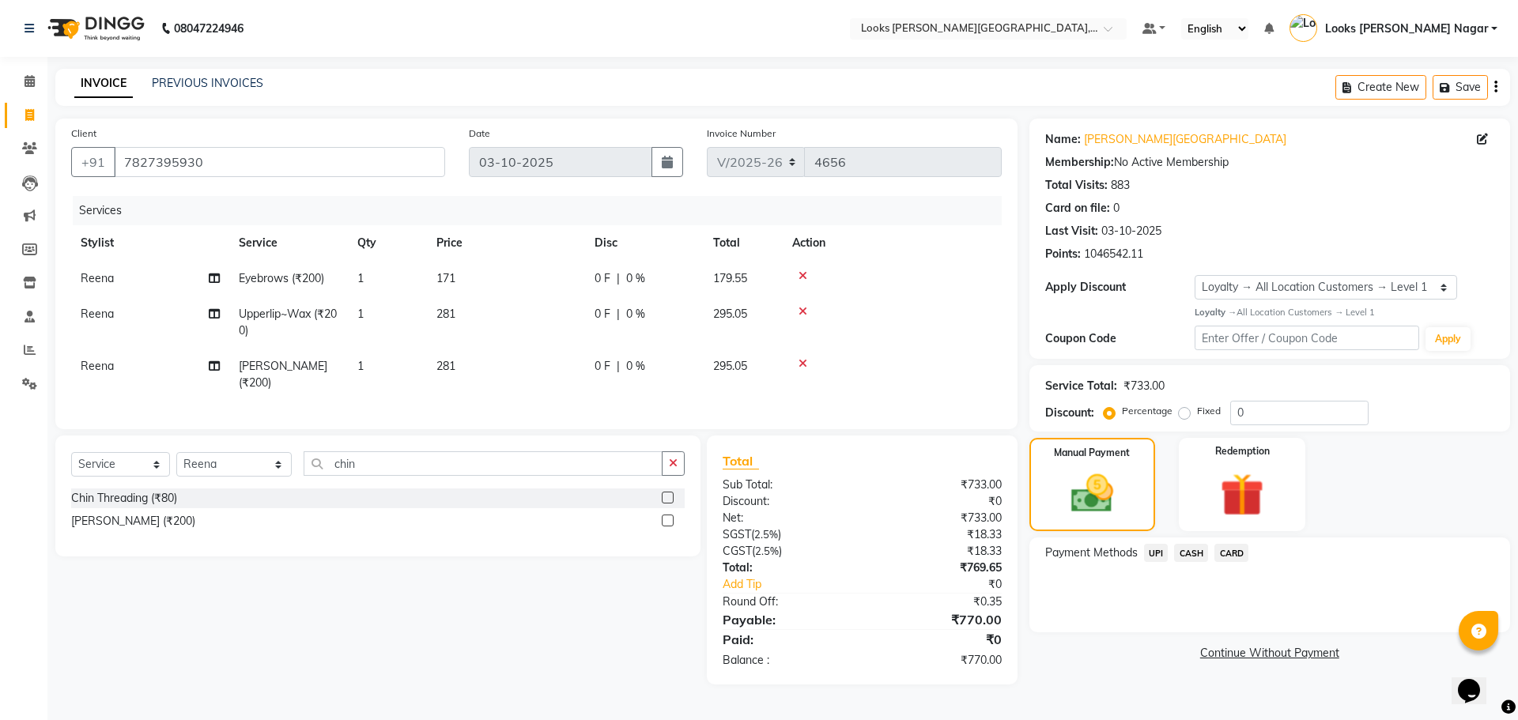
click at [1144, 551] on span "UPI" at bounding box center [1156, 553] width 25 height 18
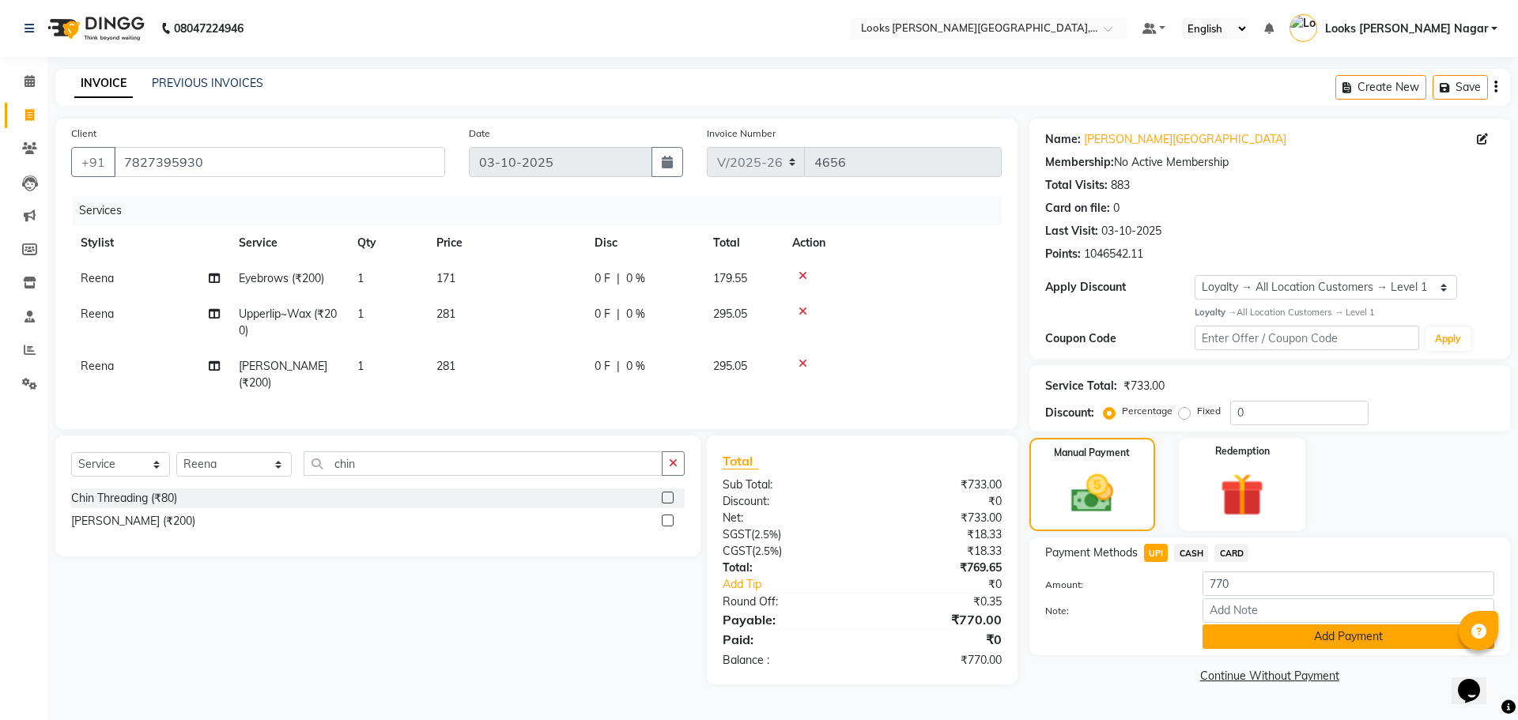
click at [1242, 628] on button "Add Payment" at bounding box center [1349, 637] width 292 height 25
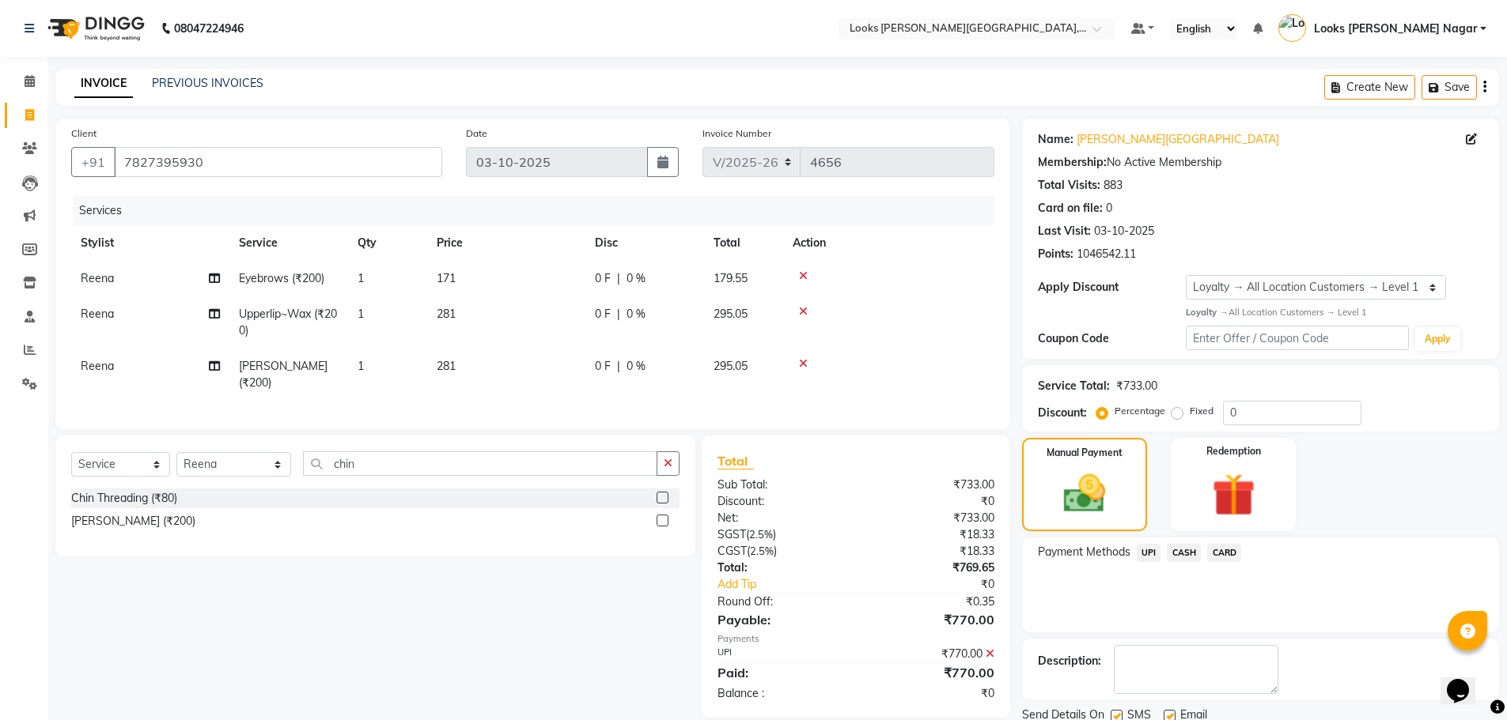
scroll to position [112, 0]
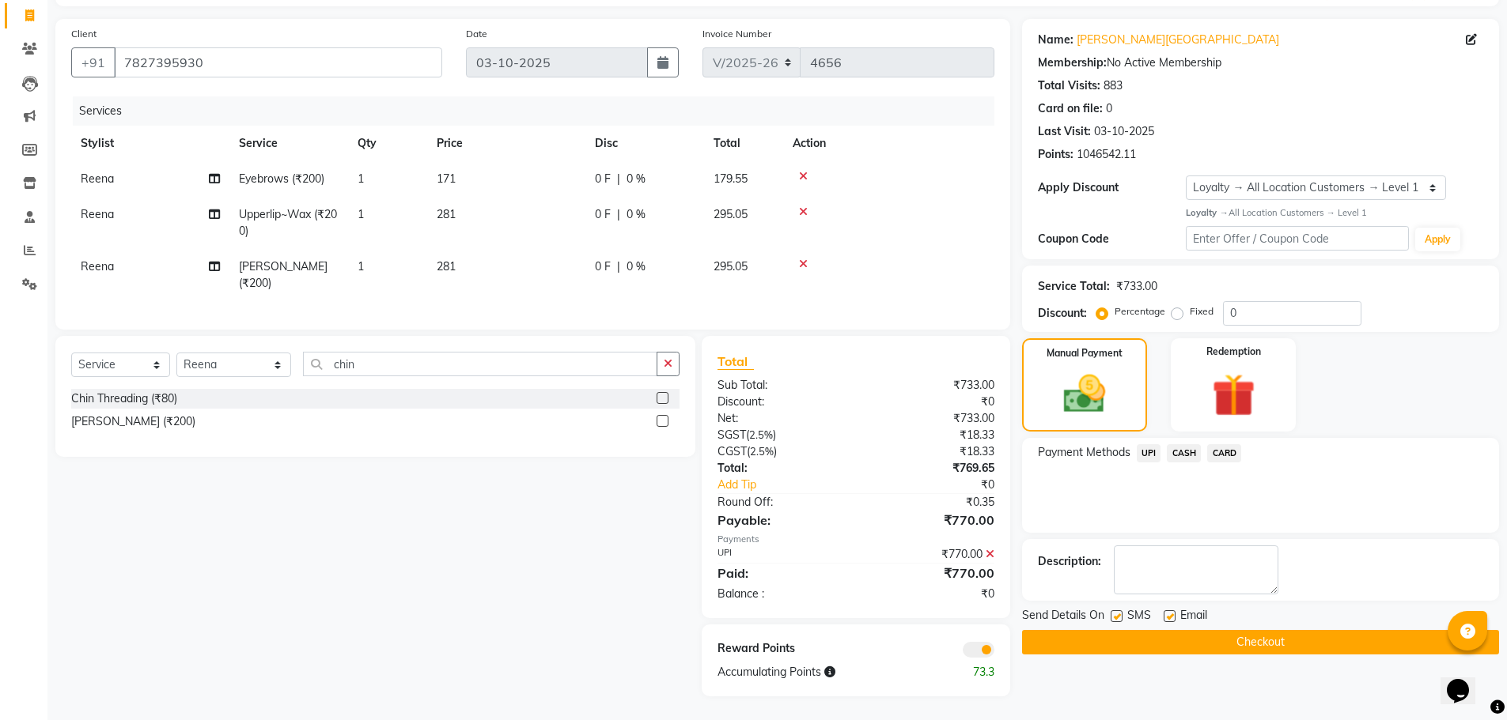
click at [1227, 630] on button "Checkout" at bounding box center [1260, 642] width 477 height 25
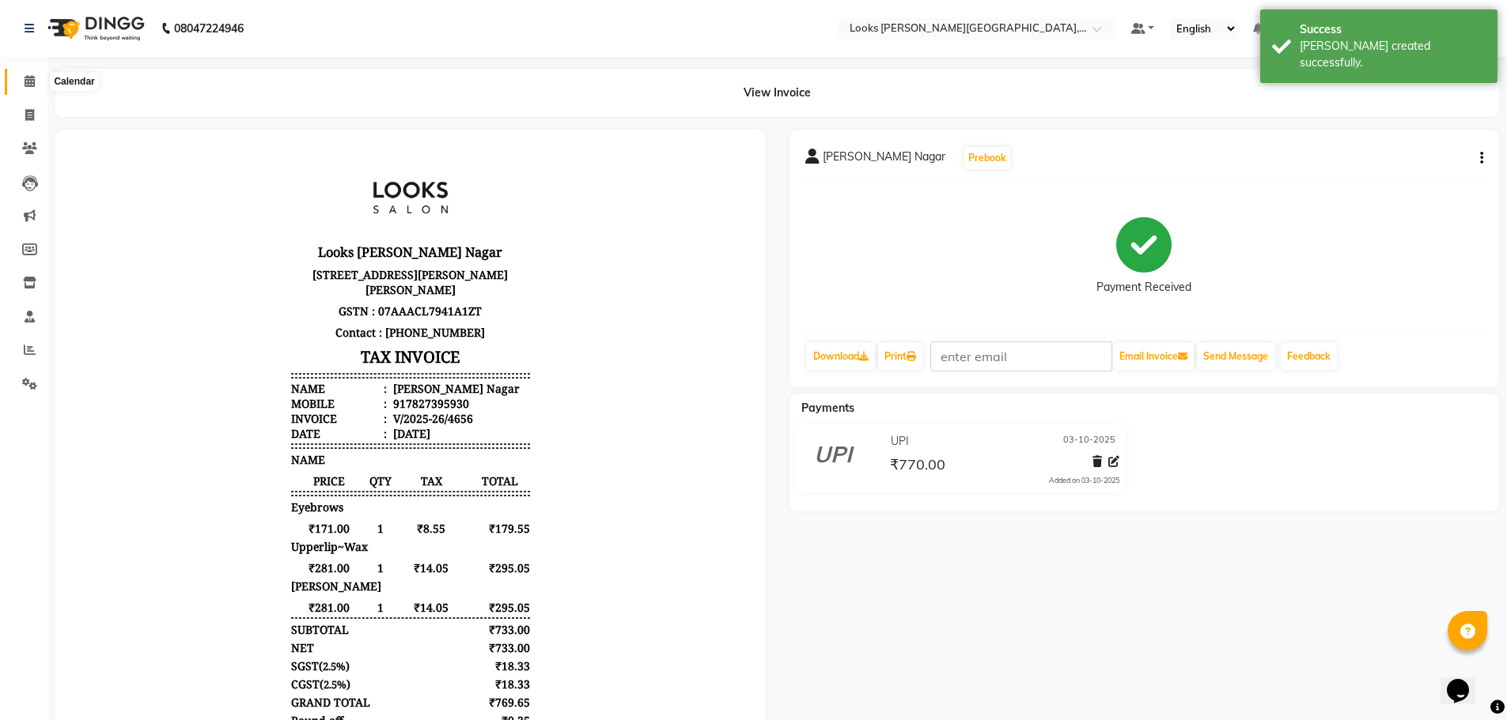
click at [33, 83] on icon at bounding box center [30, 81] width 10 height 12
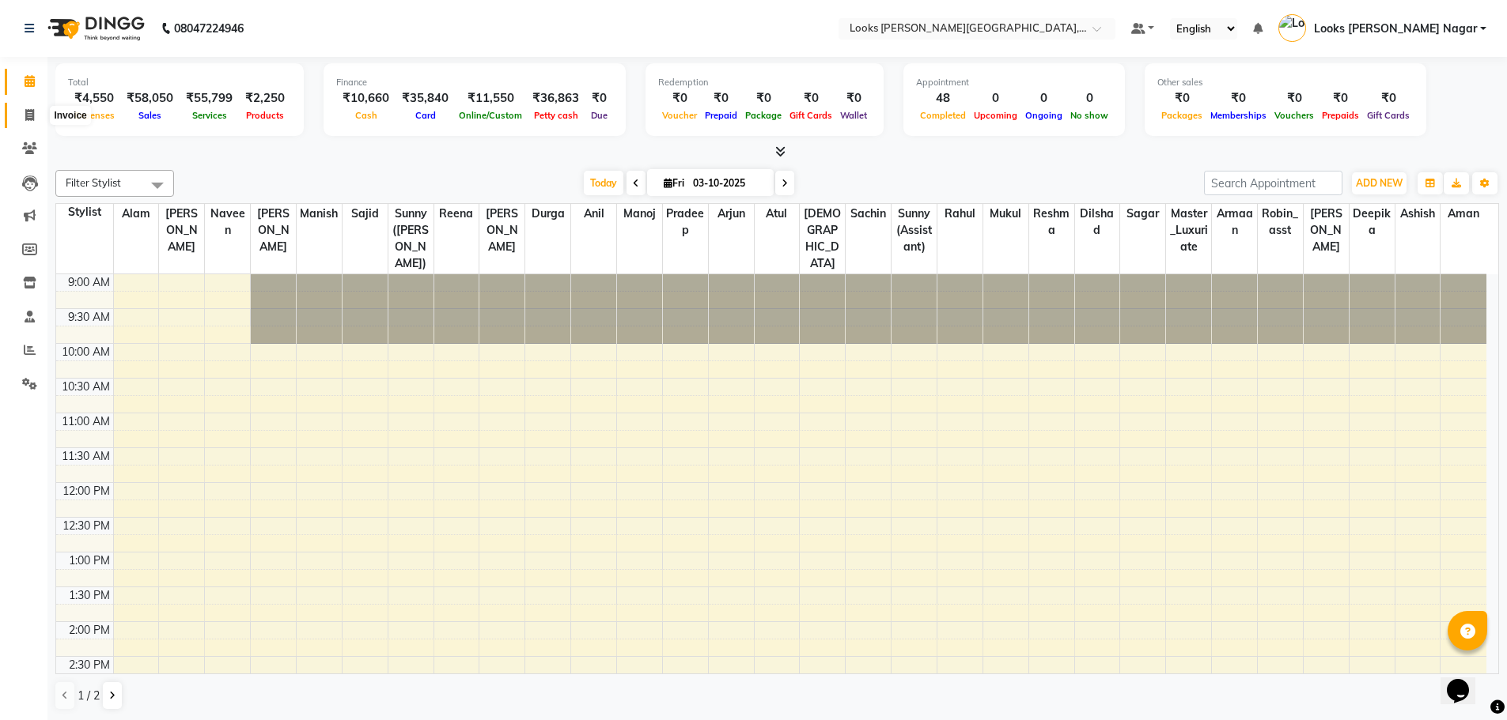
click at [24, 117] on span at bounding box center [30, 116] width 28 height 18
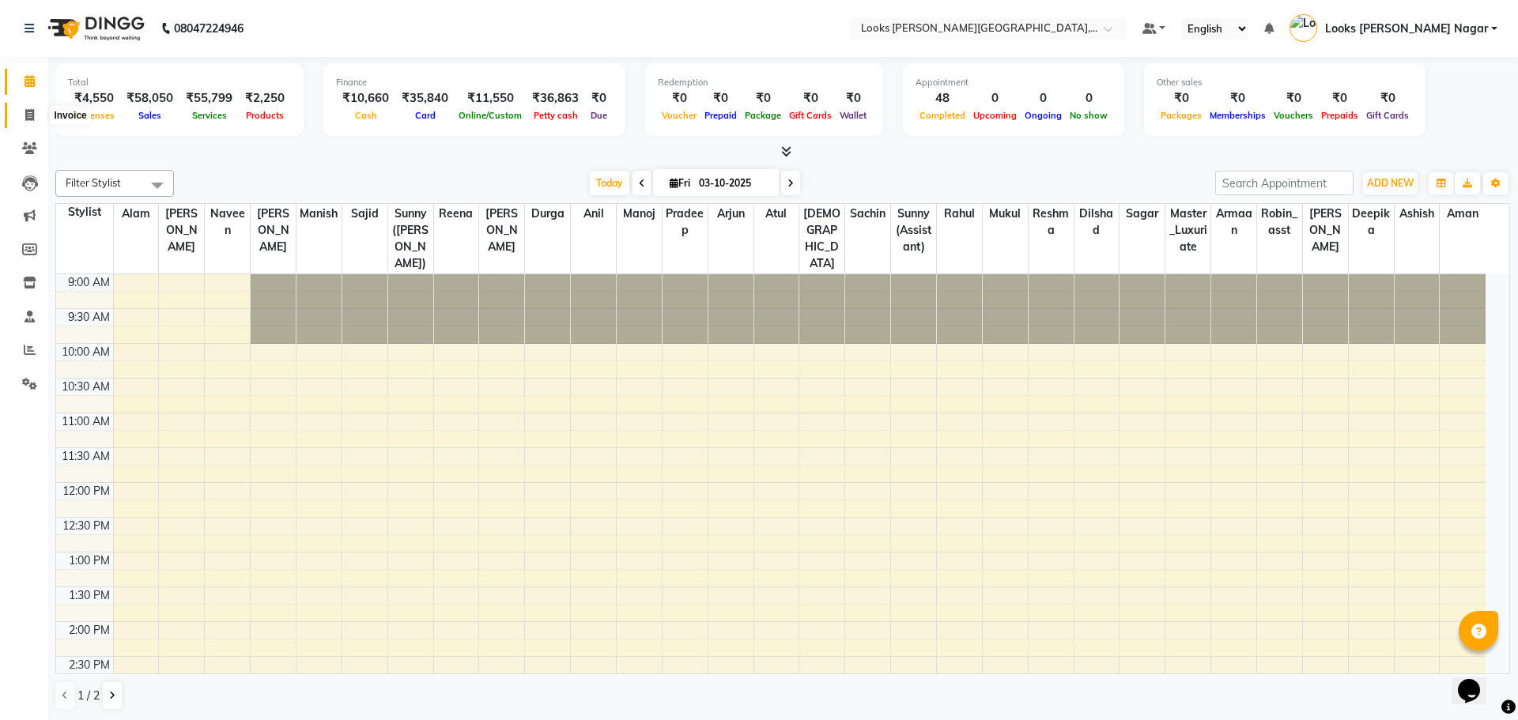
select select "service"
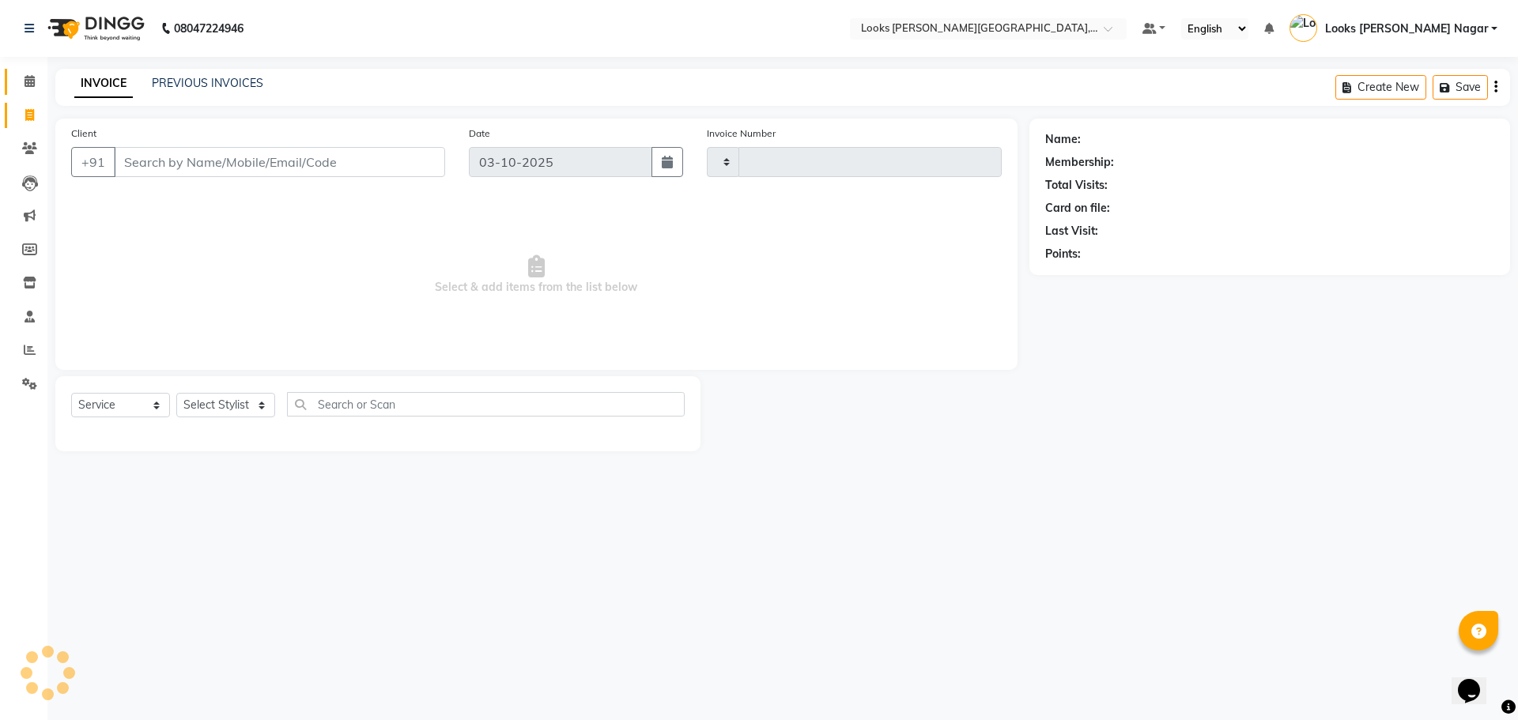
type input "4657"
select select "4327"
click at [218, 81] on link "PREVIOUS INVOICES" at bounding box center [208, 83] width 112 height 14
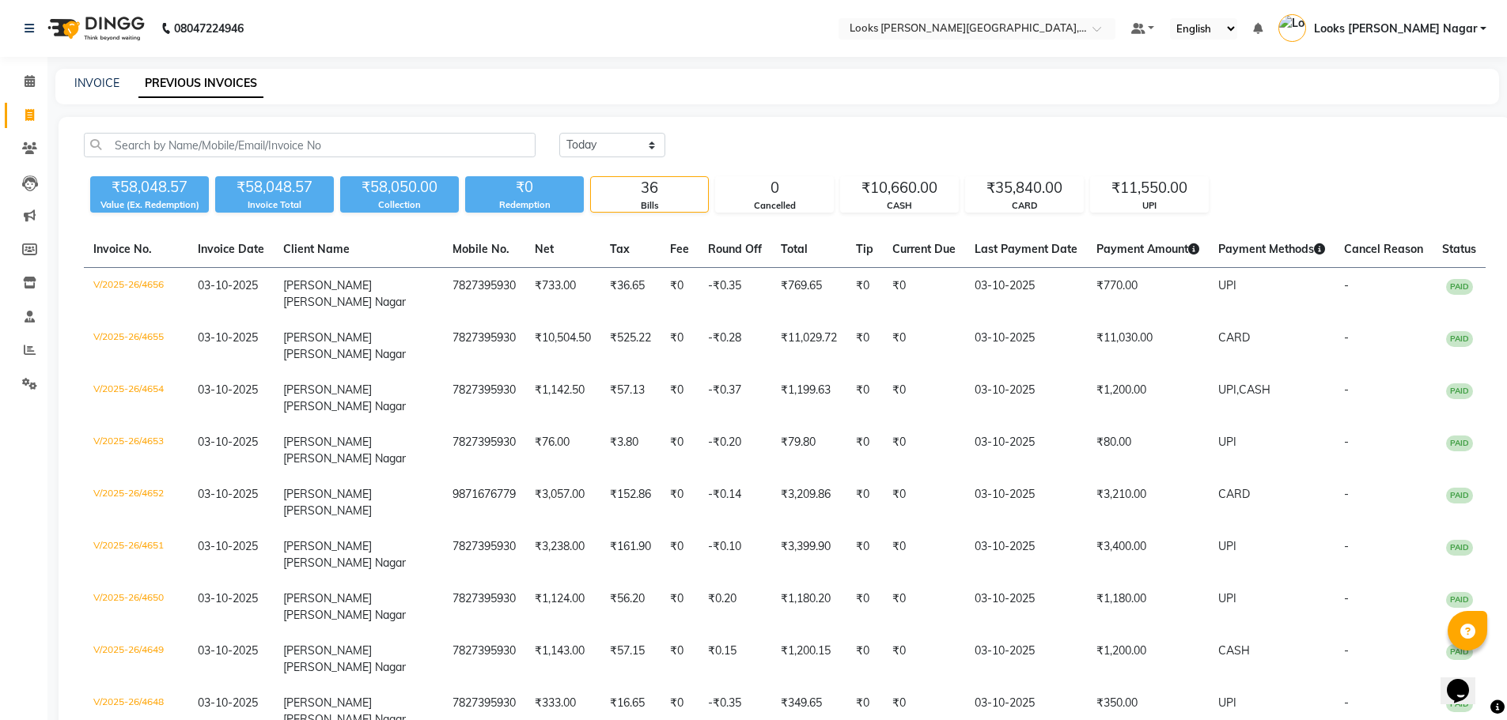
click at [23, 25] on div "08047224946" at bounding box center [134, 28] width 243 height 44
click at [36, 22] on link at bounding box center [33, 28] width 16 height 44
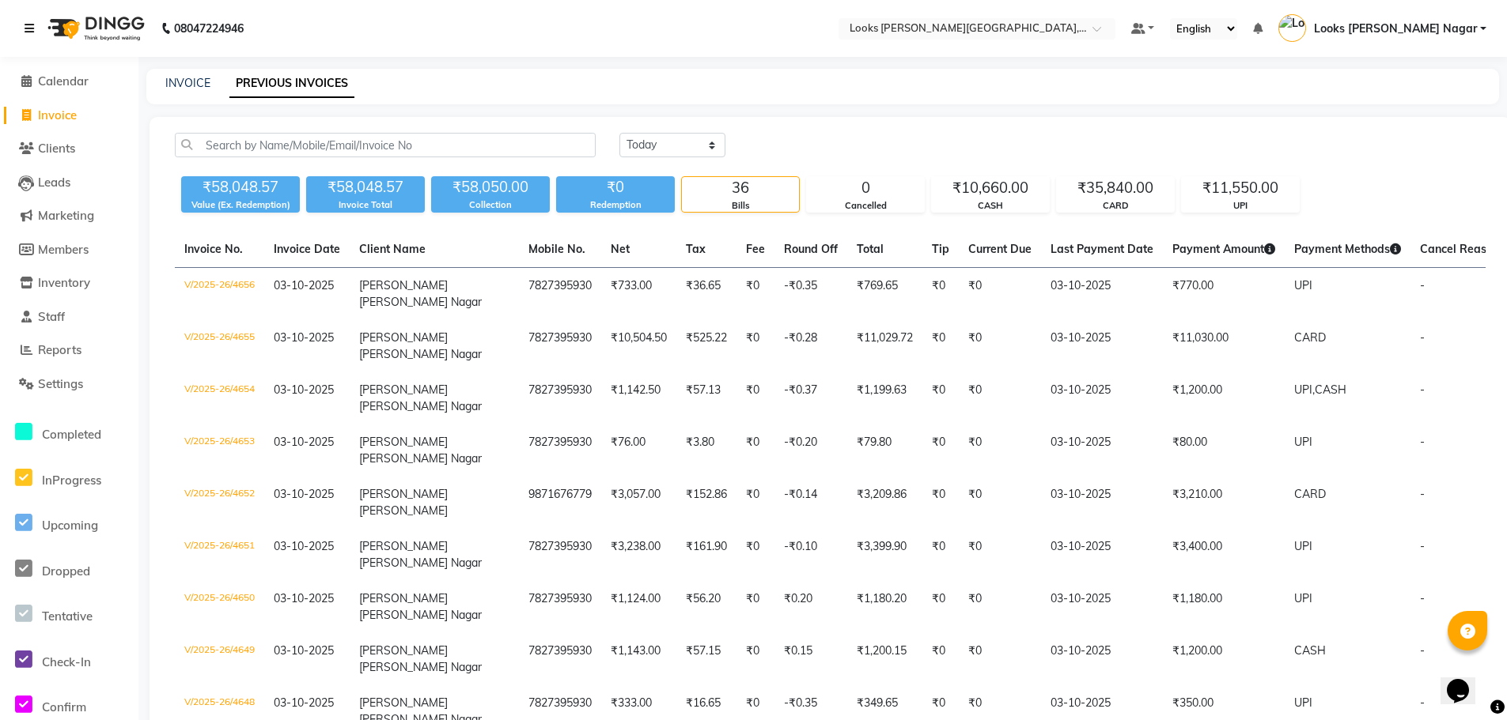
scroll to position [316, 0]
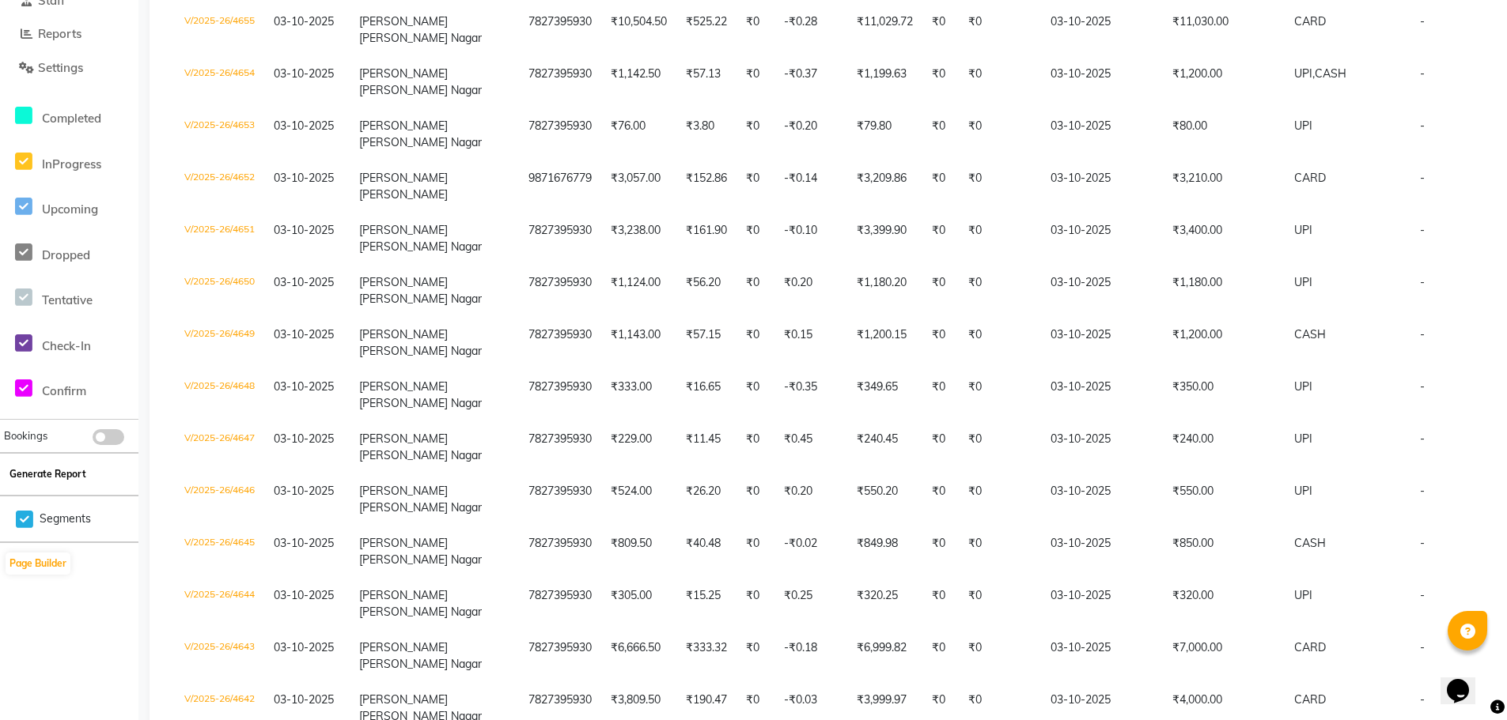
click at [65, 474] on button "Generate Report" at bounding box center [48, 474] width 85 height 22
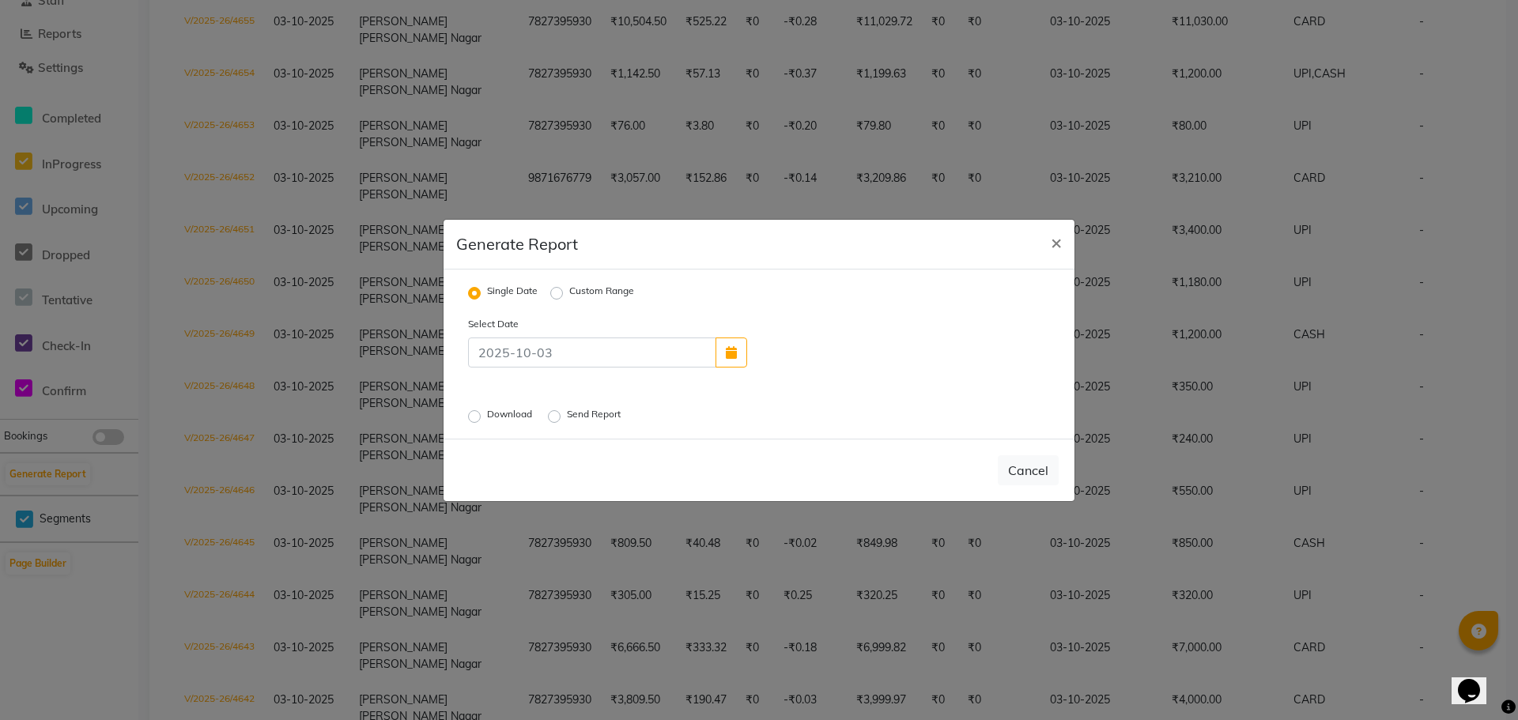
click at [567, 416] on label "Send Report" at bounding box center [595, 416] width 57 height 19
click at [555, 416] on input "Send Report" at bounding box center [556, 415] width 11 height 11
click at [1042, 471] on button "Send" at bounding box center [1034, 470] width 49 height 28
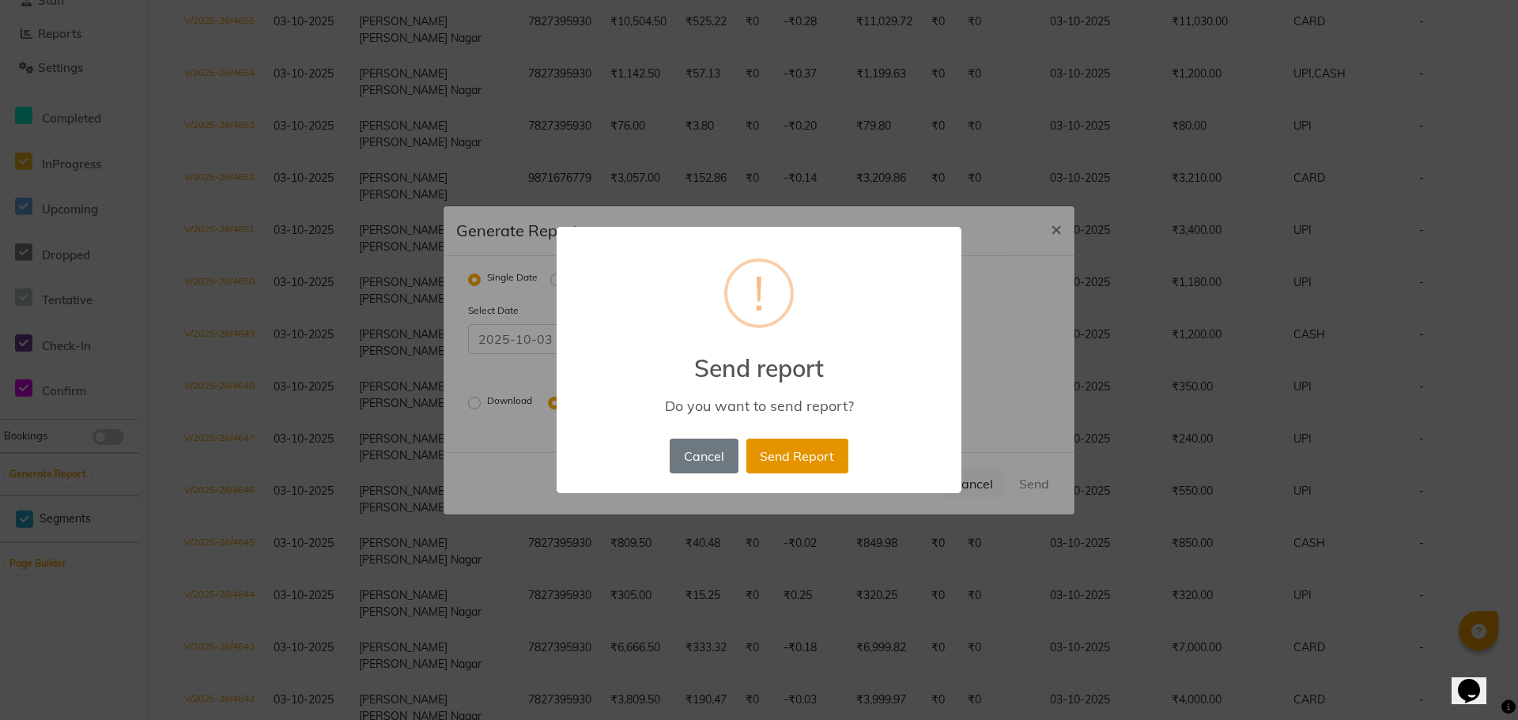
click at [794, 455] on button "Send Report" at bounding box center [798, 456] width 102 height 35
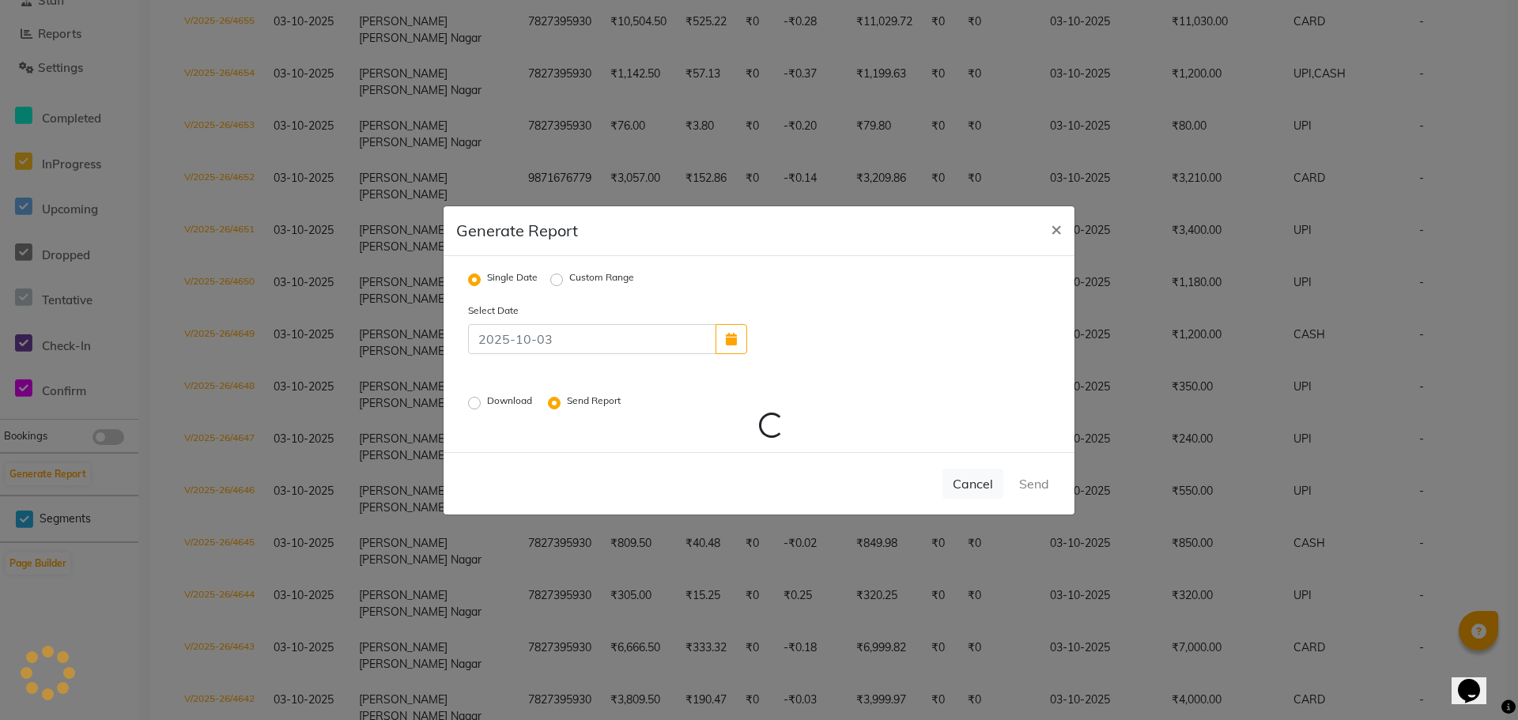
radio input "false"
